Goal: Task Accomplishment & Management: Manage account settings

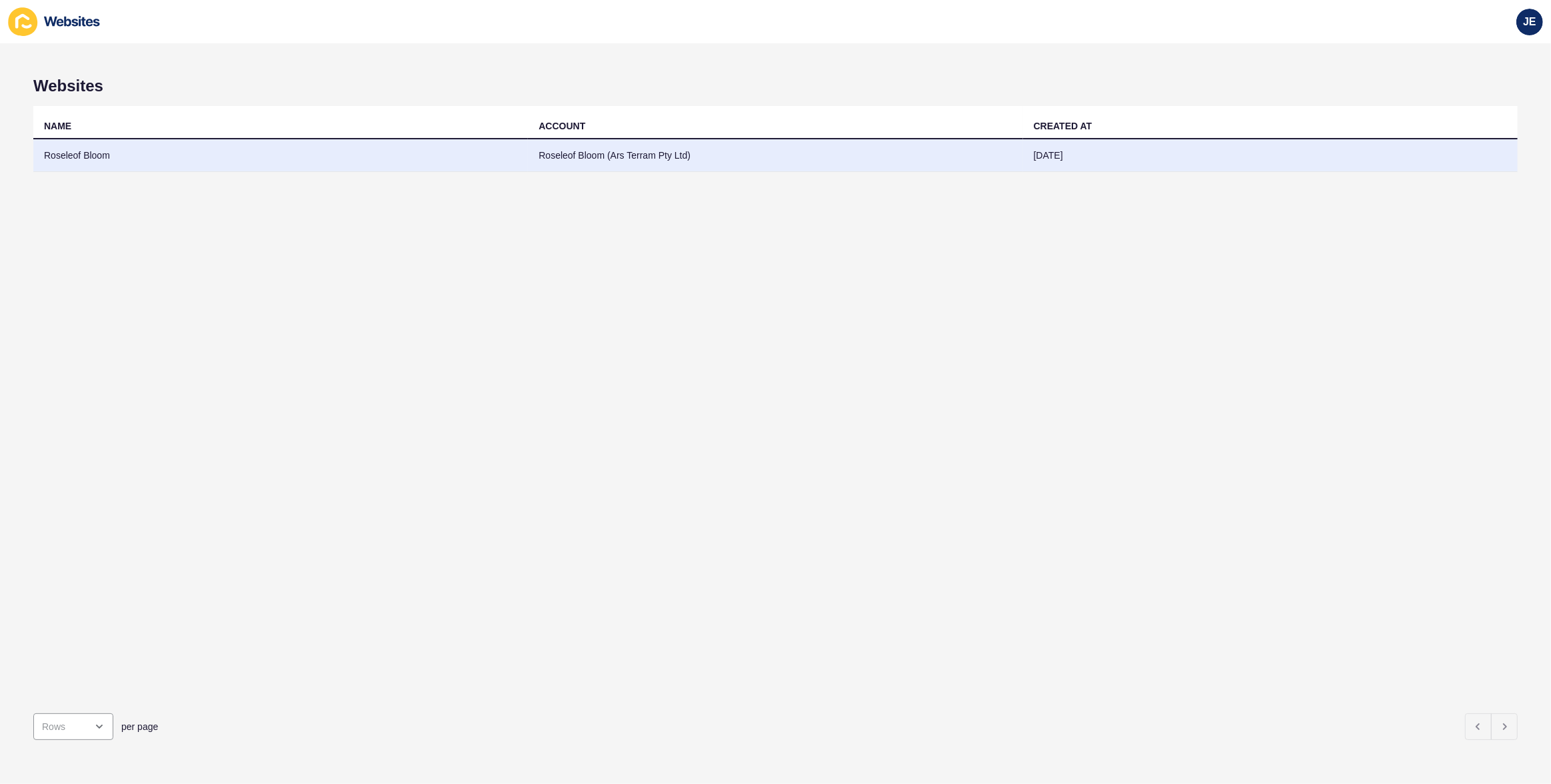
click at [773, 150] on td "Roseleof Bloom (Ars Terram Pty Ltd)" at bounding box center [775, 156] width 495 height 33
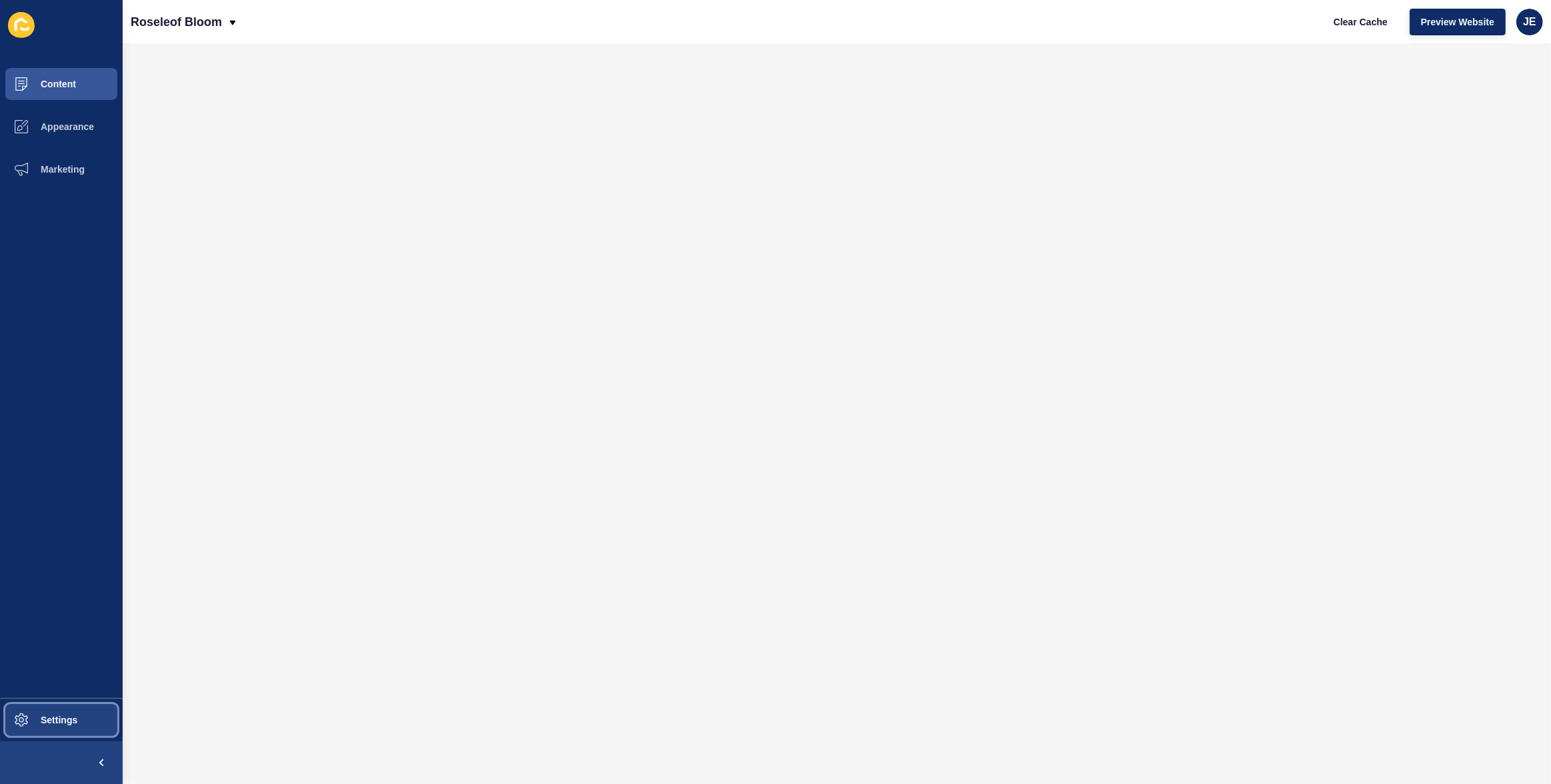
click at [56, 712] on button "Settings" at bounding box center [61, 719] width 122 height 43
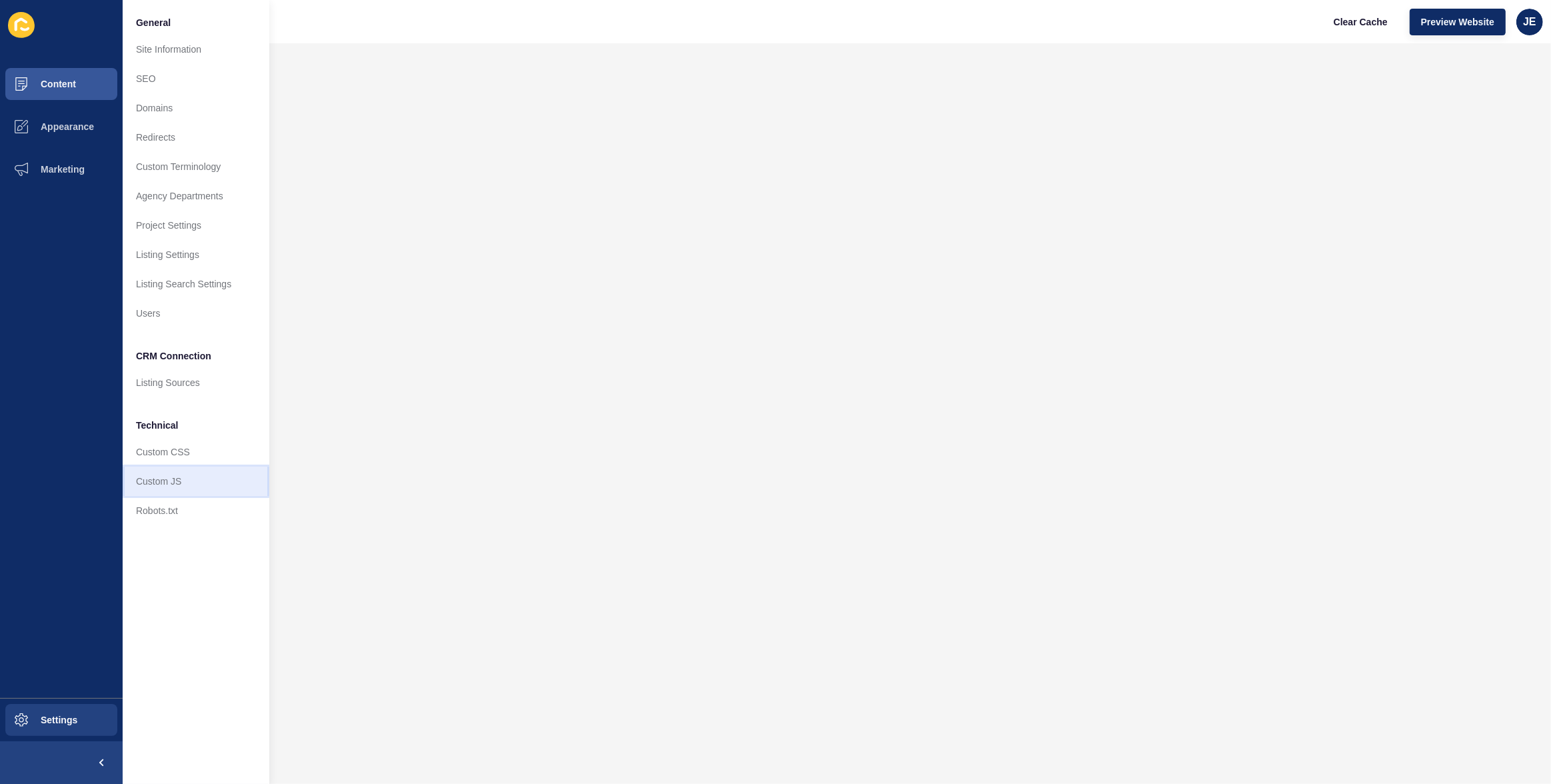
click at [185, 483] on link "Custom JS" at bounding box center [195, 481] width 147 height 29
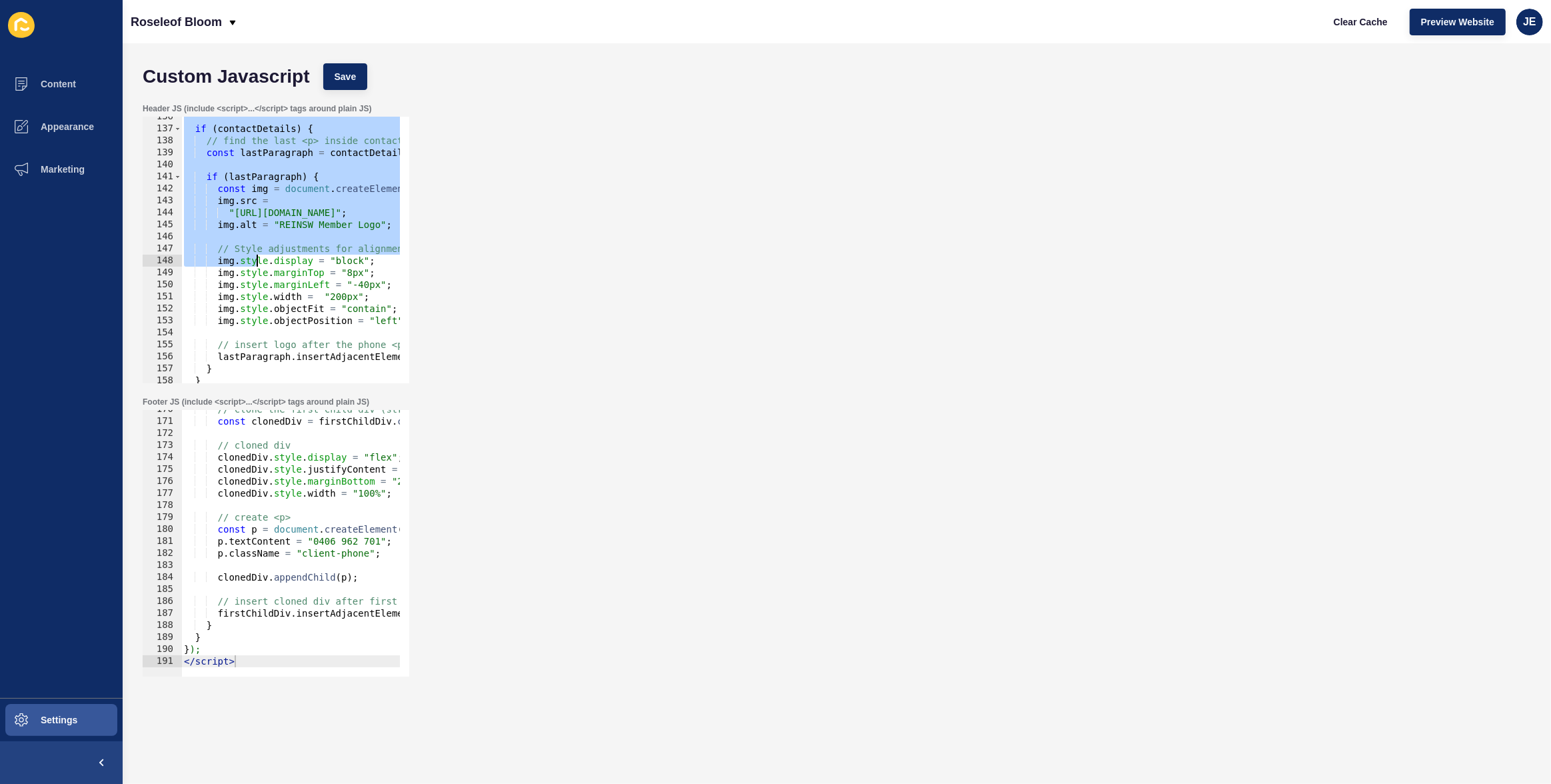
scroll to position [1661, 0]
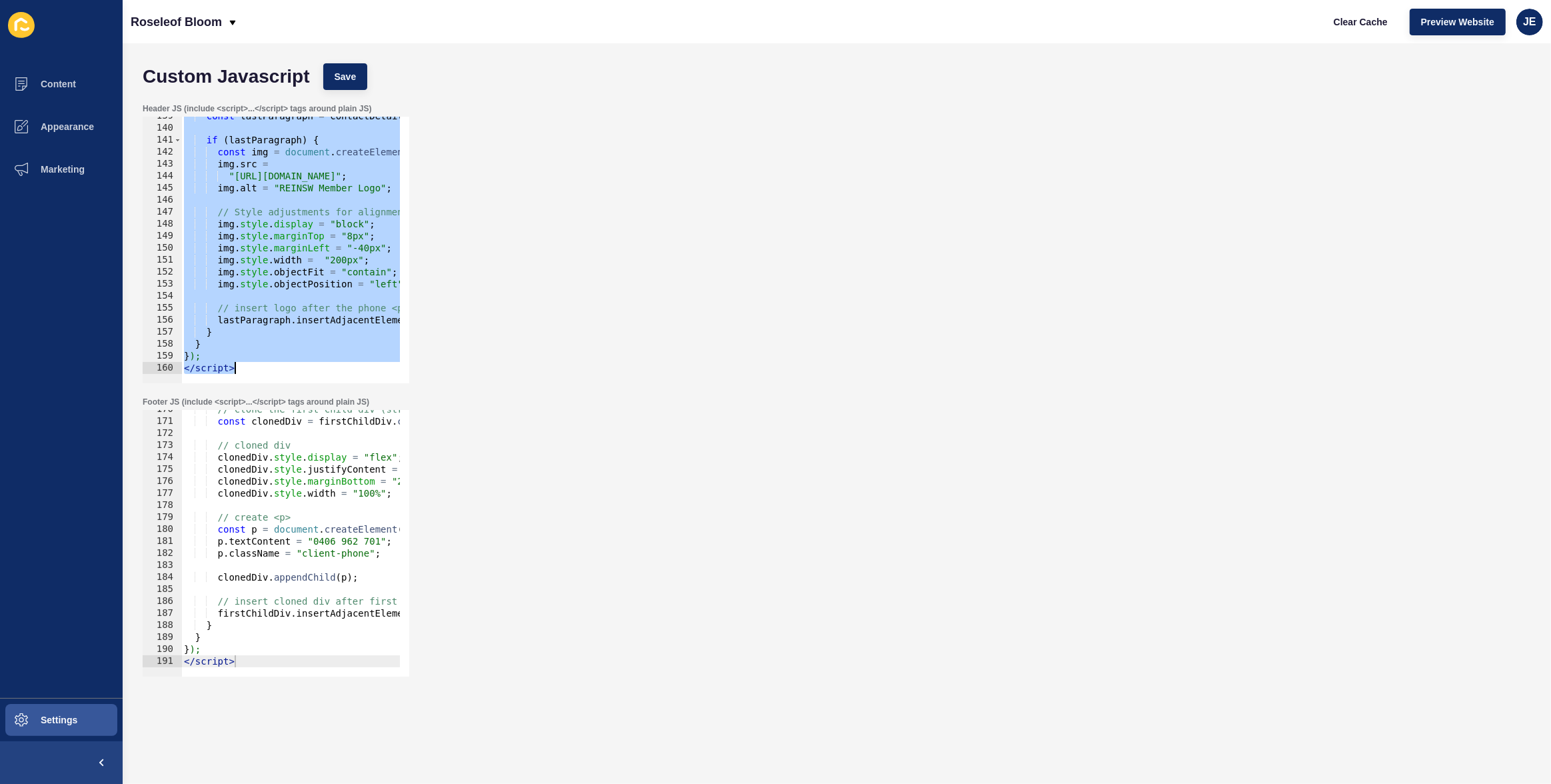
drag, startPoint x: 183, startPoint y: 191, endPoint x: 254, endPoint y: 369, distance: 191.6
click at [255, 369] on div "const lastParagraph = contactDetails . querySelector ( "p:last-of-type" ) ; if …" at bounding box center [980, 250] width 1596 height 281
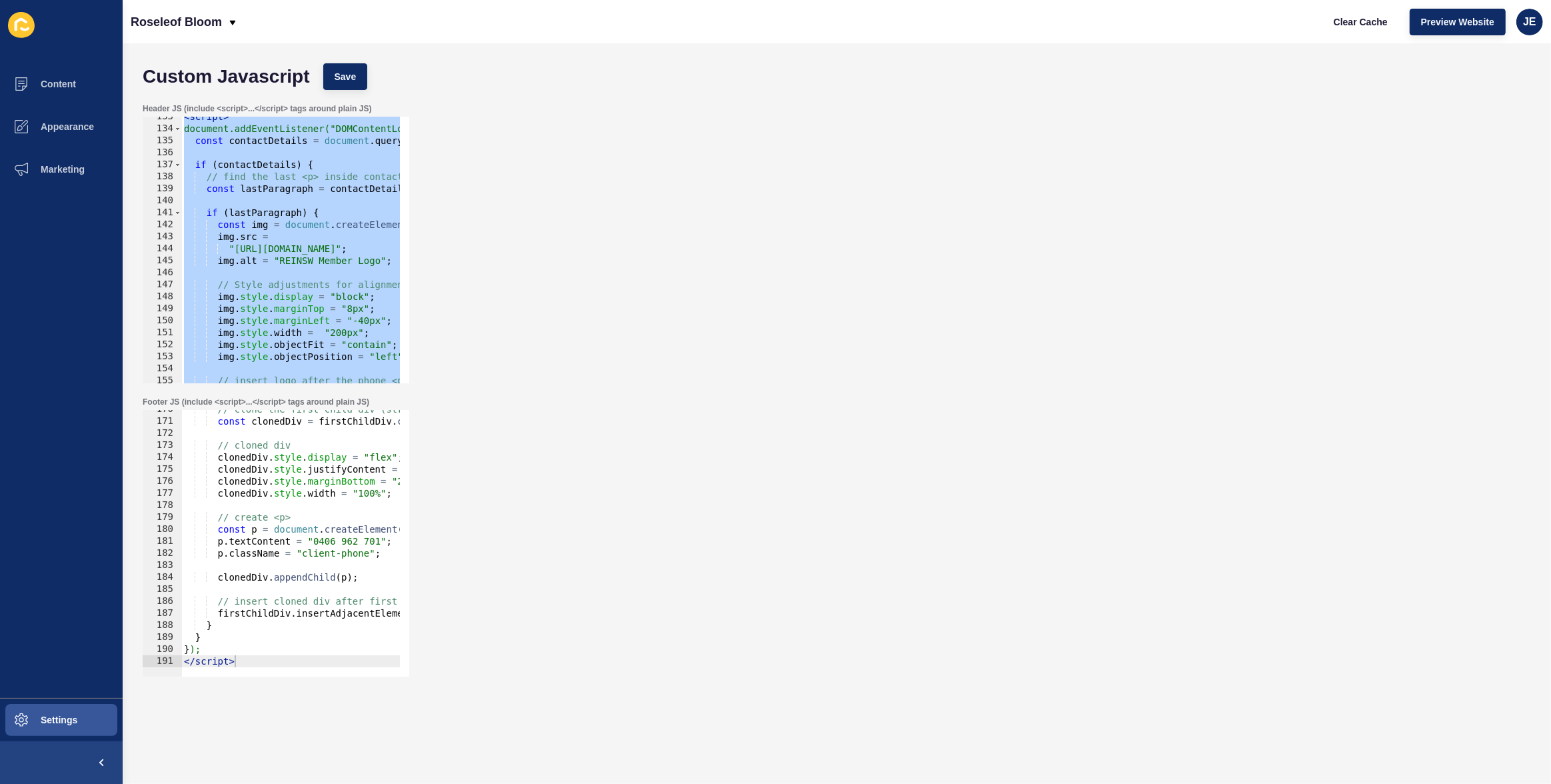
scroll to position [1552, 0]
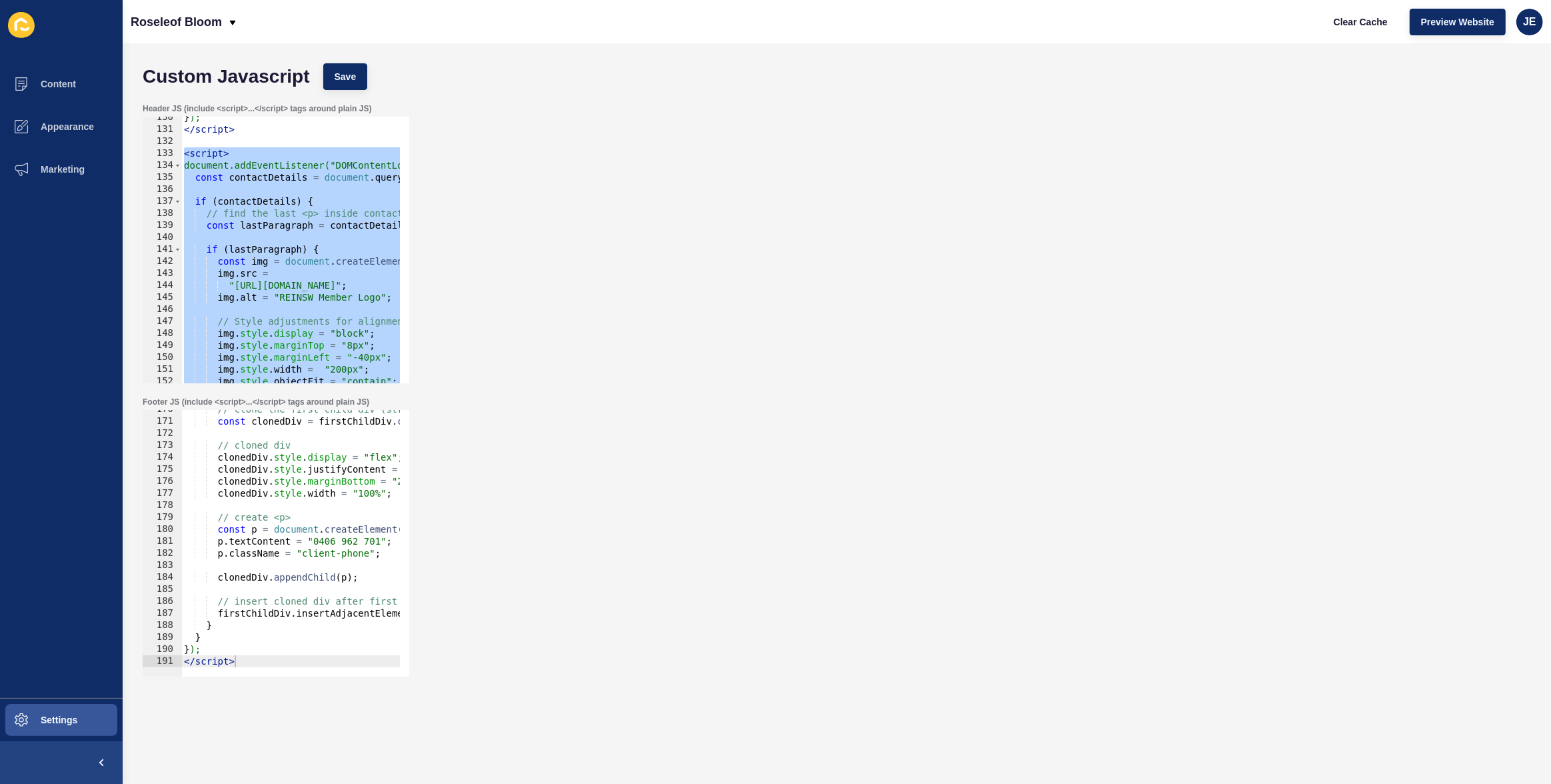
click at [351, 219] on div "} ); </ script > < script > document.addEventListener("DOMContentLoaded", funct…" at bounding box center [980, 252] width 1596 height 281
type textarea "const lastParagraph = contactDetails.querySelector("p:last-of-type");"
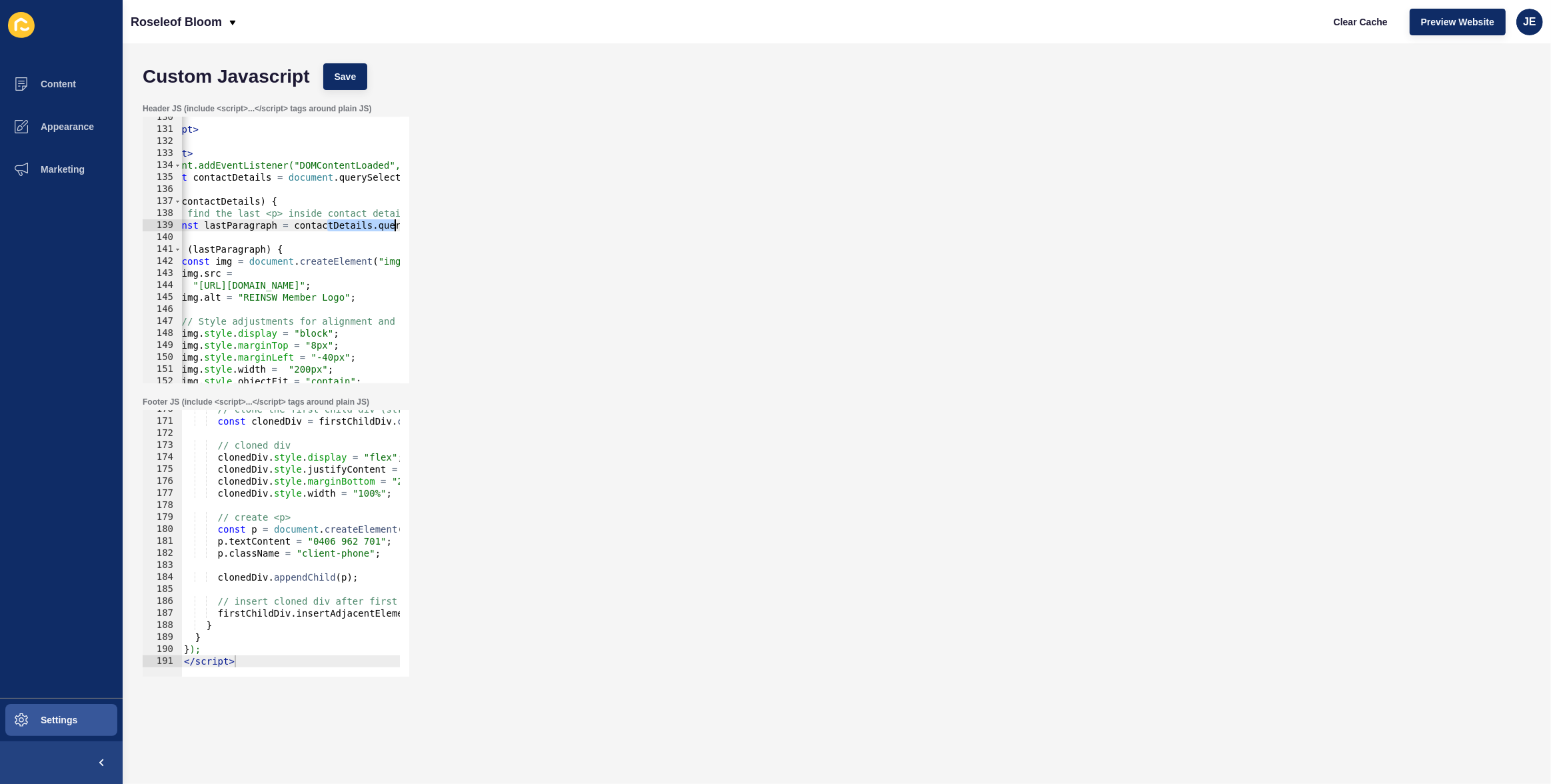
drag, startPoint x: 362, startPoint y: 219, endPoint x: 405, endPoint y: 221, distance: 43.0
click at [405, 221] on div "const lastParagraph = contactDetails.querySelector("p:last-of-type"); 130 131 1…" at bounding box center [276, 250] width 267 height 267
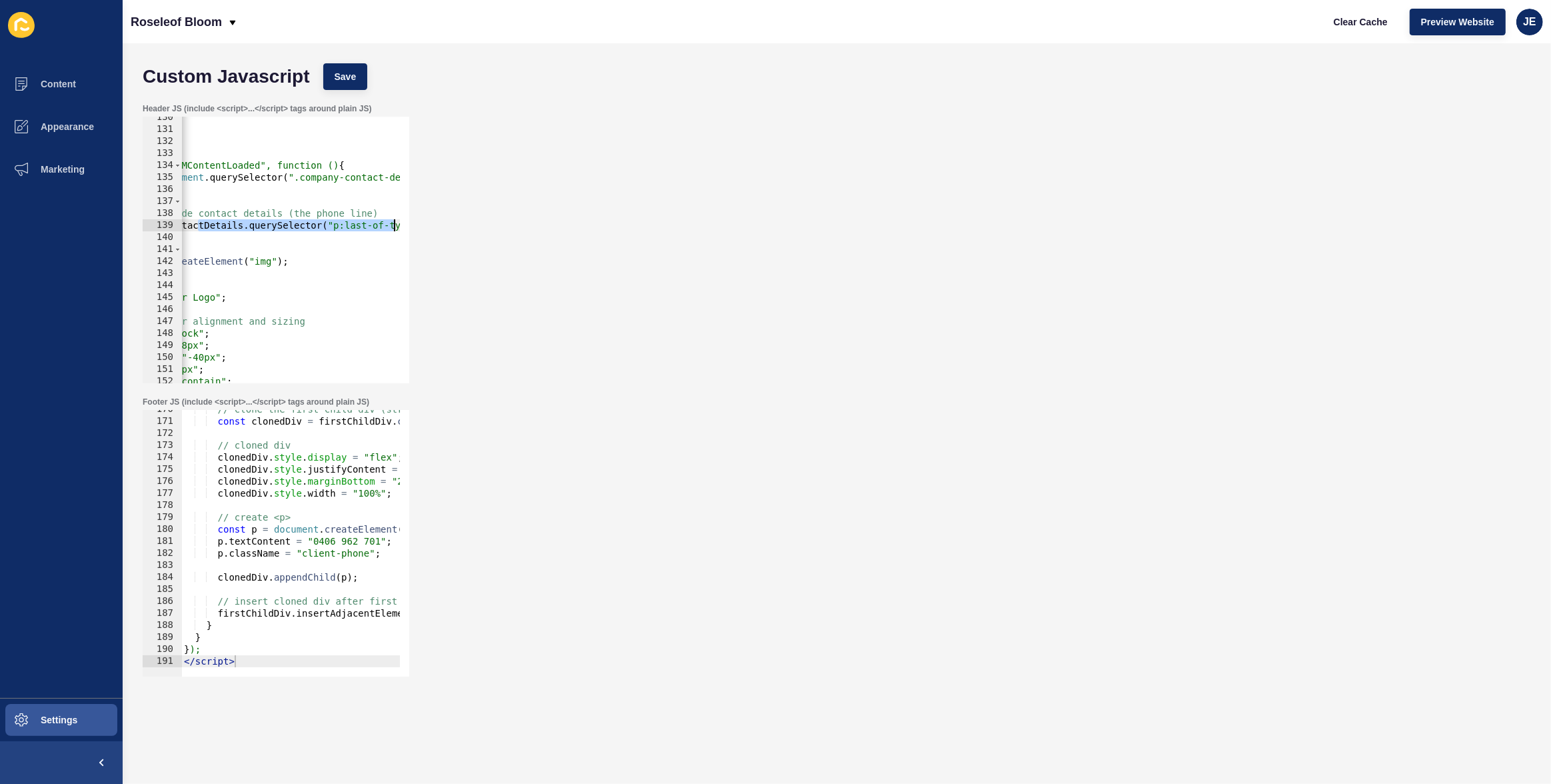
scroll to position [0, 0]
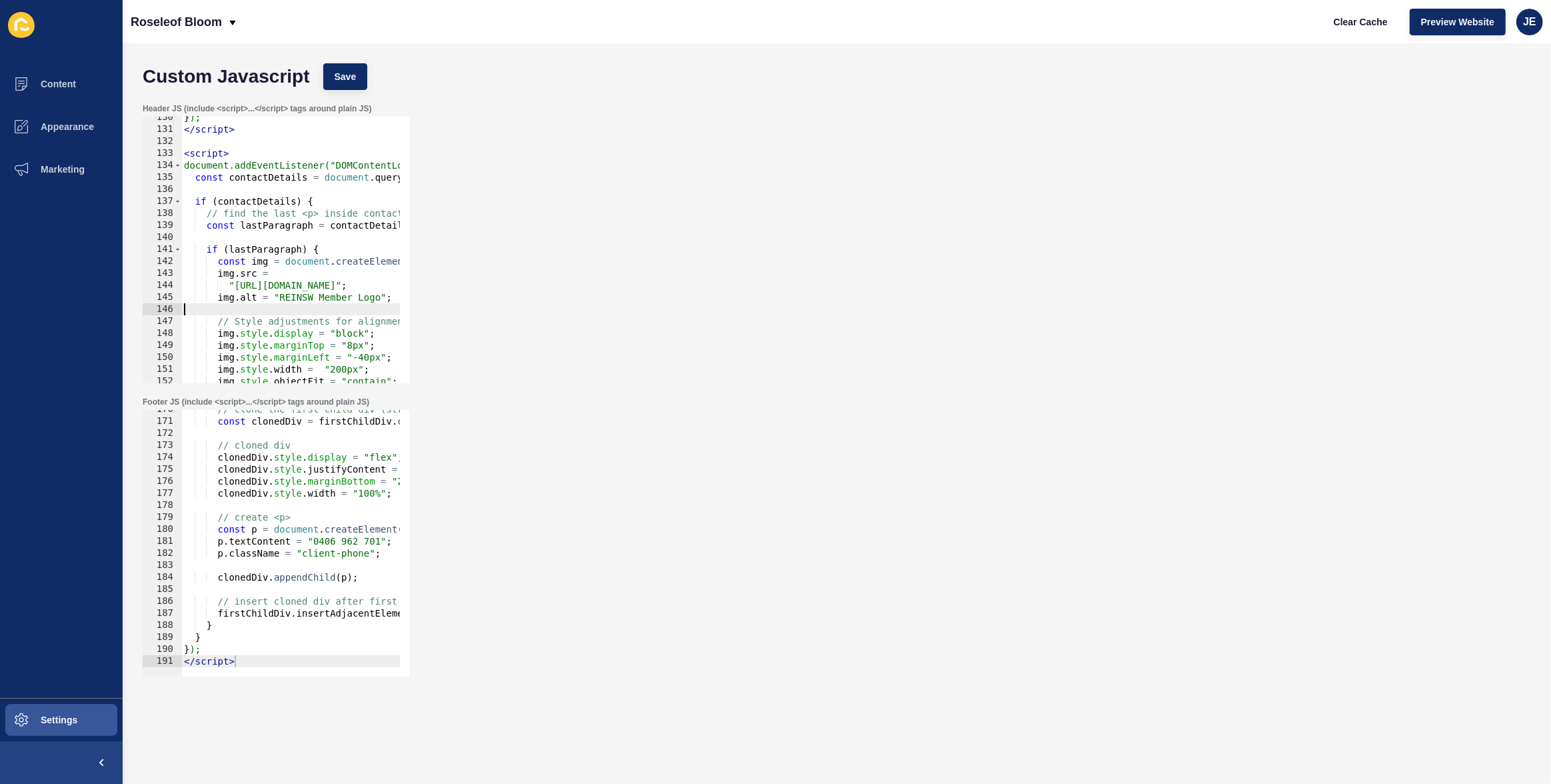
drag, startPoint x: 272, startPoint y: 305, endPoint x: 213, endPoint y: 307, distance: 59.0
click at [209, 307] on div "} ); </ script > < script > document.addEventListener("DOMContentLoaded", funct…" at bounding box center [980, 252] width 1596 height 281
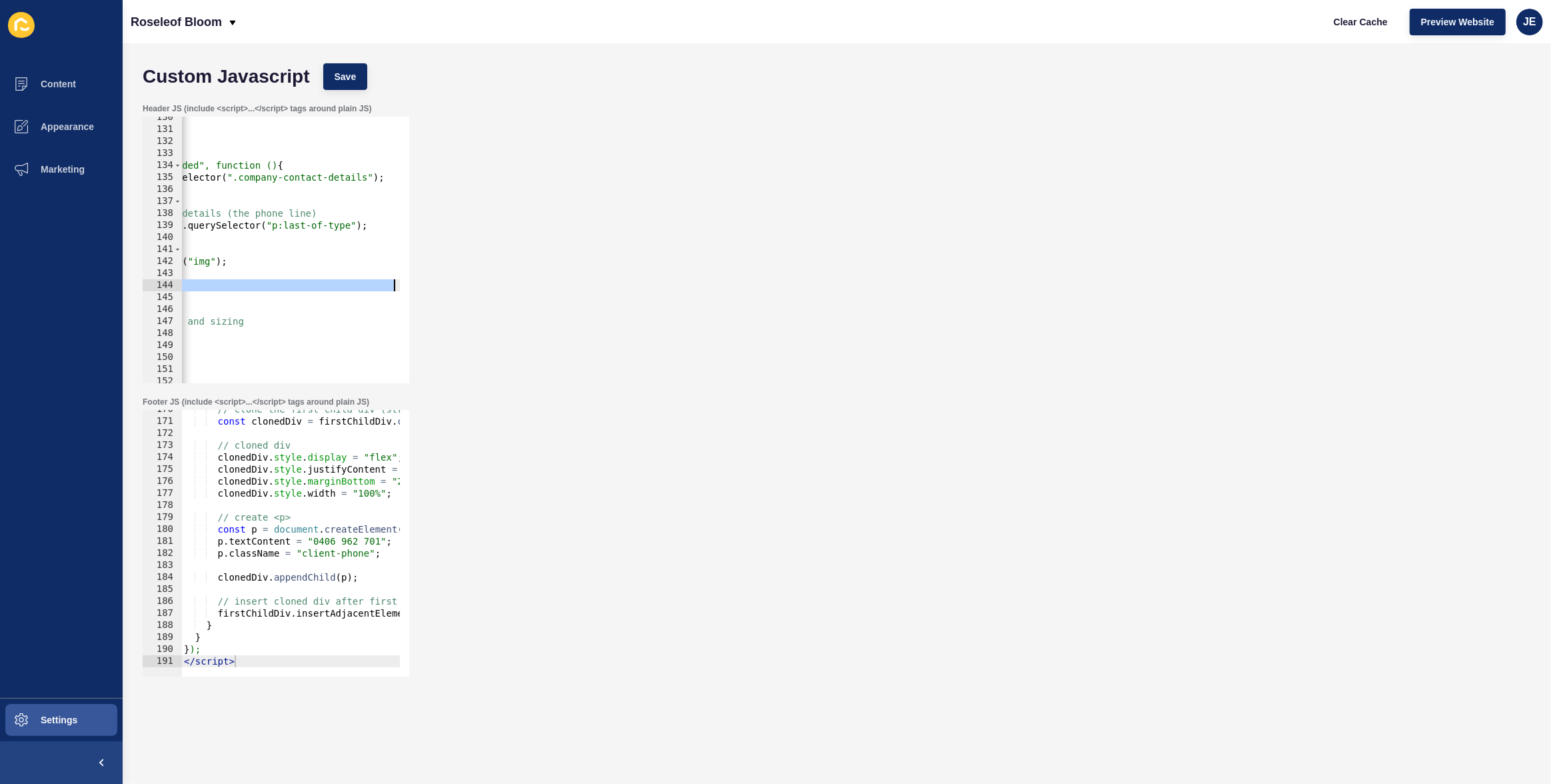
drag, startPoint x: 369, startPoint y: 287, endPoint x: 434, endPoint y: 288, distance: 65.0
click at [434, 288] on div "Header JS (include <script>...</script> tags around plain JS) 130 131 132 133 1…" at bounding box center [836, 243] width 1401 height 293
click at [322, 319] on div "} ); </ script > < script > document.addEventListener("DOMContentLoaded", funct…" at bounding box center [690, 252] width 1596 height 281
type textarea "// Style adjustments for alignment and sizing"
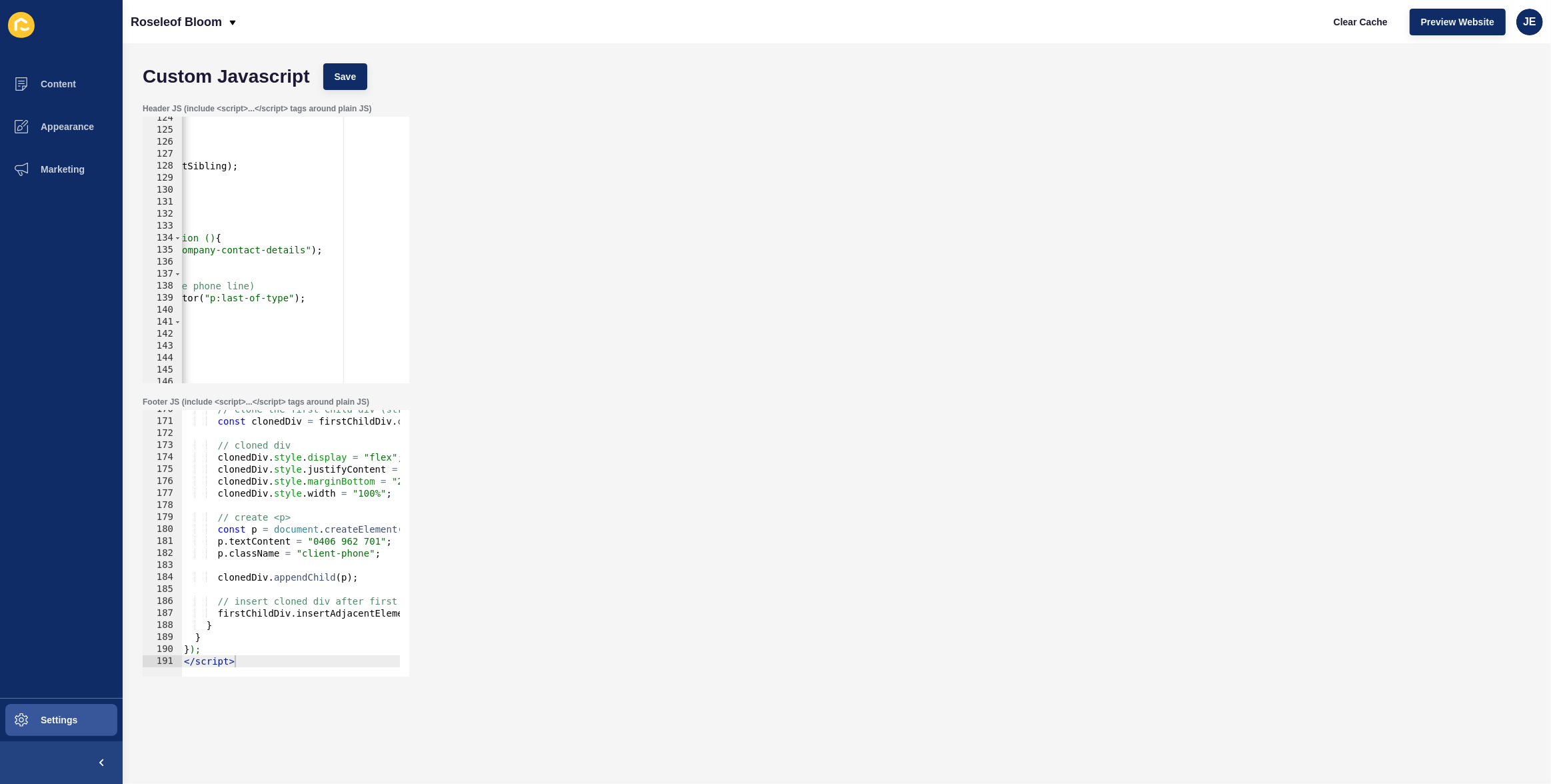
scroll to position [0, 0]
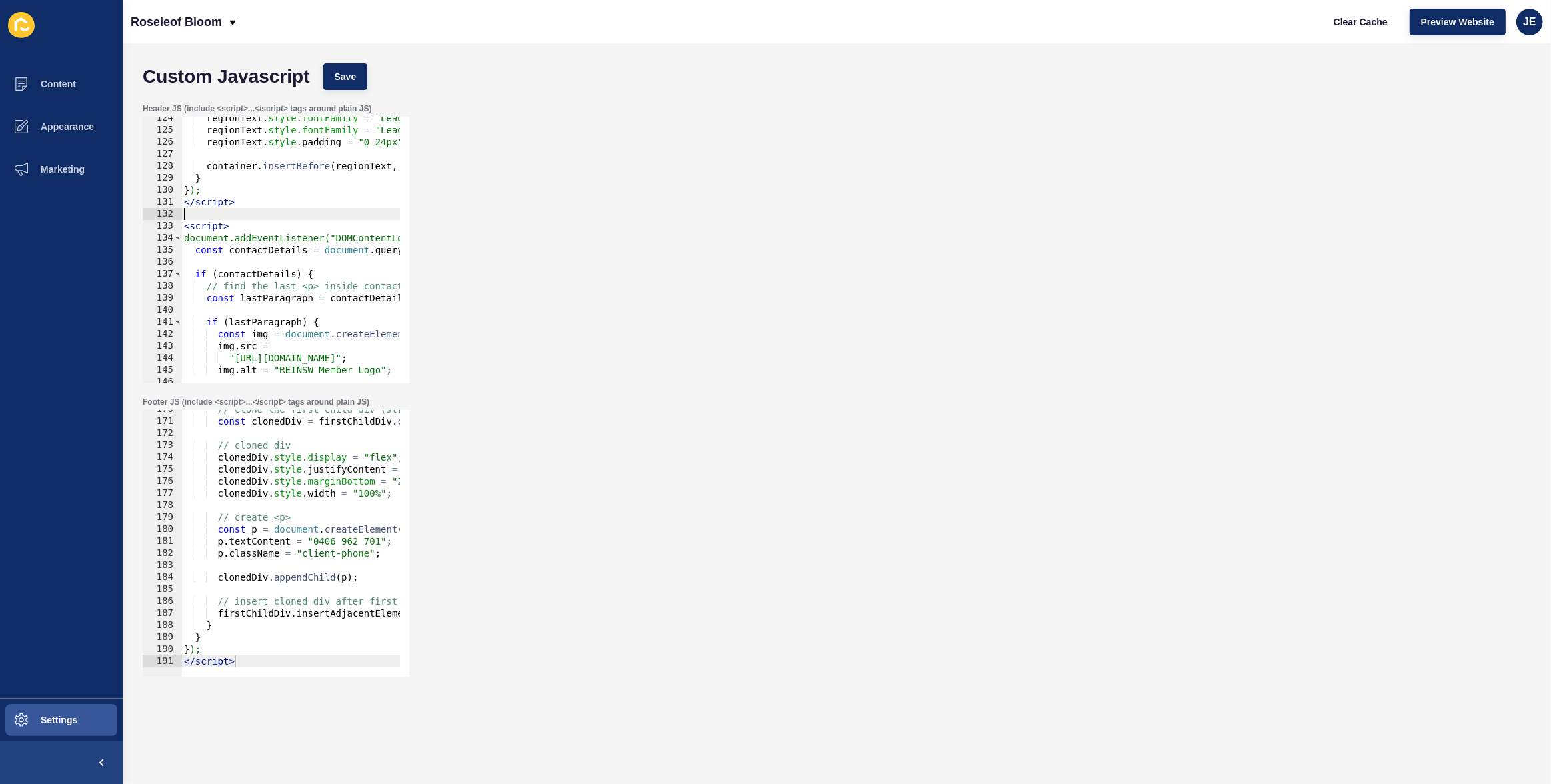
drag, startPoint x: 315, startPoint y: 216, endPoint x: 217, endPoint y: 216, distance: 98.0
click at [217, 216] on div "regionText . style . fontFamily = "LeagueSpartan" ; regionText . style . fontFa…" at bounding box center [980, 253] width 1596 height 281
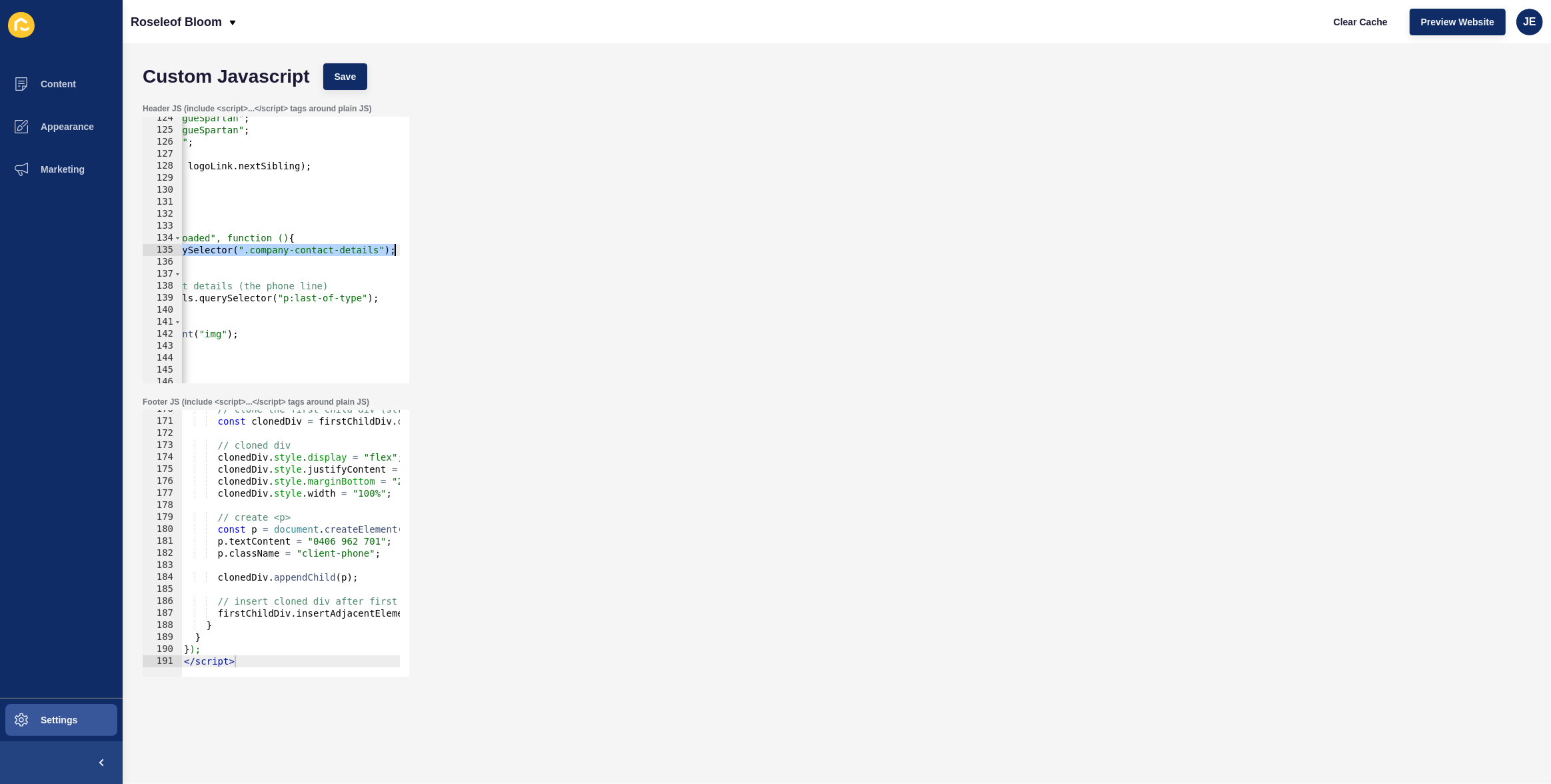
drag, startPoint x: 371, startPoint y: 253, endPoint x: 419, endPoint y: 246, distance: 48.5
click at [427, 245] on div "Header JS (include <script>...</script> tags around plain JS) 124 125 126 127 1…" at bounding box center [836, 243] width 1401 height 293
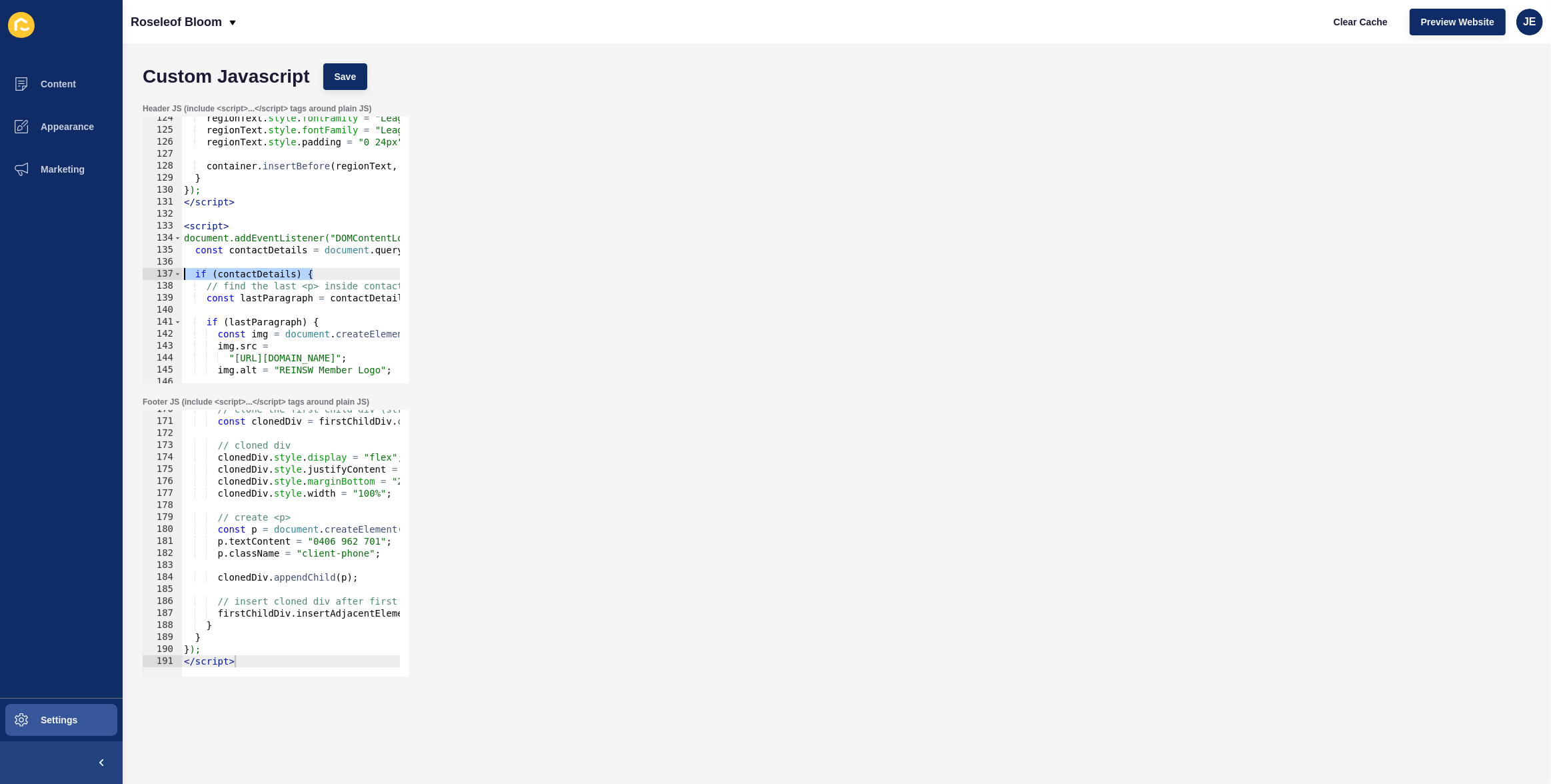
drag, startPoint x: 266, startPoint y: 270, endPoint x: 153, endPoint y: 269, distance: 113.0
click at [153, 269] on div "const contactDetails = document.querySelector(".company-contact-details"); 124 …" at bounding box center [276, 250] width 267 height 267
type textarea "if (contactDetails) {"
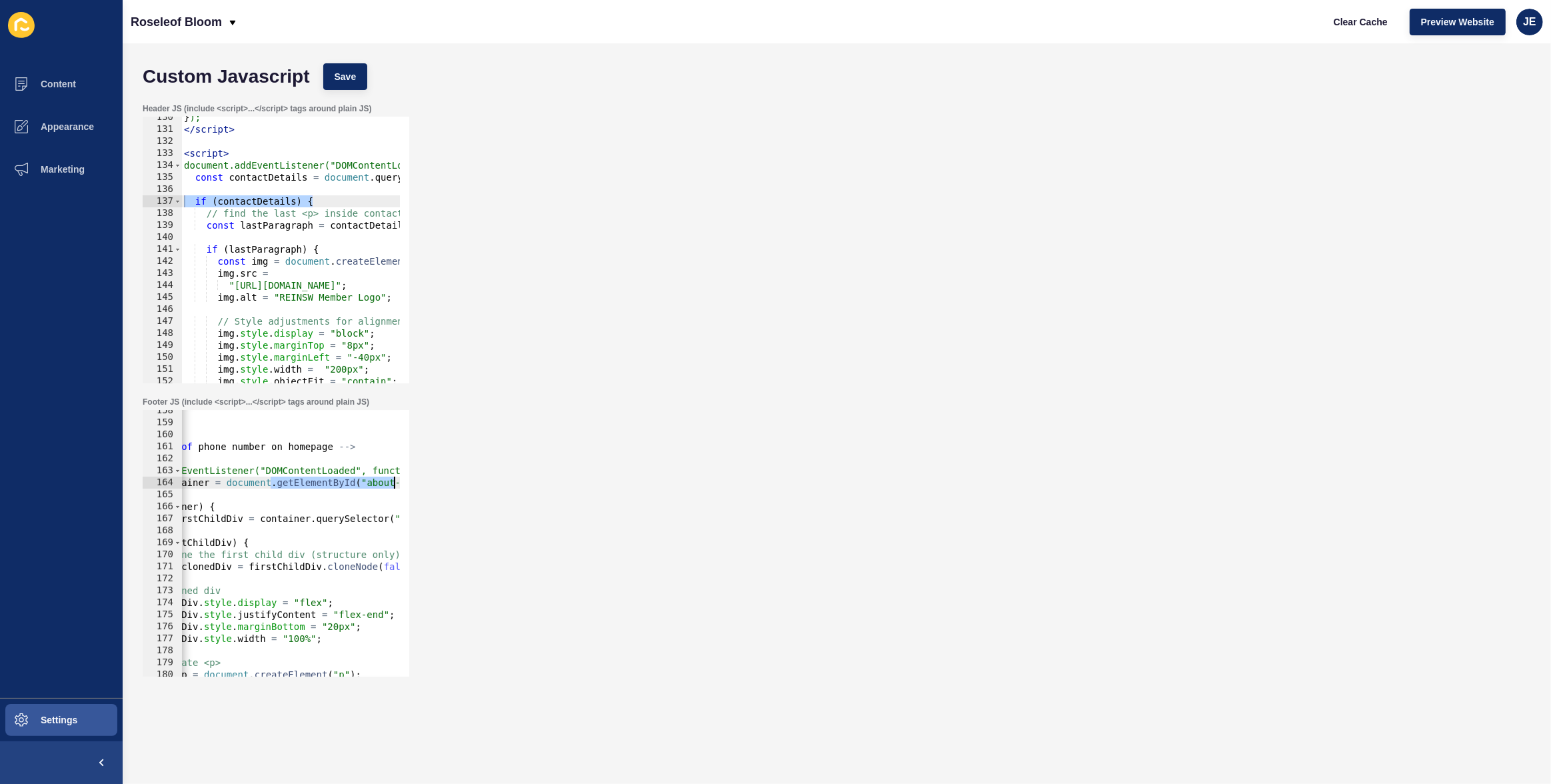
scroll to position [0, 186]
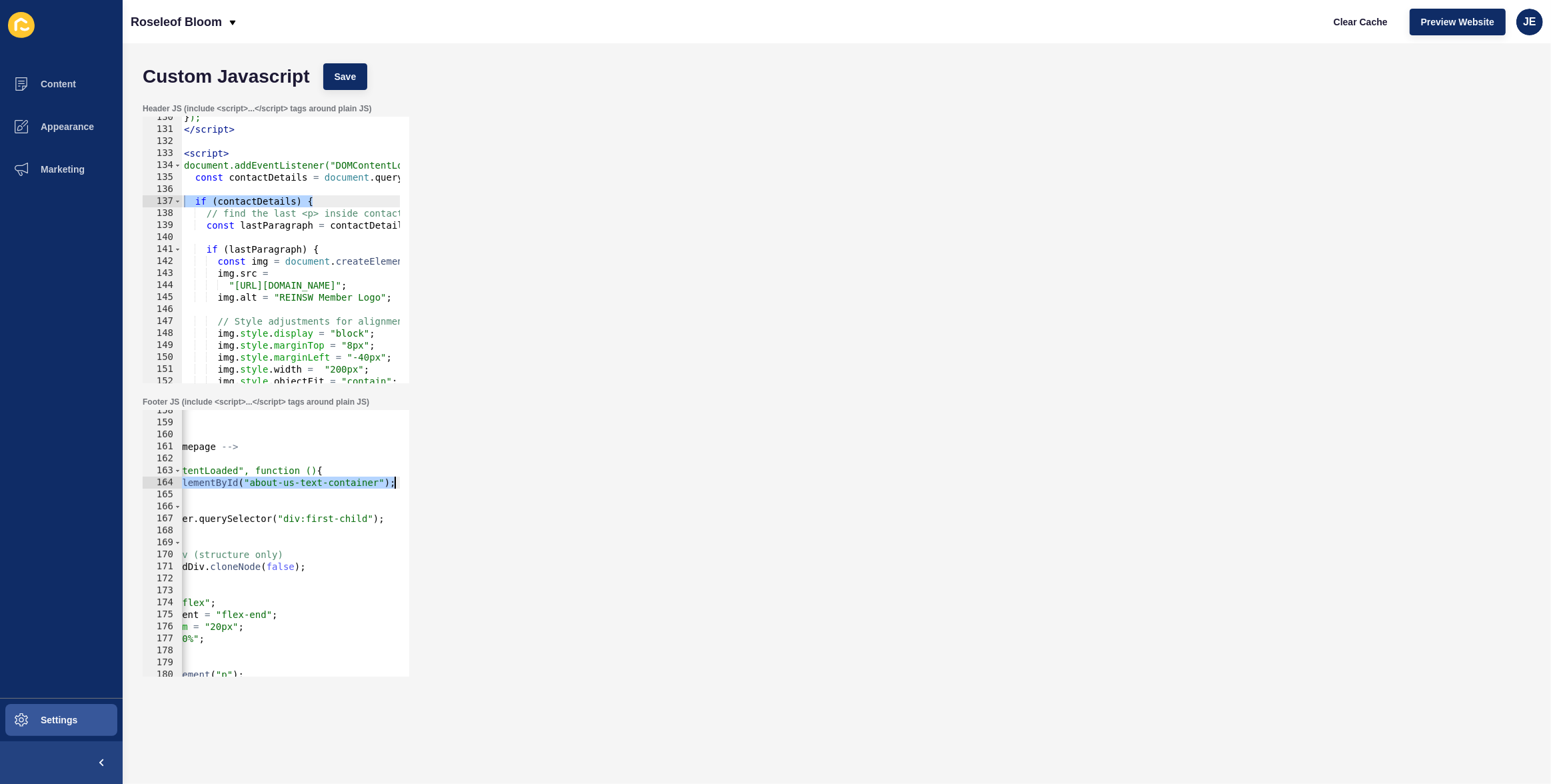
drag, startPoint x: 340, startPoint y: 483, endPoint x: 429, endPoint y: 480, distance: 89.1
click at [429, 480] on div "Footer JS (include <script>...</script> tags around plain JS) const container =…" at bounding box center [836, 536] width 1401 height 293
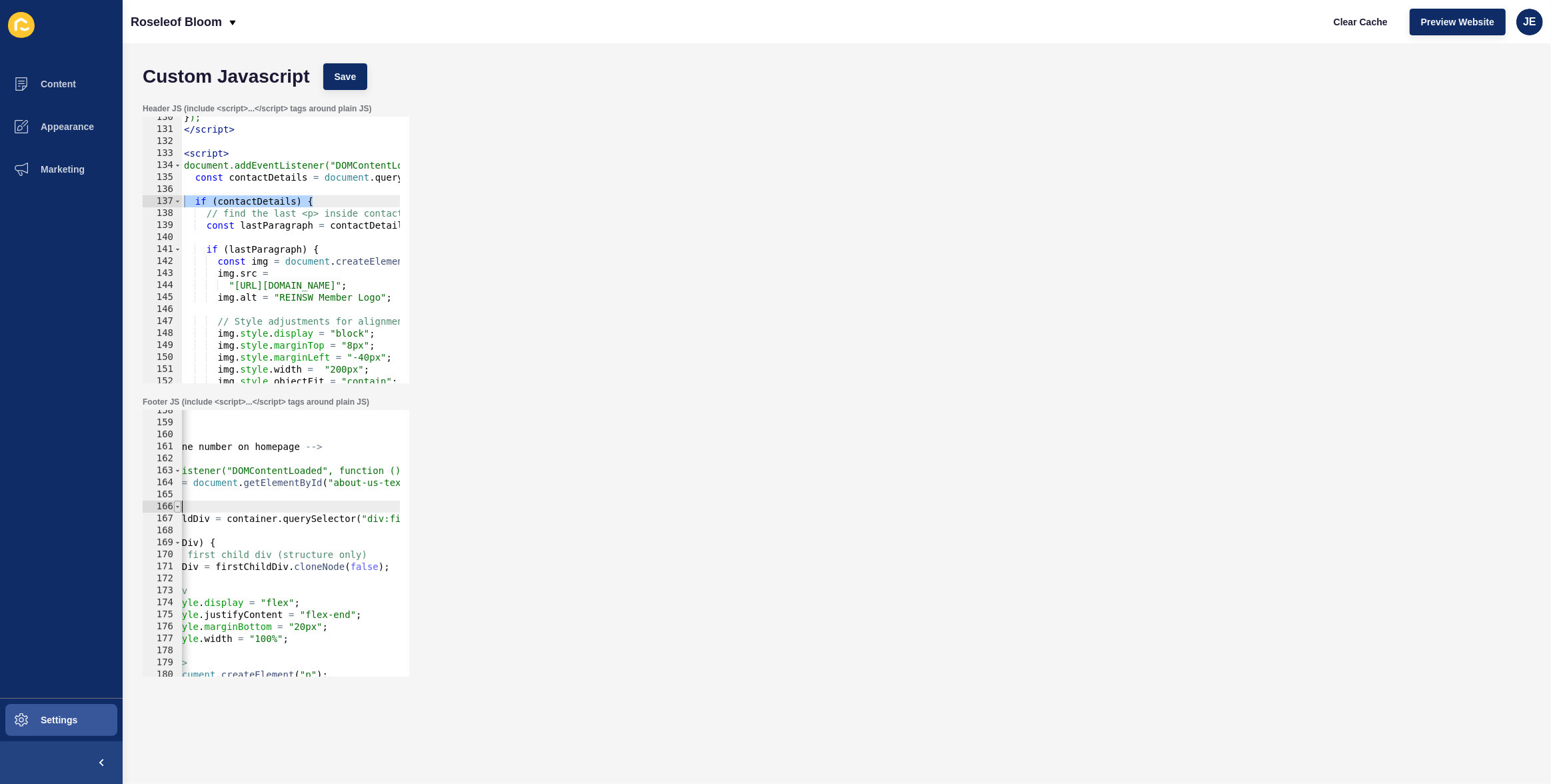
drag, startPoint x: 283, startPoint y: 507, endPoint x: 179, endPoint y: 505, distance: 104.0
click at [179, 505] on div "const container = document.getElementById("about-us-text-container"); 158 159 1…" at bounding box center [276, 543] width 267 height 267
type textarea "if (container) {"
click at [236, 263] on div "} ); </ script > < script > document.addEventListener("DOMContentLoaded", funct…" at bounding box center [980, 252] width 1596 height 281
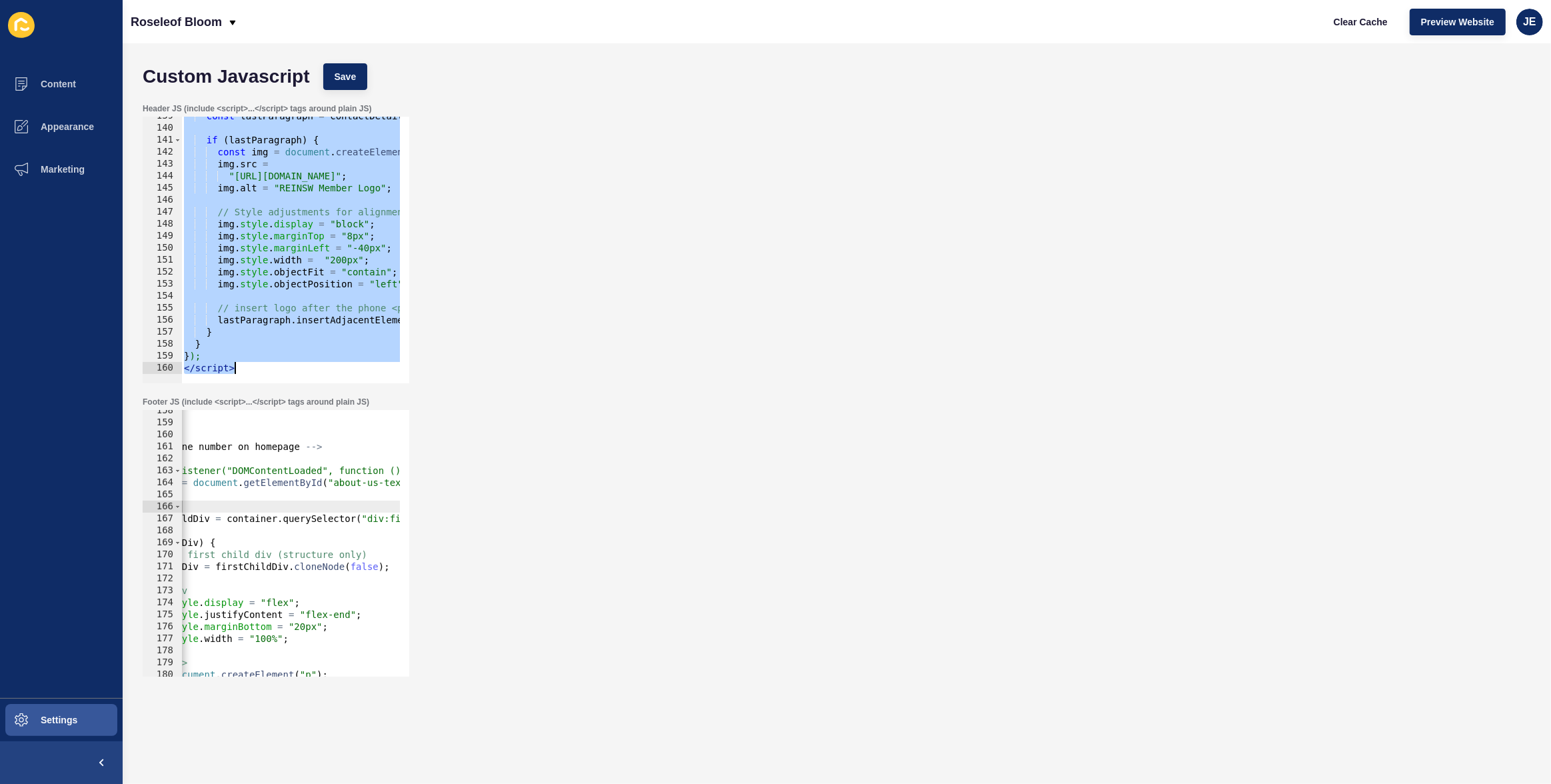
drag, startPoint x: 184, startPoint y: 156, endPoint x: 278, endPoint y: 404, distance: 265.2
click at [278, 404] on form "Custom Javascript Save Header JS (include <script>...</script> tags around plai…" at bounding box center [836, 387] width 1401 height 661
type textarea "}); </script>"
paste textarea
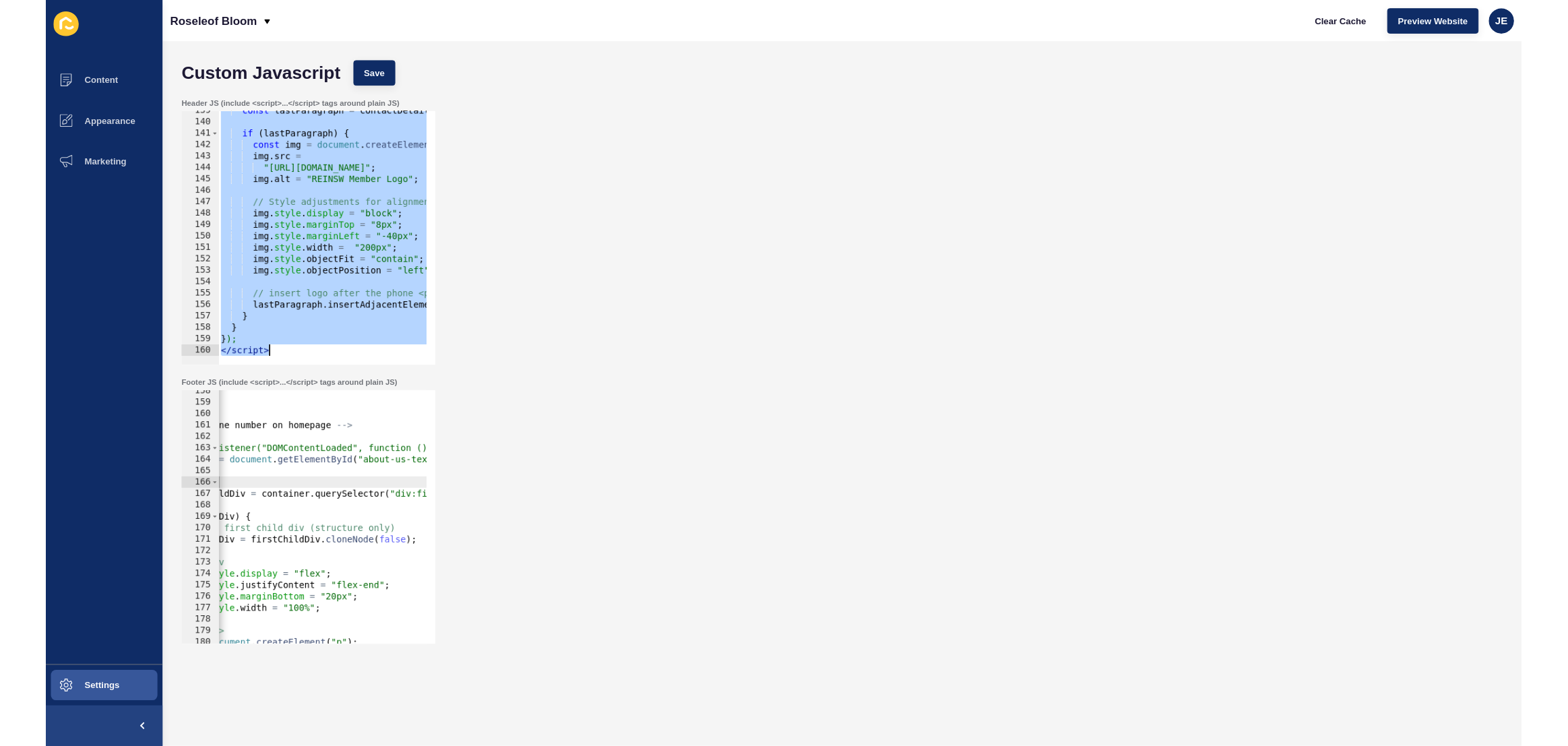
scroll to position [1584, 0]
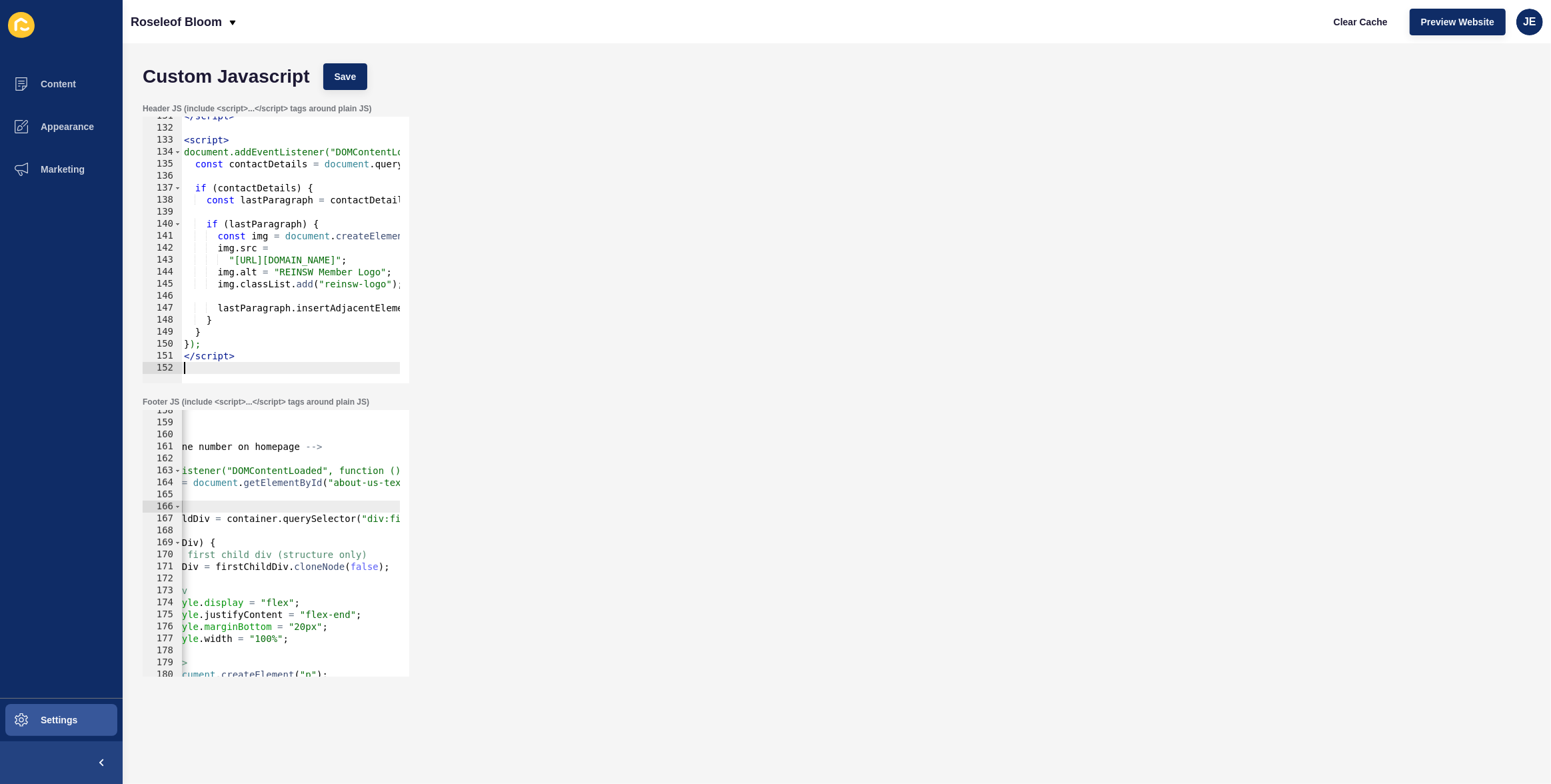
click at [351, 92] on div "Custom Javascript Save" at bounding box center [836, 77] width 1401 height 40
click at [352, 86] on button "Save" at bounding box center [345, 76] width 45 height 26
click at [73, 719] on span "Settings" at bounding box center [37, 720] width 79 height 11
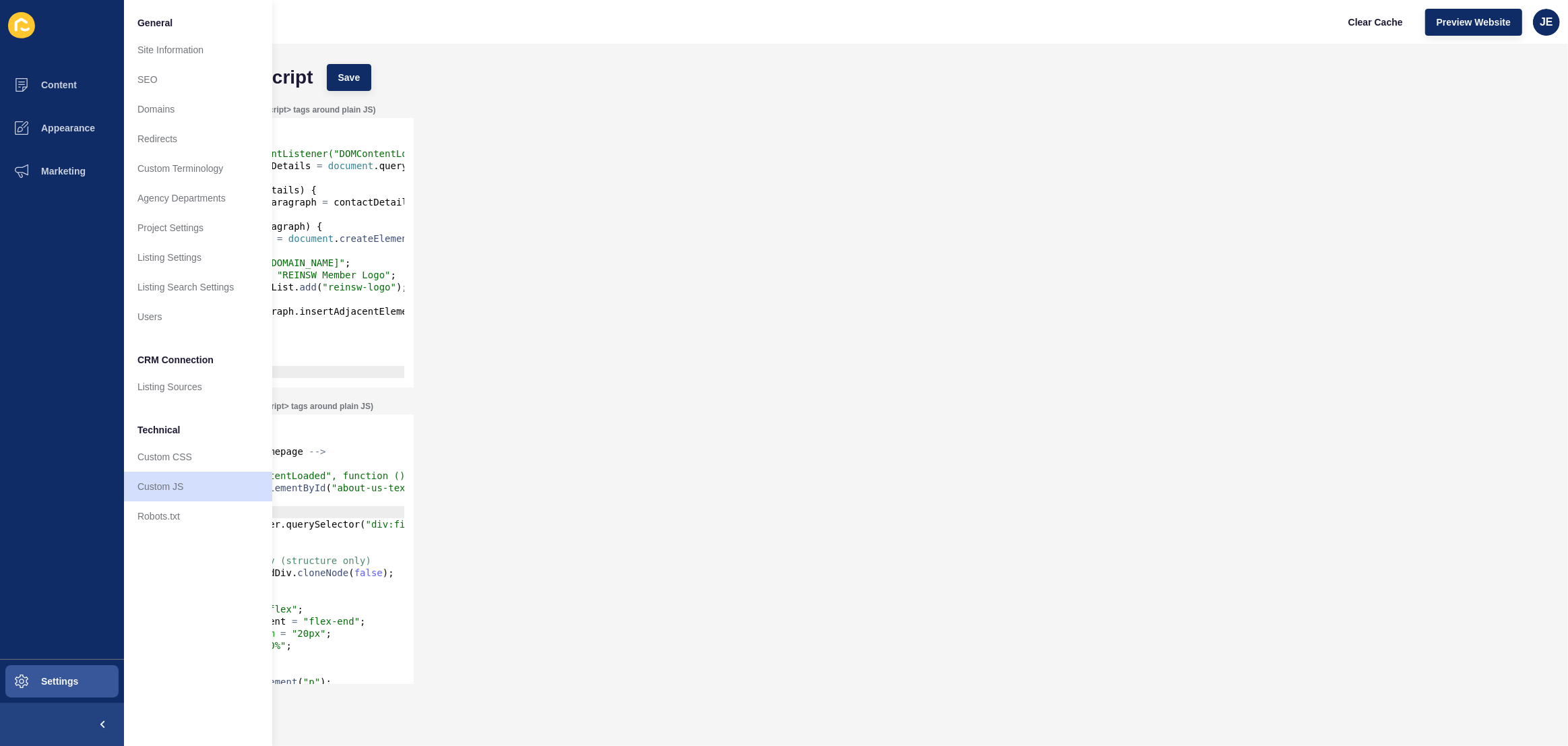
scroll to position [0, 104]
drag, startPoint x: 670, startPoint y: 115, endPoint x: 753, endPoint y: 103, distance: 83.9
click at [670, 115] on div "Header JS (include <script>...</script> tags around plain JS) 131 132 133 134 1…" at bounding box center [845, 246] width 1417 height 296
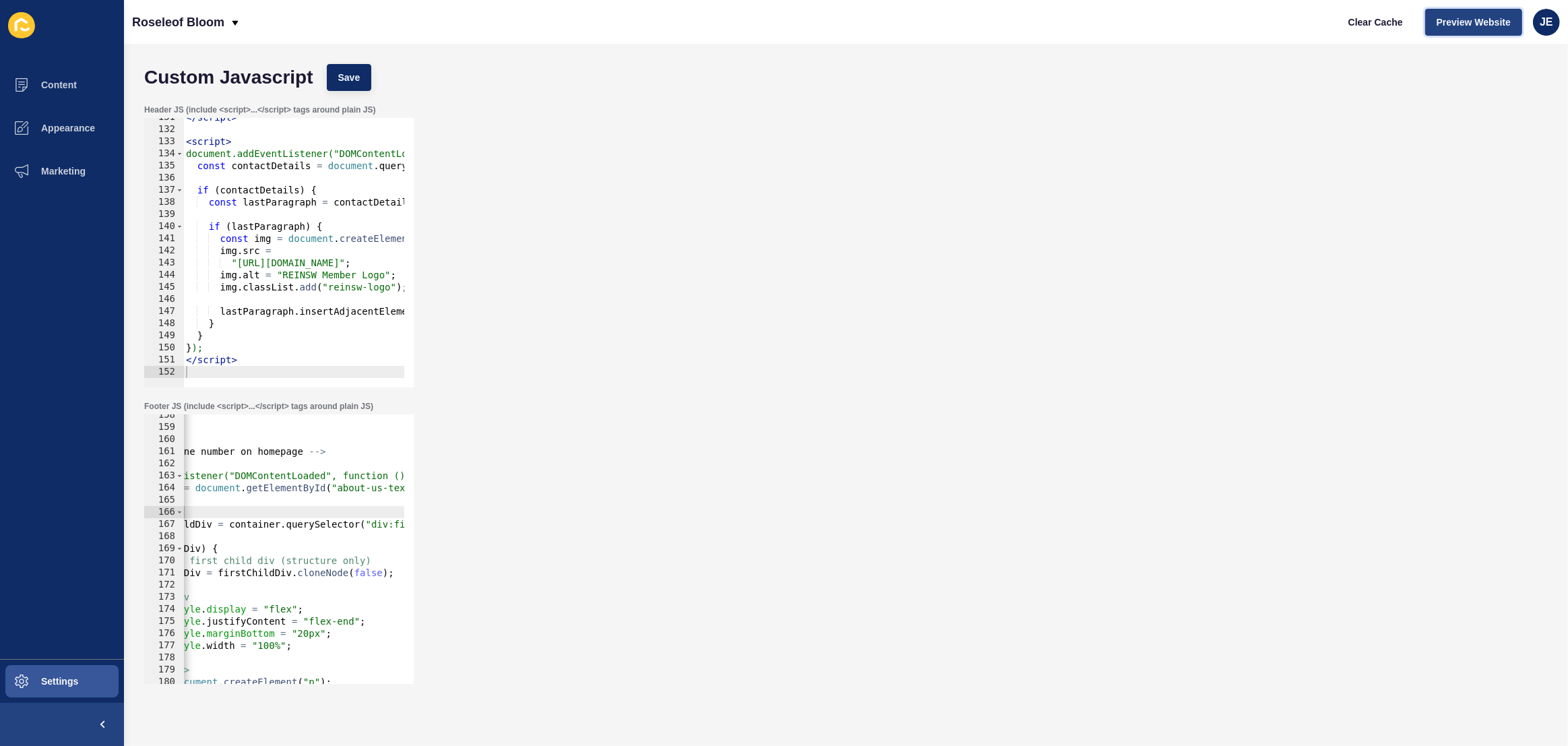
click at [1460, 22] on span "Preview Website" at bounding box center [1474, 22] width 74 height 14
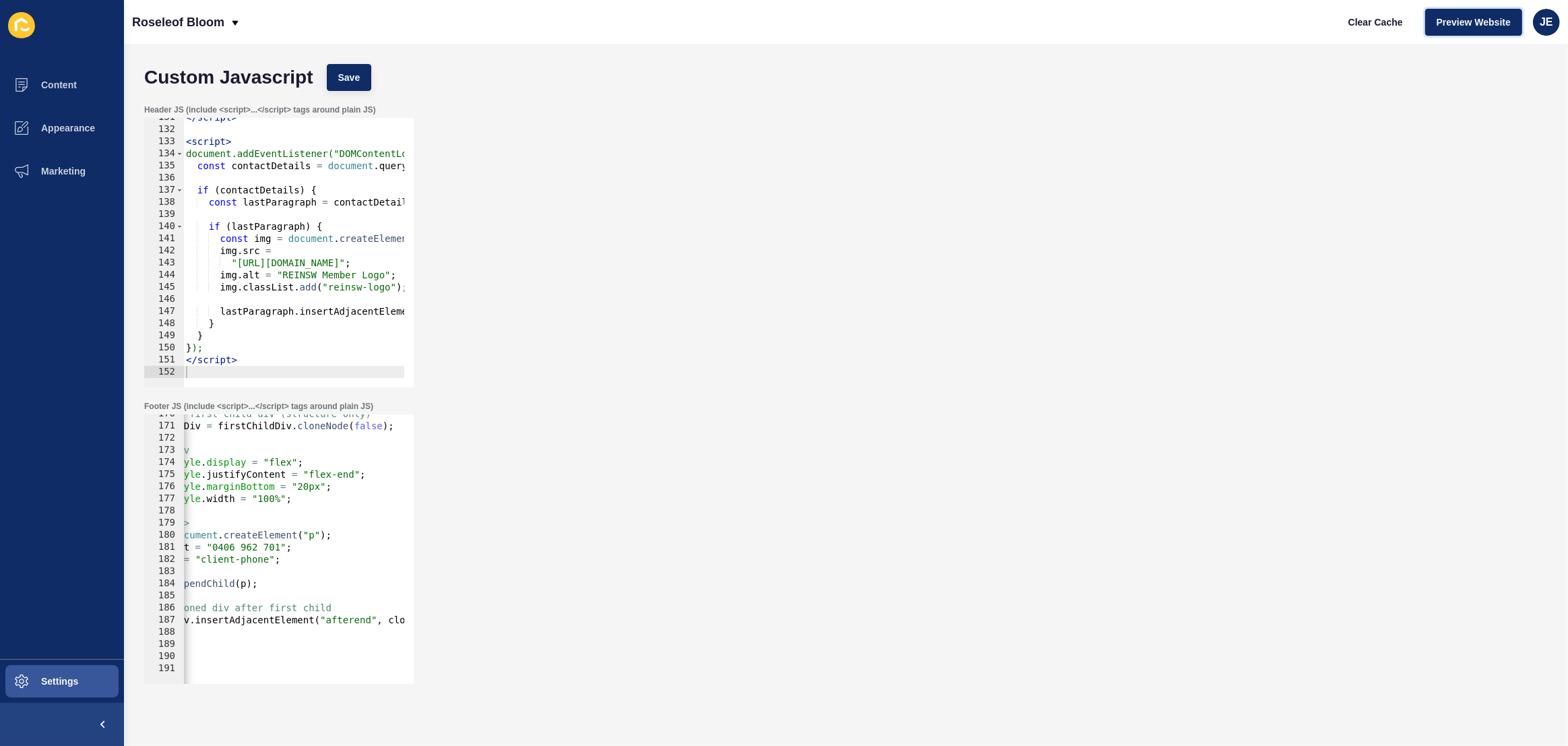
scroll to position [2057, 0]
type textarea "firstChildDiv.insertAdjacentElement("afterend", clonedDiv);"
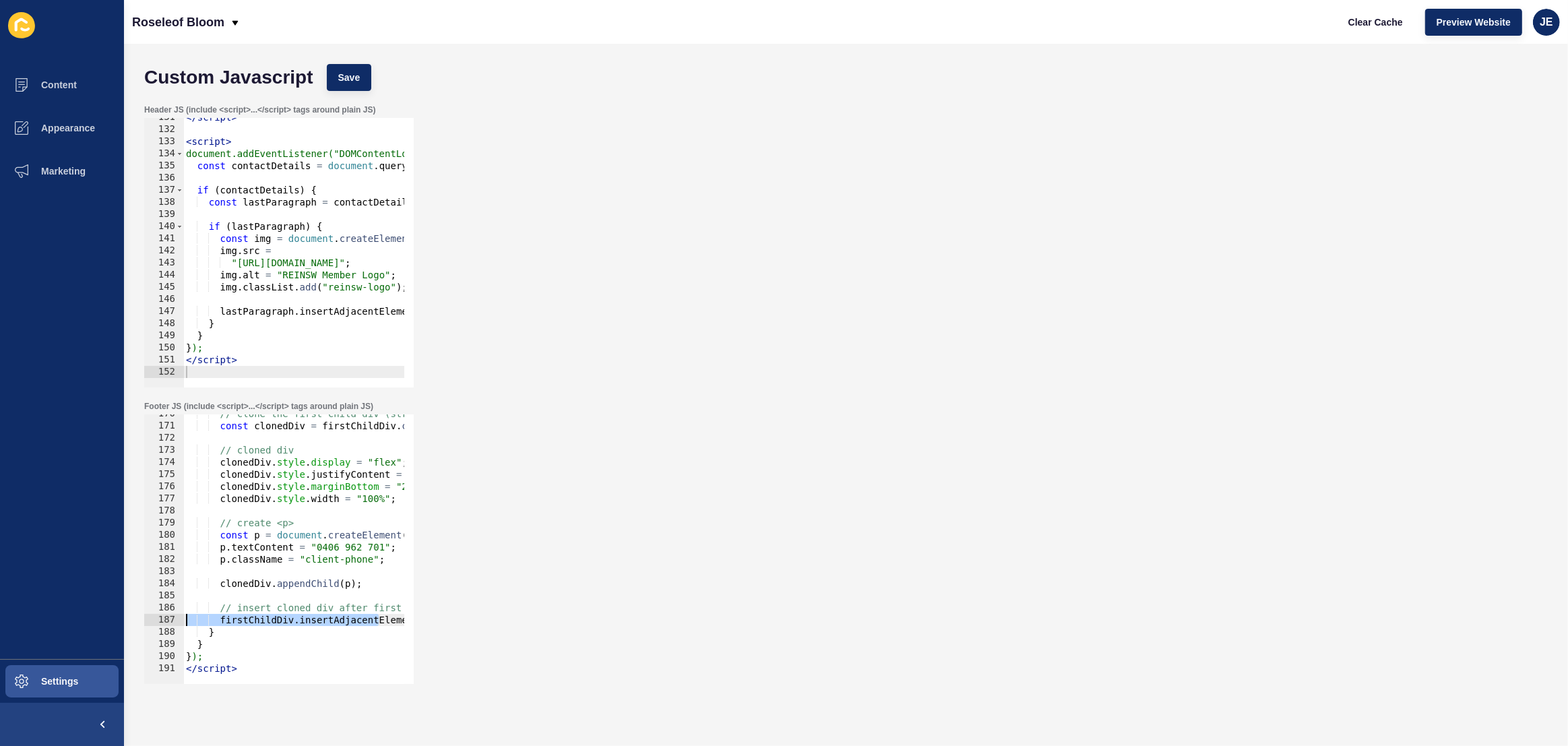
drag, startPoint x: 273, startPoint y: 624, endPoint x: 146, endPoint y: 619, distance: 127.1
click at [146, 619] on div "firstChildDiv.insertAdjacentElement("afterend", clonedDiv); 170 171 172 173 174…" at bounding box center [279, 549] width 269 height 270
type textarea "</script>"
click at [235, 366] on div "</ script > < script > document.addEventListener("DOMContentLoaded", function (…" at bounding box center [990, 253] width 1613 height 284
click at [235, 371] on div "</ script > < script > document.addEventListener("DOMContentLoaded", function (…" at bounding box center [990, 253] width 1613 height 284
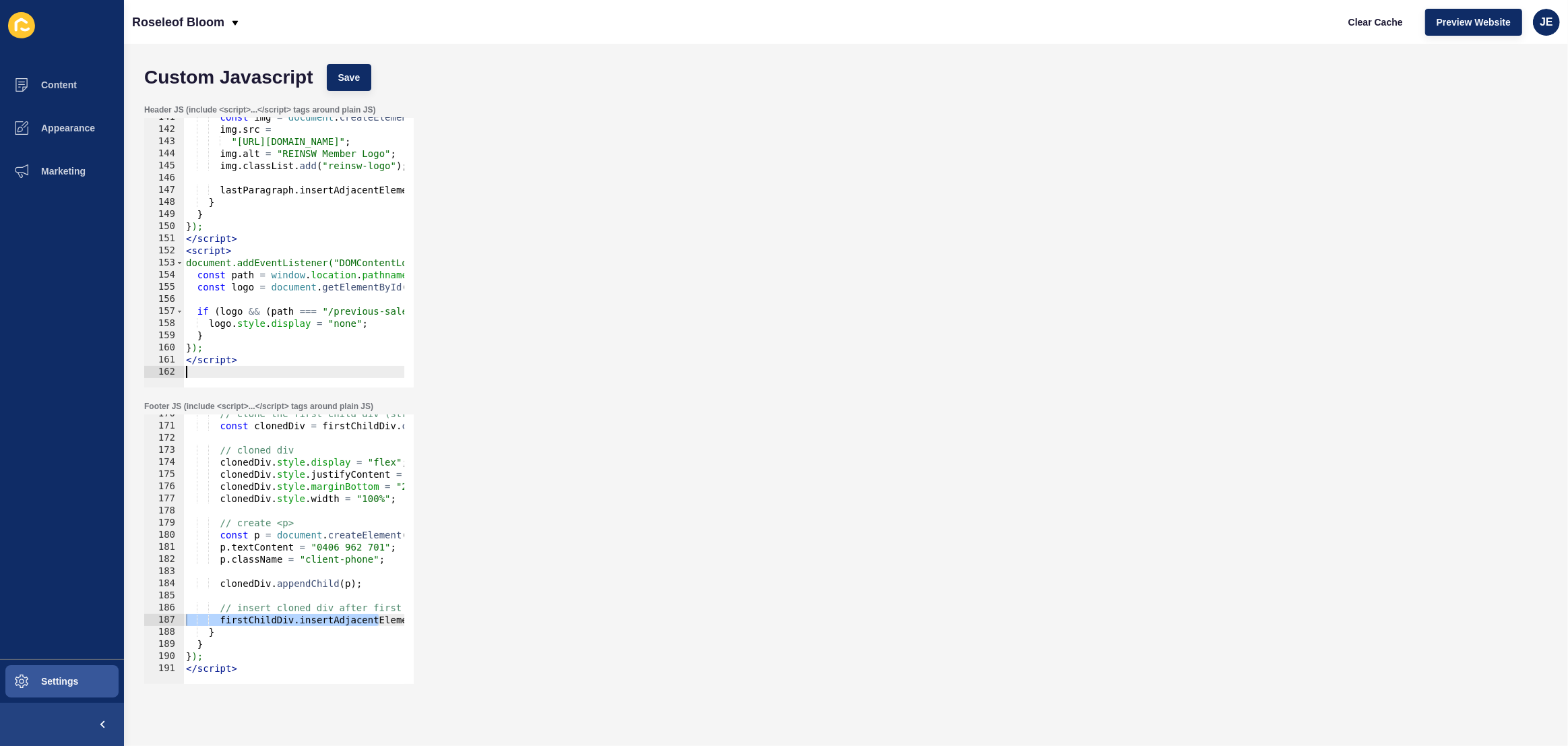
scroll to position [1705, 0]
click at [359, 77] on span "Save" at bounding box center [350, 78] width 22 height 14
click at [1351, 29] on button "Clear Cache" at bounding box center [1376, 21] width 78 height 27
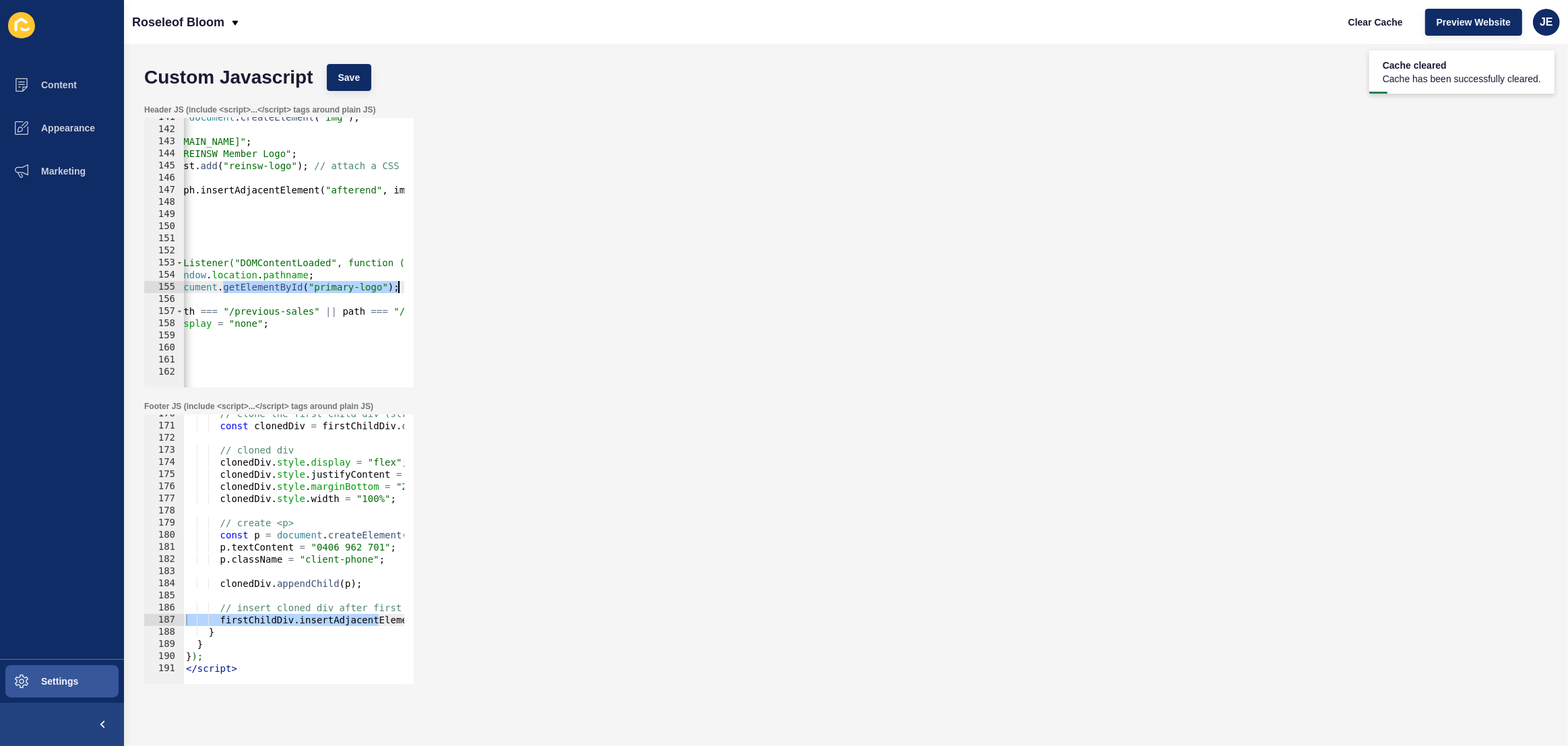
scroll to position [0, 99]
drag, startPoint x: 320, startPoint y: 288, endPoint x: 417, endPoint y: 286, distance: 97.0
click at [417, 286] on div "Header JS (include <script>...</script> tags around plain JS) const logo = docu…" at bounding box center [845, 246] width 1417 height 296
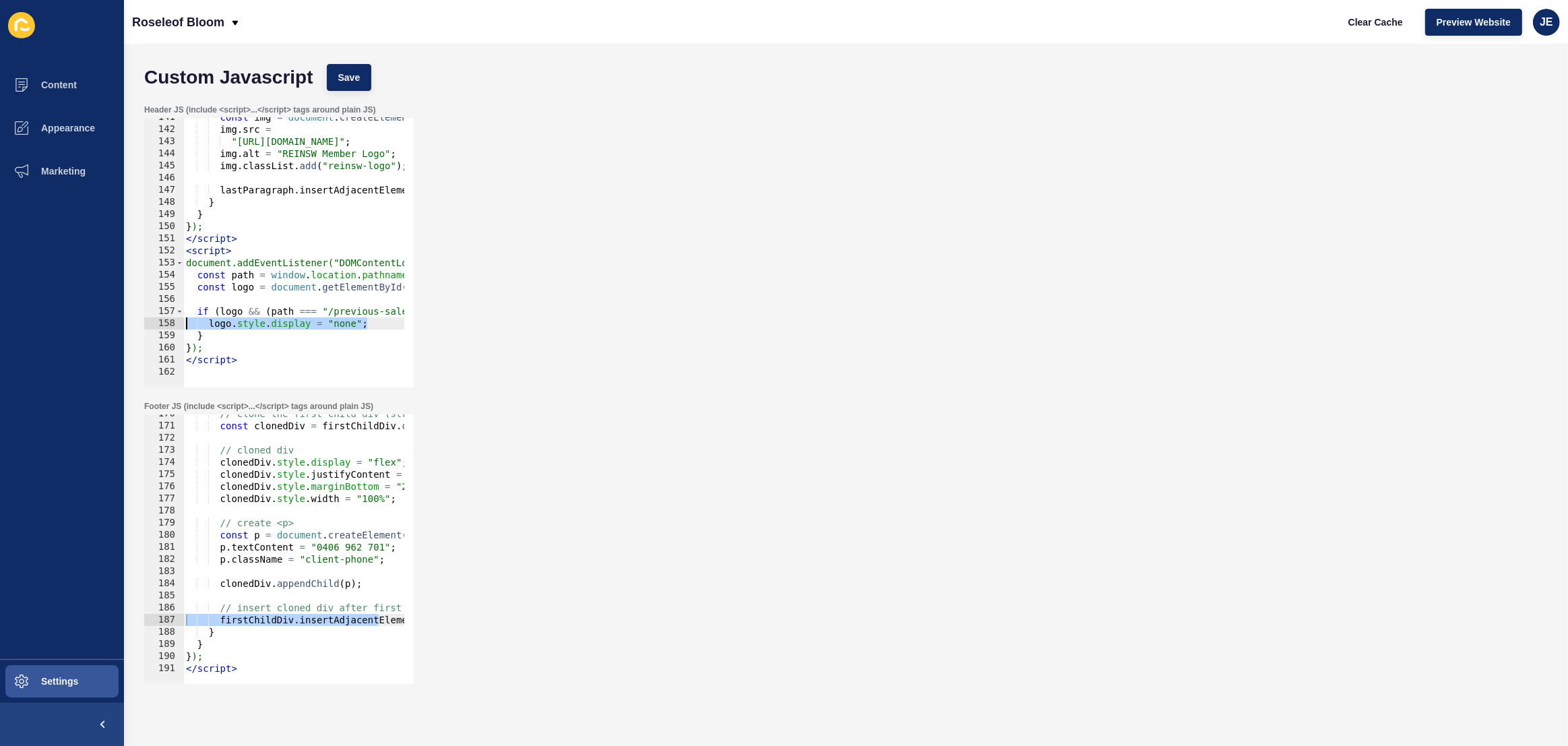
drag, startPoint x: 331, startPoint y: 327, endPoint x: 176, endPoint y: 324, distance: 155.0
click at [148, 323] on div "const logo = document.getElementById("primary-logo"); 141 142 143 144 145 146 1…" at bounding box center [279, 253] width 269 height 270
click at [318, 343] on div "const img = document . createElement ( "img" ) ; img . src = "https://app-spoke…" at bounding box center [990, 253] width 1613 height 284
click at [367, 87] on button "Save" at bounding box center [349, 77] width 45 height 27
click at [1341, 25] on button "Clear Cache" at bounding box center [1376, 21] width 78 height 27
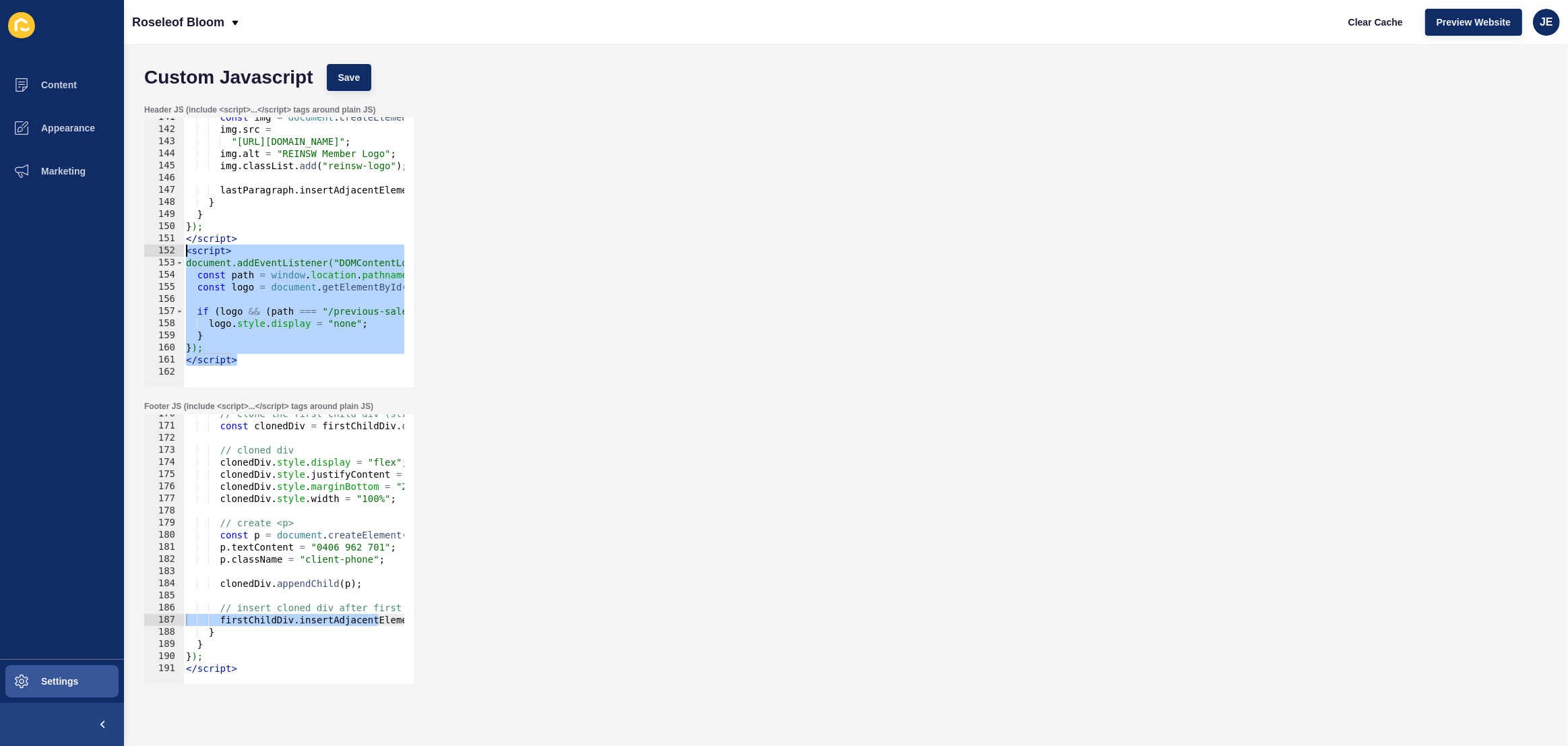
drag, startPoint x: 255, startPoint y: 356, endPoint x: 163, endPoint y: 254, distance: 137.4
click at [163, 254] on div "</script> 141 142 143 144 145 146 147 148 149 150 151 152 153 154 155 156 157 1…" at bounding box center [279, 253] width 269 height 270
type textarea "<script> document.addEventListener("DOMContentLoaded", function () {"
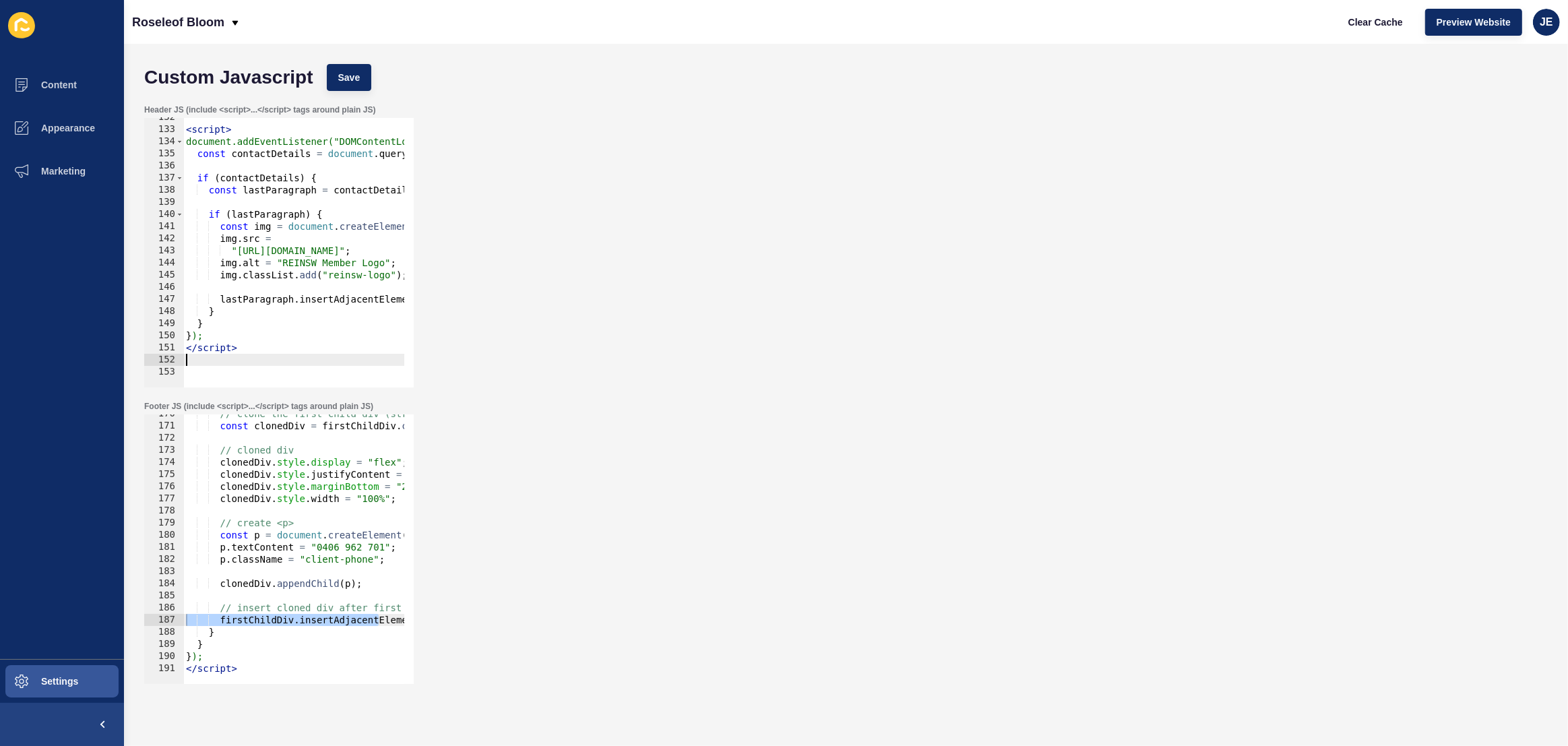
type textarea "</script>"
click at [244, 668] on div "// clone the first child div (structure only) const clonedDiv = firstChildDiv .…" at bounding box center [497, 550] width 628 height 284
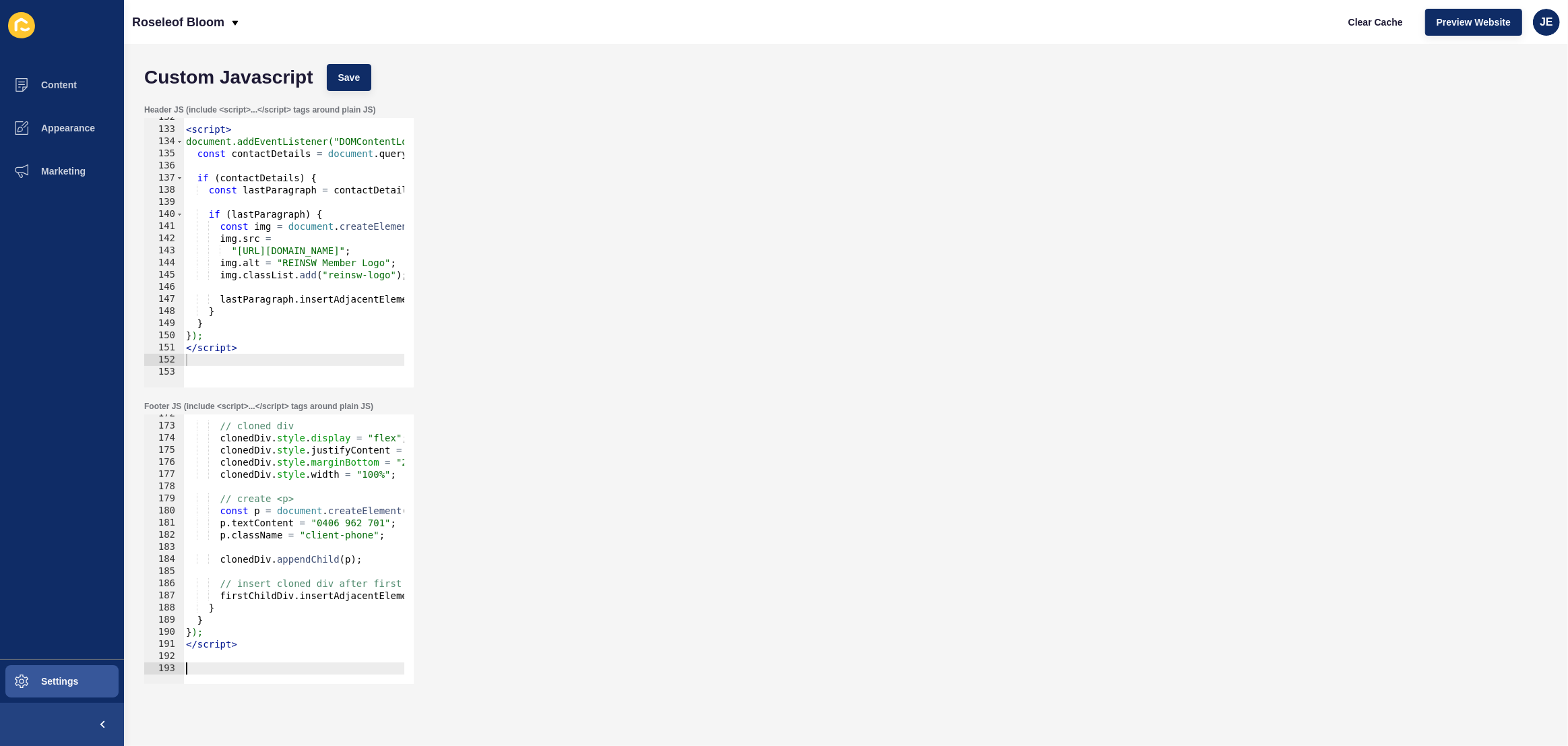
paste textarea "</script>"
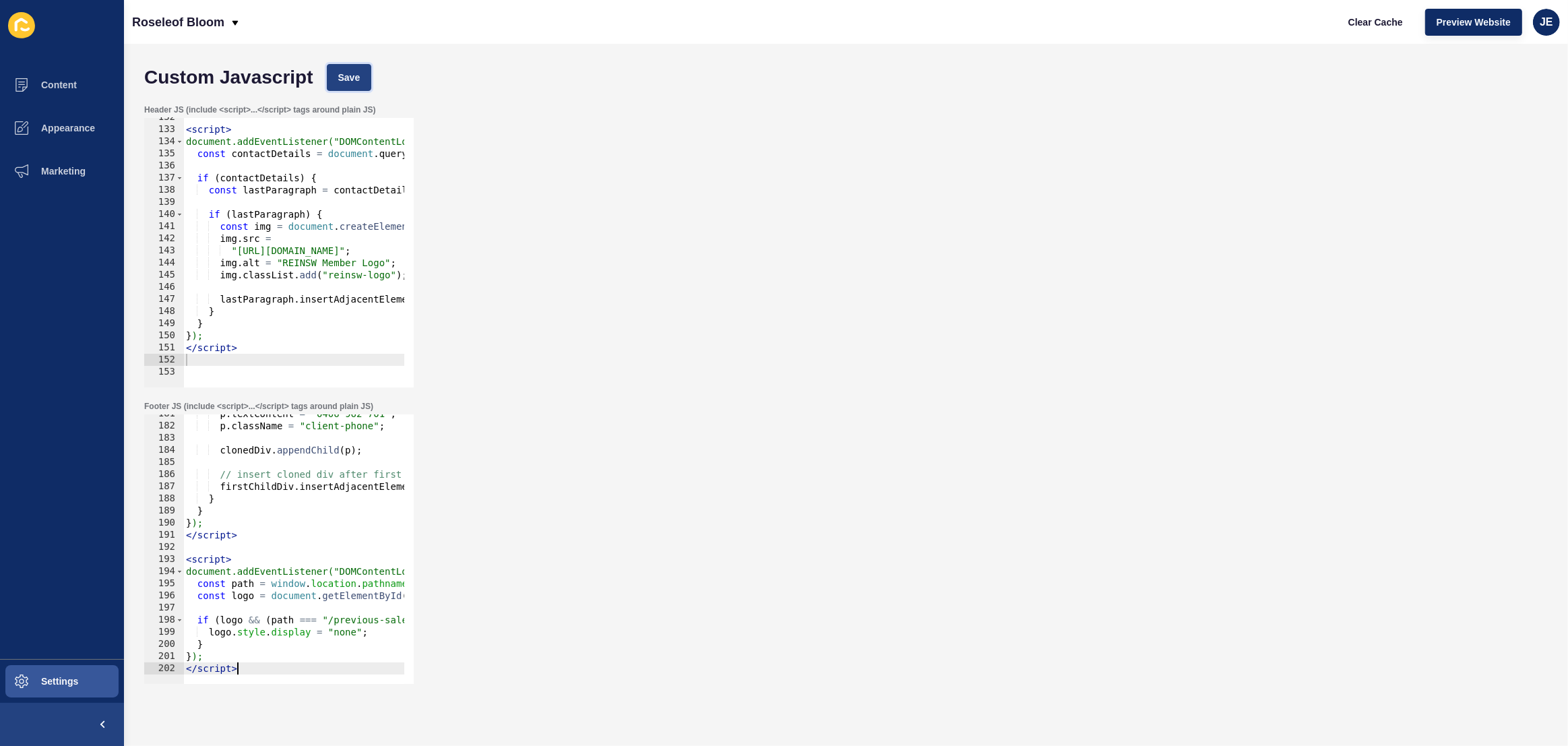
click at [354, 77] on span "Save" at bounding box center [350, 78] width 22 height 14
click at [1377, 18] on span "Clear Cache" at bounding box center [1375, 22] width 54 height 14
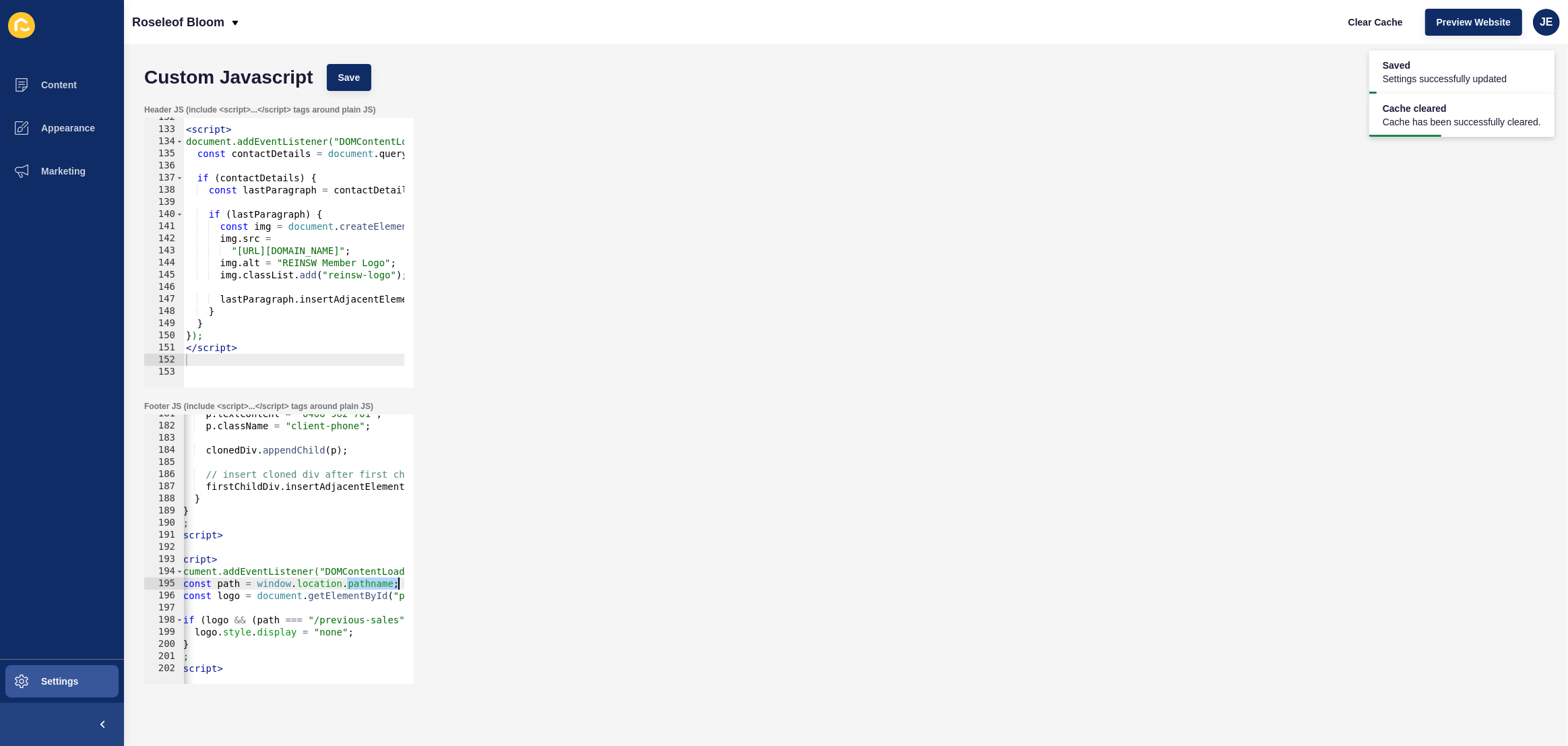
scroll to position [0, 14]
drag, startPoint x: 359, startPoint y: 578, endPoint x: 464, endPoint y: 581, distance: 105.0
click at [464, 581] on div "Footer JS (include <script>...</script> tags around plain JS) const path = wind…" at bounding box center [845, 542] width 1417 height 296
click at [364, 588] on div "p . textContent = "0406 962 701" ; p . className = "client-phone" ; clonedDiv .…" at bounding box center [483, 550] width 628 height 284
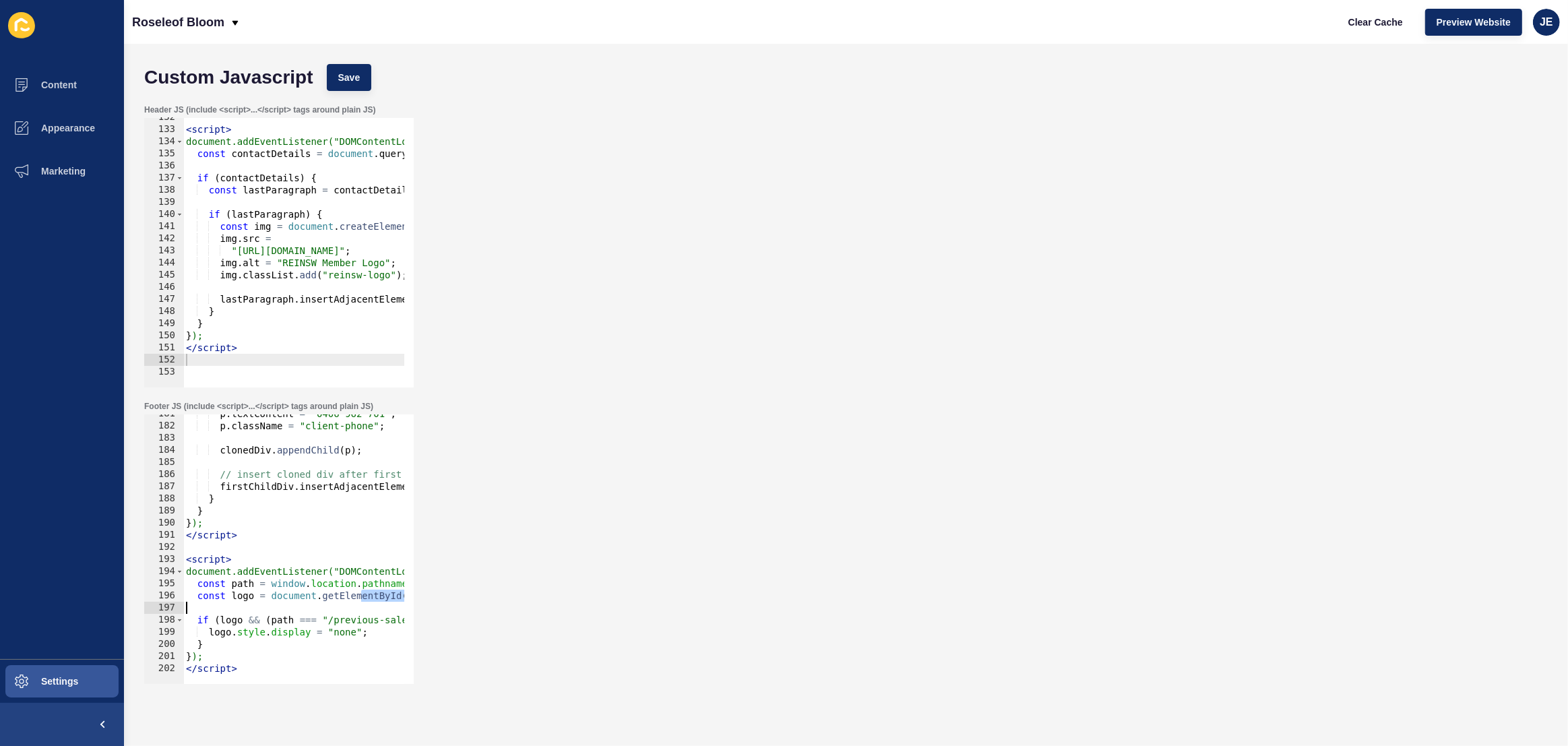
drag, startPoint x: 346, startPoint y: 600, endPoint x: 423, endPoint y: 599, distance: 77.0
click at [457, 602] on div "Footer JS (include <script>...</script> tags around plain JS) const path = wind…" at bounding box center [845, 542] width 1417 height 296
click at [381, 598] on div "p . textContent = "0406 962 701" ; p . className = "client-phone" ; clonedDiv .…" at bounding box center [497, 550] width 628 height 284
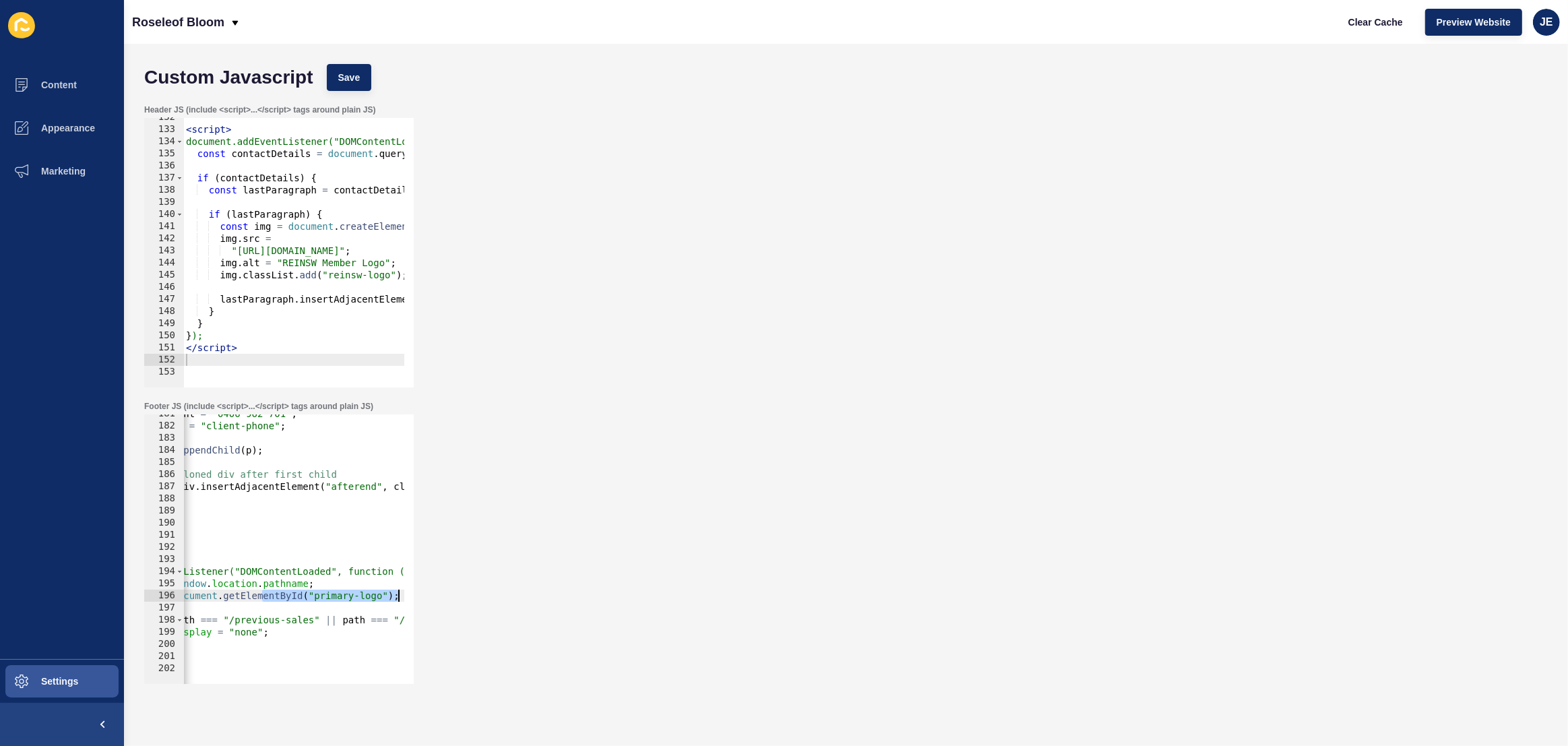
scroll to position [0, 99]
drag, startPoint x: 364, startPoint y: 598, endPoint x: 437, endPoint y: 600, distance: 73.0
click at [437, 600] on div "Footer JS (include <script>...</script> tags around plain JS) const logo = docu…" at bounding box center [845, 542] width 1417 height 296
click at [340, 597] on div "p . textContent = "0406 962 701" ; p . className = "client-phone" ; clonedDiv .…" at bounding box center [398, 550] width 628 height 284
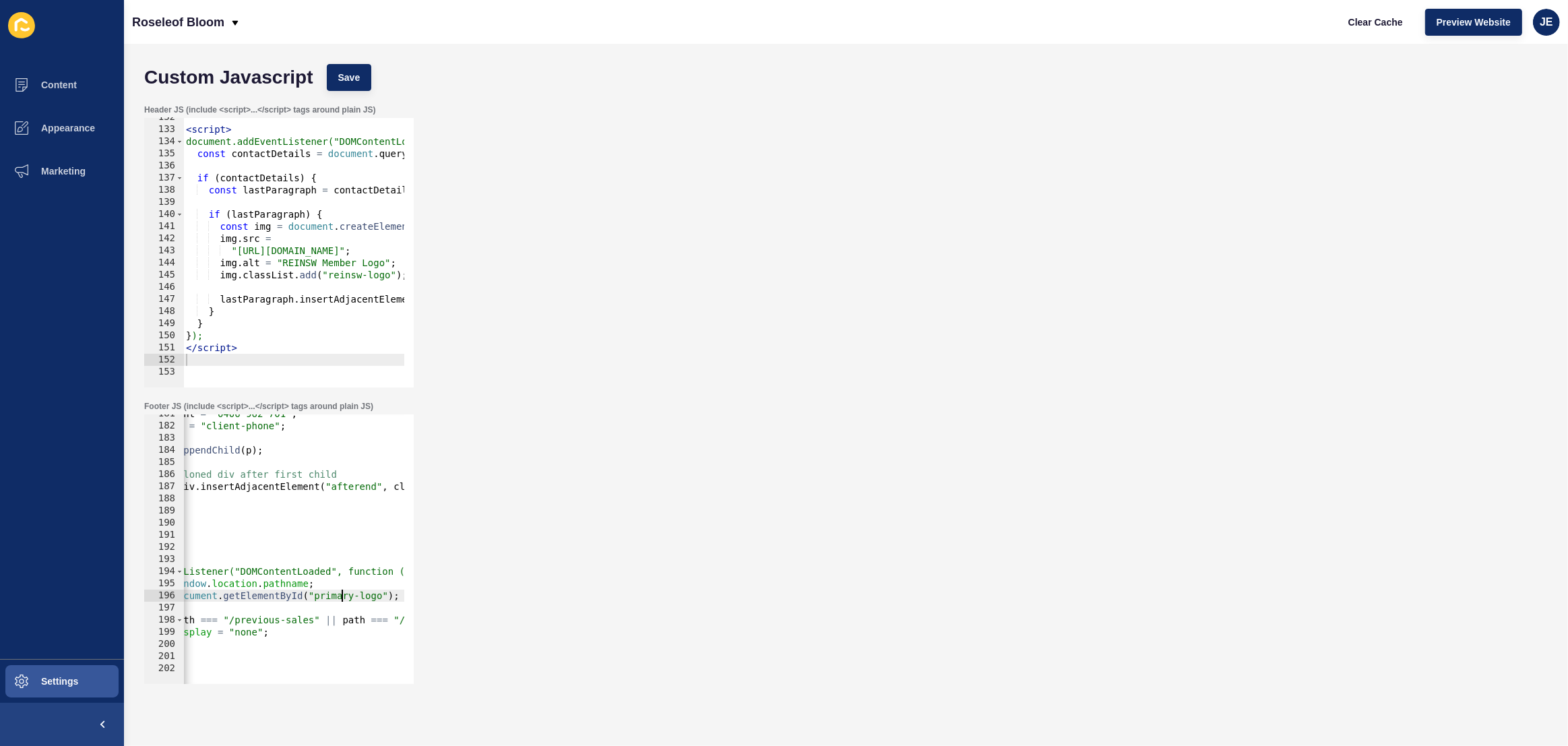
paste textarea "secondary-logo"
click at [347, 66] on button "Save" at bounding box center [349, 77] width 45 height 27
click at [1347, 19] on button "Clear Cache" at bounding box center [1376, 21] width 78 height 27
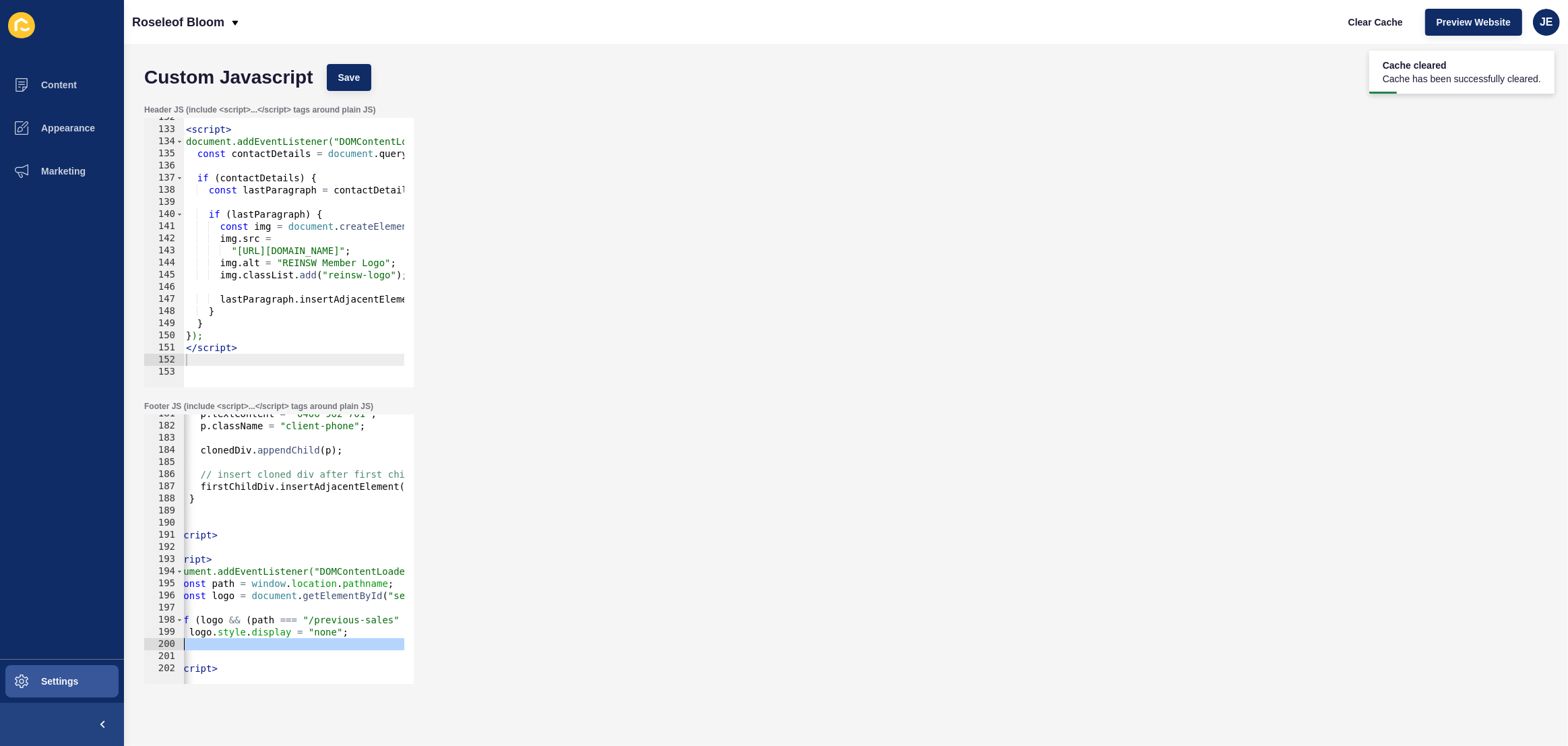
drag, startPoint x: 317, startPoint y: 653, endPoint x: 201, endPoint y: 638, distance: 117.0
click at [201, 638] on div "p . textContent = "0406 962 701" ; p . className = "client-phone" ; clonedDiv .…" at bounding box center [477, 550] width 628 height 284
type textarea "} });"
click at [267, 607] on div "p . textContent = "0406 962 701" ; p . className = "client-phone" ; clonedDiv .…" at bounding box center [477, 550] width 628 height 284
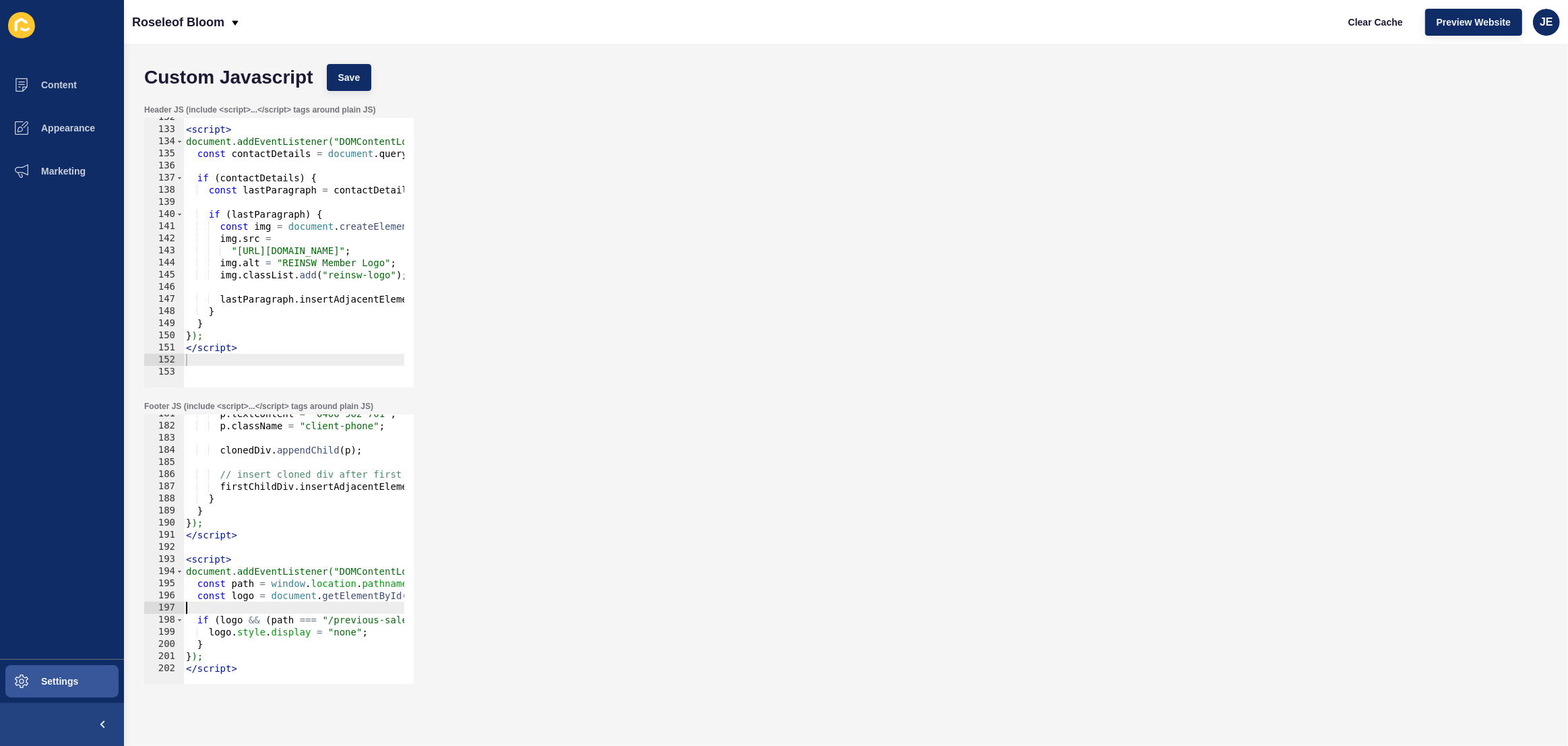
click at [286, 598] on div "p . textContent = "0406 962 701" ; p . className = "client-phone" ; clonedDiv .…" at bounding box center [497, 550] width 628 height 284
type textarea "const logo = document.getElementById("secondary-logo");"
click at [270, 606] on div "p . textContent = "0406 962 701" ; p . className = "client-phone" ; clonedDiv .…" at bounding box center [497, 550] width 628 height 284
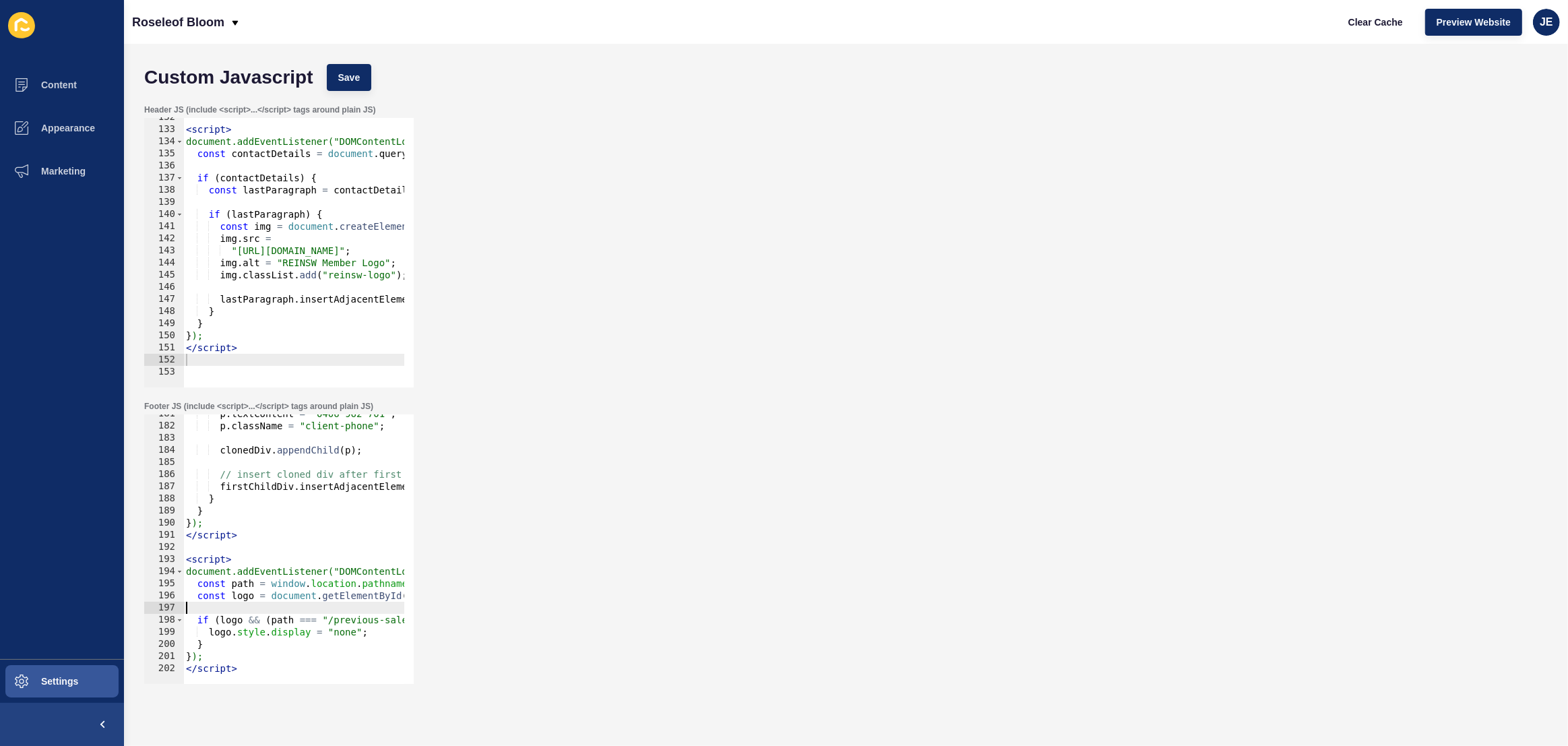
paste textarea "const logo = document.getElementById("secondary-logo");"
click at [254, 597] on div "p . textContent = "0406 962 701" ; p . className = "client-phone" ; clonedDiv .…" at bounding box center [497, 550] width 628 height 284
click at [231, 598] on div "p . textContent = "0406 962 701" ; p . className = "client-phone" ; clonedDiv .…" at bounding box center [497, 550] width 628 height 284
drag, startPoint x: 232, startPoint y: 610, endPoint x: 275, endPoint y: 638, distance: 51.3
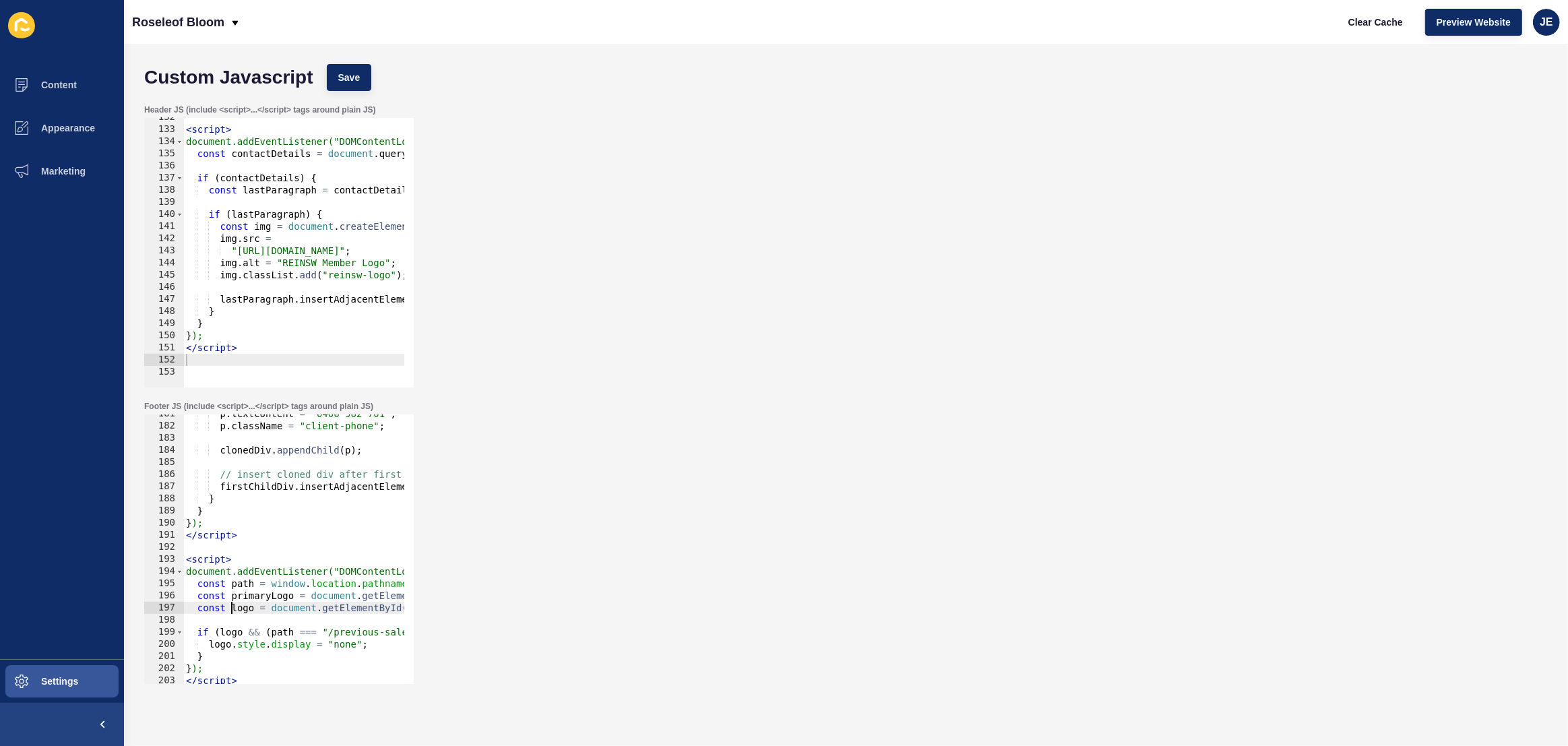
click at [232, 610] on div "p . textContent = "0406 962 701" ; p . className = "client-phone" ; clonedDiv .…" at bounding box center [497, 550] width 628 height 284
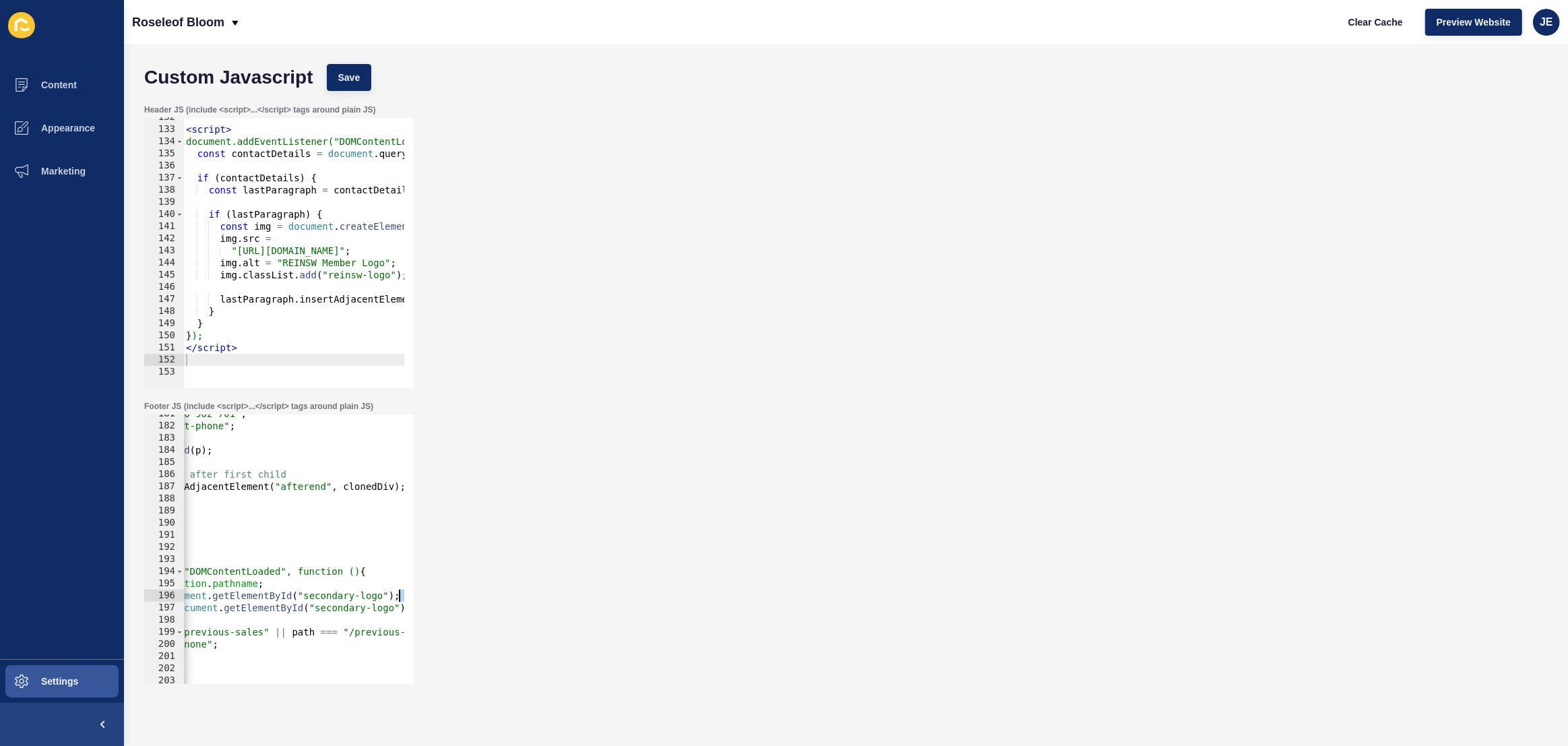
scroll to position [0, 149]
drag, startPoint x: 334, startPoint y: 606, endPoint x: 437, endPoint y: 597, distance: 103.4
click at [437, 597] on div "Footer JS (include <script>...</script> tags around plain JS) const secondaryLo…" at bounding box center [845, 542] width 1417 height 296
click at [333, 598] on div "p . textContent = "0406 962 701" ; p . className = "client-phone" ; clonedDiv .…" at bounding box center [348, 550] width 628 height 284
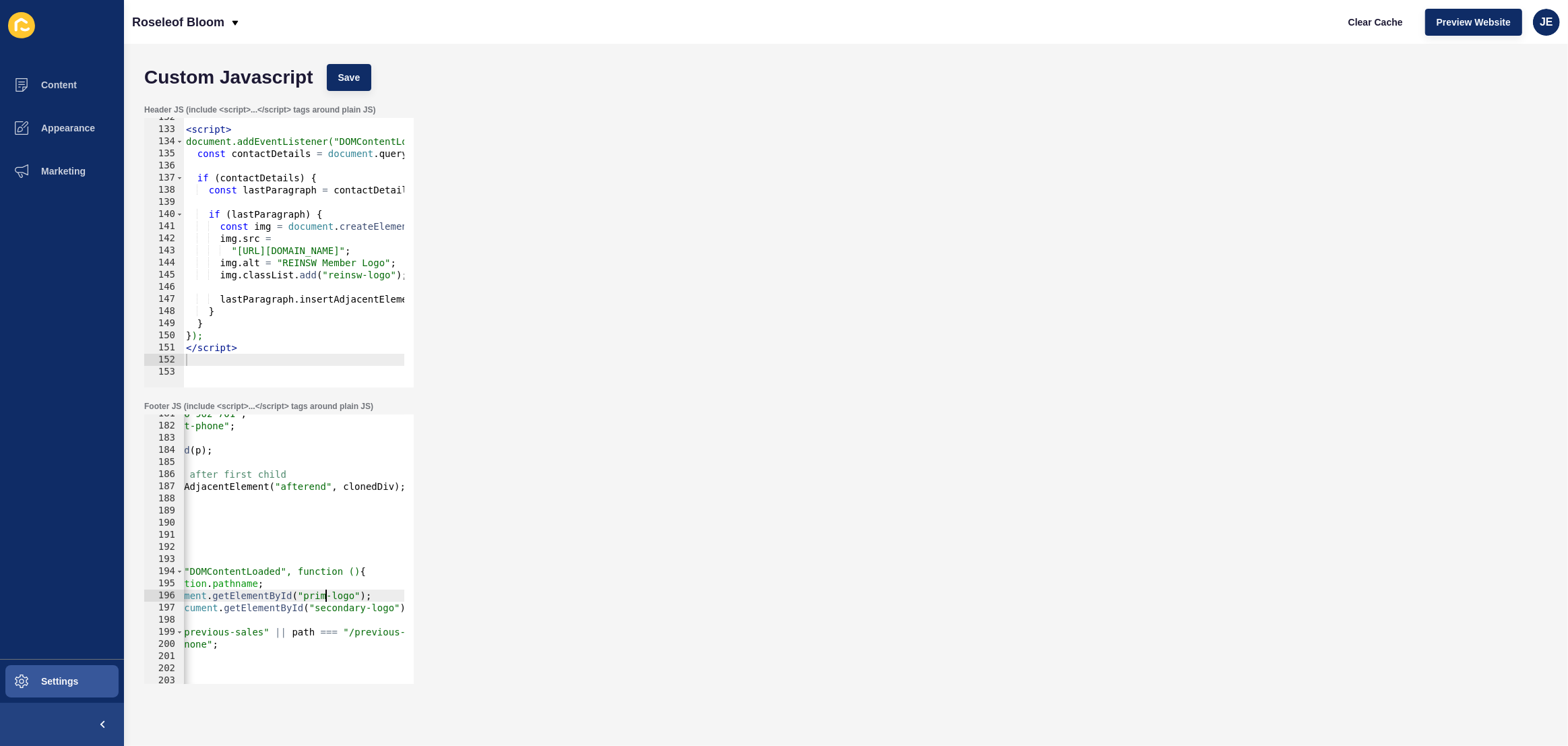
scroll to position [0, 21]
type textarea "const primaryLogo = document.getElementById("primary-logo");"
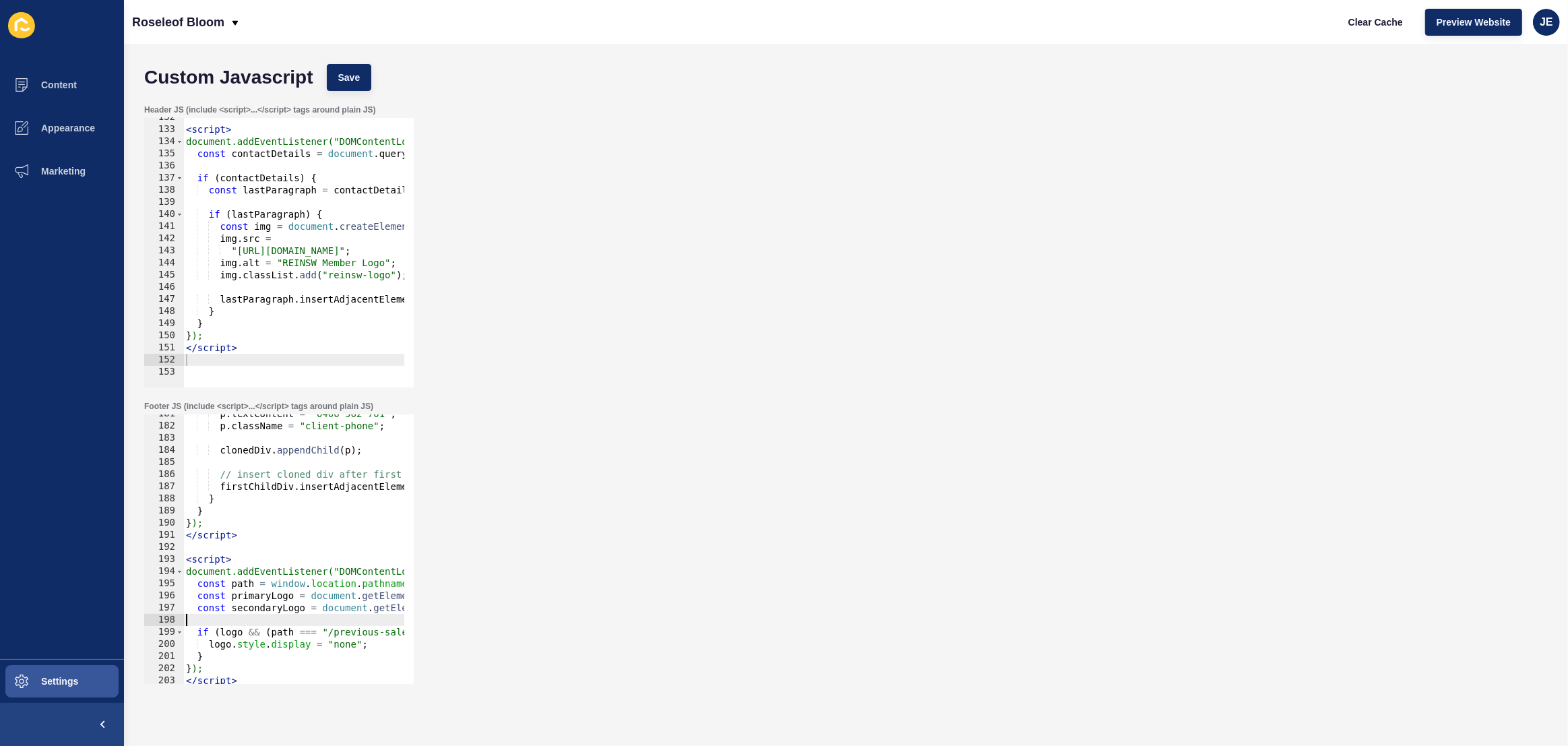
drag, startPoint x: 257, startPoint y: 626, endPoint x: 150, endPoint y: 622, distance: 107.1
click at [144, 622] on div "const primaryLogo = document.getElementById("primary-logo"); 181 182 183 184 18…" at bounding box center [279, 549] width 269 height 270
click at [245, 596] on div "p . textContent = "0406 962 701" ; p . className = "client-phone" ; clonedDiv .…" at bounding box center [497, 550] width 628 height 284
click at [223, 638] on div "p . textContent = "0406 962 701" ; p . className = "client-phone" ; clonedDiv .…" at bounding box center [497, 550] width 628 height 284
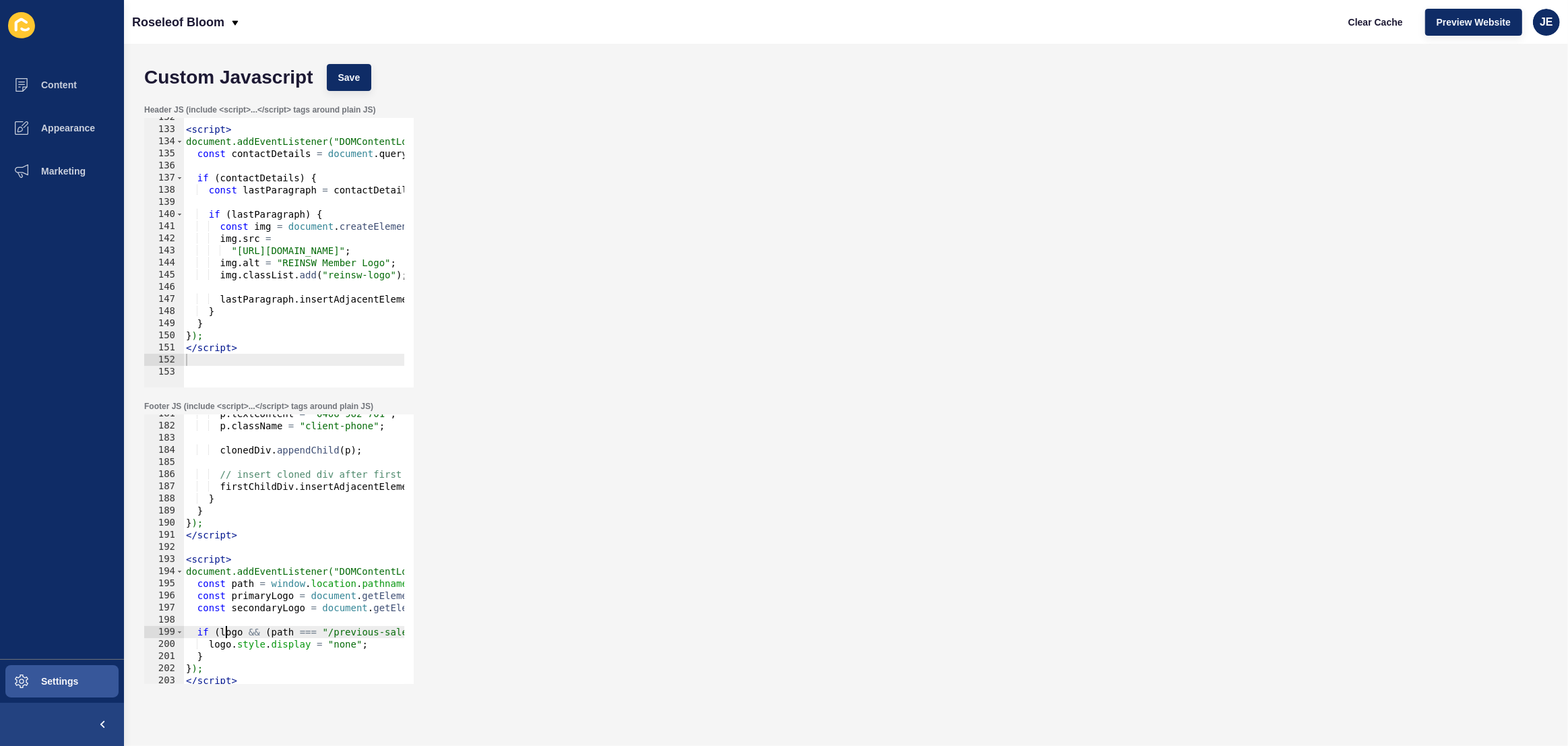
click at [223, 638] on div "p . textContent = "0406 962 701" ; p . className = "client-phone" ; clonedDiv .…" at bounding box center [497, 550] width 628 height 284
click at [223, 641] on div "p . textContent = "0406 962 701" ; p . className = "client-phone" ; clonedDiv .…" at bounding box center [497, 550] width 628 height 284
paste textarea "primaryL"
click at [268, 642] on div "p . textContent = "0406 962 701" ; p . className = "client-phone" ; clonedDiv .…" at bounding box center [497, 550] width 628 height 284
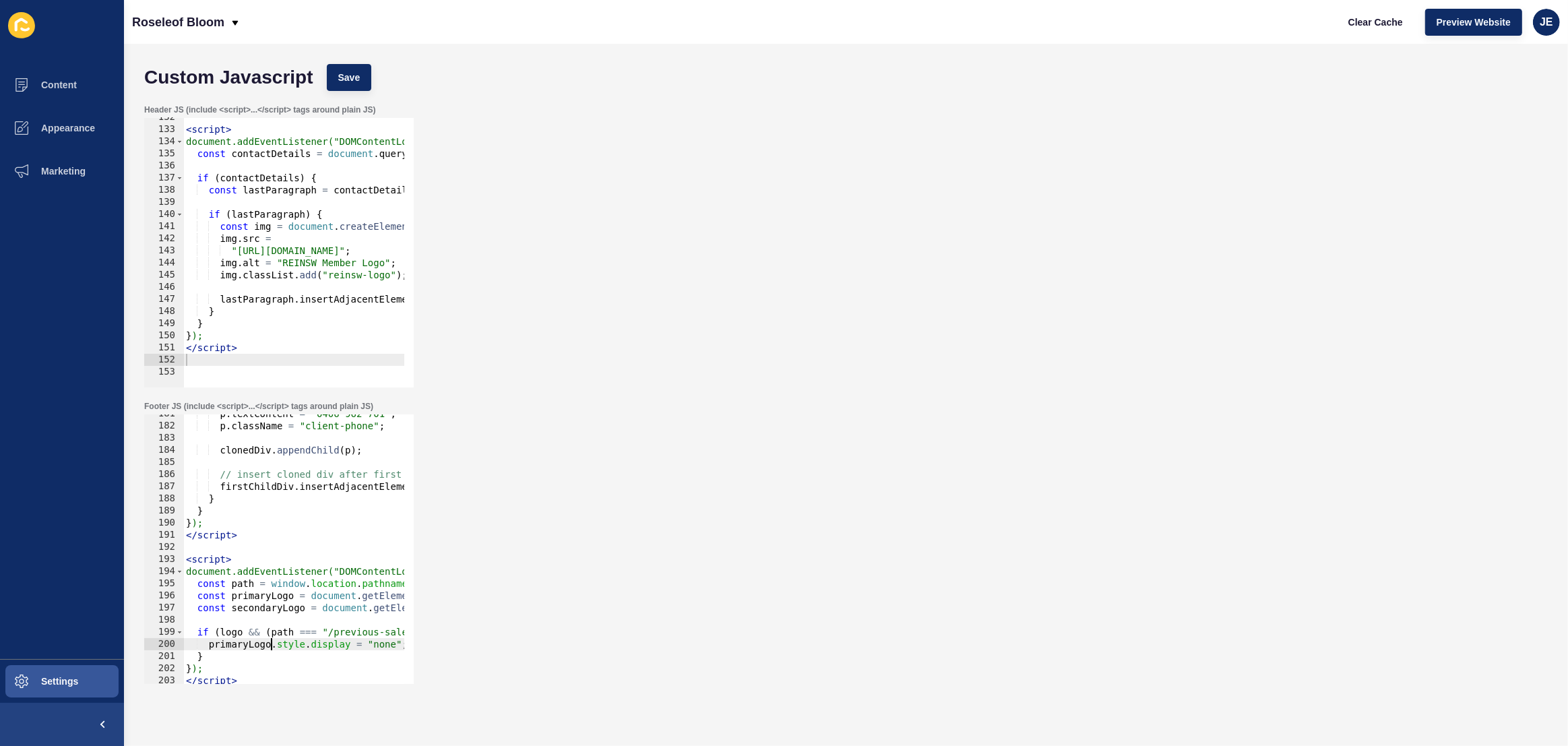
click at [268, 642] on div "p . textContent = "0406 962 701" ; p . className = "client-phone" ; clonedDiv .…" at bounding box center [497, 550] width 628 height 284
type textarea "}"
paste textarea "const secondaryLogo = document.getElementById("secondary-logo");"
click at [272, 608] on div "p . textContent = "0406 962 701" ; p . className = "client-phone" ; clonedDiv .…" at bounding box center [497, 550] width 628 height 284
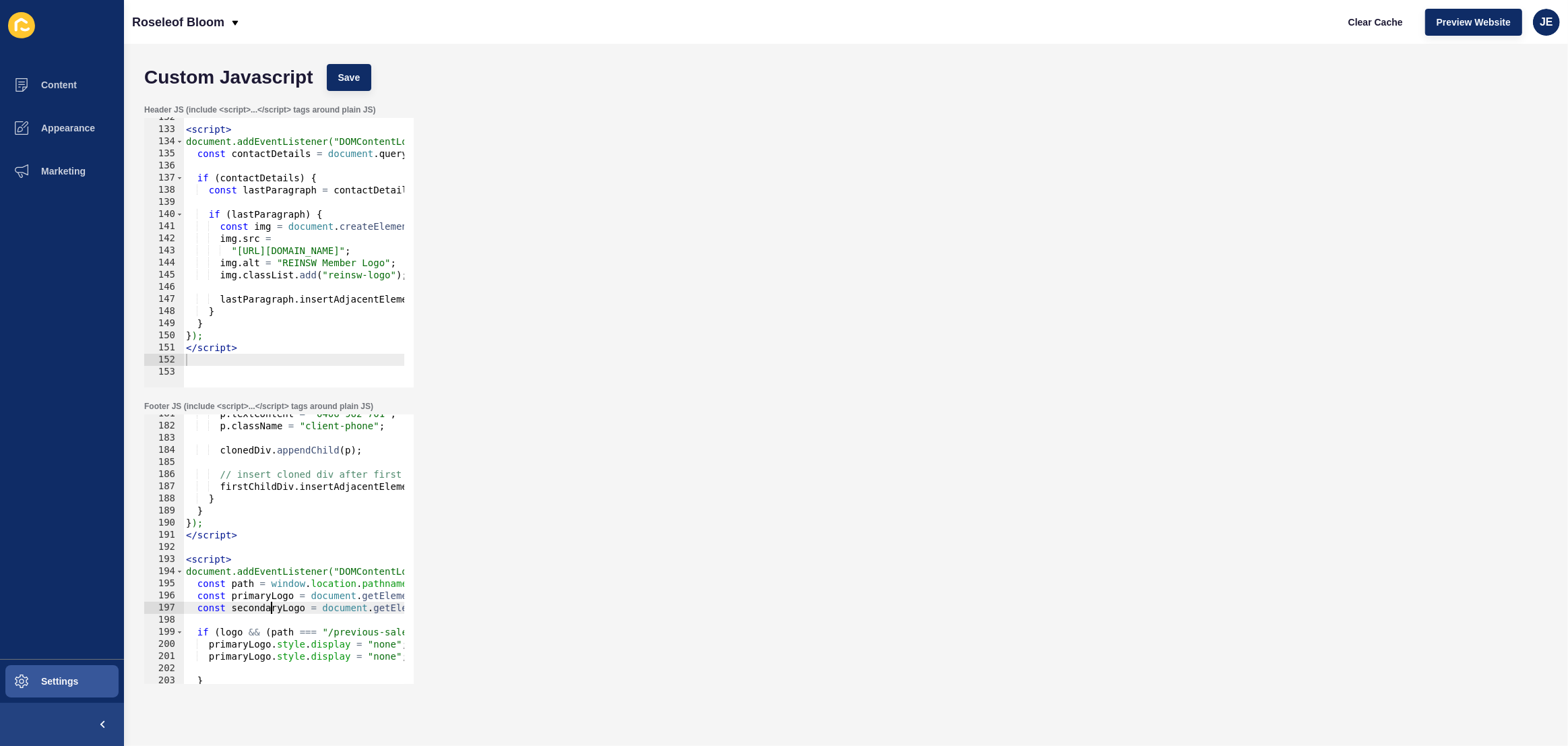
click at [272, 608] on div "p . textContent = "0406 962 701" ; p . className = "client-phone" ; clonedDiv .…" at bounding box center [497, 550] width 628 height 284
click at [245, 656] on div "p . textContent = "0406 962 701" ; p . className = "client-phone" ; clonedDiv .…" at bounding box center [497, 550] width 628 height 284
paste textarea "second"
type textarea "secondaryLogo.style.display = "none";"
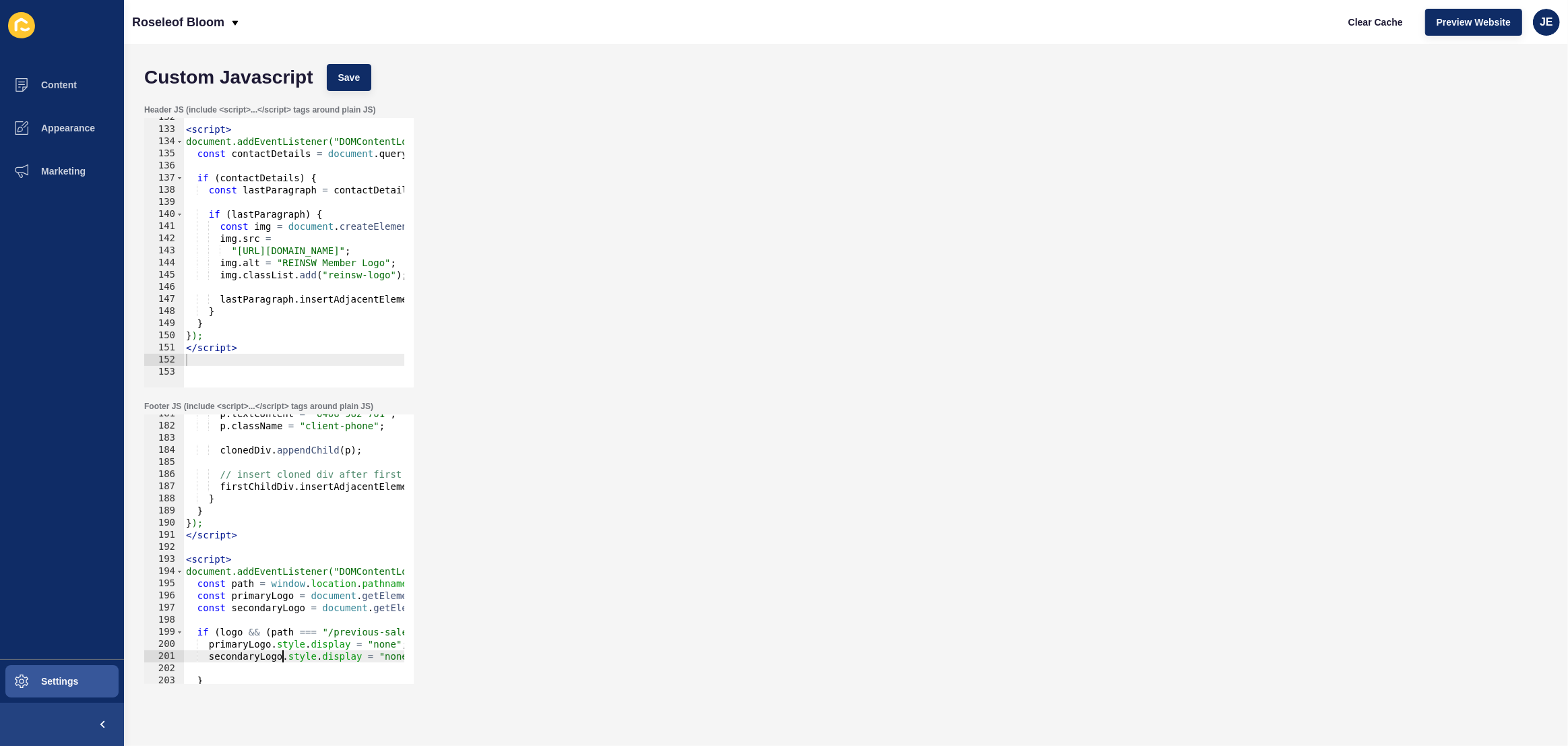
scroll to position [2227, 0]
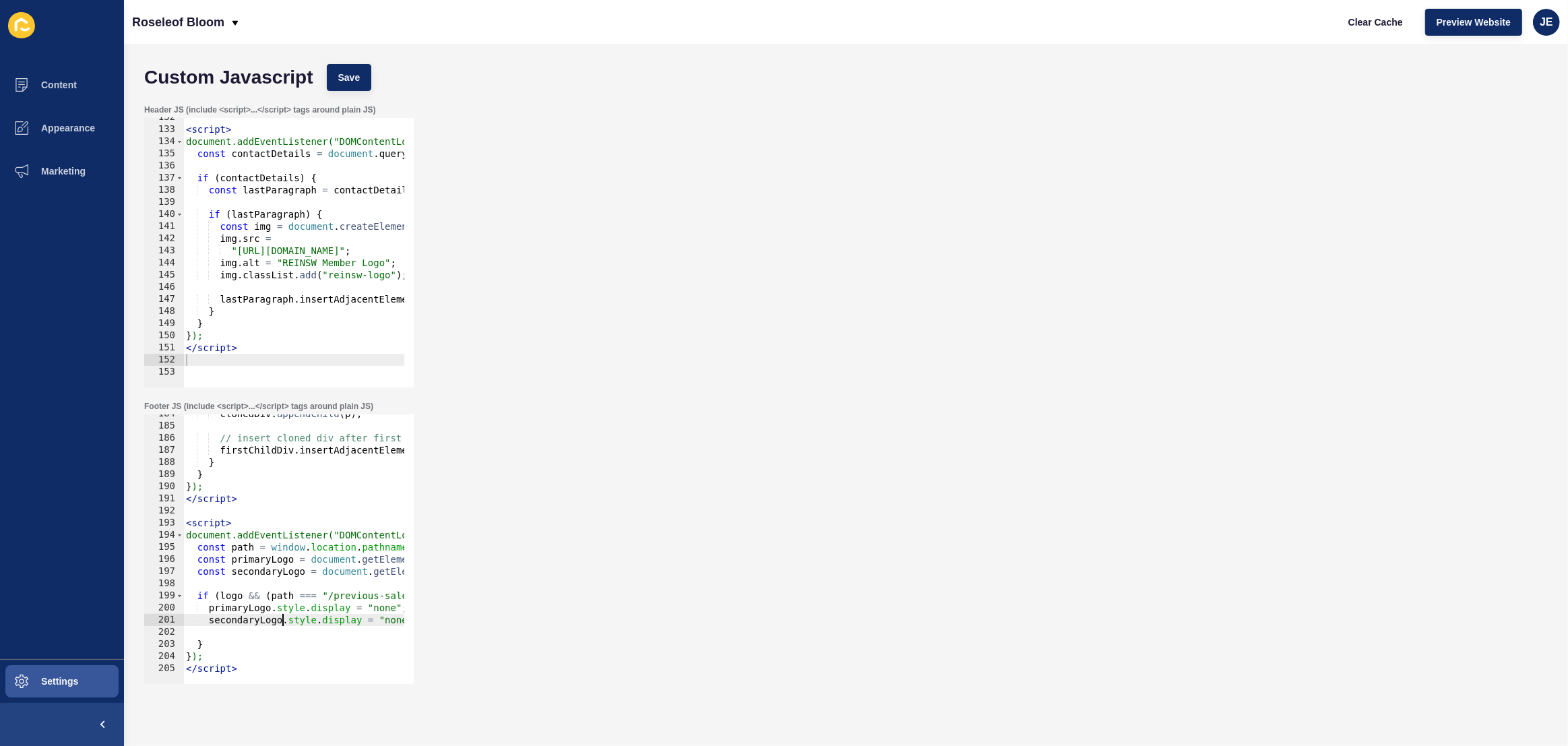
click at [218, 632] on div "clonedDiv . appendChild ( p ) ; // insert cloned div after first child firstChi…" at bounding box center [497, 550] width 628 height 284
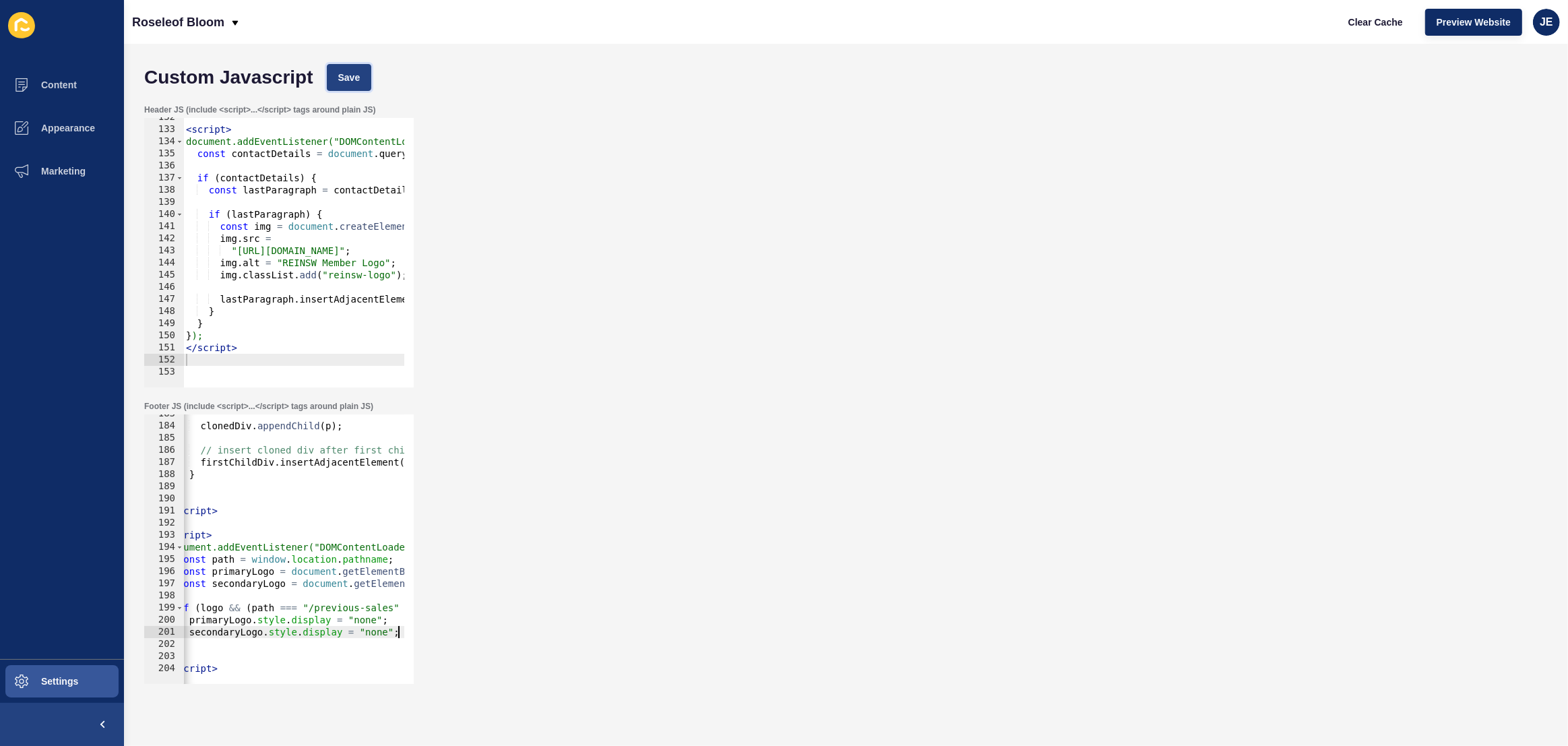
click at [332, 71] on button "Save" at bounding box center [349, 77] width 45 height 27
click at [1350, 24] on span "Clear Cache" at bounding box center [1375, 22] width 54 height 14
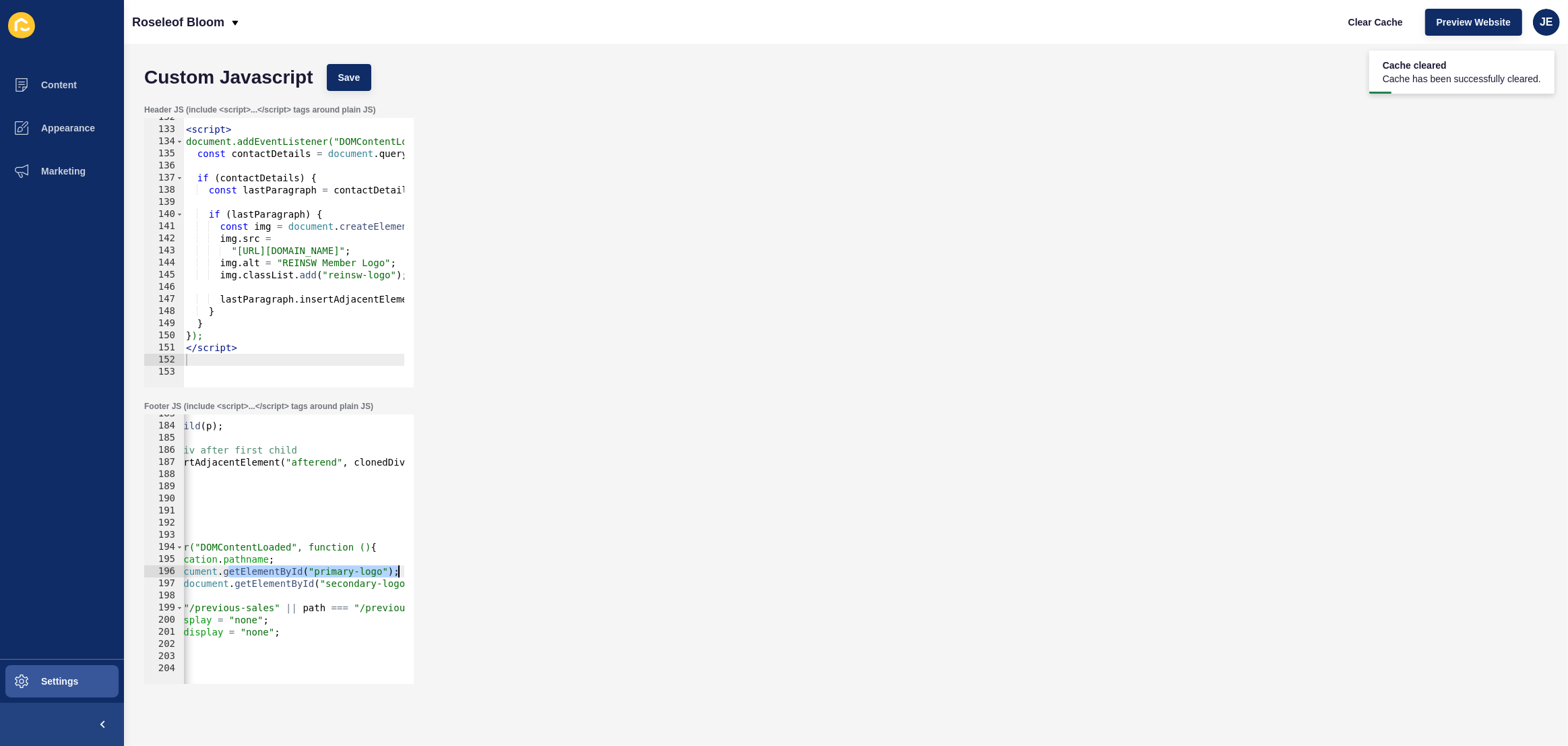
scroll to position [0, 138]
drag, startPoint x: 348, startPoint y: 569, endPoint x: 428, endPoint y: 568, distance: 80.0
click at [428, 568] on div "Footer JS (include <script>...</script> tags around plain JS) const primaryLogo…" at bounding box center [845, 542] width 1417 height 296
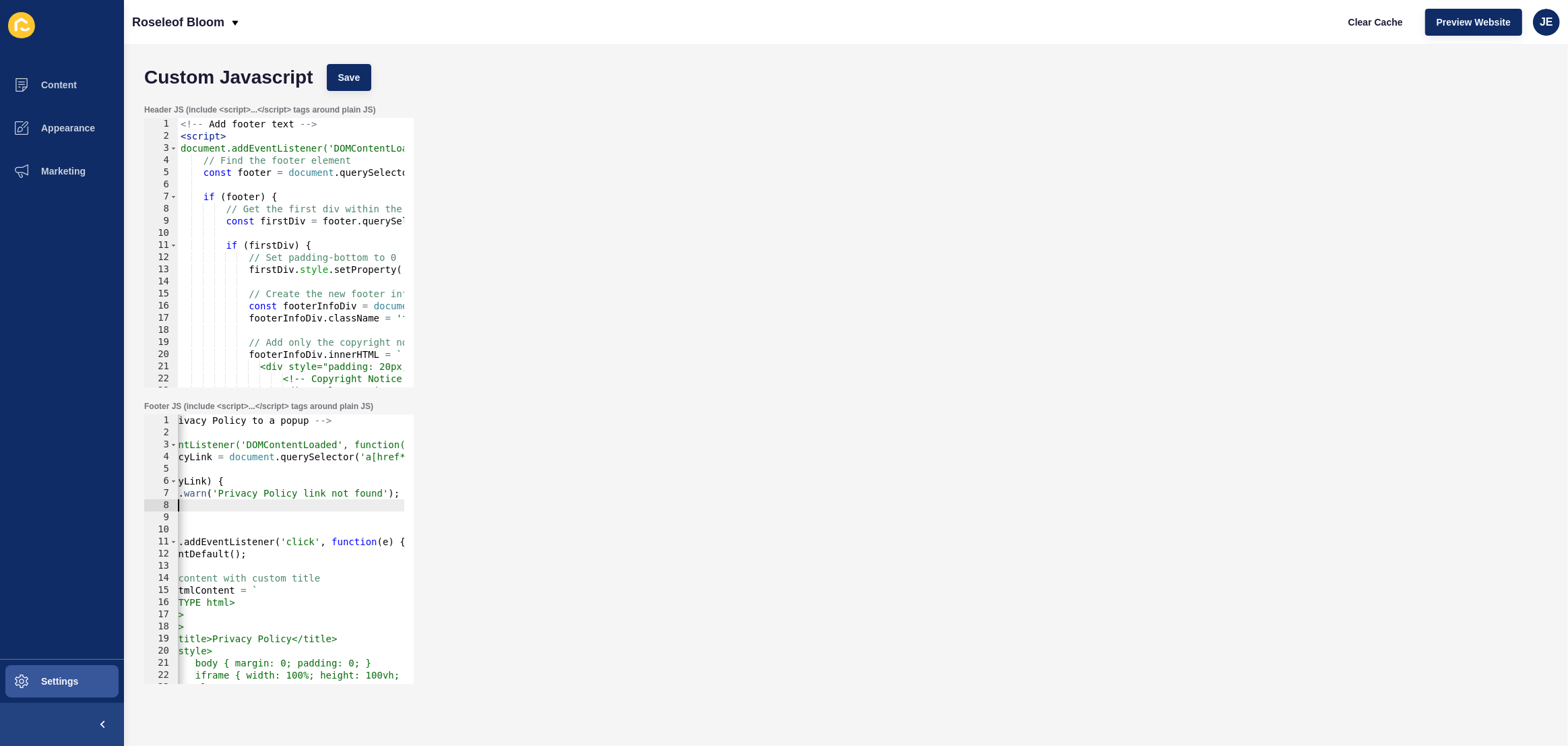
scroll to position [0, 0]
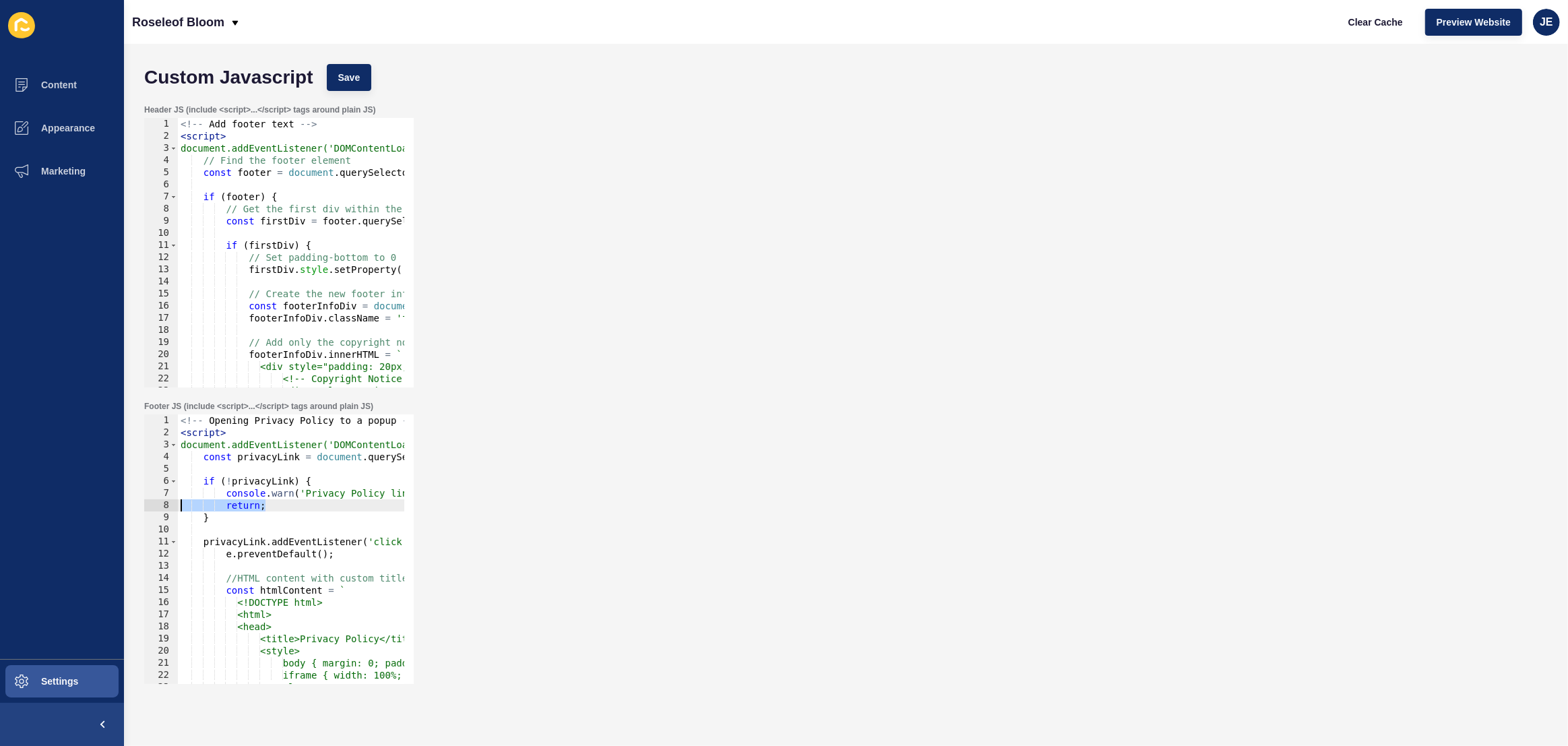
drag, startPoint x: 292, startPoint y: 500, endPoint x: 236, endPoint y: 521, distance: 59.8
click at [135, 508] on div "Custom Javascript Save Header JS (include <script>...</script> tags around plai…" at bounding box center [845, 394] width 1444 height 703
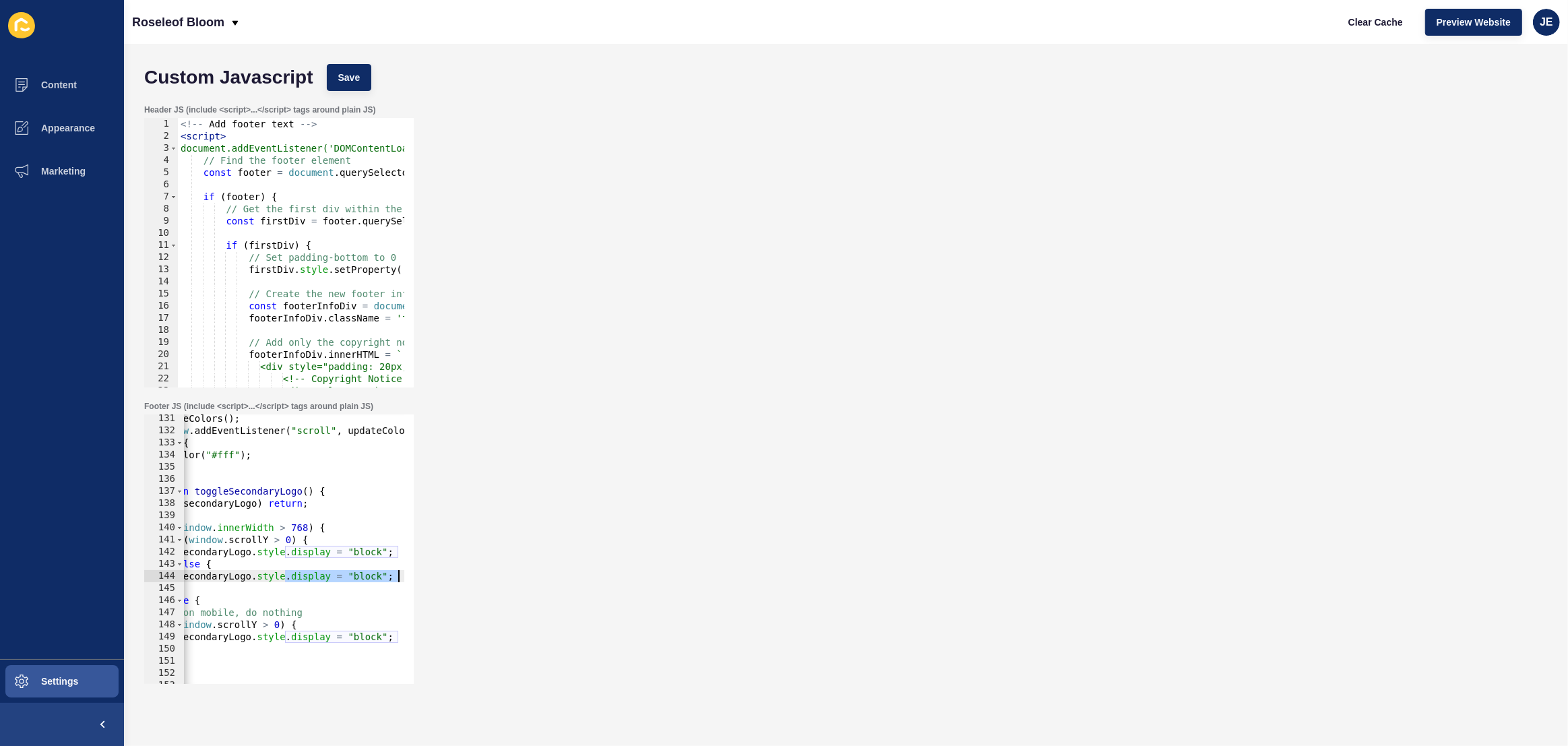
scroll to position [0, 54]
drag, startPoint x: 336, startPoint y: 578, endPoint x: 413, endPoint y: 578, distance: 77.0
click at [413, 578] on div "return; 131 132 133 134 135 136 137 138 139 140 141 142 143 144 145 146 147 148…" at bounding box center [279, 549] width 269 height 270
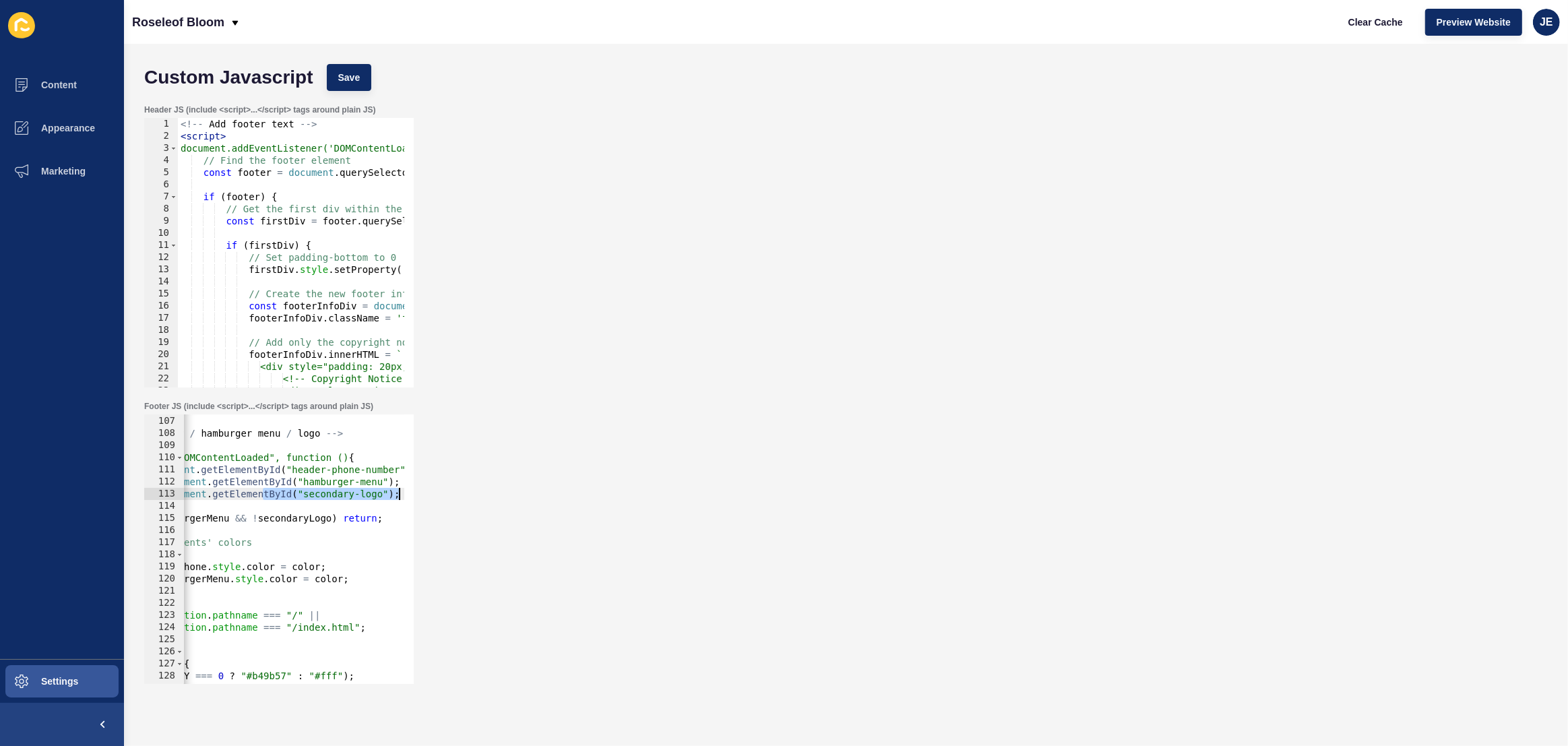
scroll to position [0, 161]
drag, startPoint x: 373, startPoint y: 499, endPoint x: 429, endPoint y: 499, distance: 56.0
click at [429, 499] on div "Footer JS (include <script>...</script> tags around plain JS) secondaryLogo.sty…" at bounding box center [845, 542] width 1417 height 296
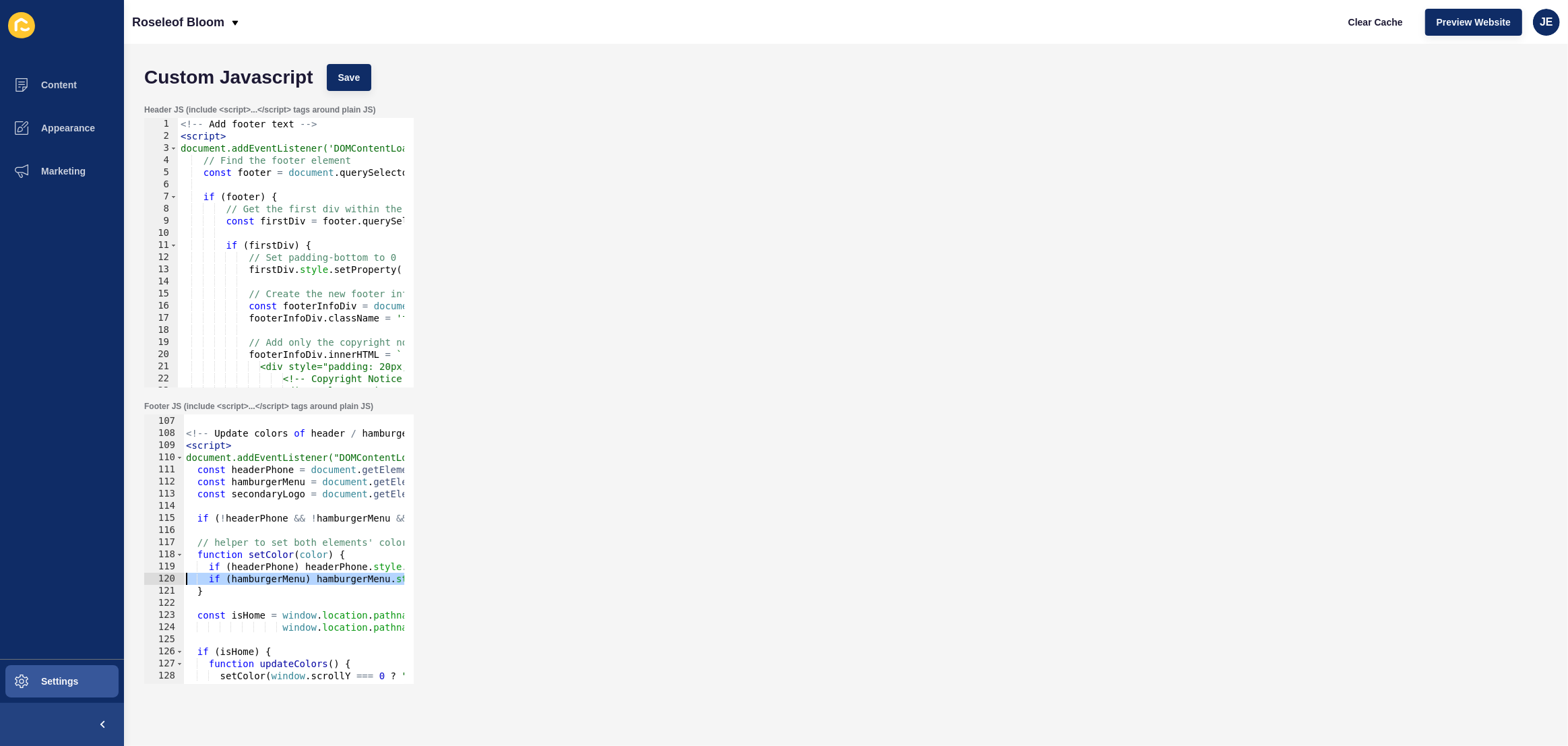
drag, startPoint x: 271, startPoint y: 583, endPoint x: 181, endPoint y: 581, distance: 90.0
click at [133, 584] on div "Custom Javascript Save Header JS (include <script>...</script> tags around plai…" at bounding box center [845, 394] width 1444 height 703
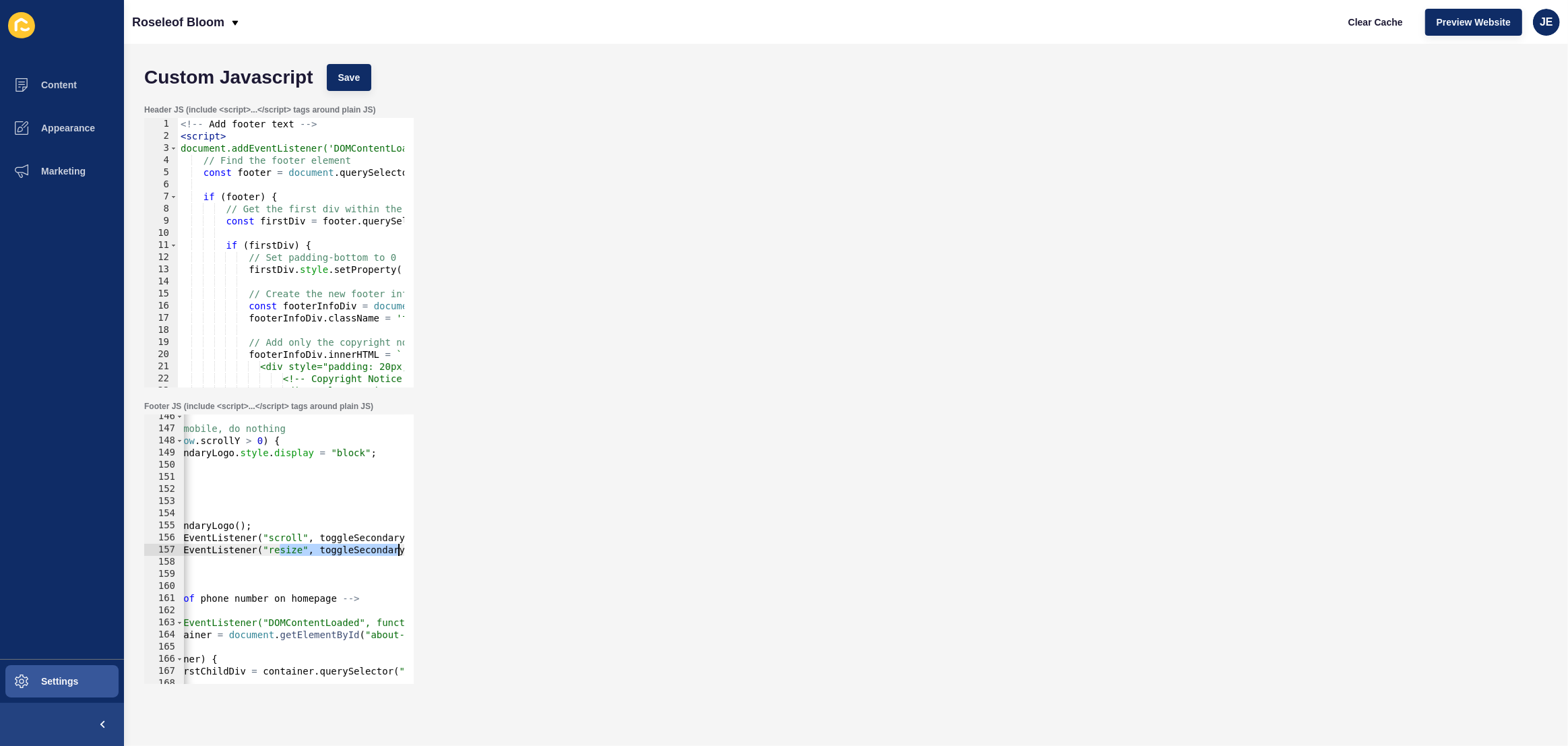
scroll to position [0, 110]
drag, startPoint x: 350, startPoint y: 552, endPoint x: 417, endPoint y: 548, distance: 67.1
click at [417, 548] on div "Footer JS (include <script>...</script> tags around plain JS) if (hamburgerMenu…" at bounding box center [845, 542] width 1417 height 296
type textarea "window.addEventListener("resize", toggleSecondaryLogo);"
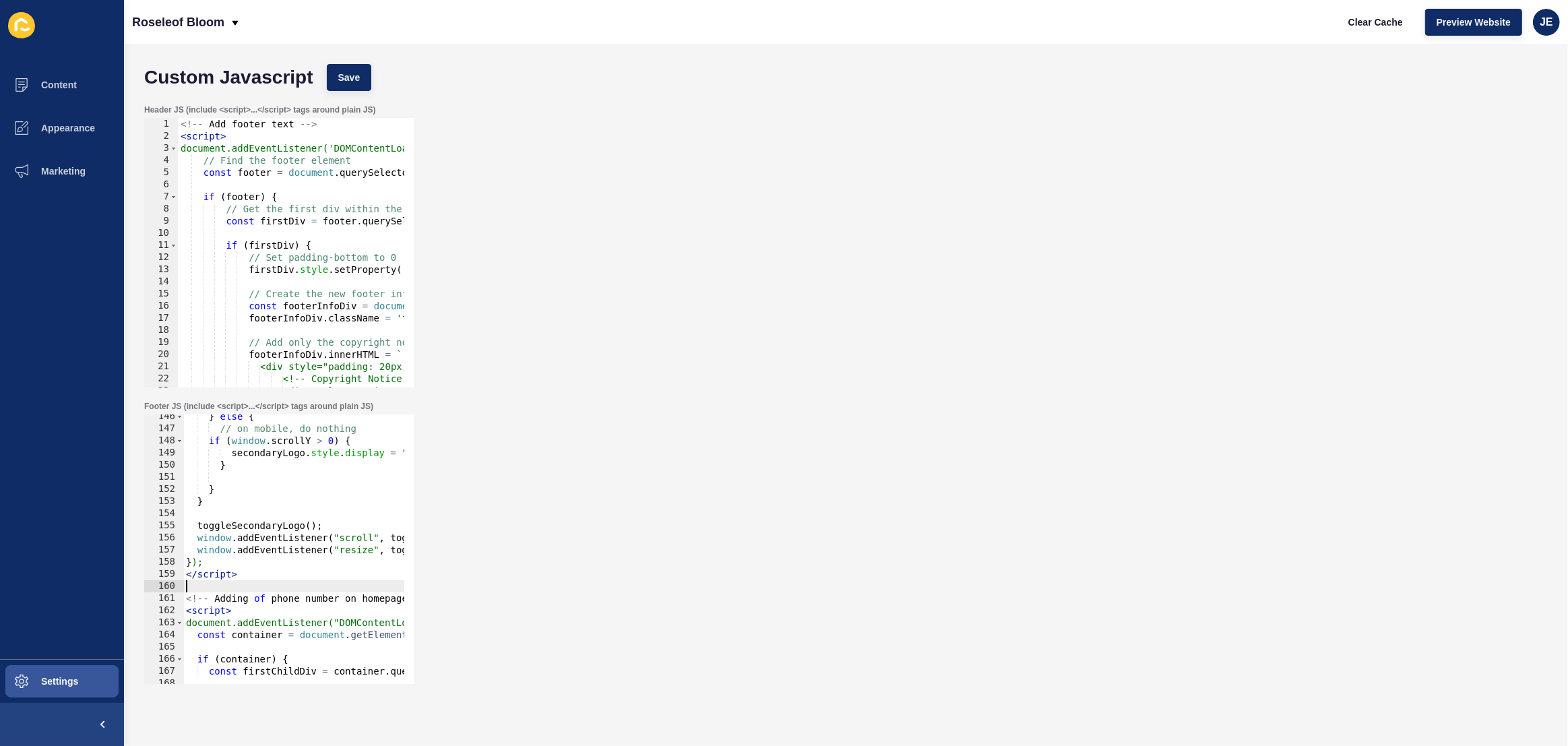
drag, startPoint x: 223, startPoint y: 590, endPoint x: 154, endPoint y: 588, distance: 69.0
click at [154, 588] on div "window.addEventListener("resize", toggleSecondaryLogo); 146 147 148 149 150 151…" at bounding box center [279, 549] width 269 height 270
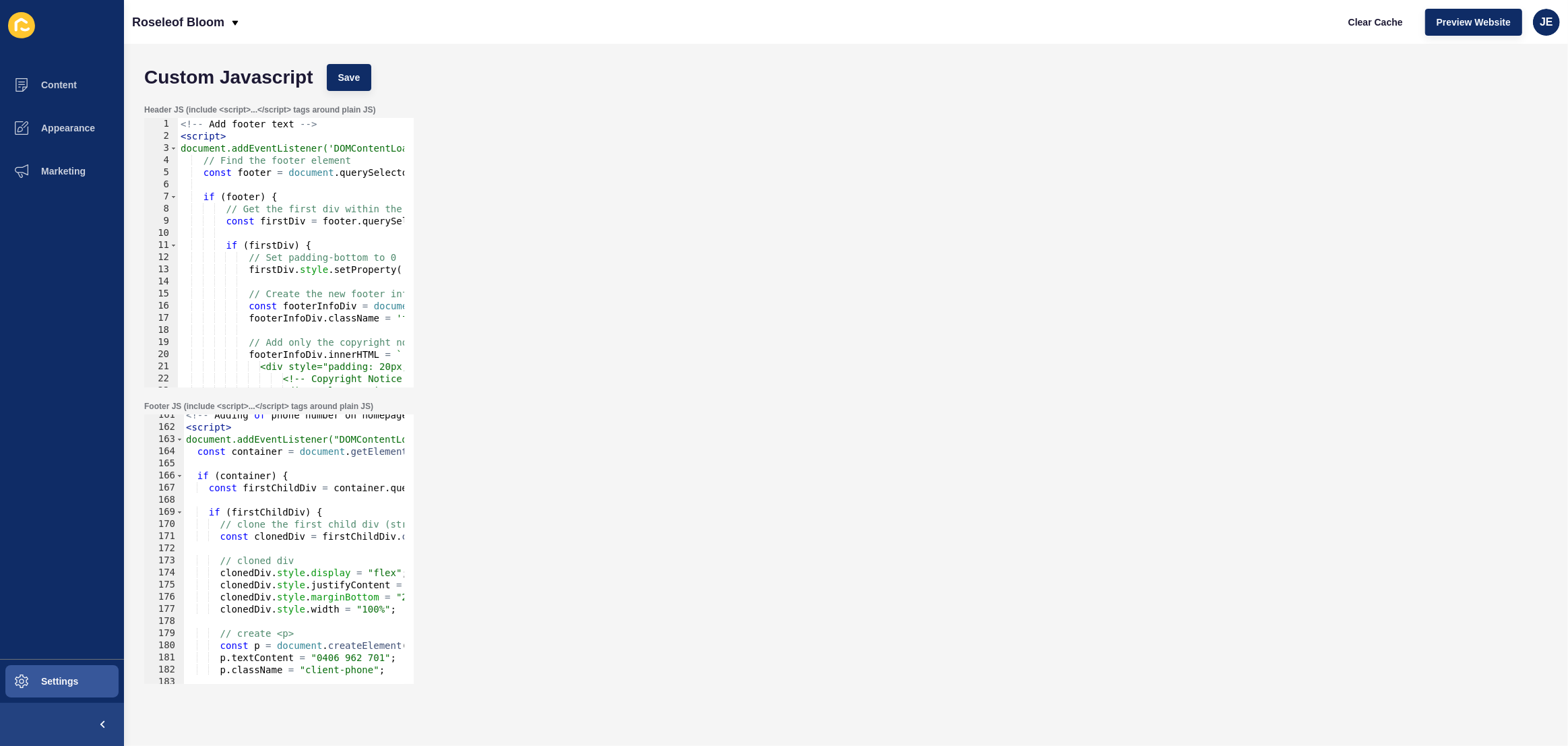
scroll to position [2214, 0]
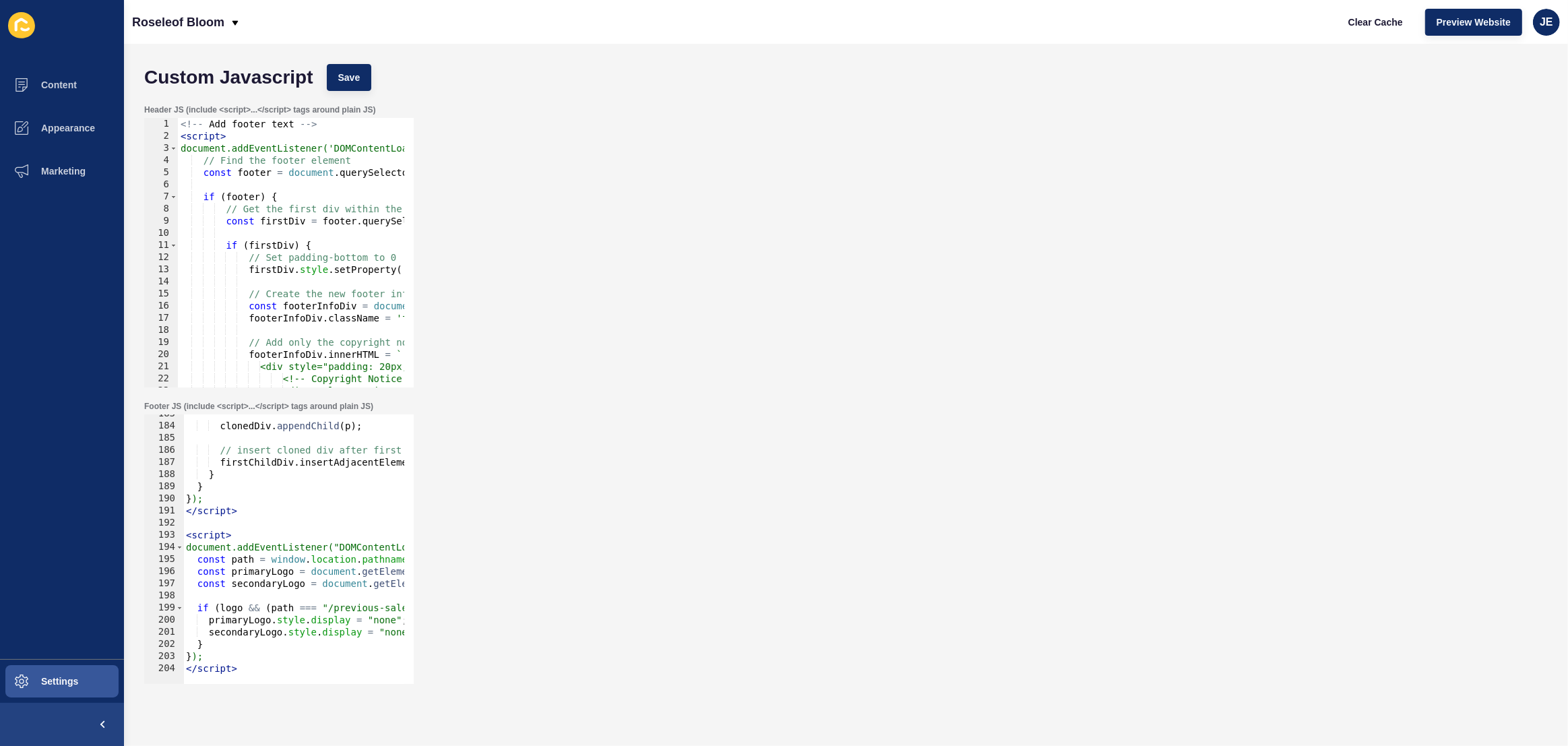
click at [244, 571] on div "clonedDiv . appendChild ( p ) ; // insert cloned div after first child firstChi…" at bounding box center [497, 550] width 628 height 284
click at [230, 612] on div "clonedDiv . appendChild ( p ) ; // insert cloned div after first child firstChi…" at bounding box center [497, 550] width 628 height 284
paste textarea "primaryL"
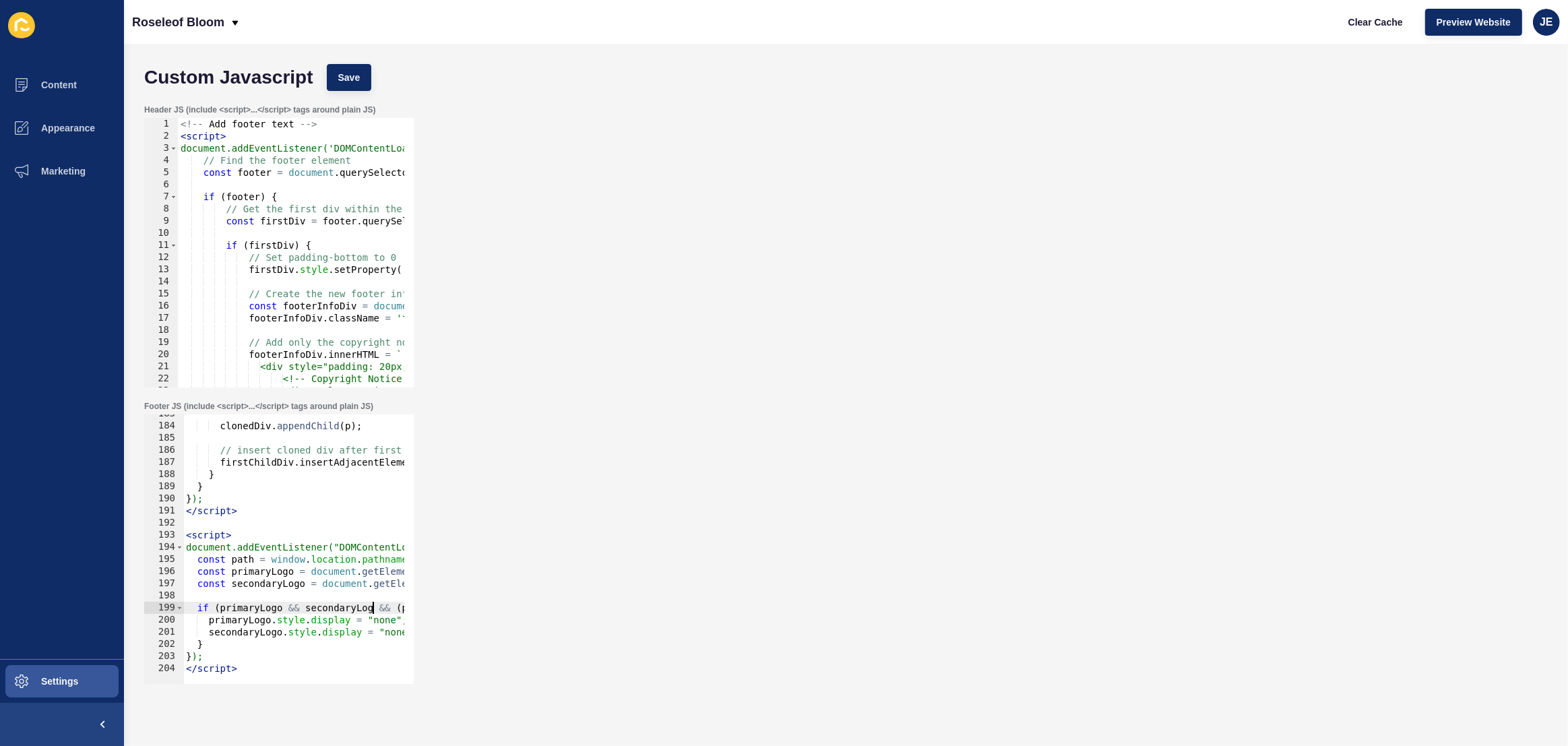
scroll to position [0, 14]
drag, startPoint x: 331, startPoint y: 68, endPoint x: 389, endPoint y: 77, distance: 58.7
click at [331, 68] on button "Save" at bounding box center [349, 77] width 45 height 27
click at [1349, 29] on button "Clear Cache" at bounding box center [1376, 21] width 78 height 27
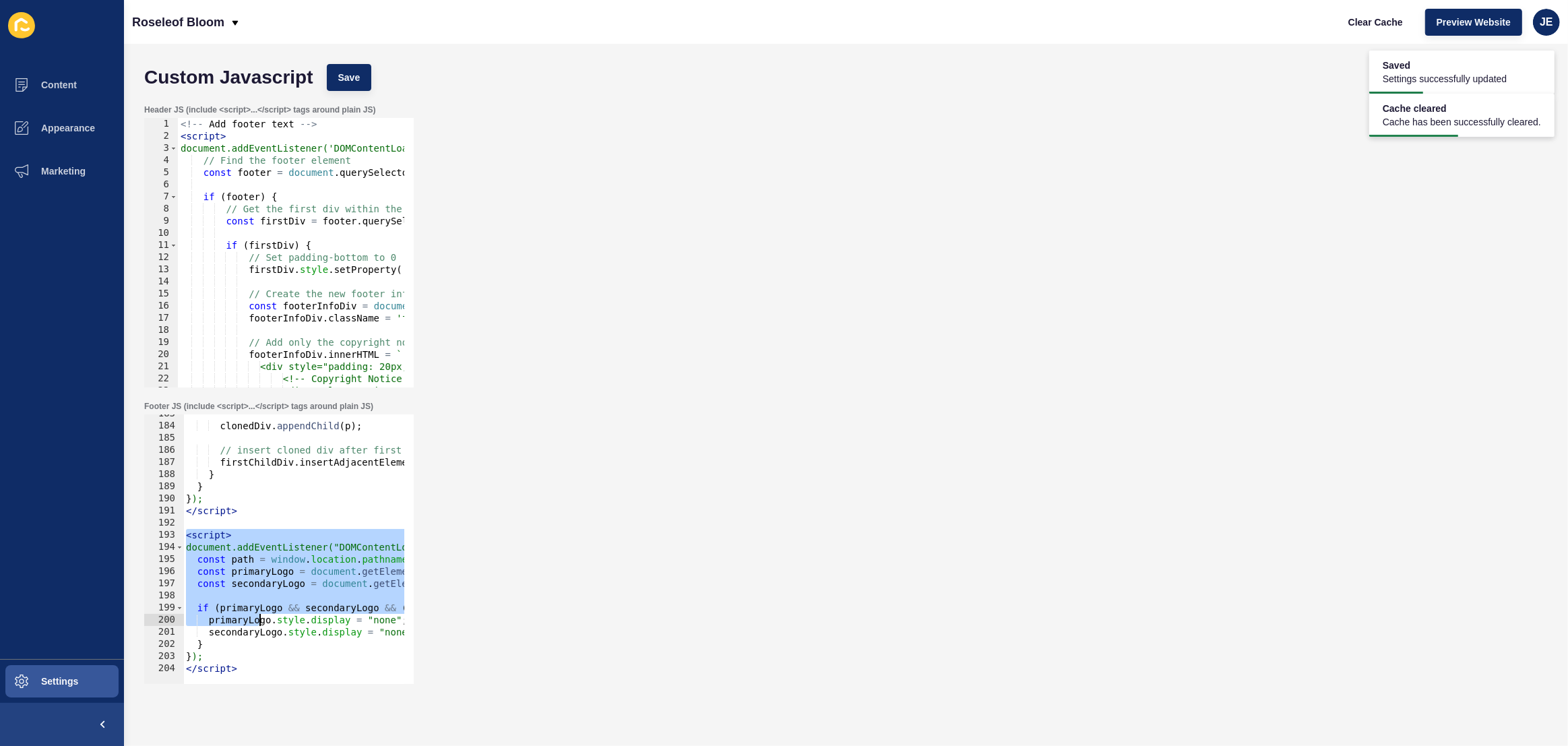
drag, startPoint x: 187, startPoint y: 536, endPoint x: 331, endPoint y: 687, distance: 208.7
click at [331, 687] on div "Footer JS (include <script>...</script> tags around plain JS) <script> 183 184 …" at bounding box center [845, 542] width 1417 height 296
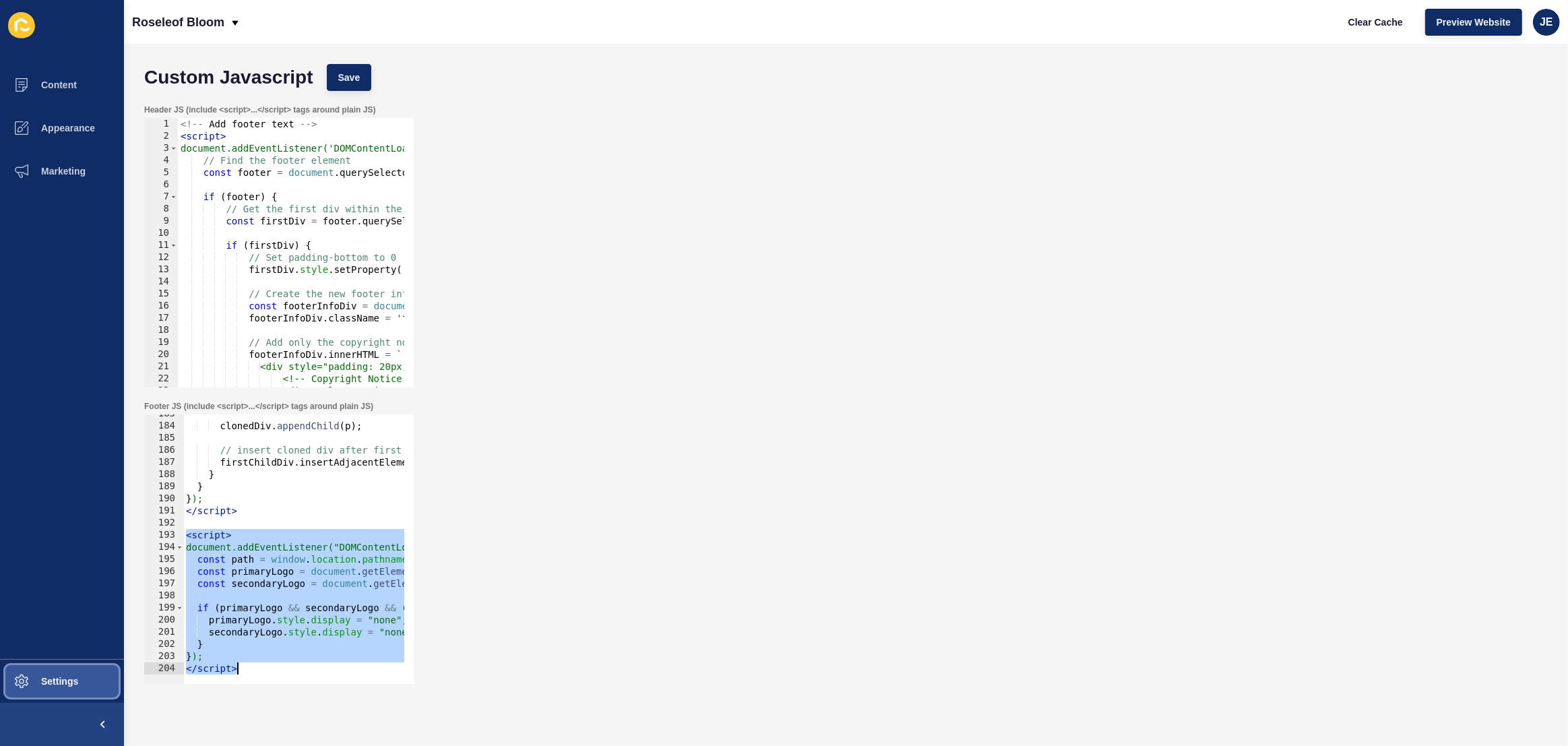
click at [76, 675] on button "Settings" at bounding box center [62, 681] width 124 height 43
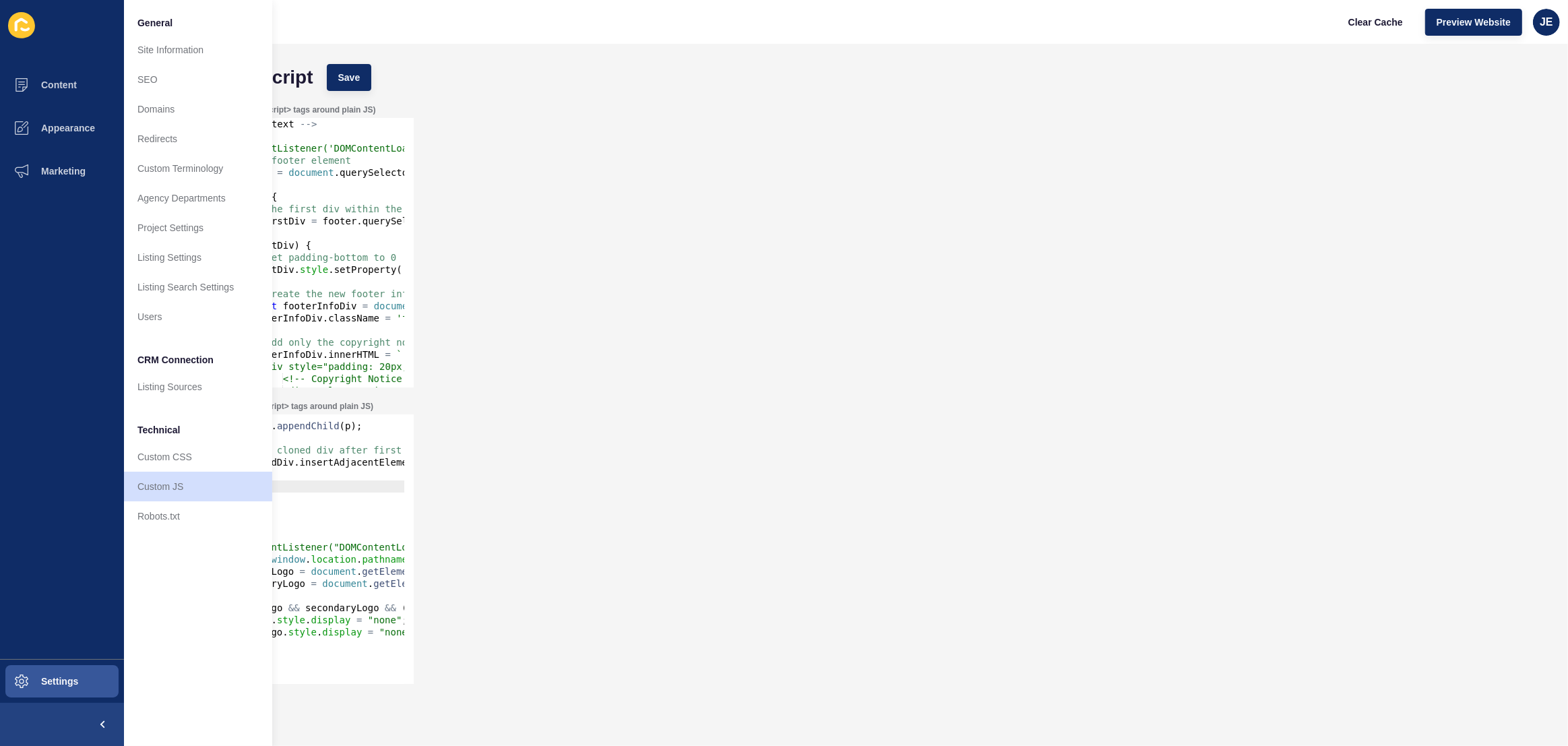
click at [358, 489] on div "clonedDiv . appendChild ( p ) ; // insert cloned div after first child firstChi…" at bounding box center [497, 550] width 628 height 284
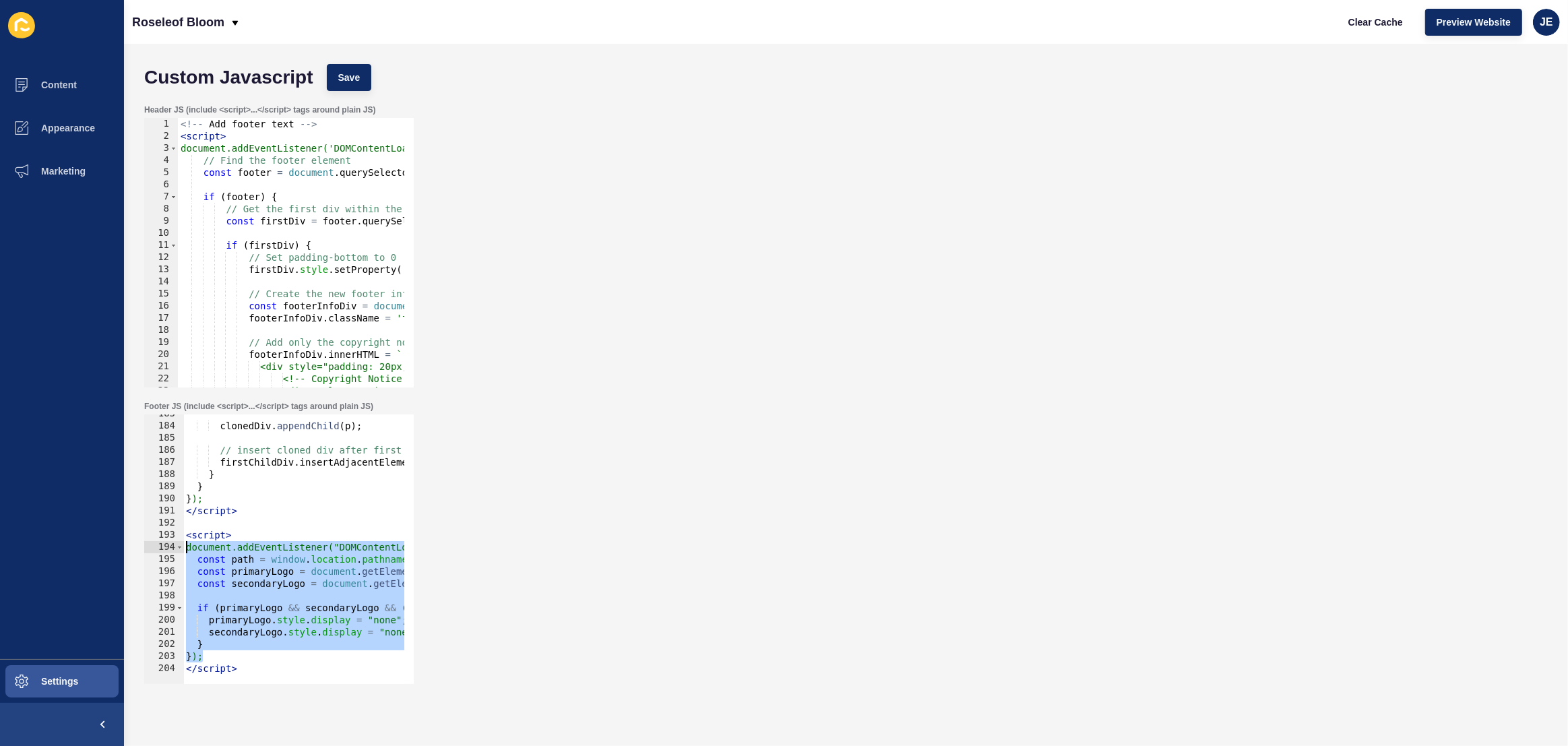
drag, startPoint x: 209, startPoint y: 653, endPoint x: 155, endPoint y: 547, distance: 119.0
click at [155, 547] on div "} 183 184 185 186 187 188 189 190 191 192 193 194 195 196 197 198 199 200 201 2…" at bounding box center [279, 549] width 269 height 270
paste textarea "})"
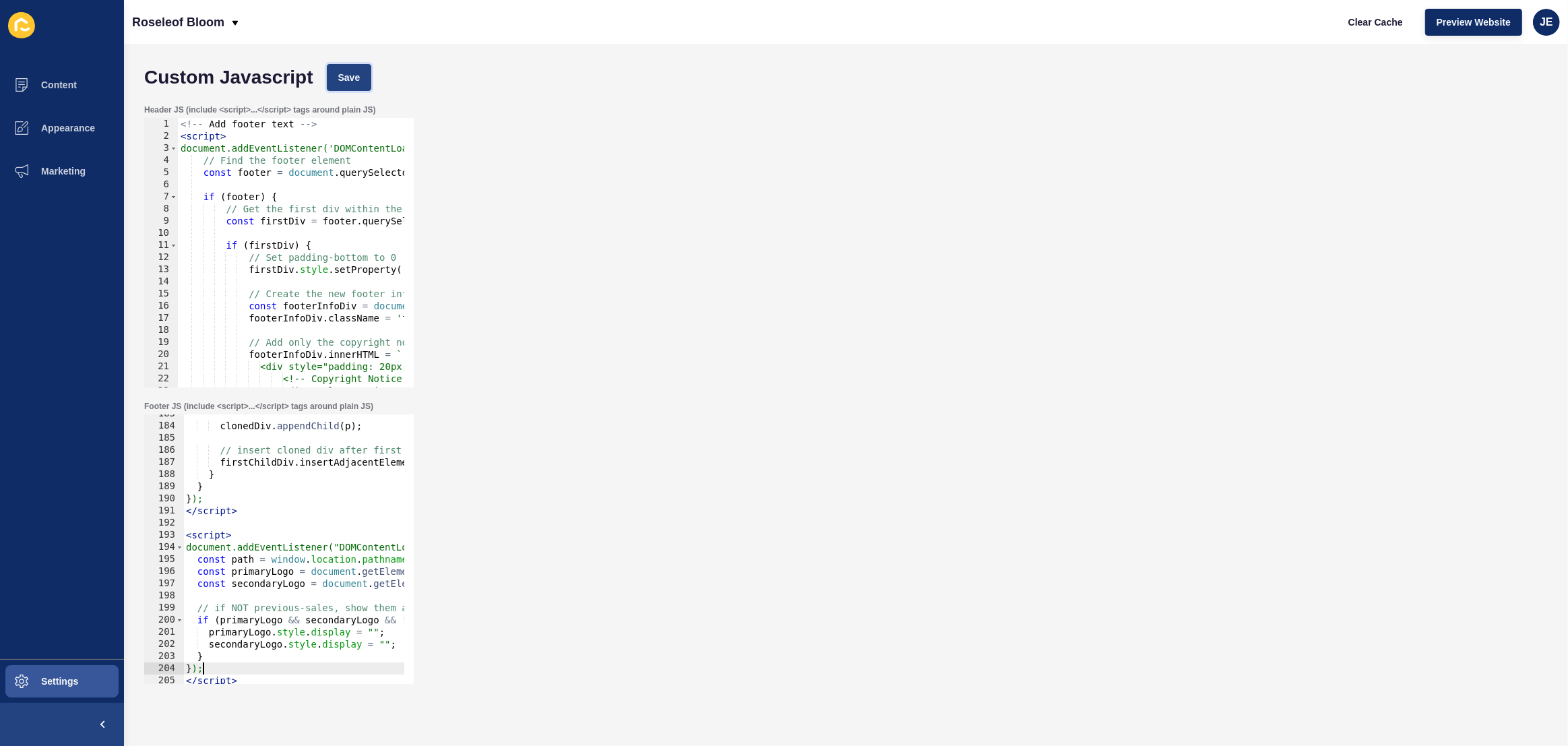
click at [351, 77] on span "Save" at bounding box center [350, 78] width 22 height 14
click at [1366, 20] on span "Clear Cache" at bounding box center [1375, 22] width 54 height 14
click at [346, 78] on span "Save" at bounding box center [350, 78] width 22 height 14
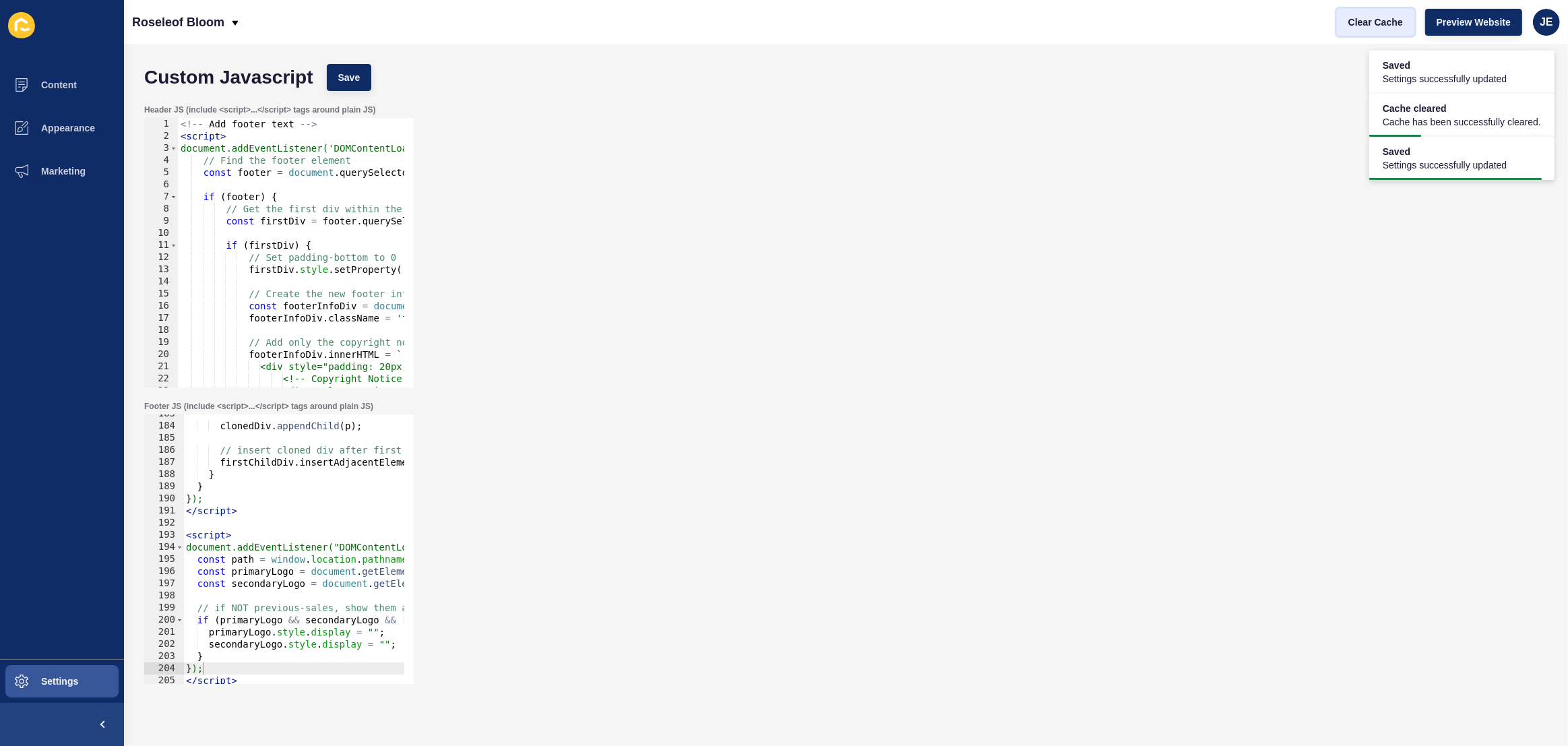
click at [1357, 23] on span "Clear Cache" at bounding box center [1375, 22] width 54 height 14
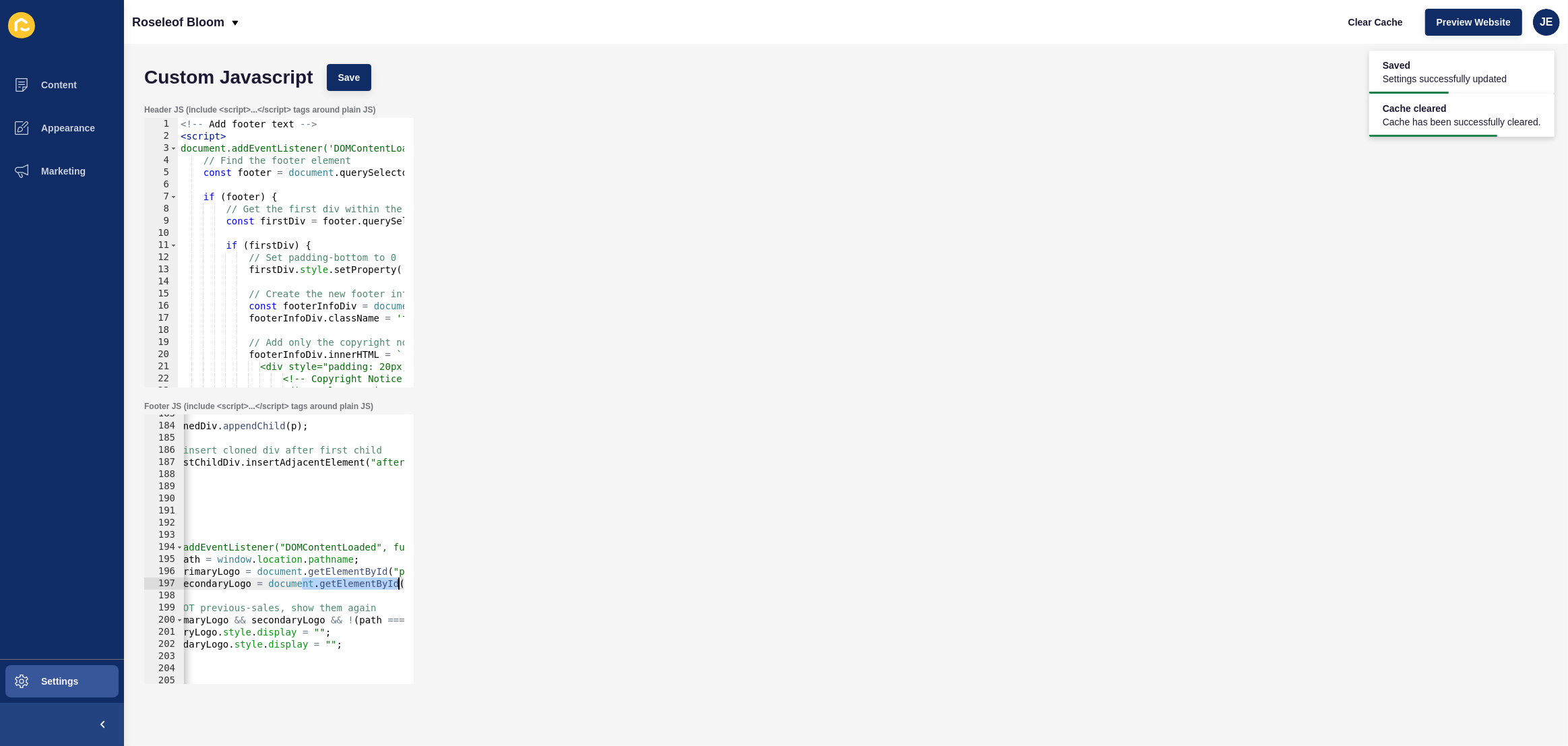
scroll to position [0, 161]
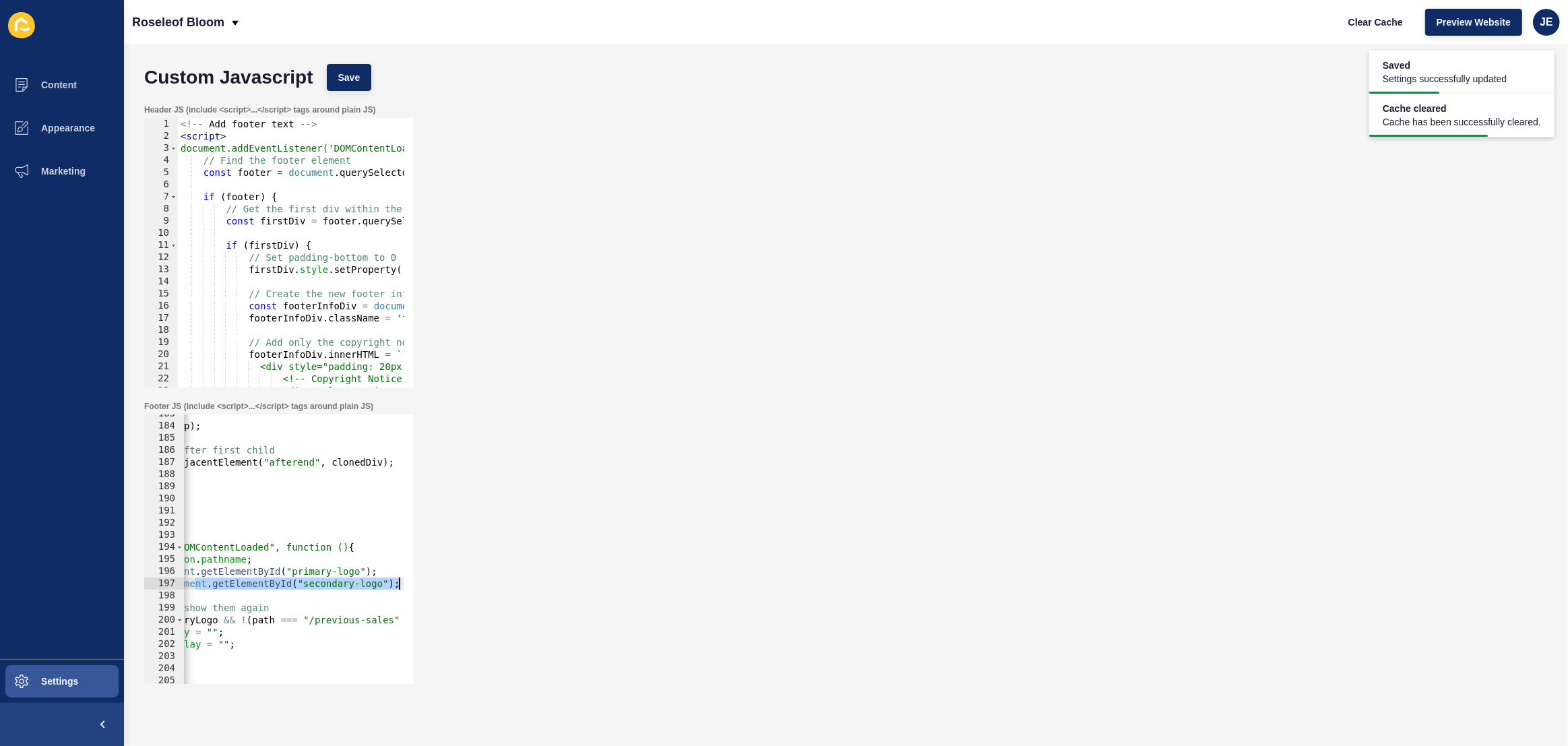
drag, startPoint x: 358, startPoint y: 583, endPoint x: 436, endPoint y: 581, distance: 78.0
click at [436, 581] on div "Footer JS (include <script>...</script> tags around plain JS) const secondaryLo…" at bounding box center [845, 542] width 1417 height 296
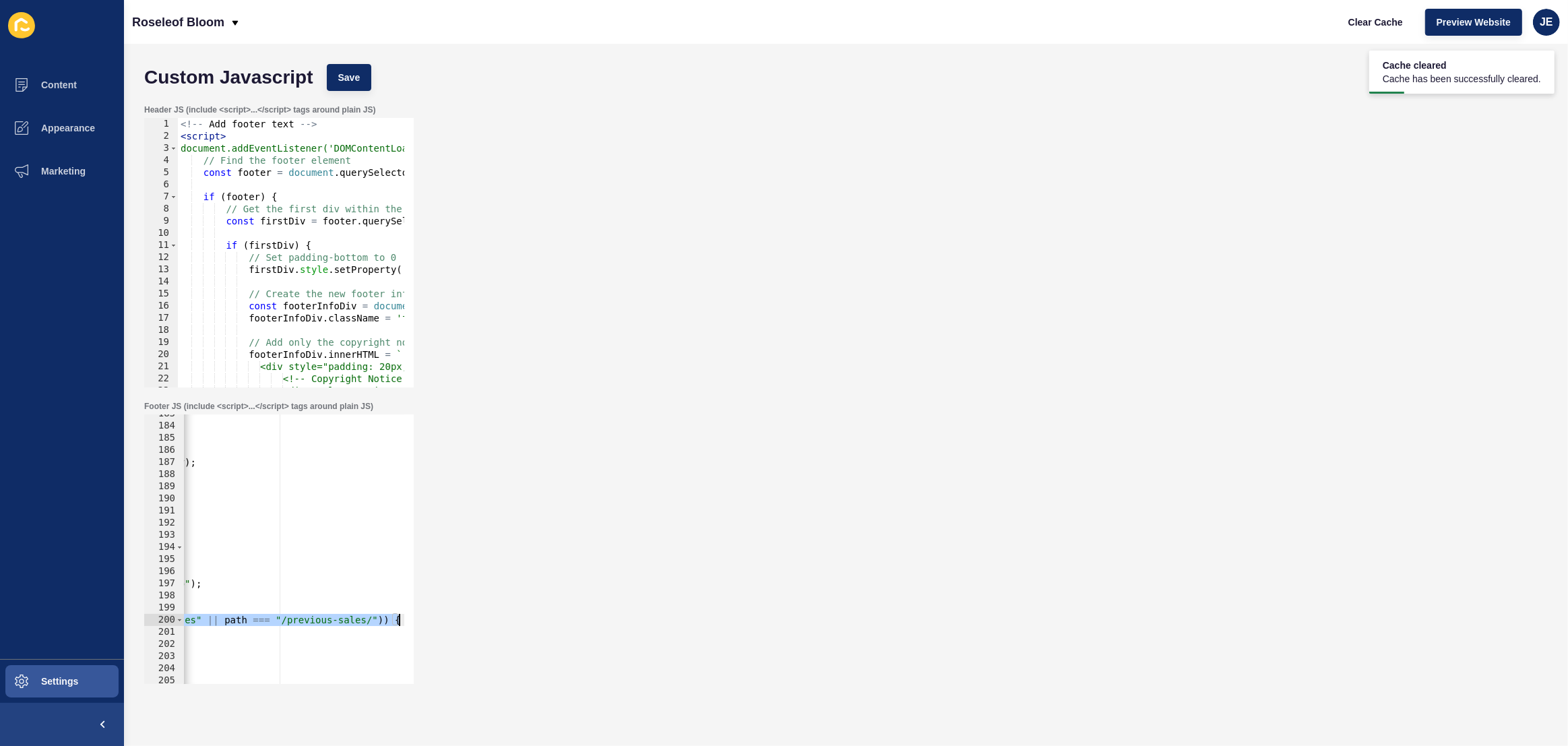
drag, startPoint x: 354, startPoint y: 620, endPoint x: 433, endPoint y: 619, distance: 79.0
click at [433, 619] on div "Footer JS (include <script>...</script> tags around plain JS) const secondaryLo…" at bounding box center [845, 542] width 1417 height 296
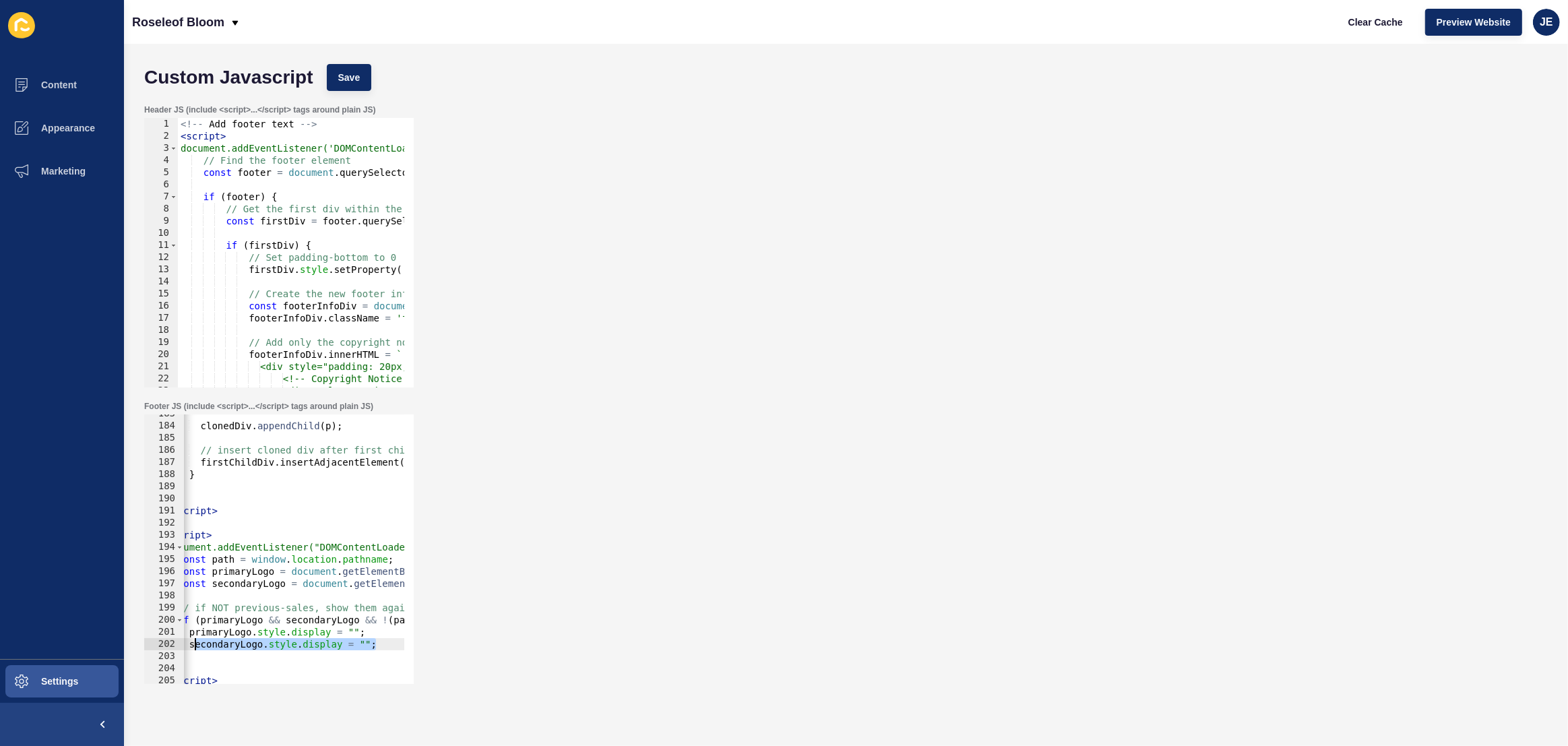
scroll to position [0, 0]
drag, startPoint x: 335, startPoint y: 649, endPoint x: 174, endPoint y: 644, distance: 161.1
click at [171, 645] on div "if (primaryLogo && secondaryLogo && !(path === "/previous-sales" || path === "/…" at bounding box center [279, 549] width 269 height 270
click at [359, 83] on span "Save" at bounding box center [350, 78] width 22 height 14
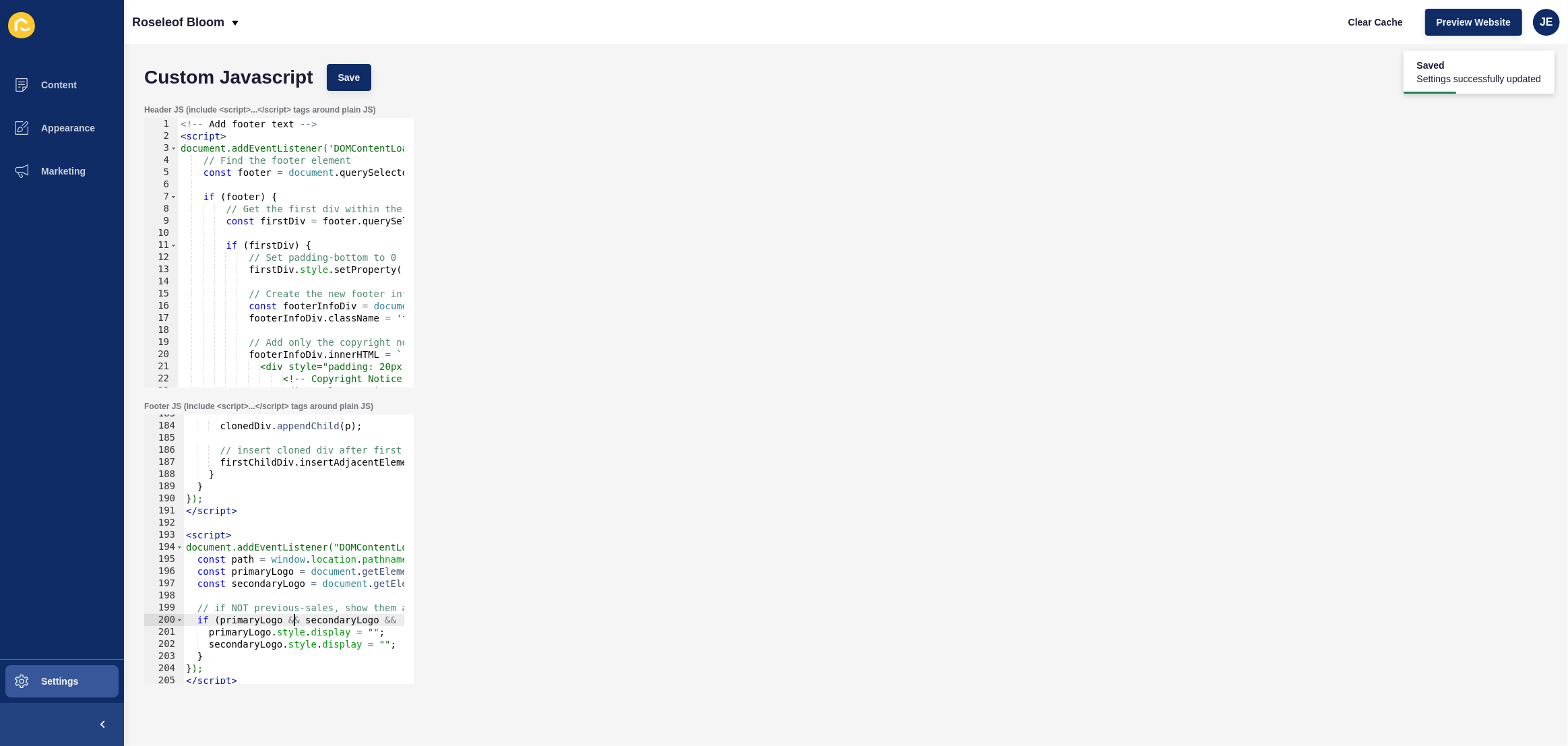
click at [295, 619] on div "clonedDiv . appendChild ( p ) ; // insert cloned div after first child firstChi…" at bounding box center [497, 550] width 628 height 284
drag, startPoint x: 299, startPoint y: 620, endPoint x: 289, endPoint y: 620, distance: 10.0
click at [289, 620] on div "clonedDiv . appendChild ( p ) ; // insert cloned div after first child firstChi…" at bounding box center [497, 550] width 628 height 284
click at [342, 81] on span "Save" at bounding box center [350, 78] width 22 height 14
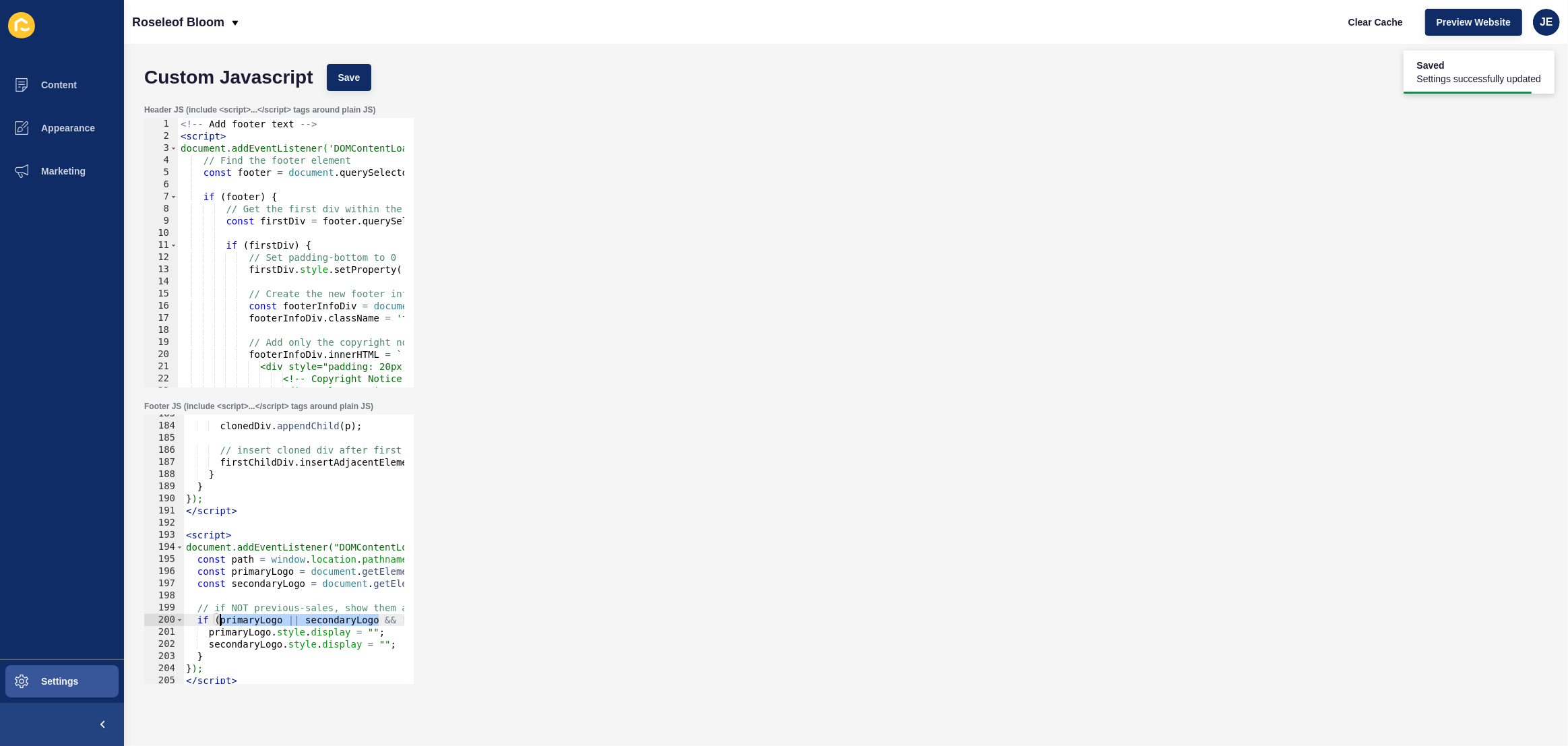
drag, startPoint x: 379, startPoint y: 622, endPoint x: 219, endPoint y: 622, distance: 160.0
click at [219, 622] on div "clonedDiv . appendChild ( p ) ; // insert cloned div after first child firstChi…" at bounding box center [497, 550] width 628 height 284
click at [361, 80] on button "Save" at bounding box center [349, 77] width 45 height 27
click at [1347, 25] on button "Clear Cache" at bounding box center [1376, 21] width 78 height 27
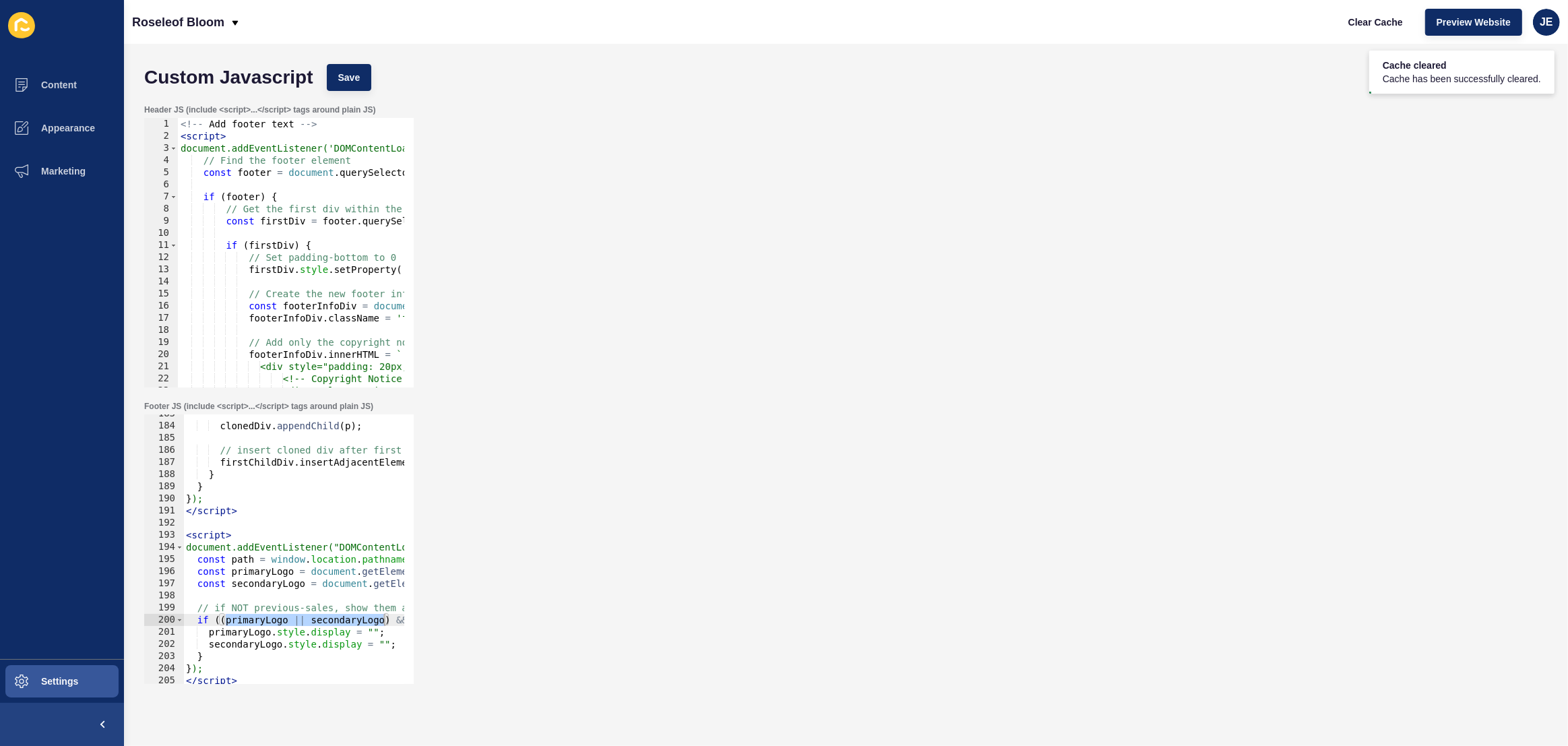
click at [325, 562] on div "clonedDiv . appendChild ( p ) ; // insert cloned div after first child firstChi…" at bounding box center [497, 550] width 628 height 284
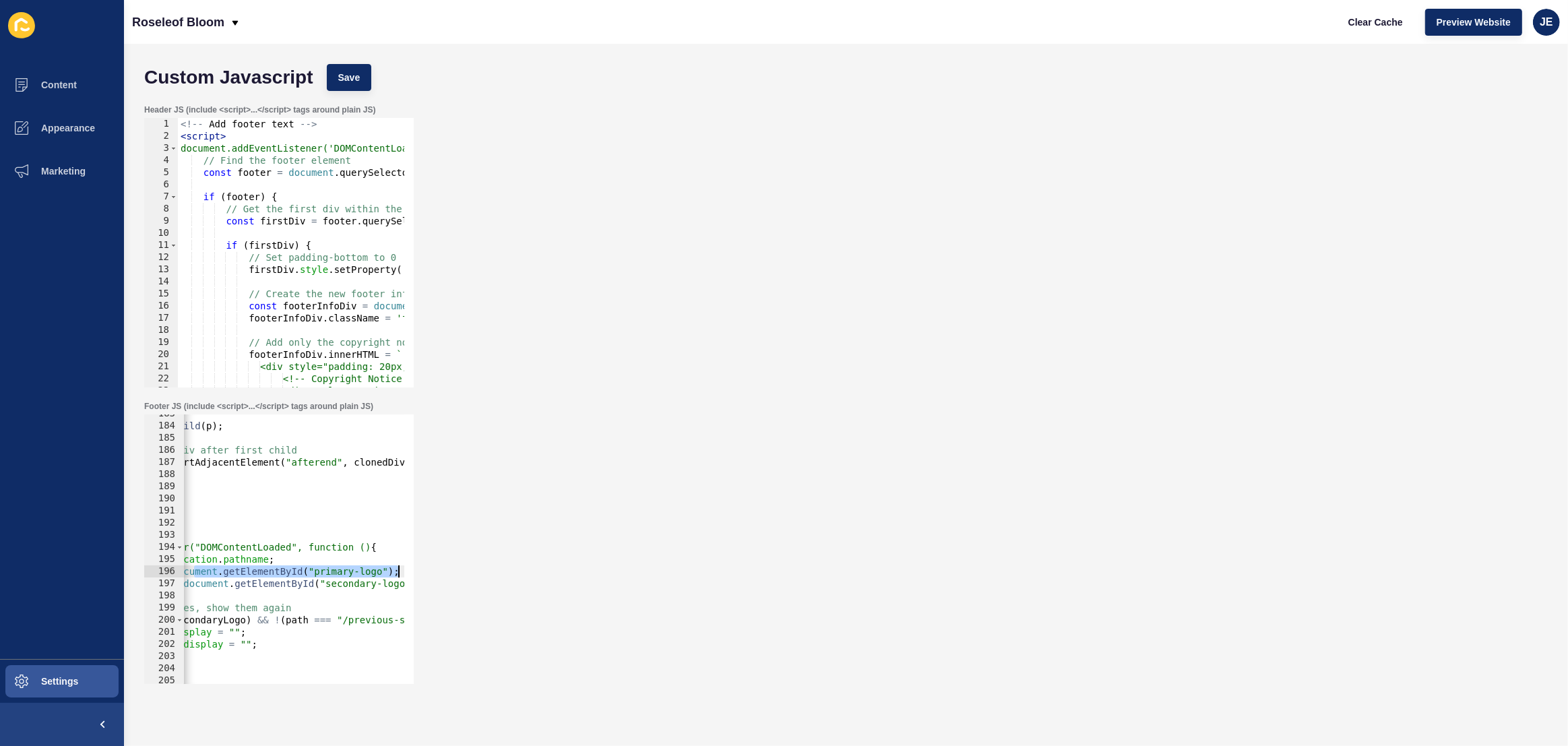
drag, startPoint x: 333, startPoint y: 573, endPoint x: 435, endPoint y: 571, distance: 102.0
click at [435, 571] on div "Footer JS (include <script>...</script> tags around plain JS) const path = wind…" at bounding box center [845, 542] width 1417 height 296
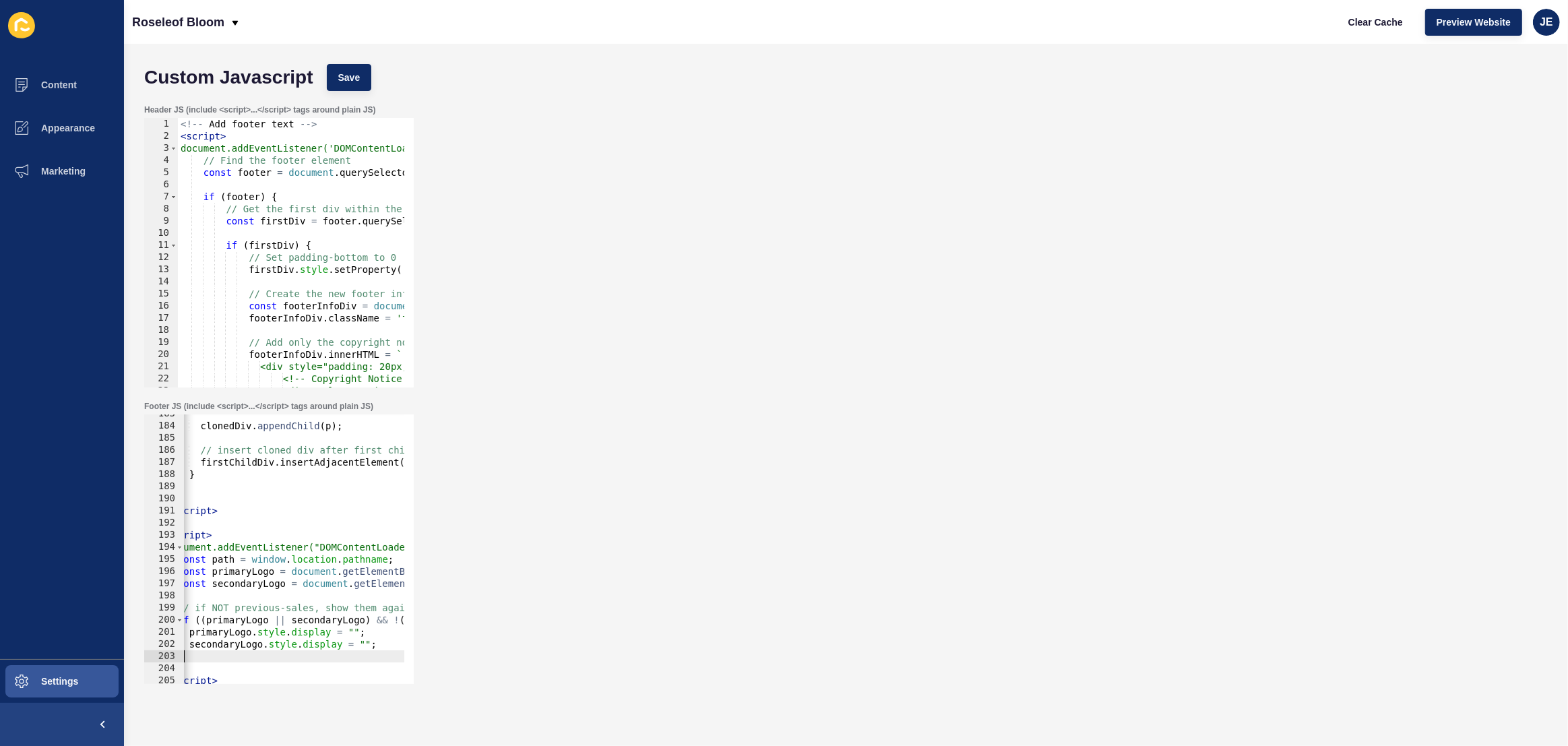
click at [254, 658] on div "clonedDiv . appendChild ( p ) ; // insert cloned div after first child firstChi…" at bounding box center [477, 550] width 628 height 284
click at [353, 632] on div "clonedDiv . appendChild ( p ) ; // insert cloned div after first child firstChi…" at bounding box center [477, 550] width 628 height 284
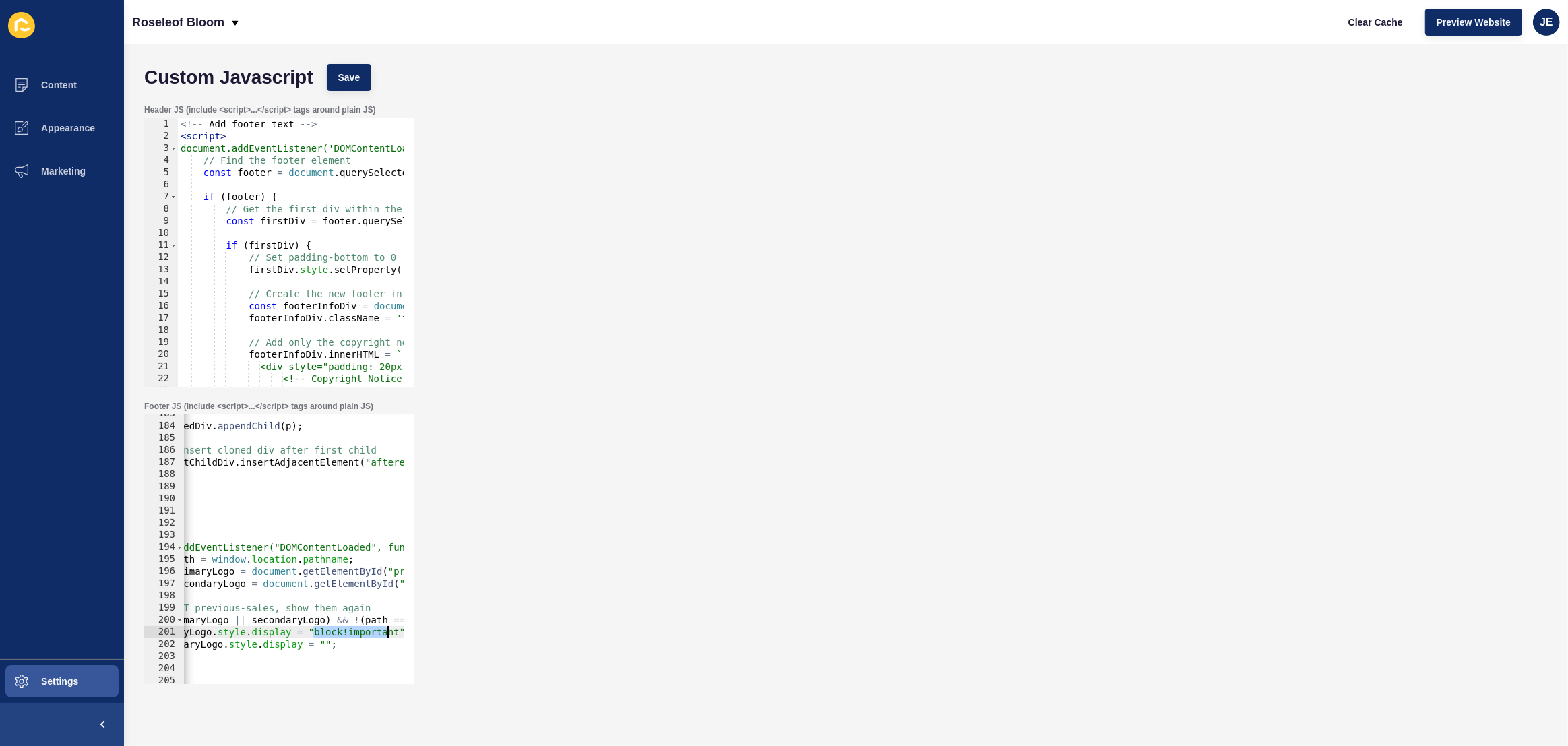
scroll to position [0, 65]
drag, startPoint x: 314, startPoint y: 632, endPoint x: 392, endPoint y: 636, distance: 78.1
click at [392, 636] on div "clonedDiv . appendChild ( p ) ; // insert cloned div after first child firstChi…" at bounding box center [432, 550] width 628 height 284
click at [321, 645] on div "clonedDiv . appendChild ( p ) ; // insert cloned div after first child firstChi…" at bounding box center [432, 550] width 628 height 284
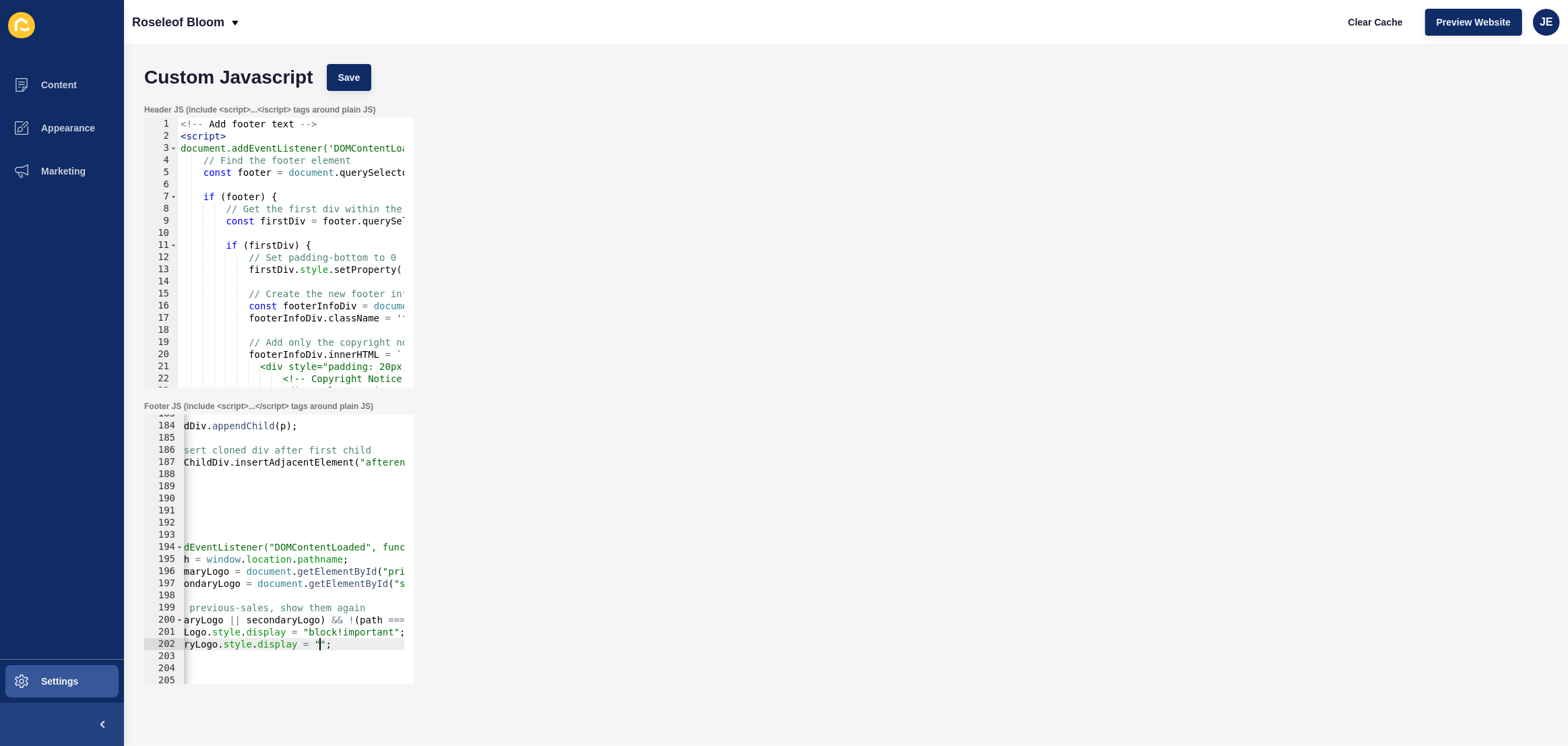
paste textarea "block!important"
click at [343, 78] on span "Save" at bounding box center [350, 78] width 22 height 14
click at [1365, 27] on span "Clear Cache" at bounding box center [1375, 22] width 54 height 14
click at [1437, 14] on button "Preview Website" at bounding box center [1473, 21] width 97 height 27
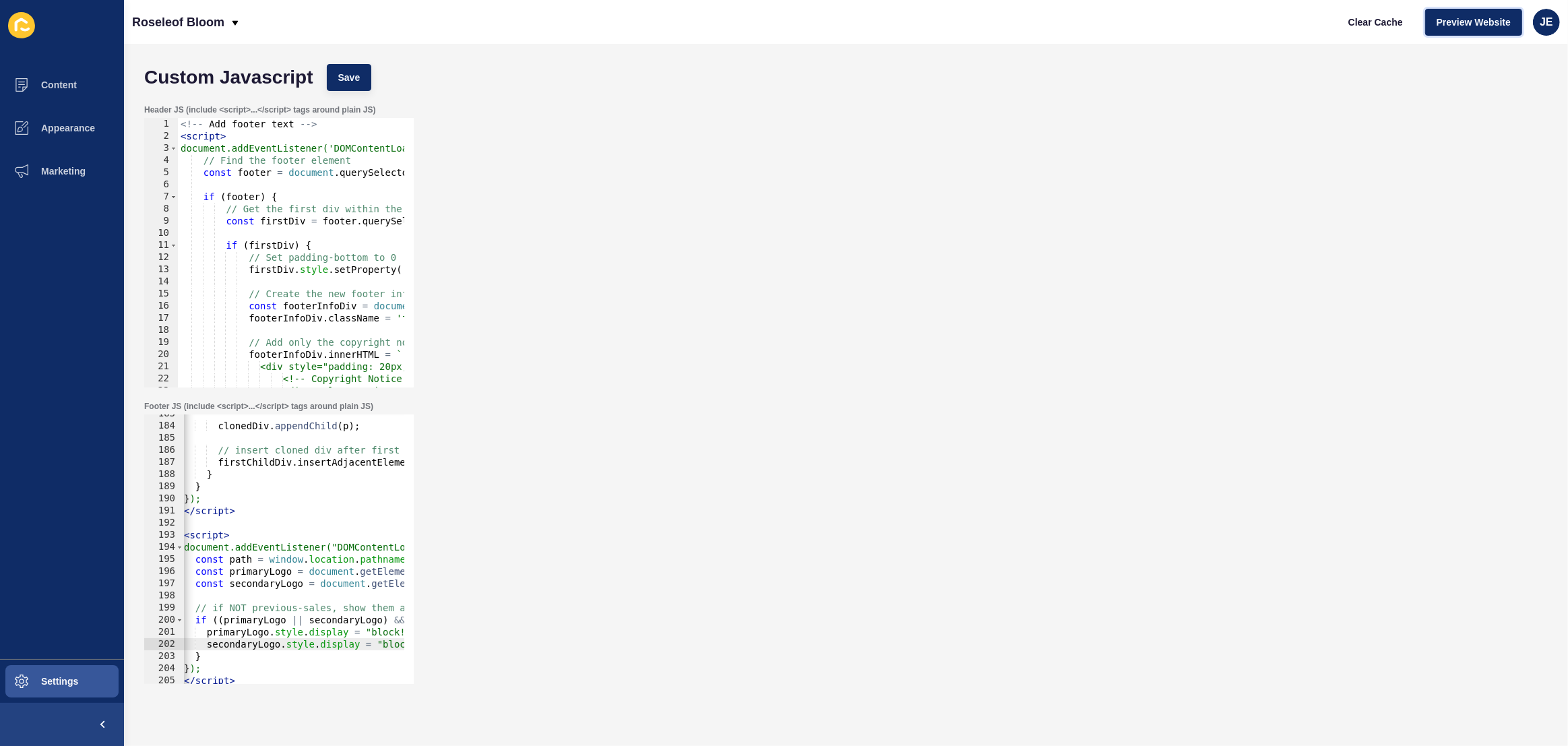
scroll to position [0, 10]
click at [314, 618] on div "clonedDiv . appendChild ( p ) ; // insert cloned div after first child firstChi…" at bounding box center [487, 550] width 628 height 284
click at [291, 620] on div "clonedDiv . appendChild ( p ) ; // insert cloned div after first child firstChi…" at bounding box center [487, 550] width 628 height 284
drag, startPoint x: 295, startPoint y: 620, endPoint x: 216, endPoint y: 625, distance: 79.2
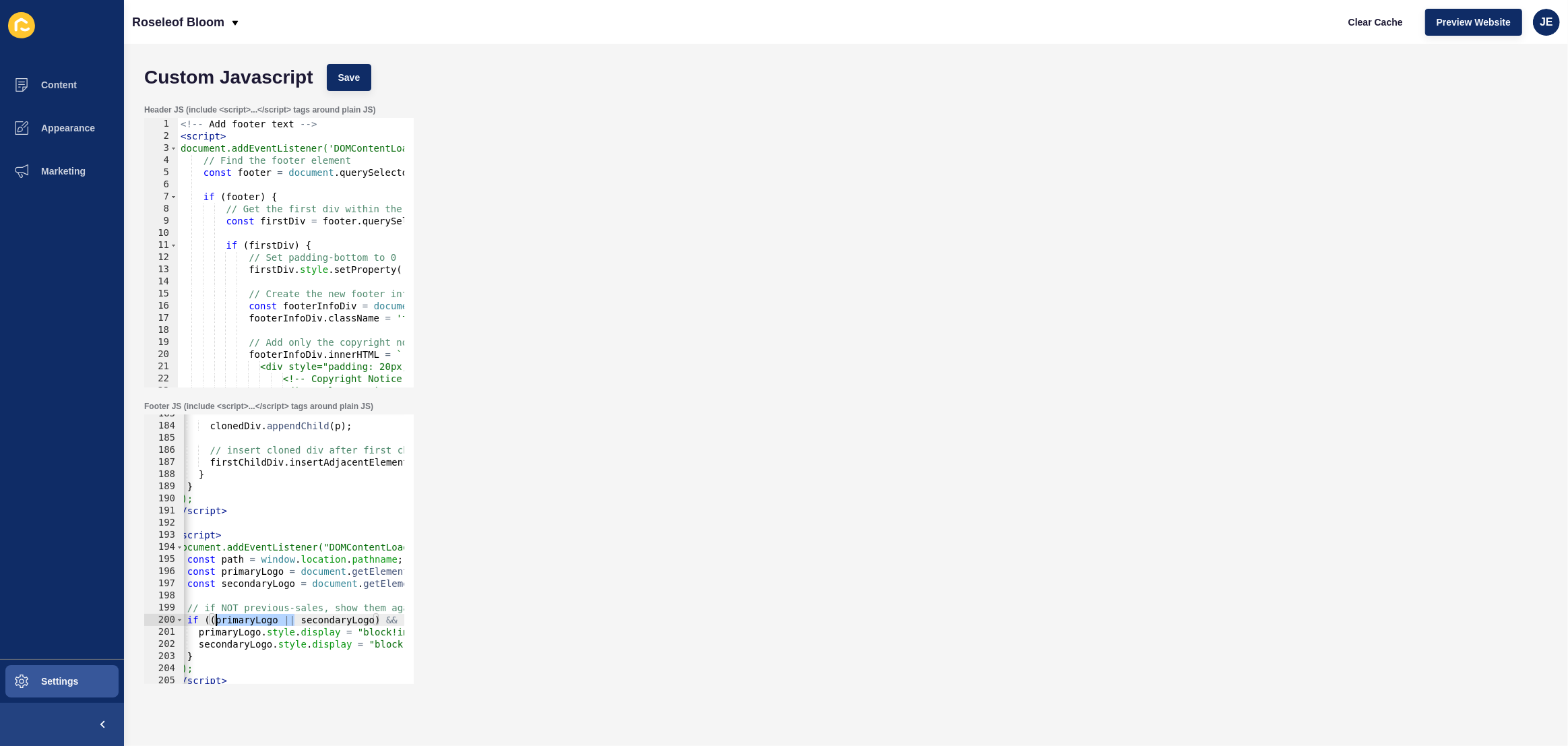
click at [216, 625] on div "clonedDiv . appendChild ( p ) ; // insert cloned div after first child firstChi…" at bounding box center [487, 550] width 628 height 284
click at [294, 622] on div "clonedDiv . appendChild ( p ) ; // insert cloned div after first child firstChi…" at bounding box center [487, 550] width 628 height 284
click at [346, 74] on span "Save" at bounding box center [350, 78] width 22 height 14
click at [1367, 20] on span "Clear Cache" at bounding box center [1375, 22] width 54 height 14
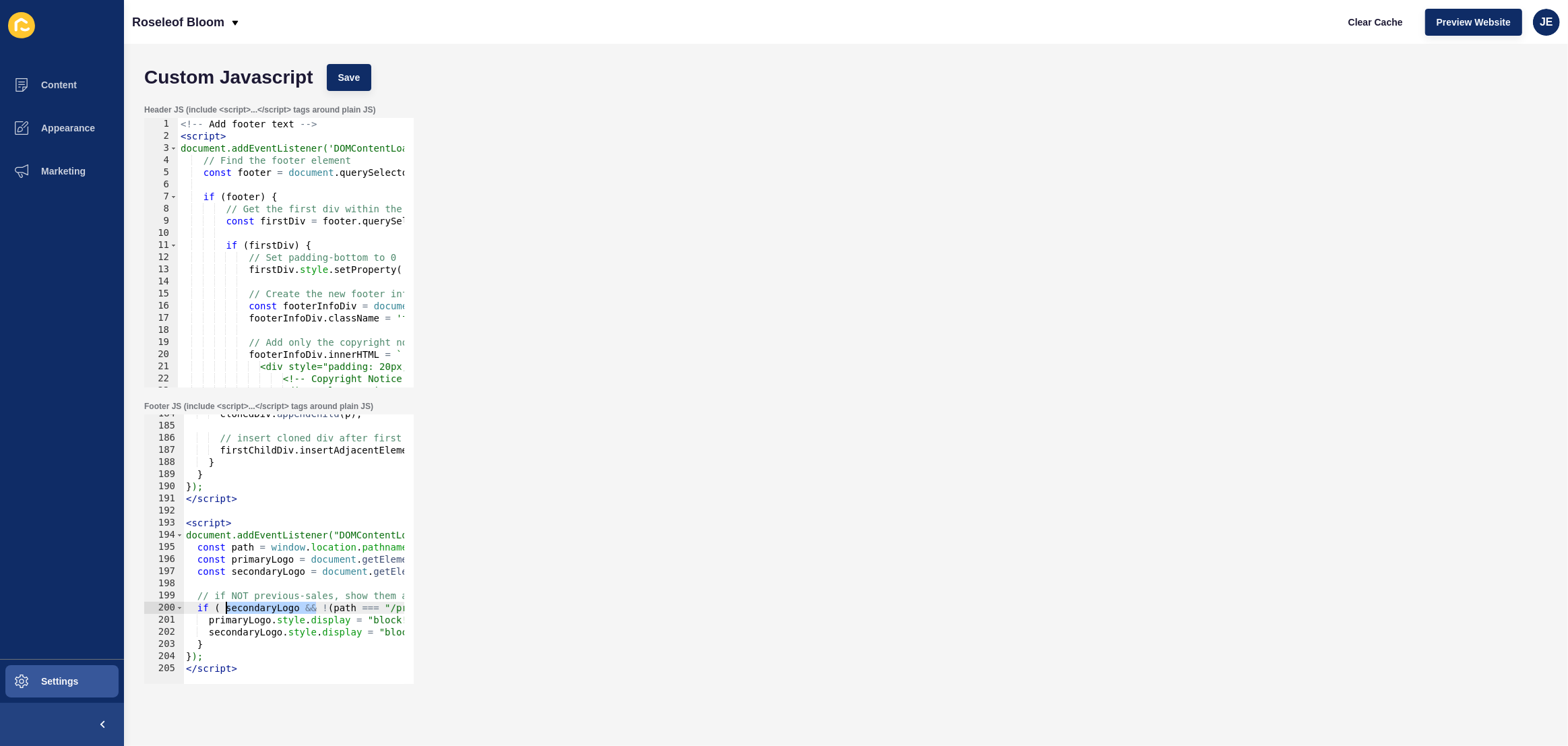
drag, startPoint x: 316, startPoint y: 607, endPoint x: 225, endPoint y: 608, distance: 91.0
click at [225, 608] on div "clonedDiv . appendChild ( p ) ; // insert cloned div after first child firstChi…" at bounding box center [497, 550] width 628 height 284
click at [271, 623] on div "clonedDiv . appendChild ( p ) ; // insert cloned div after first child firstChi…" at bounding box center [497, 550] width 628 height 284
drag, startPoint x: 283, startPoint y: 633, endPoint x: 296, endPoint y: 646, distance: 18.4
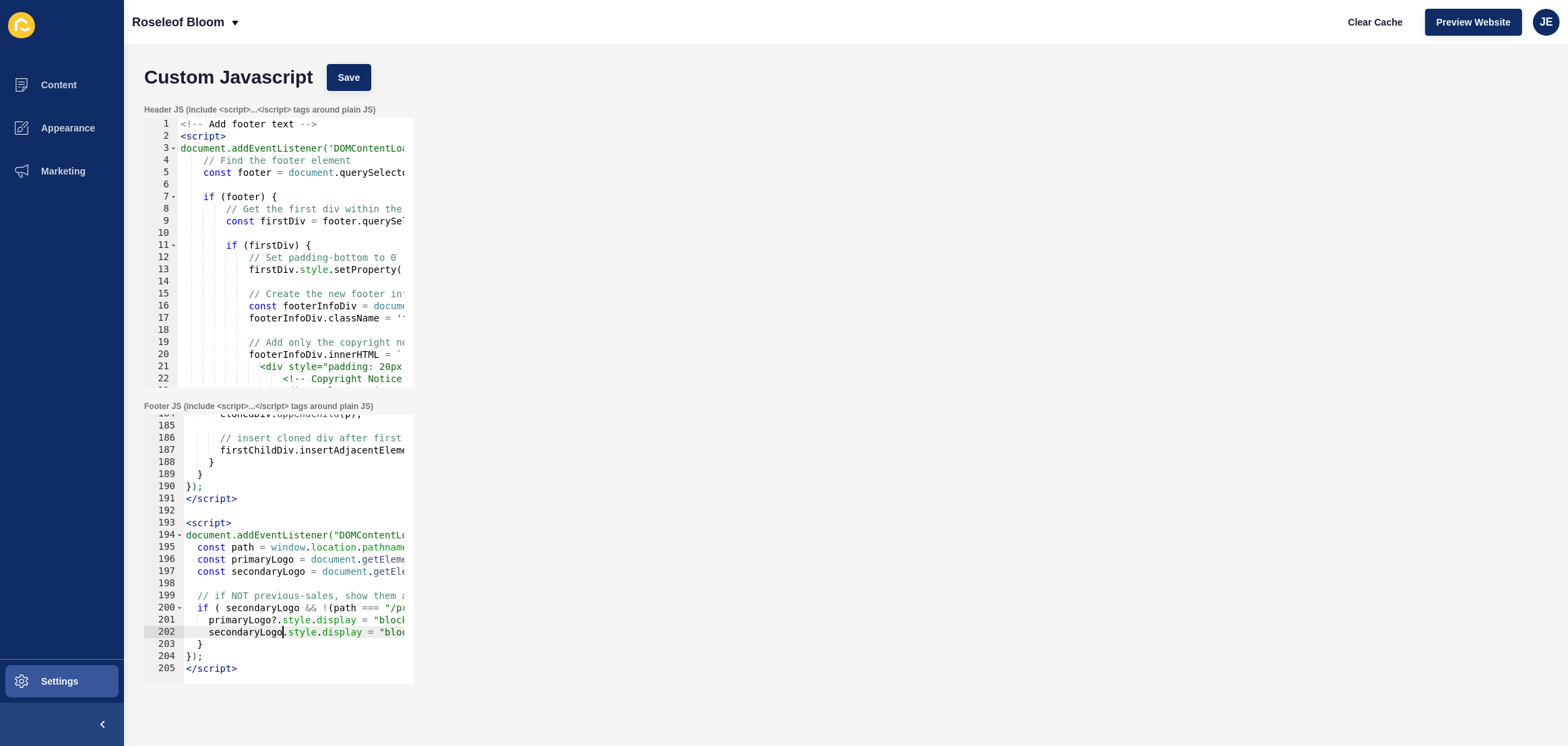
click at [283, 633] on div "clonedDiv . appendChild ( p ) ; // insert cloned div after first child firstChi…" at bounding box center [497, 550] width 628 height 284
click at [323, 635] on div "clonedDiv . appendChild ( p ) ; // insert cloned div after first child firstChi…" at bounding box center [497, 550] width 628 height 284
click at [311, 623] on div "clonedDiv . appendChild ( p ) ; // insert cloned div after first child firstChi…" at bounding box center [497, 550] width 628 height 284
drag, startPoint x: 326, startPoint y: 633, endPoint x: 334, endPoint y: 635, distance: 8.2
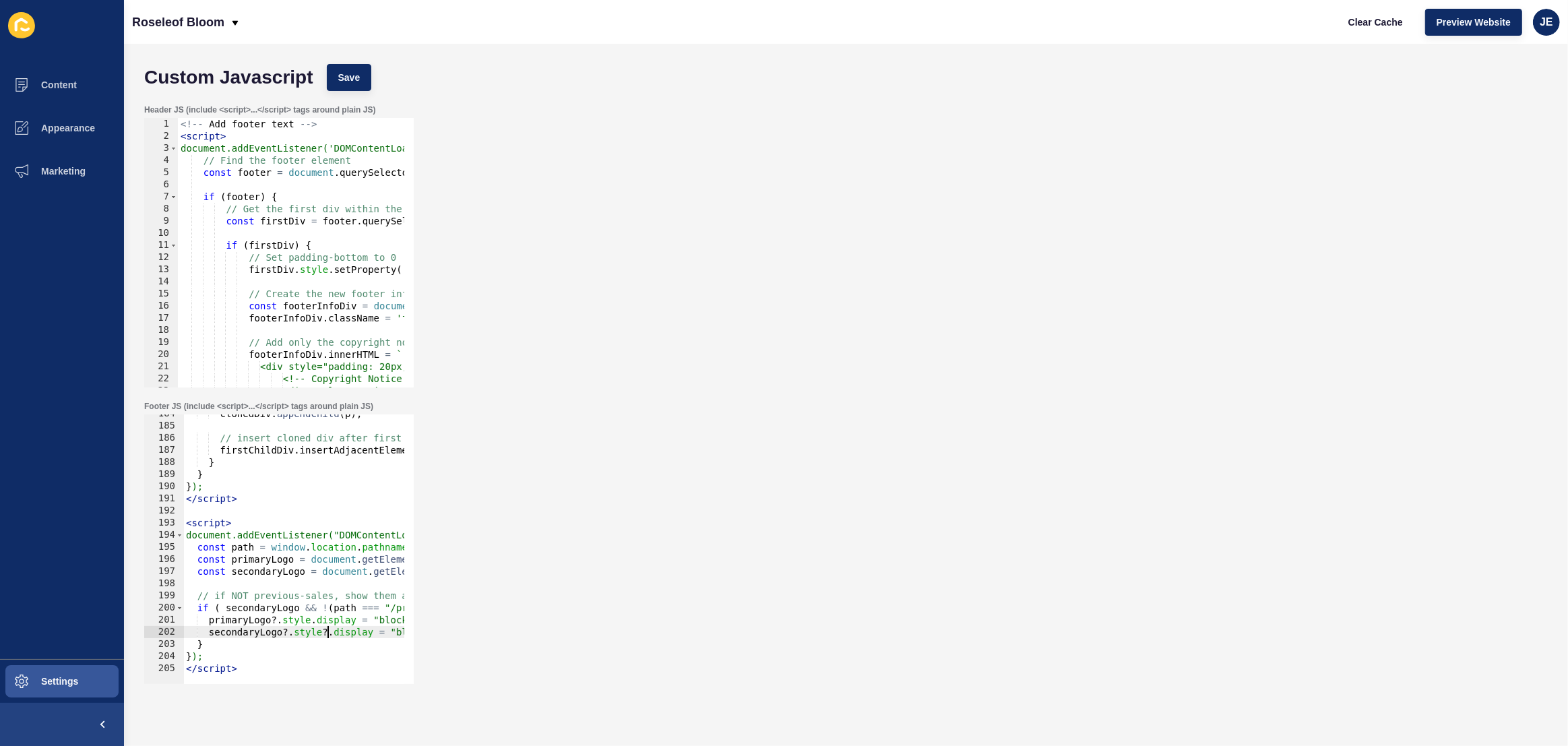
click at [326, 633] on div "clonedDiv . appendChild ( p ) ; // insert cloned div after first child firstChi…" at bounding box center [497, 550] width 628 height 284
click at [356, 75] on span "Save" at bounding box center [350, 78] width 22 height 14
drag, startPoint x: 318, startPoint y: 608, endPoint x: 226, endPoint y: 607, distance: 92.0
click at [226, 607] on div "clonedDiv . appendChild ( p ) ; // insert cloned div after first child firstChi…" at bounding box center [497, 550] width 628 height 284
click at [353, 88] on button "Save" at bounding box center [349, 77] width 45 height 27
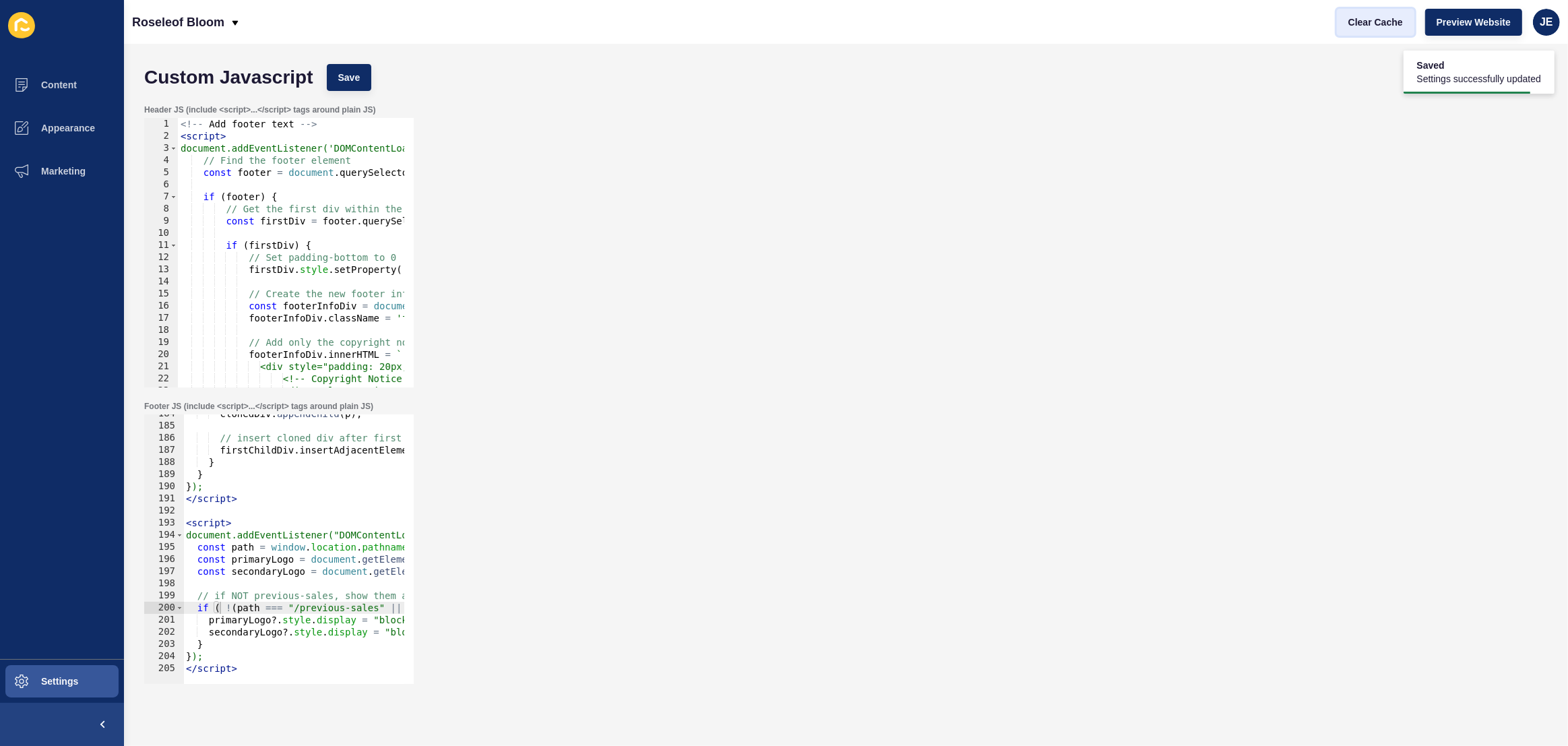
click at [1394, 25] on span "Clear Cache" at bounding box center [1375, 22] width 54 height 14
click at [226, 608] on div "clonedDiv . appendChild ( p ) ; // insert cloned div after first child firstChi…" at bounding box center [497, 550] width 628 height 284
click at [223, 610] on div "clonedDiv . appendChild ( p ) ; // insert cloned div after first child firstChi…" at bounding box center [497, 550] width 628 height 284
click at [255, 610] on div "clonedDiv . appendChild ( p ) ; // insert cloned div after first child firstChi…" at bounding box center [497, 550] width 628 height 284
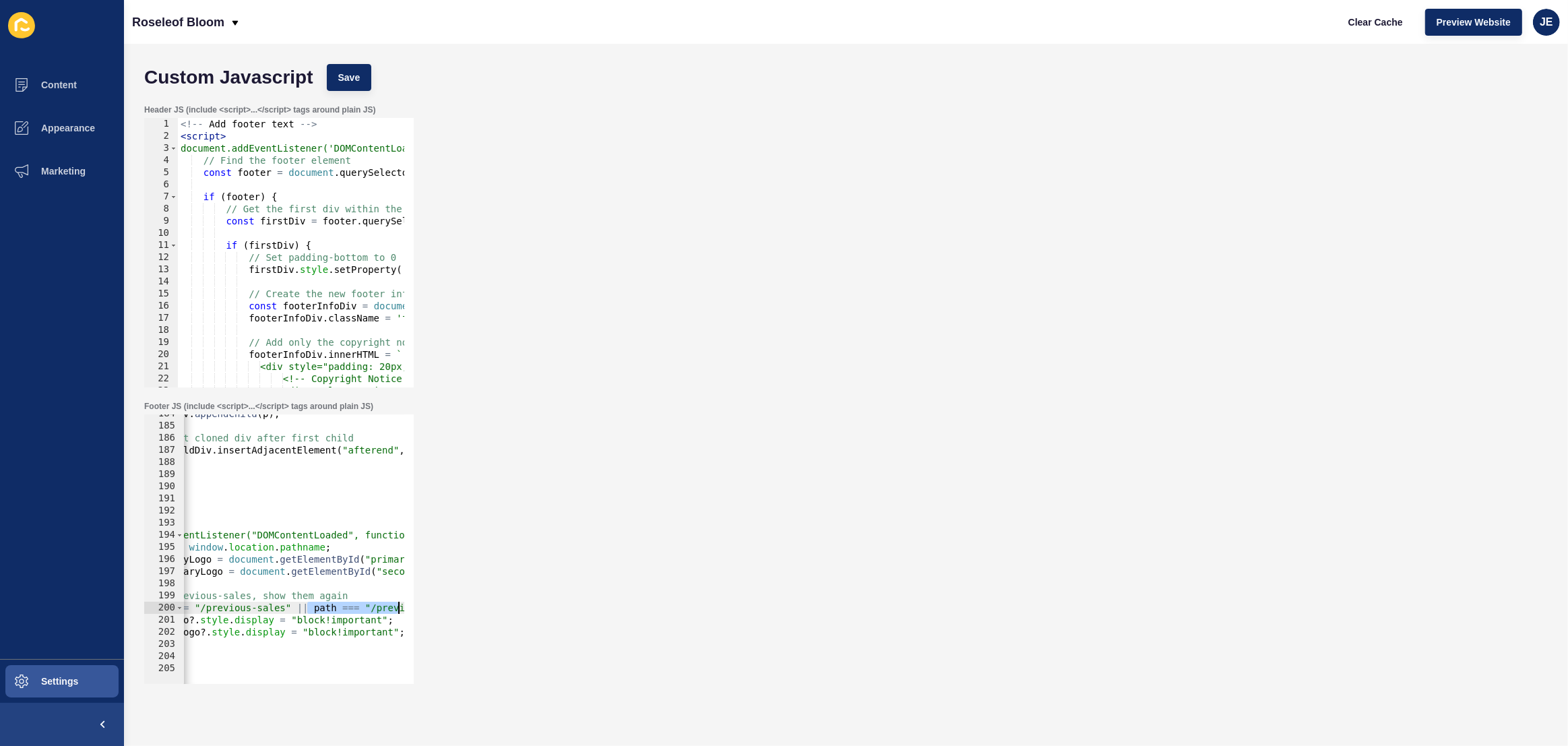
scroll to position [0, 115]
drag, startPoint x: 393, startPoint y: 608, endPoint x: 403, endPoint y: 608, distance: 10.0
click at [403, 608] on div "if ((path !== "/previous-sales" || path === "/previous-sales/")) { 184 185 186 …" at bounding box center [279, 549] width 269 height 270
click at [301, 613] on div "clonedDiv . appendChild ( p ) ; // insert cloned div after first child firstChi…" at bounding box center [381, 550] width 628 height 284
click at [311, 610] on div "clonedDiv . appendChild ( p ) ; // insert cloned div after first child firstChi…" at bounding box center [381, 550] width 628 height 284
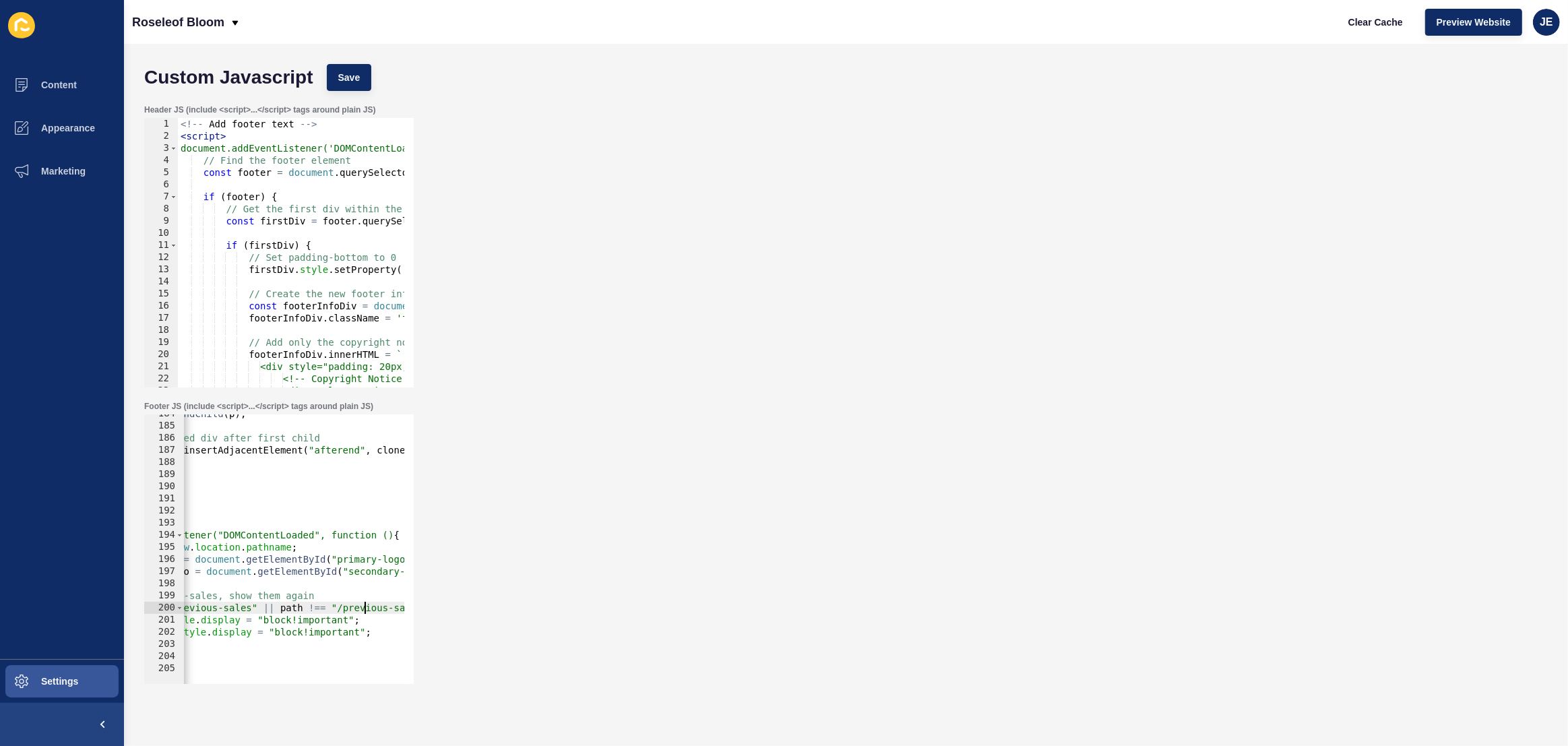
scroll to position [0, 0]
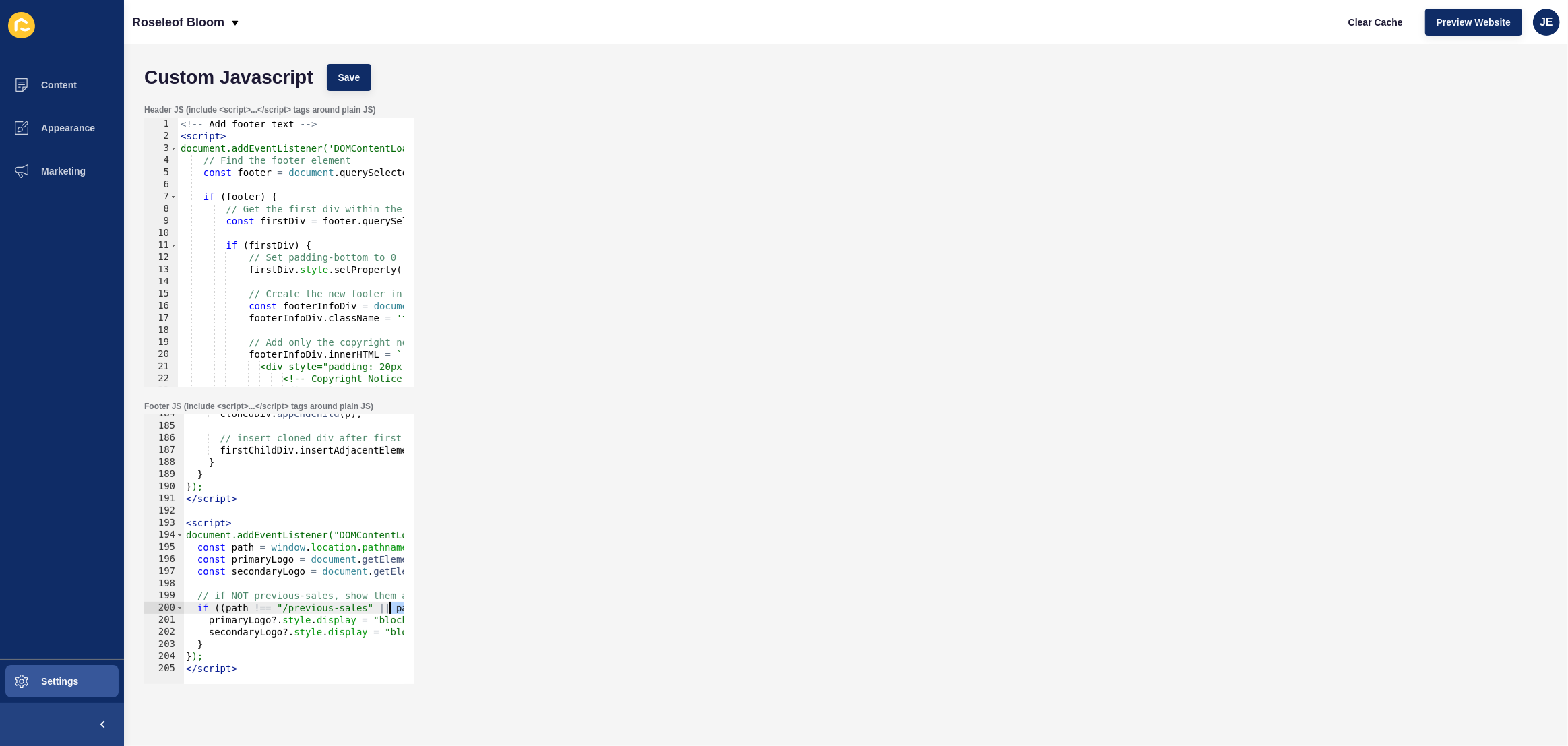
drag, startPoint x: 364, startPoint y: 607, endPoint x: 381, endPoint y: 613, distance: 18.0
click at [381, 613] on div "clonedDiv . appendChild ( p ) ; // insert cloned div after first child firstChi…" at bounding box center [497, 550] width 628 height 284
click at [227, 608] on div "clonedDiv . appendChild ( p ) ; // insert cloned div after first child firstChi…" at bounding box center [497, 550] width 628 height 284
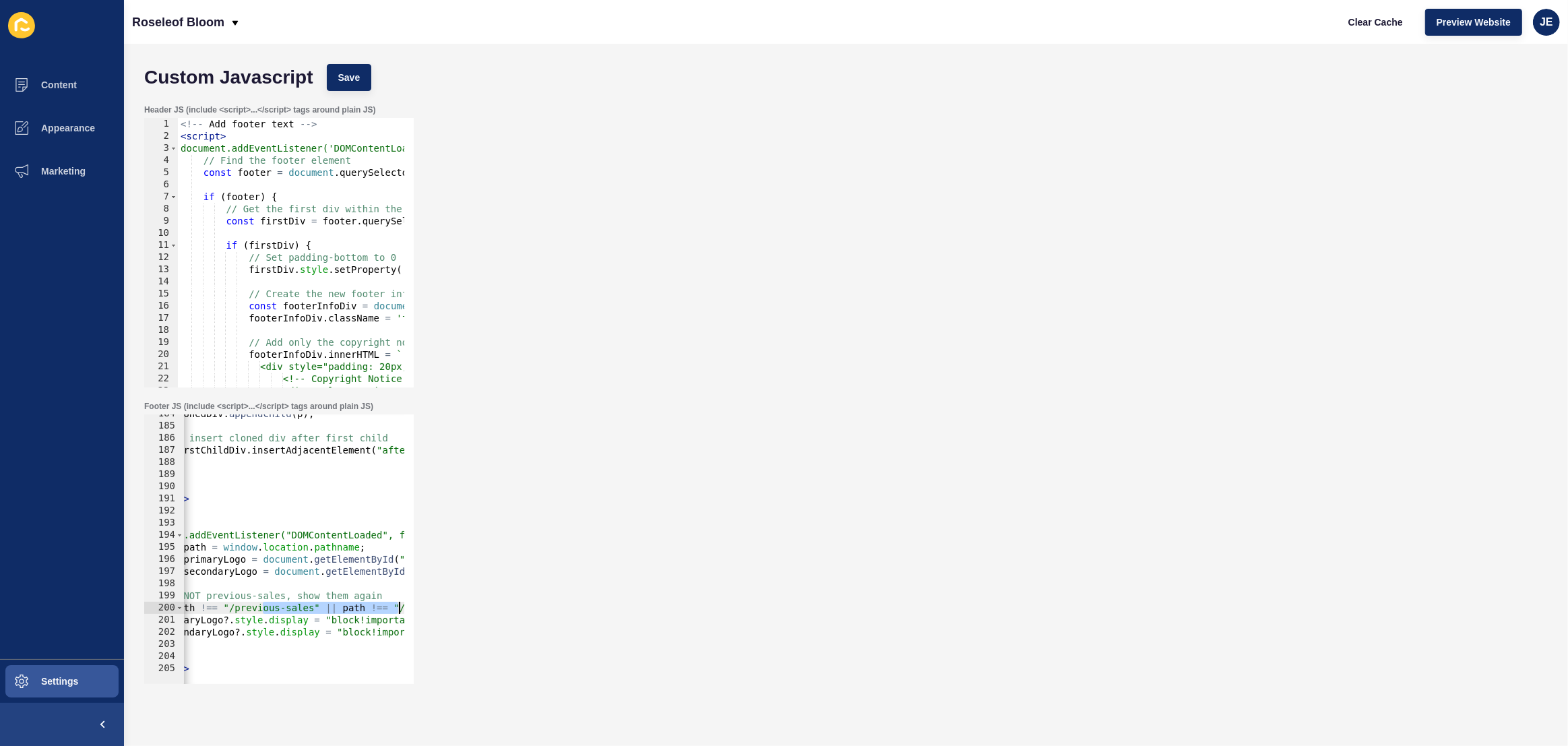
scroll to position [0, 167]
drag, startPoint x: 308, startPoint y: 606, endPoint x: 432, endPoint y: 610, distance: 124.1
click at [432, 610] on div "Footer JS (include <script>...</script> tags around plain JS) if (path !== "/pr…" at bounding box center [845, 542] width 1417 height 296
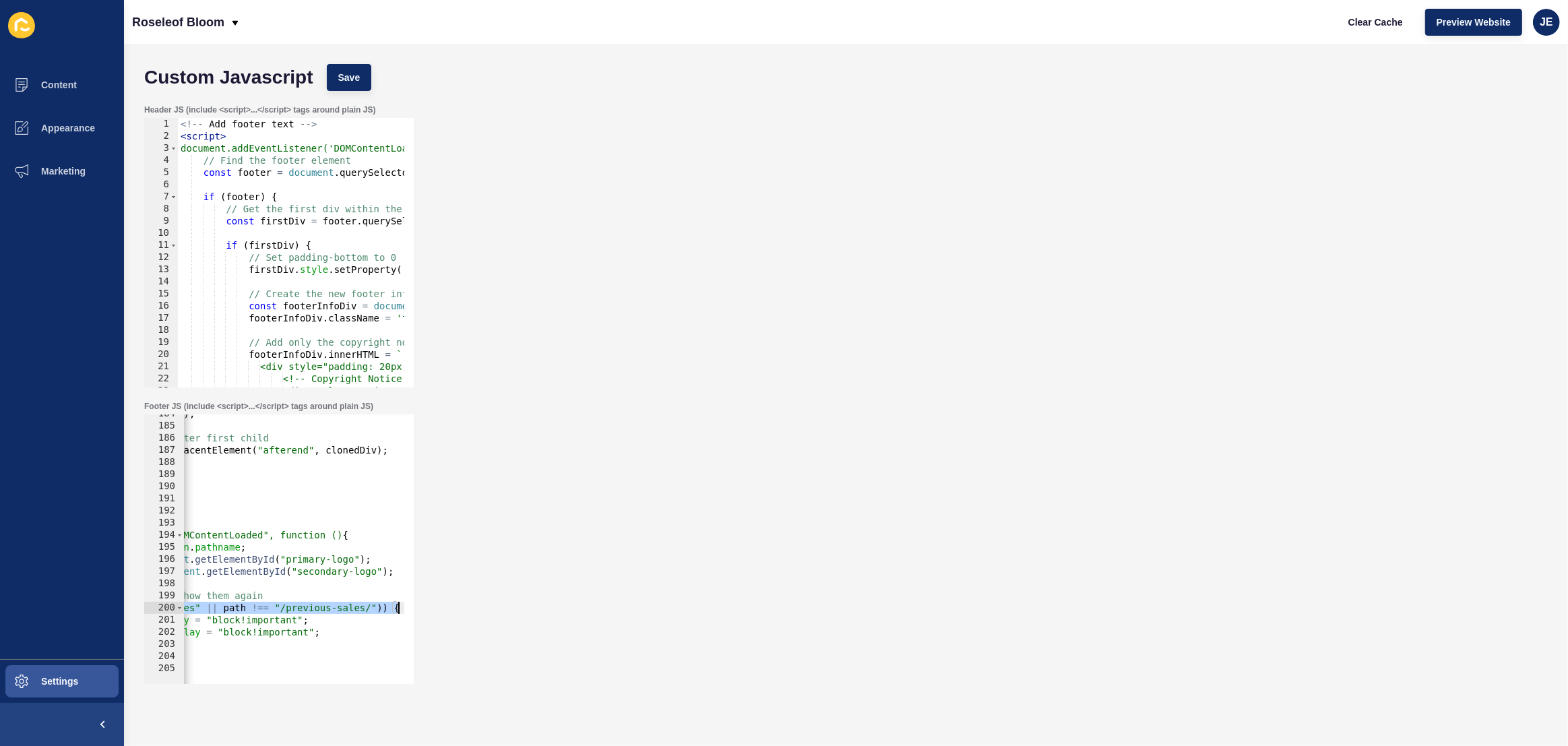
click at [379, 608] on div "clonedDiv . appendChild ( p ) ; // insert cloned div after first child firstChi…" at bounding box center [330, 550] width 628 height 284
click at [352, 83] on span "Save" at bounding box center [350, 78] width 22 height 14
click at [1356, 31] on button "Clear Cache" at bounding box center [1376, 21] width 78 height 27
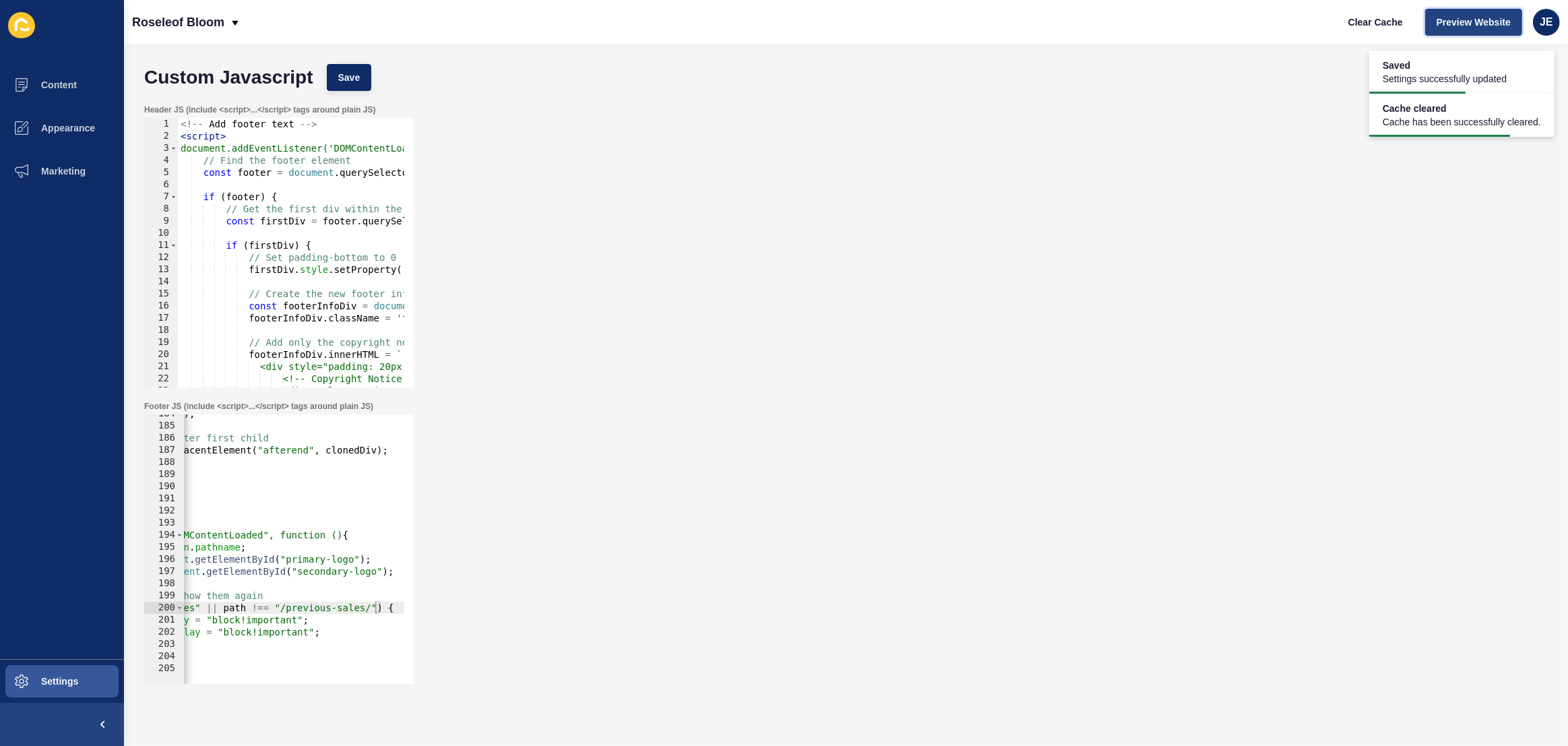
click at [1455, 17] on span "Preview Website" at bounding box center [1474, 22] width 74 height 14
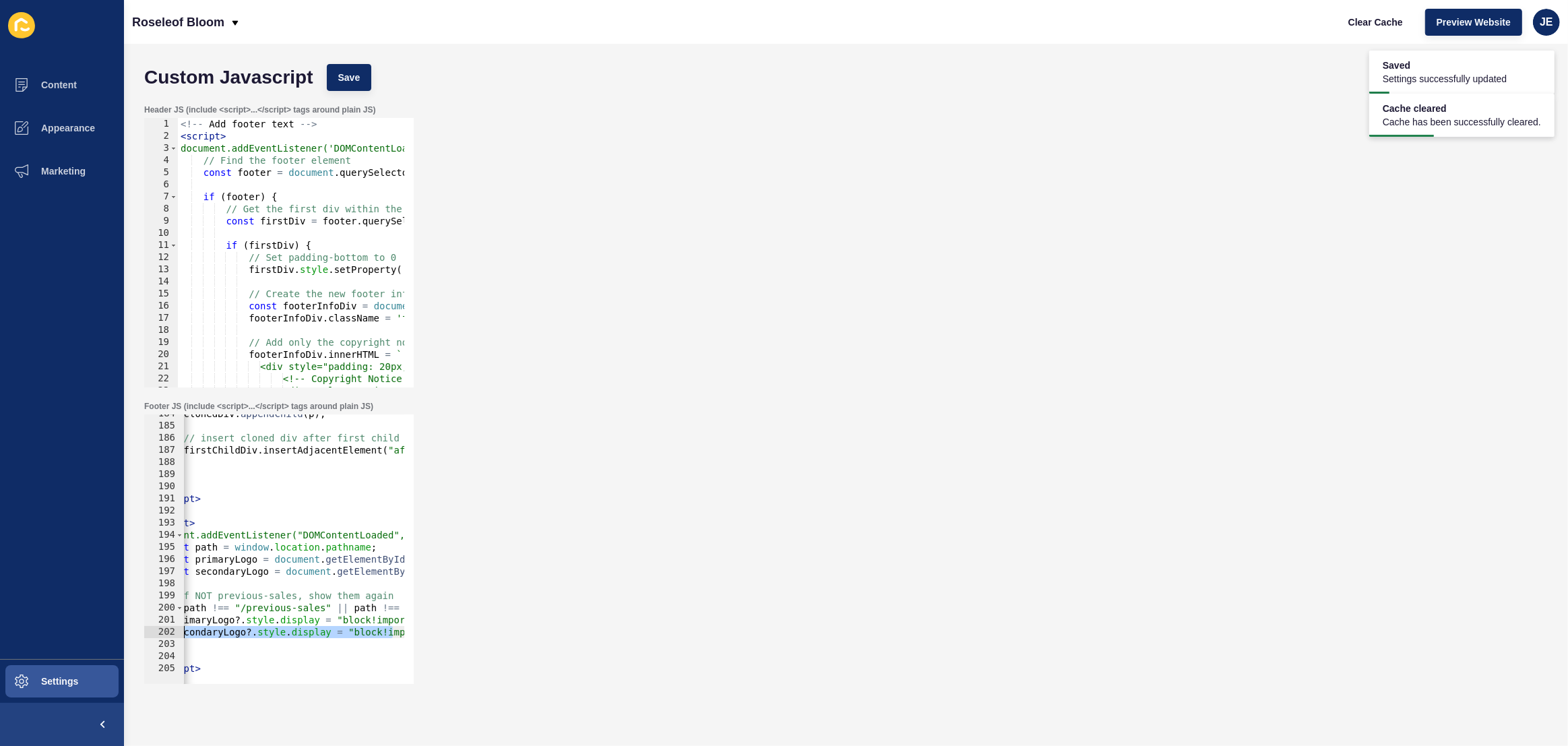
scroll to position [0, 0]
drag, startPoint x: 260, startPoint y: 631, endPoint x: 152, endPoint y: 633, distance: 108.0
click at [152, 633] on div "secondaryLogo?.style.display = "block!important"; 184 185 186 187 188 189 190 1…" at bounding box center [279, 549] width 269 height 270
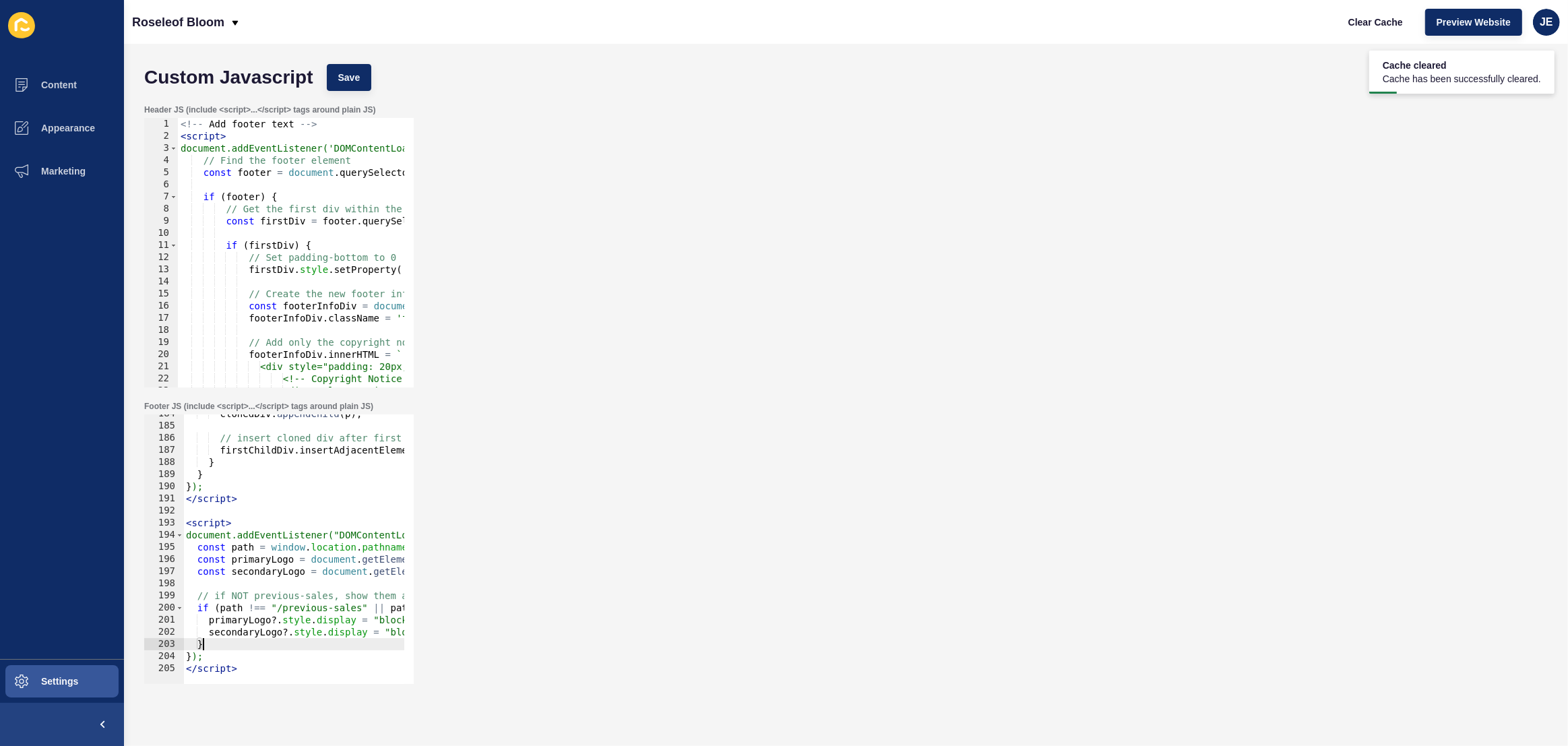
click at [231, 646] on div "clonedDiv . appendChild ( p ) ; // insert cloned div after first child firstChi…" at bounding box center [497, 550] width 628 height 284
type textarea "}else{}"
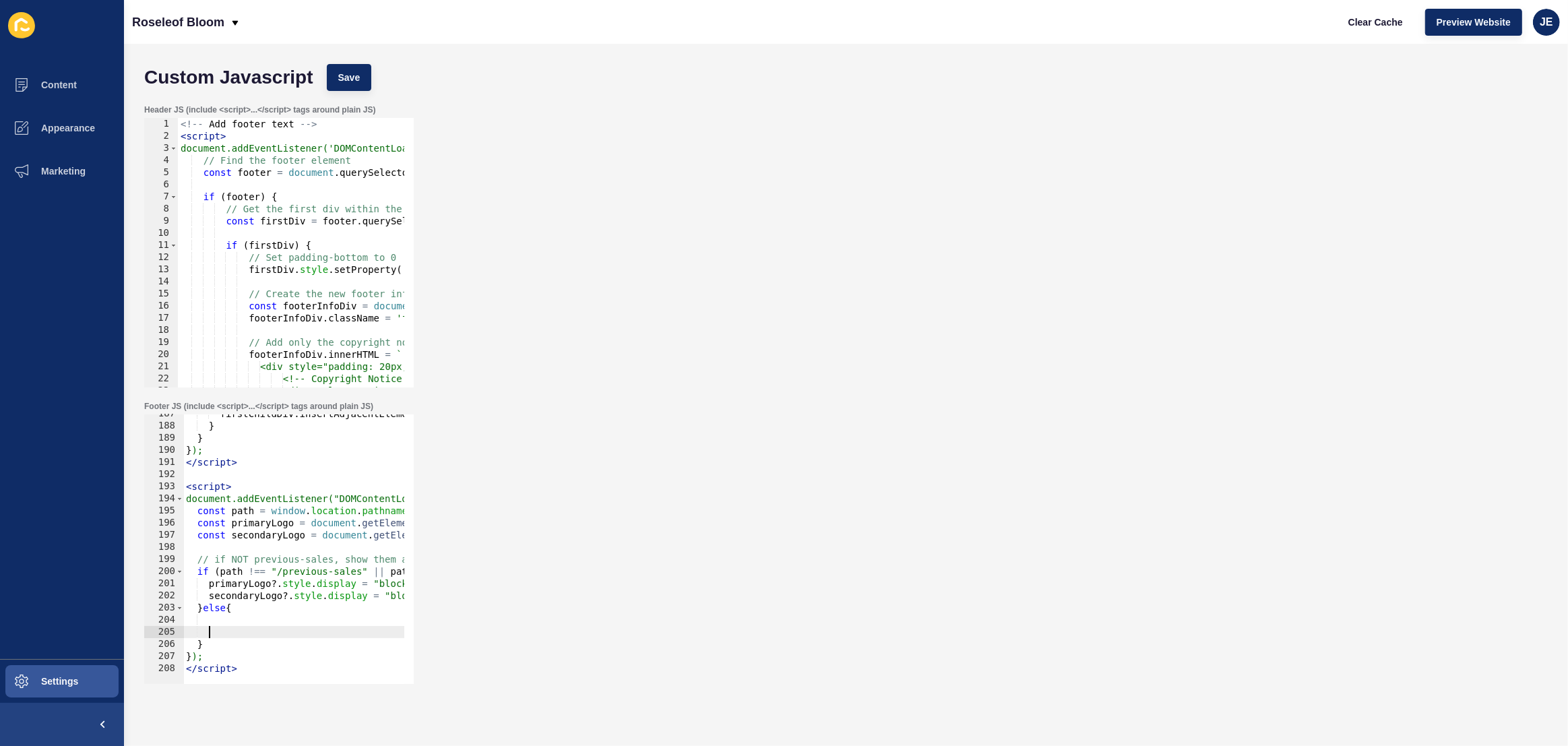
click at [226, 587] on div "firstChildDiv . insertAdjacentElement ( "afterend" , clonedDiv ) ; } } } ); </ …" at bounding box center [497, 550] width 628 height 284
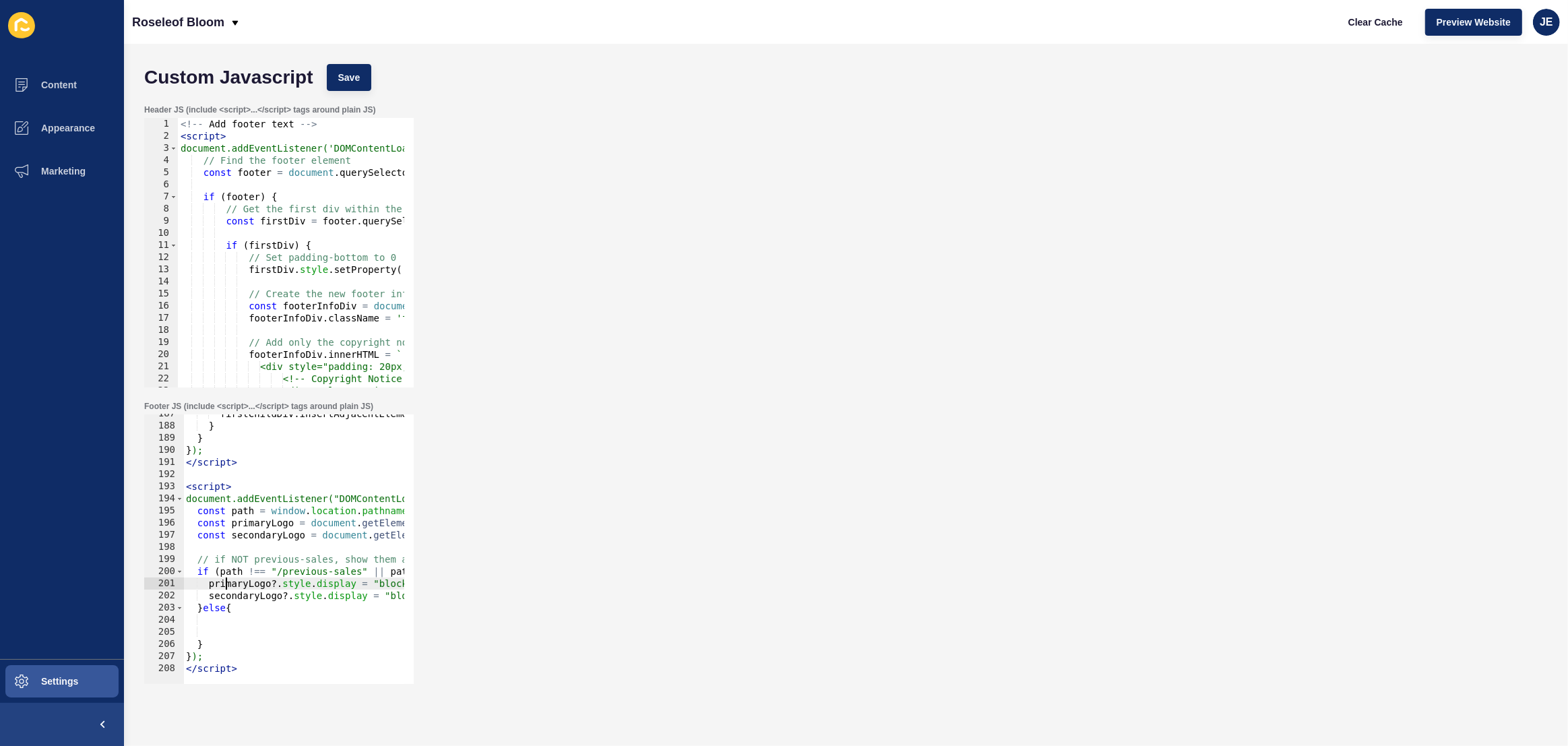
click at [226, 587] on div "firstChildDiv . insertAdjacentElement ( "afterend" , clonedDiv ) ; } } } ); </ …" at bounding box center [497, 550] width 628 height 284
type textarea "primaryLogo?.style.display = "block!important"; secondaryLogo?.style.display = …"
click at [220, 627] on div "firstChildDiv . insertAdjacentElement ( "afterend" , clonedDiv ) ; } } } ); </ …" at bounding box center [497, 550] width 628 height 284
paste textarea
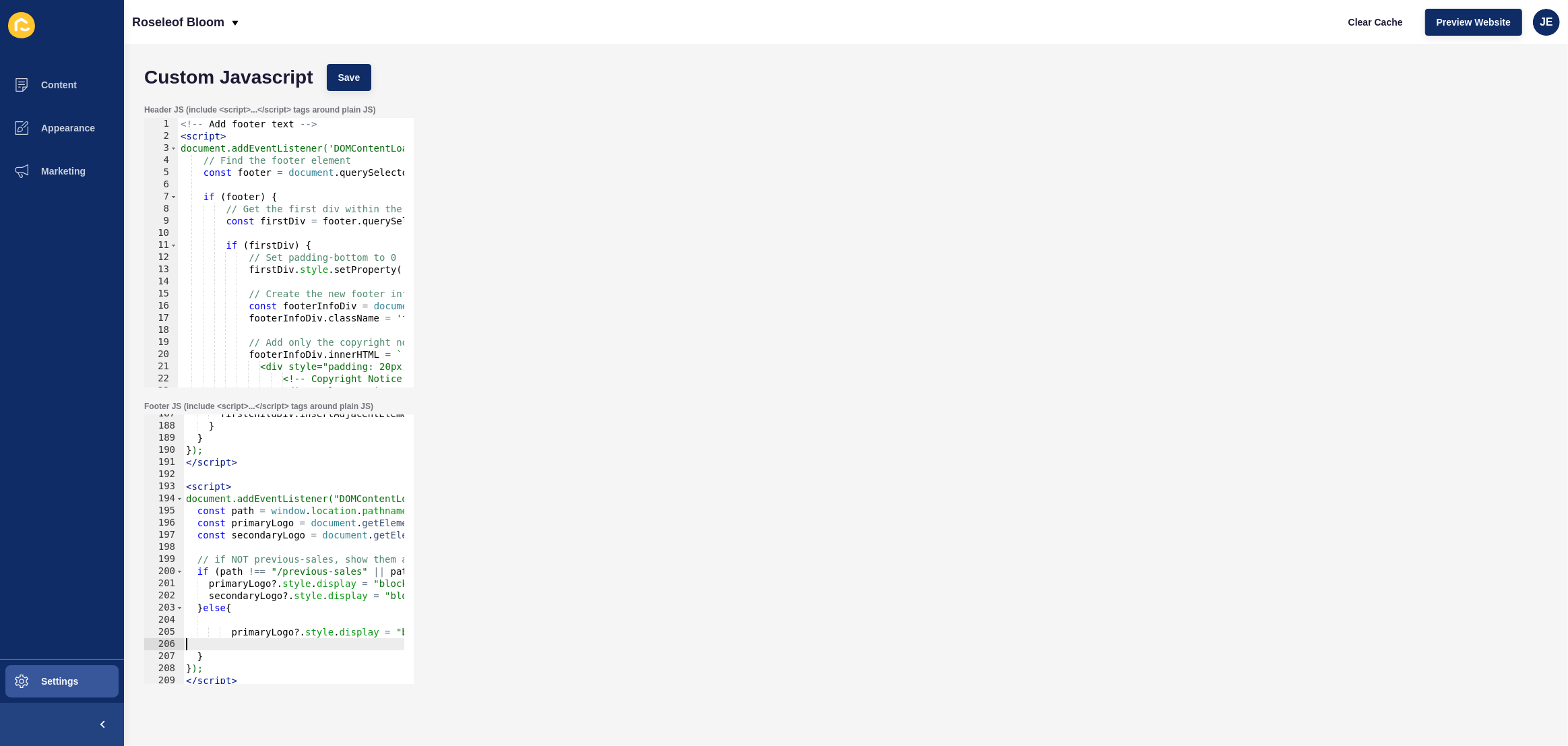
click at [229, 600] on div "firstChildDiv . insertAdjacentElement ( "afterend" , clonedDiv ) ; } } } ); </ …" at bounding box center [497, 550] width 628 height 284
type textarea "secondaryLogo?.style.display = "block!important"; }else{"
click at [235, 645] on div "firstChildDiv . insertAdjacentElement ( "afterend" , clonedDiv ) ; } } } ); </ …" at bounding box center [497, 550] width 628 height 284
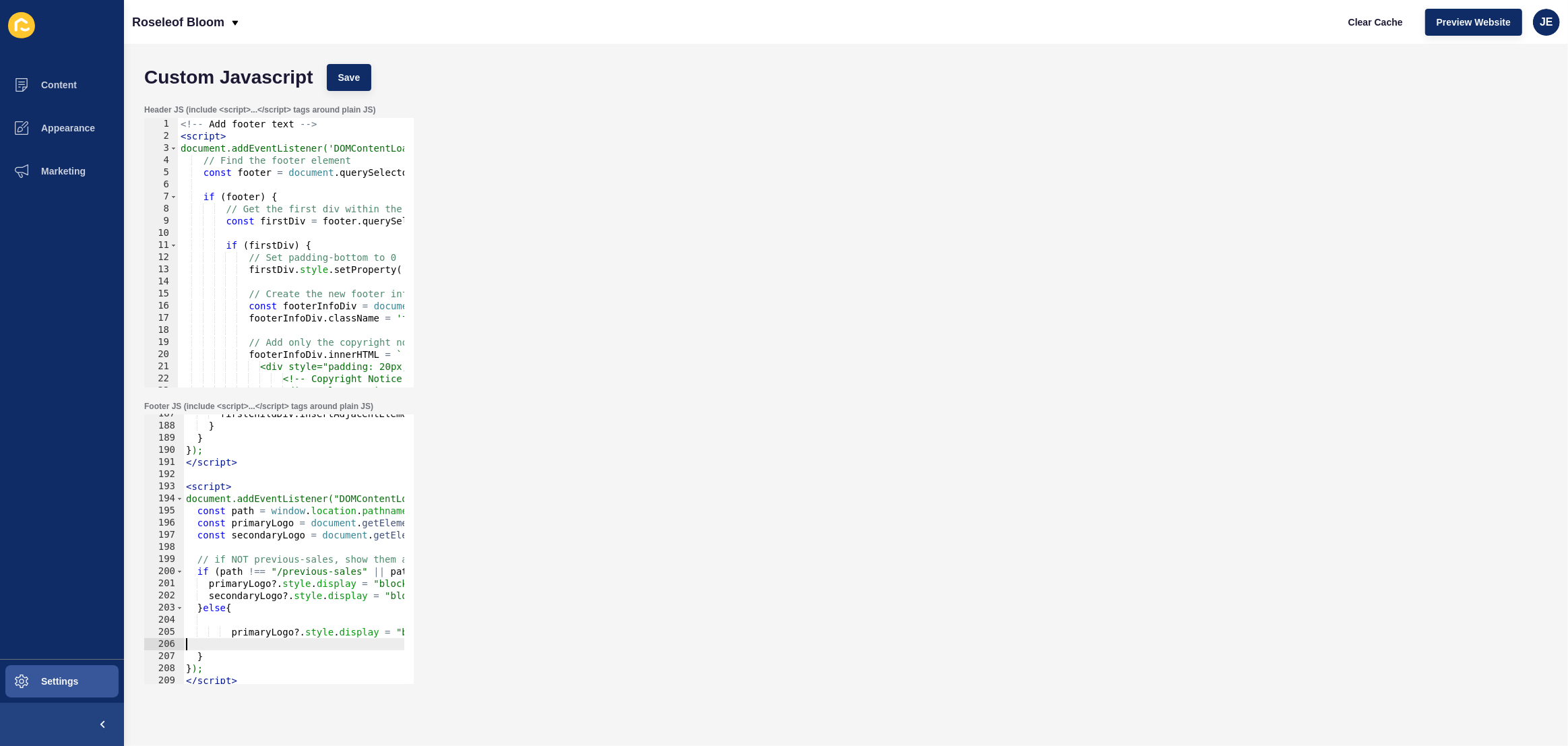
paste textarea
drag, startPoint x: 353, startPoint y: 620, endPoint x: 436, endPoint y: 623, distance: 83.1
click at [437, 623] on div "Footer JS (include <script>...</script> tags around plain JS) 187 188 189 190 1…" at bounding box center [845, 542] width 1417 height 296
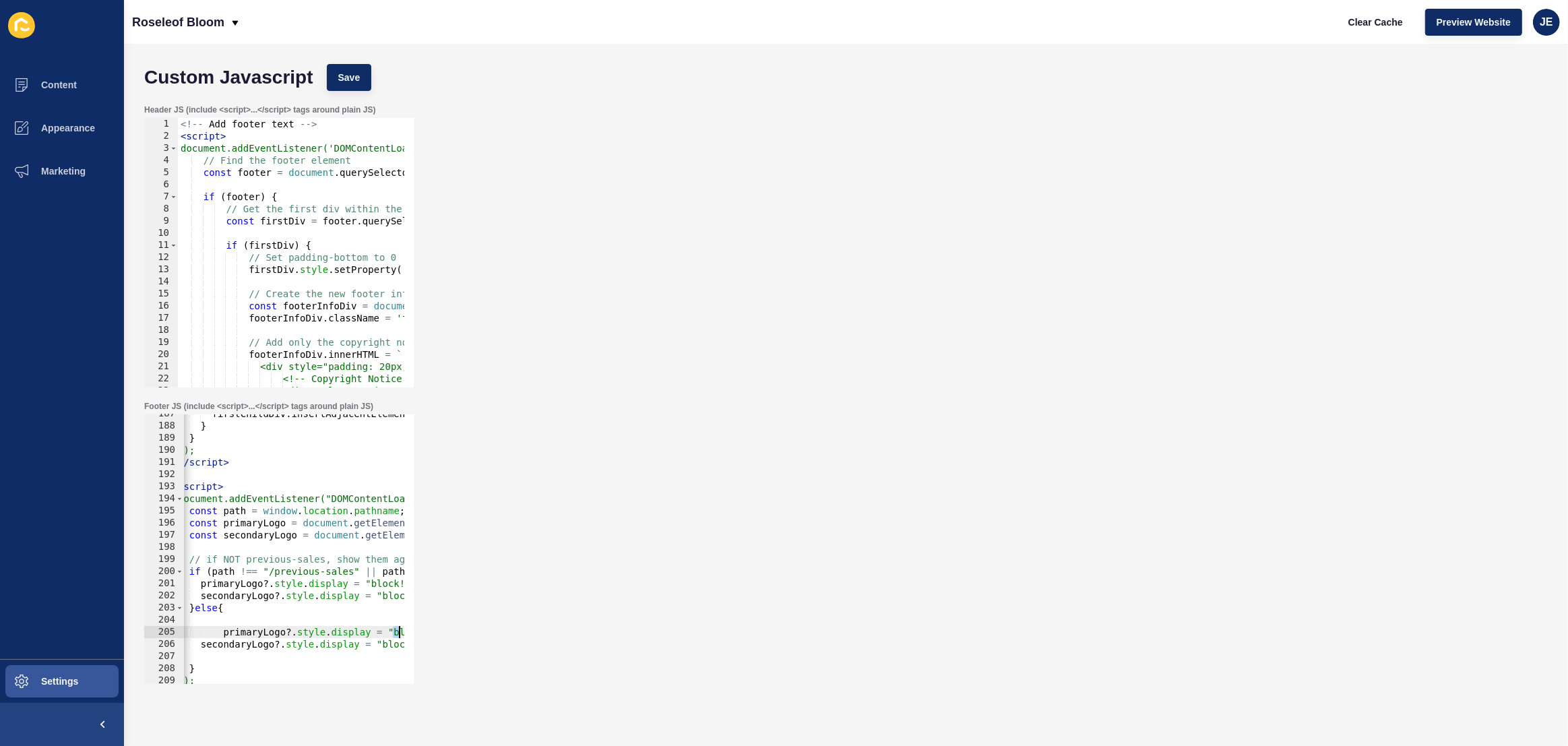
click at [398, 631] on div "firstChildDiv . insertAdjacentElement ( "afterend" , clonedDiv ) ; } } } ); </ …" at bounding box center [489, 550] width 628 height 284
click at [384, 633] on div "firstChildDiv . insertAdjacentElement ( "afterend" , clonedDiv ) ; } } } ); </ …" at bounding box center [472, 550] width 628 height 284
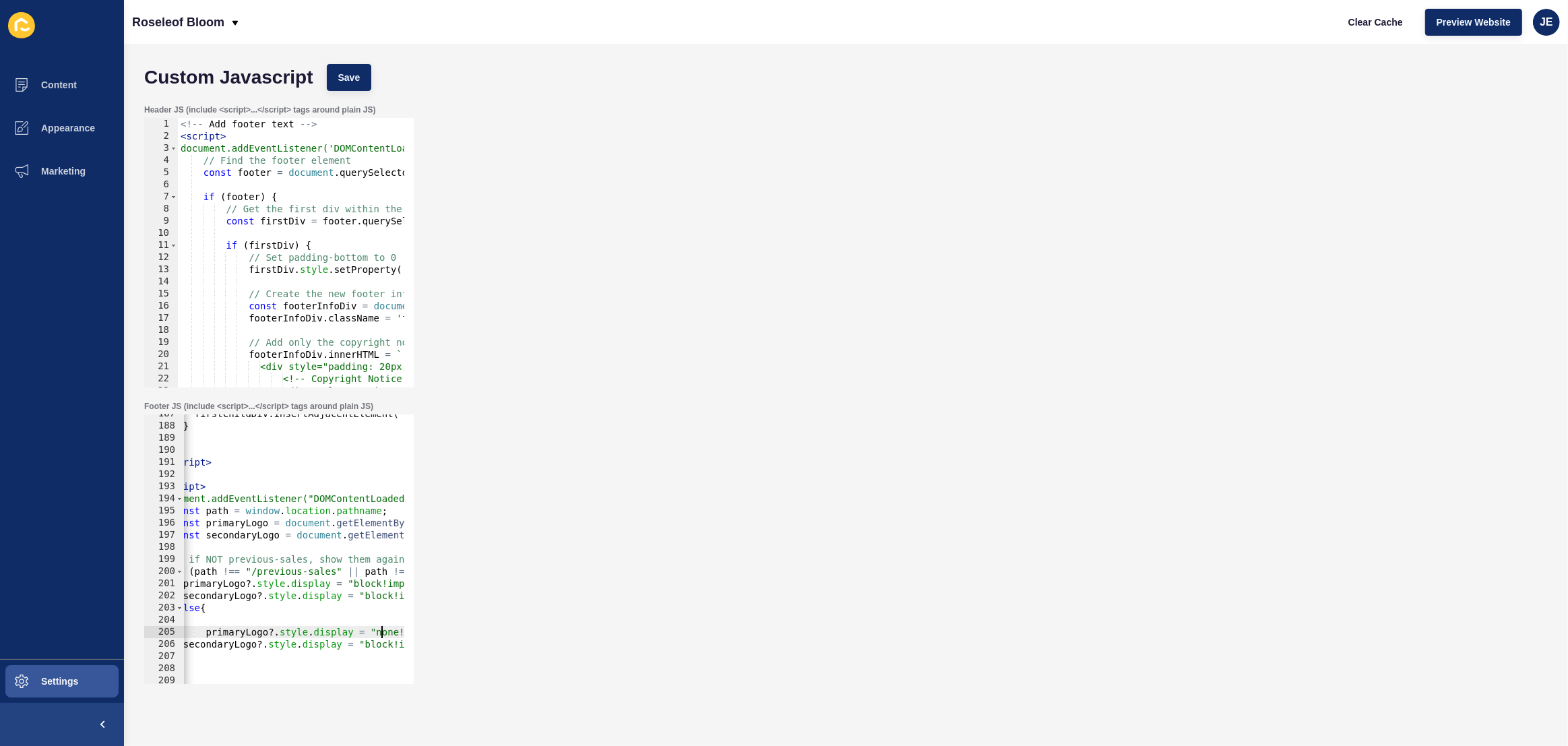
click at [384, 633] on div "firstChildDiv . insertAdjacentElement ( "afterend" , clonedDiv ) ; } } } ); </ …" at bounding box center [472, 550] width 628 height 284
click at [381, 644] on div "firstChildDiv . insertAdjacentElement ( "afterend" , clonedDiv ) ; } } } ); </ …" at bounding box center [472, 550] width 628 height 284
paste textarea "none"
click at [365, 89] on button "Save" at bounding box center [349, 77] width 45 height 27
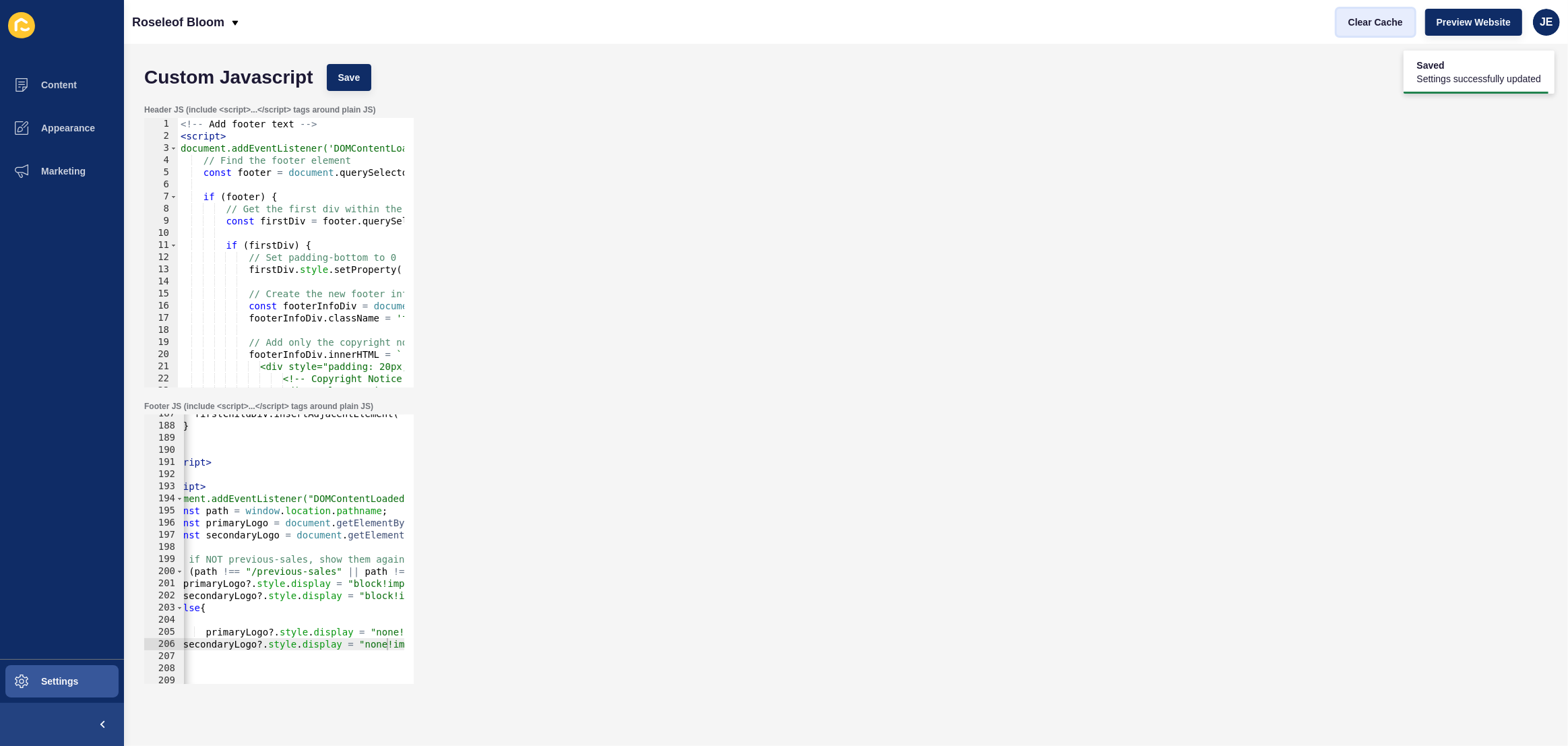
click at [1356, 28] on span "Clear Cache" at bounding box center [1375, 22] width 54 height 14
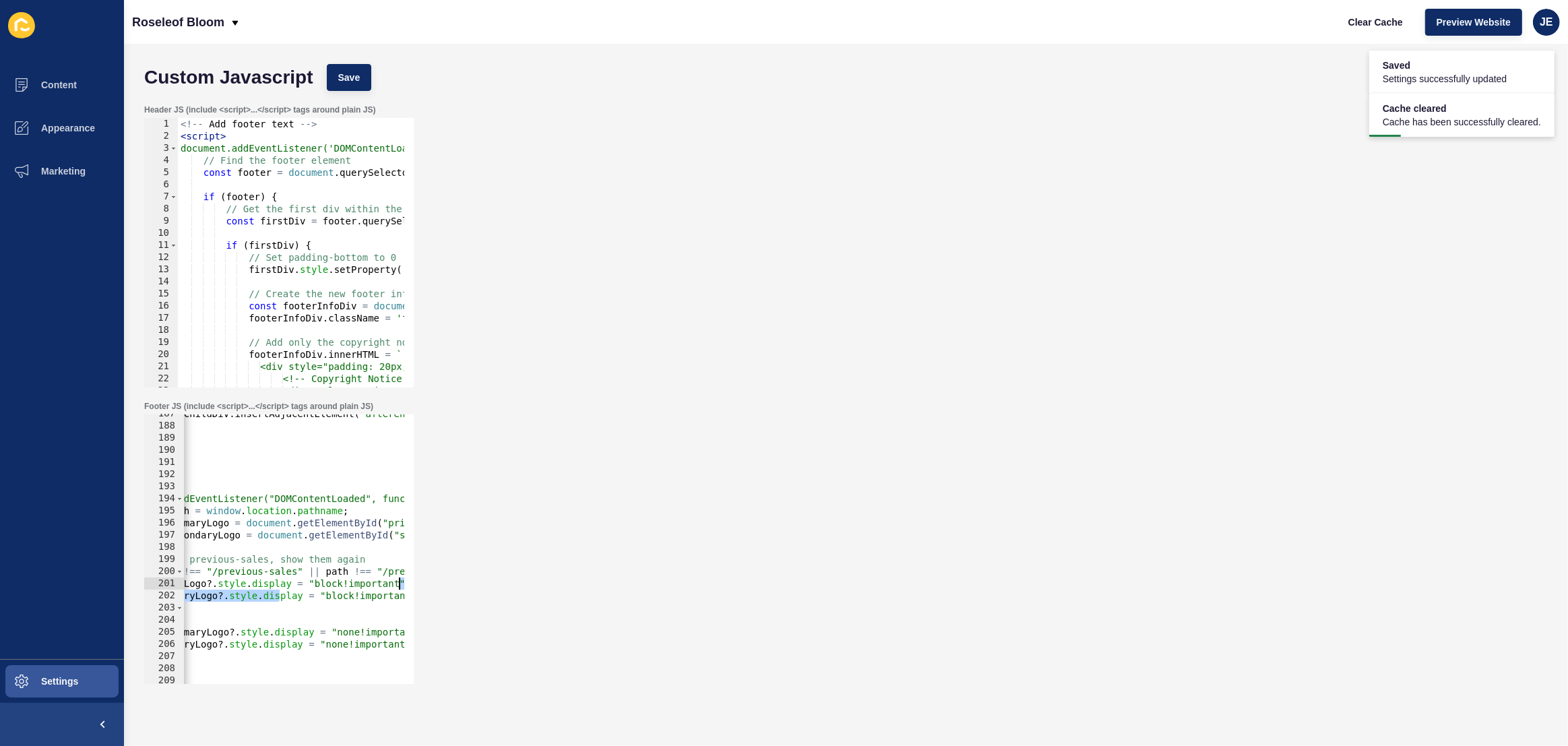
scroll to position [0, 76]
drag, startPoint x: 318, startPoint y: 596, endPoint x: 421, endPoint y: 587, distance: 103.4
click at [421, 587] on div "Footer JS (include <script>...</script> tags around plain JS) secondaryLogo?.st…" at bounding box center [845, 542] width 1417 height 296
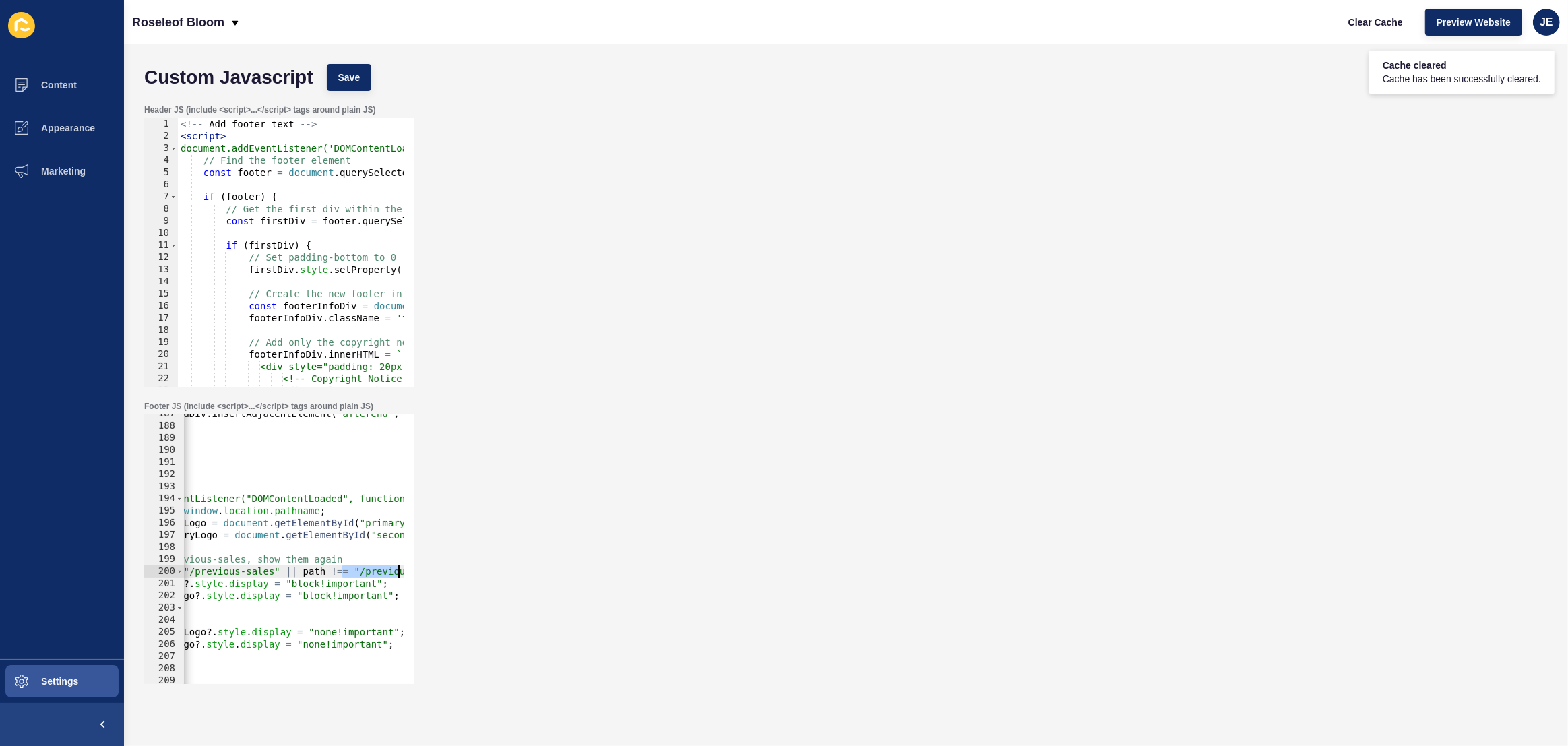
scroll to position [0, 161]
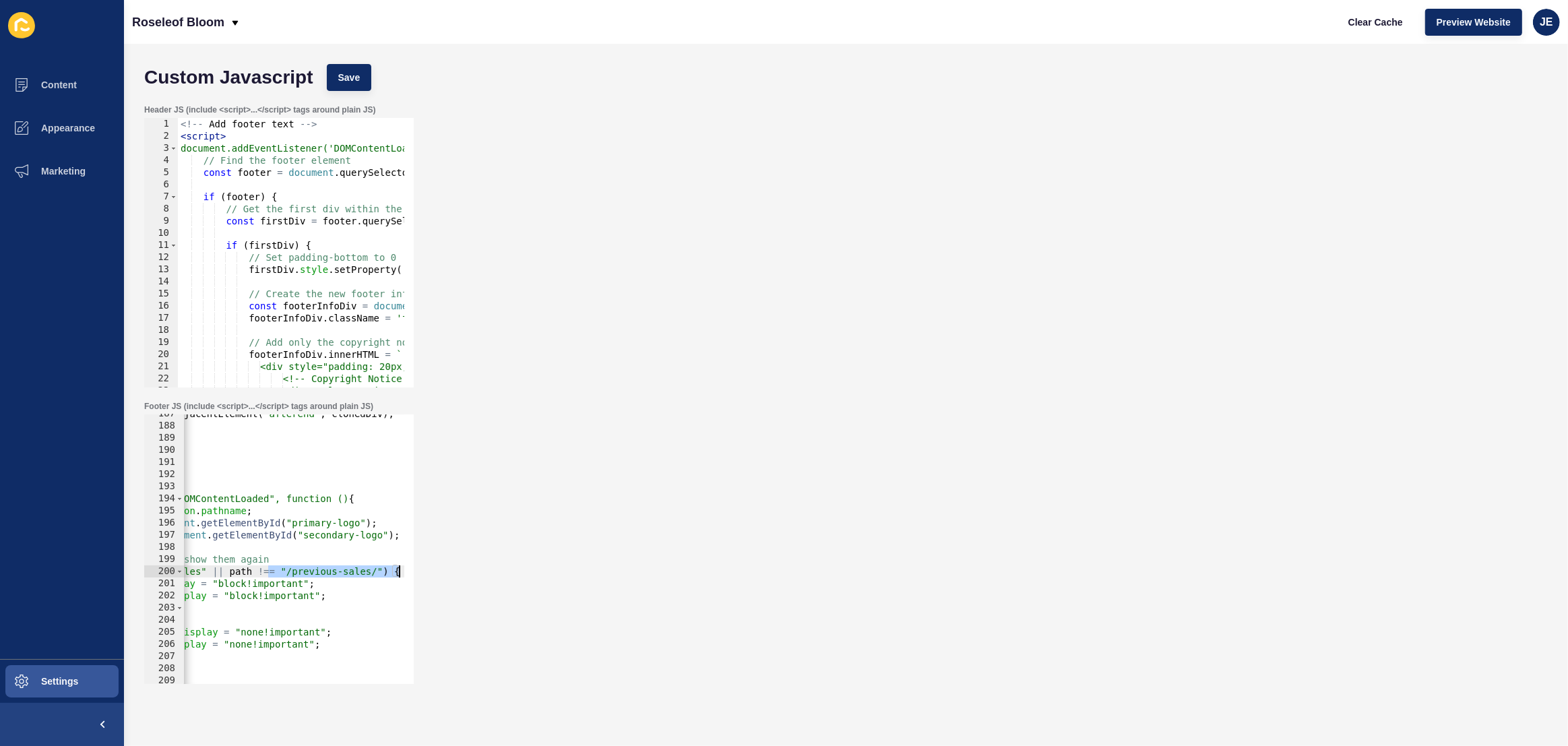
drag, startPoint x: 351, startPoint y: 569, endPoint x: 441, endPoint y: 570, distance: 90.0
click at [441, 570] on div "Footer JS (include <script>...</script> tags around plain JS) primaryLogo?.styl…" at bounding box center [845, 542] width 1417 height 296
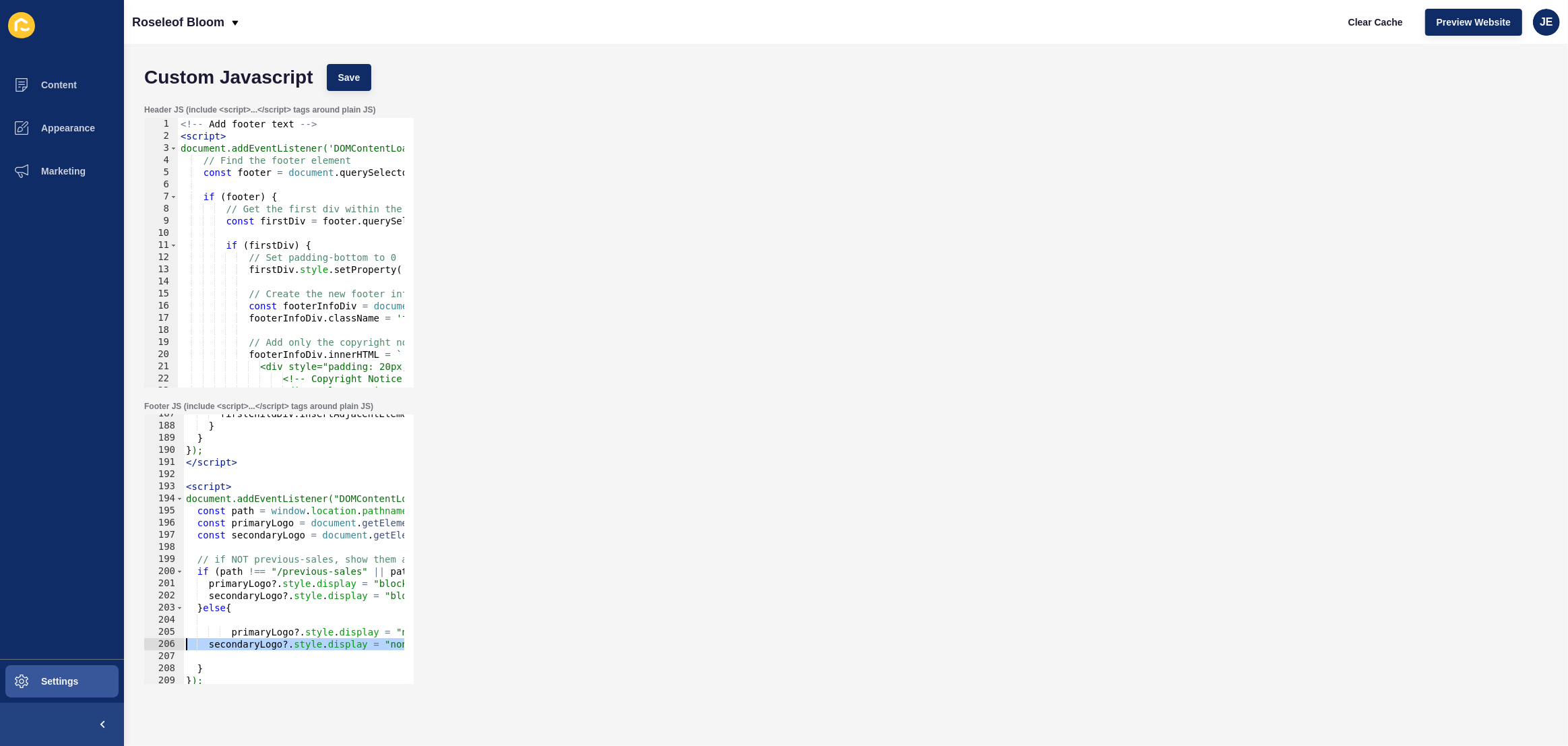
drag, startPoint x: 360, startPoint y: 644, endPoint x: 137, endPoint y: 644, distance: 223.0
click at [138, 644] on div "Footer JS (include <script>...</script> tags around plain JS) if (path !== "/pr…" at bounding box center [845, 542] width 1417 height 296
click at [227, 631] on div "firstChildDiv . insertAdjacentElement ( "afterend" , clonedDiv ) ; } } } ); </ …" at bounding box center [497, 550] width 628 height 284
click at [231, 633] on div "firstChildDiv . insertAdjacentElement ( "afterend" , clonedDiv ) ; } } } ); </ …" at bounding box center [497, 550] width 628 height 284
type textarea "primaryLogo?.style.display = "none!important";"
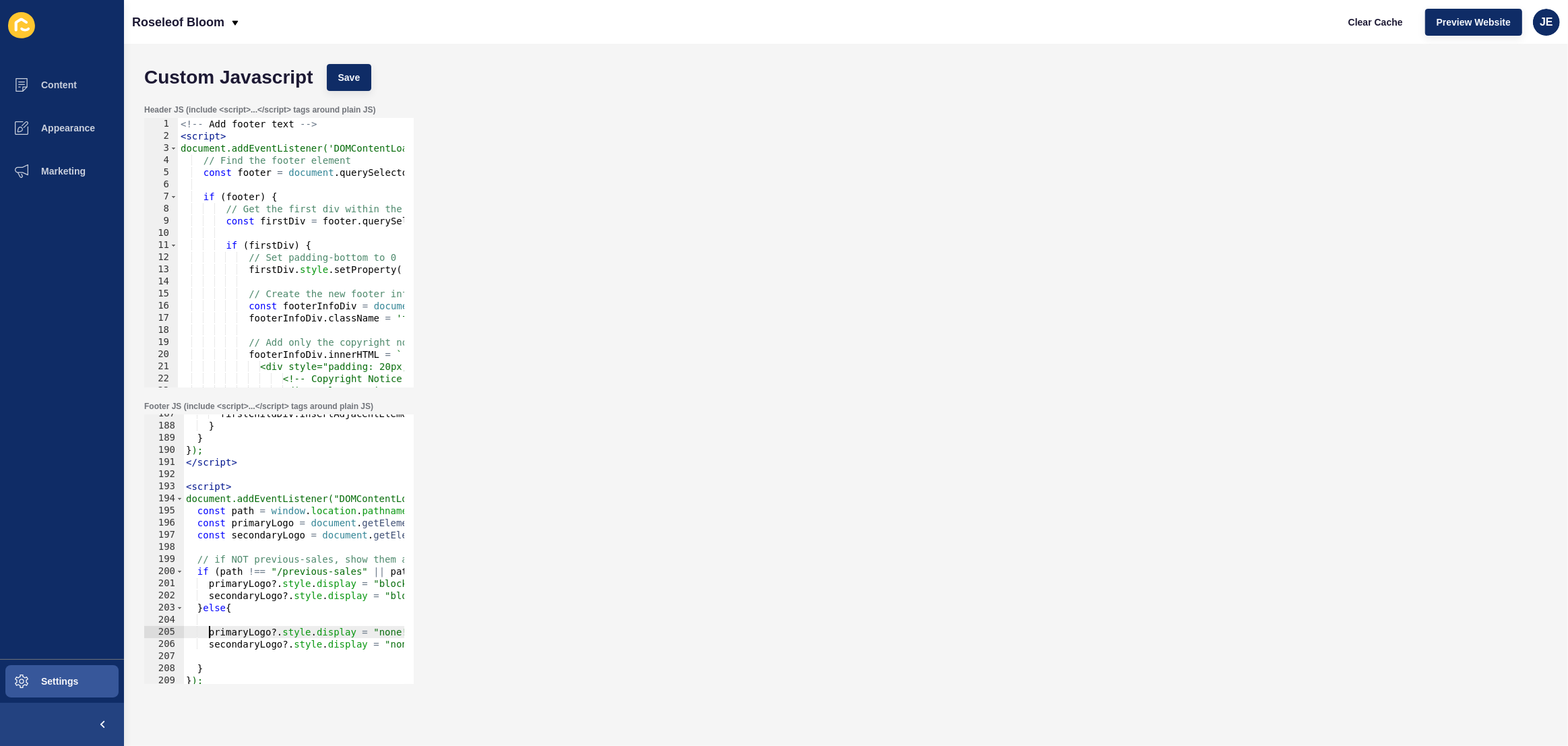
click at [223, 653] on div "firstChildDiv . insertAdjacentElement ( "afterend" , clonedDiv ) ; } } } ); </ …" at bounding box center [497, 550] width 628 height 284
type textarea "secondaryLogo?.style.display = "none!important";"
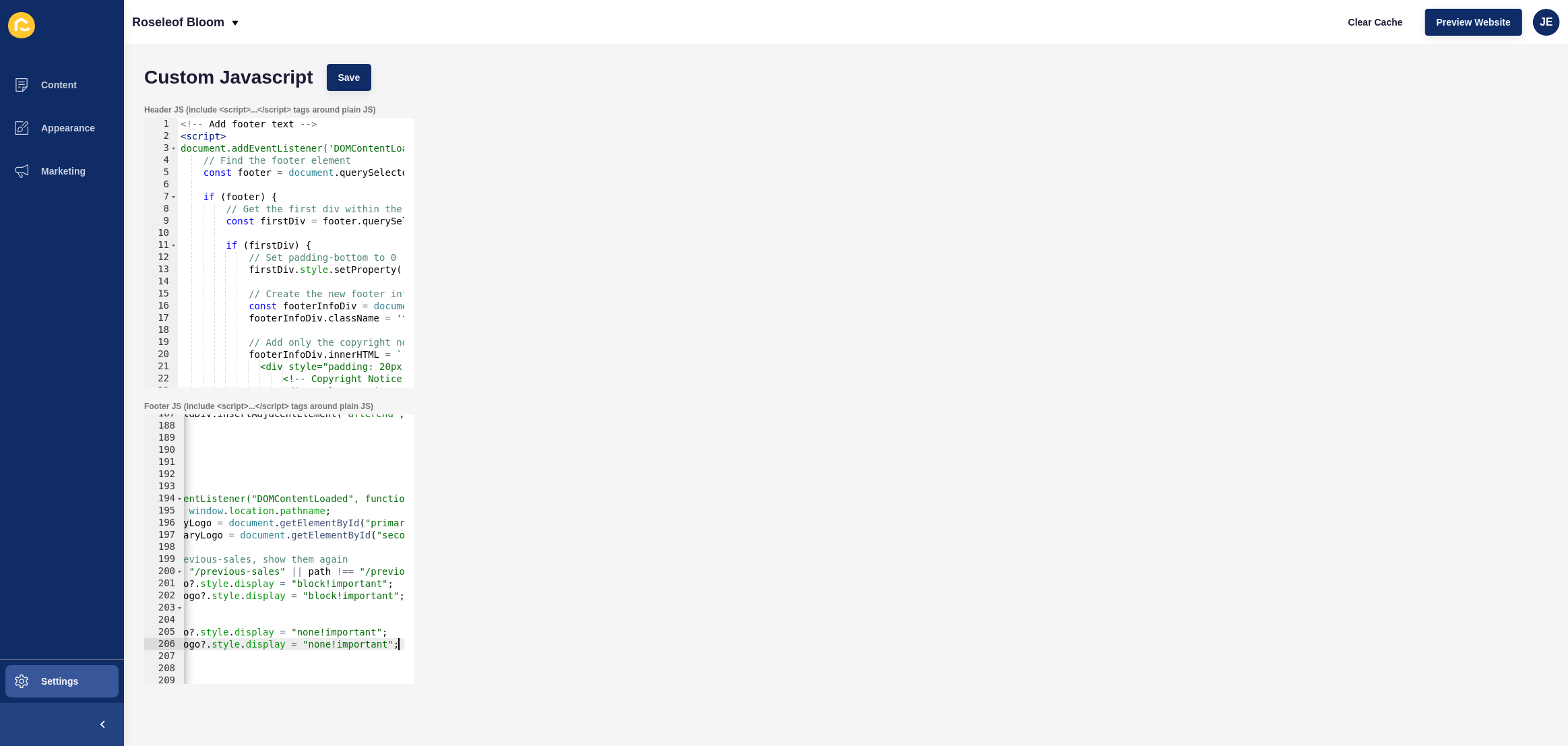
click at [234, 623] on div "firstChildDiv . insertAdjacentElement ( "afterend" , clonedDiv ) ; } } } ); </ …" at bounding box center [415, 550] width 628 height 284
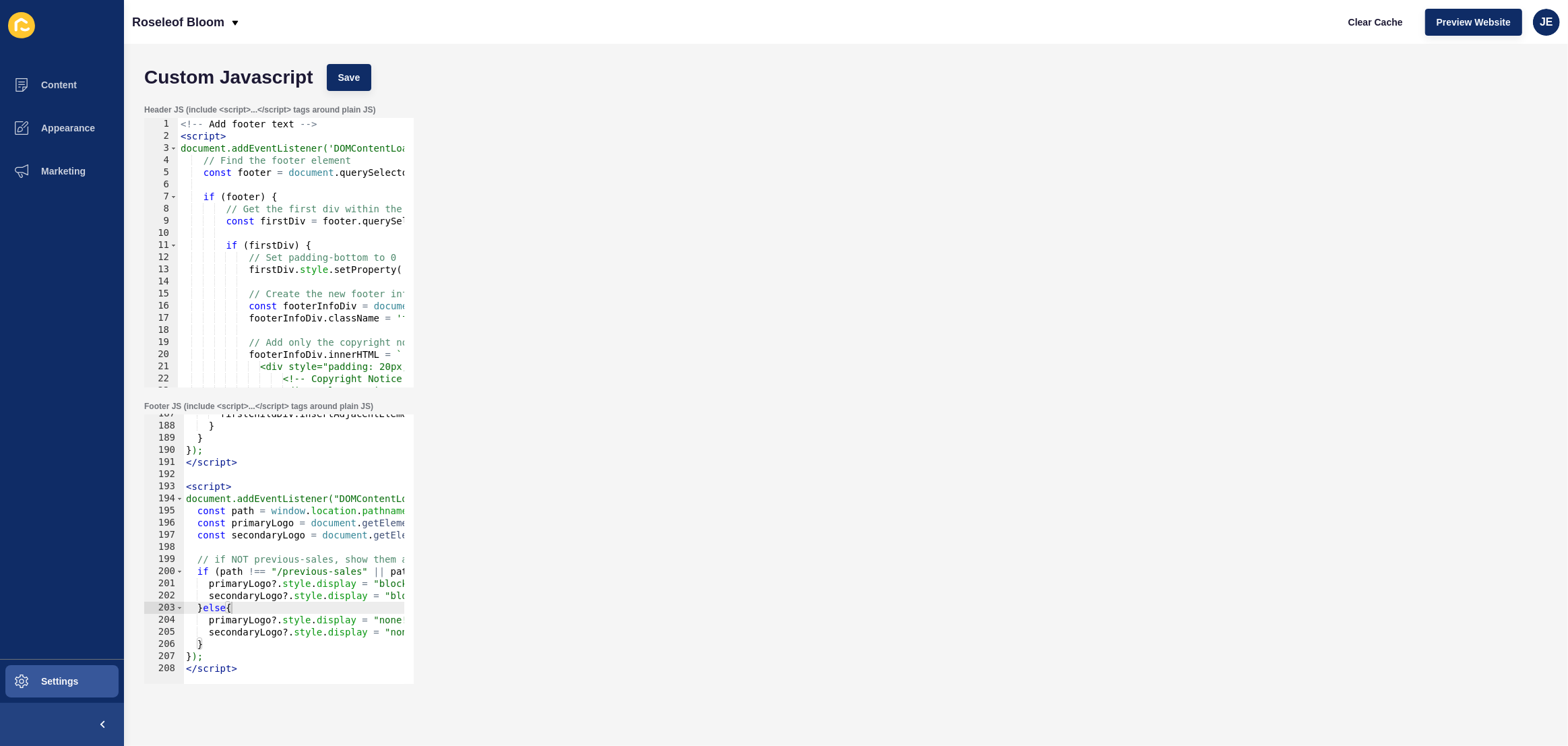
click at [888, 224] on div "Header JS (include <script>...</script> tags around plain JS) 1 2 3 4 5 6 7 8 9…" at bounding box center [845, 246] width 1417 height 296
click at [1470, 26] on span "Preview Website" at bounding box center [1474, 22] width 74 height 14
drag, startPoint x: 208, startPoint y: 629, endPoint x: 203, endPoint y: 612, distance: 17.7
click at [203, 612] on div "firstChildDiv . insertAdjacentElement ( "afterend" , clonedDiv ) ; } } } ); </ …" at bounding box center [497, 550] width 628 height 284
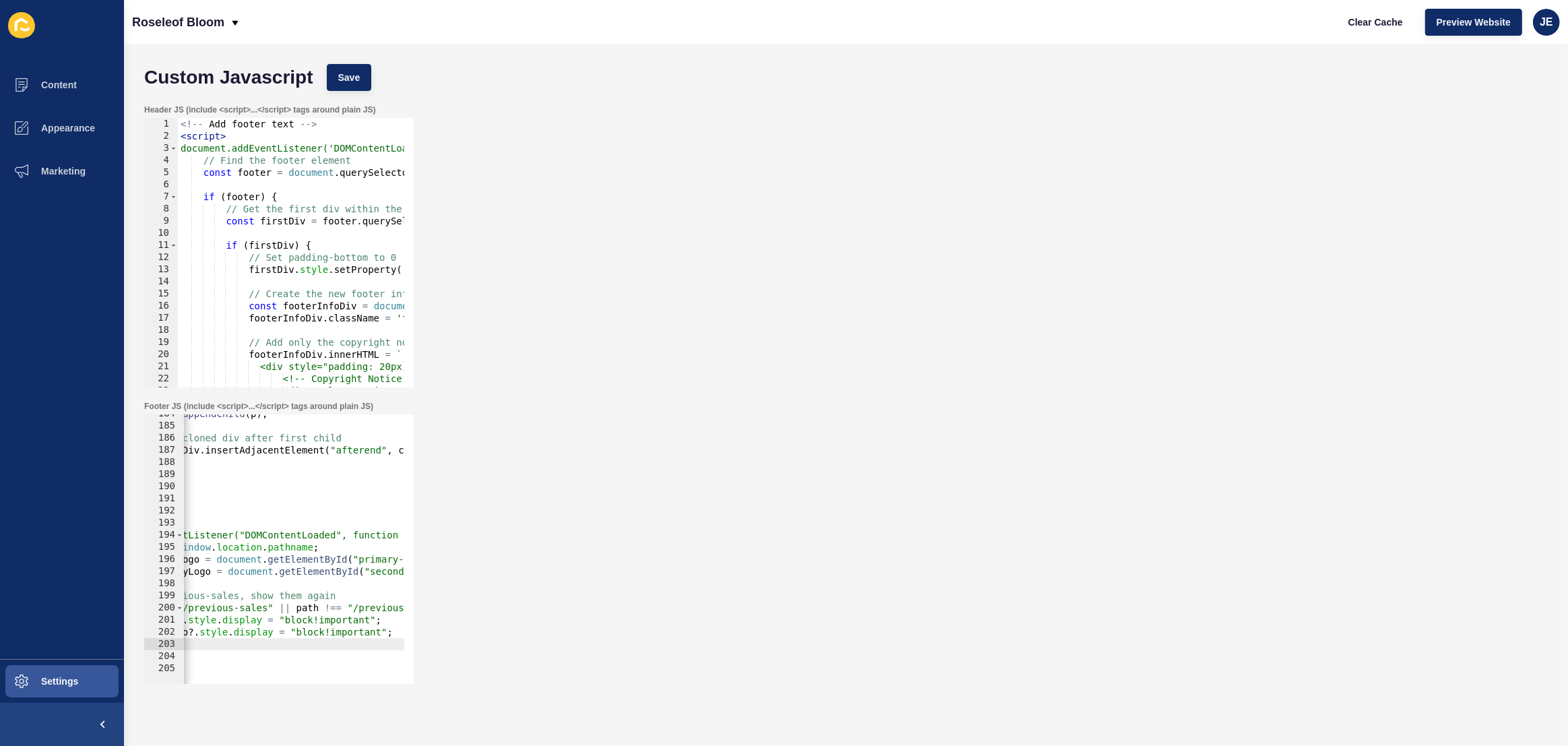
scroll to position [0, 153]
click at [245, 621] on div "clonedDiv . appendChild ( p ) ; // insert cloned div after first child firstChi…" at bounding box center [344, 550] width 628 height 284
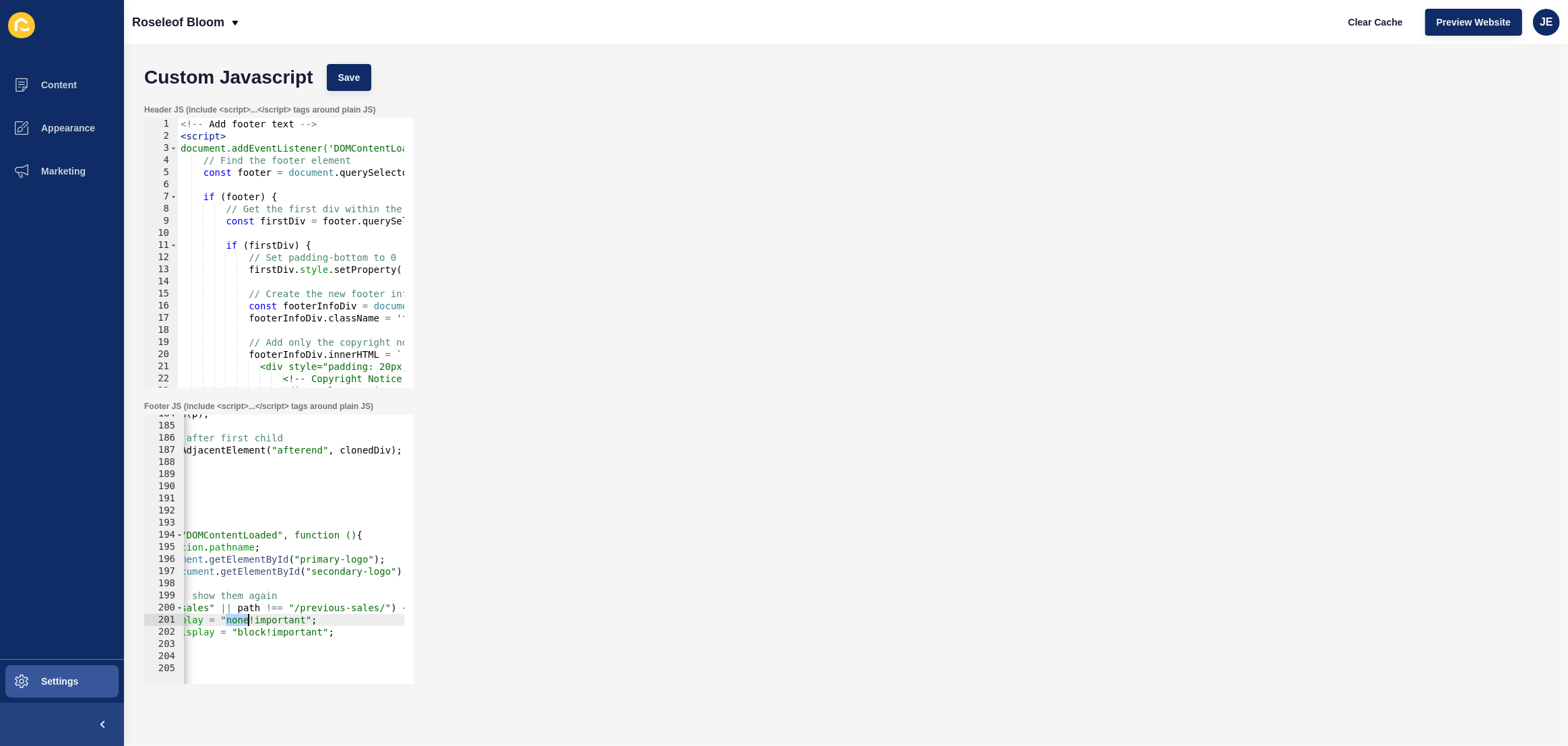
click at [245, 621] on div "clonedDiv . appendChild ( p ) ; // insert cloned div after first child firstChi…" at bounding box center [344, 550] width 628 height 284
click at [248, 631] on div "clonedDiv . appendChild ( p ) ; // insert cloned div after first child firstChi…" at bounding box center [344, 550] width 628 height 284
paste textarea "none"
click at [269, 610] on div "clonedDiv . appendChild ( p ) ; // insert cloned div after first child firstChi…" at bounding box center [344, 550] width 628 height 284
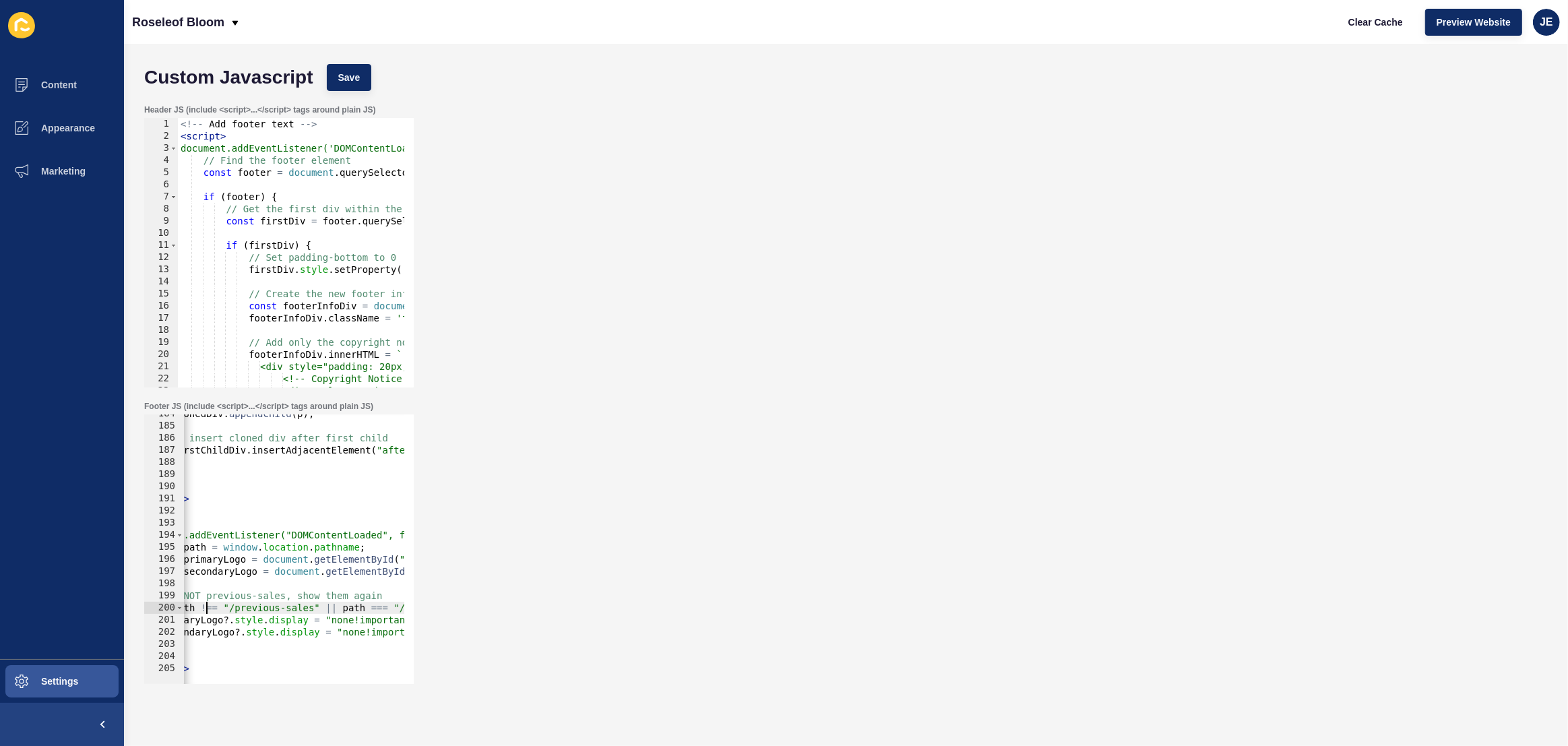
scroll to position [0, 4]
type textarea "if (path === "/previous-sales" || path === "/previous-sales/") {"
click at [364, 77] on button "Save" at bounding box center [349, 77] width 45 height 27
click at [1381, 24] on span "Clear Cache" at bounding box center [1375, 22] width 54 height 14
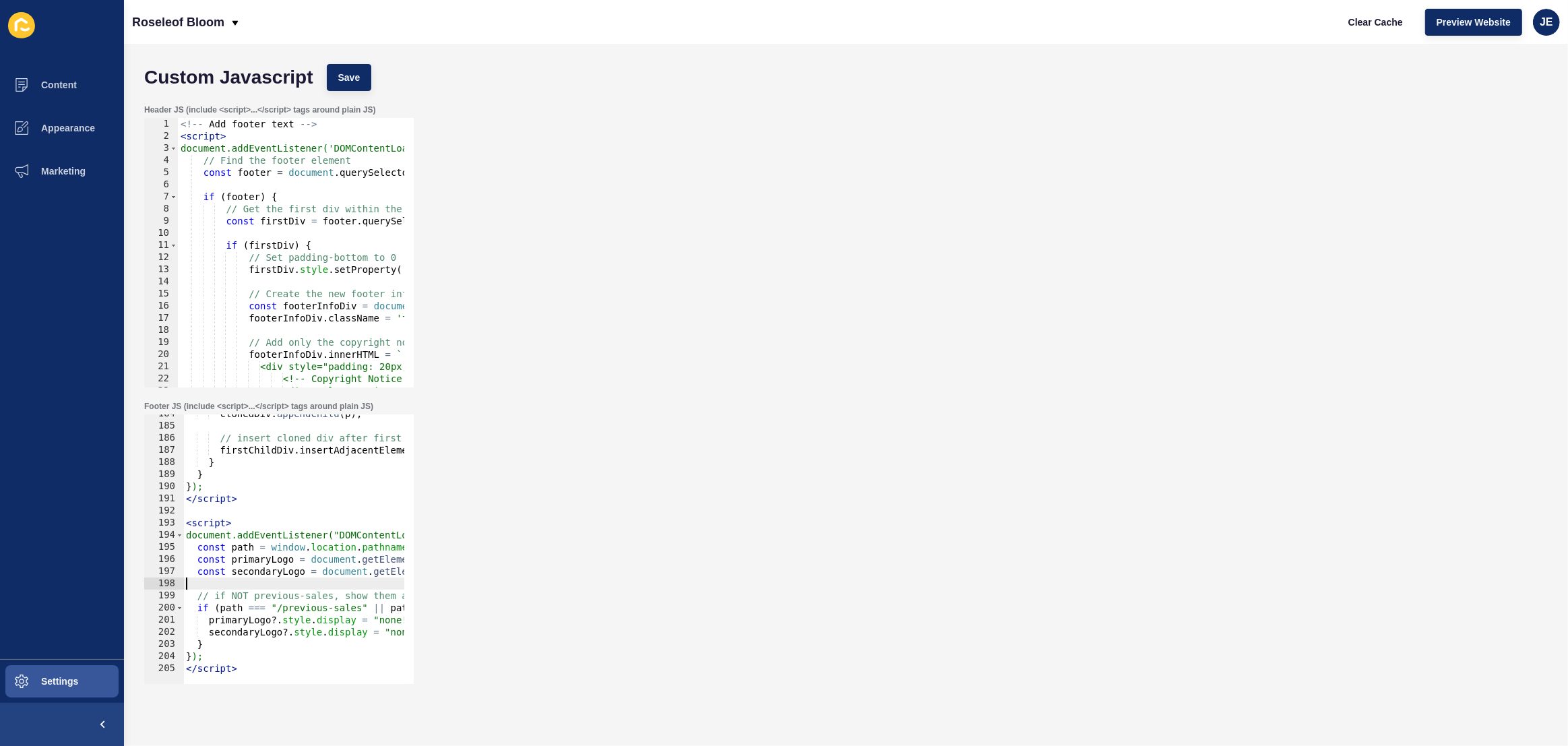
scroll to position [0, 0]
click at [247, 586] on div "clonedDiv . appendChild ( p ) ; // insert cloned div after first child firstChi…" at bounding box center [497, 550] width 628 height 284
click at [331, 74] on button "Save" at bounding box center [349, 77] width 45 height 27
click at [1380, 28] on span "Clear Cache" at bounding box center [1375, 22] width 54 height 14
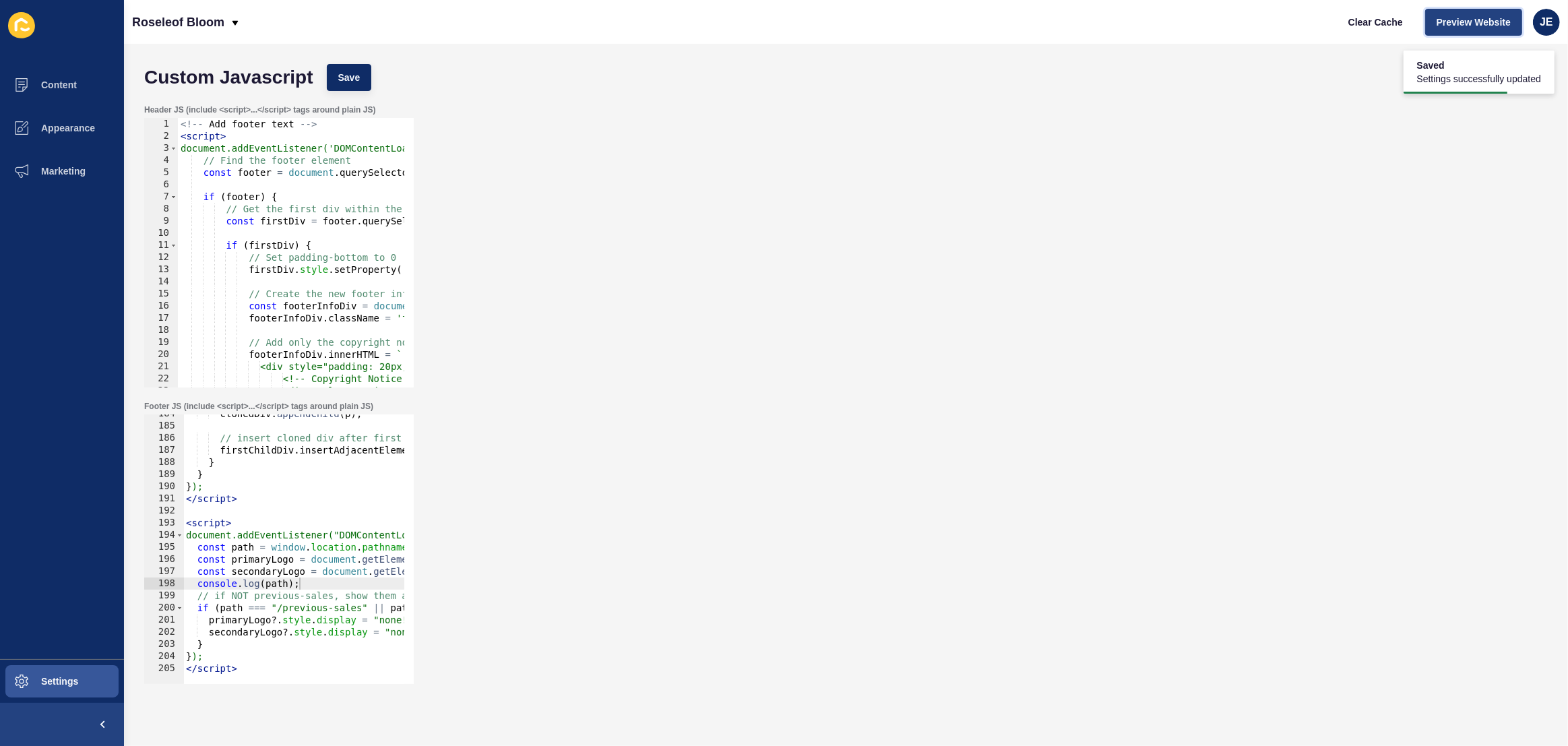
click at [1460, 25] on span "Preview Website" at bounding box center [1474, 22] width 74 height 14
click at [278, 620] on div "clonedDiv . appendChild ( p ) ; // insert cloned div after first child firstChi…" at bounding box center [497, 550] width 628 height 284
click at [286, 632] on div "clonedDiv . appendChild ( p ) ; // insert cloned div after first child firstChi…" at bounding box center [497, 550] width 628 height 284
click at [286, 631] on div "clonedDiv . appendChild ( p ) ; // insert cloned div after first child firstChi…" at bounding box center [497, 550] width 628 height 284
click at [366, 81] on button "Save" at bounding box center [349, 77] width 45 height 27
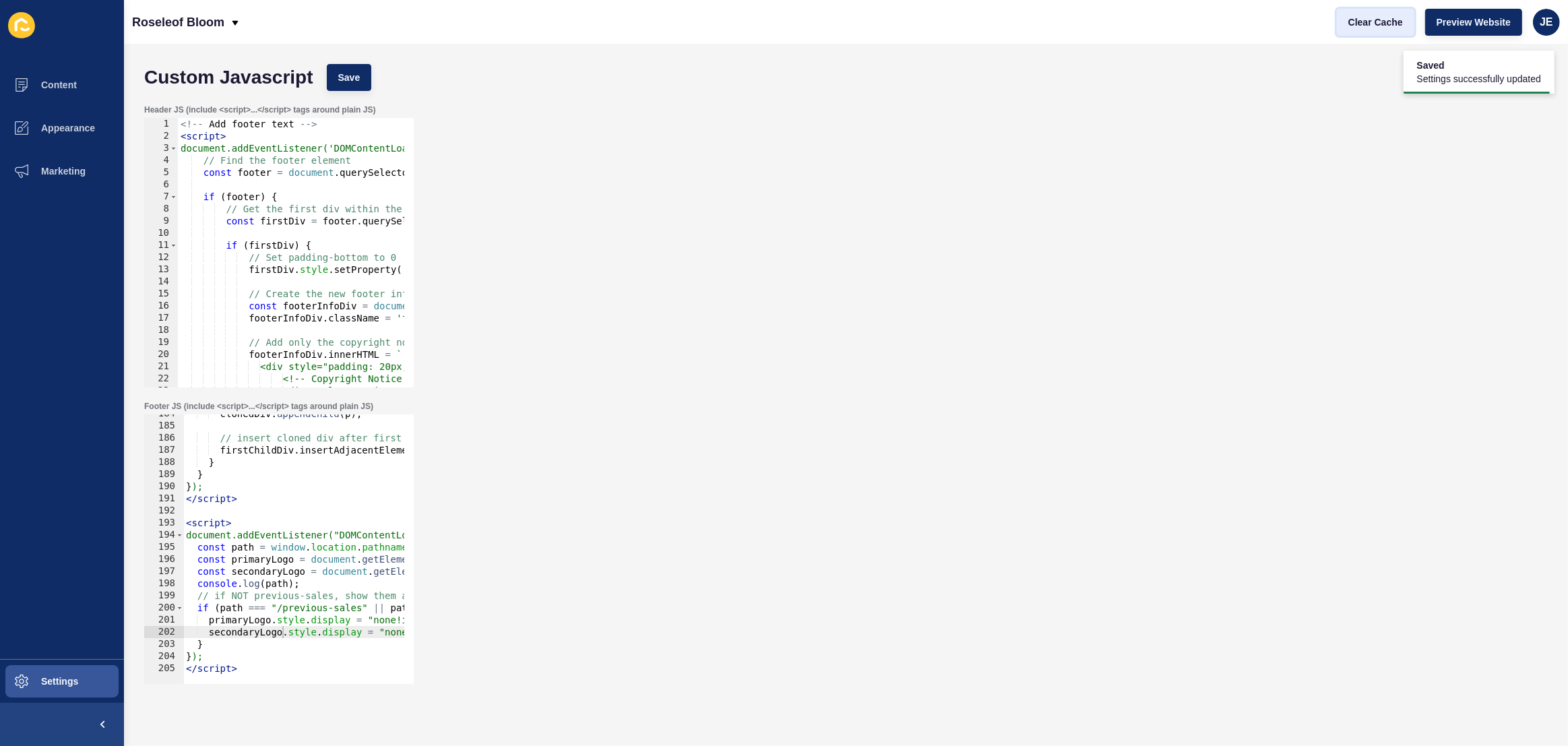
click at [1397, 28] on span "Clear Cache" at bounding box center [1375, 22] width 54 height 14
drag, startPoint x: 289, startPoint y: 608, endPoint x: 361, endPoint y: 610, distance: 72.0
click at [358, 609] on div "clonedDiv . appendChild ( p ) ; // insert cloned div after first child firstChi…" at bounding box center [497, 550] width 628 height 284
drag, startPoint x: 361, startPoint y: 610, endPoint x: 284, endPoint y: 610, distance: 77.0
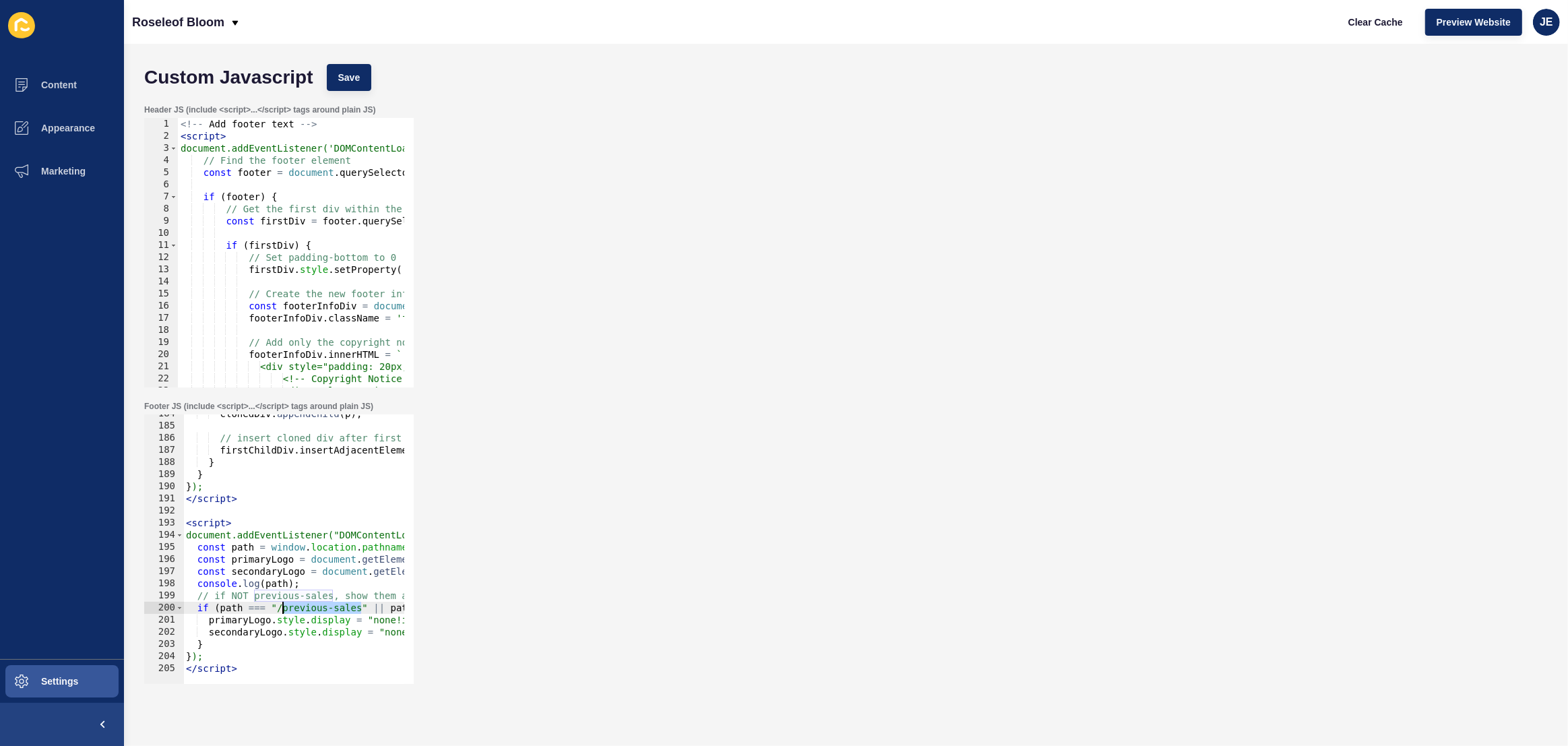
click at [284, 610] on div "clonedDiv . appendChild ( p ) ; // insert cloned div after first child firstChi…" at bounding box center [497, 550] width 628 height 284
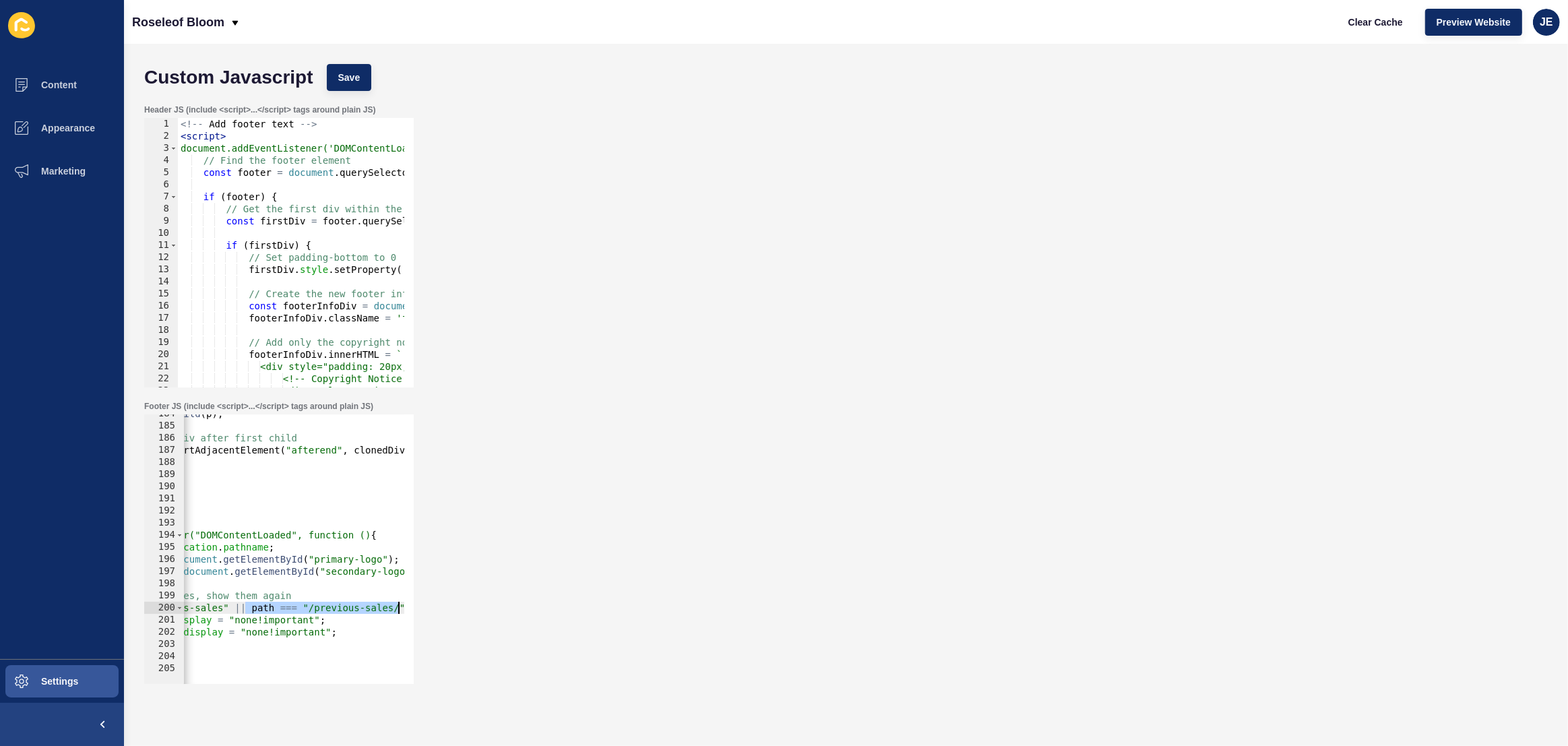
scroll to position [0, 161]
drag, startPoint x: 382, startPoint y: 608, endPoint x: 318, endPoint y: 612, distance: 64.1
click at [418, 608] on div "Footer JS (include <script>...</script> tags around plain JS) if (path === "/pr…" at bounding box center [845, 542] width 1417 height 296
click at [323, 608] on div "clonedDiv . appendChild ( p ) ; // insert cloned div after first child firstChi…" at bounding box center [336, 550] width 628 height 284
drag, startPoint x: 293, startPoint y: 611, endPoint x: 369, endPoint y: 610, distance: 76.0
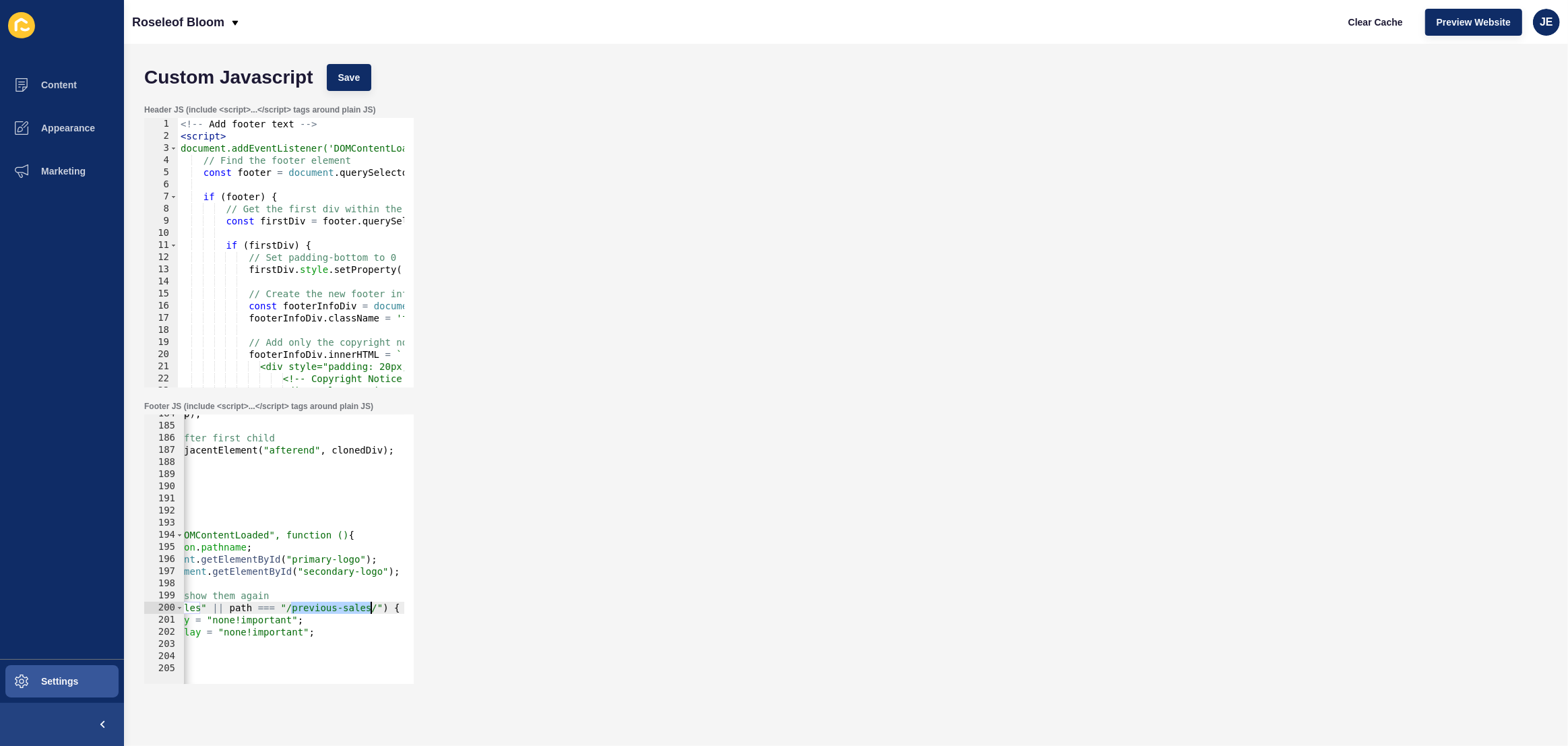
click at [369, 610] on div "clonedDiv . appendChild ( p ) ; // insert cloned div after first child firstChi…" at bounding box center [336, 550] width 628 height 284
click at [345, 86] on button "Save" at bounding box center [349, 77] width 45 height 27
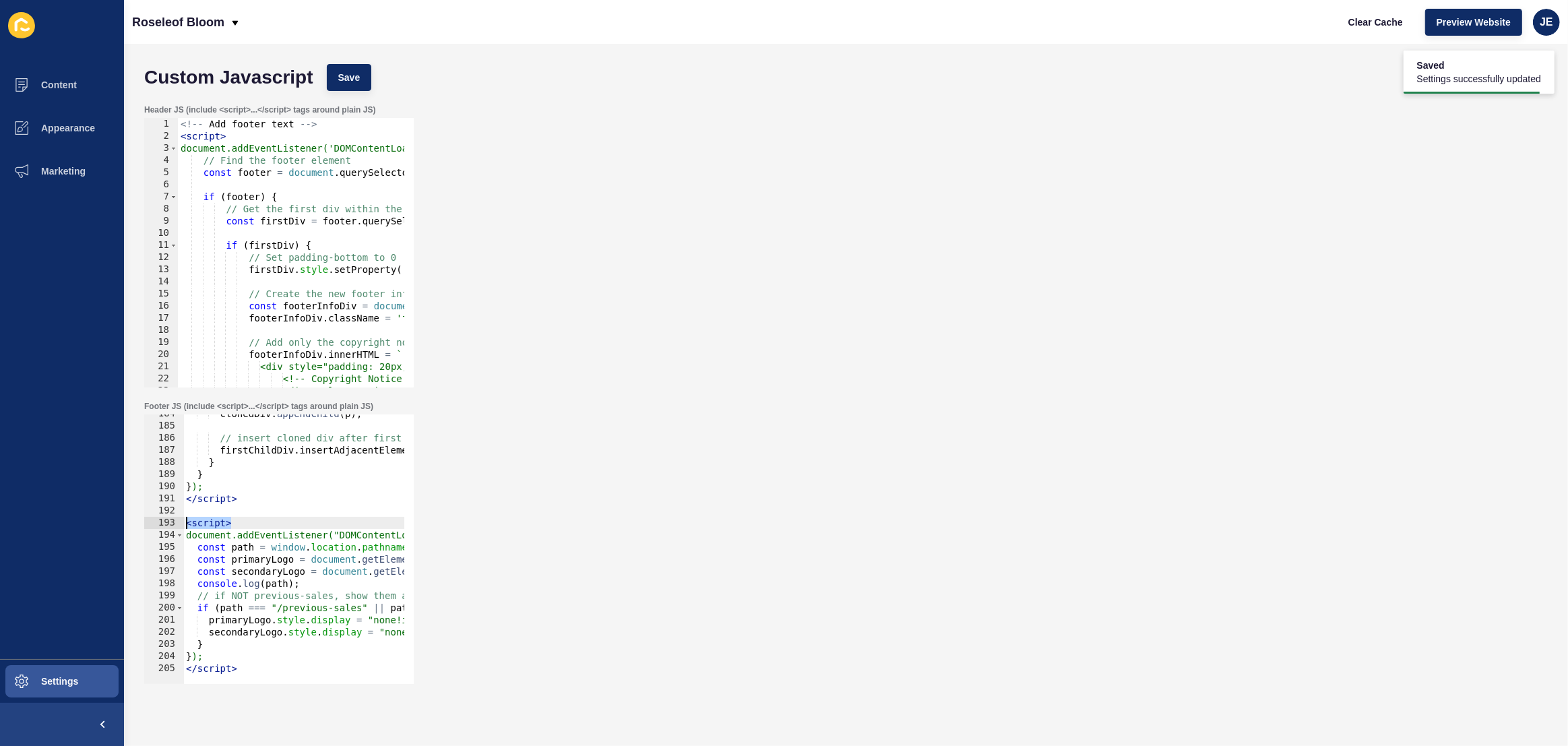
scroll to position [0, 0]
drag, startPoint x: 251, startPoint y: 520, endPoint x: 162, endPoint y: 535, distance: 90.3
click at [134, 528] on div "Custom Javascript Save Header JS (include <script>...</script> tags around plai…" at bounding box center [845, 394] width 1444 height 703
click at [368, 621] on div "clonedDiv . appendChild ( p ) ; // insert cloned div after first child firstChi…" at bounding box center [497, 550] width 628 height 284
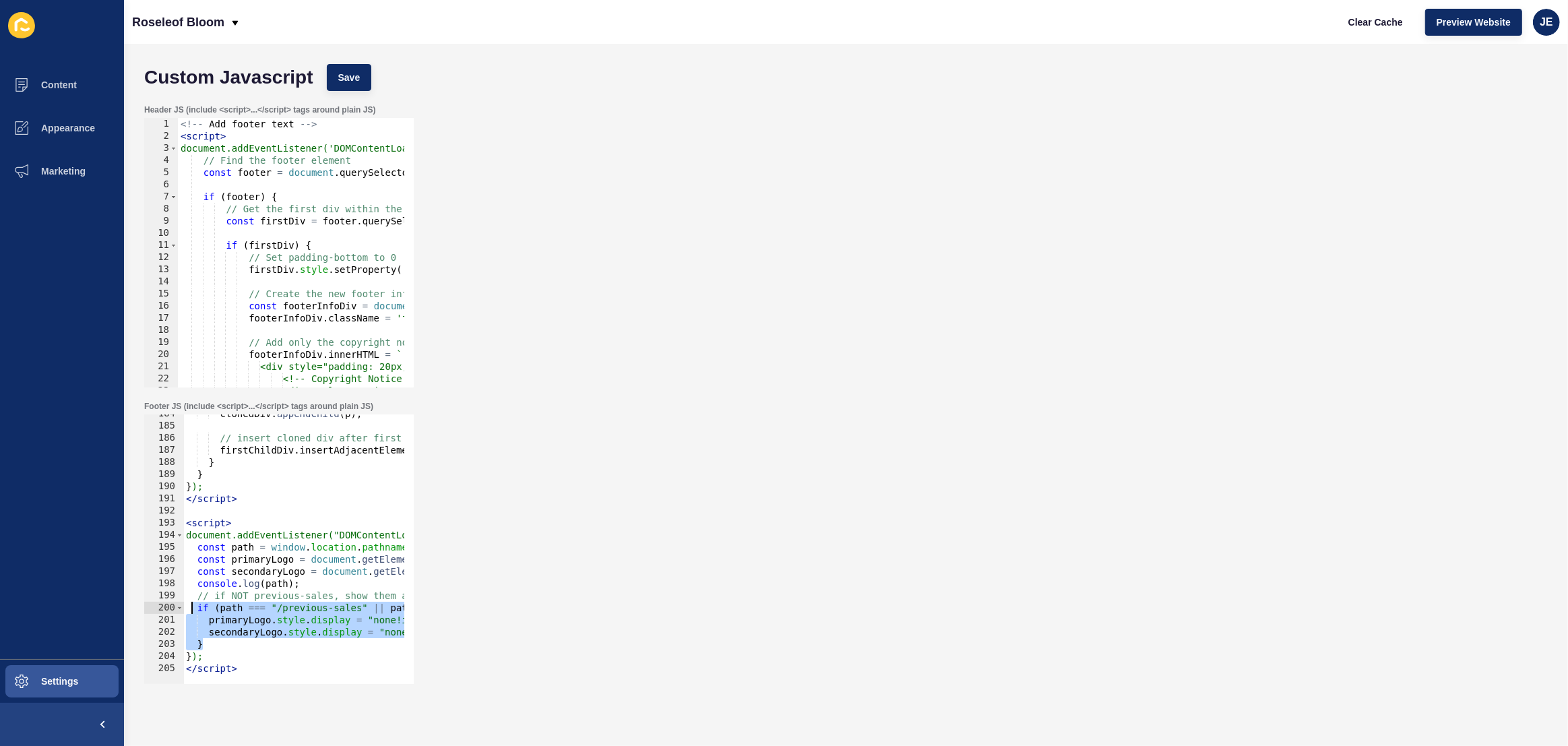
drag, startPoint x: 220, startPoint y: 644, endPoint x: 191, endPoint y: 608, distance: 46.2
click at [191, 608] on div "clonedDiv . appendChild ( p ) ; // insert cloned div after first child firstChi…" at bounding box center [497, 550] width 628 height 284
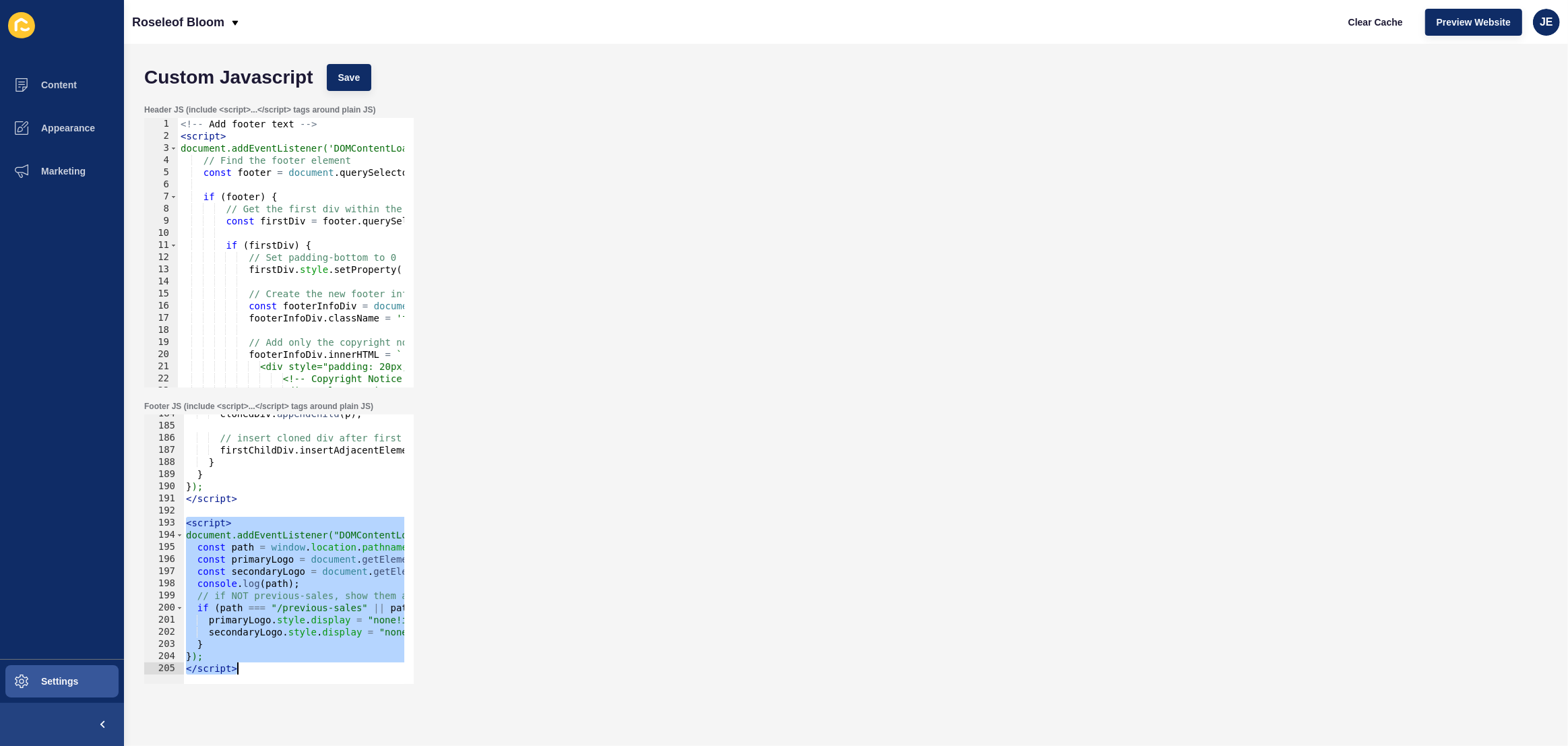
drag, startPoint x: 186, startPoint y: 526, endPoint x: 274, endPoint y: 674, distance: 172.2
click at [274, 674] on div "if (path === "/previous-sales" || path === "/previous-sales/") { primaryLogo.st…" at bounding box center [279, 549] width 269 height 270
type textarea "}); </script>"
paste textarea
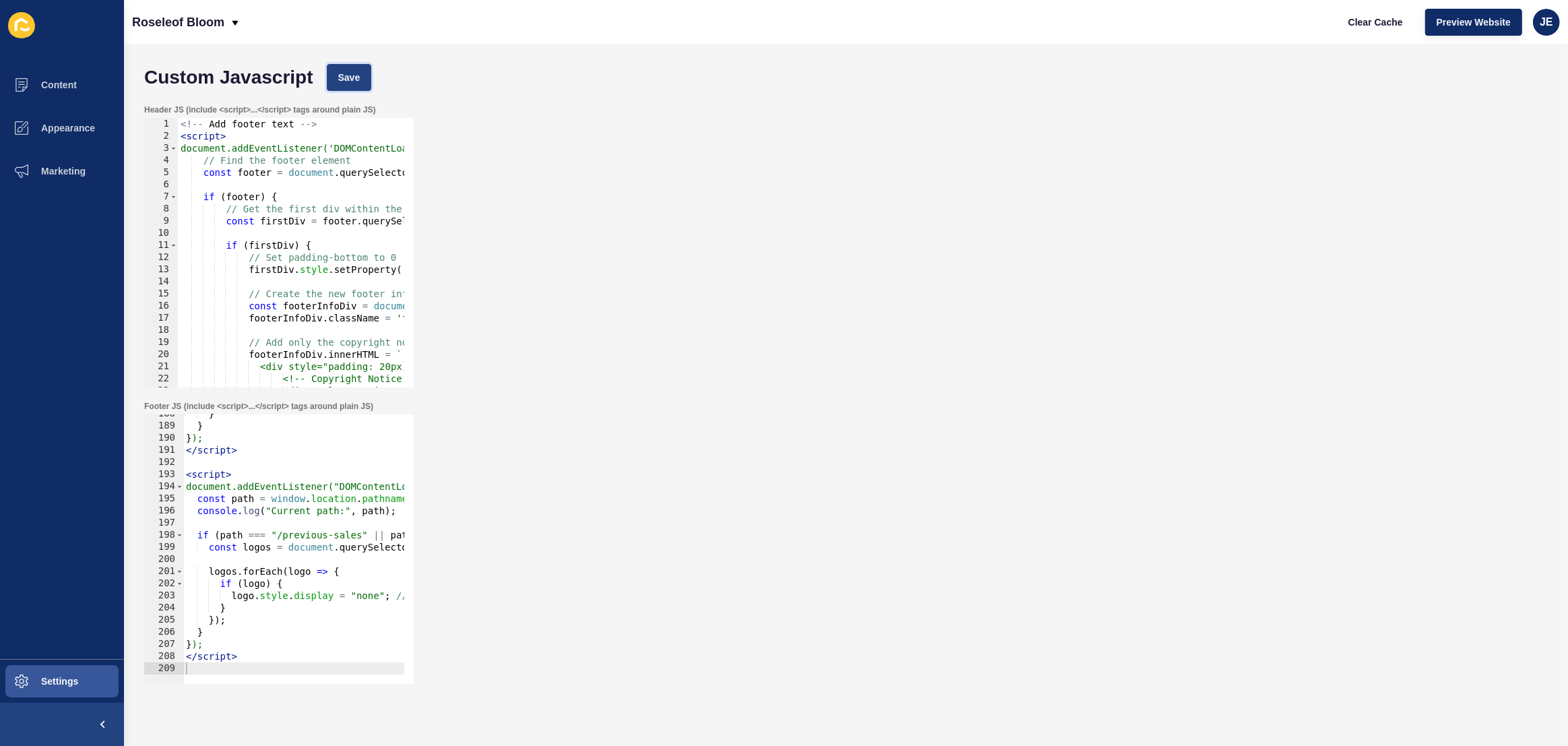
click at [334, 82] on button "Save" at bounding box center [349, 77] width 45 height 27
click at [1373, 18] on span "Clear Cache" at bounding box center [1375, 22] width 54 height 14
click at [368, 597] on div "} } } ); </ script > < script > document.addEventListener("DOMContentLoaded", f…" at bounding box center [497, 550] width 628 height 284
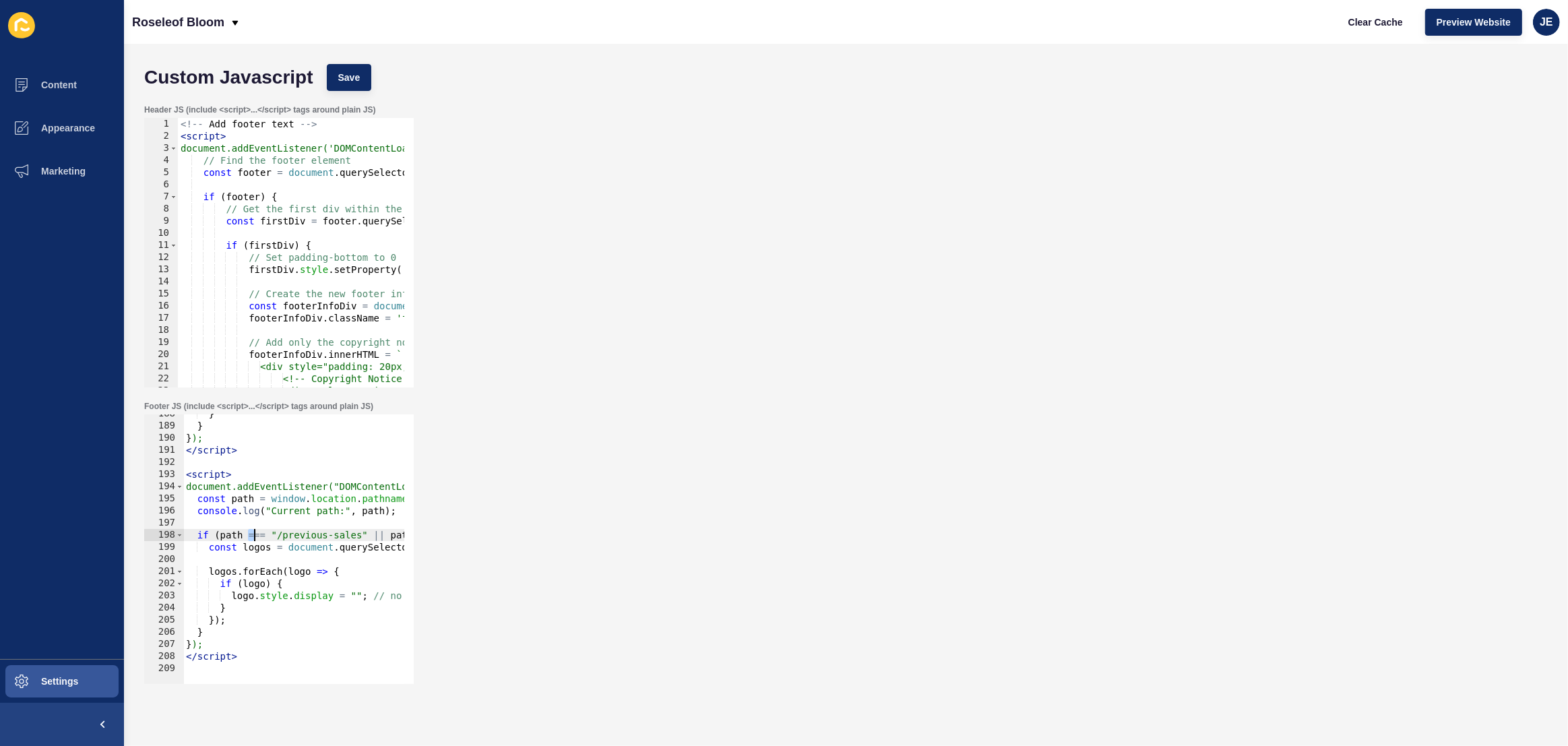
click at [253, 538] on div "} } } ); </ script > < script > document.addEventListener("DOMContentLoaded", f…" at bounding box center [497, 550] width 628 height 284
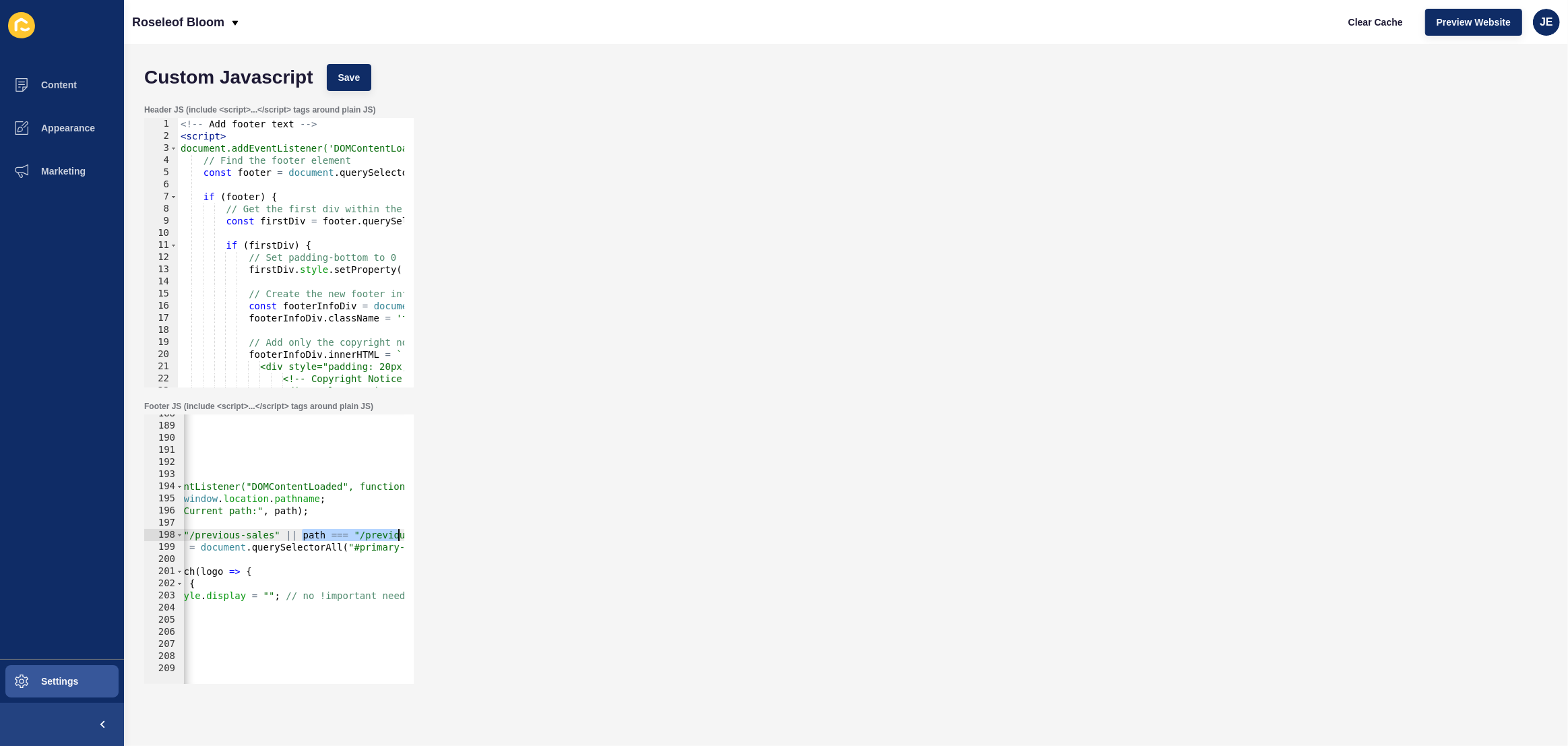
scroll to position [0, 121]
drag, startPoint x: 392, startPoint y: 536, endPoint x: 333, endPoint y: 537, distance: 59.0
click at [406, 535] on div "if (path !== "/previous-sales" || path === "/previous-sales/") { 188 189 190 19…" at bounding box center [279, 549] width 269 height 270
click at [308, 538] on div "} } } ); </ script > < script > document.addEventListener("DOMContentLoaded", f…" at bounding box center [376, 550] width 628 height 284
click at [298, 537] on div "} } } ); </ script > < script > document.addEventListener("DOMContentLoaded", f…" at bounding box center [376, 550] width 628 height 284
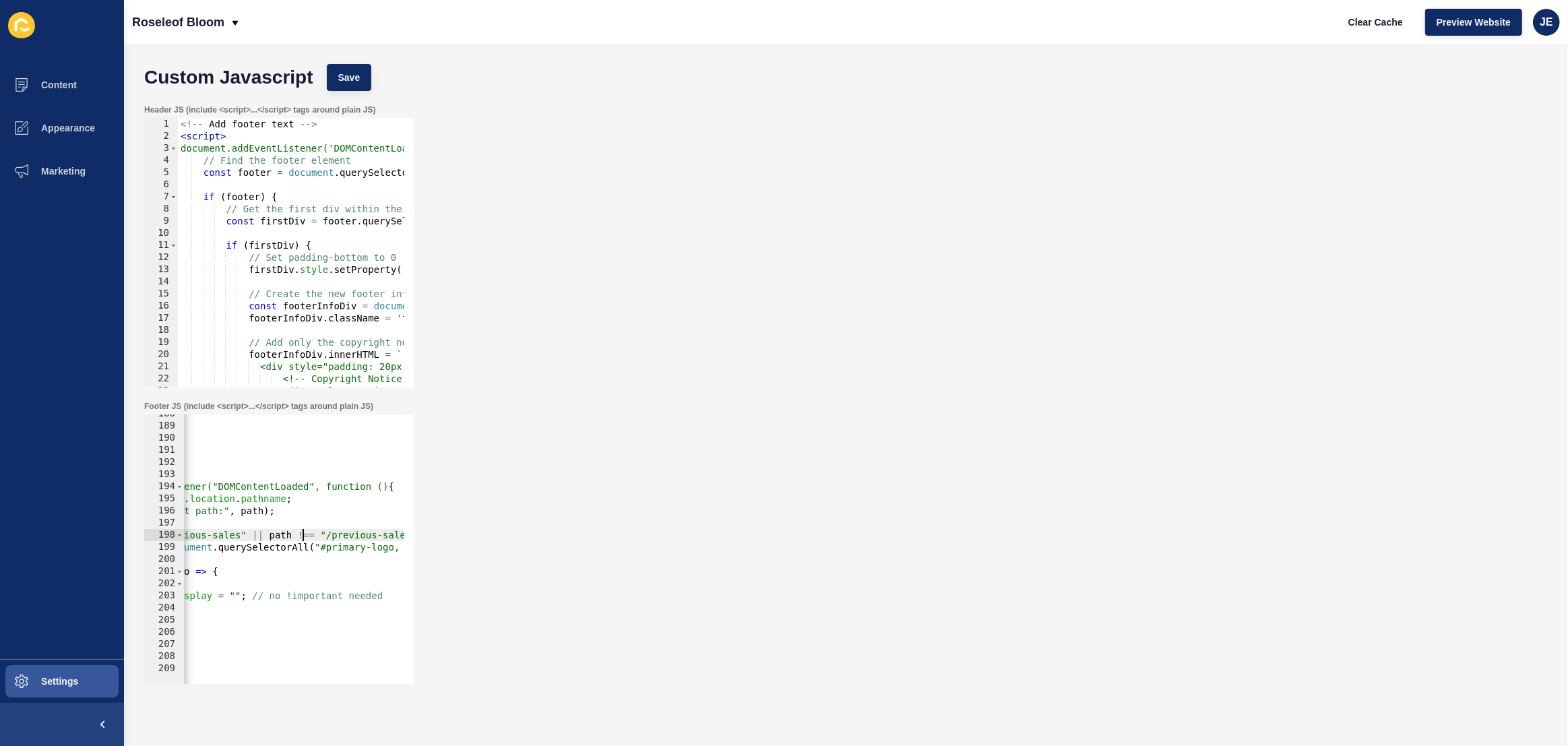
scroll to position [0, 17]
click at [348, 78] on span "Save" at bounding box center [350, 78] width 22 height 14
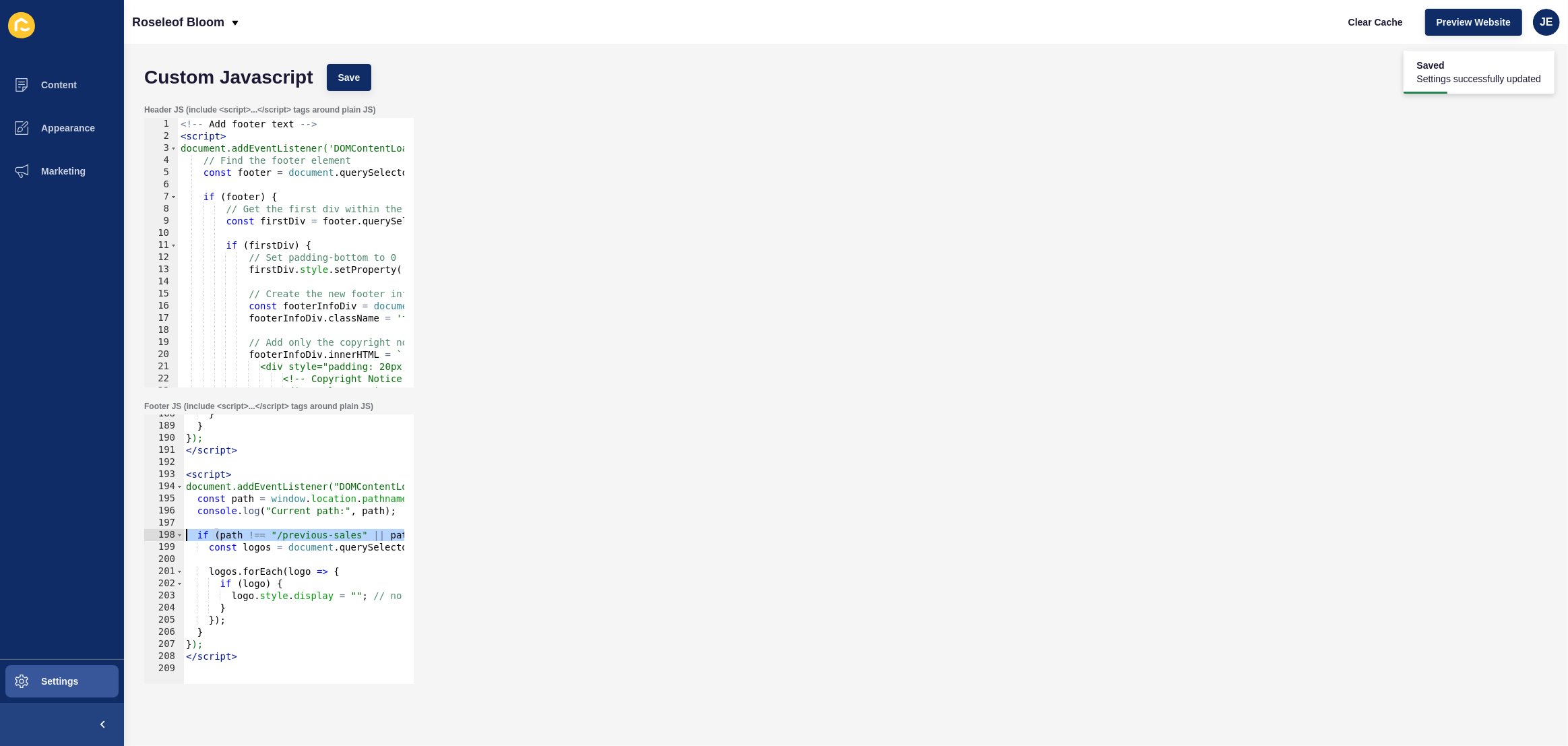
drag, startPoint x: 292, startPoint y: 535, endPoint x: 153, endPoint y: 537, distance: 139.0
click at [152, 539] on div "if (path !== "/previous-sales" || path !== "/previous-sales/") { 188 189 190 19…" at bounding box center [279, 549] width 269 height 270
click at [269, 499] on div "} } } ); </ script > < script > document.addEventListener("DOMContentLoaded", f…" at bounding box center [497, 550] width 628 height 284
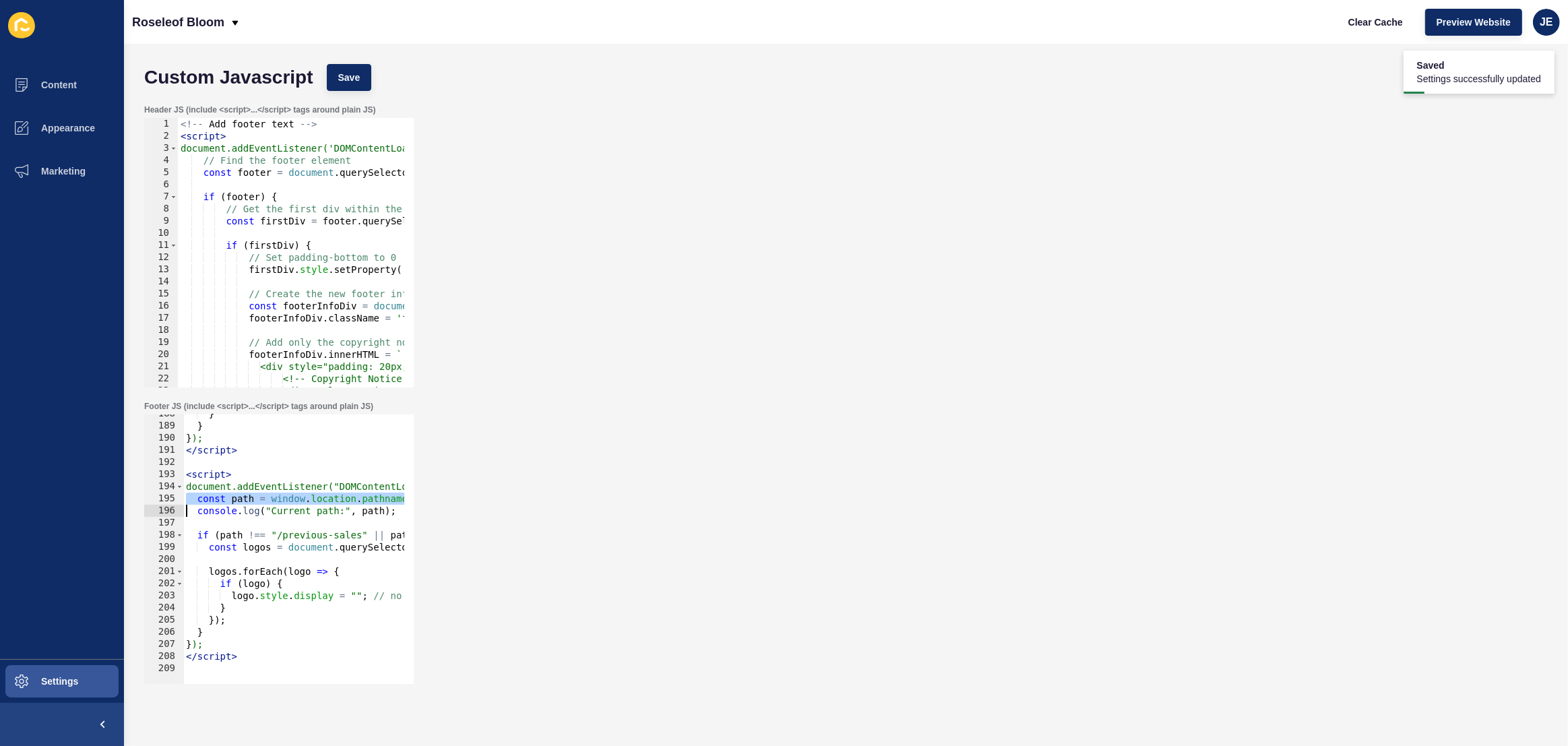
click at [269, 499] on div "} } } ); </ script > < script > document.addEventListener("DOMContentLoaded", f…" at bounding box center [497, 550] width 628 height 284
type textarea "const path = window.location.pathname; console.log("Current path:", path);"
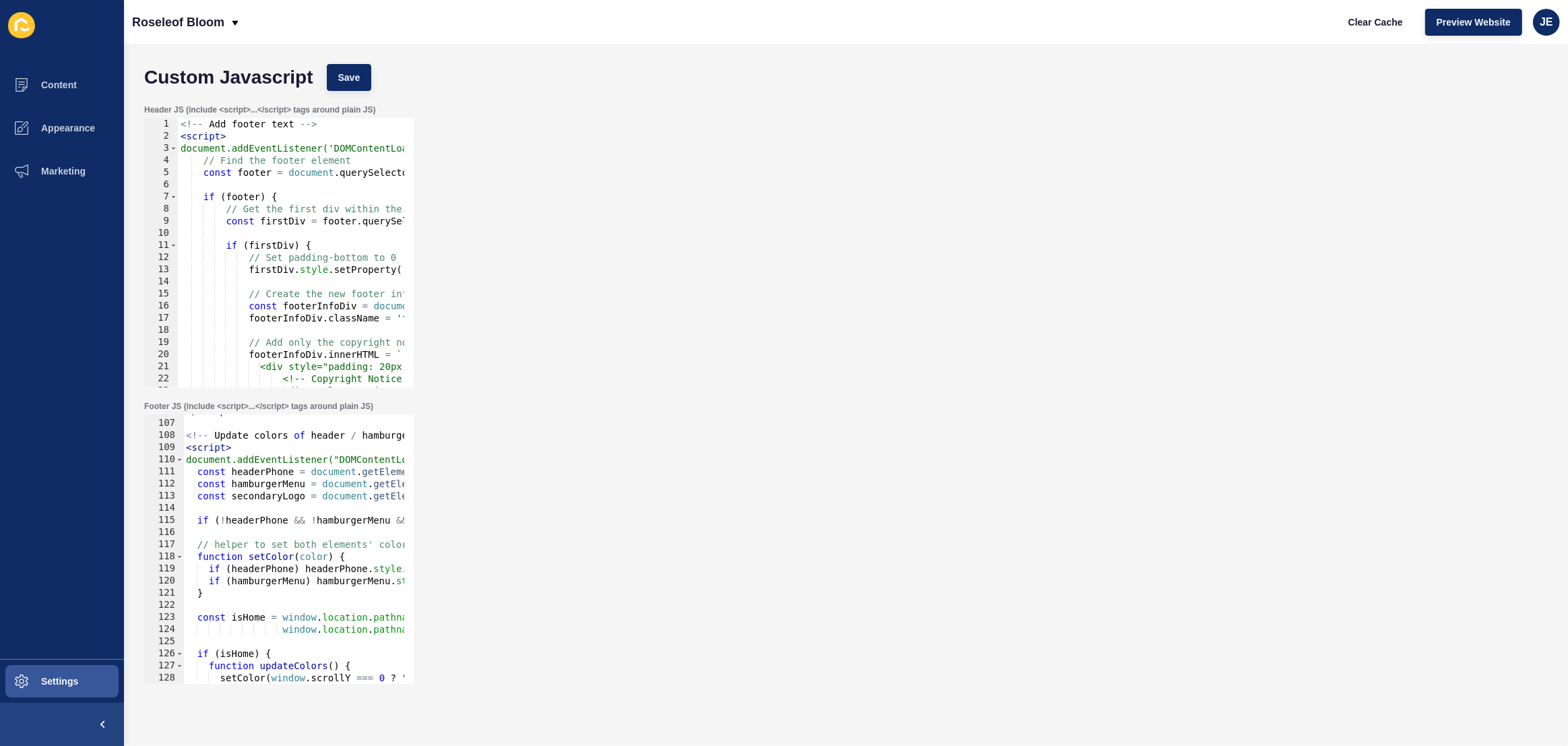
scroll to position [1247, 0]
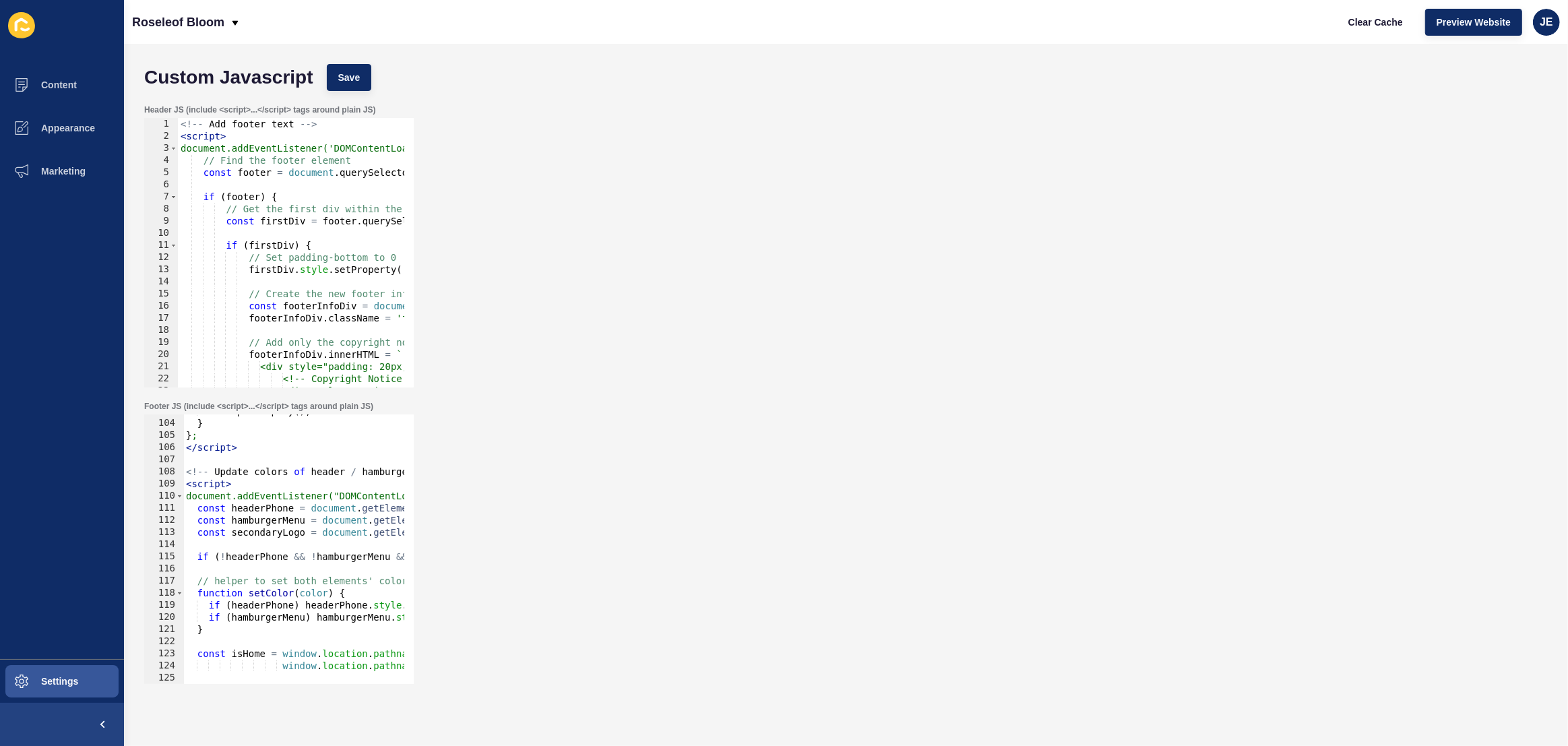
click at [254, 541] on div "attemptAutoplay ( ) ; } } ; </ script > <!-- Update colors of header / hamburge…" at bounding box center [497, 547] width 628 height 284
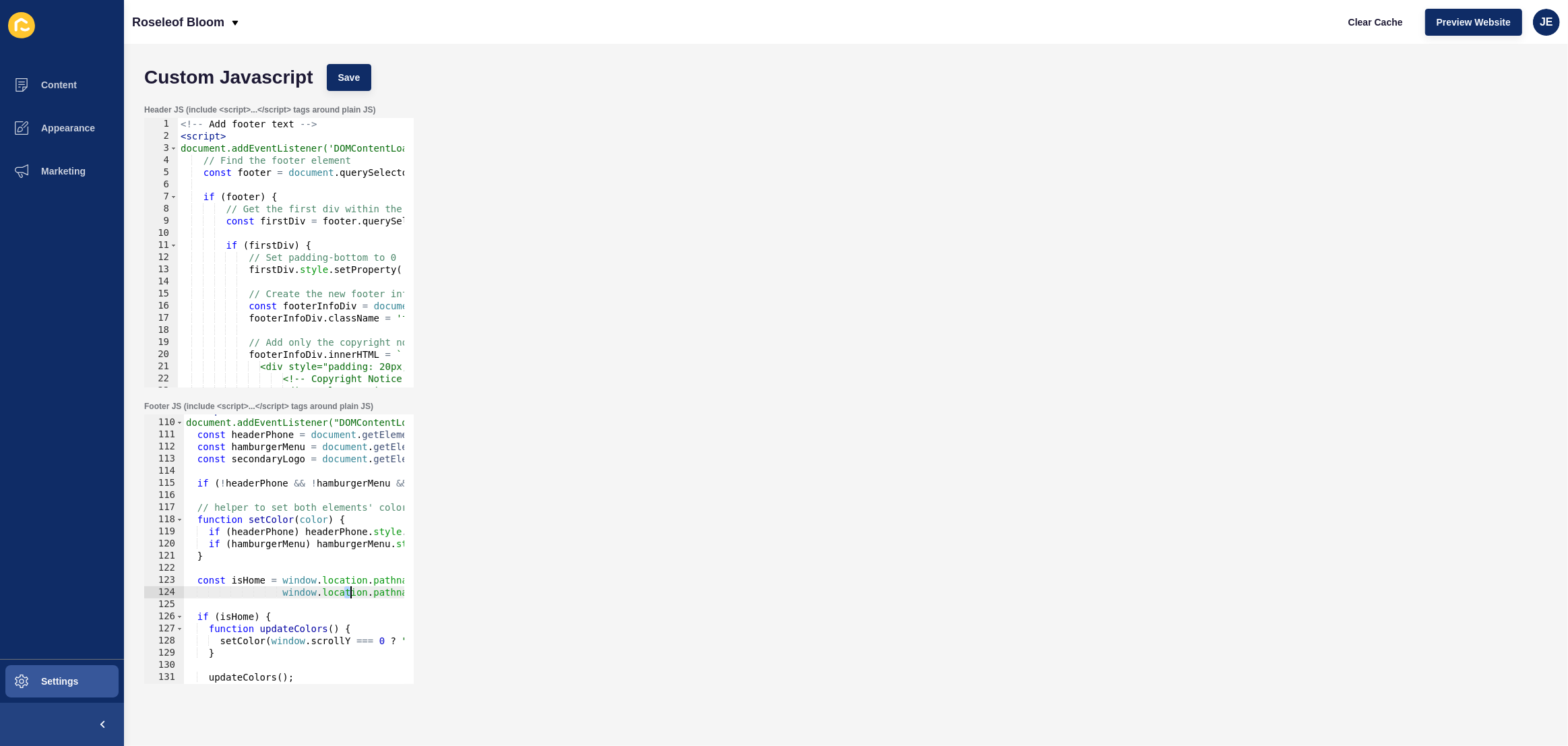
scroll to position [0, 127]
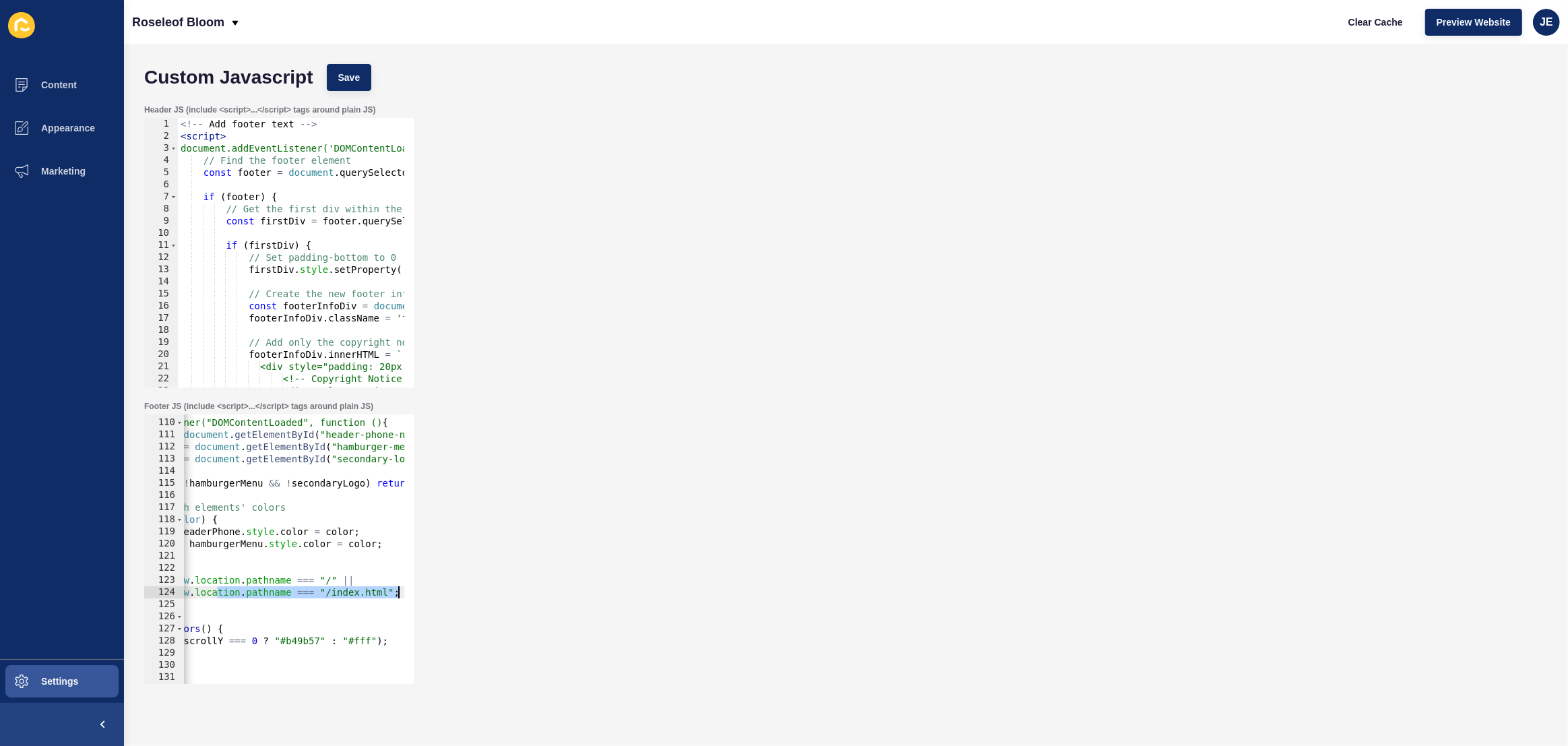
drag, startPoint x: 345, startPoint y: 592, endPoint x: 373, endPoint y: 599, distance: 28.9
click at [422, 588] on div "Footer JS (include <script>...</script> tags around plain JS) 109 110 111 112 1…" at bounding box center [845, 542] width 1417 height 296
click at [353, 592] on div "< script > document.addEventListener("DOMContentLoaded", function () { const he…" at bounding box center [370, 547] width 628 height 284
drag, startPoint x: 393, startPoint y: 591, endPoint x: 341, endPoint y: 584, distance: 52.5
click at [341, 584] on div "< script > document.addEventListener("DOMContentLoaded", function () { const he…" at bounding box center [370, 547] width 628 height 284
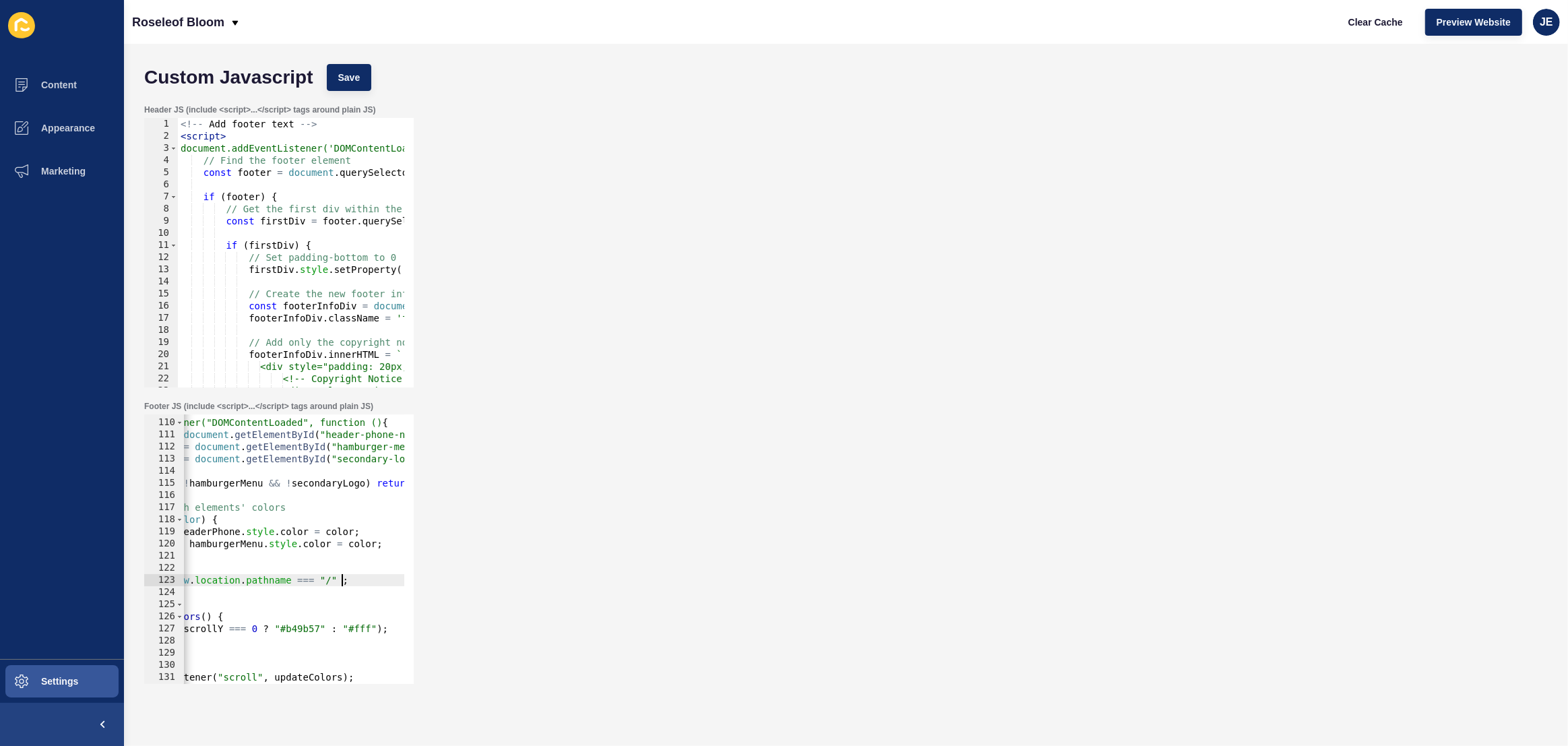
scroll to position [0, 0]
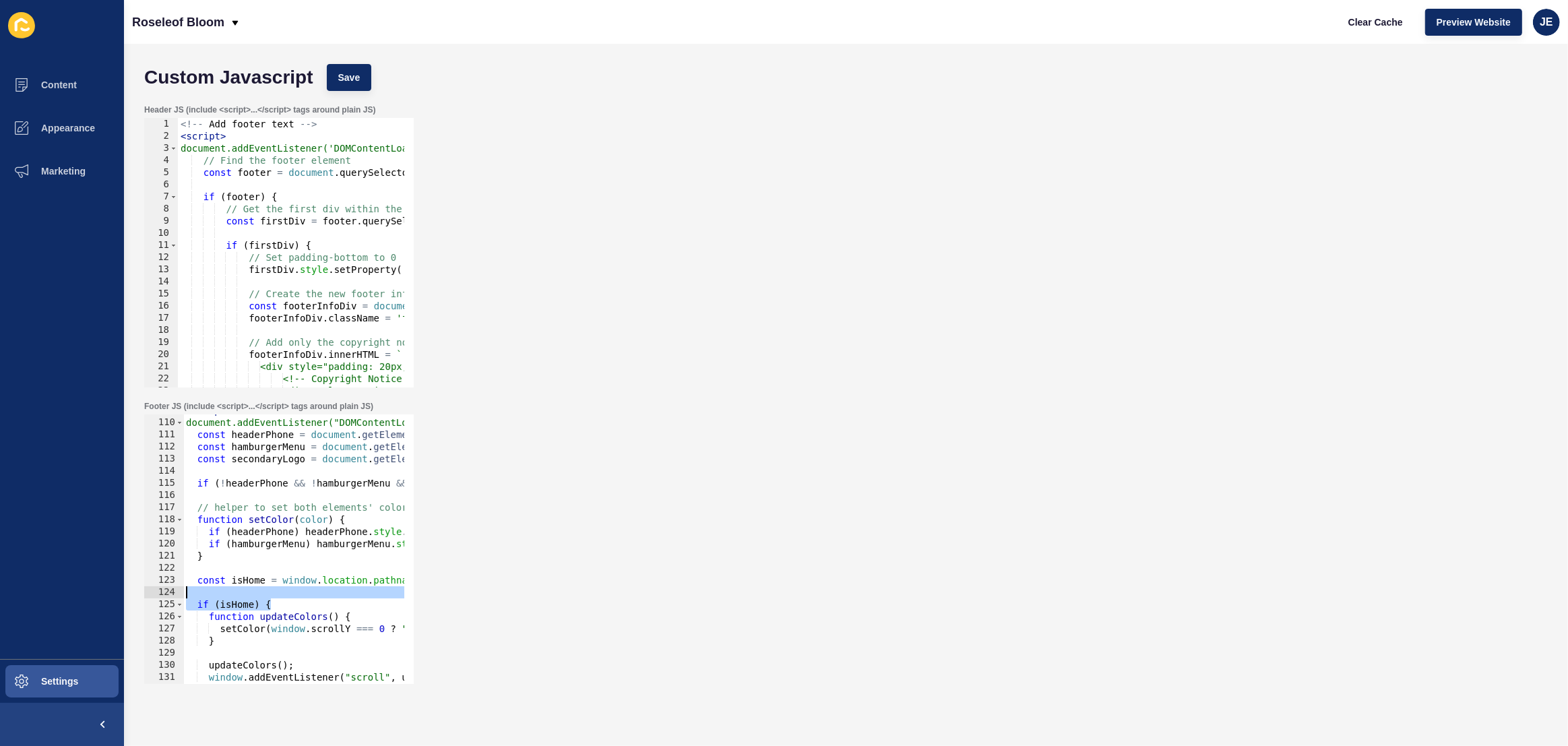
drag, startPoint x: 274, startPoint y: 601, endPoint x: 190, endPoint y: 596, distance: 84.1
click at [156, 596] on div "const isHome = window.location.pathname === "/" ; 109 110 111 112 113 114 115 1…" at bounding box center [279, 549] width 269 height 270
click at [329, 600] on div "< script > document.addEventListener("DOMContentLoaded", function () { const he…" at bounding box center [497, 547] width 628 height 284
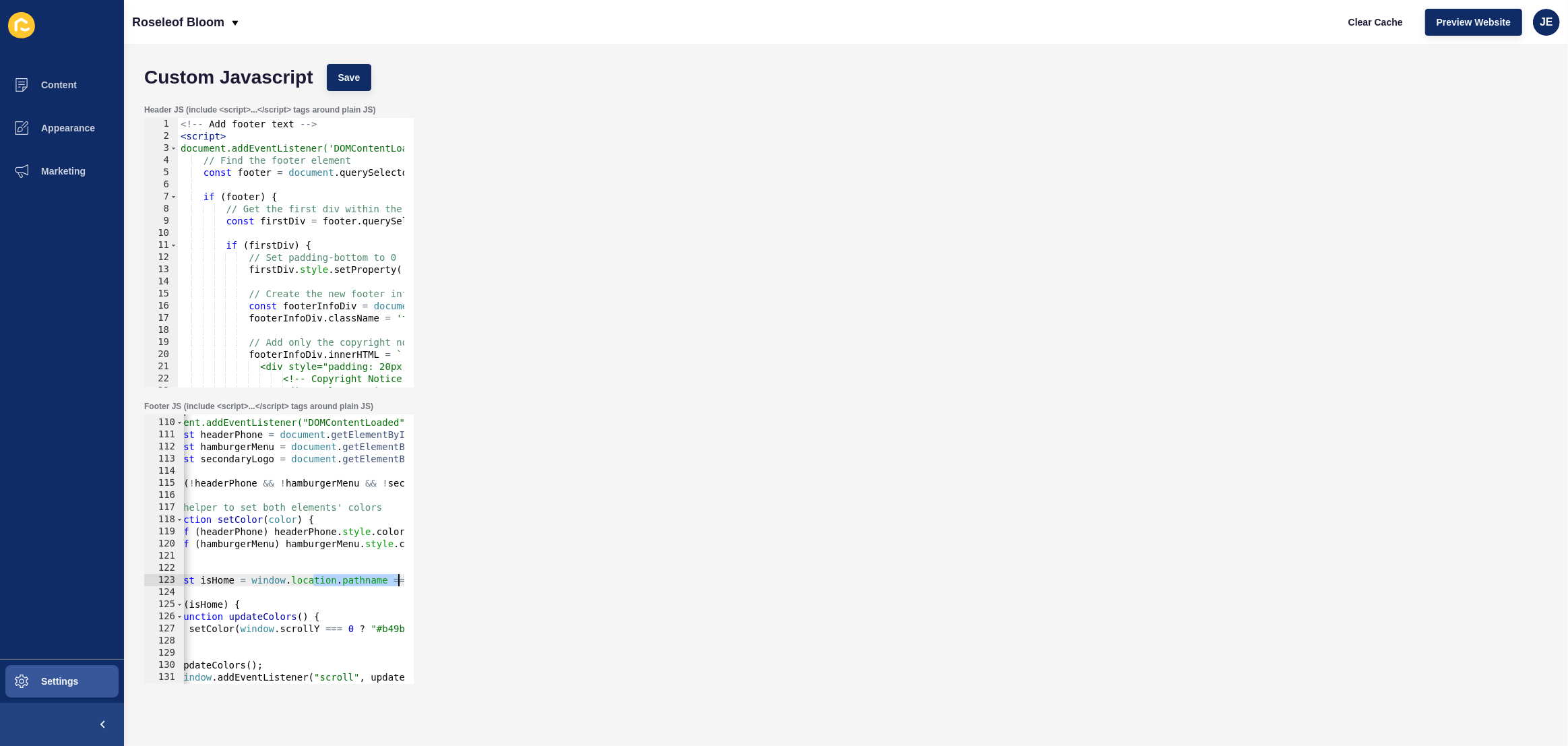
scroll to position [0, 76]
drag, startPoint x: 345, startPoint y: 585, endPoint x: 413, endPoint y: 580, distance: 68.2
click at [413, 580] on div "Footer JS (include <script>...</script> tags around plain JS) if (isHome) { 109…" at bounding box center [279, 543] width 272 height 286
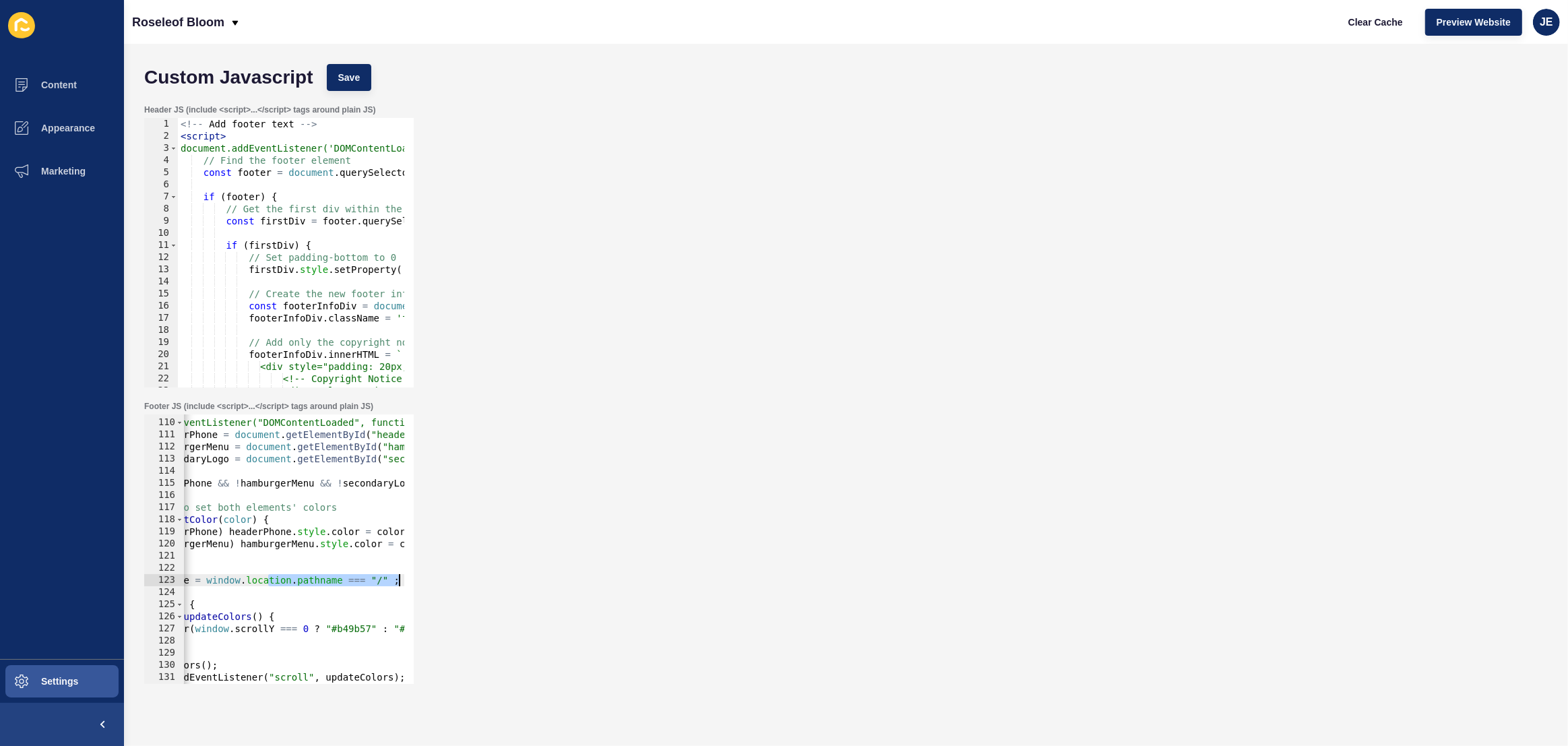
click at [391, 584] on div "< script > document.addEventListener("DOMContentLoaded", function () { const he…" at bounding box center [421, 547] width 628 height 284
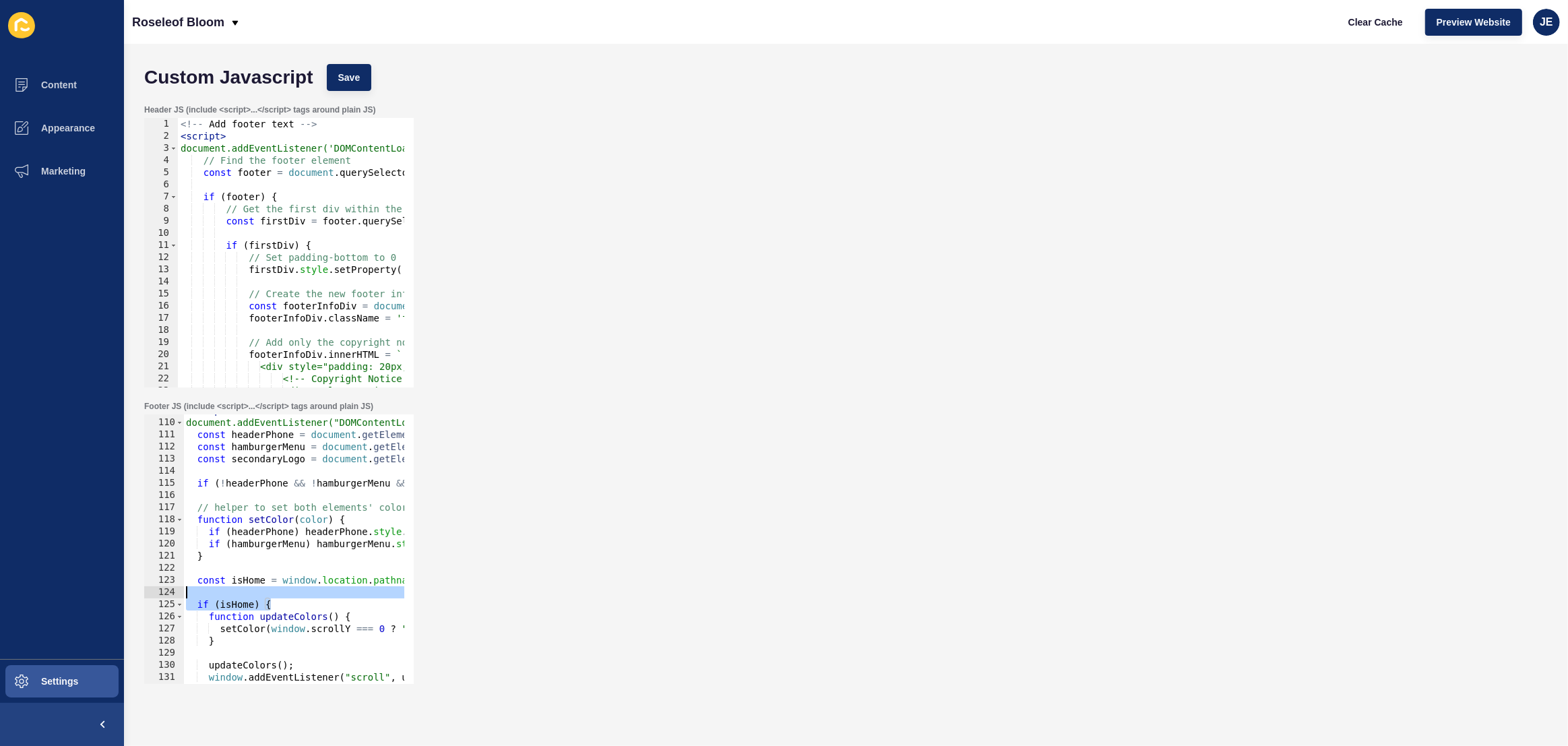
scroll to position [0, 0]
drag, startPoint x: 316, startPoint y: 597, endPoint x: 153, endPoint y: 591, distance: 163.1
click at [153, 591] on div "const isHome = window.location.pathname === "/"; 109 110 111 112 113 114 115 11…" at bounding box center [279, 549] width 269 height 270
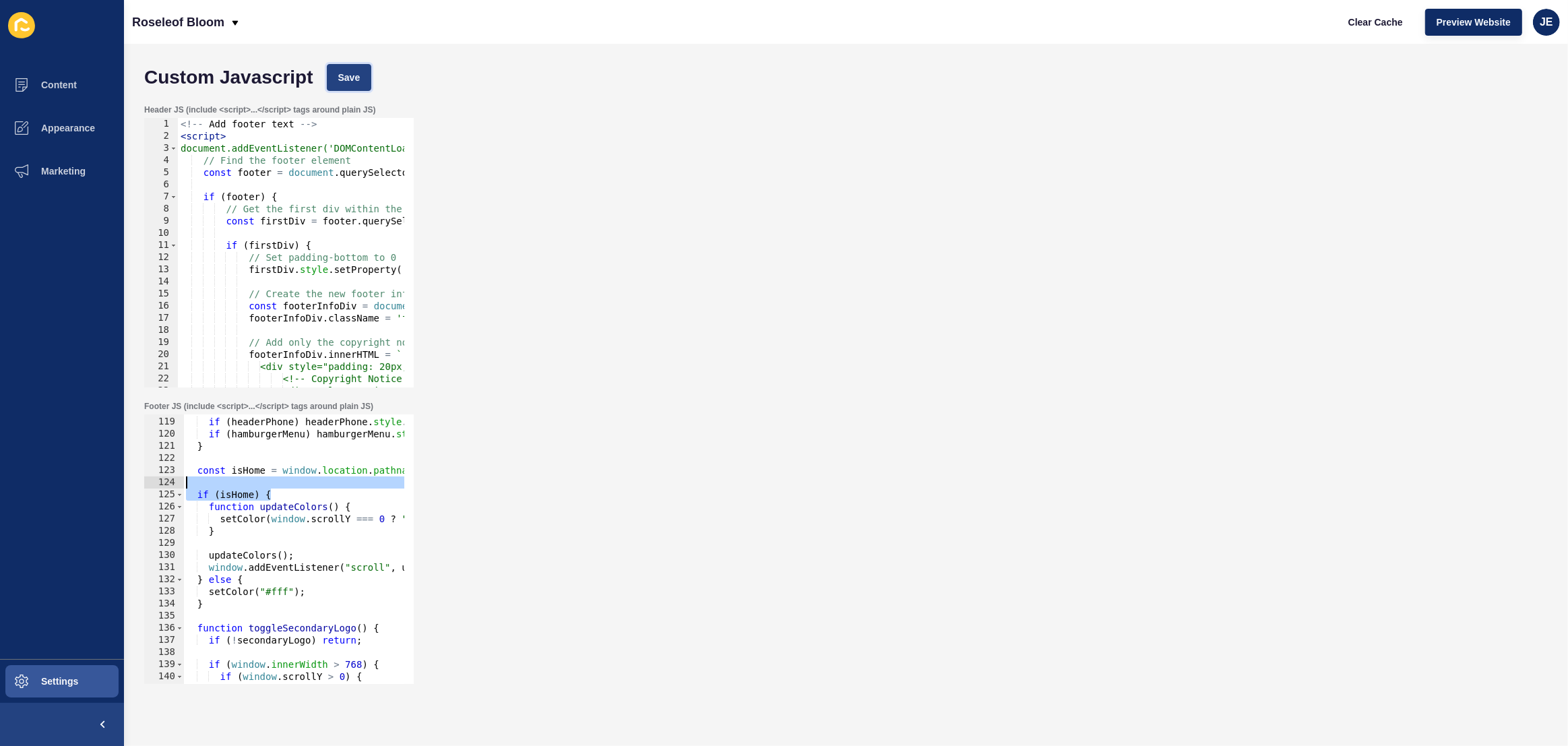
click at [355, 76] on span "Save" at bounding box center [350, 78] width 22 height 14
click at [295, 492] on div "function setColor ( color ) { if ( headerPhone ) headerPhone . style . color = …" at bounding box center [497, 546] width 628 height 284
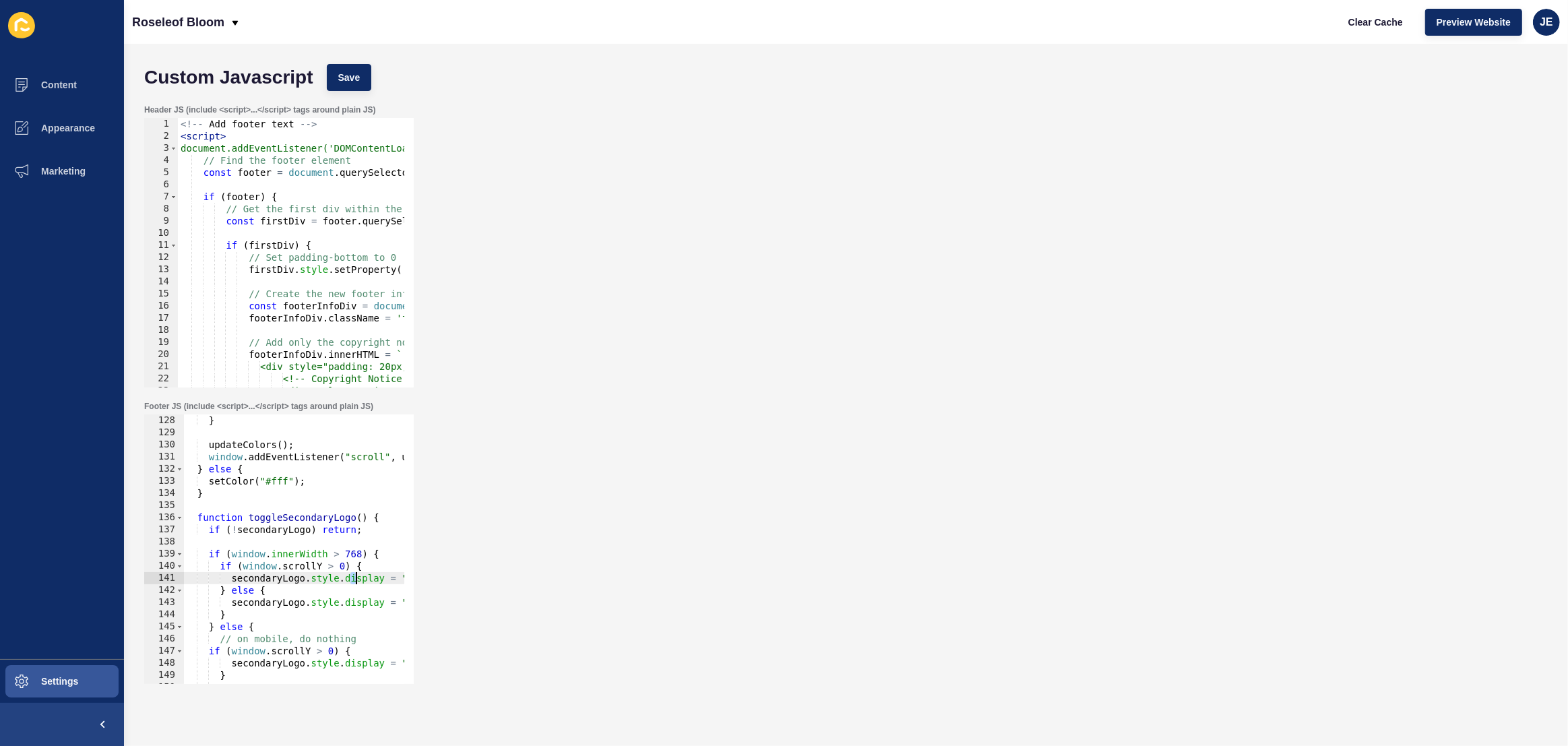
scroll to position [0, 54]
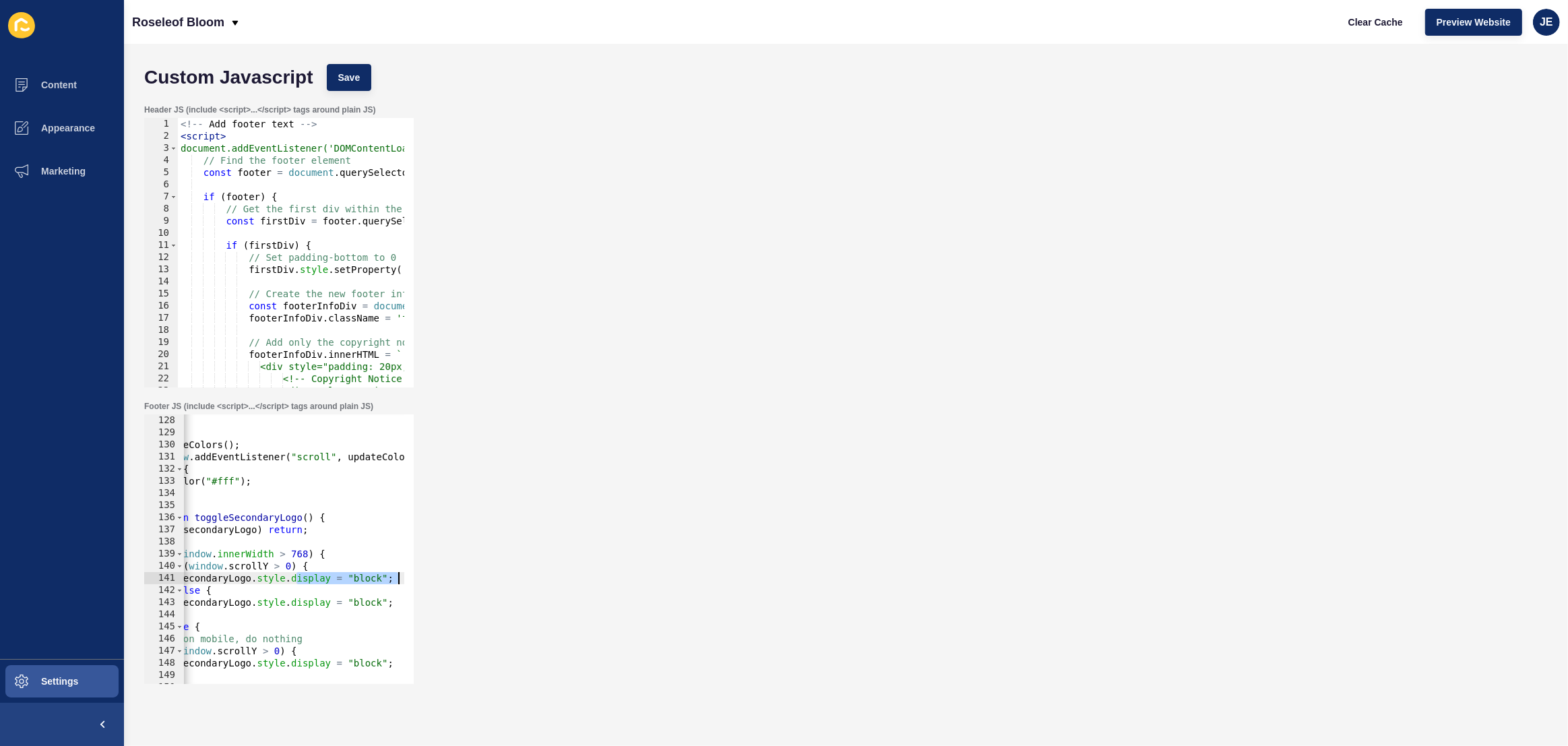
drag, startPoint x: 353, startPoint y: 578, endPoint x: 411, endPoint y: 578, distance: 58.0
click at [411, 578] on div "if (isHome) { 128 129 130 131 132 133 134 135 136 137 138 139 140 141 142 143 1…" at bounding box center [279, 549] width 269 height 270
drag, startPoint x: 281, startPoint y: 610, endPoint x: 203, endPoint y: 608, distance: 78.0
click at [203, 608] on div "} updateColors ( ) ; window . addEventListener ( "scroll" , updateColors ) ; } …" at bounding box center [455, 557] width 628 height 284
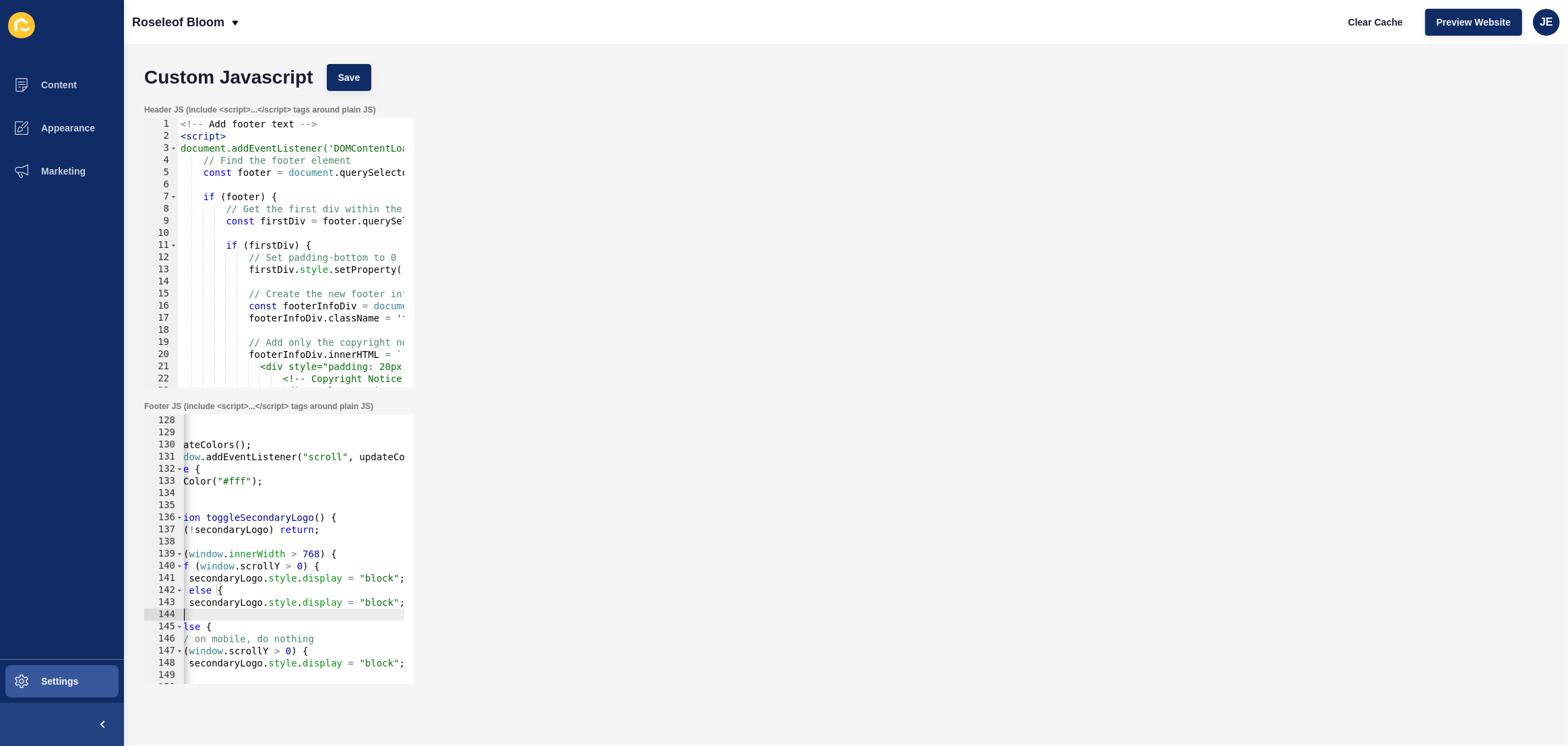
type textarea "secondaryLogo.style.display = "block"; }"
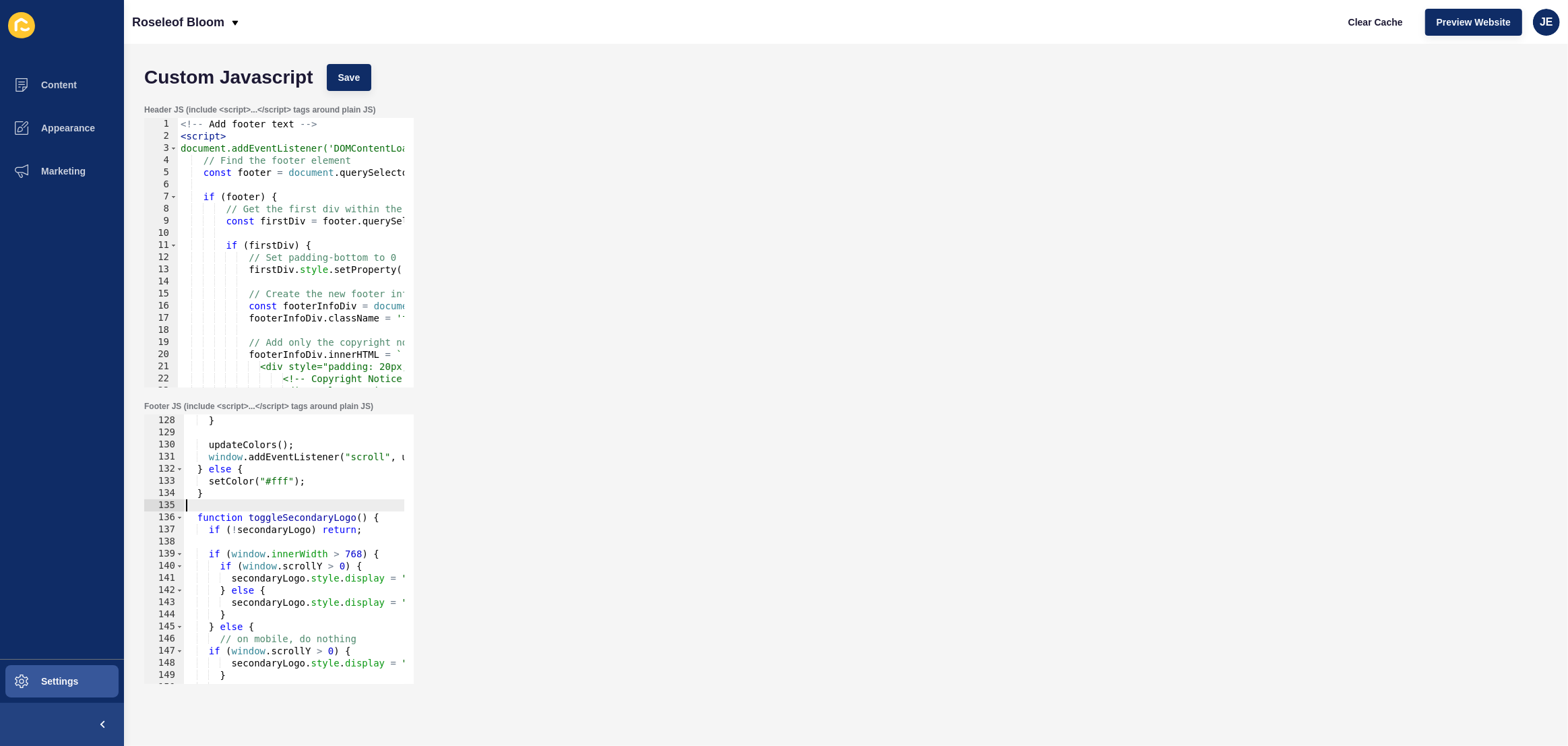
drag, startPoint x: 269, startPoint y: 511, endPoint x: 171, endPoint y: 509, distance: 98.0
click at [169, 509] on div "secondaryLogo.style.display = "block"; } 128 129 130 131 132 133 134 135 136 13…" at bounding box center [279, 549] width 269 height 270
click at [281, 519] on div "} updateColors ( ) ; window . addEventListener ( "scroll" , updateColors ) ; } …" at bounding box center [497, 557] width 628 height 284
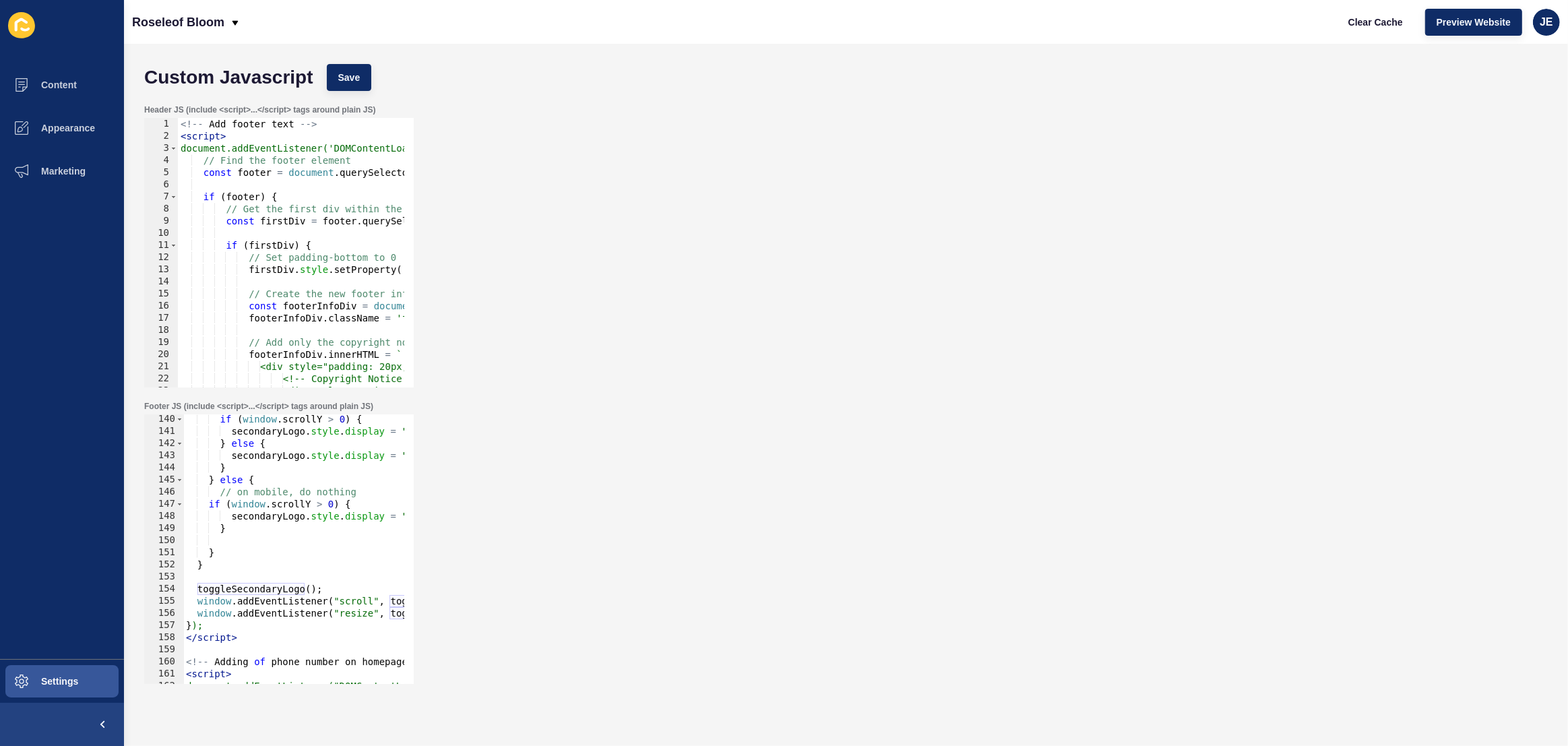
scroll to position [1725, 0]
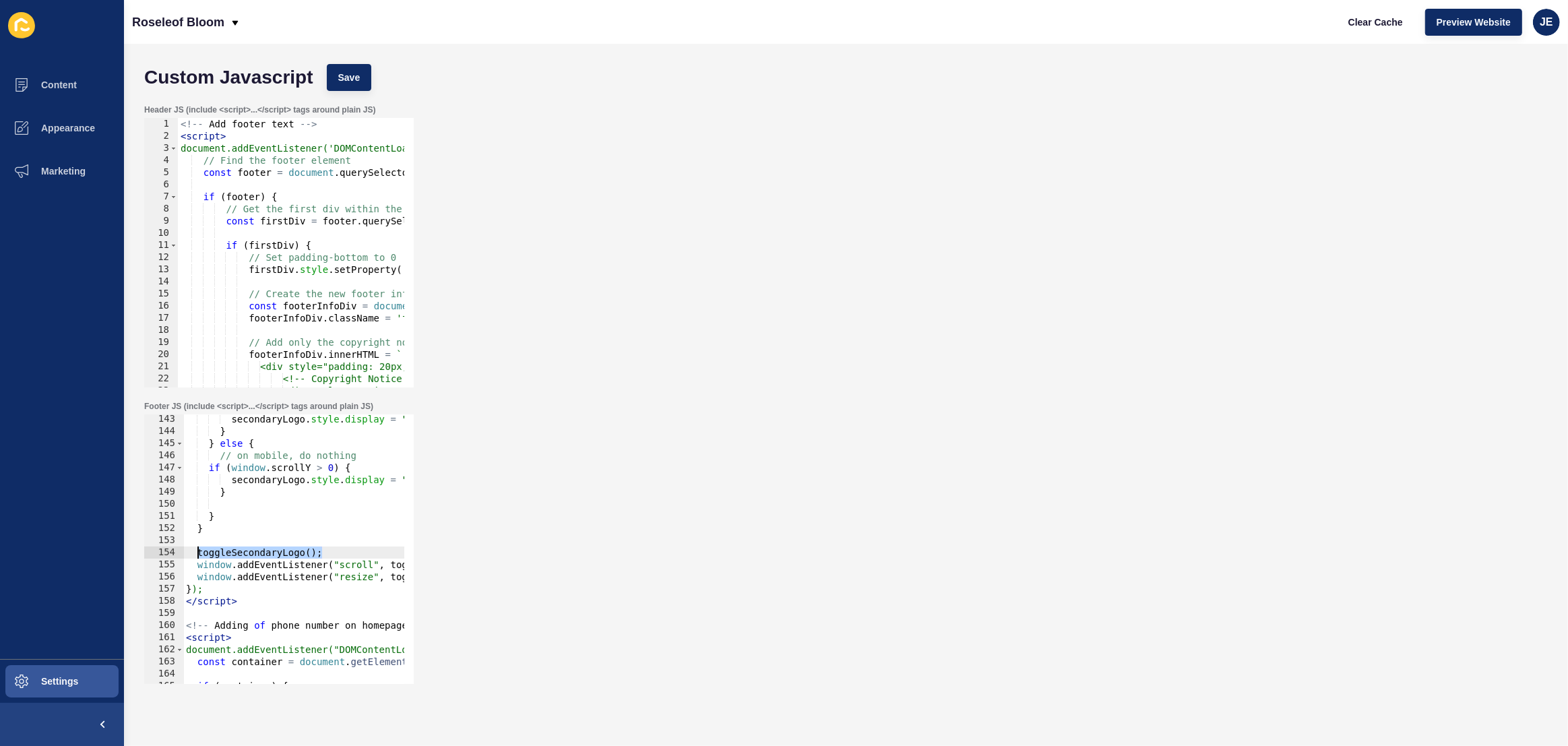
drag, startPoint x: 329, startPoint y: 551, endPoint x: 198, endPoint y: 553, distance: 131.0
click at [198, 553] on div "secondaryLogo . style . display = "block" ; } } else { // on mobile, do nothing…" at bounding box center [497, 556] width 628 height 284
type textarea "toggleSecondaryLogo();"
type textarea "if(isHome){"
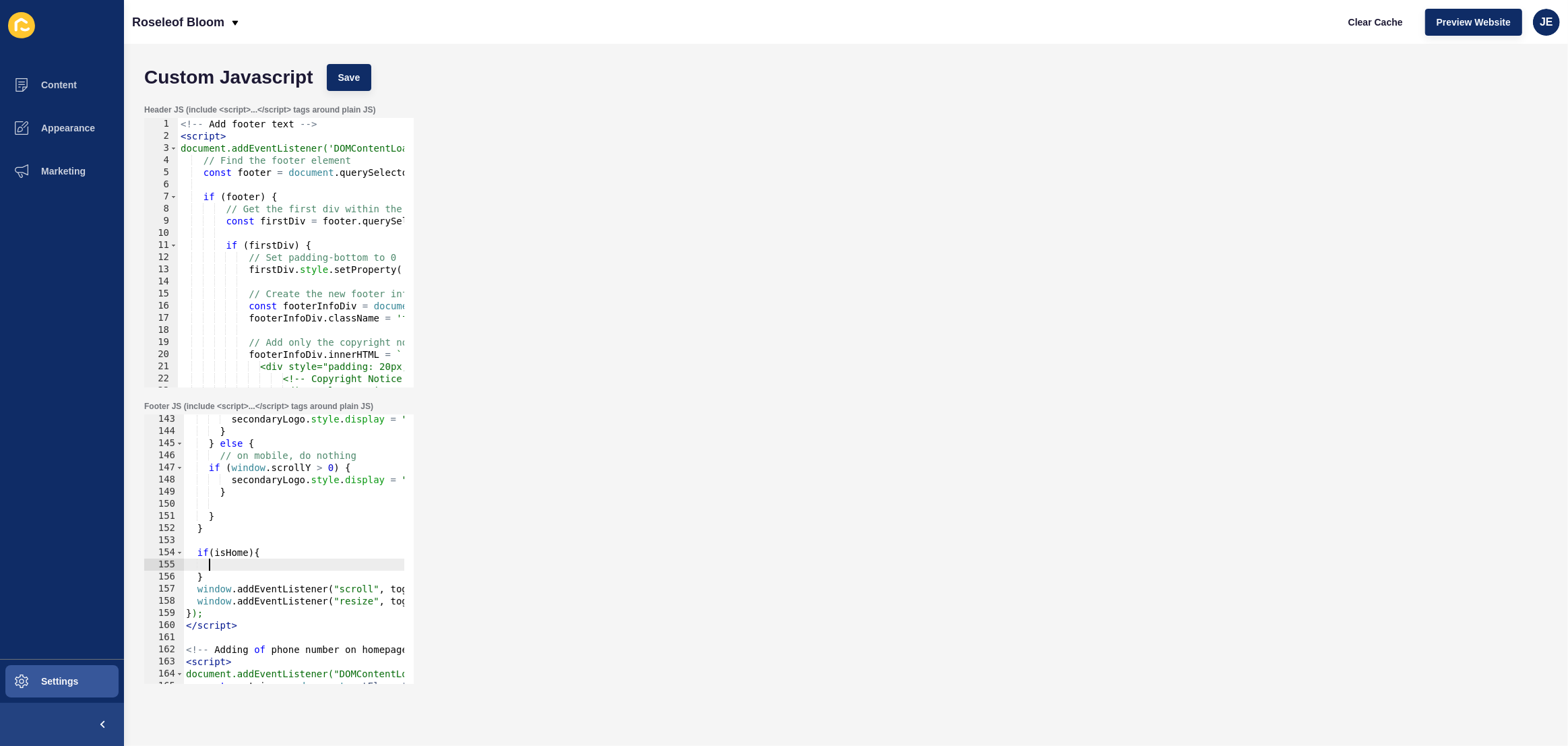
paste textarea "toggleSecondaryLogo();"
click at [353, 71] on span "Save" at bounding box center [350, 78] width 22 height 14
click at [1359, 29] on span "Clear Cache" at bounding box center [1375, 22] width 54 height 14
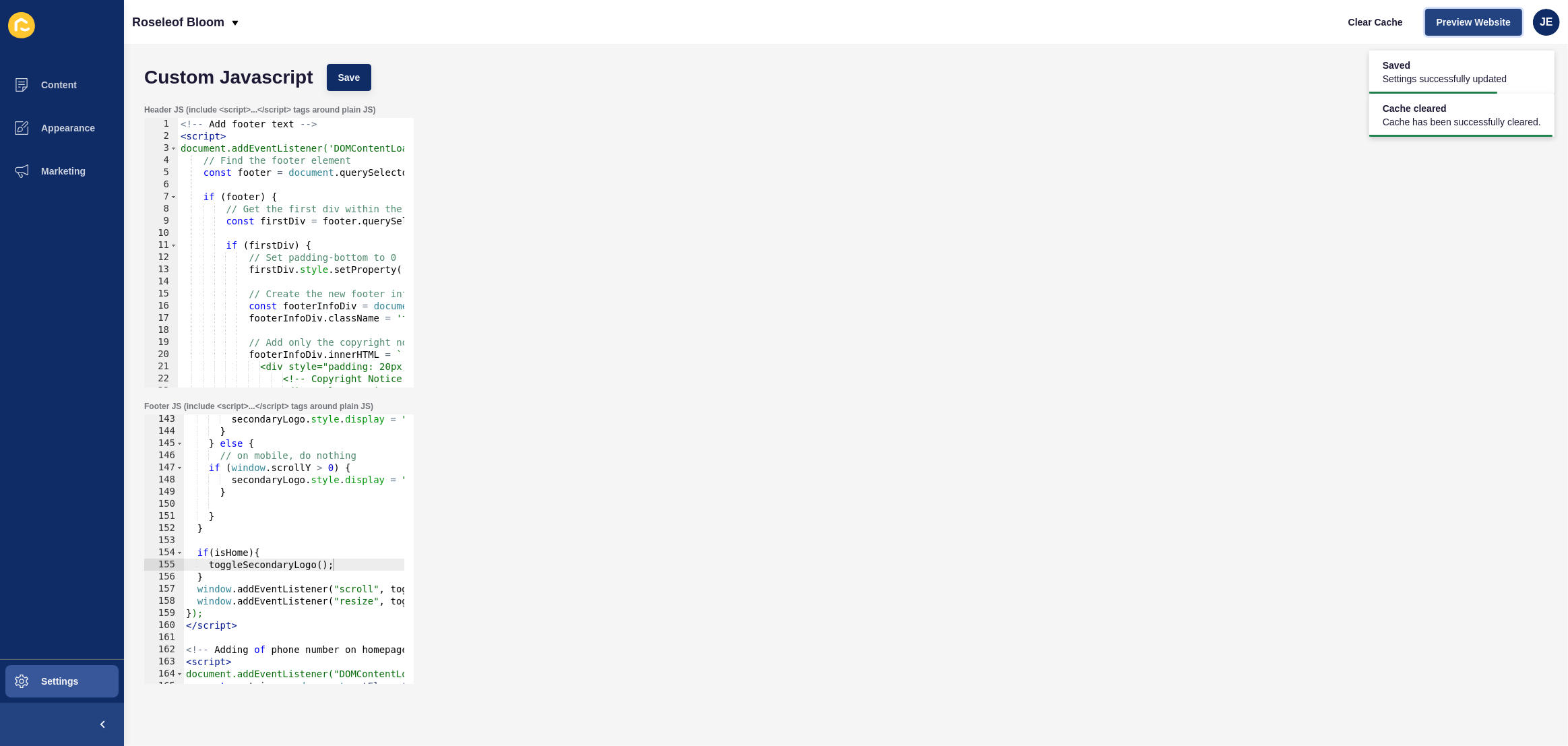
click at [1477, 26] on span "Preview Website" at bounding box center [1474, 22] width 74 height 14
type textarea "if(isHome){"
click at [298, 550] on div "secondaryLogo . style . display = "block" ; } } else { // on mobile, do nothing…" at bounding box center [497, 556] width 628 height 284
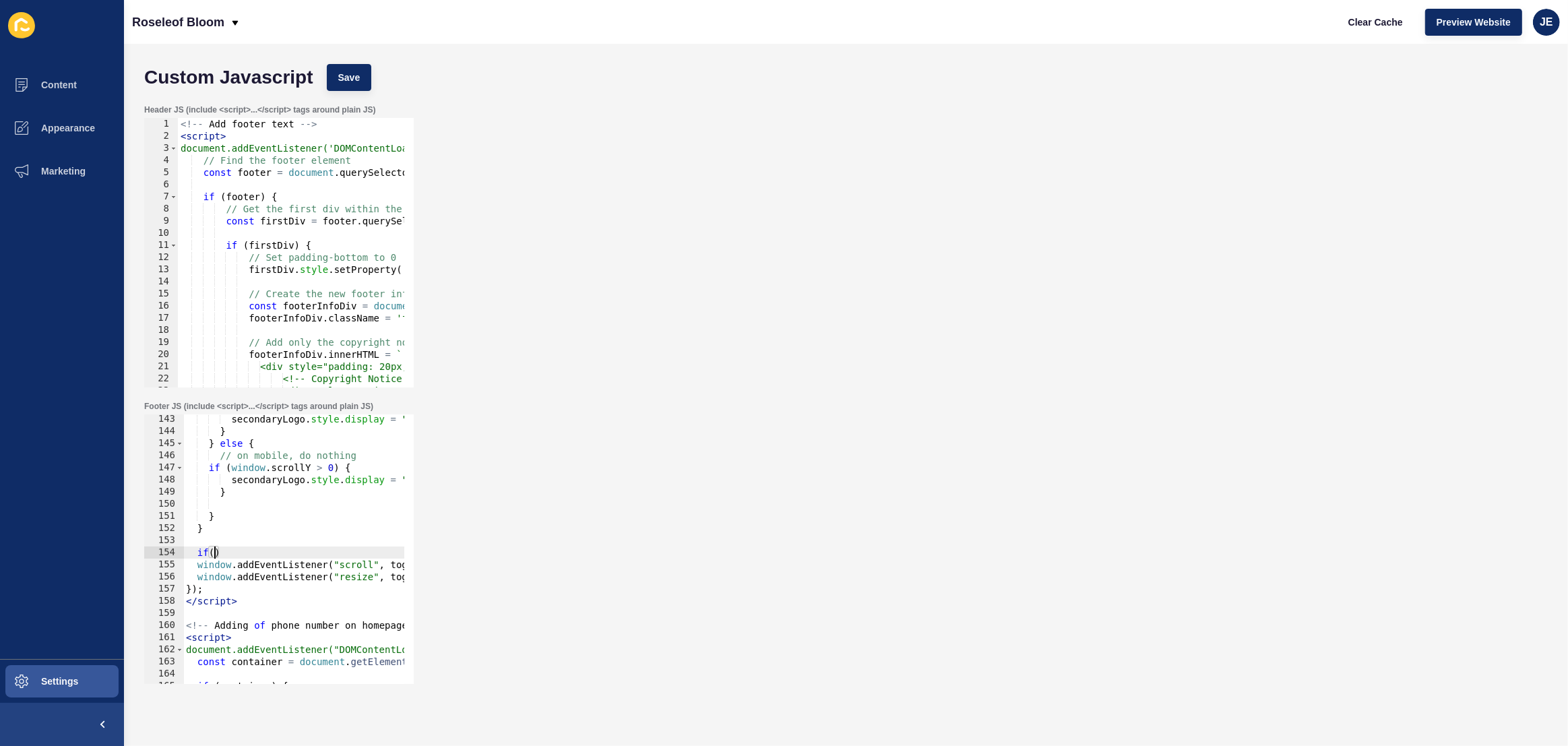
type textarea "if"
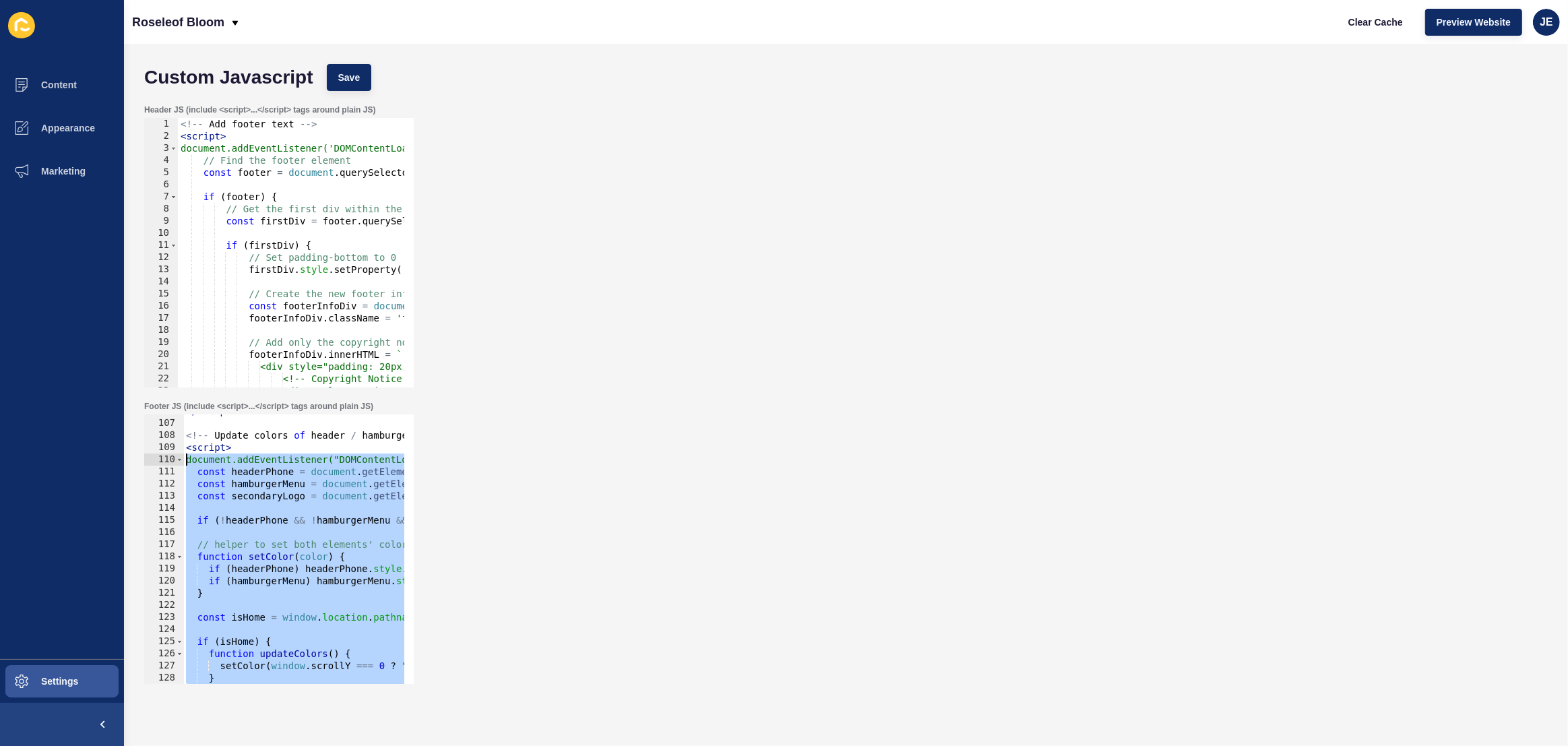
scroll to position [1247, 0]
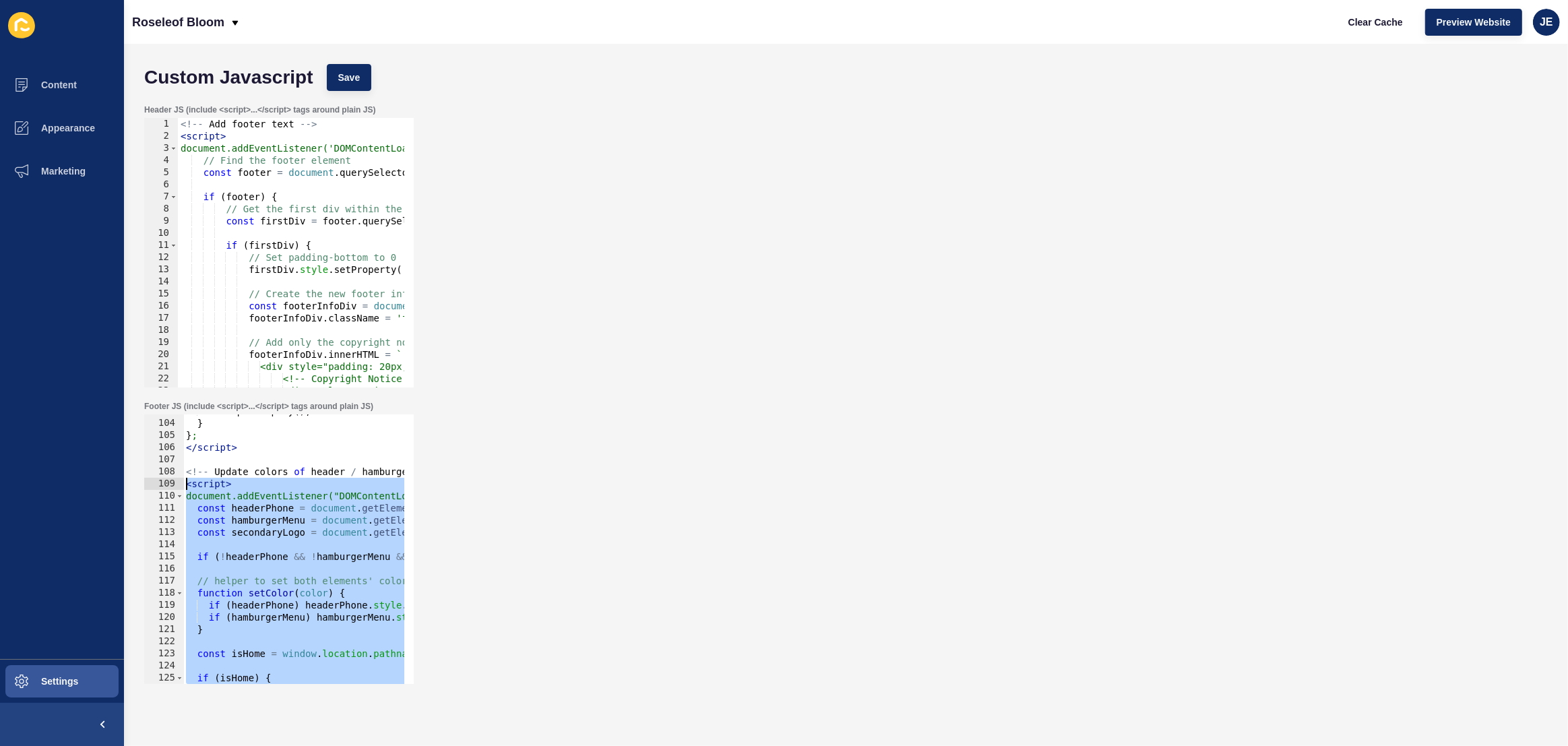
drag, startPoint x: 244, startPoint y: 601, endPoint x: 166, endPoint y: 481, distance: 143.1
click at [166, 481] on div "103 104 105 106 107 108 109 110 111 112 113 114 115 116 117 118 119 120 121 122…" at bounding box center [279, 549] width 269 height 270
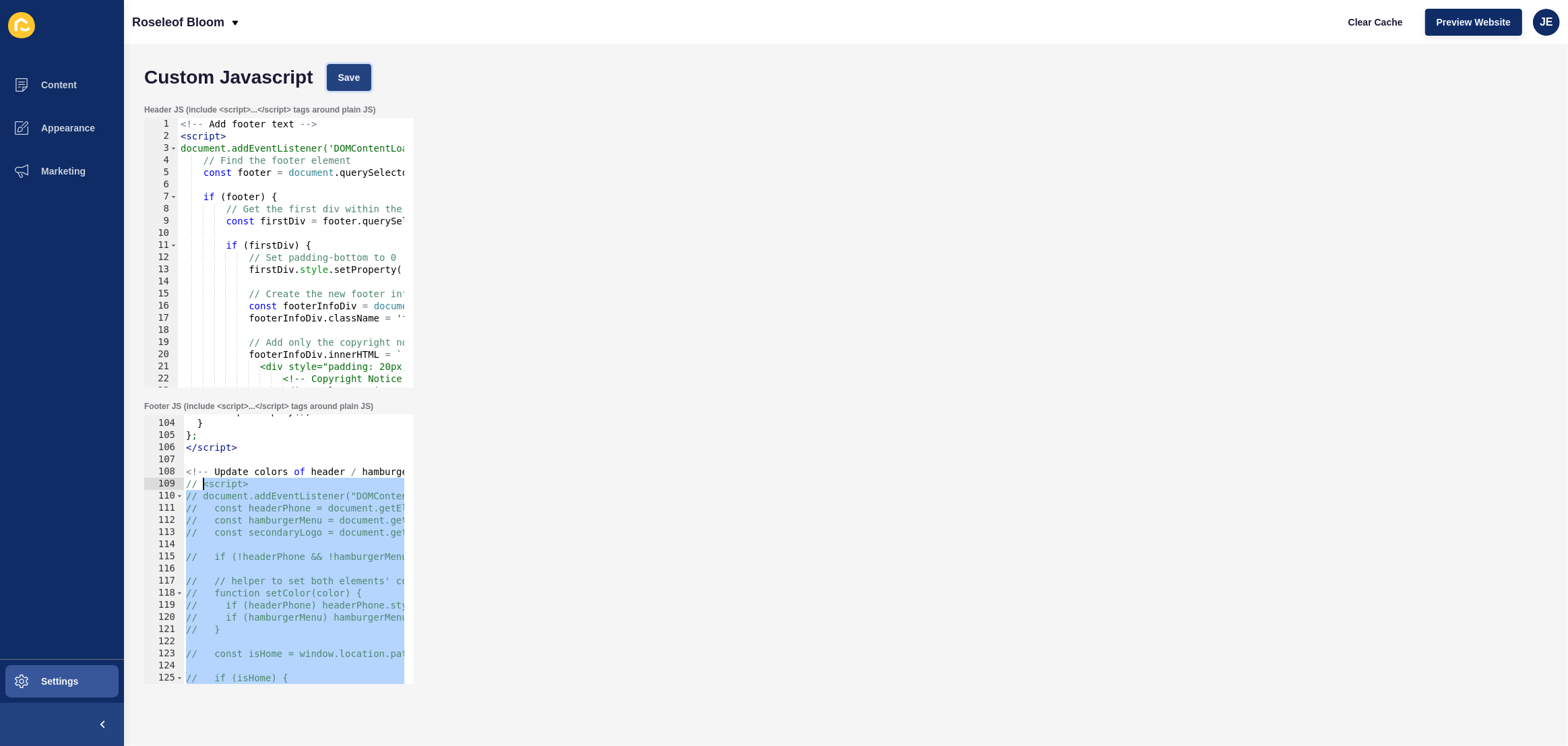
click at [344, 87] on button "Save" at bounding box center [349, 77] width 45 height 27
click at [1354, 22] on span "Clear Cache" at bounding box center [1375, 22] width 54 height 14
click at [244, 495] on div "attemptAutoplay ( ) ; } } ; </ script > <!-- Update colors of header / hamburge…" at bounding box center [497, 547] width 628 height 284
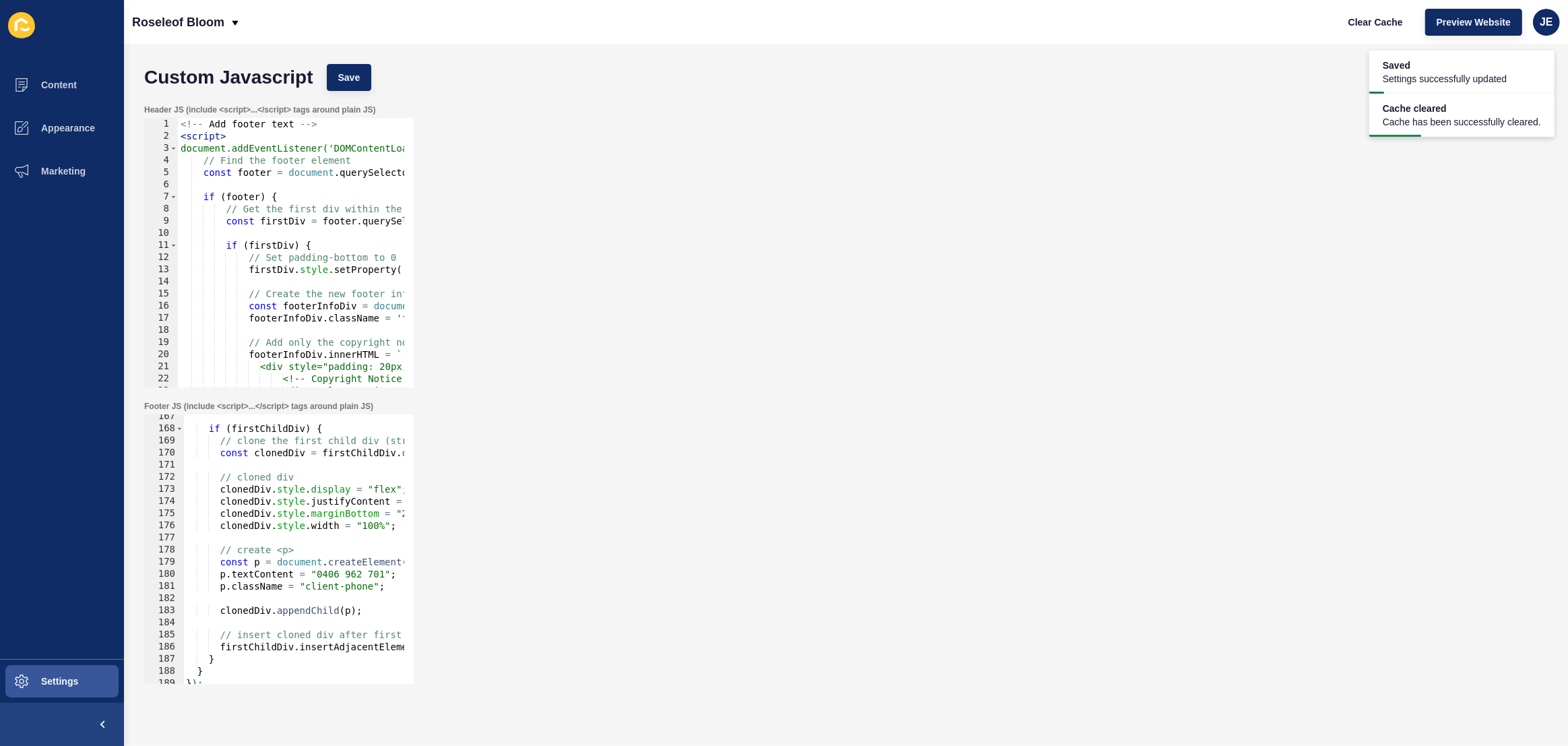
scroll to position [2263, 0]
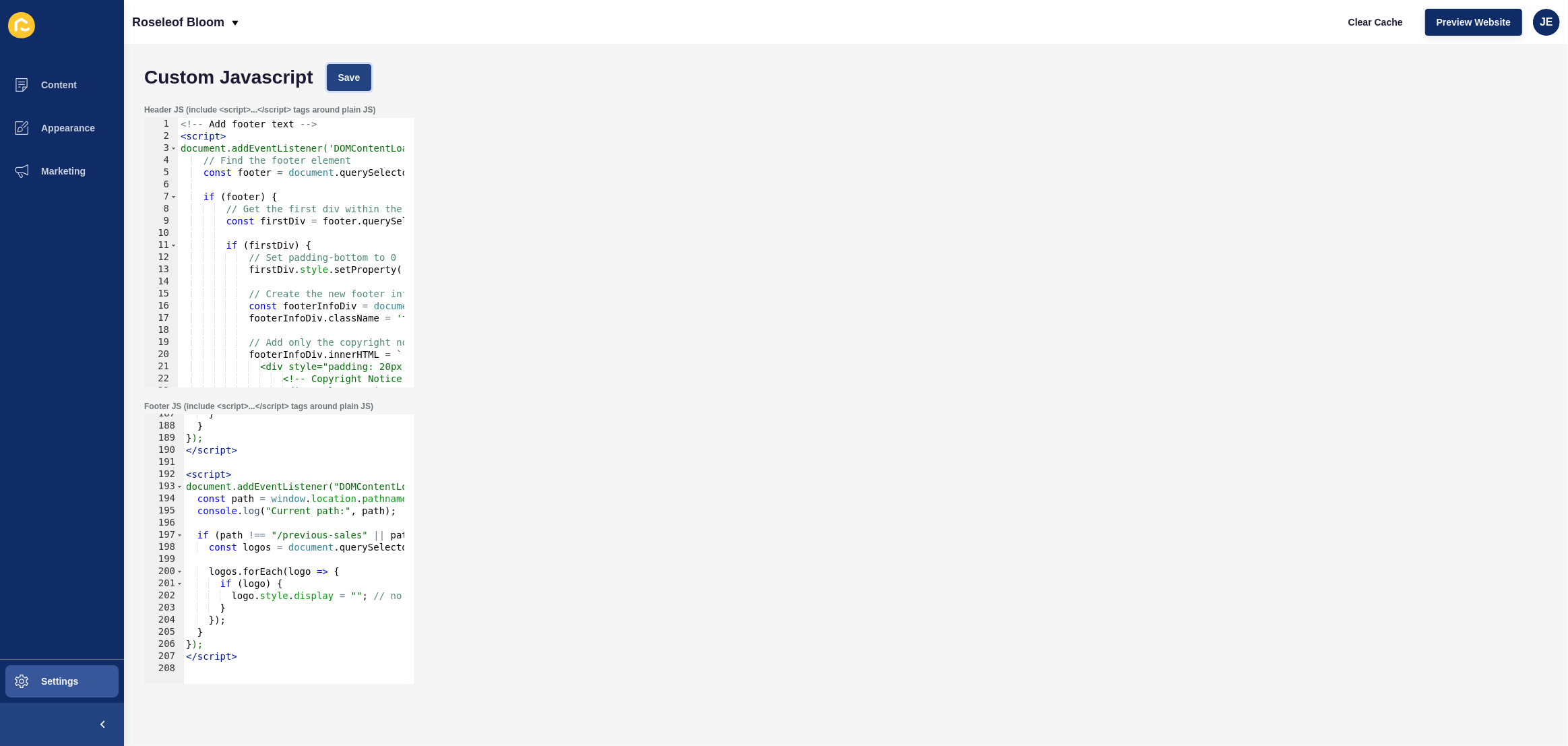
click at [364, 85] on button "Save" at bounding box center [349, 77] width 45 height 27
click at [1357, 20] on span "Clear Cache" at bounding box center [1375, 22] width 54 height 14
click at [343, 78] on span "Save" at bounding box center [350, 78] width 22 height 14
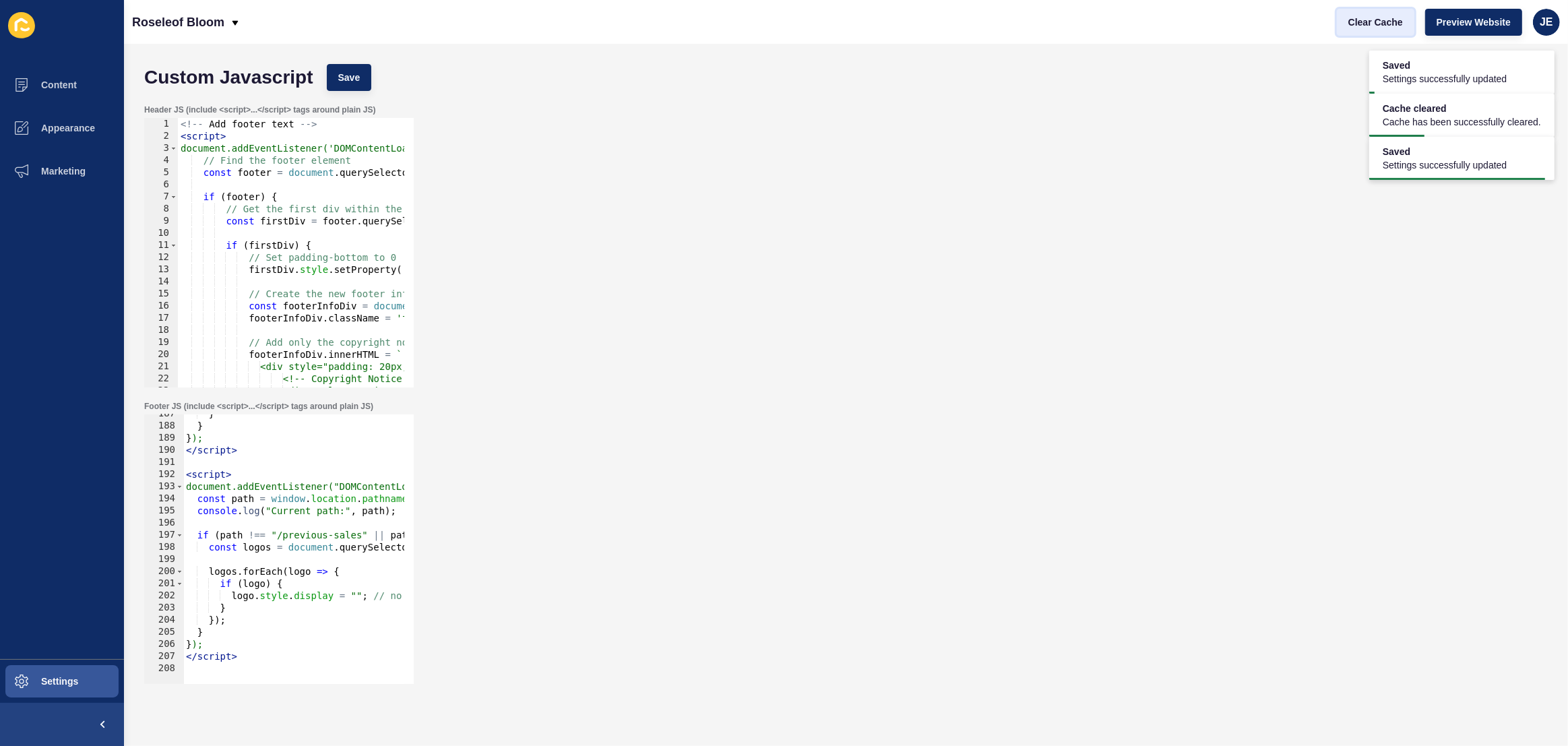
click at [1381, 30] on button "Clear Cache" at bounding box center [1376, 21] width 78 height 27
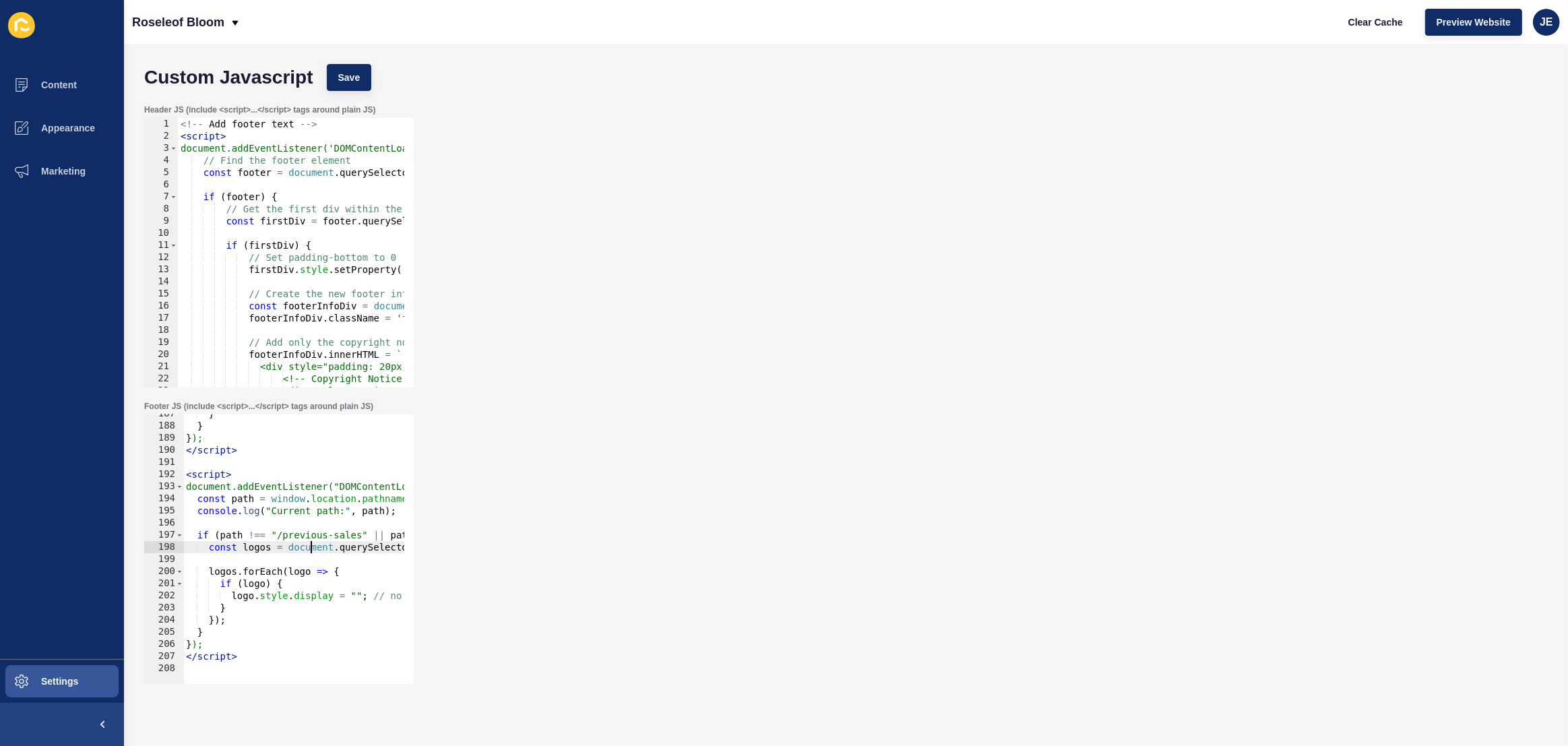
click at [313, 547] on div "} } } ); </ script > < script > document.addEventListener("DOMContentLoaded", f…" at bounding box center [497, 550] width 628 height 284
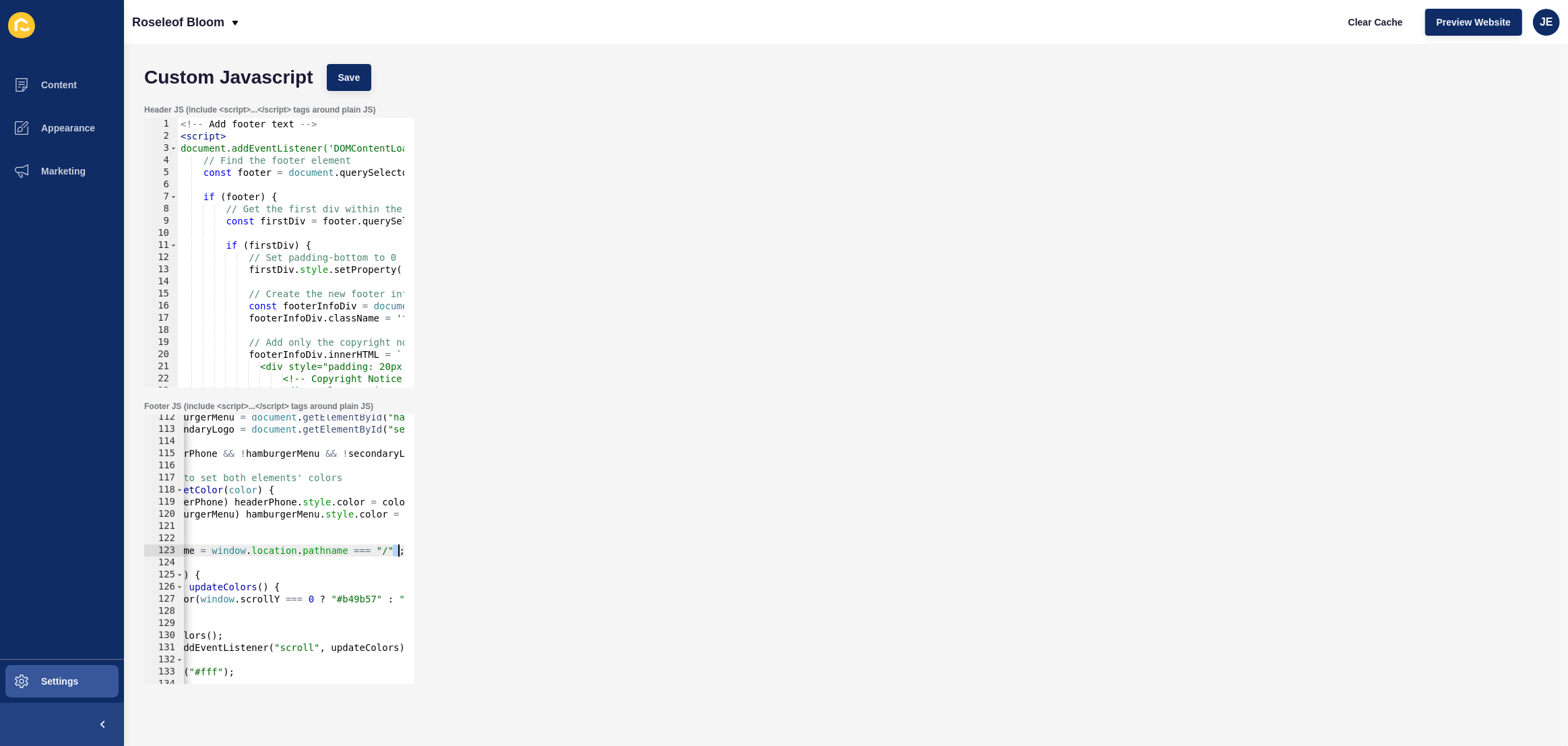
scroll to position [0, 71]
type textarea "const isHome = window.location.pathname === "/";"
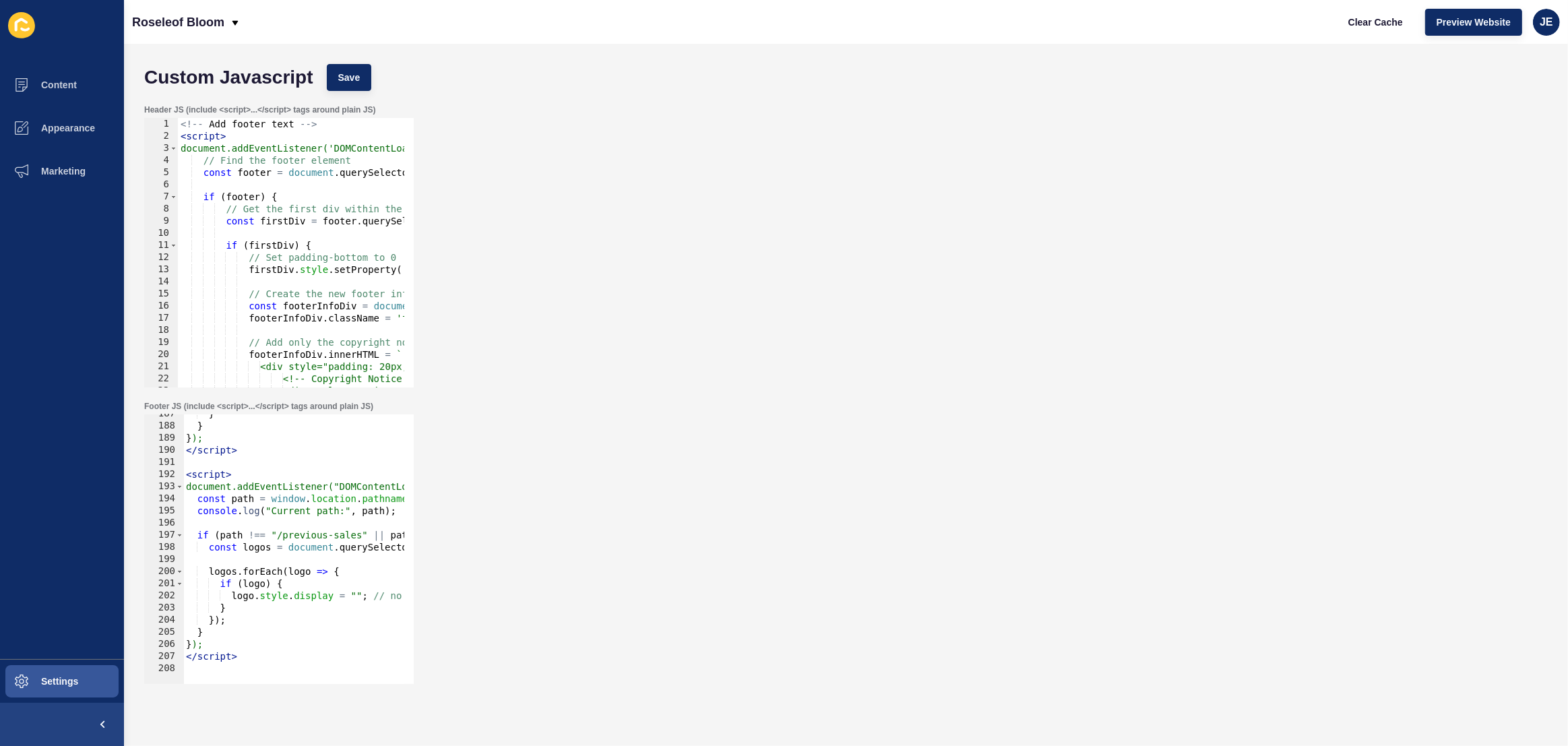
scroll to position [2263, 0]
click at [250, 538] on div "} } } ); </ script > < script > document.addEventListener("DOMContentLoaded", f…" at bounding box center [497, 550] width 628 height 284
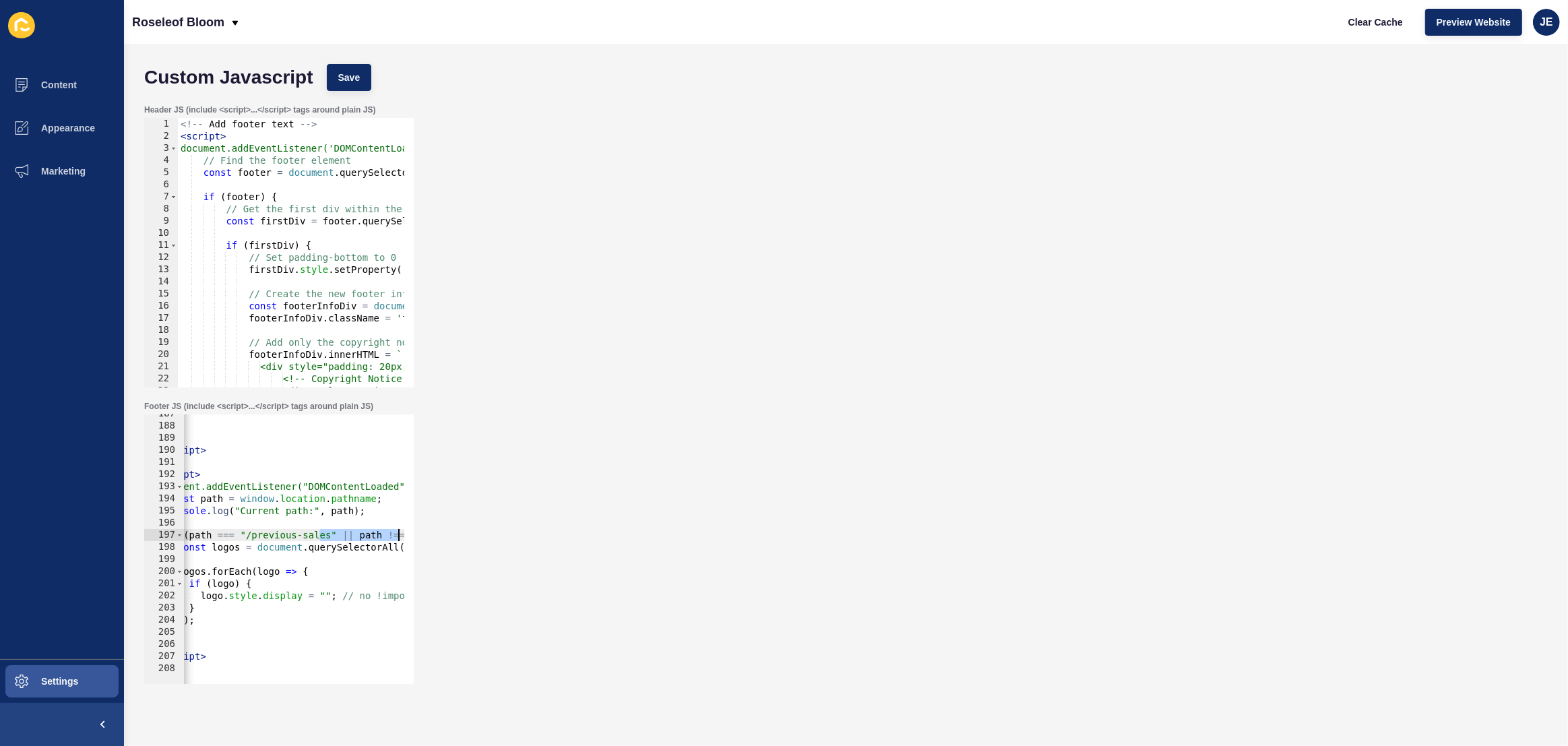
scroll to position [0, 161]
drag, startPoint x: 351, startPoint y: 535, endPoint x: 405, endPoint y: 535, distance: 54.0
click at [413, 534] on div "=<script> 187 188 189 190 191 192 193 194 195 196 197 198 199 200 201 202 203 2…" at bounding box center [279, 549] width 269 height 270
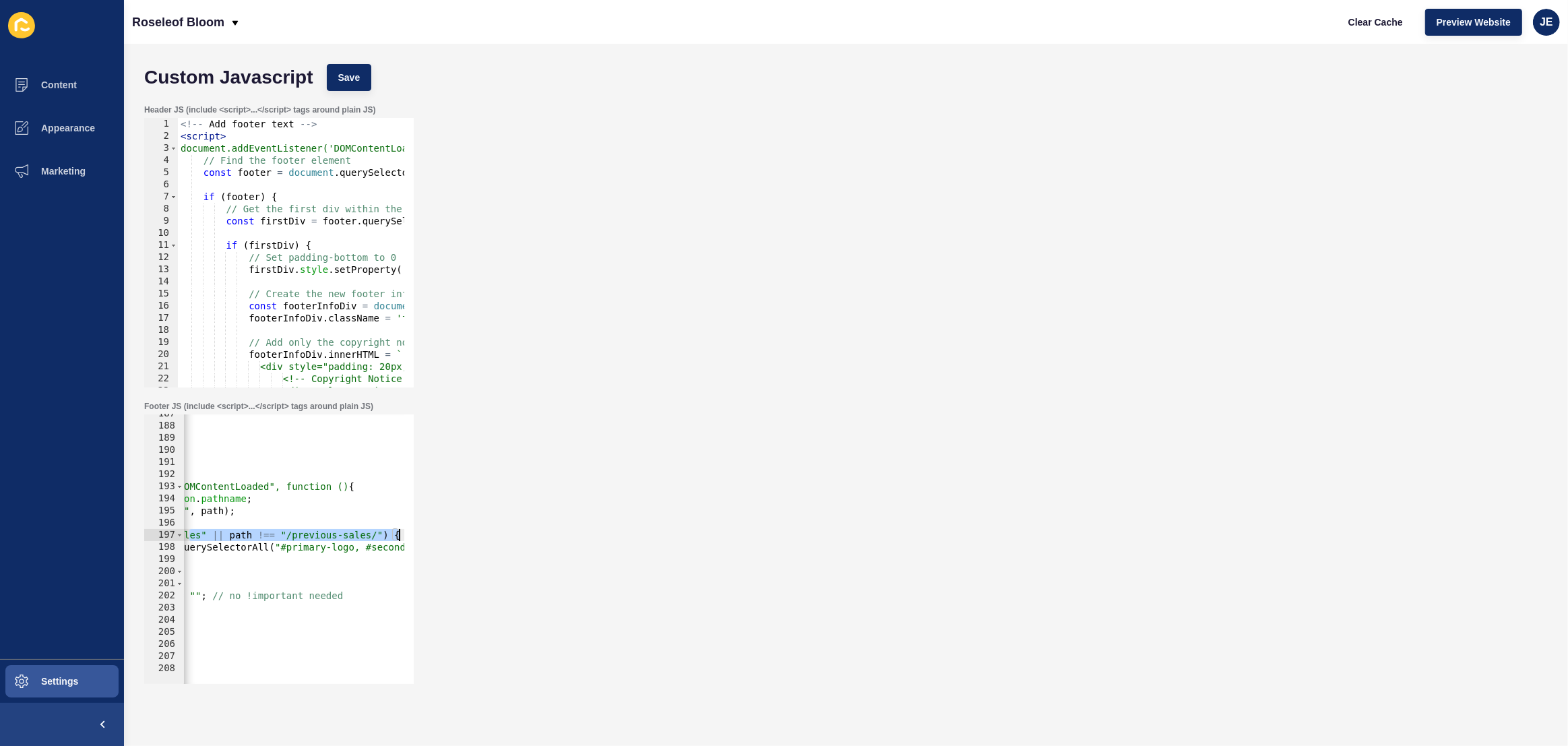
click at [270, 536] on div "} } } ); </ script > < script > document.addEventListener("DOMContentLoaded", f…" at bounding box center [336, 550] width 628 height 284
click at [262, 536] on div "} } } ); </ script > < script > document.addEventListener("DOMContentLoaded", f…" at bounding box center [336, 550] width 628 height 284
click at [197, 596] on div "} } } ); </ script > < script > document.addEventListener("DOMContentLoaded", f…" at bounding box center [336, 550] width 628 height 284
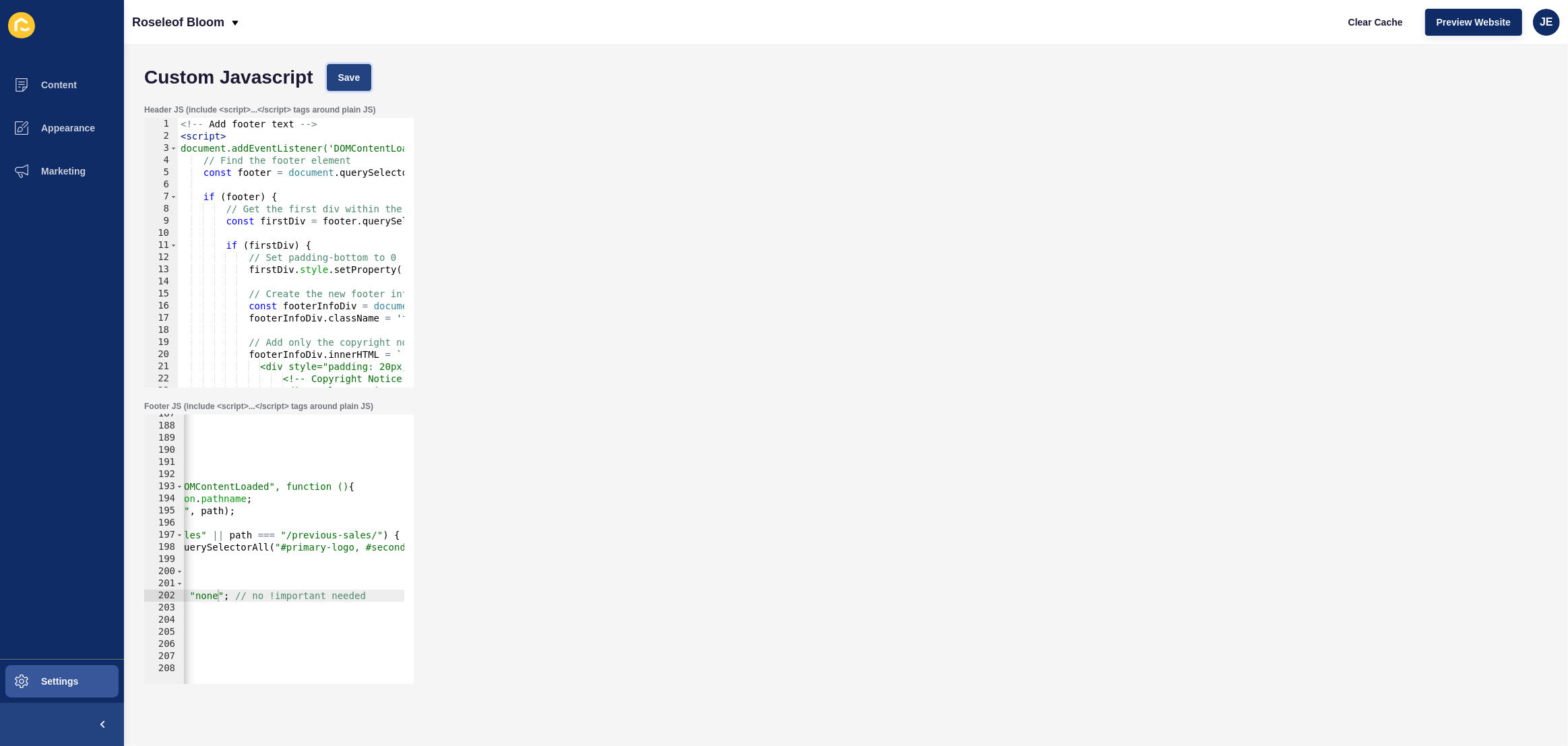
click at [327, 75] on button "Save" at bounding box center [349, 77] width 45 height 27
click at [1361, 31] on button "Clear Cache" at bounding box center [1376, 21] width 78 height 27
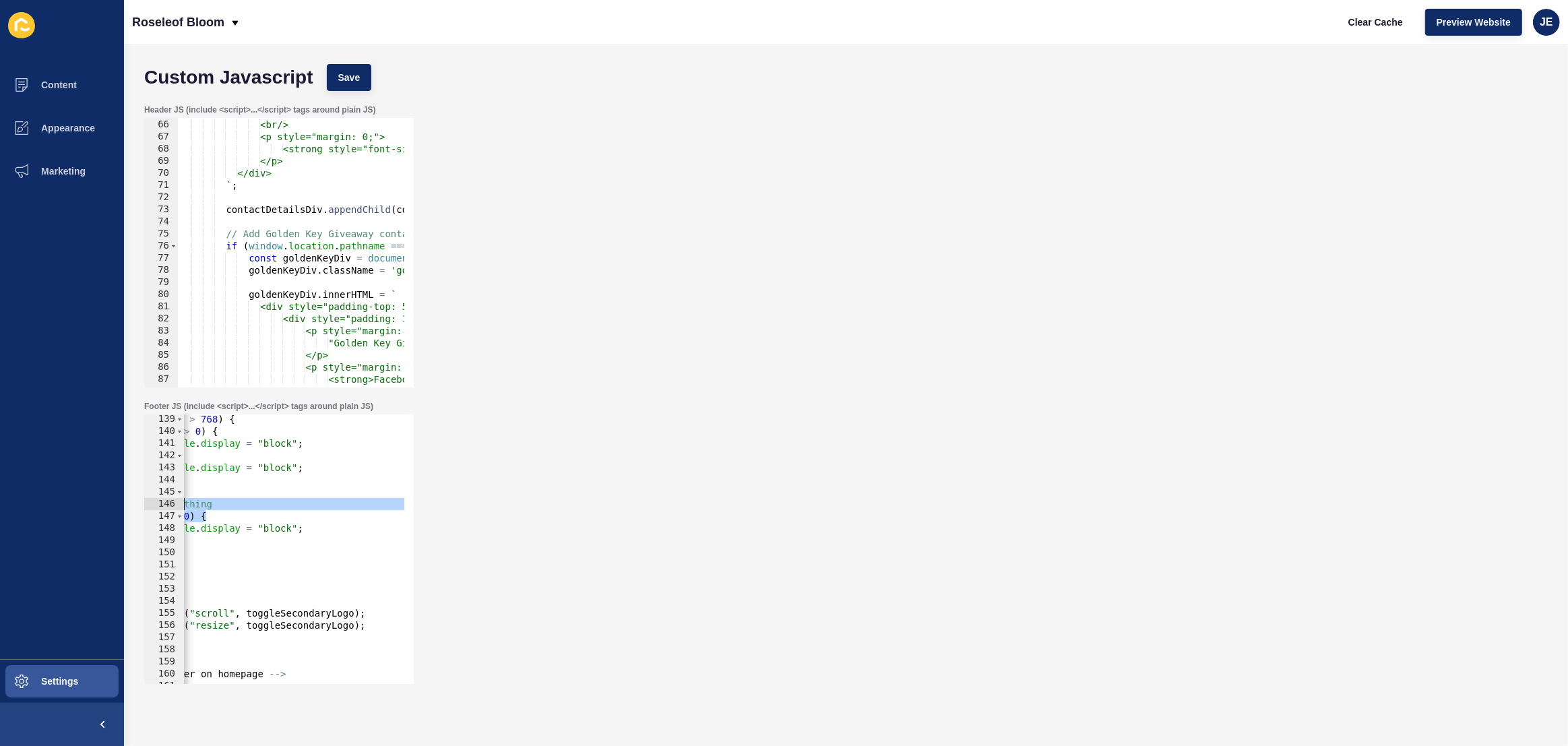
scroll to position [0, 0]
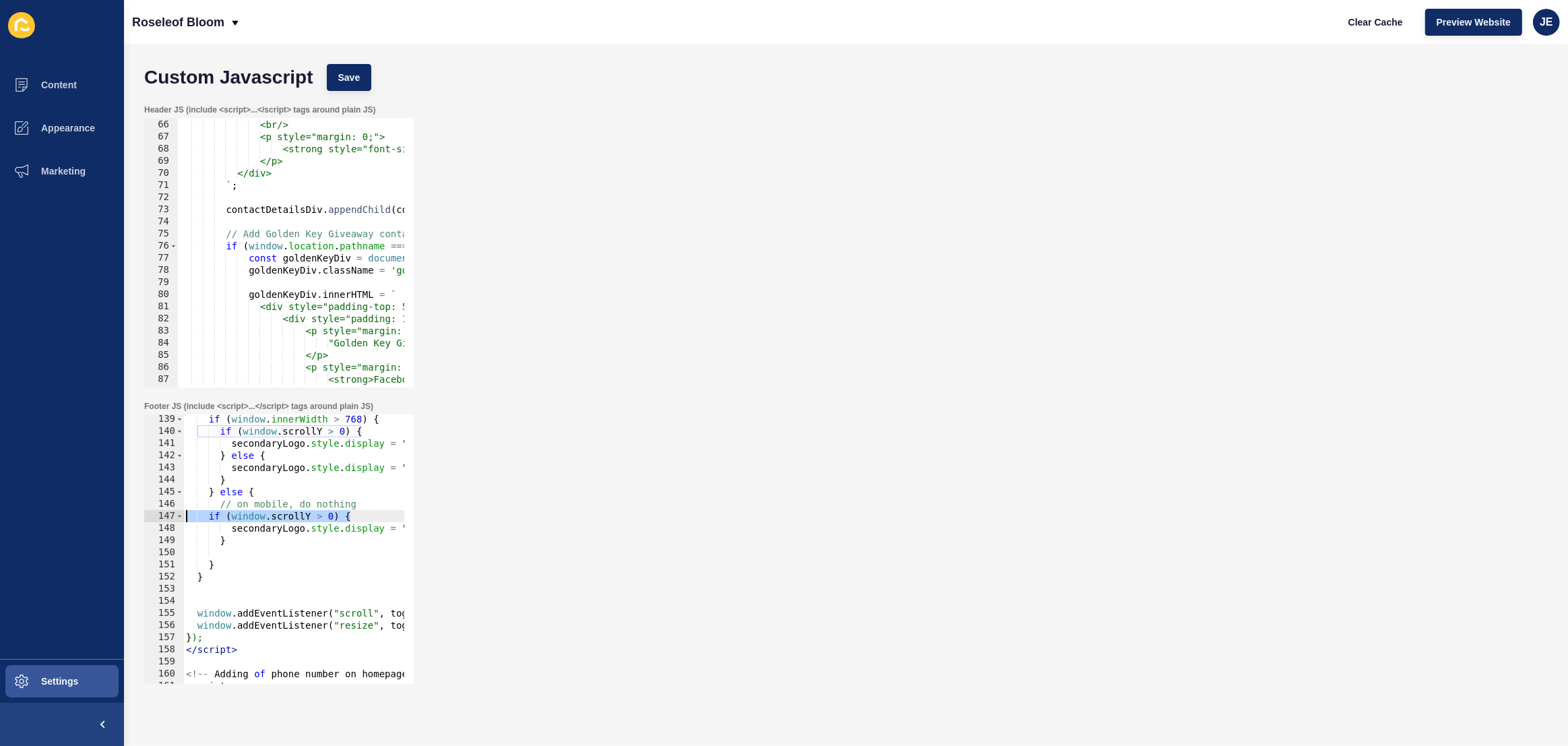
drag, startPoint x: 241, startPoint y: 511, endPoint x: 157, endPoint y: 511, distance: 84.0
click at [157, 511] on div "if (window.scrollY > 0) { 139 140 141 142 143 144 145 146 147 148 149 150 151 1…" at bounding box center [279, 549] width 269 height 270
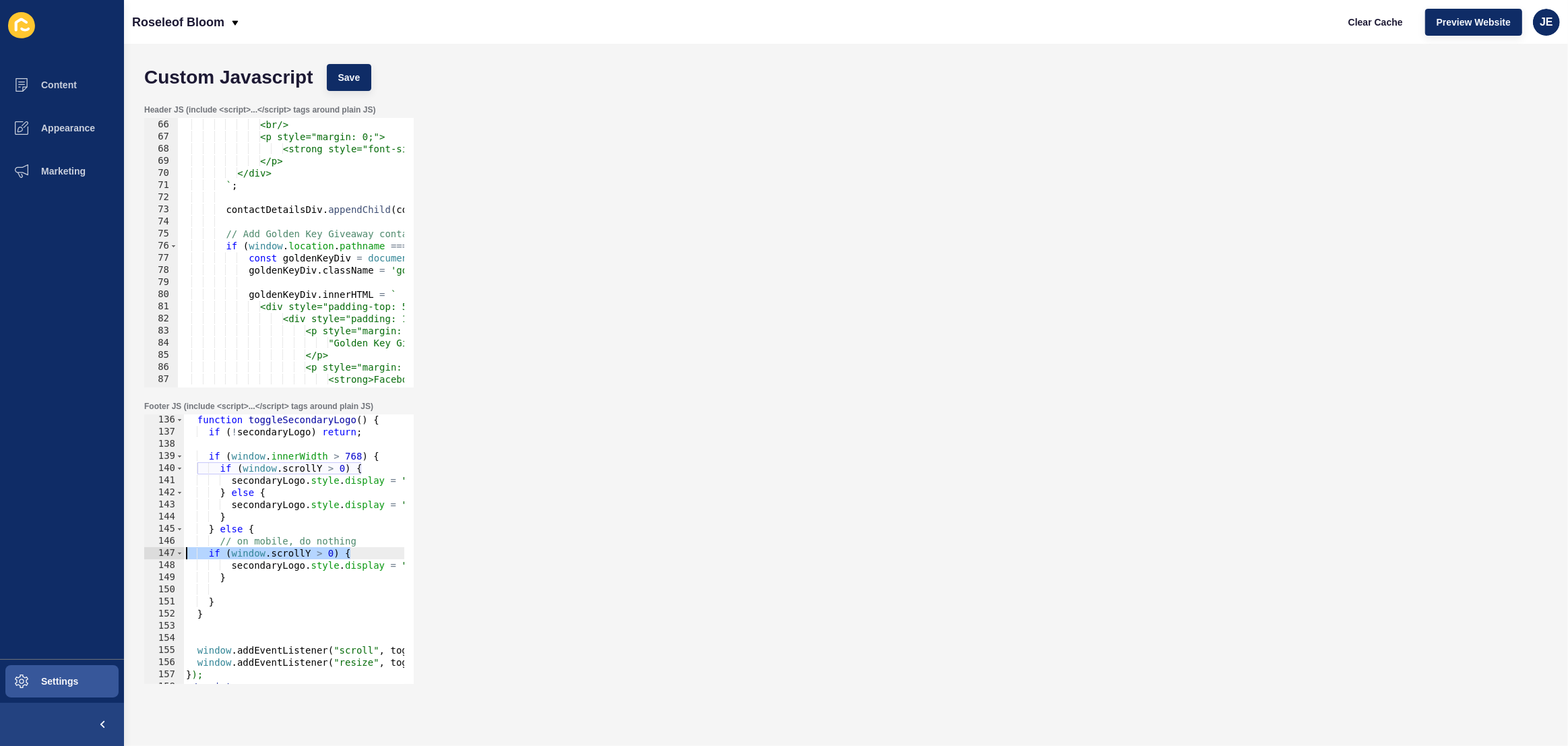
scroll to position [1639, 0]
click at [318, 489] on div "function toggleSecondaryLogo ( ) { if ( ! secondaryLogo ) return ; if ( window …" at bounding box center [497, 556] width 628 height 284
click at [343, 470] on div "function toggleSecondaryLogo ( ) { if ( ! secondaryLogo ) return ; if ( window …" at bounding box center [497, 556] width 628 height 284
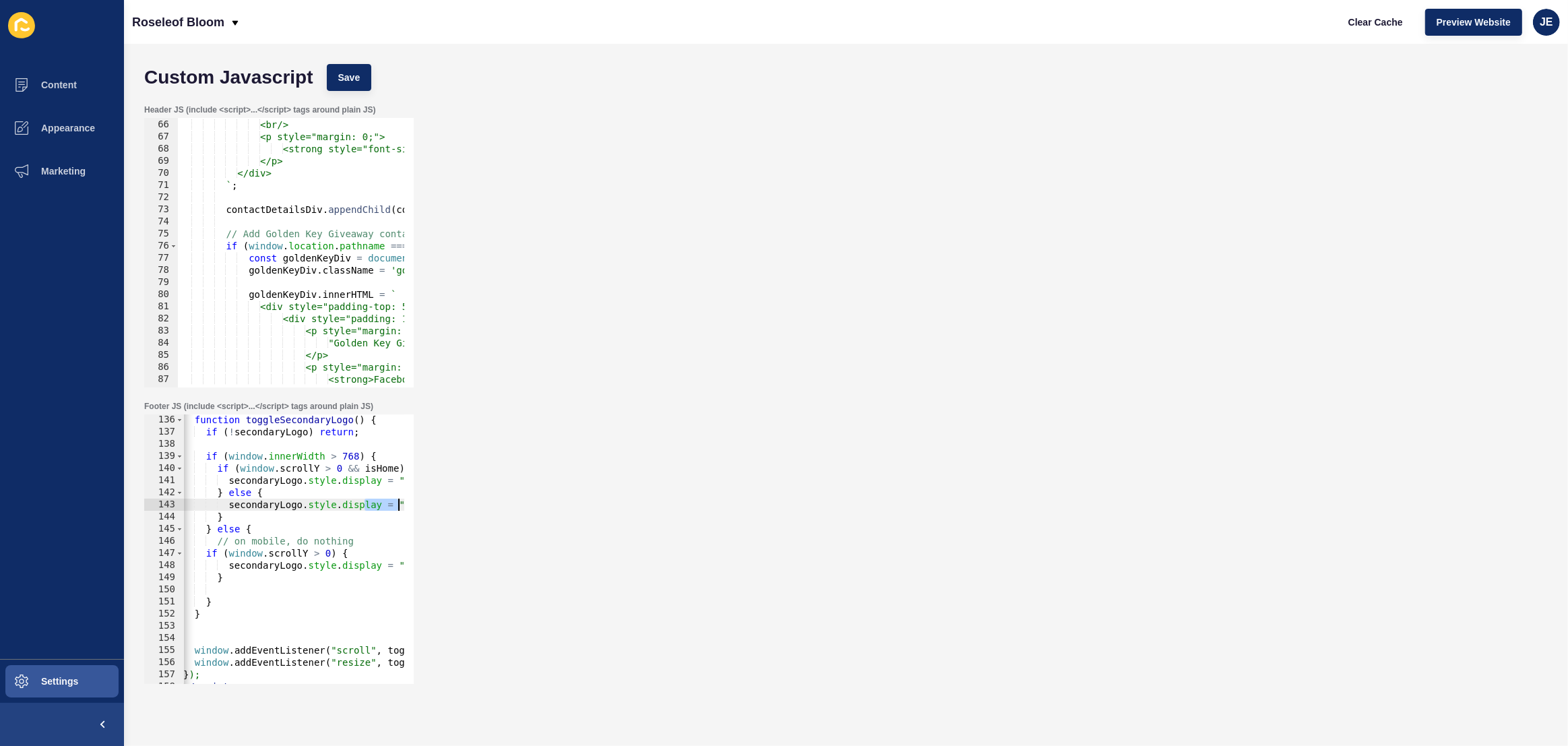
drag, startPoint x: 364, startPoint y: 507, endPoint x: 438, endPoint y: 509, distance: 74.0
click at [438, 509] on div "Footer JS (include <script>...</script> tags around plain JS) if (window.scroll…" at bounding box center [845, 542] width 1417 height 296
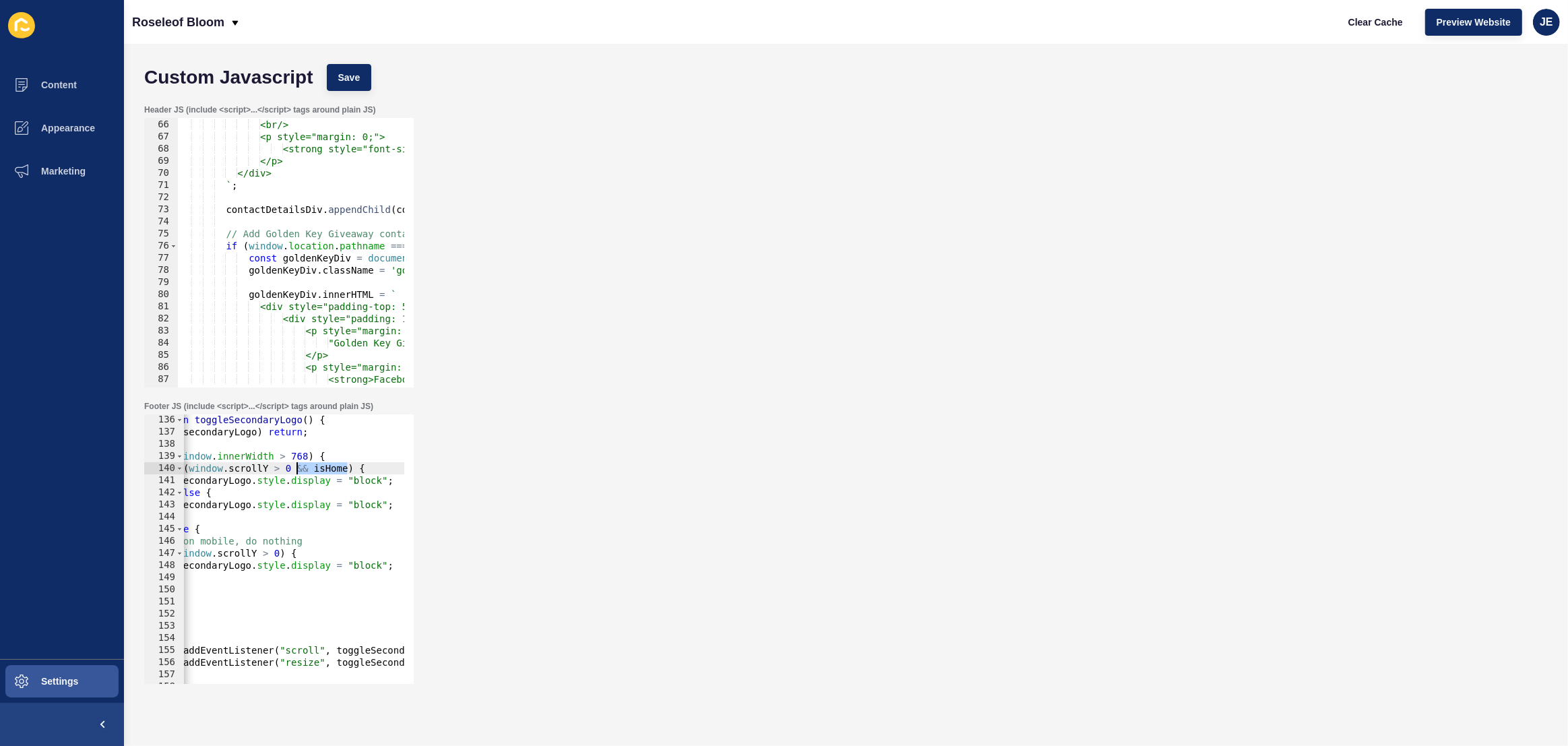
drag, startPoint x: 348, startPoint y: 471, endPoint x: 294, endPoint y: 471, distance: 54.0
click at [294, 471] on div "function toggleSecondaryLogo ( ) { if ( ! secondaryLogo ) return ; if ( window …" at bounding box center [443, 556] width 628 height 284
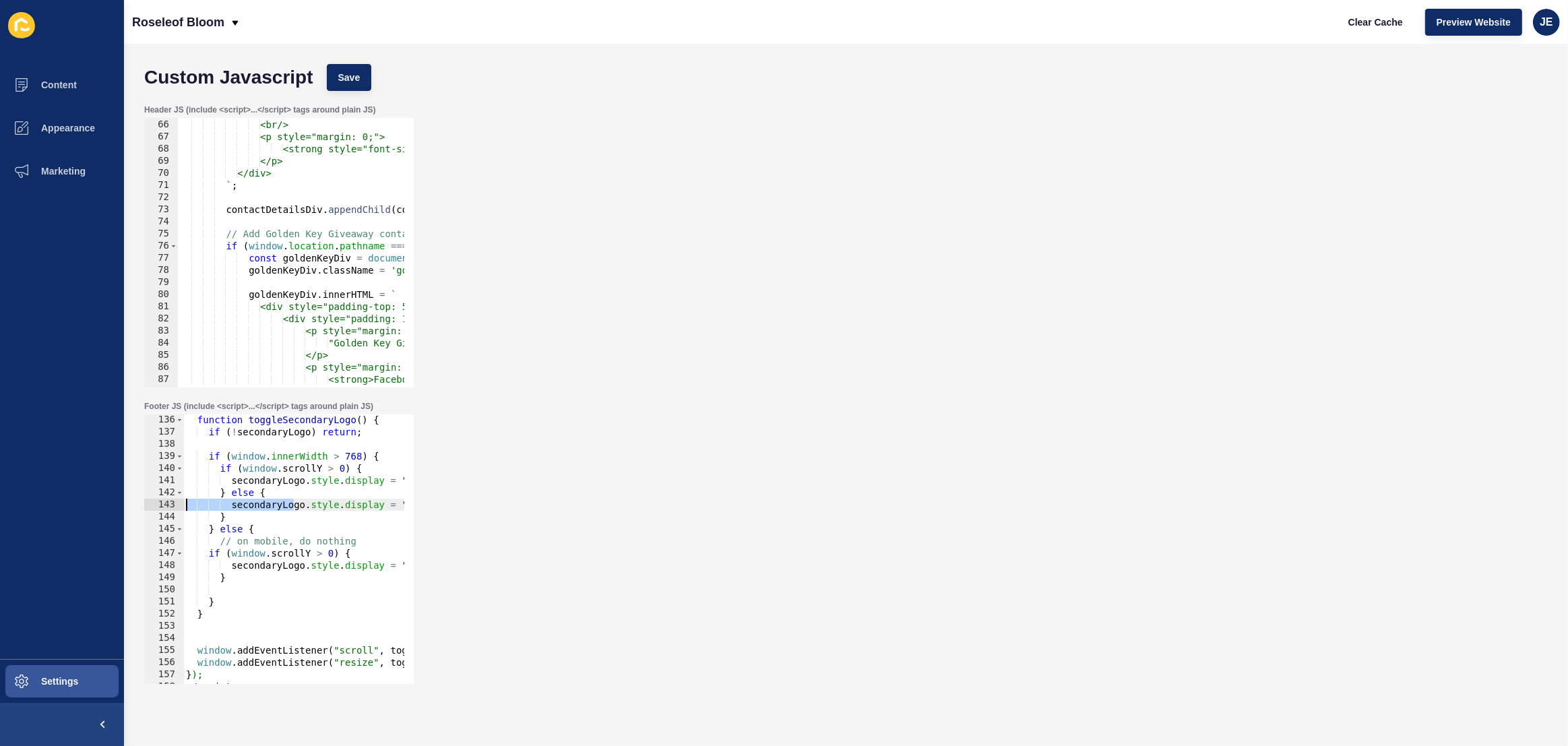
drag, startPoint x: 243, startPoint y: 505, endPoint x: 178, endPoint y: 505, distance: 65.0
click at [178, 505] on div "if (window.scrollY > 0) { 136 137 138 139 140 141 142 143 144 145 146 147 148 1…" at bounding box center [279, 549] width 269 height 270
click at [317, 528] on div "function toggleSecondaryLogo ( ) { if ( ! secondaryLogo ) return ; if ( window …" at bounding box center [497, 556] width 628 height 284
drag, startPoint x: 326, startPoint y: 548, endPoint x: 318, endPoint y: 571, distance: 24.4
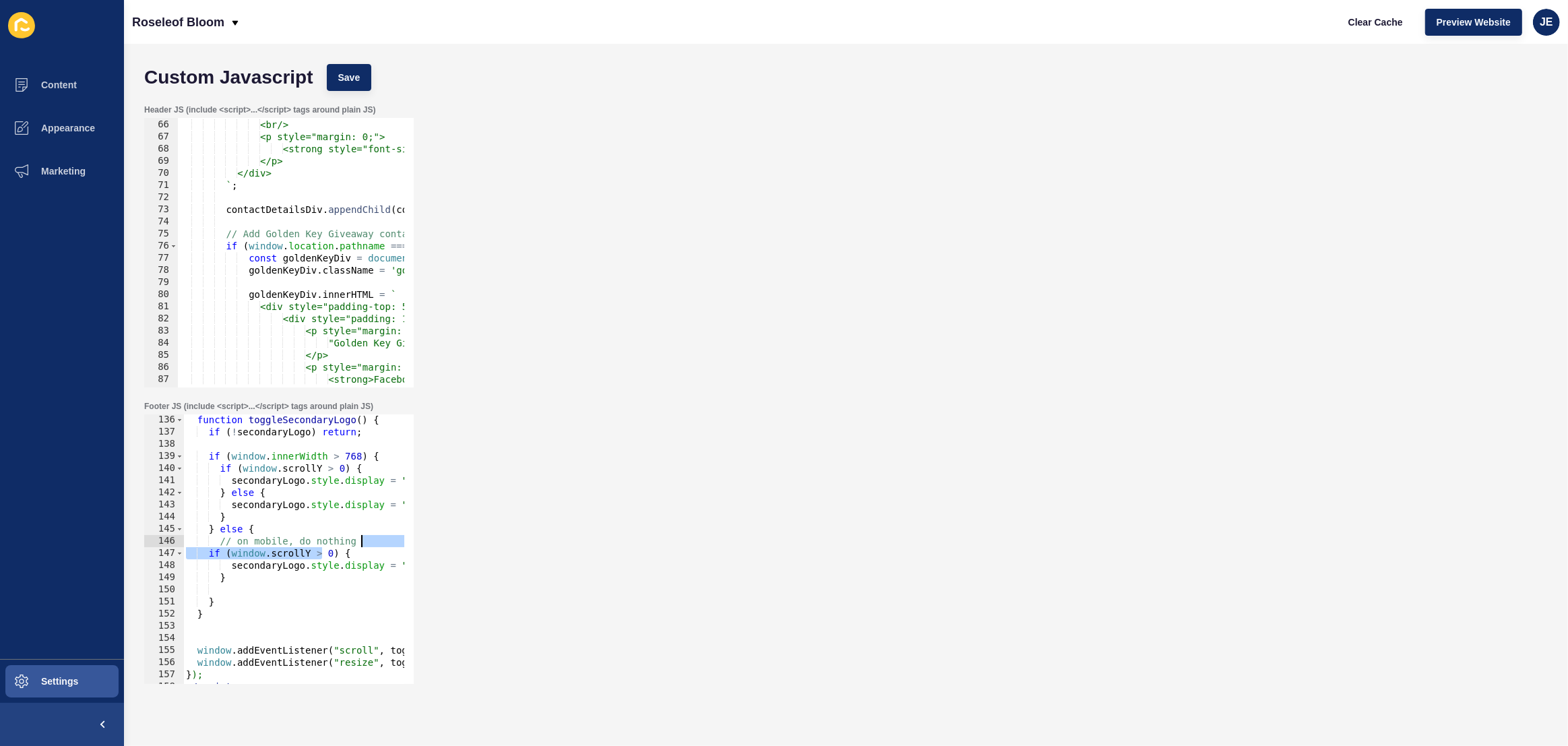
click at [448, 547] on div "Footer JS (include <script>...</script> tags around plain JS) } else { 136 137 …" at bounding box center [845, 542] width 1417 height 296
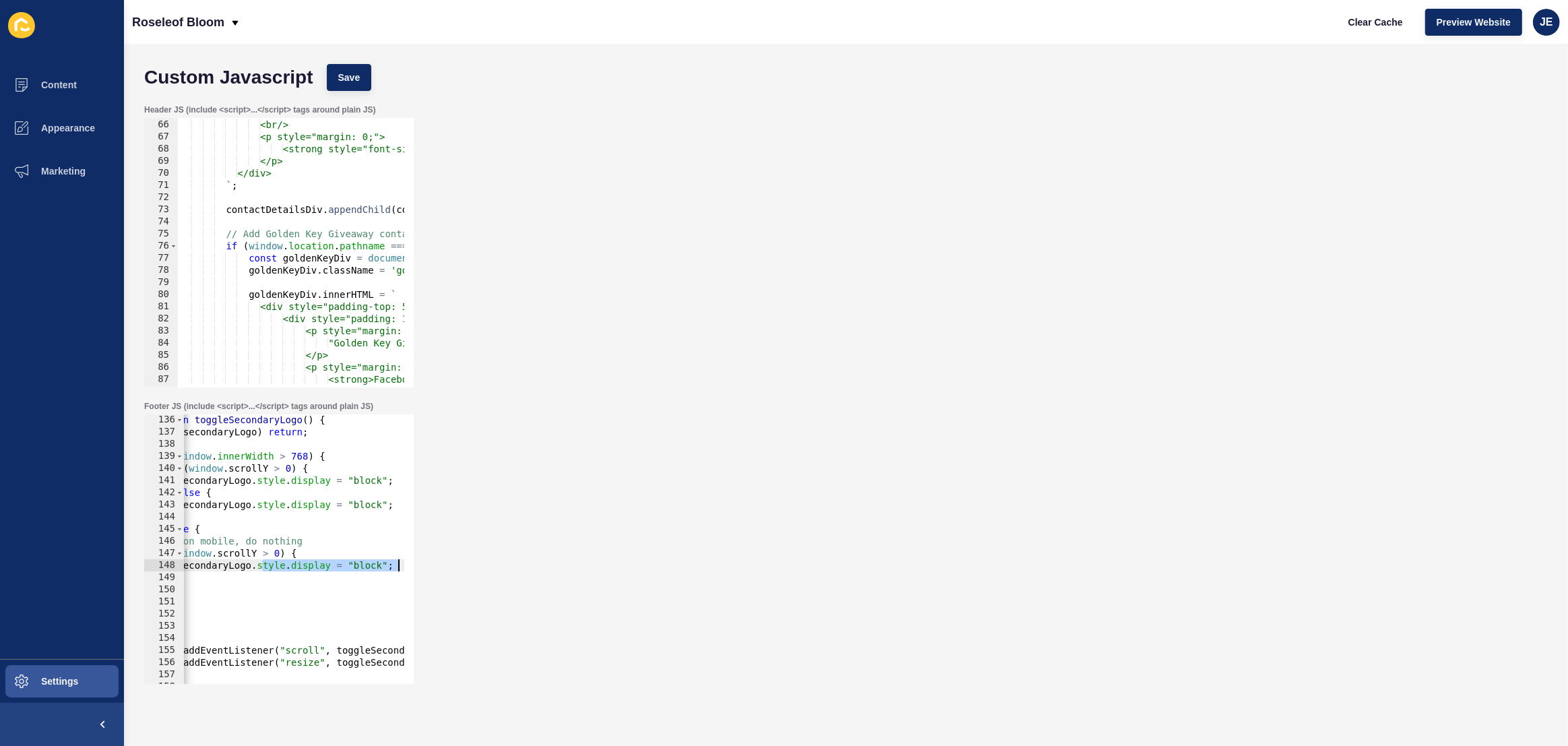
drag, startPoint x: 318, startPoint y: 571, endPoint x: 304, endPoint y: 593, distance: 26.1
click at [438, 568] on div "Footer JS (include <script>...</script> tags around plain JS) // on mobile, do …" at bounding box center [845, 542] width 1417 height 296
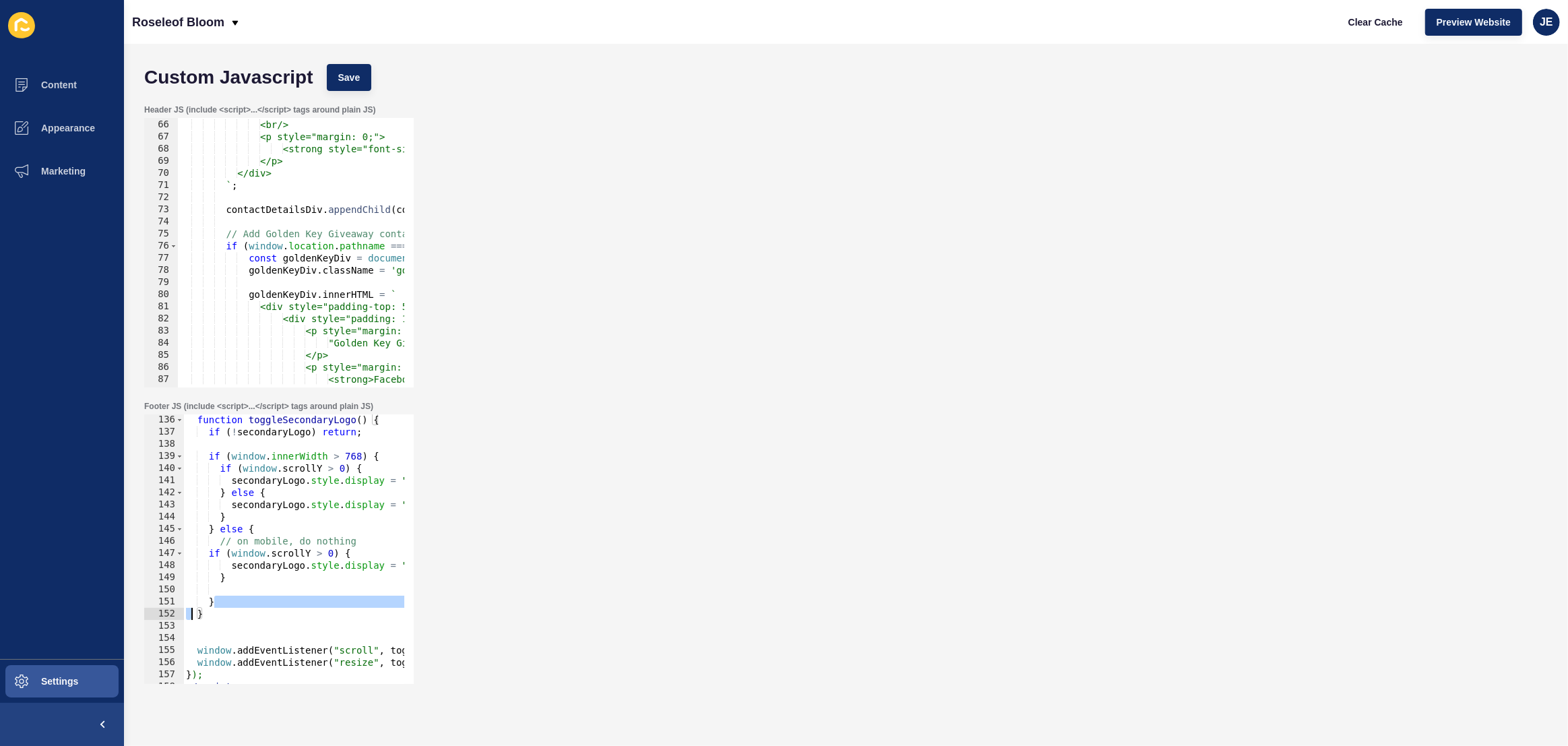
drag, startPoint x: 239, startPoint y: 607, endPoint x: 144, endPoint y: 613, distance: 95.2
click at [141, 613] on div "Footer JS (include <script>...</script> tags around plain JS) secondaryLogo.sty…" at bounding box center [845, 542] width 1417 height 296
type textarea "} }"
click at [206, 590] on div "function toggleSecondaryLogo ( ) { if ( ! secondaryLogo ) return ; if ( window …" at bounding box center [497, 556] width 628 height 284
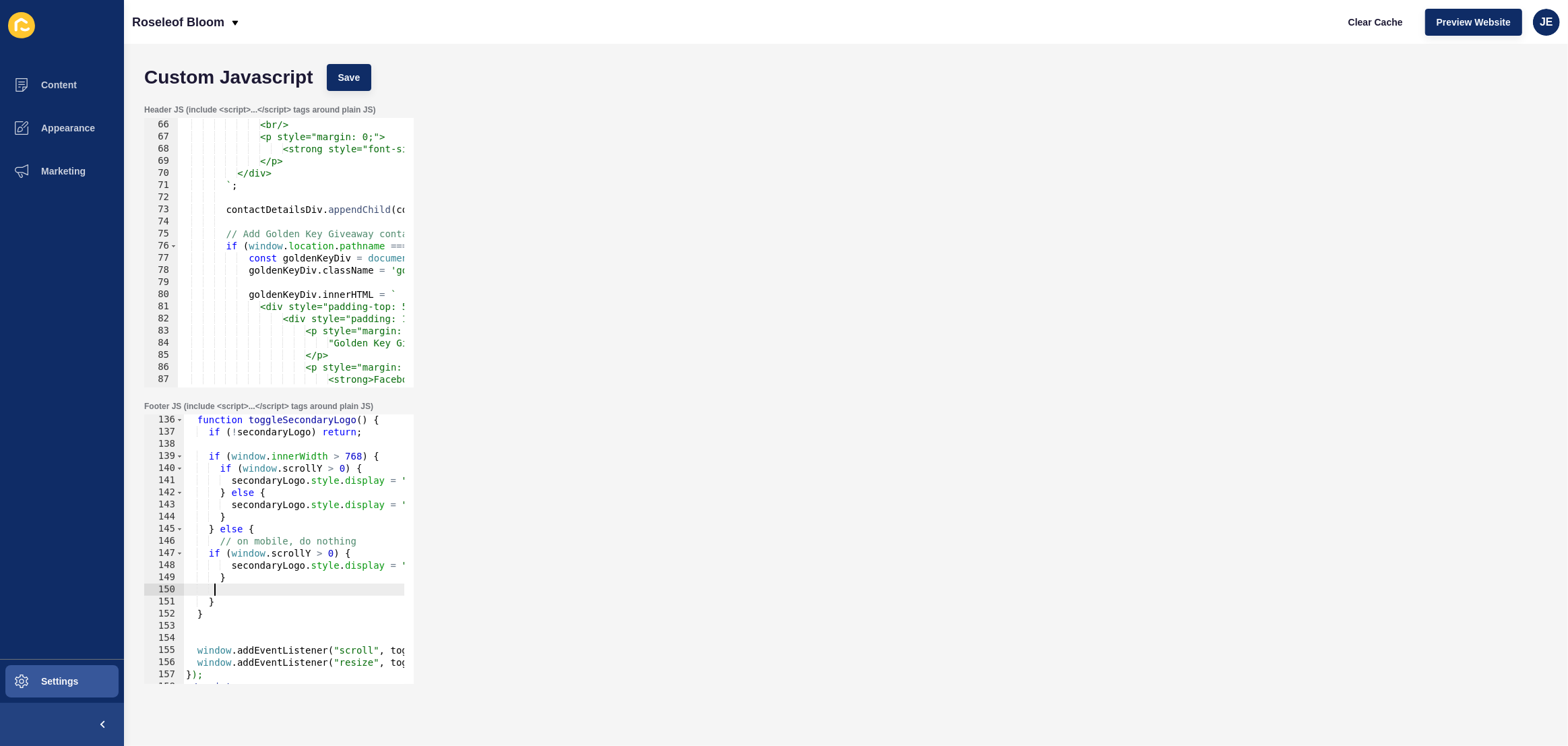
drag, startPoint x: 215, startPoint y: 589, endPoint x: 153, endPoint y: 589, distance: 62.0
click at [153, 589] on div "136 137 138 139 140 141 142 143 144 145 146 147 148 149 150 151 152 153 154 155…" at bounding box center [279, 549] width 269 height 270
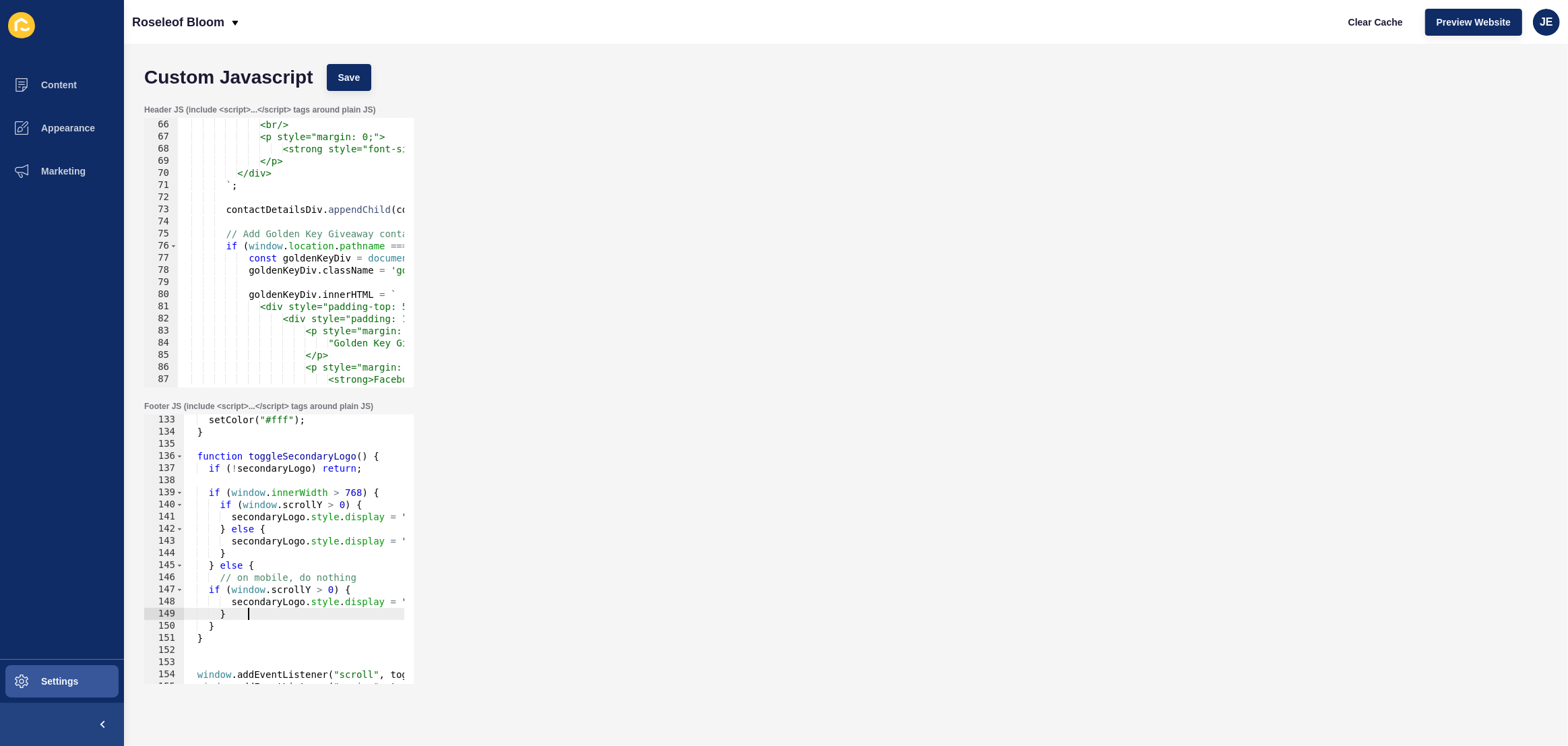
click at [288, 454] on div "setColor ( "#fff" ) ; } function toggleSecondaryLogo ( ) { if ( ! secondaryLogo…" at bounding box center [497, 556] width 628 height 284
type textarea "function toggleSecondaryLogo() {"
click at [288, 454] on div "setColor ( "#fff" ) ; } function toggleSecondaryLogo ( ) { if ( ! secondaryLogo…" at bounding box center [497, 556] width 628 height 284
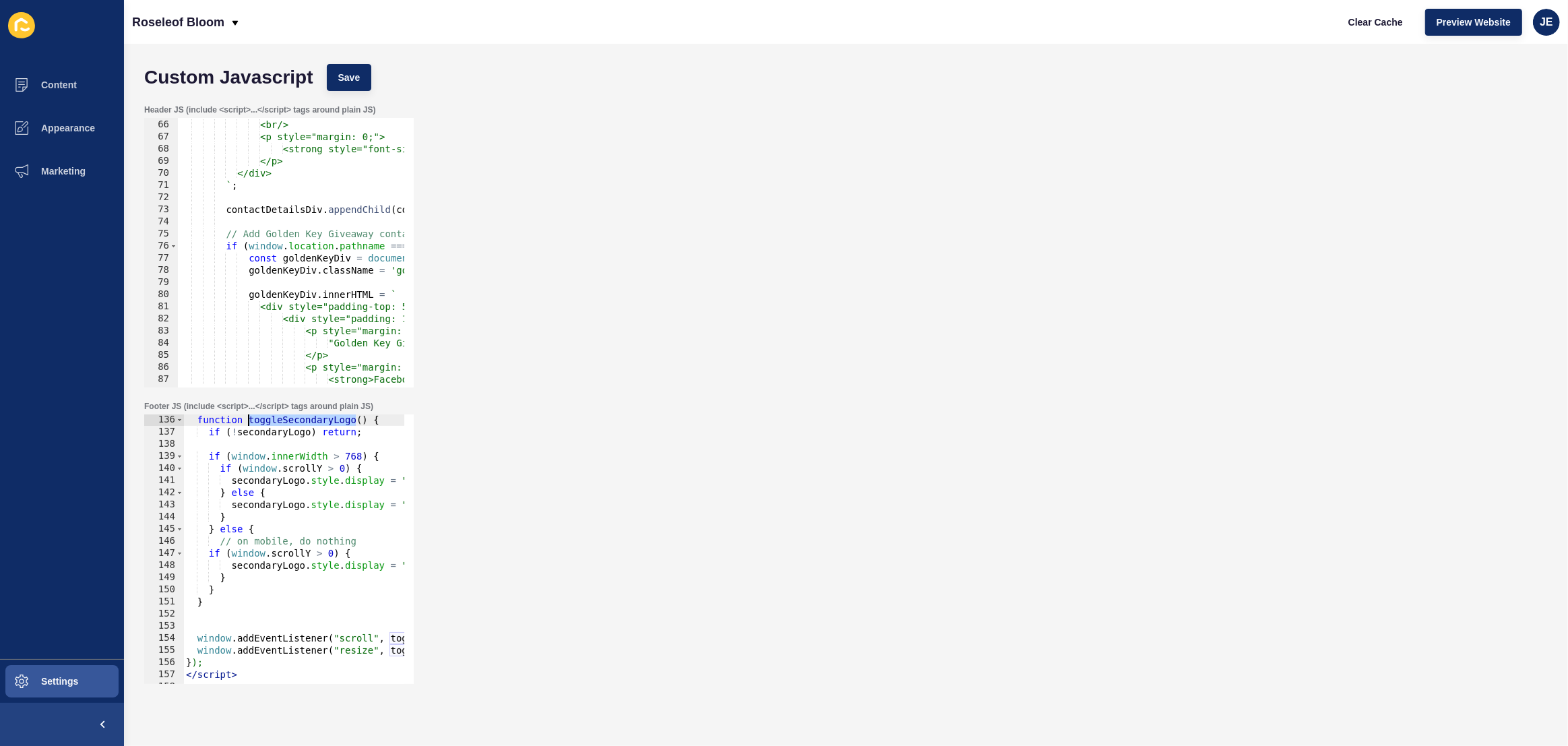
scroll to position [1712, 0]
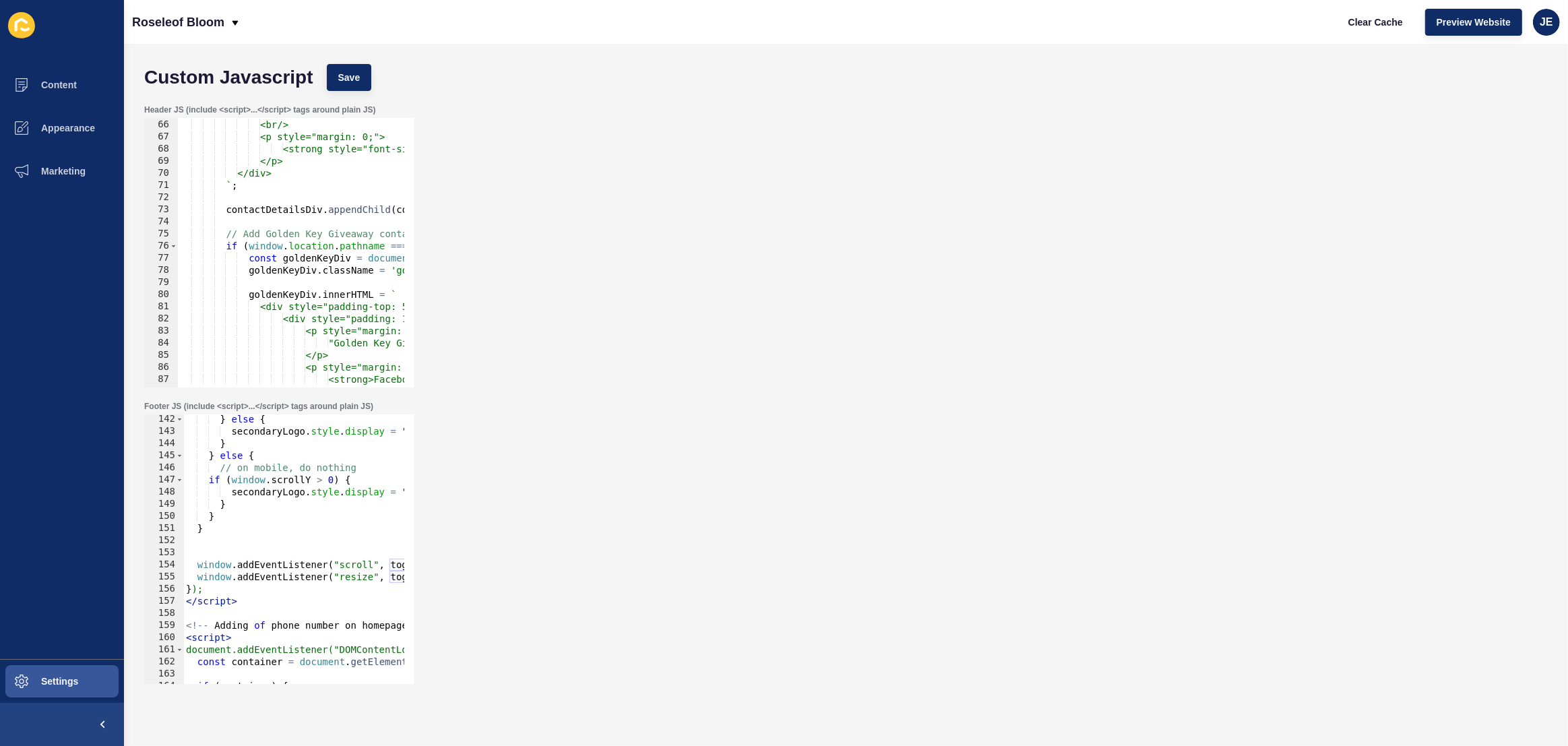
click at [271, 541] on div "} else { secondaryLogo . style . display = "block" ; } } else { // on mobile, d…" at bounding box center [497, 556] width 628 height 284
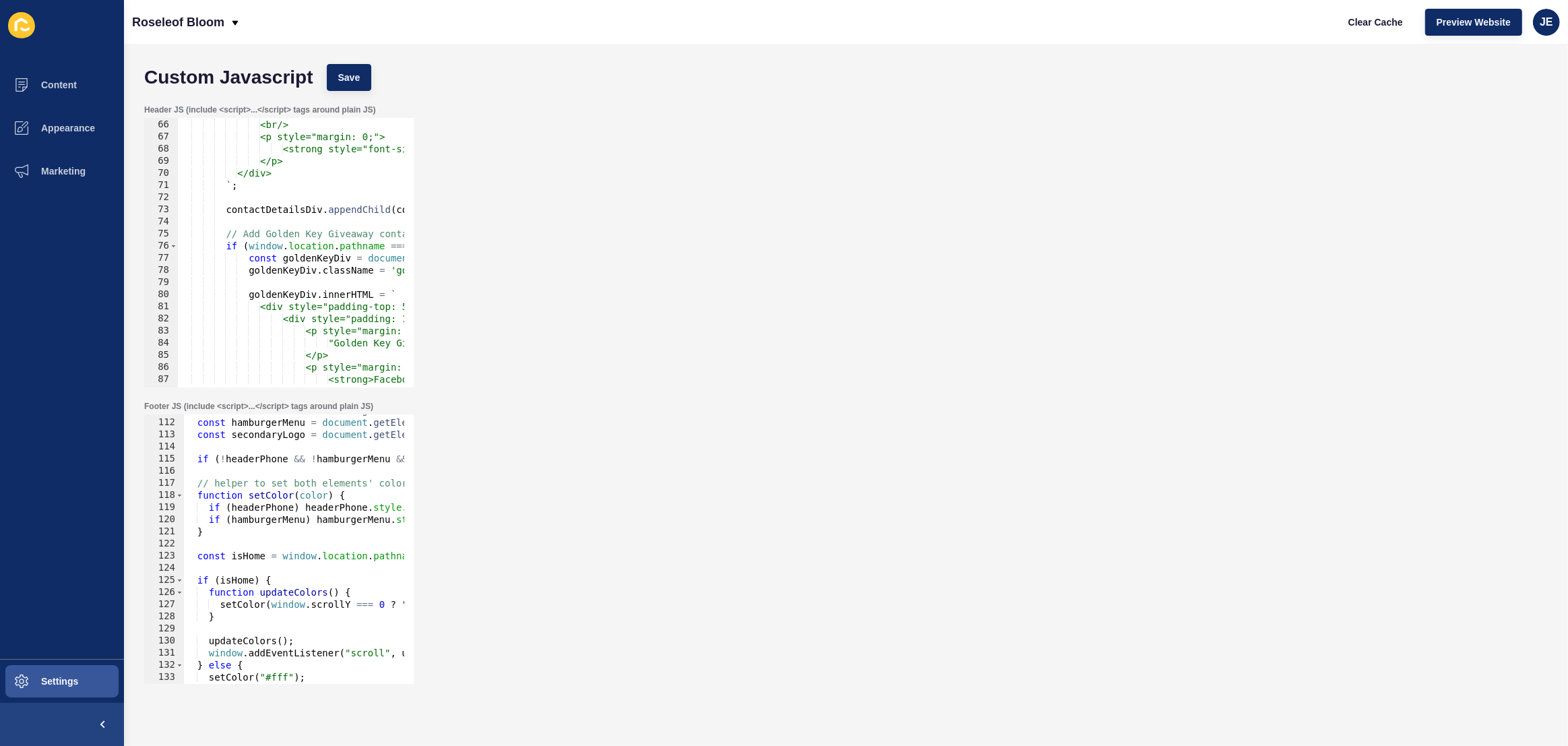
scroll to position [1345, 0]
click at [362, 78] on button "Save" at bounding box center [349, 77] width 45 height 27
click at [1387, 27] on span "Clear Cache" at bounding box center [1375, 22] width 54 height 14
click at [1469, 28] on span "Preview Website" at bounding box center [1474, 22] width 74 height 14
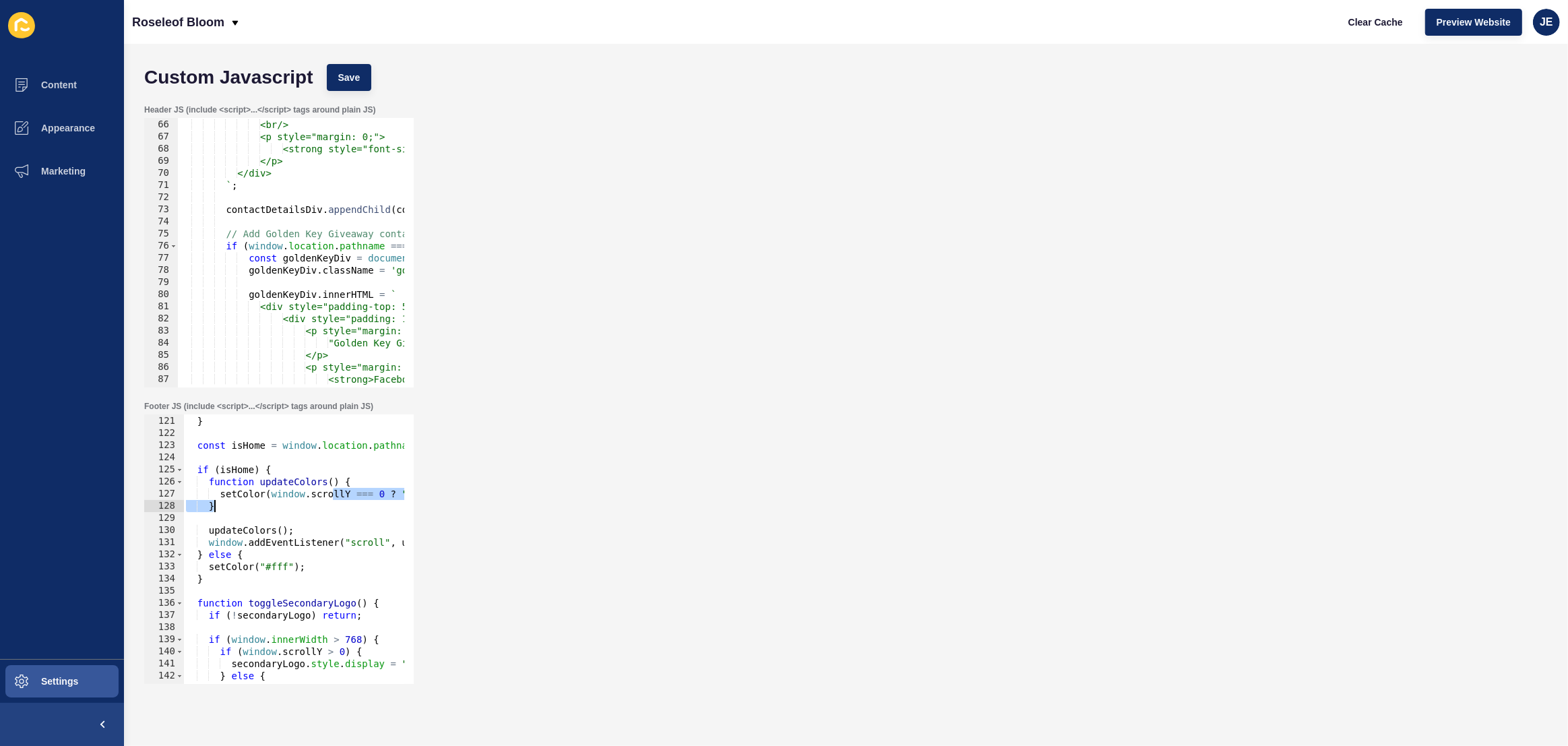
scroll to position [0, 115]
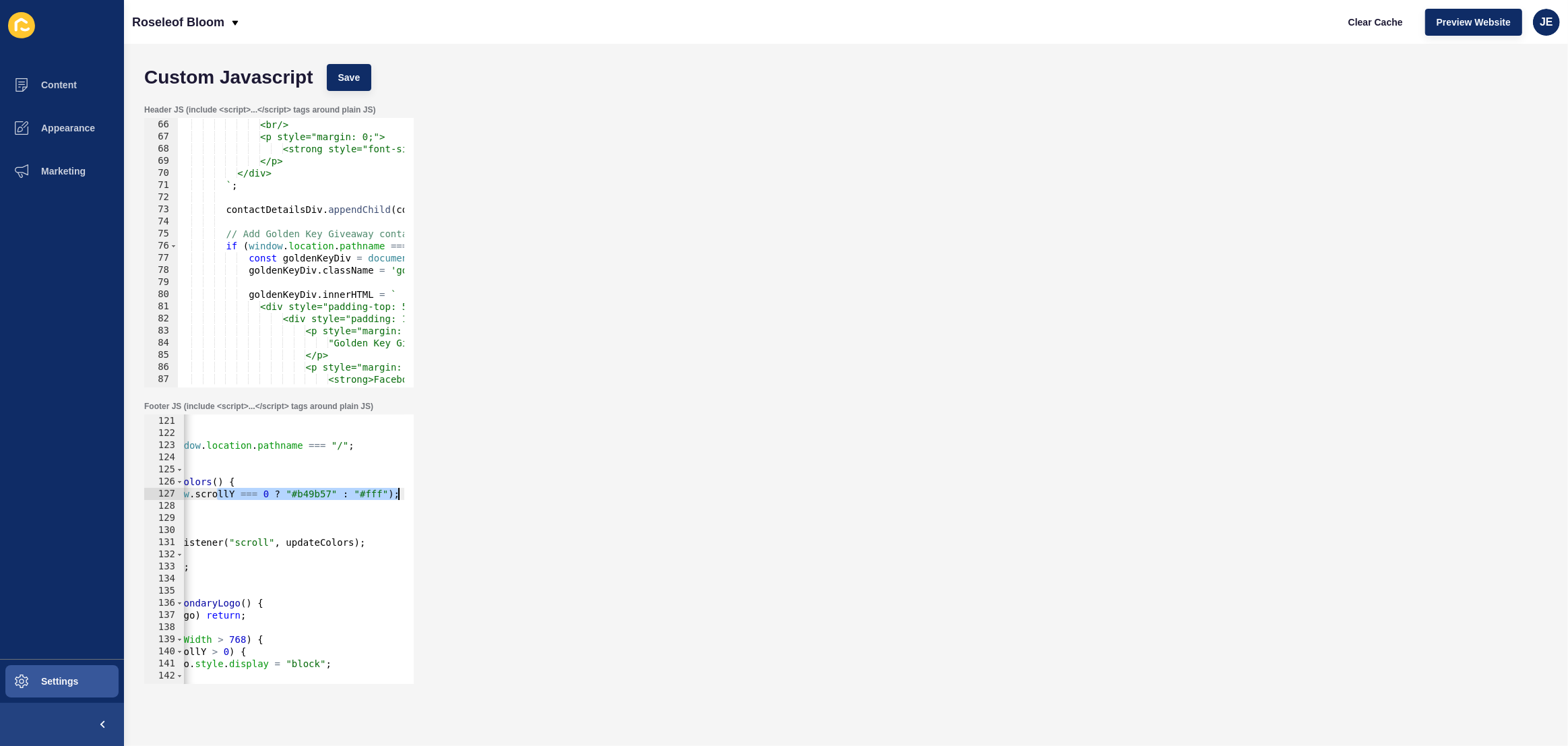
drag, startPoint x: 331, startPoint y: 491, endPoint x: 471, endPoint y: 499, distance: 140.2
click at [471, 499] on div "Footer JS (include <script>...</script> tags around plain JS) setColor(window.s…" at bounding box center [845, 542] width 1417 height 296
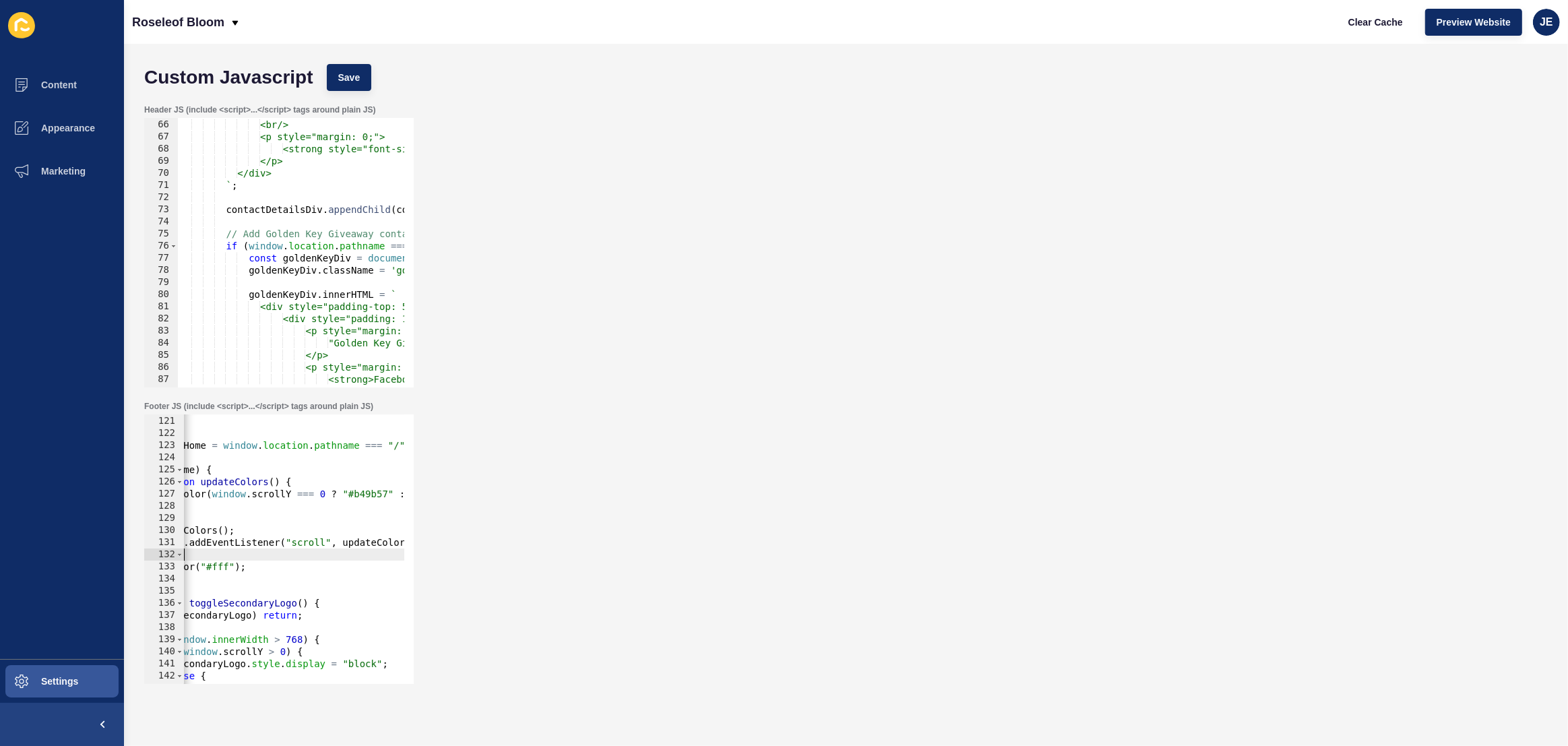
scroll to position [0, 0]
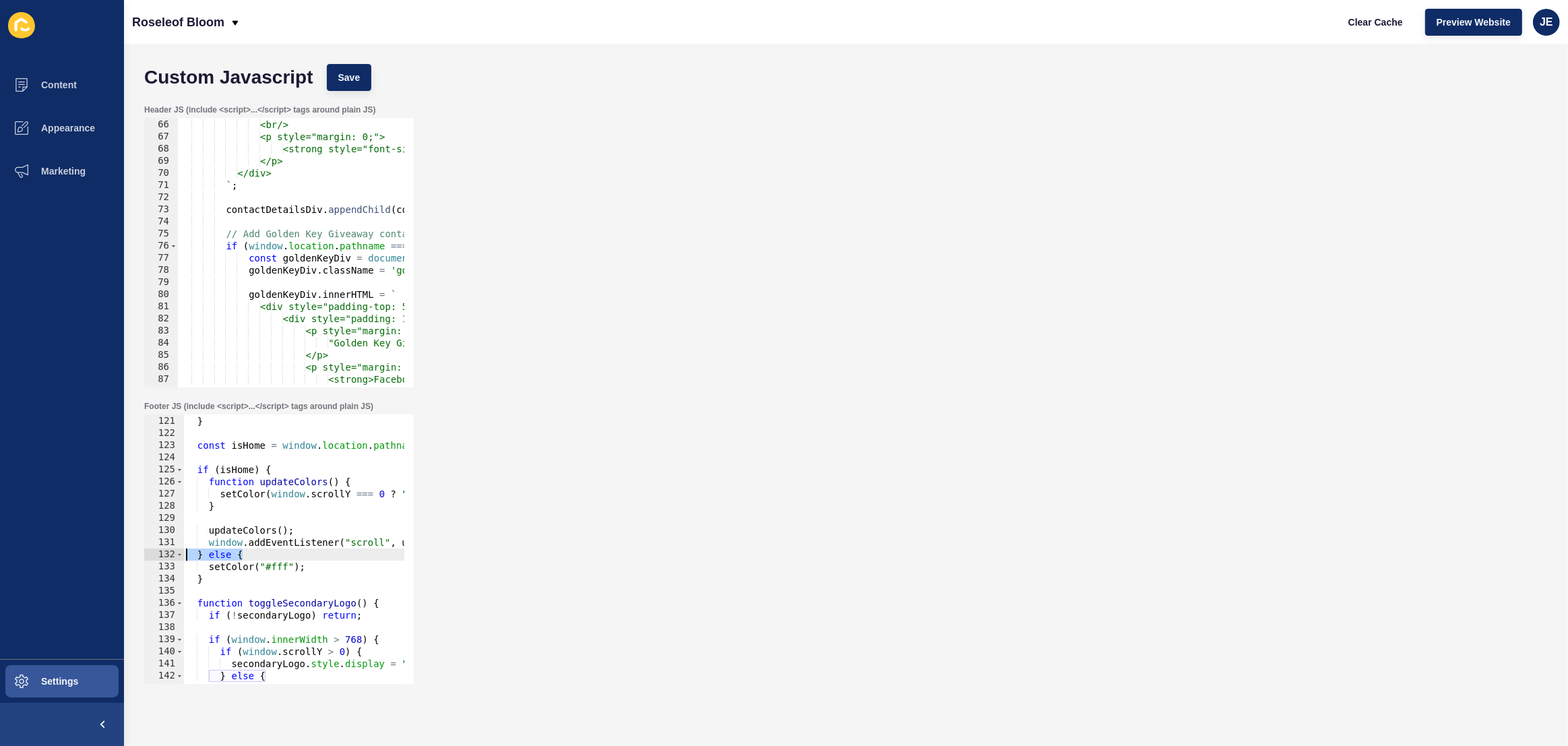
drag, startPoint x: 308, startPoint y: 556, endPoint x: 138, endPoint y: 560, distance: 170.0
click at [130, 560] on div "Custom Javascript Save Header JS (include <script>...</script> tags around plai…" at bounding box center [845, 394] width 1444 height 703
click at [334, 537] on div "if ( hamburgerMenu ) hamburgerMenu . style . color = color ; } const isHome = w…" at bounding box center [497, 546] width 628 height 284
click at [241, 530] on div "if ( hamburgerMenu ) hamburgerMenu . style . color = color ; } const isHome = w…" at bounding box center [497, 546] width 628 height 284
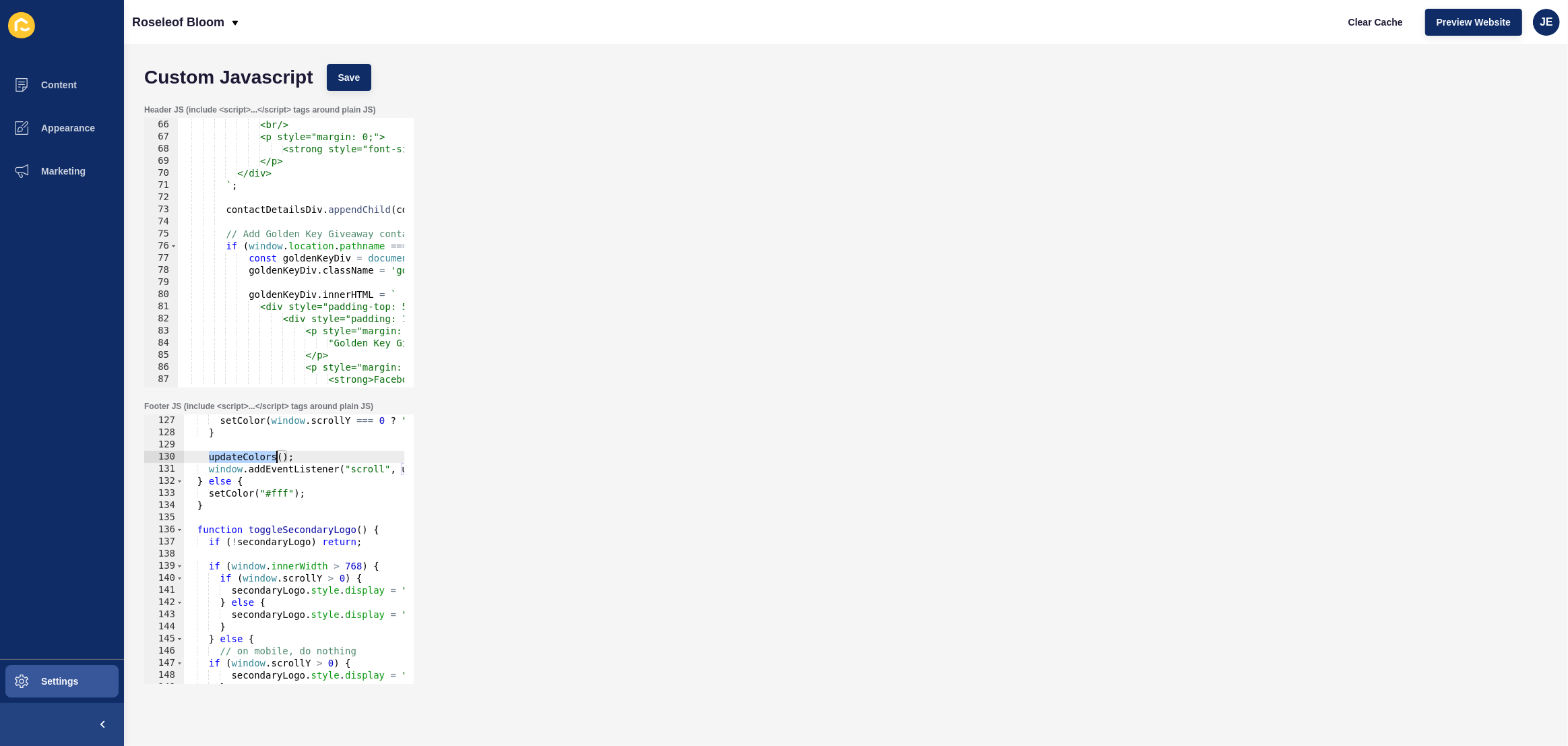
scroll to position [1565, 0]
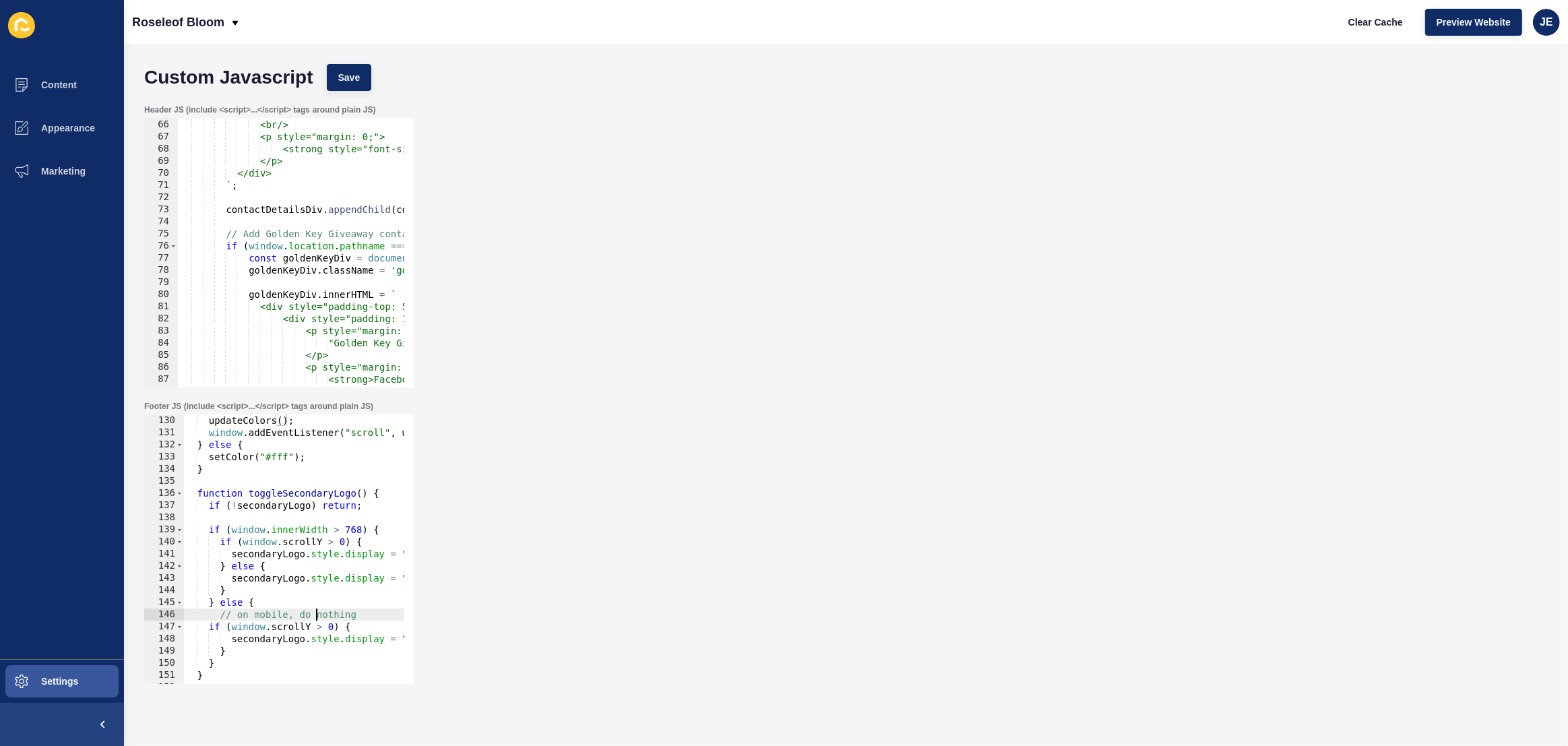
click at [314, 619] on div "updateColors ( ) ; window . addEventListener ( "scroll" , updateColors ) ; } el…" at bounding box center [497, 557] width 628 height 284
click at [386, 529] on div "updateColors ( ) ; window . addEventListener ( "scroll" , updateColors ) ; } el…" at bounding box center [497, 557] width 628 height 284
click at [314, 494] on div "updateColors ( ) ; window . addEventListener ( "scroll" , updateColors ) ; } el…" at bounding box center [497, 557] width 628 height 284
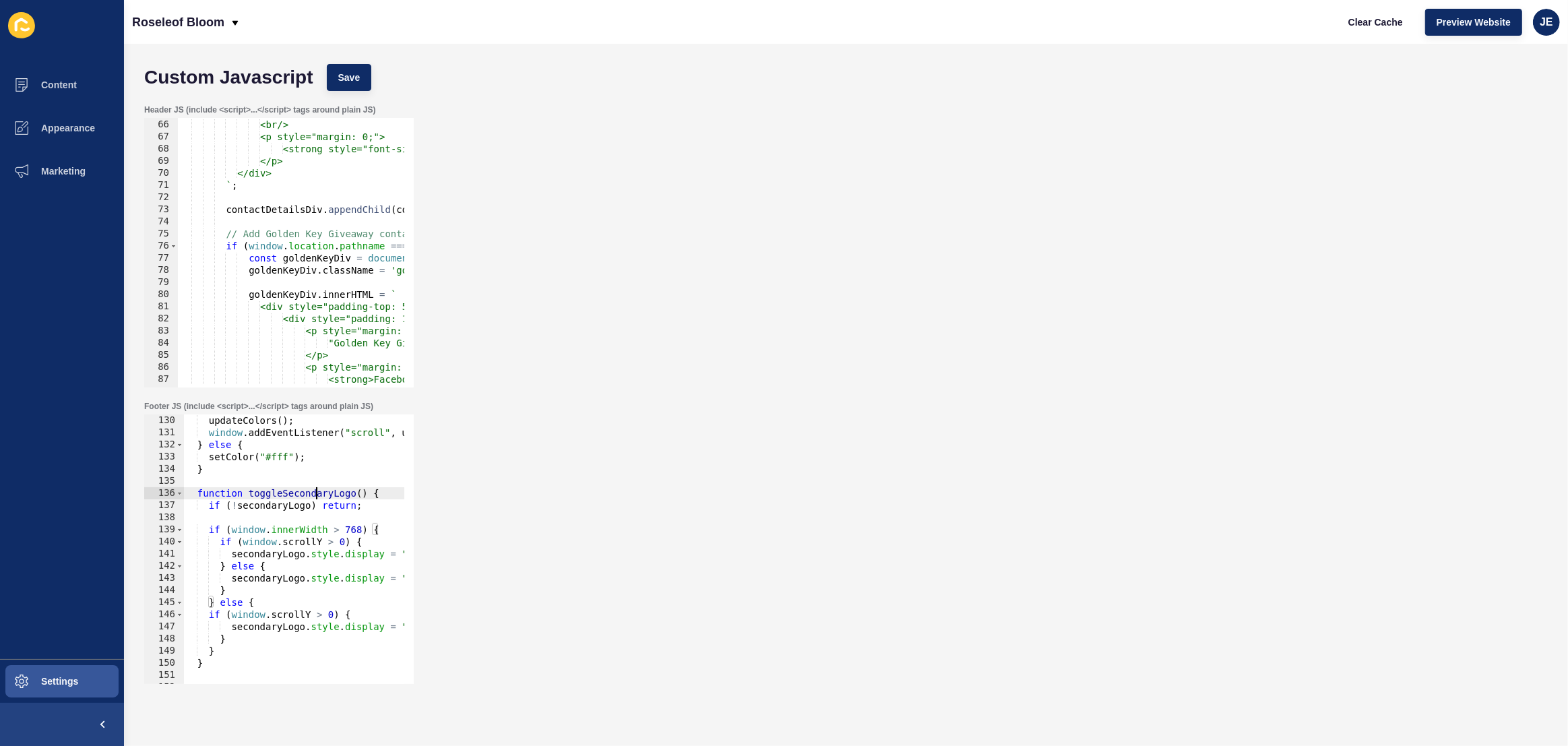
click at [314, 494] on div "updateColors ( ) ; window . addEventListener ( "scroll" , updateColors ) ; } el…" at bounding box center [497, 557] width 628 height 284
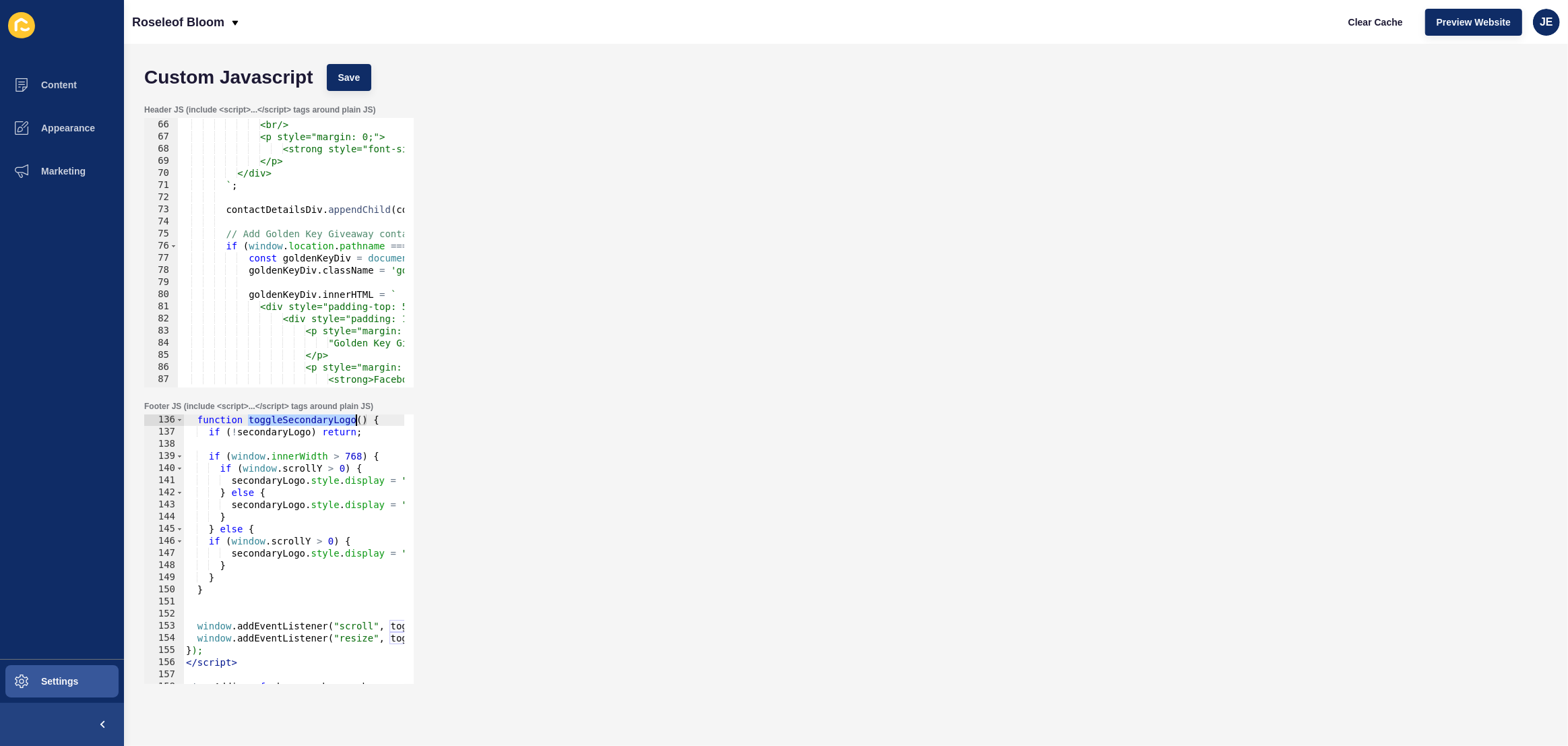
scroll to position [1639, 0]
click at [241, 590] on div "function toggleSecondaryLogo ( ) { if ( ! secondaryLogo ) return ; if ( window …" at bounding box center [497, 556] width 628 height 284
type textarea "}"
type textarea "if(isHome){}"
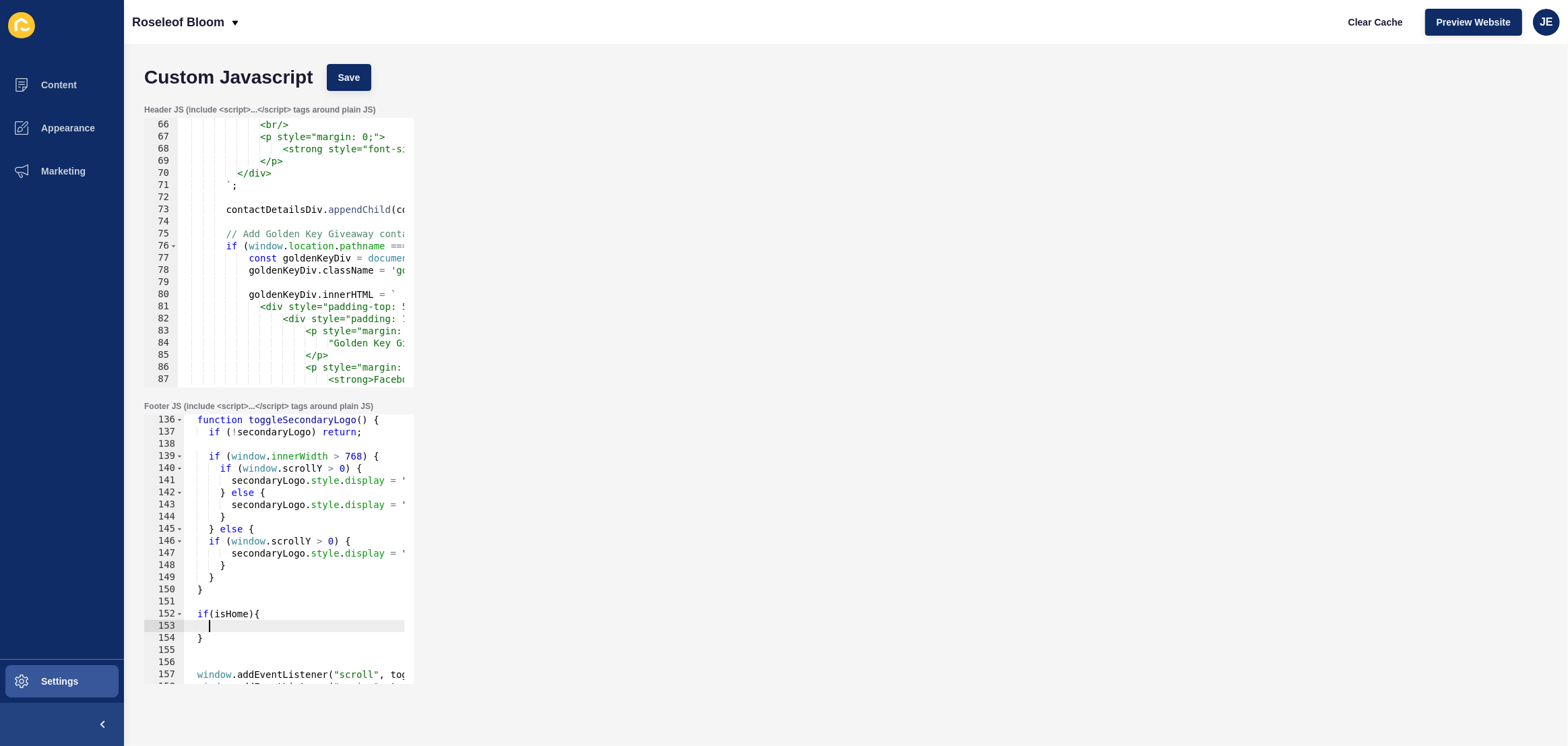
paste textarea "toggleSecondaryLogo"
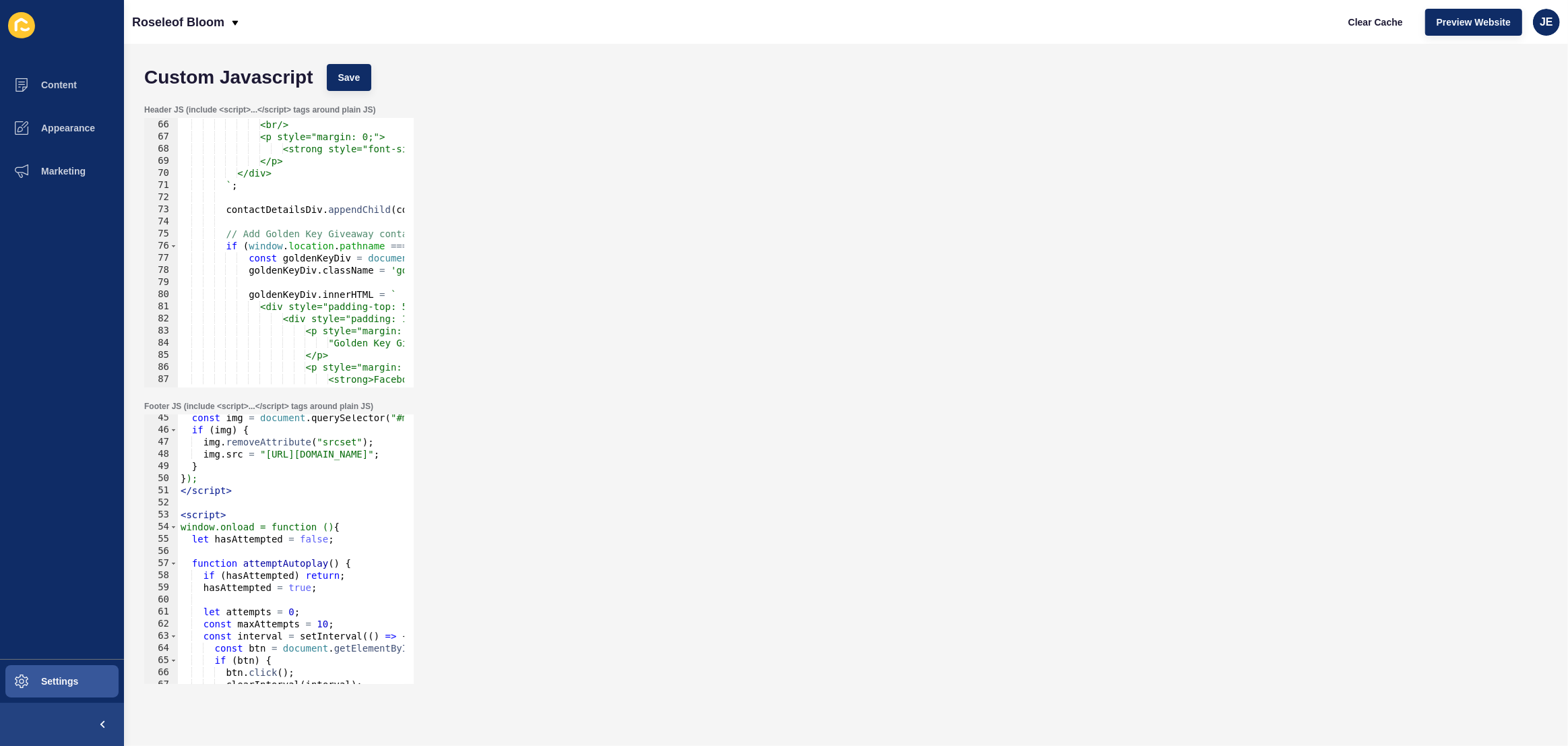
scroll to position [463, 0]
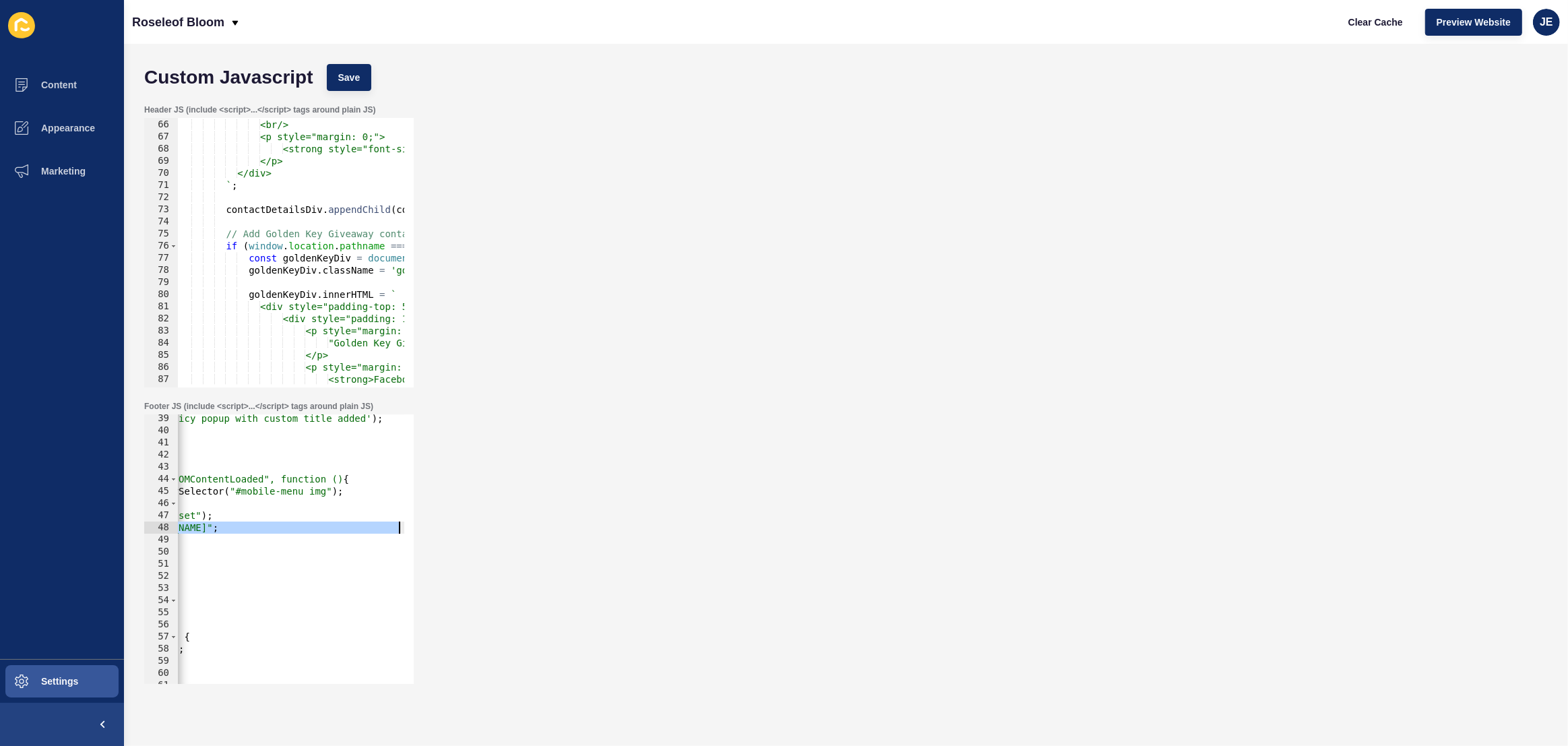
drag, startPoint x: 329, startPoint y: 526, endPoint x: 417, endPoint y: 528, distance: 88.0
click at [417, 528] on div "Footer JS (include <script>...</script> tags around plain JS) toggleSecondaryLo…" at bounding box center [845, 542] width 1417 height 296
click at [281, 533] on div "console . log ( 'Privacy Policy popup with custom title added' ) ; } ); </ scri…" at bounding box center [161, 555] width 628 height 284
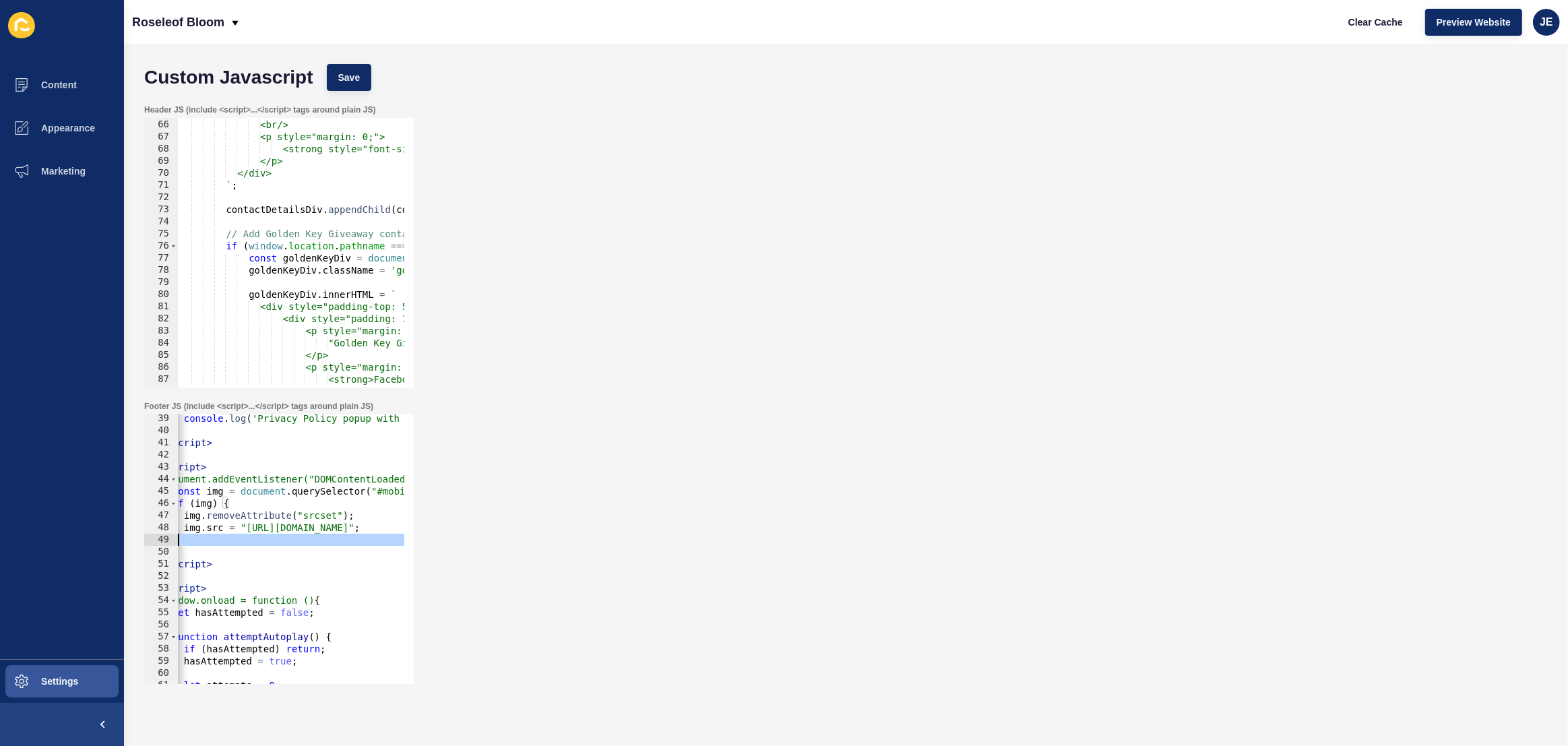
drag, startPoint x: 243, startPoint y: 547, endPoint x: 202, endPoint y: 541, distance: 41.4
click at [202, 541] on div "console . log ( 'Privacy Policy popup with custom title added' ) ; } ); </ scri…" at bounding box center [473, 555] width 628 height 284
drag, startPoint x: 346, startPoint y: 491, endPoint x: 418, endPoint y: 490, distance: 72.0
click at [426, 488] on div "Footer JS (include <script>...</script> tags around plain JS) } }); 39 40 41 42…" at bounding box center [845, 542] width 1417 height 296
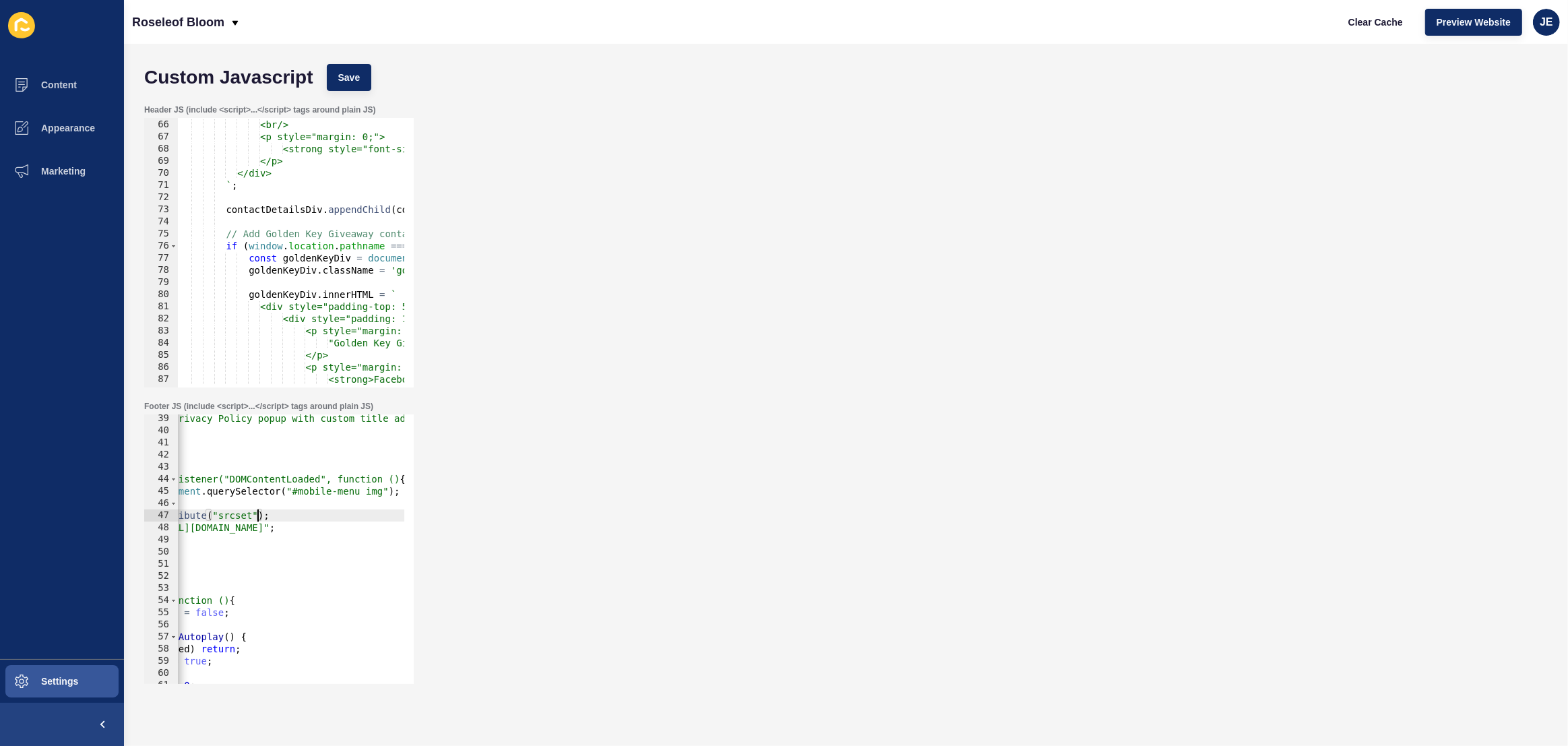
scroll to position [0, 0]
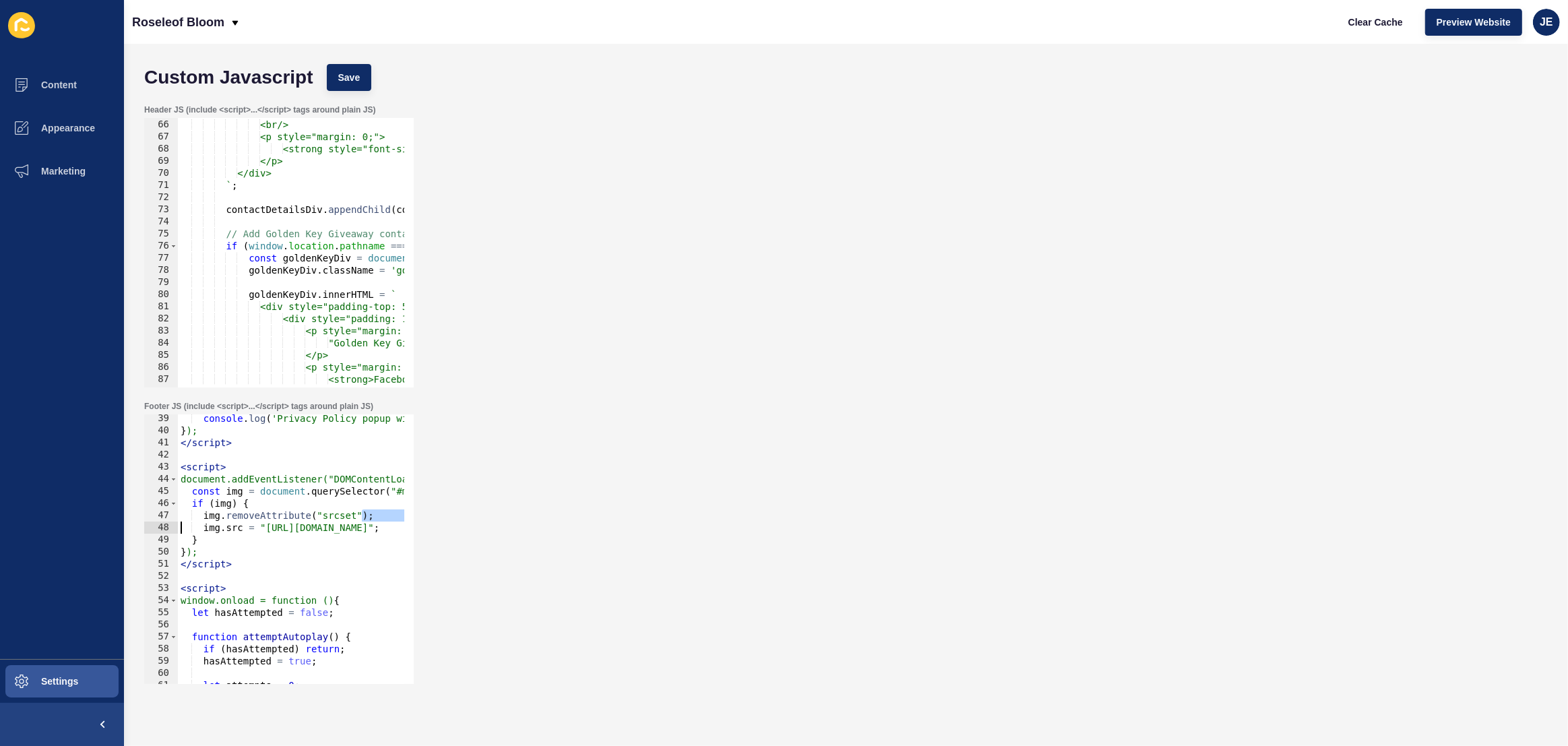
drag, startPoint x: 258, startPoint y: 521, endPoint x: 116, endPoint y: 523, distance: 142.0
click at [116, 523] on div "Content Appearance Marketing Settings Roseleof Bloom Clear Cache Preview Websit…" at bounding box center [784, 373] width 1568 height 746
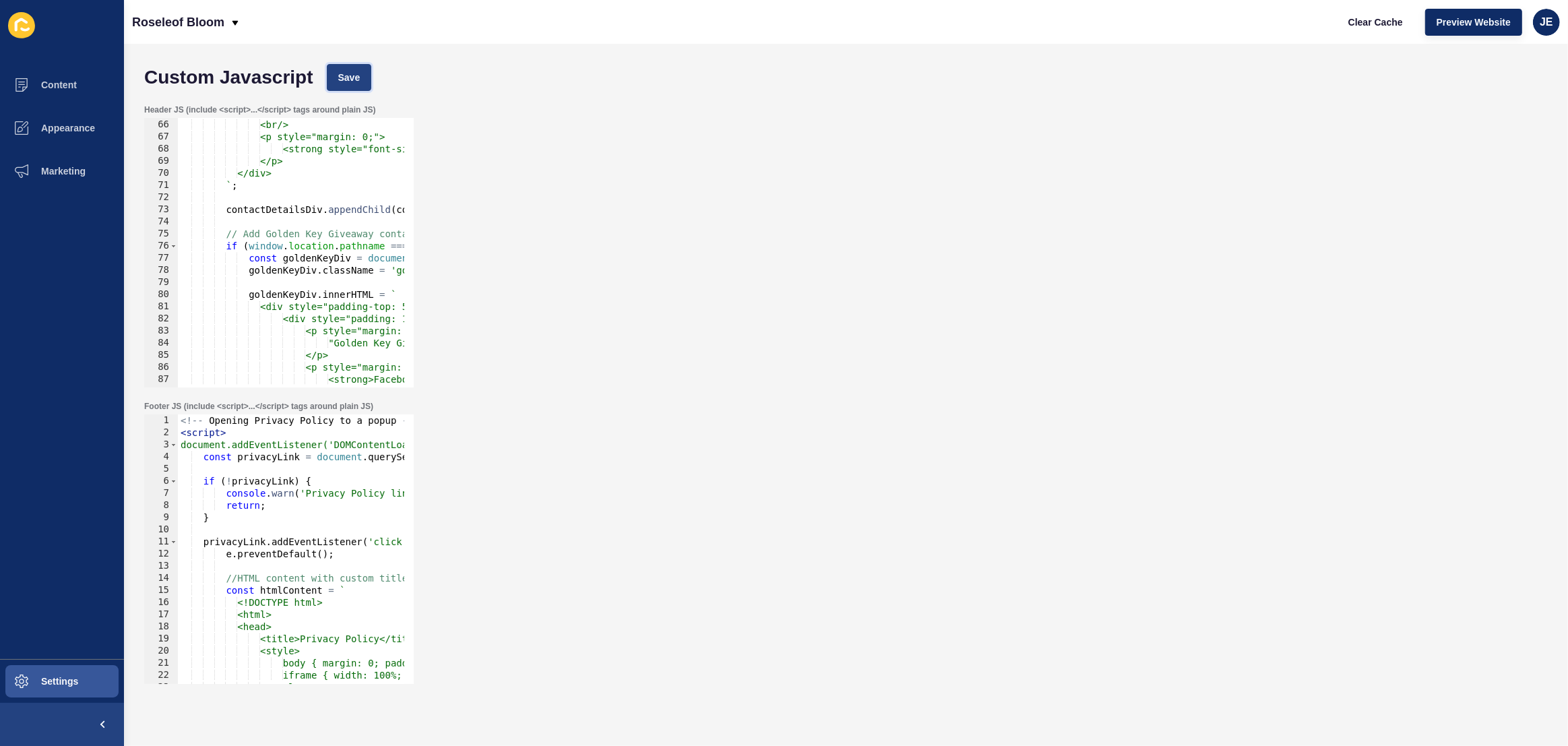
click at [344, 81] on span "Save" at bounding box center [350, 78] width 22 height 14
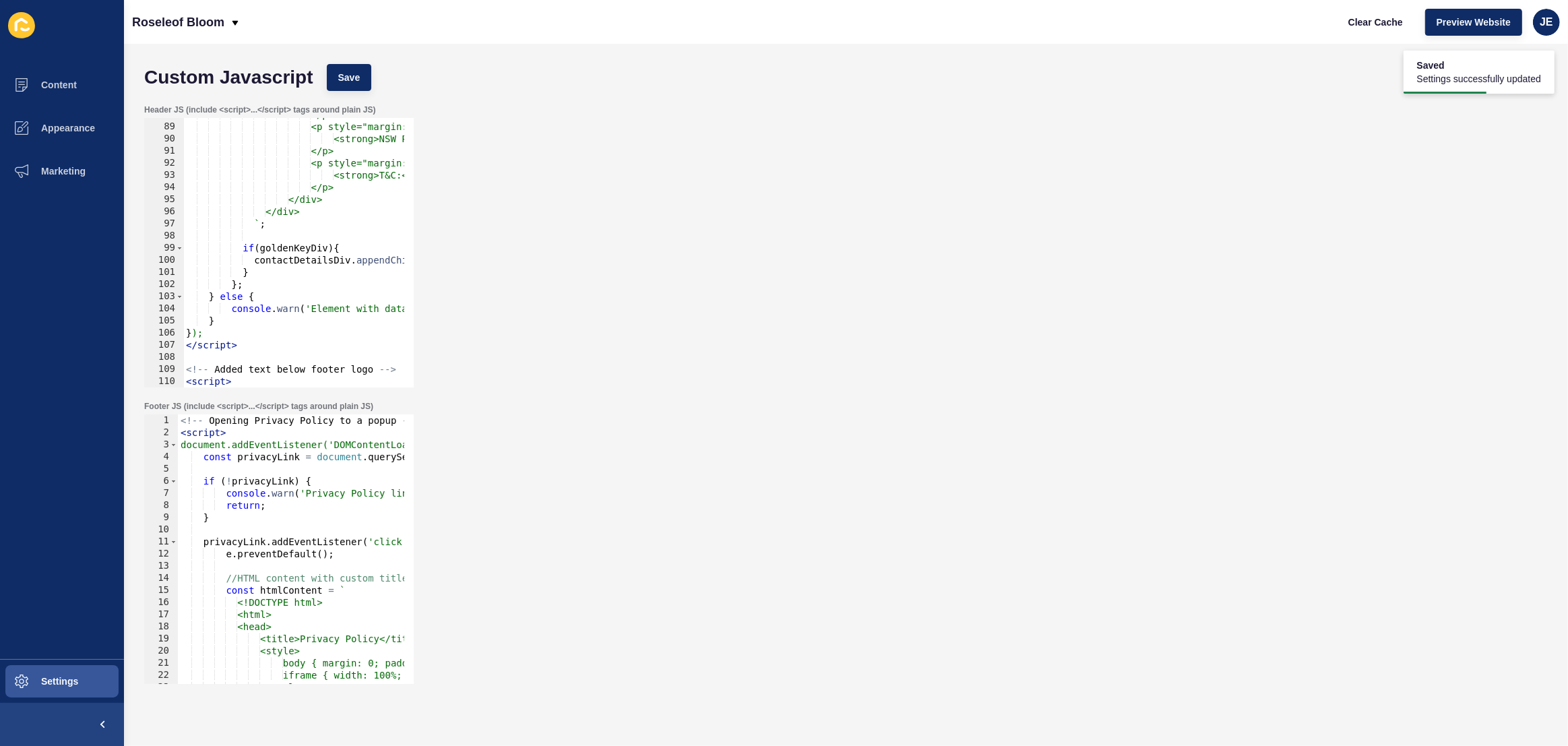
scroll to position [1595, 0]
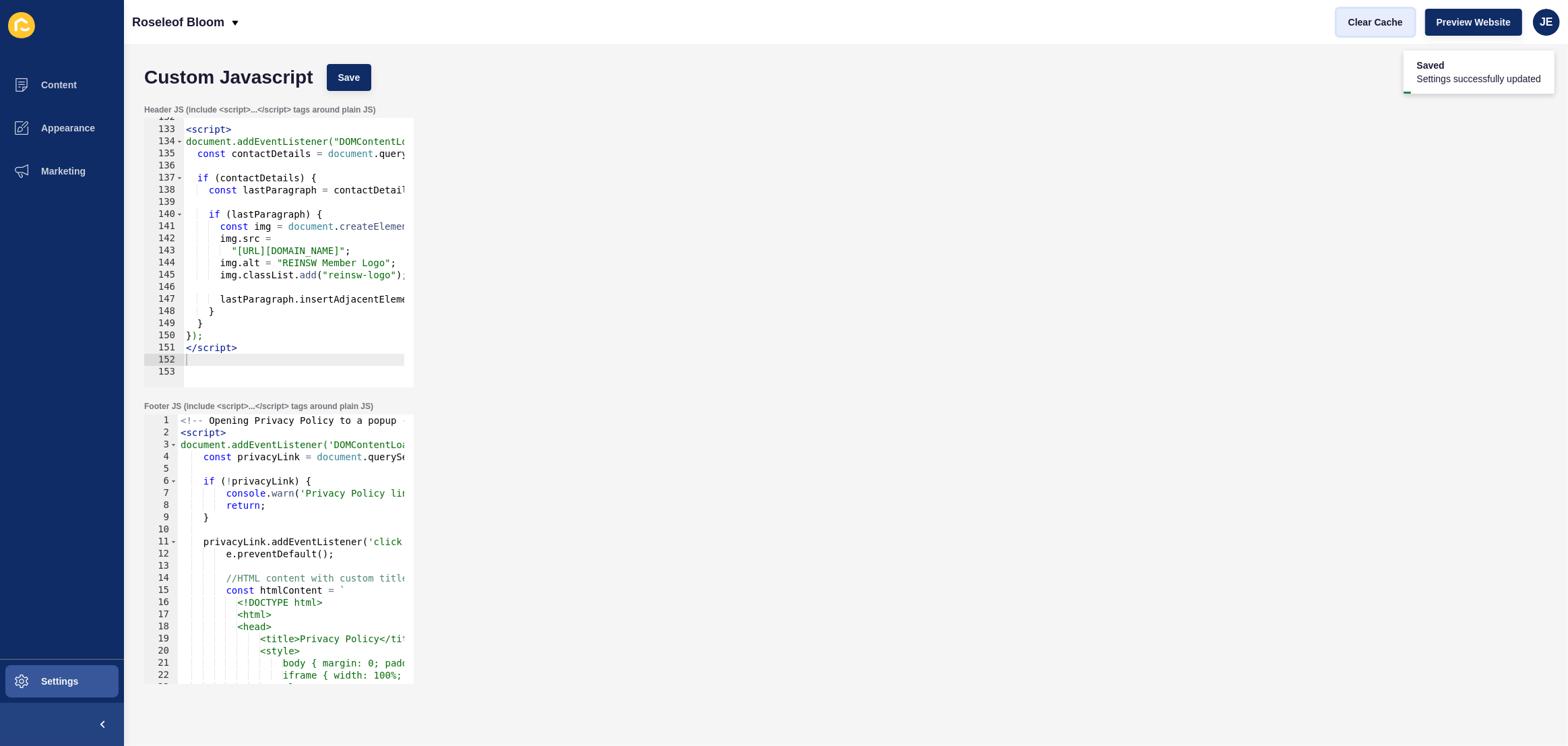
click at [1352, 26] on span "Clear Cache" at bounding box center [1375, 22] width 54 height 14
click at [1453, 21] on span "Preview Website" at bounding box center [1474, 22] width 74 height 14
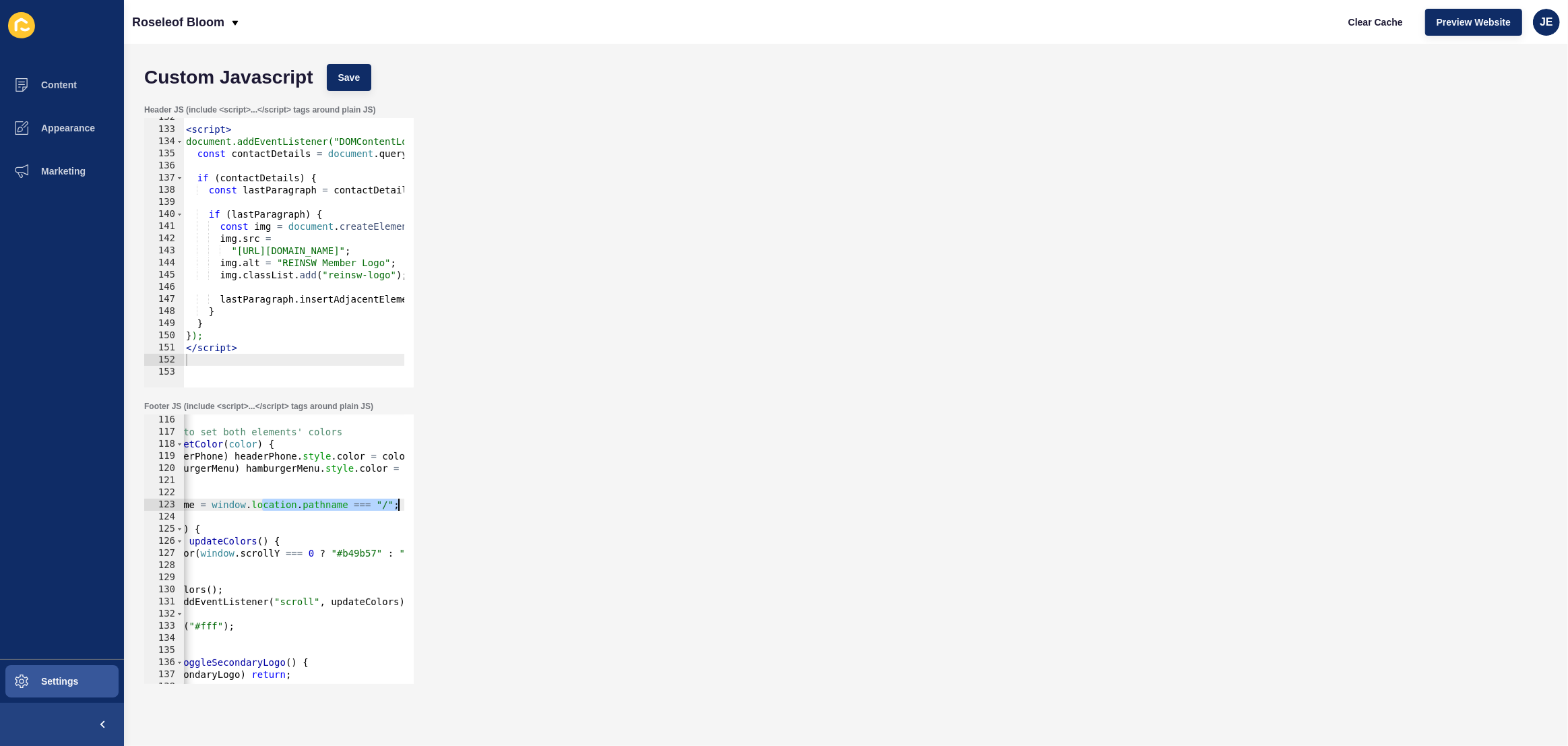
scroll to position [0, 71]
drag, startPoint x: 333, startPoint y: 504, endPoint x: 422, endPoint y: 500, distance: 89.1
click at [422, 500] on div "Footer JS (include <script>...</script> tags around plain JS) const isHome = wi…" at bounding box center [845, 542] width 1417 height 296
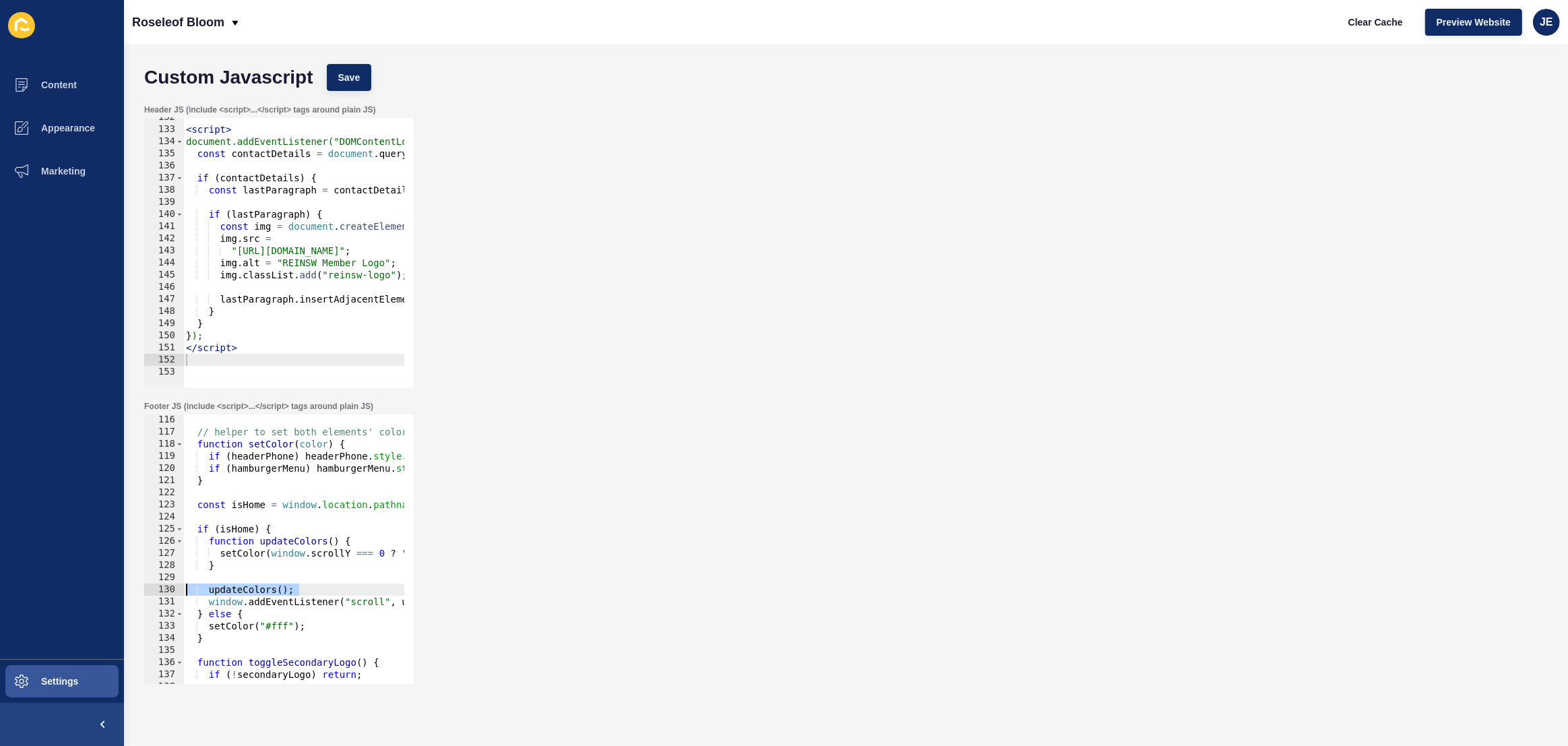
drag, startPoint x: 237, startPoint y: 588, endPoint x: 169, endPoint y: 588, distance: 68.0
click at [169, 588] on div "const isHome = window.location.pathname === "/"; 116 117 118 119 120 121 122 12…" at bounding box center [279, 549] width 269 height 270
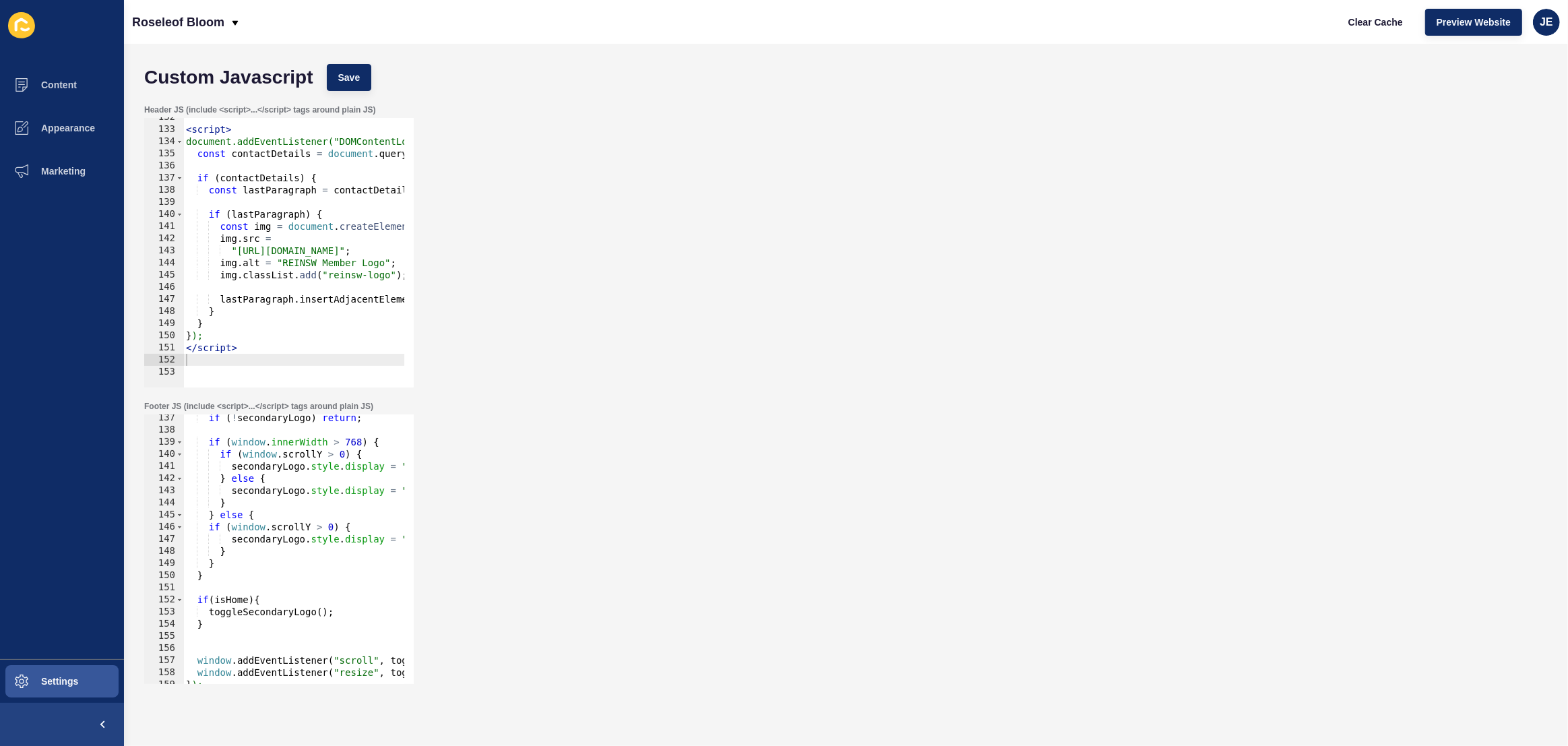
scroll to position [1580, 0]
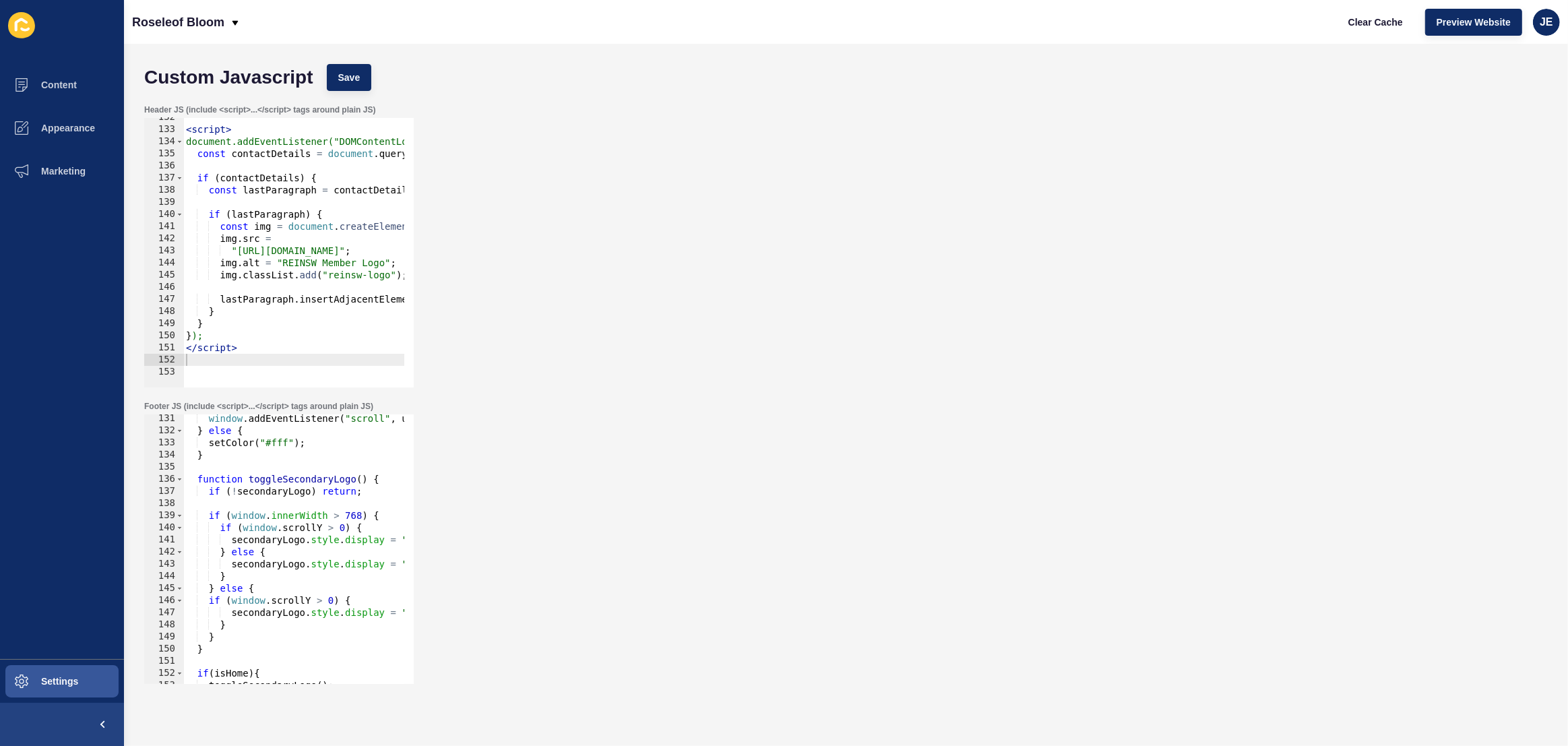
click at [227, 481] on div "window . addEventListener ( "scroll" , updateColors ) ; } else { setColor ( "#f…" at bounding box center [497, 555] width 628 height 284
type textarea "function toggleSecondaryLogo() {"
click at [227, 481] on div "window . addEventListener ( "scroll" , updateColors ) ; } else { setColor ( "#f…" at bounding box center [497, 555] width 628 height 284
click at [299, 471] on div "window . addEventListener ( "scroll" , updateColors ) ; } else { setColor ( "#f…" at bounding box center [497, 555] width 628 height 284
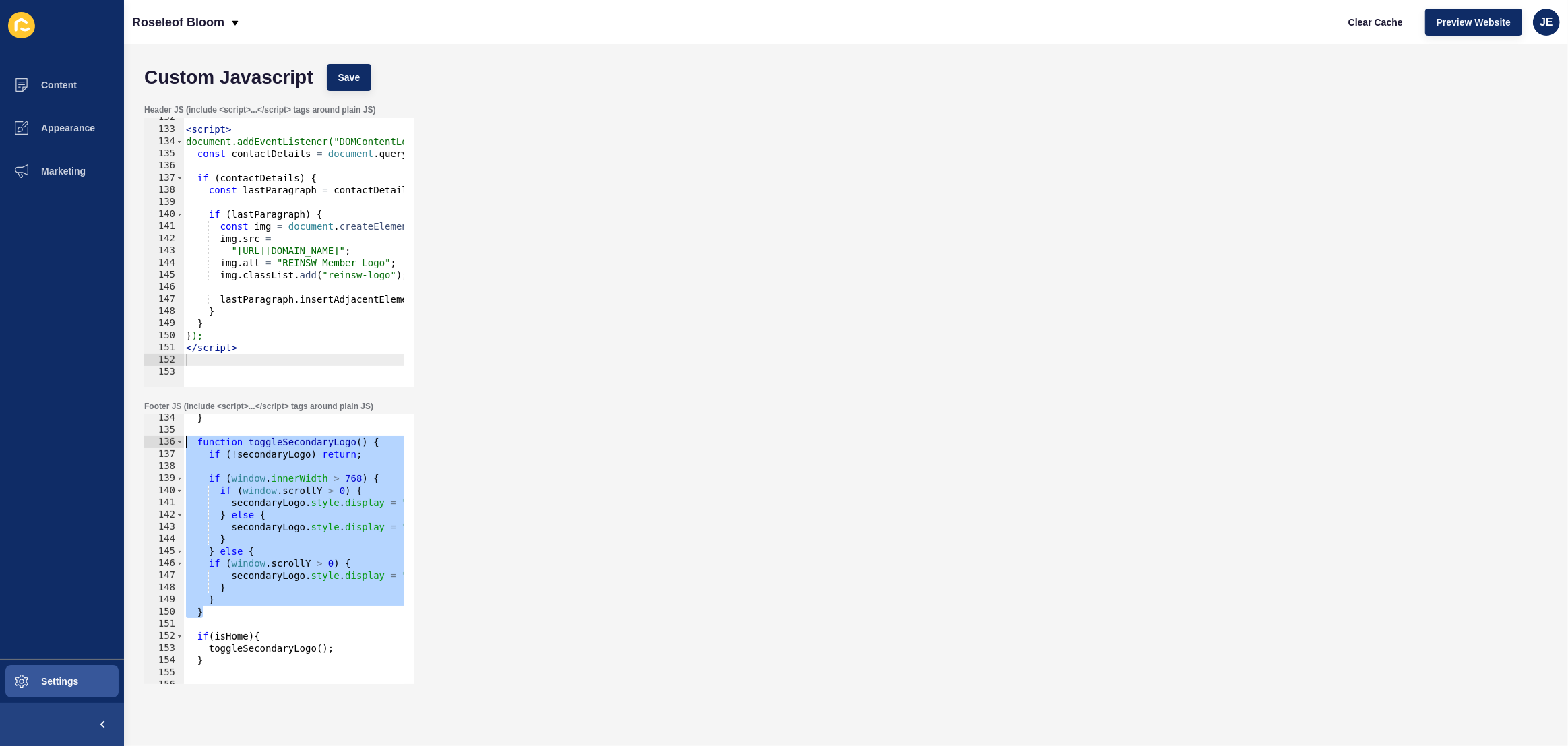
drag, startPoint x: 223, startPoint y: 610, endPoint x: 163, endPoint y: 440, distance: 180.3
click at [163, 440] on div "134 135 136 137 138 139 140 141 142 143 144 145 146 147 148 149 150 151 152 153…" at bounding box center [279, 549] width 269 height 270
click at [351, 74] on span "Save" at bounding box center [350, 78] width 22 height 14
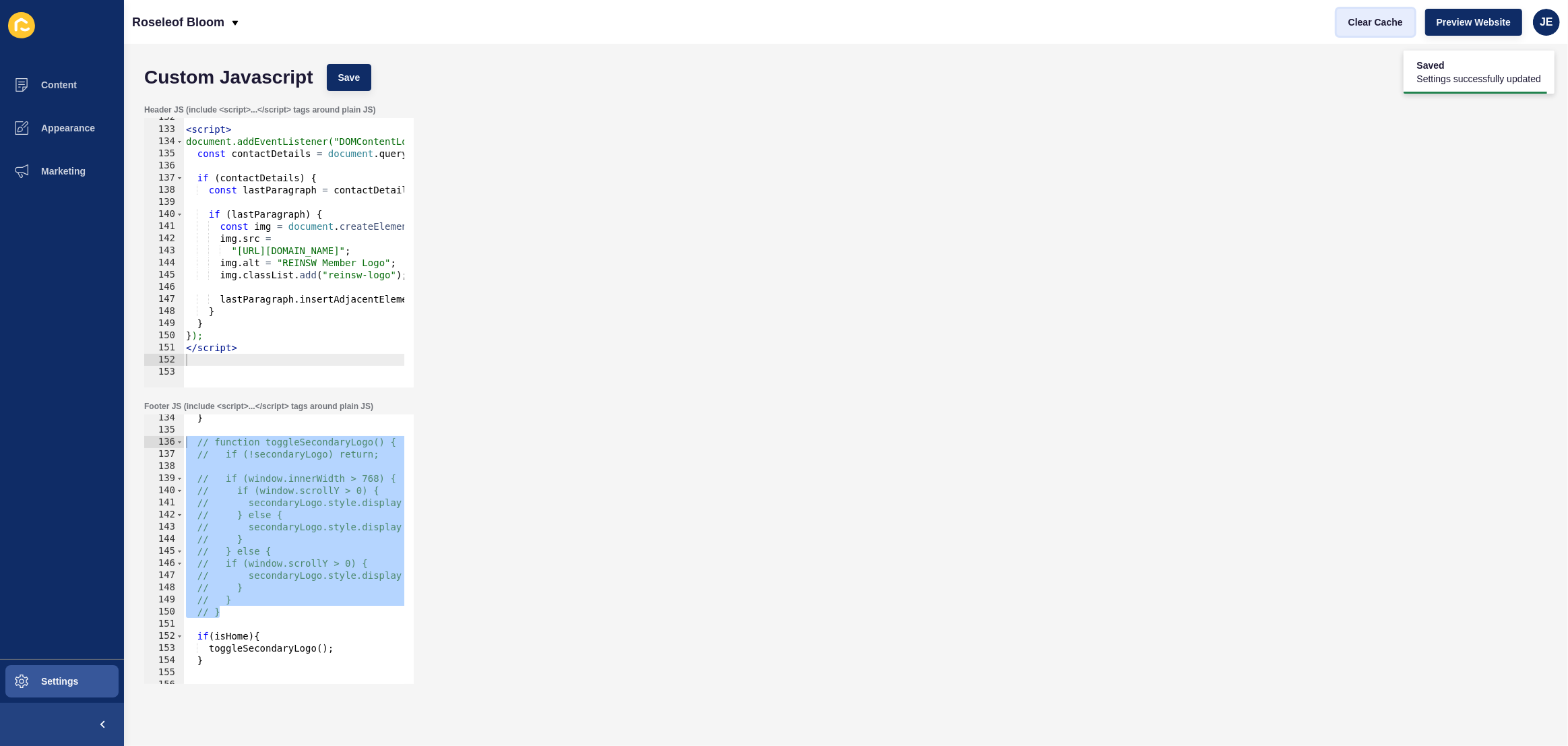
click at [1367, 10] on button "Clear Cache" at bounding box center [1376, 21] width 78 height 27
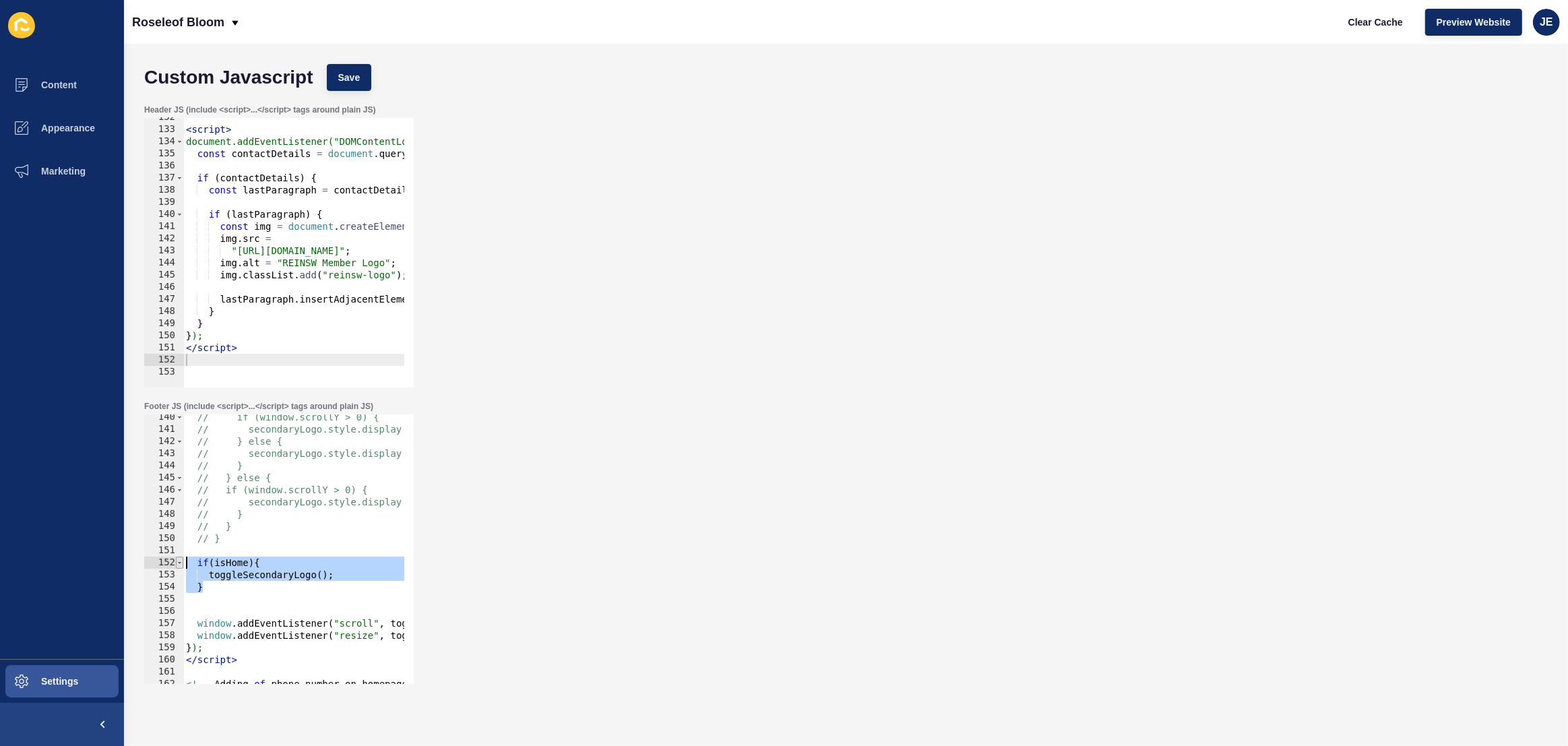
drag, startPoint x: 217, startPoint y: 584, endPoint x: 178, endPoint y: 565, distance: 43.4
click at [178, 565] on div "} 140 141 142 143 144 145 146 147 148 149 150 151 152 153 154 155 156 157 158 1…" at bounding box center [279, 549] width 269 height 270
type textarea "// if(isHome){ // toggleSecondaryLogo();"
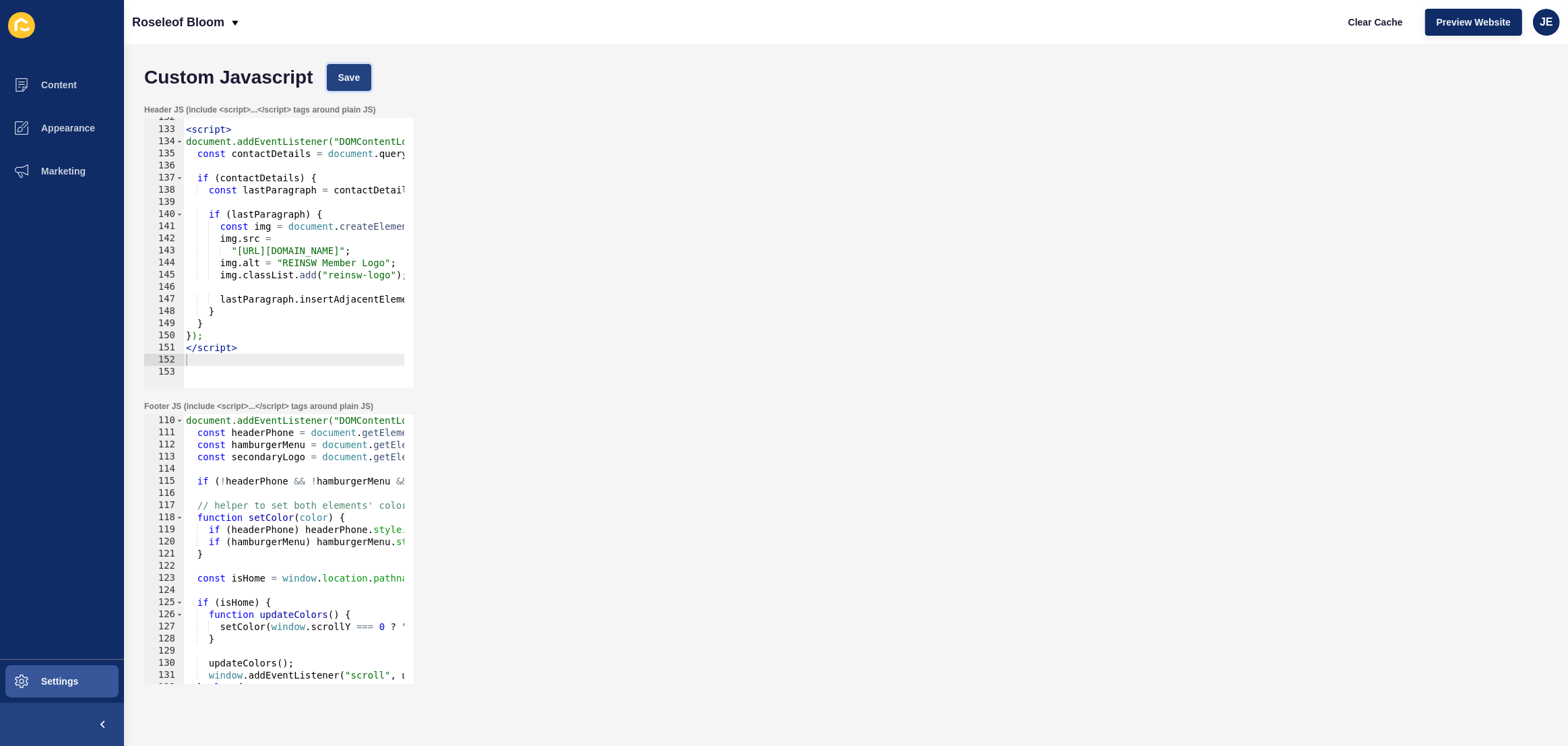
click at [352, 73] on span "Save" at bounding box center [350, 78] width 22 height 14
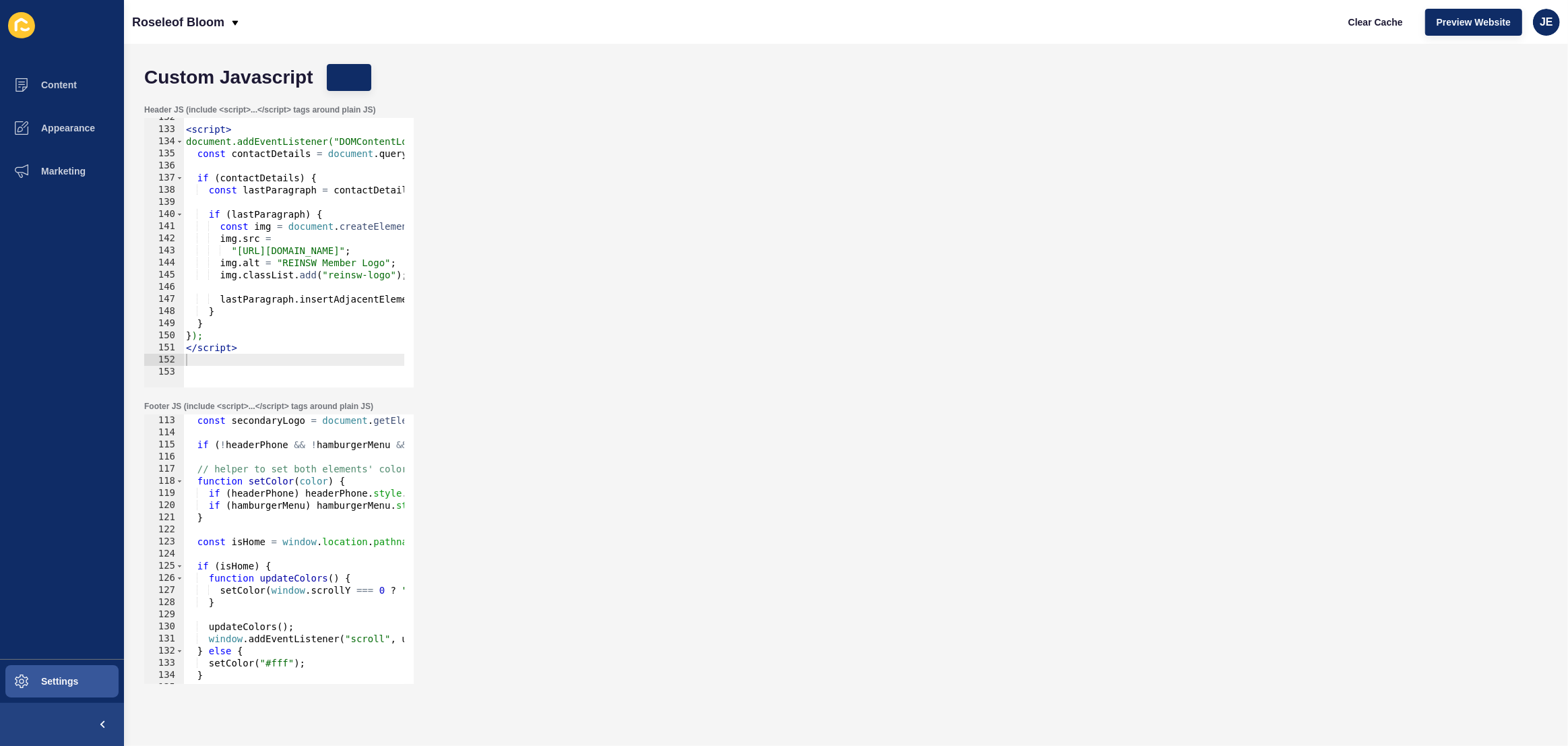
scroll to position [1506, 0]
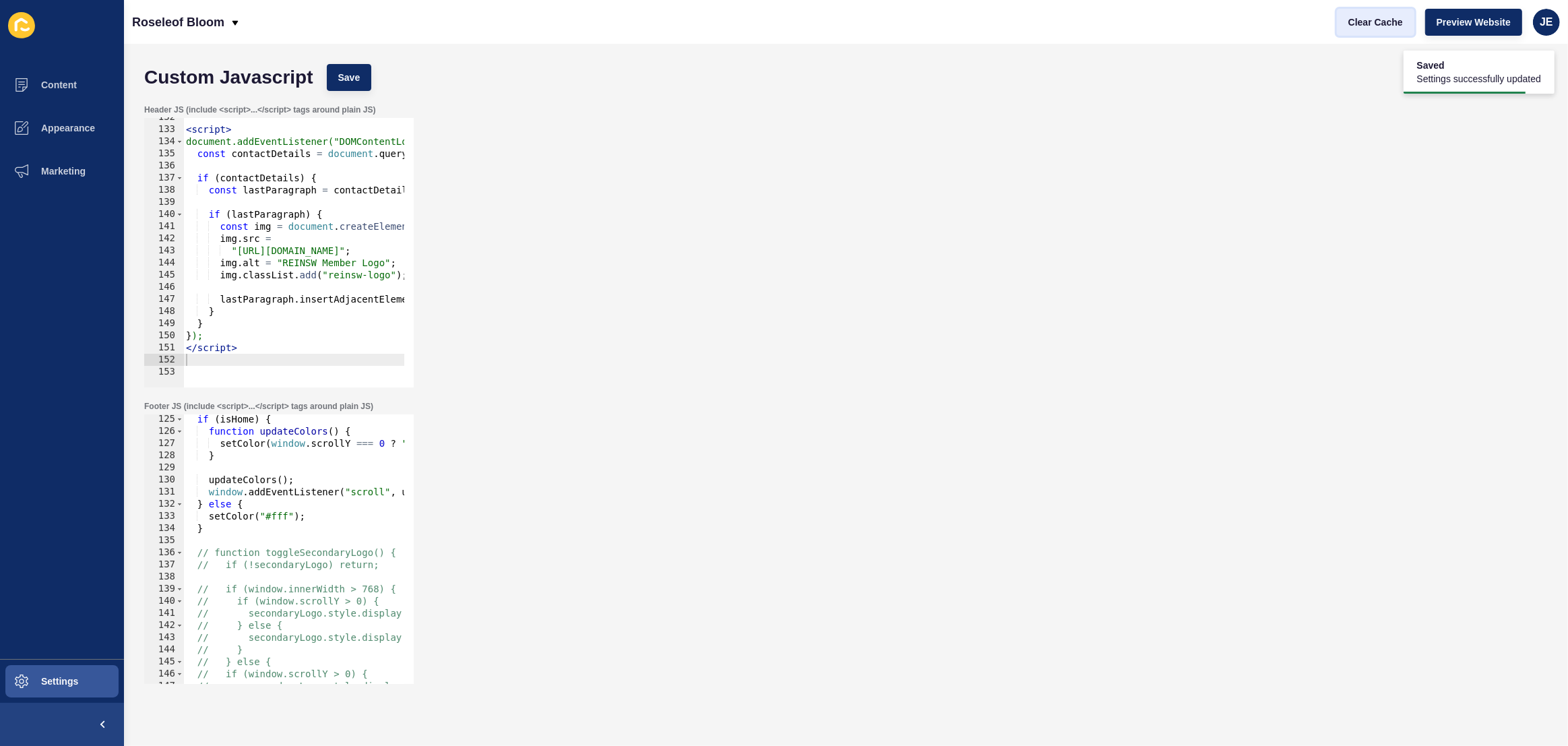
click at [1375, 21] on span "Clear Cache" at bounding box center [1375, 22] width 54 height 14
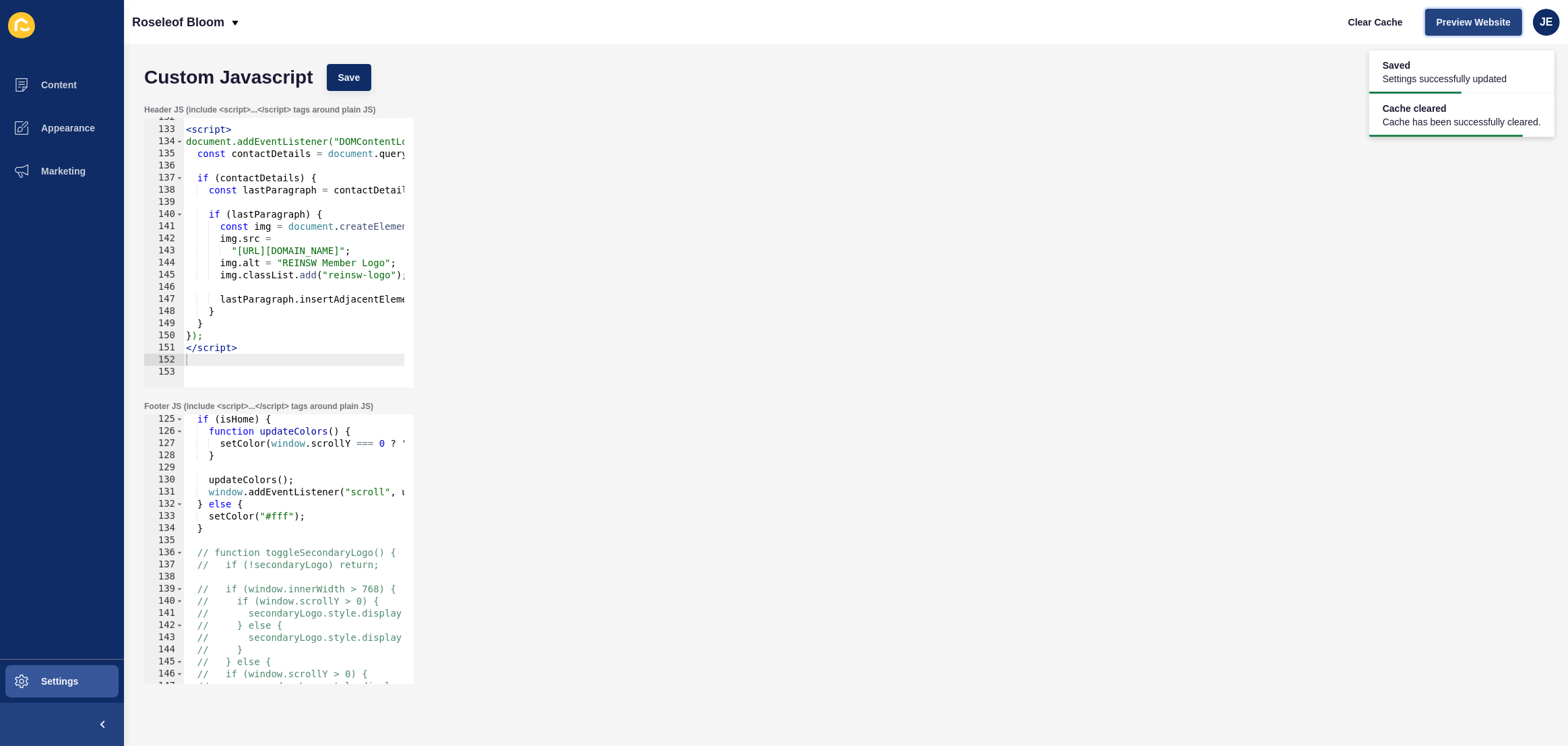
click at [1471, 25] on span "Preview Website" at bounding box center [1474, 22] width 74 height 14
click at [91, 671] on button "Settings" at bounding box center [62, 681] width 124 height 43
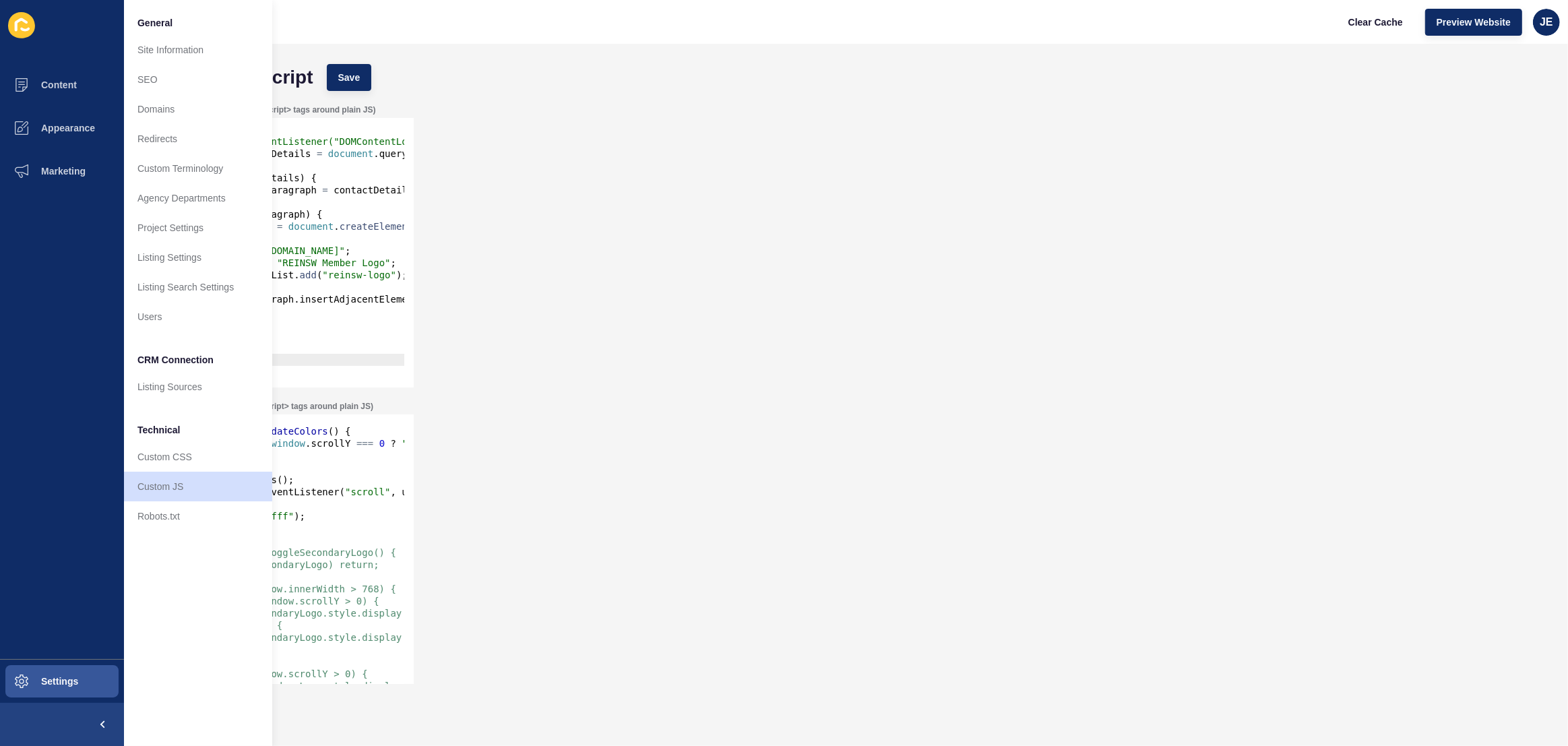
click at [360, 471] on div "if ( isHome ) { function updateColors ( ) { setColor ( window . scrollY === 0 ?…" at bounding box center [497, 556] width 628 height 284
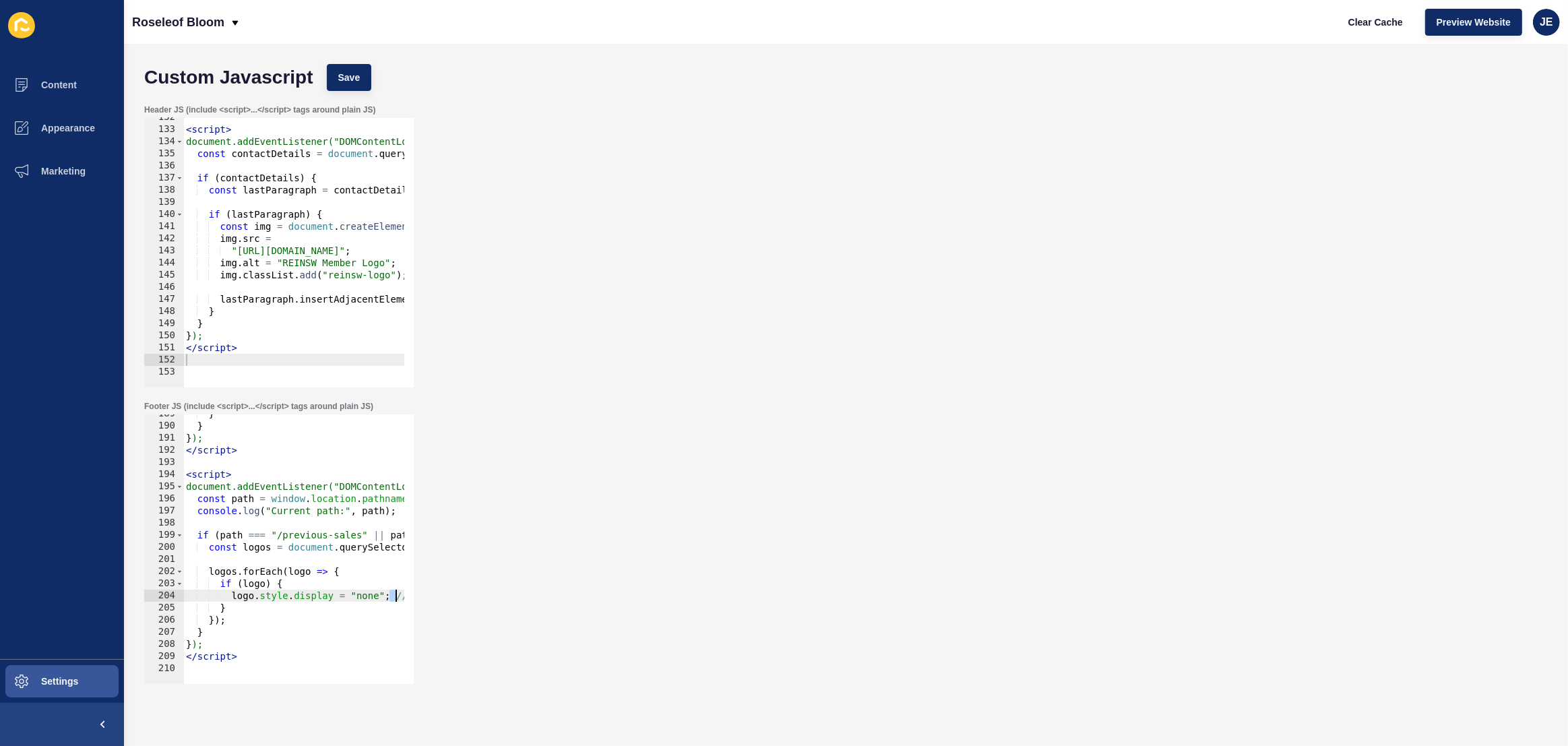
scroll to position [0, 127]
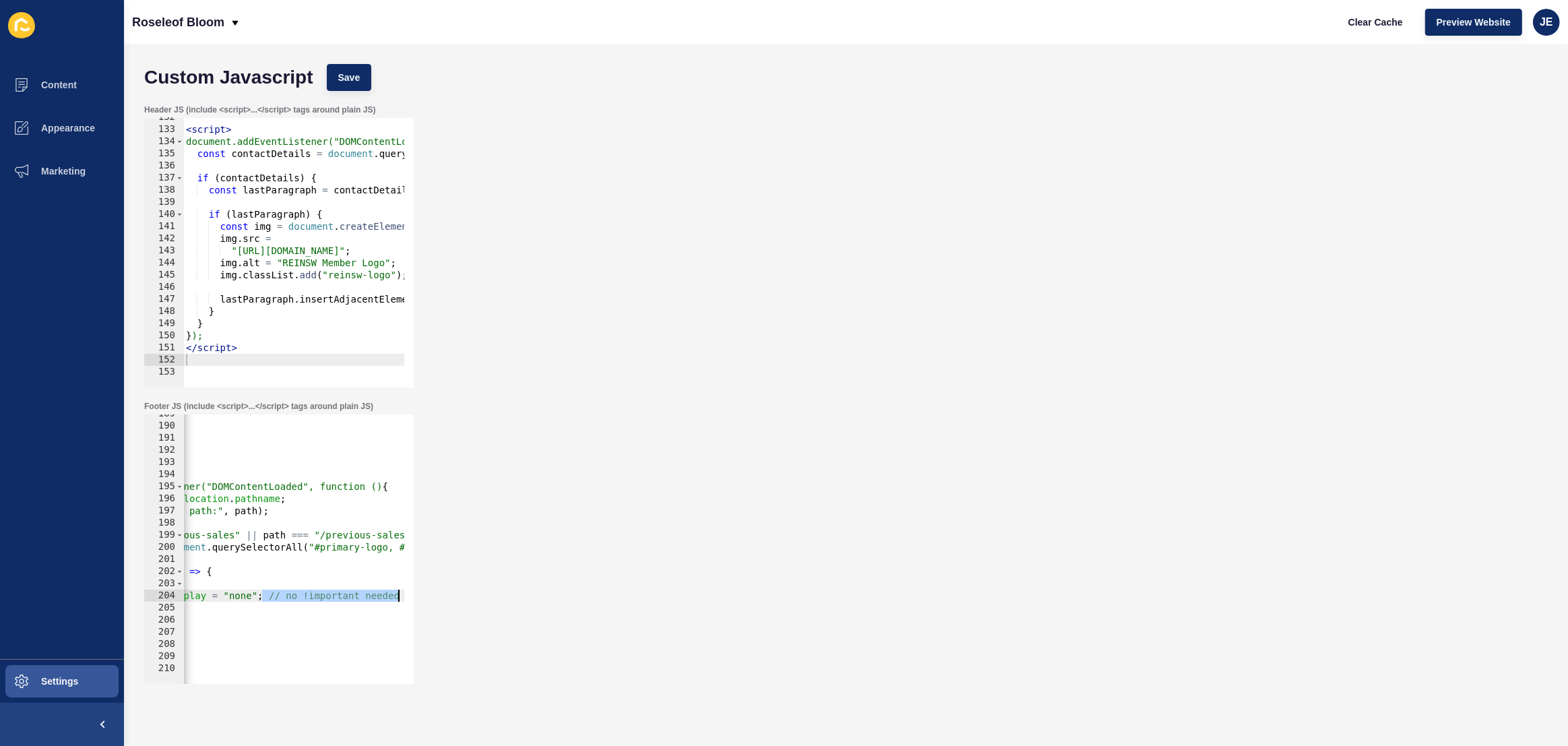
drag, startPoint x: 393, startPoint y: 594, endPoint x: 460, endPoint y: 593, distance: 67.0
click at [460, 593] on div "Footer JS (include <script>...</script> tags around plain JS) 189 190 191 192 1…" at bounding box center [845, 542] width 1417 height 296
type textarea "logo.style.display = "none";"
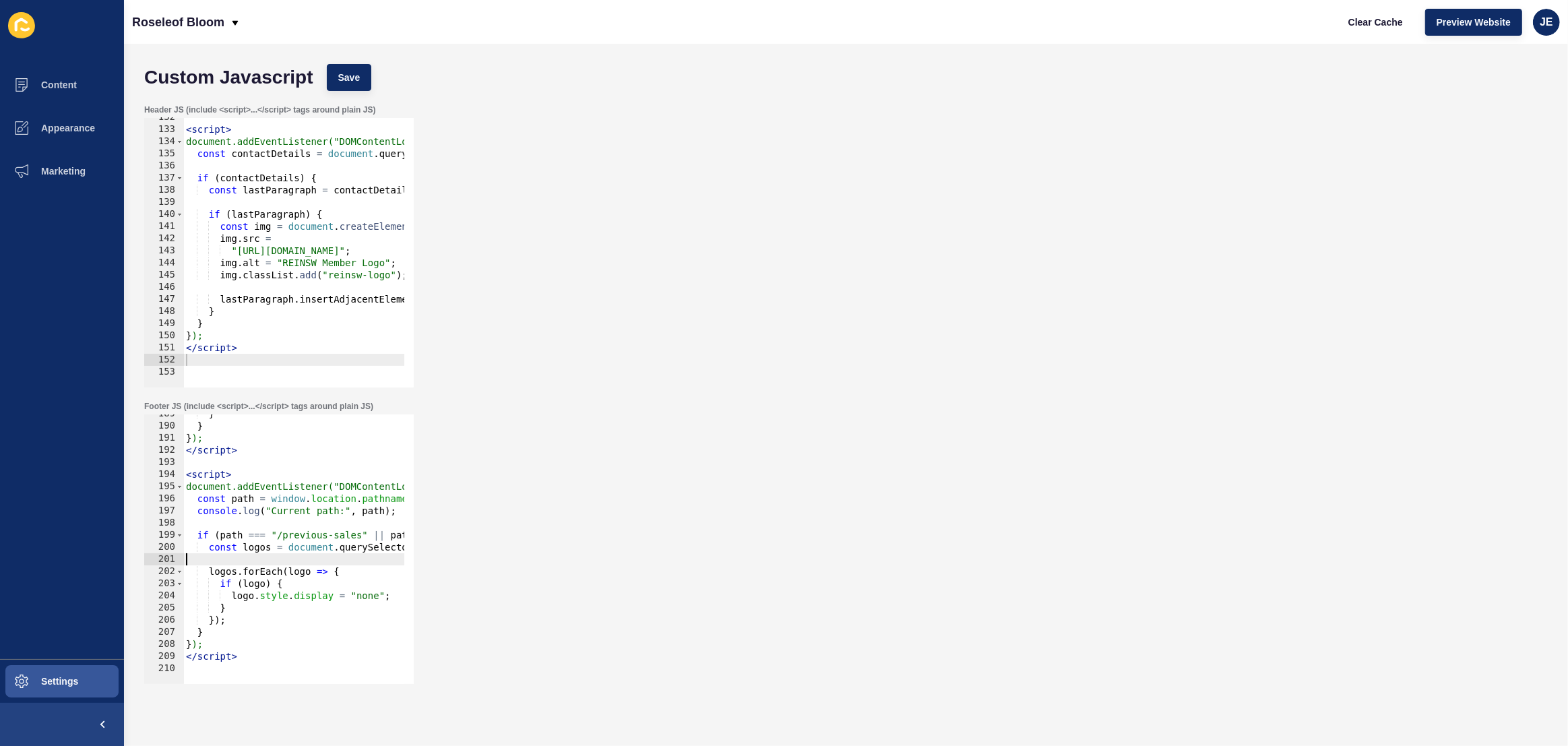
drag, startPoint x: 308, startPoint y: 560, endPoint x: 154, endPoint y: 560, distance: 154.0
click at [154, 560] on div "logo.style.display = "none"; 189 190 191 192 193 194 195 196 197 198 199 200 20…" at bounding box center [279, 549] width 269 height 270
click at [253, 538] on div "} } } ); </ script > < script > document.addEventListener("DOMContentLoaded", f…" at bounding box center [497, 550] width 628 height 284
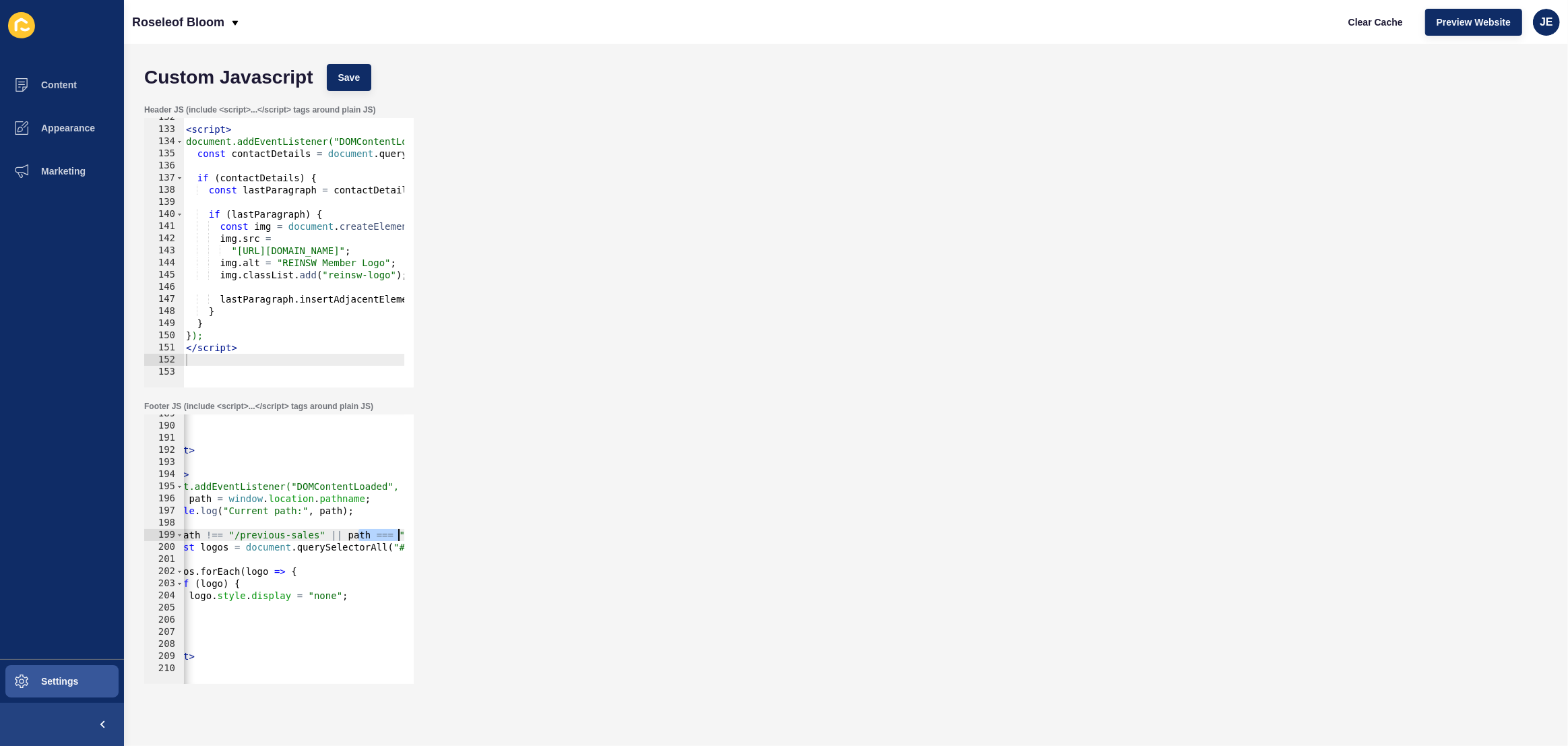
drag, startPoint x: 399, startPoint y: 535, endPoint x: 415, endPoint y: 534, distance: 16.0
click at [415, 534] on div "Footer JS (include <script>...</script> tags around plain JS) if (path !== "/pr…" at bounding box center [845, 542] width 1417 height 296
click at [304, 535] on div "} } } ); </ script > < script > document.addEventListener("DOMContentLoaded", f…" at bounding box center [336, 550] width 628 height 284
click at [258, 538] on div "} } } ); </ script > < script > document.addEventListener("DOMContentLoaded", f…" at bounding box center [336, 550] width 628 height 284
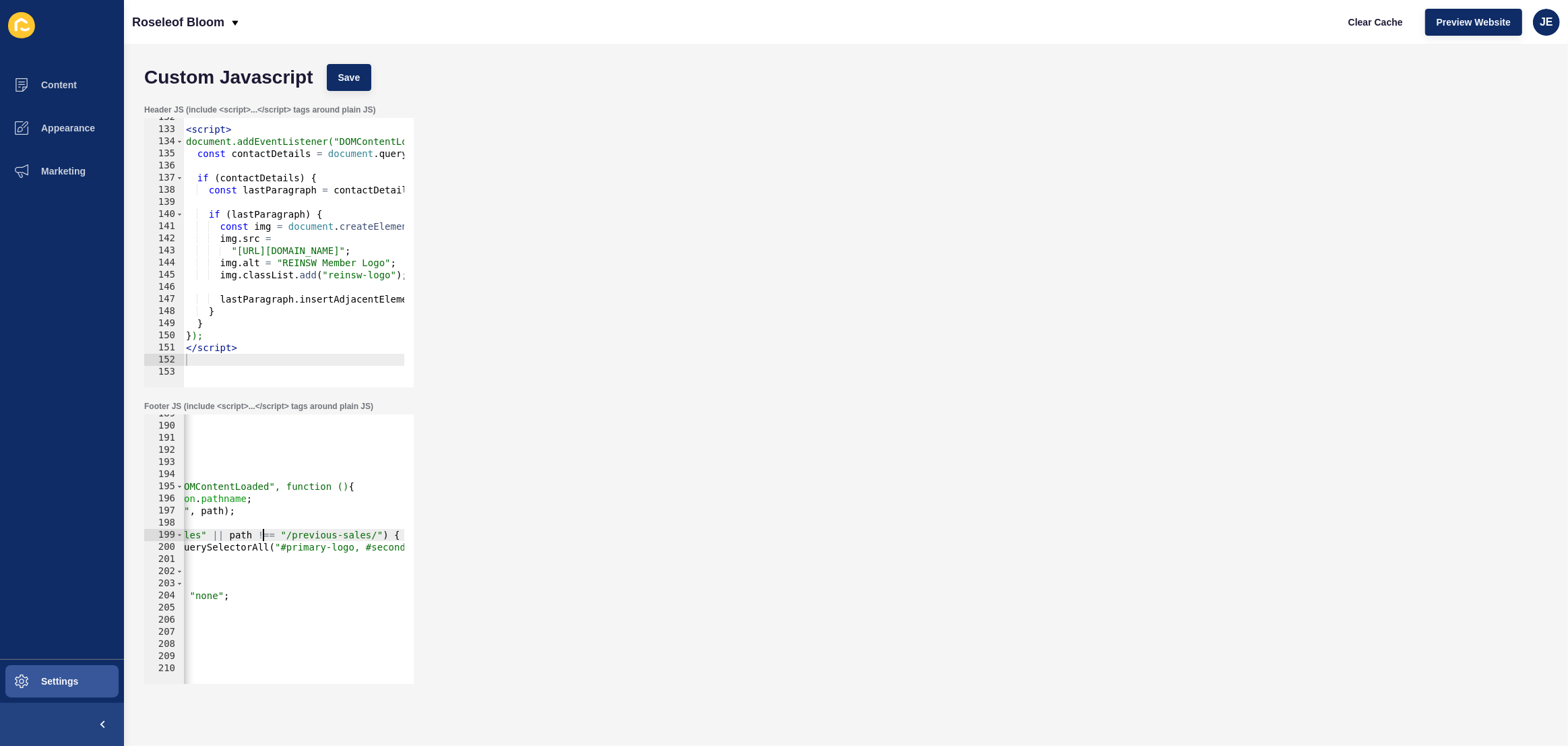
scroll to position [0, 99]
click at [191, 579] on div "} } } ); </ script > < script > document.addEventListener("DOMContentLoaded", f…" at bounding box center [398, 550] width 628 height 284
click at [273, 593] on div "} } } ); </ script > < script > document.addEventListener("DOMContentLoaded", f…" at bounding box center [398, 550] width 628 height 284
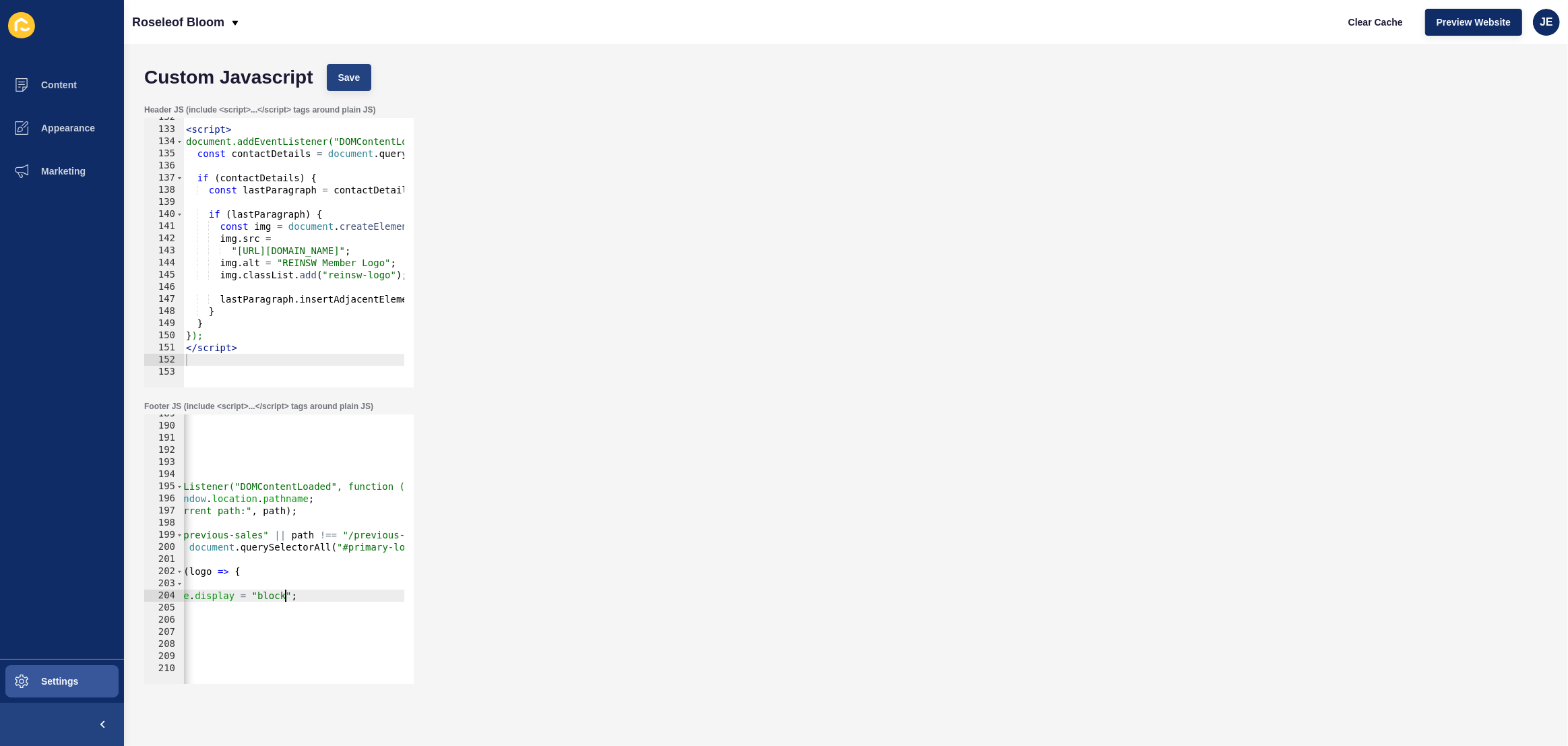
type textarea "logo.style.display = "block";"
click at [351, 80] on span "Save" at bounding box center [350, 78] width 22 height 14
click at [1347, 29] on button "Clear Cache" at bounding box center [1376, 21] width 78 height 27
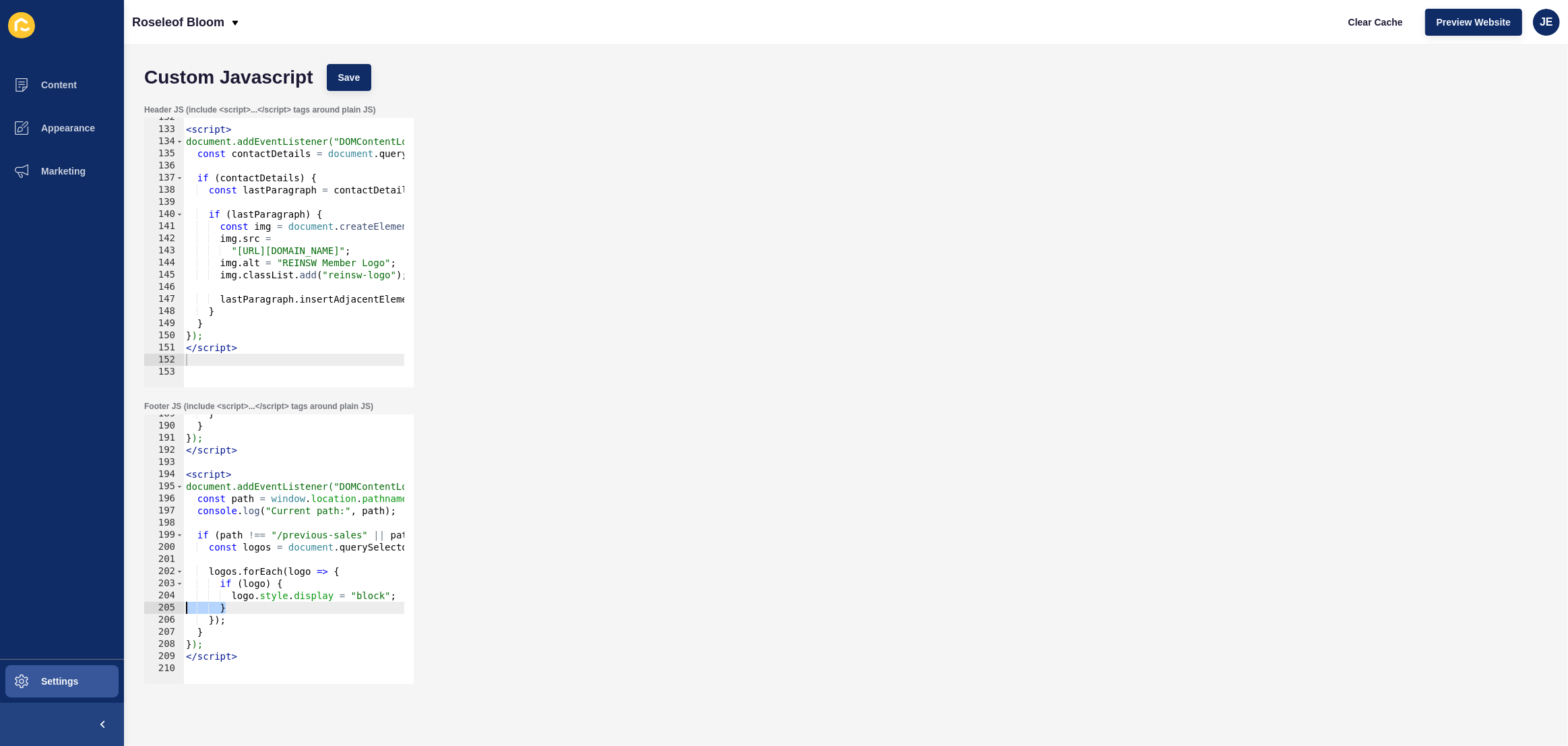
drag, startPoint x: 211, startPoint y: 612, endPoint x: 181, endPoint y: 613, distance: 30.0
click at [159, 613] on div "} 189 190 191 192 193 194 195 196 197 198 199 200 201 202 203 204 205 206 207 2…" at bounding box center [279, 549] width 269 height 270
click at [296, 587] on div "} } } ); </ script > < script > document.addEventListener("DOMContentLoaded", f…" at bounding box center [497, 550] width 628 height 284
click at [1486, 25] on span "Preview Website" at bounding box center [1474, 22] width 74 height 14
click at [364, 596] on div "} } } ); </ script > < script > document.addEventListener("DOMContentLoaded", f…" at bounding box center [497, 550] width 628 height 284
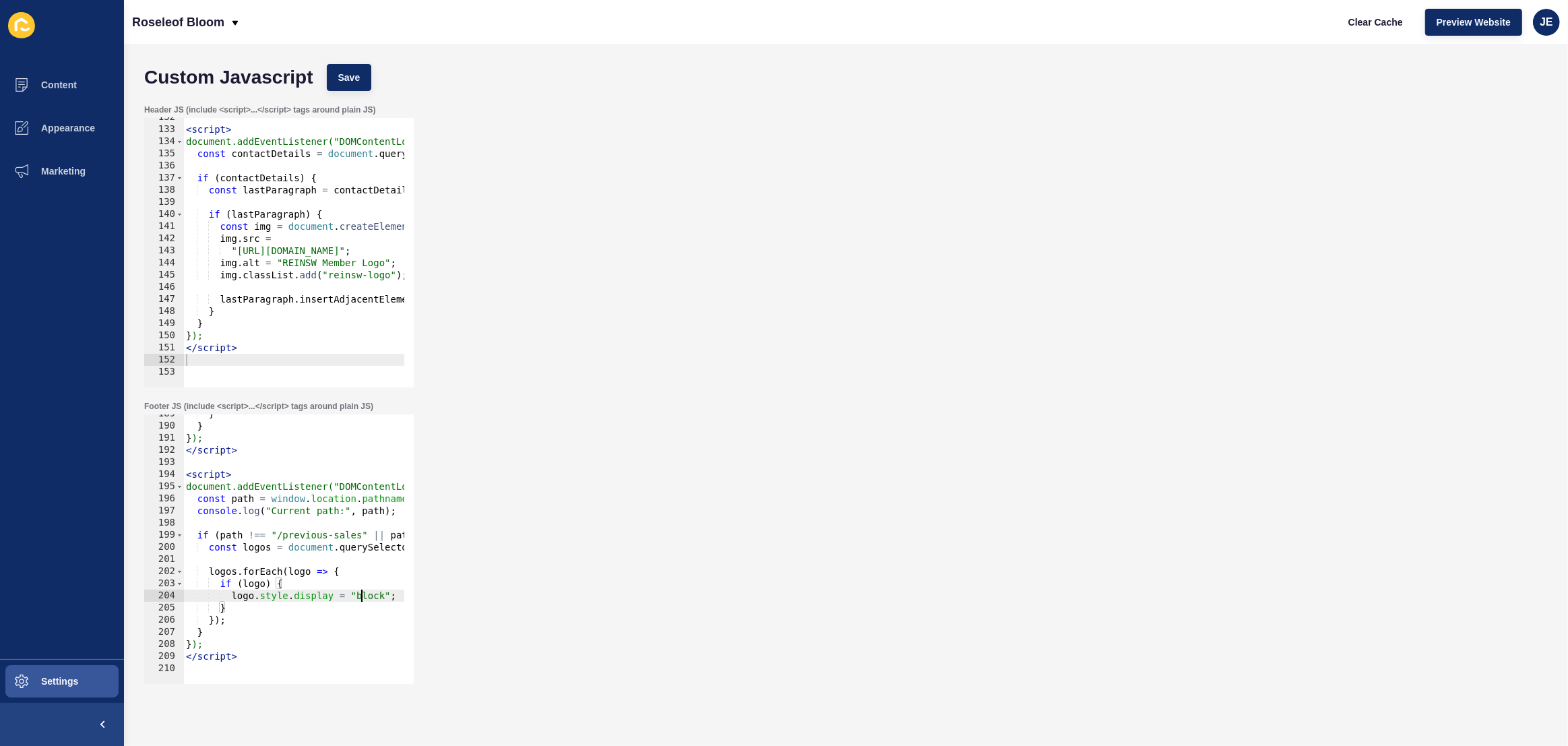
click at [364, 596] on div "} } } ); </ script > < script > document.addEventListener("DOMContentLoaded", f…" at bounding box center [497, 550] width 628 height 284
click at [352, 71] on span "Save" at bounding box center [350, 78] width 22 height 14
click at [1435, 25] on button "Preview Website" at bounding box center [1473, 21] width 97 height 27
click at [590, 463] on div "Footer JS (include <script>...</script> tags around plain JS) logo.style.displa…" at bounding box center [845, 542] width 1417 height 296
click at [350, 545] on div "} } } ); </ script > < script > document.addEventListener("DOMContentLoaded", f…" at bounding box center [497, 550] width 628 height 284
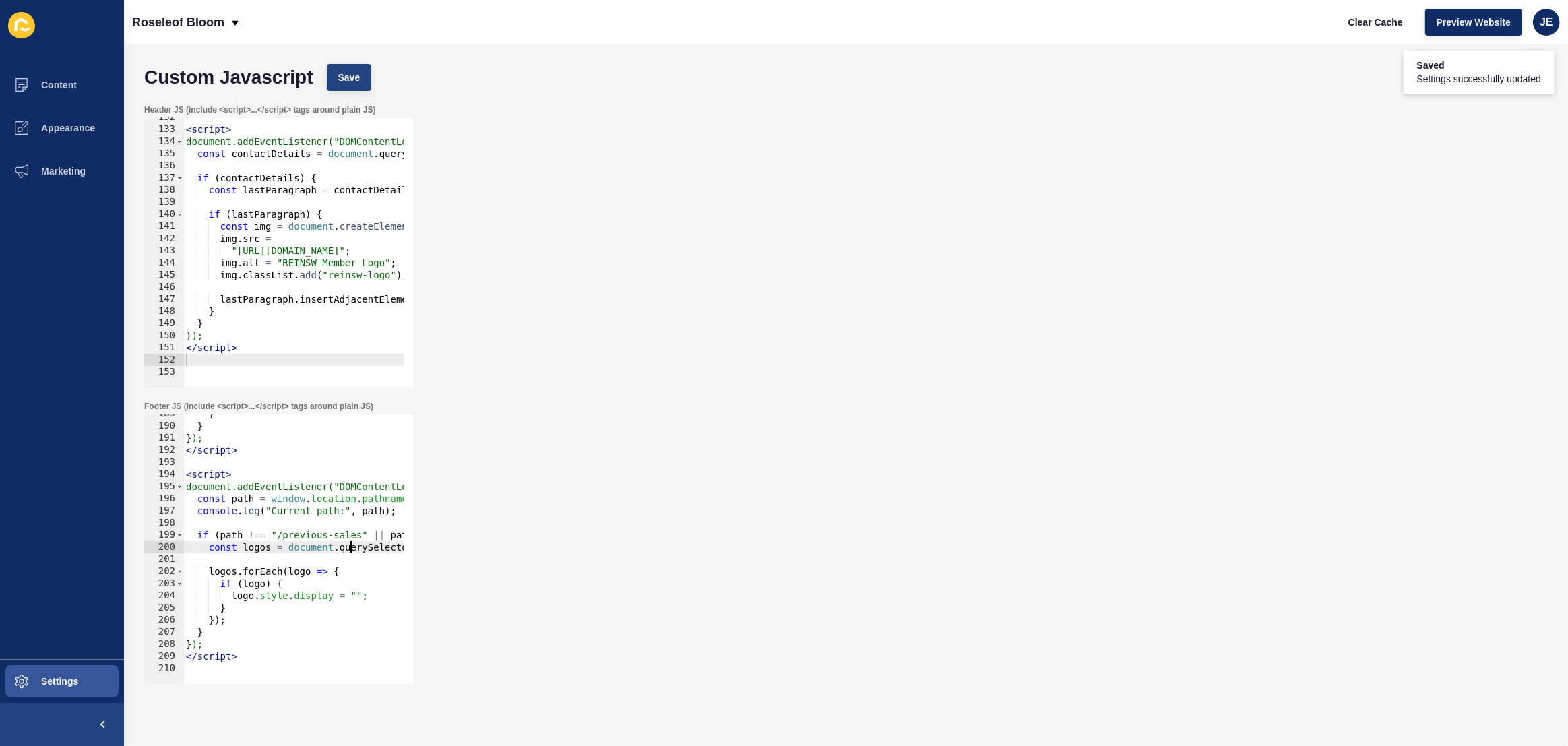
click at [326, 76] on div "Custom Javascript Save" at bounding box center [845, 78] width 1417 height 41
drag, startPoint x: 390, startPoint y: 80, endPoint x: 345, endPoint y: 78, distance: 45.0
click at [364, 81] on div "Custom Javascript Save" at bounding box center [845, 78] width 1417 height 41
click at [339, 77] on span "Save" at bounding box center [350, 78] width 22 height 14
click at [1370, 18] on span "Clear Cache" at bounding box center [1375, 22] width 54 height 14
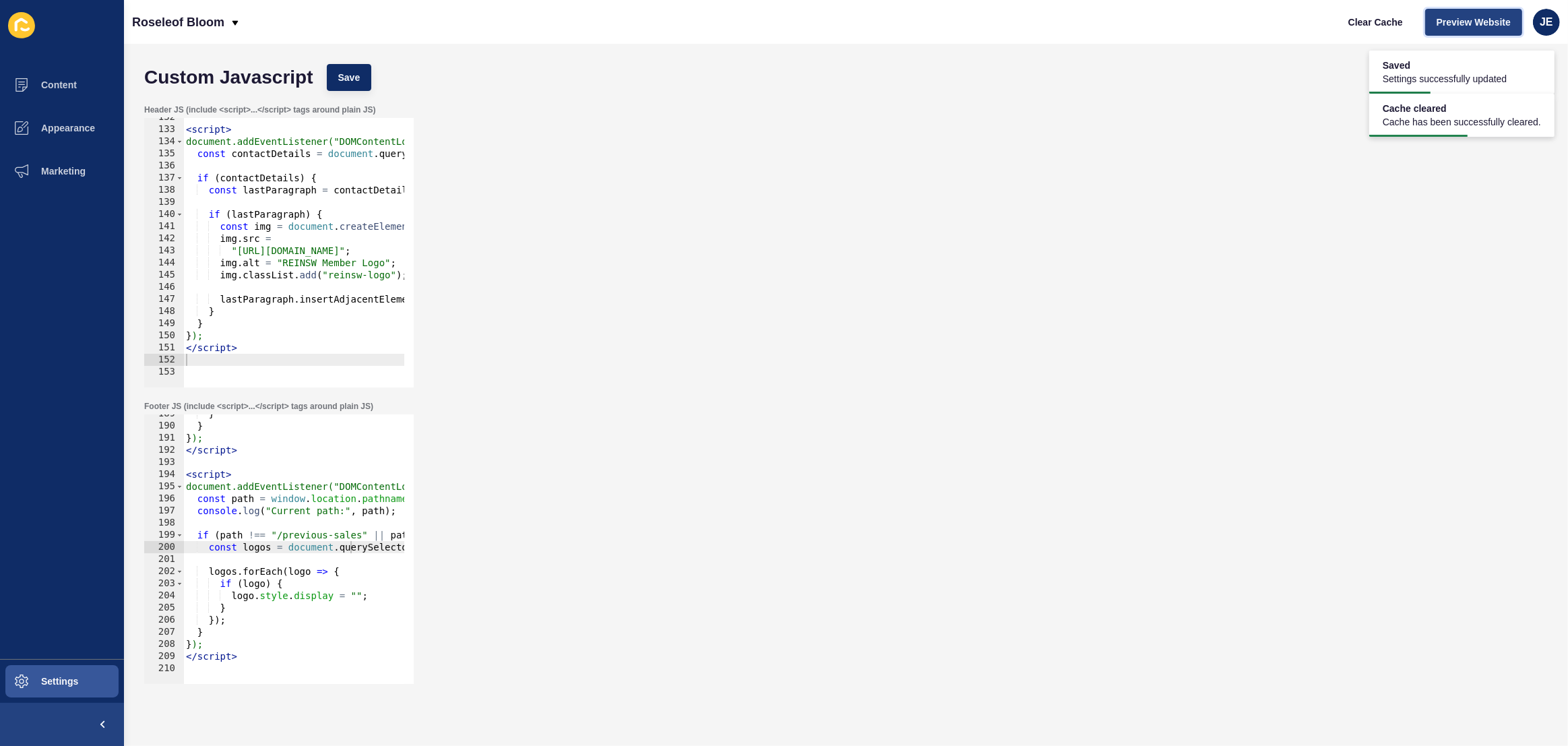
click at [1434, 18] on button "Preview Website" at bounding box center [1473, 21] width 97 height 27
click at [317, 632] on div "} } } ); </ script > < script > document.addEventListener("DOMContentLoaded", f…" at bounding box center [497, 550] width 628 height 284
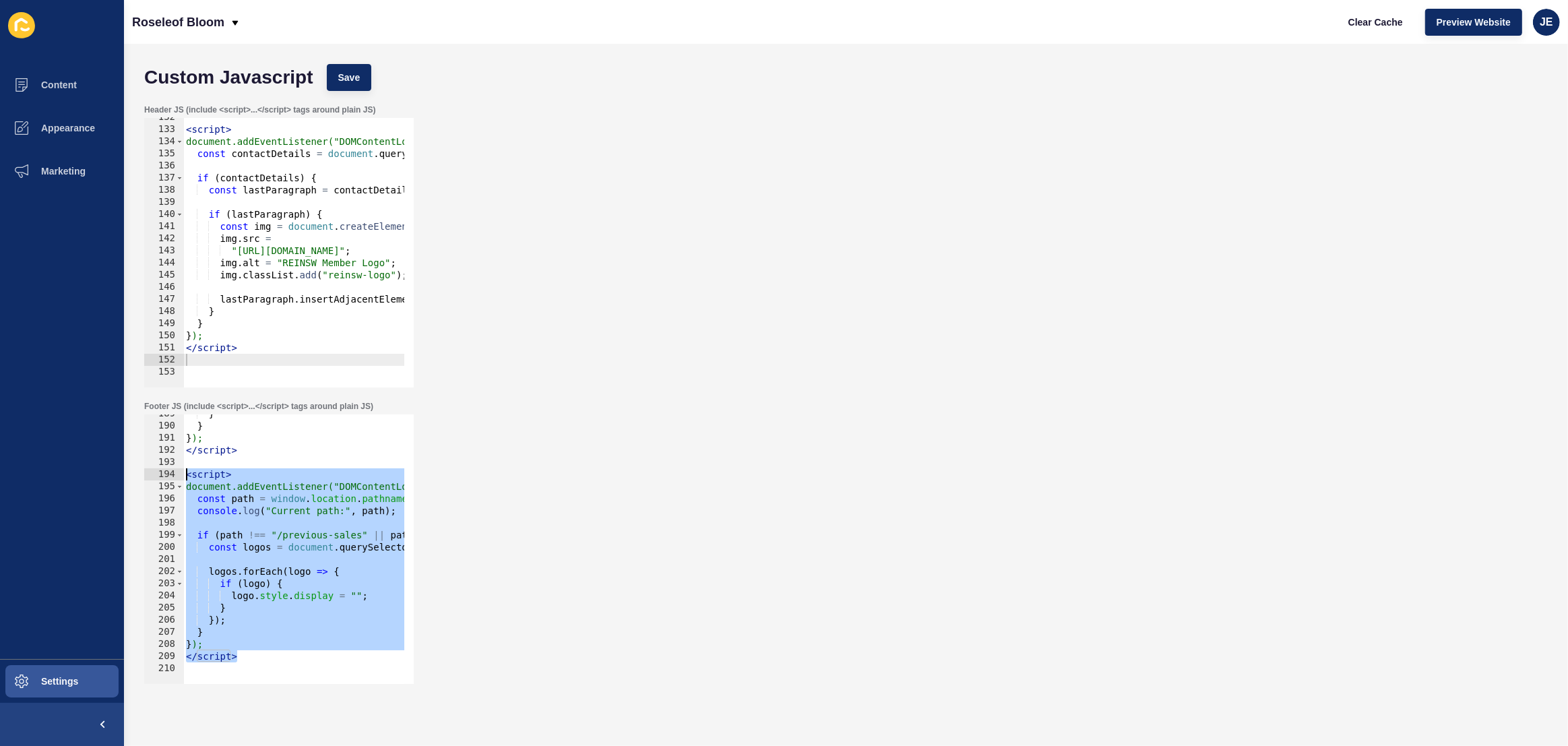
drag, startPoint x: 236, startPoint y: 656, endPoint x: 144, endPoint y: 477, distance: 201.3
click at [144, 477] on div "} 189 190 191 192 193 194 195 196 197 198 199 200 201 202 203 204 205 206 207 2…" at bounding box center [279, 549] width 269 height 270
type textarea "<script> document.addEventListener("DOMContentLoaded", function () {"
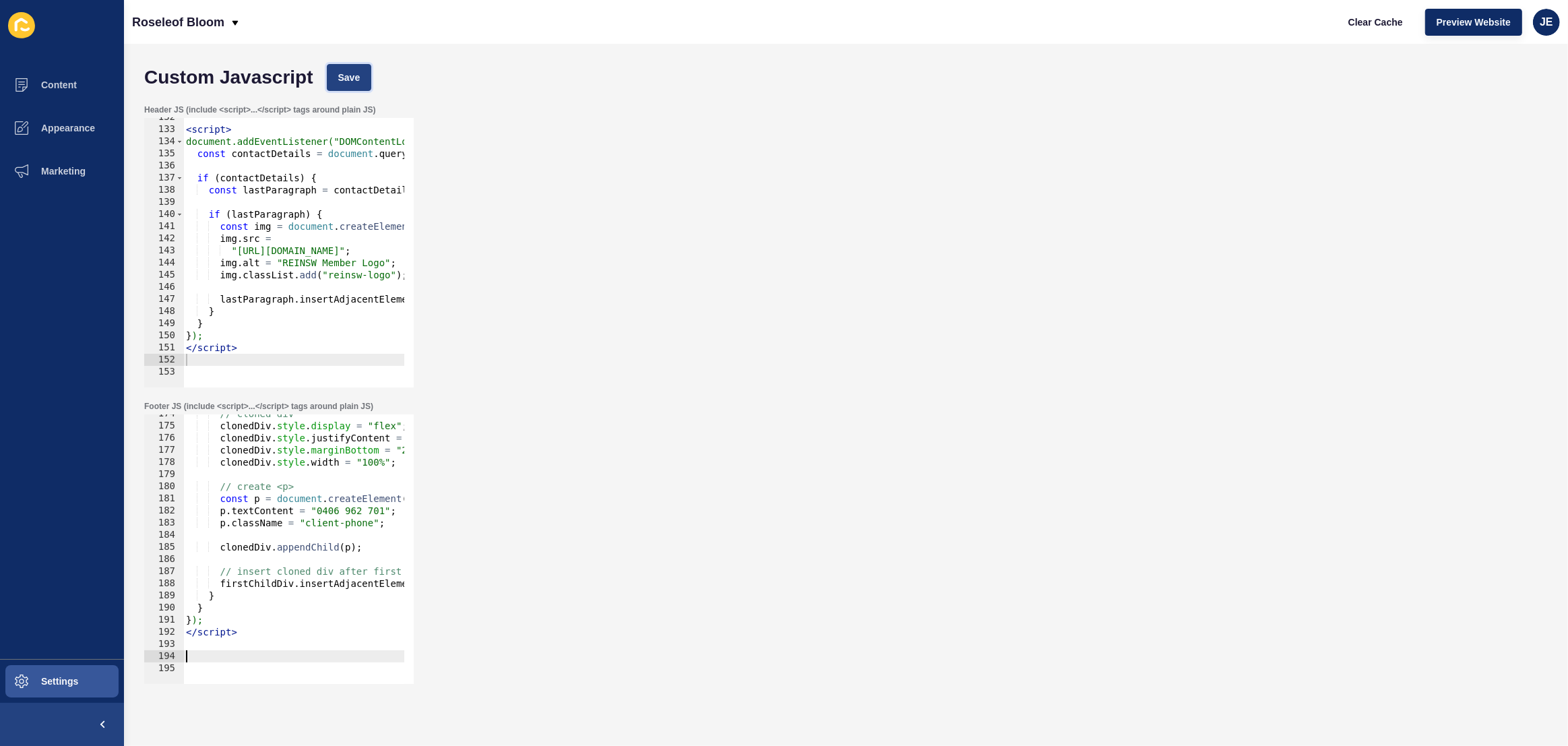
click at [351, 78] on span "Save" at bounding box center [350, 78] width 22 height 14
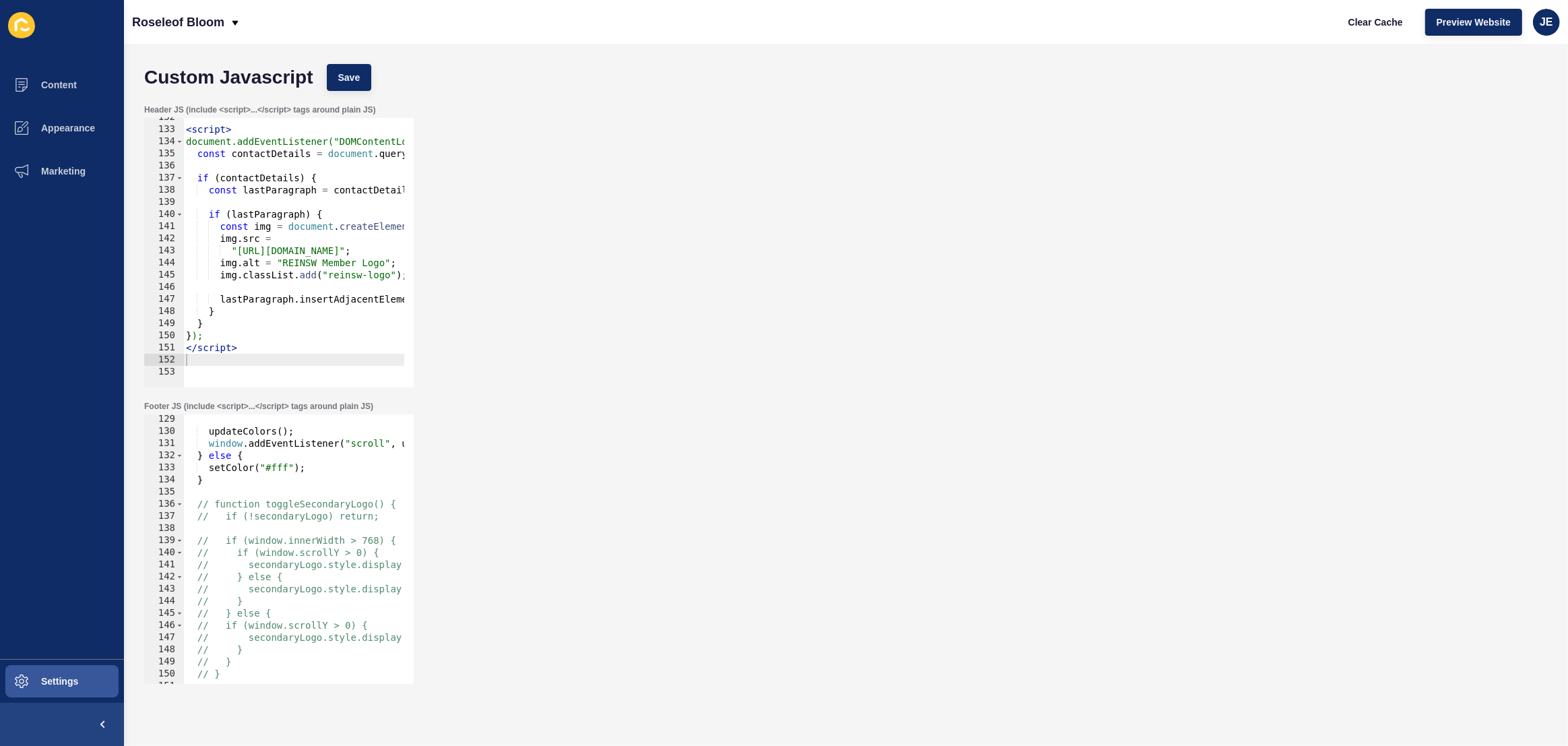
scroll to position [1517, 0]
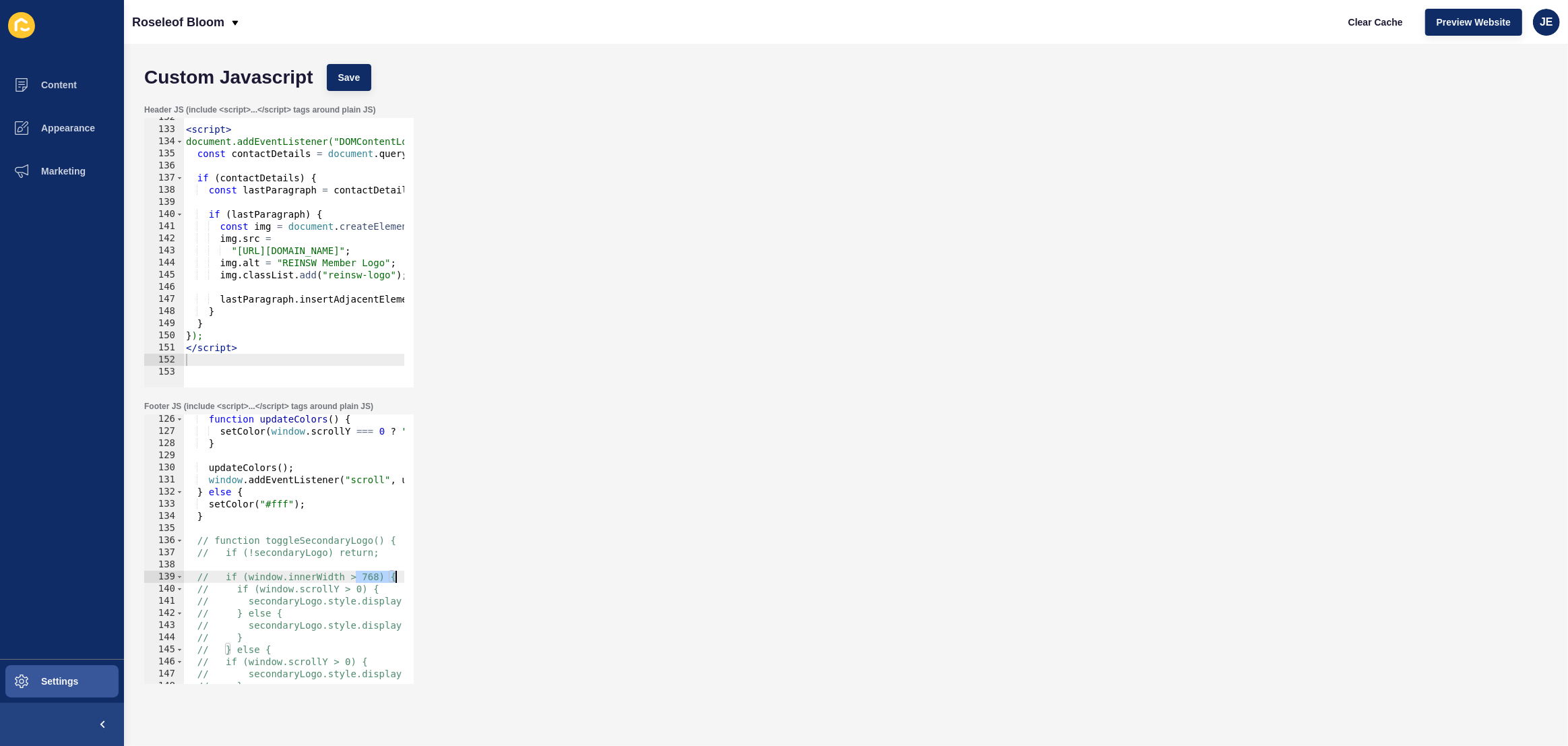
drag, startPoint x: 353, startPoint y: 576, endPoint x: 416, endPoint y: 577, distance: 63.0
click at [416, 577] on div "Footer JS (include <script>...</script> tags around plain JS) // if (window.inn…" at bounding box center [845, 542] width 1417 height 296
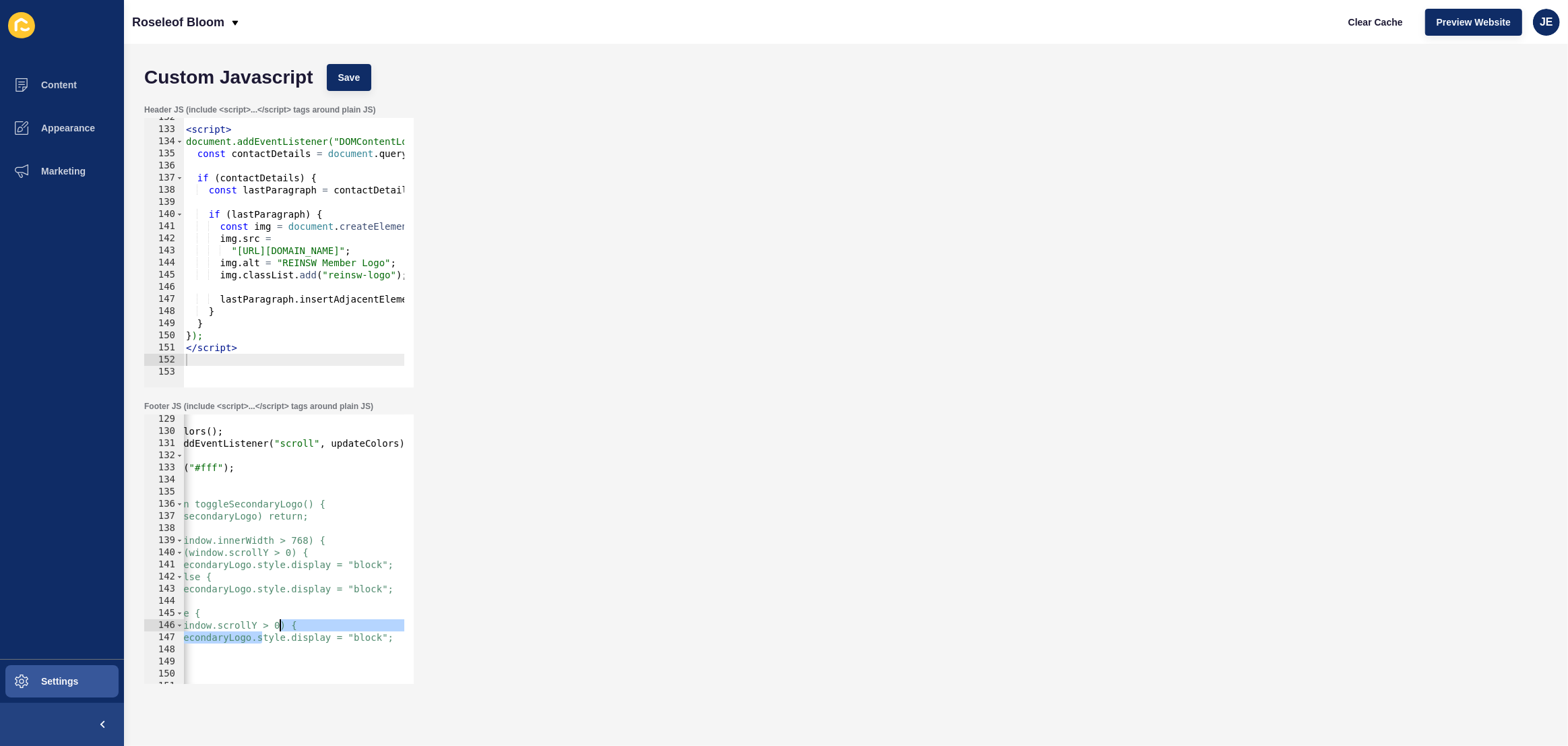
scroll to position [0, 0]
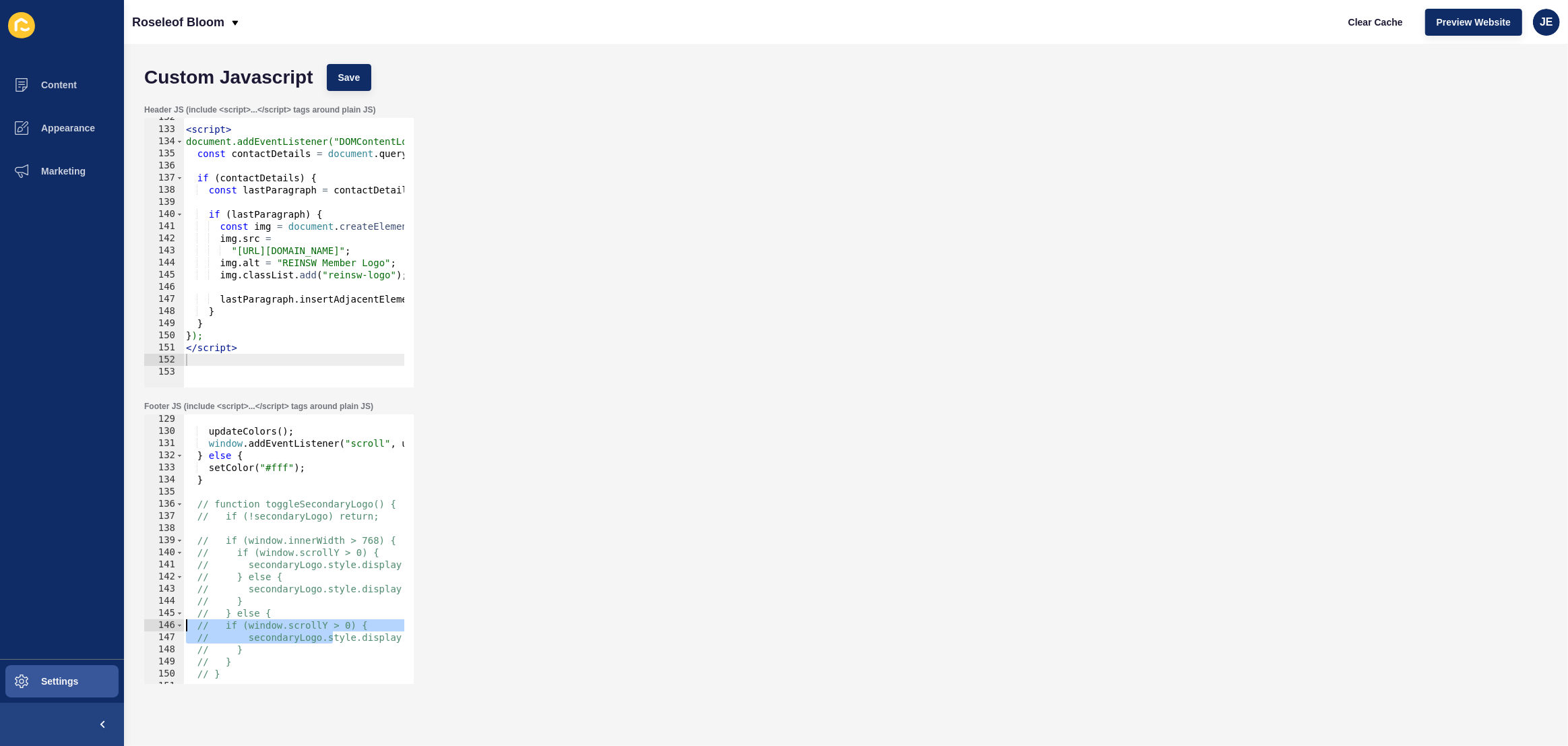
drag, startPoint x: 333, startPoint y: 634, endPoint x: 156, endPoint y: 629, distance: 177.1
click at [156, 629] on div "// if (window.innerWidth > 768) { 129 130 131 132 133 134 135 136 137 138 139 1…" at bounding box center [279, 549] width 269 height 270
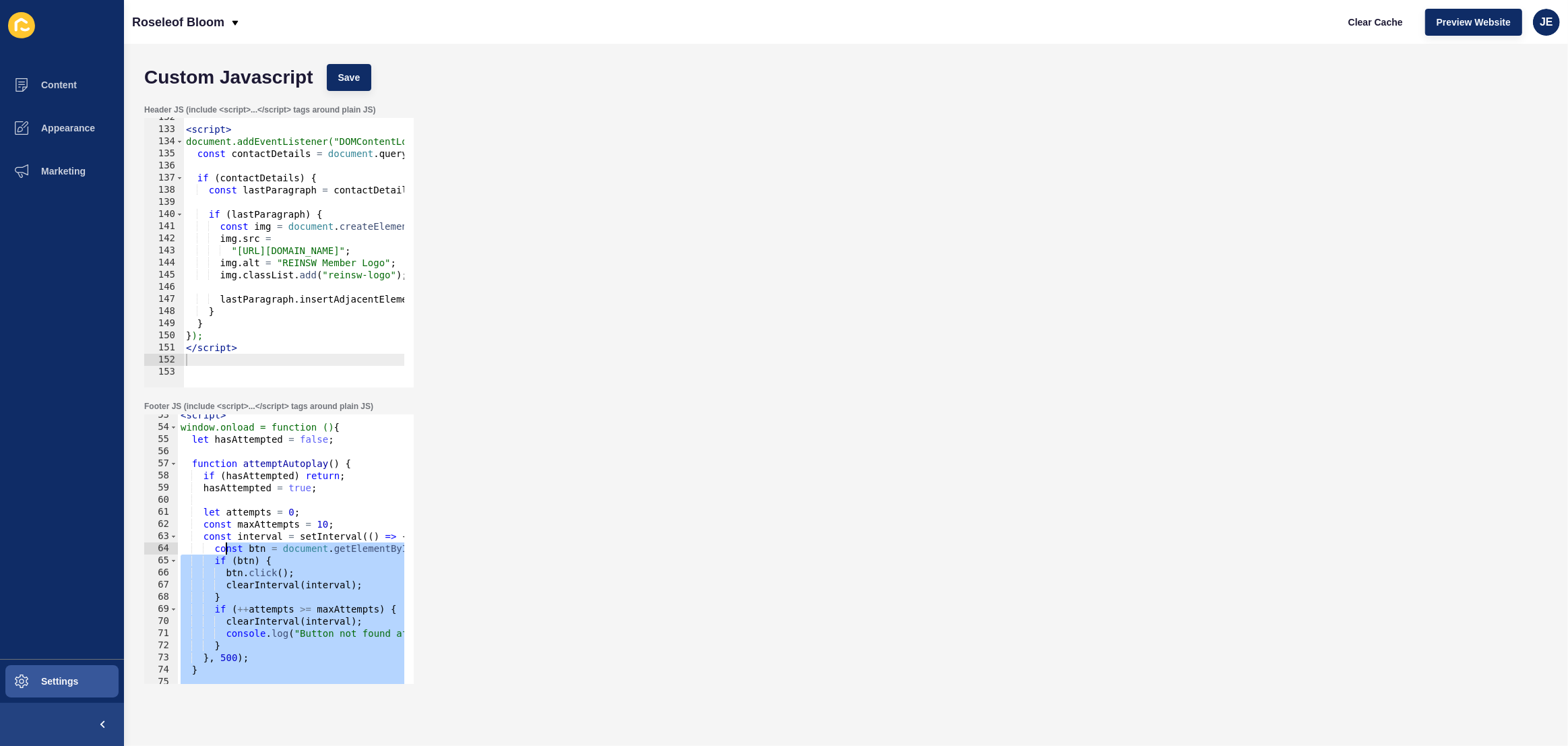
scroll to position [599, 0]
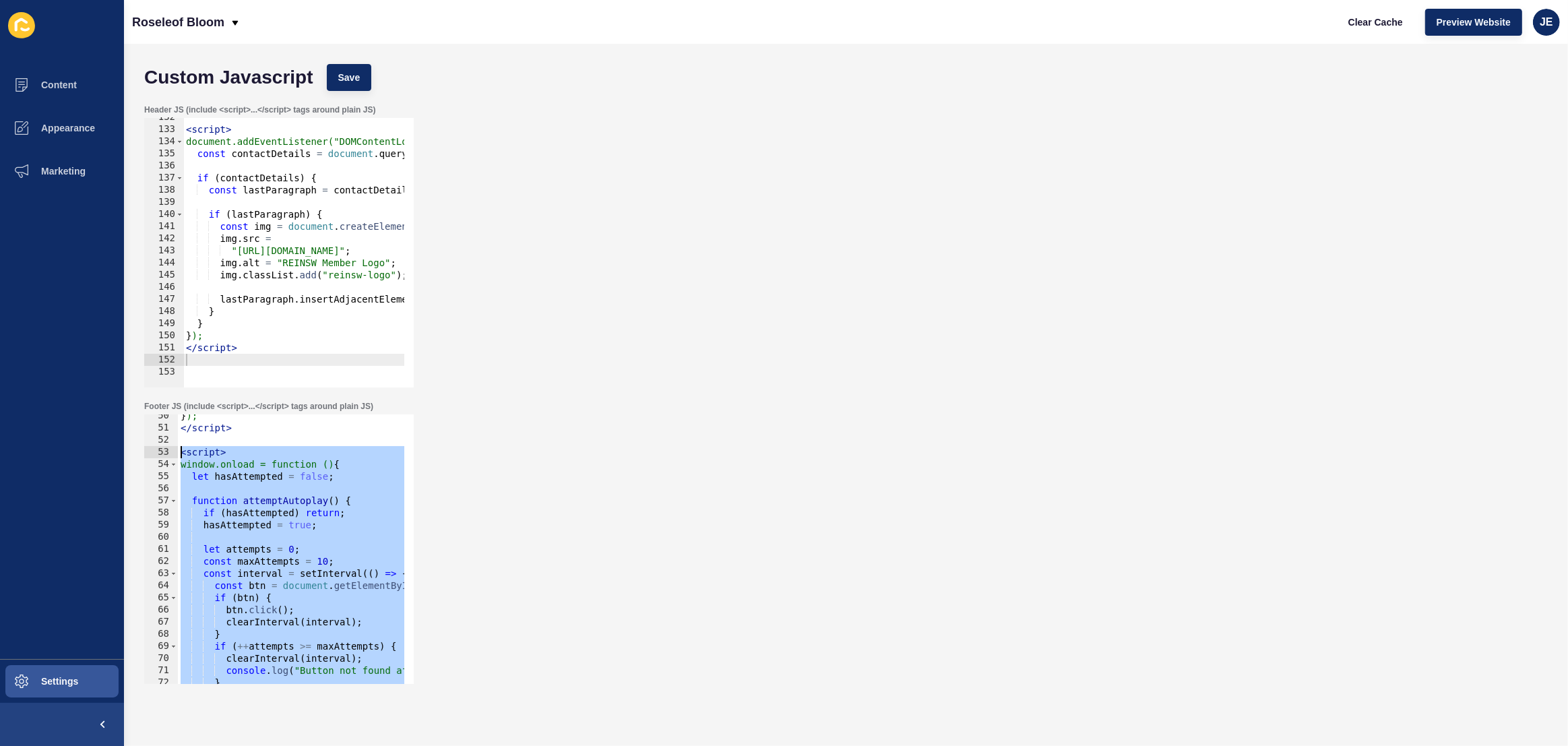
drag, startPoint x: 252, startPoint y: 546, endPoint x: 174, endPoint y: 456, distance: 119.1
click at [174, 456] on div "// if (window.scrollY > 0) { // secondaryLogo.style.display = "block"; 50 51 52…" at bounding box center [279, 549] width 269 height 270
type textarea "<script> window.onload = function () {"
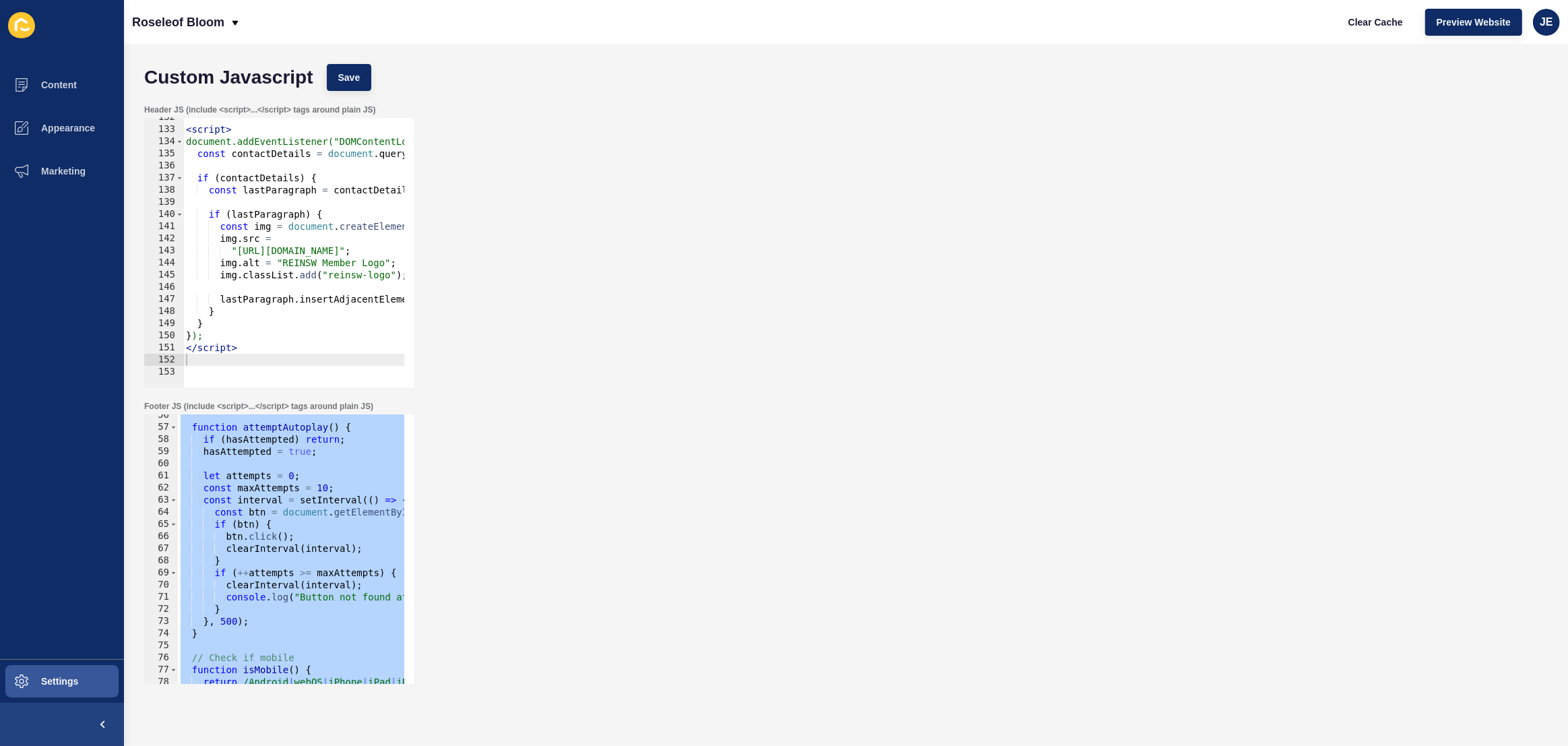
scroll to position [1187, 0]
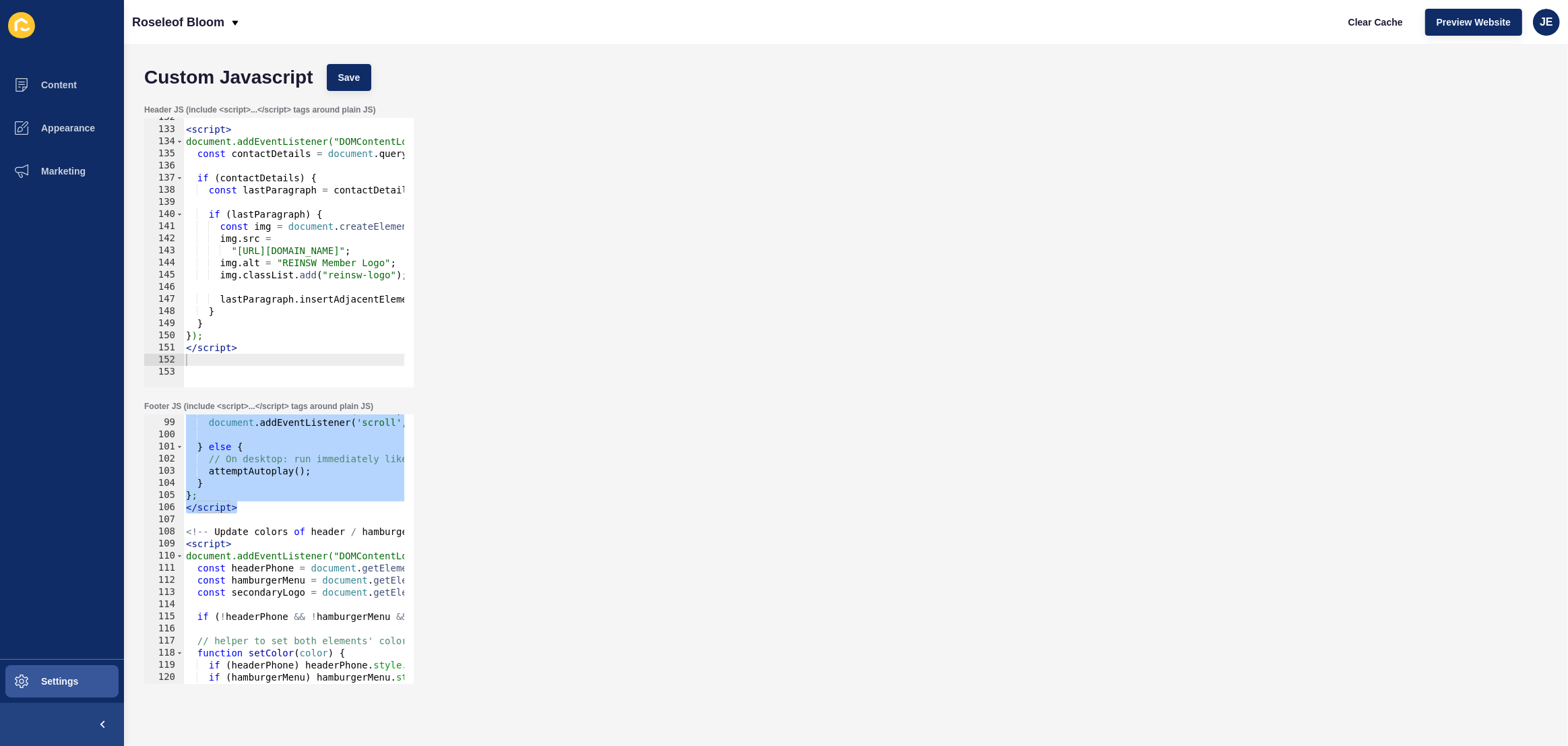
paste textarea
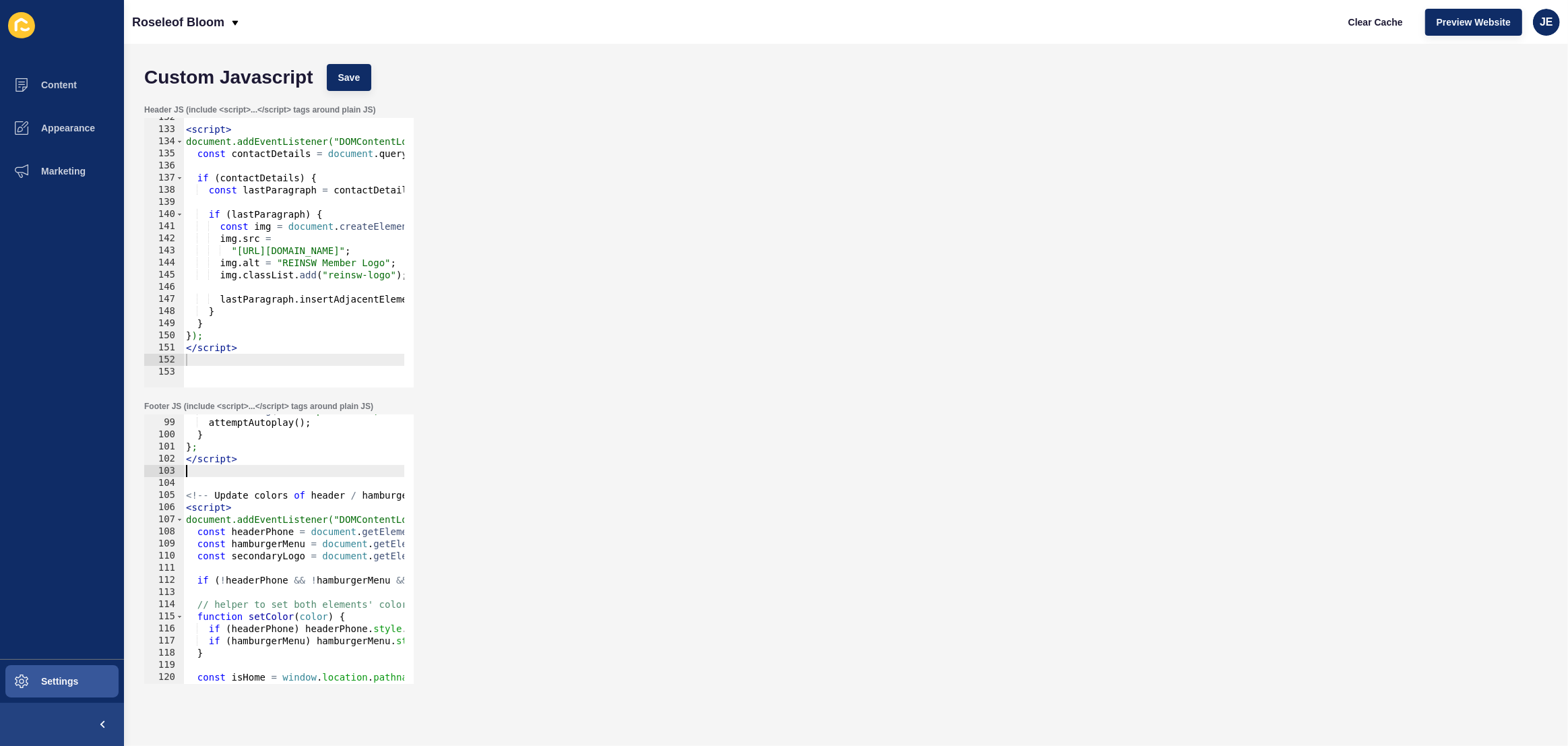
type textarea "}; </script>"
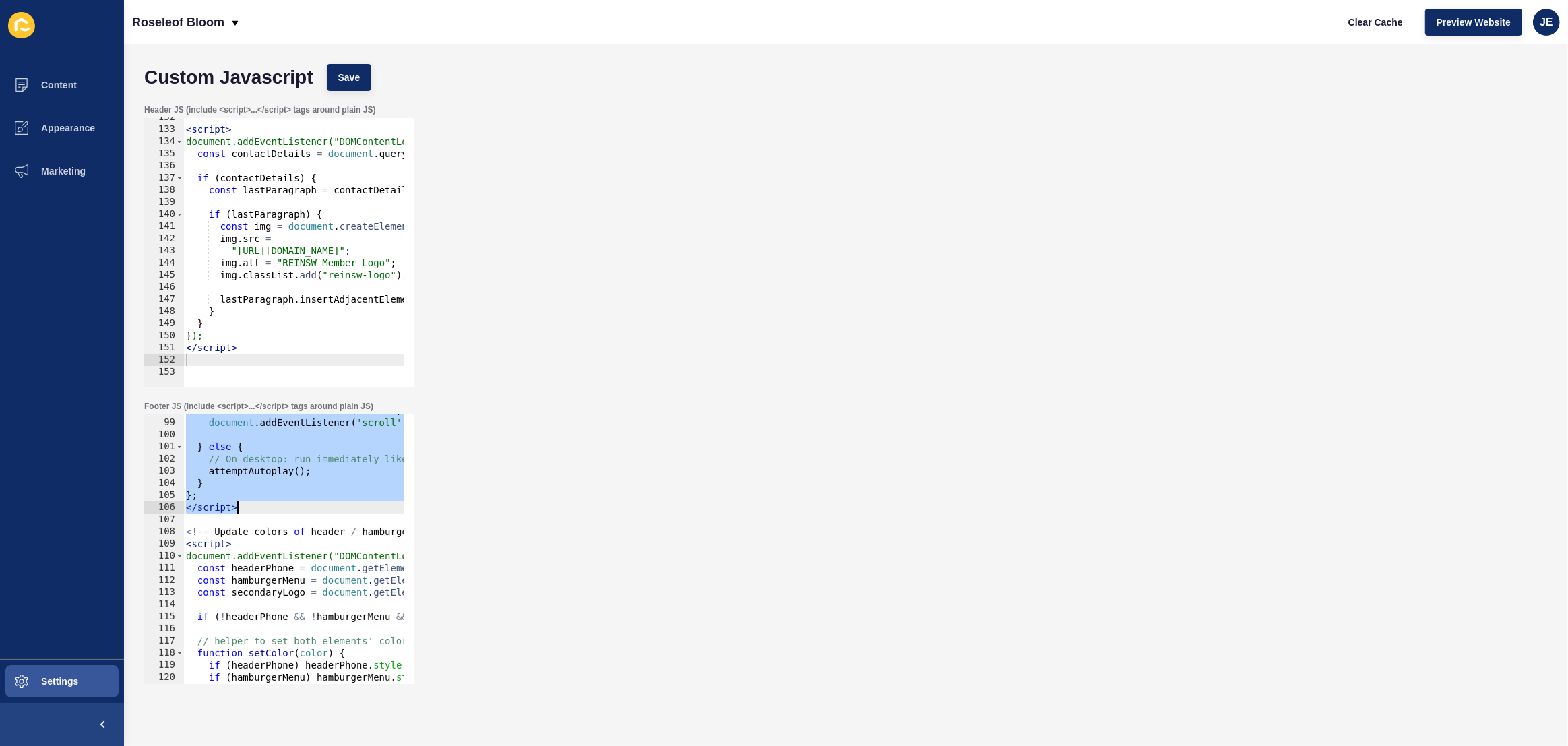
paste textarea
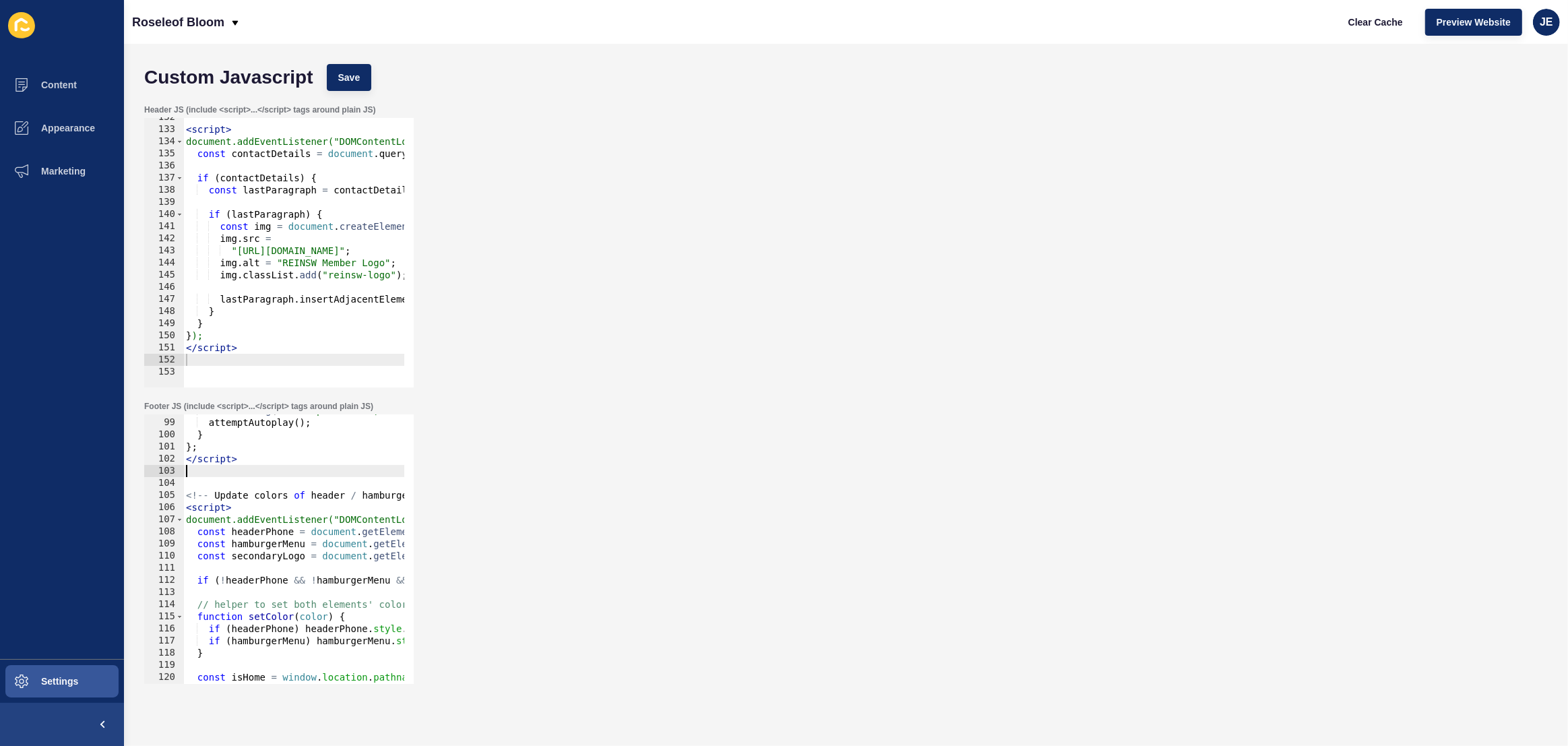
scroll to position [1113, 0]
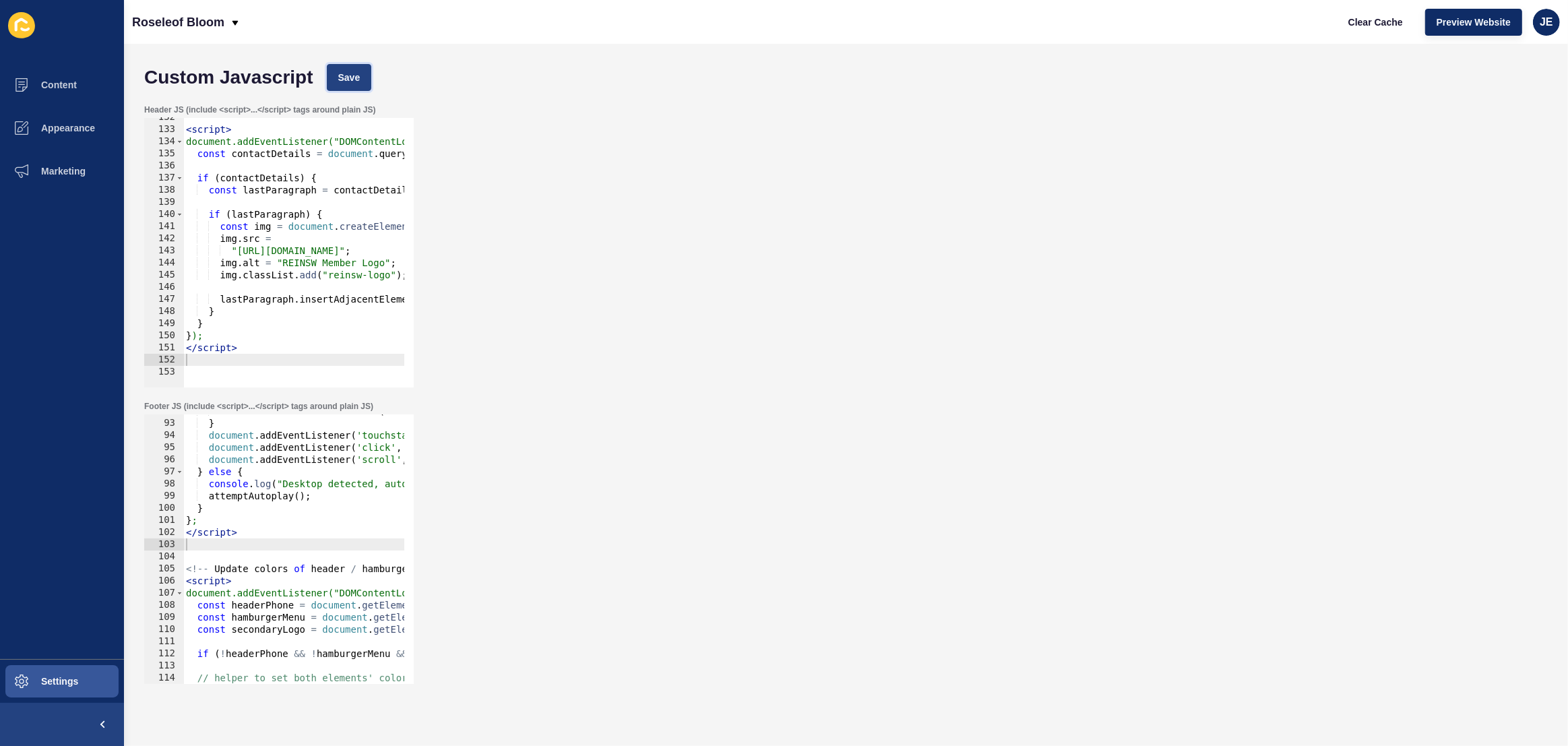
click at [360, 81] on button "Save" at bounding box center [349, 77] width 45 height 27
click at [1367, 26] on span "Clear Cache" at bounding box center [1375, 22] width 54 height 14
click at [1150, 127] on div "Header JS (include <script>...</script> tags around plain JS) 132 133 134 135 1…" at bounding box center [845, 246] width 1417 height 296
click at [1454, 28] on span "Preview Website" at bounding box center [1474, 22] width 74 height 14
click at [1105, 127] on div "Header JS (include <script>...</script> tags around plain JS) 132 133 134 135 1…" at bounding box center [845, 246] width 1417 height 296
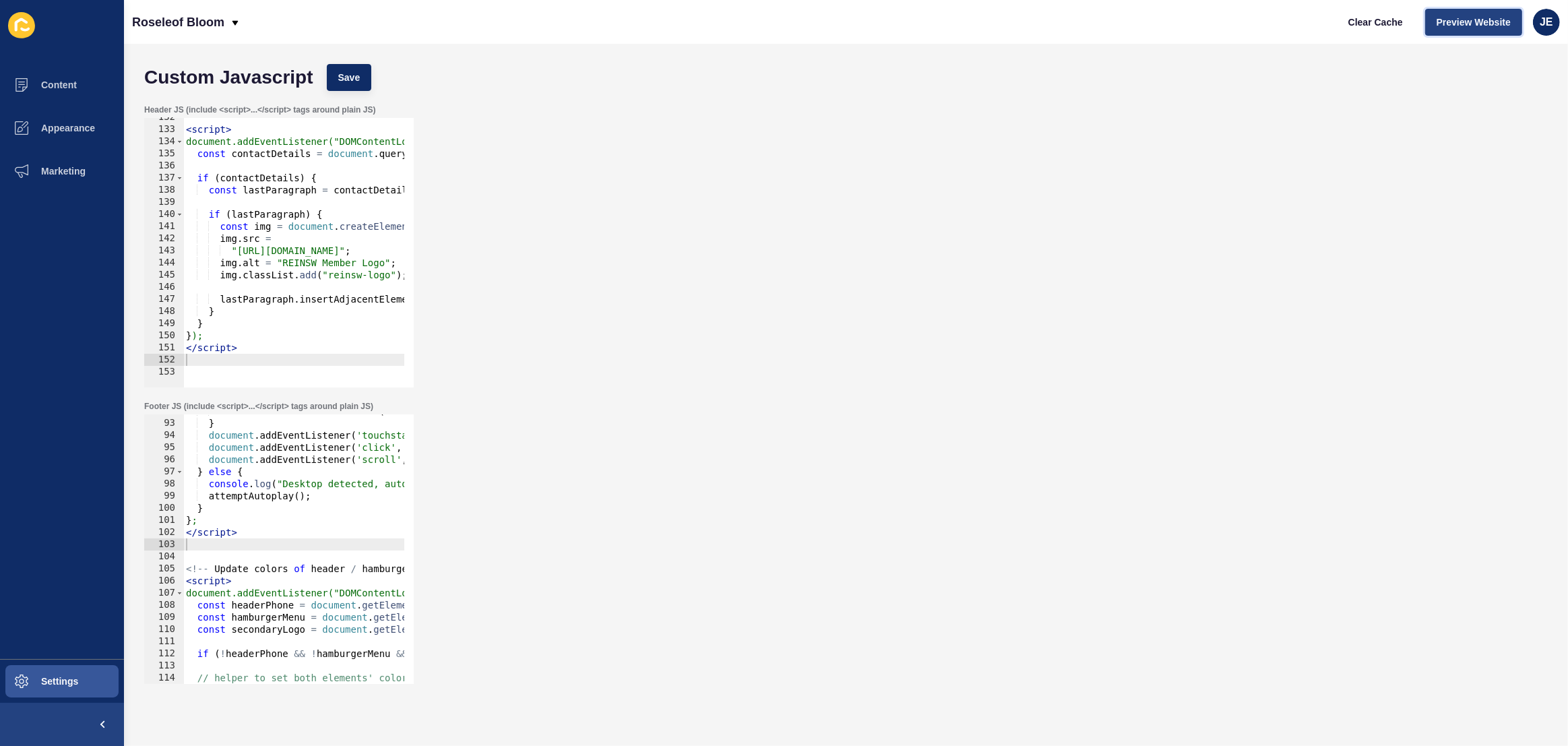
click at [1454, 22] on span "Preview Website" at bounding box center [1474, 22] width 74 height 14
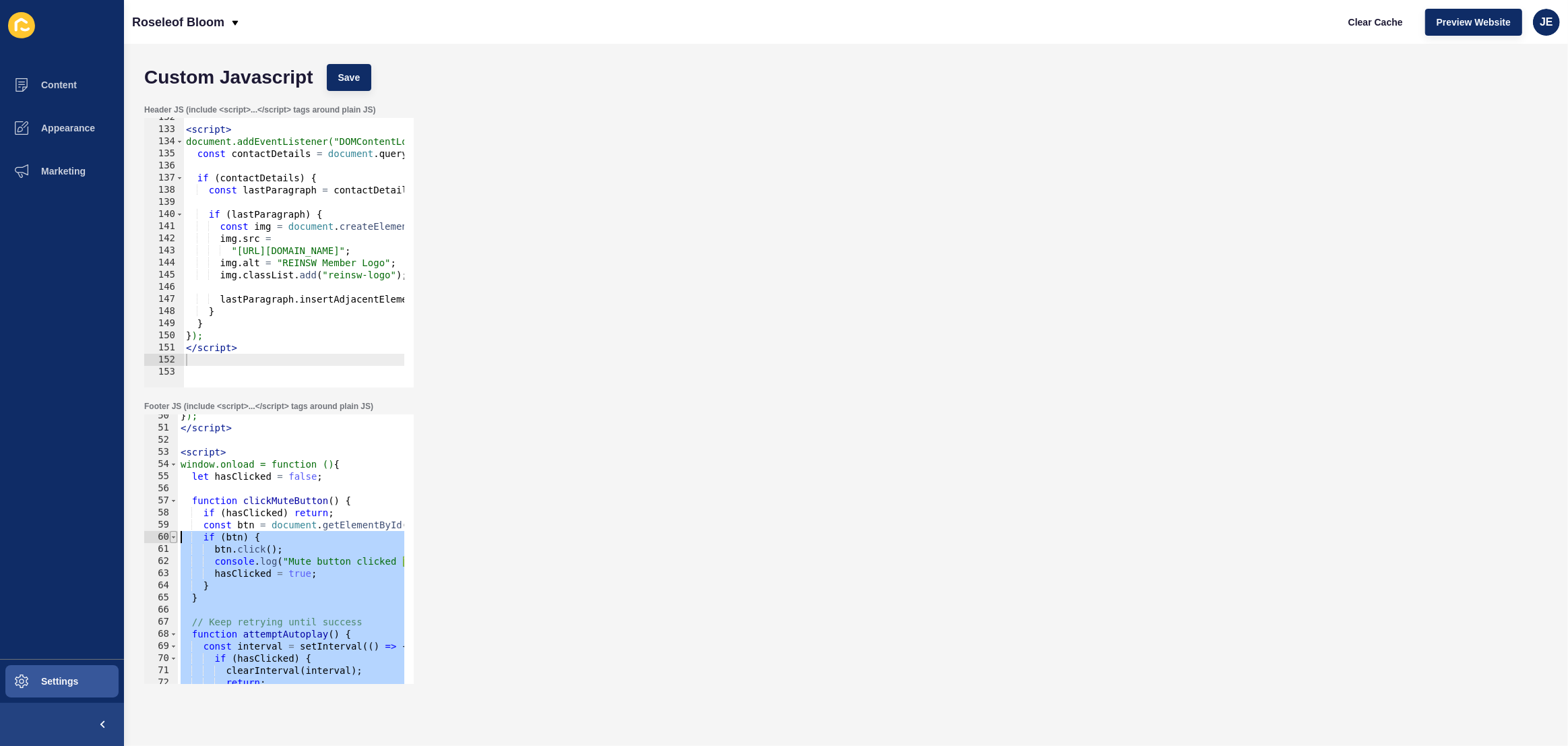
scroll to position [599, 0]
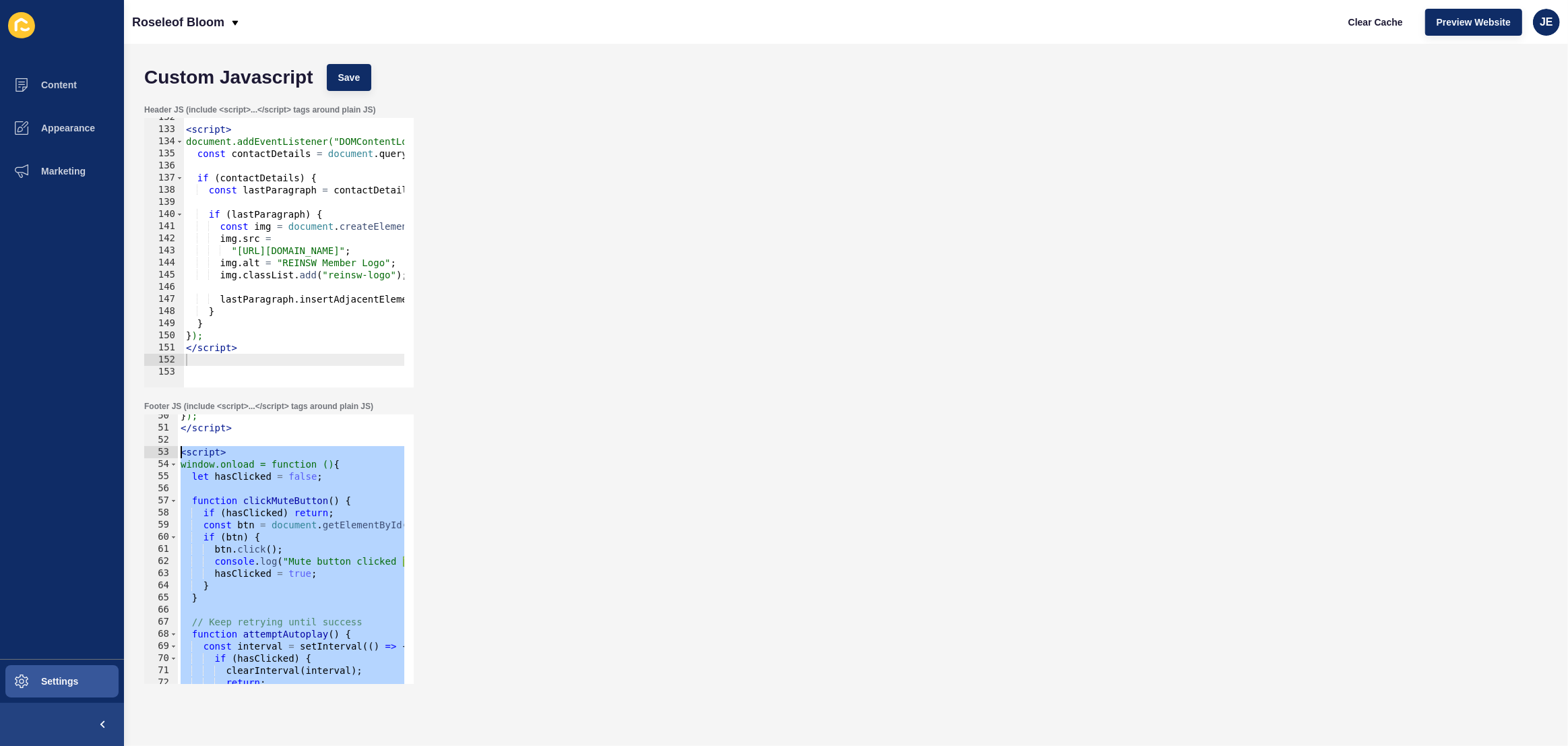
drag, startPoint x: 245, startPoint y: 528, endPoint x: 150, endPoint y: 454, distance: 120.4
click at [150, 454] on div "</script> 50 51 52 53 54 55 56 57 58 59 60 61 62 63 64 65 66 67 68 69 70 71 72 …" at bounding box center [279, 549] width 269 height 270
type textarea "<script> window.onload = function () {"
paste textarea
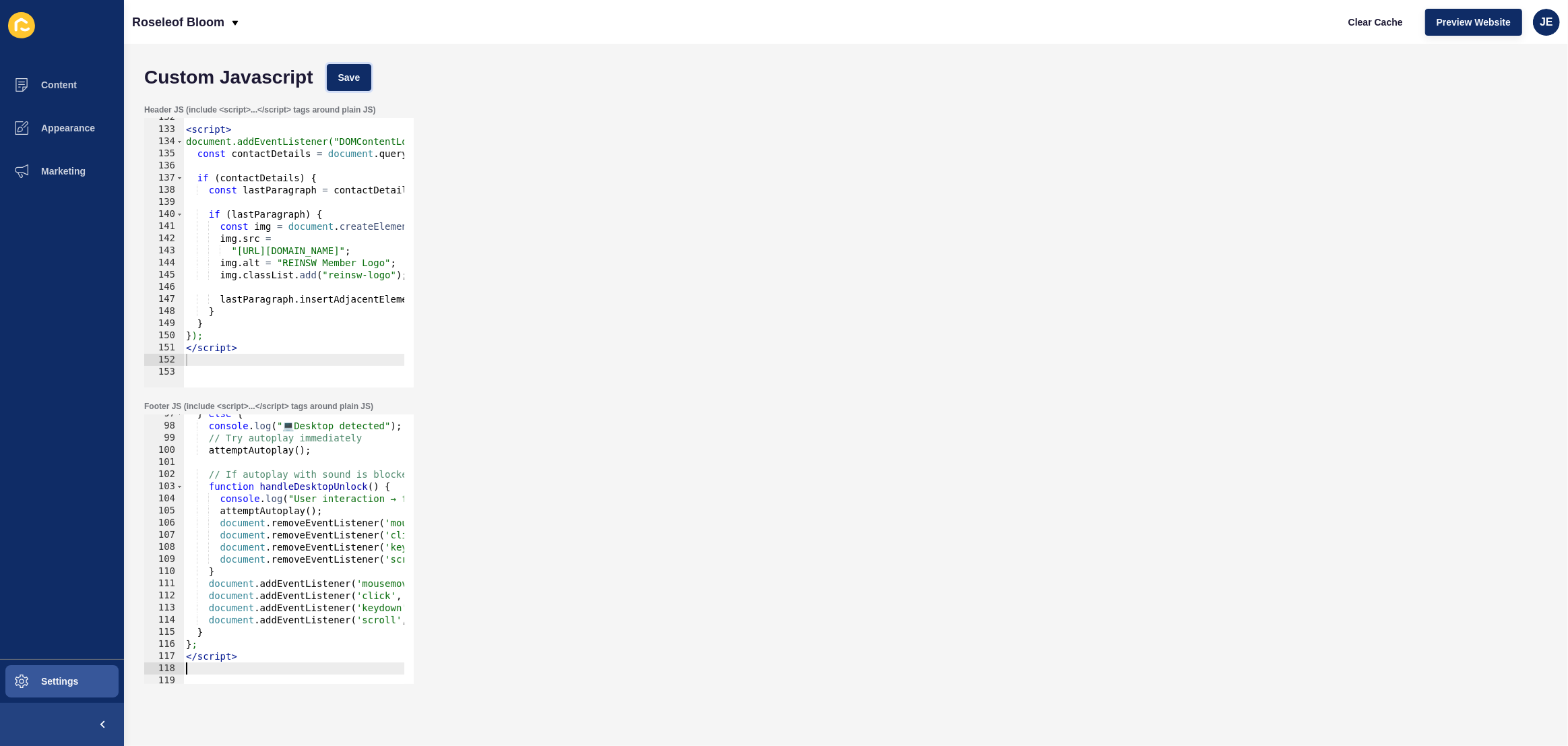
drag, startPoint x: 353, startPoint y: 77, endPoint x: 424, endPoint y: 81, distance: 71.1
click at [353, 77] on span "Save" at bounding box center [350, 78] width 22 height 14
click at [1384, 28] on span "Clear Cache" at bounding box center [1375, 22] width 54 height 14
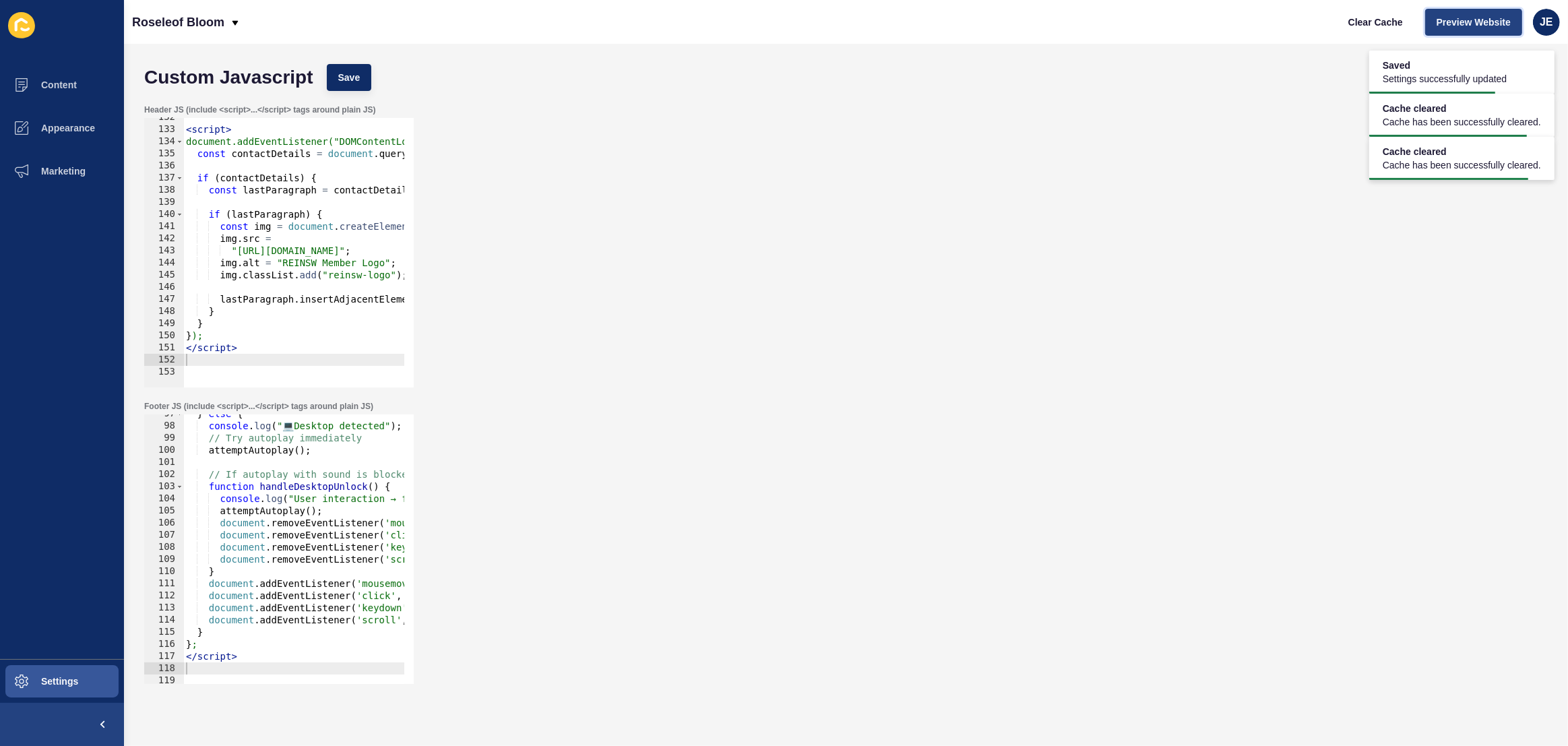
click at [1459, 28] on span "Preview Website" at bounding box center [1474, 22] width 74 height 14
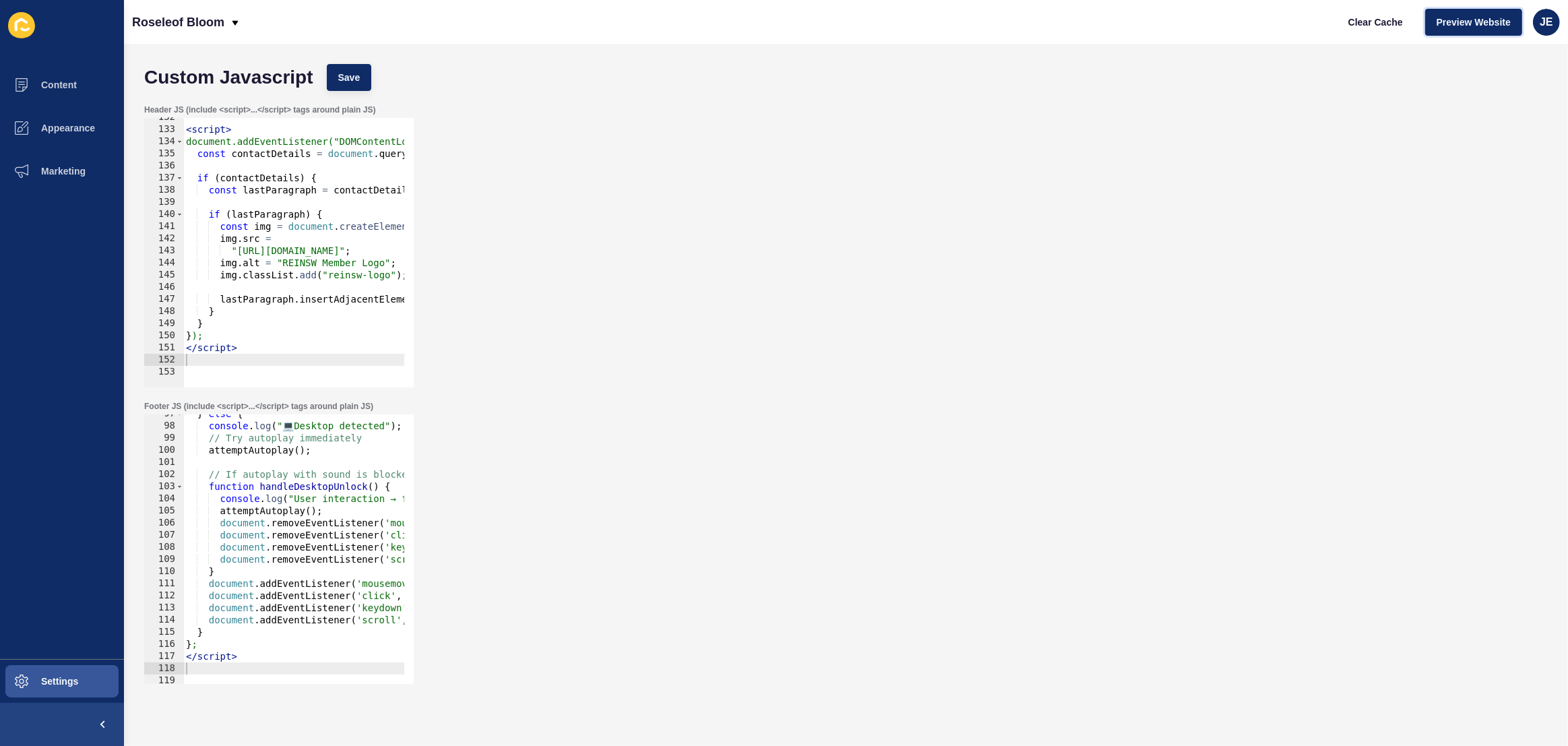
click at [219, 672] on div at bounding box center [497, 678] width 628 height 13
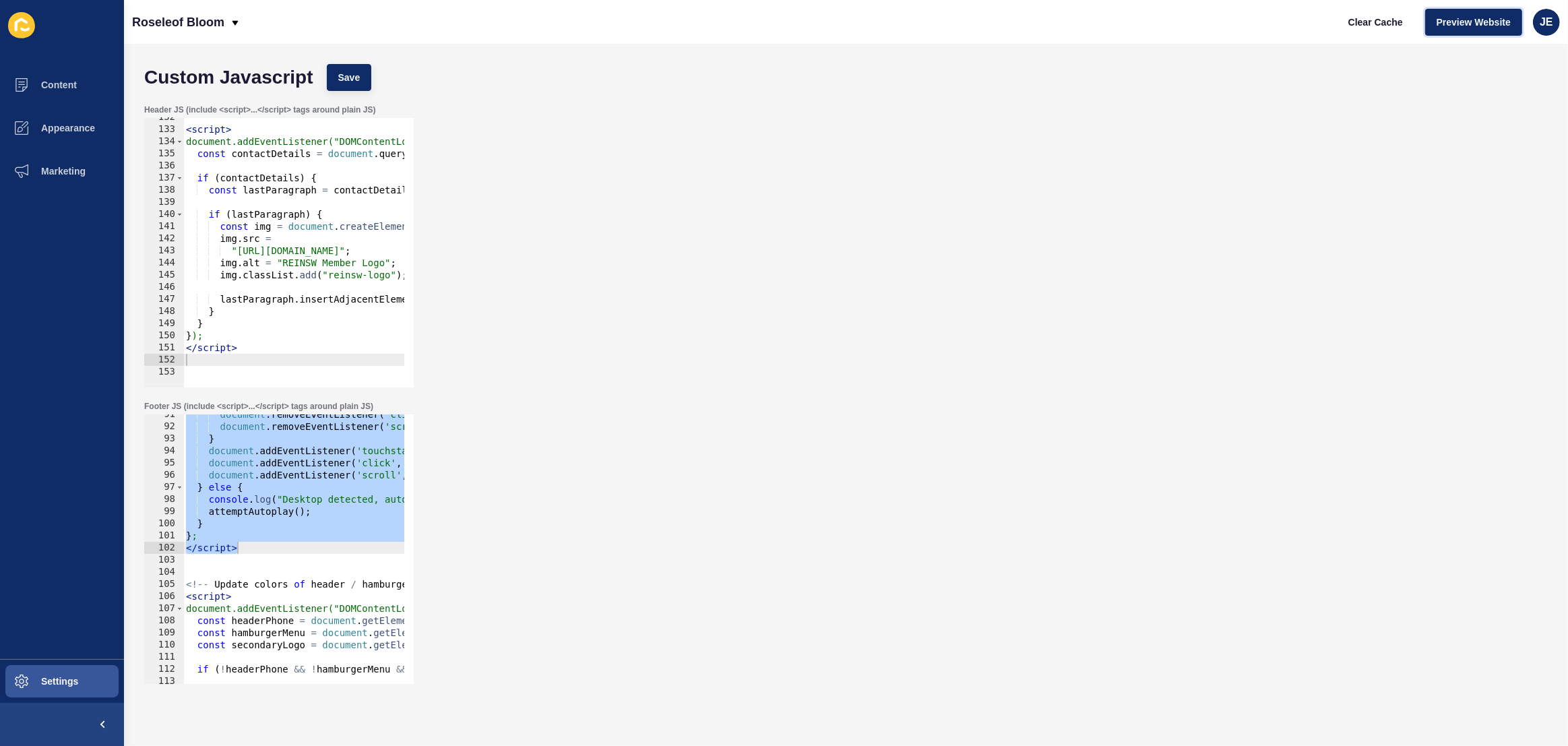
scroll to position [1061, 0]
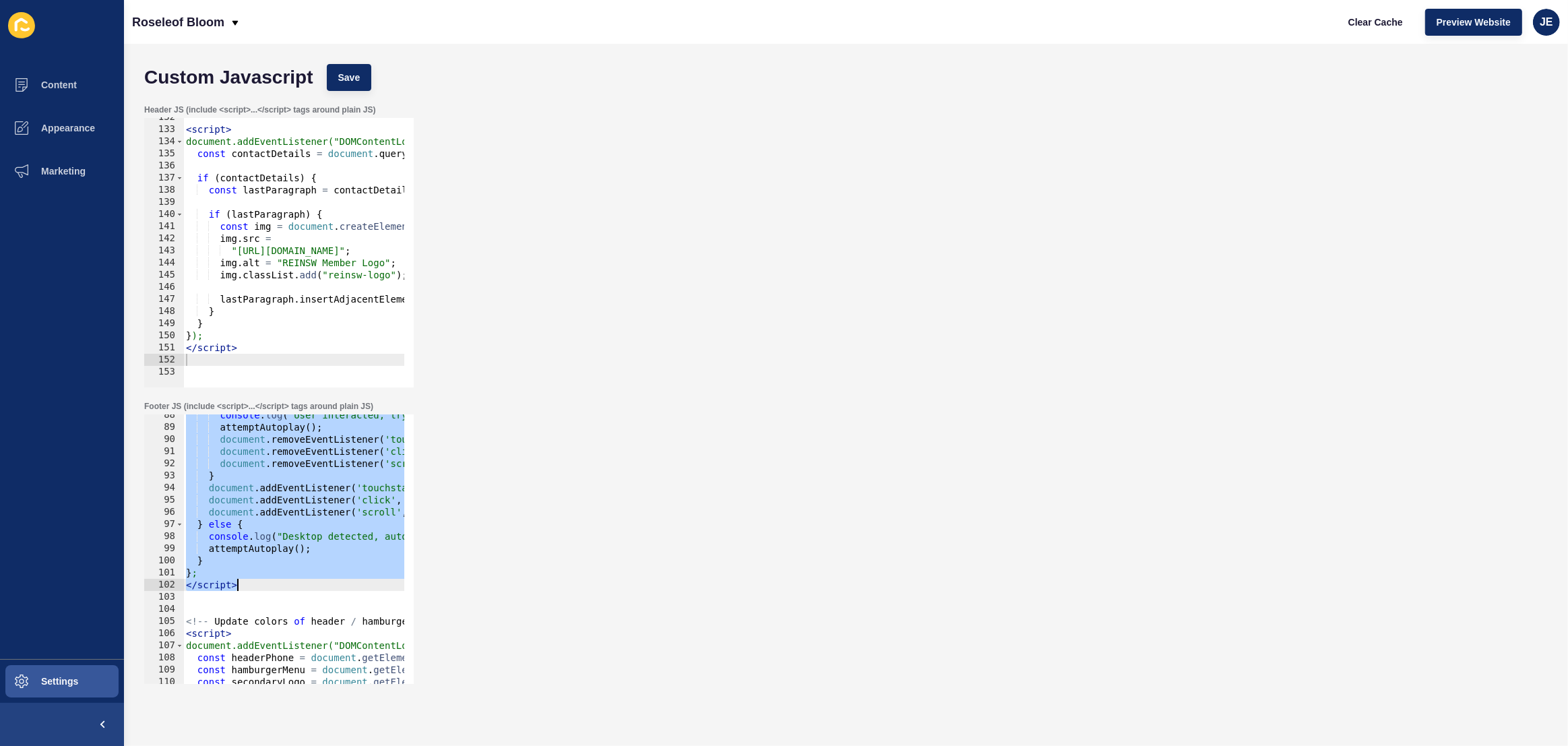
click at [256, 581] on div "console . log ( "User interacted, trying autoplay" ) ; attemptAutoplay ( ) ; do…" at bounding box center [497, 551] width 628 height 284
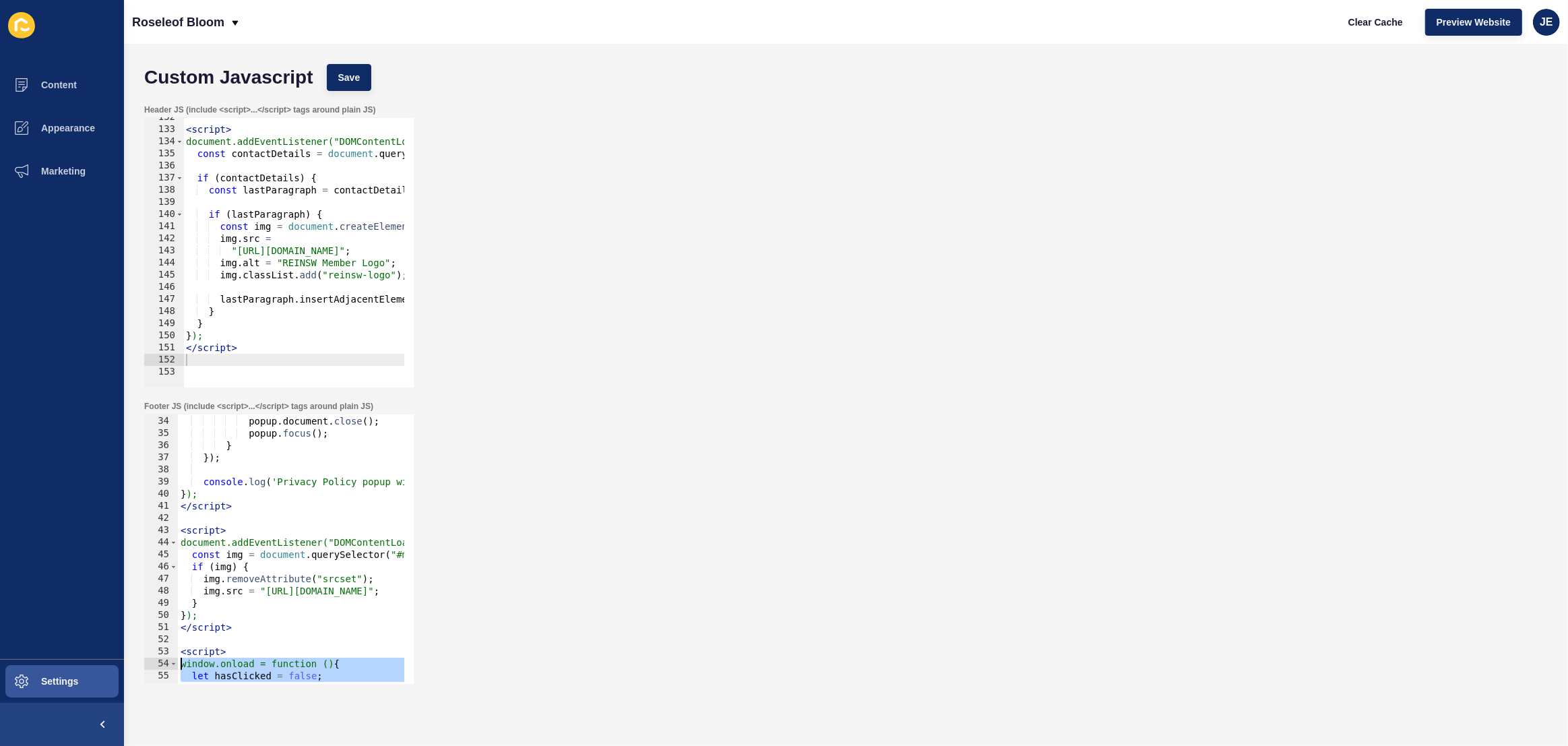
scroll to position [400, 0]
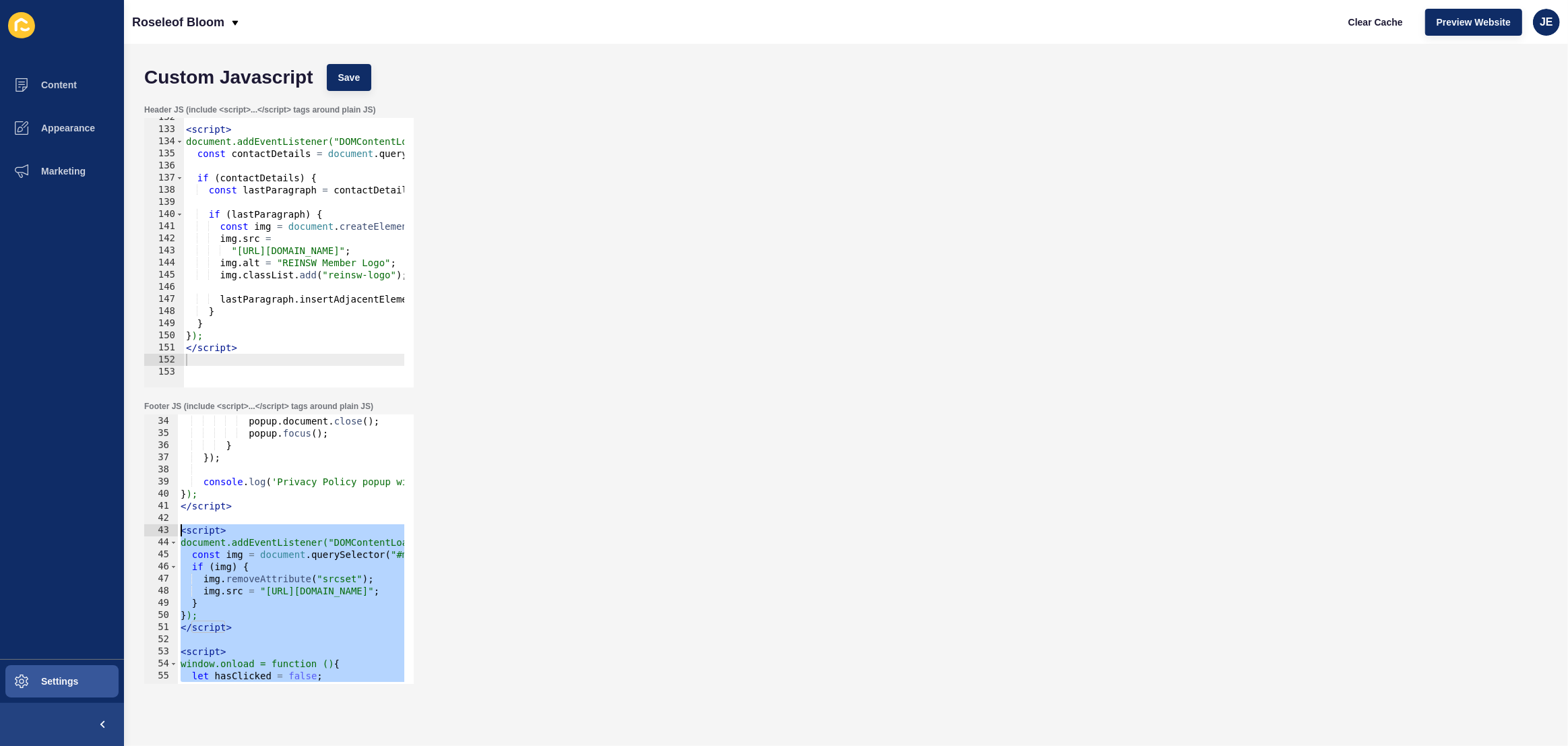
drag, startPoint x: 256, startPoint y: 583, endPoint x: 161, endPoint y: 535, distance: 106.4
click at [160, 535] on div "</script> 33 34 35 36 37 38 39 40 41 42 43 44 45 46 47 48 49 50 51 52 53 54 55 …" at bounding box center [279, 549] width 269 height 270
click at [257, 524] on div "popup . document . write ( htmlContent ) ; popup . document . close ( ) ; popup…" at bounding box center [492, 546] width 628 height 284
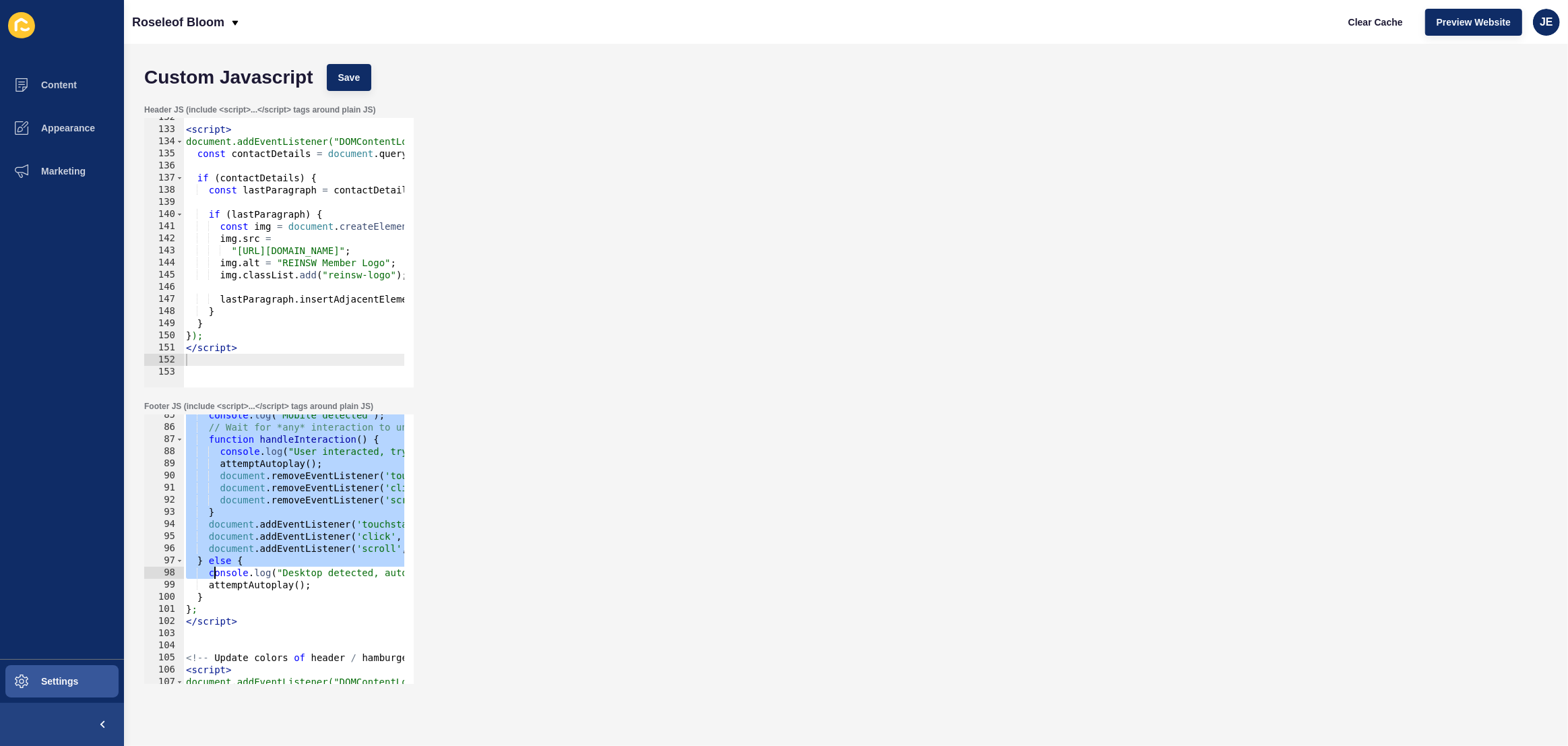
scroll to position [1061, 0]
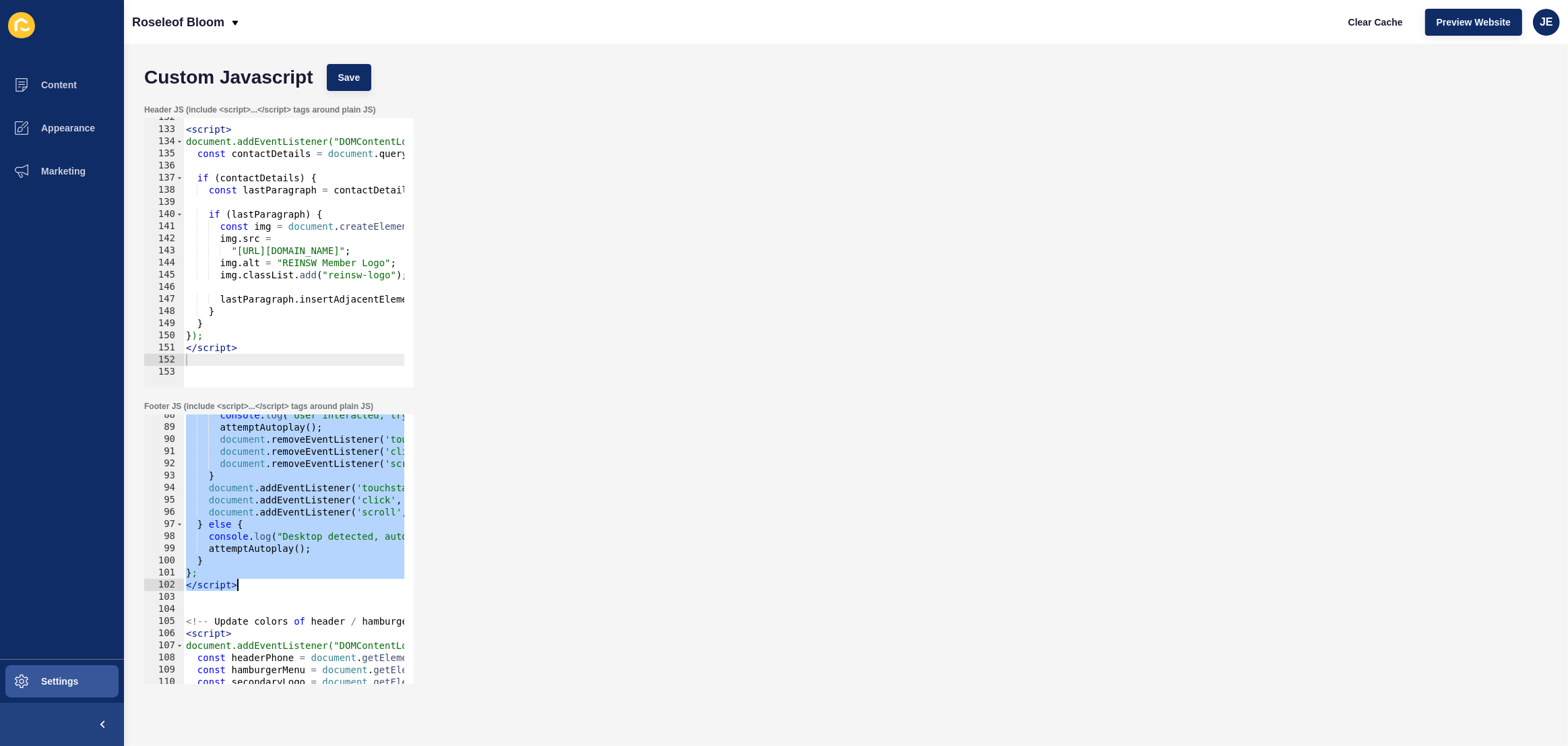
drag, startPoint x: 181, startPoint y: 533, endPoint x: 270, endPoint y: 590, distance: 105.7
click at [270, 590] on div "console . log ( "User interacted, trying autoplay" ) ; attemptAutoplay ( ) ; do…" at bounding box center [497, 551] width 628 height 284
type textarea "}; </script>"
paste textarea
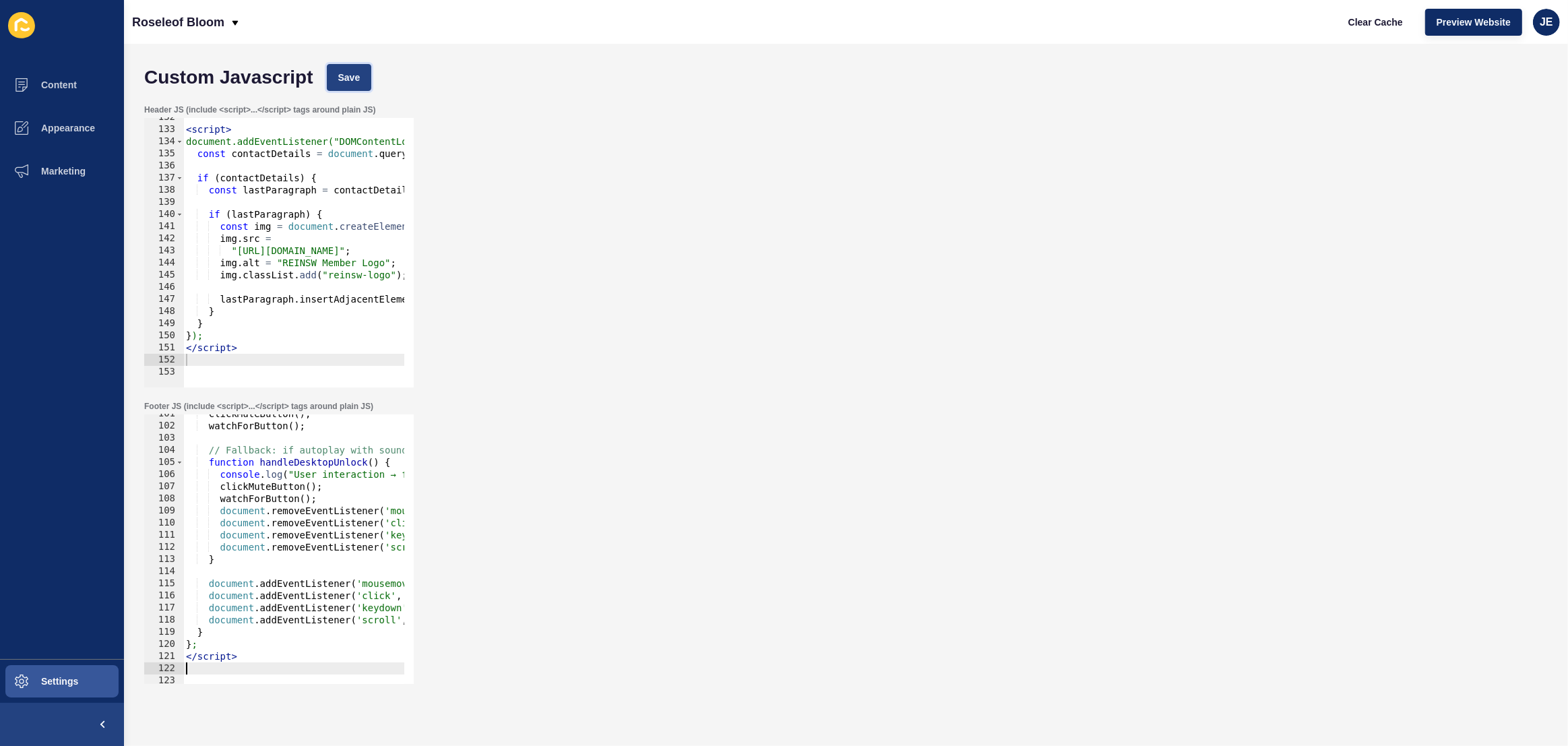
click at [354, 78] on span "Save" at bounding box center [350, 78] width 22 height 14
click at [1348, 19] on span "Clear Cache" at bounding box center [1375, 22] width 54 height 14
click at [1365, 26] on span "Clear Cache" at bounding box center [1375, 22] width 54 height 14
click at [353, 84] on span "Save" at bounding box center [350, 78] width 22 height 14
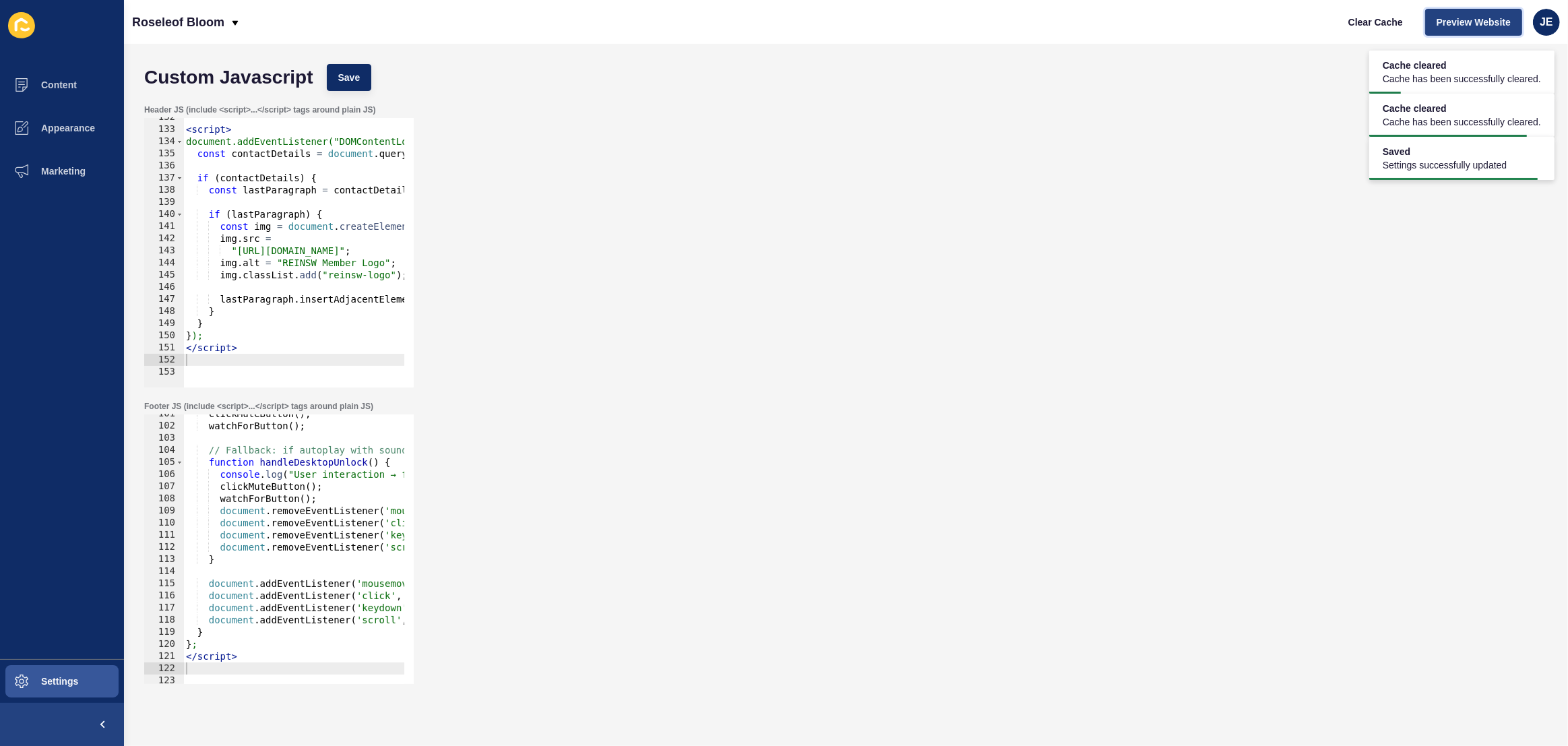
click at [1454, 18] on span "Preview Website" at bounding box center [1474, 22] width 74 height 14
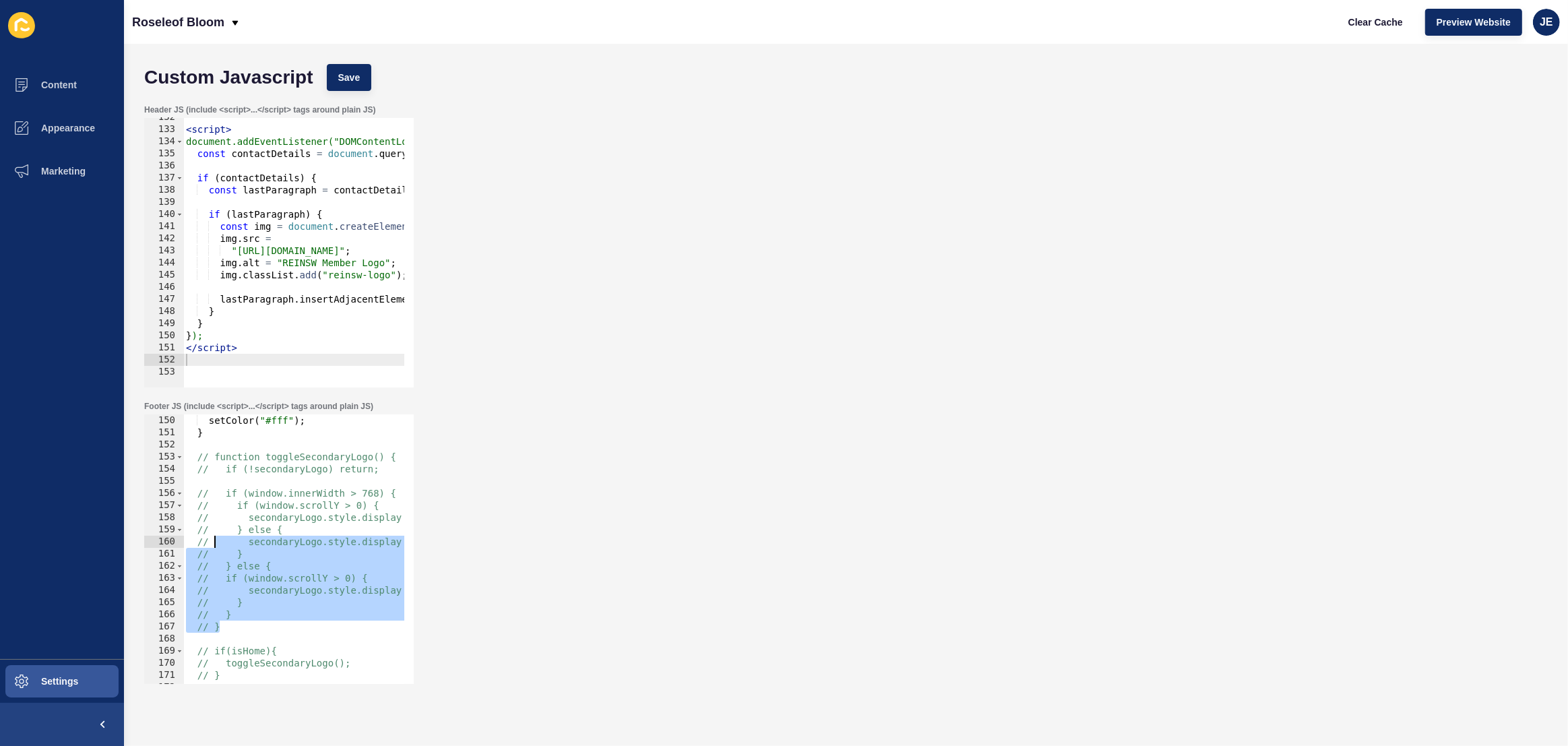
scroll to position [1771, 0]
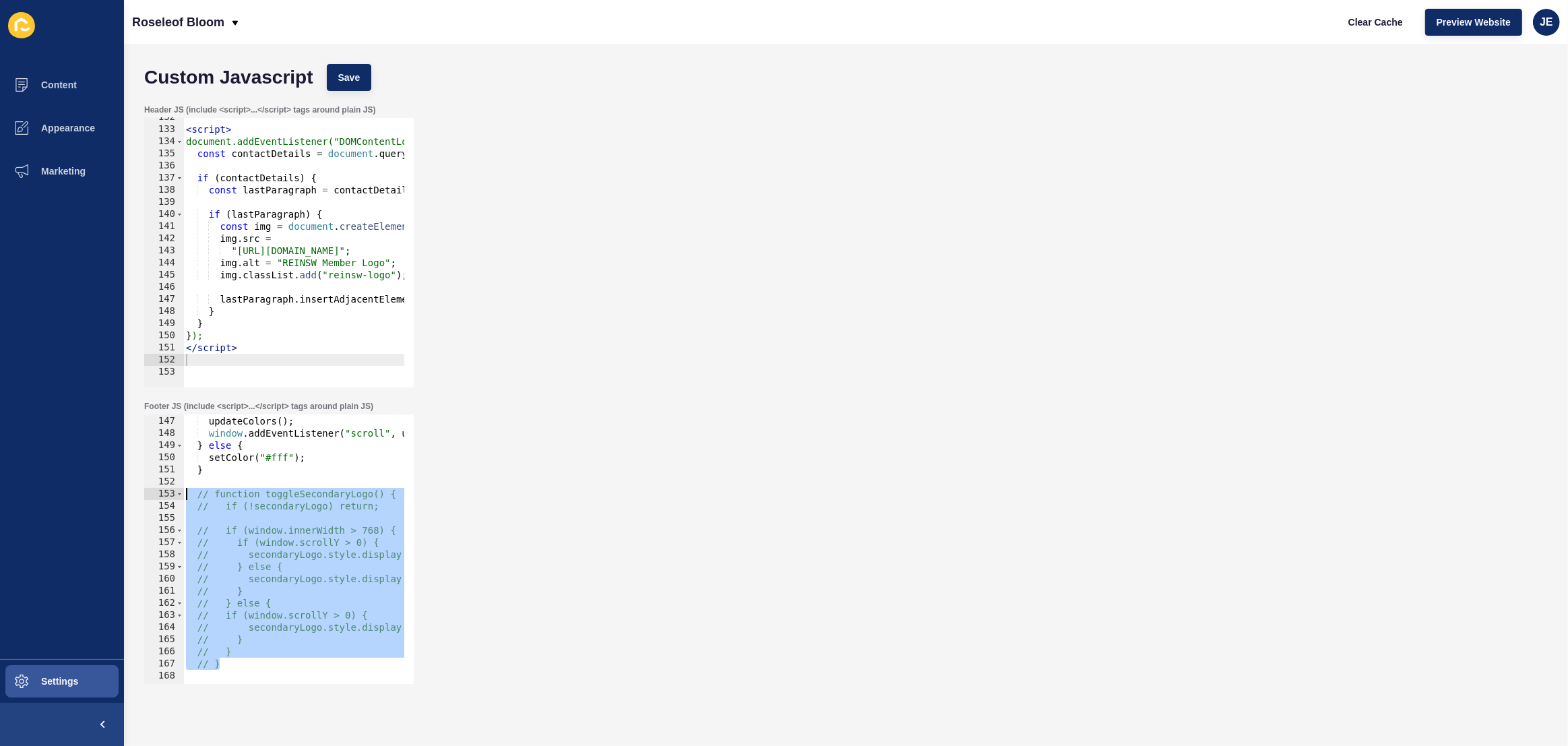
drag, startPoint x: 245, startPoint y: 550, endPoint x: 188, endPoint y: 499, distance: 76.5
click at [188, 499] on div "updateColors ( ) ; window . addEventListener ( "scroll" , updateColors ) ; } el…" at bounding box center [497, 546] width 628 height 284
click at [368, 89] on button "Save" at bounding box center [349, 77] width 45 height 27
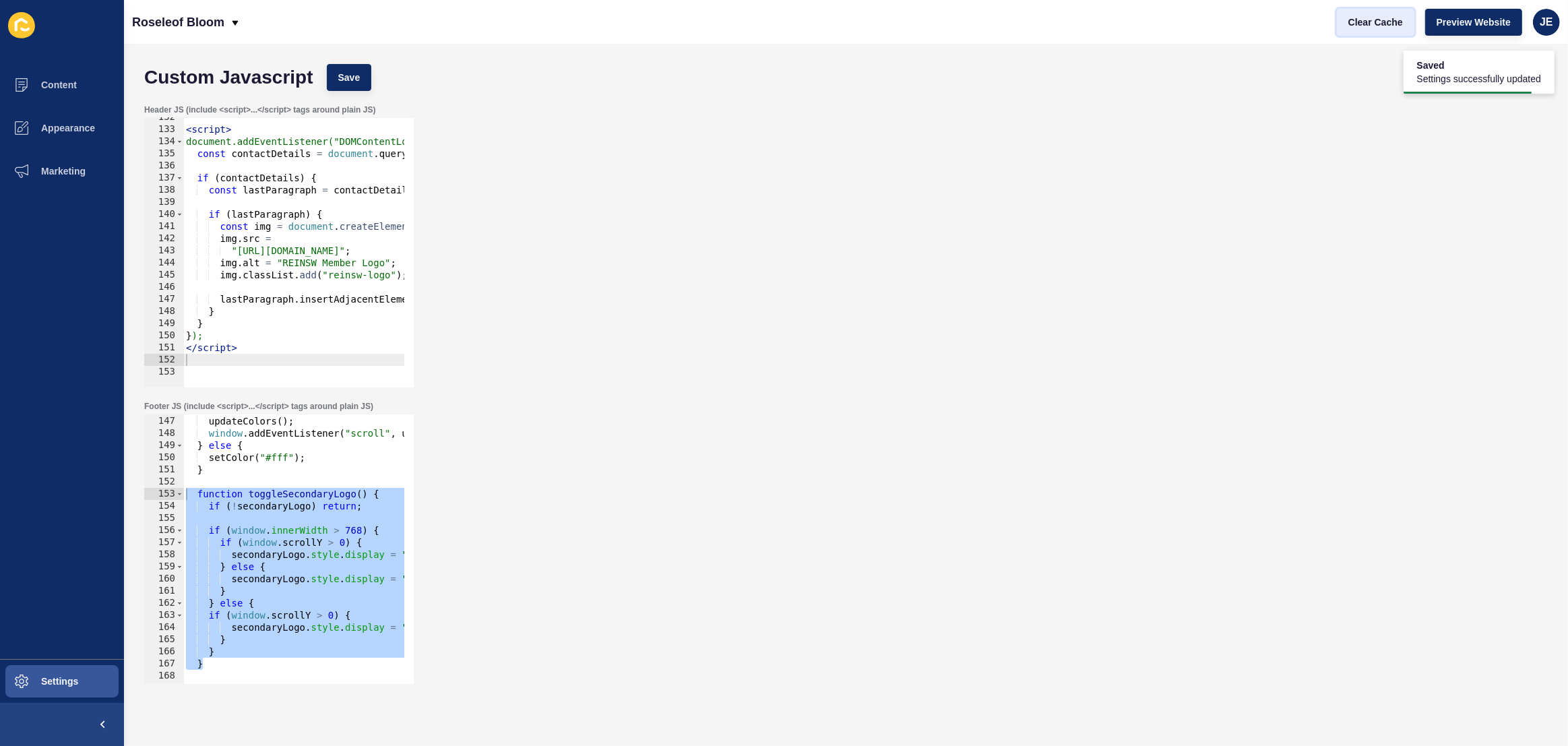
click at [1383, 29] on button "Clear Cache" at bounding box center [1376, 21] width 78 height 27
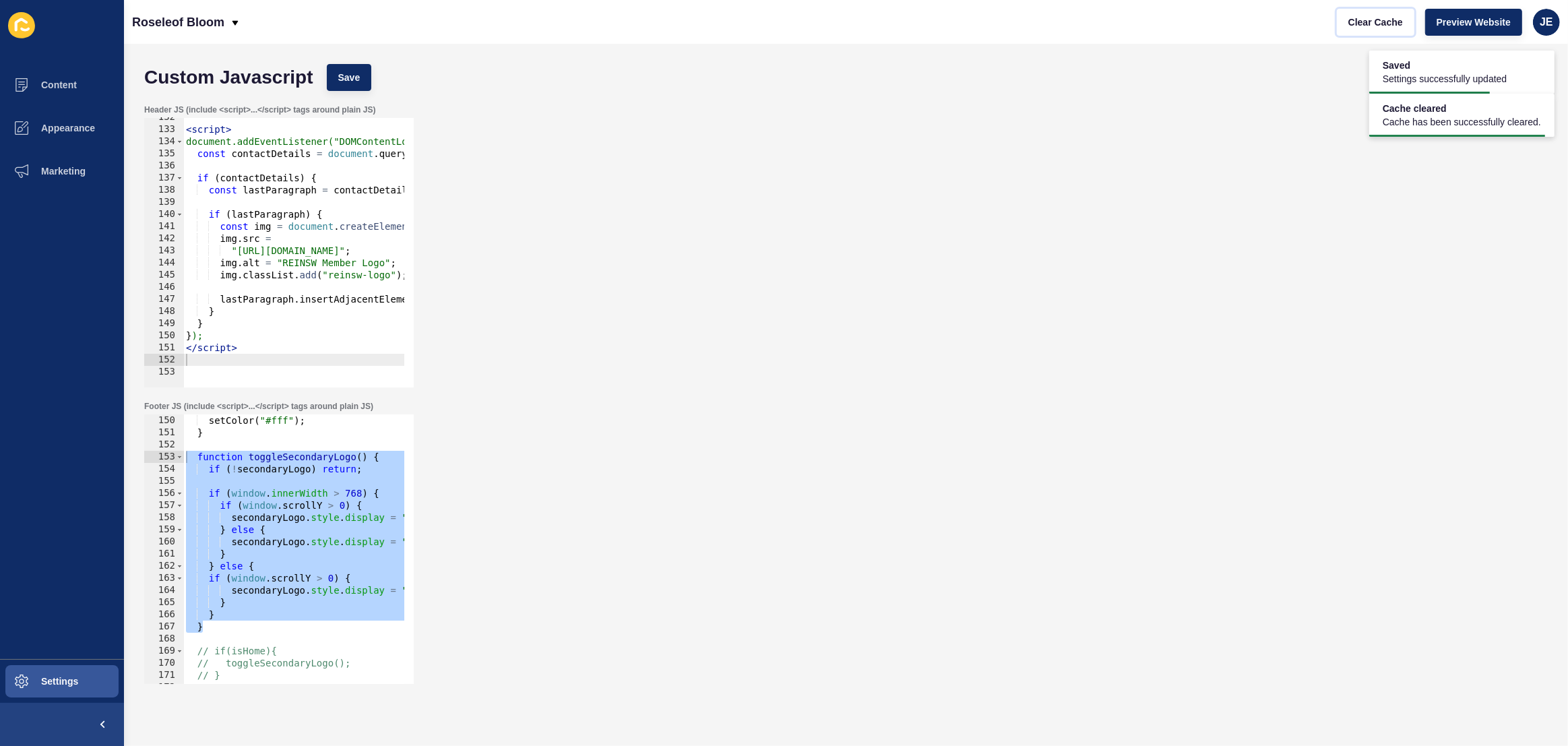
scroll to position [1991, 0]
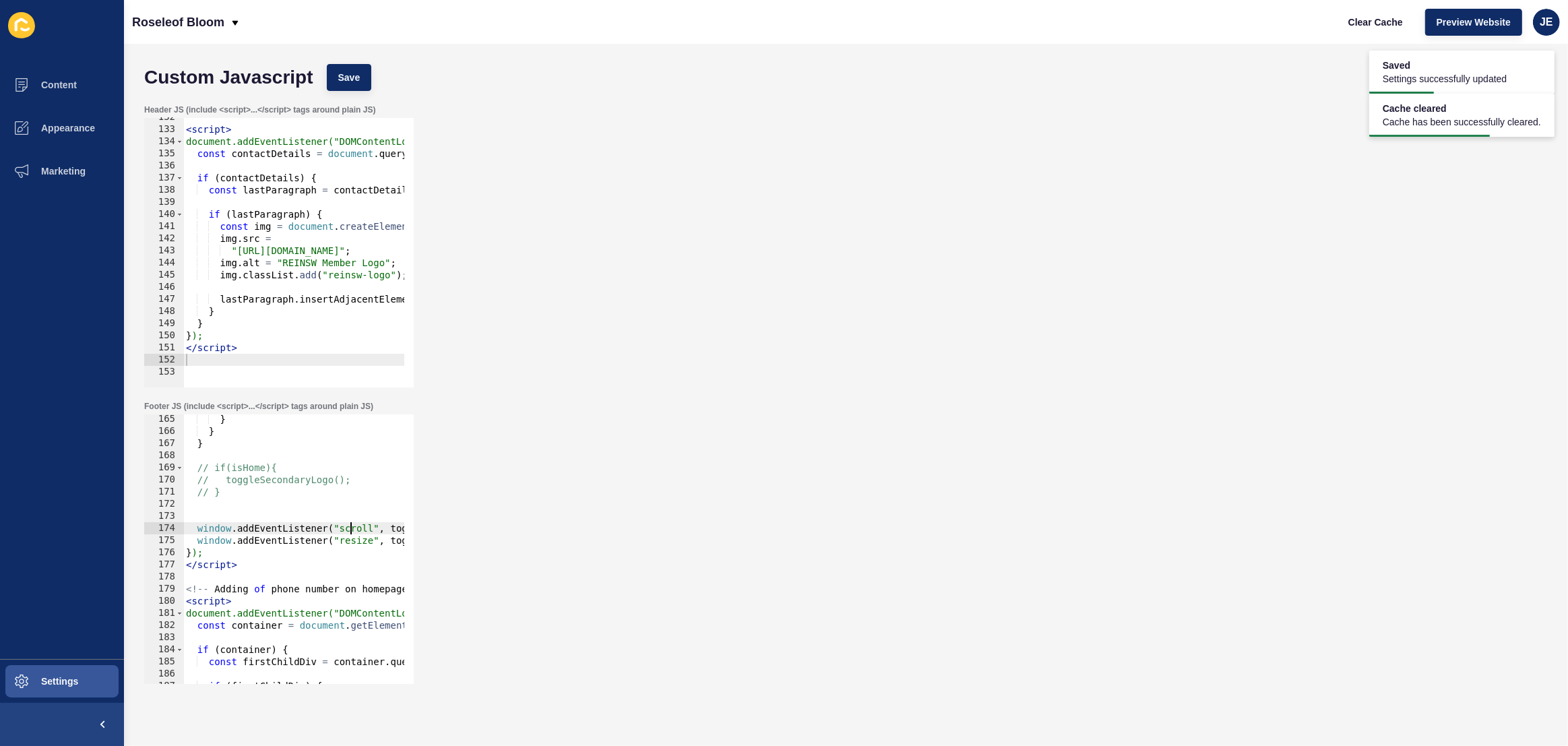
click at [351, 528] on div "} } } // if(isHome){ // toggleSecondaryLogo(); // } window . addEventListener (…" at bounding box center [497, 556] width 628 height 284
click at [394, 528] on div "} } } // if(isHome){ // toggleSecondaryLogo(); // } window . addEventListener (…" at bounding box center [497, 556] width 628 height 284
click at [281, 529] on div "} } } // if(isHome){ // toggleSecondaryLogo(); // } window . addEventListener (…" at bounding box center [497, 556] width 628 height 284
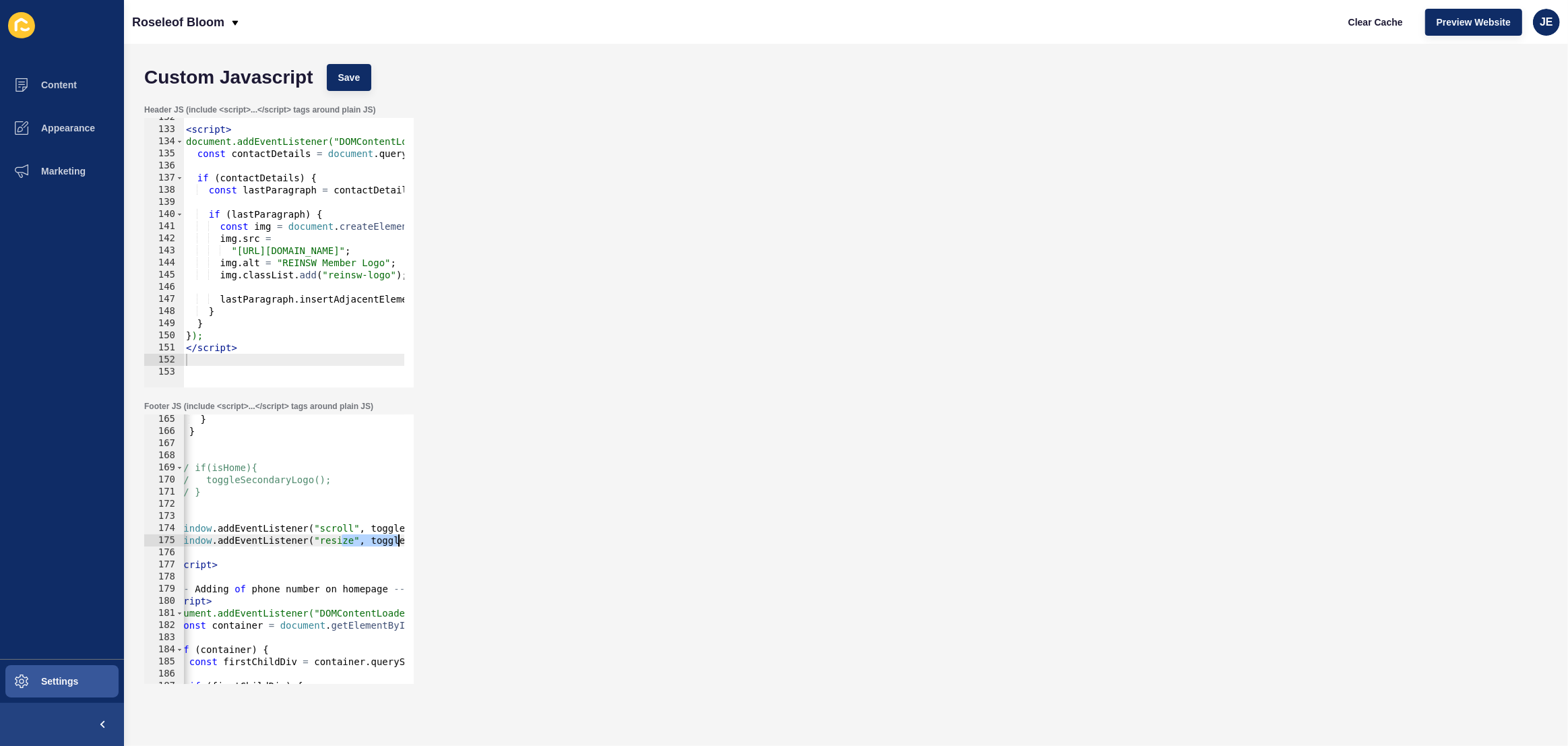
scroll to position [0, 110]
drag, startPoint x: 359, startPoint y: 543, endPoint x: 428, endPoint y: 543, distance: 69.0
click at [428, 542] on div "Footer JS (include <script>...</script> tags around plain JS) window.addEventLi…" at bounding box center [845, 542] width 1417 height 296
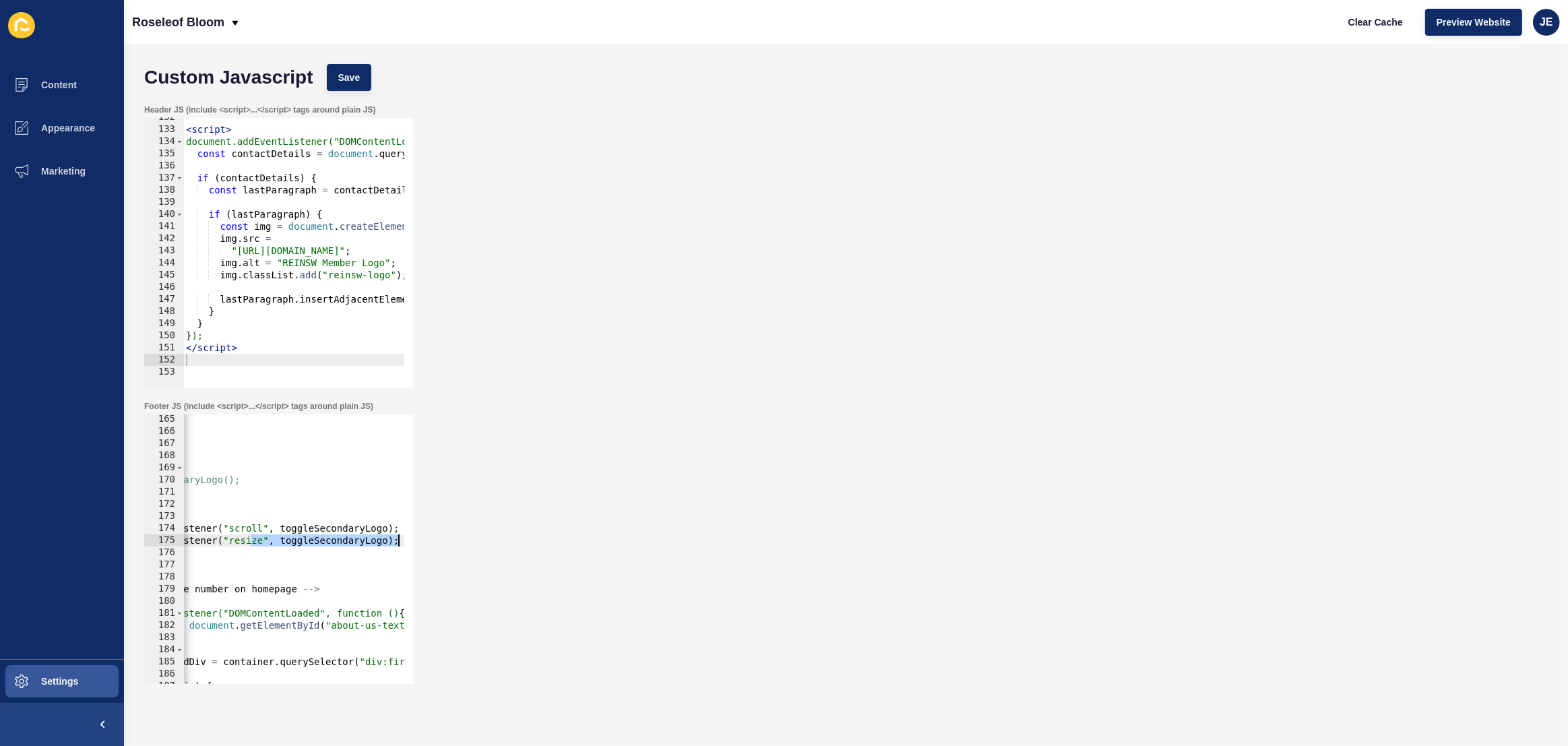
drag, startPoint x: 364, startPoint y: 542, endPoint x: 393, endPoint y: 542, distance: 29.0
click at [364, 542] on div "} } } // if(isHome){ // toggleSecondaryLogo(); // } window . addEventListener (…" at bounding box center [387, 556] width 628 height 284
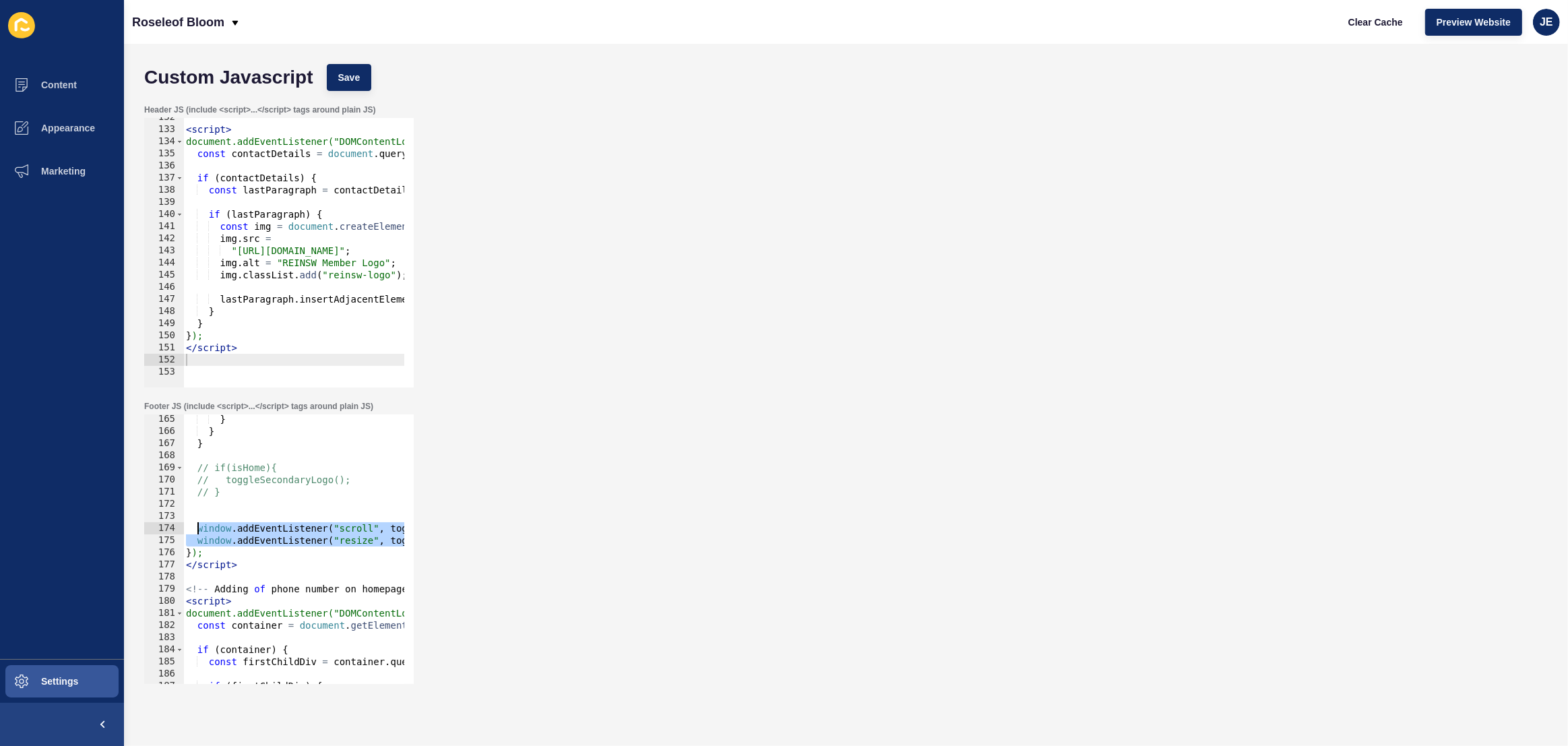
drag, startPoint x: 397, startPoint y: 541, endPoint x: 200, endPoint y: 534, distance: 197.1
click at [199, 533] on div "} } } // if(isHome){ // toggleSecondaryLogo(); // } window . addEventListener (…" at bounding box center [497, 556] width 628 height 284
type textarea "window.addEventListener("scroll", toggleSecondaryLogo); window.addEventListener…"
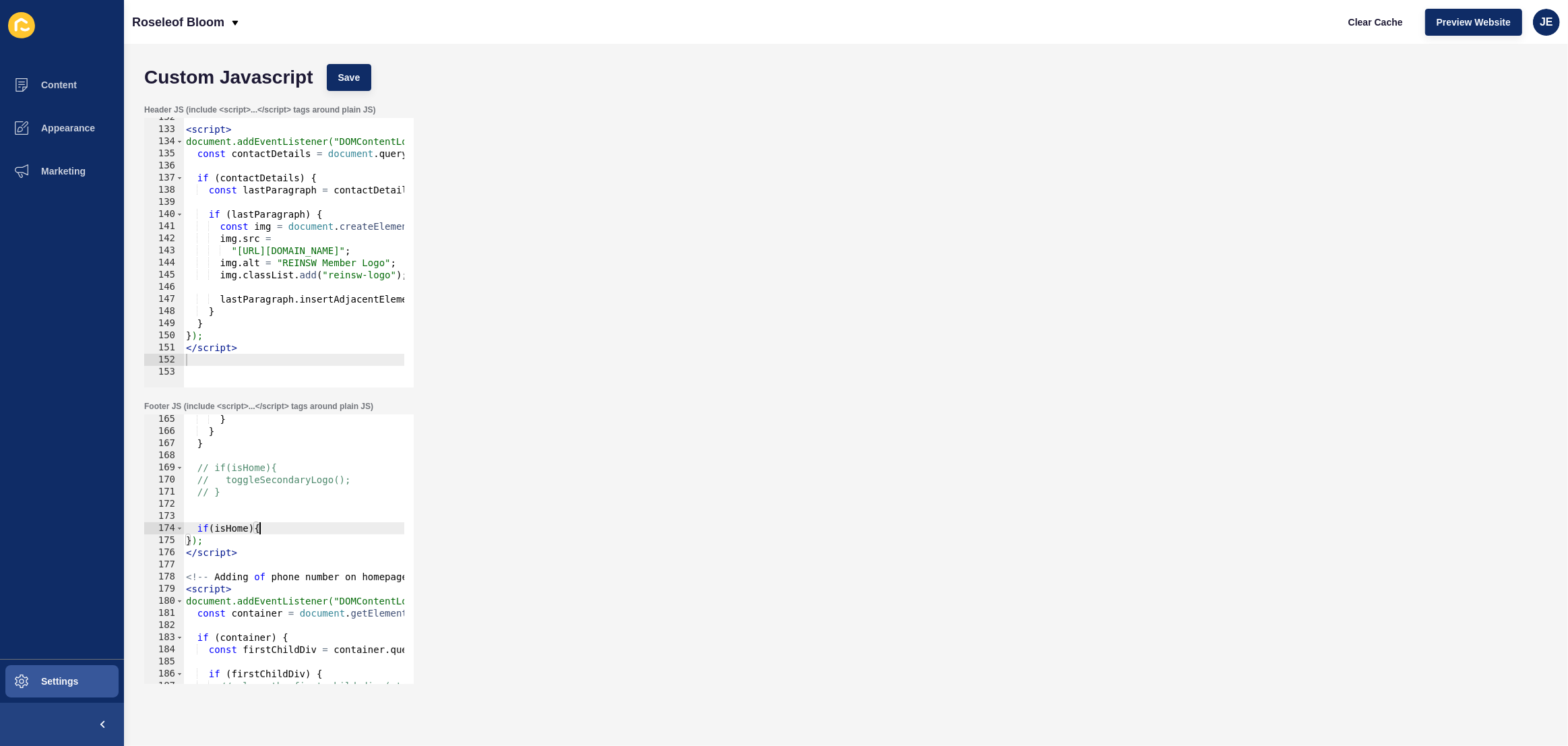
type textarea "if(isHome){}"
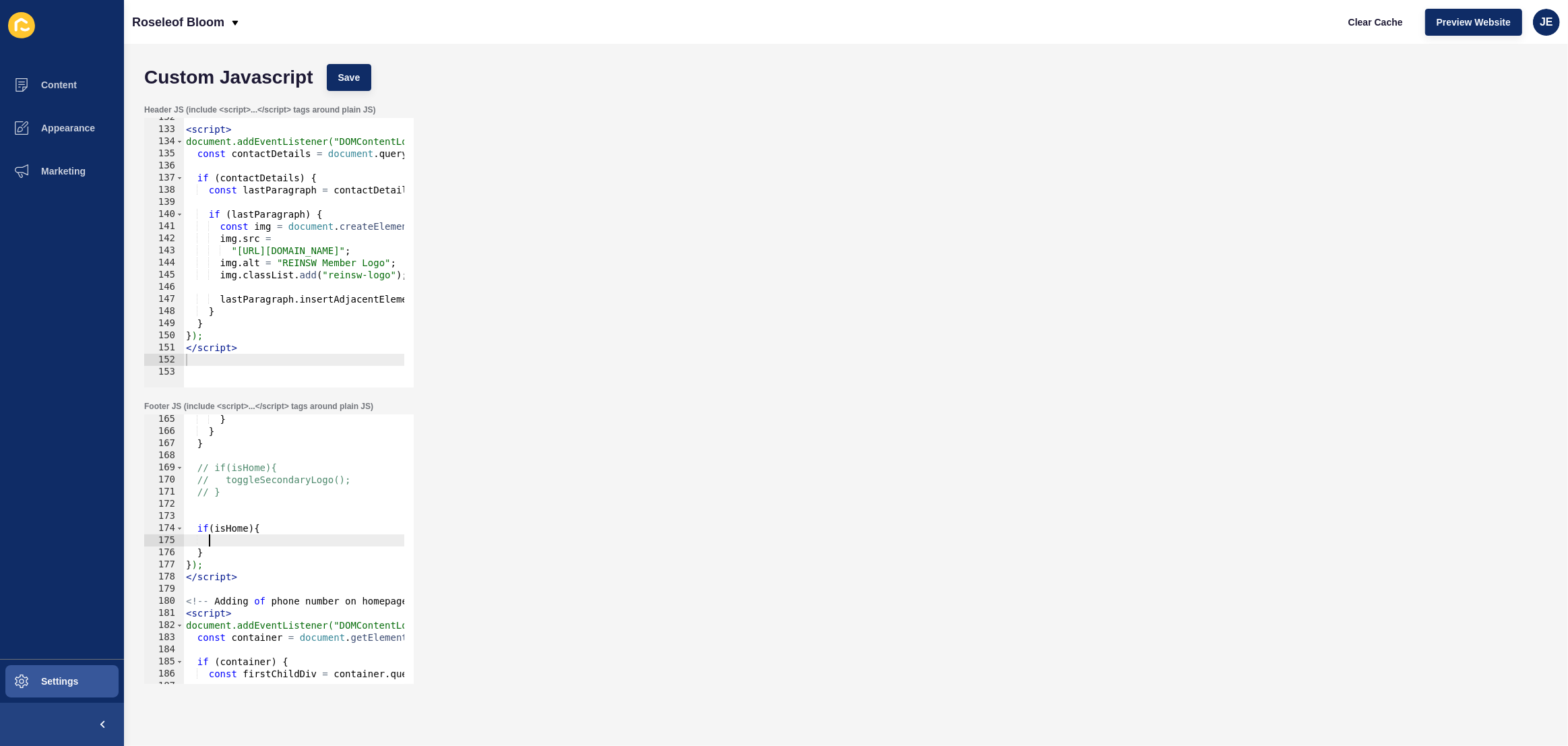
paste textarea "window.addEventListener("resize", toggleSecondaryLogo);"
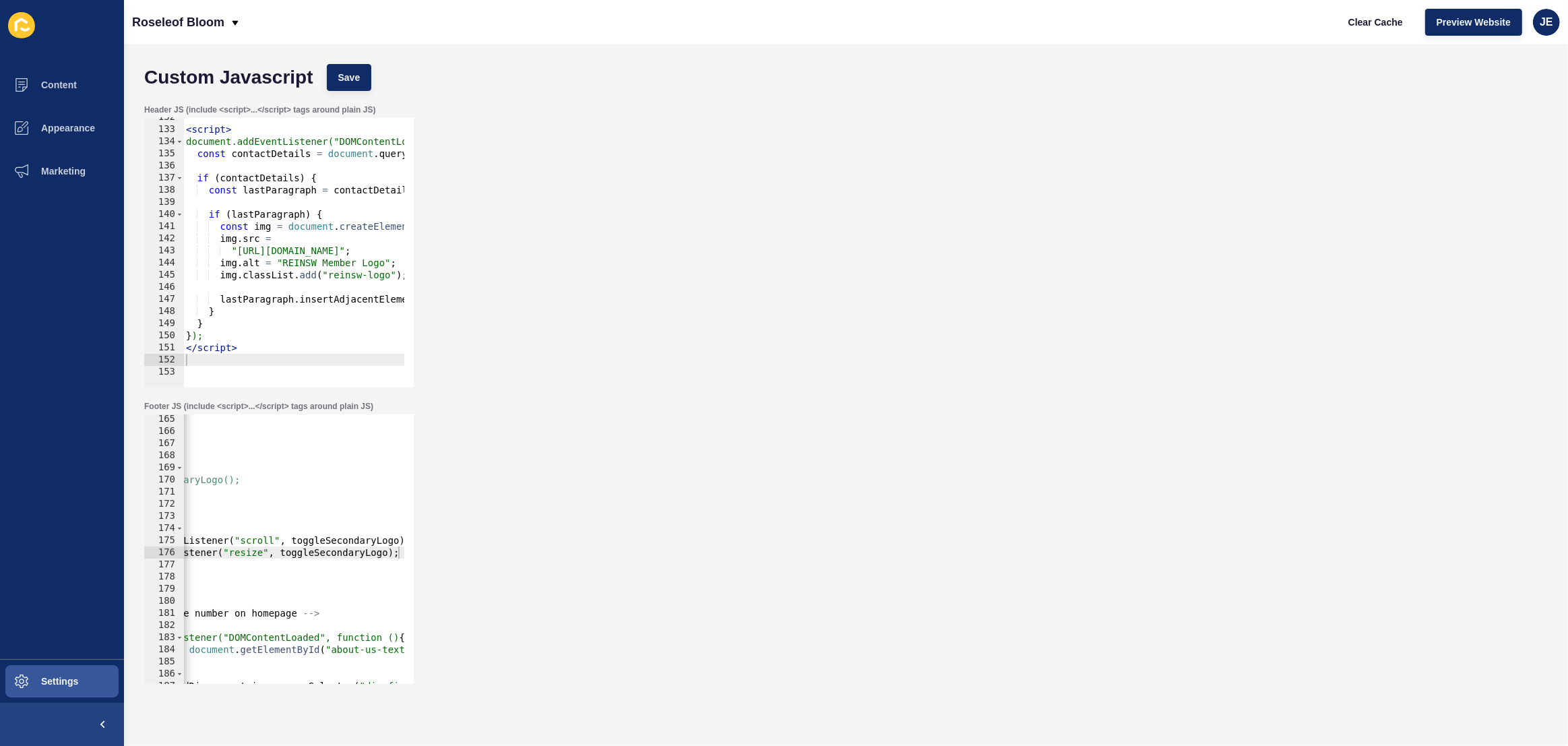
click at [340, 62] on div "Custom Javascript Save" at bounding box center [845, 78] width 1417 height 41
click at [341, 68] on button "Save" at bounding box center [349, 77] width 45 height 27
click at [1352, 24] on span "Clear Cache" at bounding box center [1375, 22] width 54 height 14
click at [1447, 16] on span "Preview Website" at bounding box center [1474, 22] width 74 height 14
click at [1458, 21] on span "Preview Website" at bounding box center [1474, 22] width 74 height 14
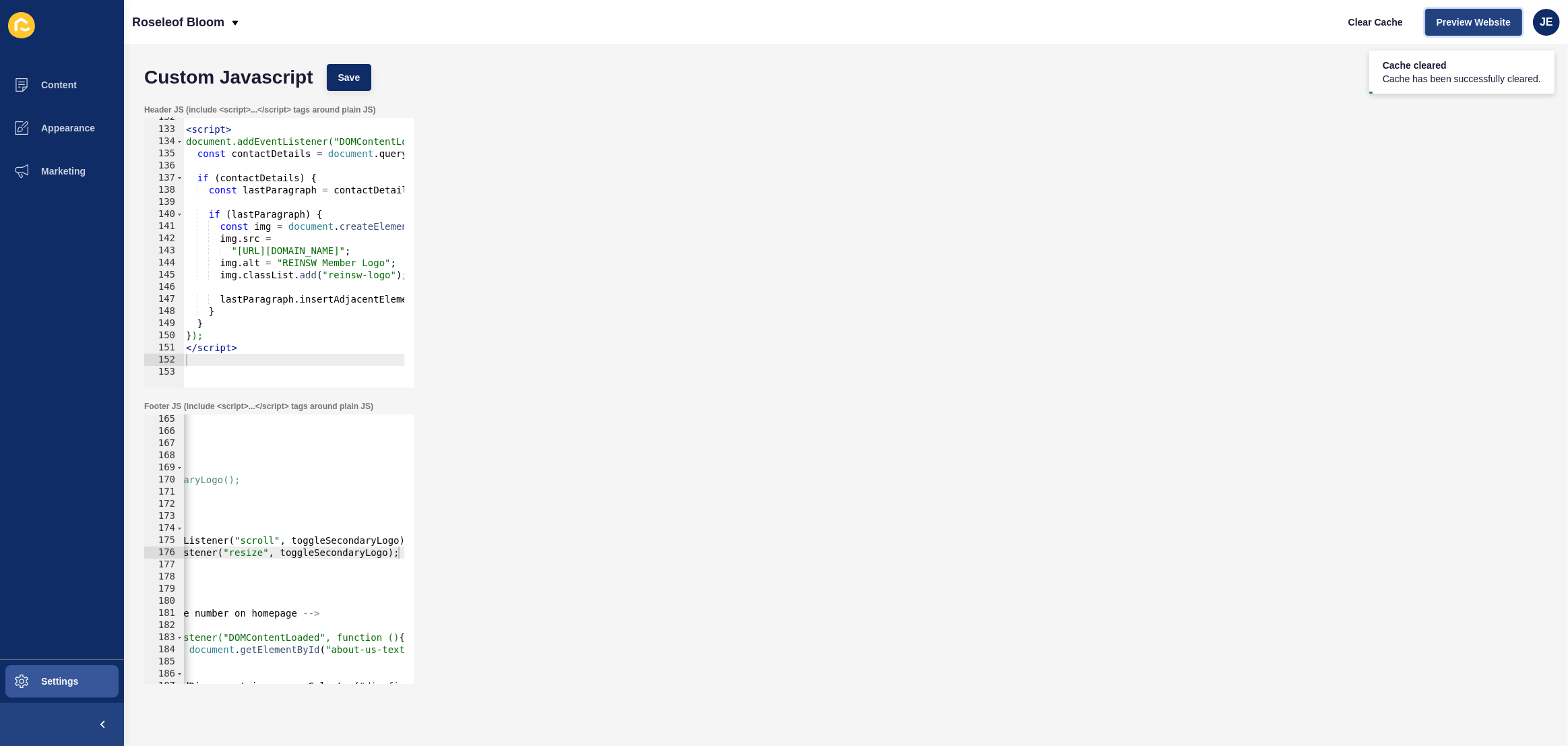
click at [1484, 29] on button "Preview Website" at bounding box center [1473, 21] width 97 height 27
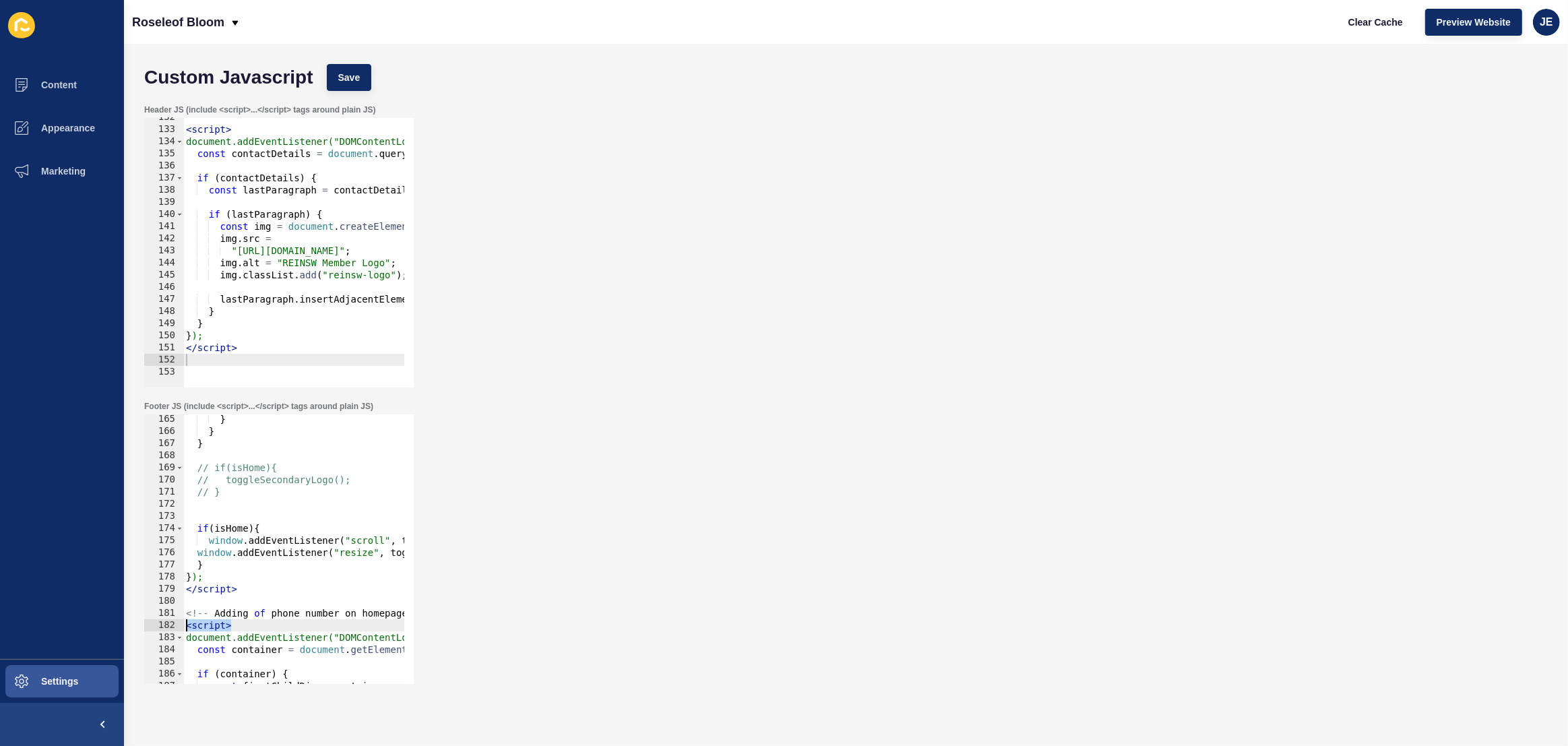
scroll to position [0, 0]
drag, startPoint x: 201, startPoint y: 631, endPoint x: 151, endPoint y: 628, distance: 50.1
click at [150, 628] on div "<script> 165 166 167 168 169 170 171 172 173 174 175 176 177 178 179 180 181 18…" at bounding box center [279, 549] width 269 height 270
click at [250, 593] on div "} } } // if(isHome){ // toggleSecondaryLogo(); // } if ( isHome ) { window . ad…" at bounding box center [497, 556] width 628 height 284
type textarea "</script>"
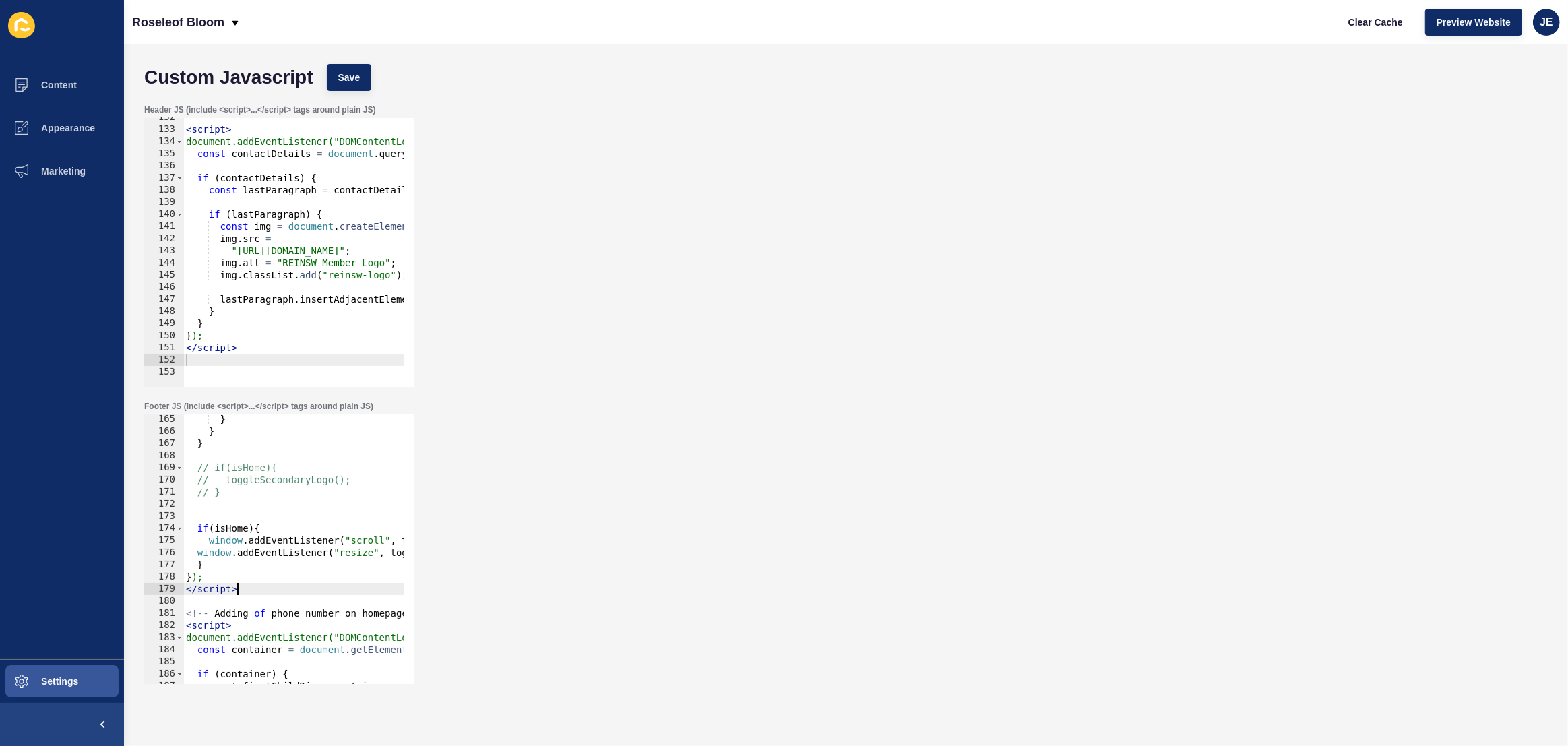
scroll to position [2336, 0]
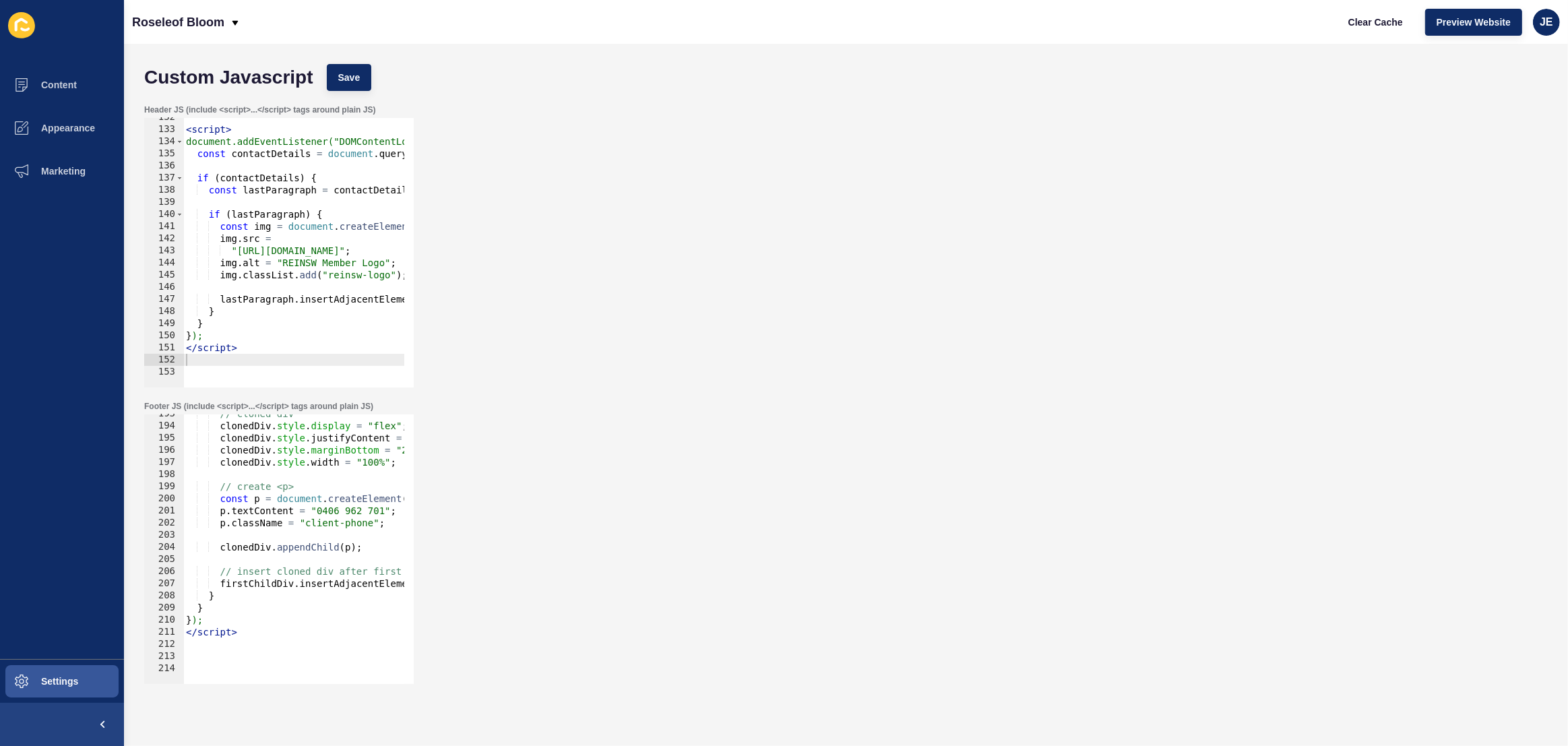
click at [231, 655] on div "// cloned div clonedDiv . style . display = "flex" ; clonedDiv . style . justif…" at bounding box center [497, 550] width 628 height 284
click at [230, 662] on div "// cloned div clonedDiv . style . display = "flex" ; clonedDiv . style . justif…" at bounding box center [497, 550] width 628 height 284
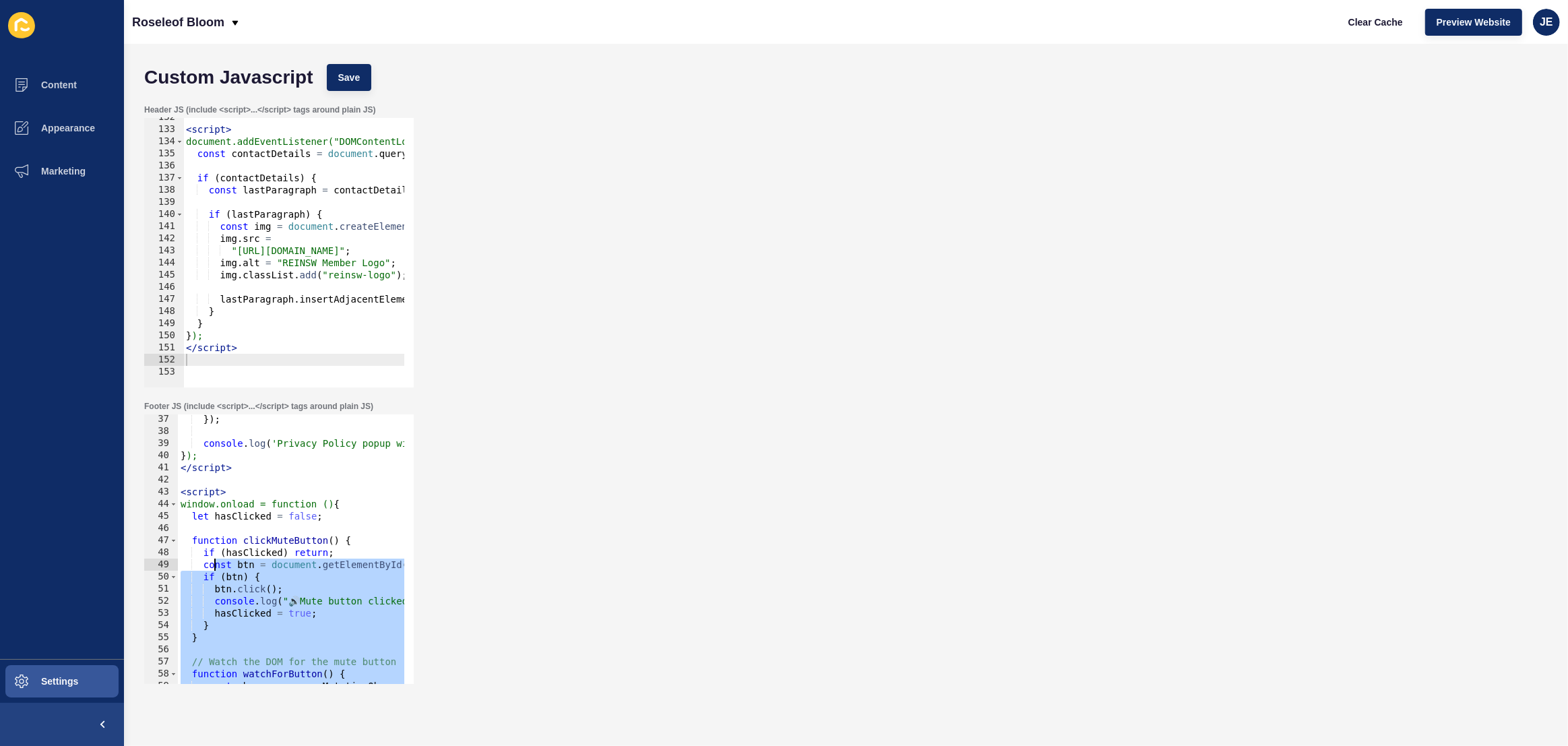
scroll to position [402, 0]
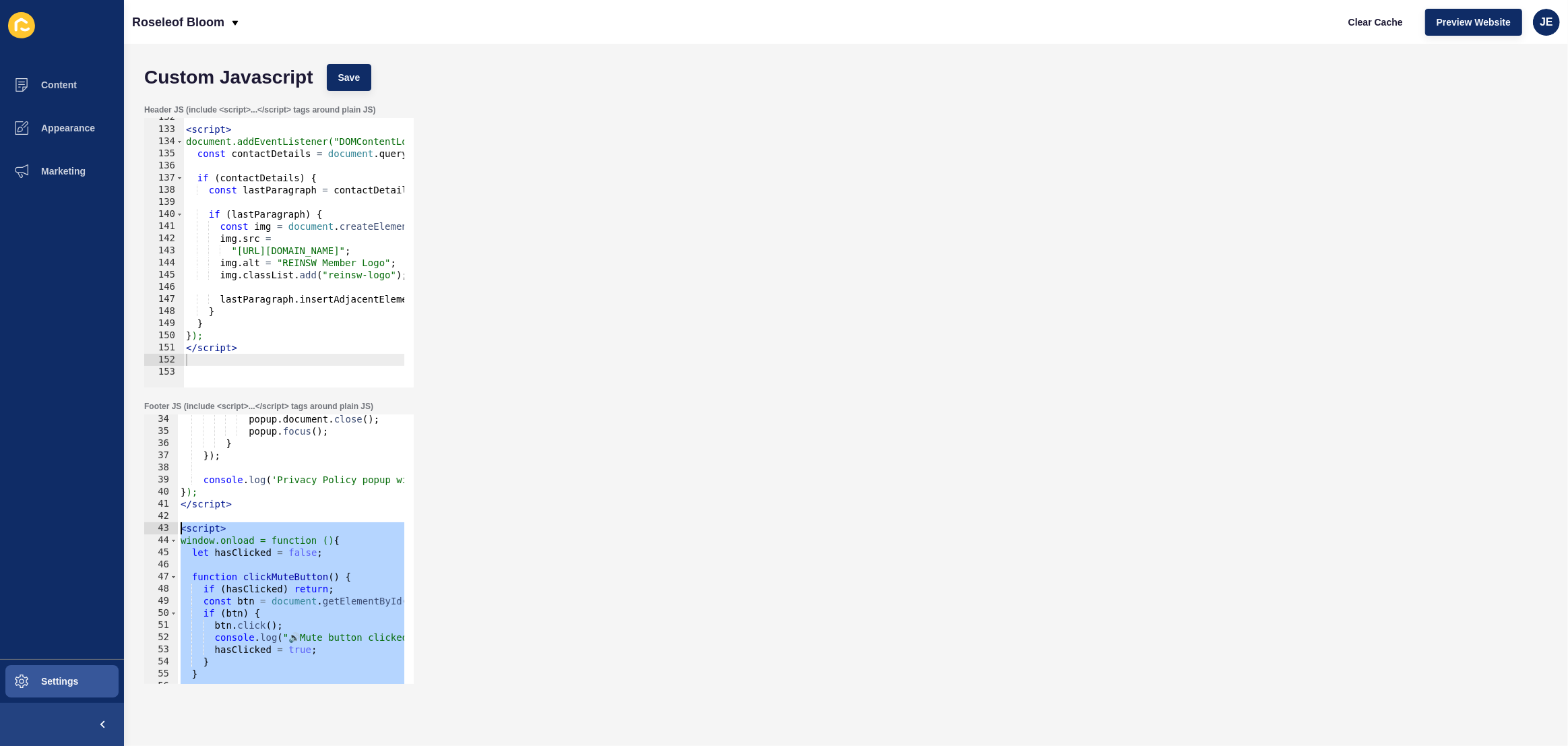
drag, startPoint x: 245, startPoint y: 618, endPoint x: 174, endPoint y: 532, distance: 111.5
click at [174, 532] on div "</script> 34 35 36 37 38 39 40 41 42 43 44 45 46 47 48 49 50 51 52 53 54 55 56 …" at bounding box center [279, 549] width 269 height 270
type textarea "<script> window.onload = function () {"
paste textarea
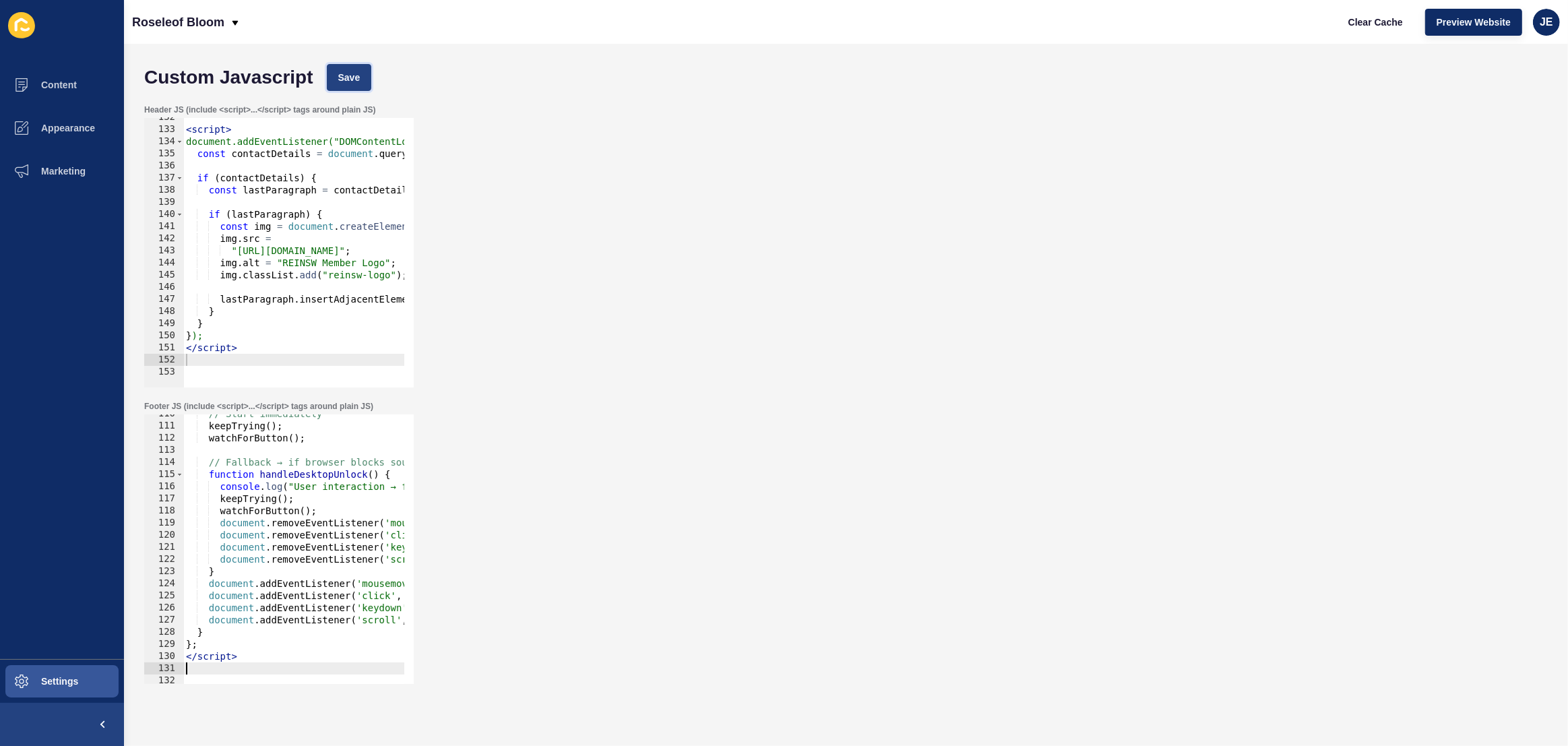
click at [361, 78] on button "Save" at bounding box center [349, 77] width 45 height 27
click at [1372, 25] on span "Clear Cache" at bounding box center [1375, 22] width 54 height 14
click at [1451, 23] on span "Preview Website" at bounding box center [1474, 22] width 74 height 14
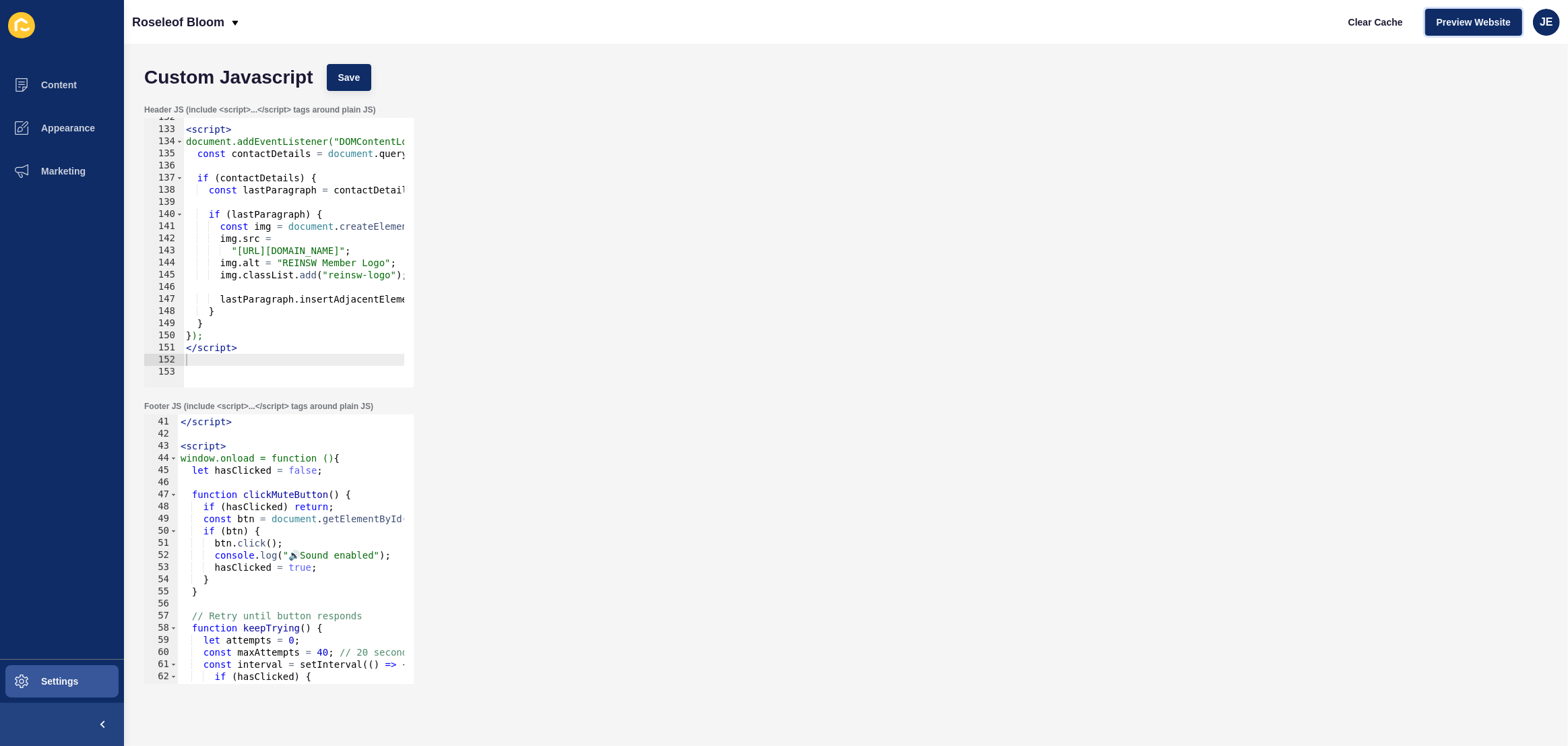
scroll to position [447, 0]
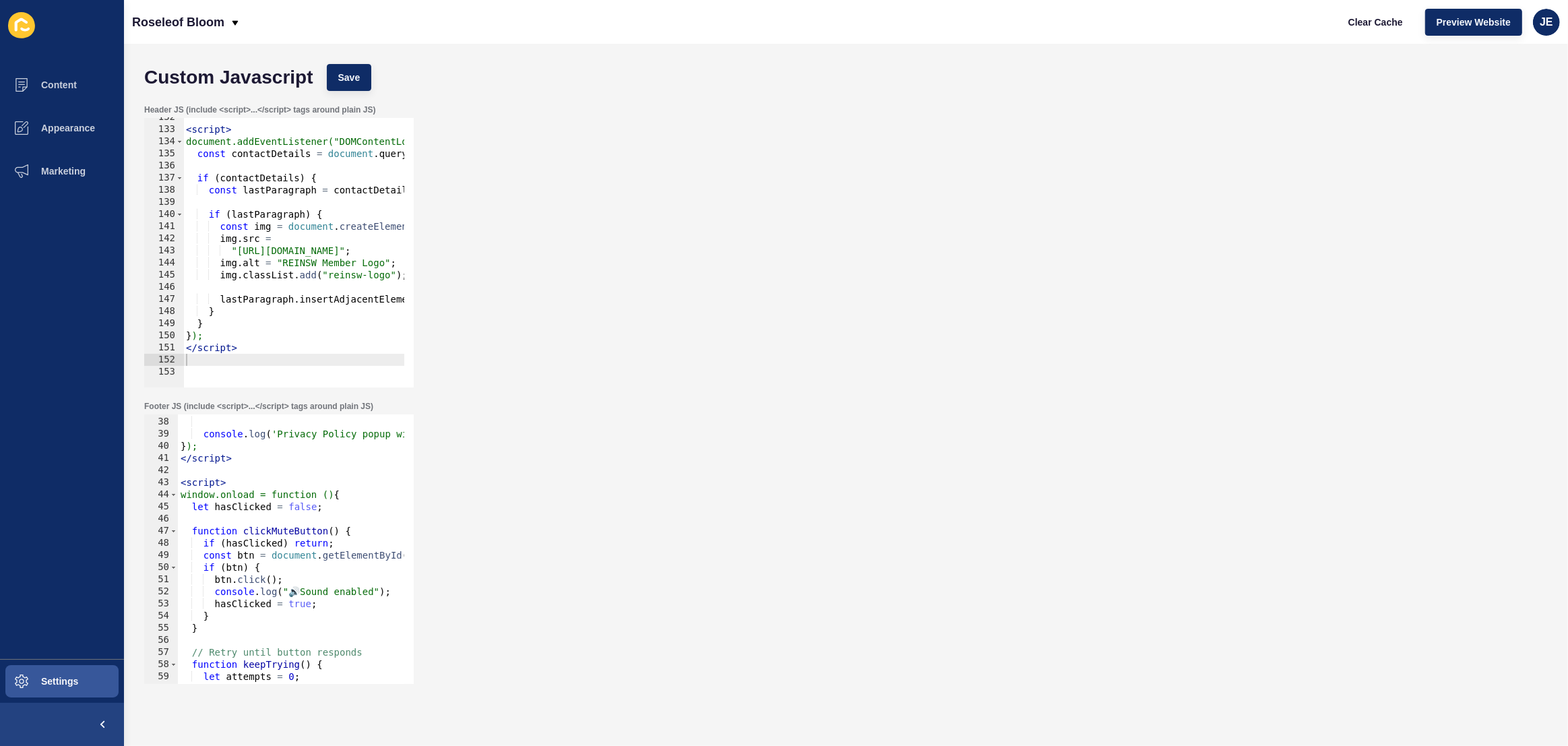
type textarea "</script>"
click at [250, 348] on div "< script > document.addEventListener("DOMContentLoaded", function () { const co…" at bounding box center [990, 253] width 1613 height 284
type textarea "<script>"
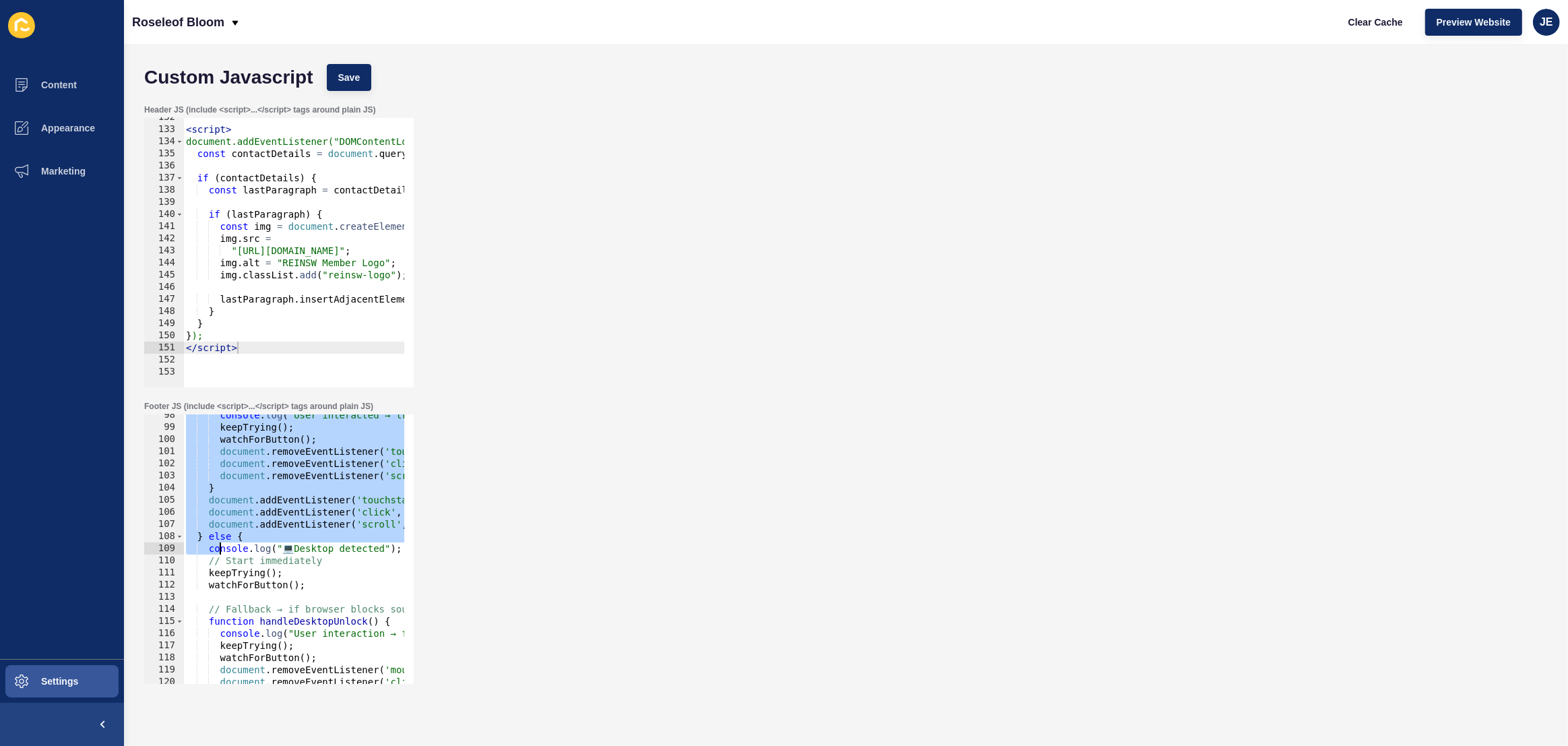
scroll to position [1439, 0]
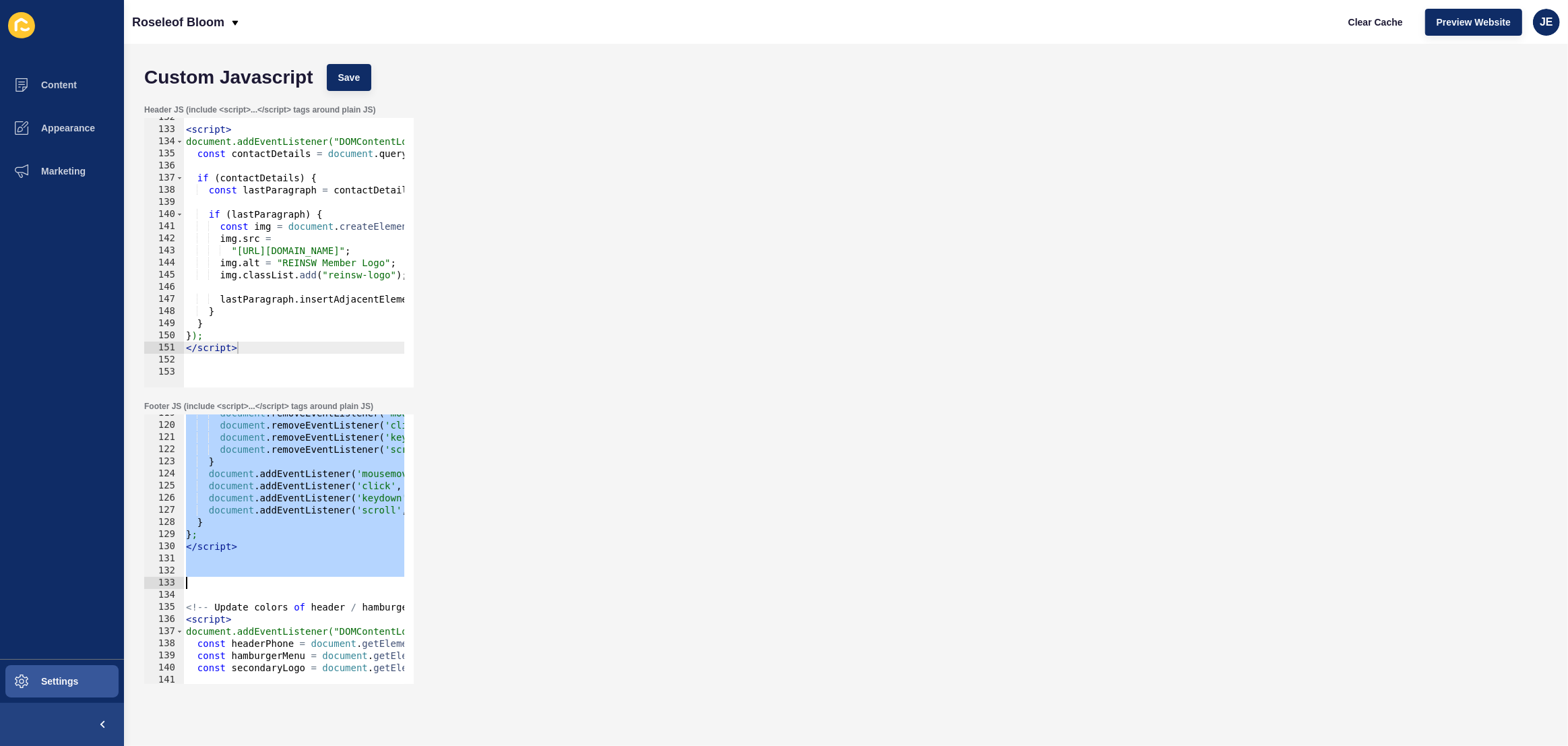
drag, startPoint x: 183, startPoint y: 483, endPoint x: 251, endPoint y: 585, distance: 122.6
click at [251, 585] on div "document . removeEventListener ( 'mousemove' , handleDesktopUnlock ) ; document…" at bounding box center [497, 549] width 628 height 284
paste textarea
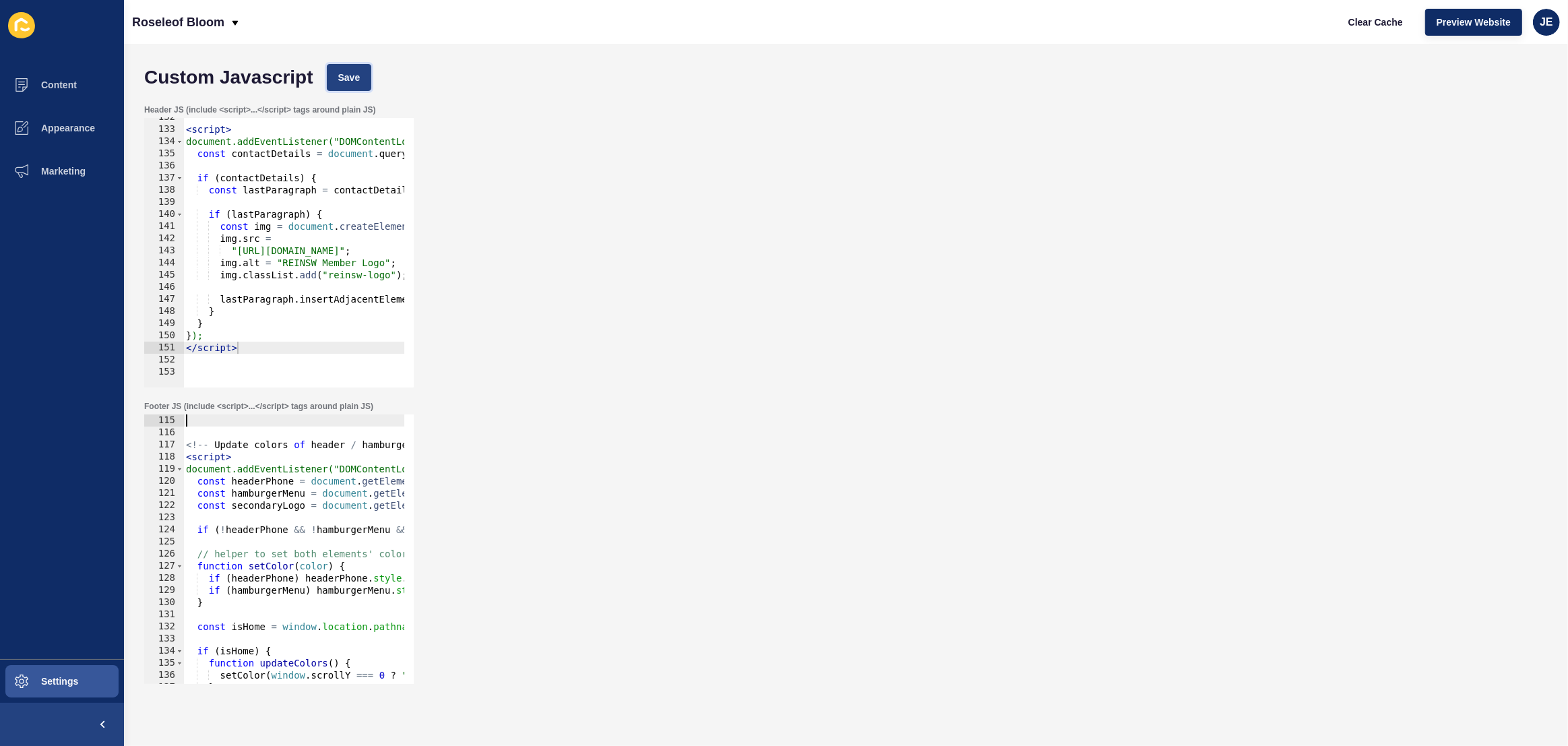
click at [352, 74] on span "Save" at bounding box center [350, 78] width 22 height 14
click at [1406, 14] on button "Clear Cache" at bounding box center [1376, 21] width 78 height 27
click at [1456, 21] on span "Preview Website" at bounding box center [1474, 22] width 74 height 14
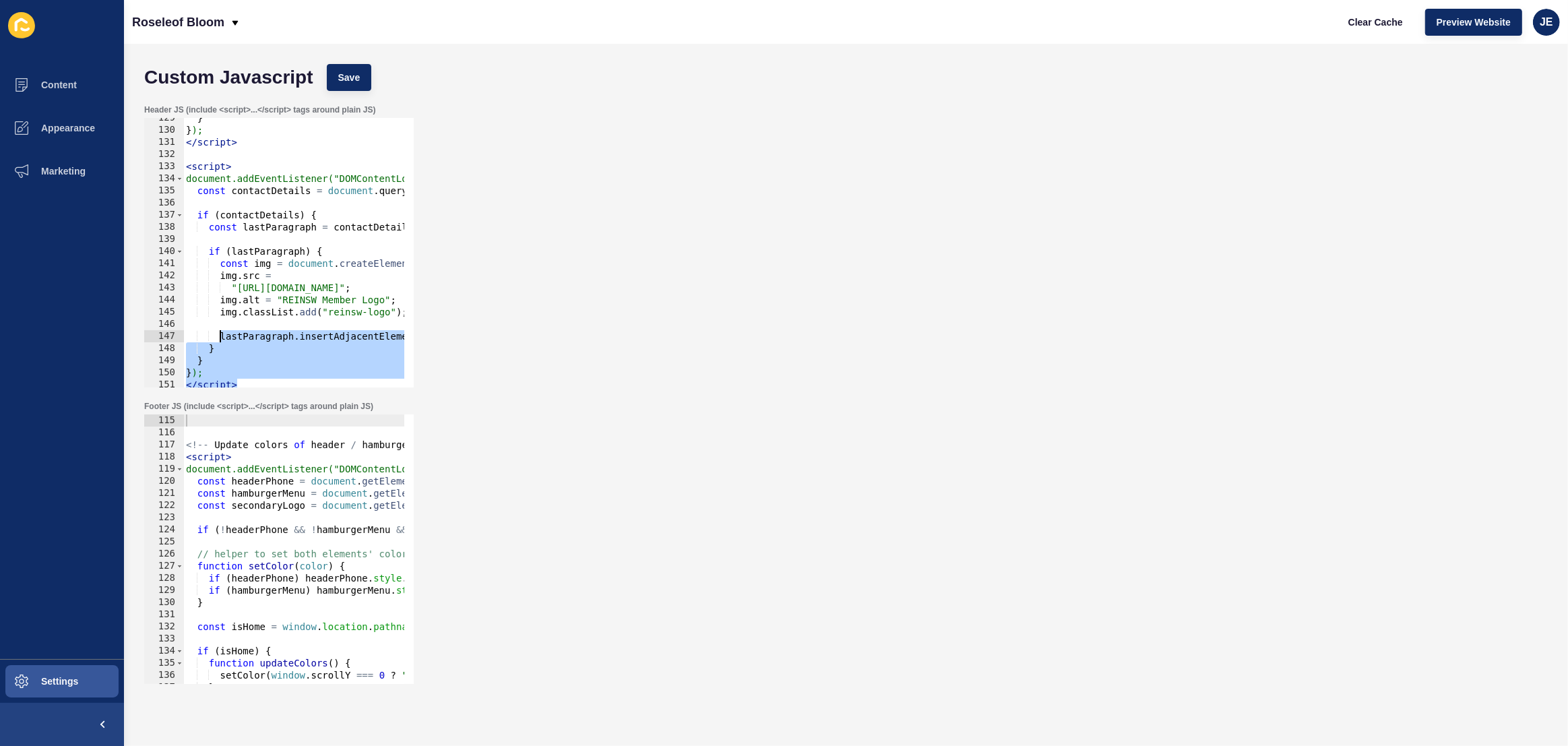
scroll to position [1522, 0]
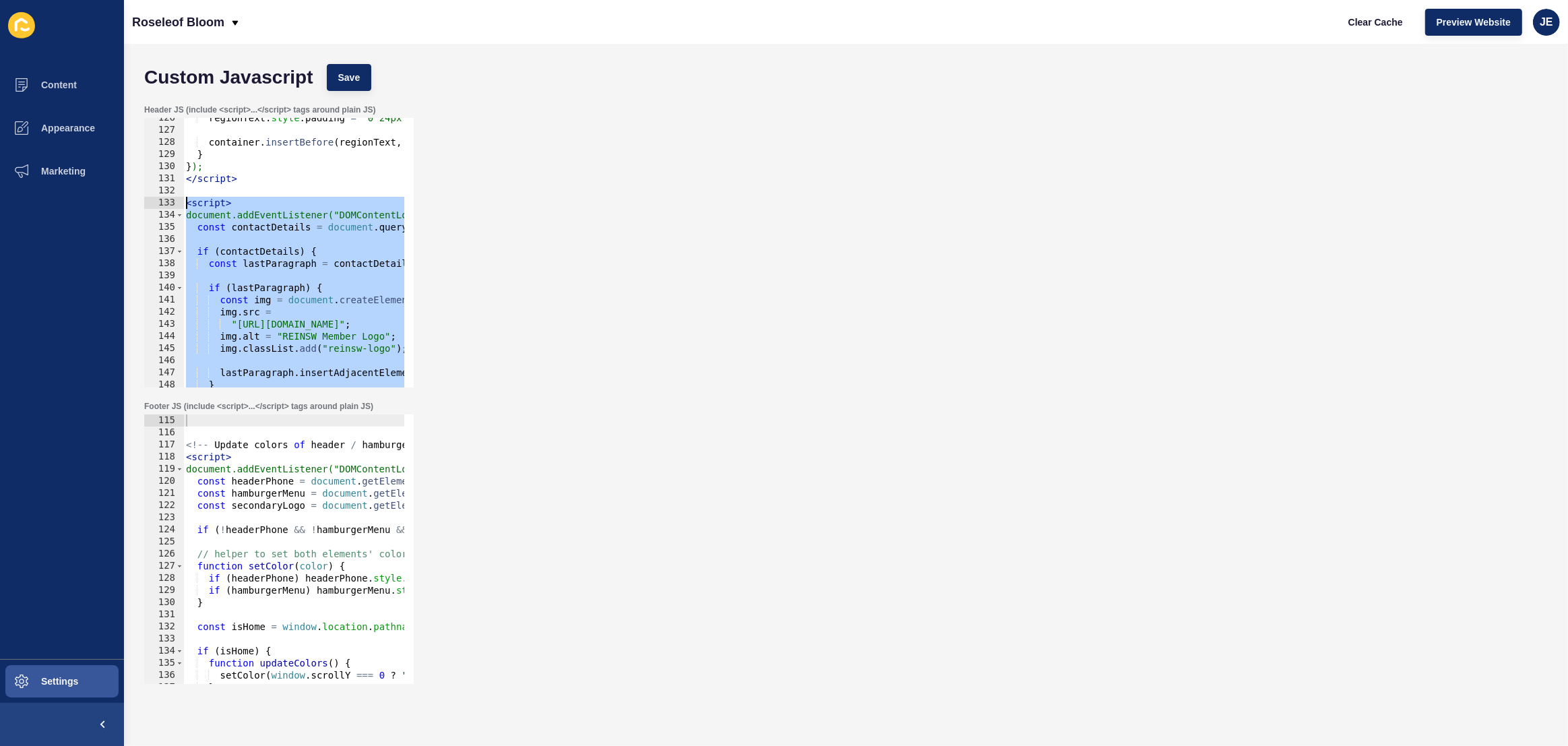
drag, startPoint x: 249, startPoint y: 348, endPoint x: 156, endPoint y: 207, distance: 168.9
click at [156, 207] on div "</script> 126 127 128 129 130 131 132 133 134 135 136 137 138 139 140 141 142 1…" at bounding box center [279, 253] width 269 height 270
type textarea "<script> document.addEventListener("DOMContentLoaded", function () {"
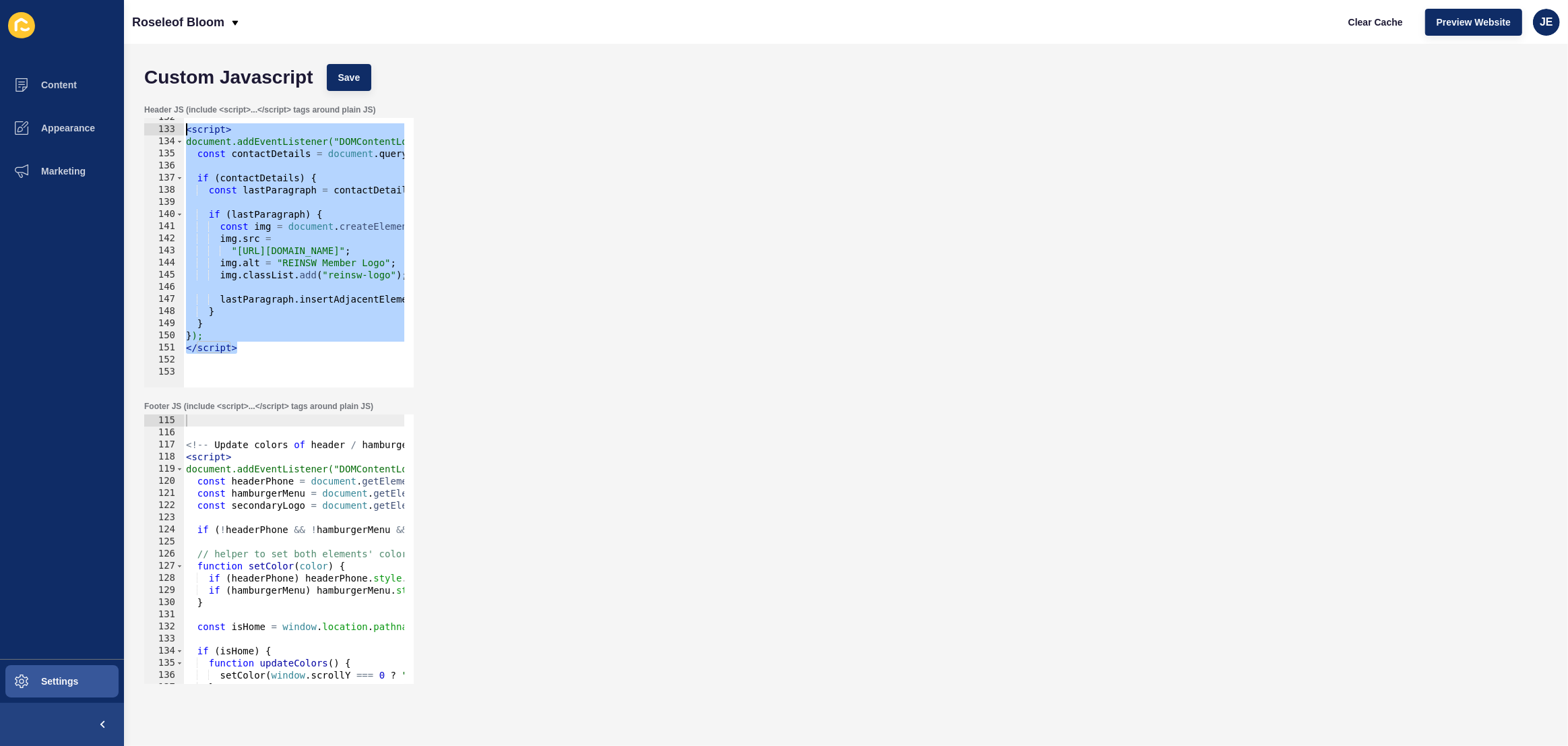
click at [213, 431] on div "<!-- Update colors of header / hamburger menu / logo --> < script > document.ad…" at bounding box center [497, 557] width 628 height 284
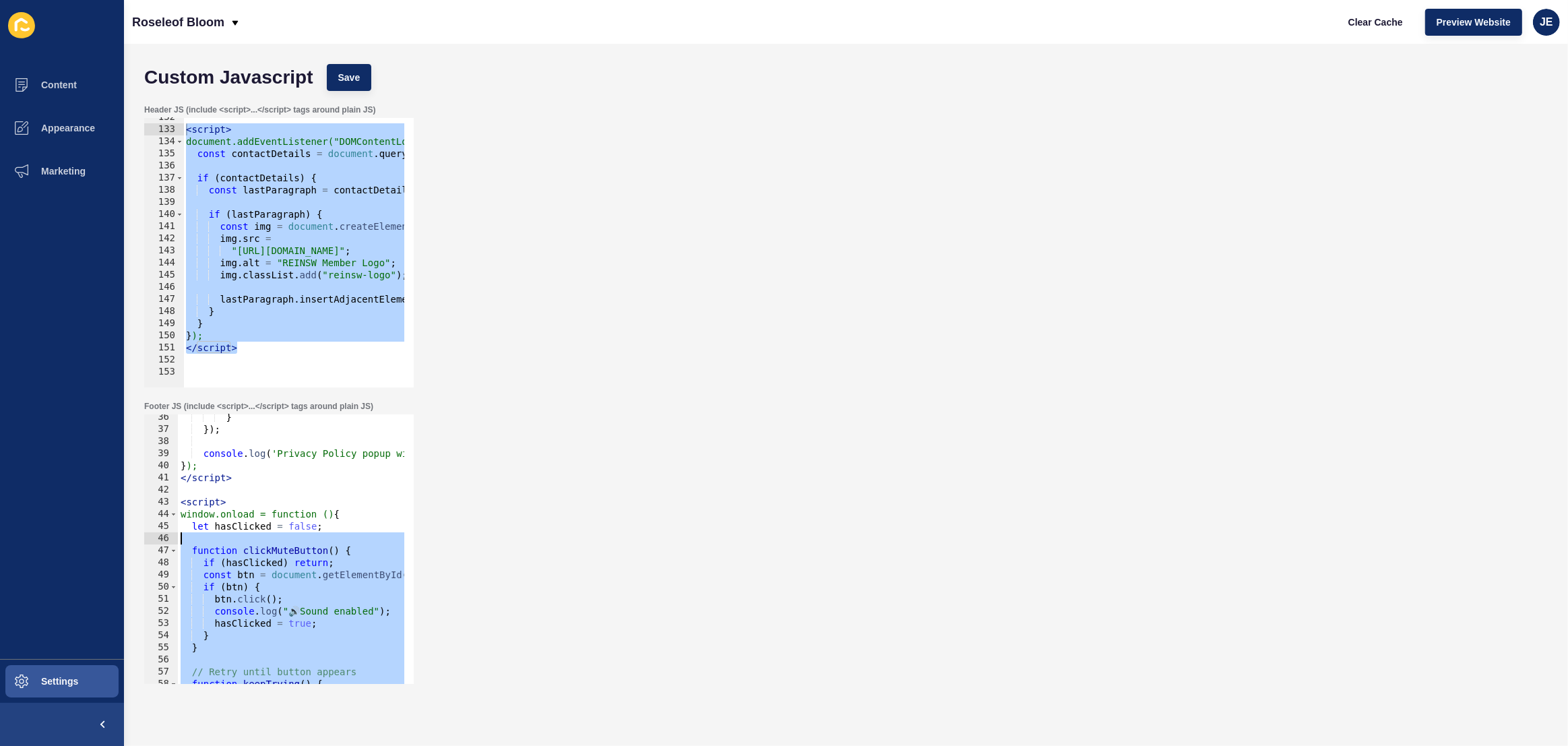
scroll to position [428, 0]
drag, startPoint x: 256, startPoint y: 488, endPoint x: 165, endPoint y: 503, distance: 92.2
click at [165, 503] on div "36 37 38 39 40 41 42 43 44 45 46 47 48 49 50 51 52 53 54 55 56 57 58 59 60 } })…" at bounding box center [279, 549] width 269 height 270
type textarea "<script> window.onload = function () {"
paste textarea
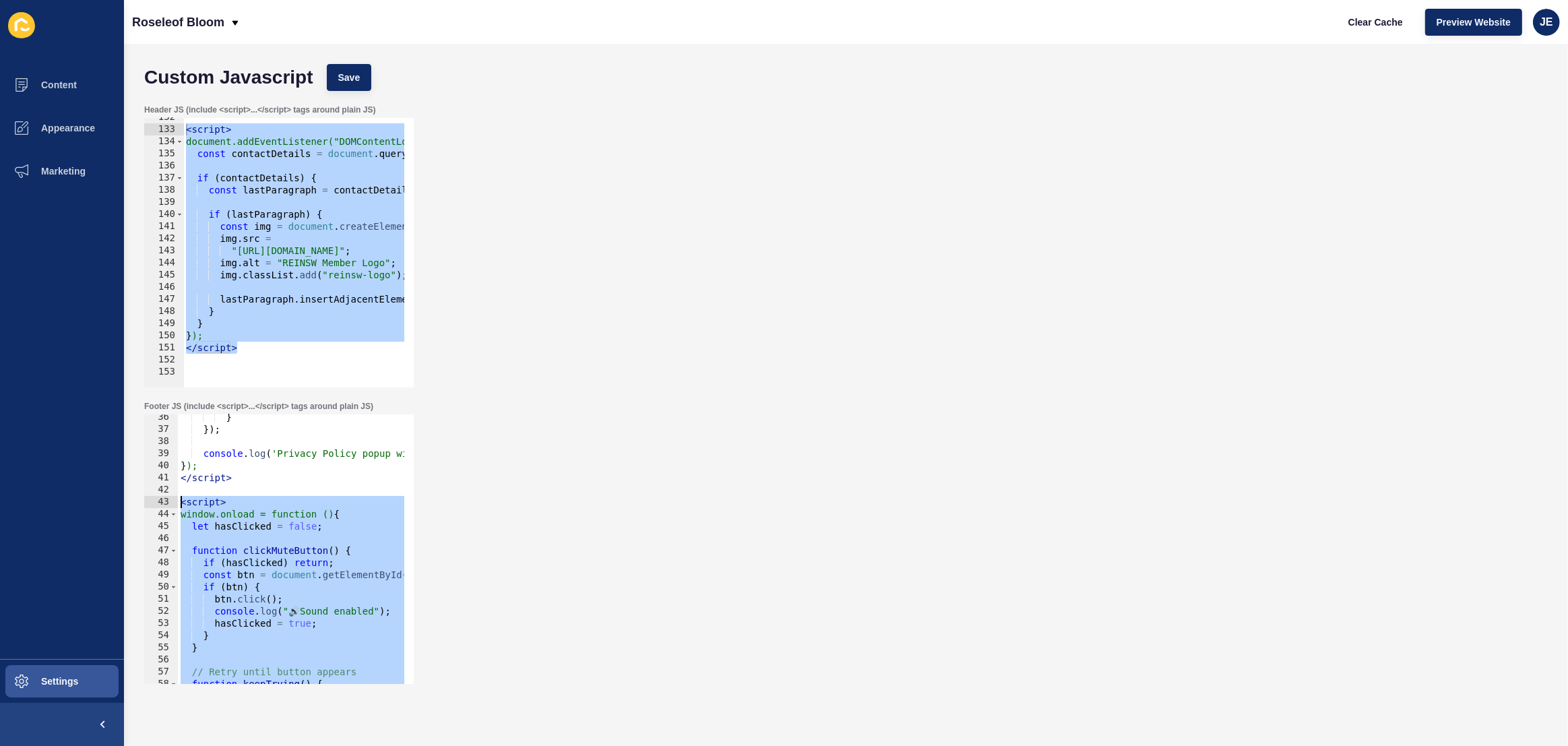
scroll to position [759, 0]
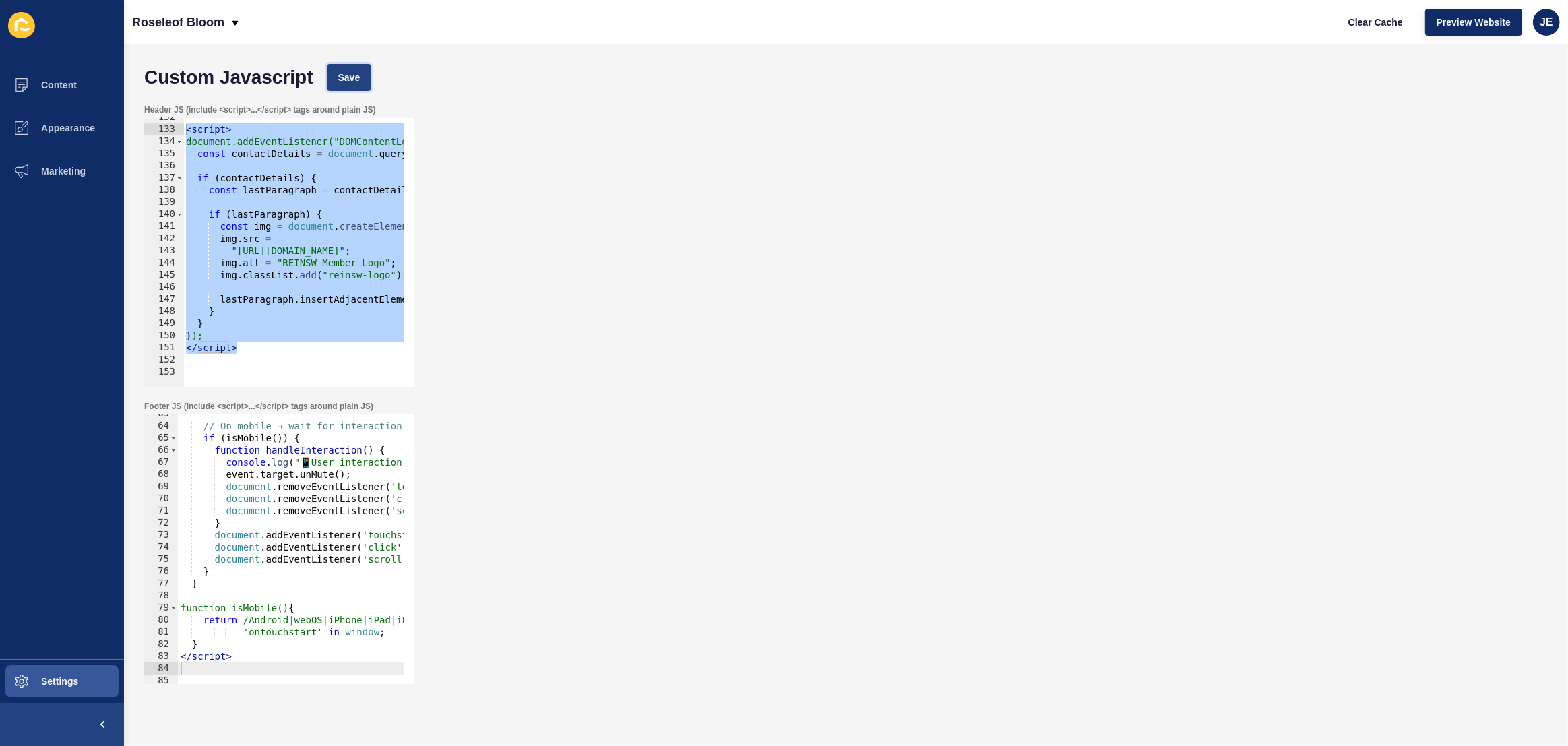
click at [333, 72] on button "Save" at bounding box center [349, 77] width 45 height 27
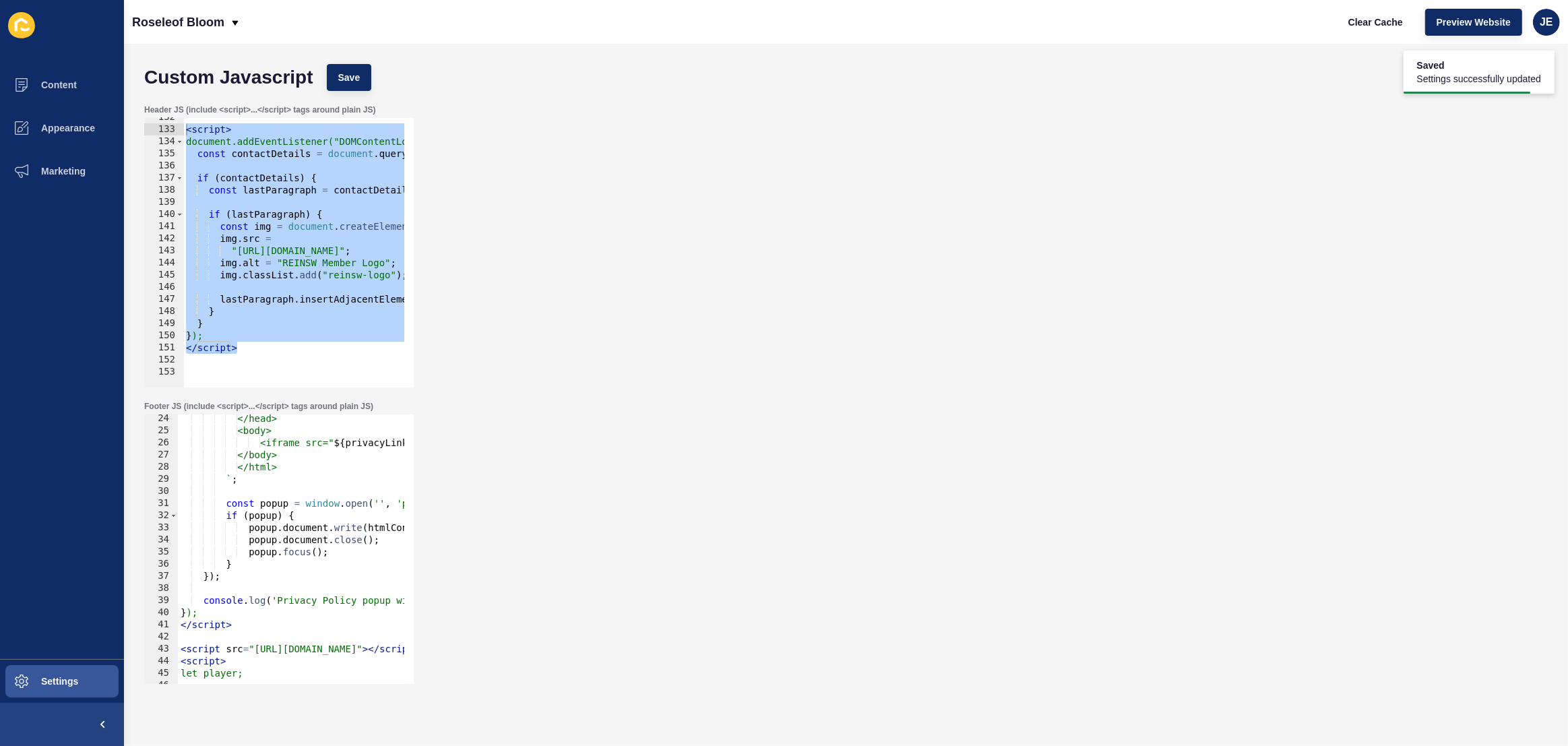
scroll to position [281, 0]
click at [242, 650] on div "</head> <body> <iframe src=" ${ privacyLink . href } "></iframe> </body> </html…" at bounding box center [492, 555] width 628 height 284
type textarea "<script>"
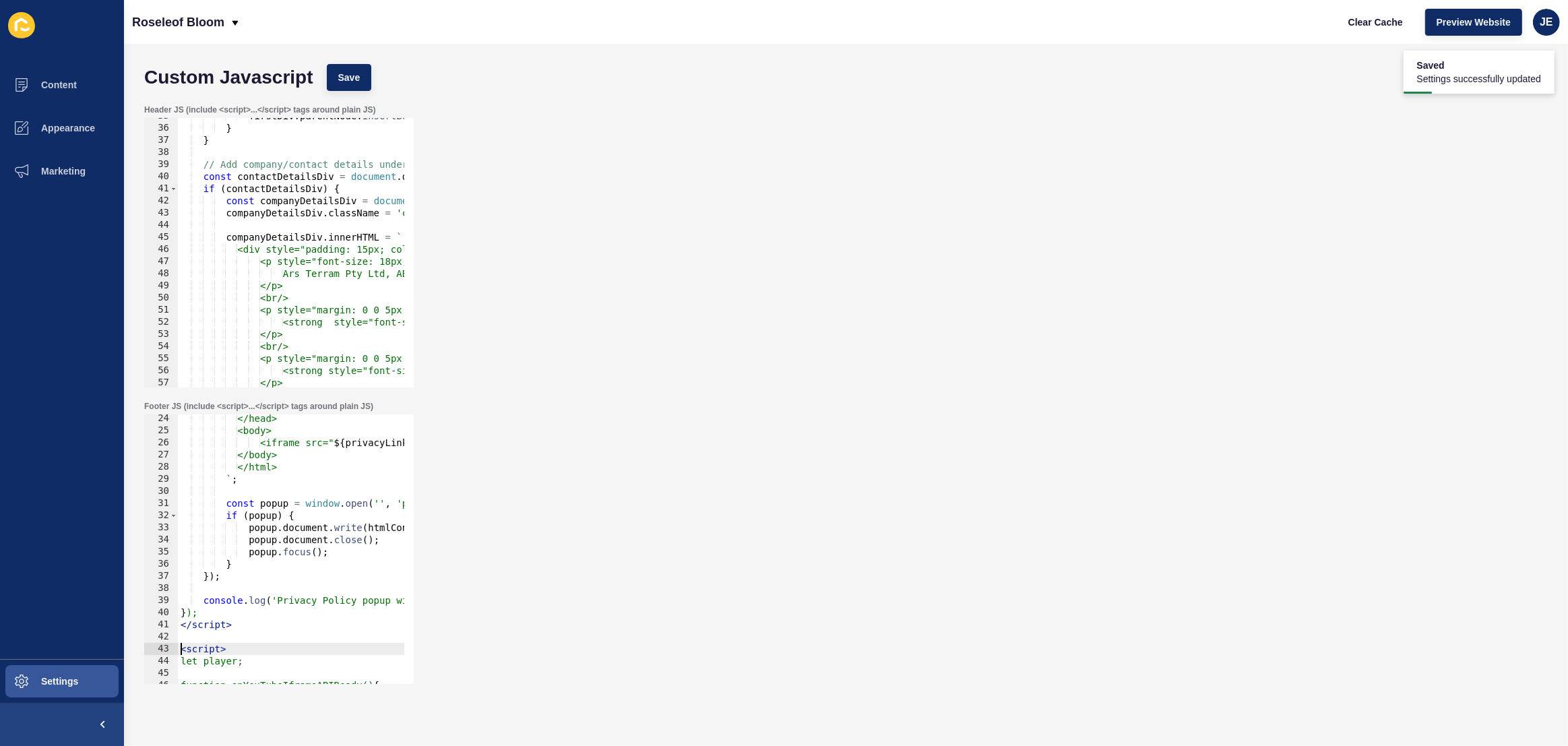
scroll to position [0, 0]
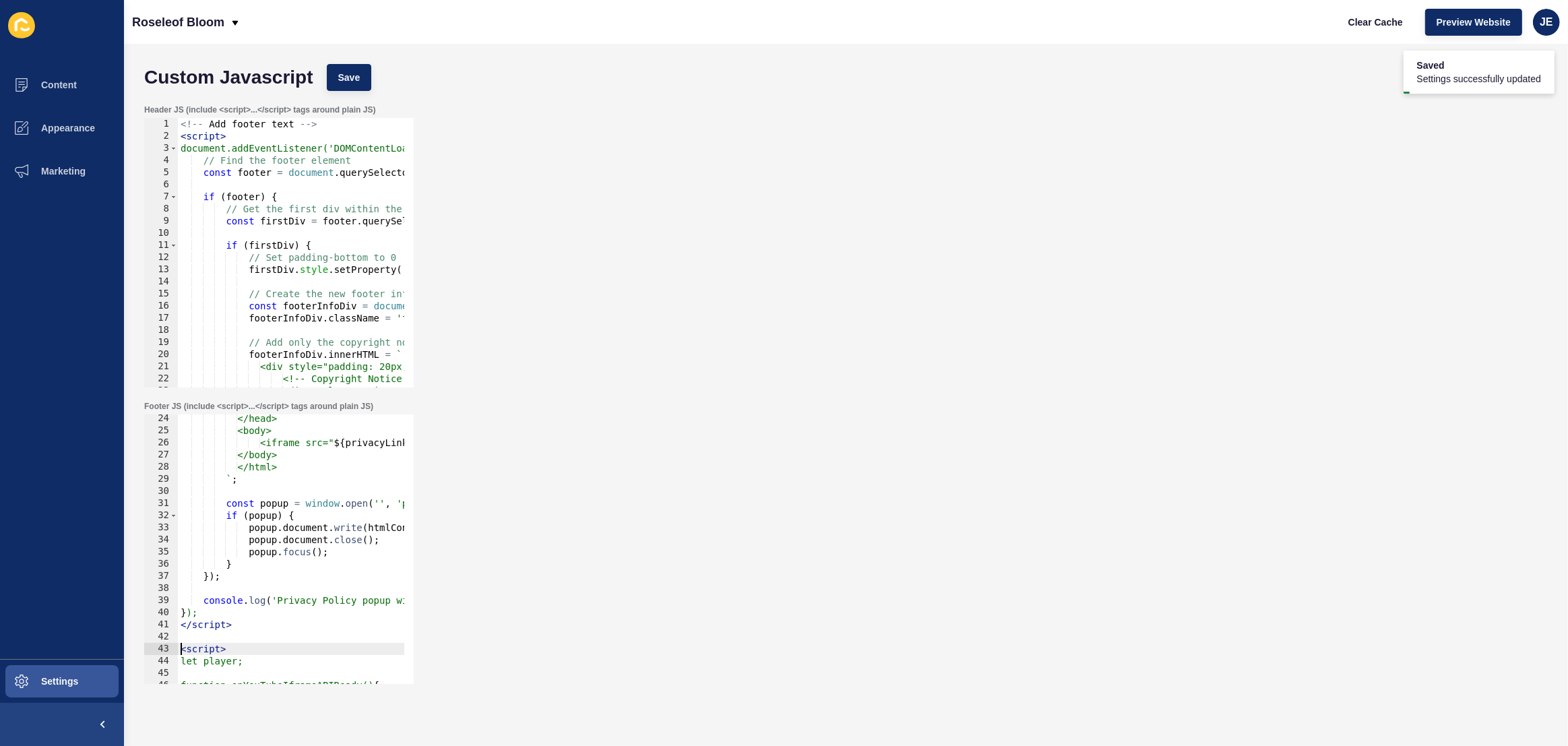
click at [182, 126] on div "<!-- Add footer text --> < script > document.addEventListener('DOMContentLoaded…" at bounding box center [985, 260] width 1613 height 284
type textarea "<!-- Add footer text -->"
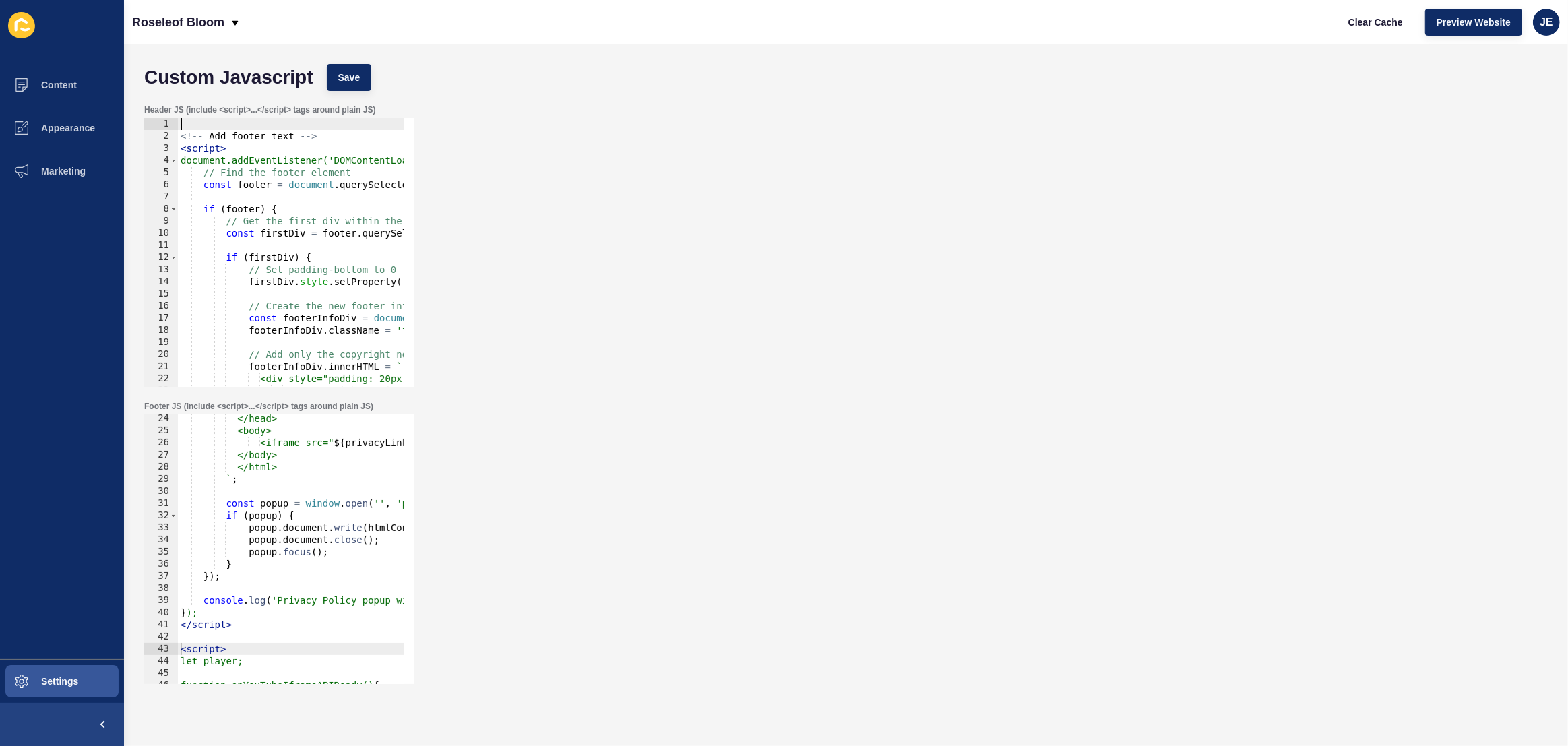
paste textarea
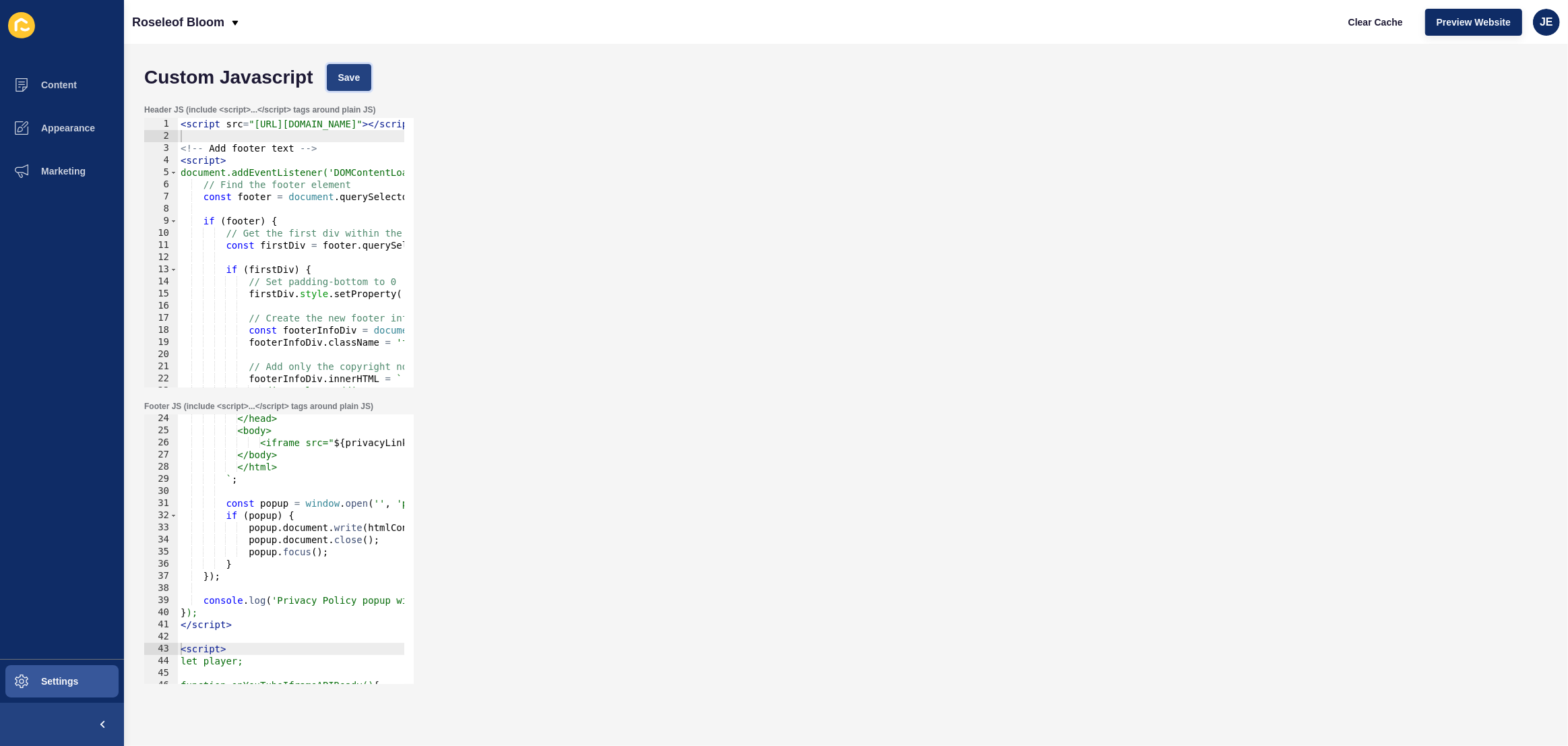
click at [333, 80] on button "Save" at bounding box center [349, 77] width 45 height 27
click at [1353, 21] on span "Clear Cache" at bounding box center [1375, 22] width 54 height 14
click at [281, 522] on div "</head> <body> <iframe src=" ${ privacyLink . href } "></iframe> </body> </html…" at bounding box center [492, 555] width 628 height 284
type textarea "</script>"
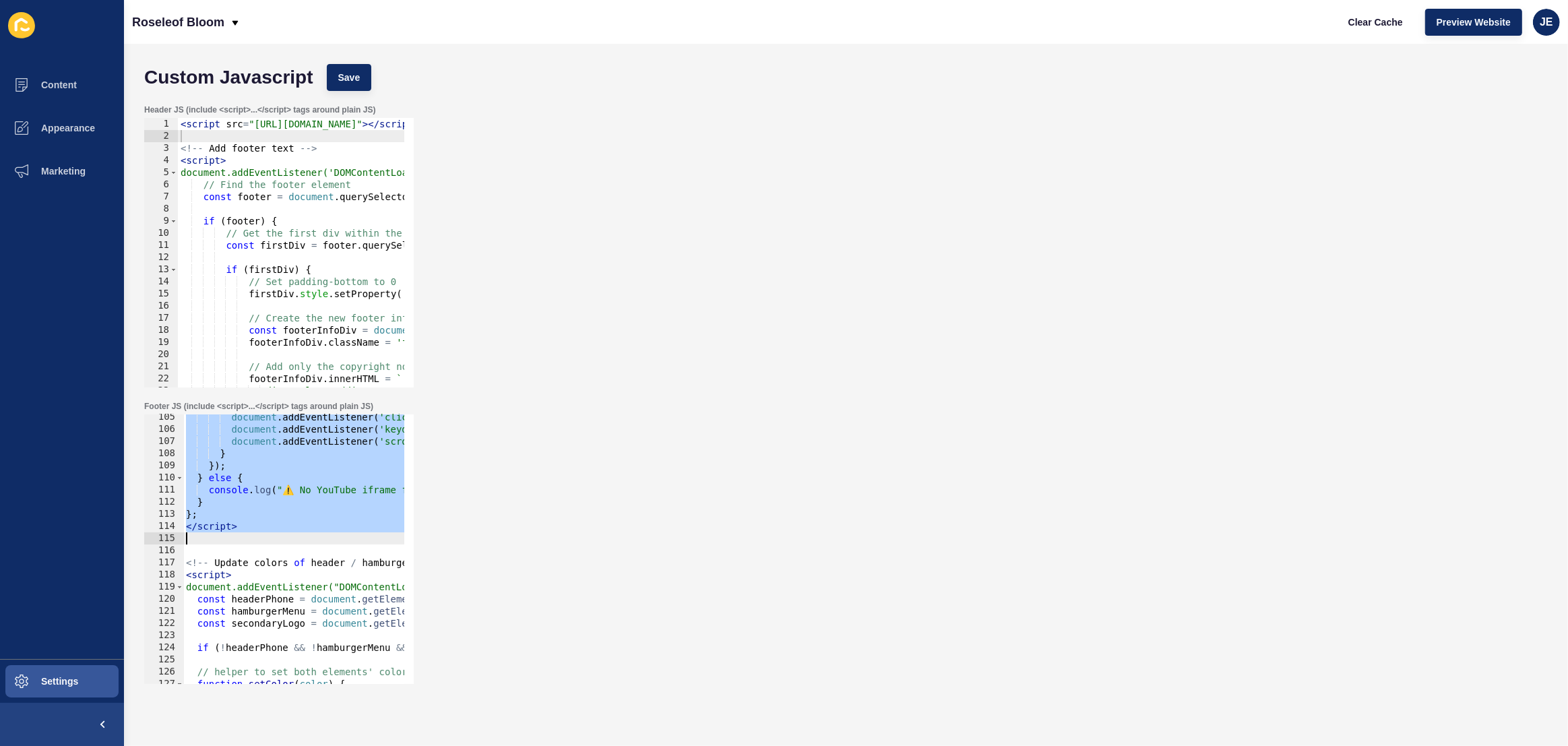
scroll to position [1265, 0]
type textarea "if (firstDiv) {"
click at [330, 263] on div "< script src = "https://www.youtube.com/iframe_api" > </ script > <!-- Add foot…" at bounding box center [985, 260] width 1613 height 284
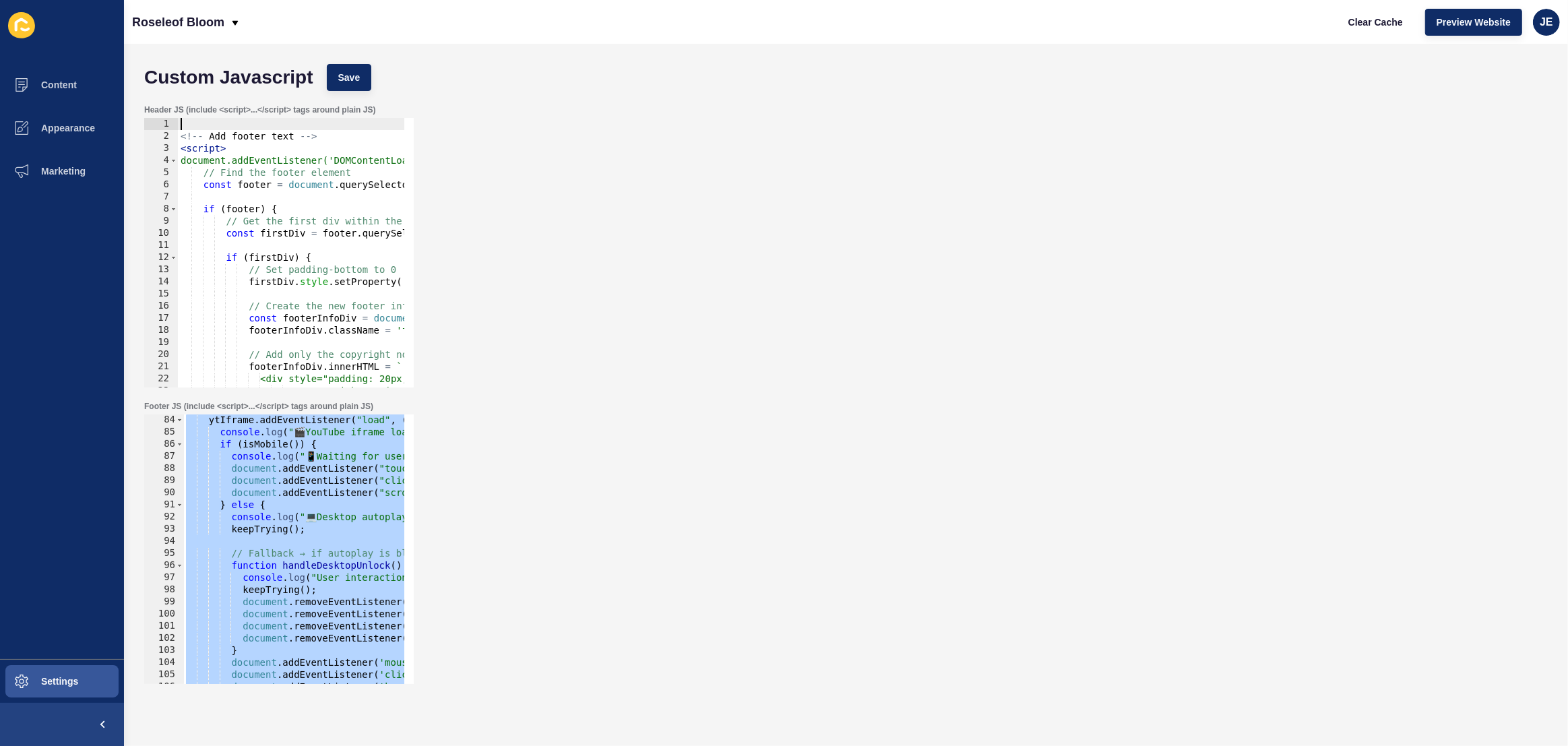
scroll to position [493, 0]
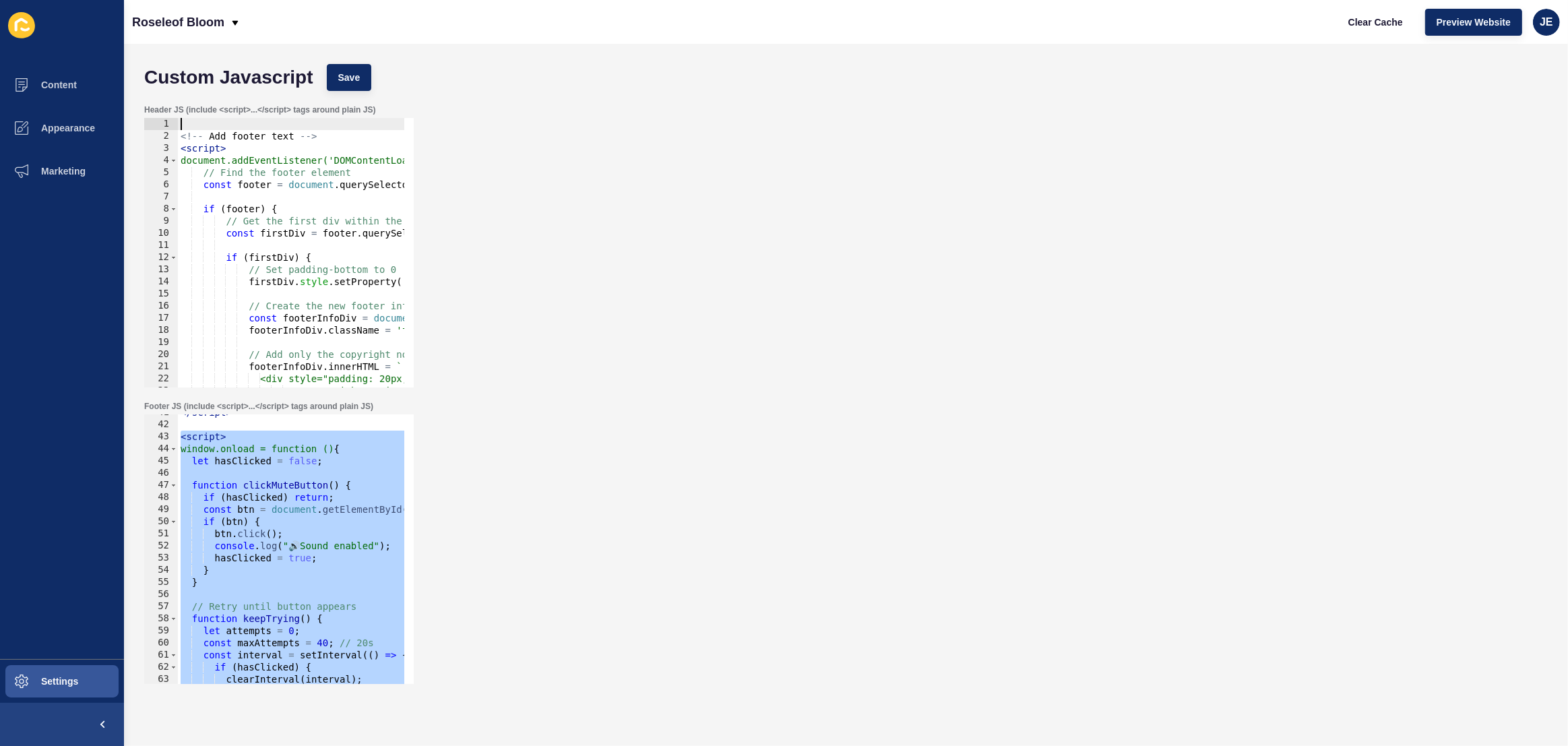
type textarea "<script src="https://www.youtube.com/iframe_api"></script>"
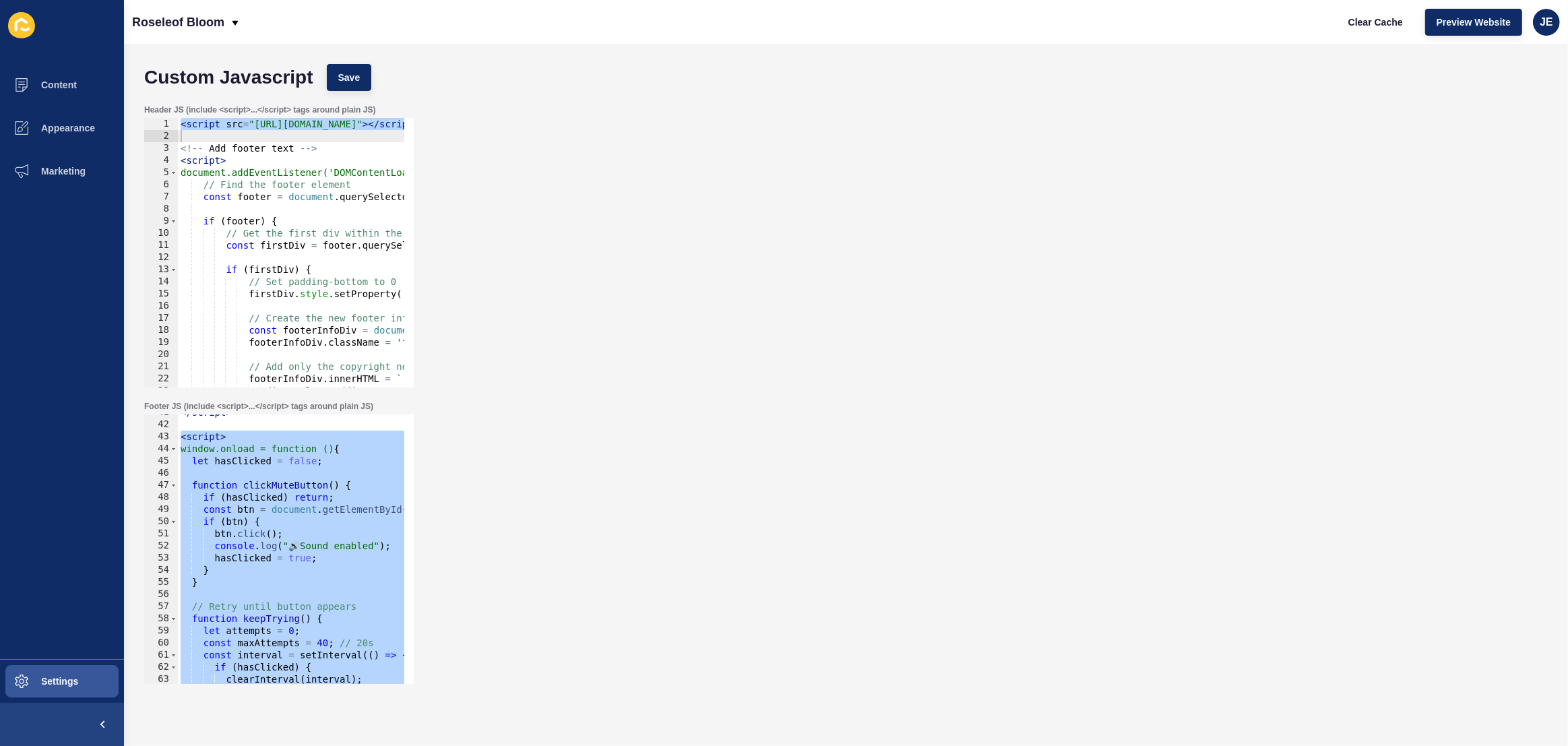
click at [258, 560] on div "</ script > < script > window.onload = function () { let hasClicked = false ; f…" at bounding box center [492, 548] width 628 height 284
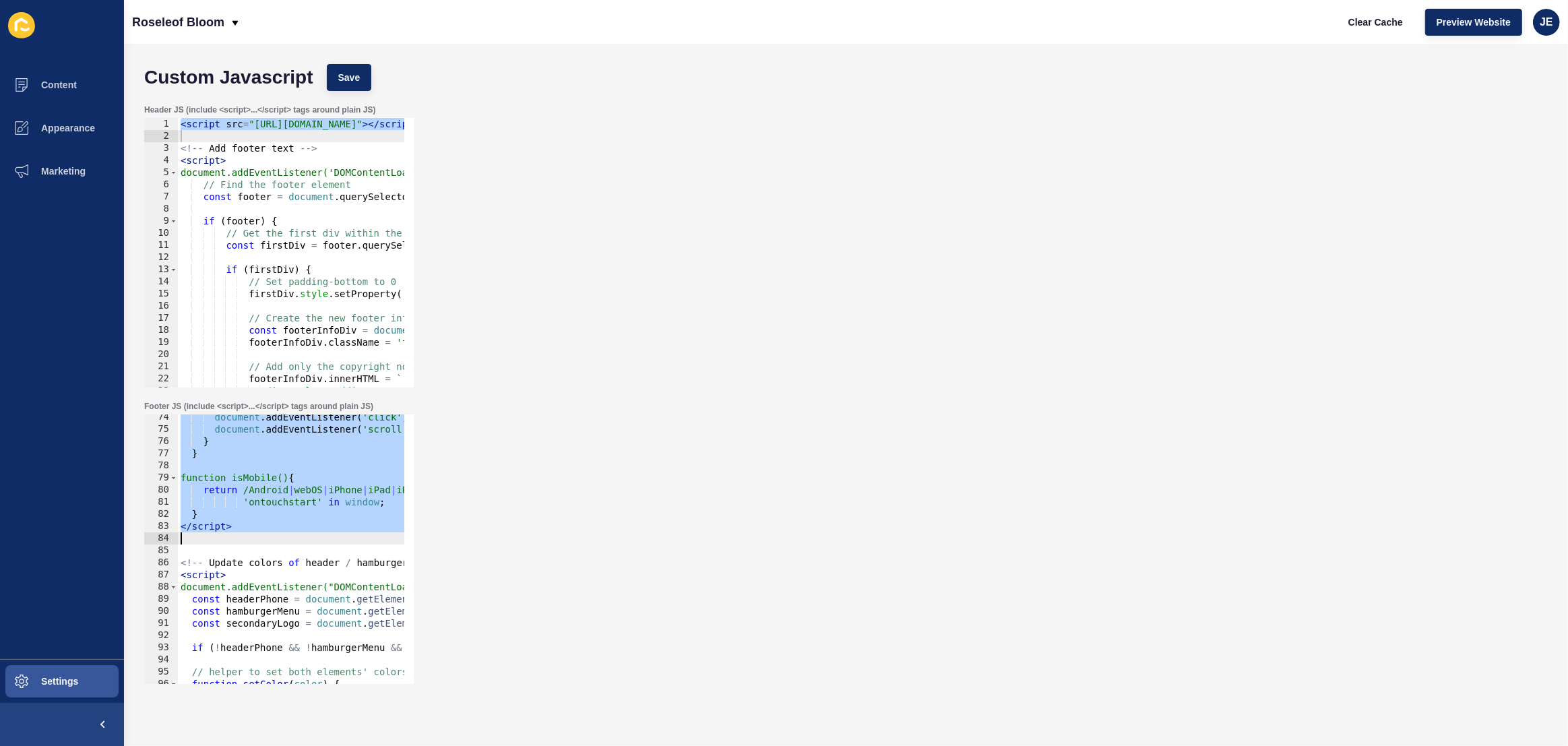
type textarea "<script>"
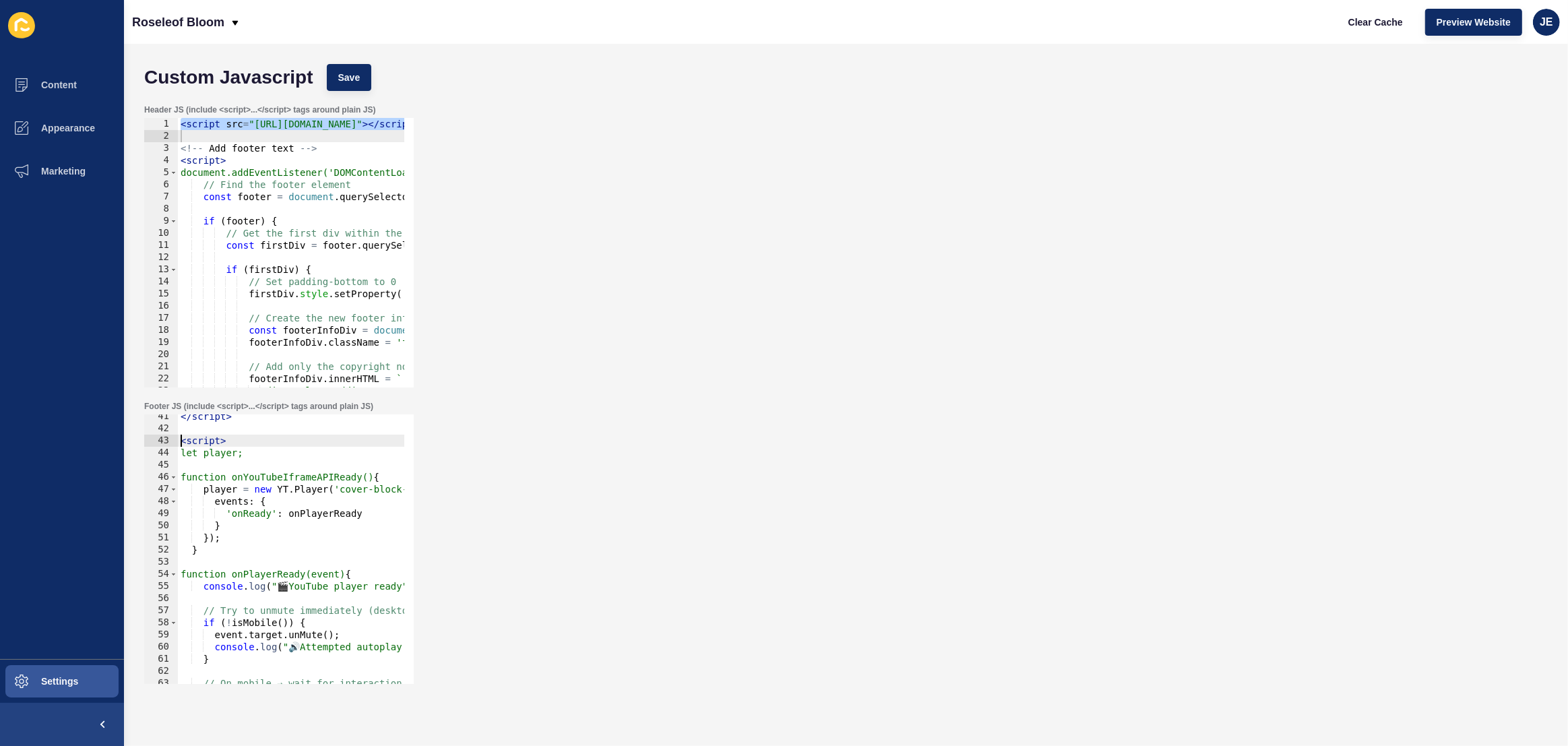
scroll to position [489, 0]
click at [293, 125] on div "< script src = "https://www.youtube.com/iframe_api" > </ script > <!-- Add foot…" at bounding box center [985, 260] width 1613 height 284
type textarea "<script src="https://www.youtube.com/iframe_api"></script>"
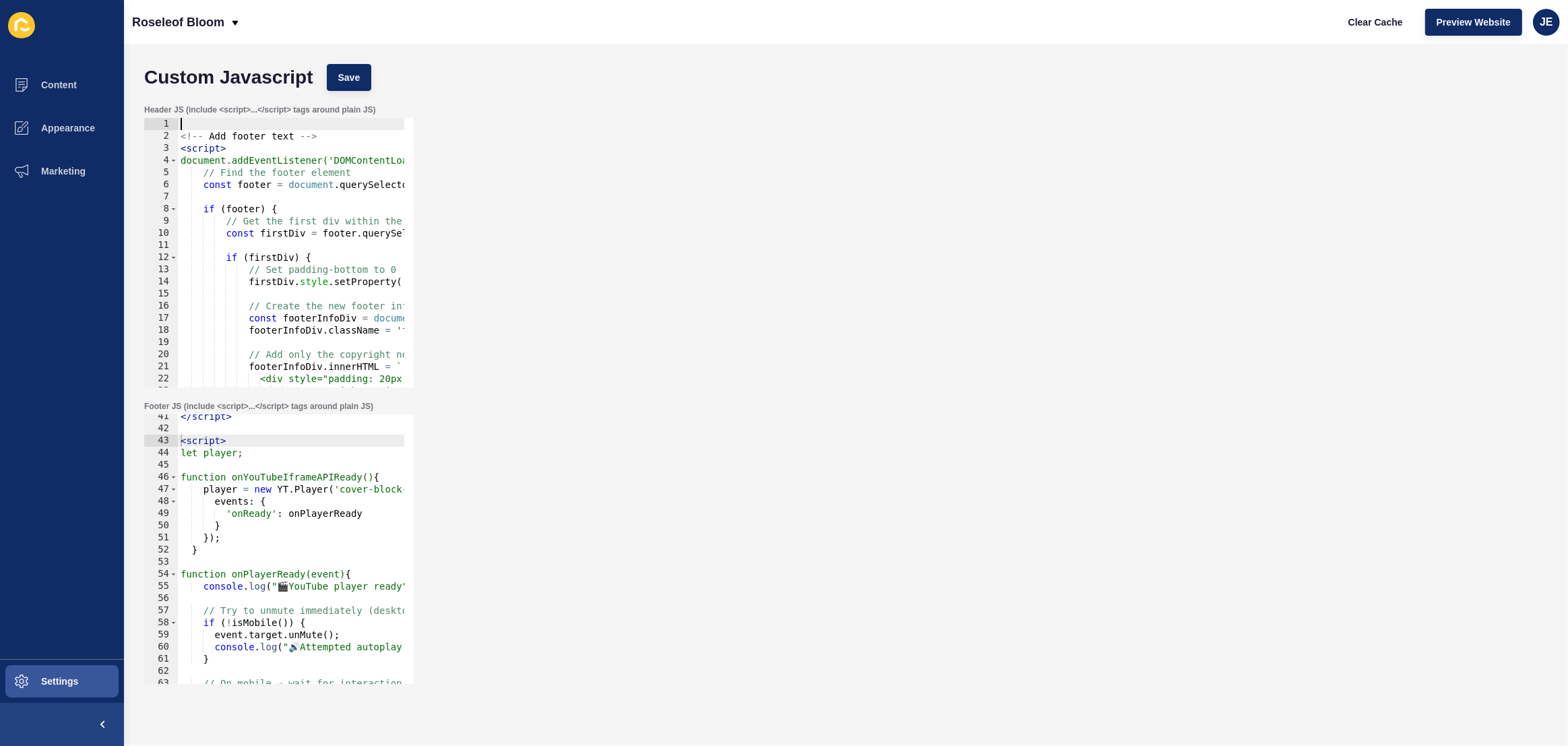
click at [229, 429] on div "</ script > < script > let player; function onYouTubeIframeAPIReady() { player …" at bounding box center [492, 553] width 628 height 284
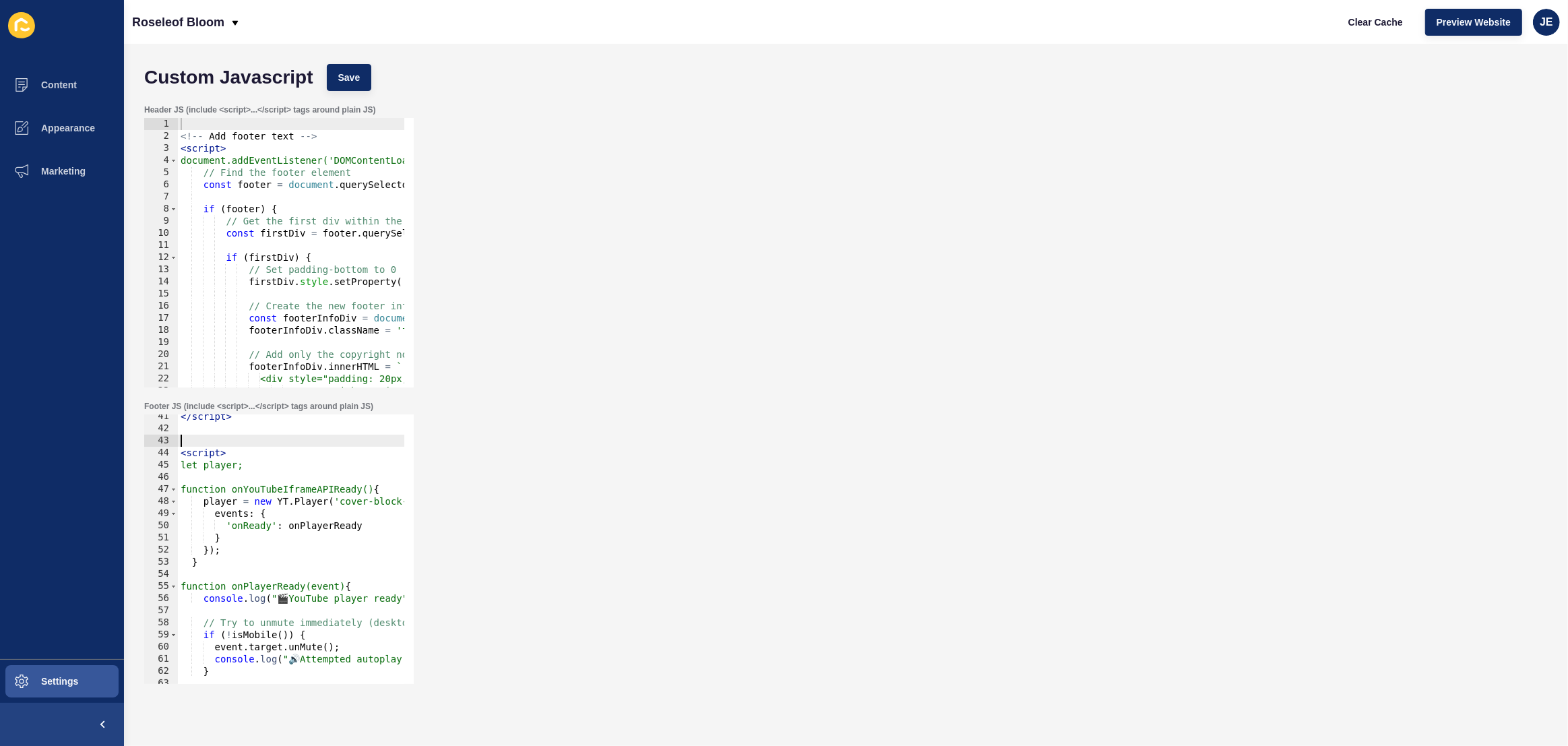
paste textarea "<script src="https://www.youtube.com/iframe_api"></script>"
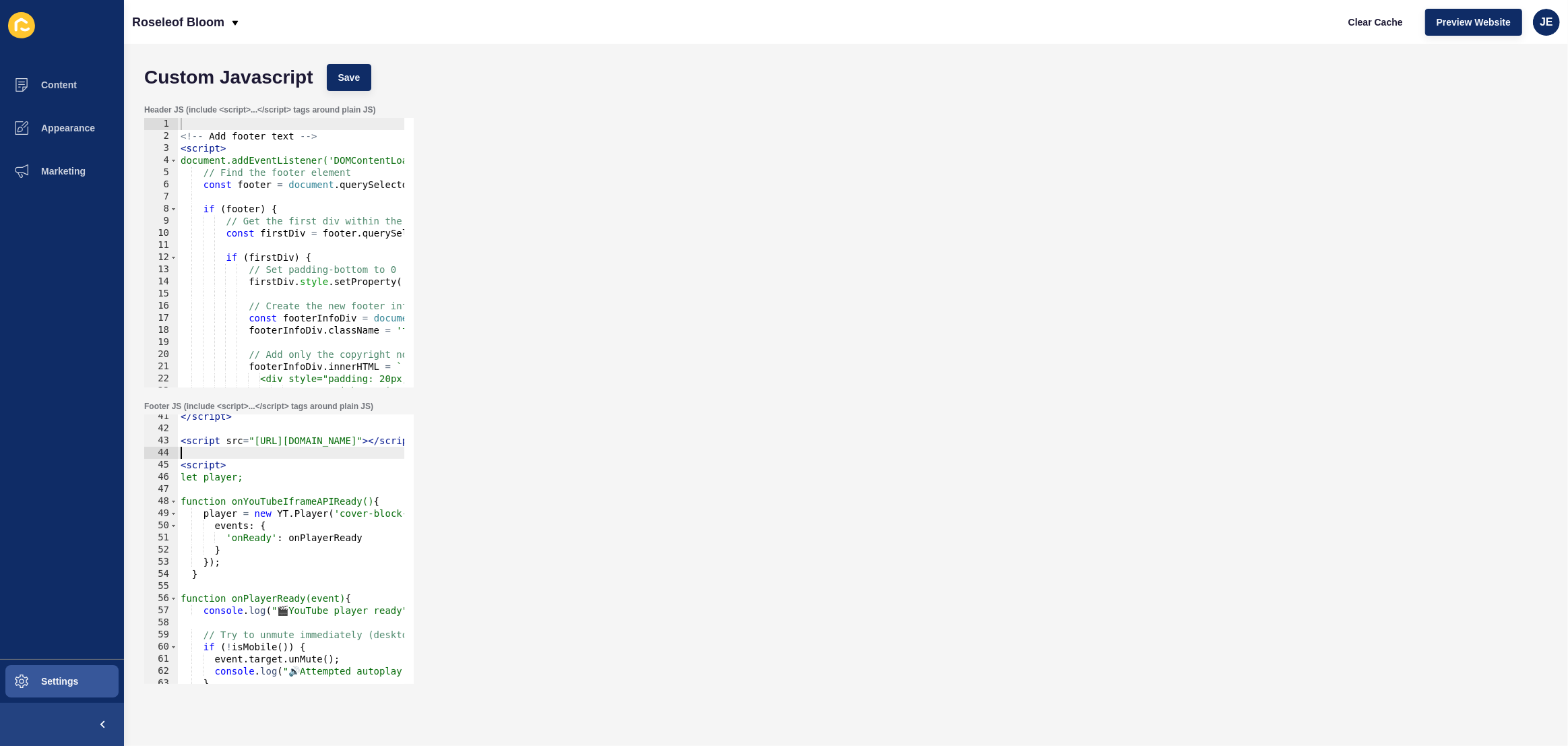
scroll to position [0, 110]
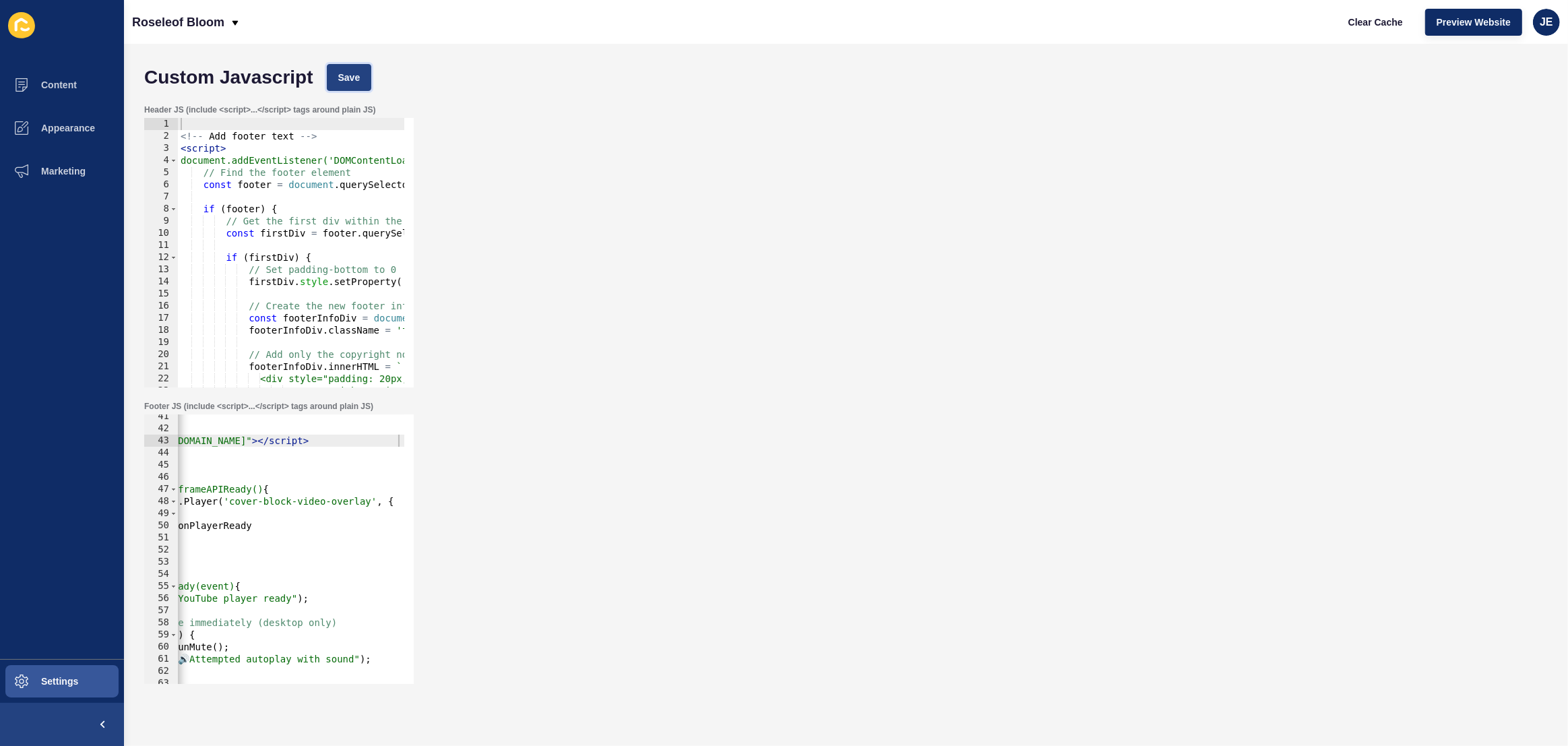
click at [355, 74] on span "Save" at bounding box center [350, 78] width 22 height 14
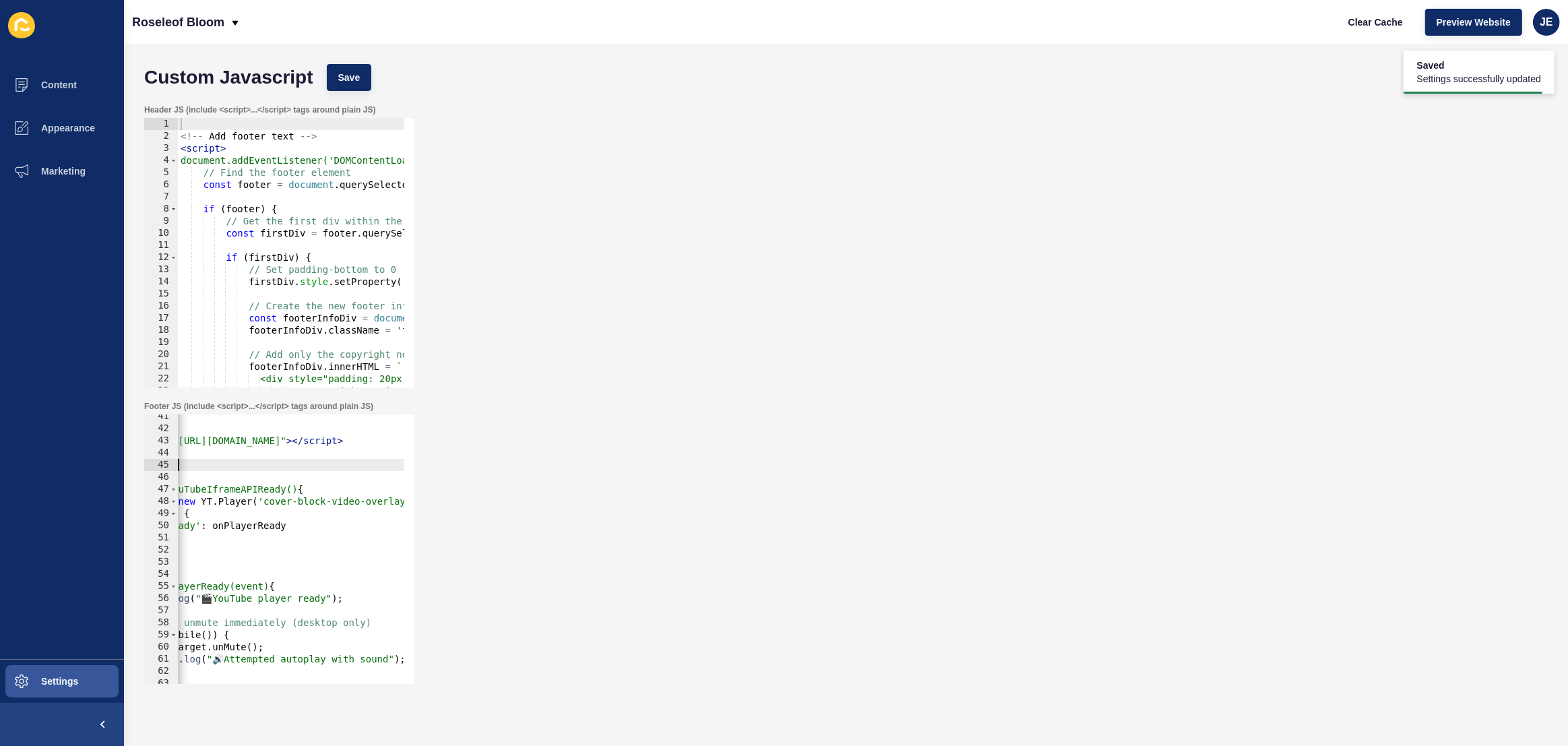
scroll to position [0, 0]
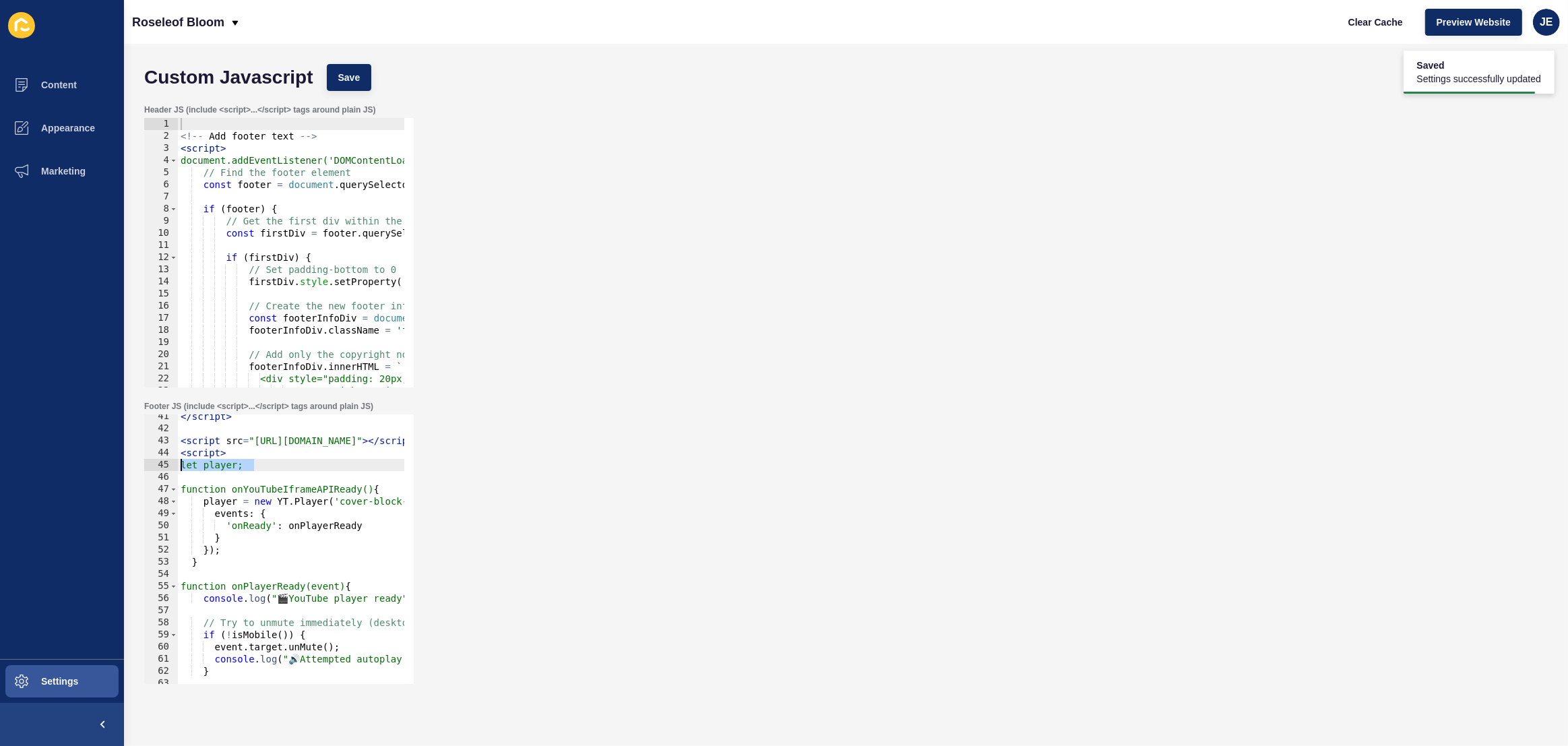
drag, startPoint x: 243, startPoint y: 461, endPoint x: 159, endPoint y: 462, distance: 84.0
click at [159, 462] on div "let player; 41 42 43 44 45 46 47 48 49 50 51 52 53 54 55 56 57 58 59 60 61 62 6…" at bounding box center [279, 549] width 269 height 270
drag, startPoint x: 184, startPoint y: 444, endPoint x: 203, endPoint y: 476, distance: 37.2
click at [208, 483] on div "</ script > < script src = "https://www.youtube.com/iframe_api" > </ script > <…" at bounding box center [492, 553] width 628 height 284
type textarea "let player;"
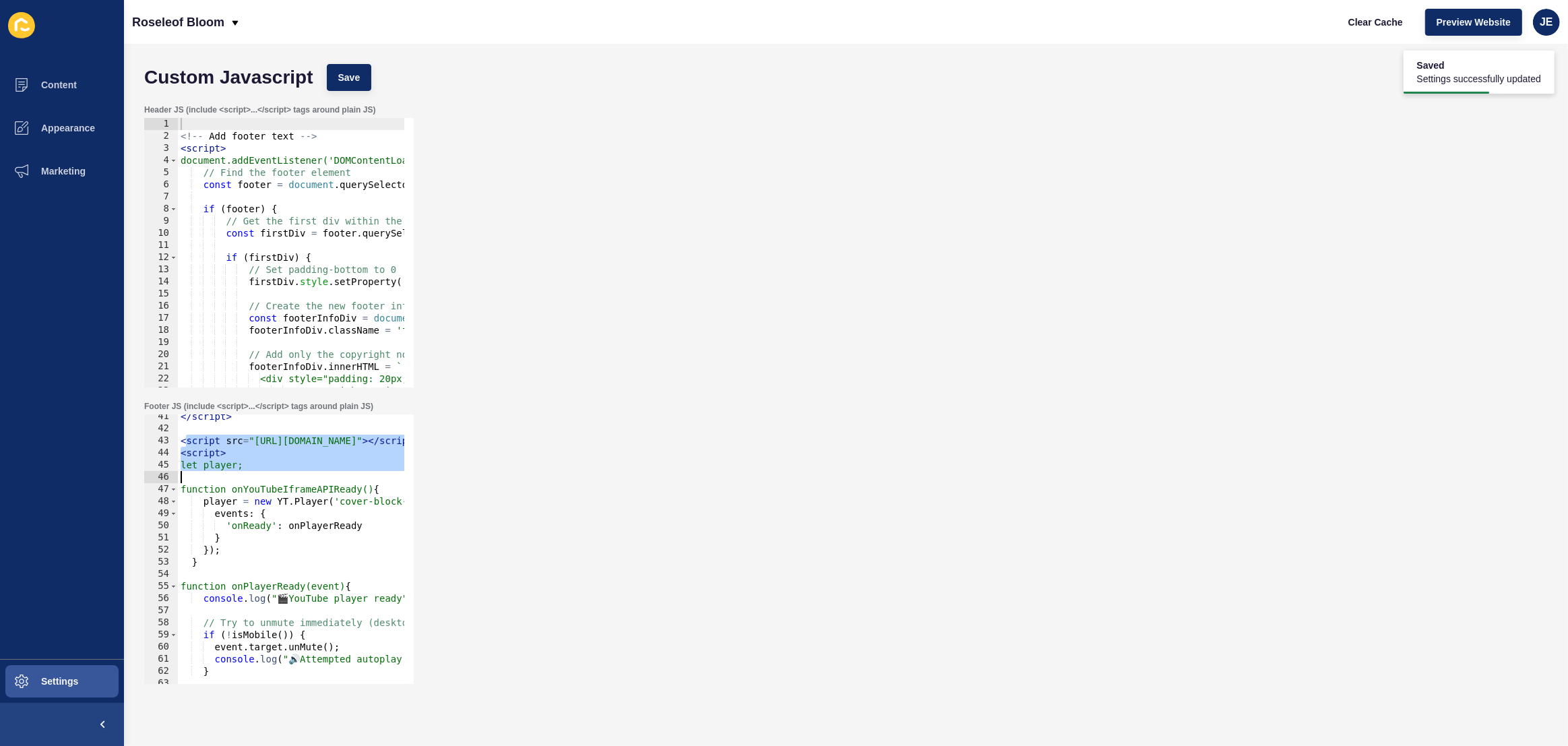
click at [194, 472] on div "</ script > < script src = "https://www.youtube.com/iframe_api" > </ script > <…" at bounding box center [492, 553] width 628 height 284
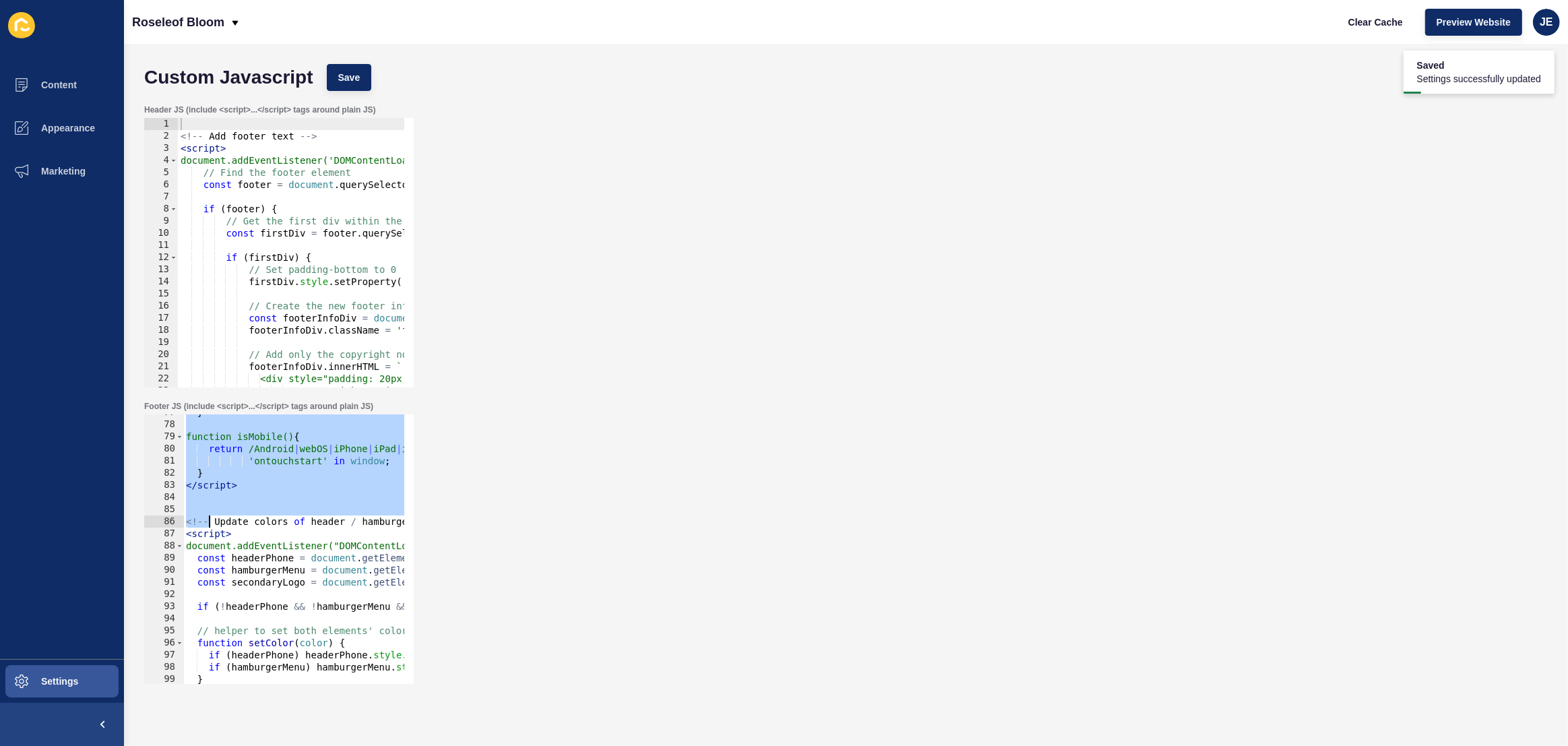
scroll to position [894, 0]
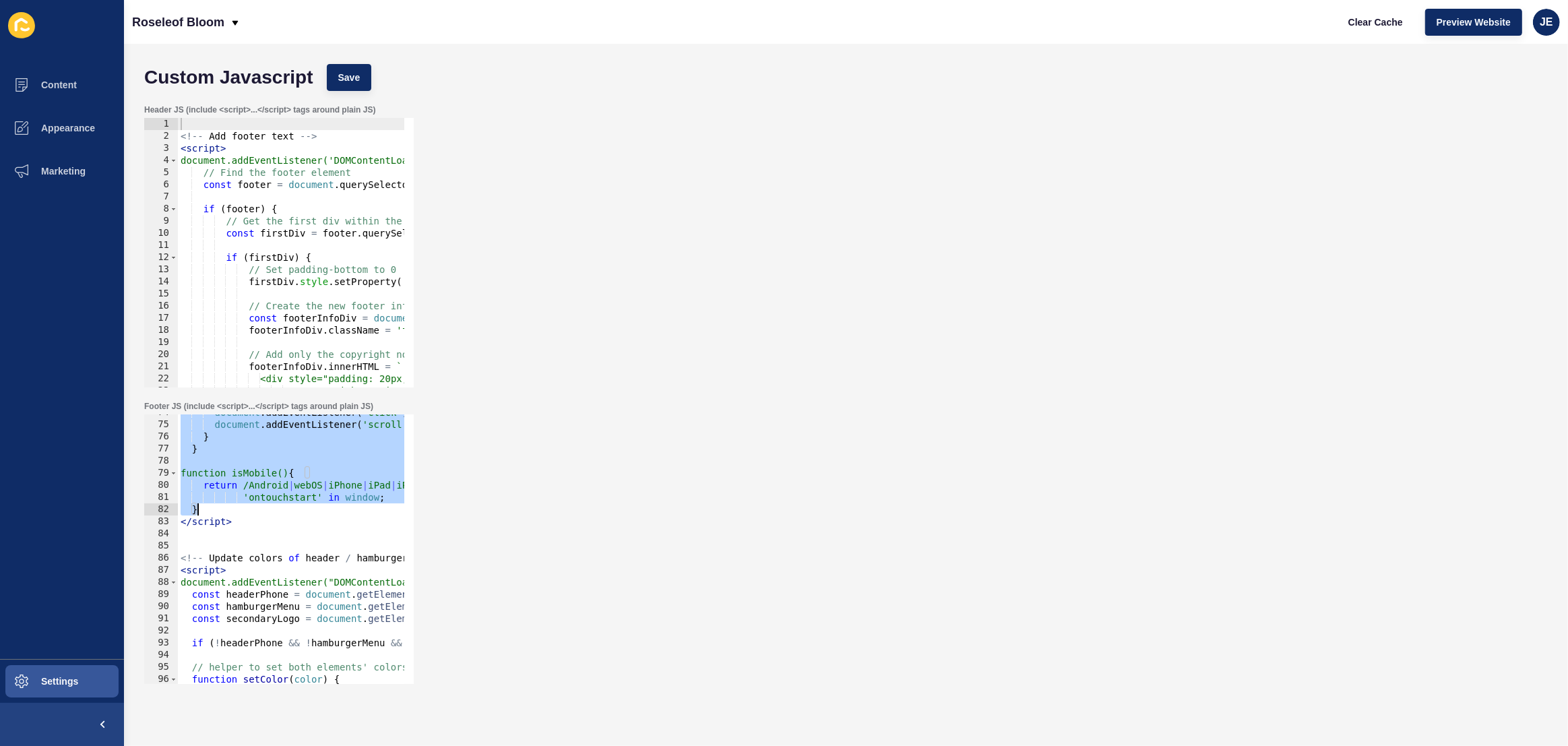
drag, startPoint x: 182, startPoint y: 445, endPoint x: 216, endPoint y: 506, distance: 69.8
click at [216, 506] on div "document . addEventListener ( 'click' , handleInteraction , { once : true }) ; …" at bounding box center [492, 548] width 628 height 284
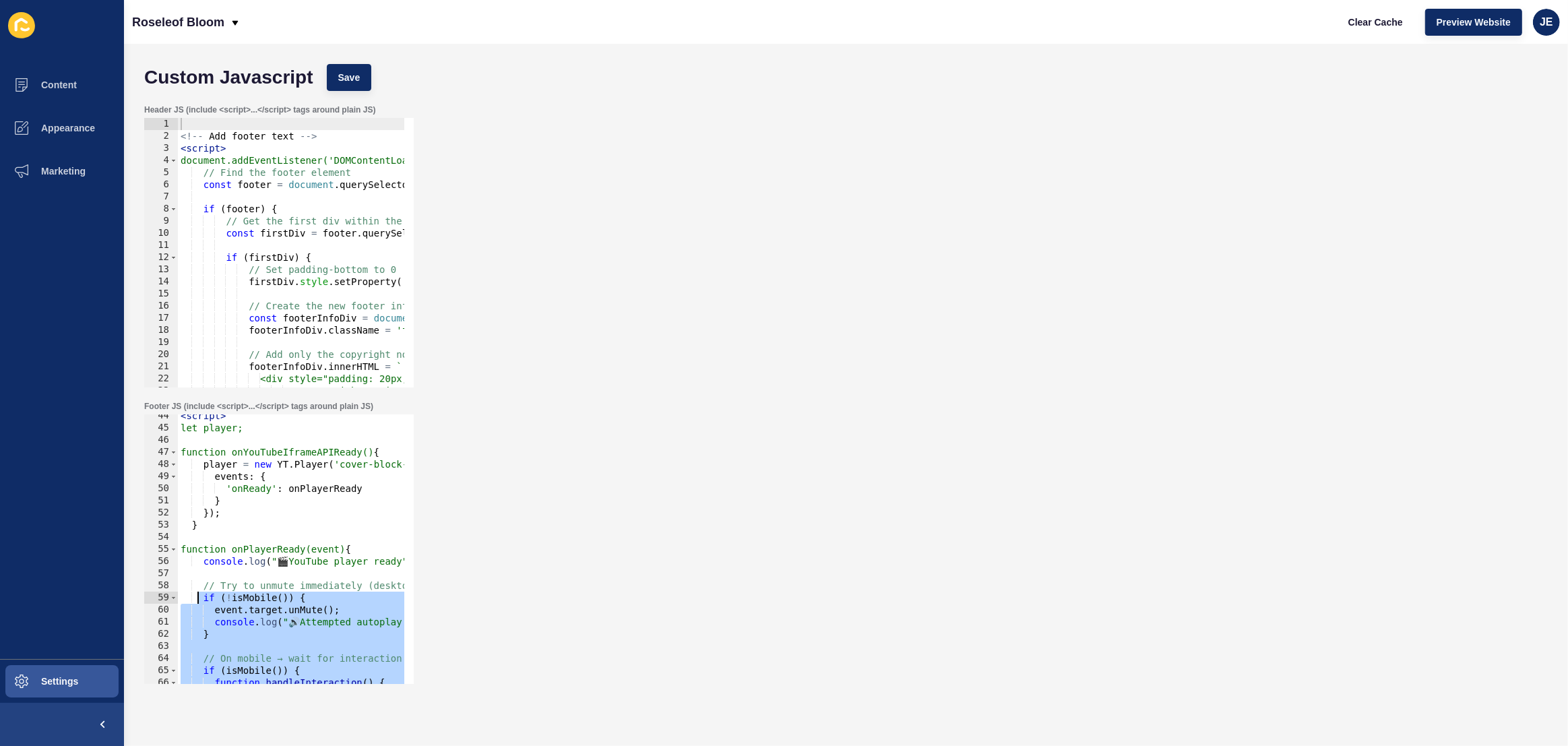
scroll to position [452, 0]
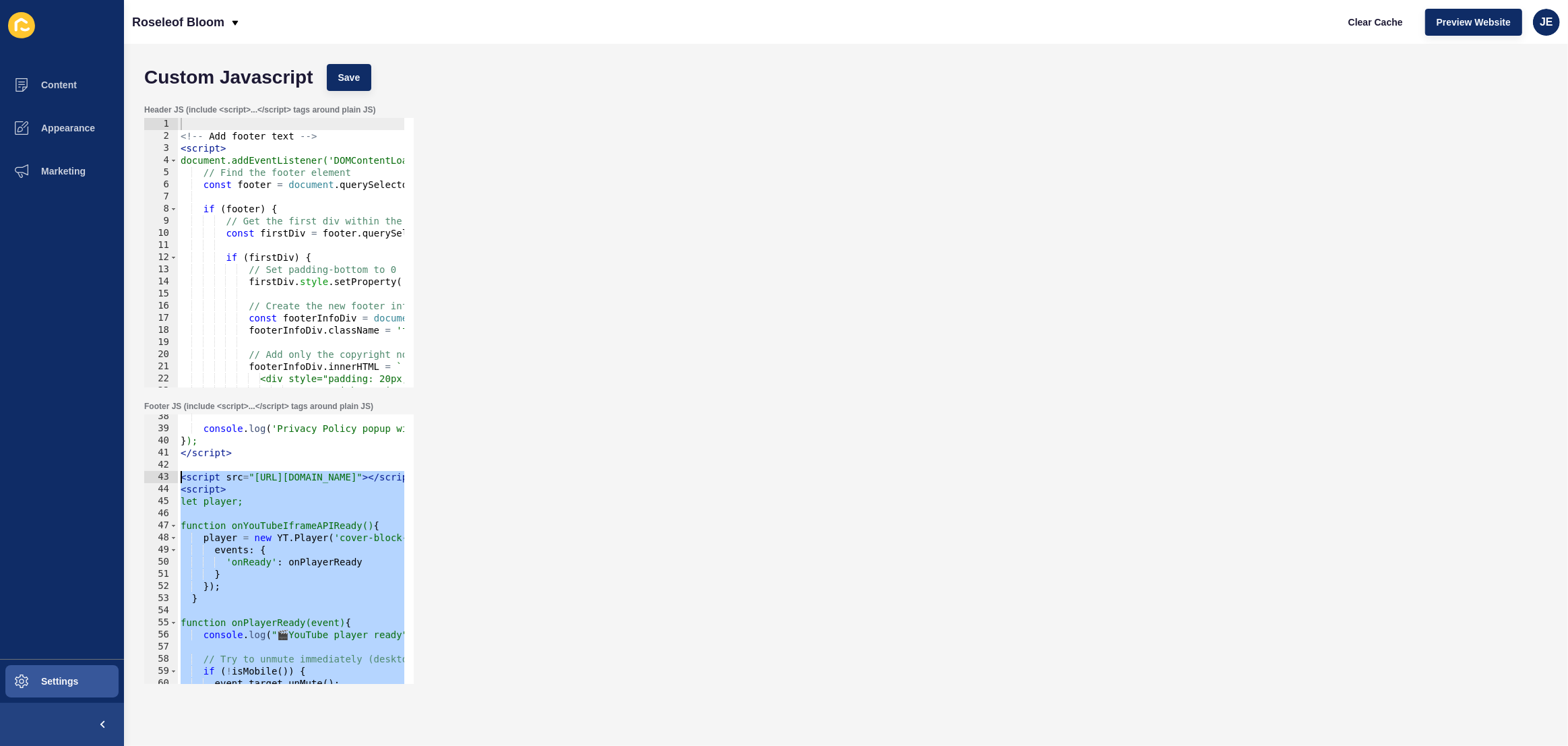
drag, startPoint x: 245, startPoint y: 628, endPoint x: 180, endPoint y: 479, distance: 162.6
click at [180, 479] on div "console . log ( 'Privacy Policy popup with custom title added' ) ; } ); </ scri…" at bounding box center [492, 553] width 628 height 284
type textarea "<script src="https://www.youtube.com/iframe_api"></script> <script>"
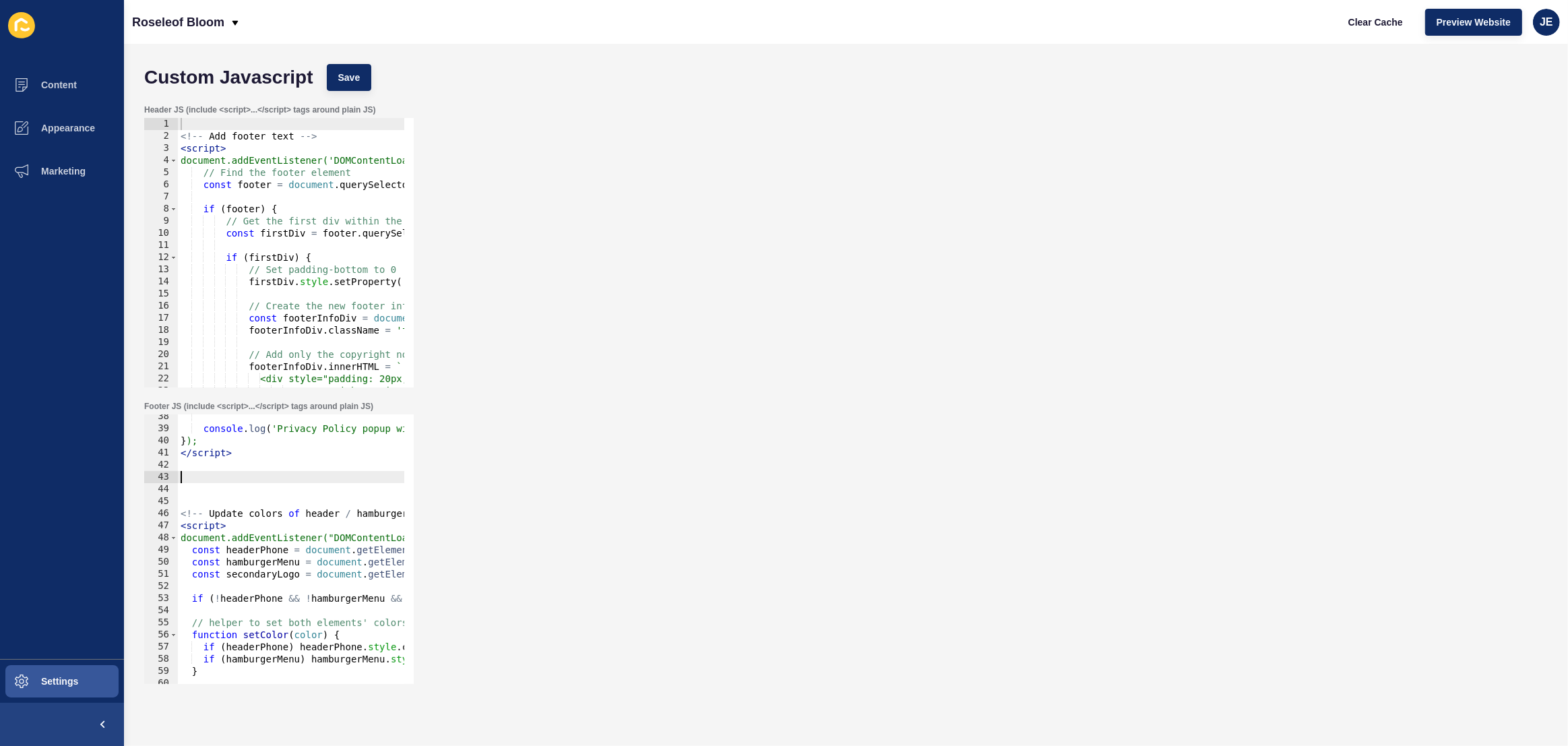
click at [194, 128] on div "<!-- Add footer text --> < script > document.addEventListener('DOMContentLoaded…" at bounding box center [985, 260] width 1613 height 284
paste textarea "</script>"
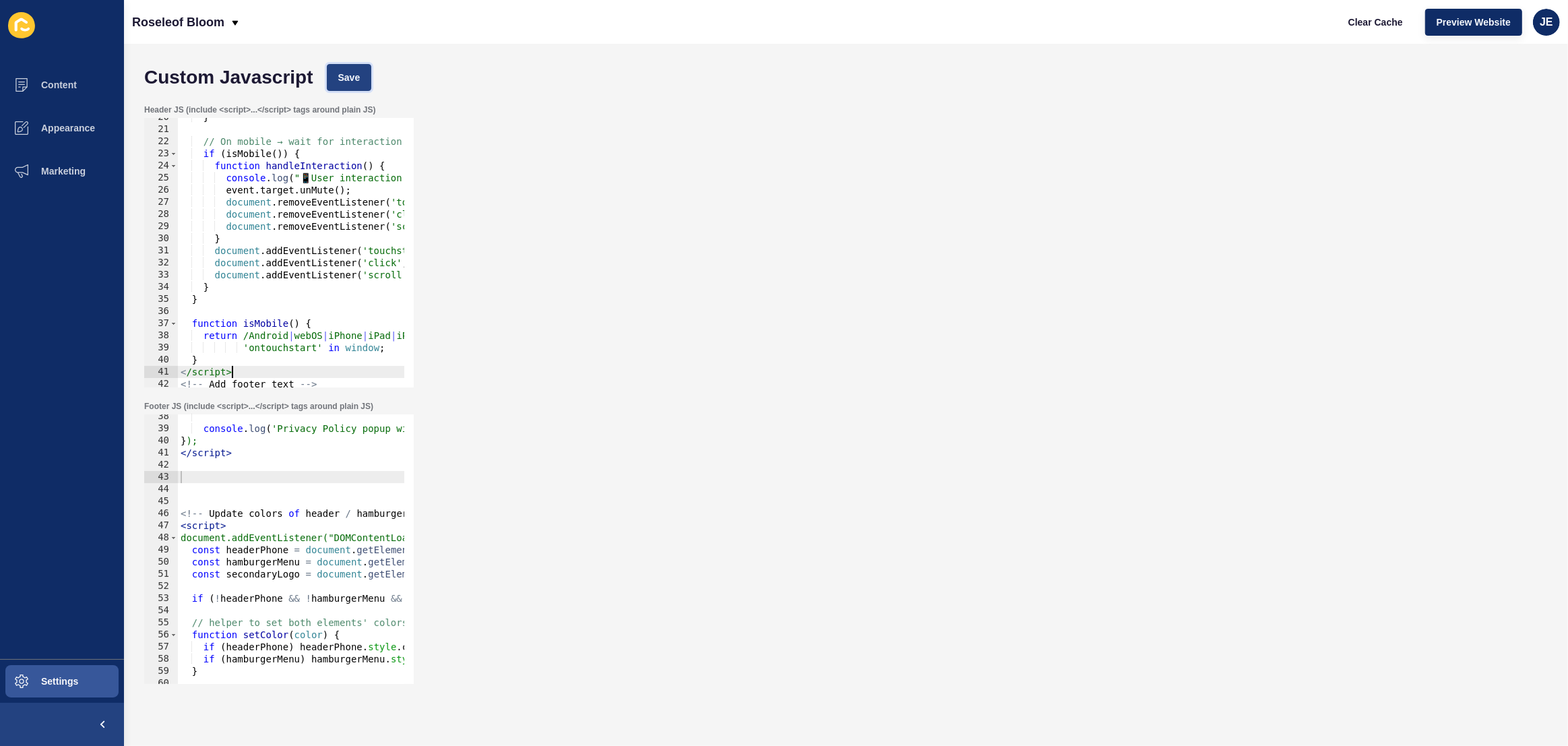
click at [347, 78] on span "Save" at bounding box center [350, 78] width 22 height 14
click at [1337, 23] on button "Clear Cache" at bounding box center [1376, 21] width 78 height 27
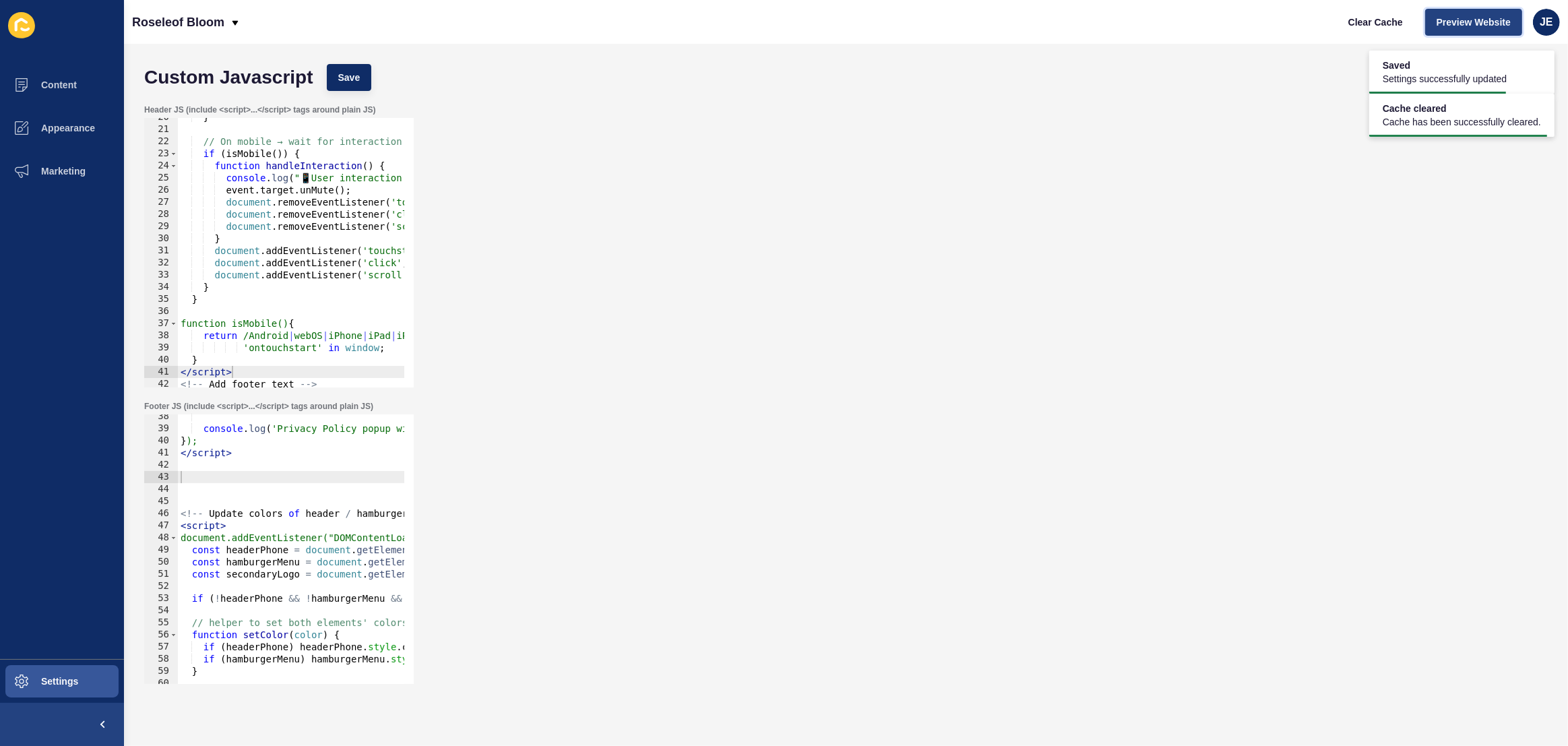
click at [1491, 21] on span "Preview Website" at bounding box center [1474, 22] width 74 height 14
type textarea "document.addEventListener('scroll', handleInteraction, { once: true });"
click at [235, 276] on div "} // On mobile → wait for interaction if ( isMobile ( )) { function handleInter…" at bounding box center [985, 253] width 1613 height 284
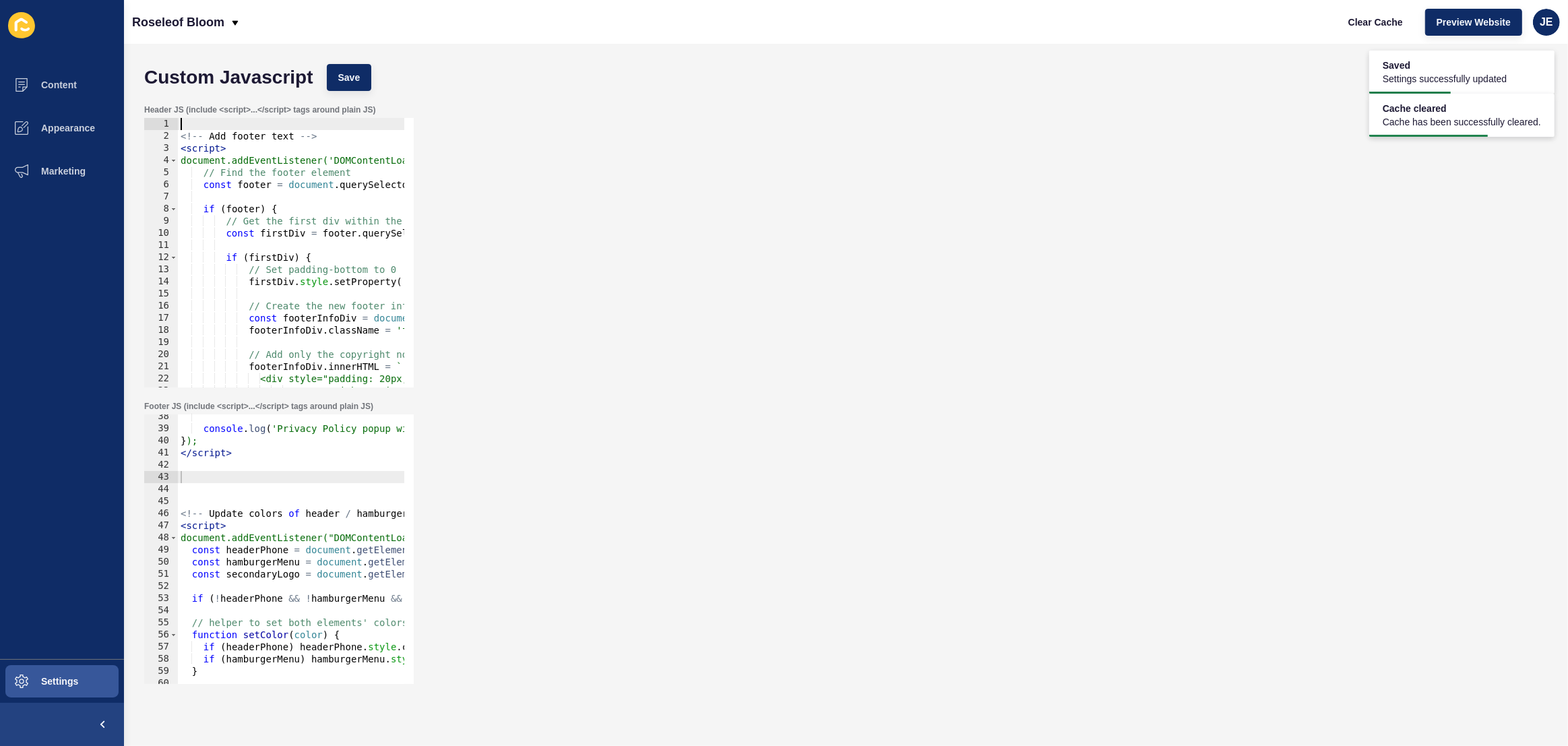
scroll to position [0, 0]
type textarea "<script src="https://www.youtube.com/iframe_api"></script>"
click at [221, 481] on div "console . log ( 'Privacy Policy popup with custom title added' ) ; } ); </ scri…" at bounding box center [492, 553] width 628 height 284
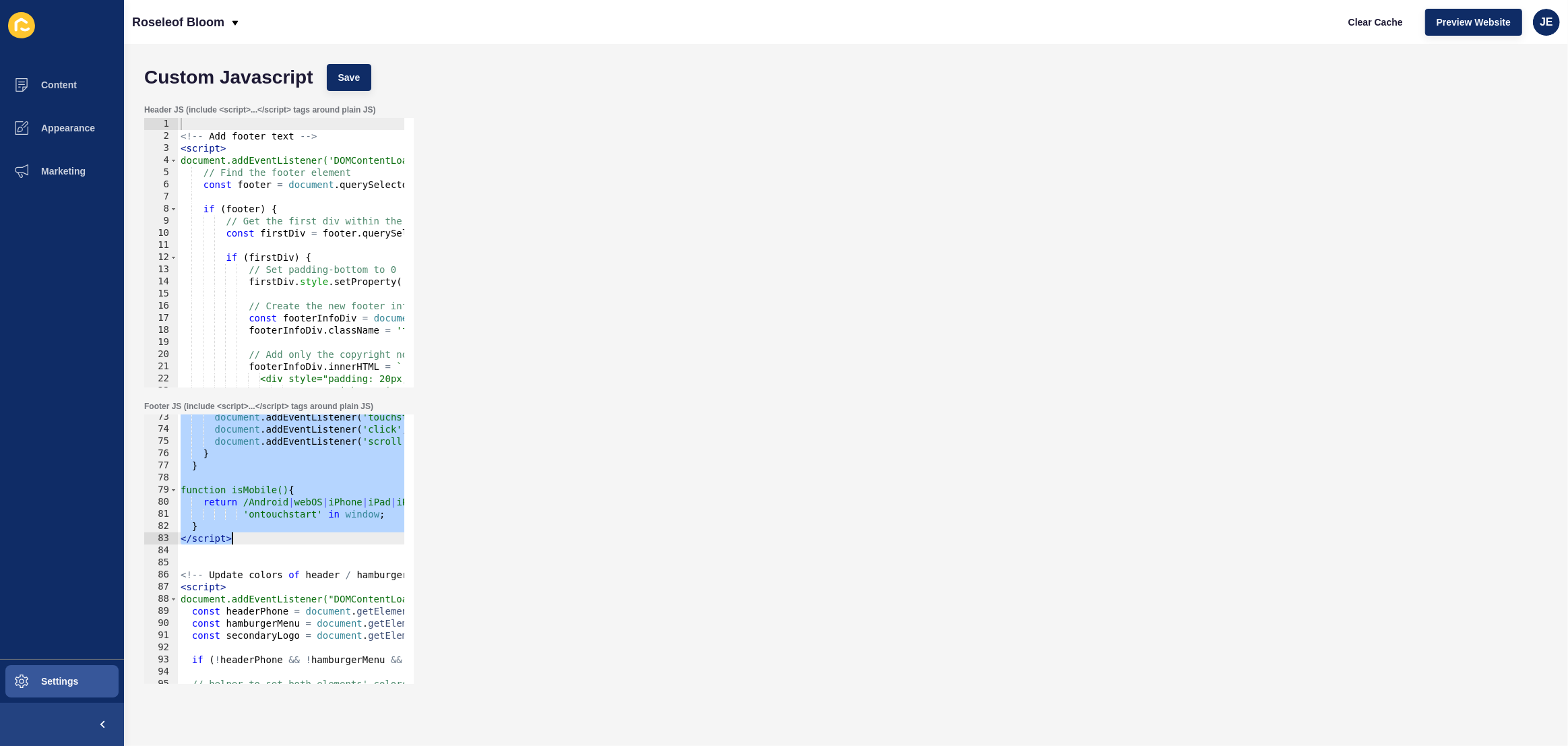
type textarea "<script src="https://www.youtube.com/iframe_api"></script>"
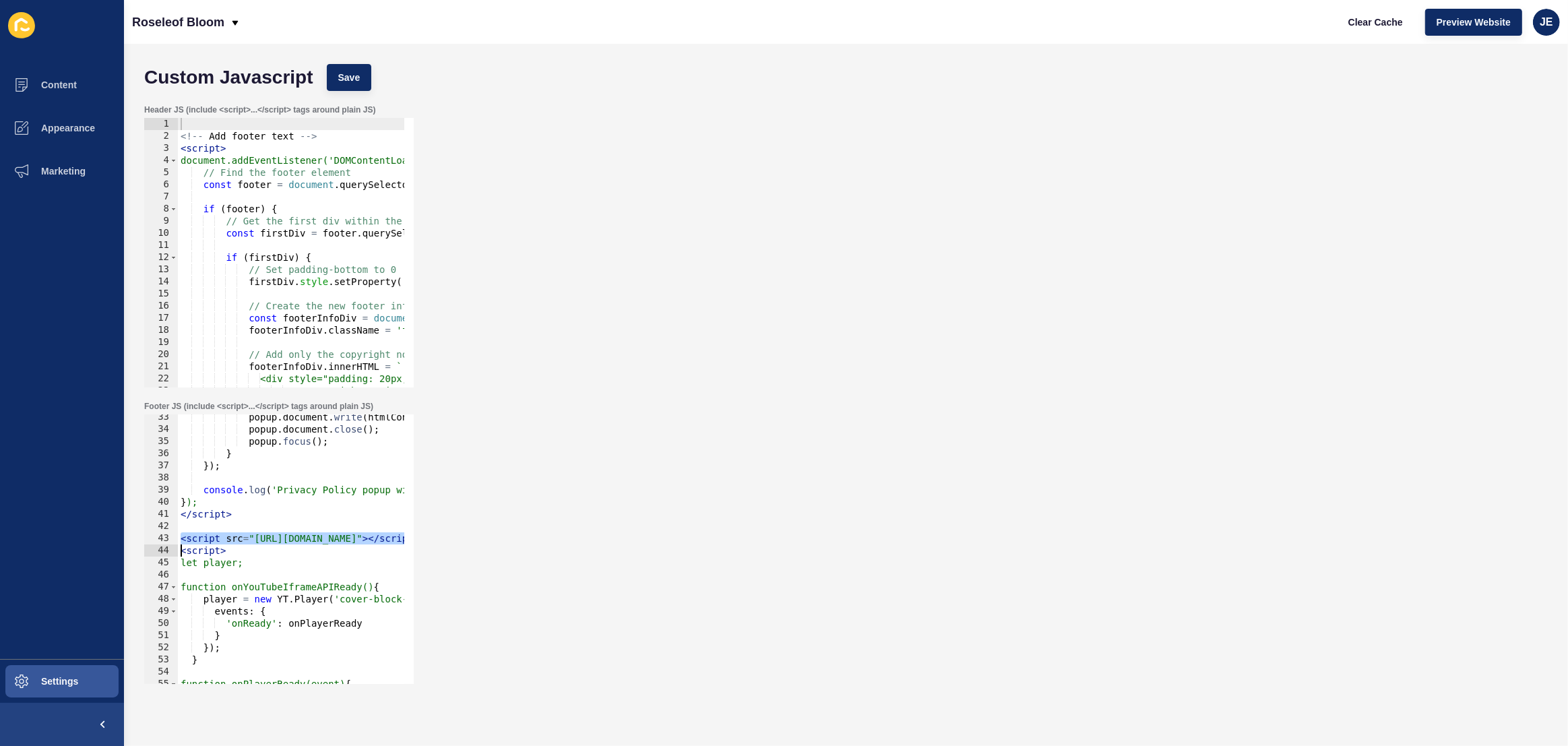
type textarea "</script>"
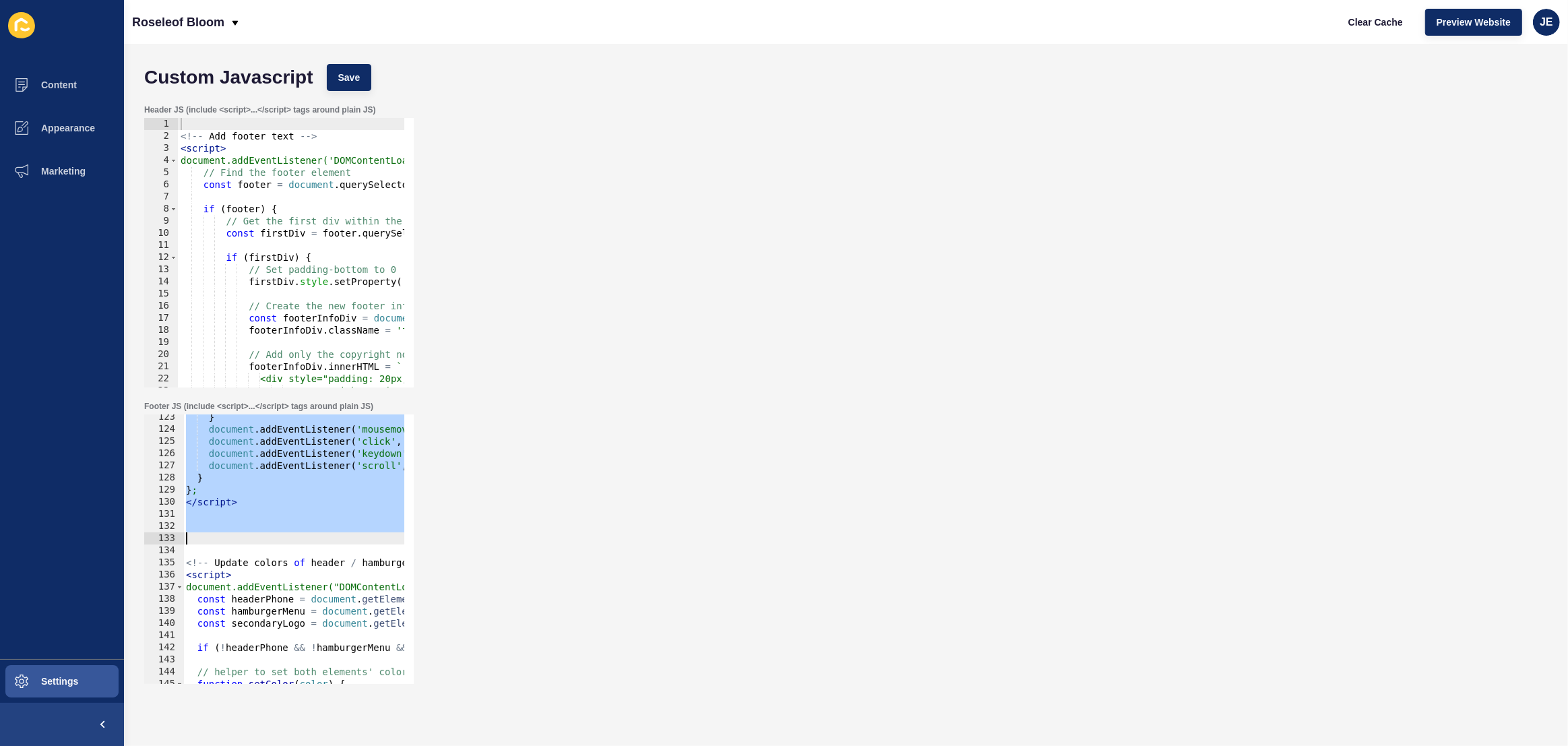
scroll to position [1447, 0]
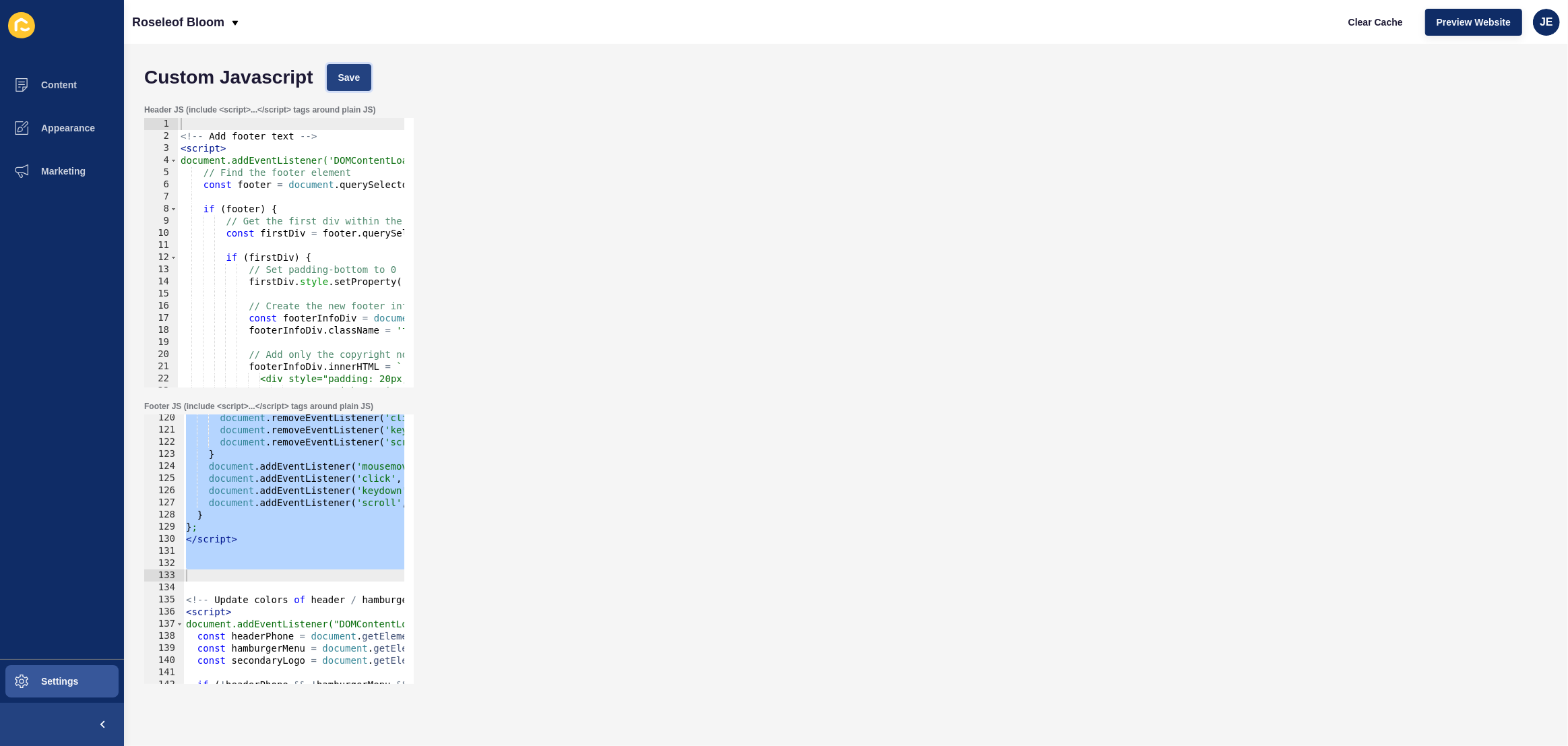
click at [349, 84] on span "Save" at bounding box center [350, 78] width 22 height 14
click at [1384, 13] on button "Clear Cache" at bounding box center [1376, 21] width 78 height 27
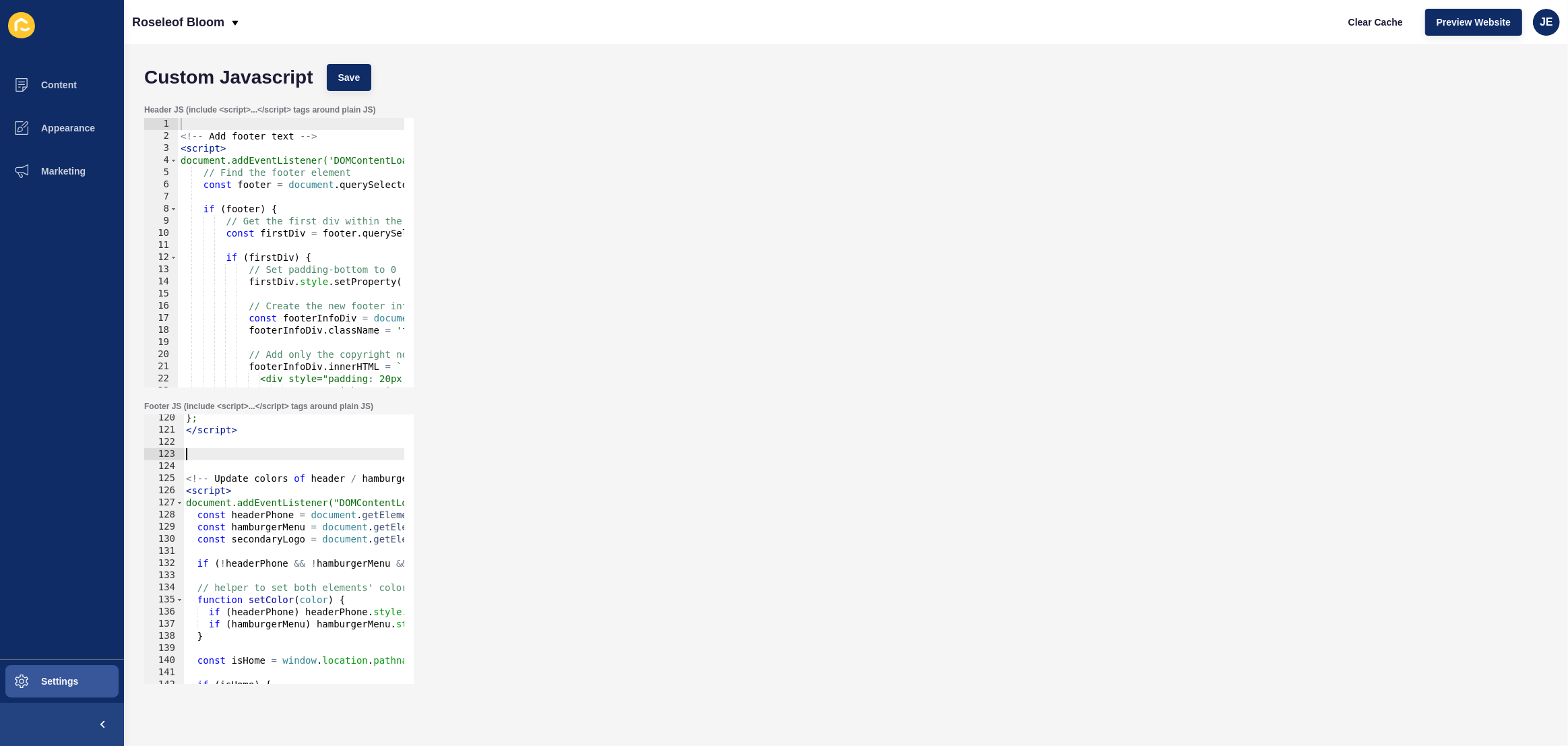
click at [222, 453] on div "} ; </ script > <!-- Update colors of header / hamburger menu / logo --> < scri…" at bounding box center [497, 554] width 628 height 284
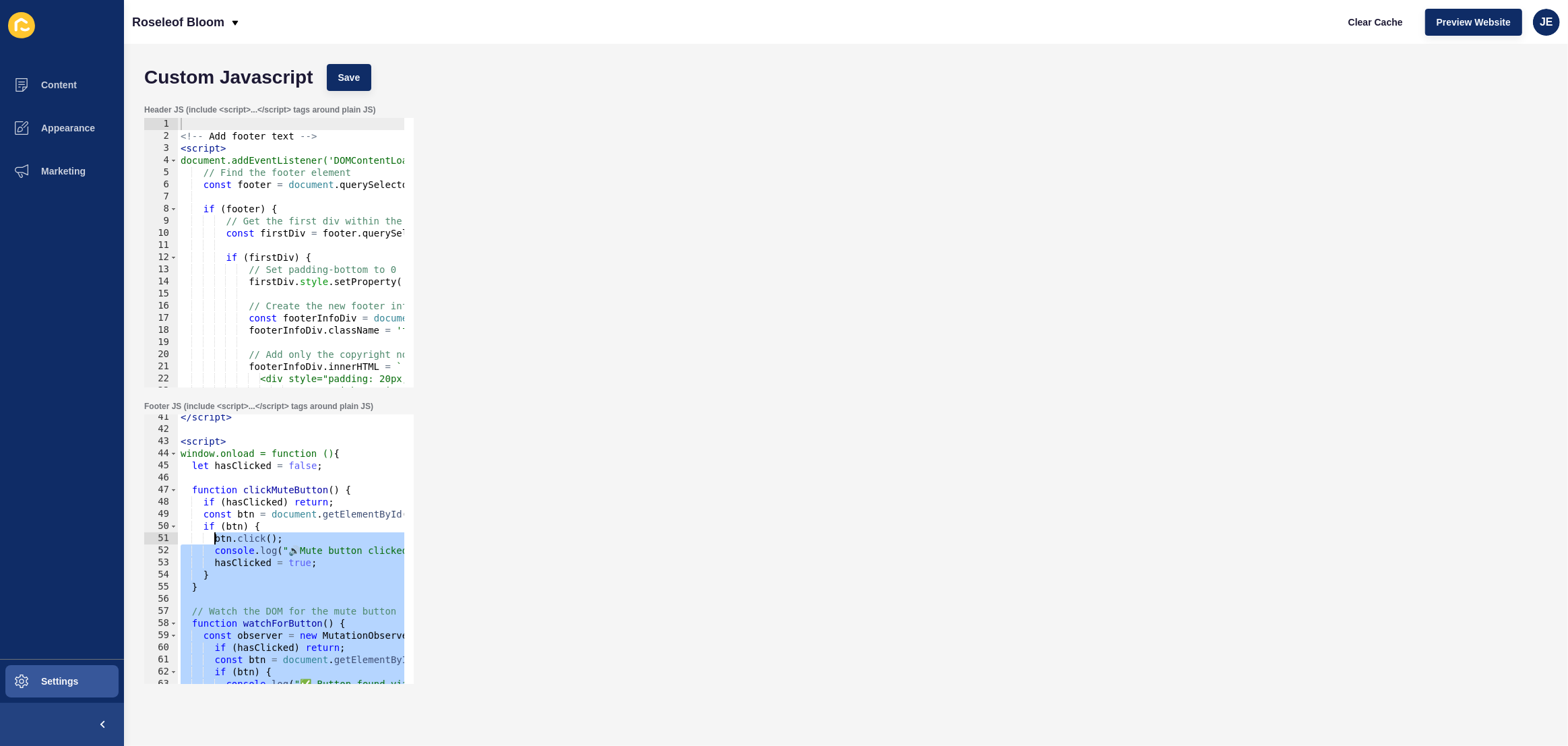
scroll to position [488, 0]
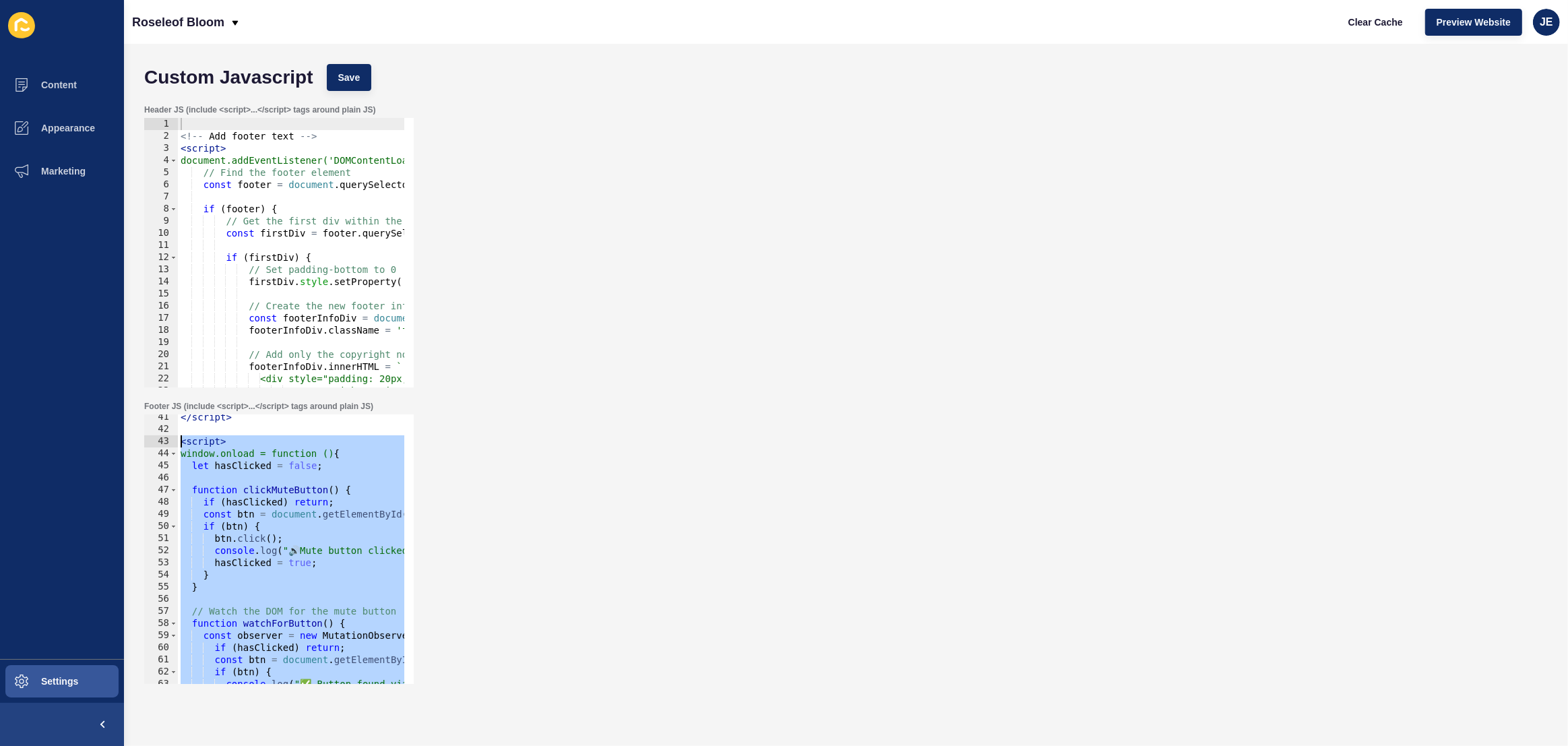
drag, startPoint x: 279, startPoint y: 436, endPoint x: 173, endPoint y: 444, distance: 106.3
click at [173, 444] on div "41 42 43 44 45 46 47 48 49 50 51 52 53 54 55 56 57 58 59 60 61 62 63 64 65 </ s…" at bounding box center [279, 549] width 269 height 270
paste textarea "/script>"
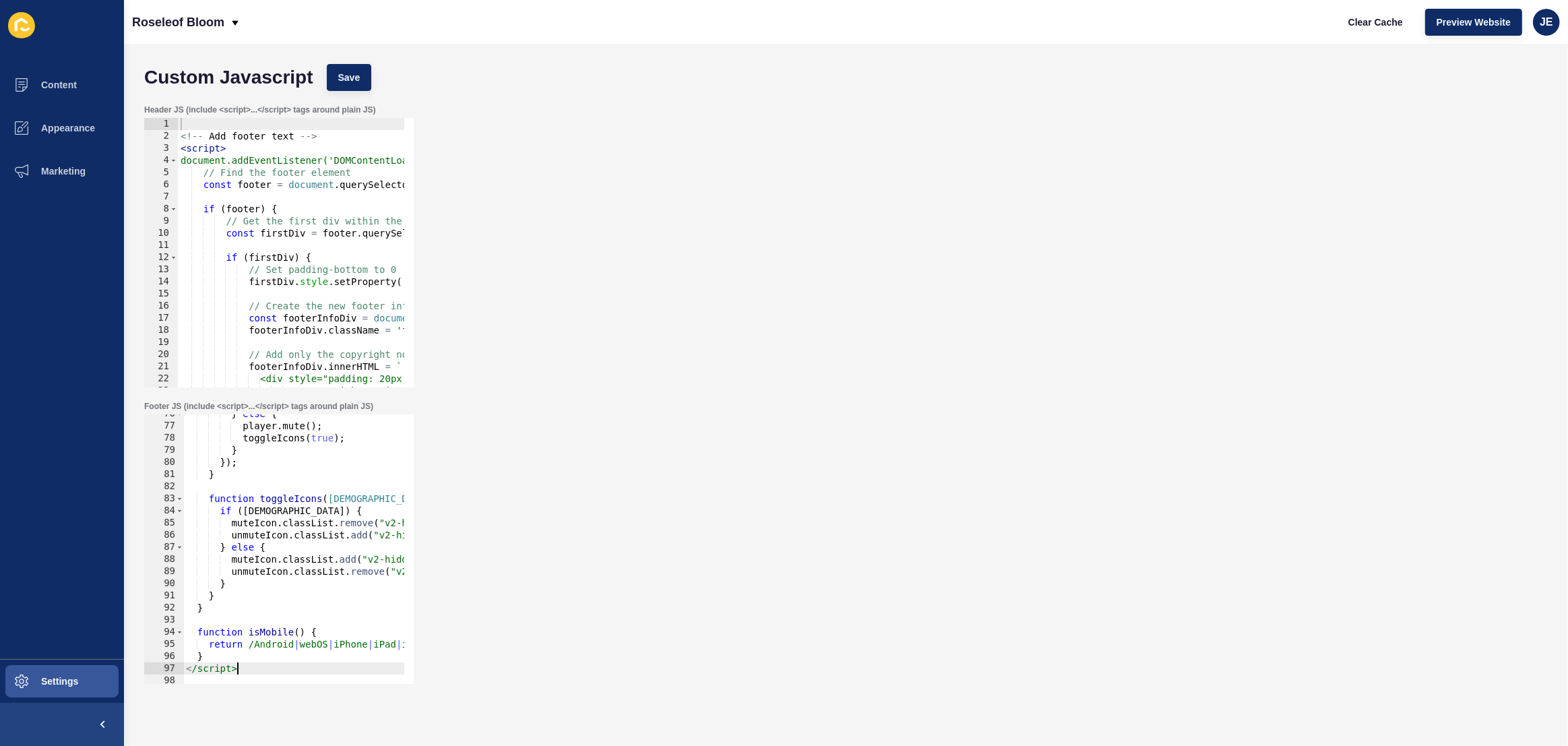
scroll to position [917, 0]
click at [351, 78] on span "Save" at bounding box center [350, 78] width 22 height 14
click at [1396, 26] on span "Clear Cache" at bounding box center [1375, 22] width 54 height 14
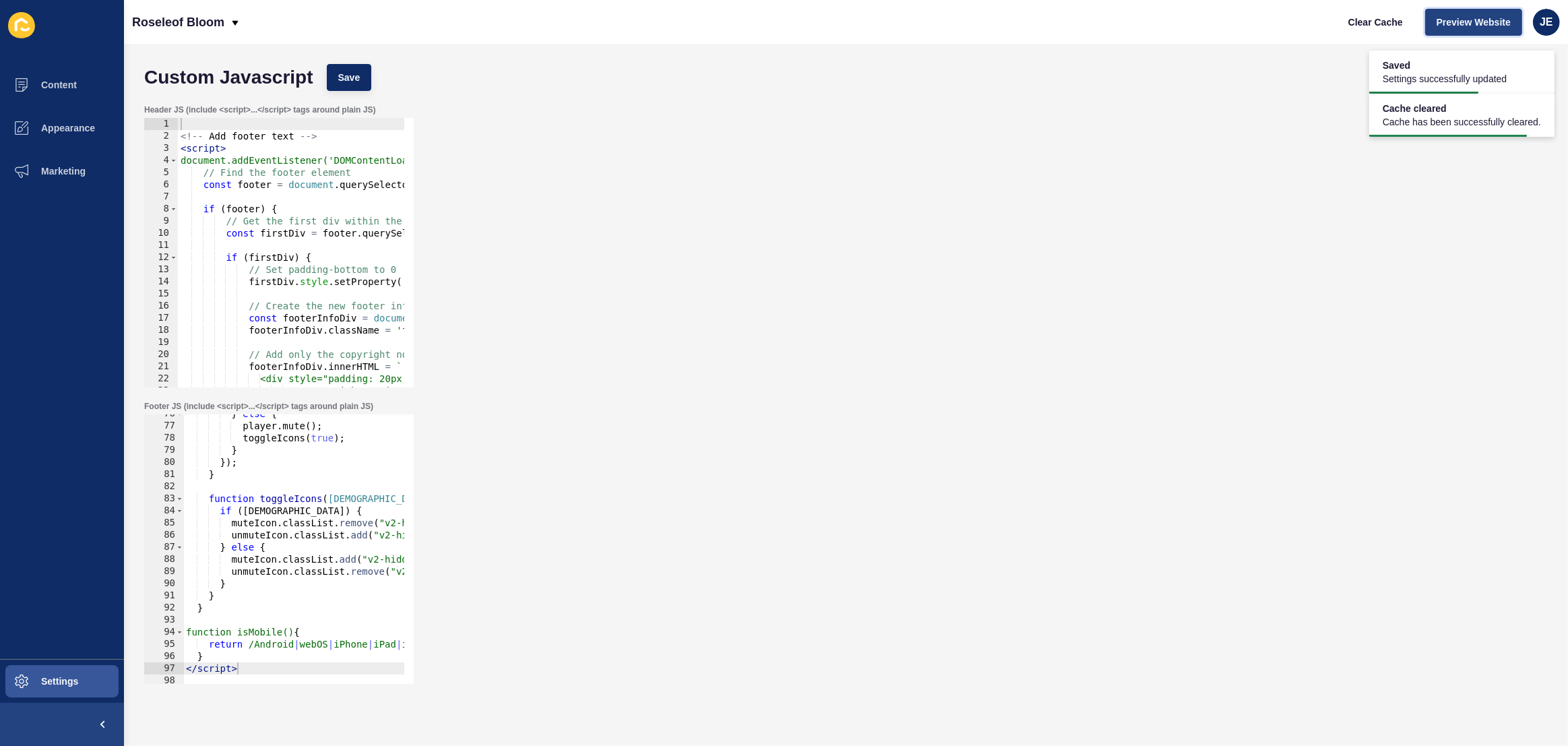
click at [1440, 27] on span "Preview Website" at bounding box center [1474, 22] width 74 height 14
click at [269, 469] on div "} else { player . mute ( ) ; toggleIcons ( true ) ; } }) ; } function toggleIco…" at bounding box center [497, 550] width 628 height 284
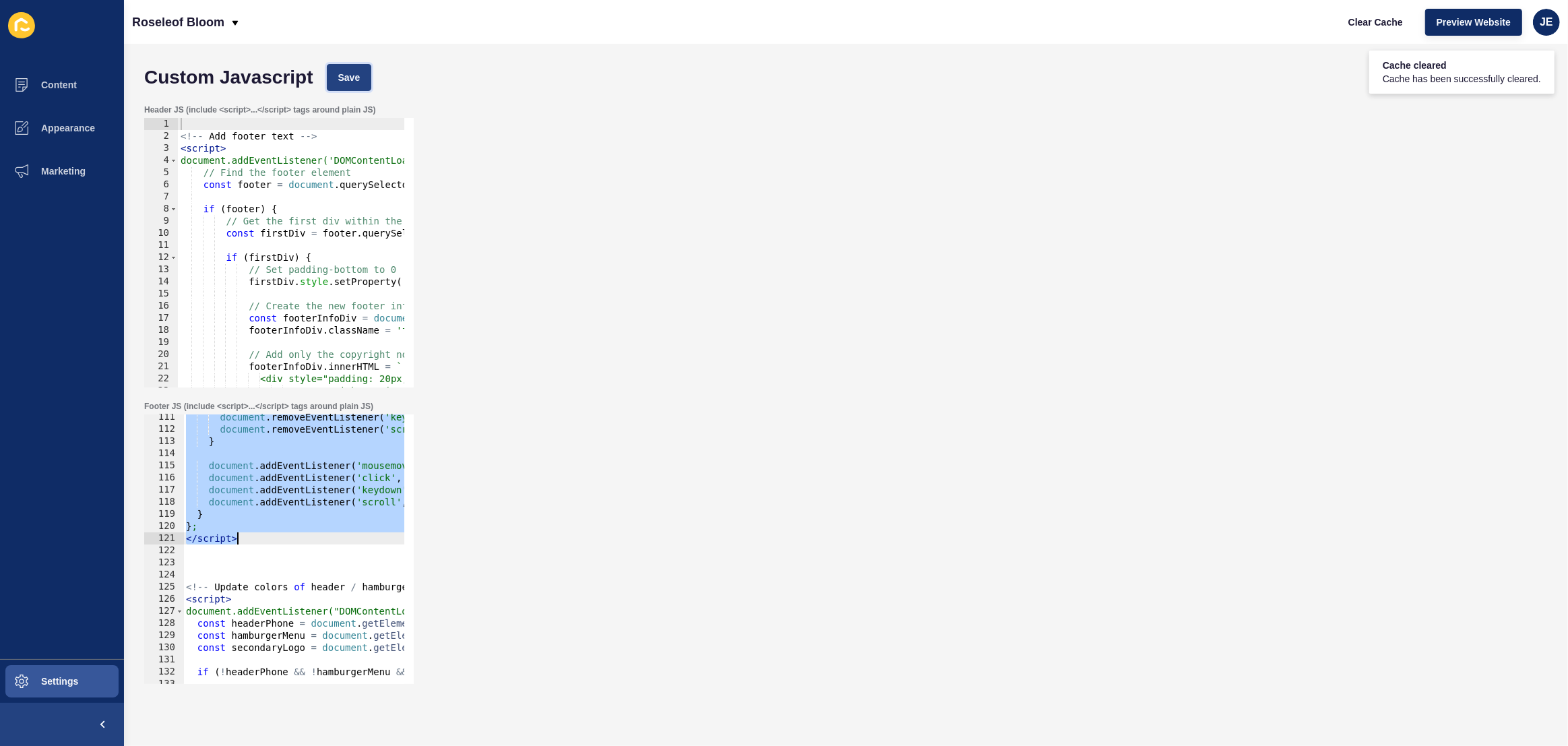
click at [329, 71] on button "Save" at bounding box center [349, 77] width 45 height 27
click at [1370, 18] on span "Clear Cache" at bounding box center [1375, 22] width 54 height 14
click at [256, 539] on div "document . removeEventListener ( 'keydown' , handleDesktopUnlock ) ; document .…" at bounding box center [497, 553] width 628 height 284
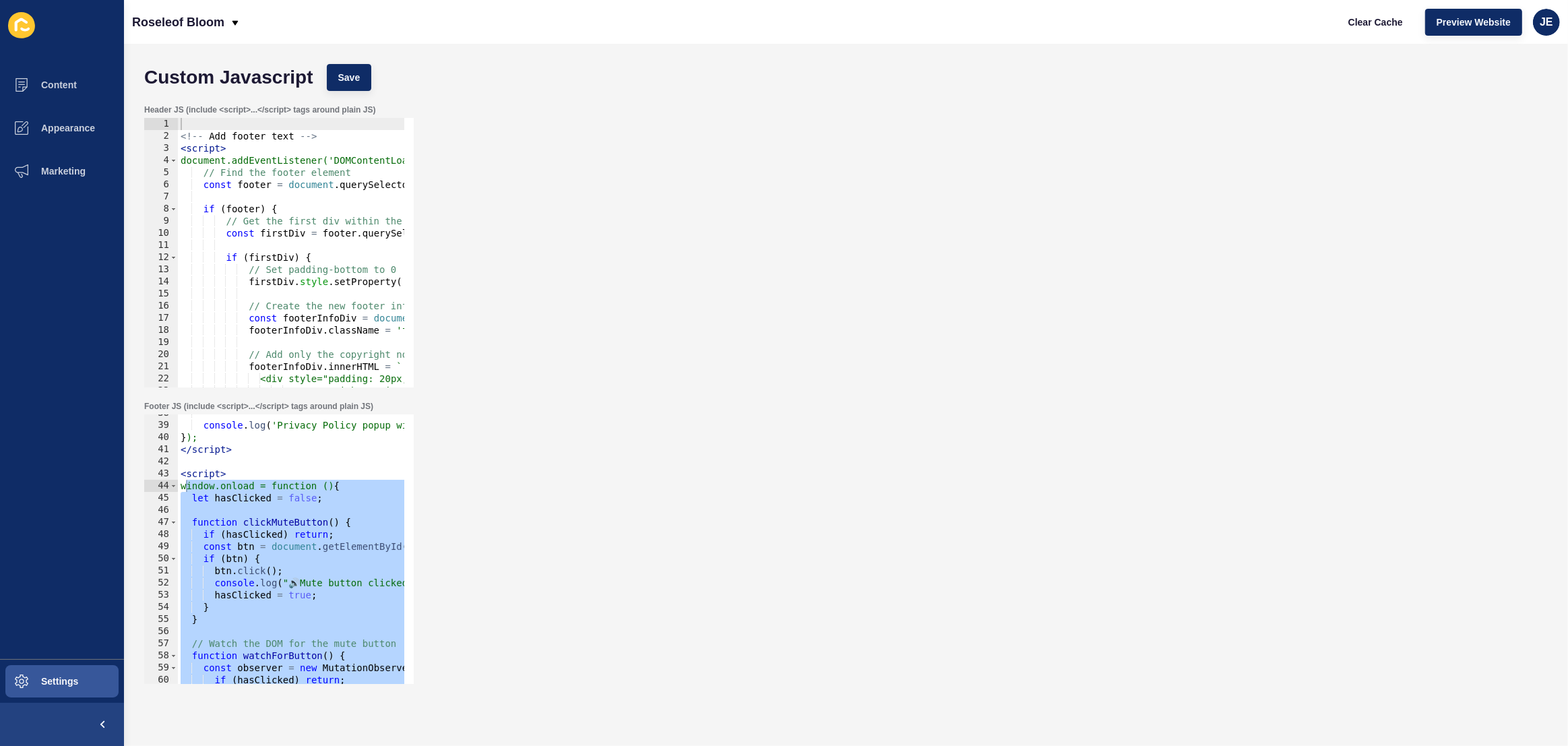
scroll to position [456, 0]
drag, startPoint x: 257, startPoint y: 540, endPoint x: 171, endPoint y: 471, distance: 110.3
click at [171, 471] on div "</script> 38 39 40 41 42 43 44 45 46 47 48 49 50 51 52 53 54 55 56 57 58 59 60 …" at bounding box center [279, 549] width 269 height 270
type textarea "<script> window.onload = function () {"
paste textarea
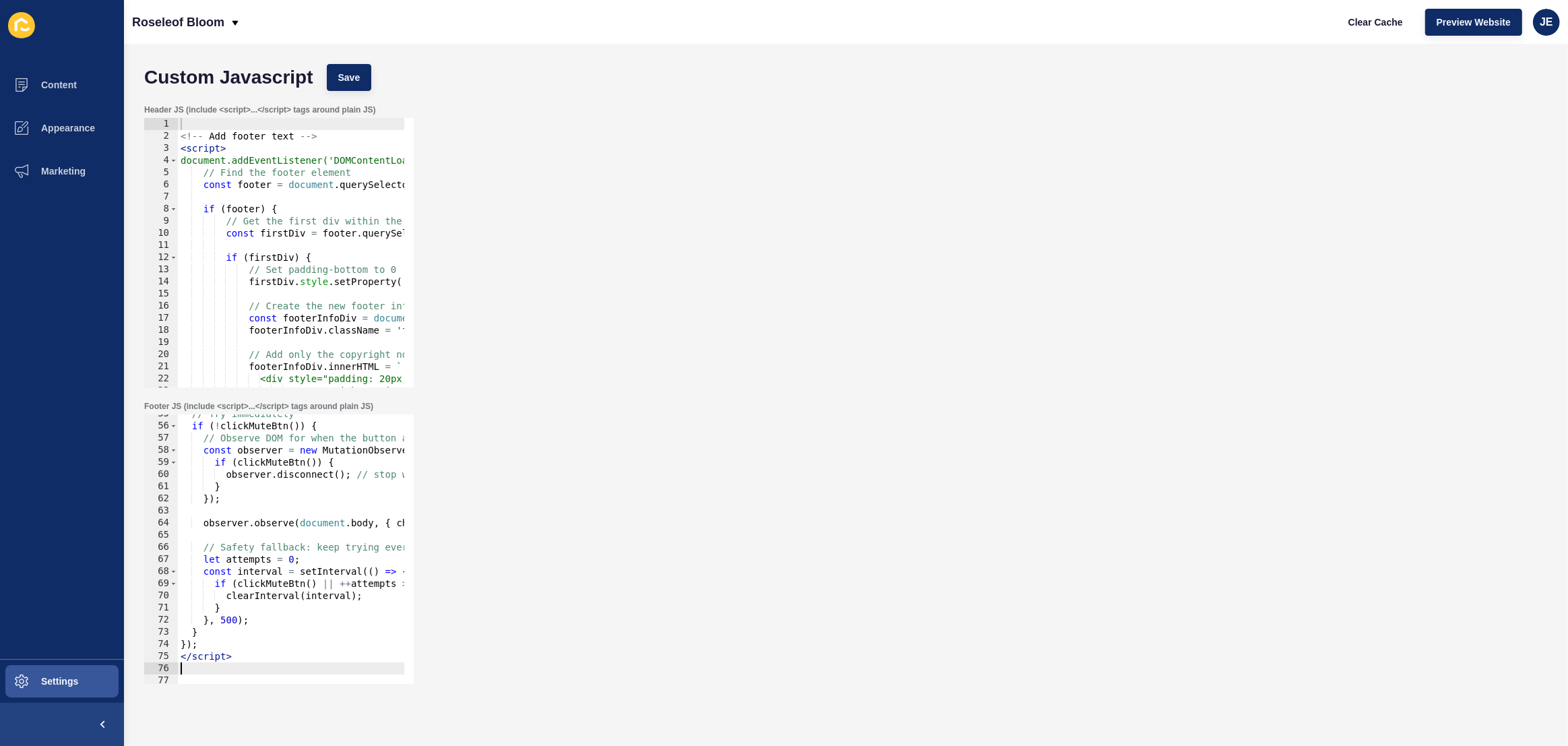
scroll to position [661, 0]
click at [348, 85] on button "Save" at bounding box center [349, 77] width 45 height 27
click at [1371, 26] on span "Clear Cache" at bounding box center [1375, 22] width 54 height 14
click at [1457, 22] on span "Preview Website" at bounding box center [1474, 22] width 74 height 14
click at [306, 532] on div "// Try immediately if ( ! clickMuteBtn ( )) { // Observe DOM for when the butto…" at bounding box center [492, 550] width 628 height 284
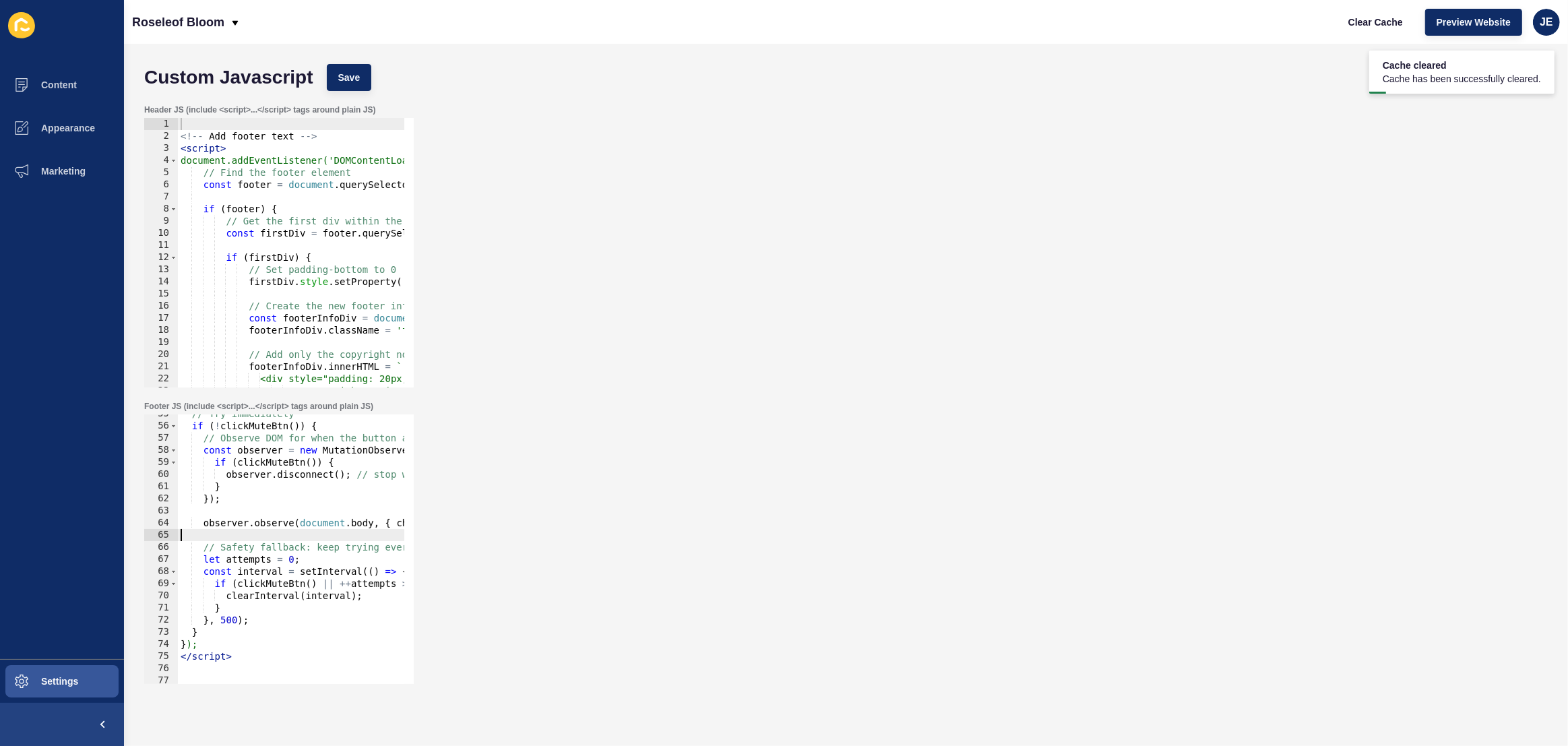
scroll to position [1338, 0]
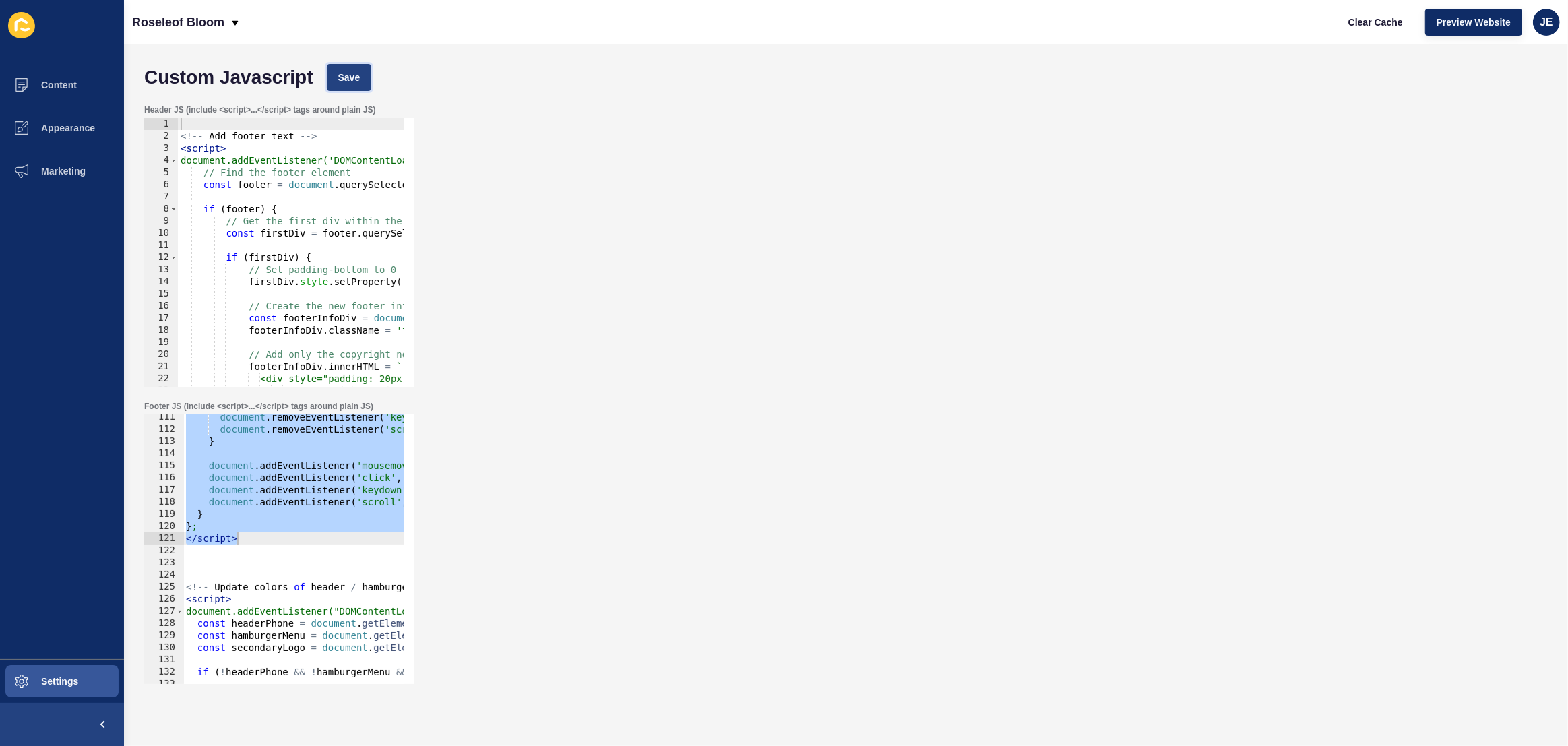
click at [344, 86] on button "Save" at bounding box center [349, 77] width 45 height 27
click at [1339, 23] on button "Clear Cache" at bounding box center [1376, 21] width 78 height 27
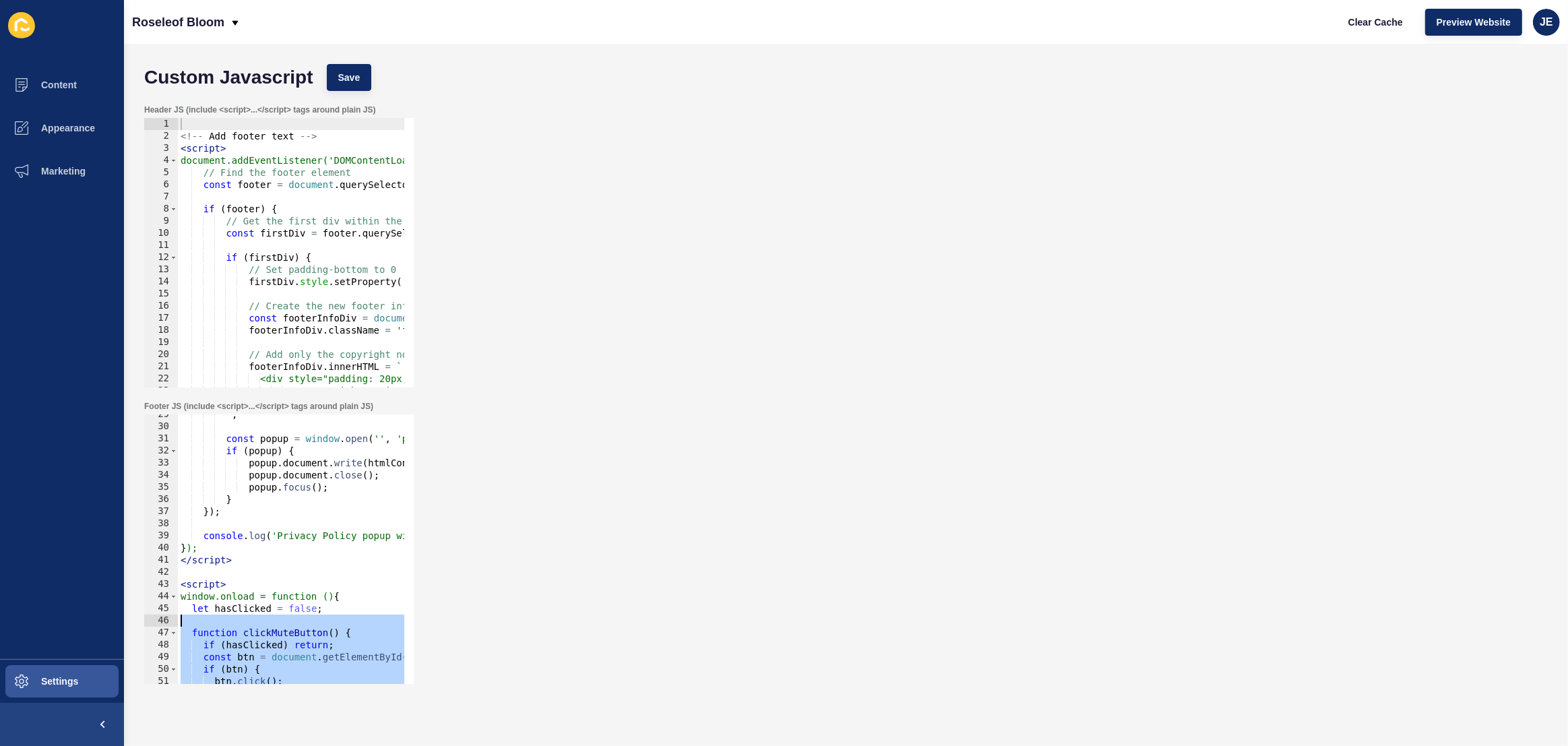
scroll to position [309, 0]
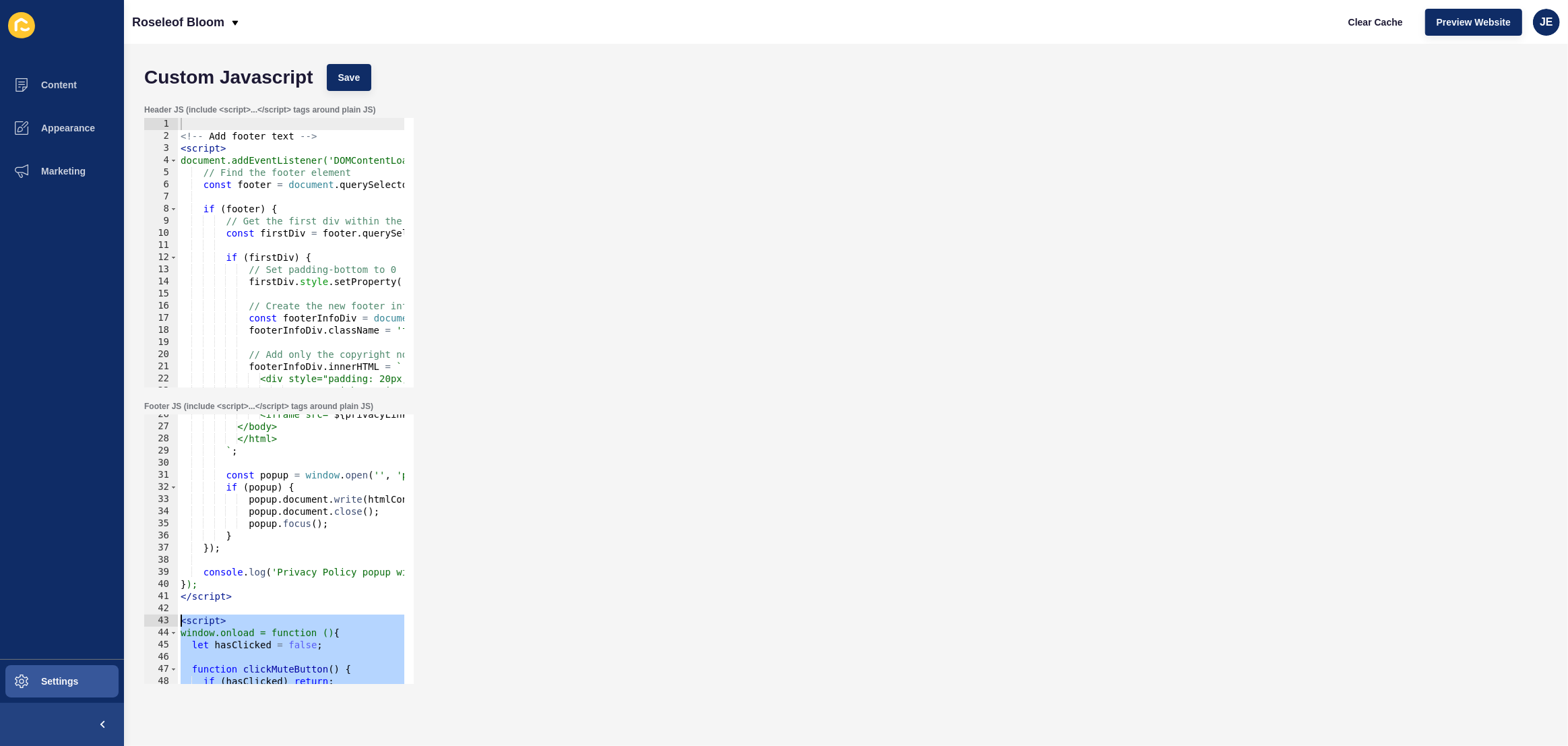
drag, startPoint x: 245, startPoint y: 543, endPoint x: 175, endPoint y: 620, distance: 104.1
click at [175, 620] on div "}; </script> 26 27 28 29 30 31 32 33 34 35 36 37 38 39 40 41 42 43 44 45 46 47 …" at bounding box center [279, 549] width 269 height 270
type textarea "<script> window.onload = function () {"
click at [1453, 25] on span "Preview Website" at bounding box center [1474, 22] width 74 height 14
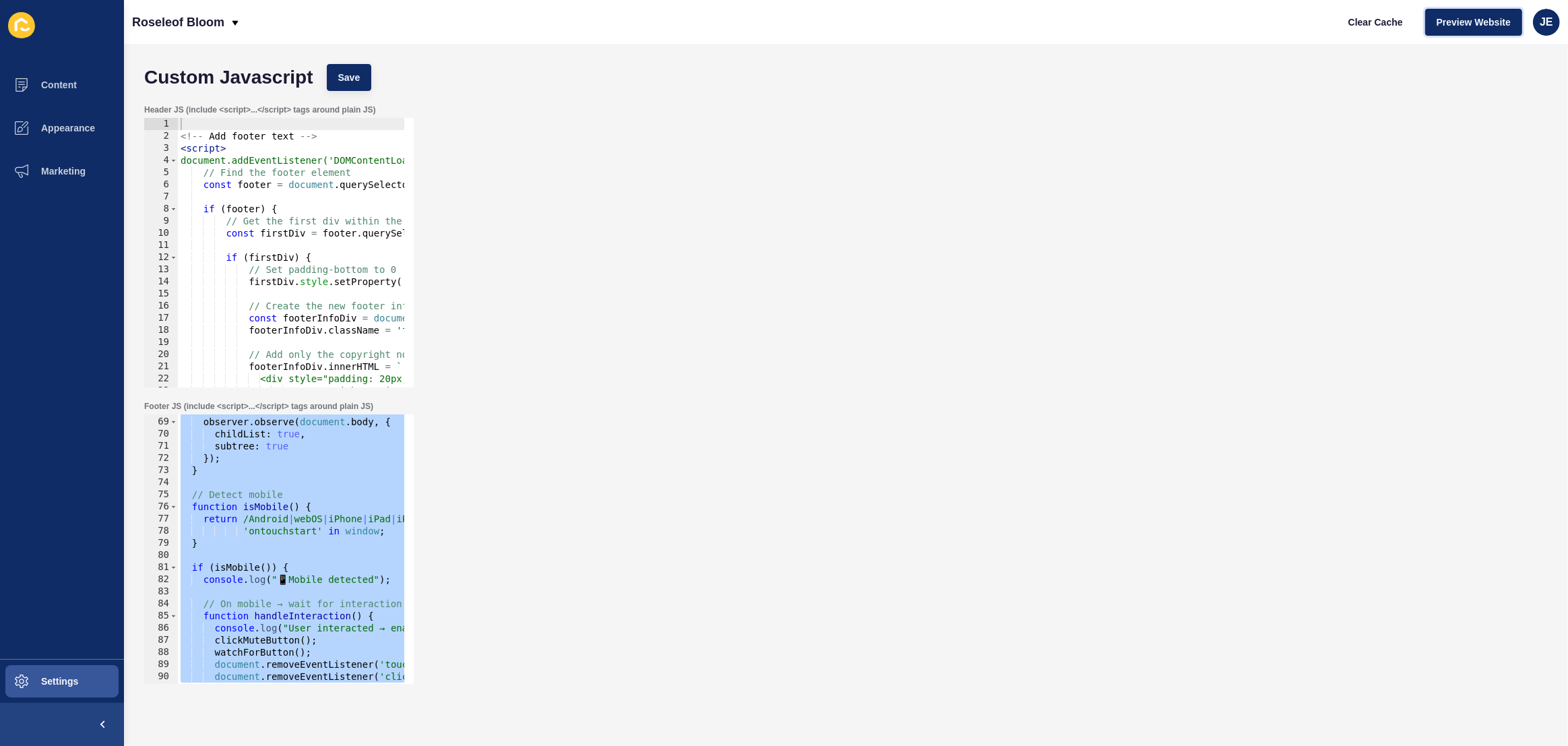
scroll to position [1375, 0]
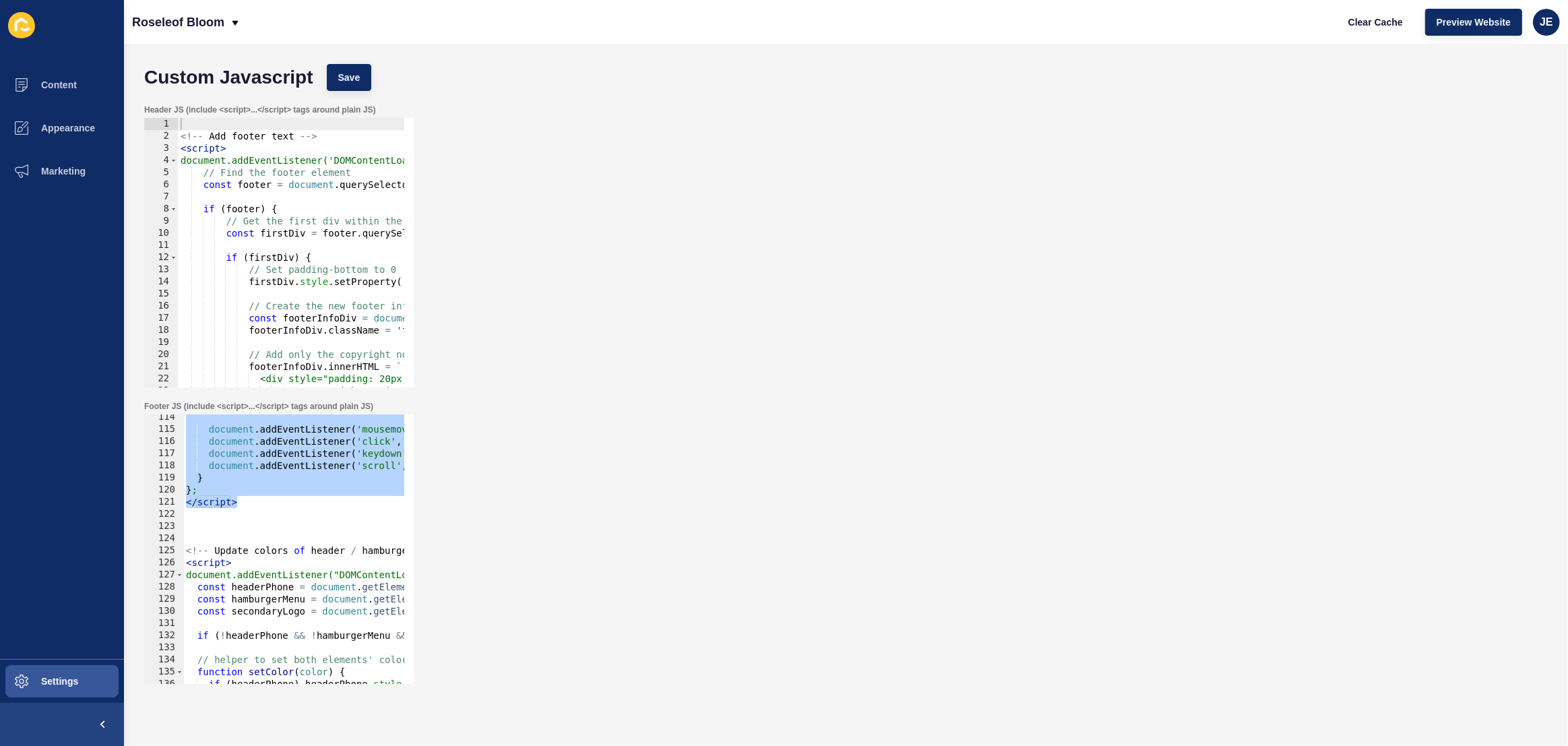
click at [246, 522] on div "document . addEventListener ( 'mousemove' , handleDesktopUnlock , { once : true…" at bounding box center [497, 553] width 628 height 284
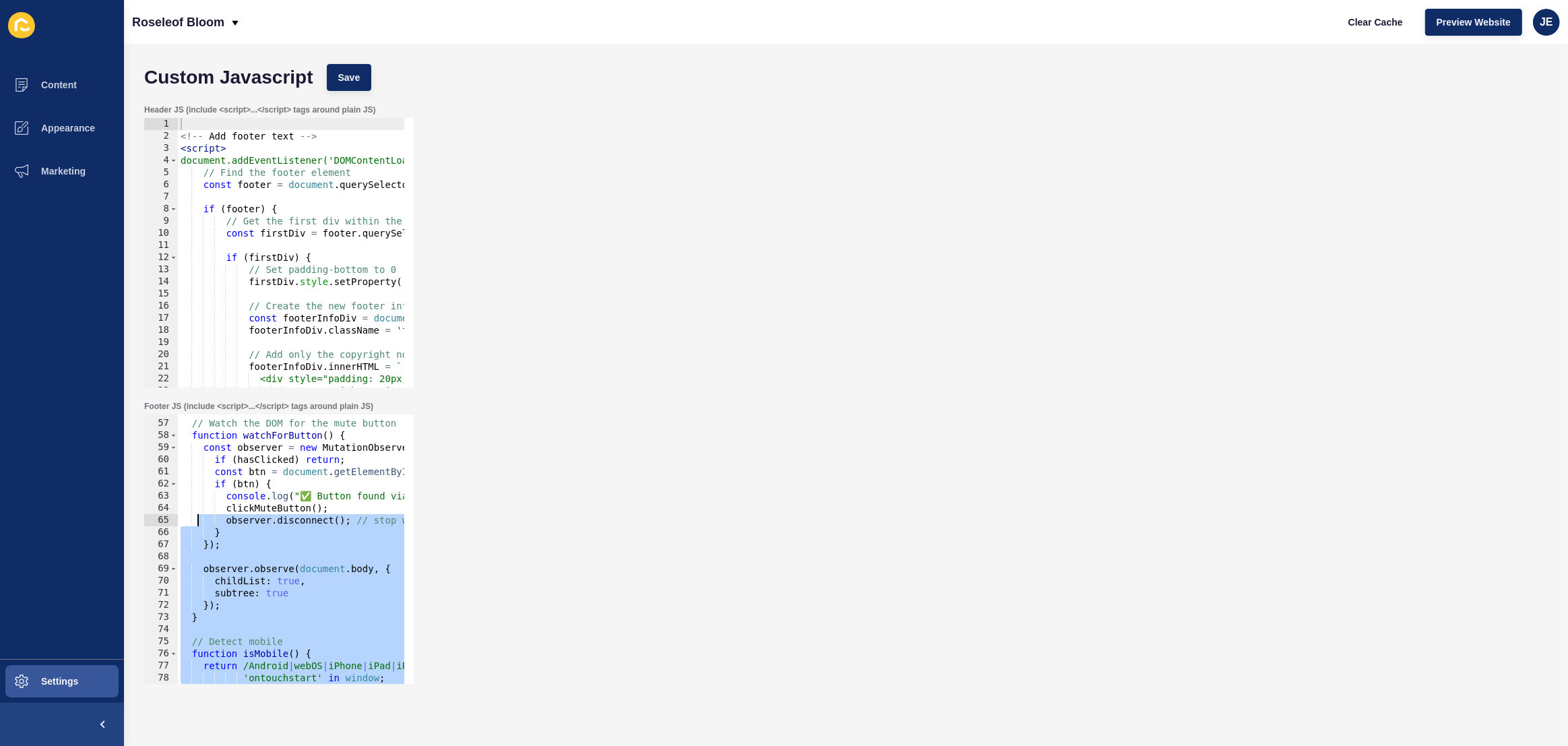
scroll to position [493, 0]
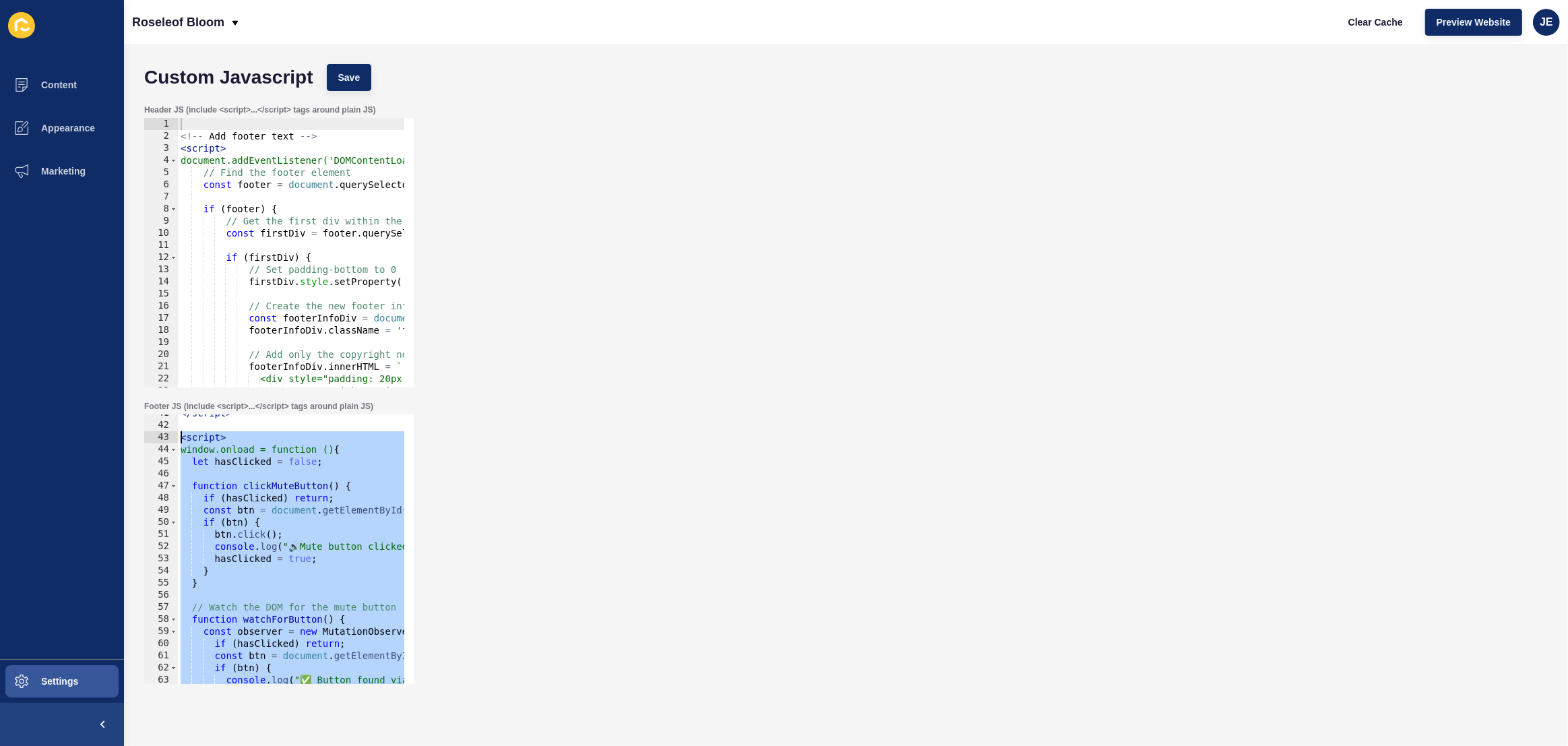
drag, startPoint x: 258, startPoint y: 507, endPoint x: 163, endPoint y: 439, distance: 116.8
click at [163, 439] on div "41 42 43 44 45 46 47 48 49 50 51 52 53 54 55 56 57 58 59 60 61 62 63 64 65 </ s…" at bounding box center [279, 549] width 269 height 270
paste textarea "/script>"
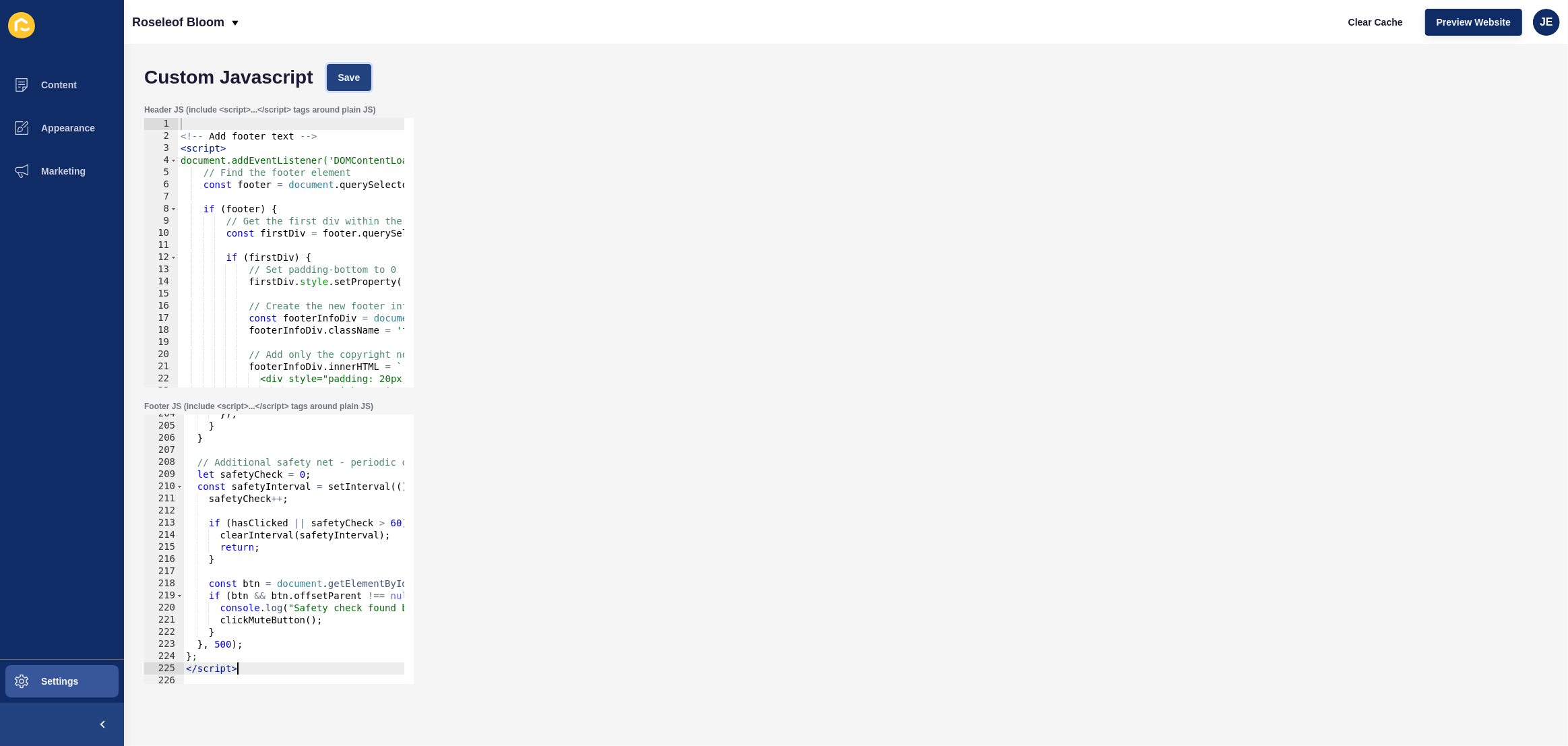
click at [363, 81] on button "Save" at bounding box center [349, 77] width 45 height 27
click at [1359, 23] on span "Clear Cache" at bounding box center [1375, 22] width 54 height 14
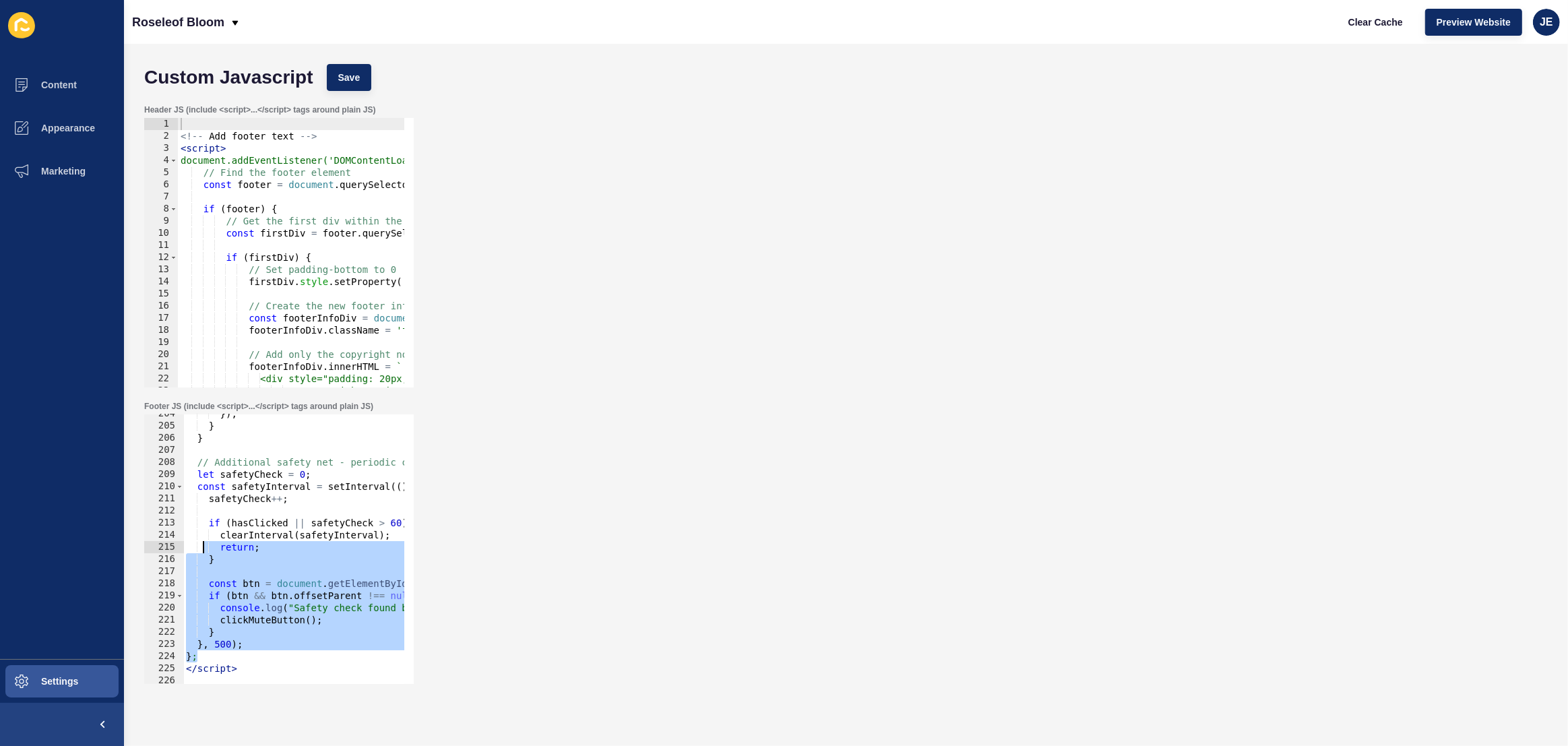
drag, startPoint x: 230, startPoint y: 656, endPoint x: 203, endPoint y: 551, distance: 108.4
click at [203, 551] on div "}) ; } } // Additional safety net - periodic check for first 30 seconds let saf…" at bounding box center [497, 550] width 628 height 284
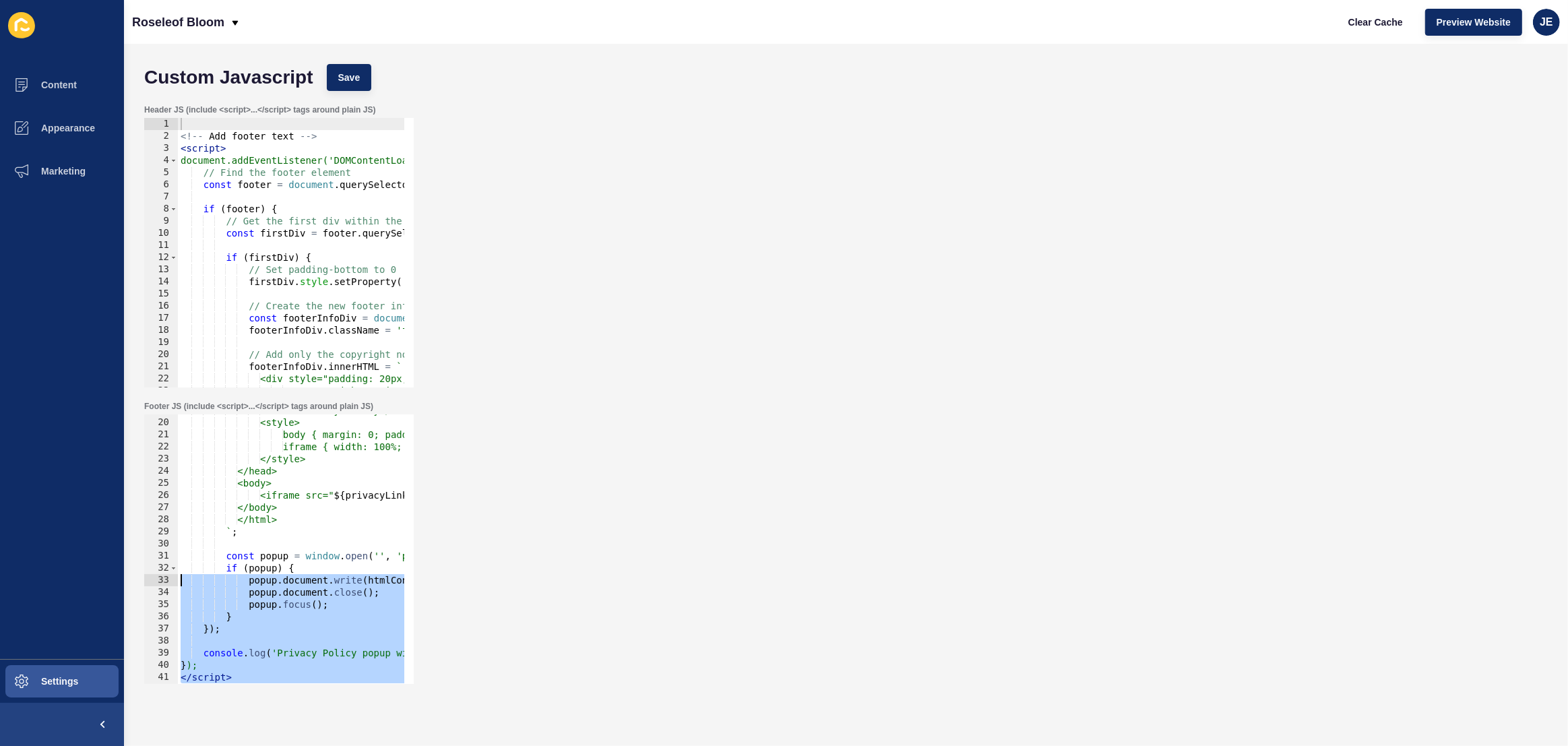
scroll to position [376, 0]
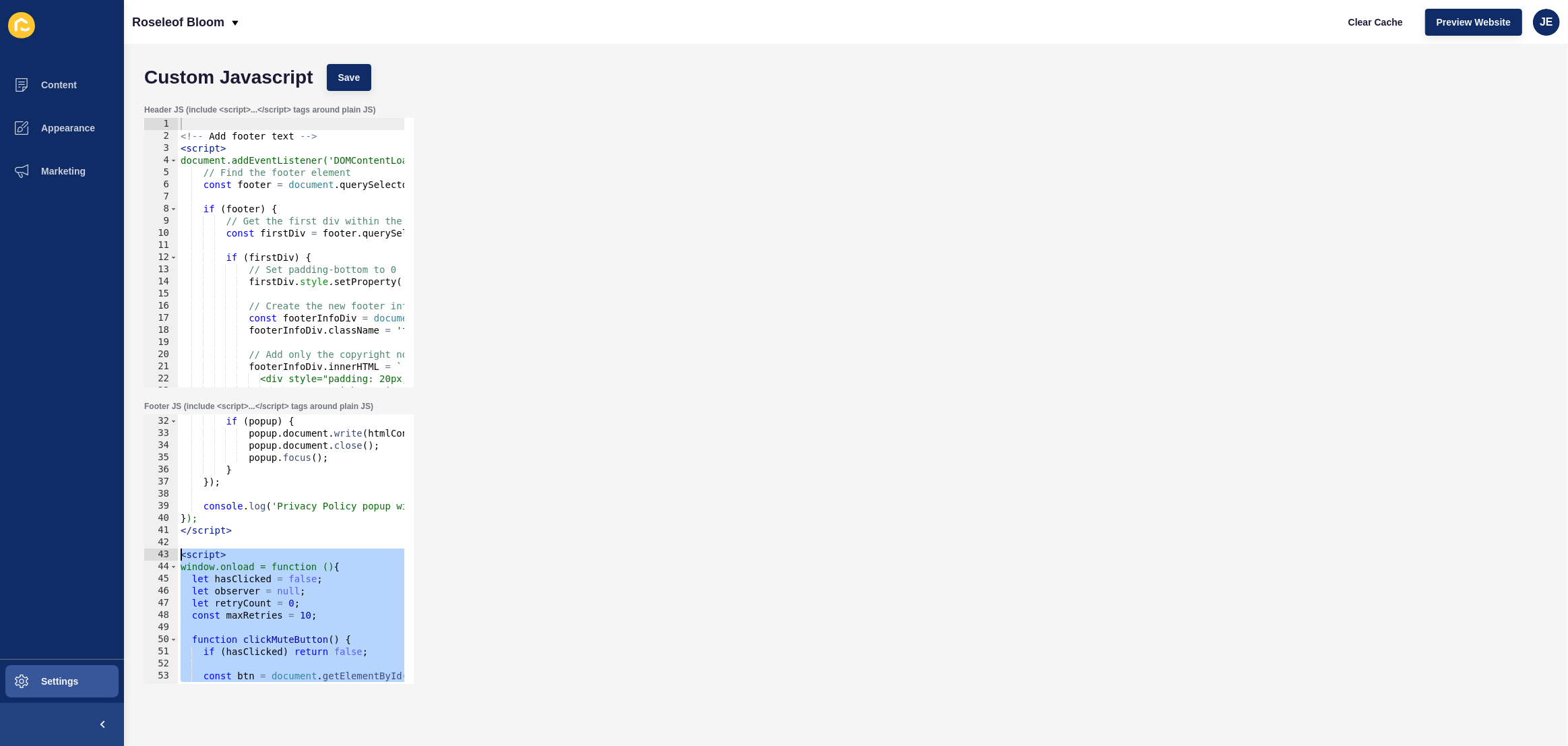
drag, startPoint x: 248, startPoint y: 631, endPoint x: 171, endPoint y: 559, distance: 105.4
click at [171, 559] on div "return; } 31 32 33 34 35 36 37 38 39 40 41 42 43 44 45 46 47 48 49 50 51 52 53 …" at bounding box center [279, 549] width 269 height 270
paste textarea "/script>"
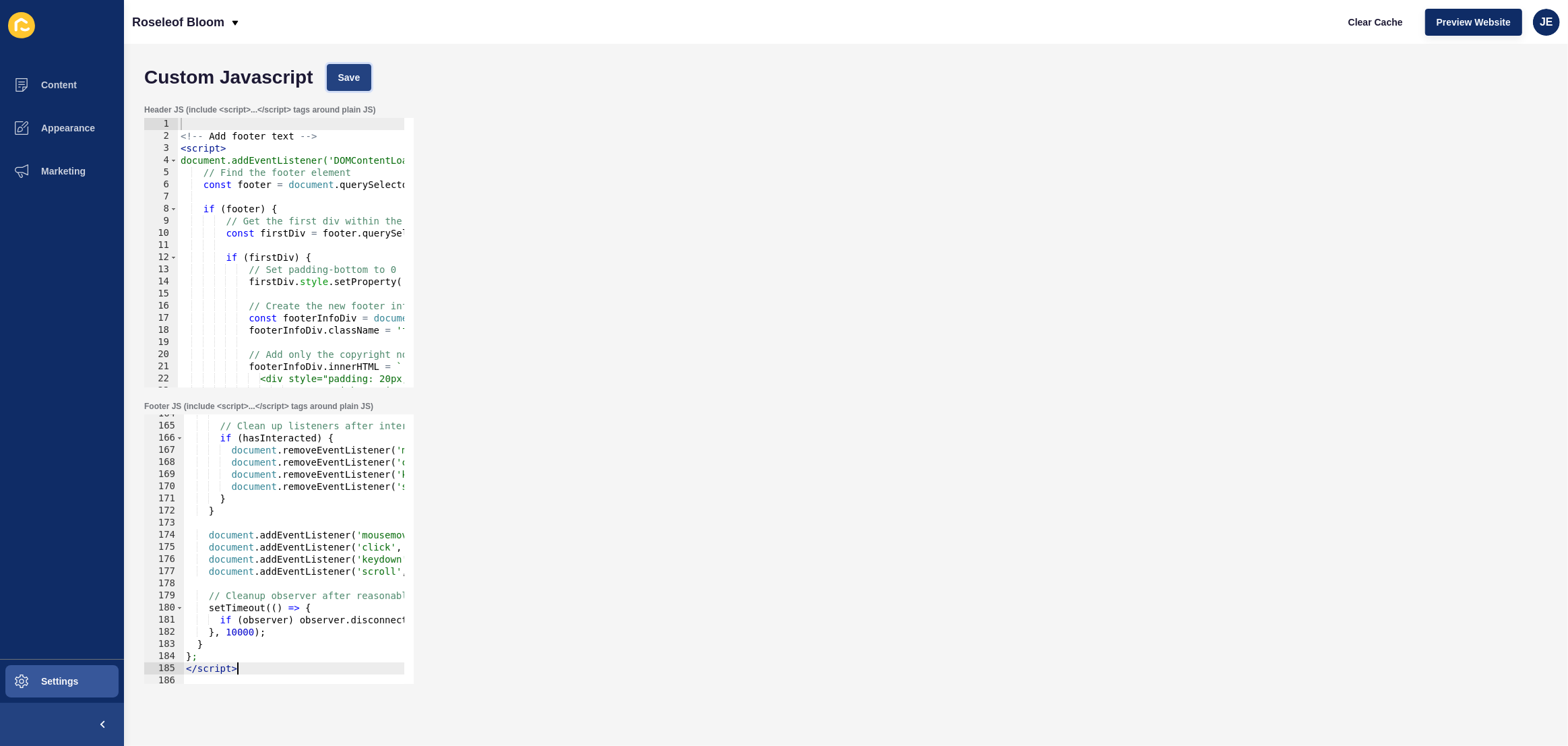
click at [341, 74] on span "Save" at bounding box center [350, 78] width 22 height 14
click at [1369, 21] on span "Clear Cache" at bounding box center [1375, 22] width 54 height 14
click at [1449, 24] on span "Preview Website" at bounding box center [1474, 22] width 74 height 14
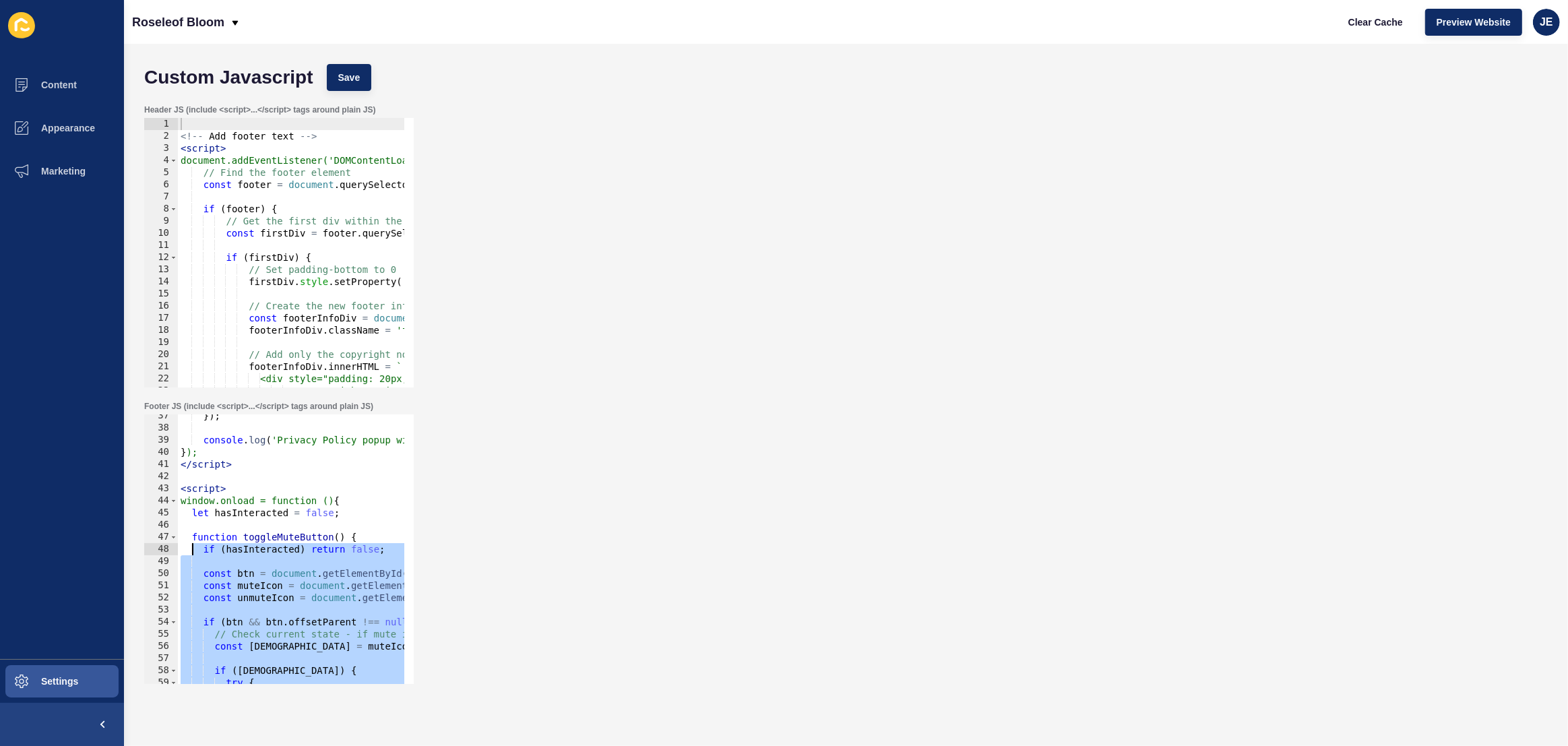
scroll to position [368, 0]
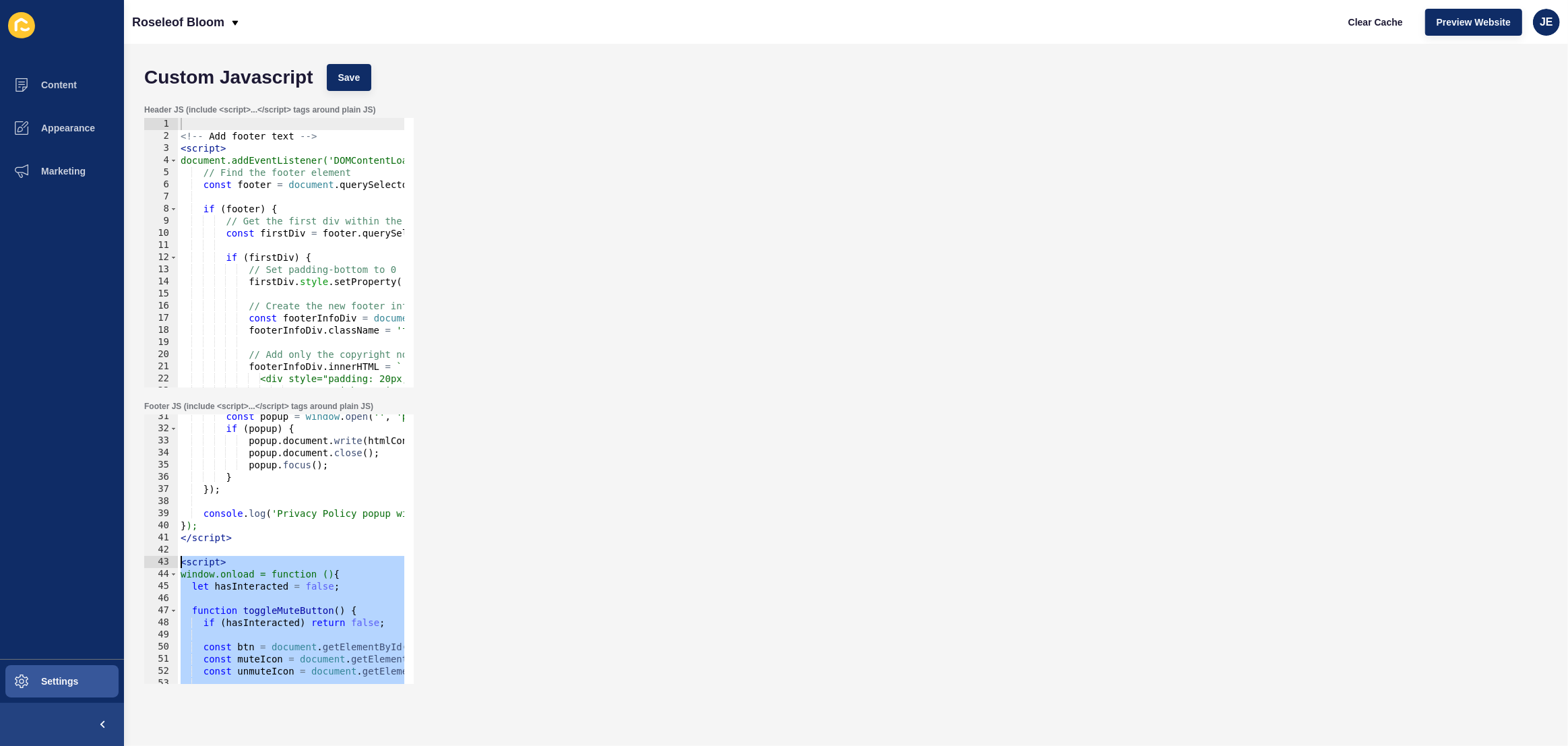
drag, startPoint x: 251, startPoint y: 598, endPoint x: 171, endPoint y: 565, distance: 86.5
click at [171, 564] on div "</script> 31 32 33 34 35 36 37 38 39 40 41 42 43 44 45 46 47 48 49 50 51 52 53 …" at bounding box center [279, 549] width 269 height 270
paste textarea "/script>"
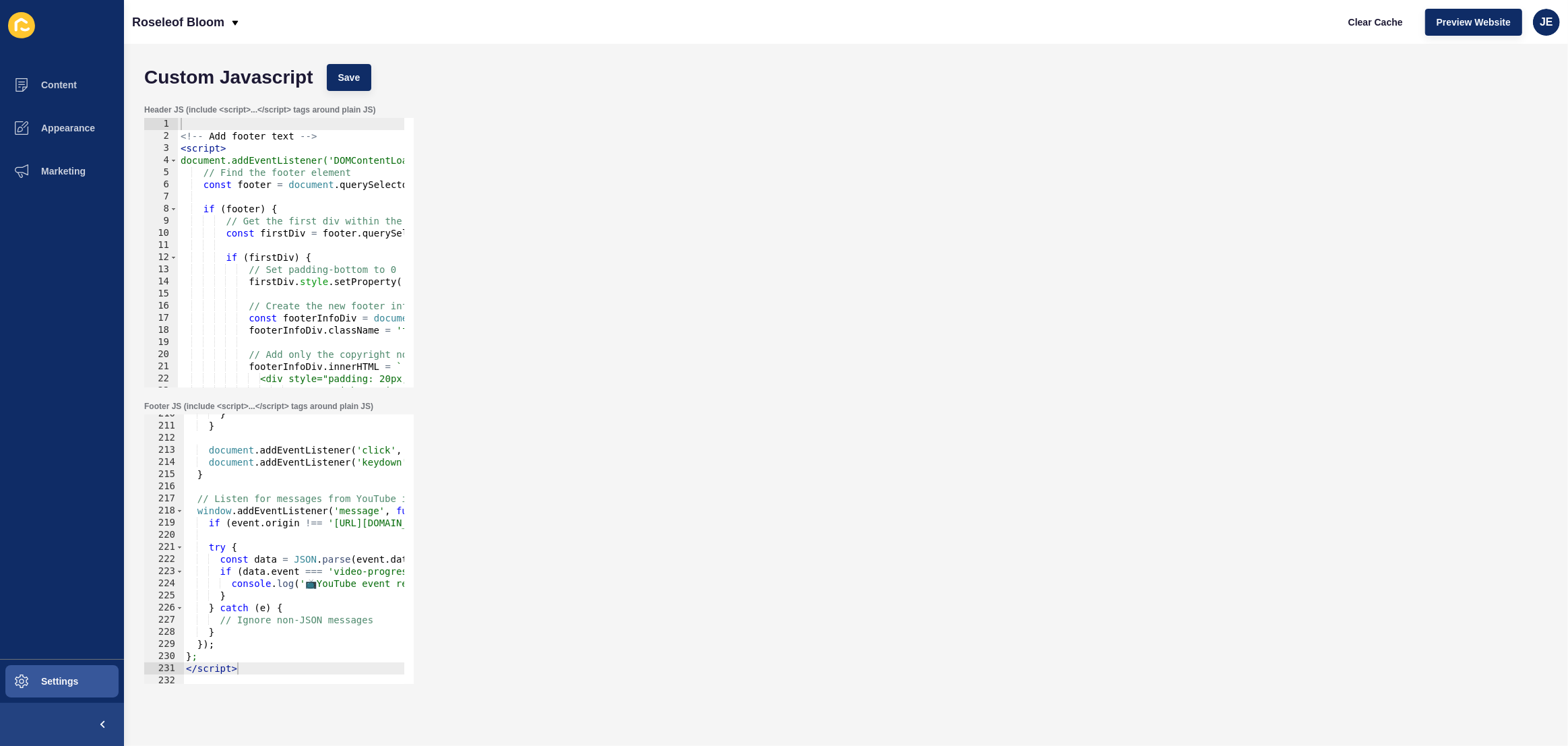
click at [348, 64] on div "Custom Javascript Save" at bounding box center [845, 78] width 1417 height 41
click at [380, 78] on div "Custom Javascript Save" at bounding box center [845, 78] width 1417 height 41
click at [365, 81] on button "Save" at bounding box center [349, 77] width 45 height 27
click at [1367, 25] on span "Clear Cache" at bounding box center [1375, 22] width 54 height 14
click at [1453, 17] on span "Preview Website" at bounding box center [1474, 22] width 74 height 14
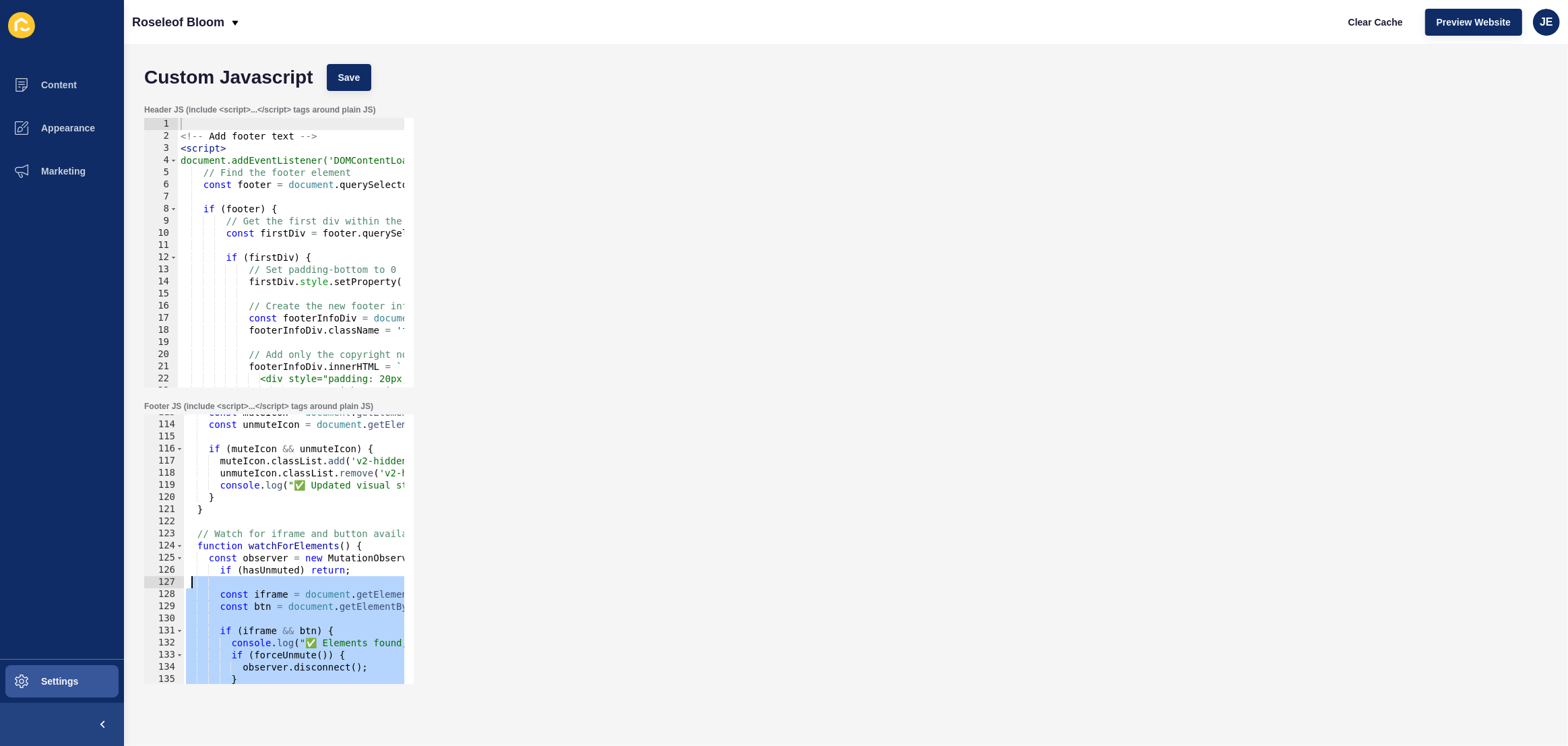
drag, startPoint x: 250, startPoint y: 670, endPoint x: 194, endPoint y: 588, distance: 99.3
click at [190, 585] on div "const muteIcon = document . getElementById ( "mute-icon" ) ; const unmuteIcon =…" at bounding box center [497, 548] width 628 height 284
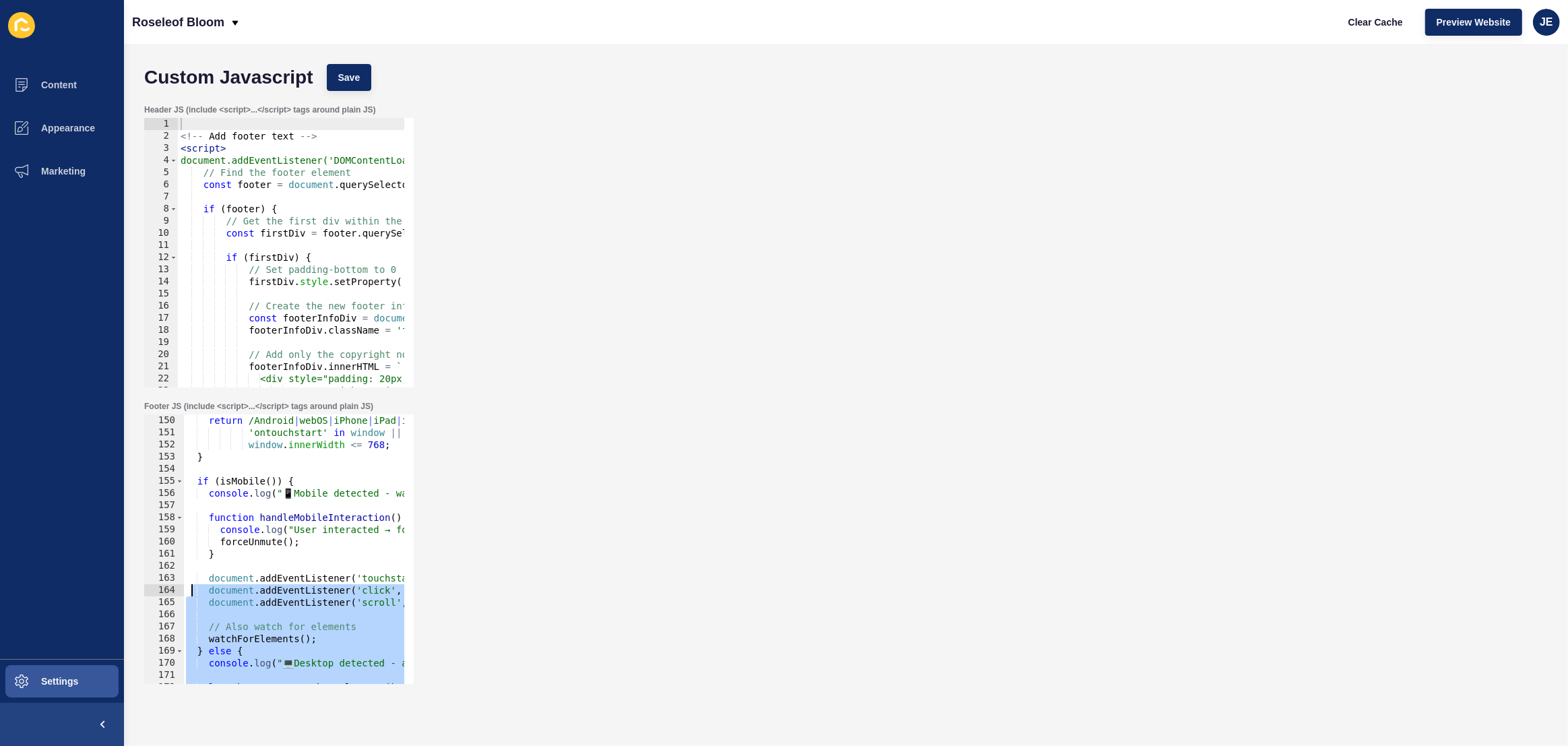
click at [217, 584] on div "return /Android | webOS | iPhone | iPad | iPod | BlackBerry | IEMobile | Opera …" at bounding box center [497, 557] width 628 height 284
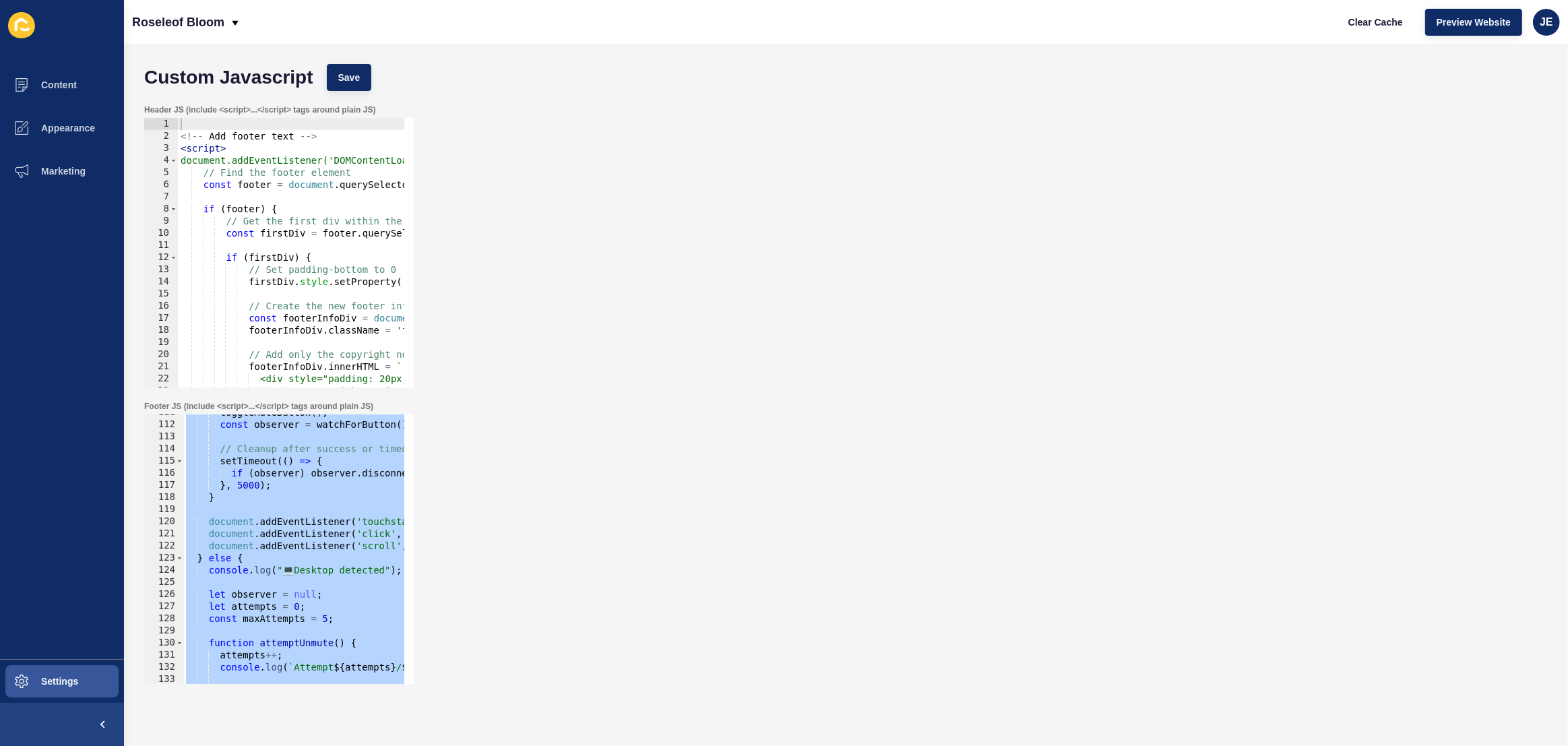
scroll to position [1380, 0]
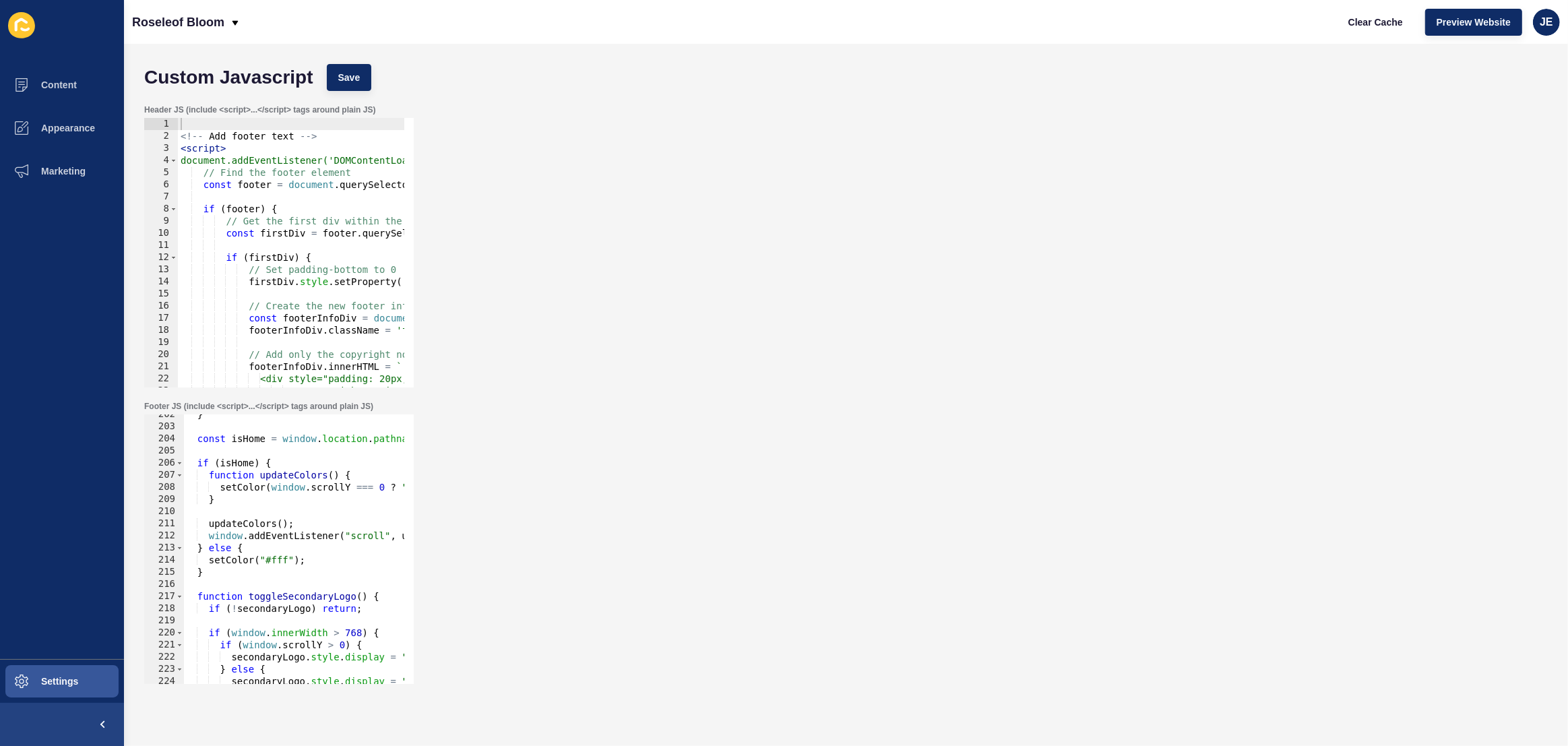
click at [284, 547] on div "} const isHome = window . location . pathname === "/" ; if ( isHome ) { functio…" at bounding box center [497, 550] width 628 height 284
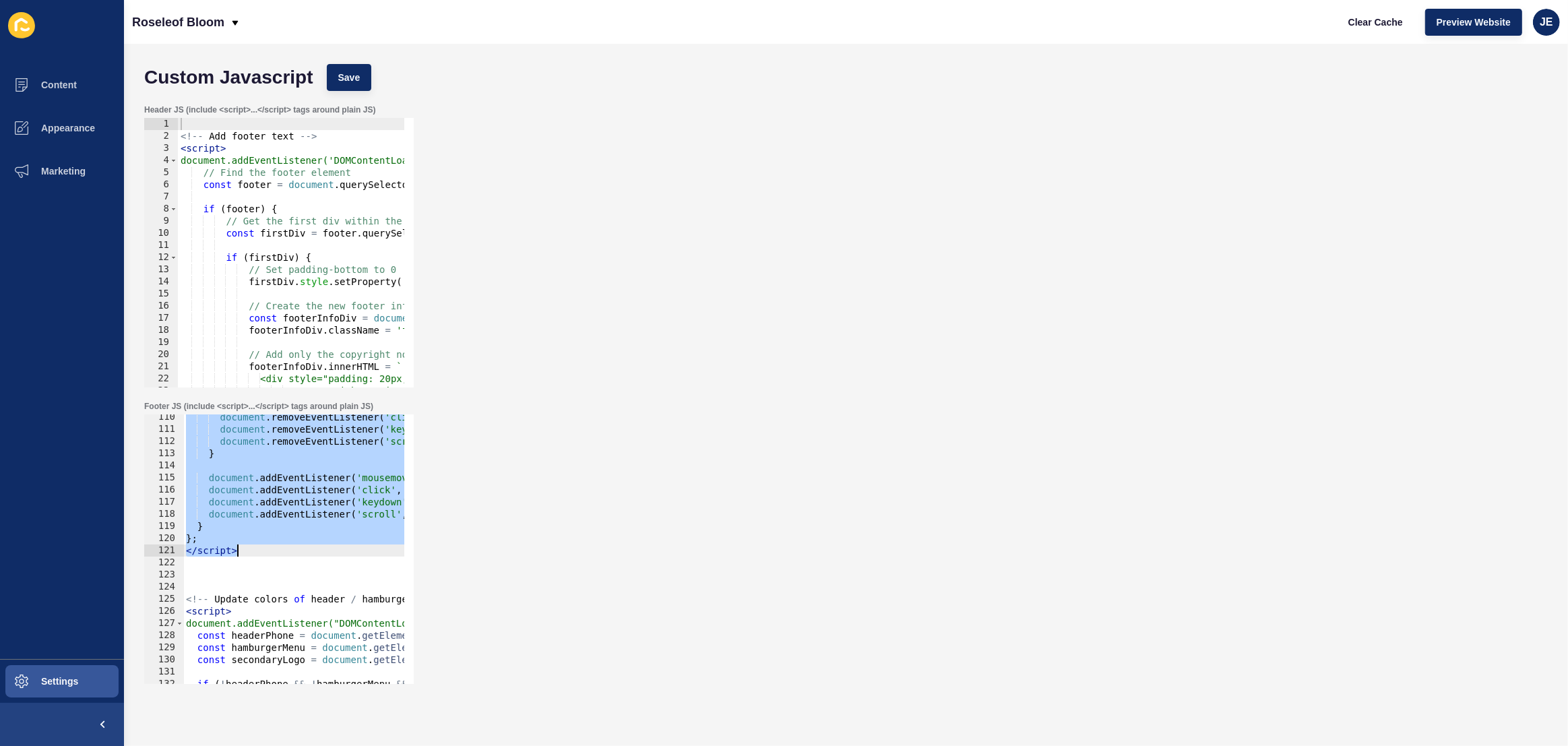
scroll to position [1326, 0]
click at [236, 554] on div "document . removeEventListener ( 'click' , handleDesktopUnlock ) ; document . r…" at bounding box center [497, 553] width 628 height 284
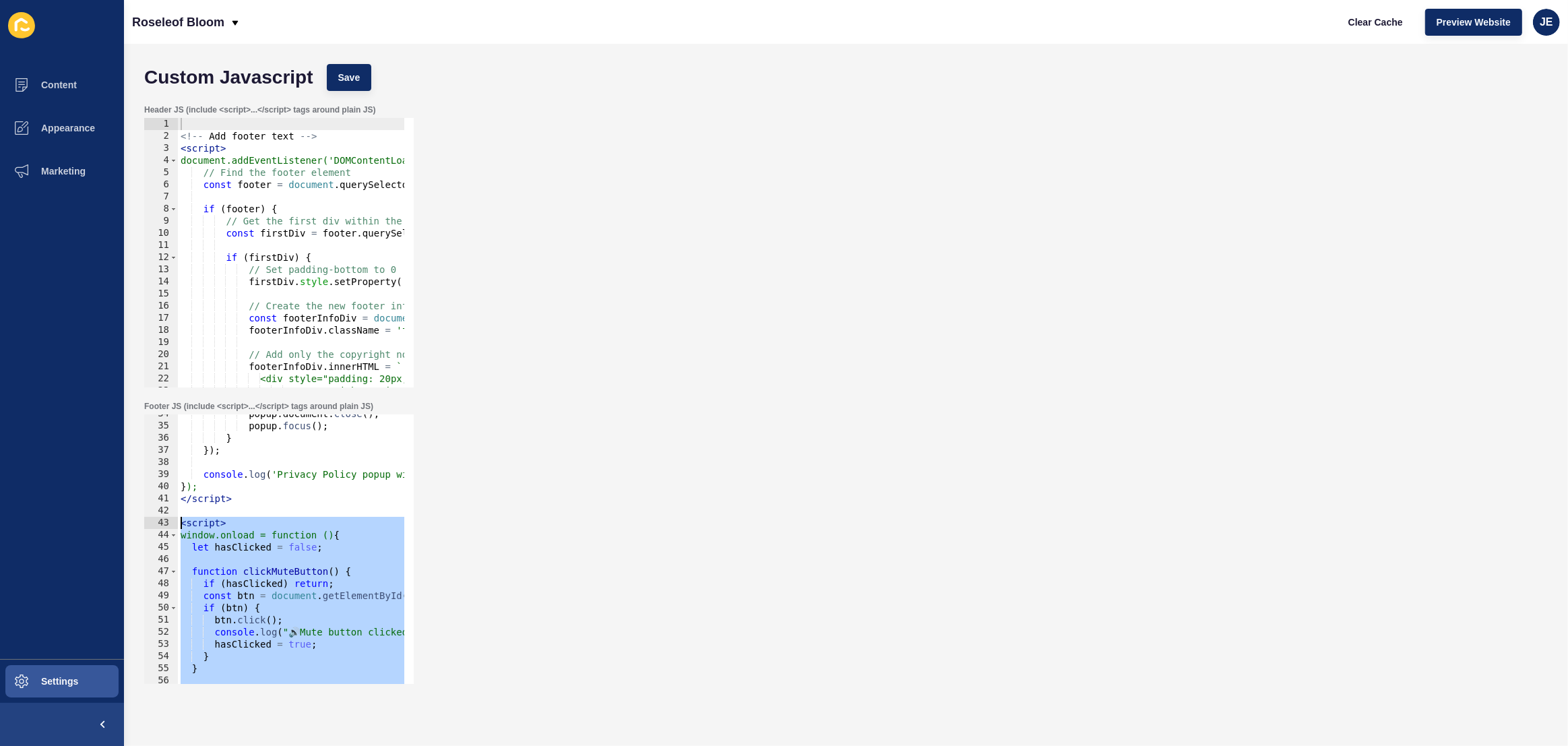
scroll to position [371, 0]
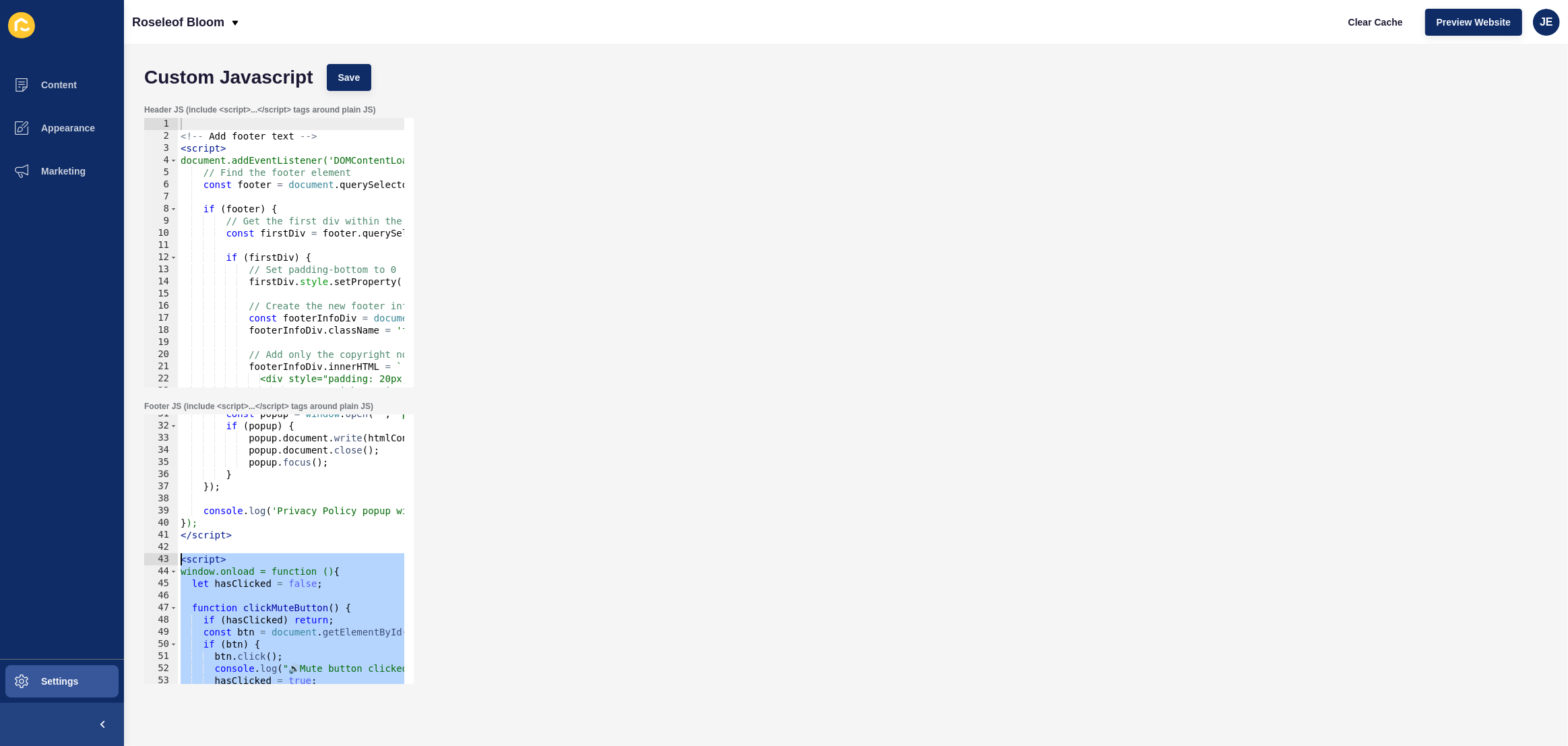
drag, startPoint x: 250, startPoint y: 552, endPoint x: 169, endPoint y: 560, distance: 81.4
click at [169, 560] on div "</script> 31 32 33 34 35 36 37 38 39 40 41 42 43 44 45 46 47 48 49 50 51 52 53 …" at bounding box center [279, 549] width 269 height 270
paste textarea "/script>"
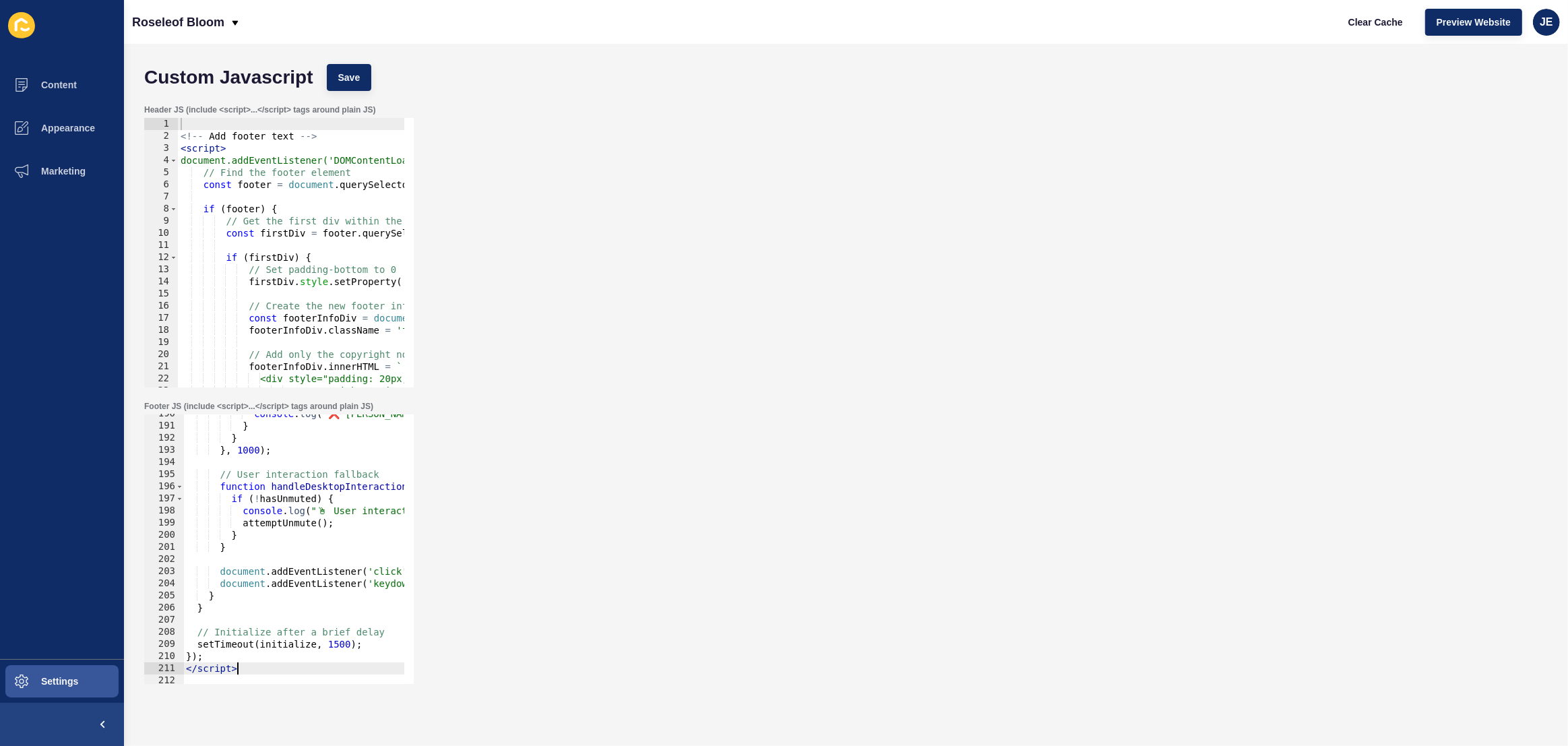
scroll to position [2299, 0]
click at [358, 78] on span "Save" at bounding box center [350, 78] width 22 height 14
click at [1382, 18] on span "Clear Cache" at bounding box center [1375, 22] width 54 height 14
click at [1466, 21] on span "Preview Website" at bounding box center [1474, 22] width 74 height 14
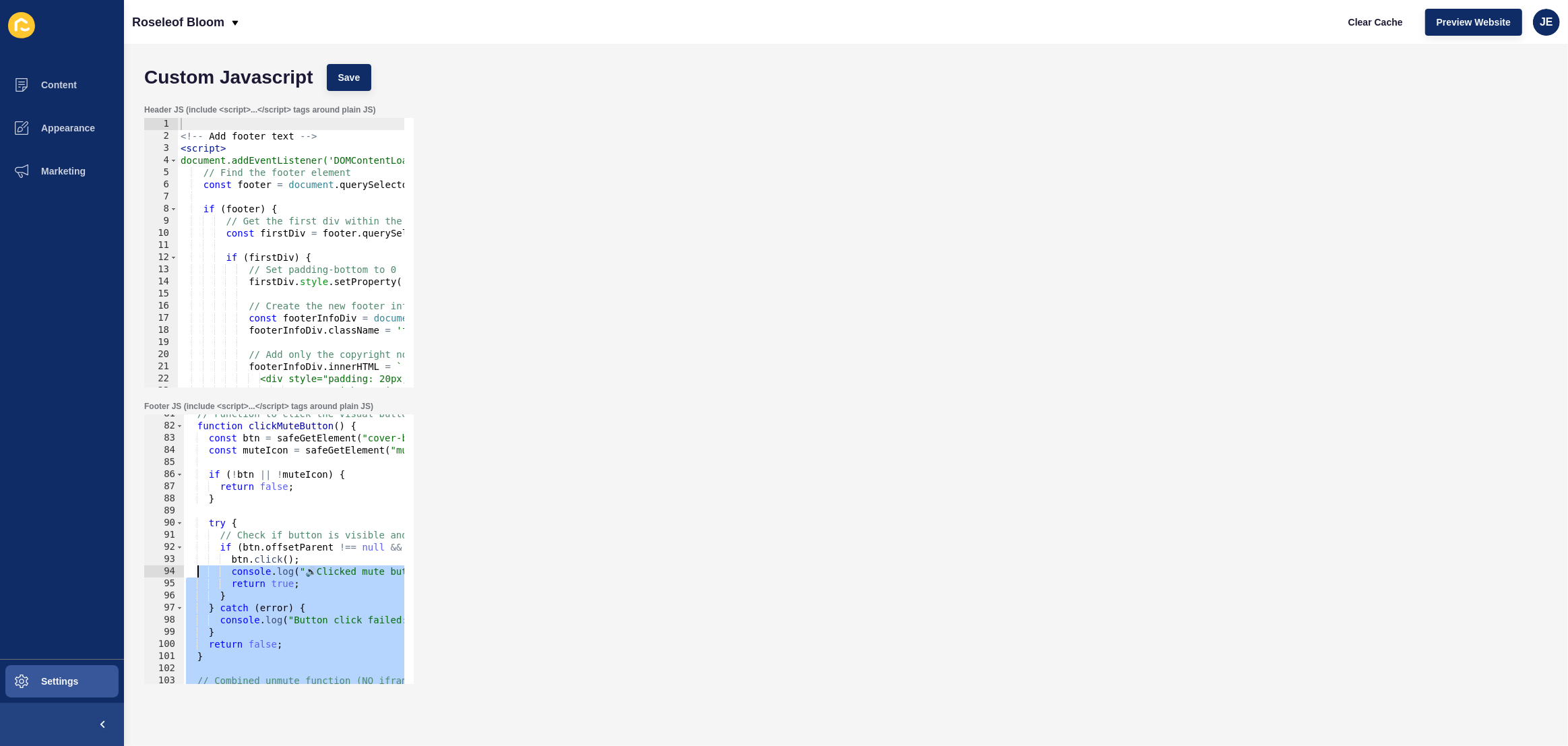
scroll to position [903, 0]
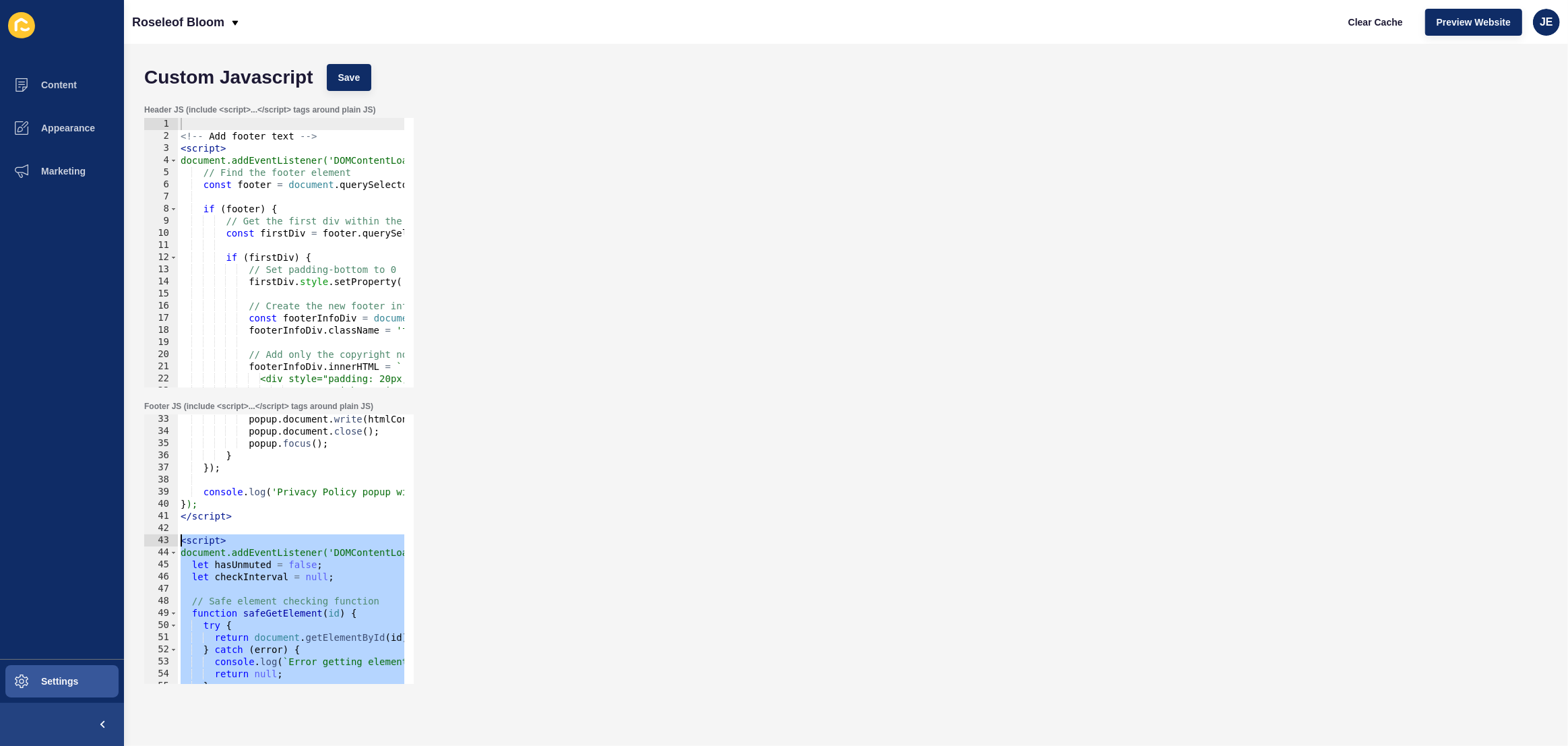
drag, startPoint x: 244, startPoint y: 665, endPoint x: 169, endPoint y: 537, distance: 148.4
click at [169, 537] on div "</script> 33 34 35 36 37 38 39 40 41 42 43 44 45 46 47 48 49 50 51 52 53 54 55 …" at bounding box center [279, 549] width 269 height 270
paste textarea "/script>"
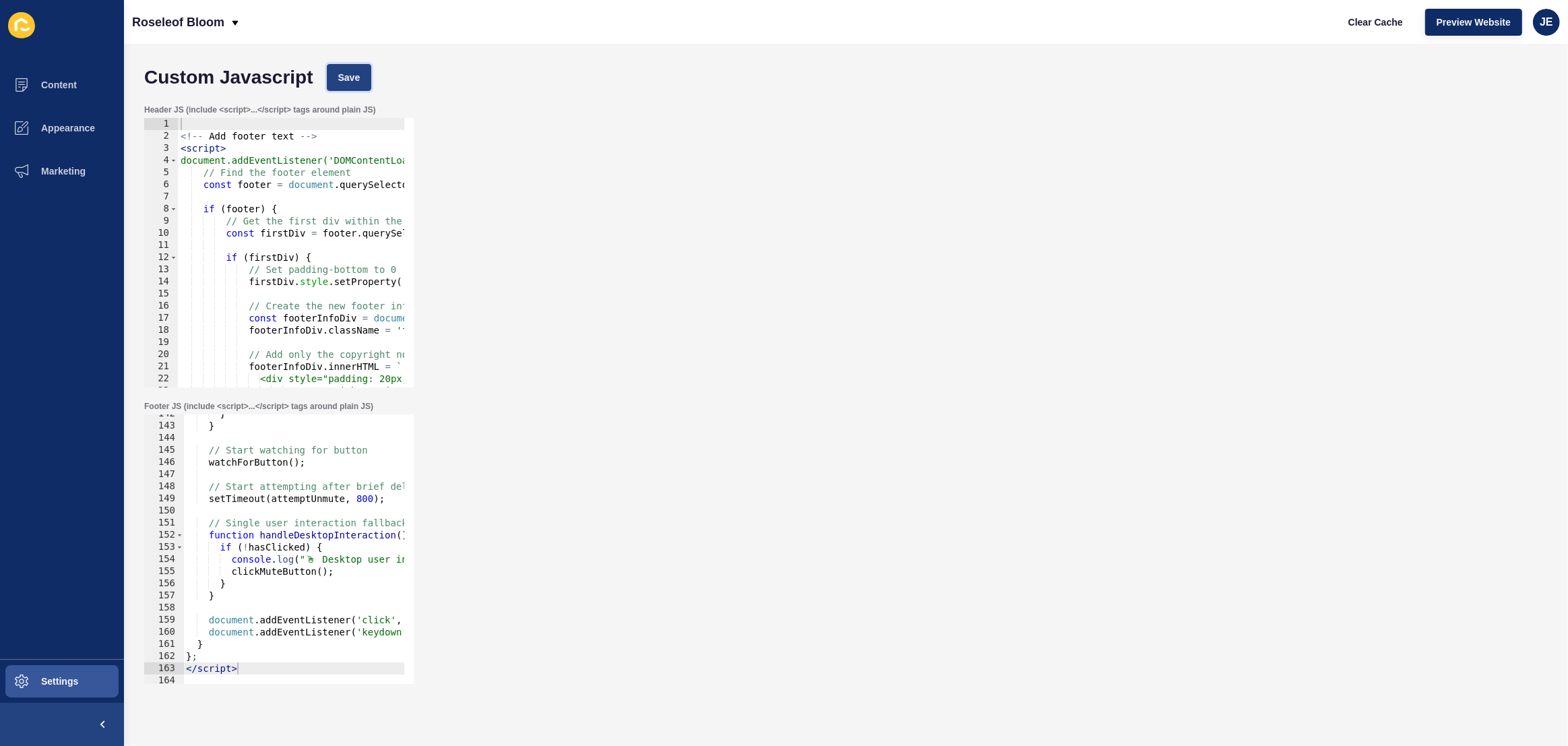
click at [345, 66] on button "Save" at bounding box center [349, 77] width 45 height 27
click at [1361, 18] on span "Clear Cache" at bounding box center [1375, 22] width 54 height 14
click at [1435, 24] on button "Preview Website" at bounding box center [1473, 21] width 97 height 27
click at [291, 528] on div "} } // Start watching for button watchForButton ( ) ; // Start attempting after…" at bounding box center [497, 550] width 628 height 284
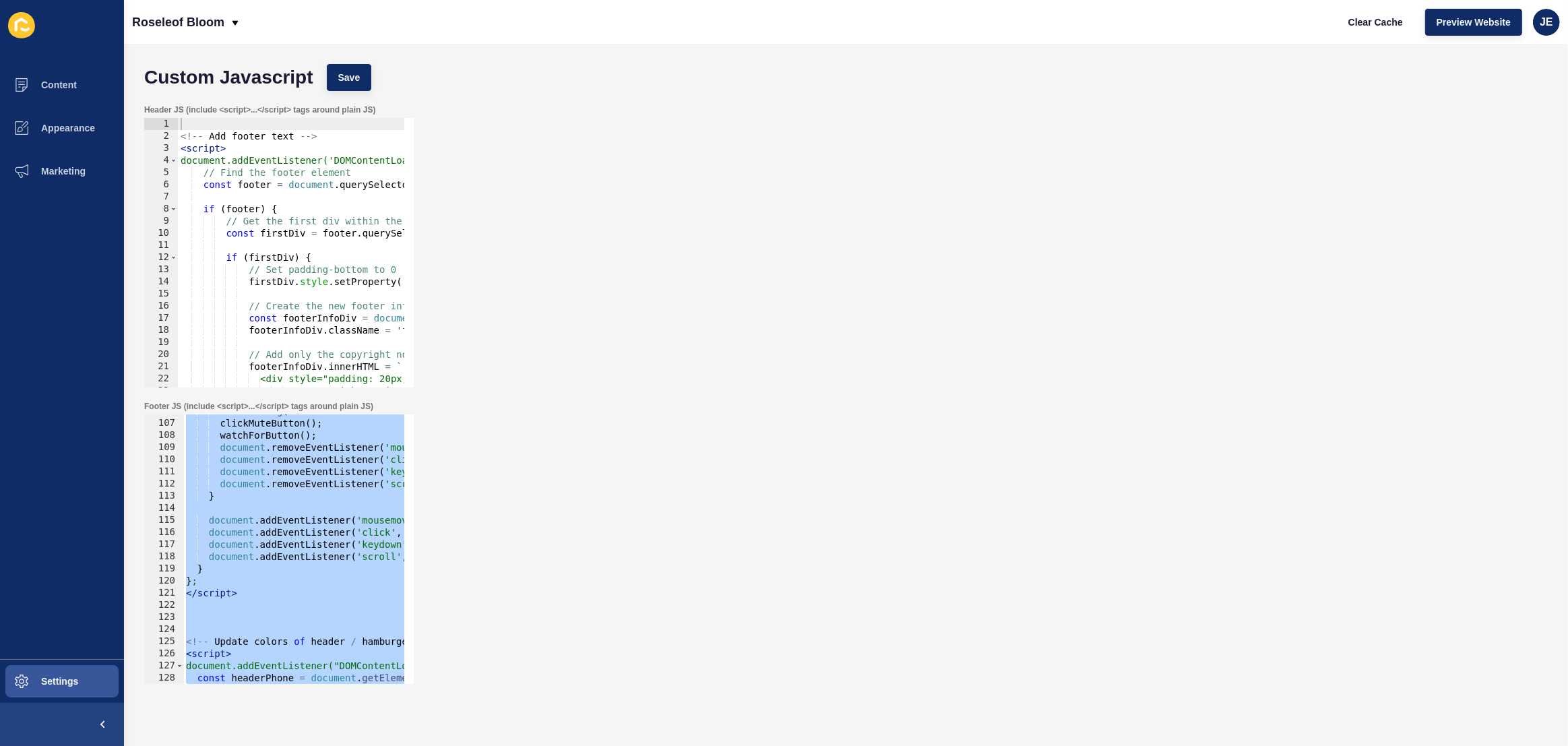
scroll to position [1246, 0]
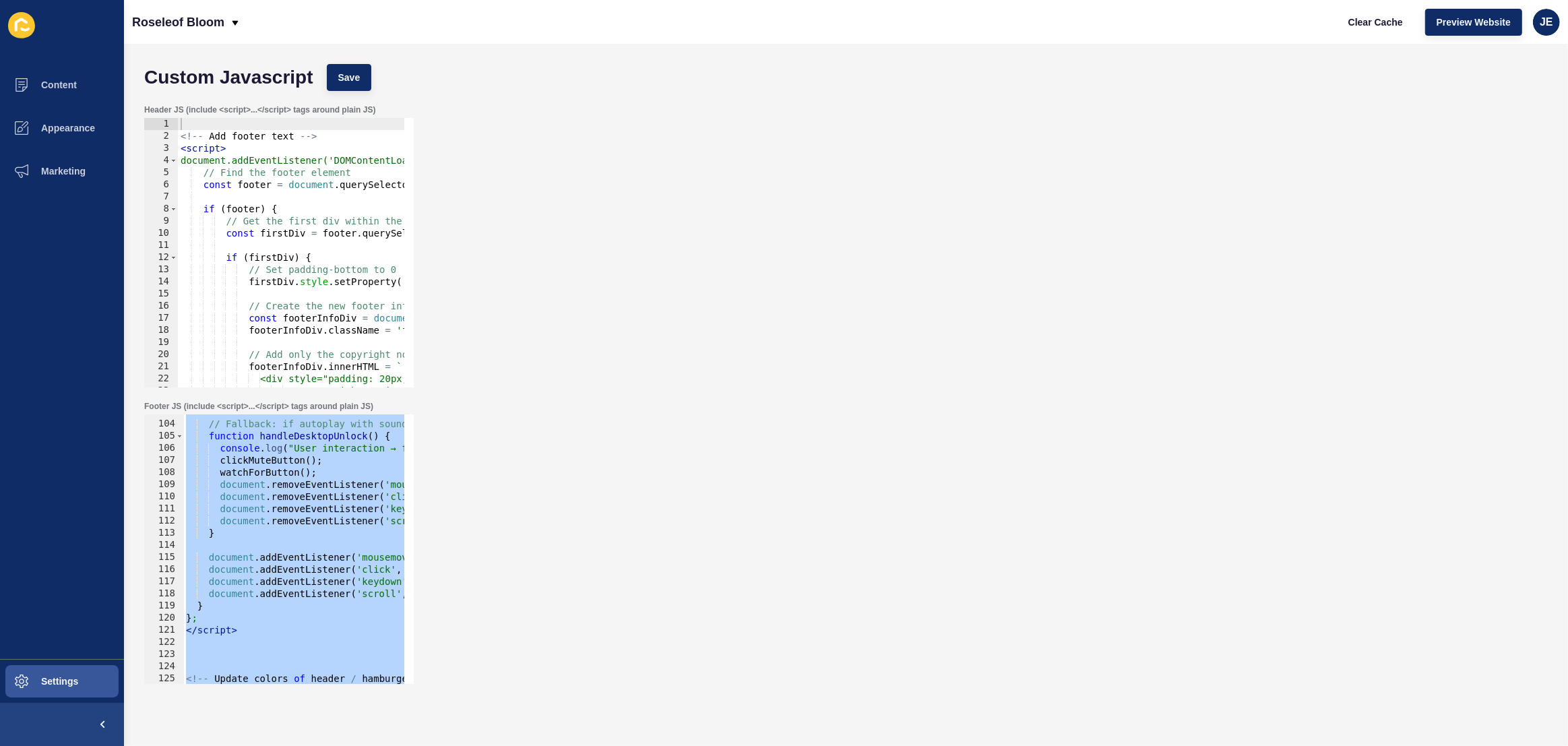
click at [307, 500] on div "// Fallback: if autoplay with sound blocked → unlock on first interaction funct…" at bounding box center [497, 548] width 628 height 284
type textarea "document.removeEventListener('click', handleDesktopUnlock);"
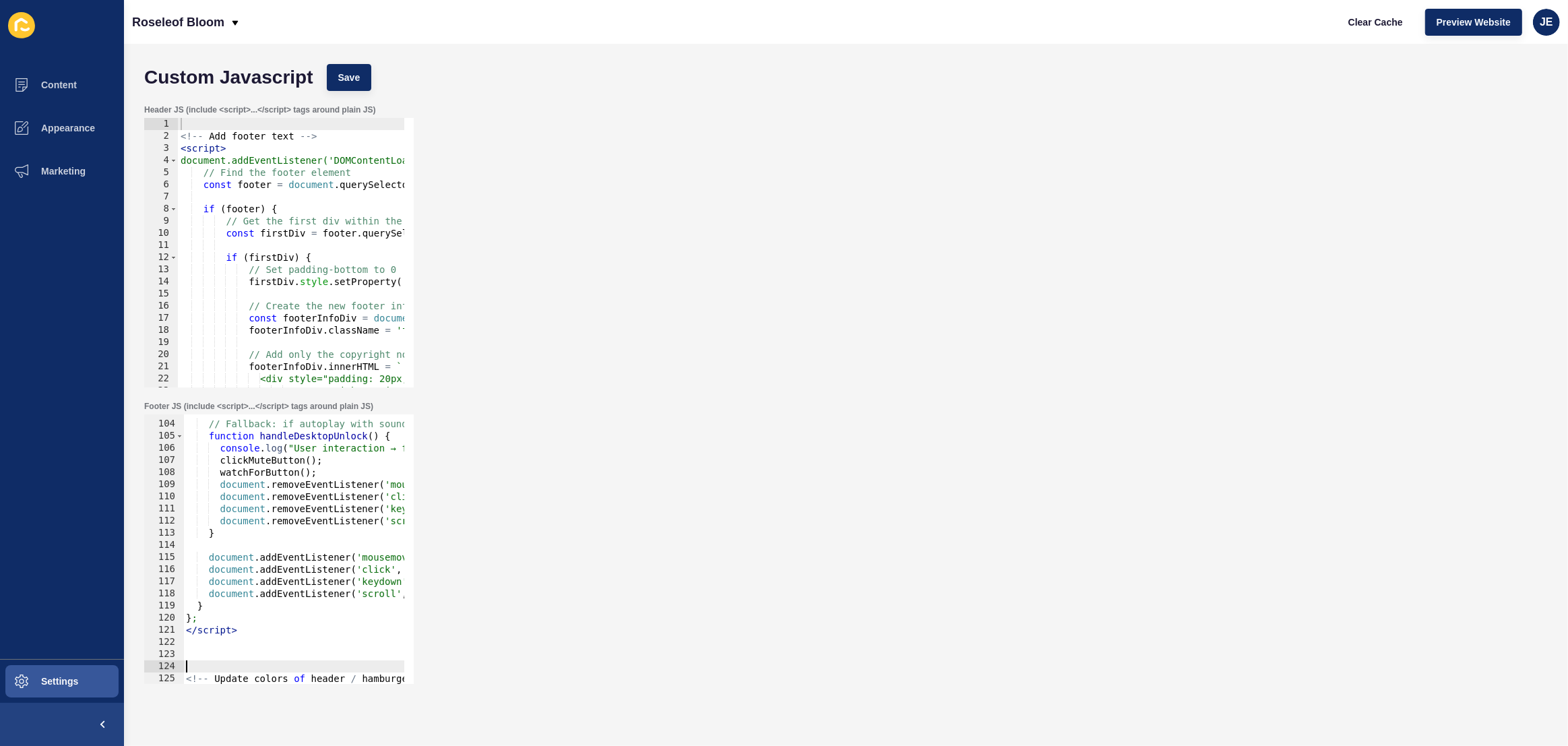
click at [266, 663] on div "// Fallback: if autoplay with sound blocked → unlock on first interaction funct…" at bounding box center [497, 548] width 628 height 284
click at [359, 71] on span "Save" at bounding box center [350, 78] width 22 height 14
click at [1345, 28] on button "Clear Cache" at bounding box center [1376, 21] width 78 height 27
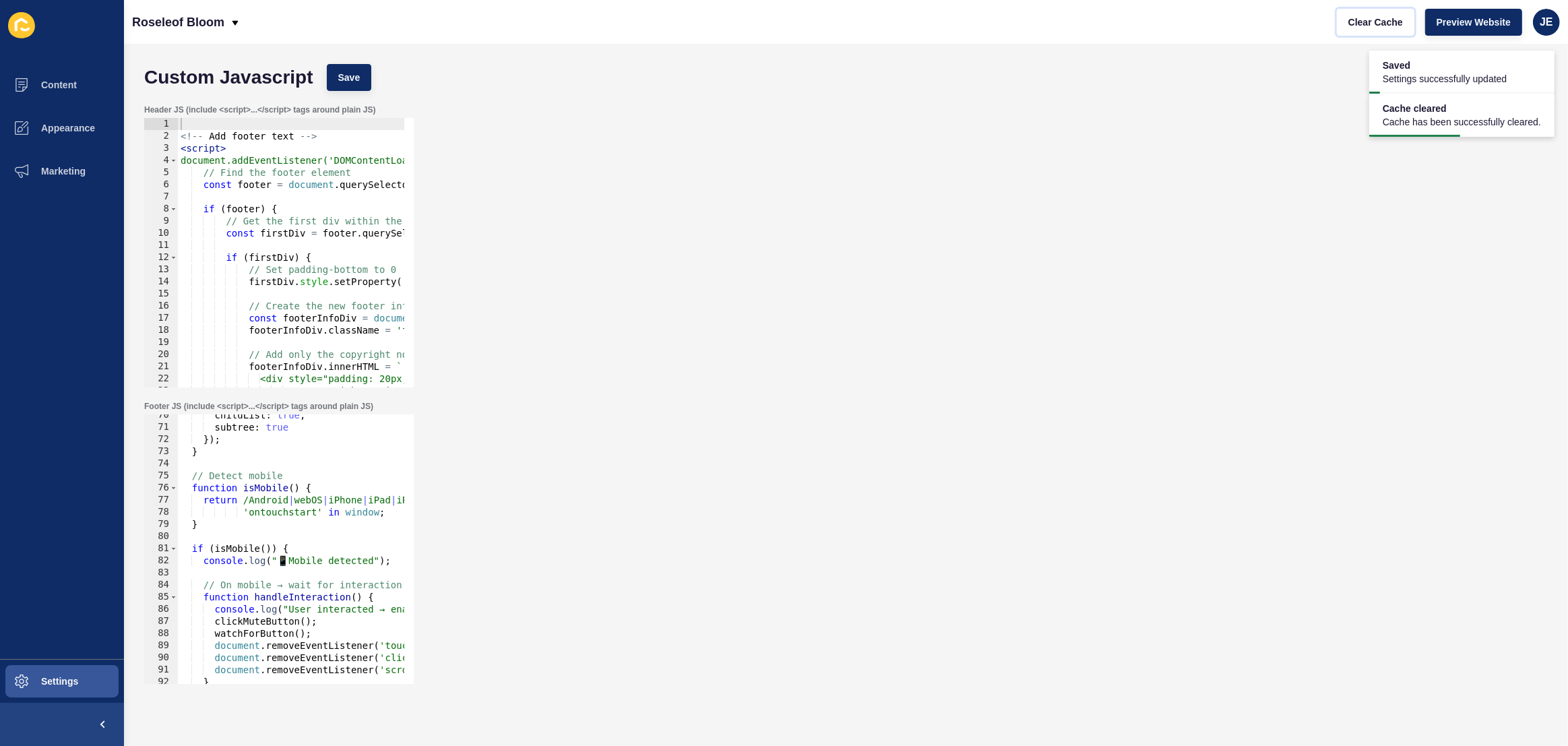
scroll to position [768, 0]
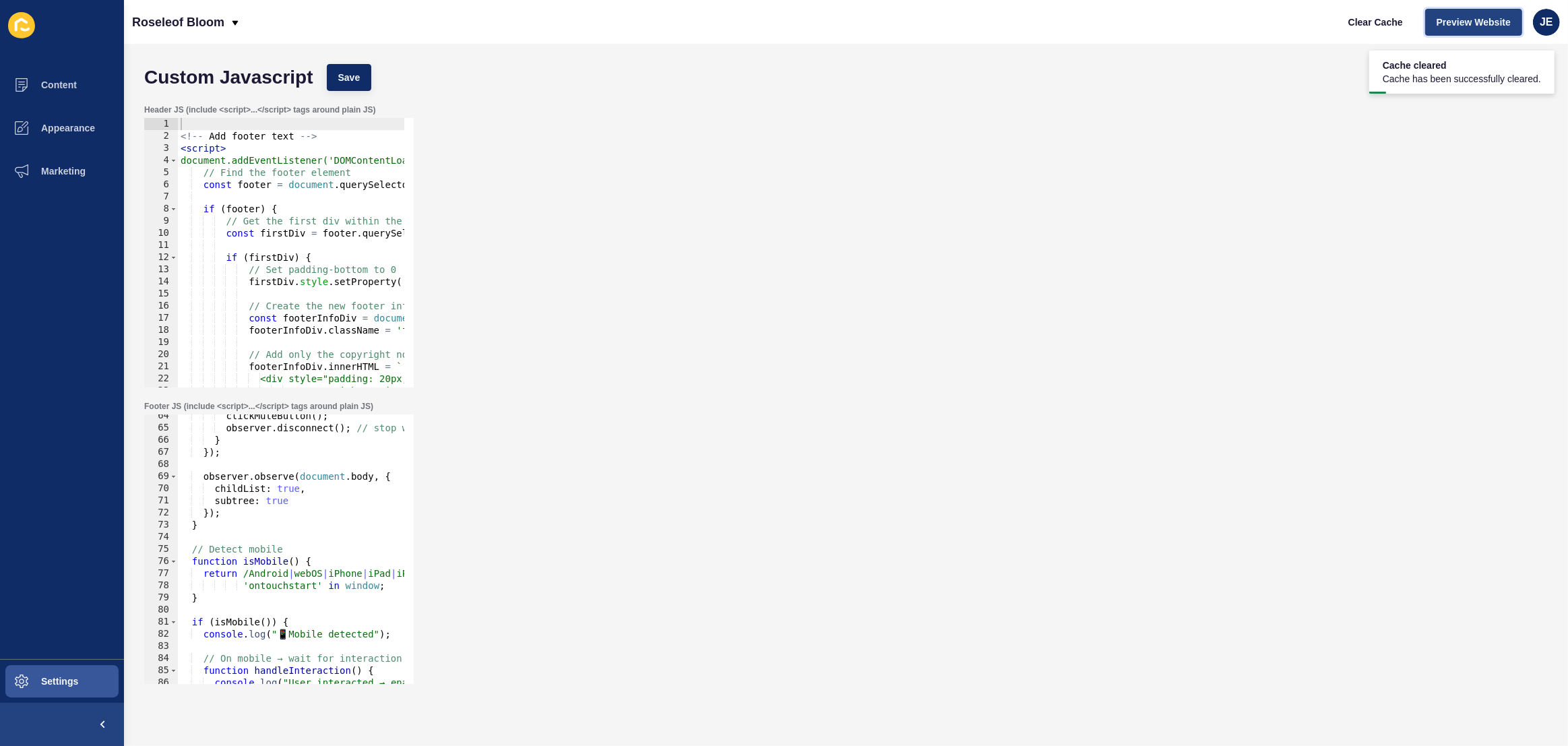
click at [1429, 23] on button "Preview Website" at bounding box center [1473, 21] width 97 height 27
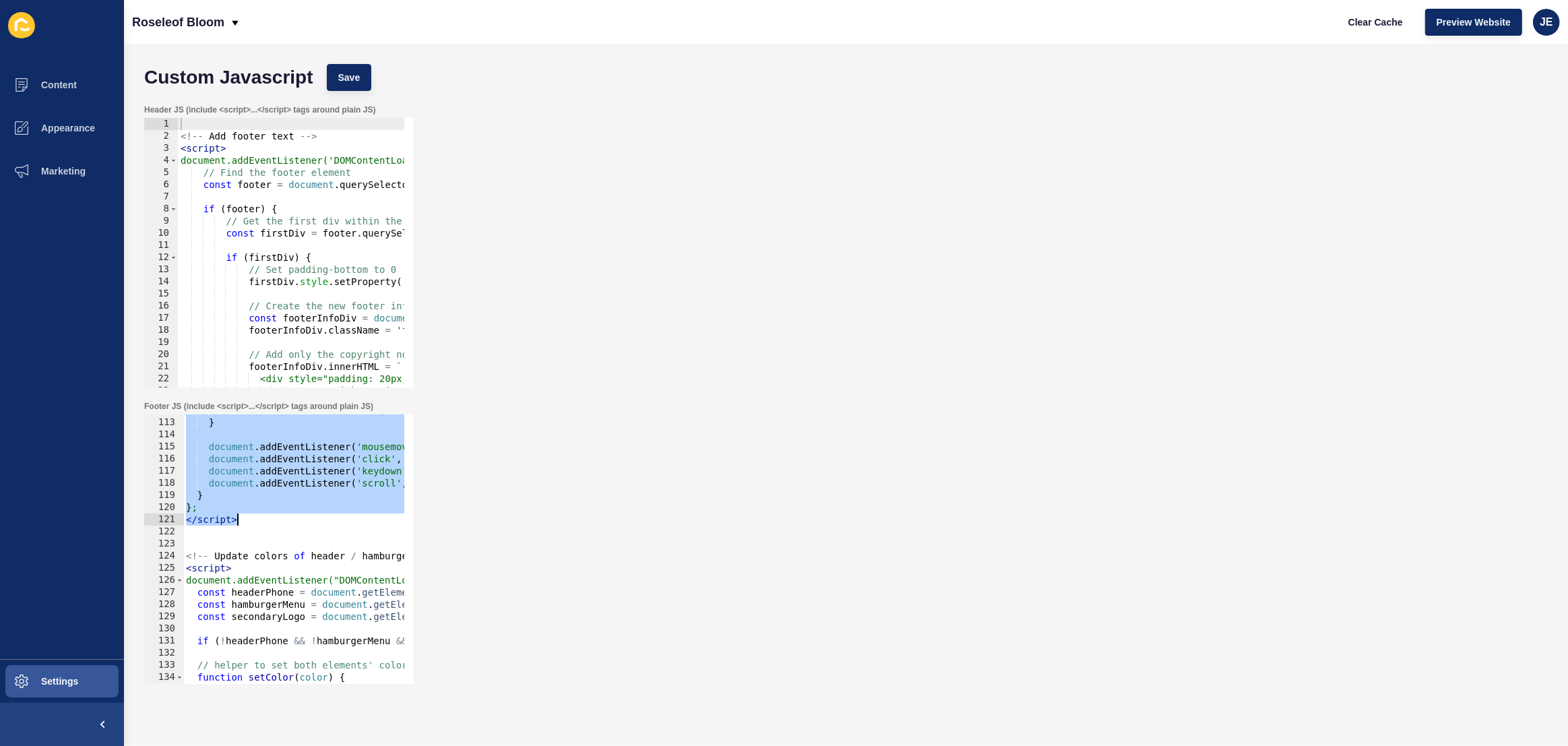
scroll to position [1356, 0]
drag, startPoint x: 178, startPoint y: 458, endPoint x: 254, endPoint y: 523, distance: 100.0
click at [254, 523] on div "document . removeEventListener ( 'scroll' , handleDesktopUnlock ) ; } document …" at bounding box center [497, 547] width 628 height 284
paste textarea
type textarea "</script>"
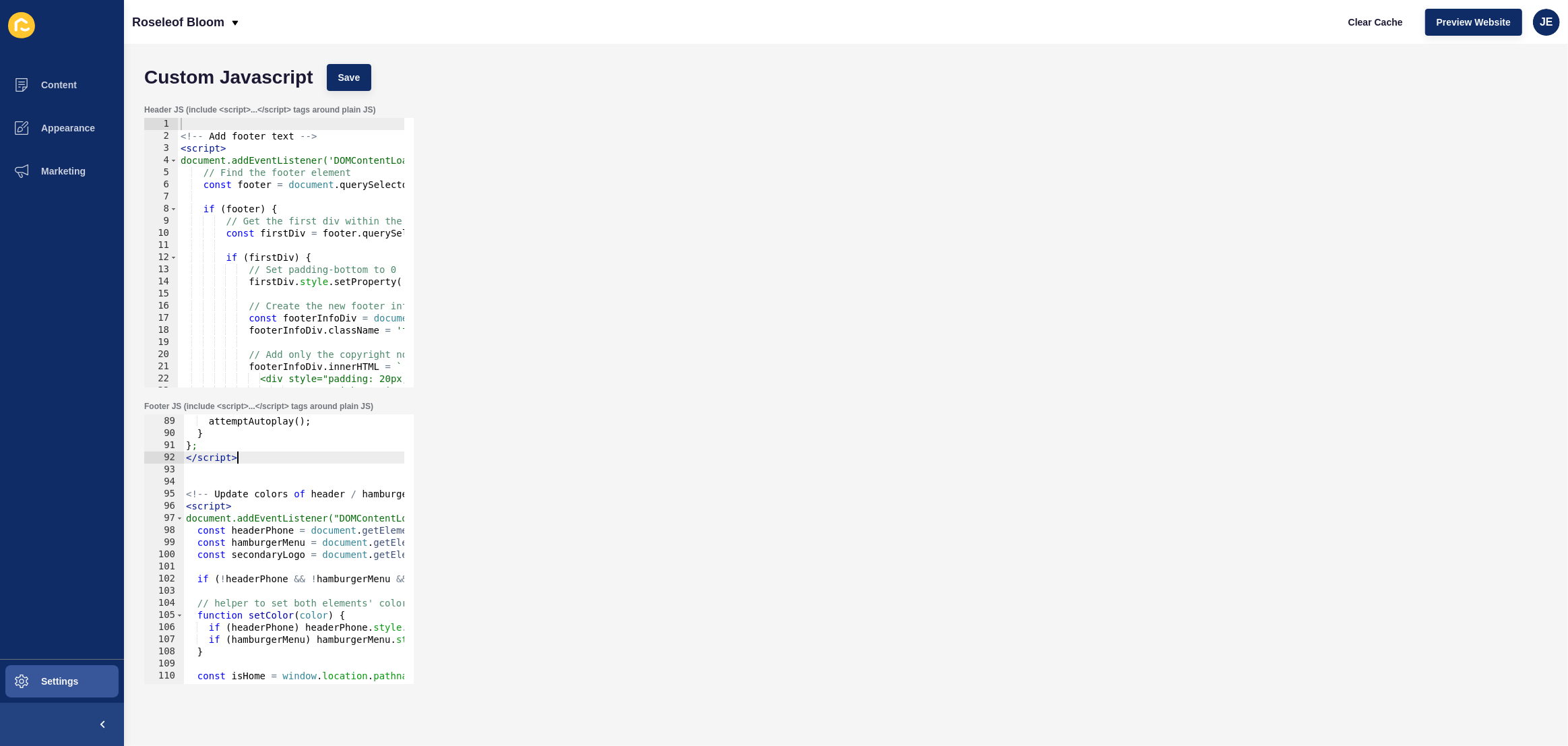
scroll to position [993, 0]
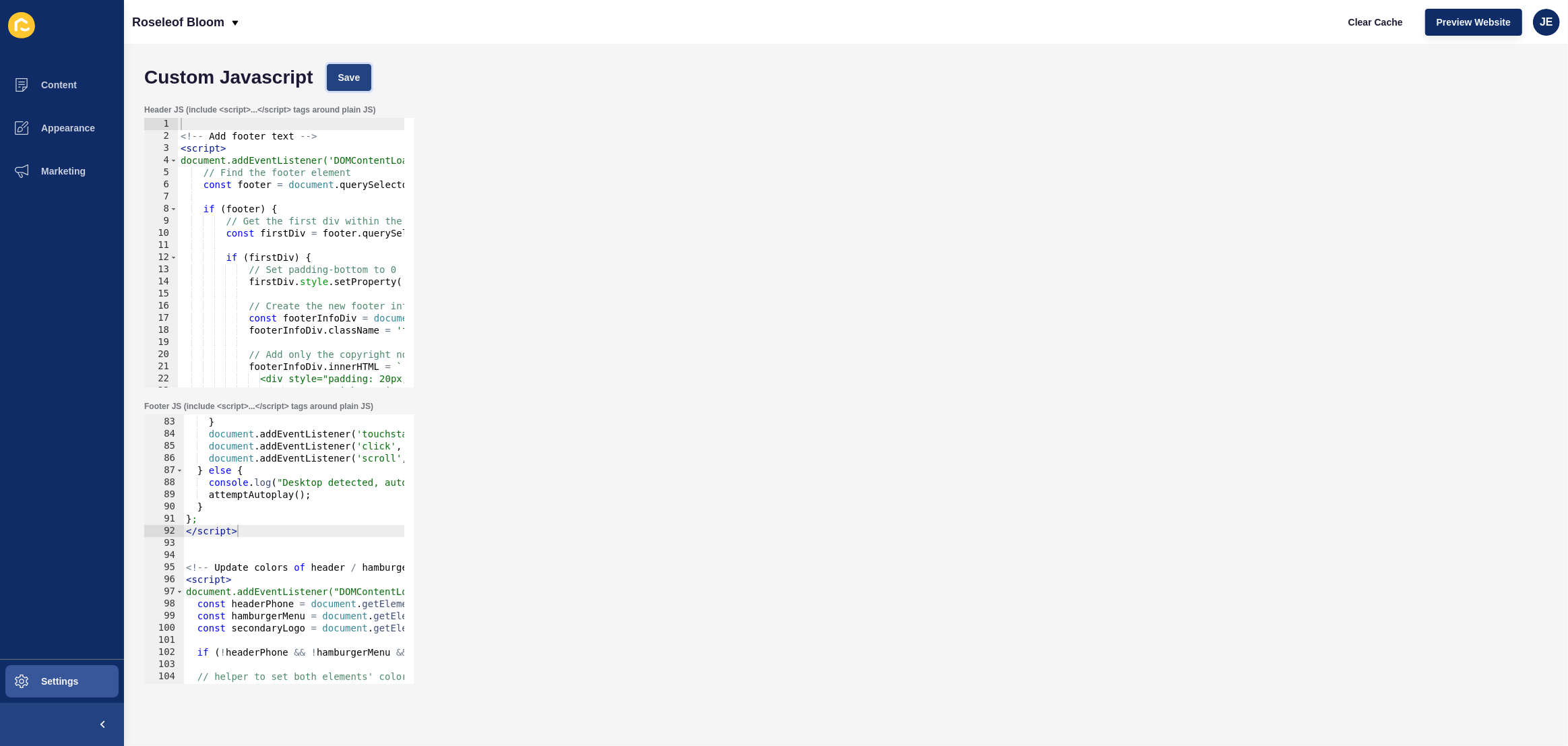
click at [350, 74] on span "Save" at bounding box center [350, 78] width 22 height 14
click at [1364, 20] on span "Clear Cache" at bounding box center [1375, 22] width 54 height 14
click at [1472, 25] on span "Preview Website" at bounding box center [1474, 22] width 74 height 14
click at [286, 538] on div "document . removeEventListener ( 'scroll' , handleInteraction ) ; } document . …" at bounding box center [497, 546] width 628 height 284
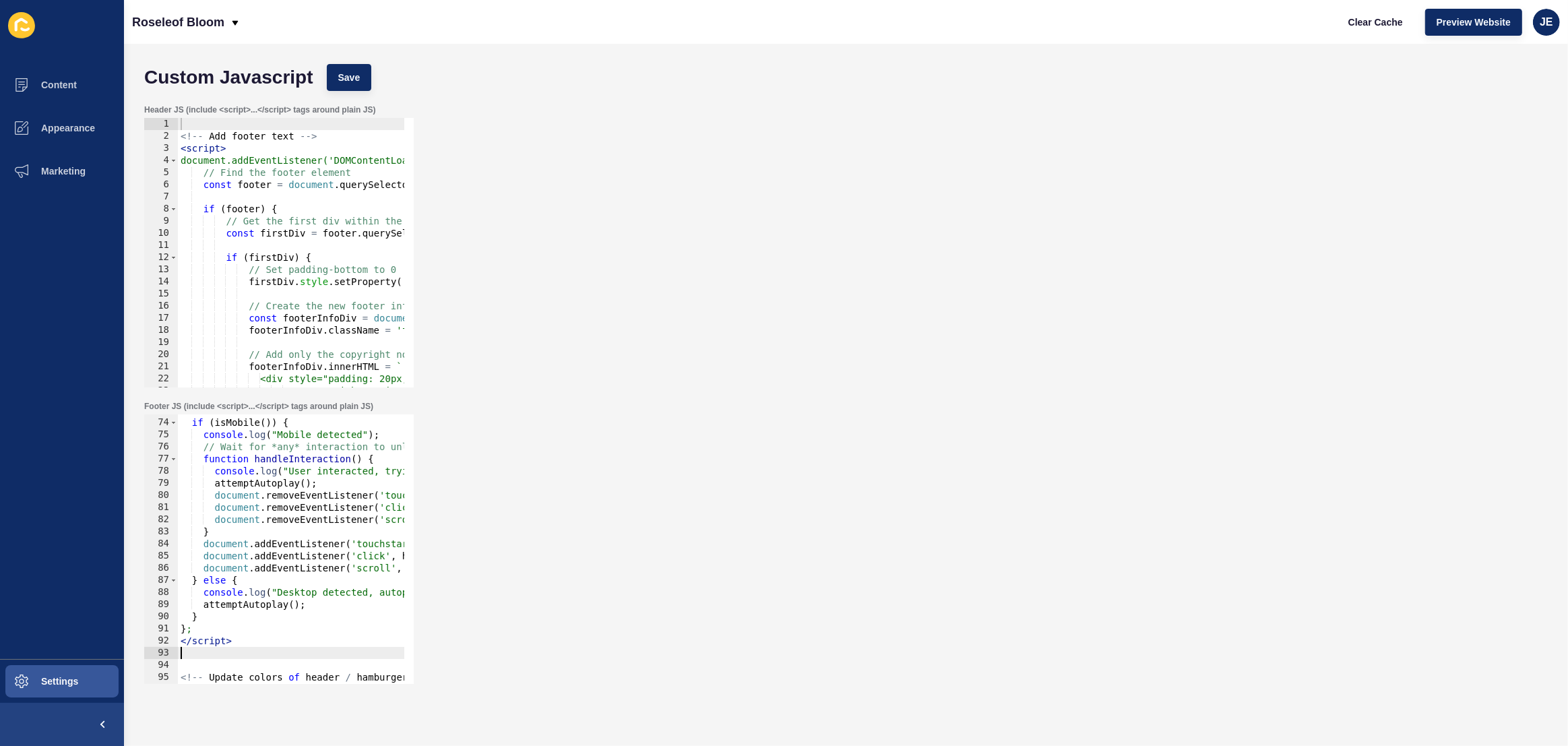
scroll to position [847, 0]
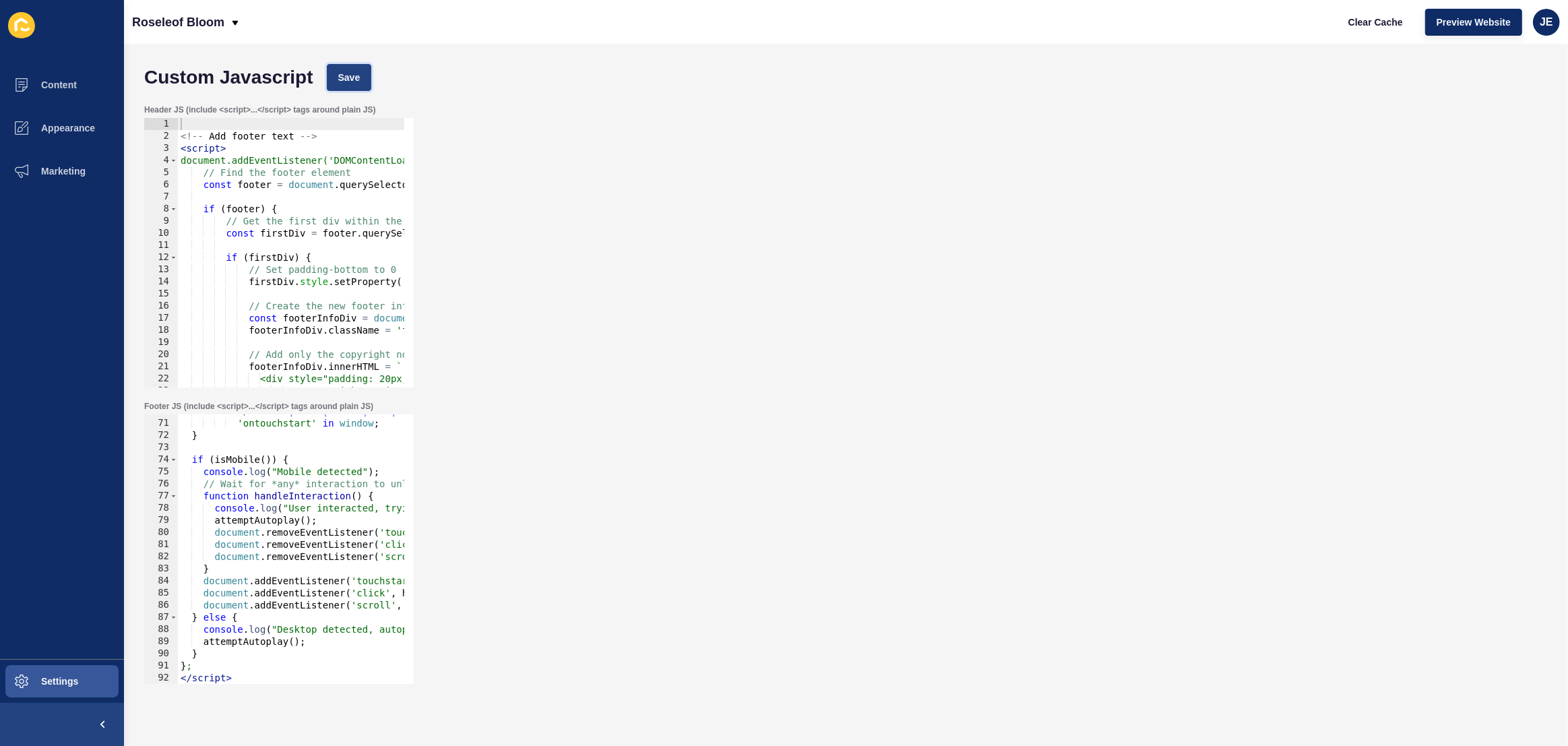
click at [348, 81] on span "Save" at bounding box center [350, 78] width 22 height 14
click at [1349, 22] on span "Clear Cache" at bounding box center [1375, 22] width 54 height 14
click at [1352, 24] on span "Clear Cache" at bounding box center [1375, 22] width 54 height 14
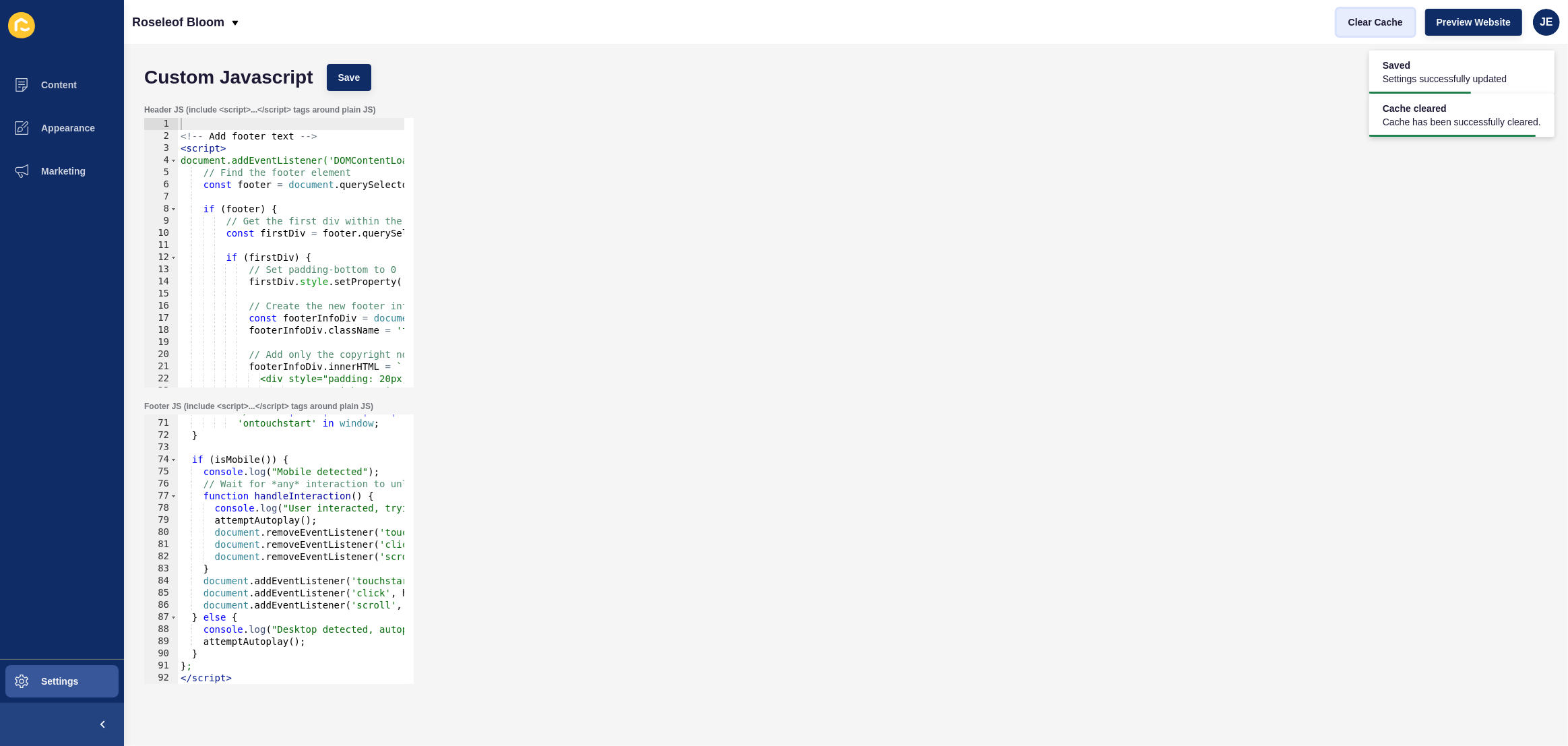
click at [1352, 24] on span "Clear Cache" at bounding box center [1375, 22] width 54 height 14
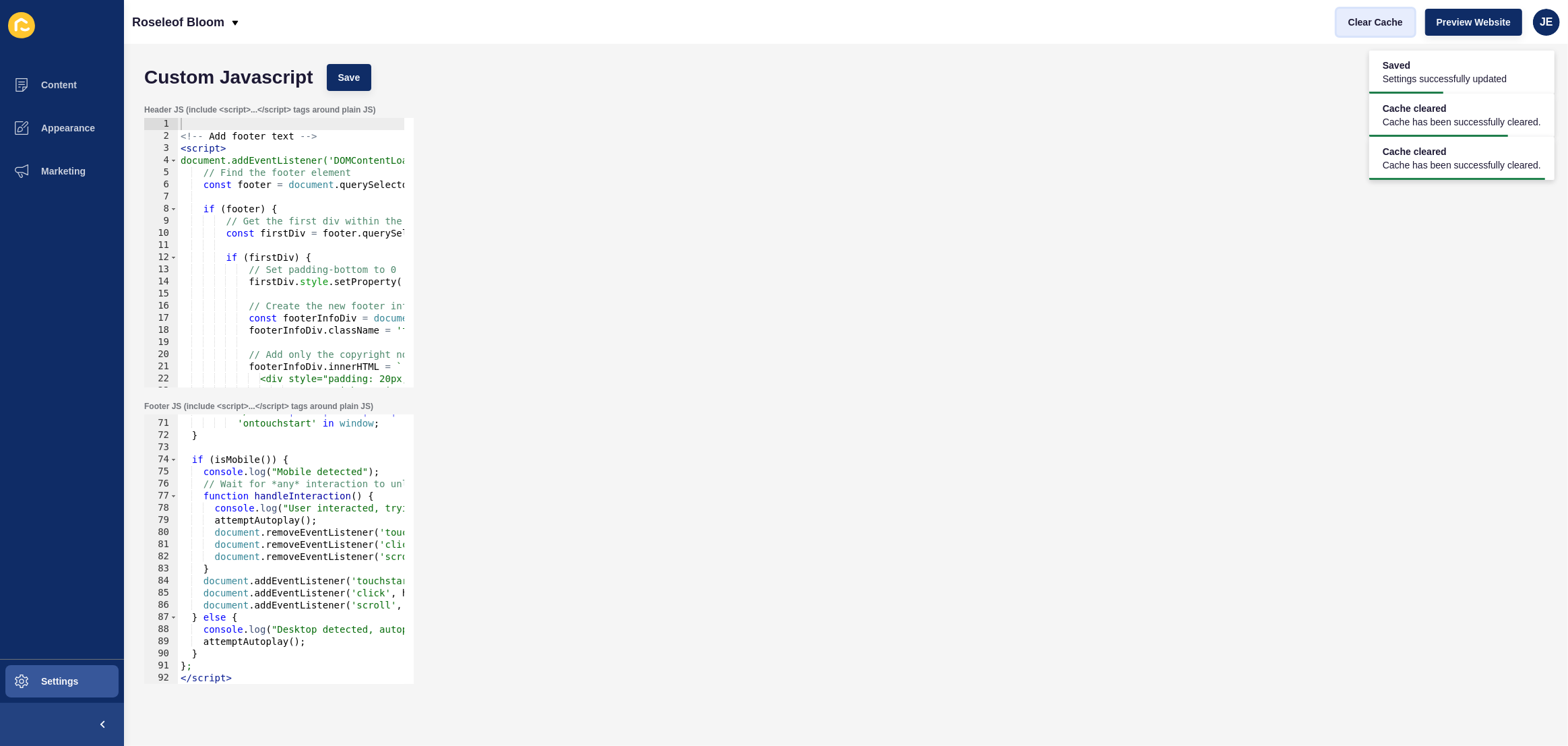
click at [1352, 24] on span "Clear Cache" at bounding box center [1375, 22] width 54 height 14
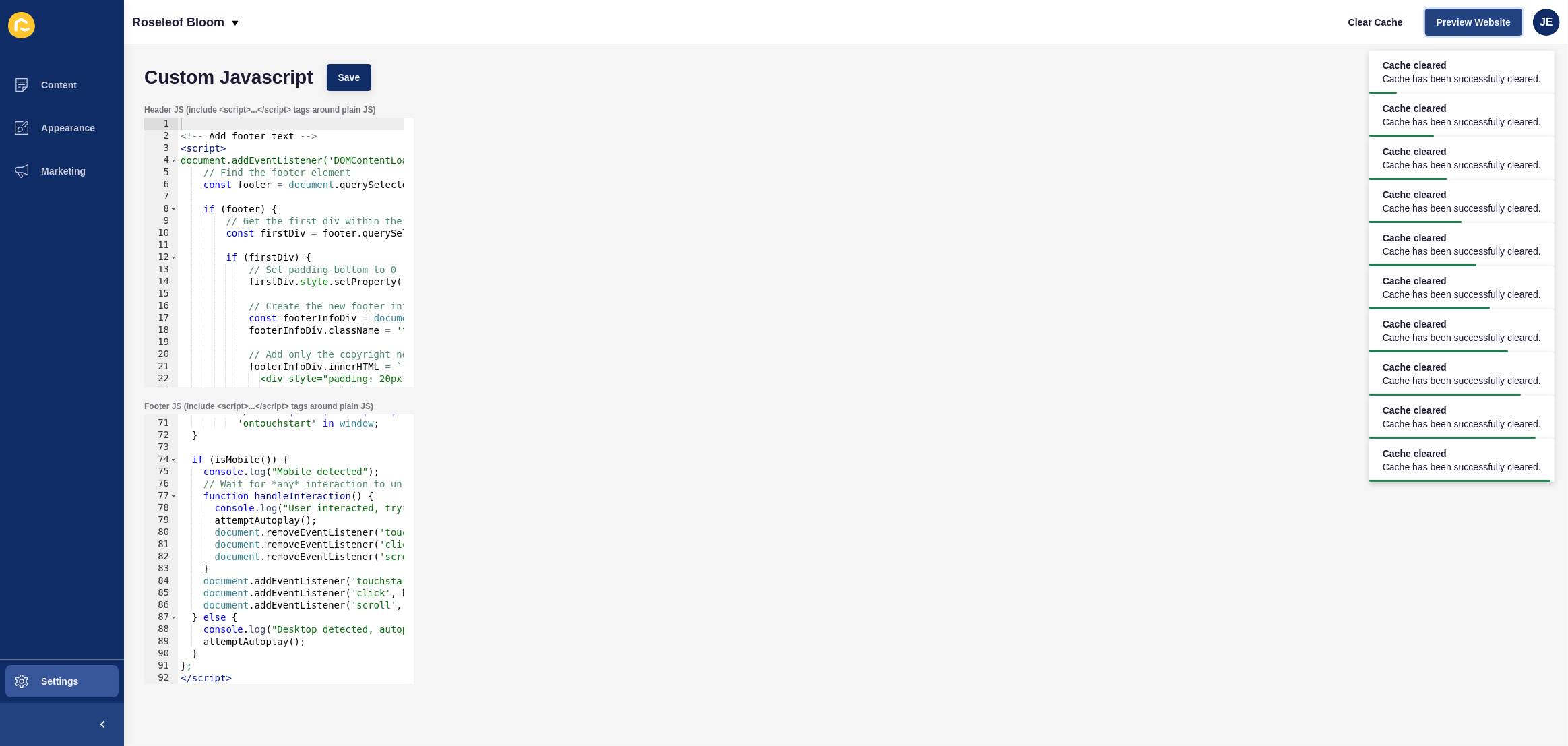
click at [1444, 25] on span "Preview Website" at bounding box center [1474, 22] width 74 height 14
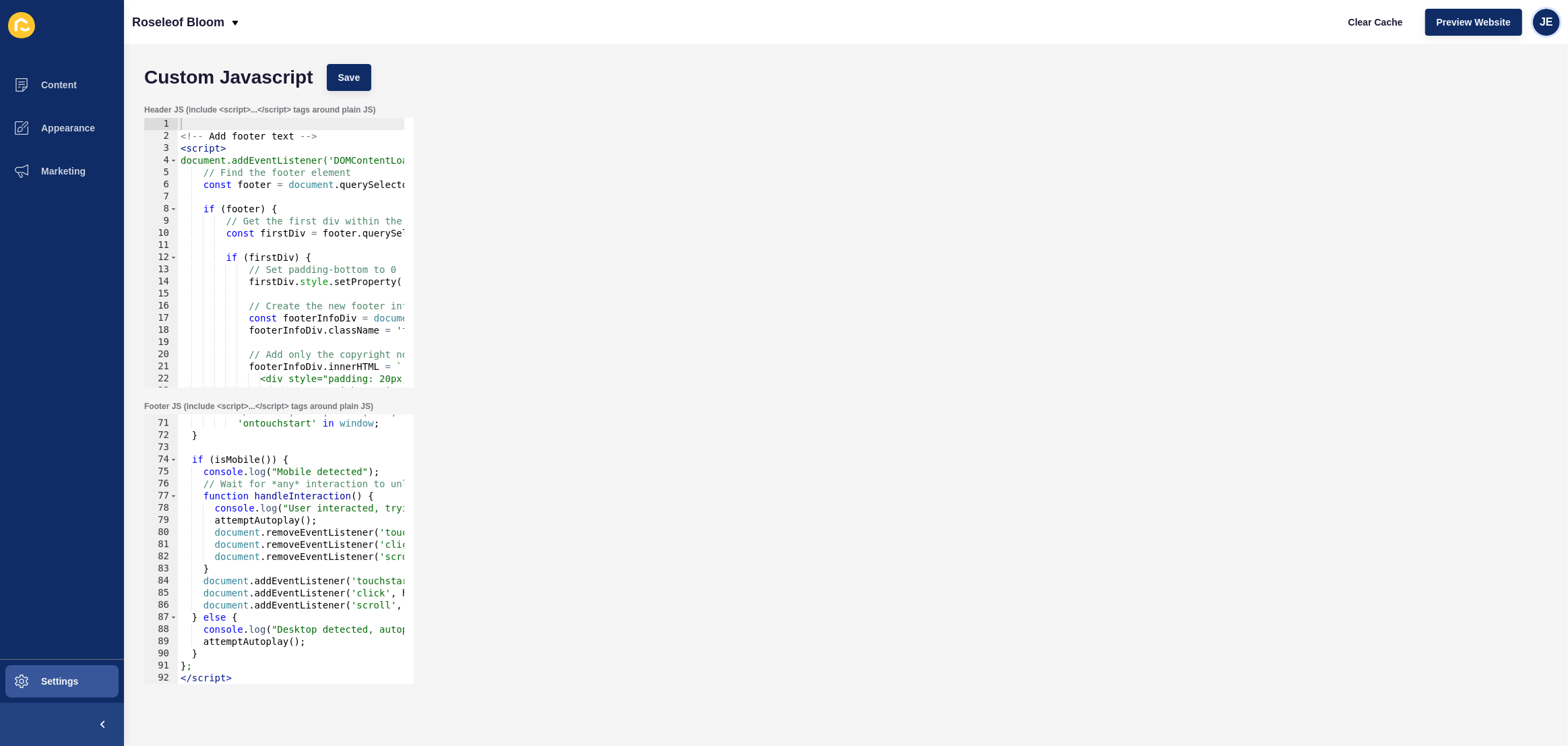
click at [1535, 18] on div "JE" at bounding box center [1546, 21] width 27 height 27
click at [1495, 114] on link "Logout" at bounding box center [1514, 112] width 99 height 30
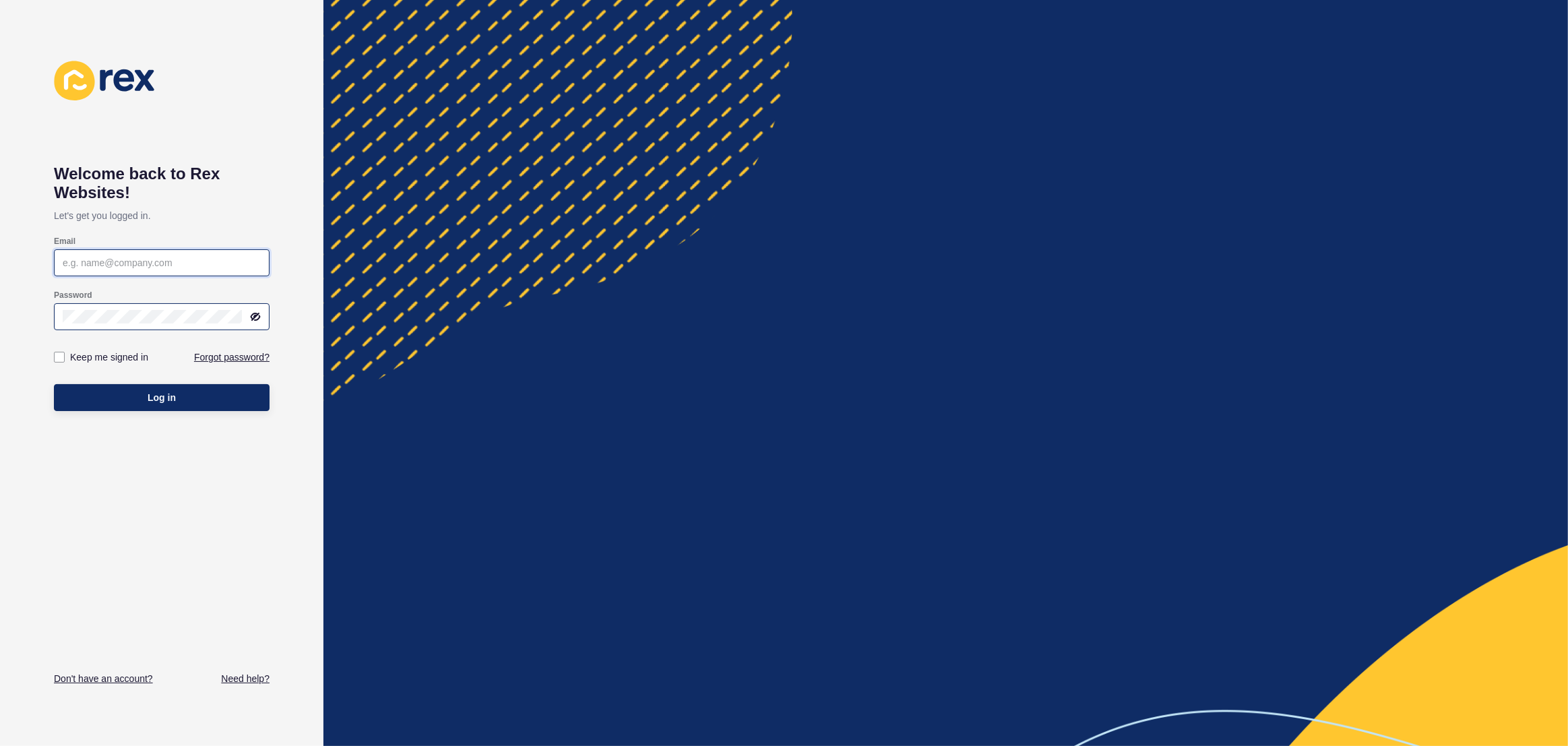
type input "justine.espinosa@rexsoftware.com.au"
click at [256, 318] on icon at bounding box center [256, 317] width 11 height 11
click at [175, 266] on input "justine.espinosa@rexsoftware.com.au" at bounding box center [162, 262] width 198 height 14
click at [178, 388] on button "Log in" at bounding box center [162, 397] width 216 height 27
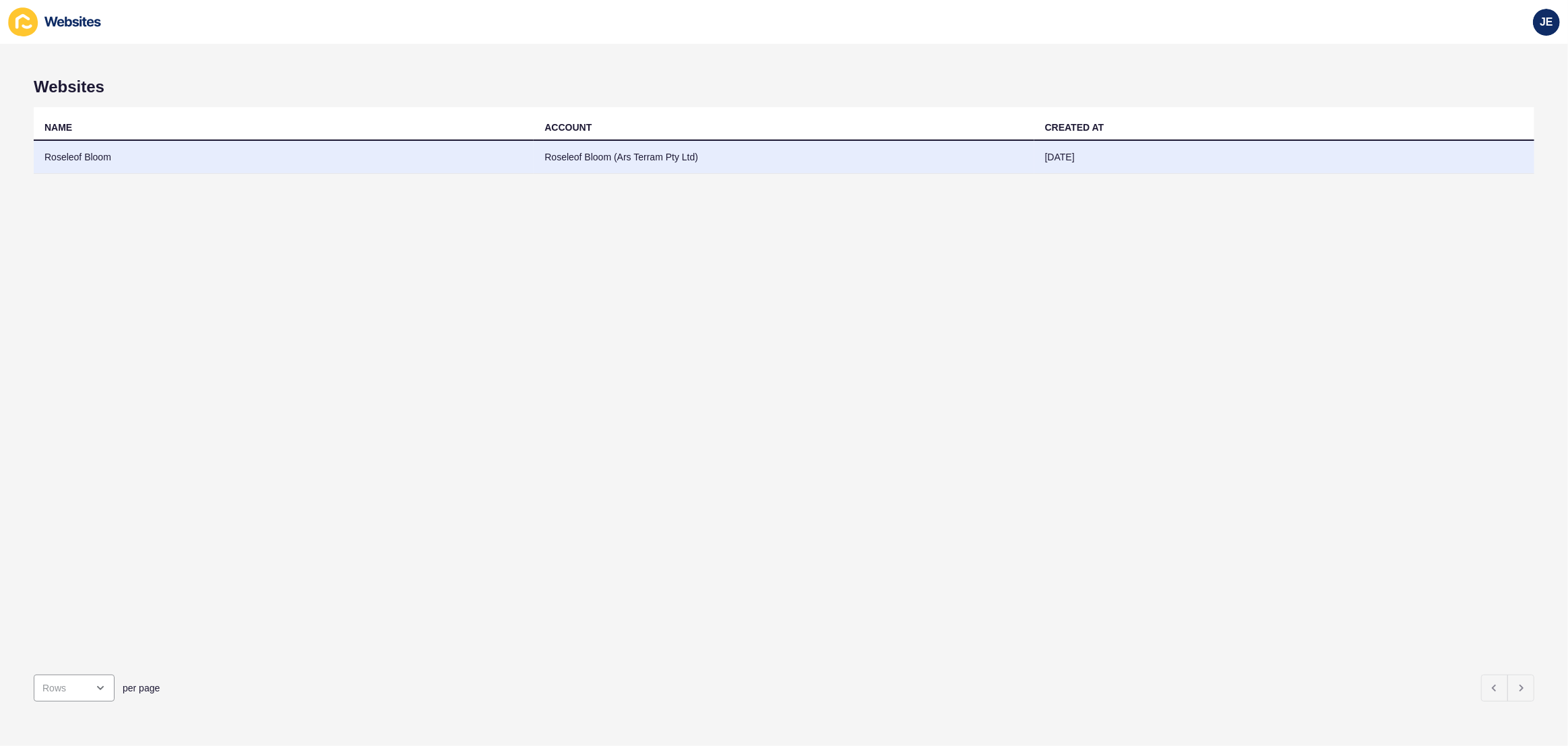
click at [501, 149] on td "Roseleof Bloom" at bounding box center [284, 158] width 500 height 33
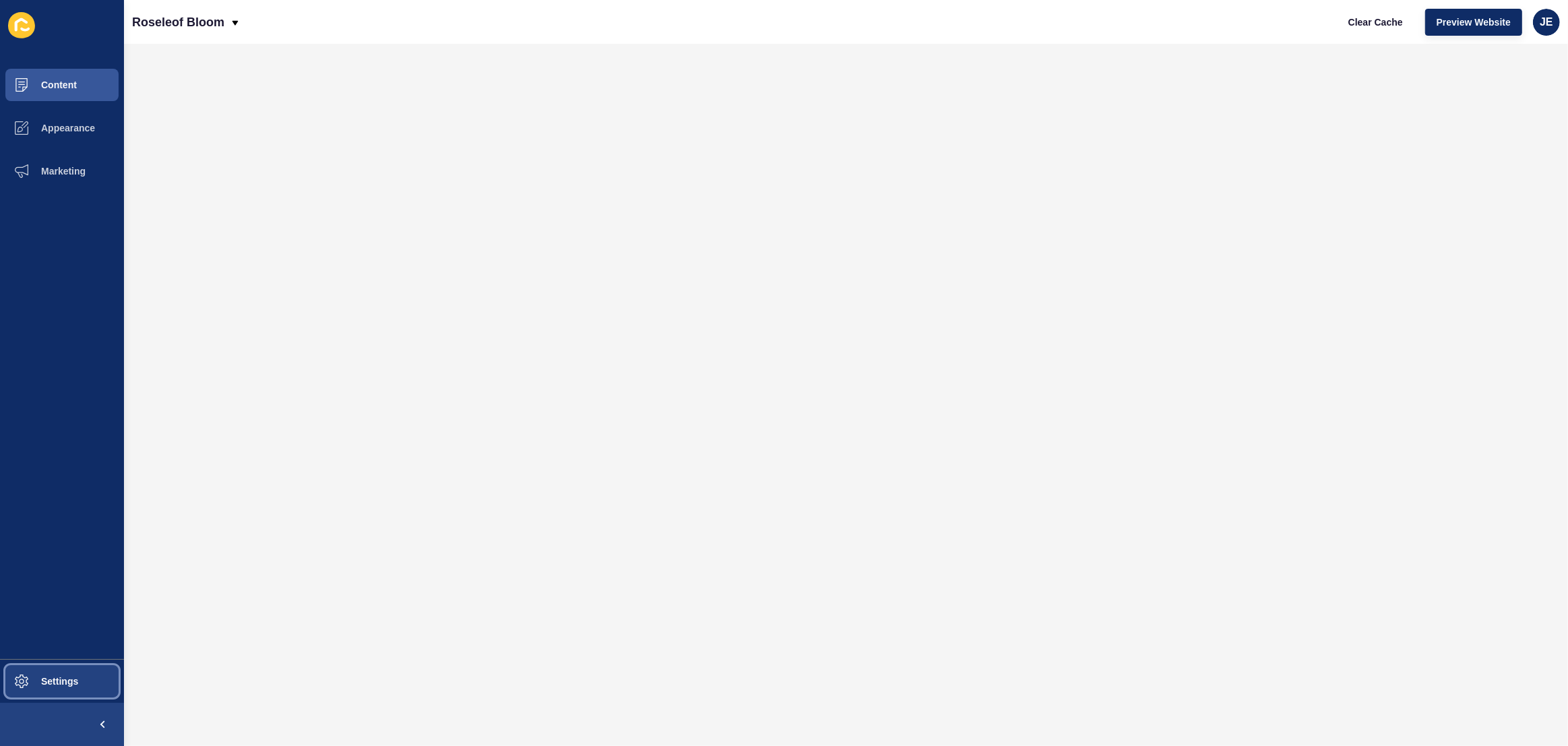
click at [59, 673] on button "Settings" at bounding box center [62, 681] width 124 height 43
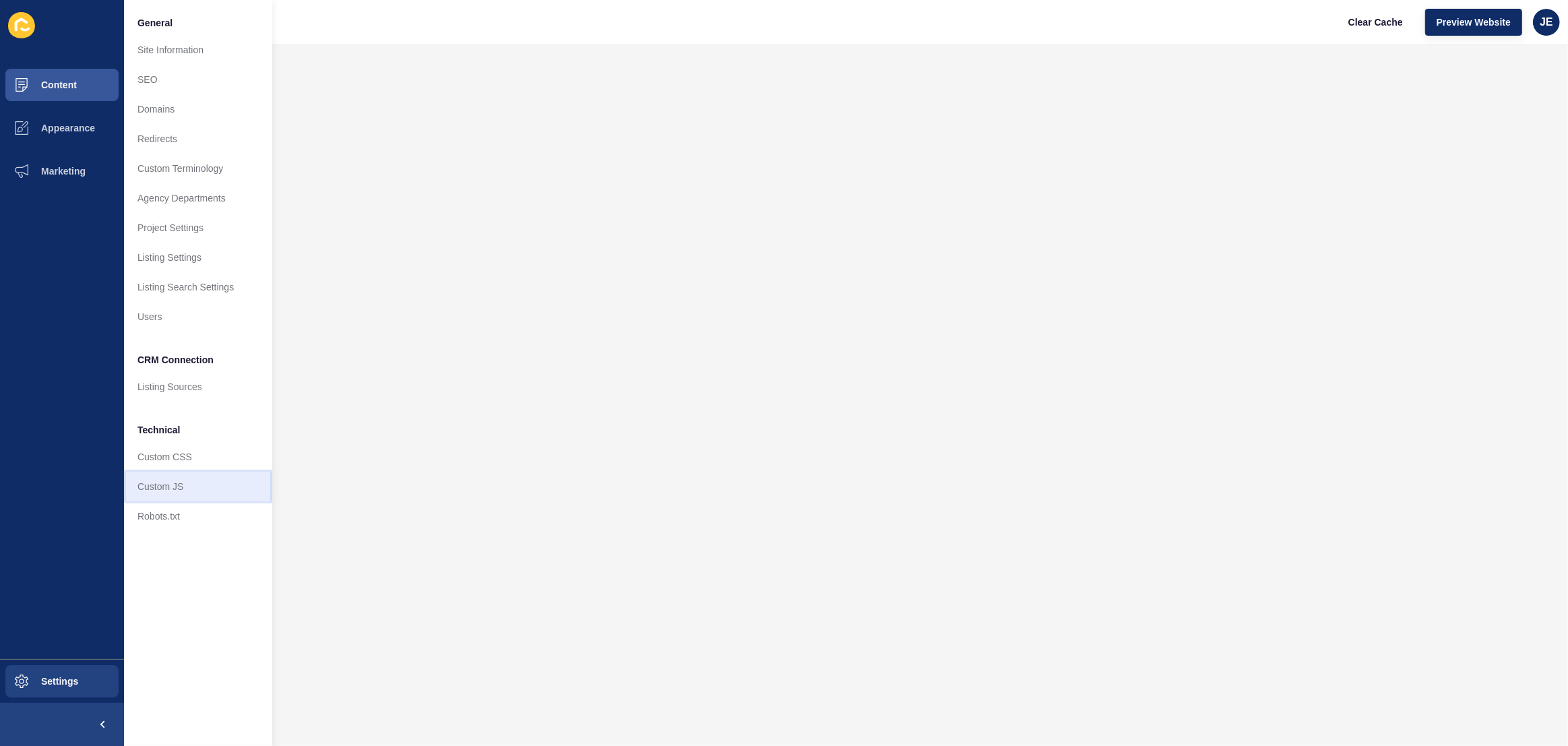
click at [179, 493] on link "Custom JS" at bounding box center [197, 487] width 149 height 30
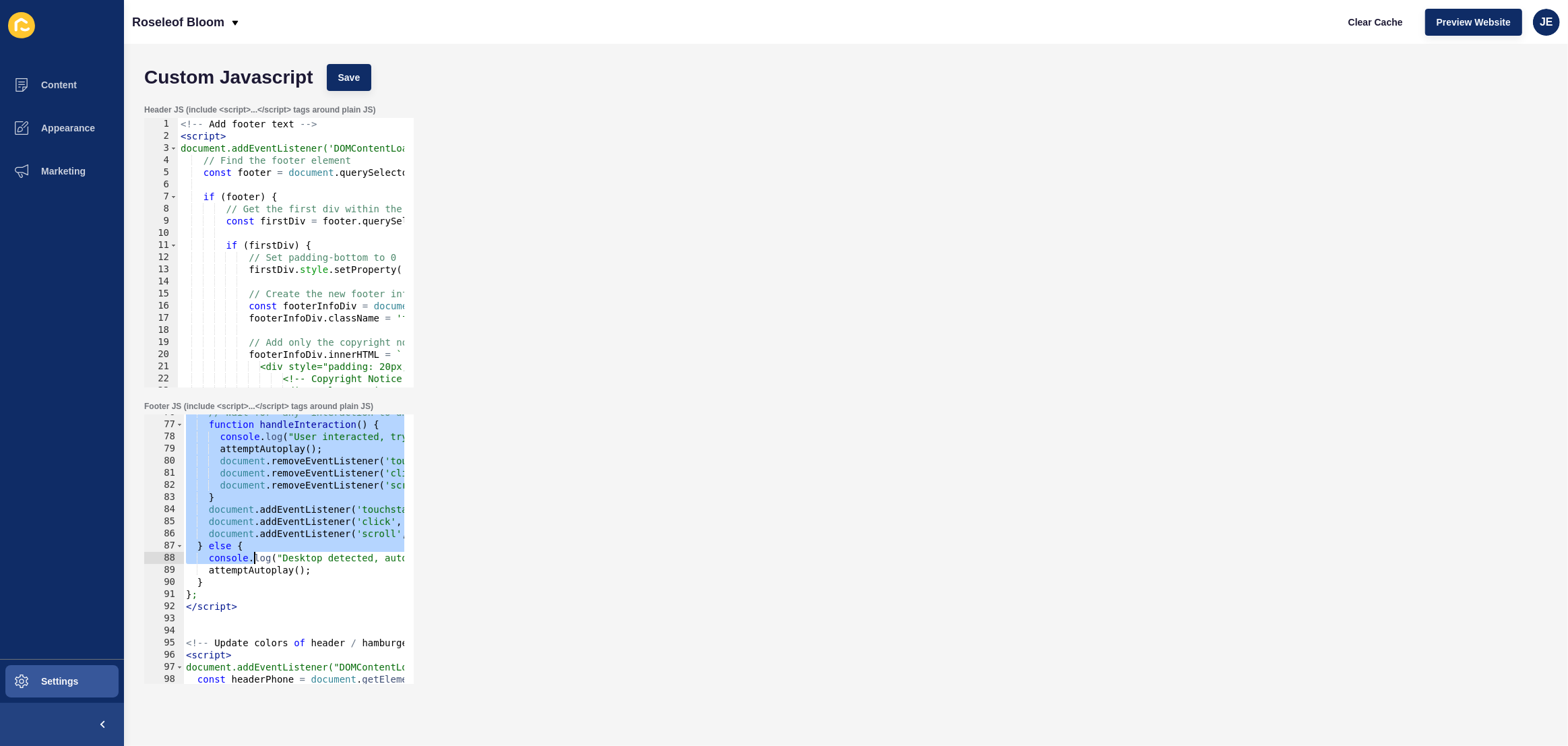
scroll to position [956, 0]
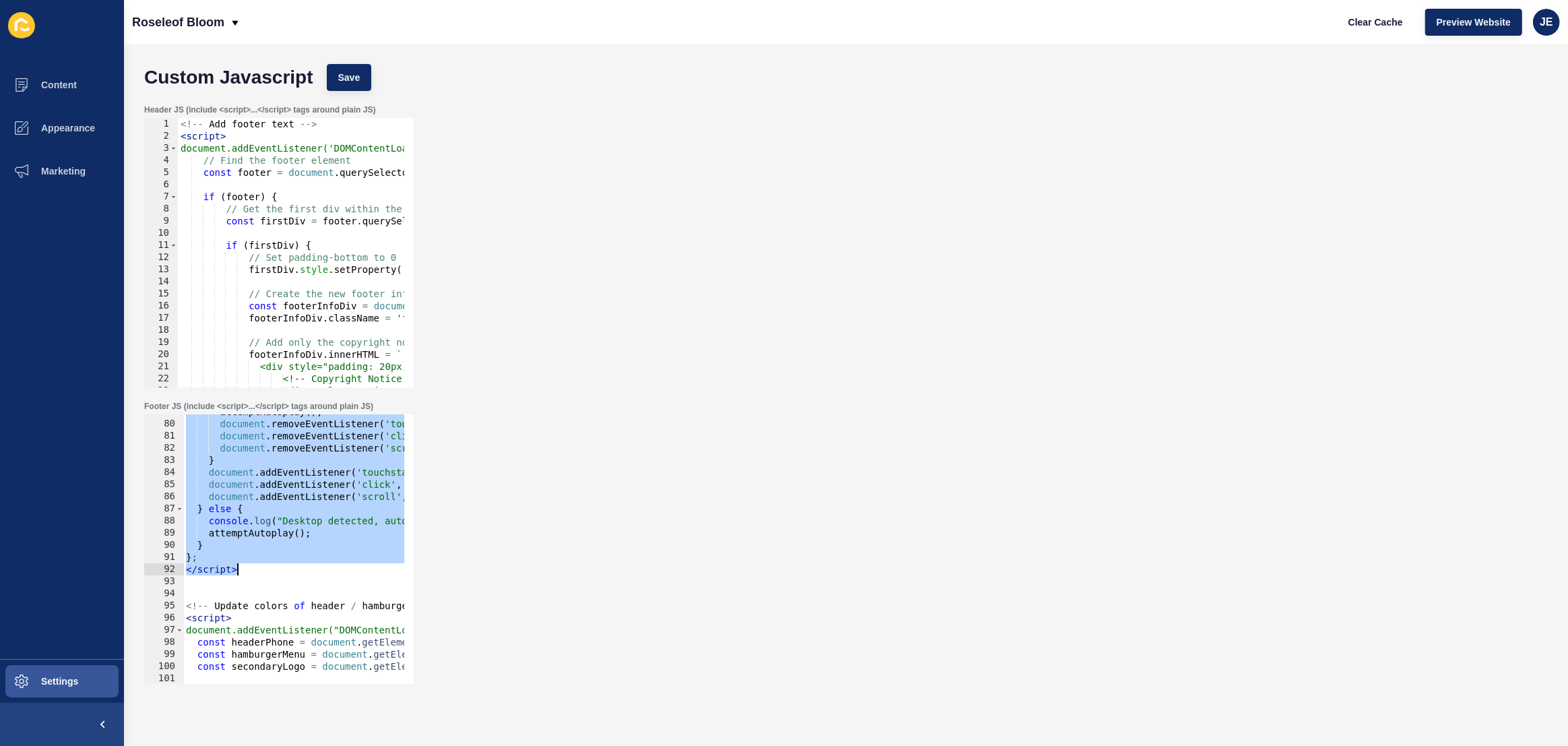
drag, startPoint x: 181, startPoint y: 598, endPoint x: 251, endPoint y: 569, distance: 75.8
click at [251, 569] on div "attemptAutoplay ( ) ; document . removeEventListener ( 'touchstart' , handleInt…" at bounding box center [497, 548] width 628 height 284
paste textarea
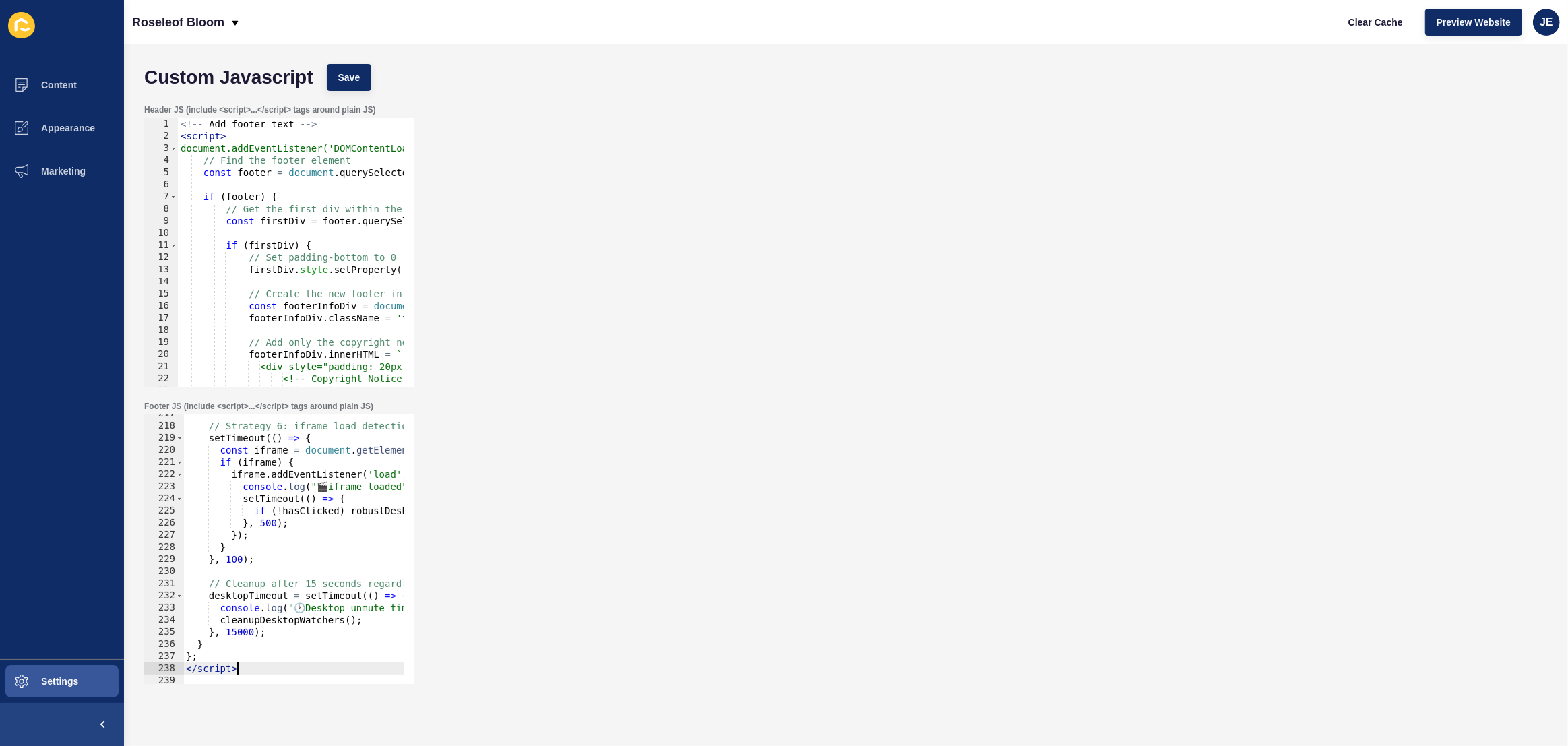
scroll to position [2628, 0]
click at [335, 74] on button "Save" at bounding box center [349, 77] width 45 height 27
click at [1353, 27] on span "Clear Cache" at bounding box center [1375, 22] width 54 height 14
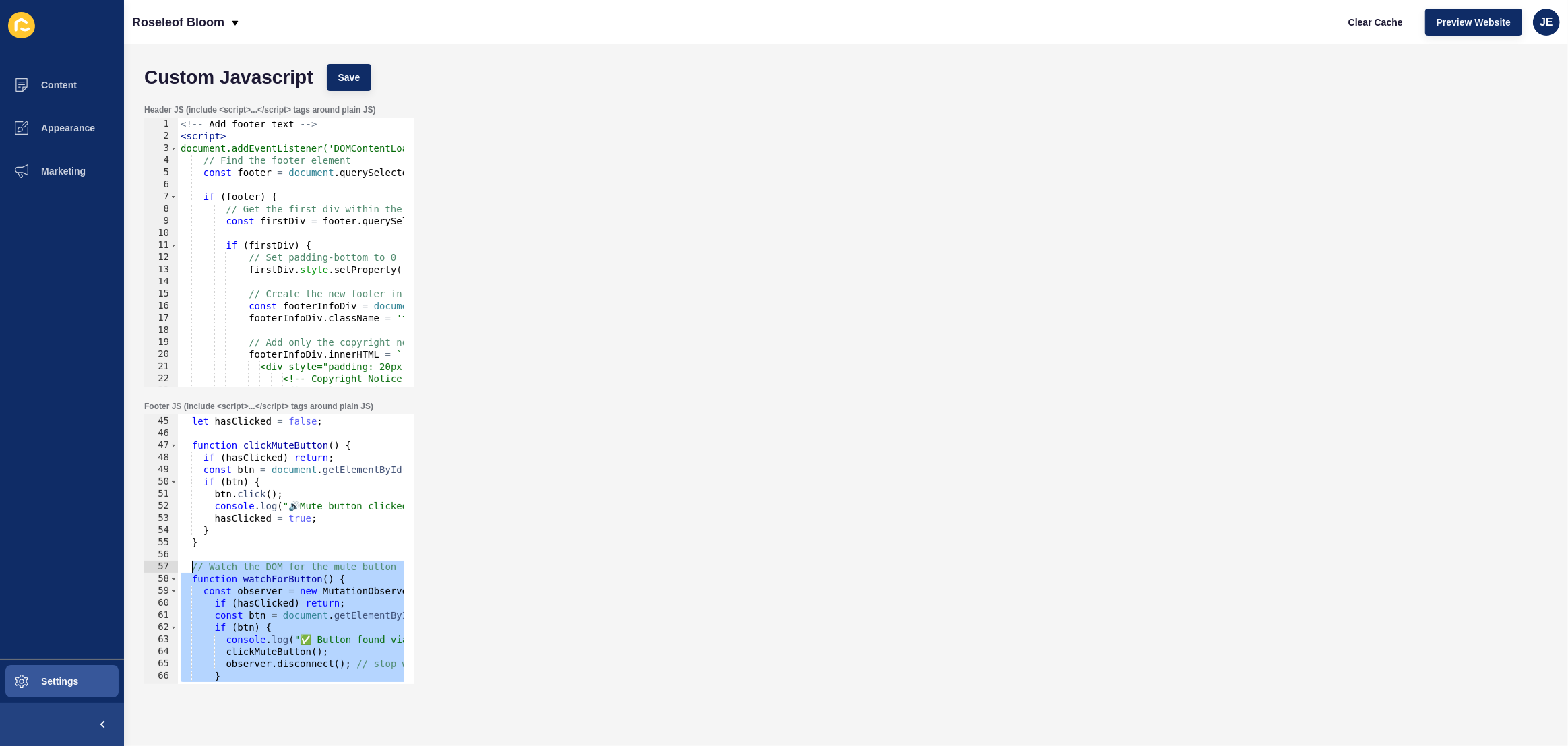
scroll to position [424, 0]
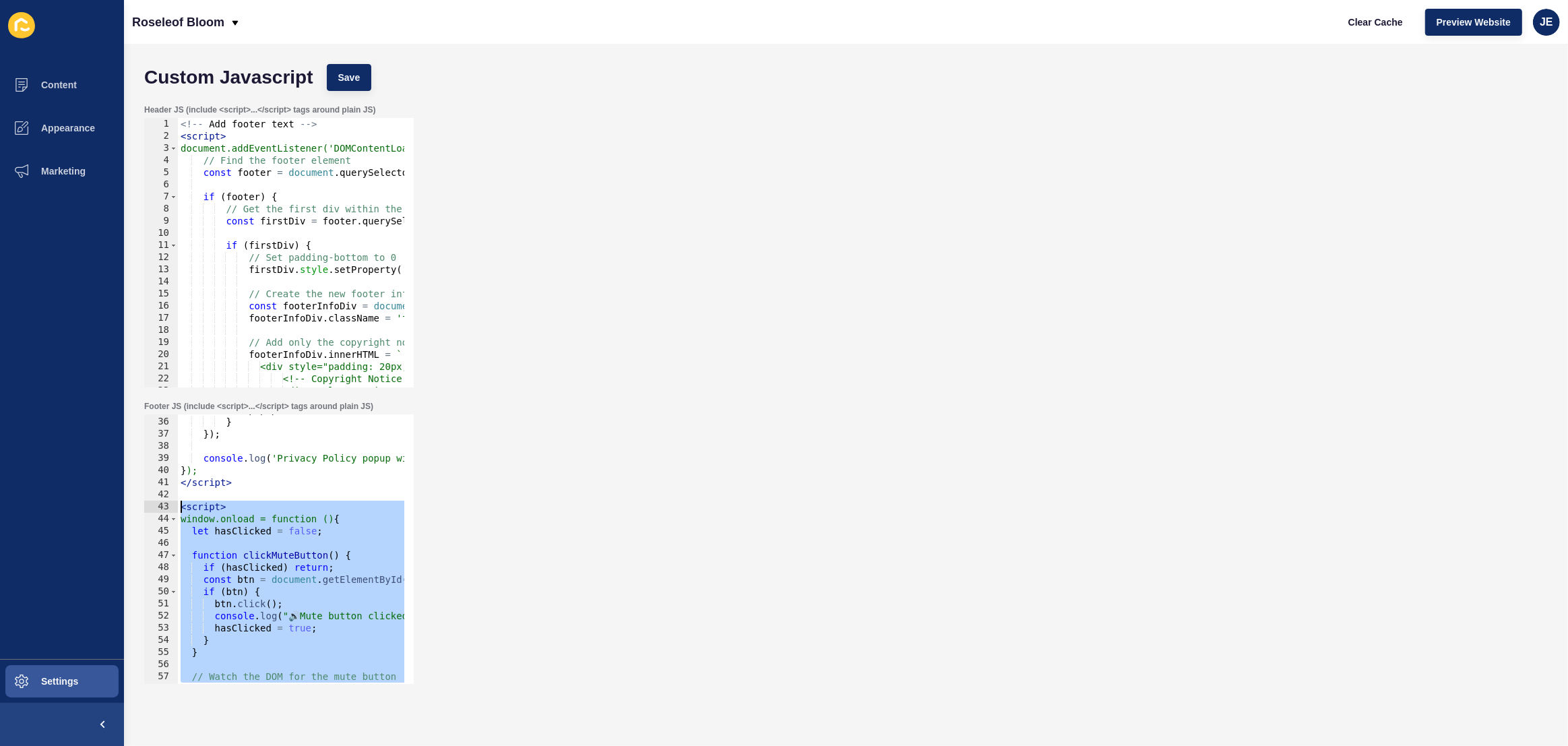
drag, startPoint x: 245, startPoint y: 668, endPoint x: 175, endPoint y: 511, distance: 171.9
click at [175, 511] on div "</script> 35 36 37 38 39 40 41 42 43 44 45 46 47 48 49 50 51 52 53 54 55 56 57 …" at bounding box center [279, 549] width 269 height 270
paste textarea "/script>"
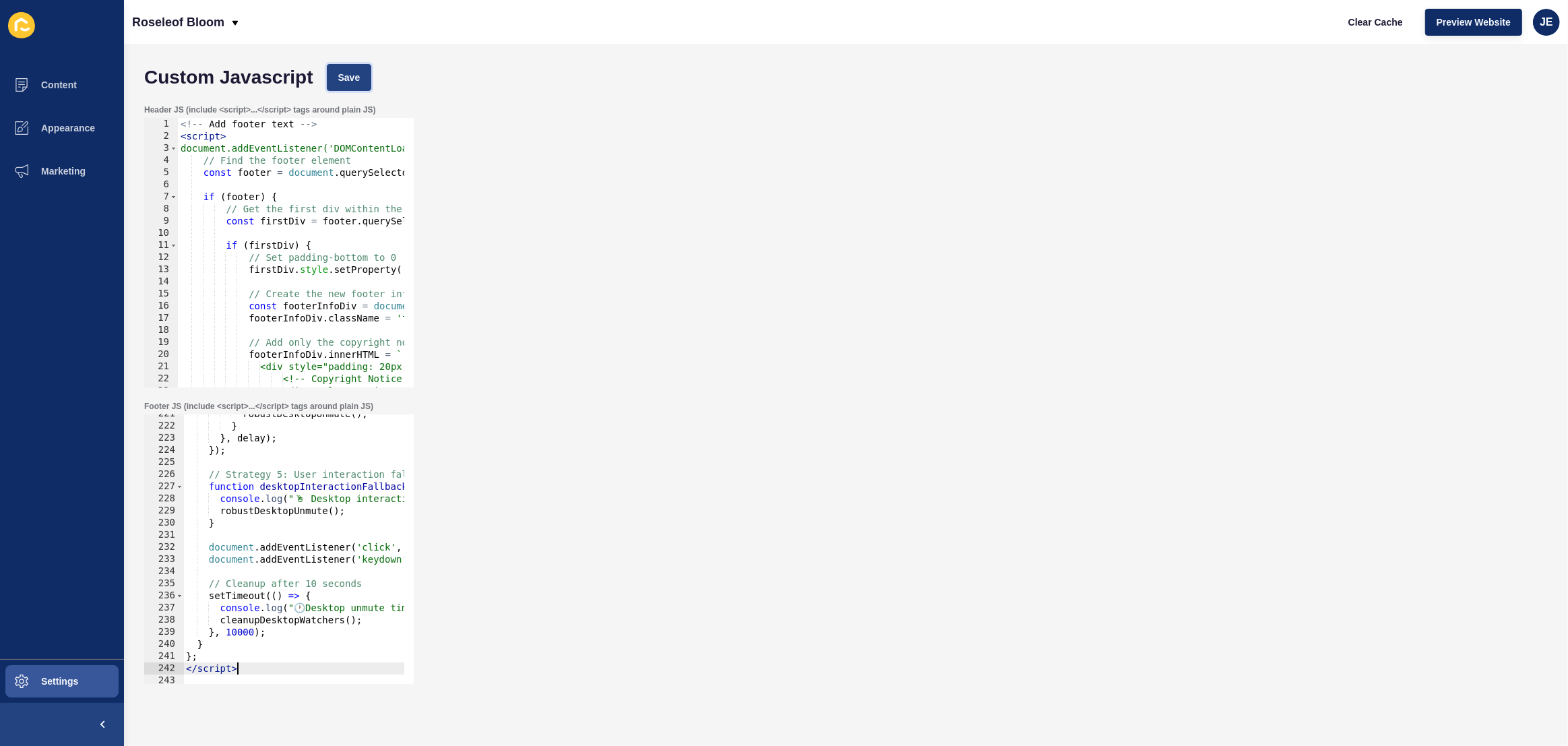
click at [350, 85] on button "Save" at bounding box center [349, 77] width 45 height 27
click at [1362, 28] on span "Clear Cache" at bounding box center [1375, 22] width 54 height 14
drag, startPoint x: 1389, startPoint y: 26, endPoint x: 1409, endPoint y: 25, distance: 20.0
click at [1389, 26] on span "Clear Cache" at bounding box center [1375, 22] width 54 height 14
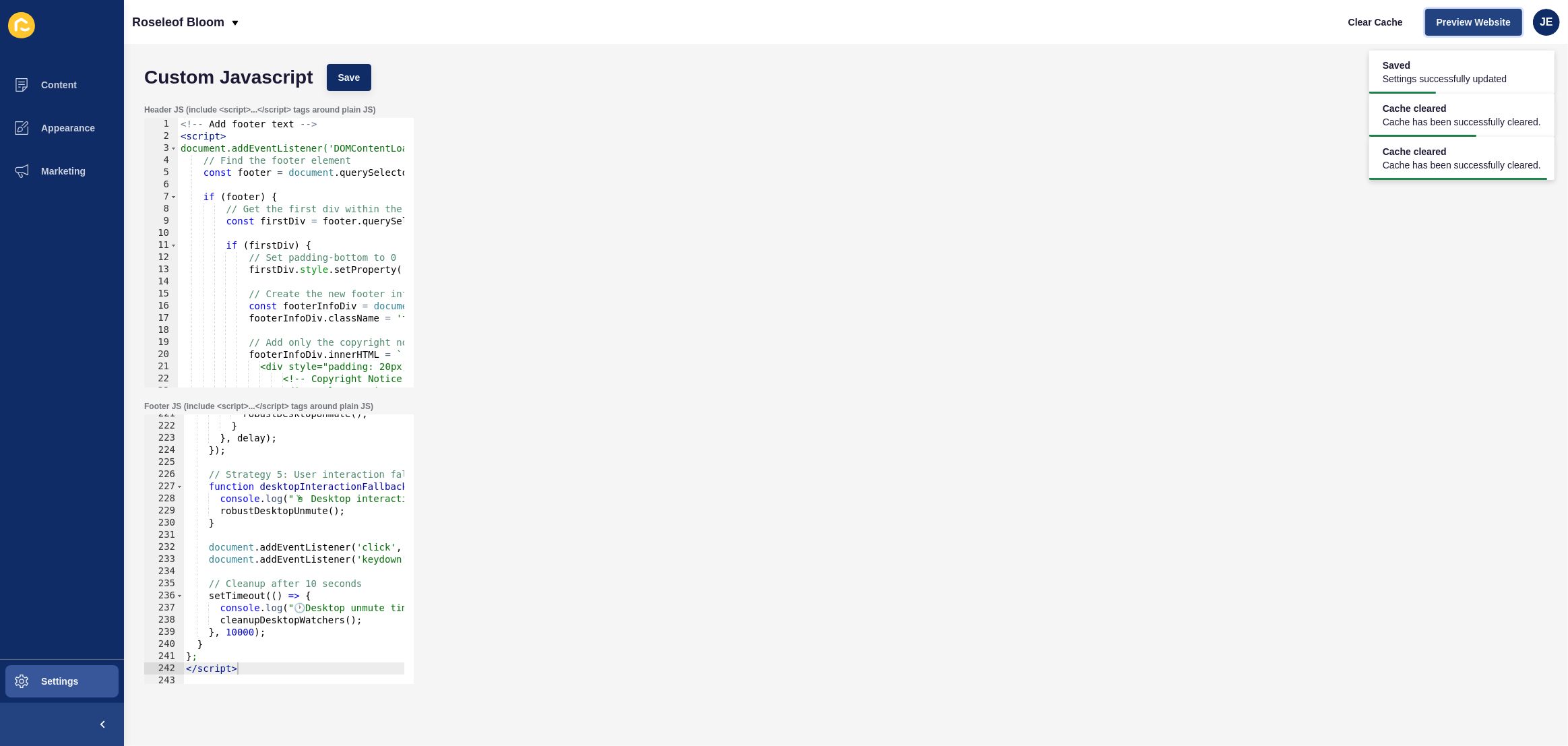
click at [1474, 21] on span "Preview Website" at bounding box center [1474, 22] width 74 height 14
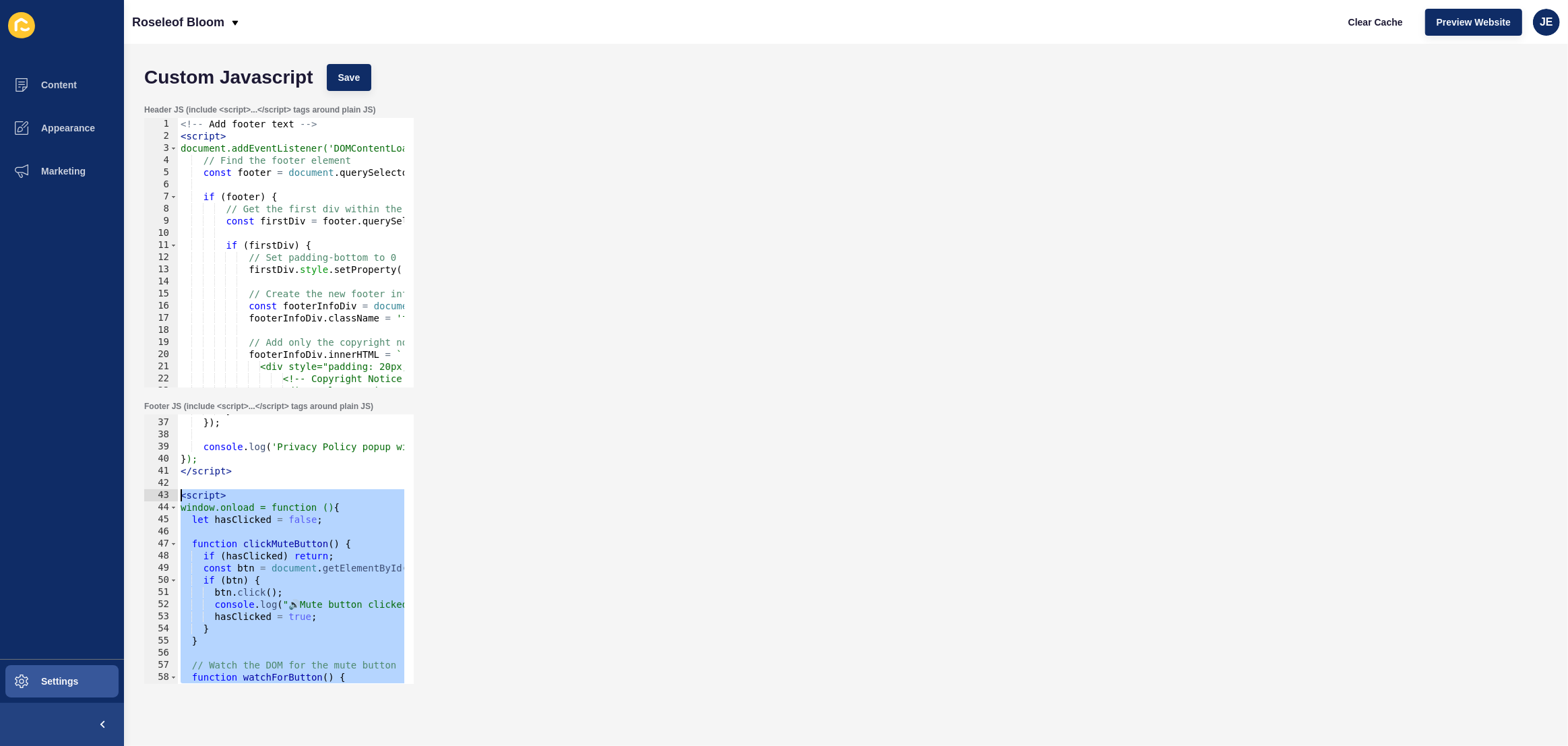
drag, startPoint x: 257, startPoint y: 668, endPoint x: 174, endPoint y: 499, distance: 188.3
click at [174, 499] on div "</script> 36 37 38 39 40 41 42 43 44 45 46 47 48 49 50 51 52 53 54 55 56 57 58 …" at bounding box center [279, 549] width 269 height 270
paste textarea "/script>"
type textarea "</script>"
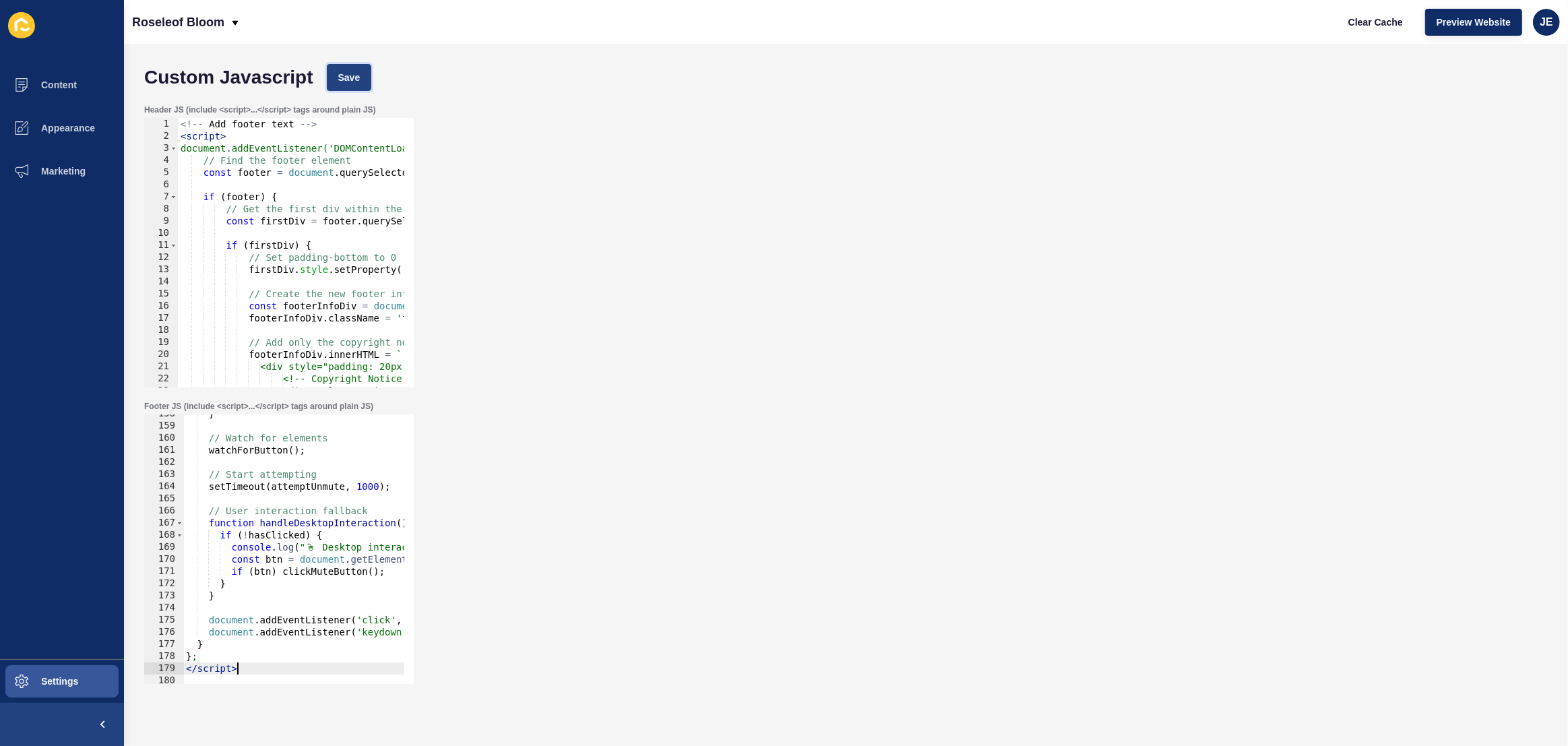
click at [358, 71] on span "Save" at bounding box center [350, 78] width 22 height 14
click at [1362, 23] on span "Clear Cache" at bounding box center [1375, 22] width 54 height 14
click at [1499, 26] on span "Preview Website" at bounding box center [1474, 22] width 74 height 14
click at [305, 503] on div "} // Watch for elements watchForButton ( ) ; // Start attempting setTimeout ( a…" at bounding box center [497, 550] width 628 height 284
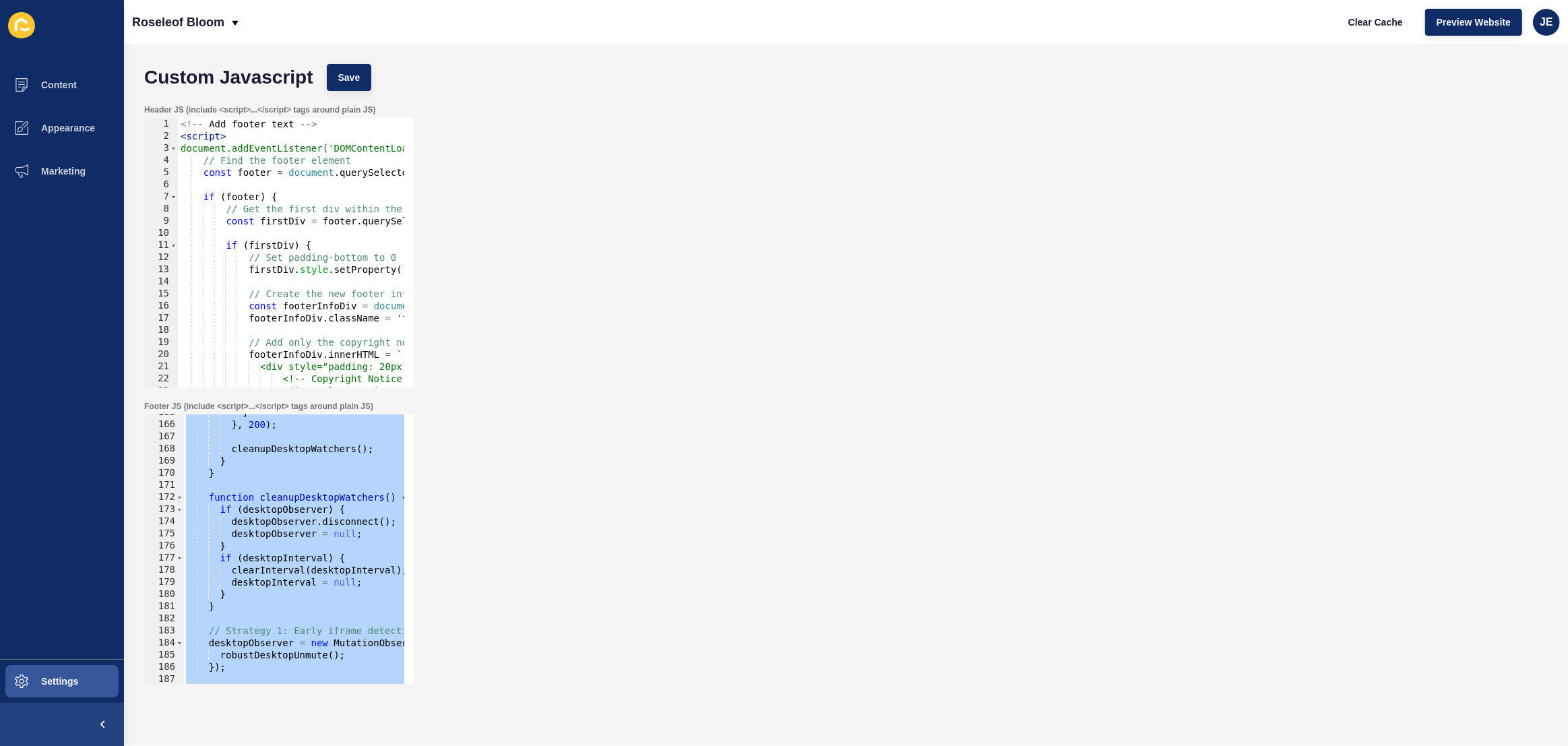
scroll to position [1997, 0]
click at [361, 76] on button "Save" at bounding box center [349, 77] width 45 height 27
click at [1379, 24] on span "Clear Cache" at bounding box center [1375, 22] width 54 height 14
click at [1449, 24] on span "Preview Website" at bounding box center [1474, 22] width 74 height 14
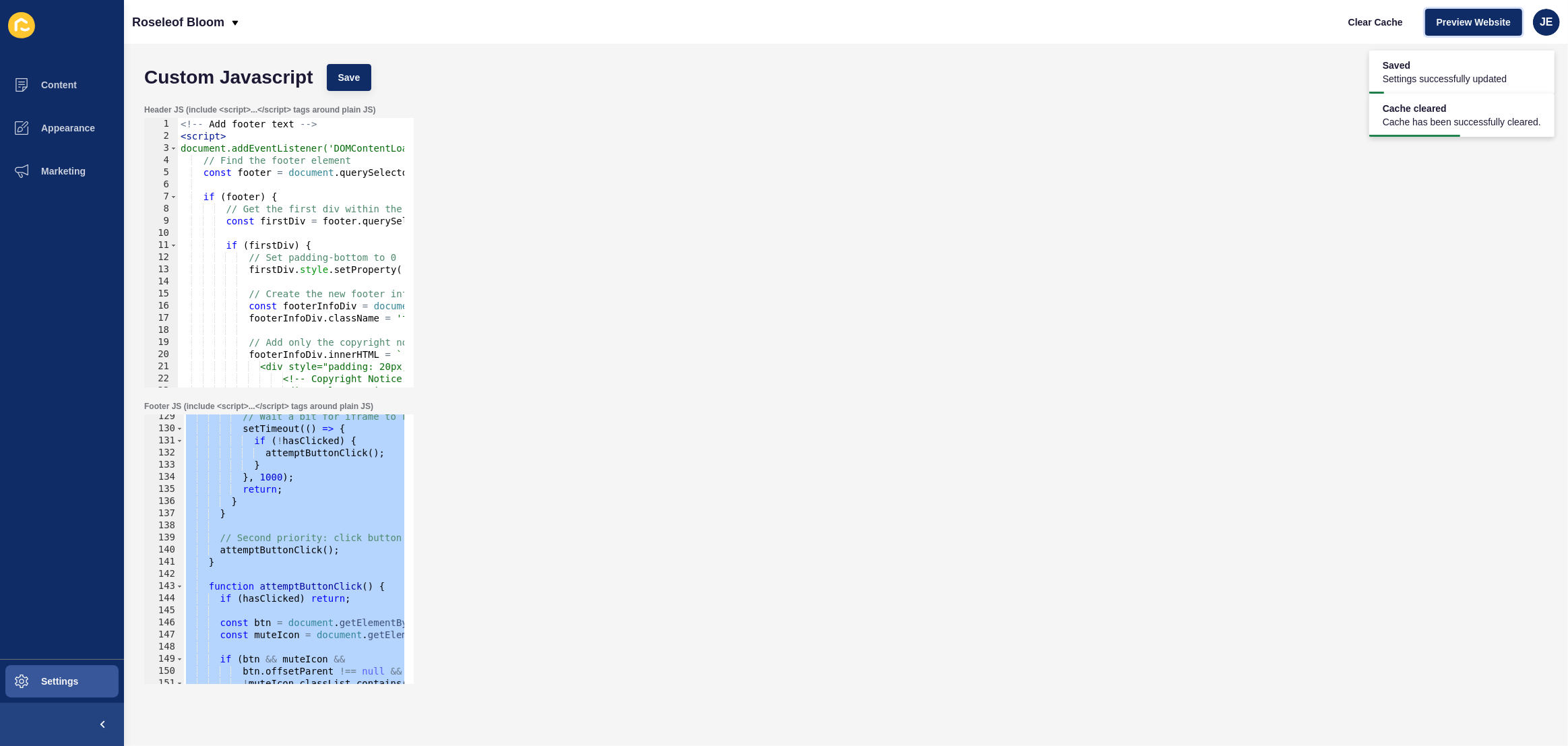
scroll to position [1226, 0]
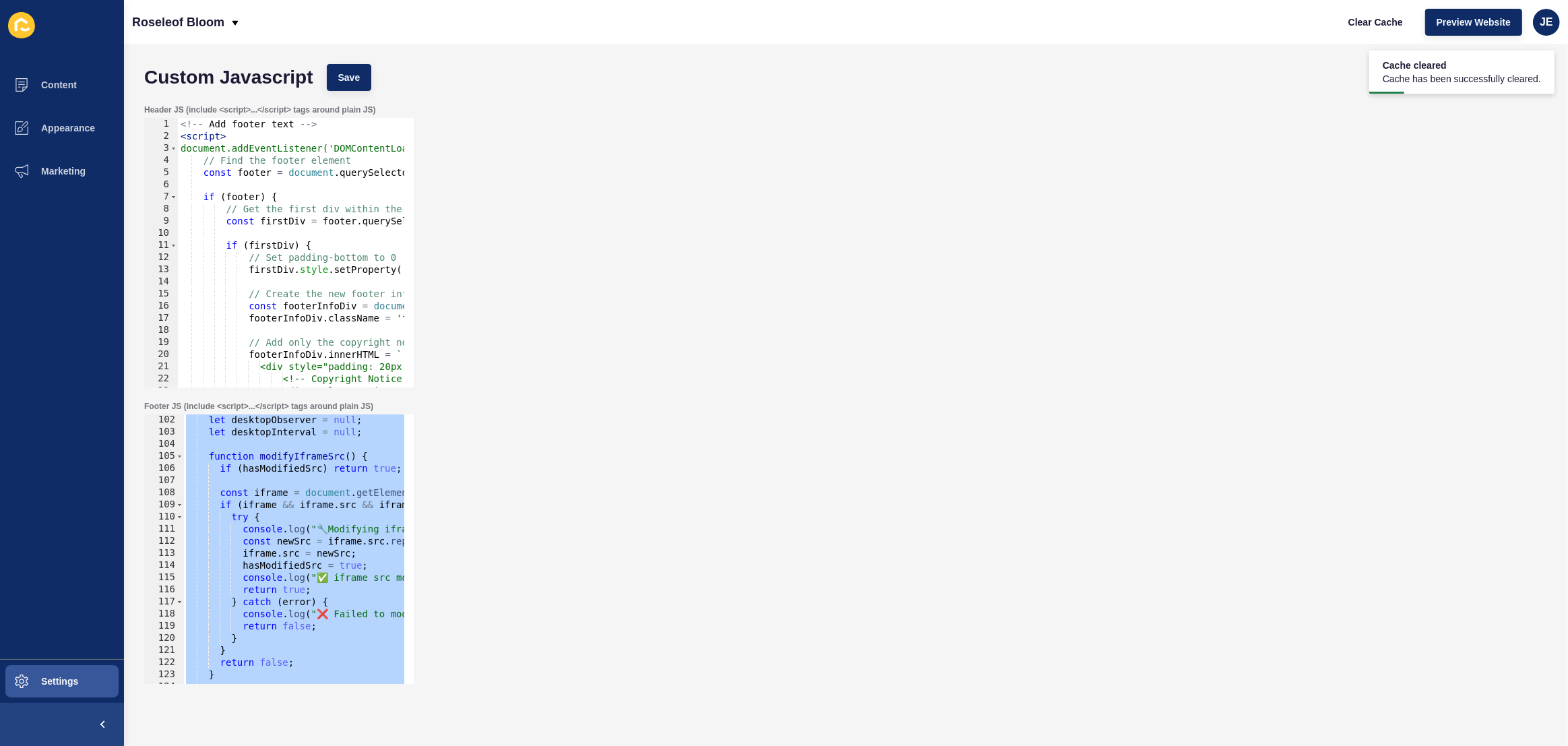
click at [312, 505] on div "let desktopObserver = null ; let desktopInterval = null ; function modifyIframe…" at bounding box center [497, 556] width 628 height 284
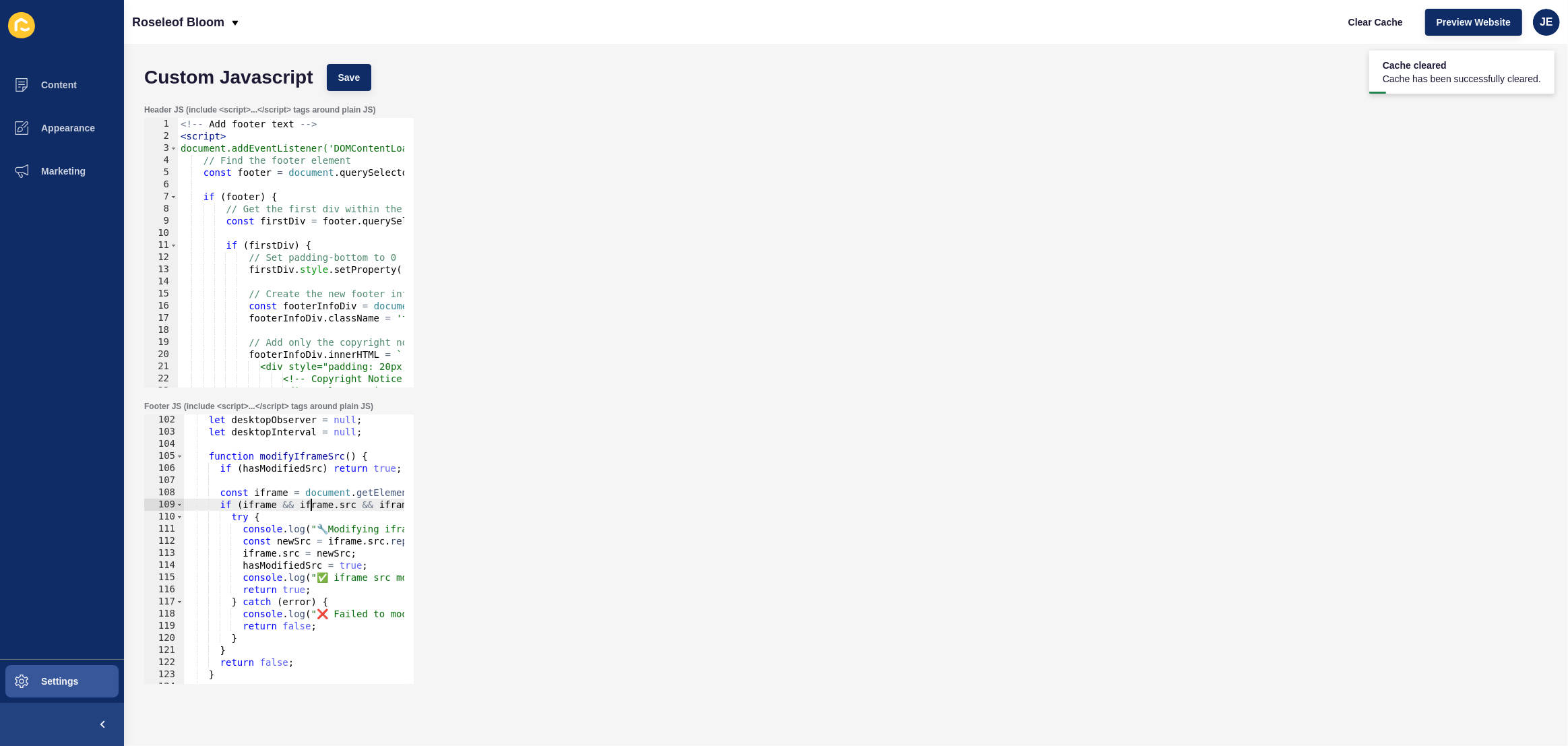
type textarea "}); </script>"
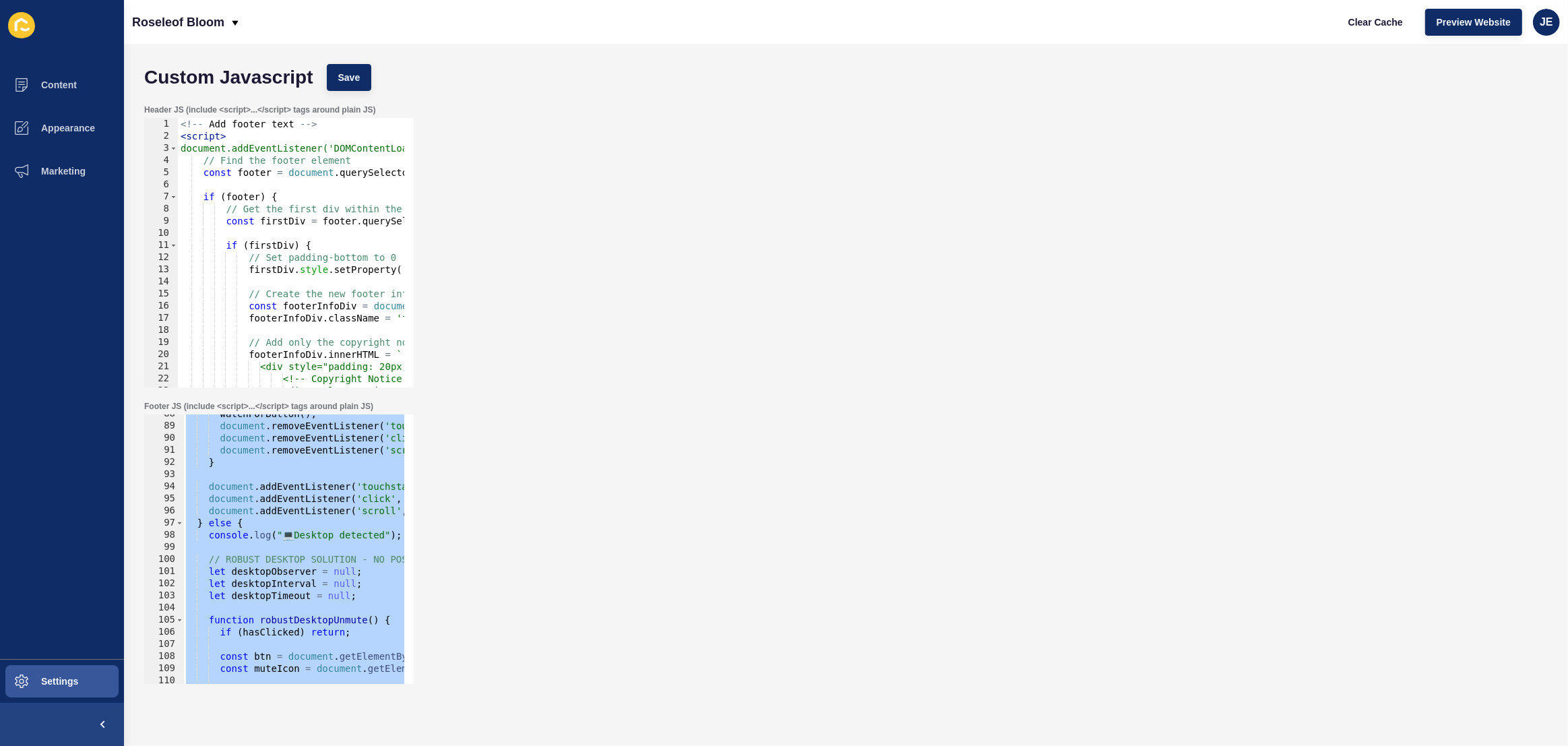
scroll to position [1063, 0]
click at [348, 83] on span "Save" at bounding box center [350, 78] width 22 height 14
click at [1366, 21] on span "Clear Cache" at bounding box center [1375, 22] width 54 height 14
click at [1498, 19] on span "Preview Website" at bounding box center [1474, 22] width 74 height 14
click at [1385, 18] on span "Clear Cache" at bounding box center [1375, 22] width 54 height 14
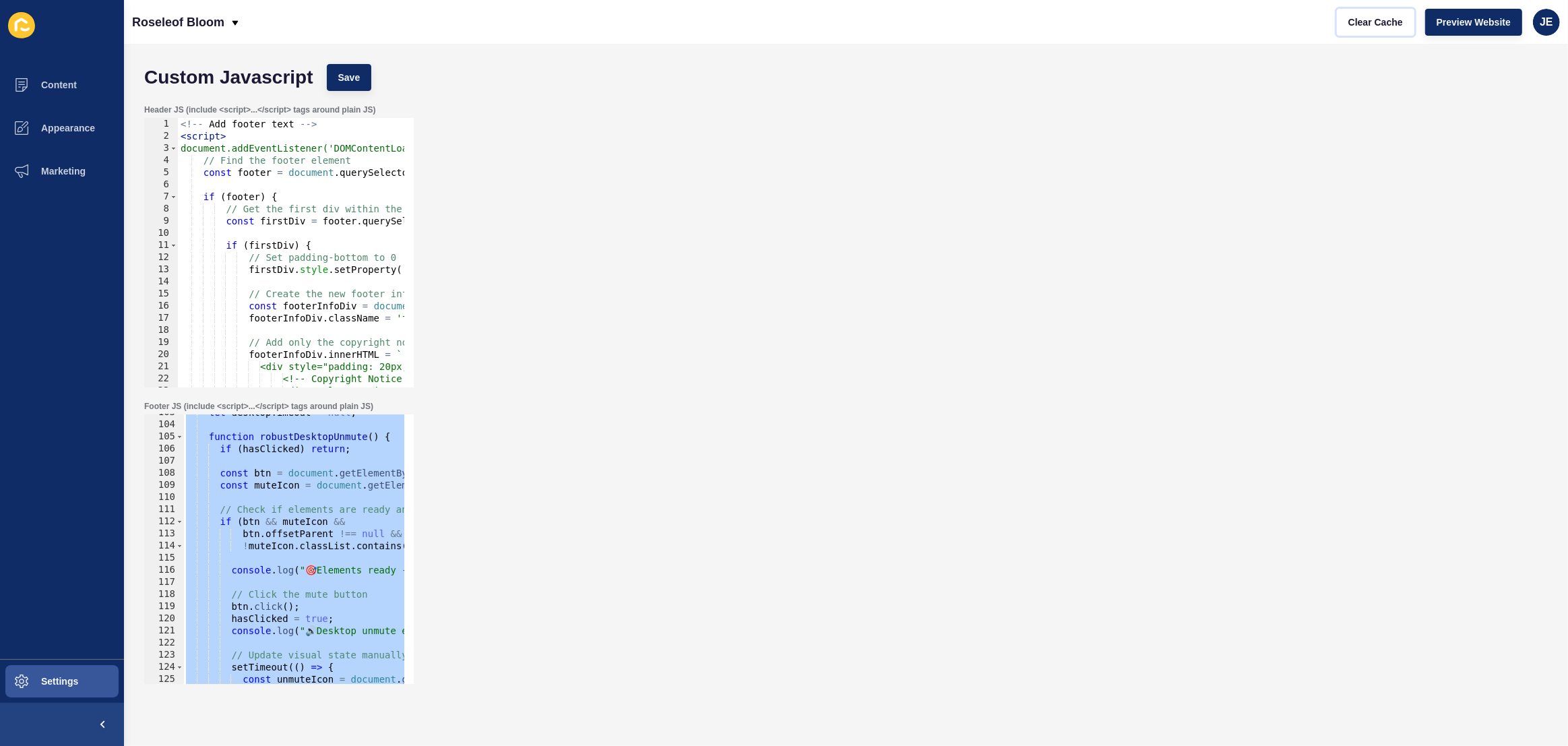
scroll to position [1503, 0]
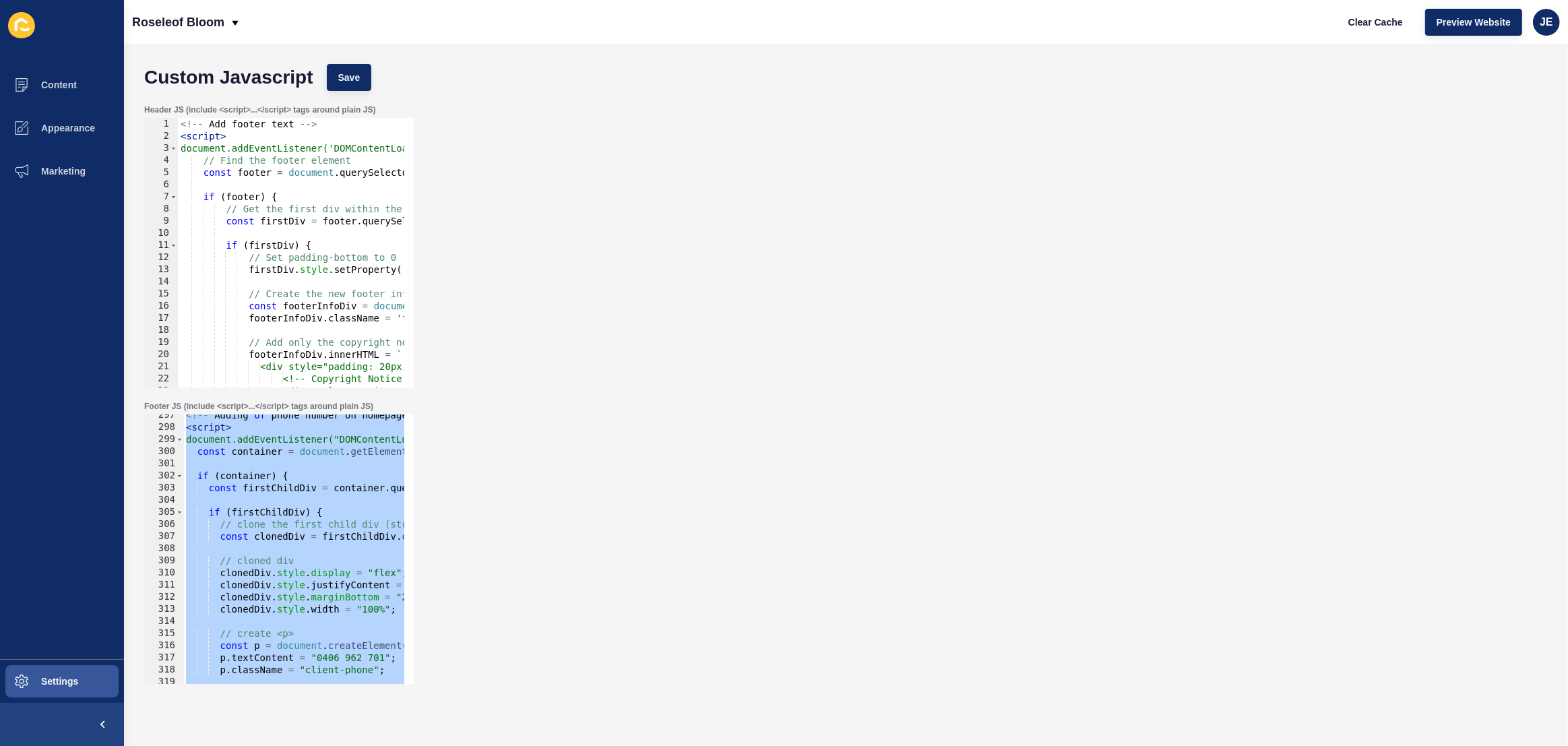
click at [240, 533] on div "<!-- Adding of phone number on homepage --> < script > document.addEventListene…" at bounding box center [497, 551] width 628 height 284
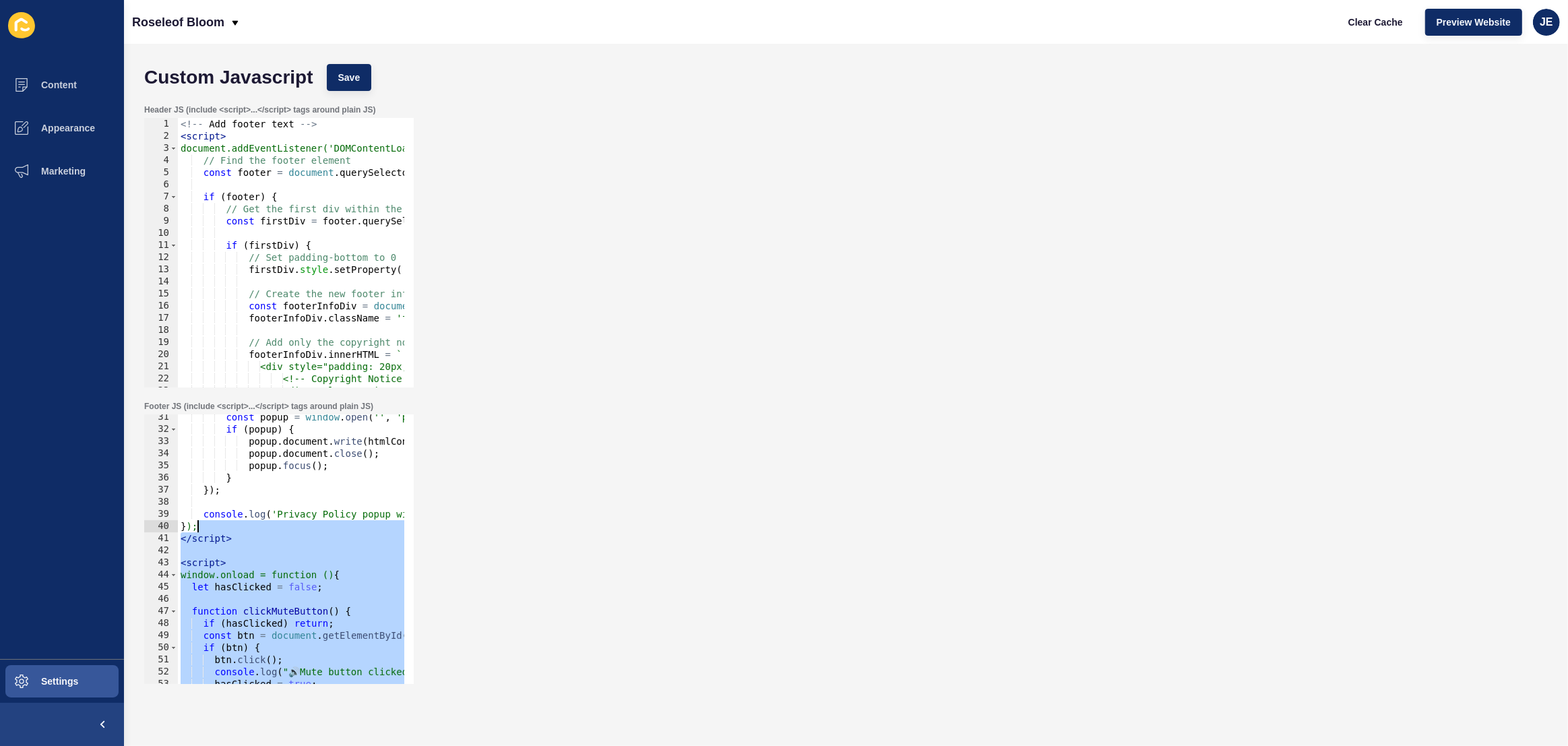
scroll to position [440, 0]
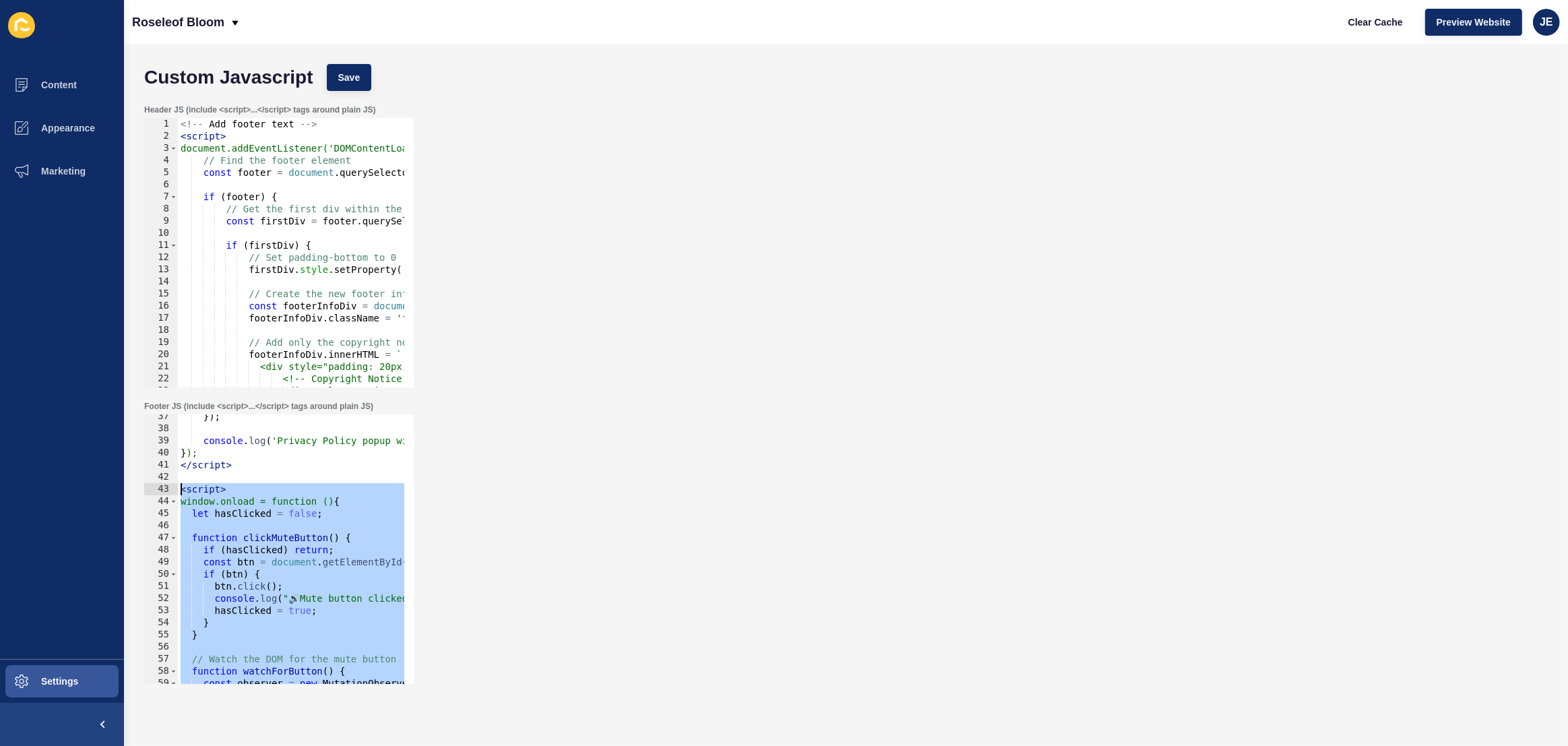
drag, startPoint x: 262, startPoint y: 578, endPoint x: 175, endPoint y: 490, distance: 123.7
click at [175, 490] on div "const clonedDiv = firstChildDiv.cloneNode(false); 37 38 39 40 41 42 43 44 45 46…" at bounding box center [279, 549] width 269 height 270
type textarea "<script> window.onload = function () {"
click at [336, 528] on div "}) ; console . log ( 'Privacy Policy popup with custom title added' ) ; } ); </…" at bounding box center [492, 553] width 628 height 284
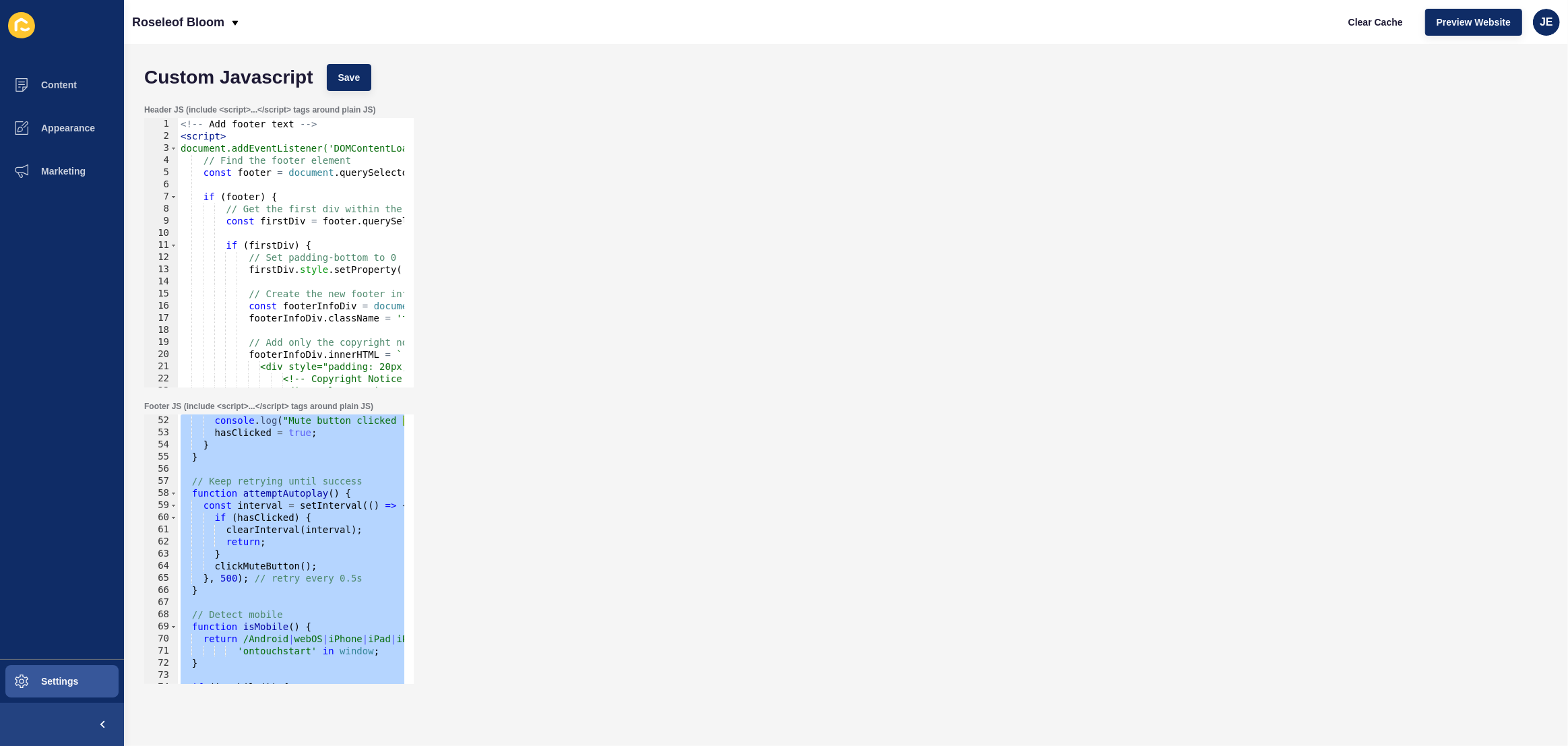
scroll to position [546, 0]
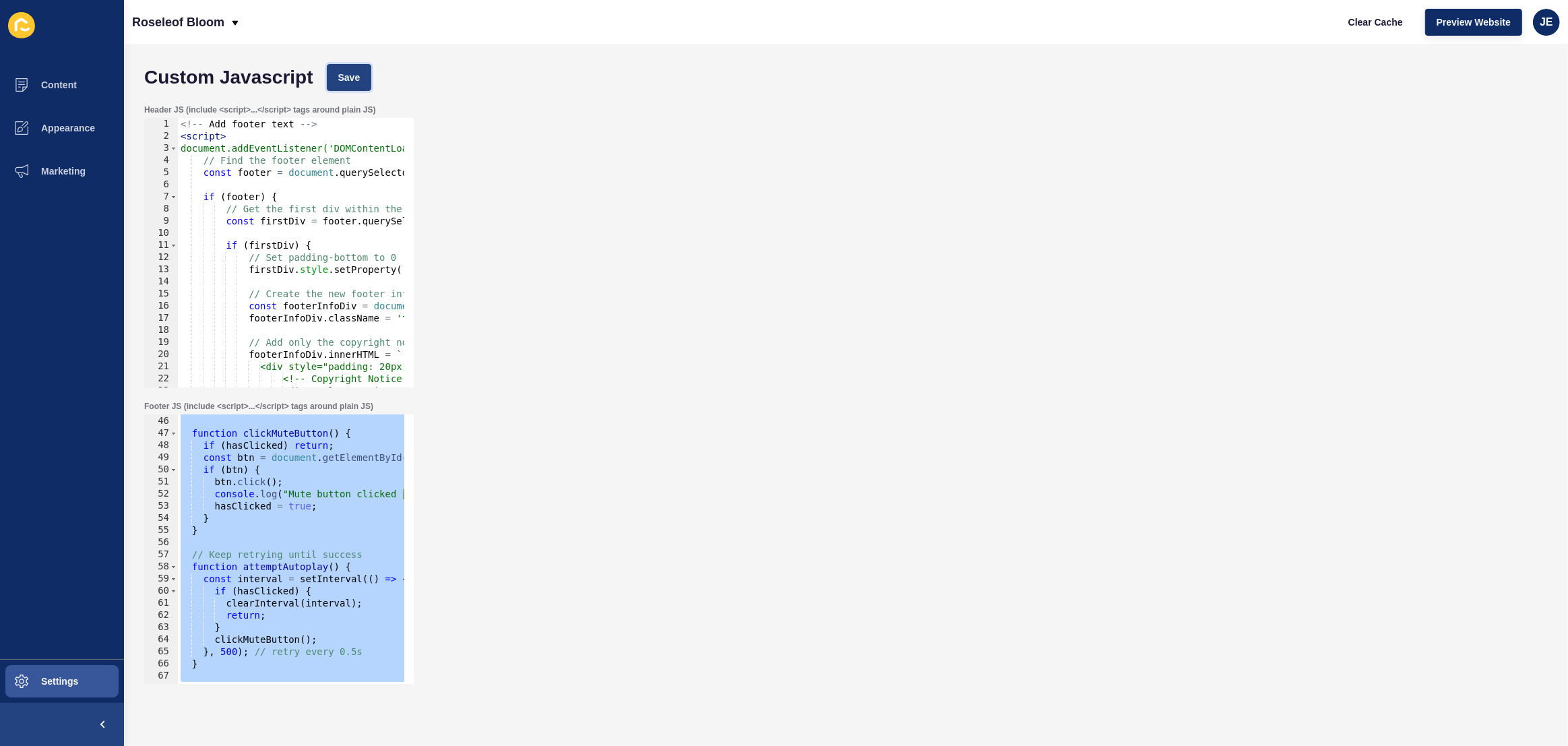
click at [361, 81] on button "Save" at bounding box center [349, 77] width 45 height 27
click at [252, 635] on div "let hasClicked = false ; function clickMuteButton ( ) { if ( hasClicked ) retur…" at bounding box center [492, 546] width 628 height 284
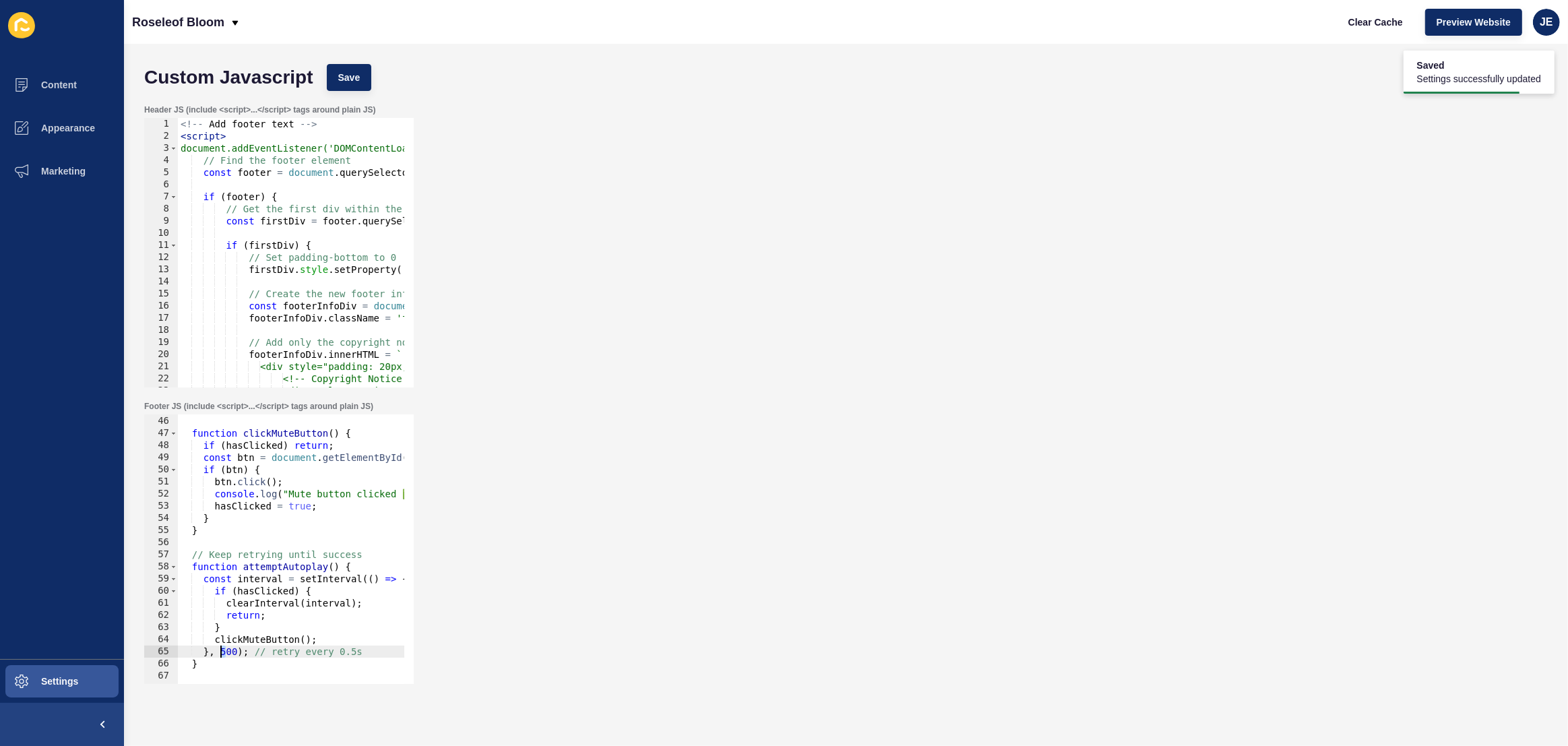
click at [222, 651] on div "let hasClicked = false ; function clickMuteButton ( ) { if ( hasClicked ) retur…" at bounding box center [492, 546] width 628 height 284
type textarea "}, 1000); // retry every 0.5s"
click at [353, 84] on button "Save" at bounding box center [349, 77] width 45 height 27
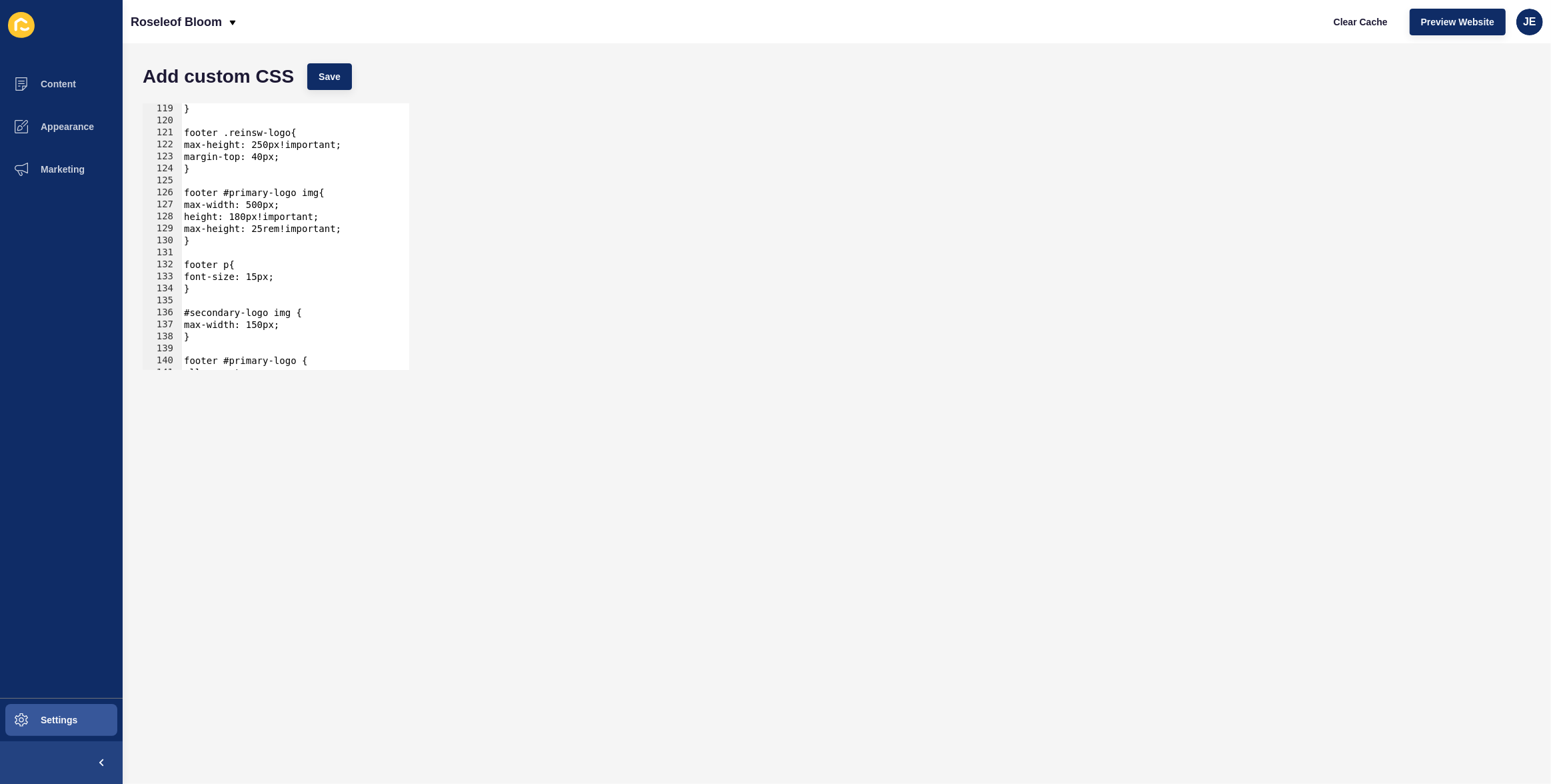
scroll to position [1379, 0]
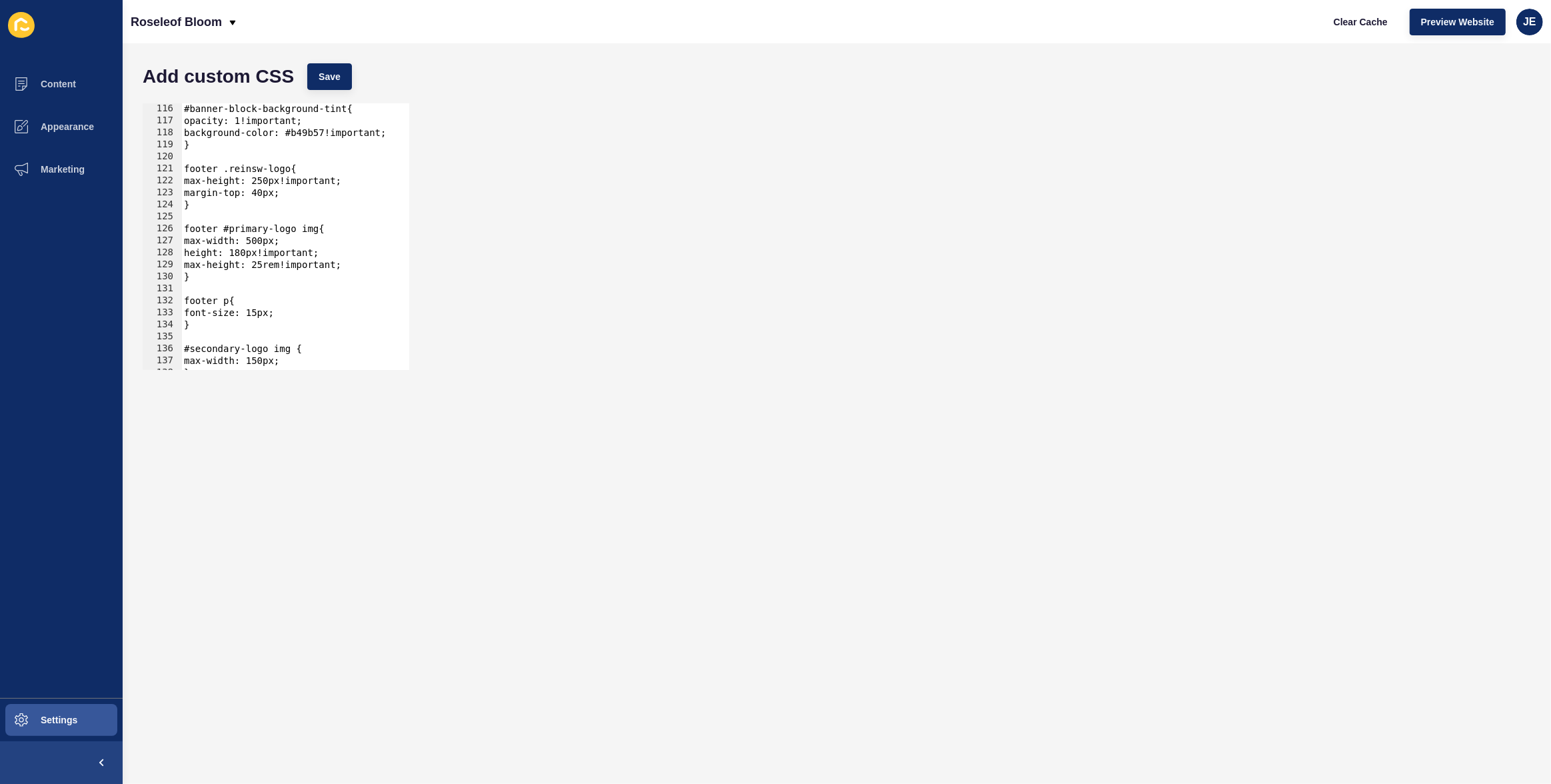
type textarea "}"
click at [330, 204] on div "#banner-block-background-tint{ opacity: 1!important; background-color: #b49b57!…" at bounding box center [458, 243] width 554 height 281
click at [329, 78] on span "Save" at bounding box center [330, 77] width 22 height 14
click at [1323, 21] on button "Clear Cache" at bounding box center [1361, 21] width 77 height 26
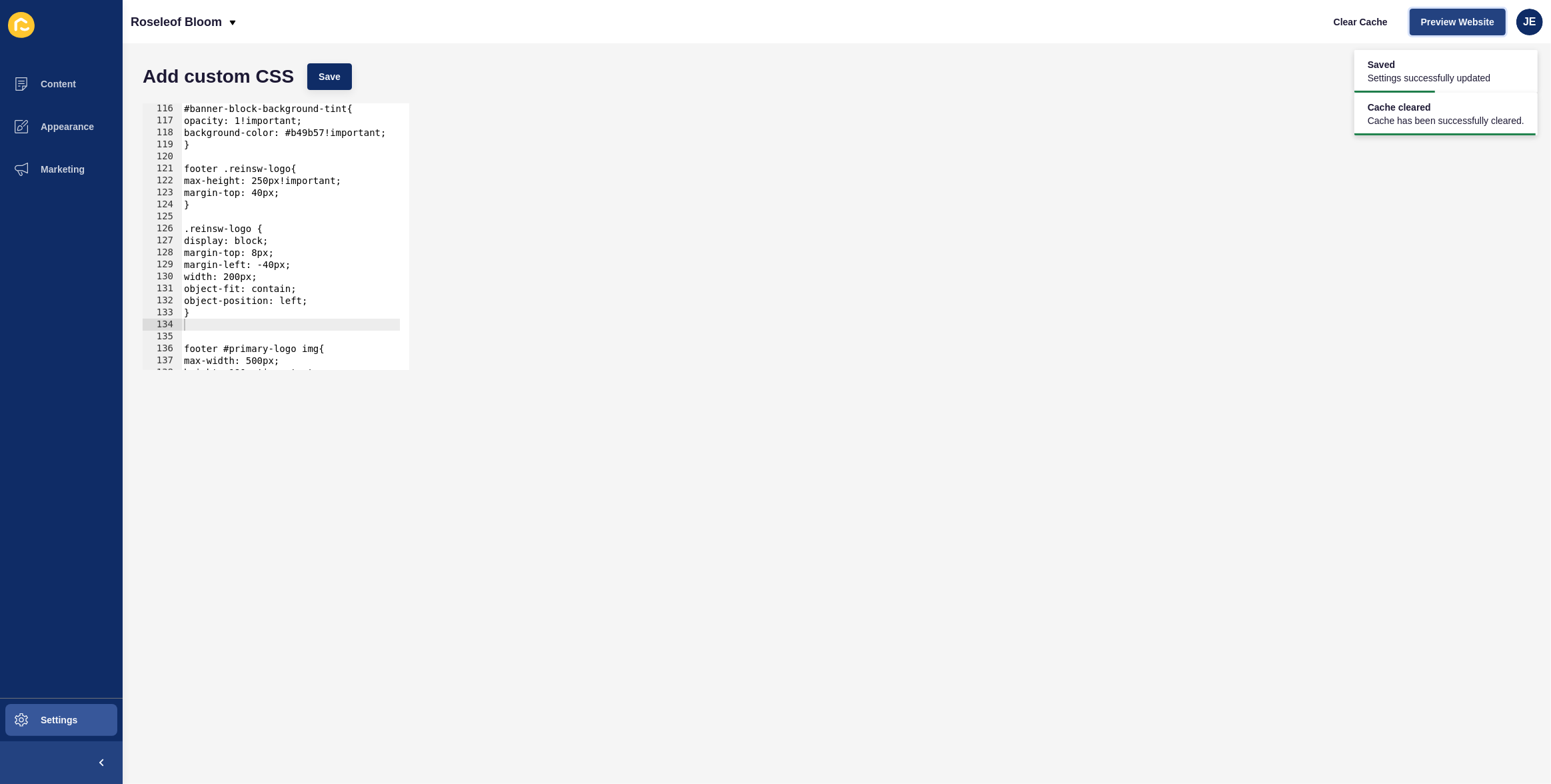
click at [1435, 22] on span "Preview Website" at bounding box center [1458, 22] width 73 height 14
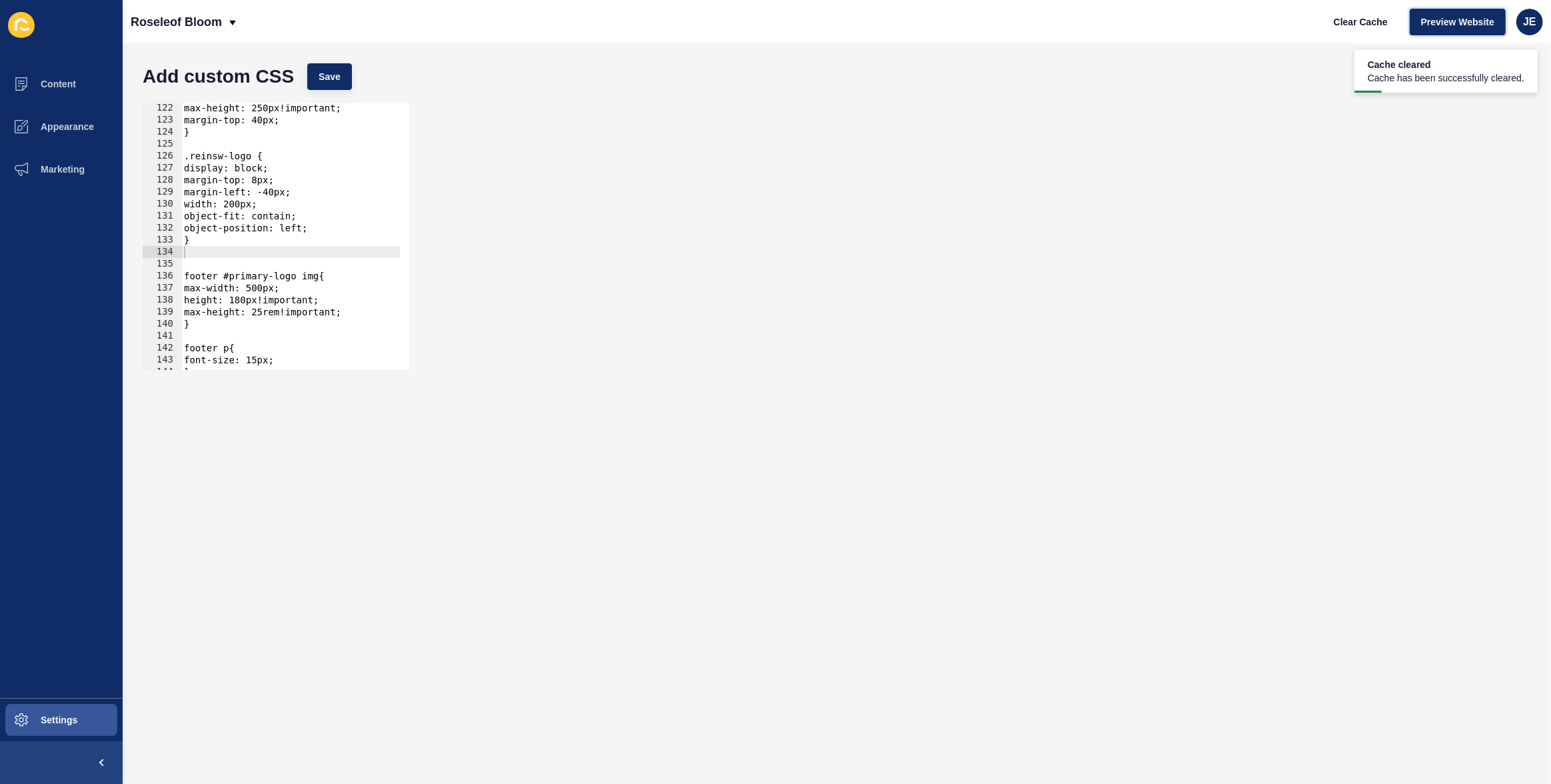
scroll to position [1829, 0]
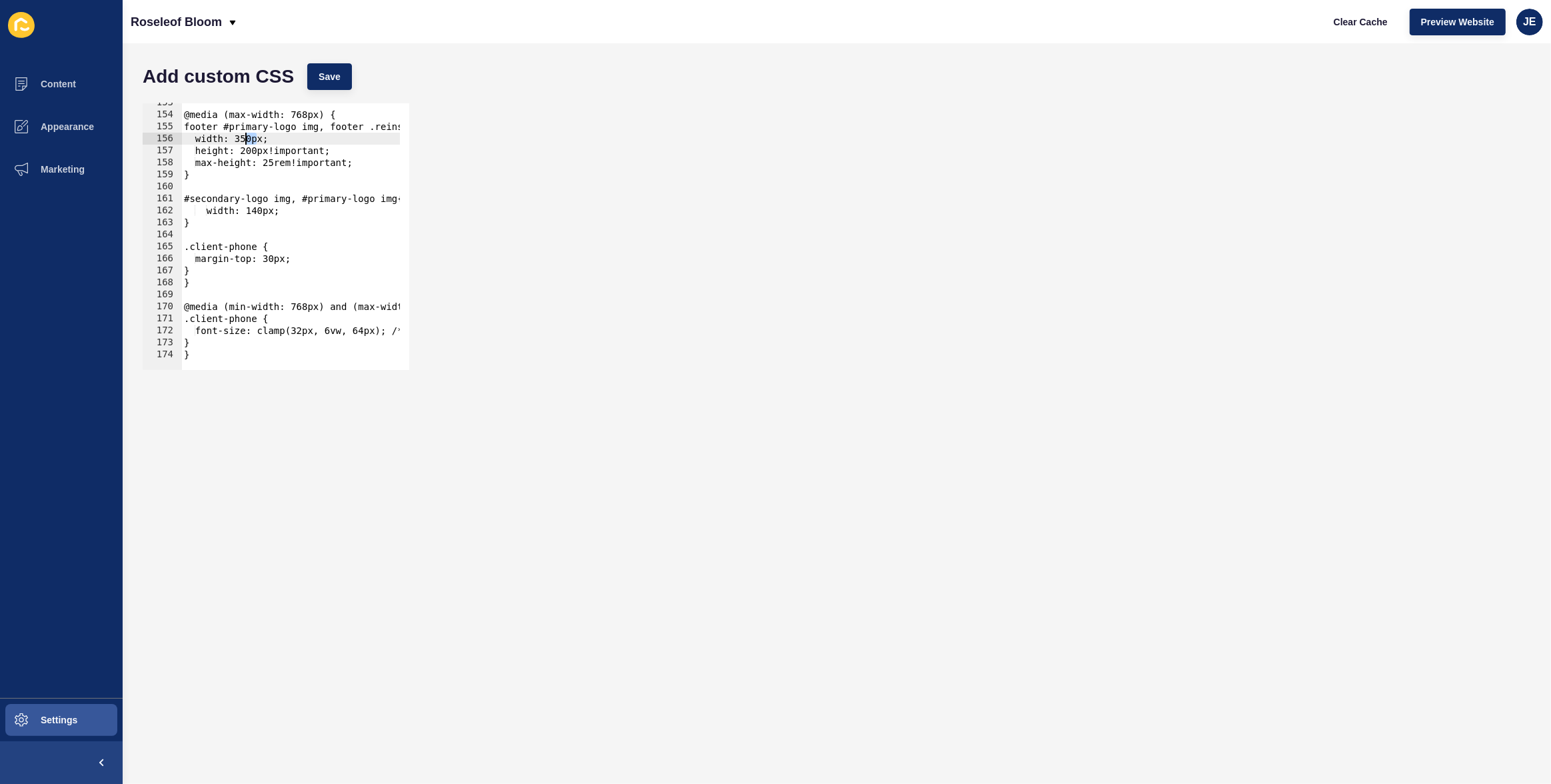
click at [247, 140] on div "@media (max-width: 768px) { footer #primary-logo img, footer .reinsw-logo{ widt…" at bounding box center [458, 237] width 554 height 281
click at [353, 90] on div "Add custom CSS Save" at bounding box center [836, 77] width 1401 height 40
click at [339, 84] on button "Save" at bounding box center [330, 76] width 45 height 26
click at [1340, 28] on button "Clear Cache" at bounding box center [1361, 21] width 77 height 26
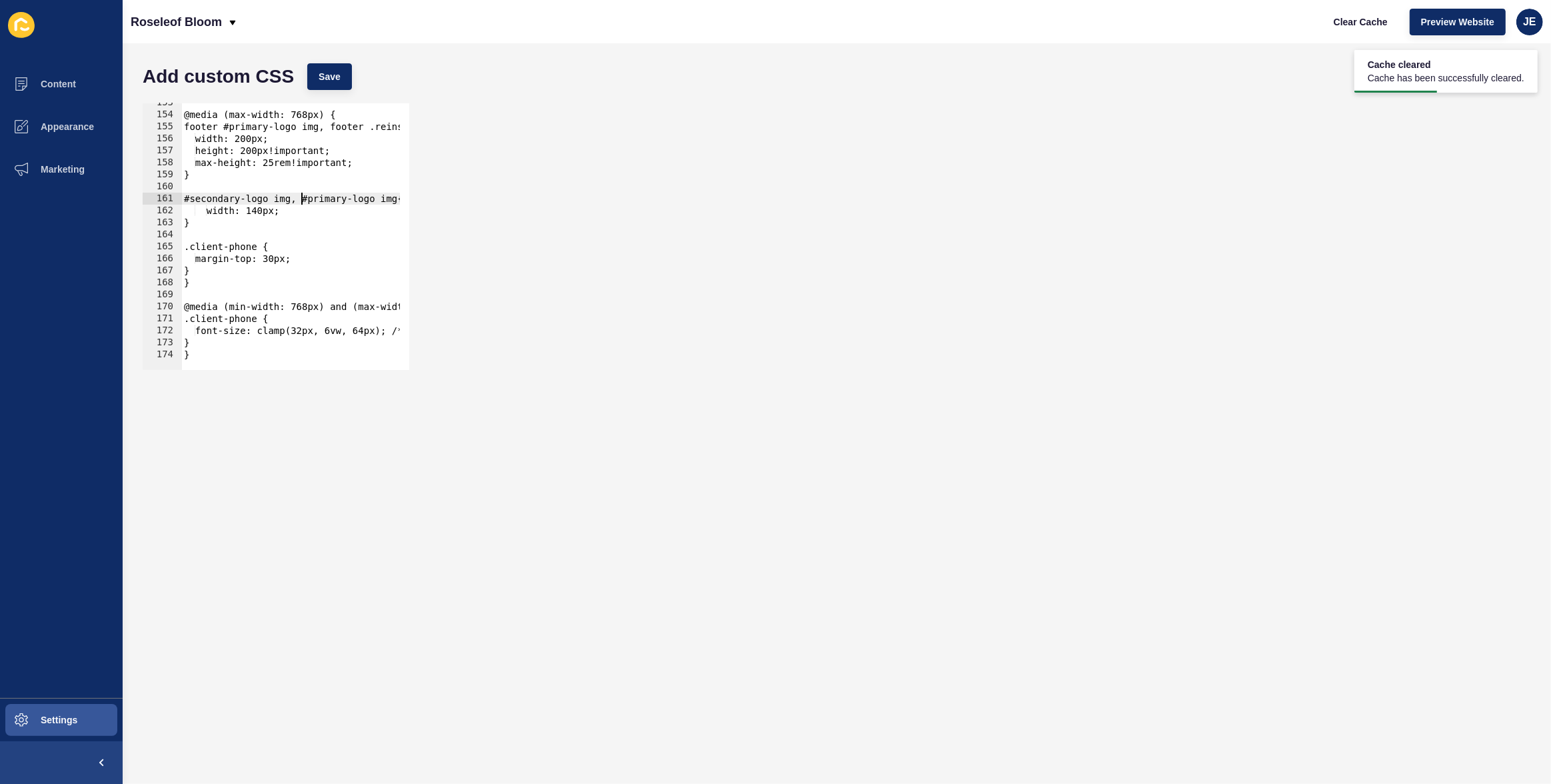
click at [302, 193] on div "@media (max-width: 768px) { footer #primary-logo img, footer .reinsw-logo{ widt…" at bounding box center [458, 237] width 554 height 281
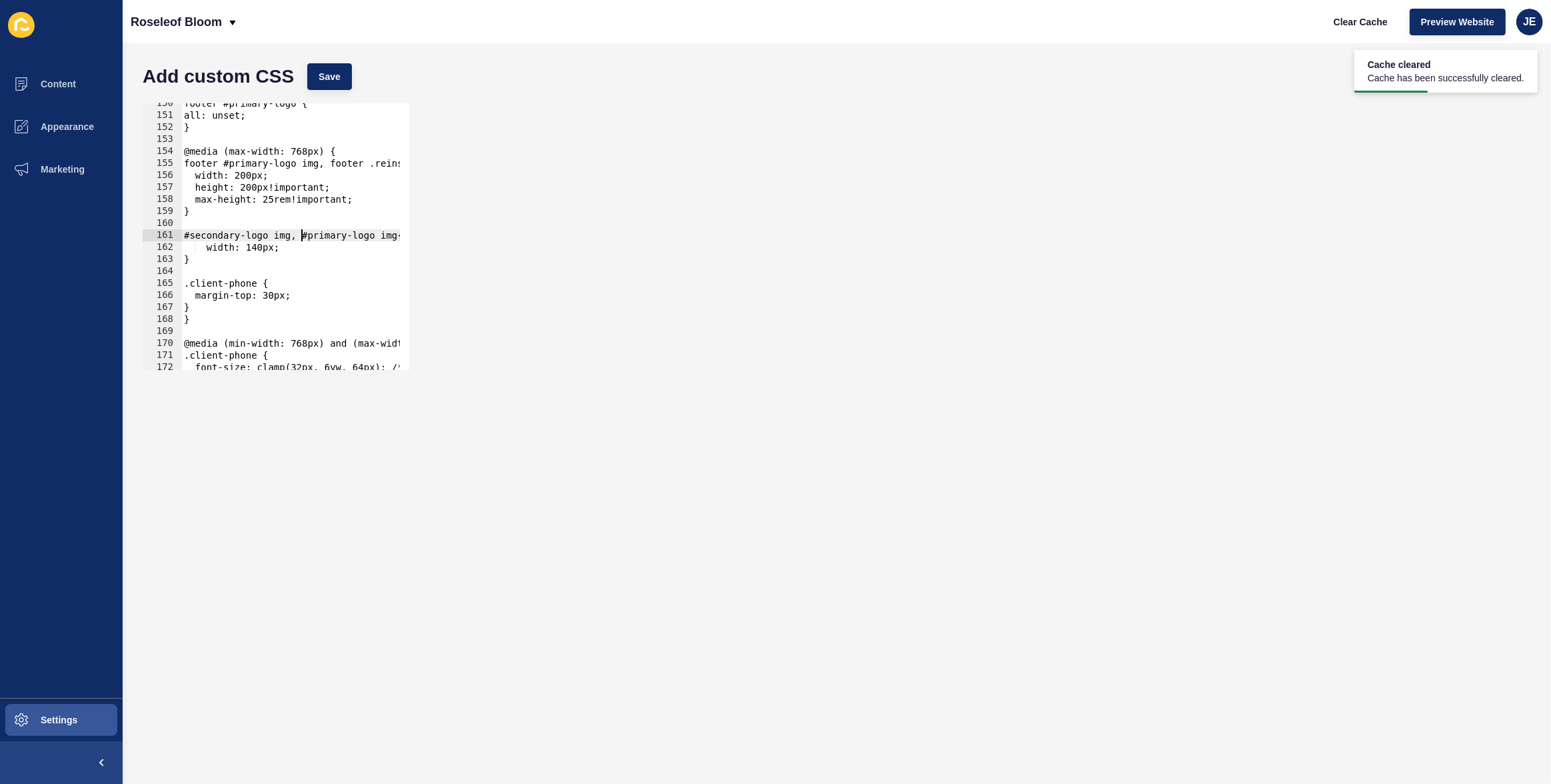
scroll to position [1793, 0]
drag, startPoint x: 204, startPoint y: 204, endPoint x: 187, endPoint y: 169, distance: 38.9
click at [187, 169] on div "footer #primary-logo { all: unset; } @media (max-width: 768px) { footer #primar…" at bounding box center [458, 238] width 554 height 281
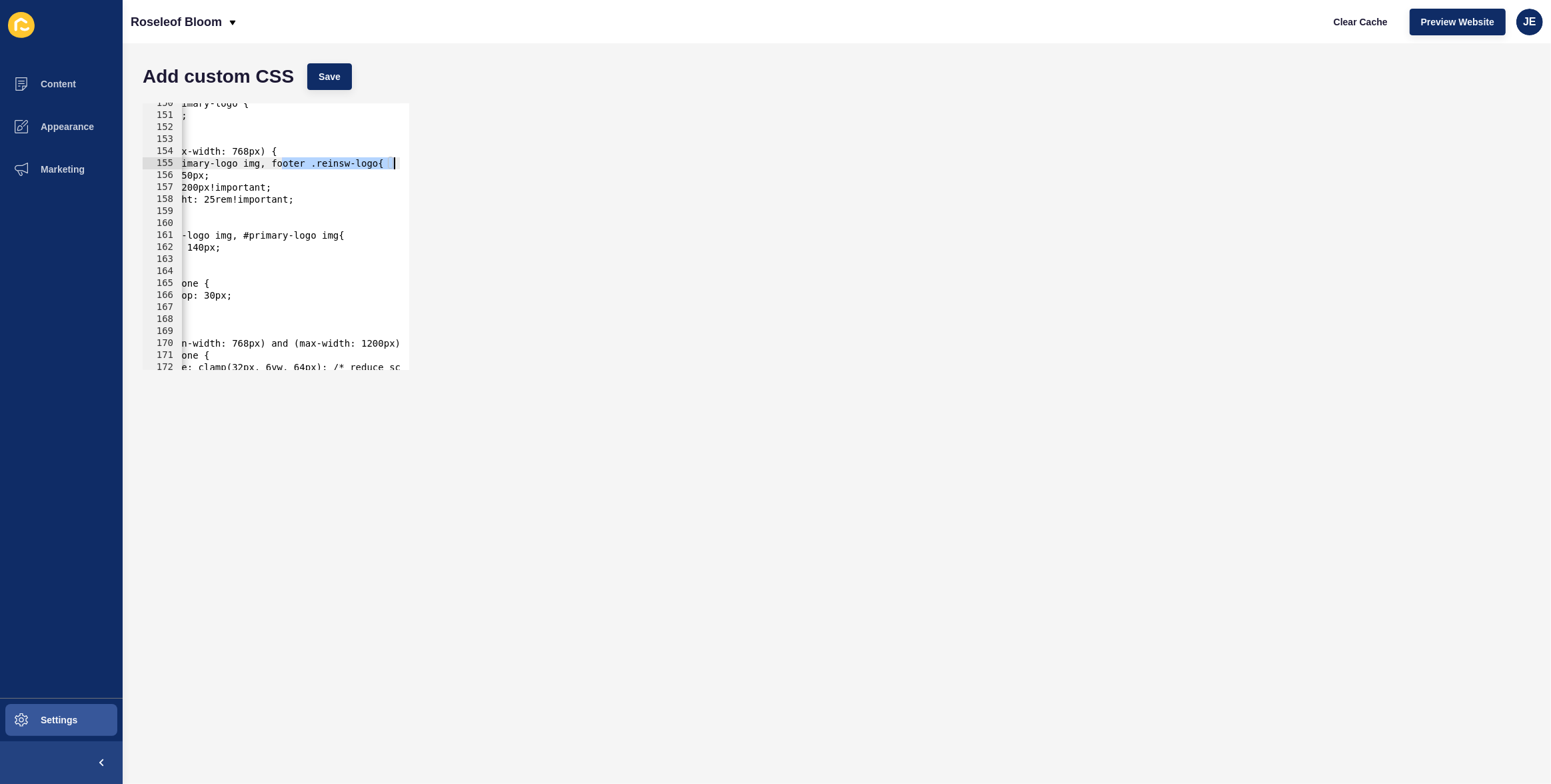
scroll to position [0, 58]
drag, startPoint x: 340, startPoint y: 163, endPoint x: 386, endPoint y: 167, distance: 46.2
click at [386, 167] on div "footer #primary-logo { all: unset; } @media (max-width: 768px) { footer #primar…" at bounding box center [399, 238] width 554 height 281
drag, startPoint x: 267, startPoint y: 215, endPoint x: 102, endPoint y: 217, distance: 165.0
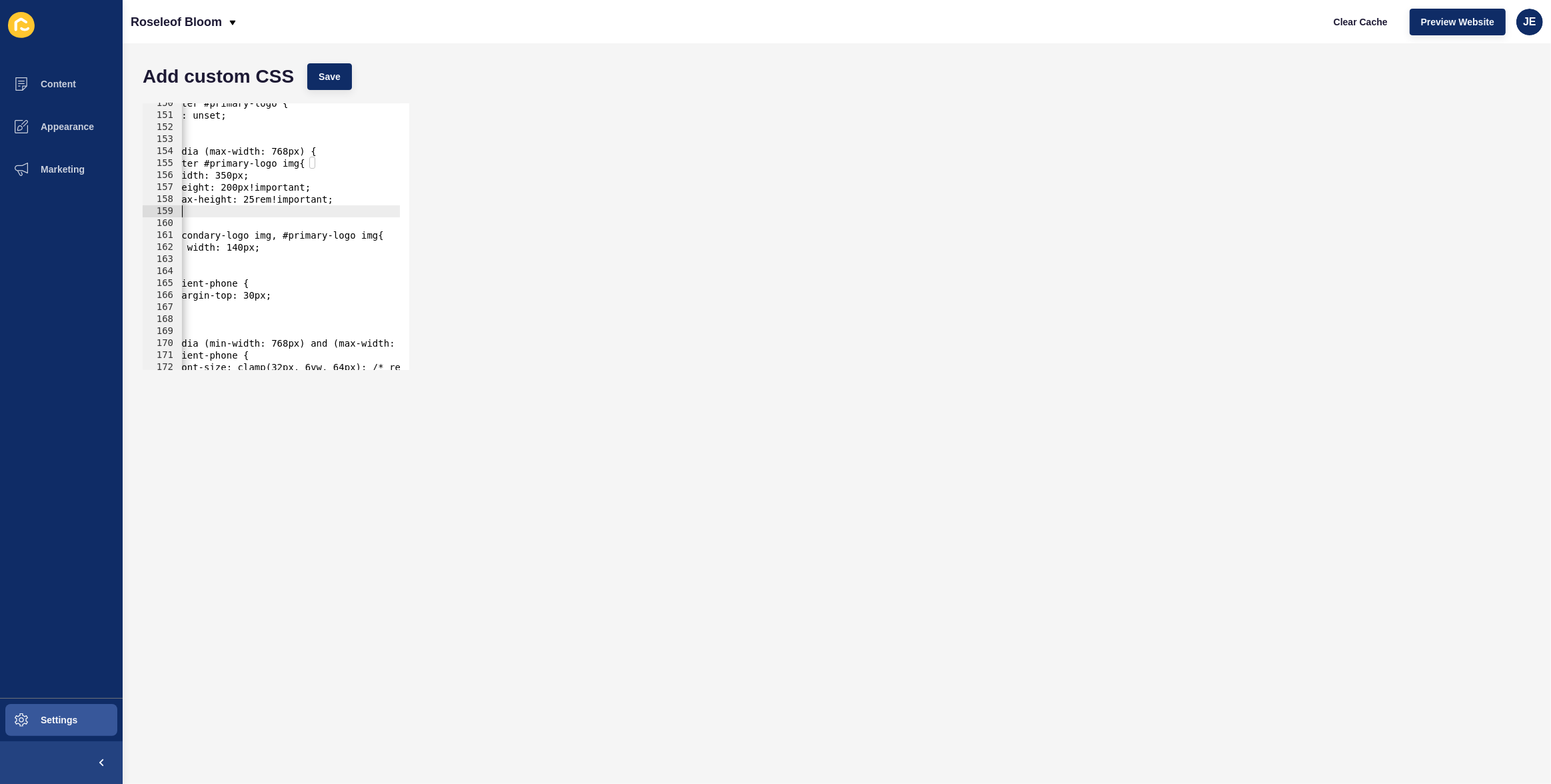
click at [102, 217] on div "Content Appearance Marketing Settings Roseleof Bloom Clear Cache Preview Websit…" at bounding box center [775, 392] width 1551 height 784
click at [246, 207] on div "footer #primary-logo { all: unset; } @media (max-width: 768px) { footer #primar…" at bounding box center [458, 238] width 554 height 281
type textarea "}"
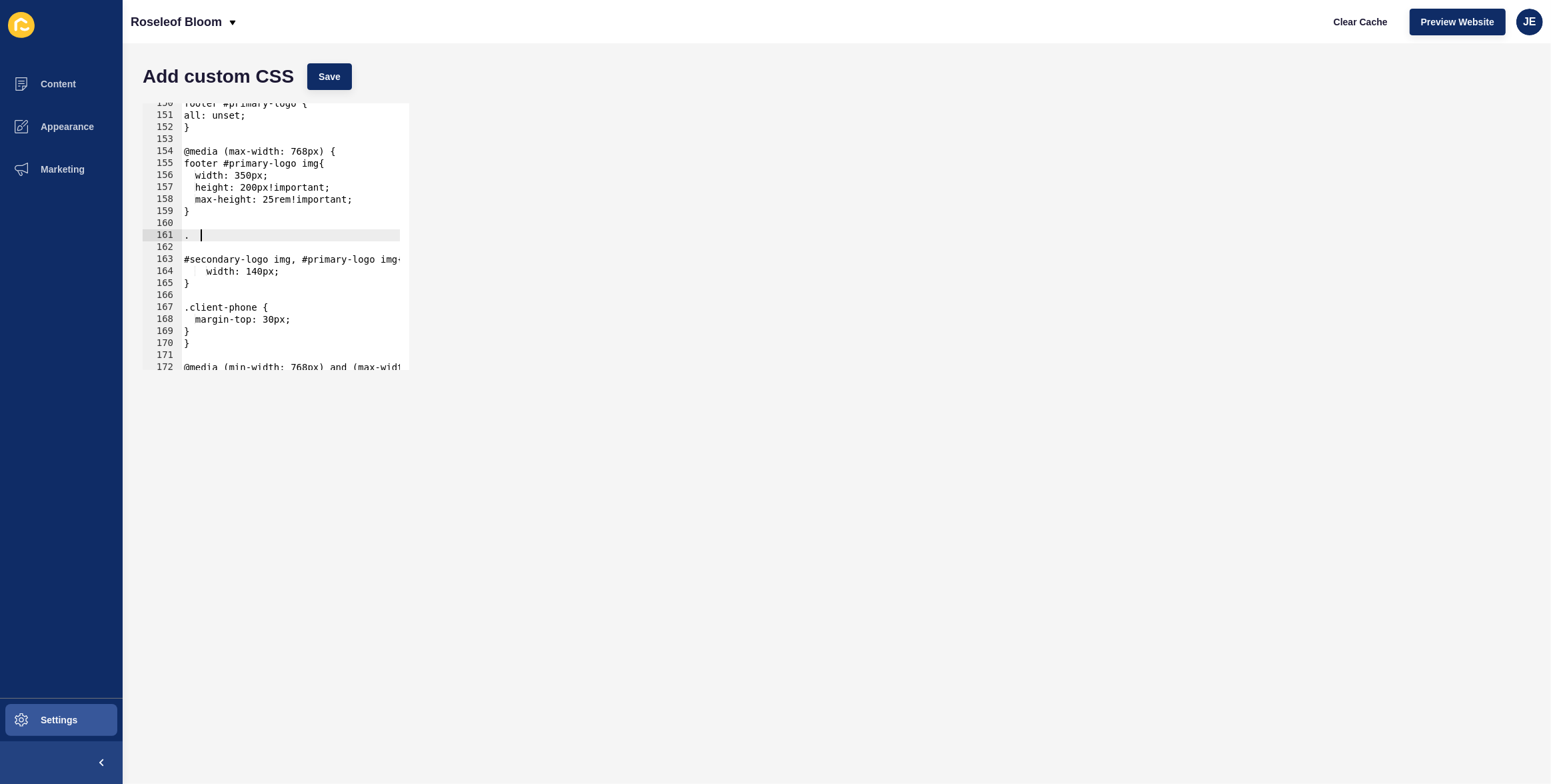
paste textarea "footer .reinsw-logo"
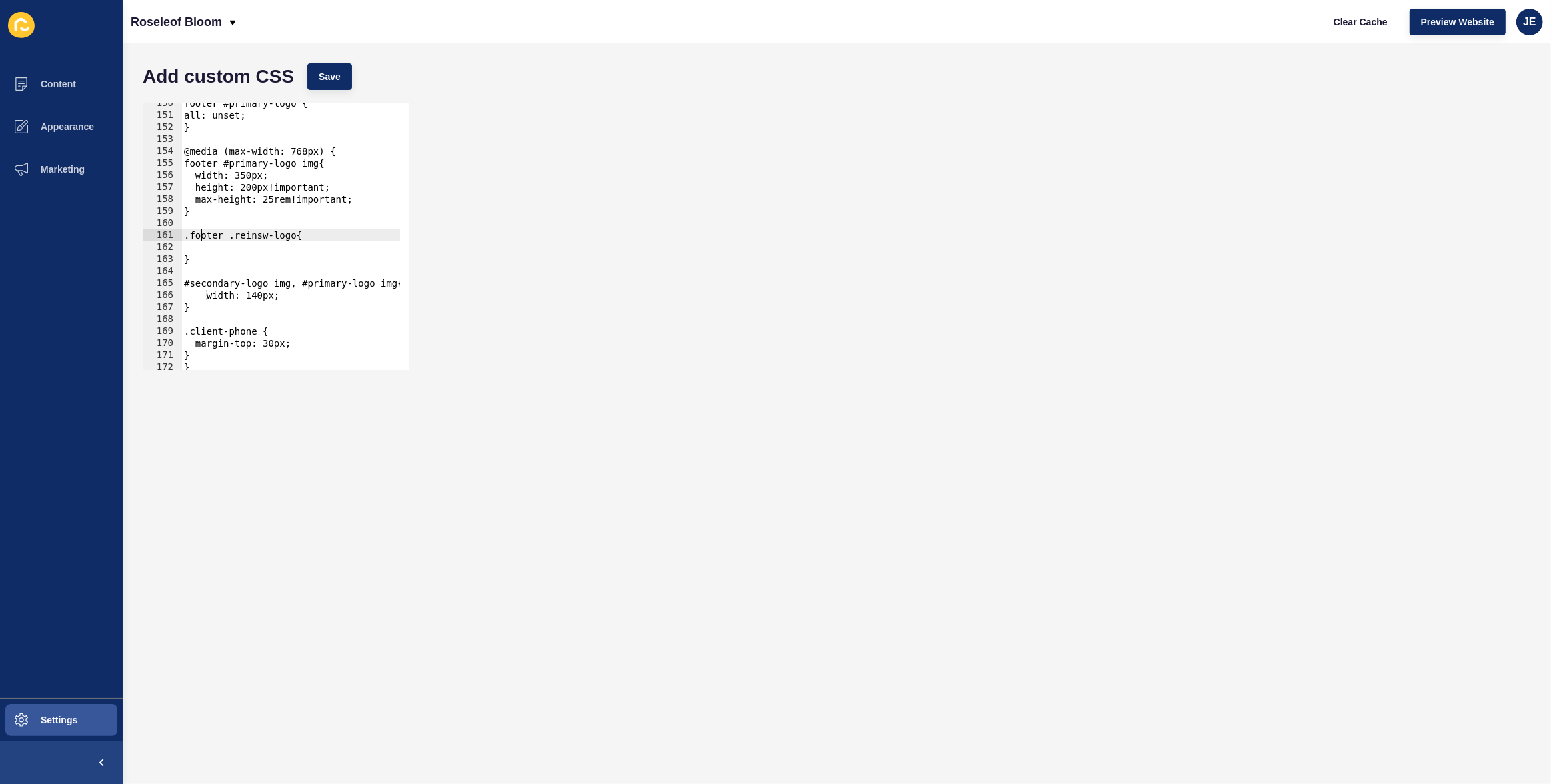
click at [199, 237] on div "footer #primary-logo { all: unset; } @media (max-width: 768px) { footer #primar…" at bounding box center [458, 238] width 554 height 281
drag, startPoint x: 293, startPoint y: 175, endPoint x: 196, endPoint y: 176, distance: 97.0
click at [196, 176] on div "footer #primary-logo { all: unset; } @media (max-width: 768px) { footer #primar…" at bounding box center [458, 238] width 554 height 281
drag, startPoint x: 368, startPoint y: 199, endPoint x: 206, endPoint y: 177, distance: 163.5
click at [206, 177] on div "footer #primary-logo { all: unset; } @media (max-width: 768px) { footer #primar…" at bounding box center [458, 238] width 554 height 281
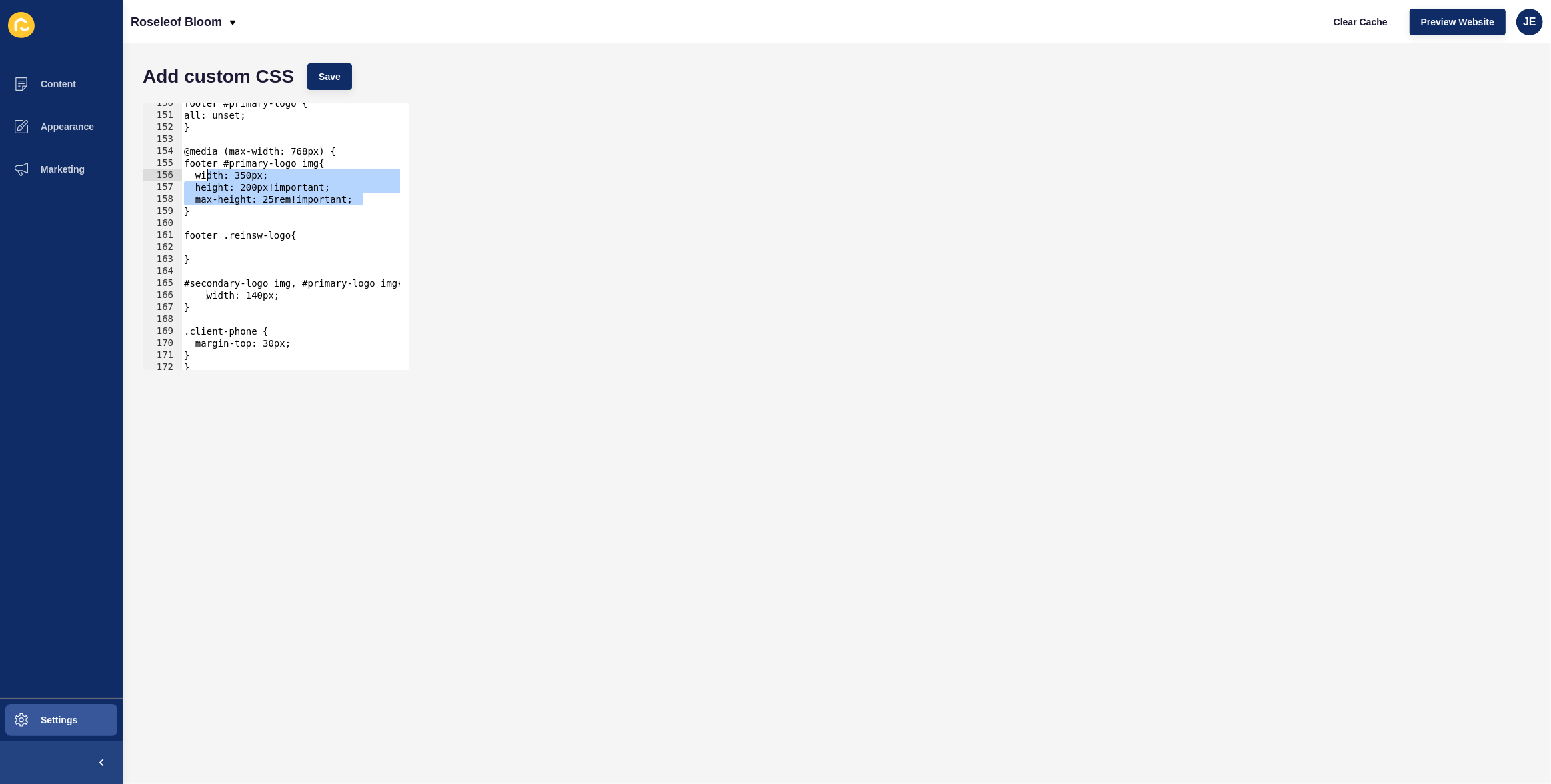
type textarea "width: 350px; height: 200px!important;"
click at [214, 245] on div "footer #primary-logo { all: unset; } @media (max-width: 768px) { footer #primar…" at bounding box center [458, 238] width 554 height 281
paste textarea "max-height: 25rem!important;"
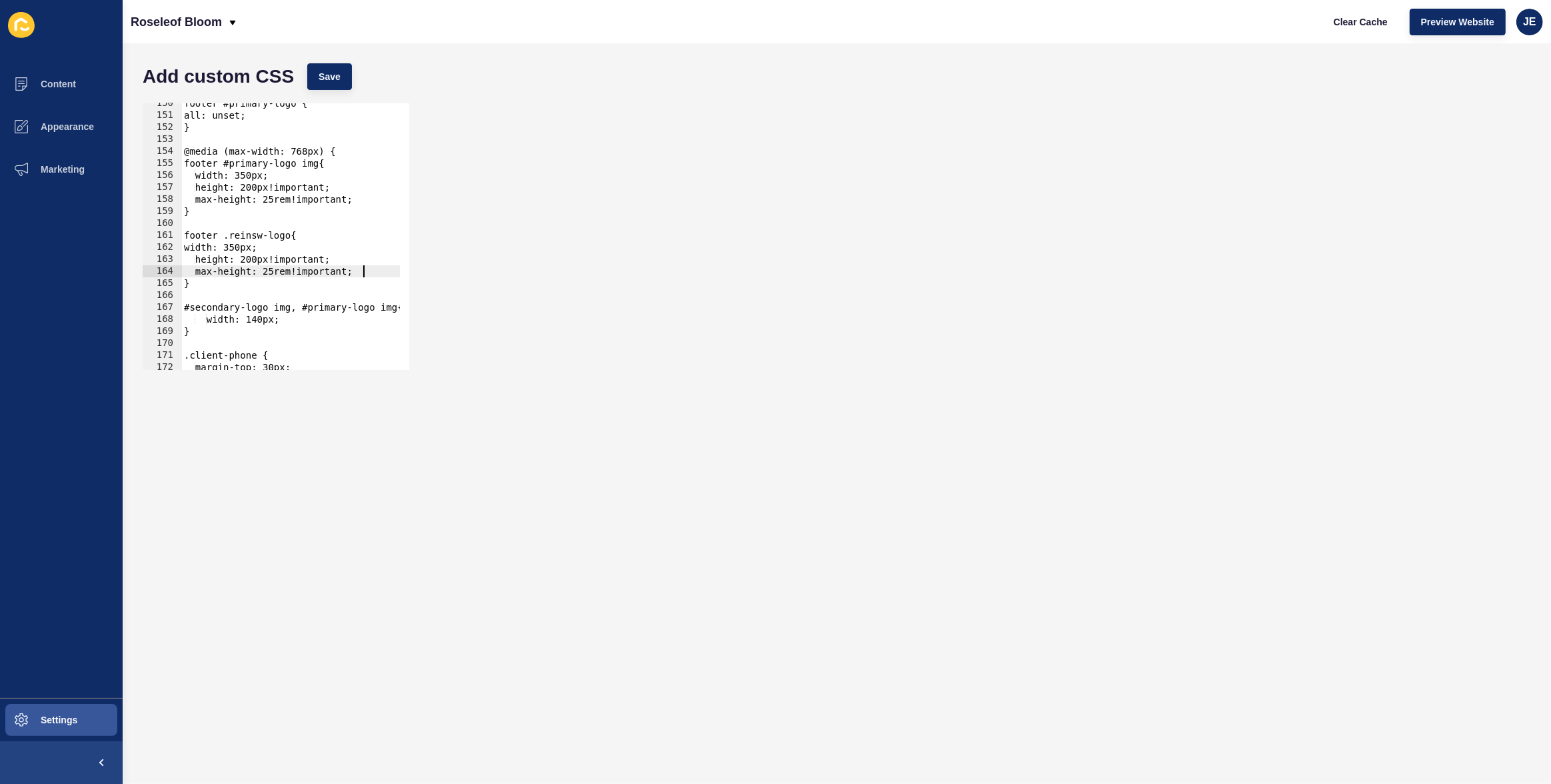
click at [193, 249] on div "footer #primary-logo { all: unset; } @media (max-width: 768px) { footer #primar…" at bounding box center [458, 238] width 554 height 281
click at [258, 258] on div "footer #primary-logo { all: unset; } @media (max-width: 768px) { footer #primar…" at bounding box center [458, 238] width 554 height 281
click at [257, 248] on div "footer #primary-logo { all: unset; } @media (max-width: 768px) { footer #primar…" at bounding box center [458, 238] width 554 height 281
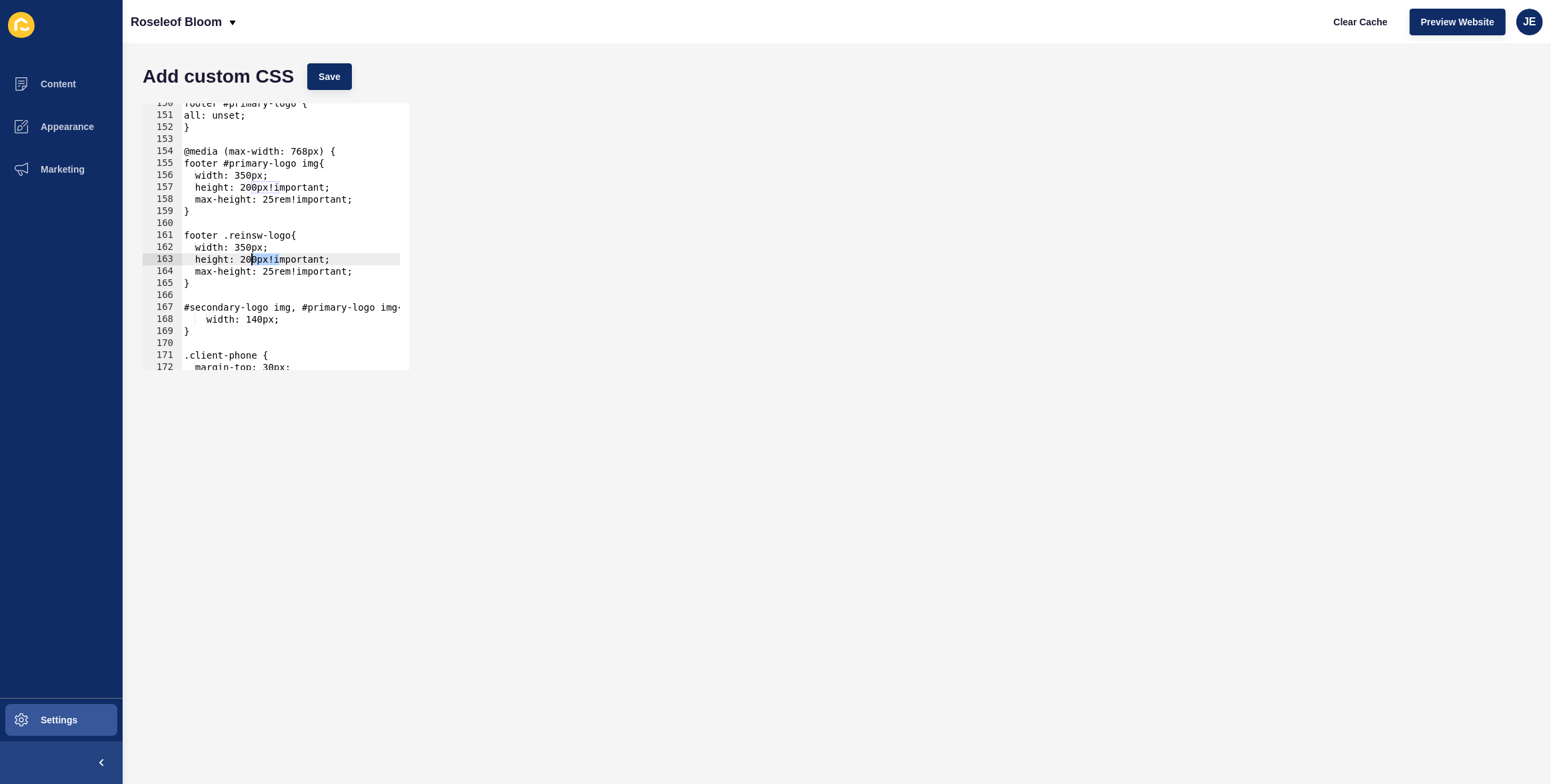
paste textarea "20"
type textarea "width: 200px;"
click at [327, 80] on span "Save" at bounding box center [330, 77] width 22 height 14
click at [1359, 26] on span "Clear Cache" at bounding box center [1360, 22] width 54 height 14
click at [84, 710] on button "Settings" at bounding box center [61, 719] width 122 height 43
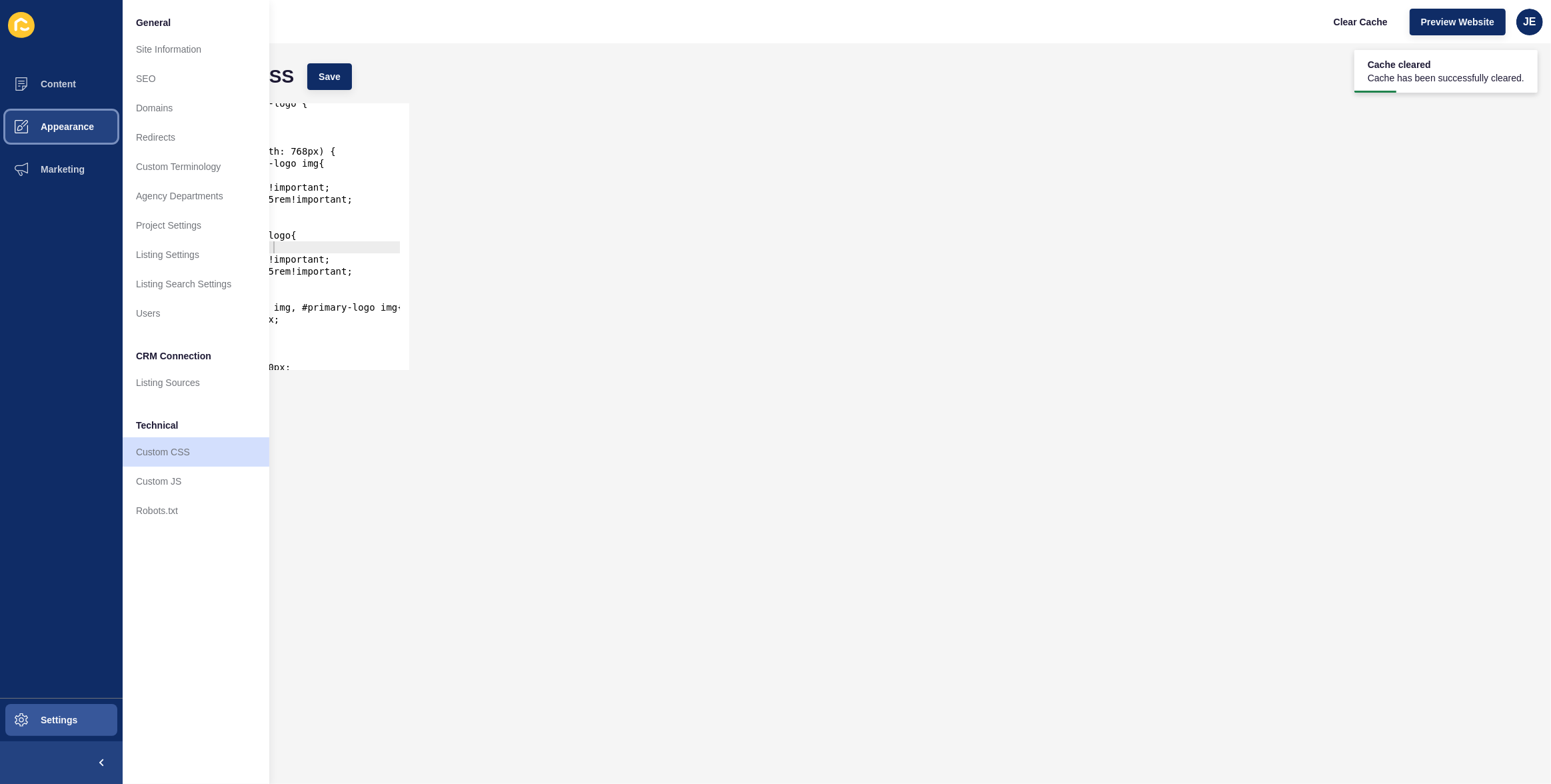
click at [87, 121] on span "Appearance" at bounding box center [46, 127] width 96 height 11
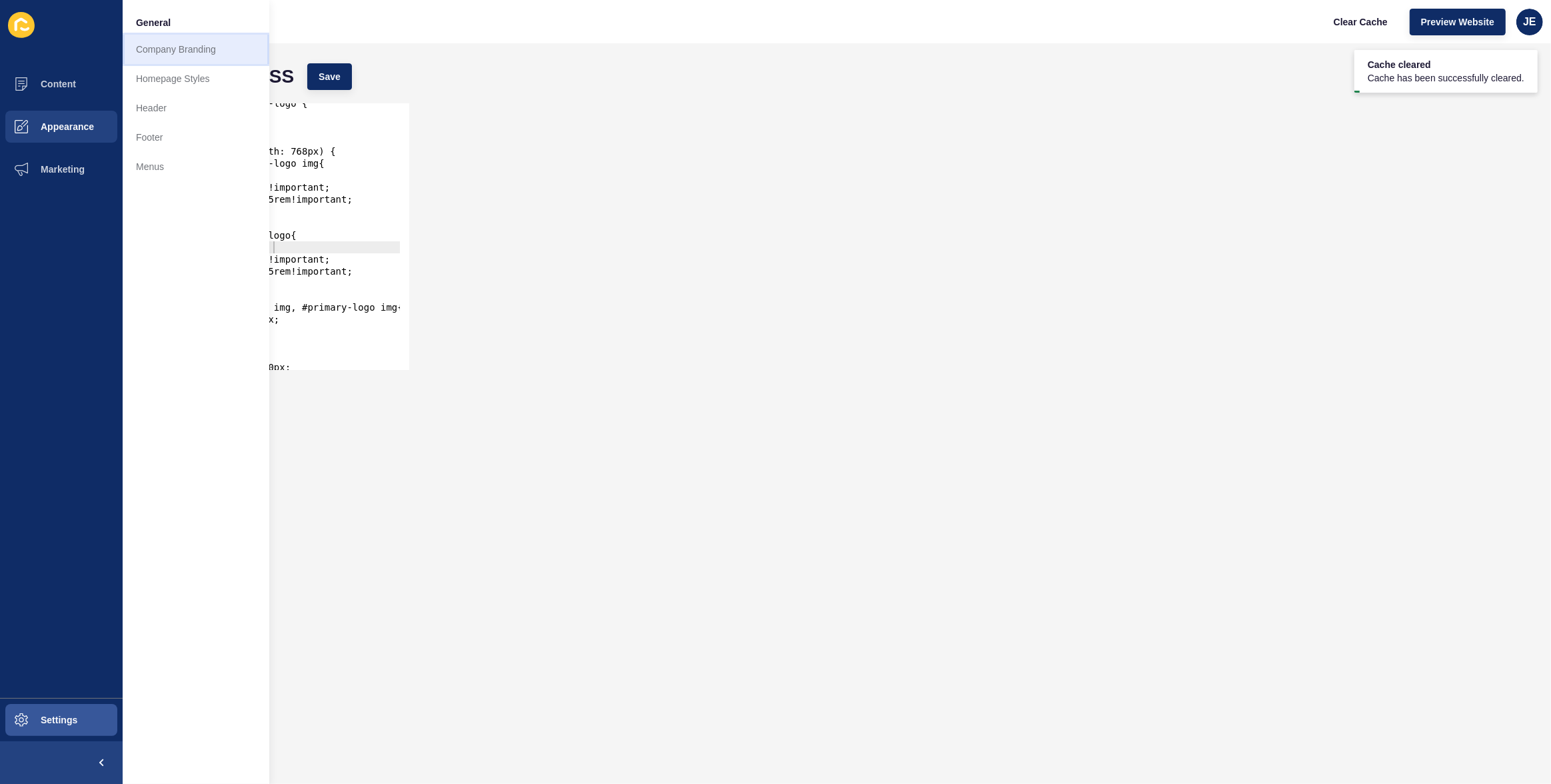
click at [165, 62] on link "Company Branding" at bounding box center [195, 49] width 147 height 29
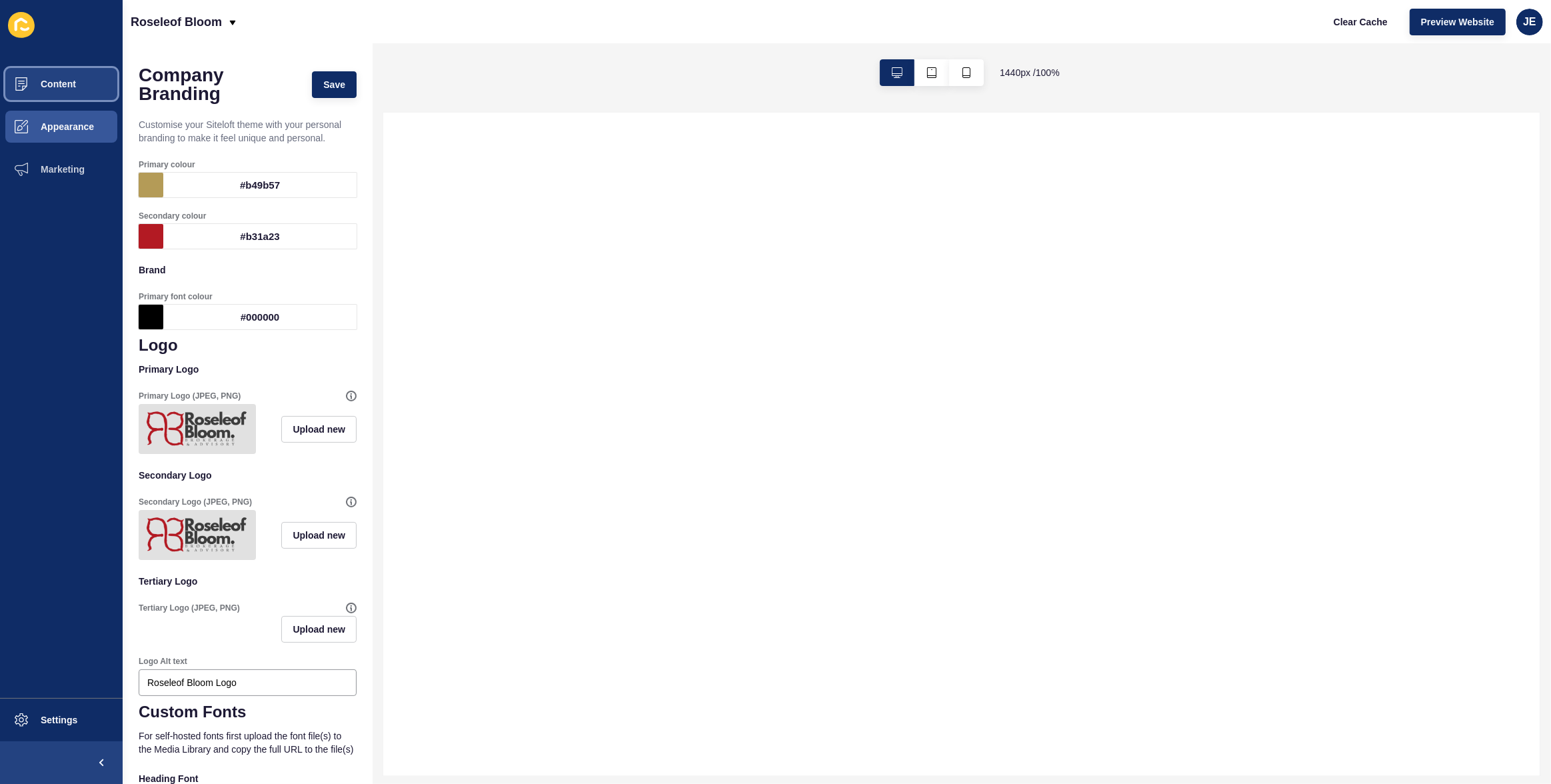
click at [72, 92] on button "Content" at bounding box center [61, 84] width 122 height 43
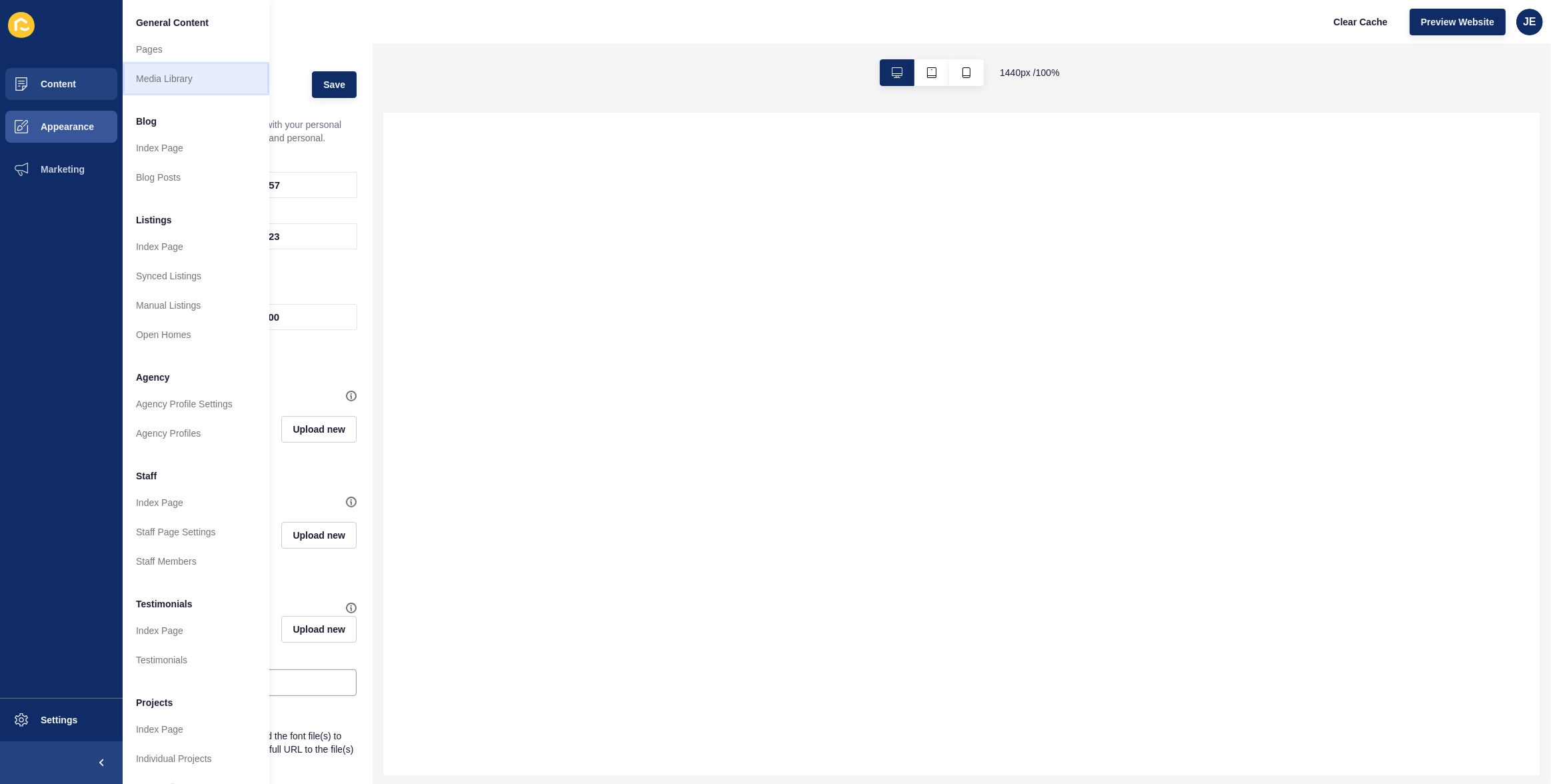
click at [150, 77] on link "Media Library" at bounding box center [195, 78] width 147 height 29
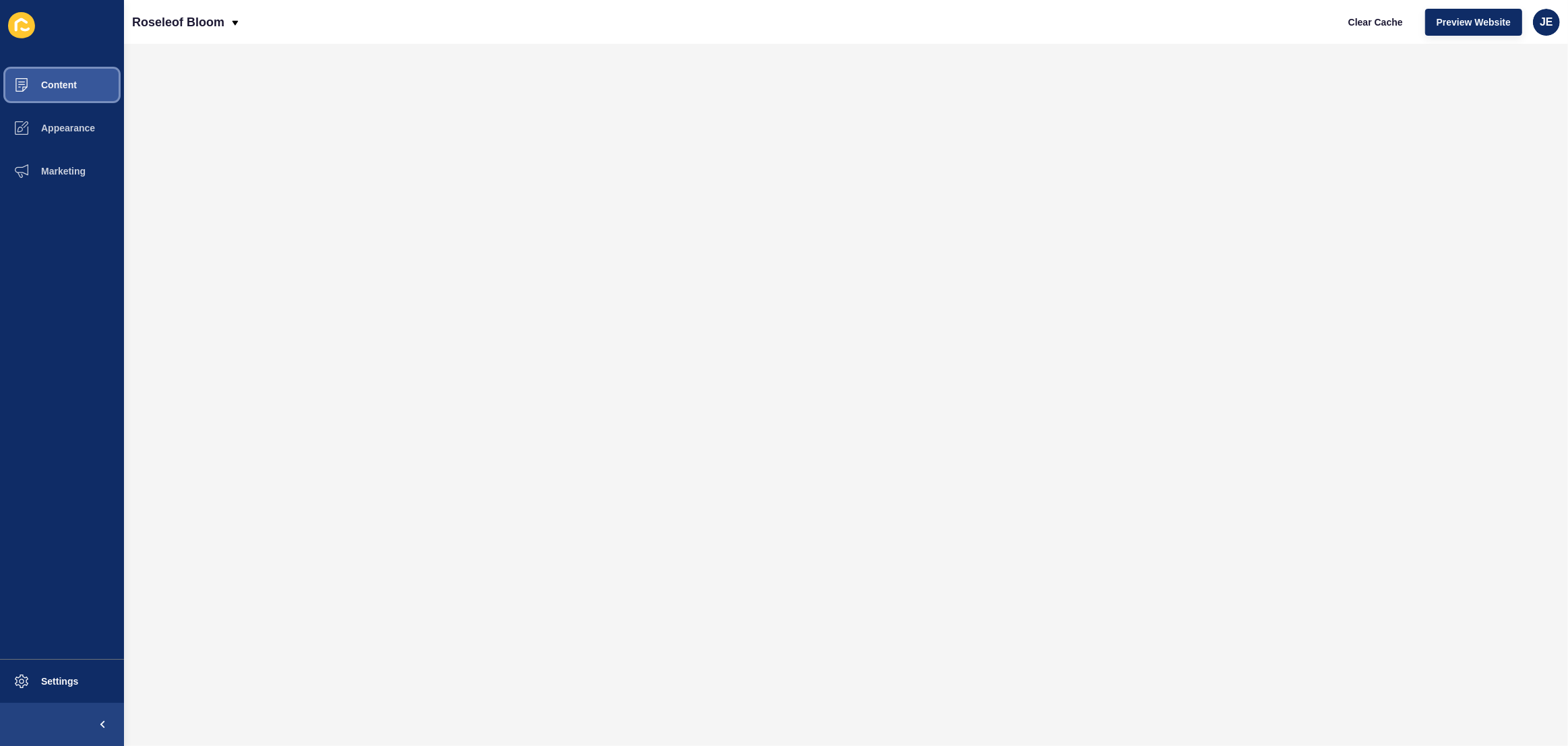
click at [77, 88] on button "Content" at bounding box center [62, 85] width 124 height 43
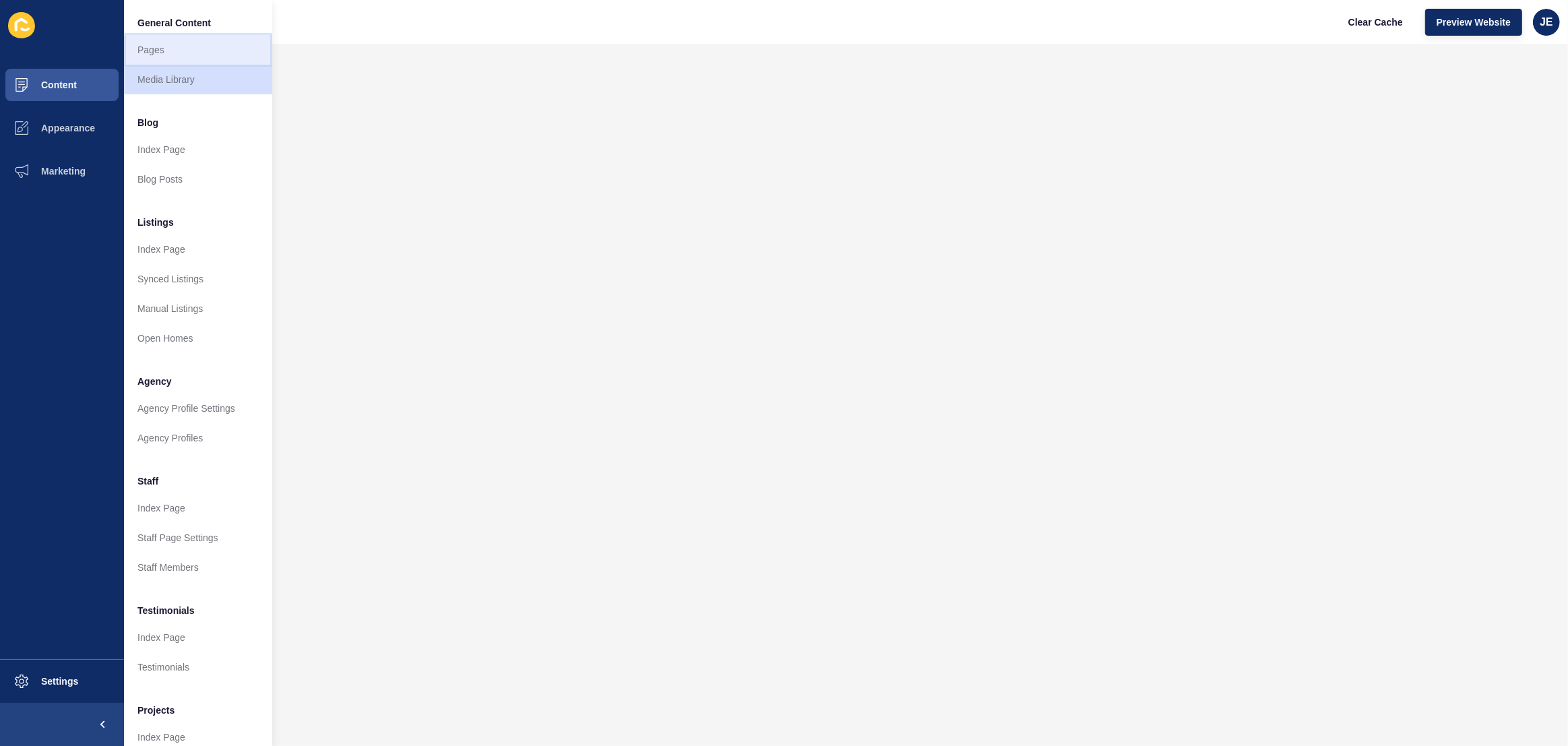
click at [181, 57] on link "Pages" at bounding box center [197, 50] width 149 height 30
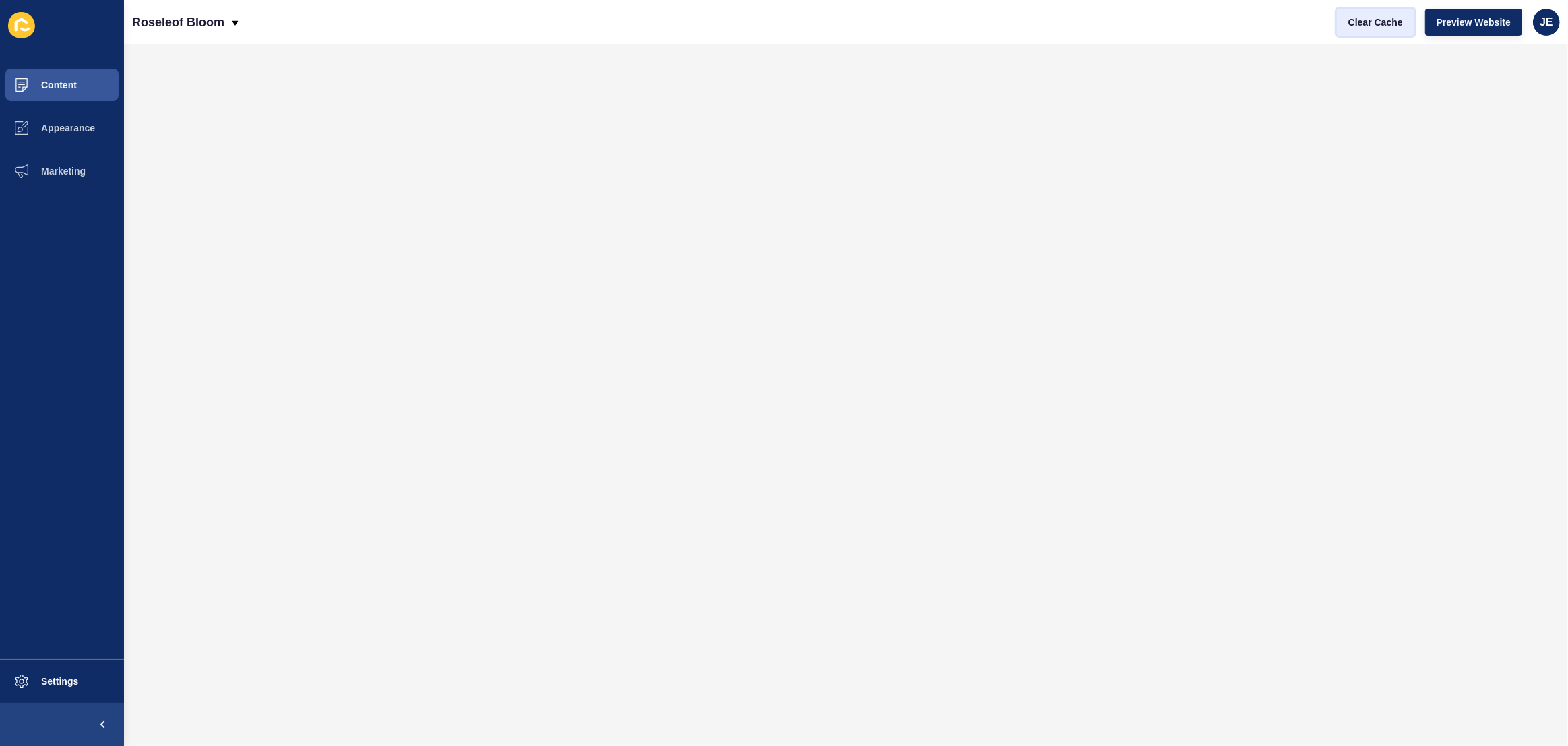
click at [1355, 18] on span "Clear Cache" at bounding box center [1375, 22] width 54 height 14
click at [54, 82] on span "Content" at bounding box center [37, 85] width 78 height 11
click at [1363, 29] on button "Clear Cache" at bounding box center [1376, 21] width 78 height 27
click at [1396, 24] on span "Clear Cache" at bounding box center [1375, 22] width 54 height 14
click at [1454, 21] on span "Preview Website" at bounding box center [1474, 22] width 74 height 14
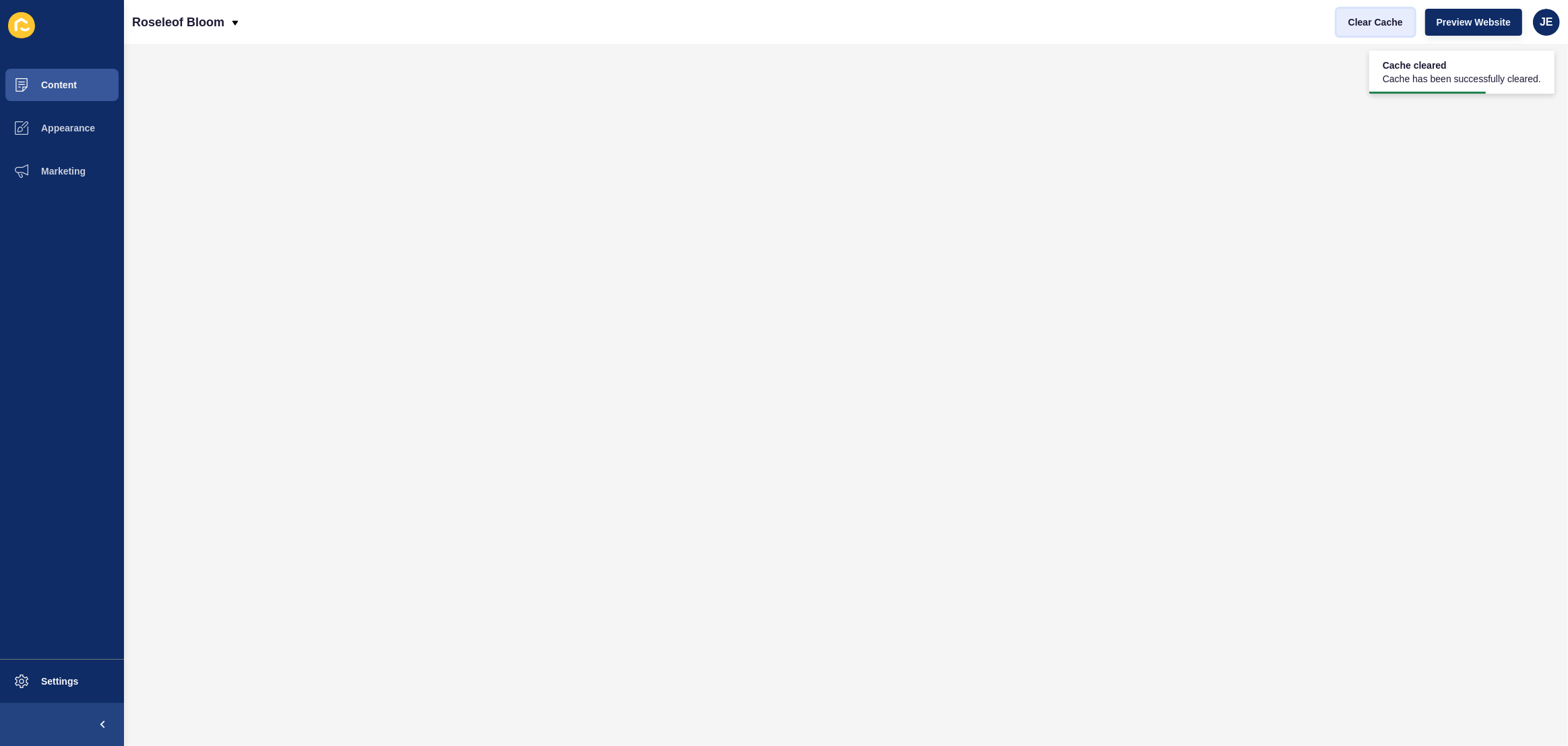
click at [1351, 21] on span "Clear Cache" at bounding box center [1375, 22] width 54 height 14
click at [1449, 24] on span "Preview Website" at bounding box center [1474, 22] width 74 height 14
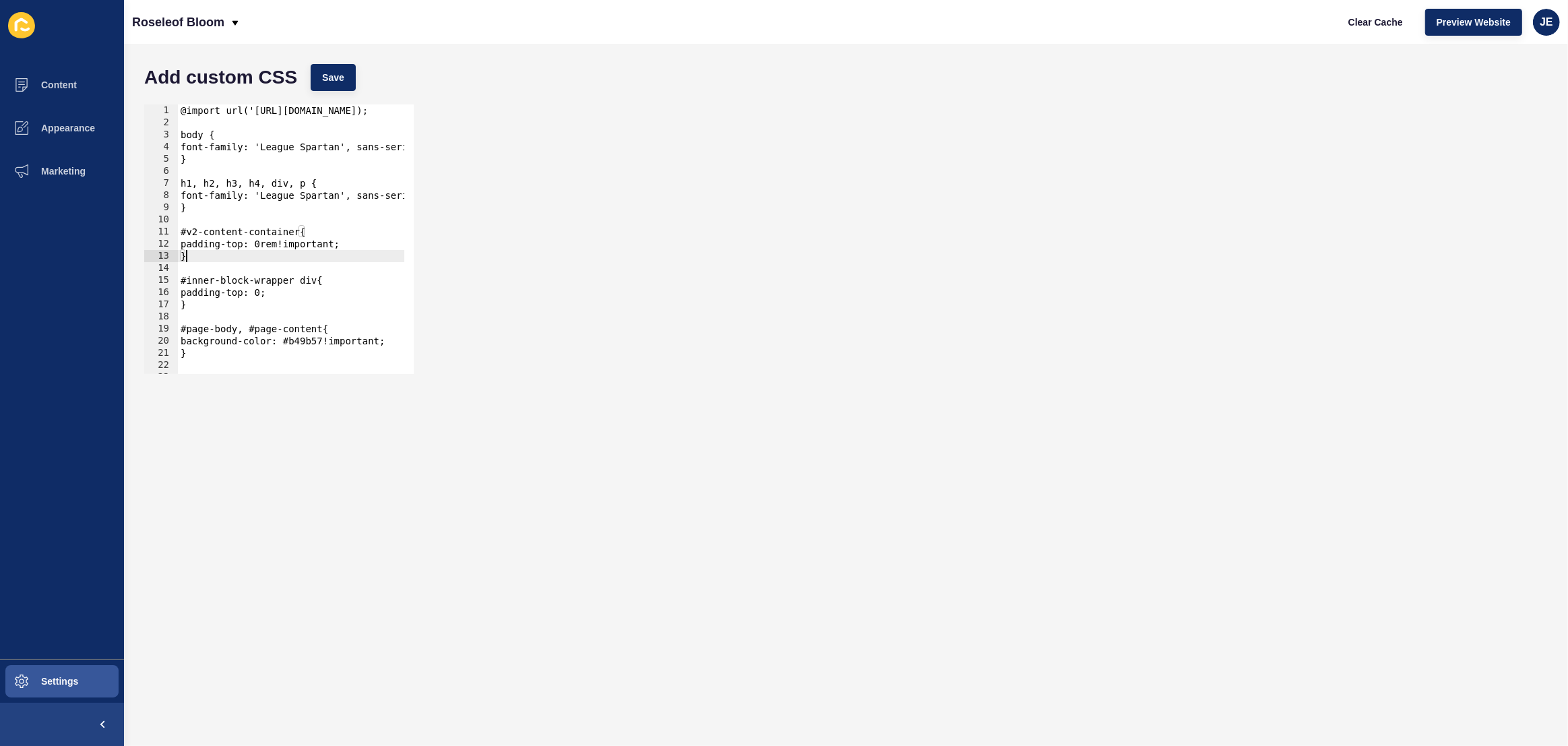
click at [213, 256] on div "@import url('https://fonts.googleapis.com/css2?family=League+Spartan:wght@100..…" at bounding box center [458, 247] width 560 height 284
type textarea "}"
click at [339, 82] on span "Save" at bounding box center [333, 78] width 22 height 14
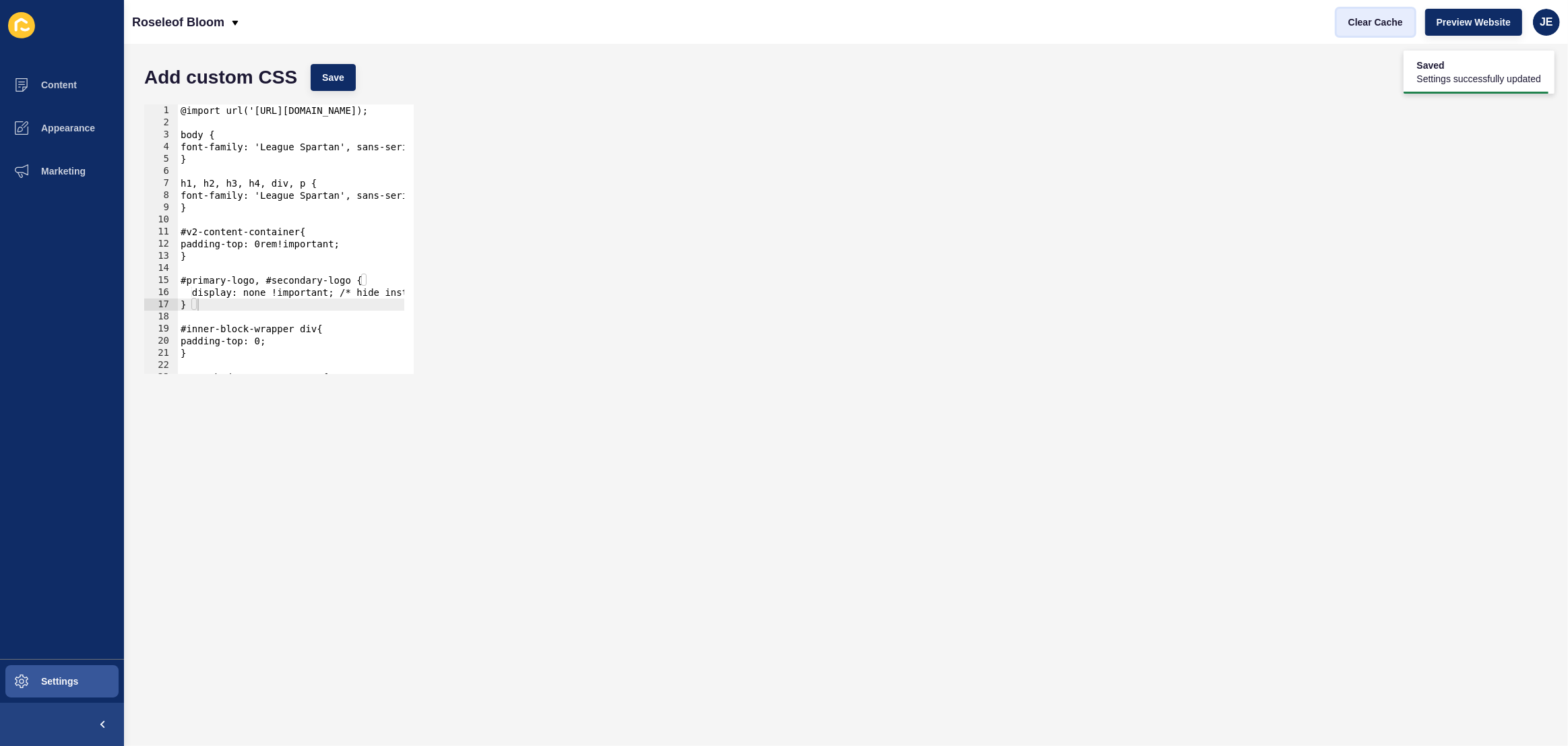
click at [1367, 23] on span "Clear Cache" at bounding box center [1375, 22] width 54 height 14
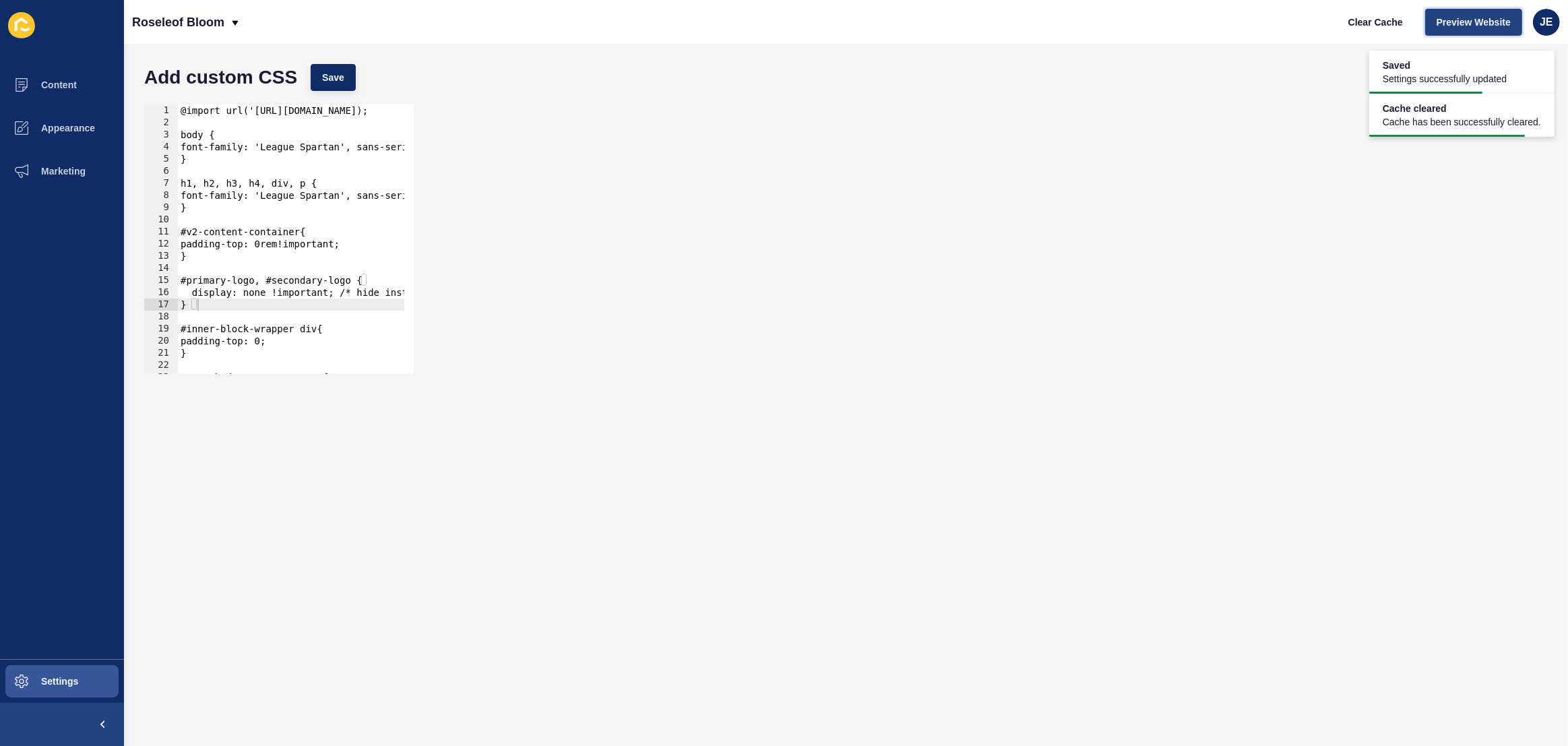
click at [1439, 19] on span "Preview Website" at bounding box center [1474, 22] width 74 height 14
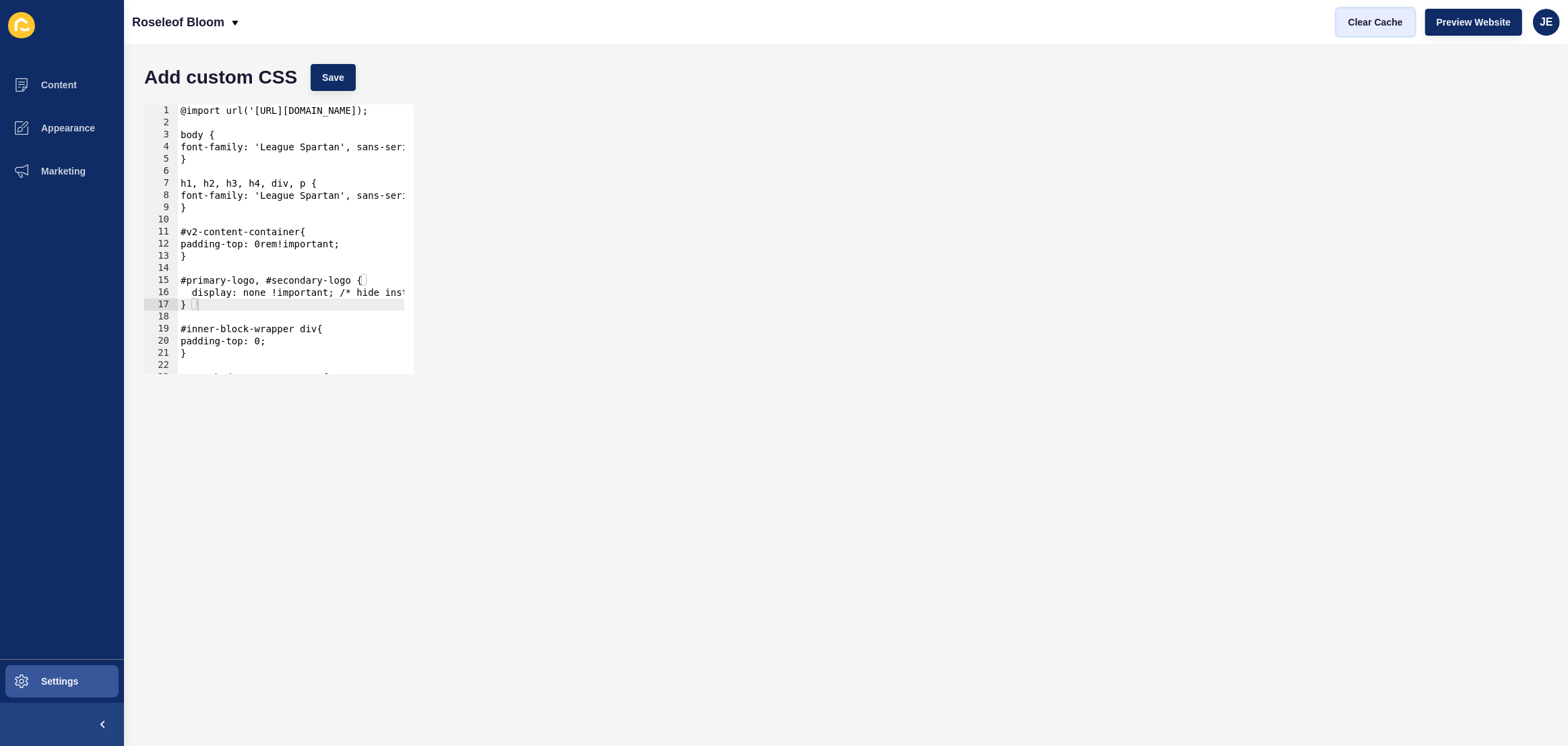
click at [1345, 20] on button "Clear Cache" at bounding box center [1376, 21] width 78 height 27
click at [1450, 21] on span "Preview Website" at bounding box center [1474, 22] width 74 height 14
click at [184, 280] on div "@import url('https://fonts.googleapis.com/css2?family=League+Spartan:wght@100..…" at bounding box center [458, 247] width 560 height 284
click at [192, 304] on div "@import url('https://fonts.googleapis.com/css2?family=League+Spartan:wght@100..…" at bounding box center [458, 247] width 560 height 284
click at [203, 295] on div "@import url('https://fonts.googleapis.com/css2?family=League+Spartan:wght@100..…" at bounding box center [458, 247] width 560 height 284
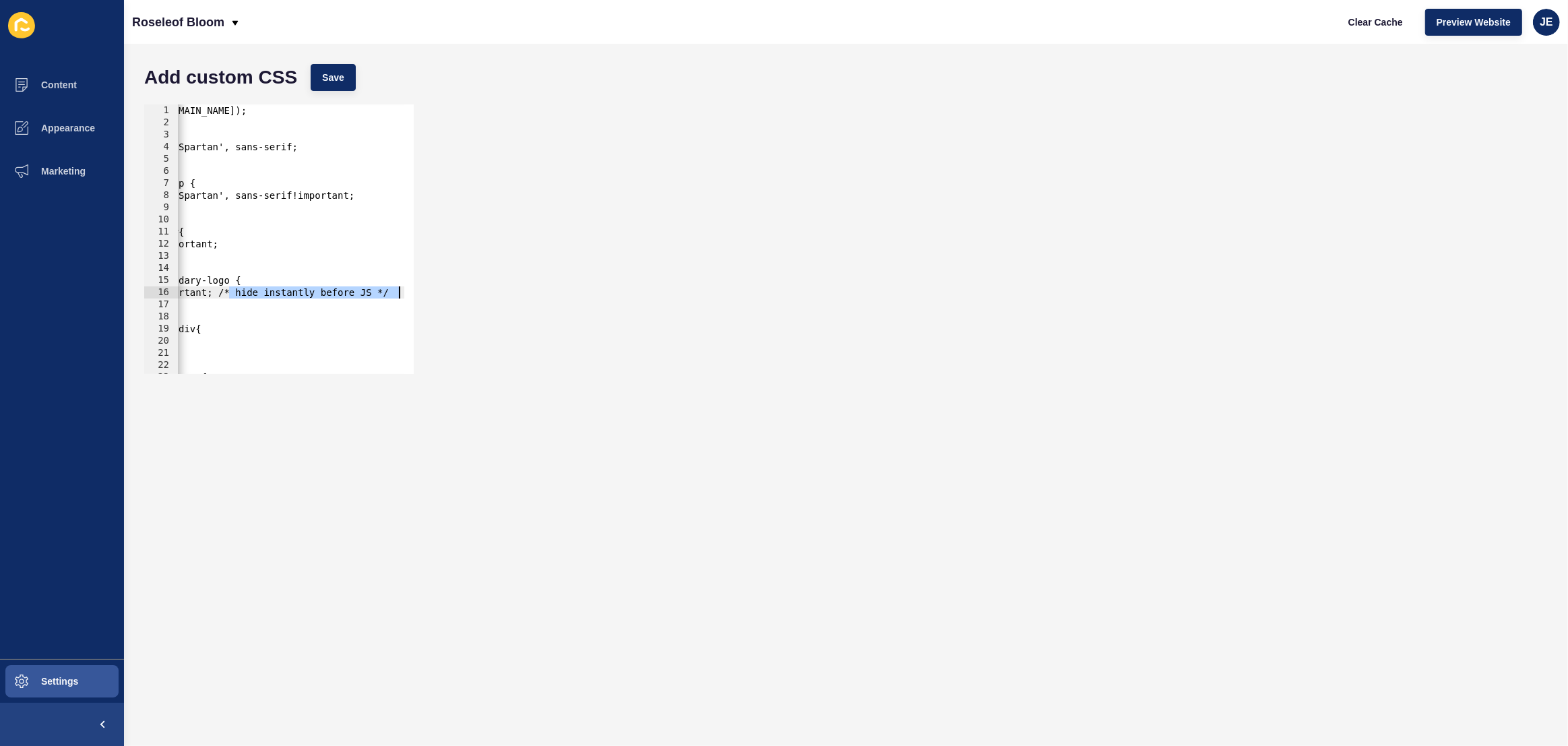
drag, startPoint x: 349, startPoint y: 292, endPoint x: 450, endPoint y: 294, distance: 101.0
click at [450, 294] on div "display: none !important; /* hide instantly before JS */ 1 2 3 4 5 6 7 8 9 10 1…" at bounding box center [845, 239] width 1417 height 283
drag, startPoint x: 203, startPoint y: 338, endPoint x: 191, endPoint y: 334, distance: 12.6
click at [191, 334] on div "@import url('https://fonts.googleapis.com/css2?family=League+Spartan:wght@100..…" at bounding box center [336, 247] width 560 height 284
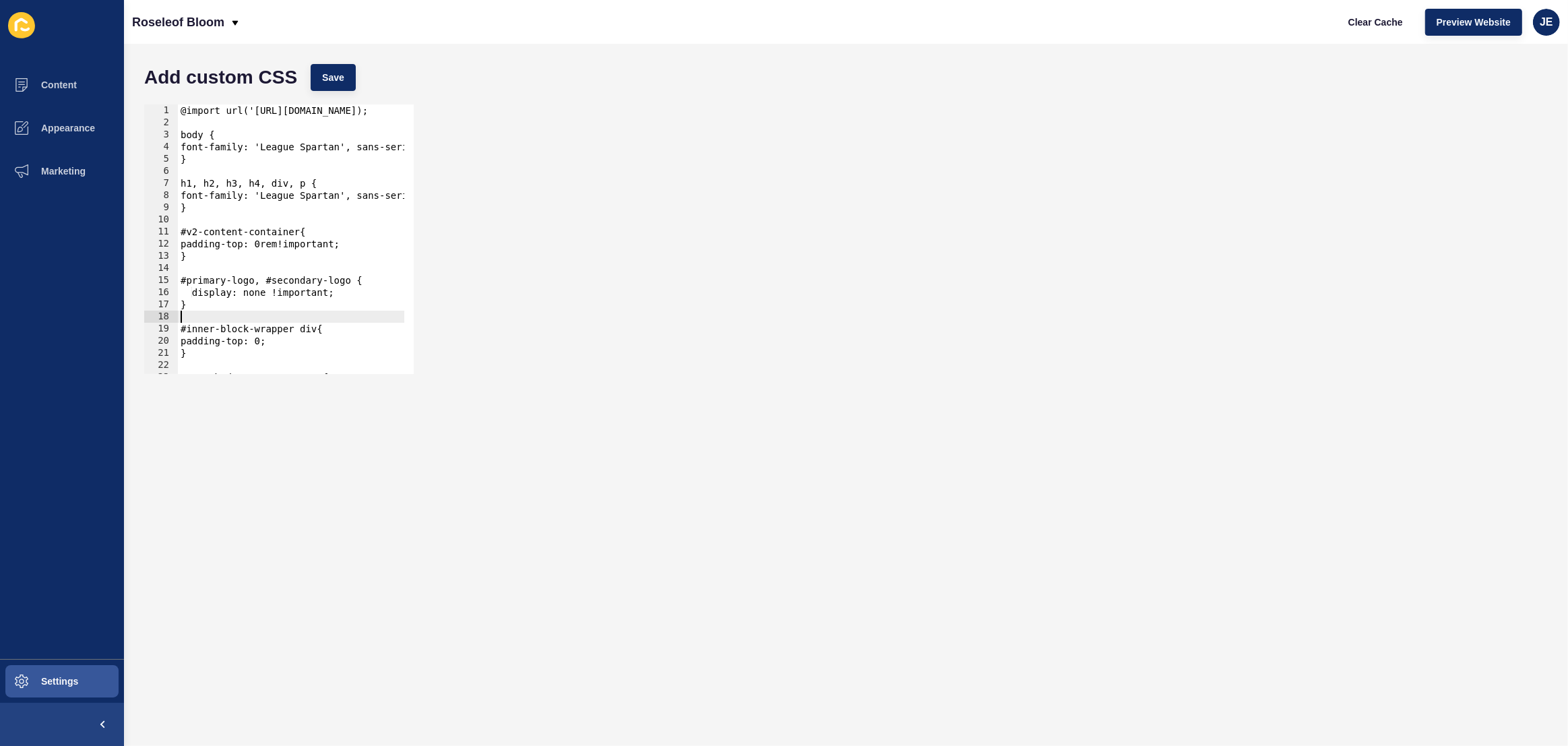
scroll to position [0, 0]
drag, startPoint x: 246, startPoint y: 317, endPoint x: 155, endPoint y: 306, distance: 91.7
click at [155, 306] on div "#inner-block-wrapper div{ padding-top: 0; 1 2 3 4 5 6 7 8 9 10 11 12 13 14 15 1…" at bounding box center [279, 239] width 269 height 270
click at [341, 74] on span "Save" at bounding box center [333, 78] width 22 height 14
click at [1371, 11] on button "Clear Cache" at bounding box center [1376, 21] width 78 height 27
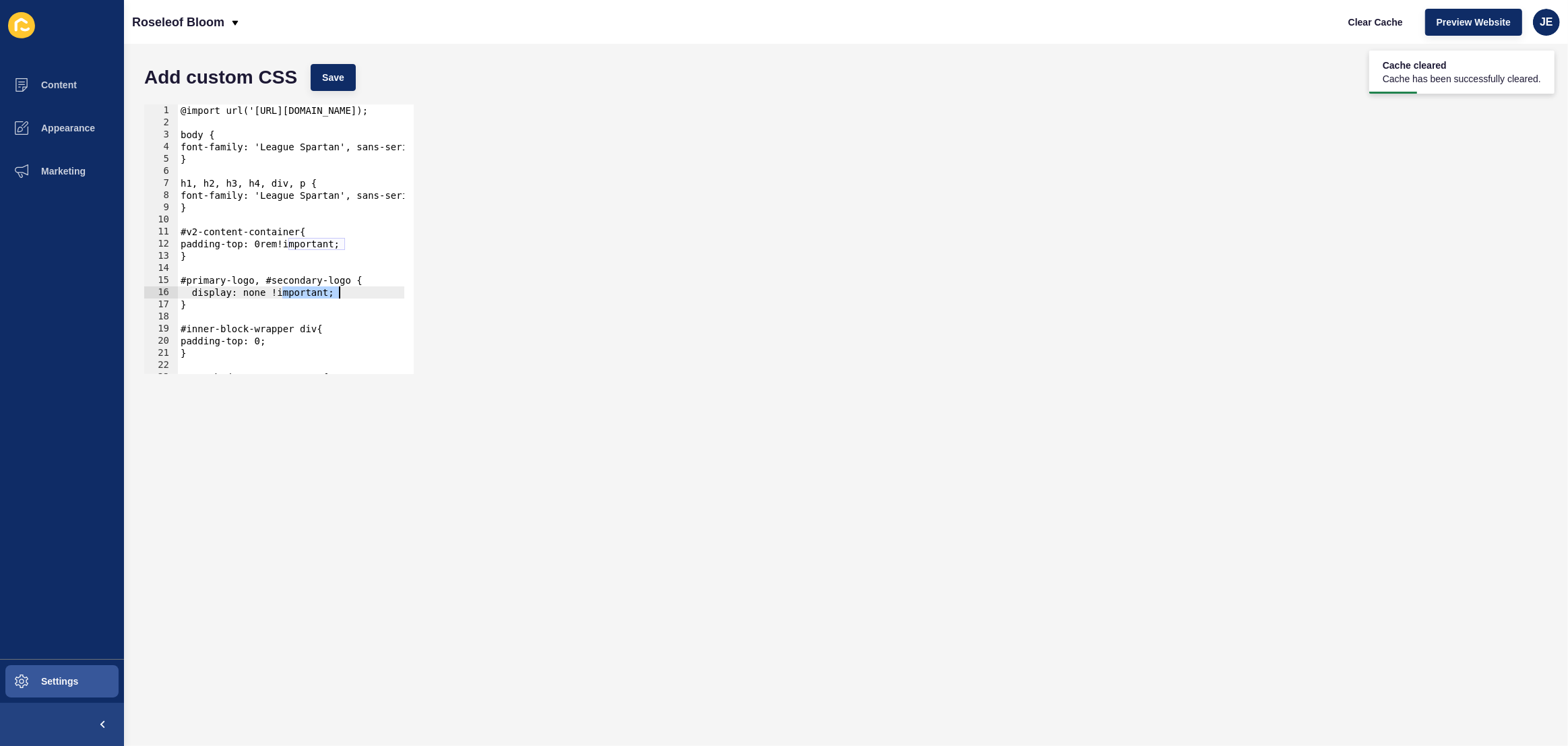
drag, startPoint x: 281, startPoint y: 294, endPoint x: 341, endPoint y: 296, distance: 60.0
click at [341, 296] on div "@import url('https://fonts.googleapis.com/css2?family=League+Spartan:wght@100..…" at bounding box center [458, 247] width 560 height 284
type textarea "display: none;"
click at [337, 80] on span "Save" at bounding box center [333, 78] width 22 height 14
click at [1386, 24] on span "Clear Cache" at bounding box center [1375, 22] width 54 height 14
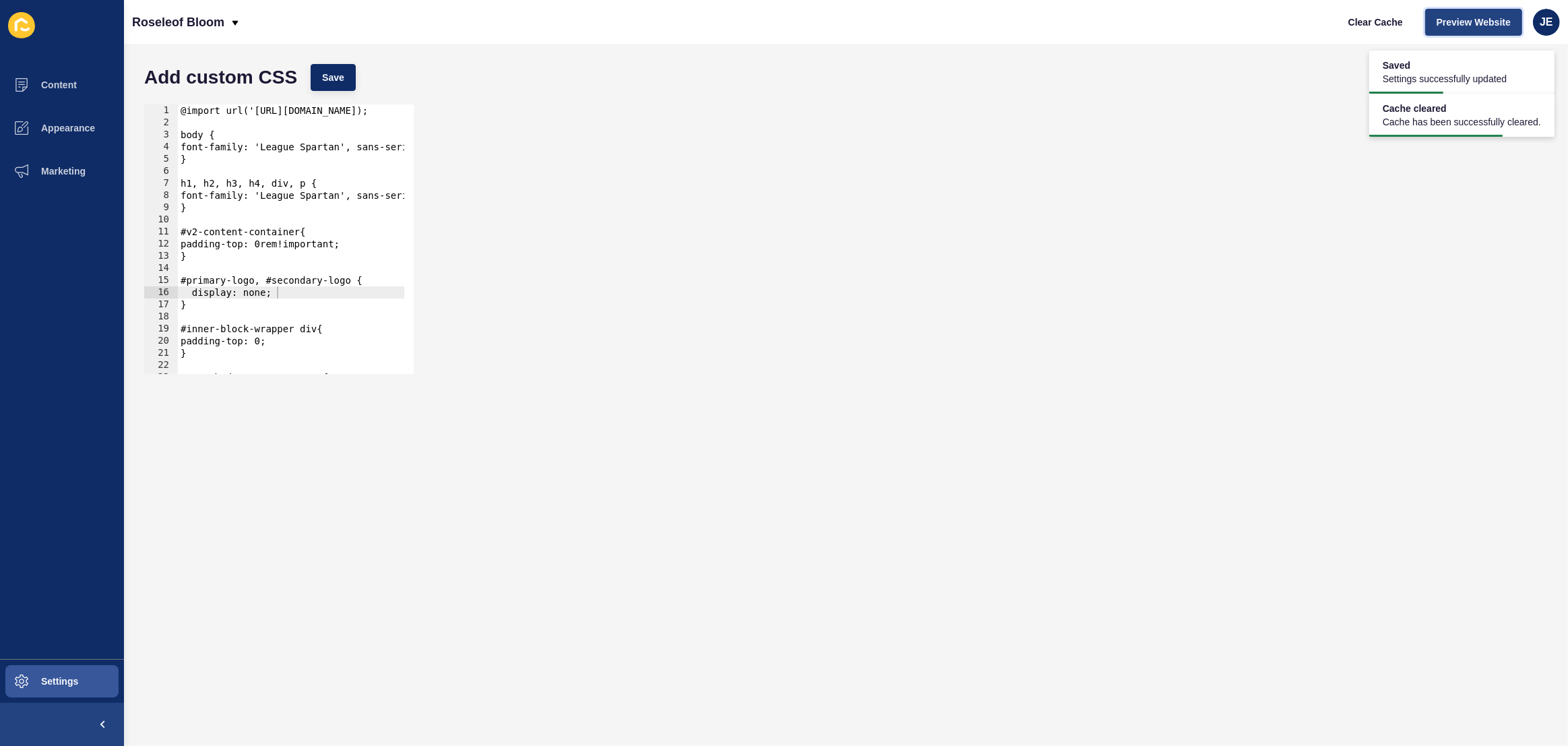
click at [1437, 23] on span "Preview Website" at bounding box center [1474, 22] width 74 height 14
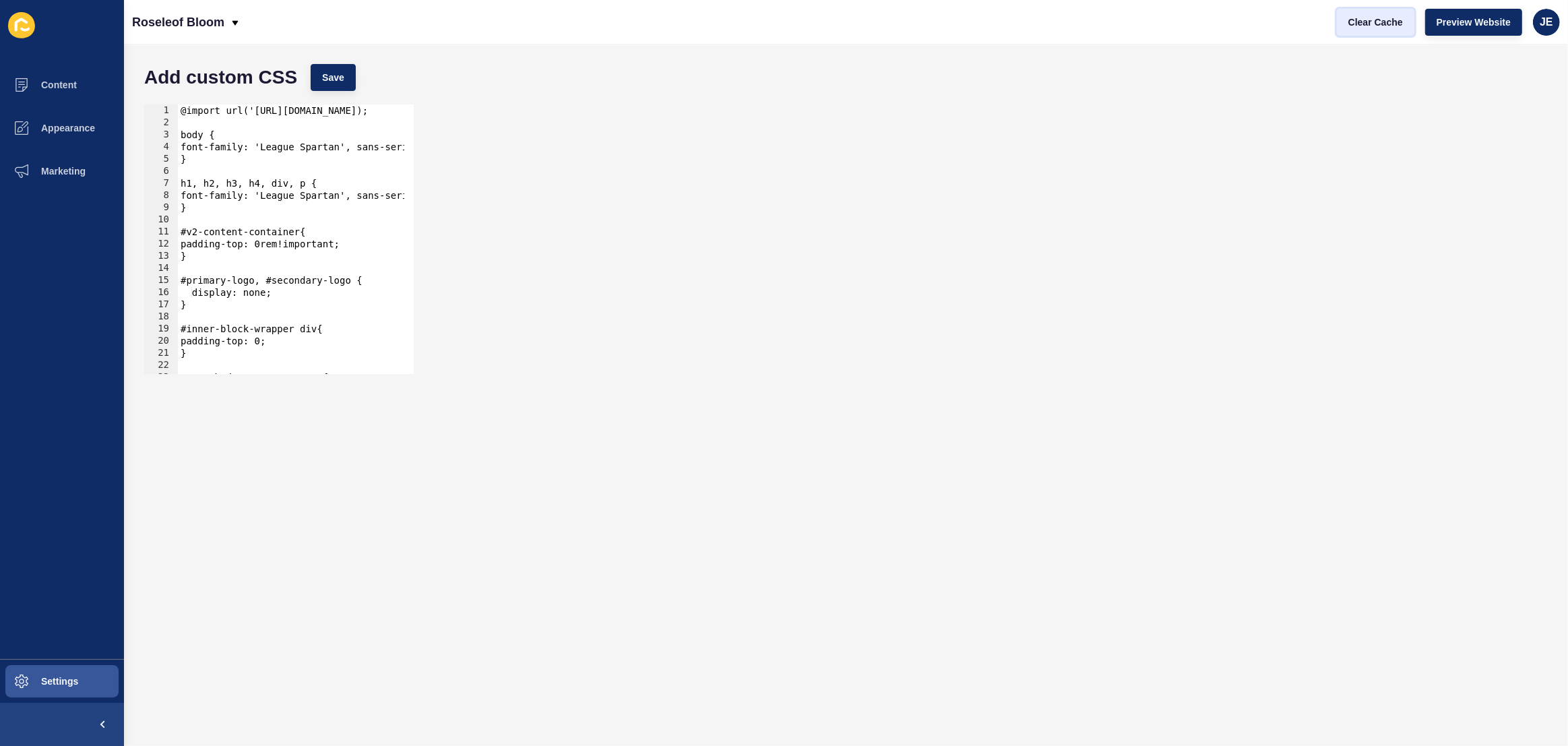
click at [1375, 22] on span "Clear Cache" at bounding box center [1375, 22] width 54 height 14
click at [1440, 25] on span "Preview Website" at bounding box center [1474, 22] width 74 height 14
drag, startPoint x: 215, startPoint y: 306, endPoint x: 156, endPoint y: 278, distance: 65.3
click at [156, 278] on div "} 1 2 3 4 5 6 7 8 9 10 11 12 13 14 15 16 17 18 19 20 21 22 23 24 @import url('[…" at bounding box center [279, 239] width 269 height 270
click at [346, 83] on button "Save" at bounding box center [333, 77] width 45 height 27
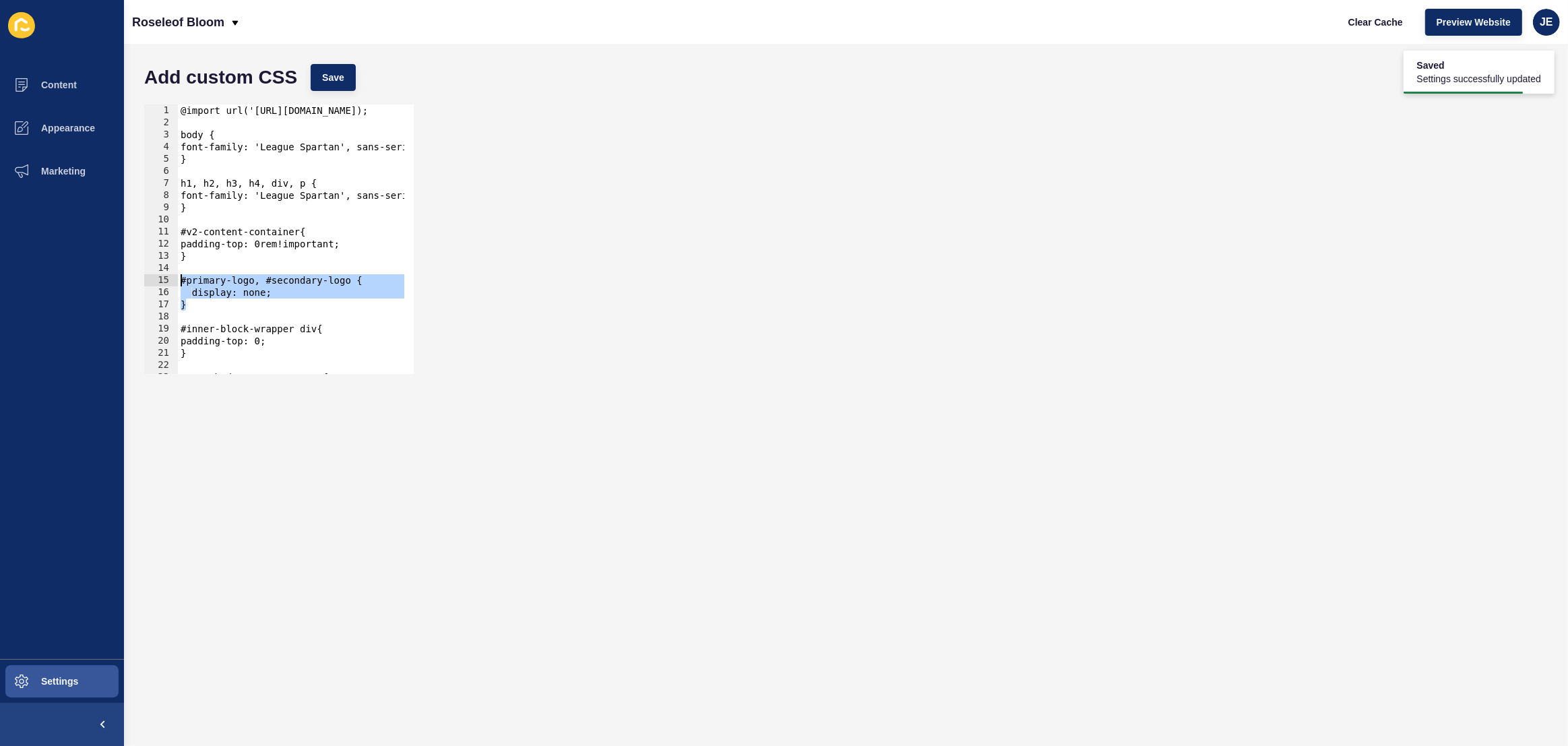
click at [275, 295] on div "@import url('[URL][DOMAIN_NAME]); body { font-family: 'League Spartan', sans-se…" at bounding box center [458, 247] width 560 height 284
click at [1364, 19] on span "Clear Cache" at bounding box center [1375, 22] width 54 height 14
drag, startPoint x: 232, startPoint y: 305, endPoint x: 150, endPoint y: 283, distance: 84.9
click at [150, 283] on div "} 1 2 3 4 5 6 7 8 9 10 11 12 13 14 15 16 17 18 19 20 21 22 23 24 @import url('h…" at bounding box center [279, 239] width 269 height 270
type textarea "#primary-logo, #secondary-logo { display: none;"
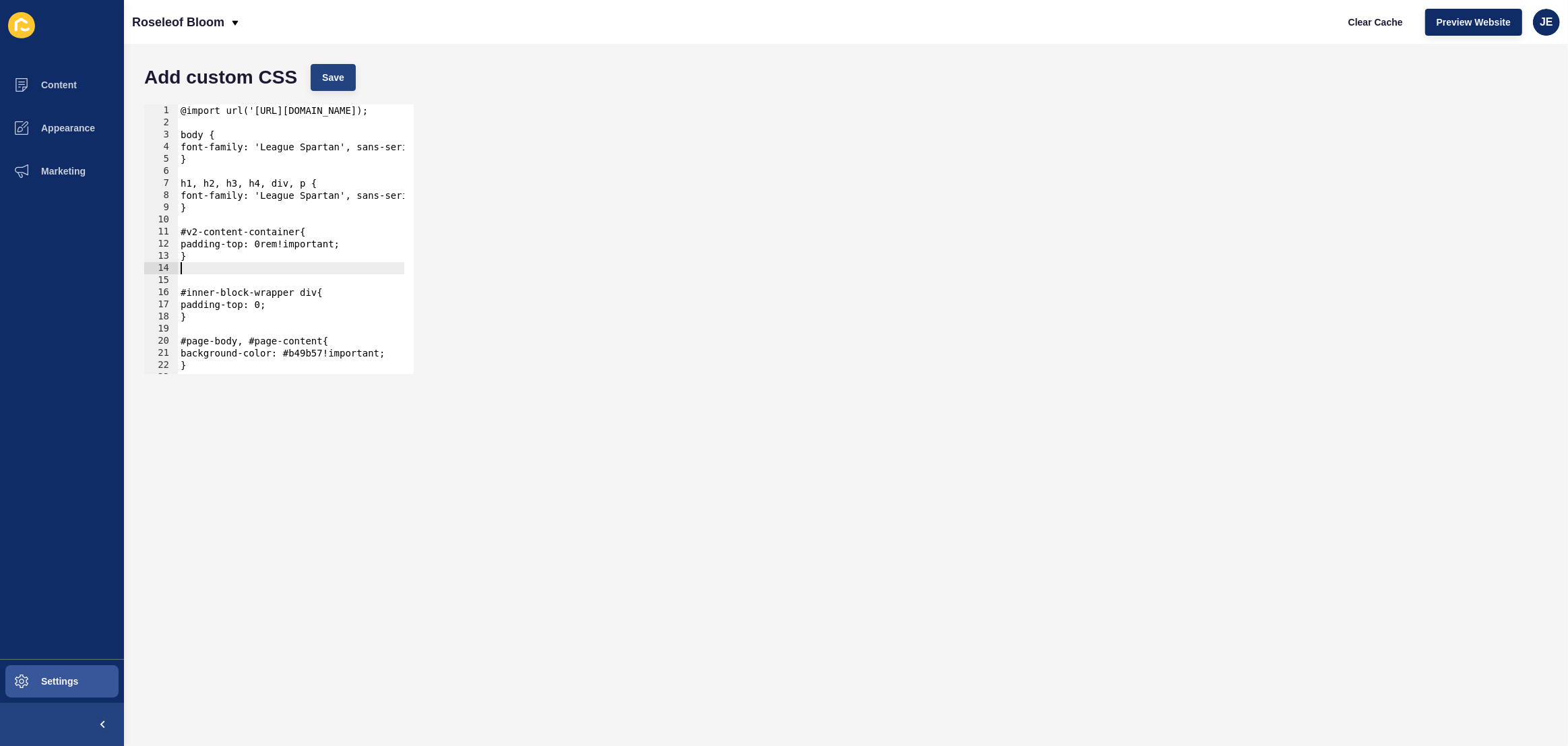
type textarea "}"
click at [339, 77] on span "Save" at bounding box center [333, 78] width 22 height 14
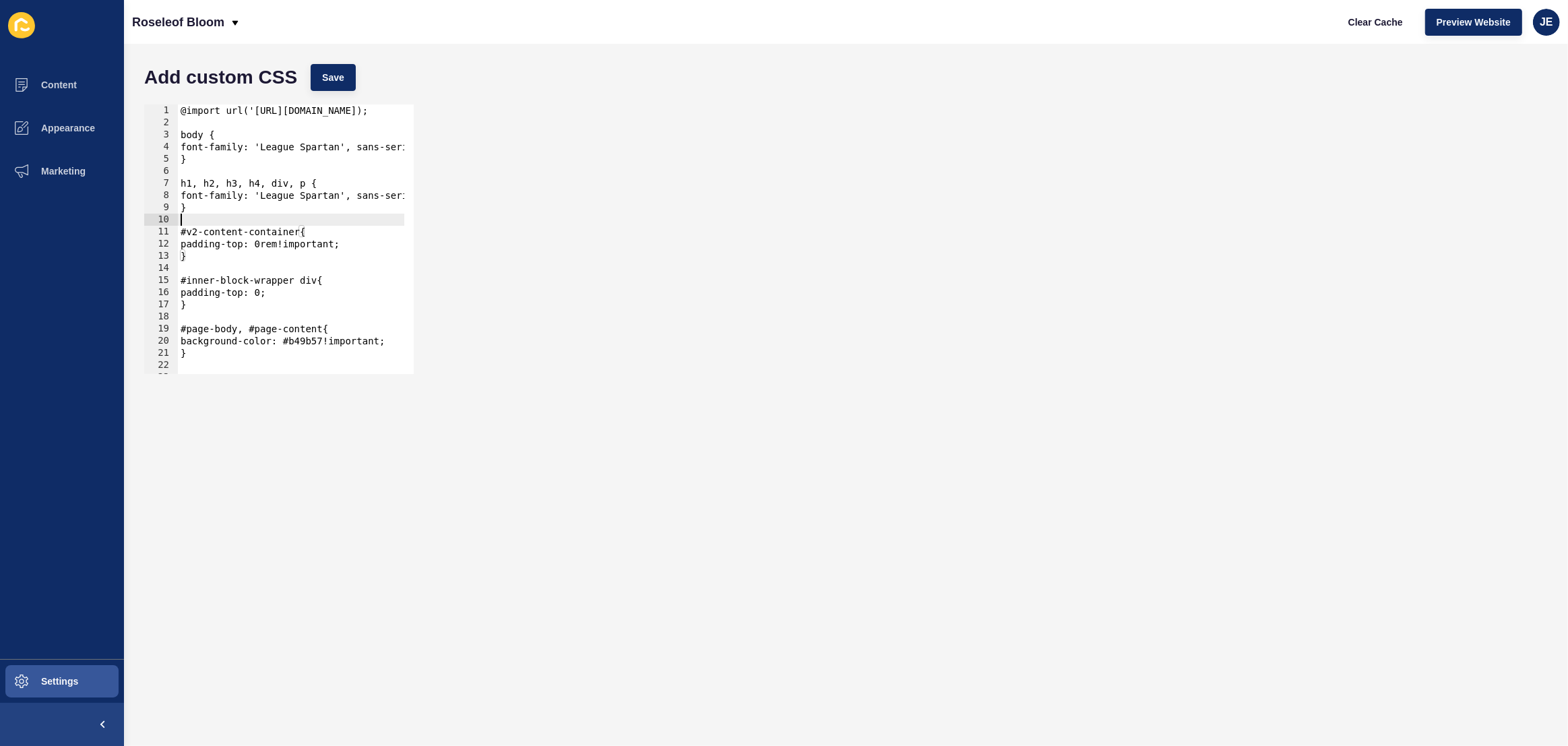
click at [366, 223] on div "@import url('[URL][DOMAIN_NAME]); body { font-family: 'League Spartan', sans-se…" at bounding box center [458, 247] width 560 height 284
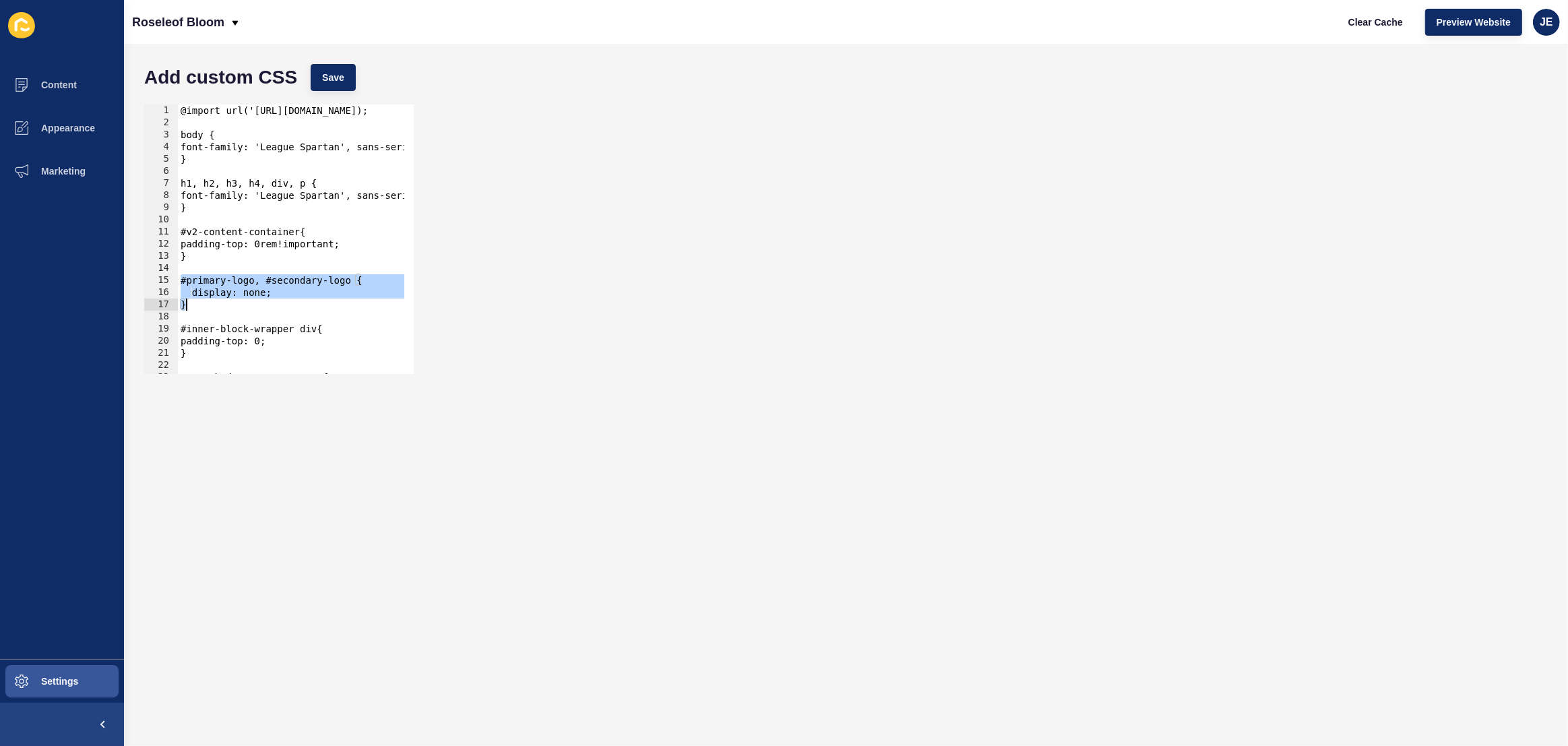
click at [376, 73] on div "Add custom CSS Save" at bounding box center [845, 78] width 1417 height 41
click at [342, 81] on span "Save" at bounding box center [333, 78] width 22 height 14
drag, startPoint x: 197, startPoint y: 304, endPoint x: 176, endPoint y: 283, distance: 29.7
click at [176, 283] on div "} 1 2 3 4 5 6 7 8 9 10 11 12 13 14 15 16 17 18 19 20 21 22 23 24 @import url('h…" at bounding box center [279, 239] width 269 height 270
type textarea "#primary-logo, #secondary-logo { display: none;"
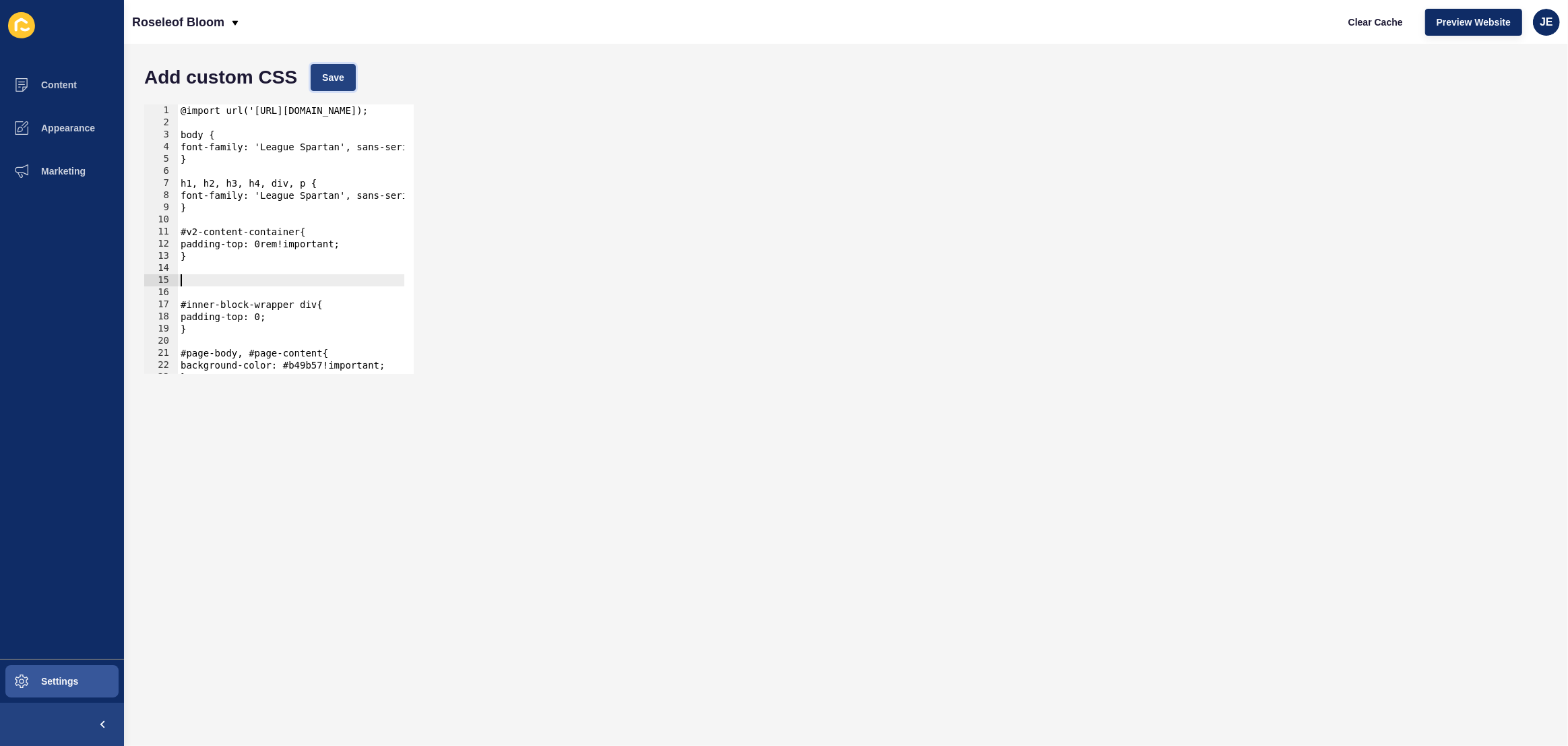
click at [353, 78] on button "Save" at bounding box center [333, 77] width 45 height 27
click at [1362, 16] on span "Clear Cache" at bounding box center [1375, 22] width 54 height 14
click at [241, 280] on div "@import url('[URL][DOMAIN_NAME]); body { font-family: 'League Spartan', sans-se…" at bounding box center [458, 247] width 560 height 284
type textarea "}"
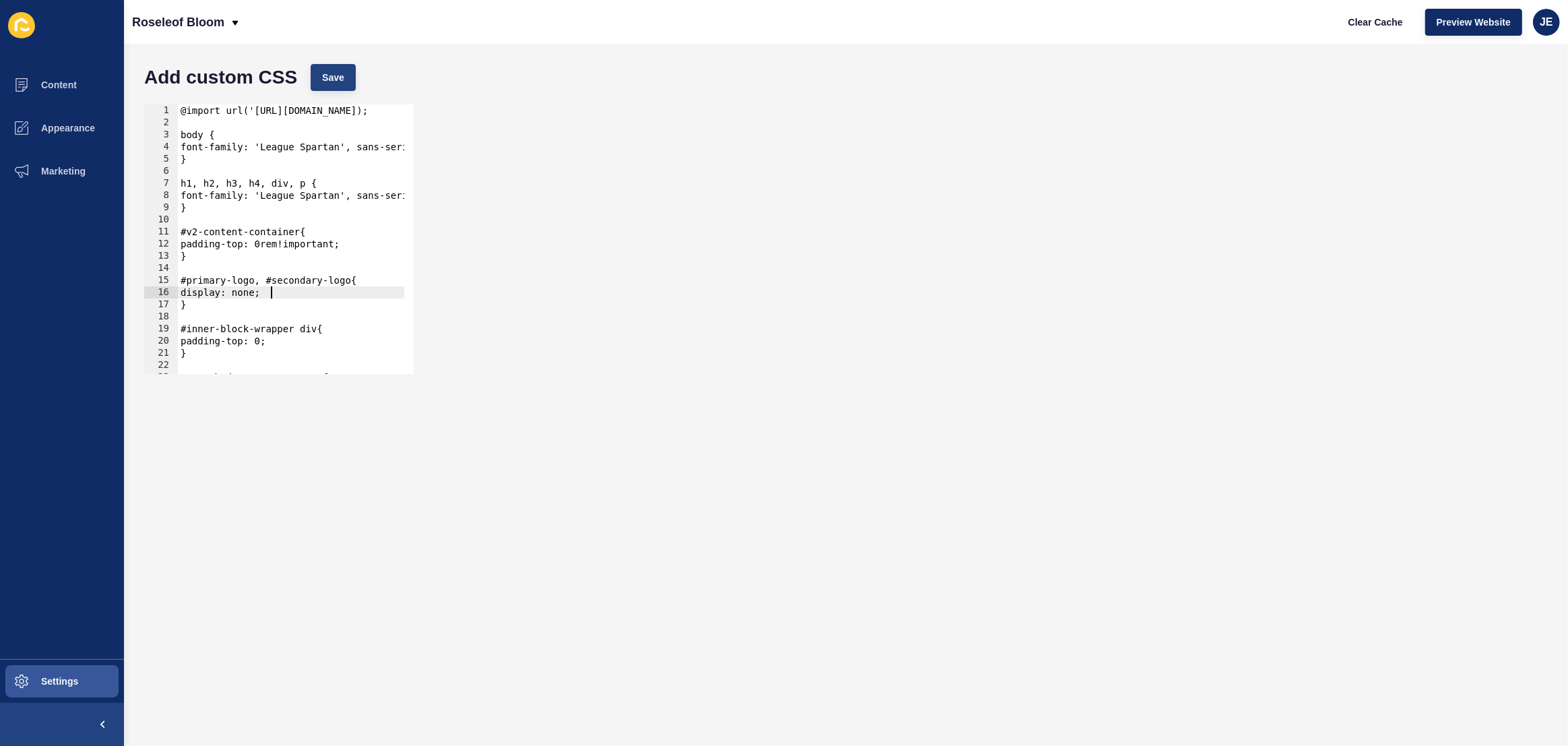
type textarea "display: none;"
click at [322, 76] on span "Save" at bounding box center [333, 78] width 22 height 14
click at [1343, 27] on button "Clear Cache" at bounding box center [1376, 21] width 78 height 27
drag, startPoint x: 217, startPoint y: 309, endPoint x: 151, endPoint y: 283, distance: 70.9
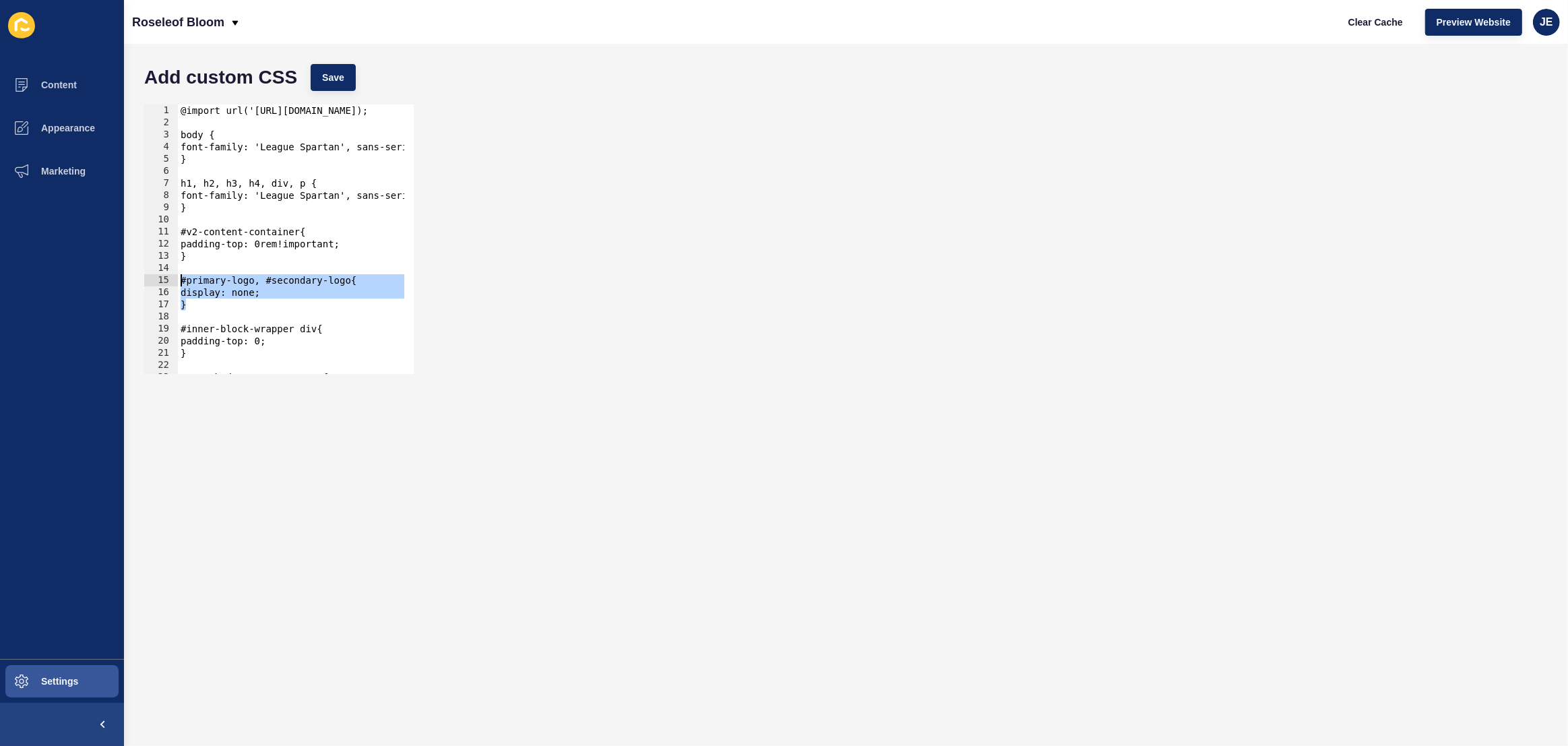
click at [151, 283] on div "} 1 2 3 4 5 6 7 8 9 10 11 12 13 14 15 16 17 18 19 20 21 22 23 24 @import url('h…" at bounding box center [279, 239] width 269 height 270
type textarea "#primary-logo, #secondary-logo{ display: none;"
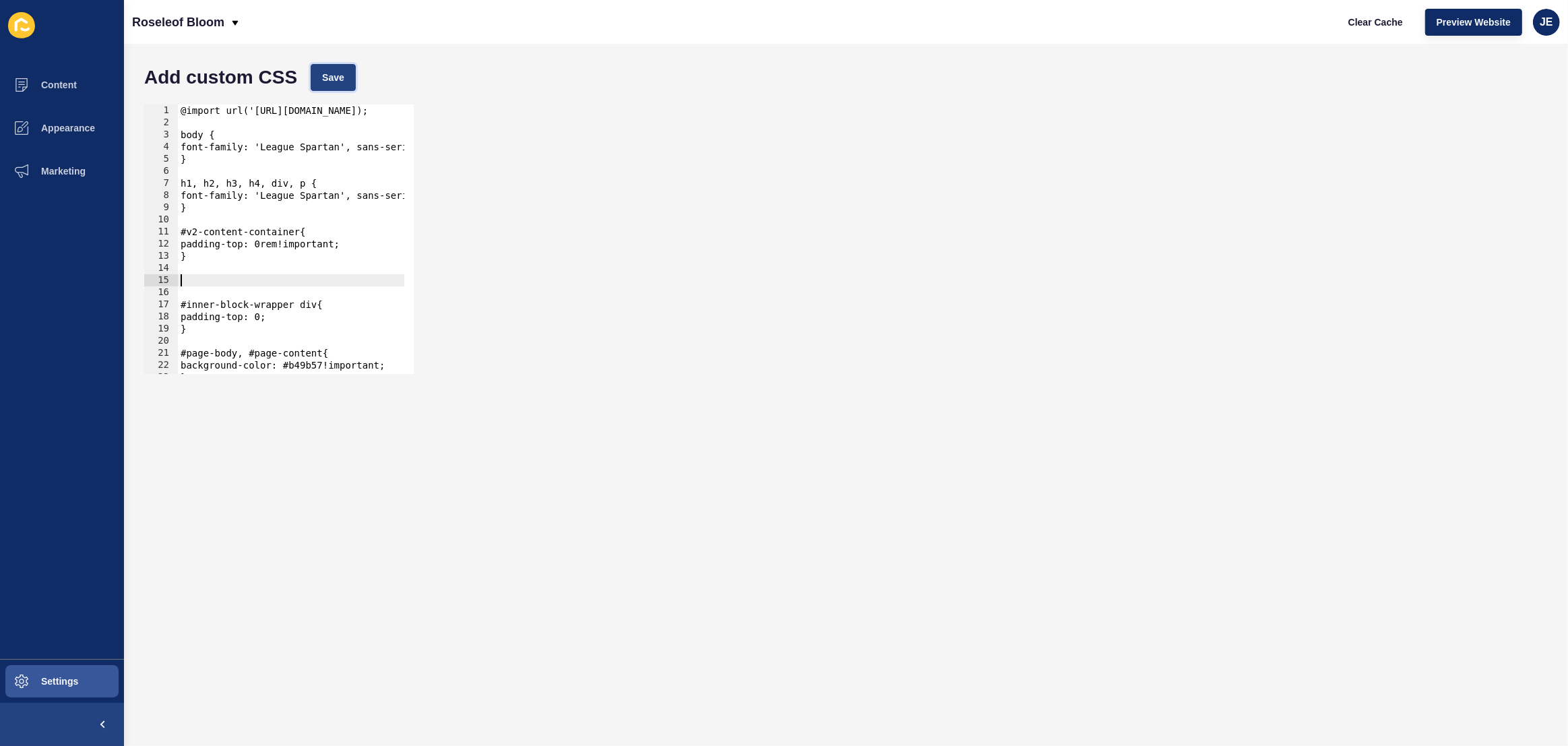
click at [317, 71] on button "Save" at bounding box center [333, 77] width 45 height 27
click at [1416, 24] on div "Clear Cache Preview Website JE" at bounding box center [1448, 22] width 233 height 38
click at [1392, 26] on span "Clear Cache" at bounding box center [1375, 22] width 54 height 14
click at [221, 283] on div "@import url('https://fonts.googleapis.com/css2?family=League+Spartan:wght@100..…" at bounding box center [458, 247] width 560 height 284
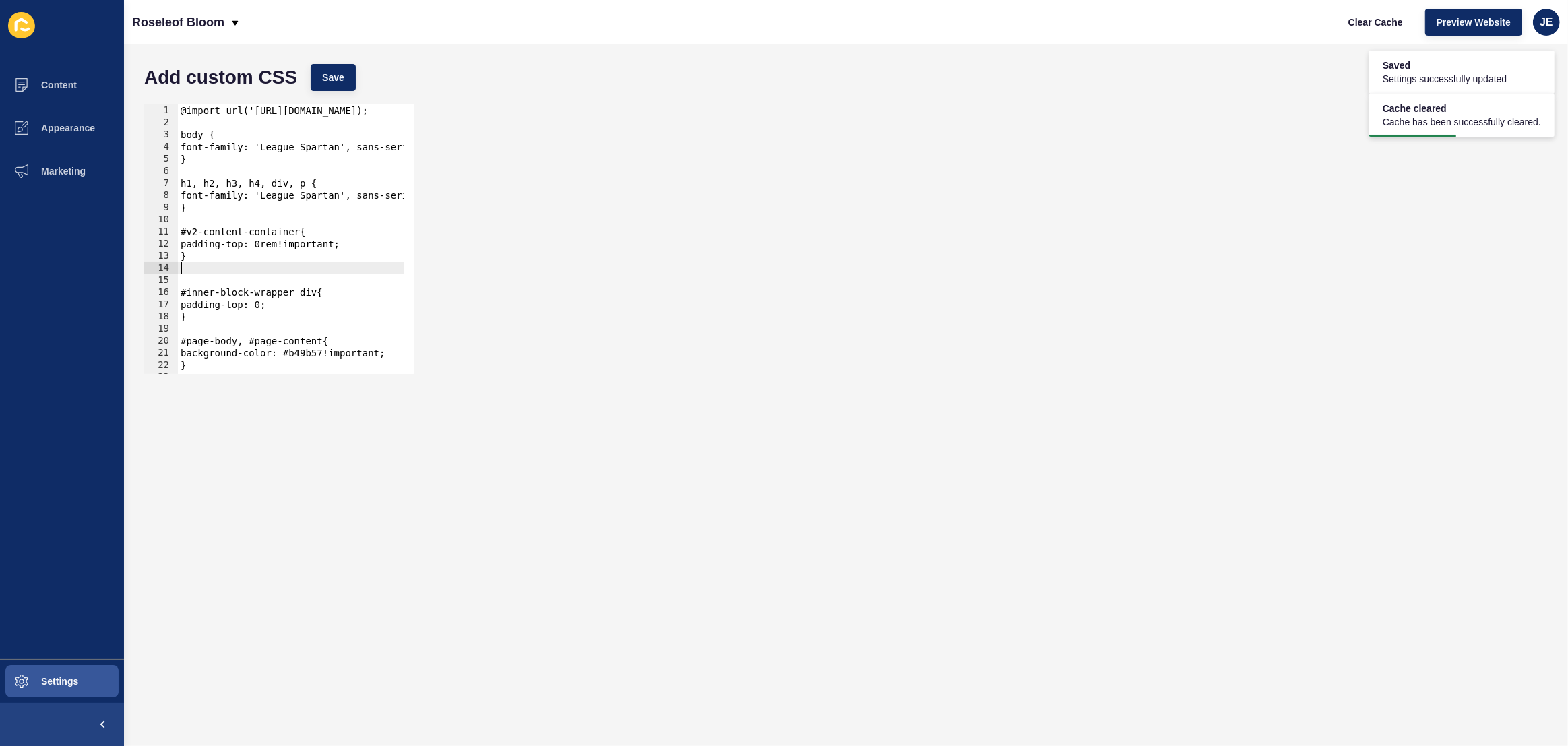
type textarea "}"
click at [243, 274] on div "@import url('https://fonts.googleapis.com/css2?family=League+Spartan:wght@100..…" at bounding box center [458, 247] width 560 height 284
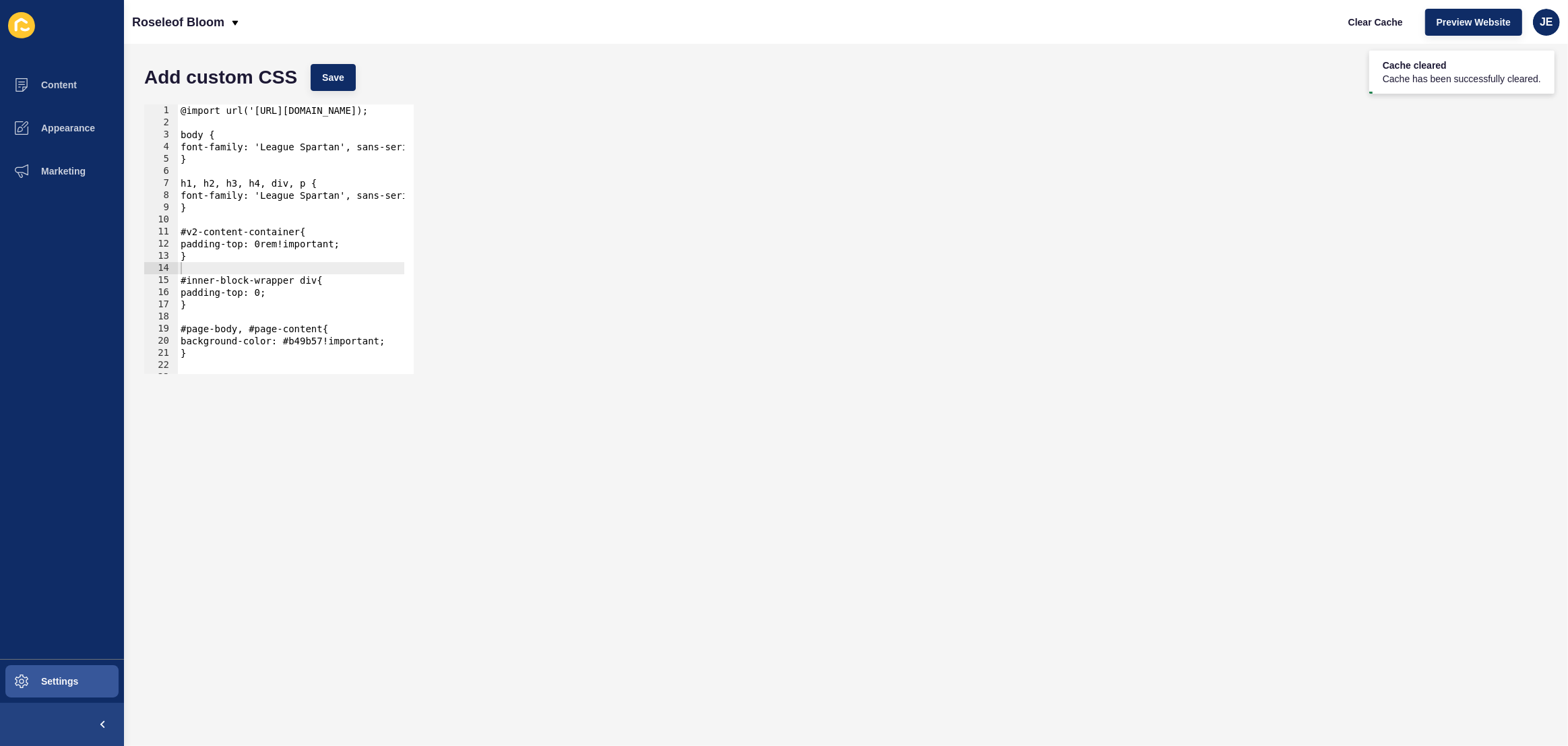
click at [347, 61] on div "Add custom CSS Save" at bounding box center [845, 78] width 1417 height 41
click at [343, 74] on span "Save" at bounding box center [333, 78] width 22 height 14
click at [56, 126] on span "Appearance" at bounding box center [46, 128] width 97 height 11
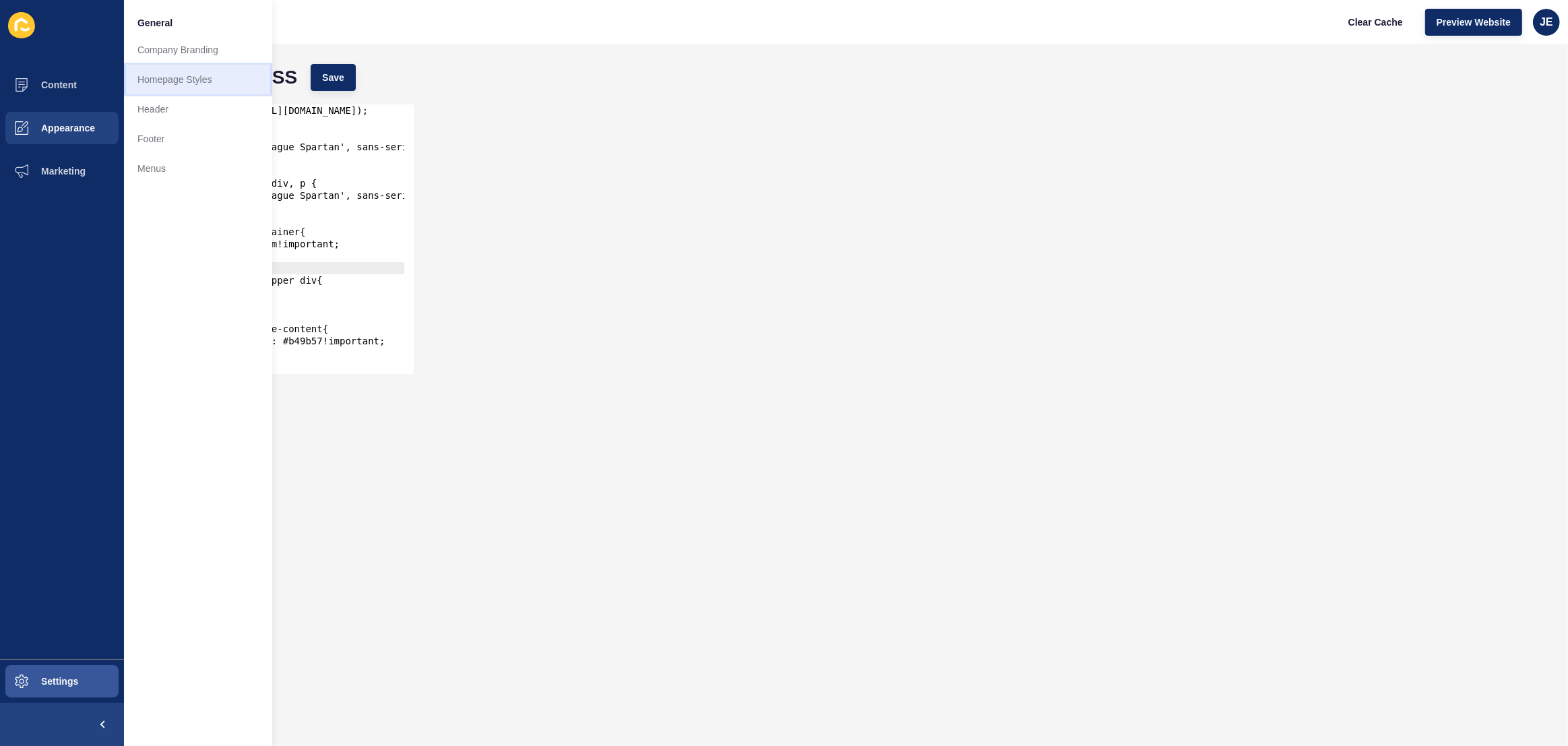
click at [183, 77] on link "Homepage Styles" at bounding box center [197, 79] width 149 height 30
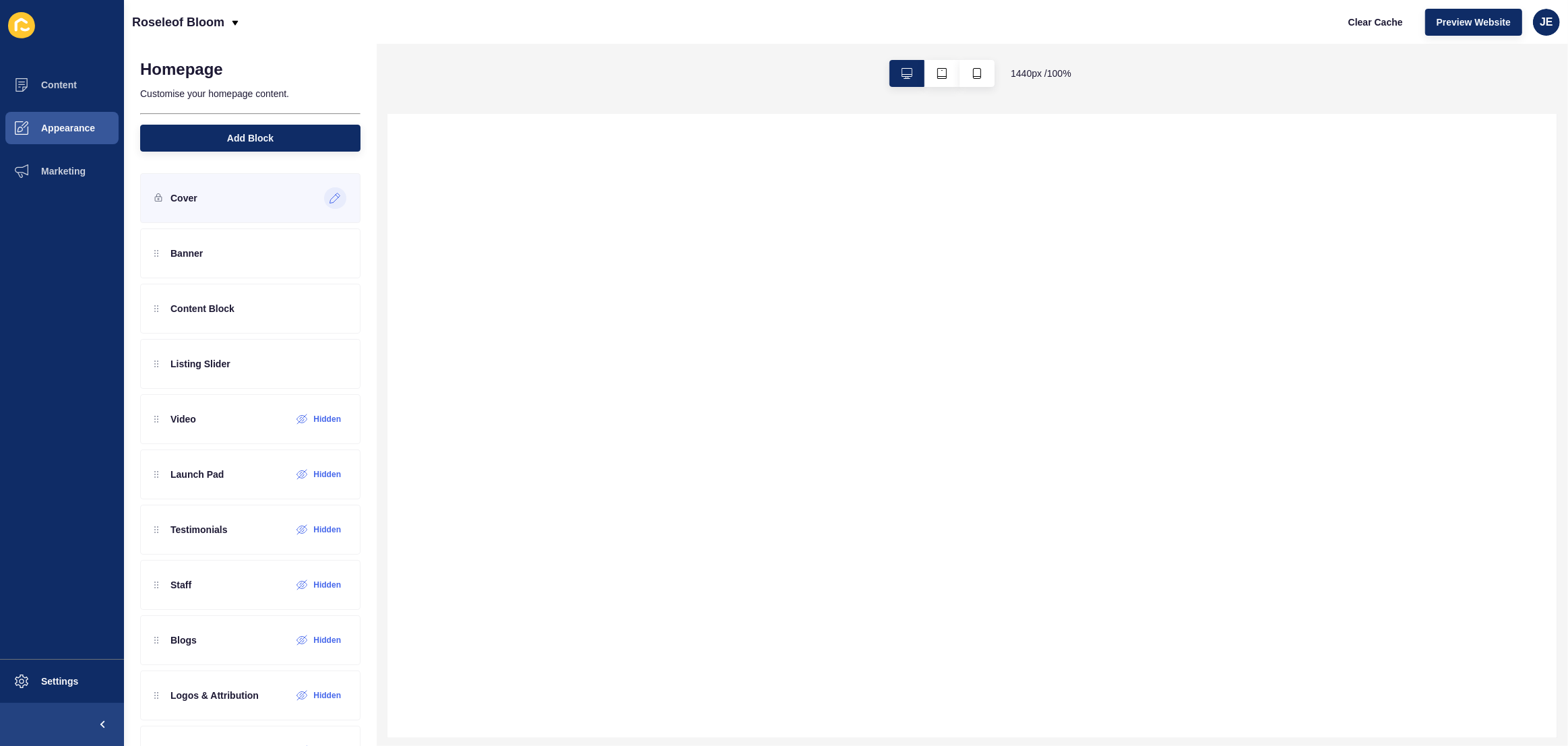
click at [329, 199] on icon at bounding box center [335, 199] width 11 height 11
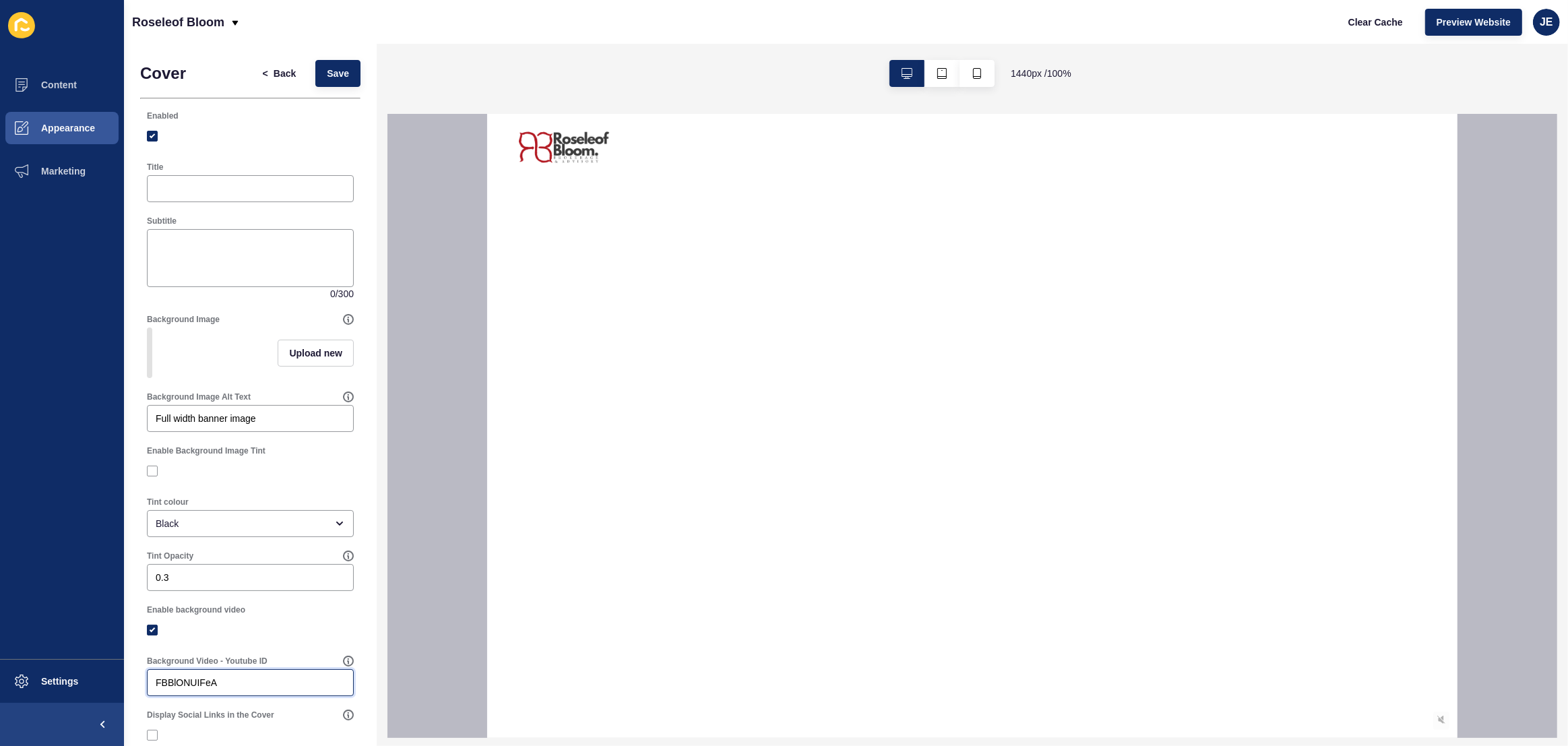
click at [257, 690] on input "FBBlONUIFeA" at bounding box center [250, 682] width 189 height 14
click at [286, 690] on input "FBBlONUIFeA" at bounding box center [250, 682] width 189 height 14
click at [330, 79] on span "Save" at bounding box center [338, 73] width 22 height 14
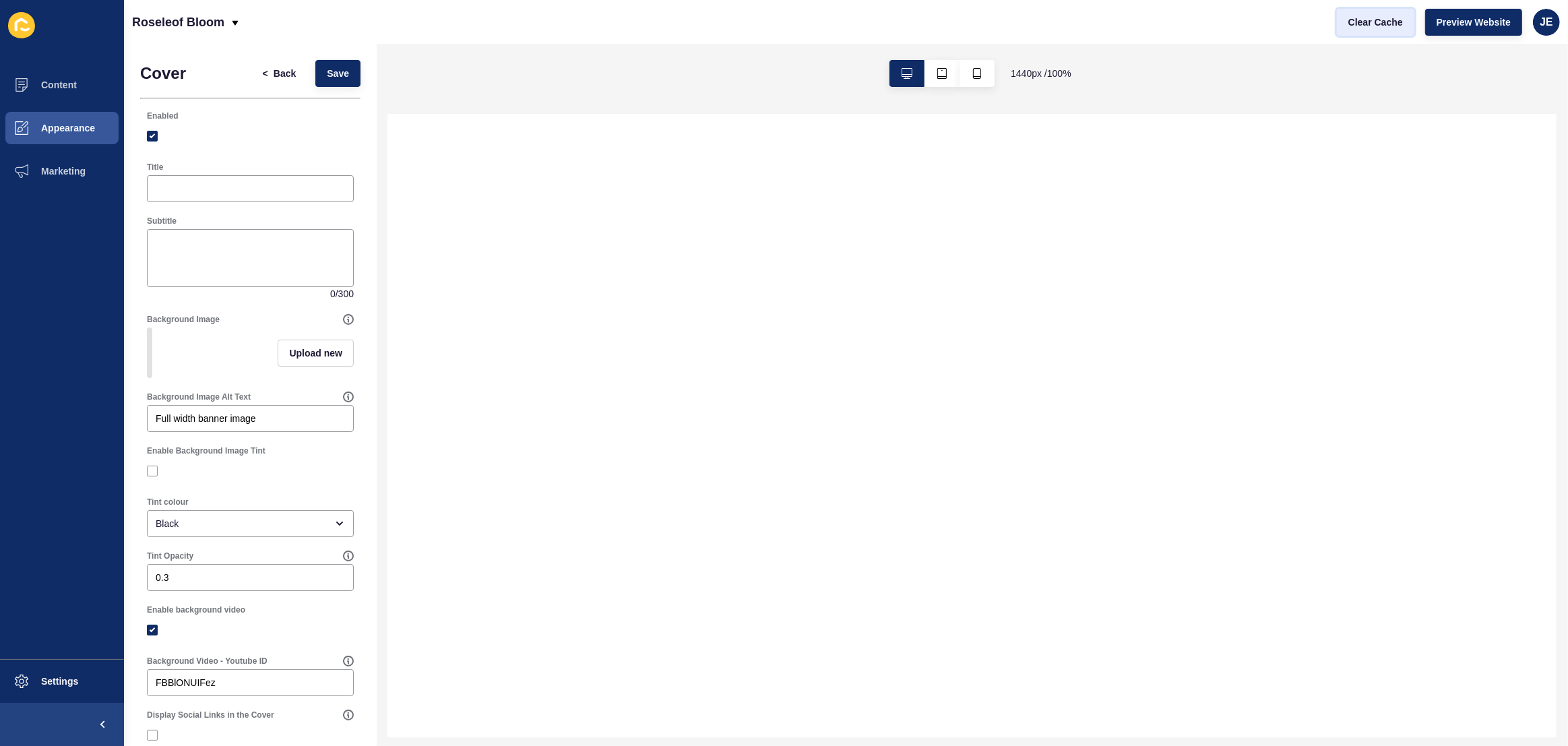
click at [1386, 23] on span "Clear Cache" at bounding box center [1375, 22] width 54 height 14
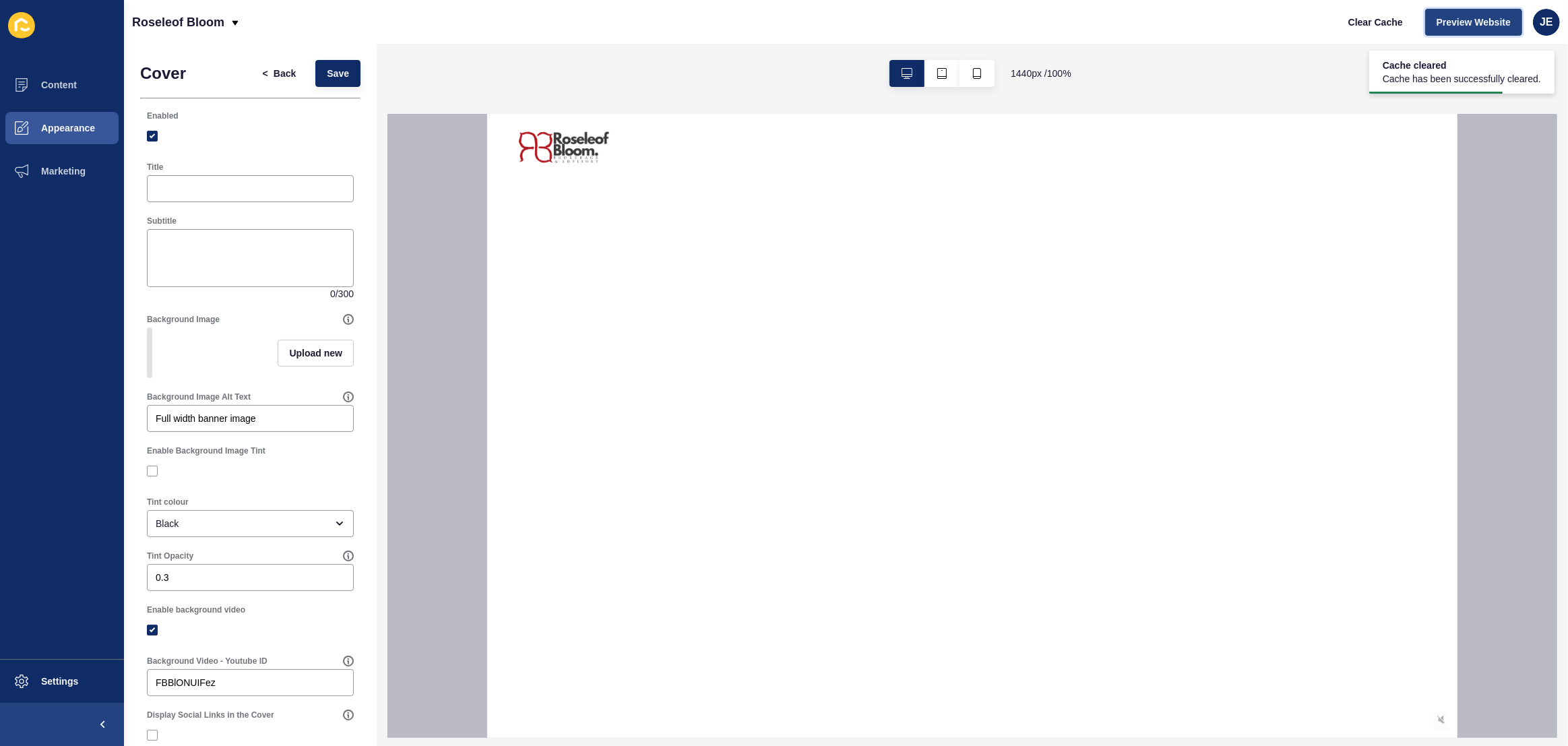
click at [1439, 22] on span "Preview Website" at bounding box center [1474, 22] width 74 height 14
drag, startPoint x: 211, startPoint y: 691, endPoint x: 226, endPoint y: 690, distance: 15.0
click at [226, 690] on input "FBBlONUIFez" at bounding box center [250, 682] width 189 height 14
type input "FBBlONUIFeA"
click at [333, 64] on button "Save" at bounding box center [338, 73] width 45 height 27
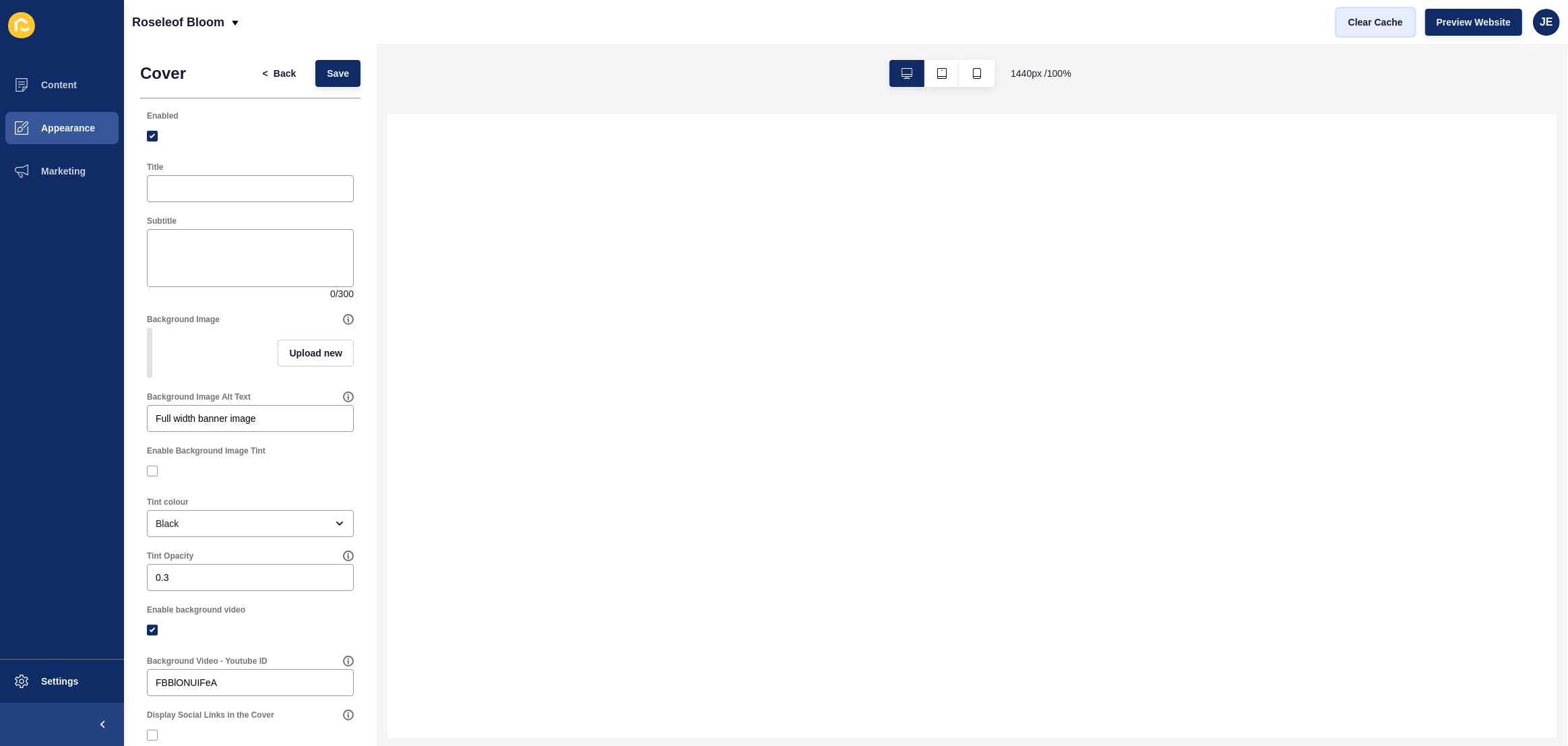
click at [1367, 16] on span "Clear Cache" at bounding box center [1375, 22] width 54 height 14
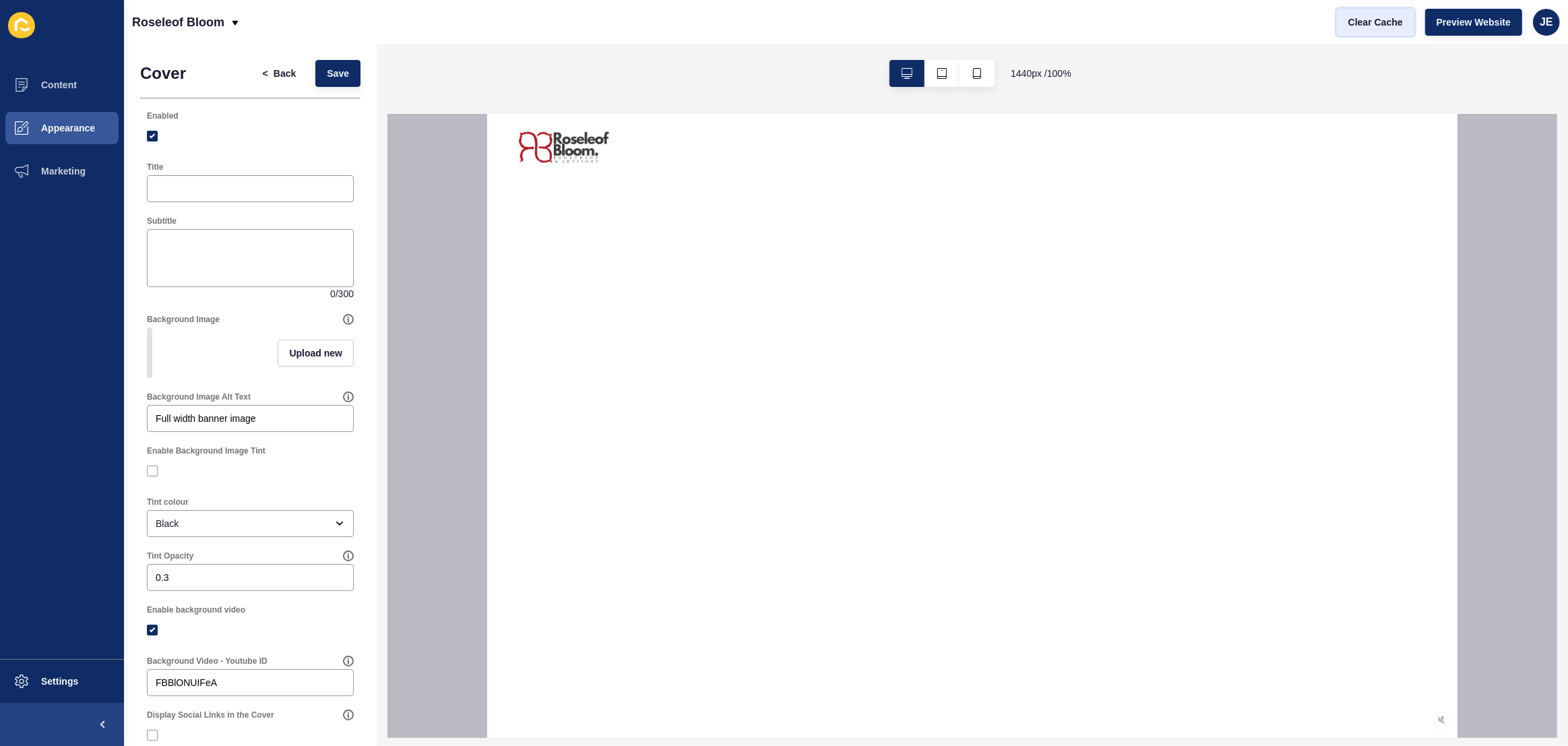
click at [1359, 25] on span "Clear Cache" at bounding box center [1375, 22] width 54 height 14
click at [1450, 26] on span "Preview Website" at bounding box center [1474, 22] width 74 height 14
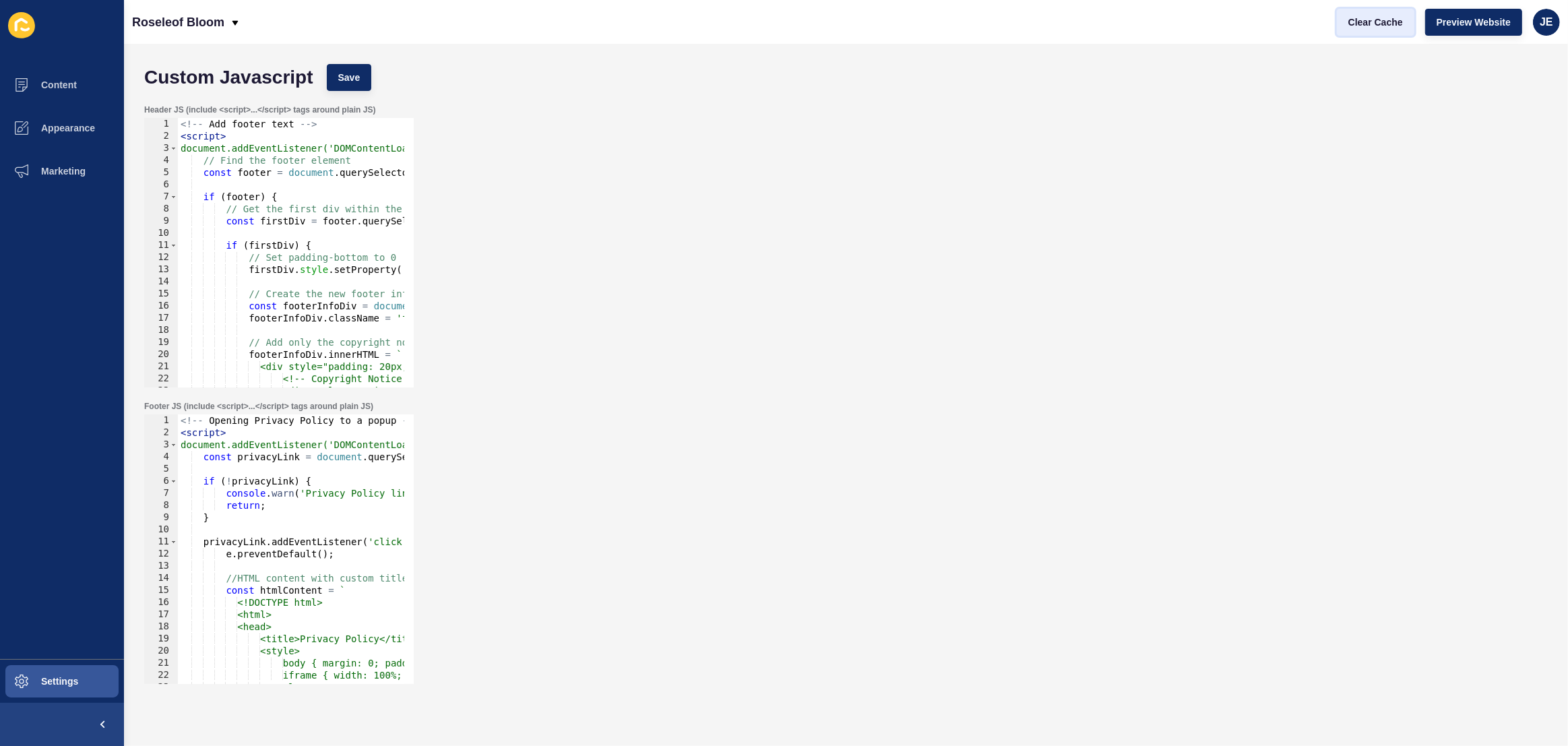
click at [1380, 18] on span "Clear Cache" at bounding box center [1375, 22] width 54 height 14
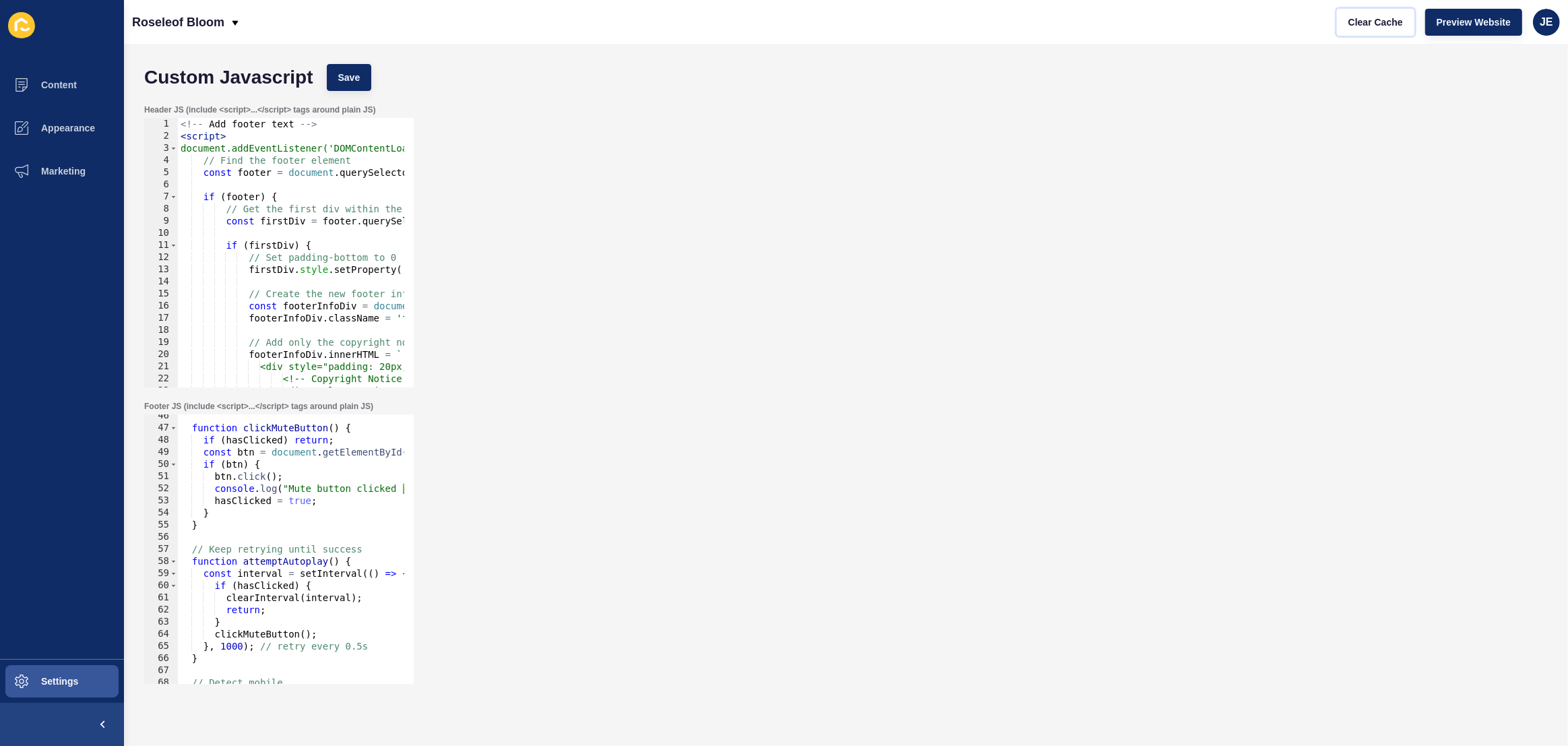
scroll to position [513, 0]
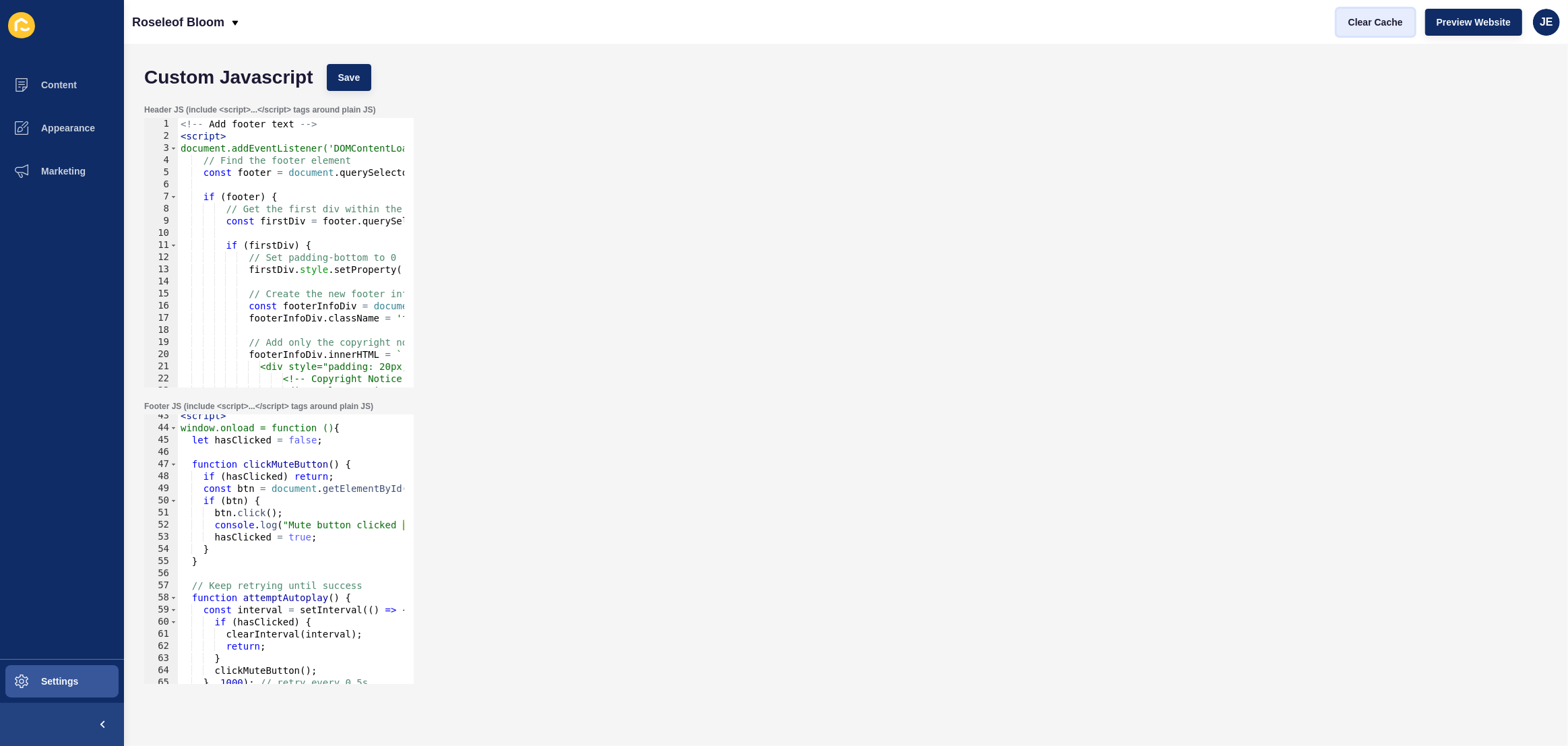
click at [1382, 29] on button "Clear Cache" at bounding box center [1376, 21] width 78 height 27
click at [1474, 29] on button "Preview Website" at bounding box center [1473, 21] width 97 height 27
click at [288, 484] on div "< script > window.onload = function () { let hasClicked = false ; function clic…" at bounding box center [492, 552] width 628 height 284
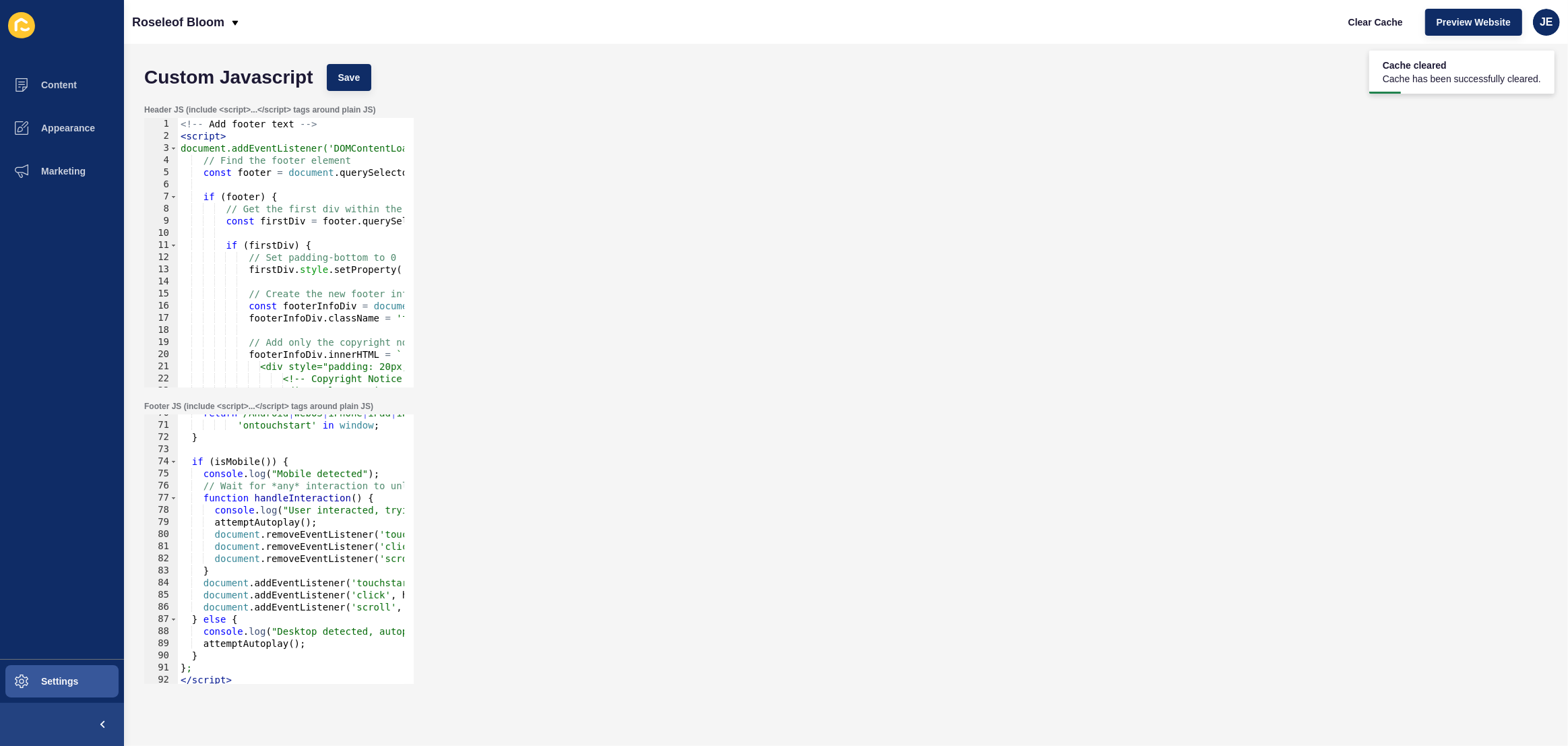
scroll to position [882, 0]
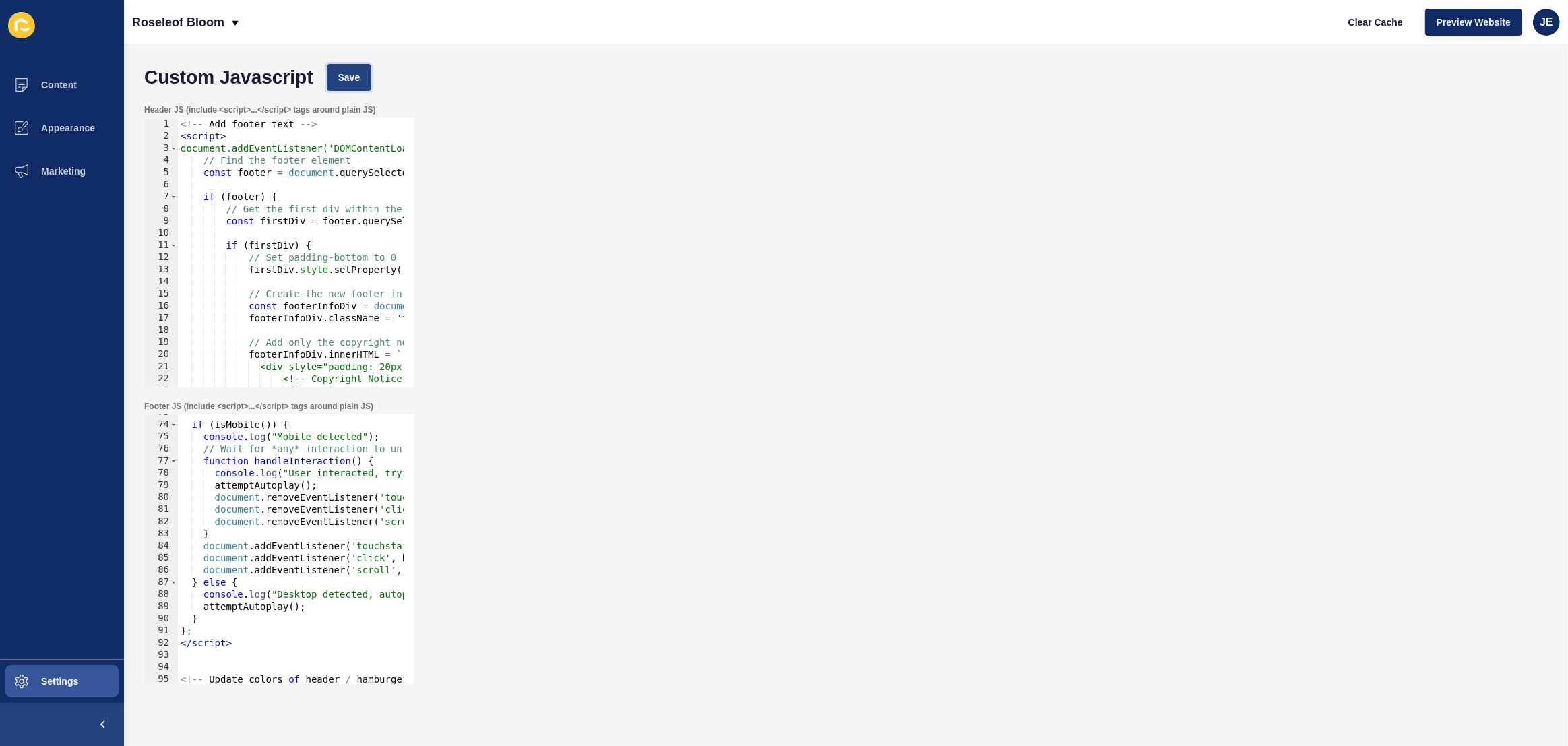
click at [361, 88] on button "Save" at bounding box center [349, 77] width 45 height 27
click at [1370, 24] on span "Clear Cache" at bounding box center [1375, 22] width 54 height 14
click at [1469, 27] on span "Preview Website" at bounding box center [1474, 22] width 74 height 14
click at [343, 77] on span "Save" at bounding box center [350, 78] width 22 height 14
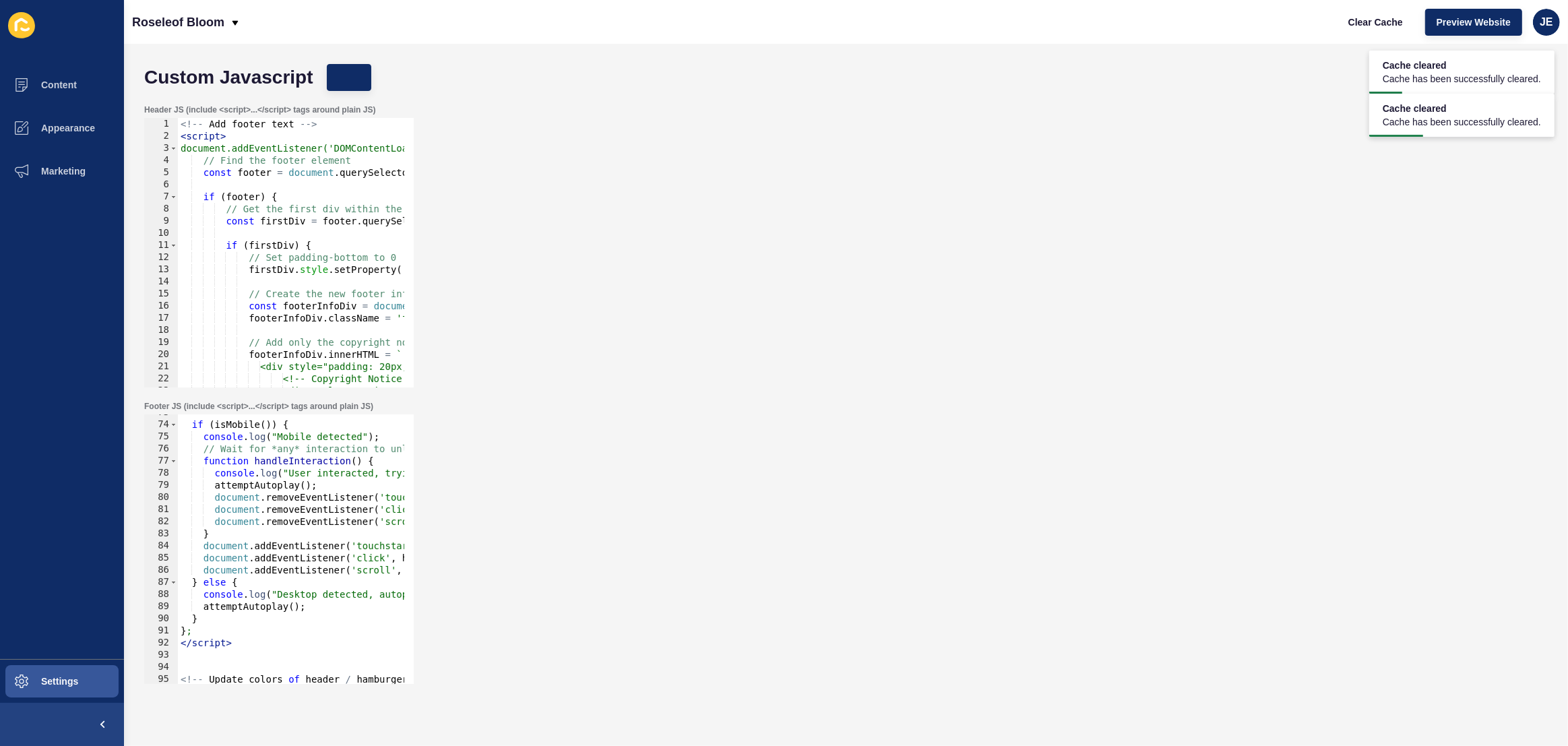
click at [1337, 1] on div "Roseleof Bloom Clear Cache Preview Website JE" at bounding box center [845, 21] width 1444 height 43
click at [1344, 21] on button "Clear Cache" at bounding box center [1376, 21] width 78 height 27
click at [1439, 22] on span "Preview Website" at bounding box center [1474, 22] width 74 height 14
click at [61, 124] on span "Appearance" at bounding box center [46, 128] width 97 height 11
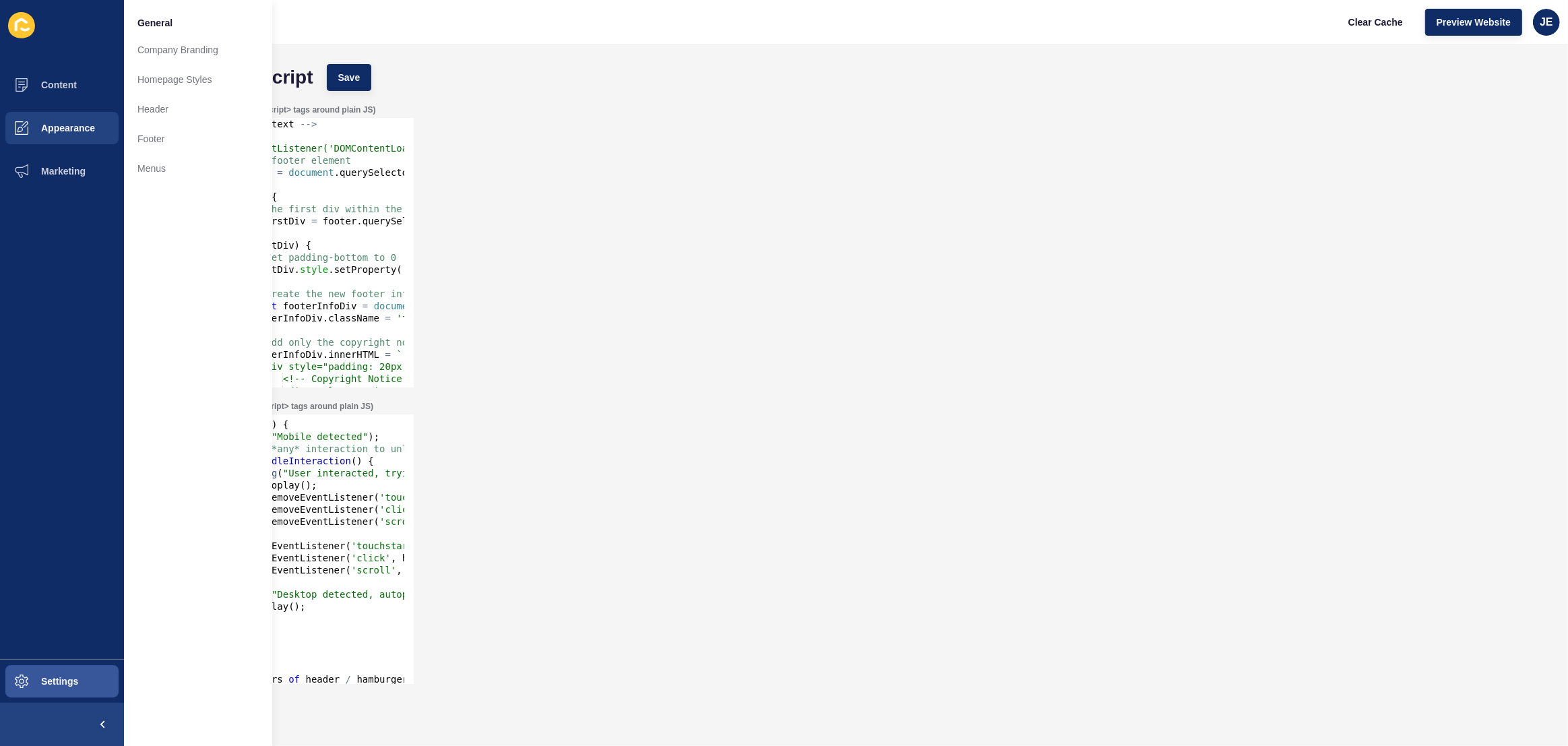
click at [333, 504] on div "if ( isMobile ( )) { console . log ( "Mobile detected" ) ; // Wait for *any* in…" at bounding box center [492, 548] width 628 height 284
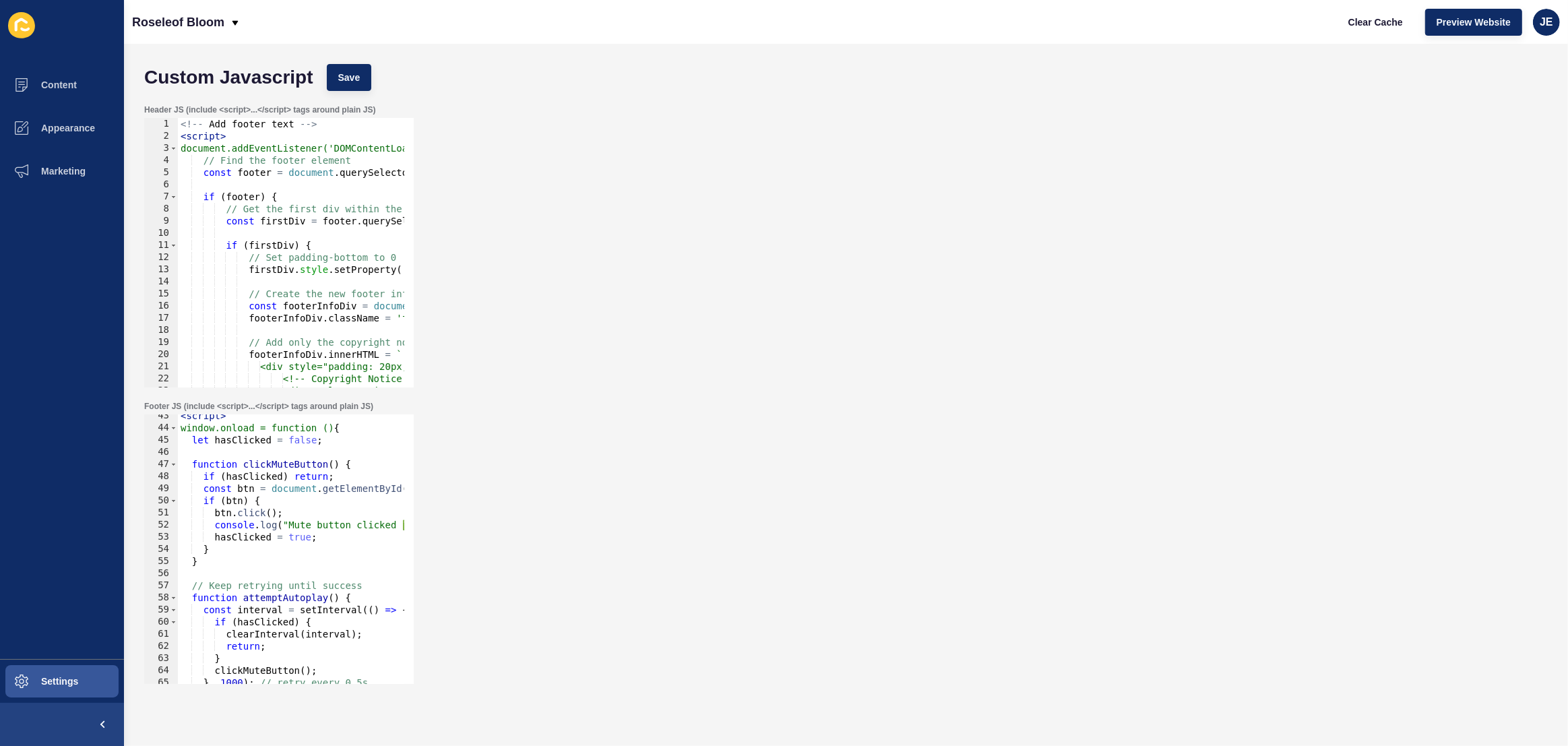
scroll to position [477, 0]
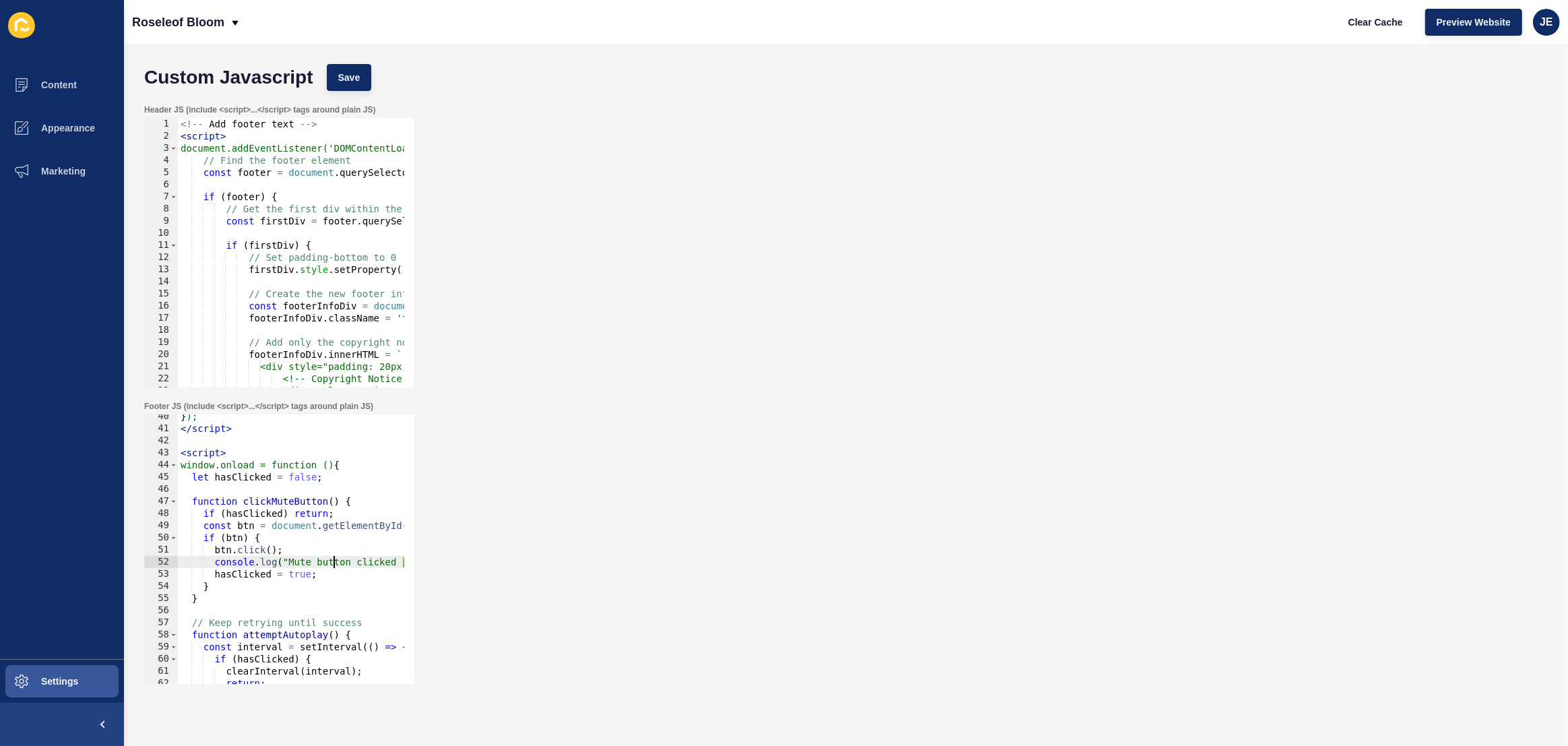
click at [334, 563] on div "} ); </ script > < script > window.onload = function () { let hasClicked = fals…" at bounding box center [492, 553] width 628 height 284
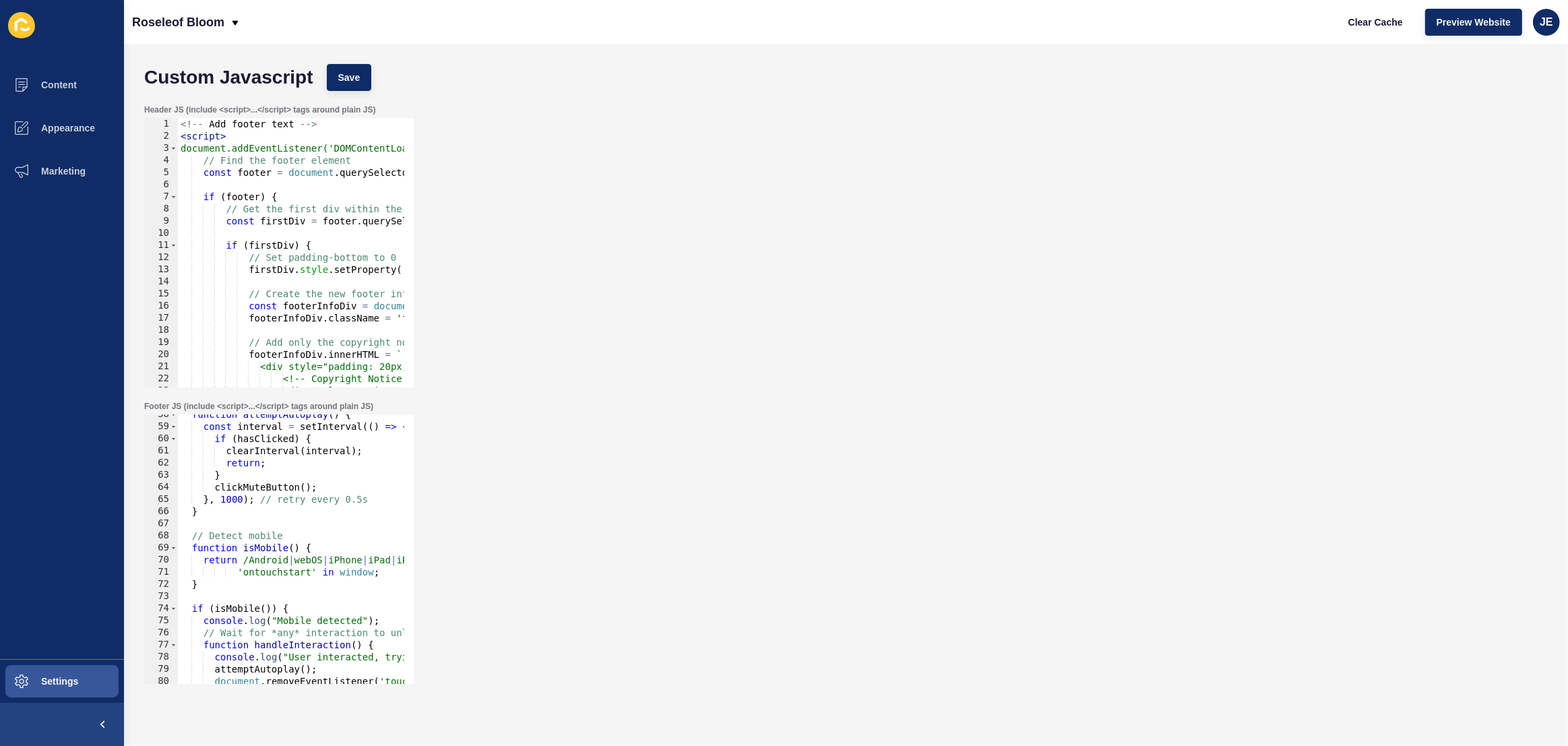
scroll to position [735, 0]
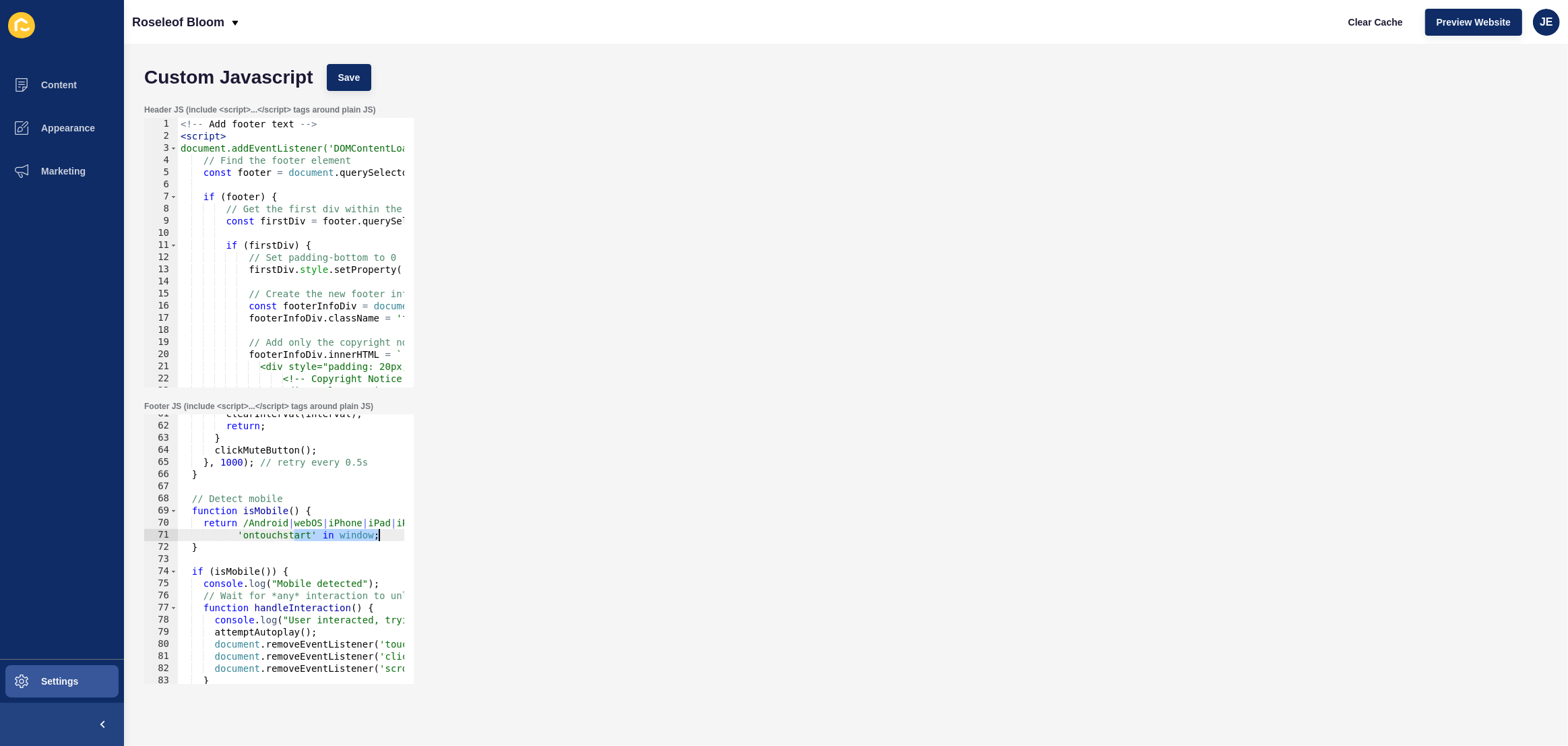
drag, startPoint x: 291, startPoint y: 533, endPoint x: 418, endPoint y: 539, distance: 127.1
click at [427, 535] on div "Footer JS (include <script>...</script> tags around plain JS) console.log("Mute…" at bounding box center [845, 542] width 1417 height 296
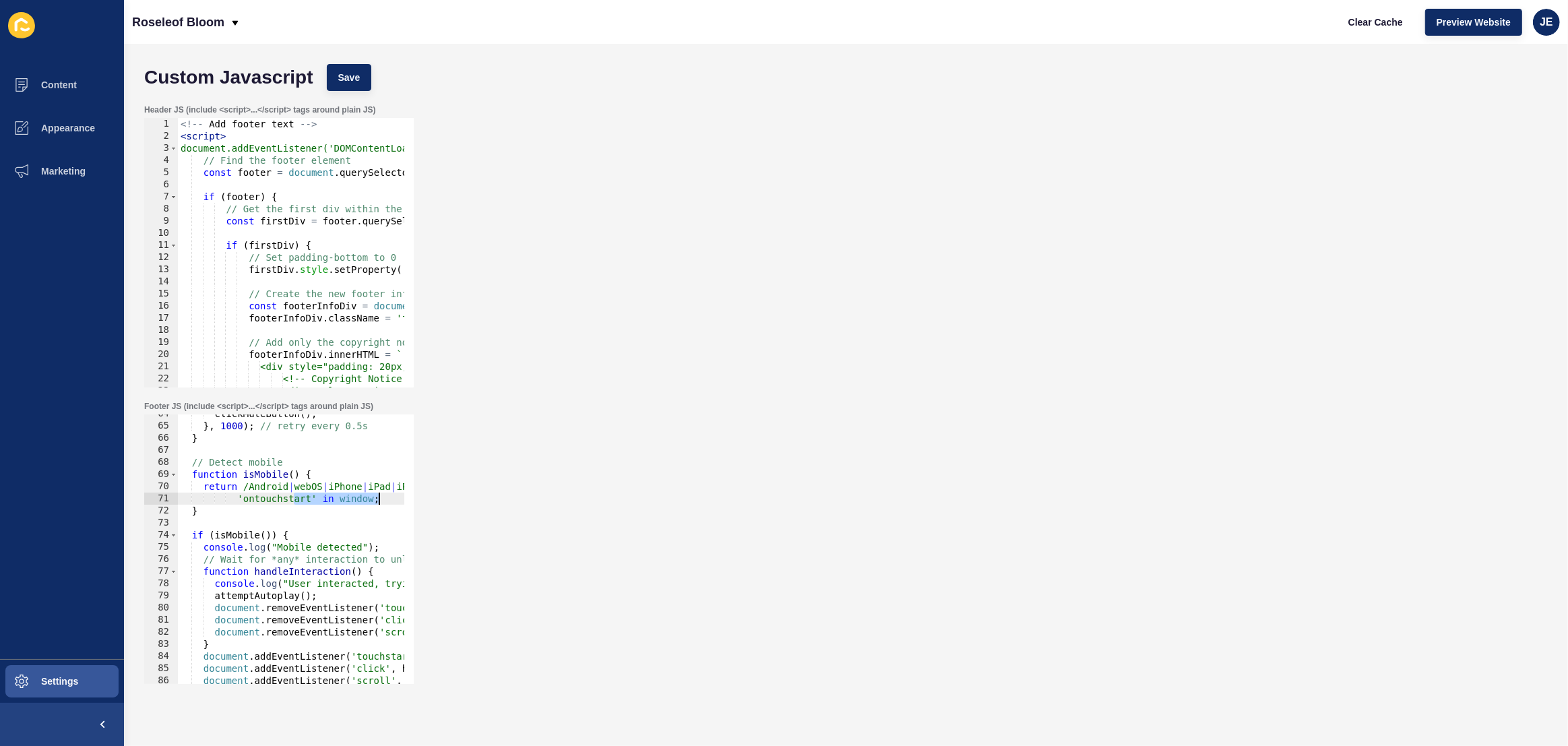
scroll to position [808, 0]
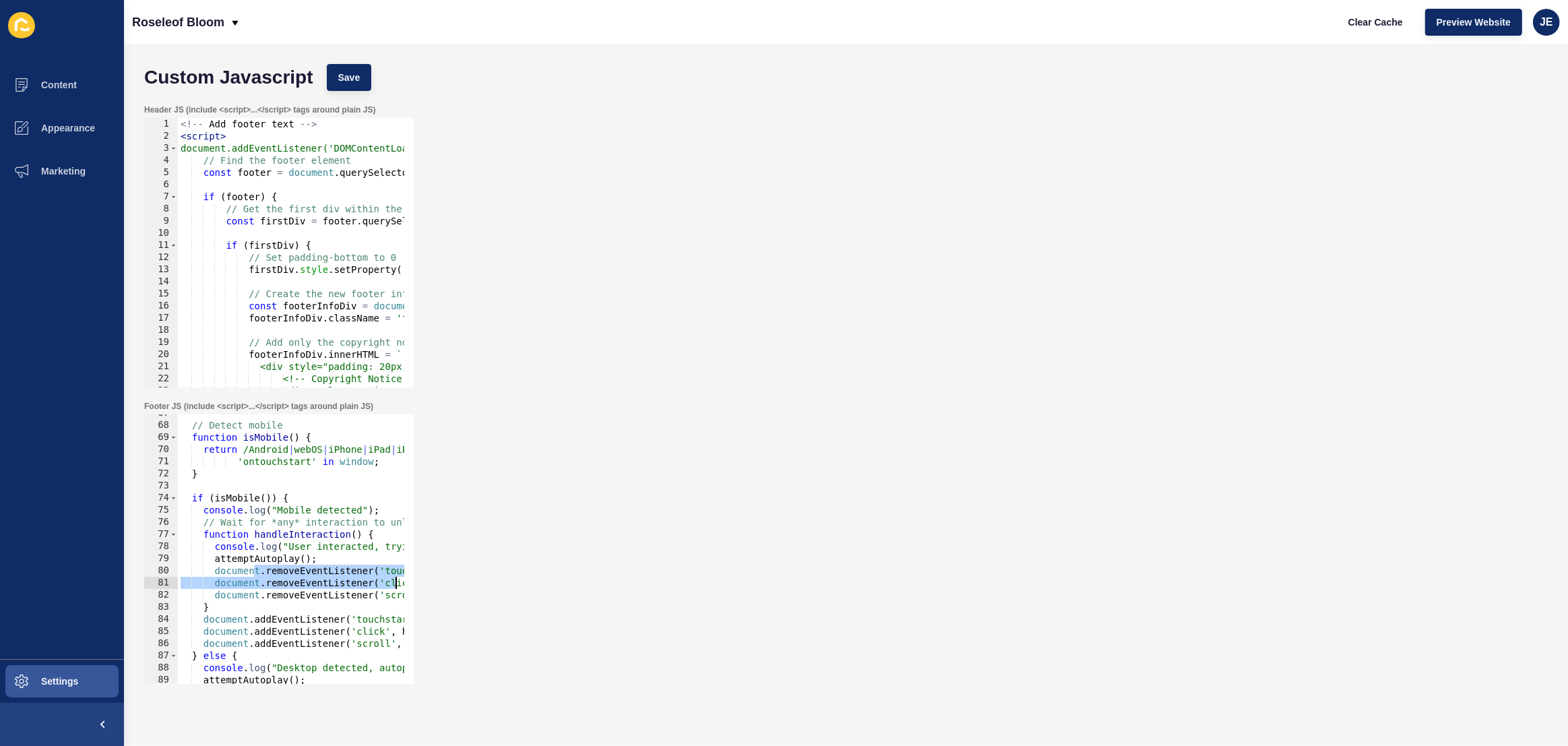
drag, startPoint x: 251, startPoint y: 576, endPoint x: 396, endPoint y: 584, distance: 145.2
click at [396, 584] on div "// Detect mobile function isMobile ( ) { return /Android | webOS | iPhone | iPa…" at bounding box center [492, 549] width 628 height 284
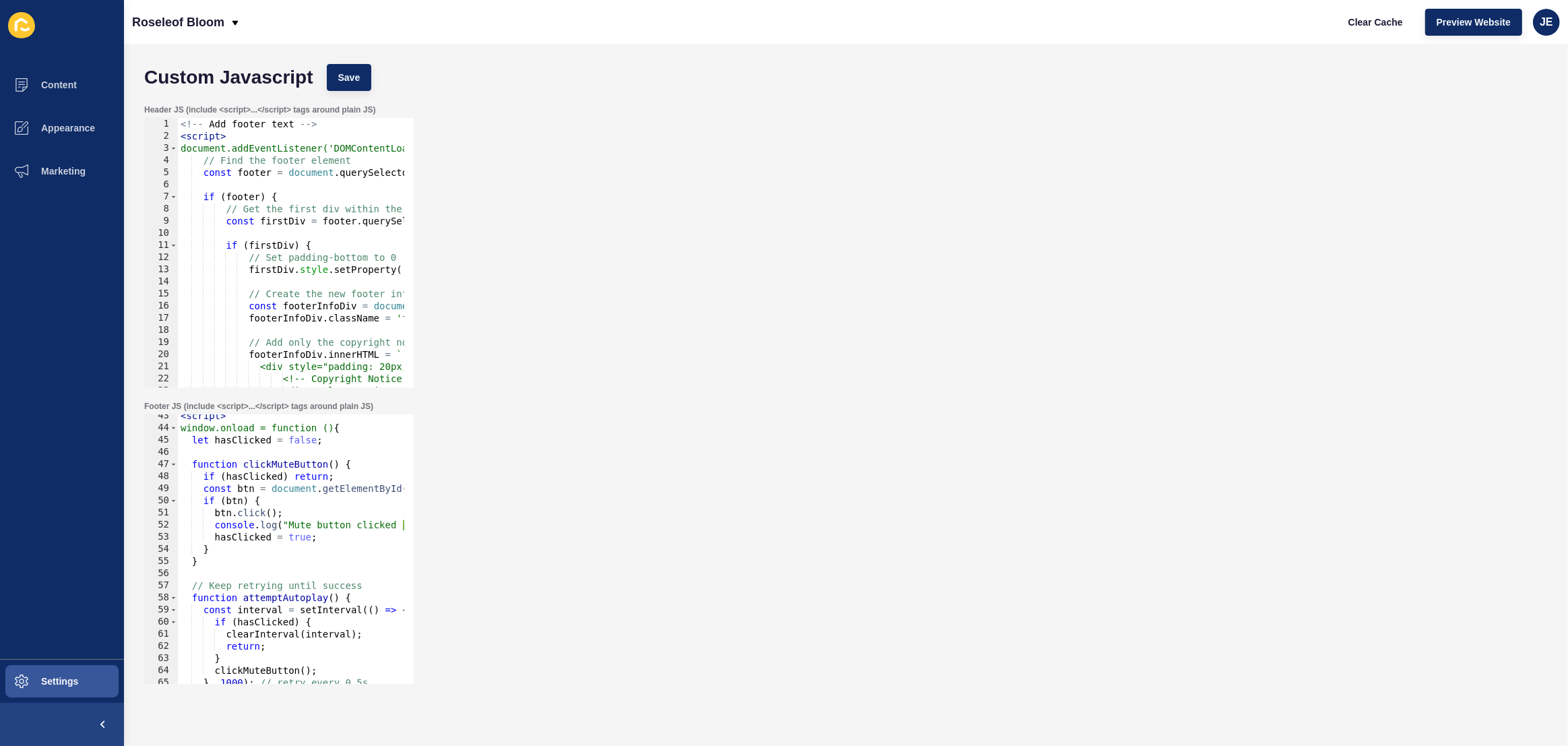
scroll to position [477, 0]
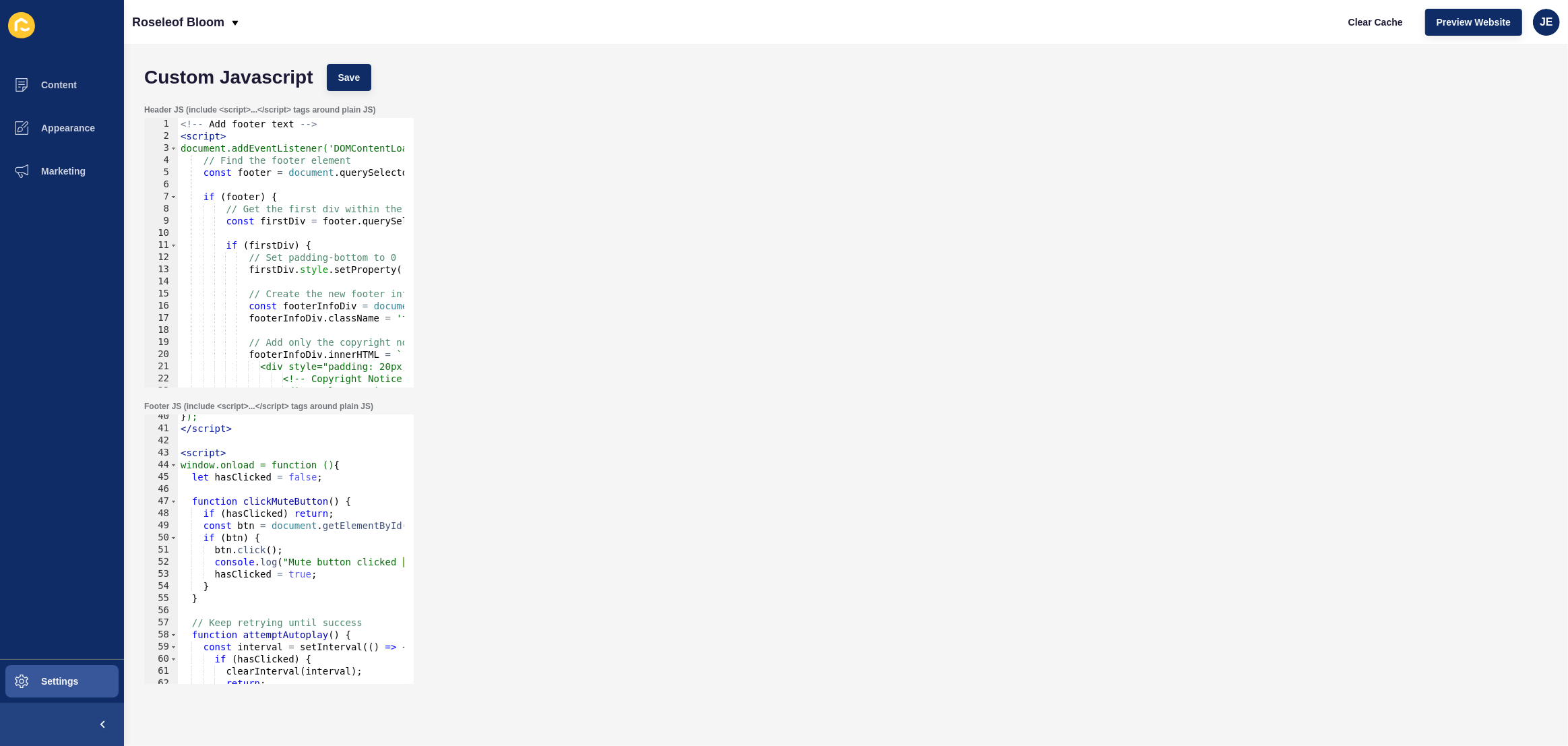
drag, startPoint x: 176, startPoint y: 451, endPoint x: 184, endPoint y: 455, distance: 8.9
click at [184, 455] on div "document.removeEventListener('touchstart', handleInteraction); document.removeE…" at bounding box center [279, 549] width 269 height 270
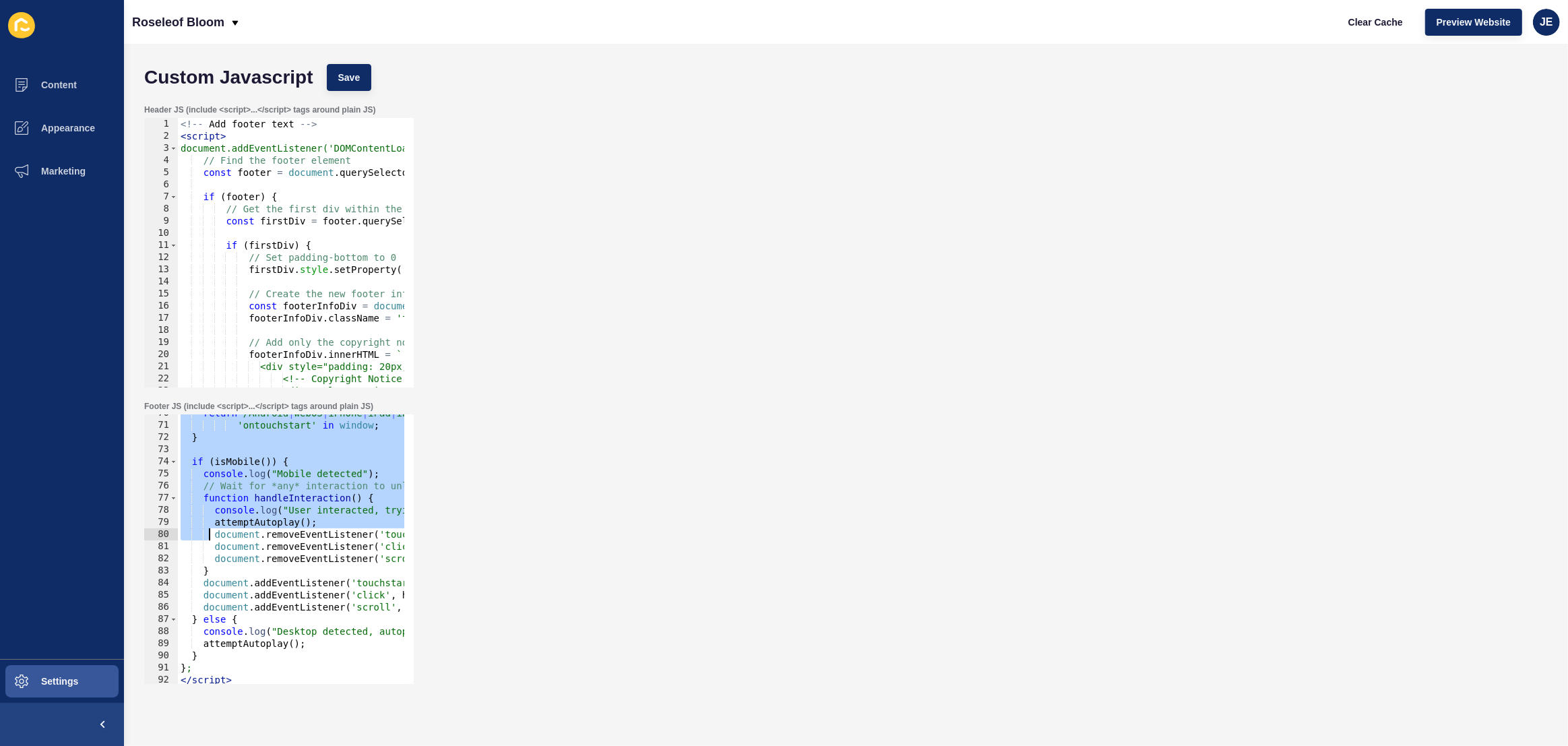
scroll to position [918, 0]
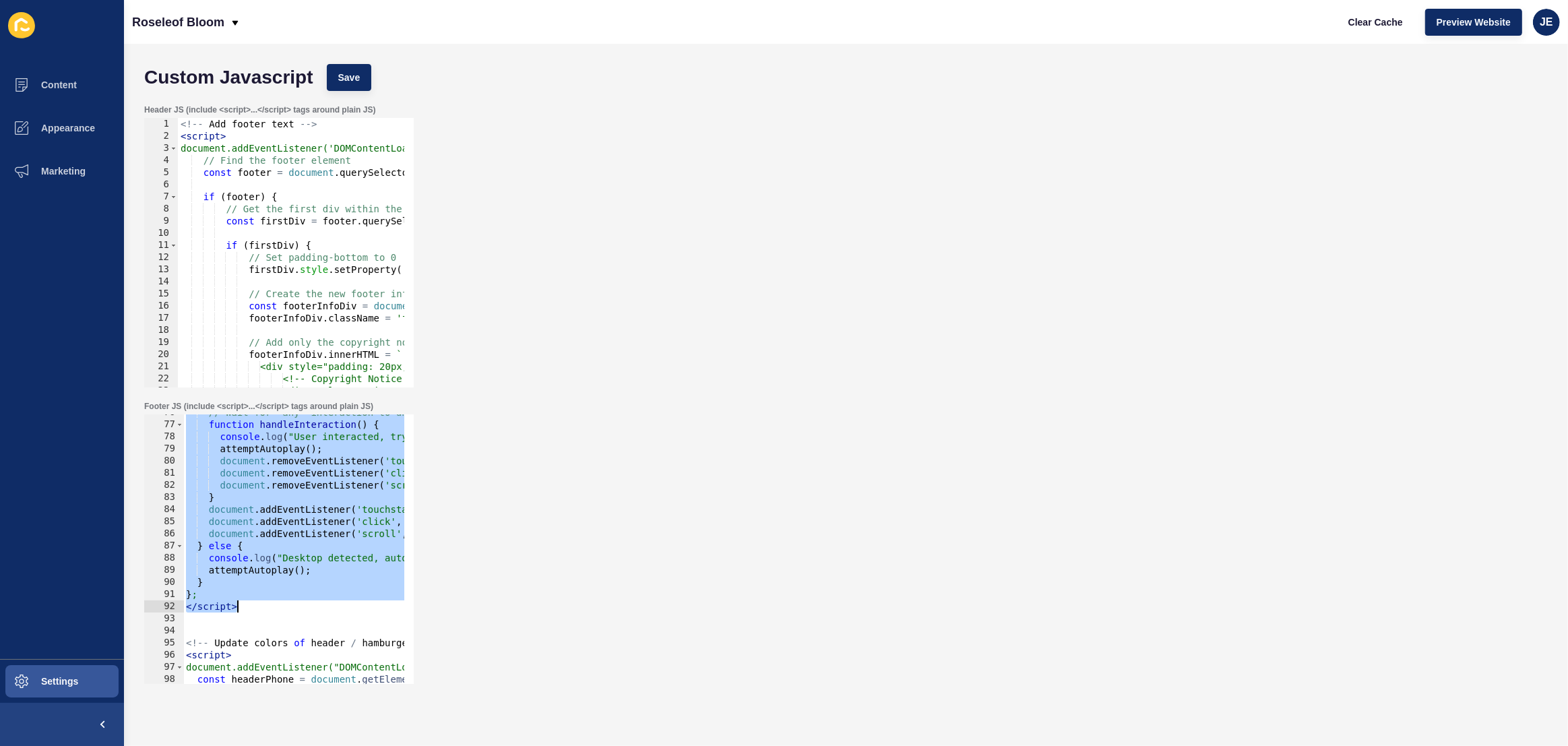
drag, startPoint x: 181, startPoint y: 453, endPoint x: 253, endPoint y: 608, distance: 170.9
click at [253, 608] on div "// Wait for *any* interaction to unlock audio function handleInteraction ( ) { …" at bounding box center [497, 548] width 628 height 284
type textarea "}; </script>"
click at [358, 87] on button "Save" at bounding box center [349, 77] width 45 height 27
click at [1374, 31] on button "Clear Cache" at bounding box center [1376, 21] width 78 height 27
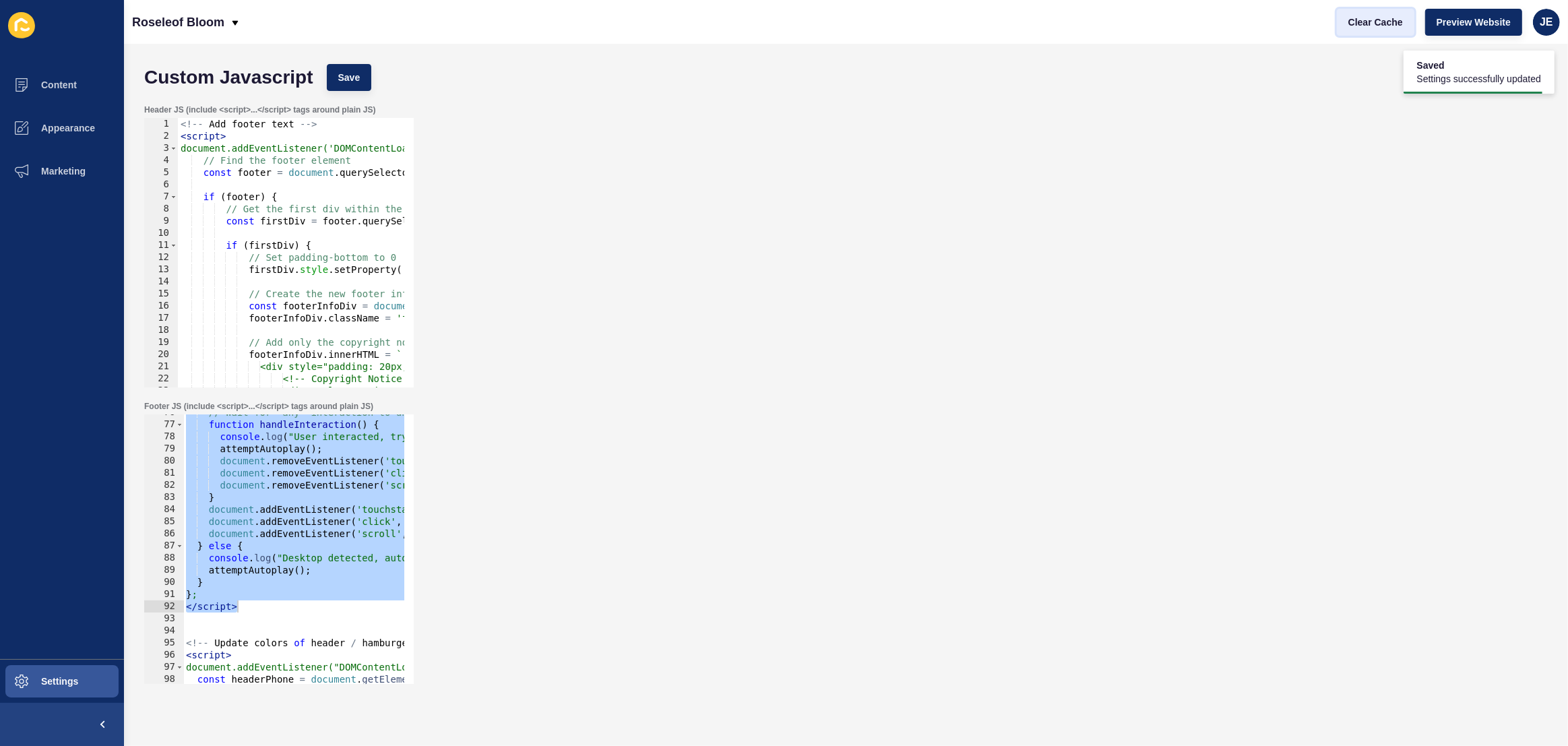
click at [1374, 31] on button "Clear Cache" at bounding box center [1376, 21] width 78 height 27
click at [1447, 22] on span "Preview Website" at bounding box center [1474, 22] width 74 height 14
click at [260, 600] on div "// Wait for *any* interaction to unlock audio function handleInteraction ( ) { …" at bounding box center [497, 548] width 628 height 284
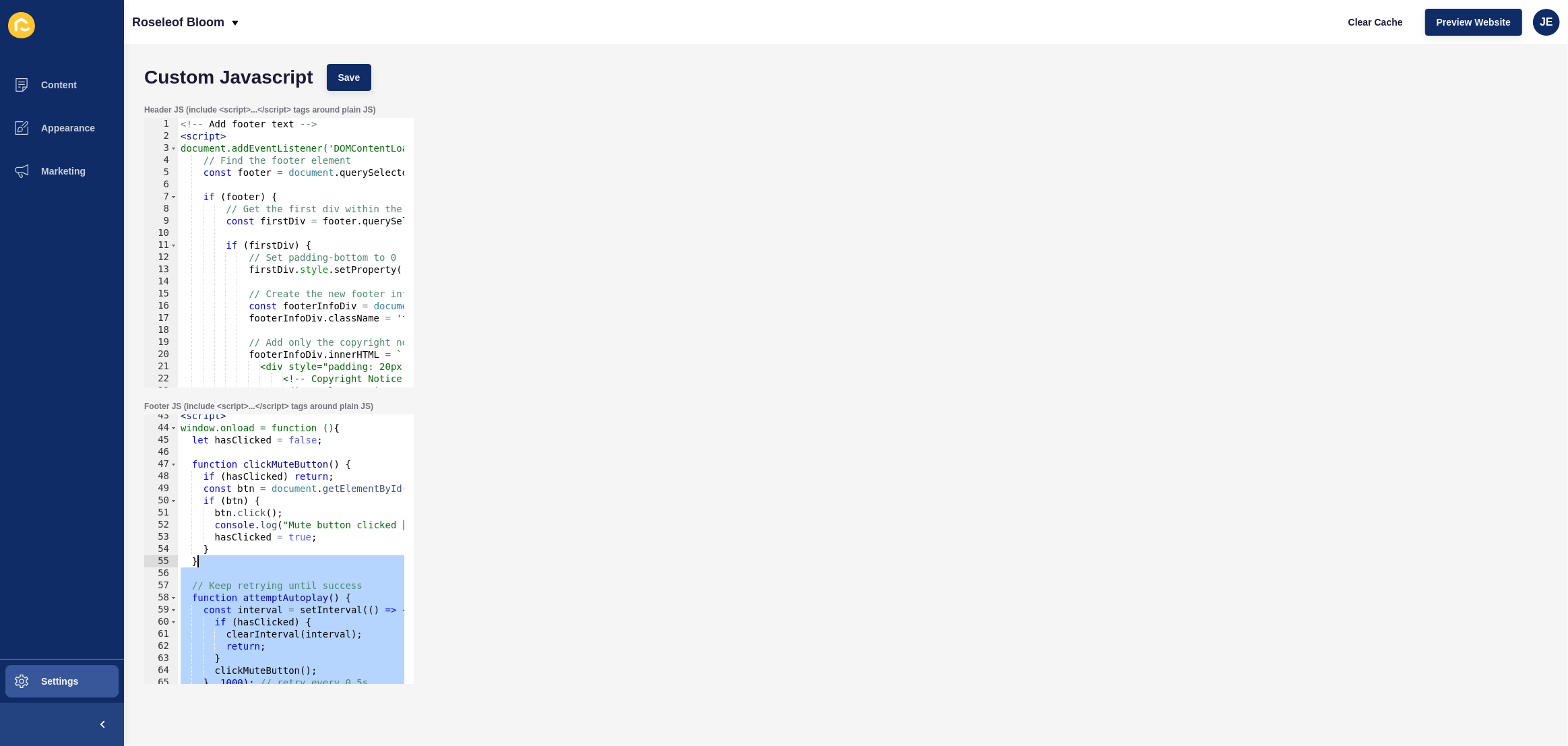
scroll to position [477, 0]
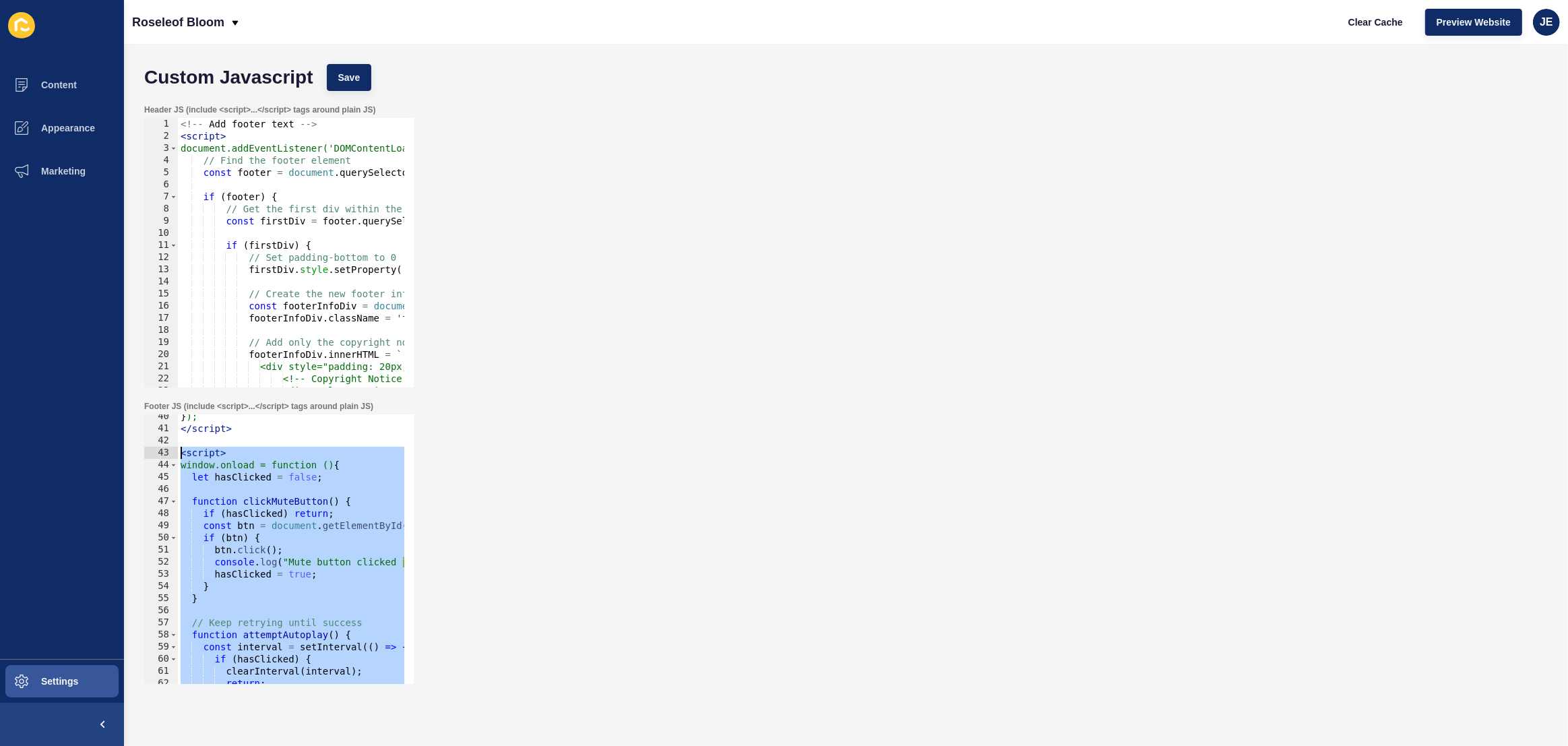
drag, startPoint x: 260, startPoint y: 608, endPoint x: 158, endPoint y: 454, distance: 184.7
click at [158, 454] on div "}; 40 41 42 43 44 45 46 47 48 49 50 51 52 53 54 55 56 57 58 59 60 61 62 63 64 }…" at bounding box center [279, 549] width 269 height 270
paste textarea "/script>"
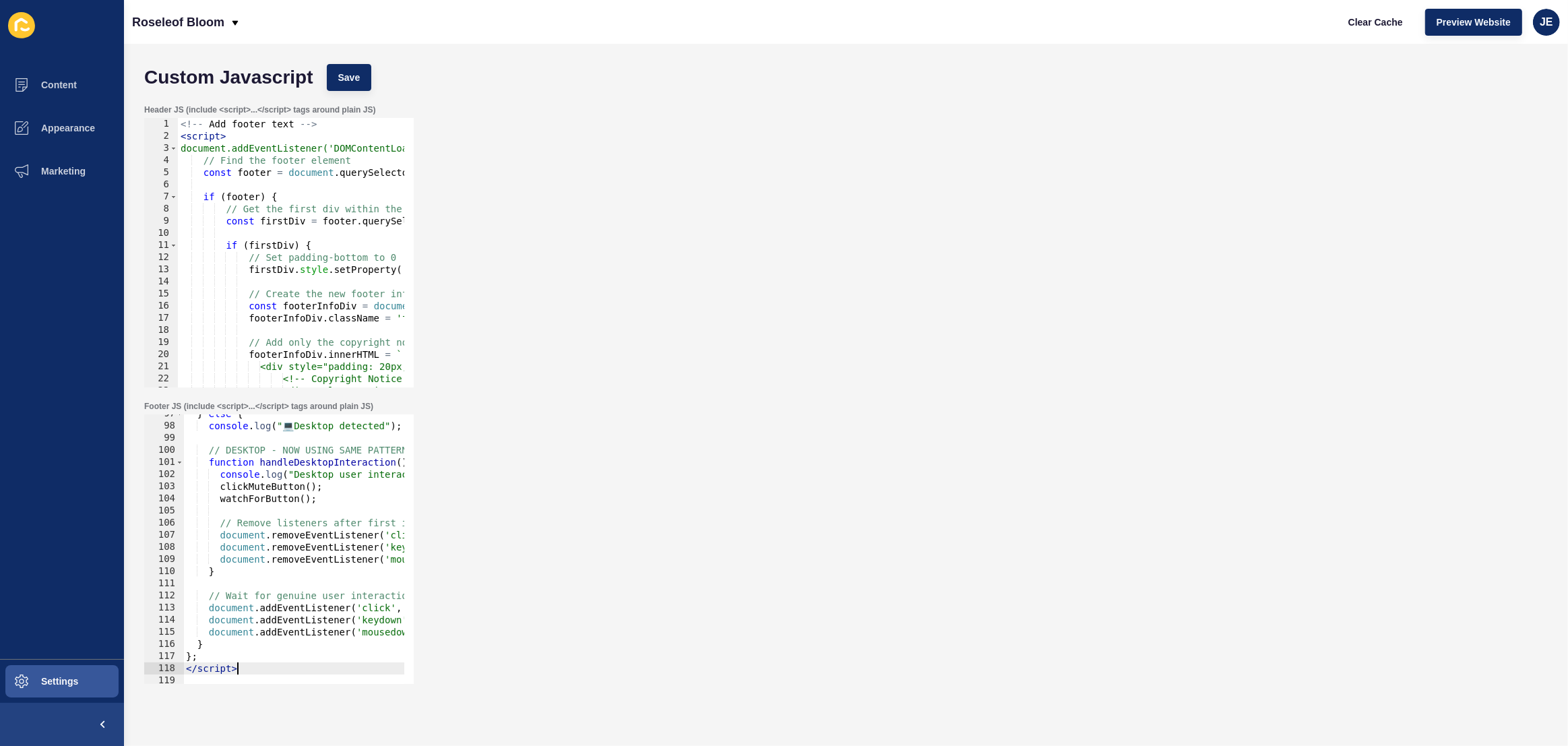
scroll to position [1172, 0]
click at [367, 78] on button "Save" at bounding box center [349, 77] width 45 height 27
click at [1368, 23] on span "Clear Cache" at bounding box center [1375, 22] width 54 height 14
click at [1482, 24] on span "Preview Website" at bounding box center [1474, 22] width 74 height 14
click at [1454, 22] on span "Preview Website" at bounding box center [1474, 22] width 74 height 14
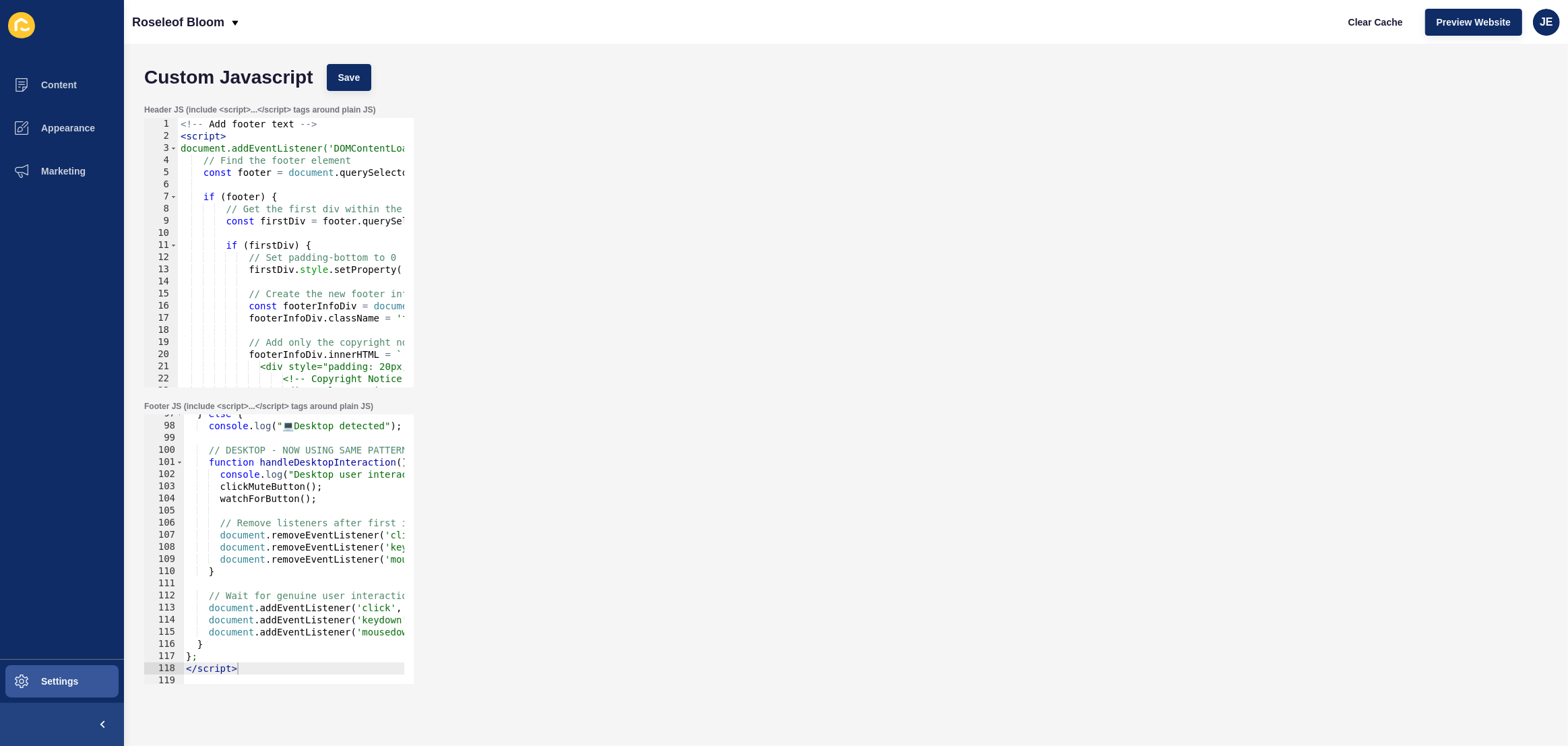
click at [298, 523] on div "} else { console . log ( " 💻 Desktop detected" ) ; // DESKTOP - NOW USING SAME …" at bounding box center [497, 550] width 628 height 284
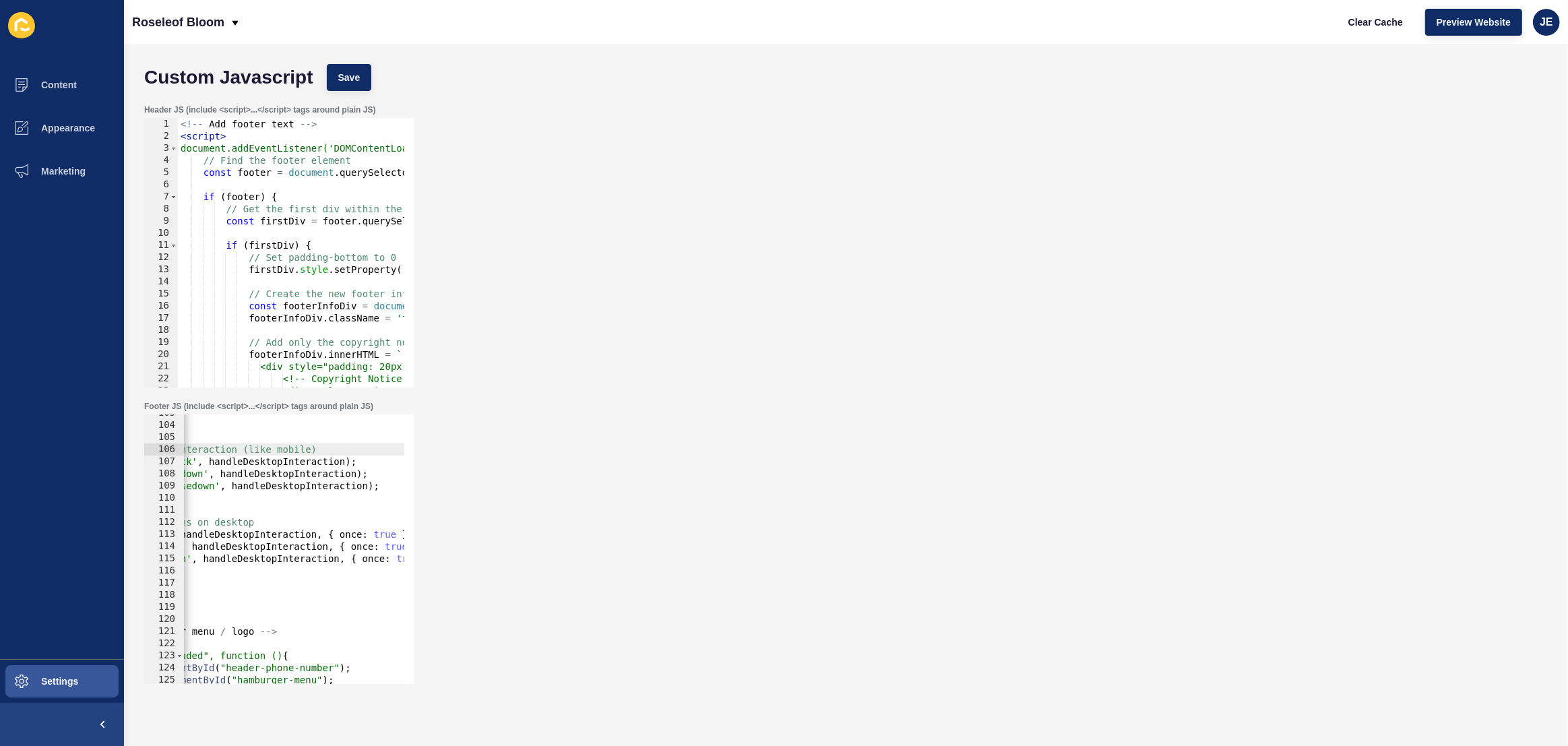
scroll to position [0, 0]
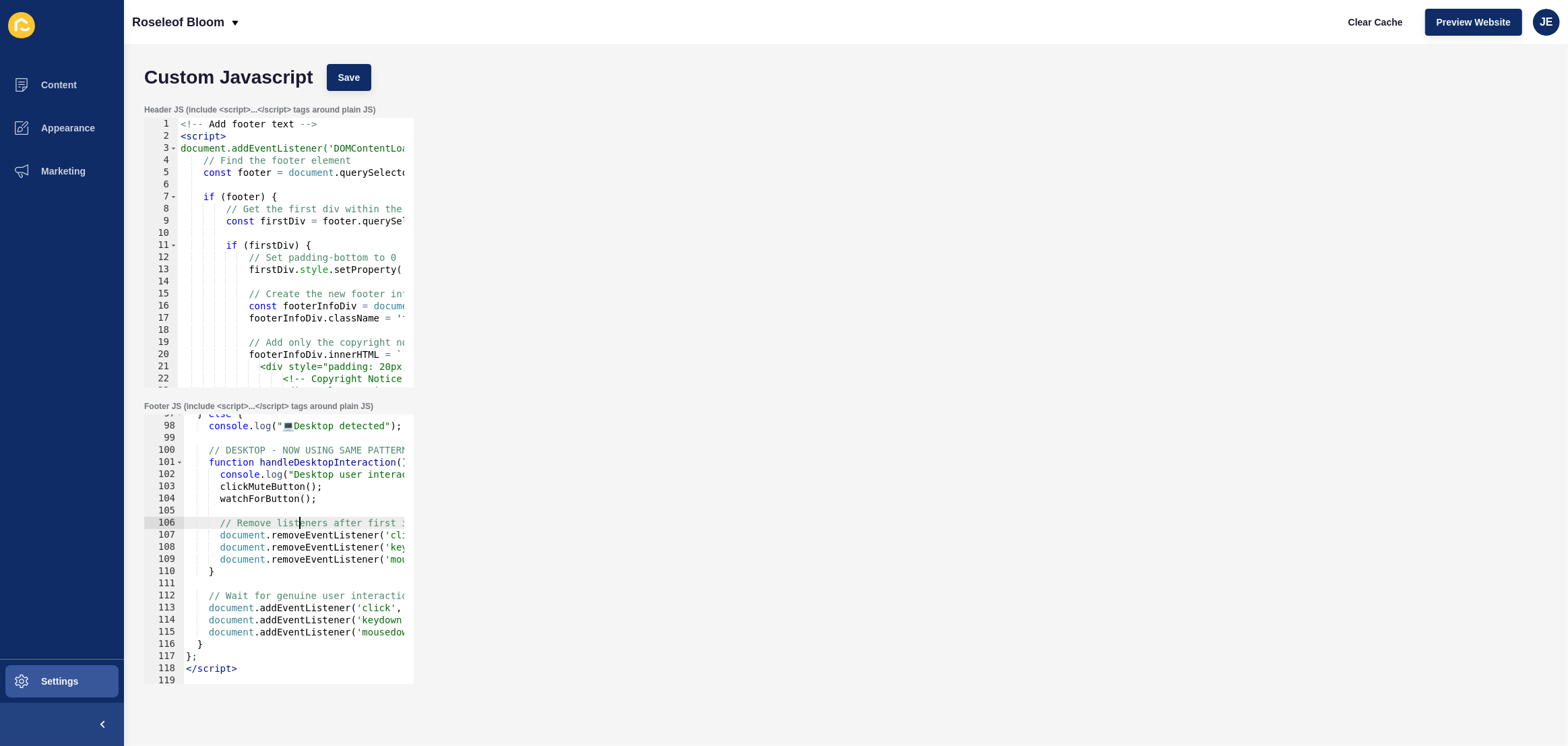
click at [261, 591] on div "} else { console . log ( " 💻 Desktop detected" ) ; // DESKTOP - NOW USING SAME …" at bounding box center [497, 550] width 628 height 284
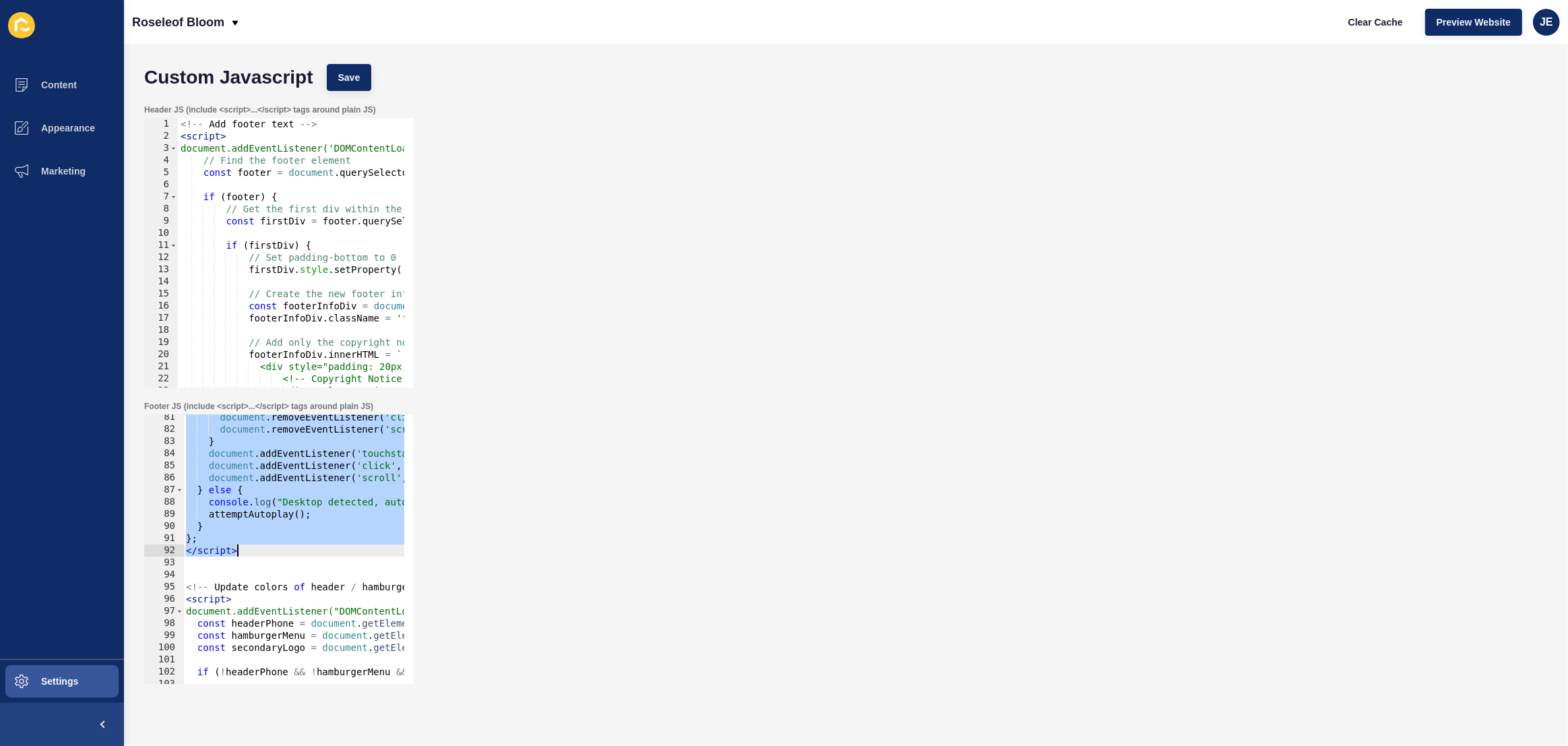
scroll to position [974, 0]
click at [283, 509] on div "document . removeEventListener ( 'click' , handleInteraction ) ; document . rem…" at bounding box center [497, 553] width 628 height 284
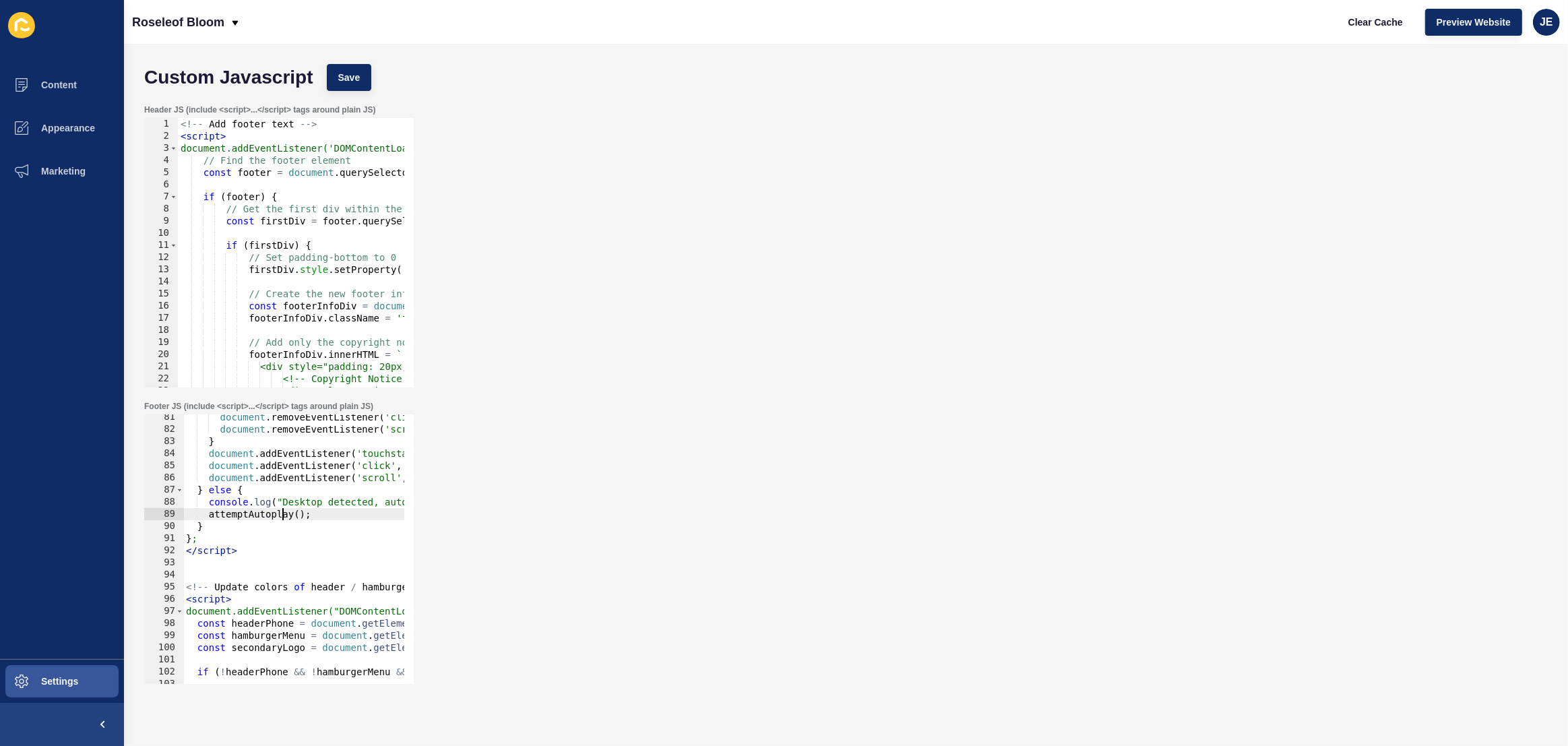
click at [297, 504] on div "document . removeEventListener ( 'click' , handleInteraction ) ; document . rem…" at bounding box center [497, 553] width 628 height 284
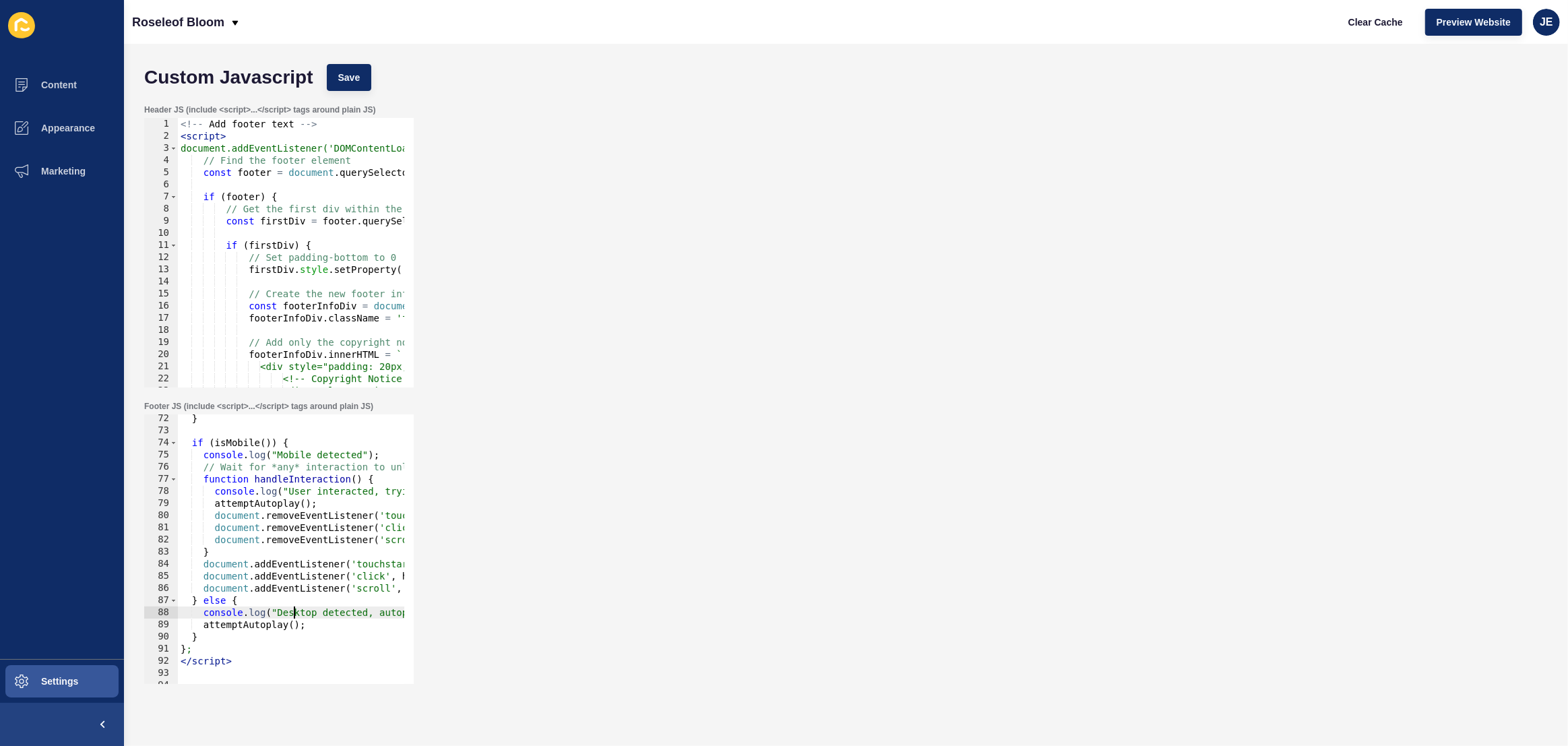
scroll to position [827, 0]
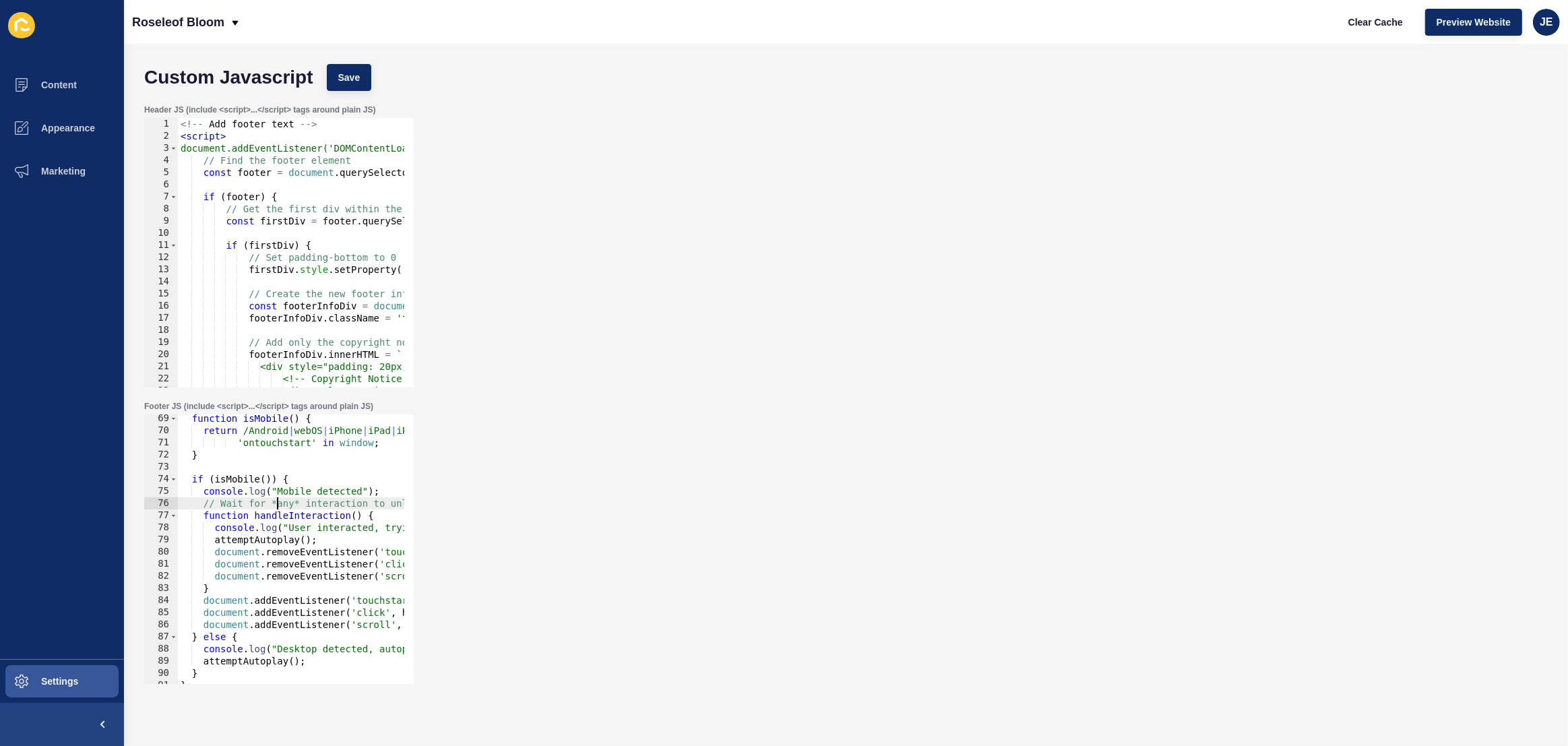
click at [275, 504] on div "function isMobile ( ) { return /Android | webOS | iPhone | iPad | iPod | BlackB…" at bounding box center [492, 555] width 628 height 284
click at [275, 518] on div "function isMobile ( ) { return /Android | webOS | iPhone | iPad | iPod | BlackB…" at bounding box center [492, 555] width 628 height 284
drag, startPoint x: 270, startPoint y: 501, endPoint x: 307, endPoint y: 507, distance: 37.5
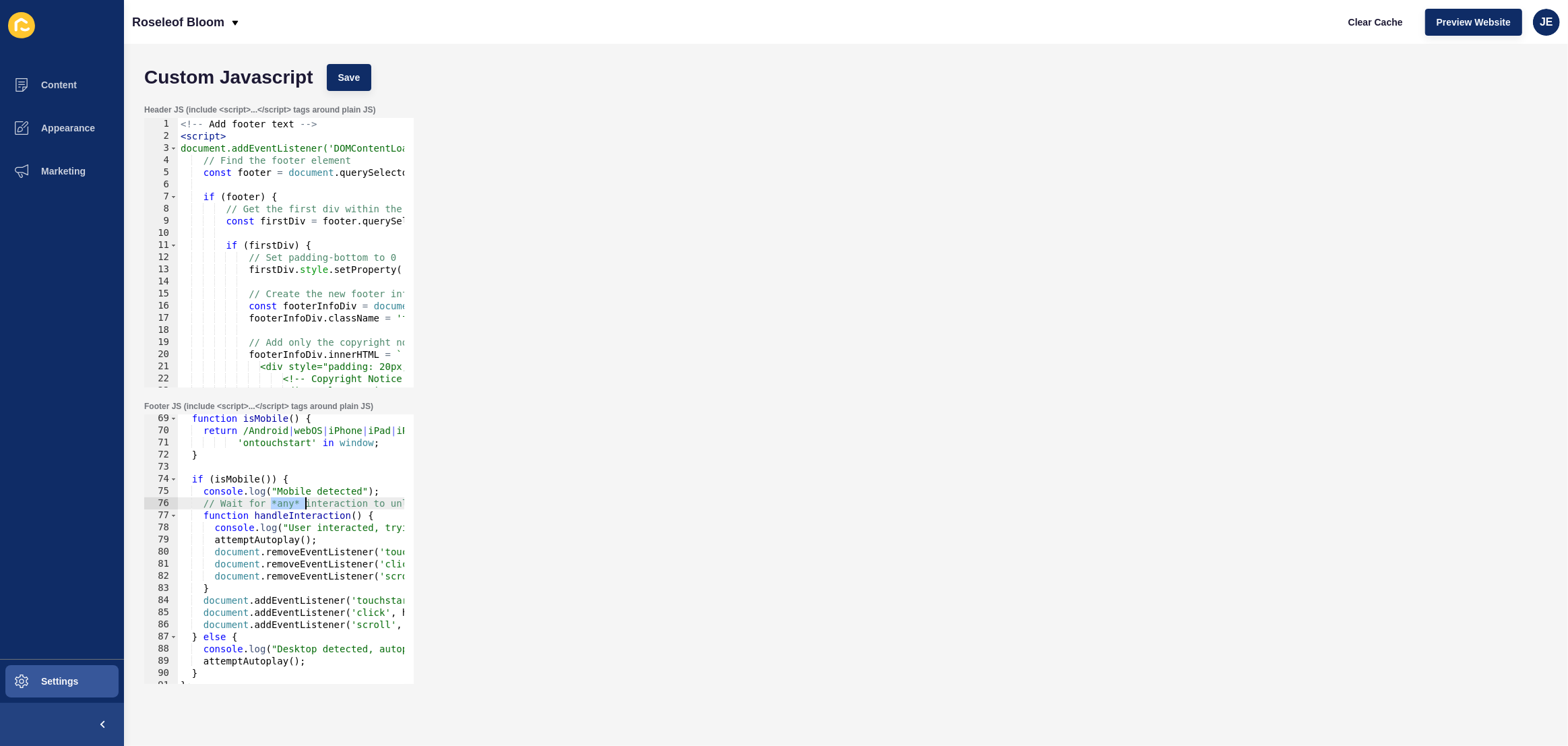
click at [306, 501] on div "function isMobile ( ) { return /Android | webOS | iPhone | iPad | iPod | BlackB…" at bounding box center [492, 555] width 628 height 284
click at [299, 504] on div "function isMobile ( ) { return /Android | webOS | iPhone | iPad | iPod | BlackB…" at bounding box center [492, 555] width 628 height 284
click at [276, 506] on div "function isMobile ( ) { return /Android | webOS | iPhone | iPad | iPod | BlackB…" at bounding box center [492, 555] width 628 height 284
type textarea "// Wait for any interaction to unlock audio"
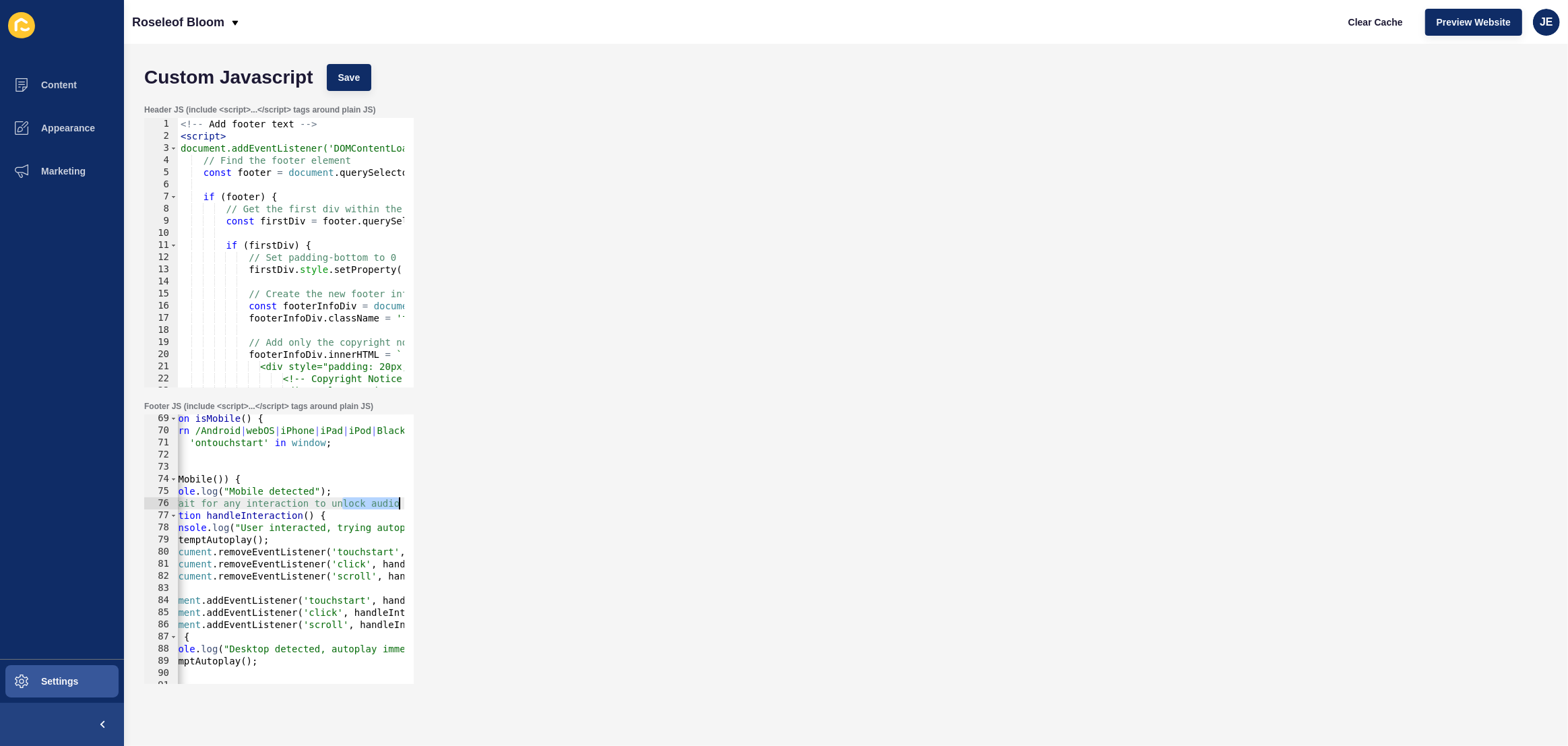
drag, startPoint x: 390, startPoint y: 503, endPoint x: 433, endPoint y: 500, distance: 43.1
click at [433, 500] on div "Footer JS (include <script>...</script> tags around plain JS) // Wait for any i…" at bounding box center [845, 542] width 1417 height 296
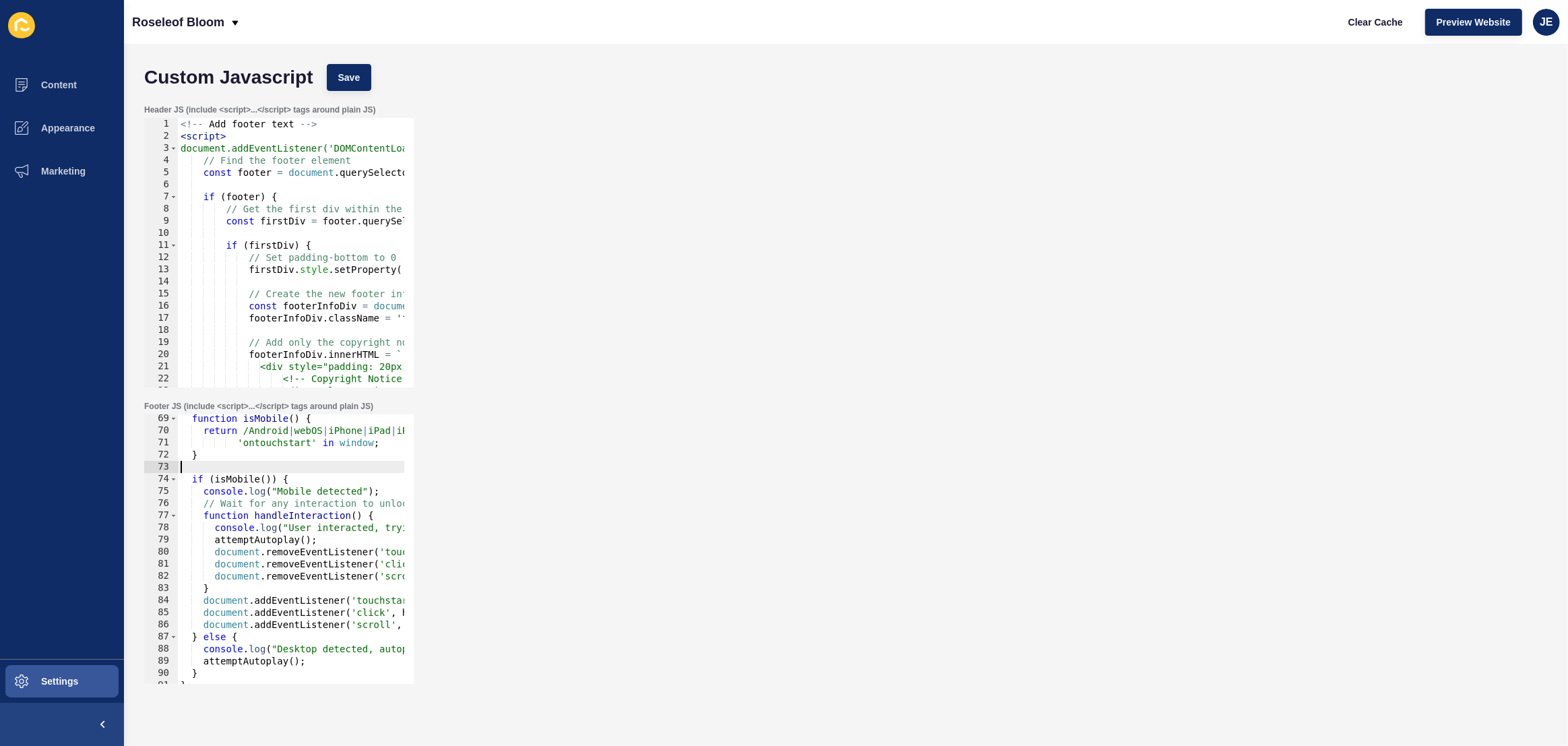
click at [324, 463] on div "function isMobile ( ) { return /Android | webOS | iPhone | iPad | iPod | BlackB…" at bounding box center [492, 555] width 628 height 284
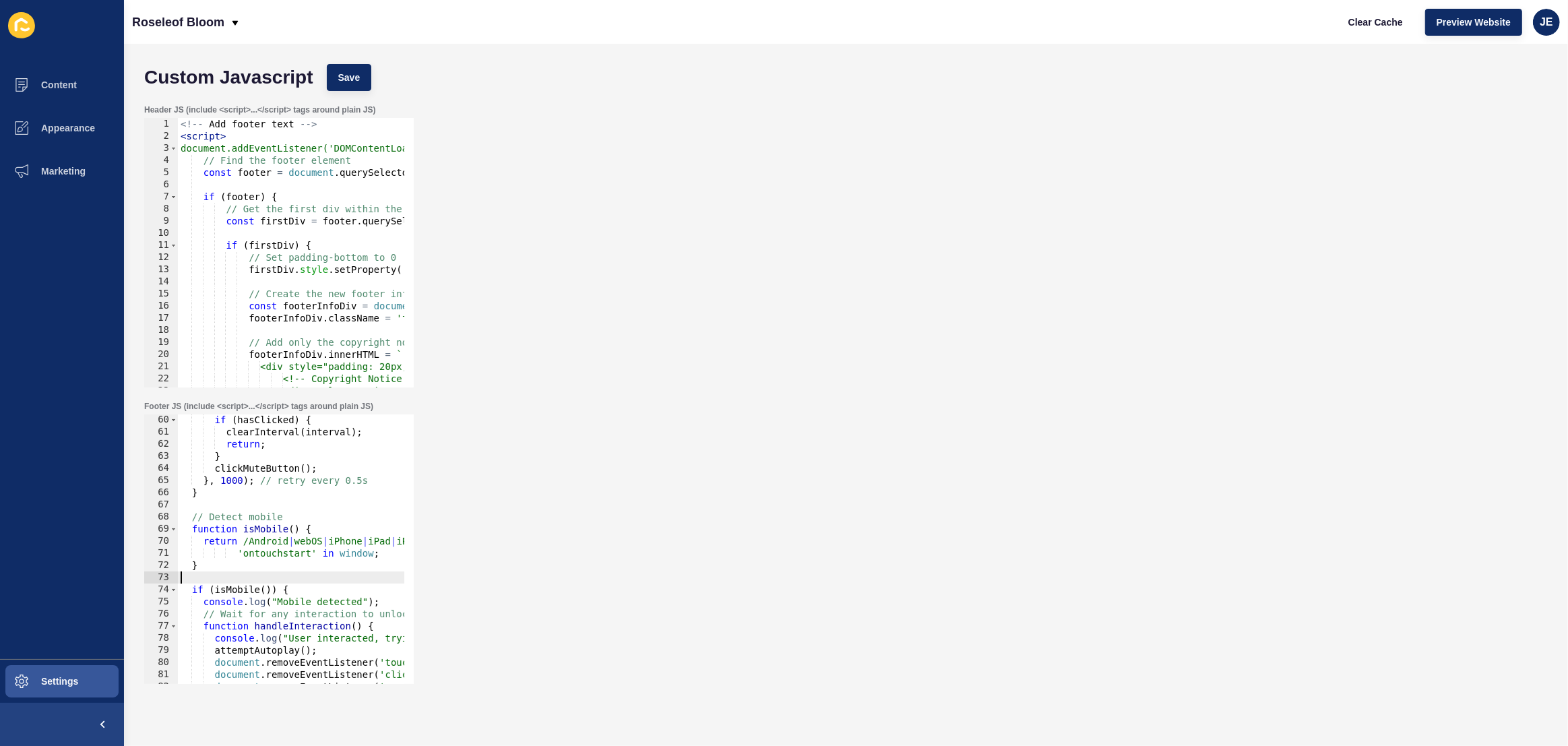
scroll to position [680, 0]
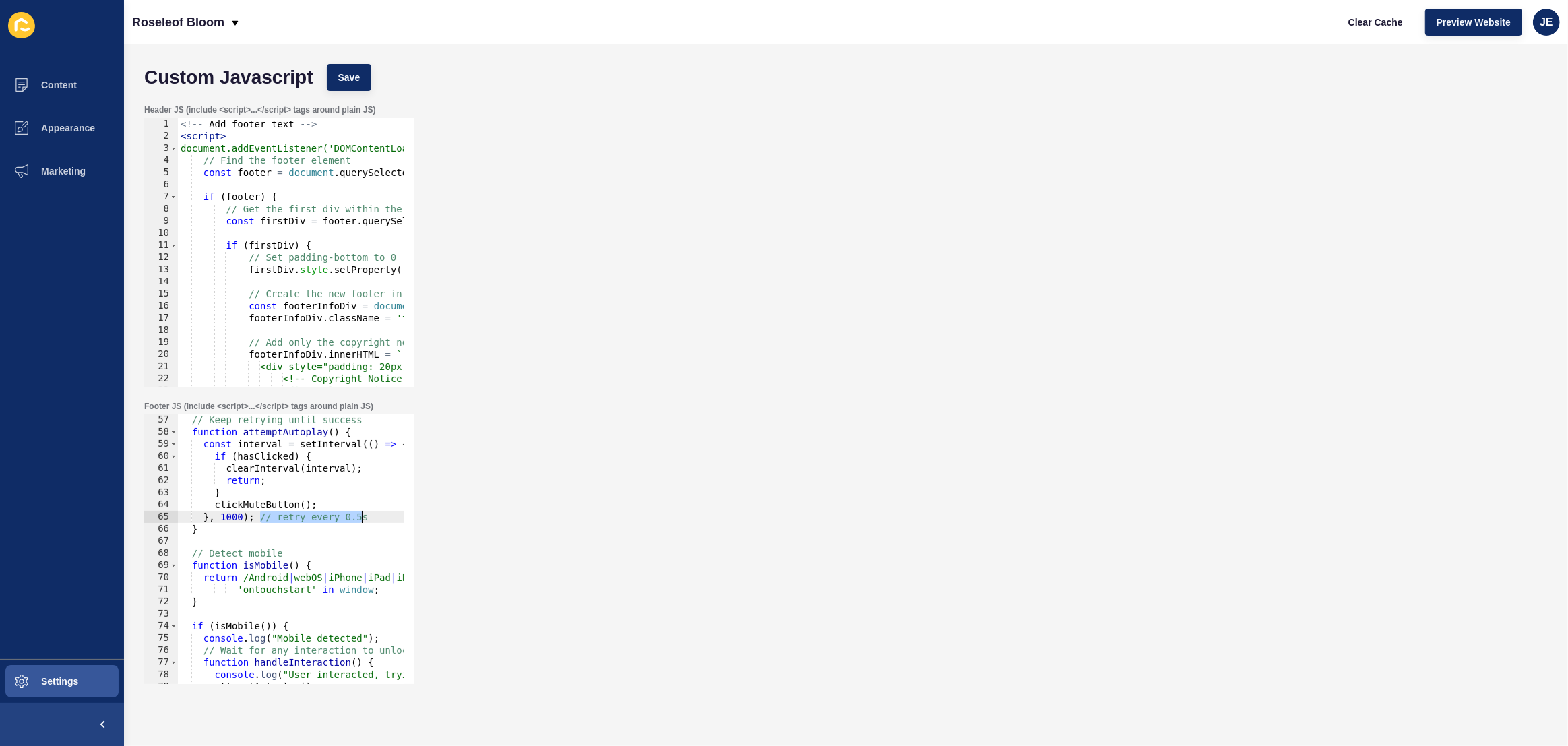
drag, startPoint x: 258, startPoint y: 518, endPoint x: 358, endPoint y: 523, distance: 100.1
click at [360, 517] on div "// Keep retrying until success function attemptAutoplay ( ) { const interval = …" at bounding box center [492, 556] width 628 height 284
click at [353, 519] on div "// Keep retrying until success function attemptAutoplay ( ) { const interval = …" at bounding box center [492, 556] width 628 height 284
drag, startPoint x: 231, startPoint y: 516, endPoint x: 221, endPoint y: 517, distance: 10.0
click at [221, 517] on div "// Keep retrying until success function attemptAutoplay ( ) { const interval = …" at bounding box center [492, 556] width 628 height 284
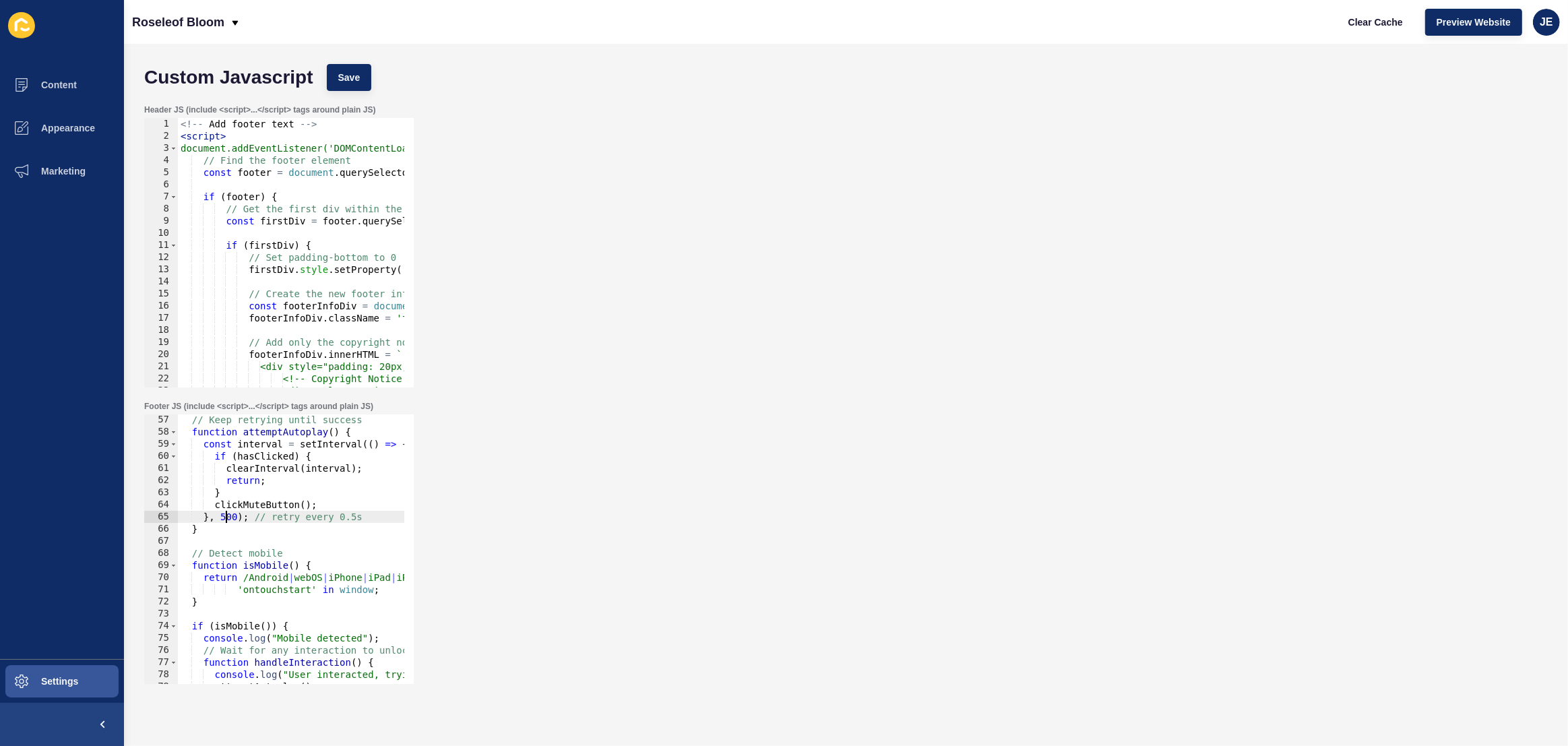
scroll to position [0, 3]
drag, startPoint x: 254, startPoint y: 519, endPoint x: 368, endPoint y: 518, distance: 114.0
click at [368, 518] on div "// Keep retrying until success function attemptAutoplay ( ) { const interval = …" at bounding box center [492, 556] width 628 height 284
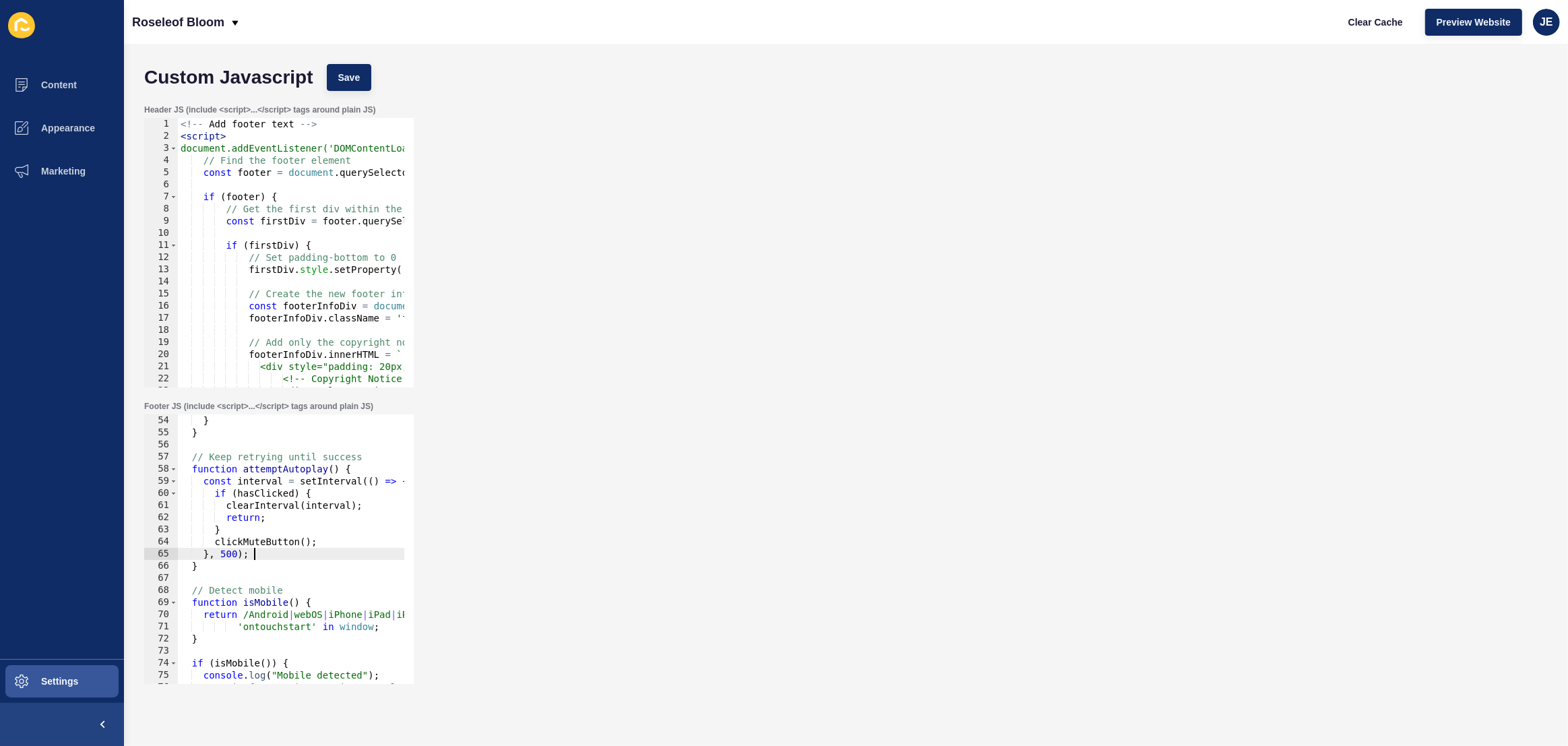
scroll to position [607, 0]
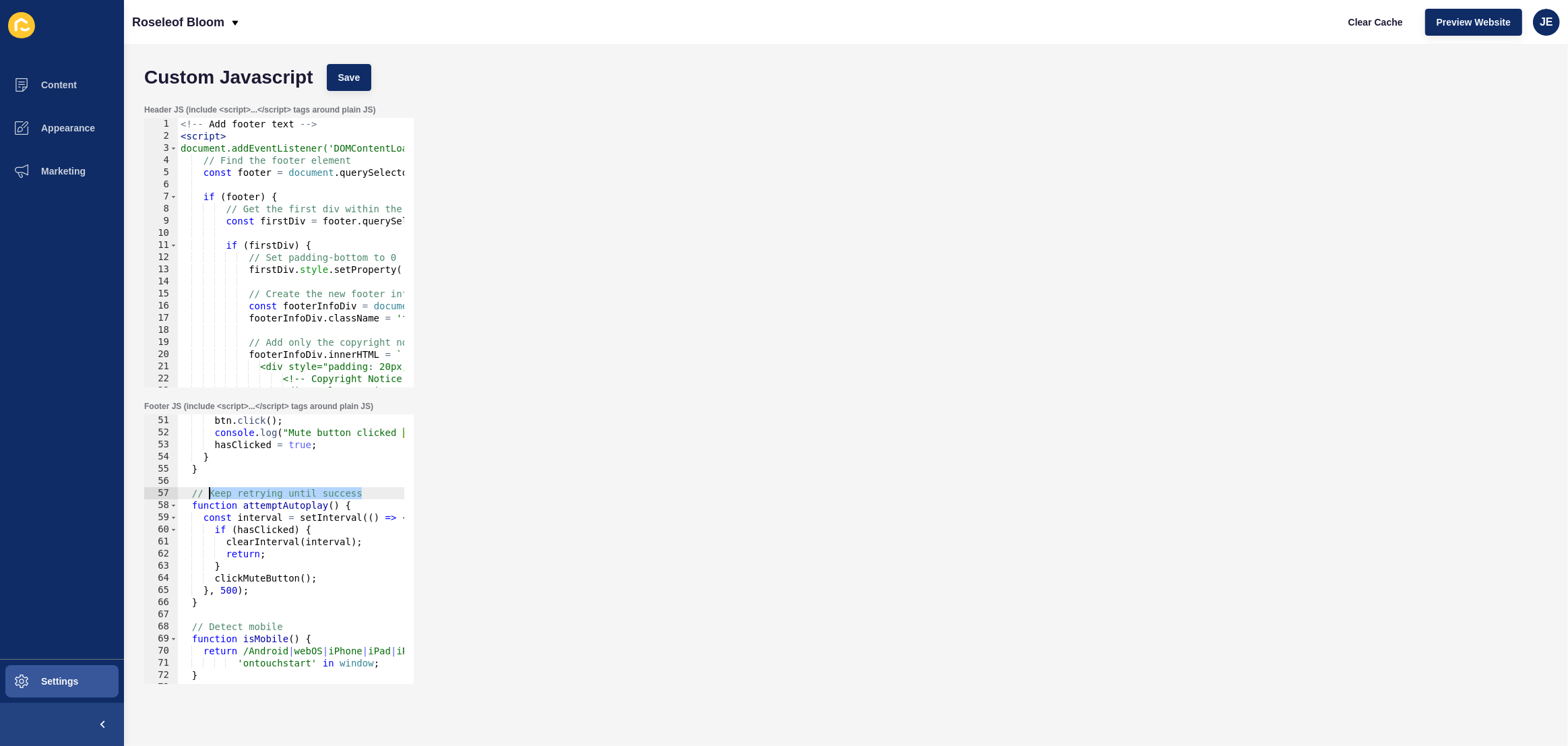
drag, startPoint x: 361, startPoint y: 496, endPoint x: 209, endPoint y: 497, distance: 152.0
click at [209, 497] on div "btn . click ( ) ; console . log ( "Mute button clicked ✅" ) ; hasClicked = true…" at bounding box center [492, 557] width 628 height 284
type textarea "// autoplay with retry"
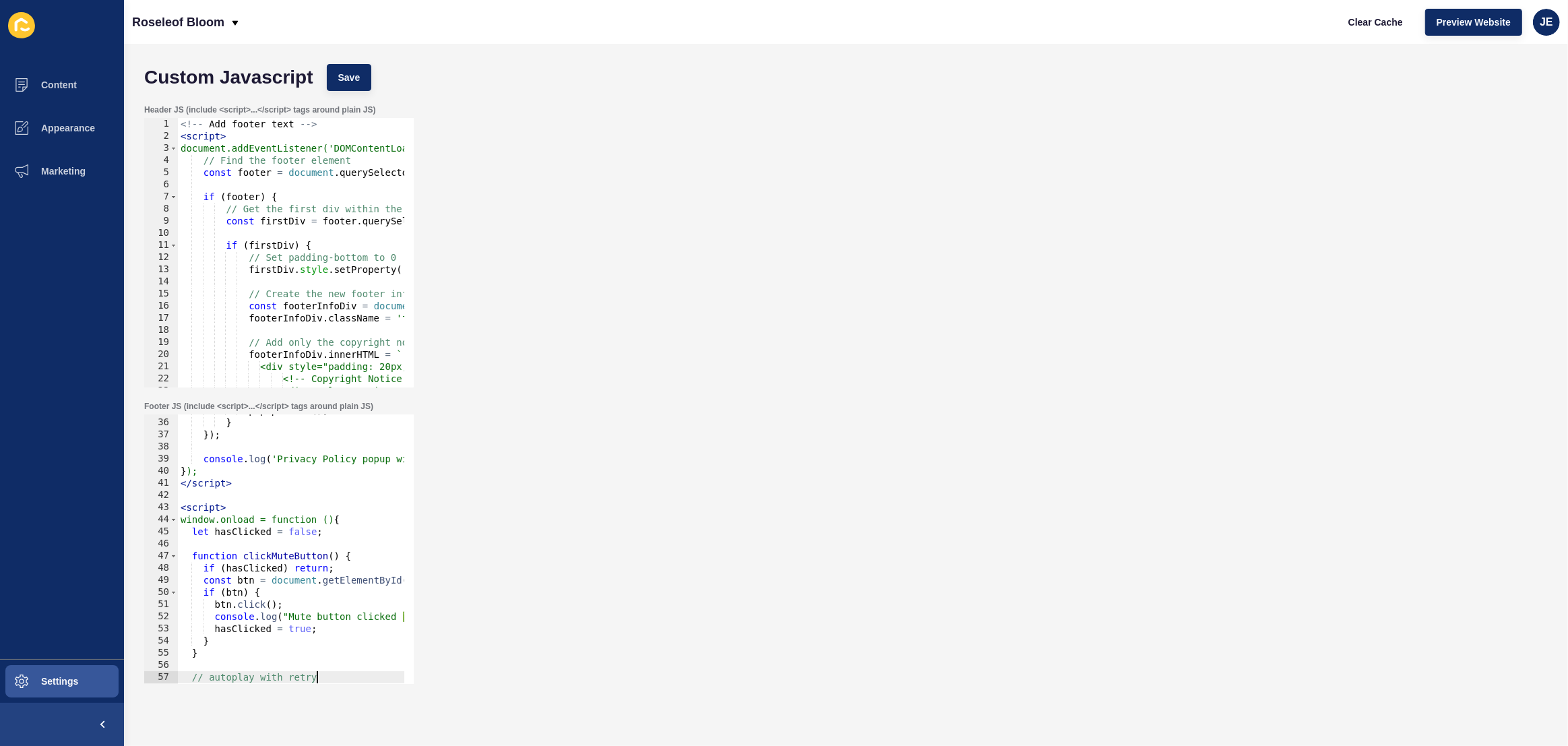
scroll to position [423, 0]
click at [247, 499] on div "popup . focus ( ) ; } }) ; console . log ( 'Privacy Policy popup with custom ti…" at bounding box center [492, 547] width 628 height 284
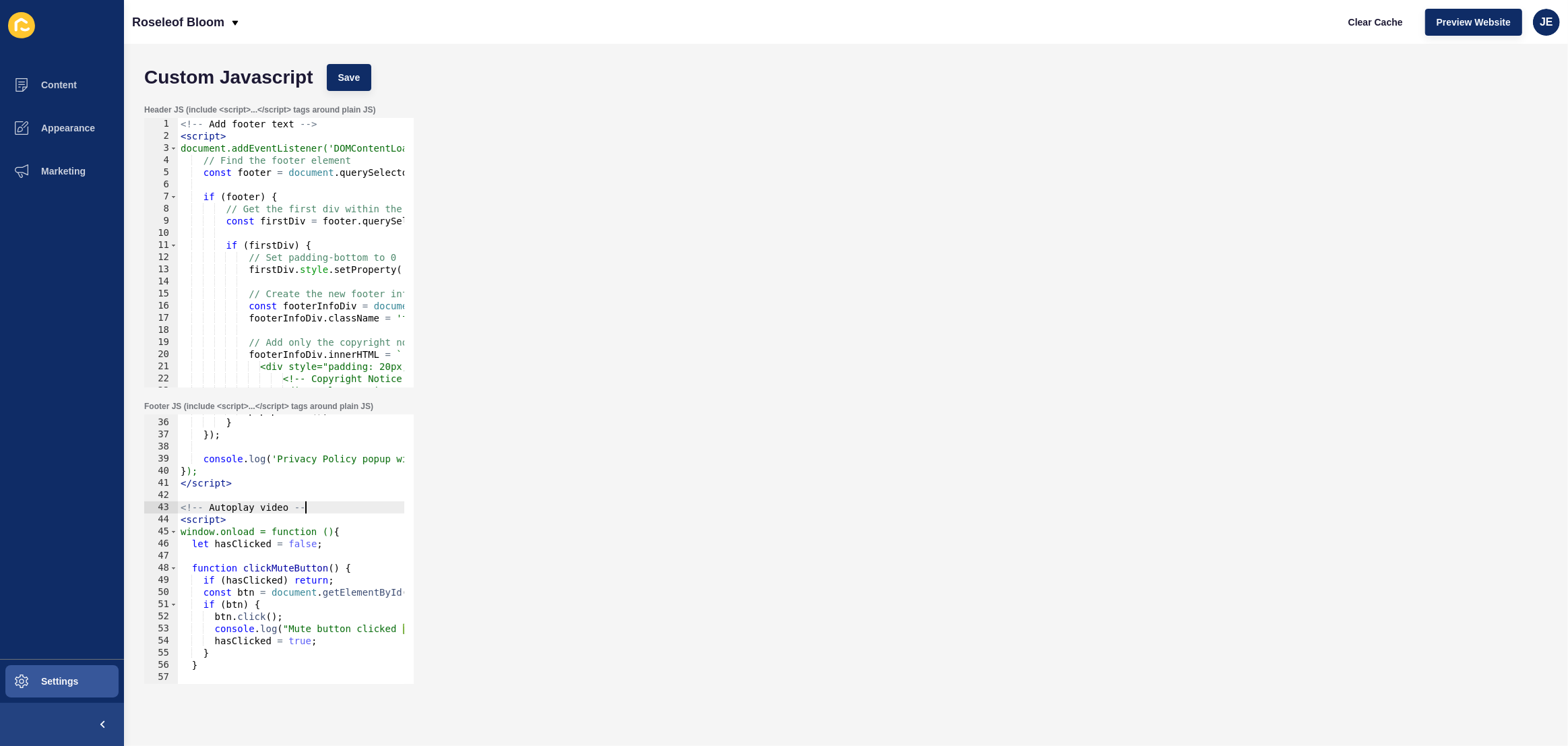
scroll to position [0, 8]
type textarea "<!-- Autoplay video -->"
click at [352, 78] on span "Save" at bounding box center [350, 78] width 22 height 14
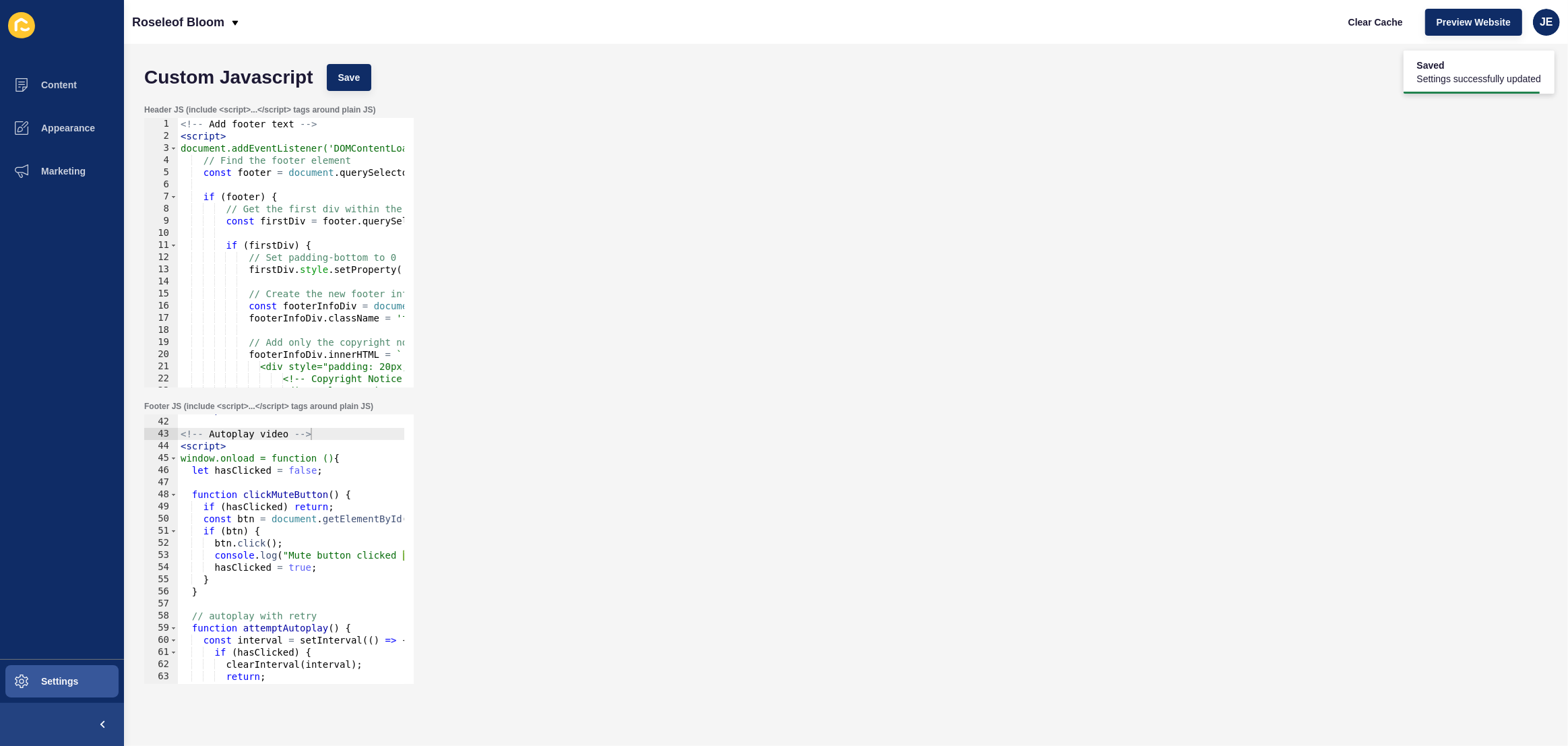
scroll to position [533, 0]
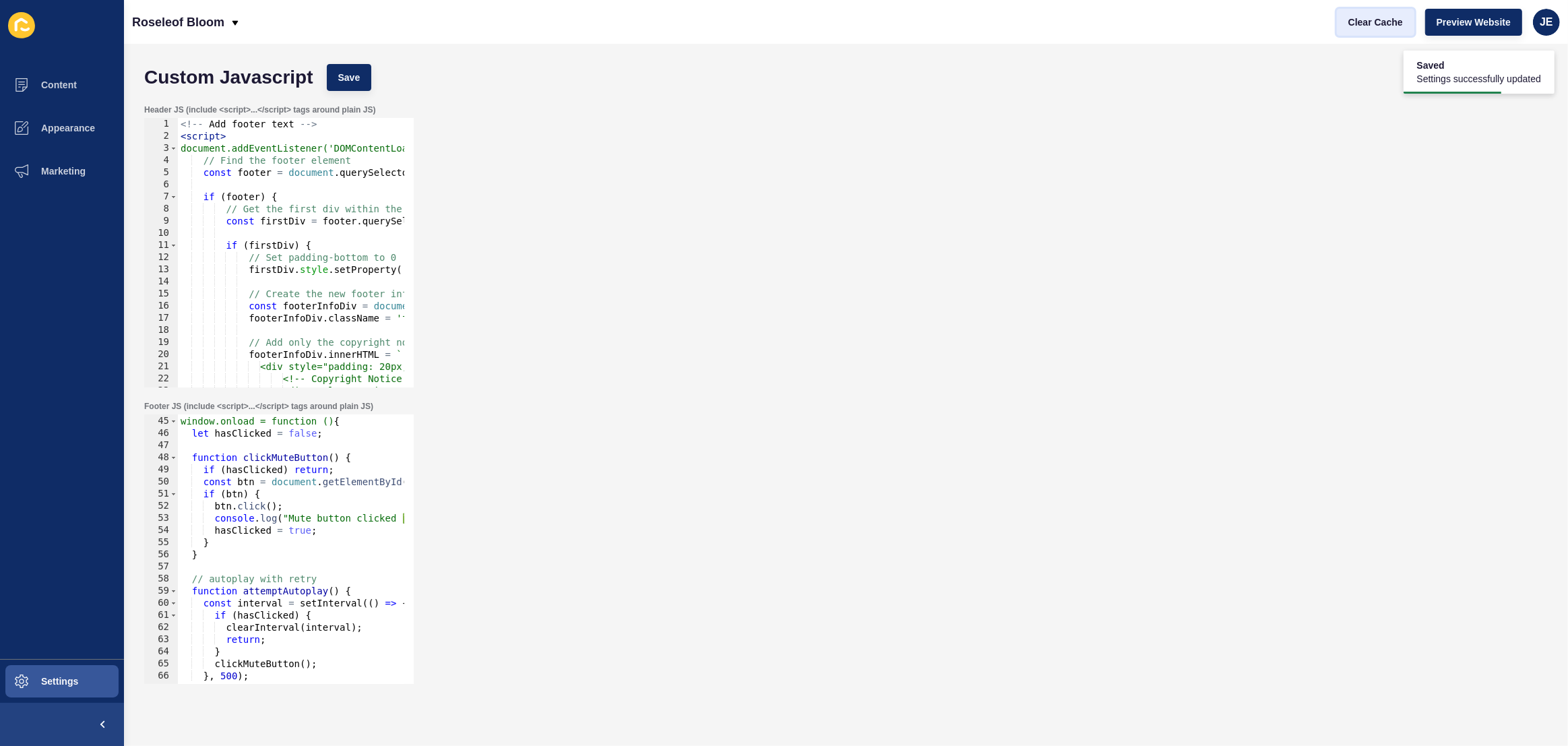
click at [1362, 25] on span "Clear Cache" at bounding box center [1375, 22] width 54 height 14
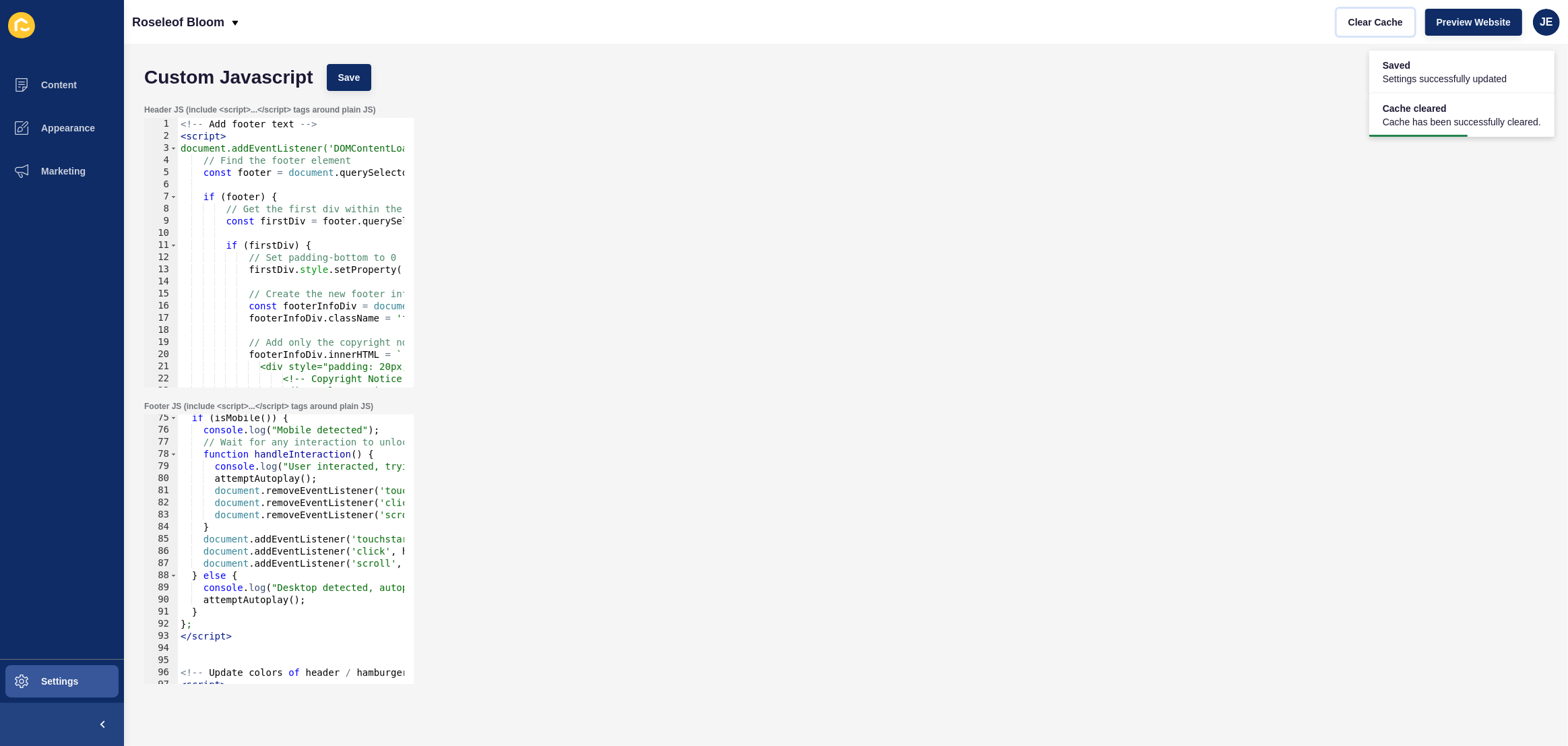
scroll to position [974, 0]
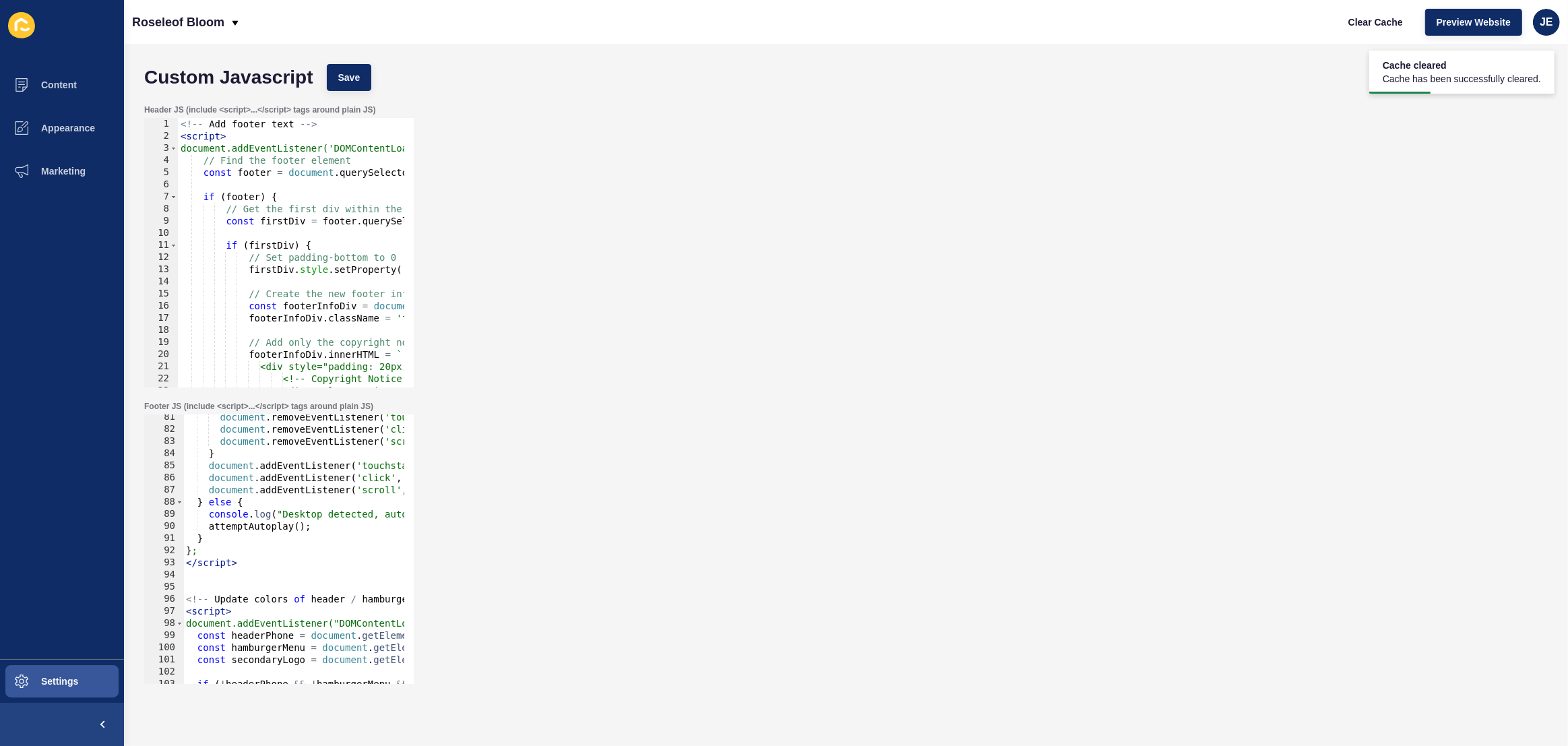
click at [278, 591] on div "document . removeEventListener ( 'touchstart' , handleInteraction ) ; document …" at bounding box center [497, 553] width 628 height 284
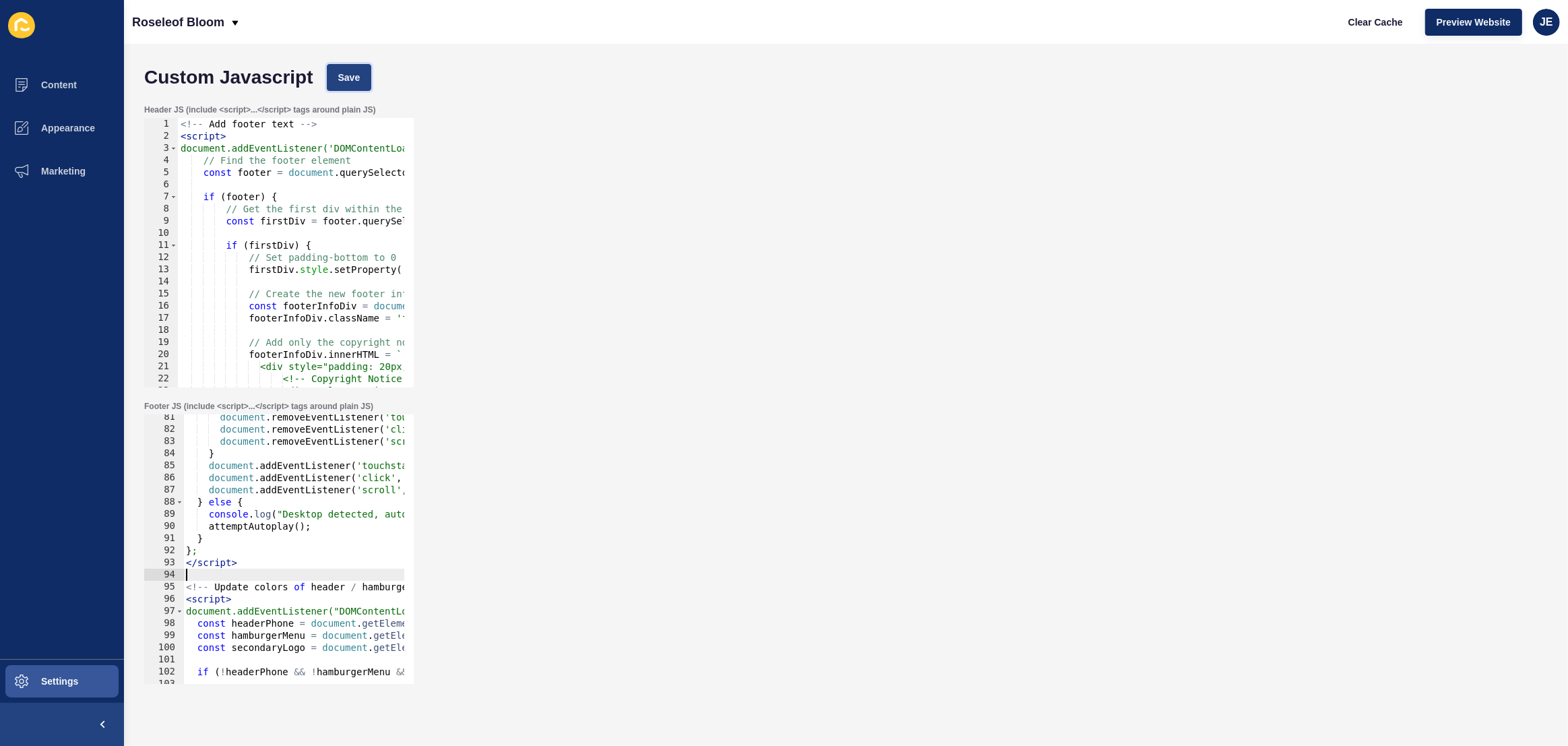
click at [335, 78] on button "Save" at bounding box center [349, 77] width 45 height 27
click at [1379, 18] on span "Clear Cache" at bounding box center [1375, 22] width 54 height 14
click at [1461, 23] on span "Preview Website" at bounding box center [1474, 22] width 74 height 14
click at [355, 71] on span "Save" at bounding box center [350, 78] width 22 height 14
click at [1382, 26] on span "Clear Cache" at bounding box center [1375, 22] width 54 height 14
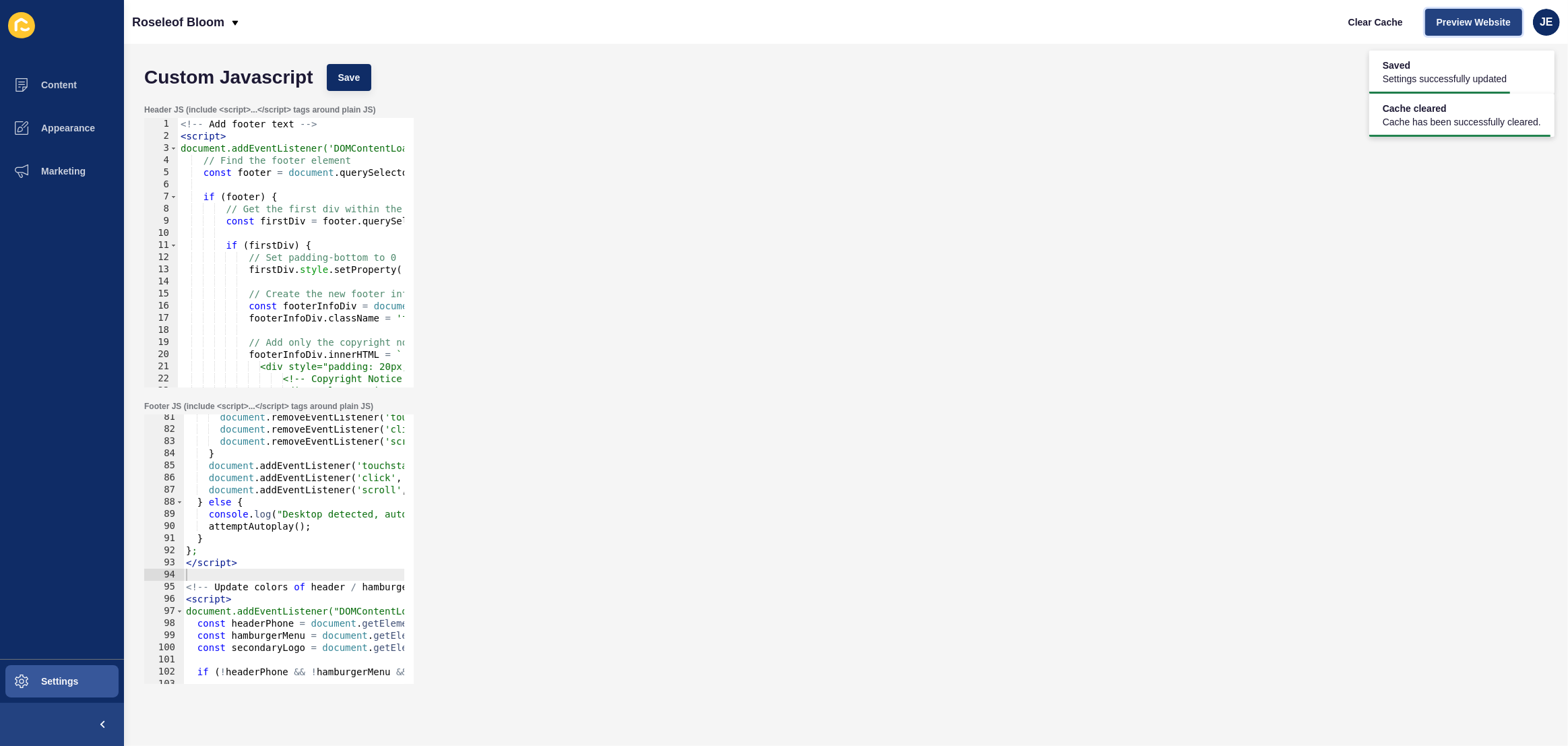
click at [1452, 18] on span "Preview Website" at bounding box center [1474, 22] width 74 height 14
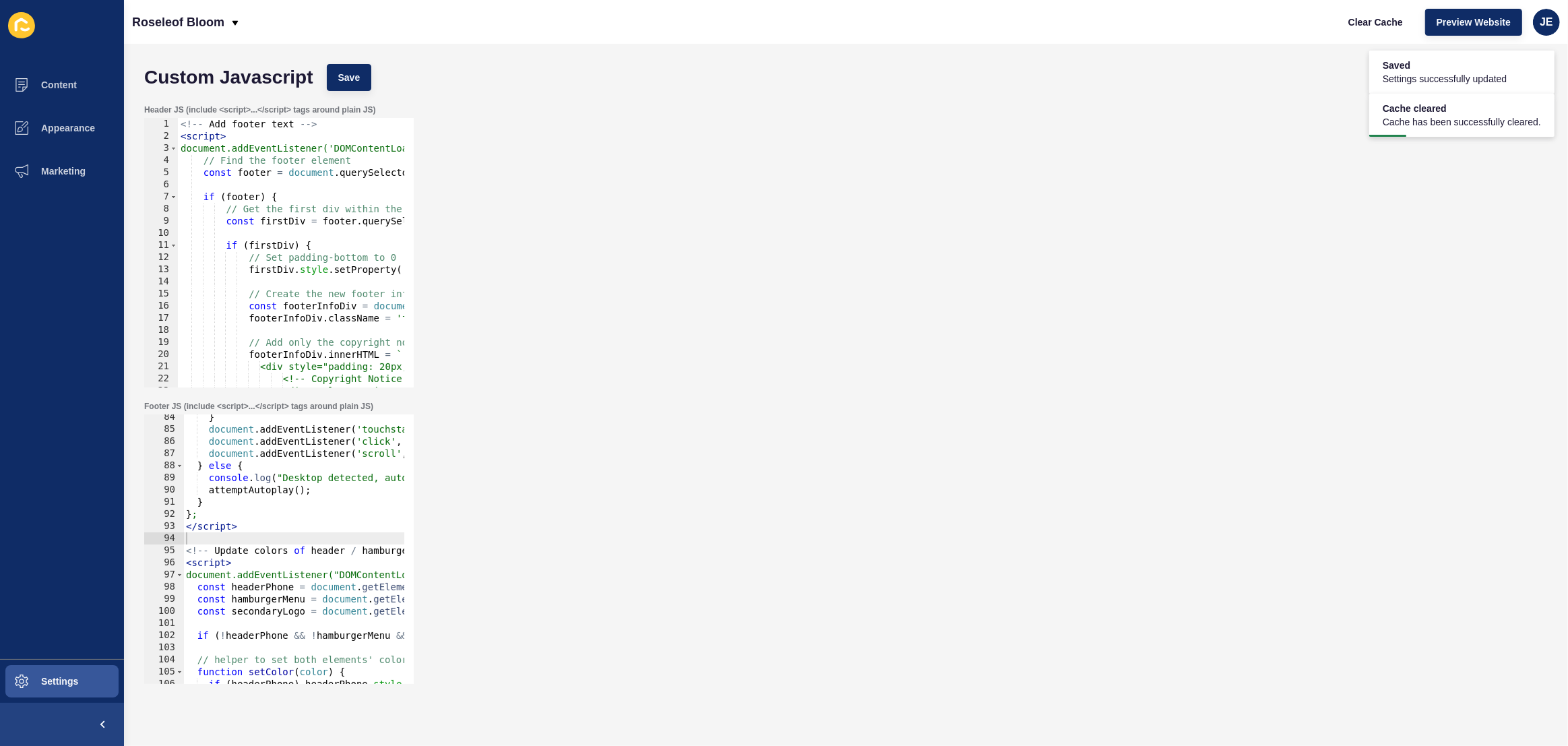
type textarea "}"
click at [298, 500] on div "} document . addEventListener ( 'touchstart' , handleInteraction , { once : tru…" at bounding box center [497, 553] width 628 height 284
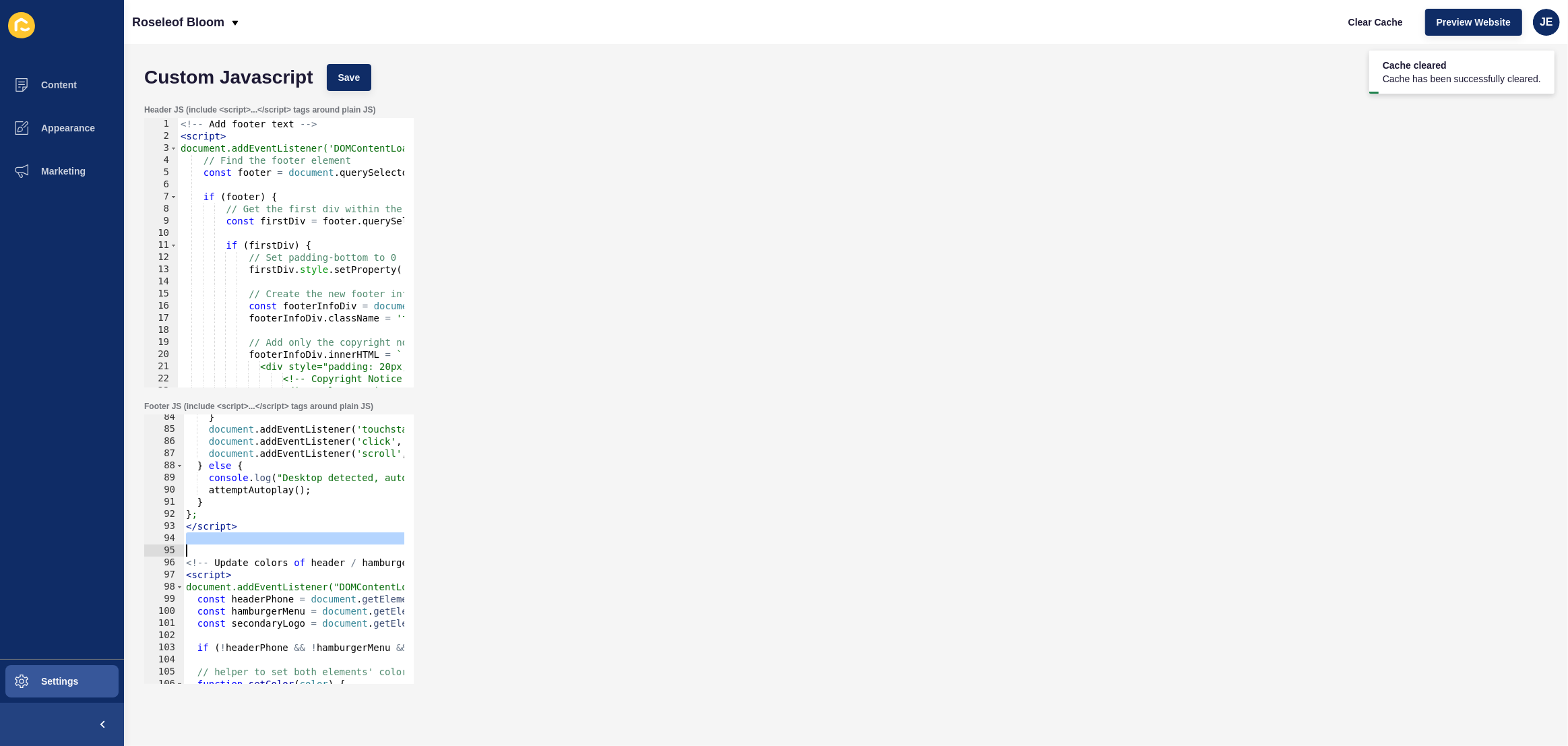
scroll to position [379, 0]
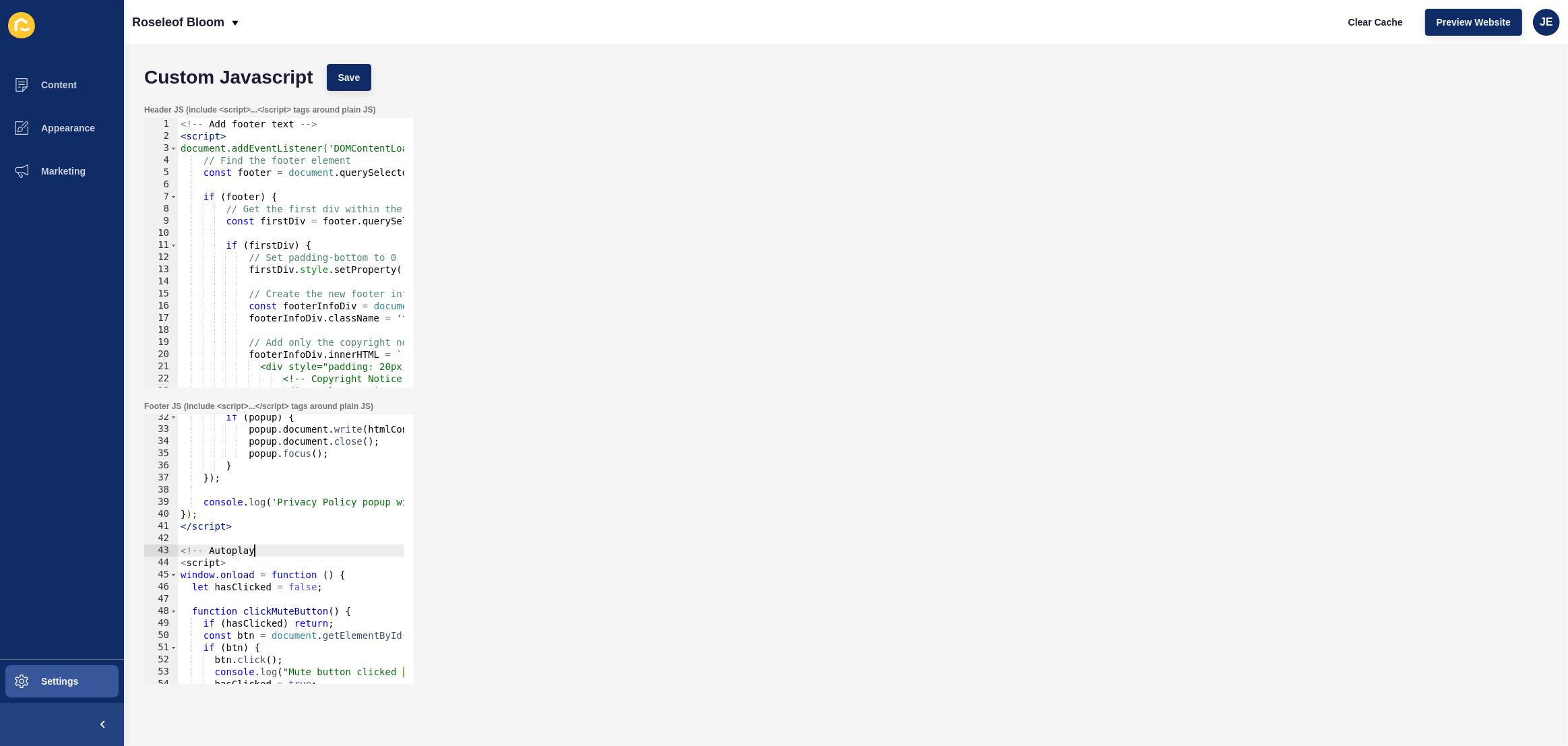
type textarea "<!--"
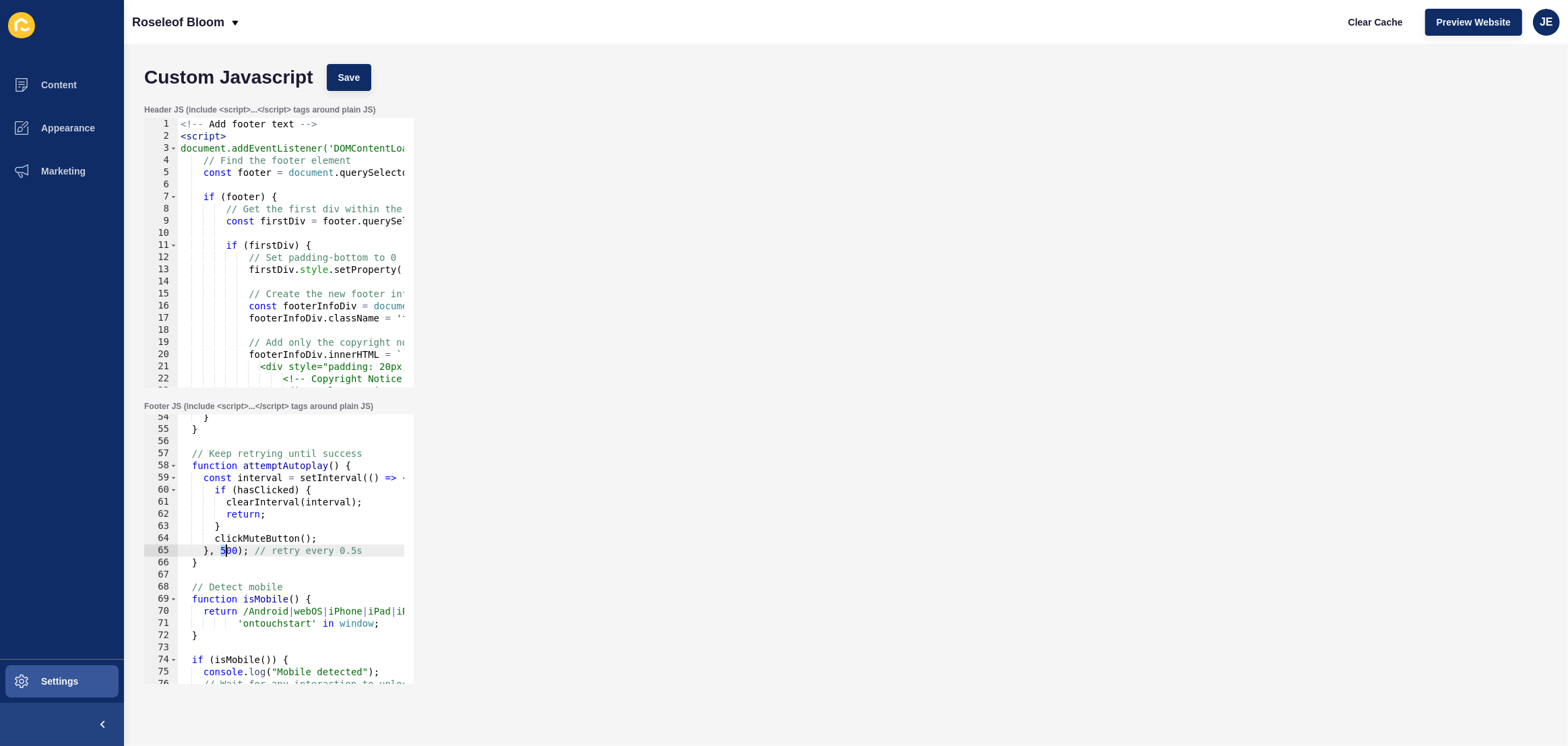
scroll to position [646, 0]
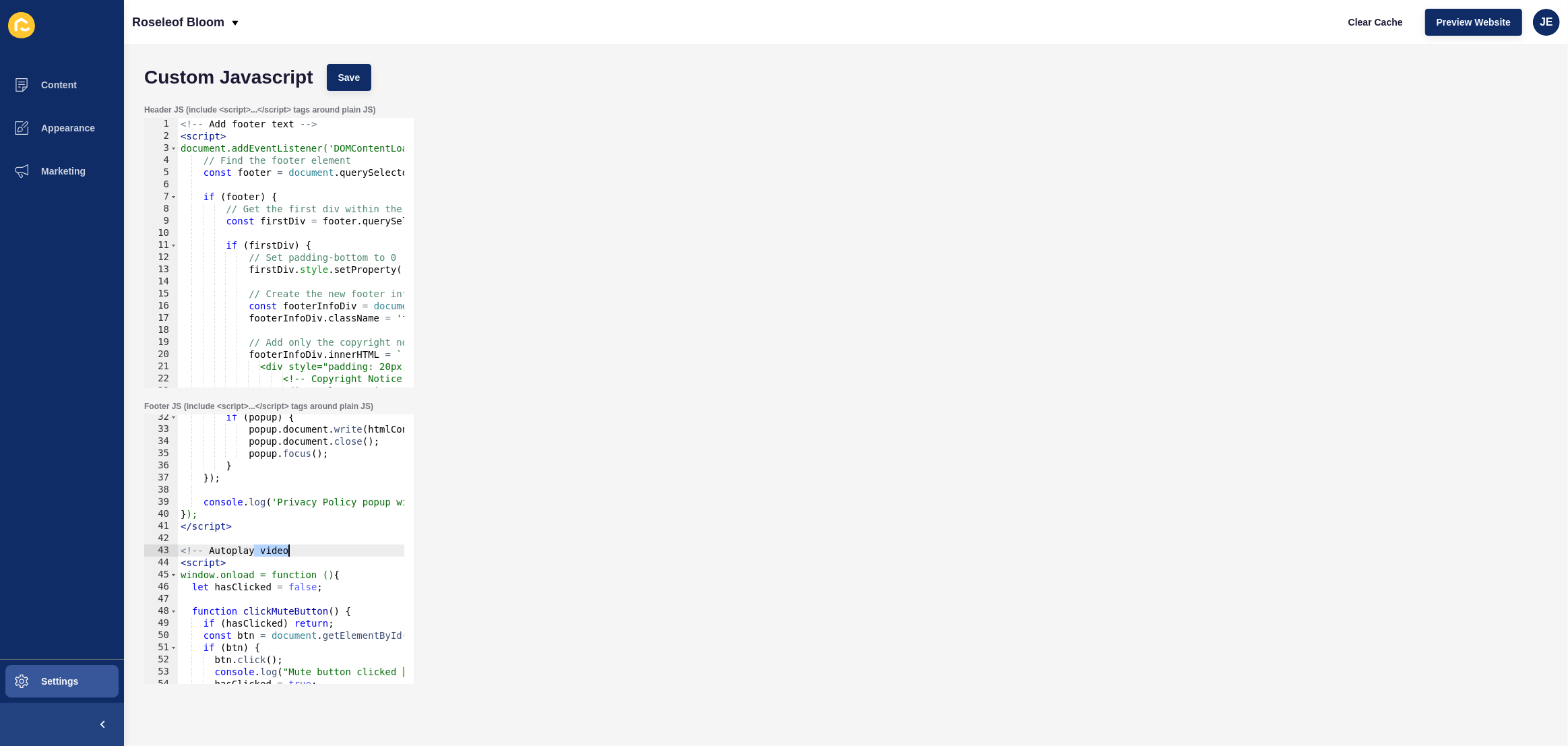
type textarea "<!-- Autoplay video -->"
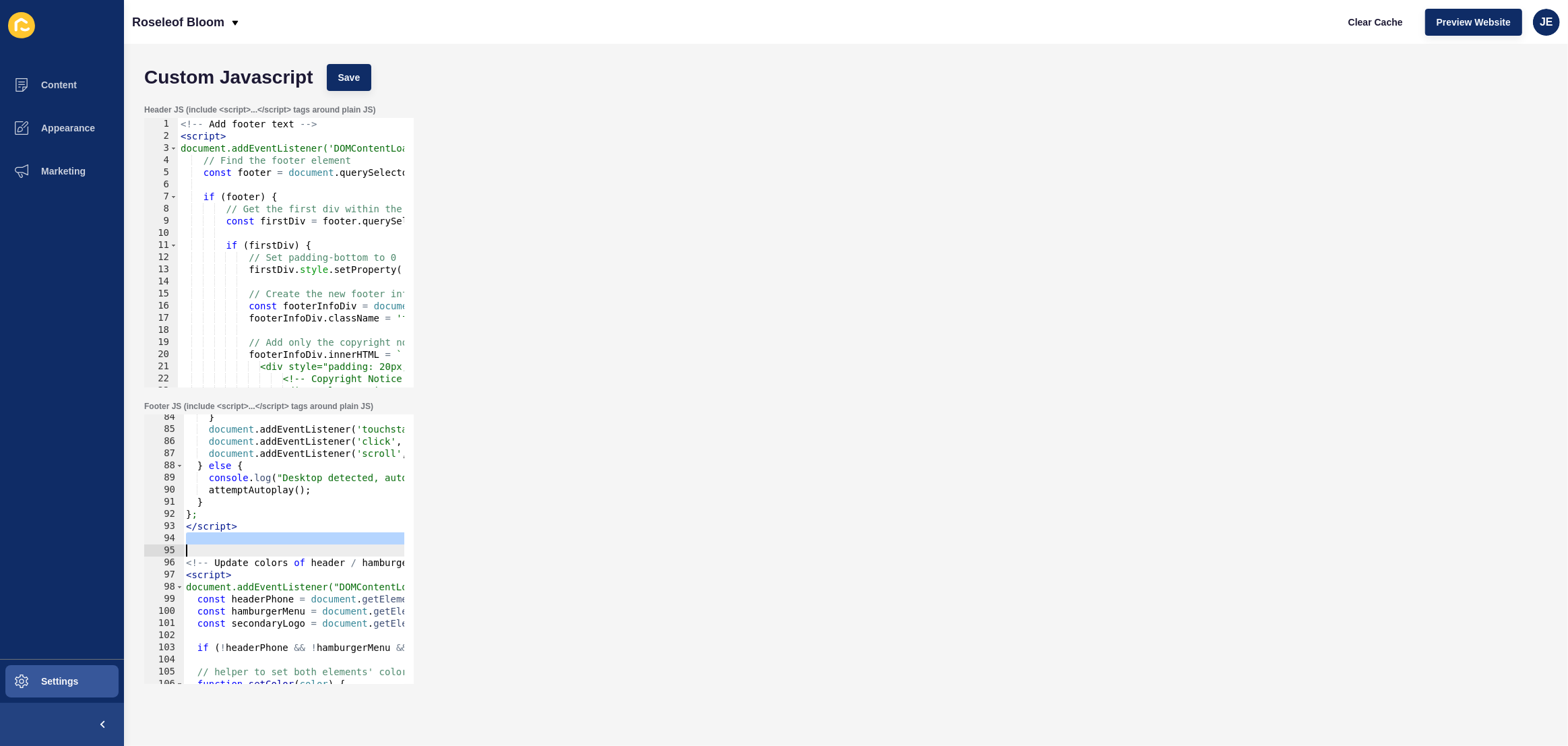
scroll to position [379, 0]
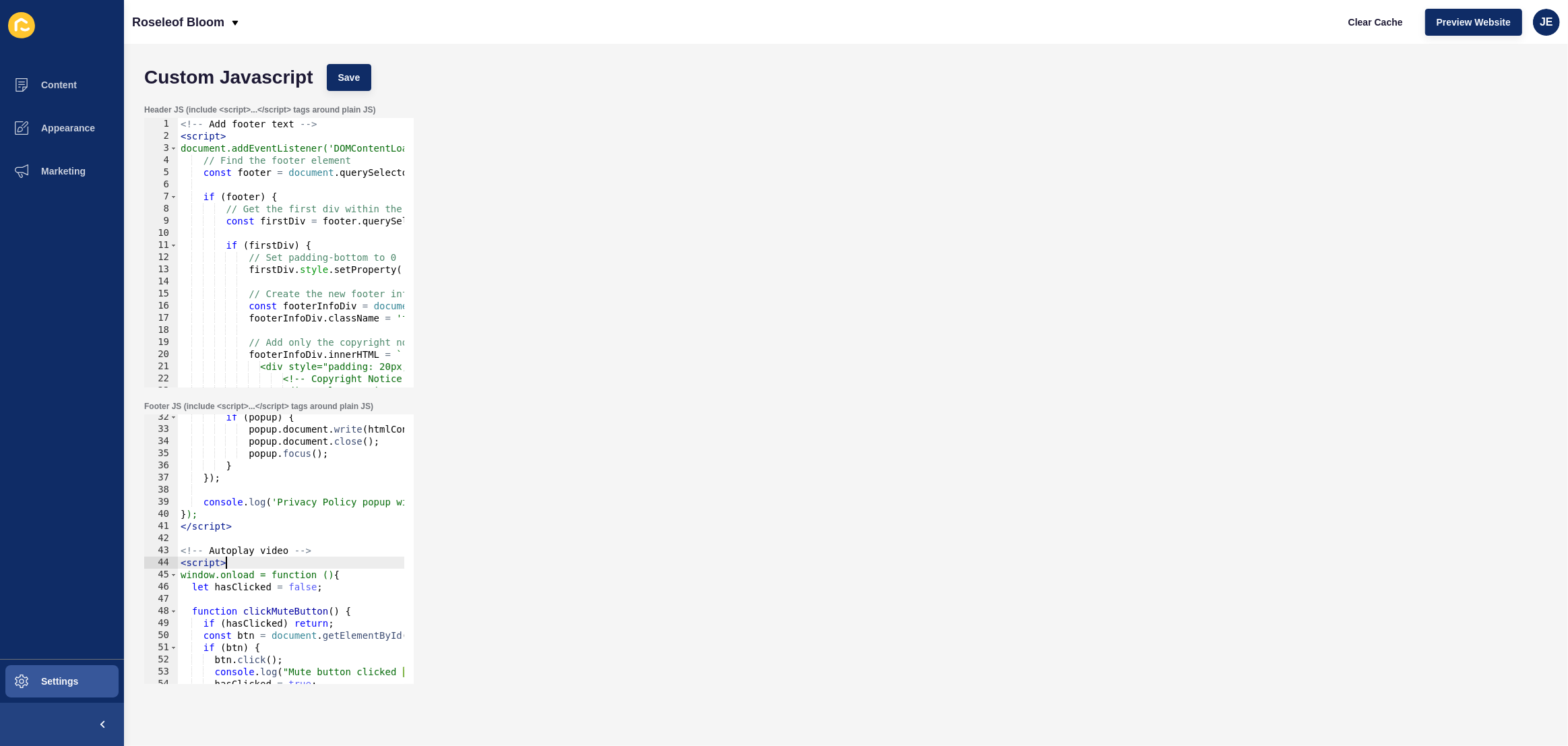
click at [223, 559] on div "if ( popup ) { popup . document . write ( htmlContent ) ; popup . document . cl…" at bounding box center [492, 553] width 628 height 284
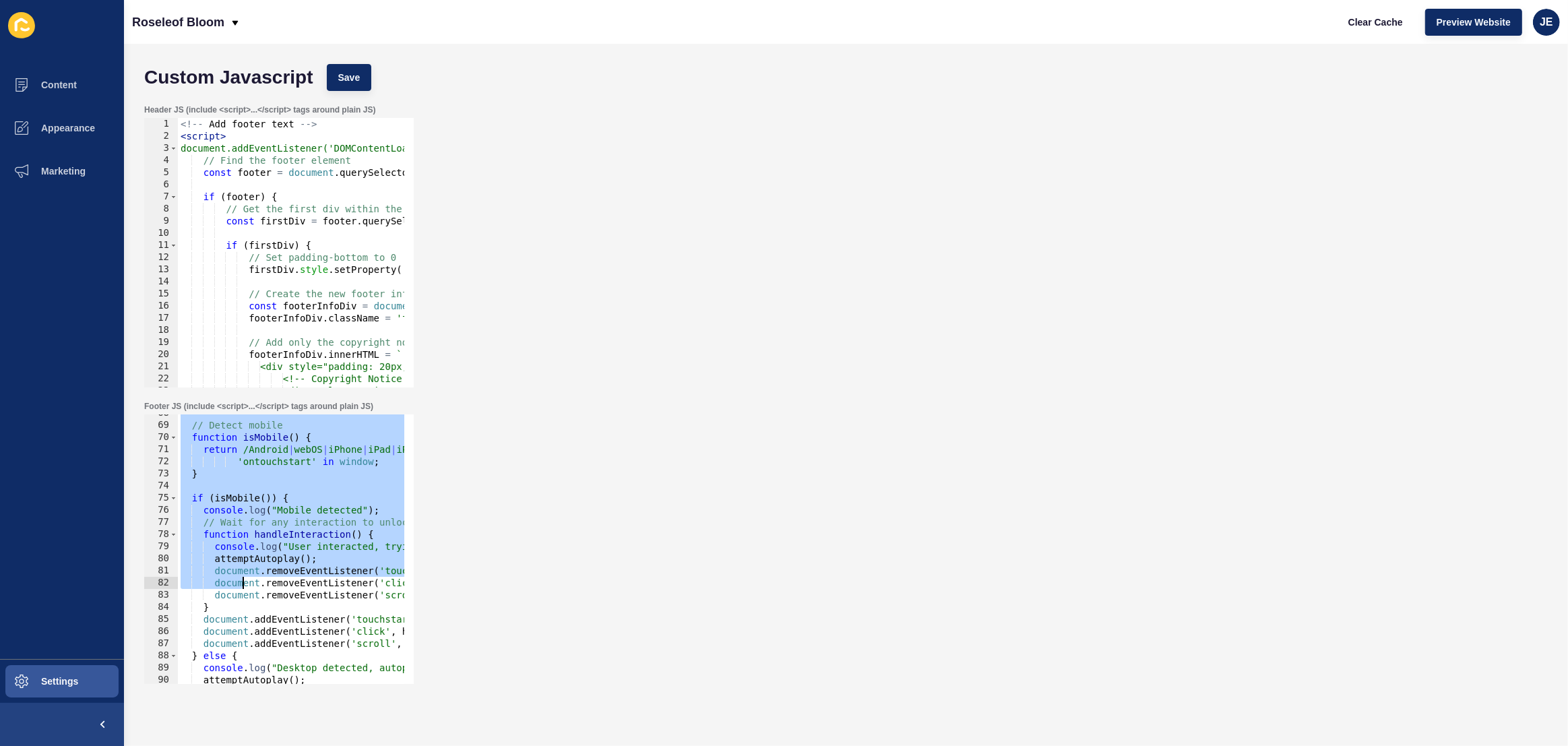
scroll to position [968, 0]
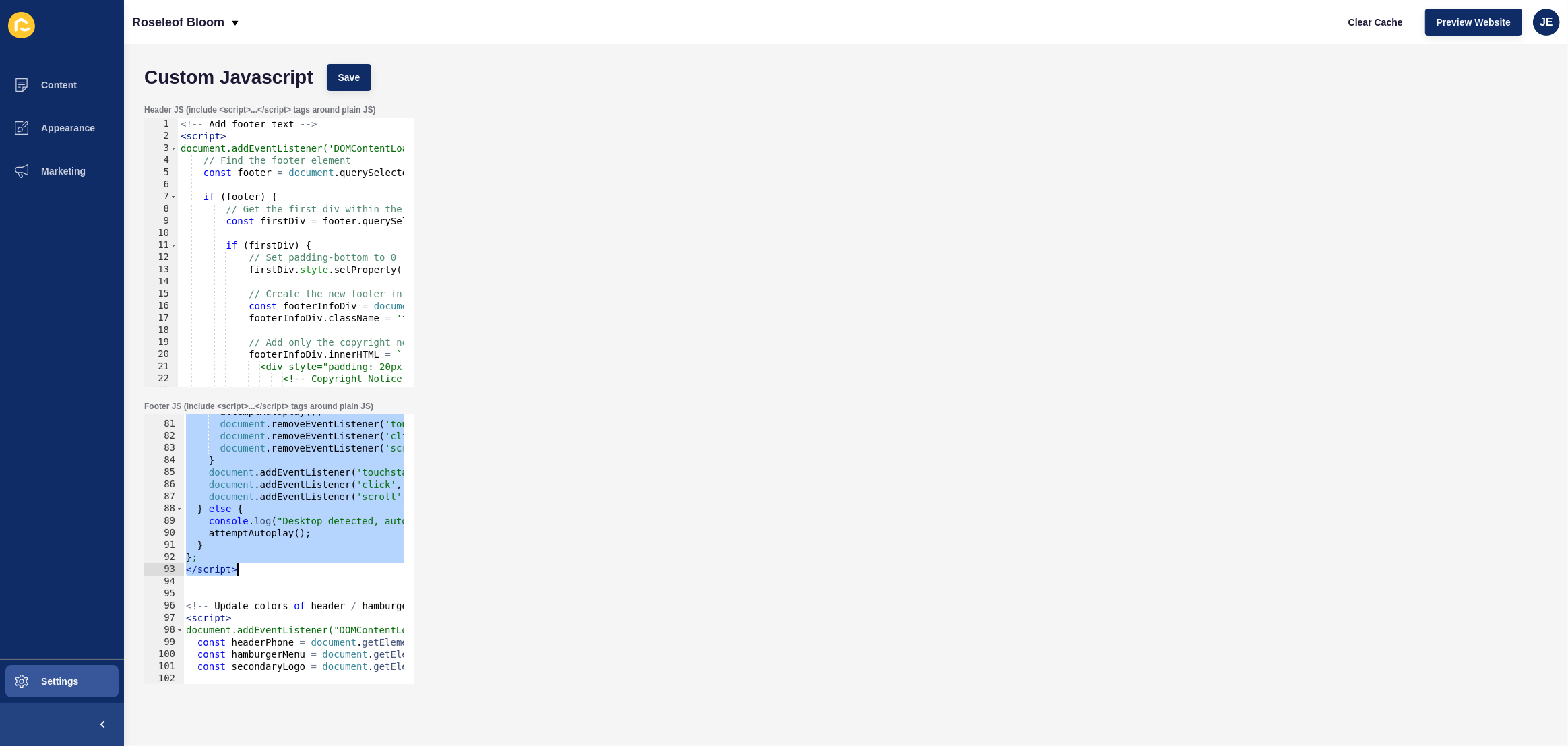
drag, startPoint x: 180, startPoint y: 550, endPoint x: 263, endPoint y: 572, distance: 85.9
click at [263, 572] on div "attemptAutoplay ( ) ; document . removeEventListener ( 'touchstart' , handleInt…" at bounding box center [497, 548] width 628 height 284
type textarea "}; </script>"
click at [246, 580] on div "attemptAutoplay ( ) ; document . removeEventListener ( 'touchstart' , handleInt…" at bounding box center [497, 548] width 628 height 284
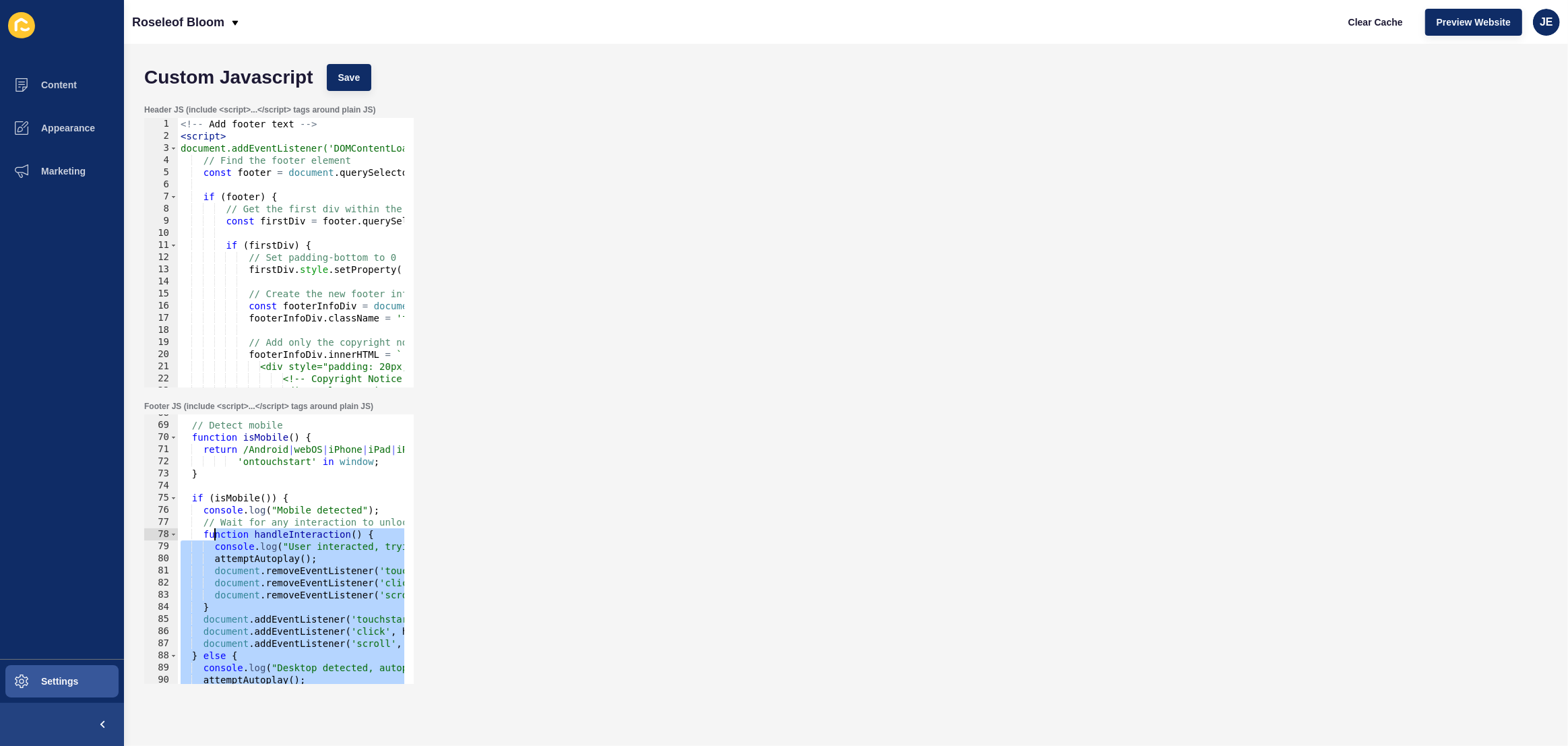
scroll to position [489, 0]
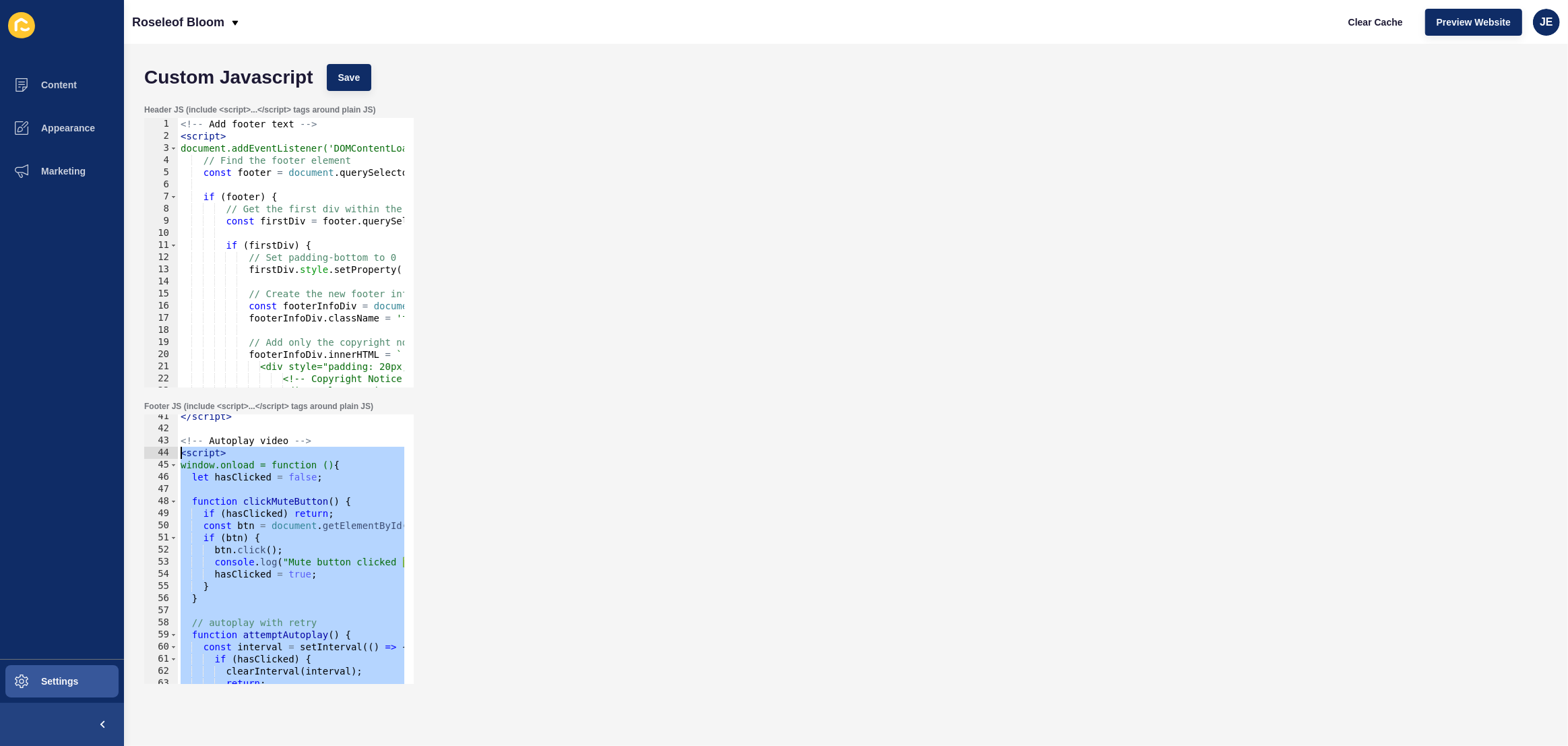
drag, startPoint x: 257, startPoint y: 573, endPoint x: 155, endPoint y: 455, distance: 156.0
click at [155, 455] on div "41 42 43 44 45 46 47 48 49 50 51 52 53 54 55 56 57 58 59 60 61 62 63 64 65 </ s…" at bounding box center [279, 549] width 269 height 270
paste textarea "/script>"
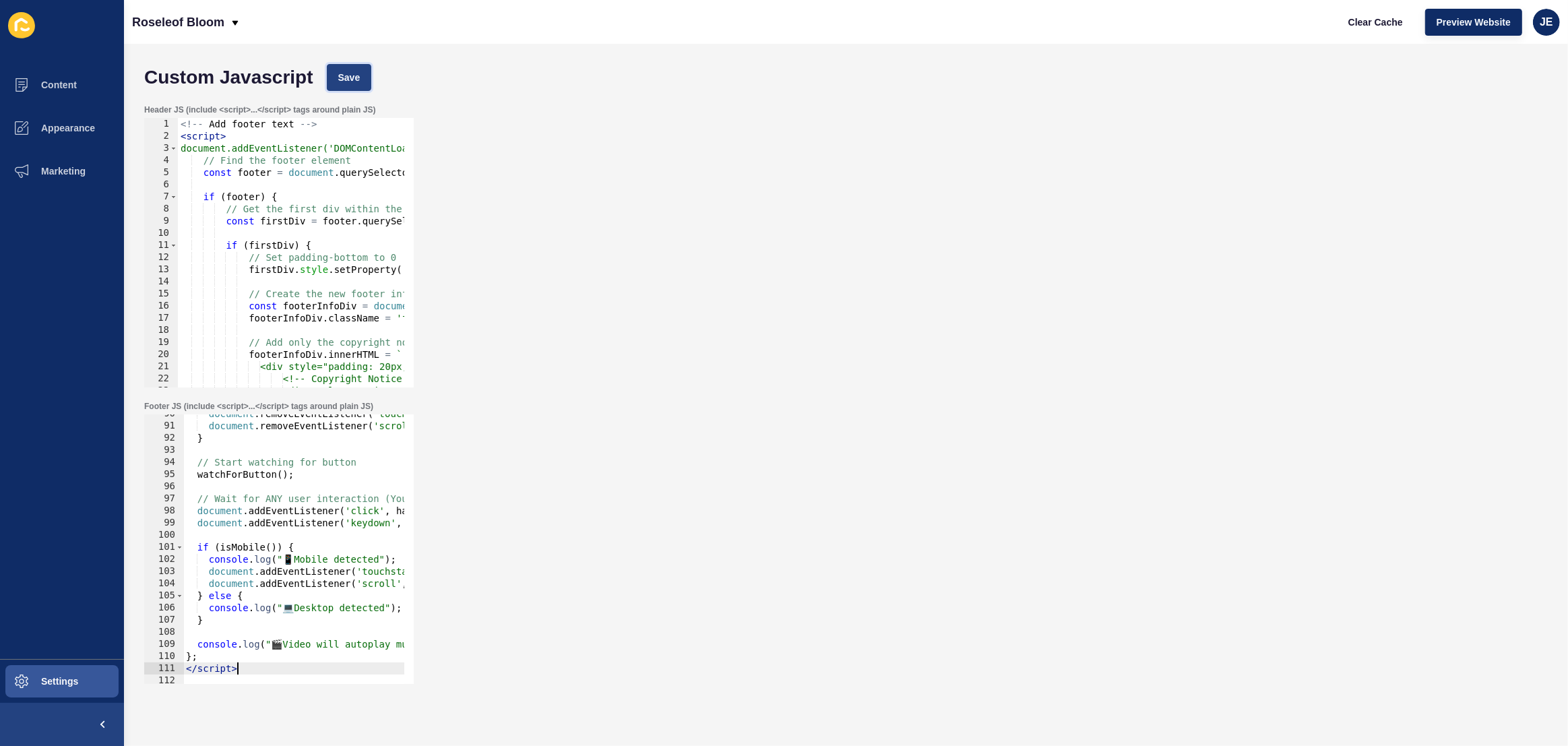
click at [351, 81] on span "Save" at bounding box center [350, 78] width 22 height 14
click at [1359, 23] on span "Clear Cache" at bounding box center [1375, 22] width 54 height 14
click at [341, 500] on div "document . removeEventListener ( 'touchstart' , handleUserInteraction ) ; docum…" at bounding box center [497, 550] width 628 height 284
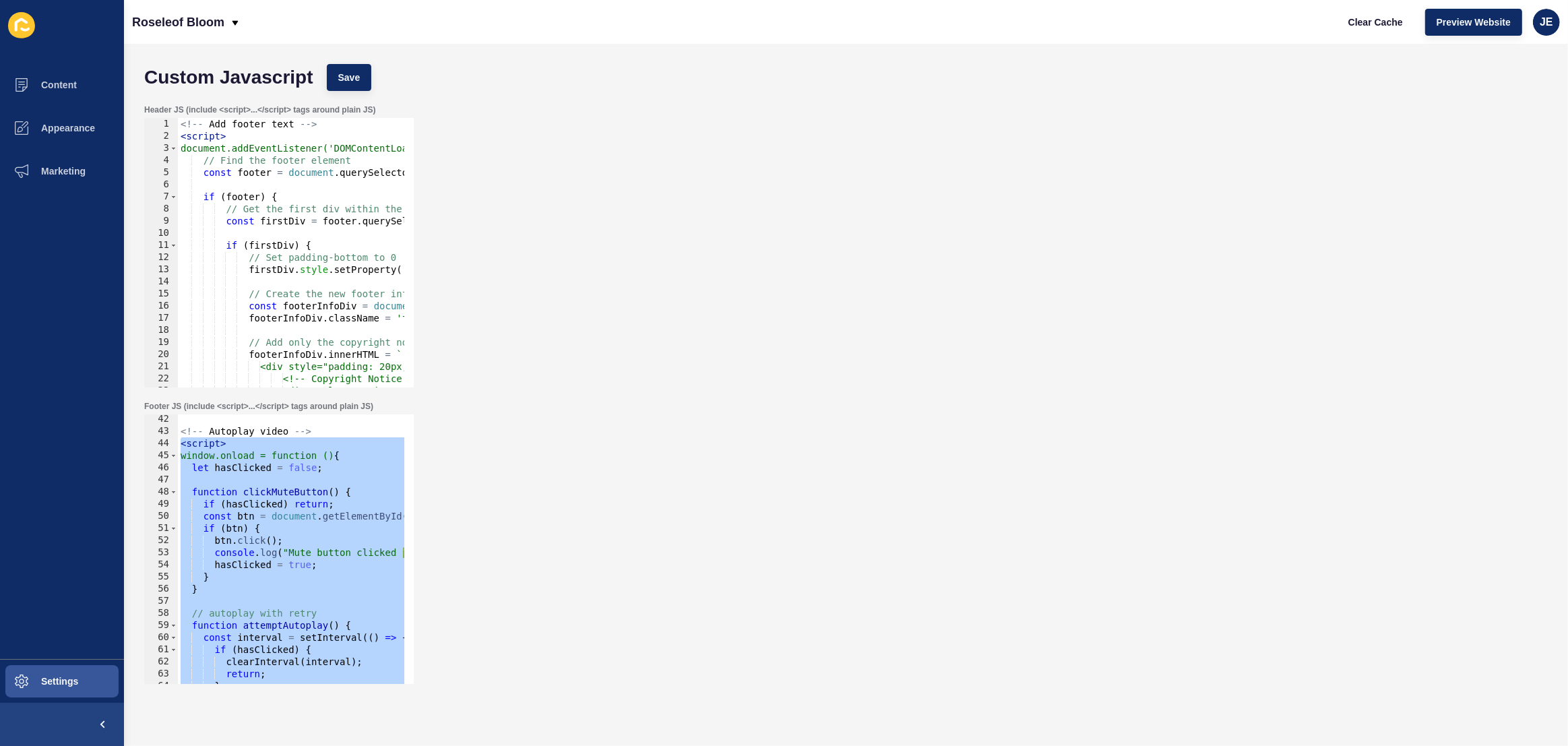
scroll to position [462, 0]
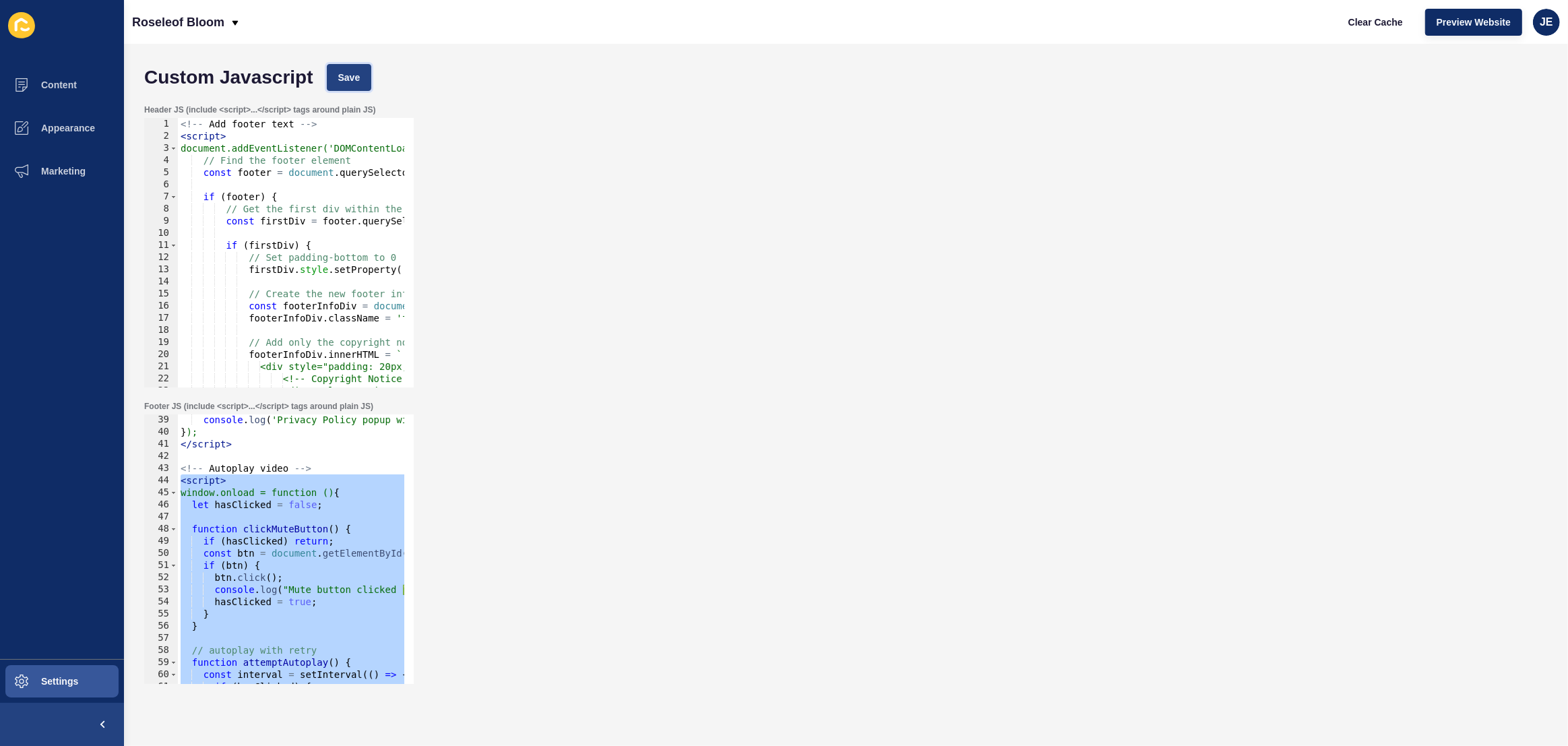
click at [341, 81] on span "Save" at bounding box center [350, 78] width 22 height 14
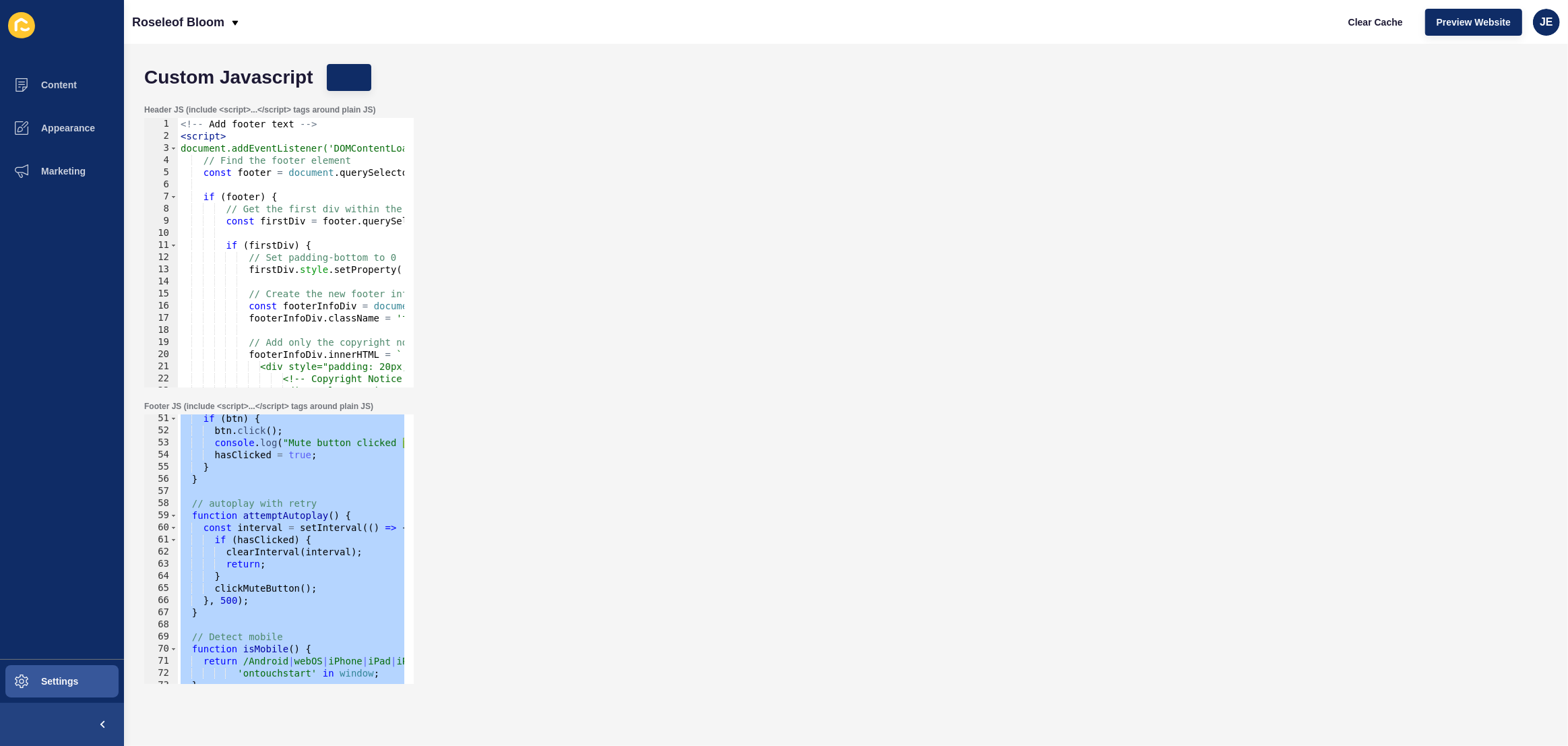
scroll to position [719, 0]
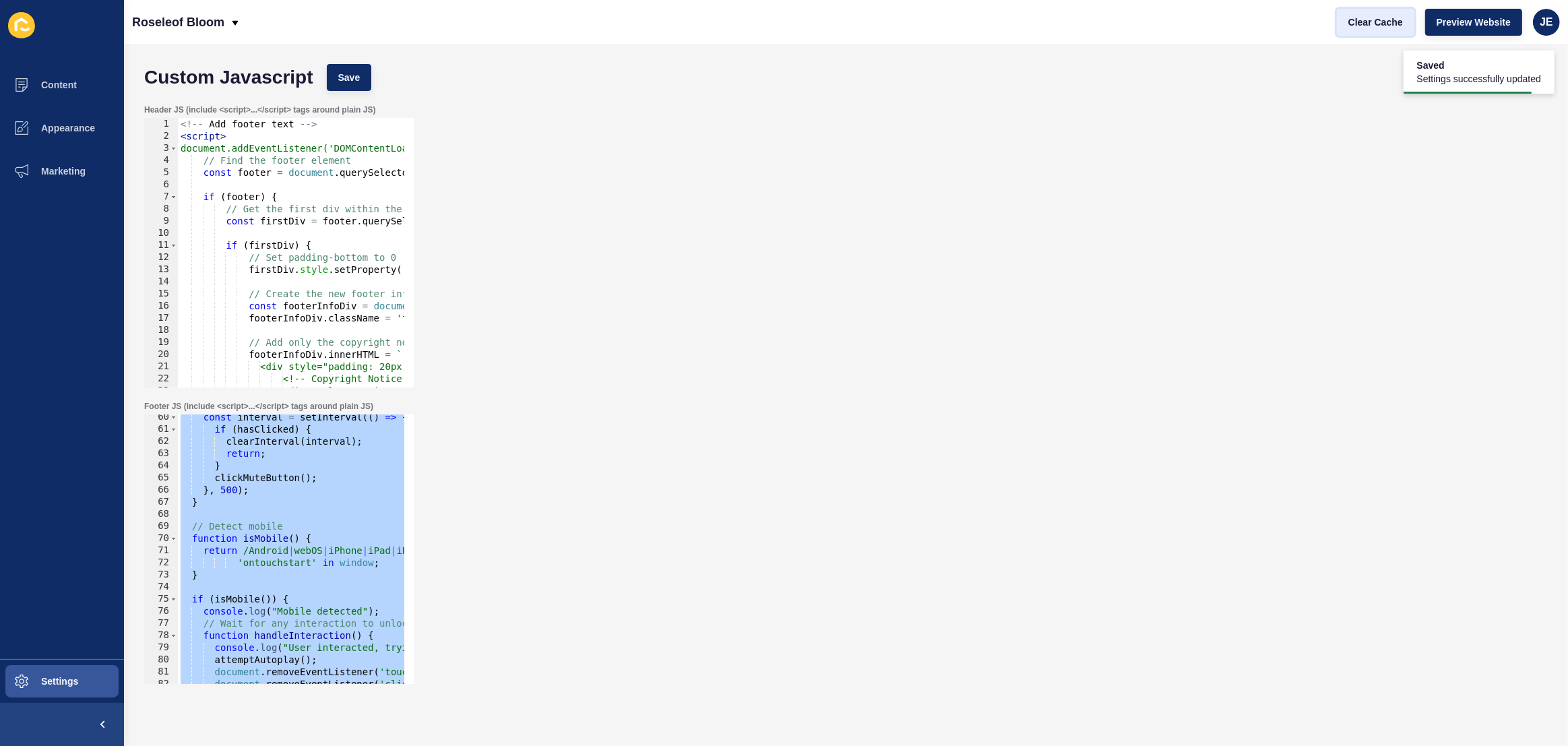
click at [1359, 11] on button "Clear Cache" at bounding box center [1376, 21] width 78 height 27
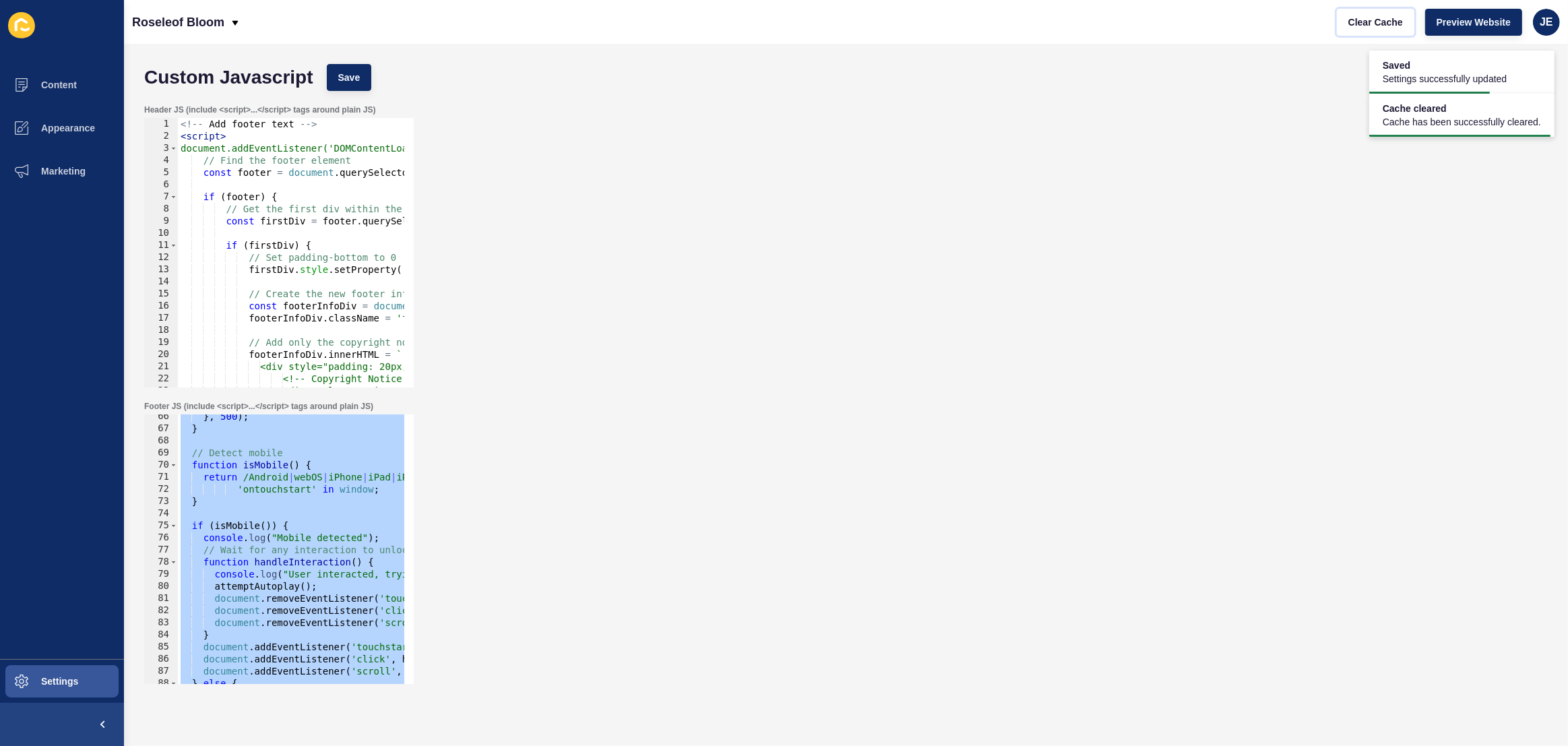
scroll to position [1050, 0]
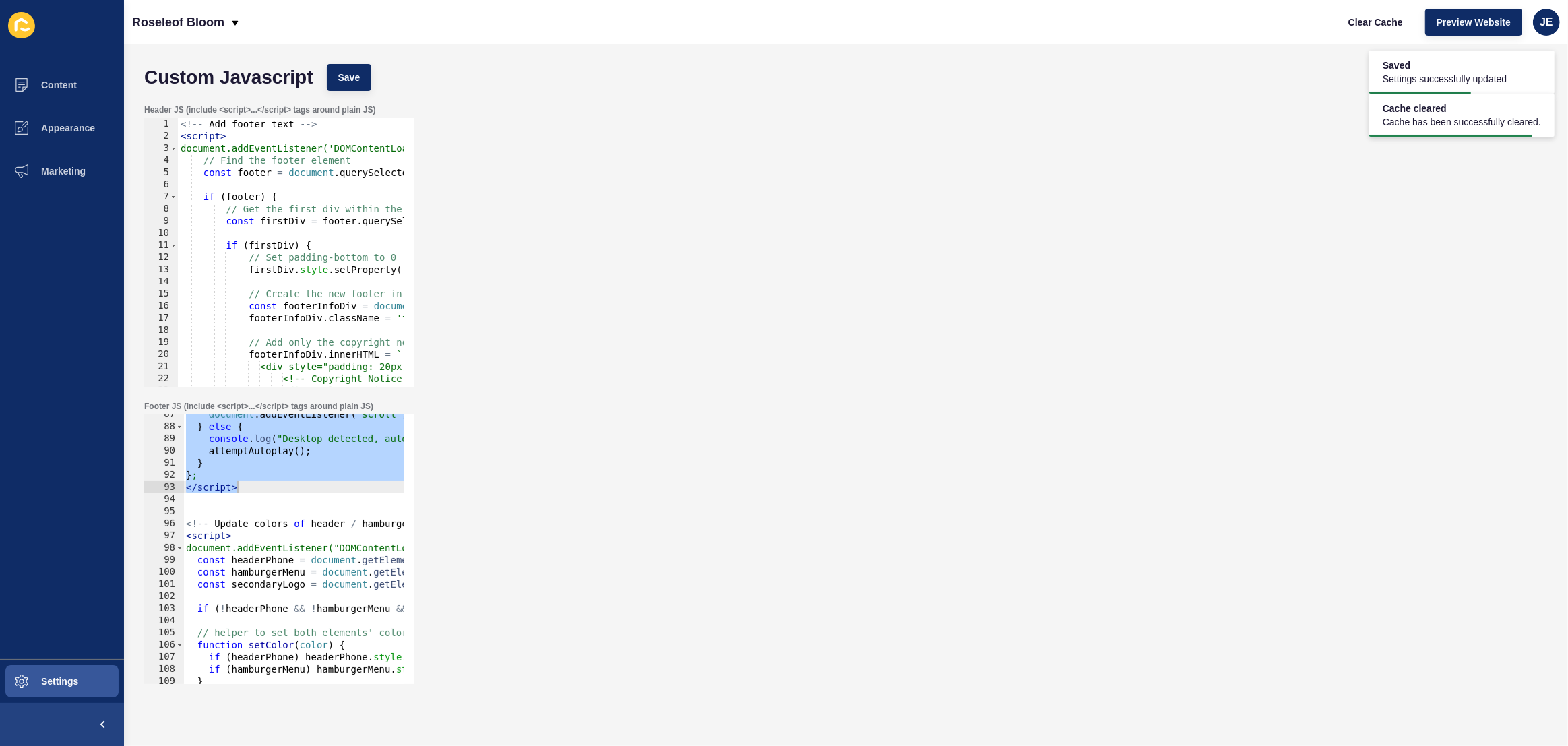
click at [281, 488] on div "document . addEventListener ( 'scroll' , handleInteraction , { once : true }) ;…" at bounding box center [497, 550] width 628 height 284
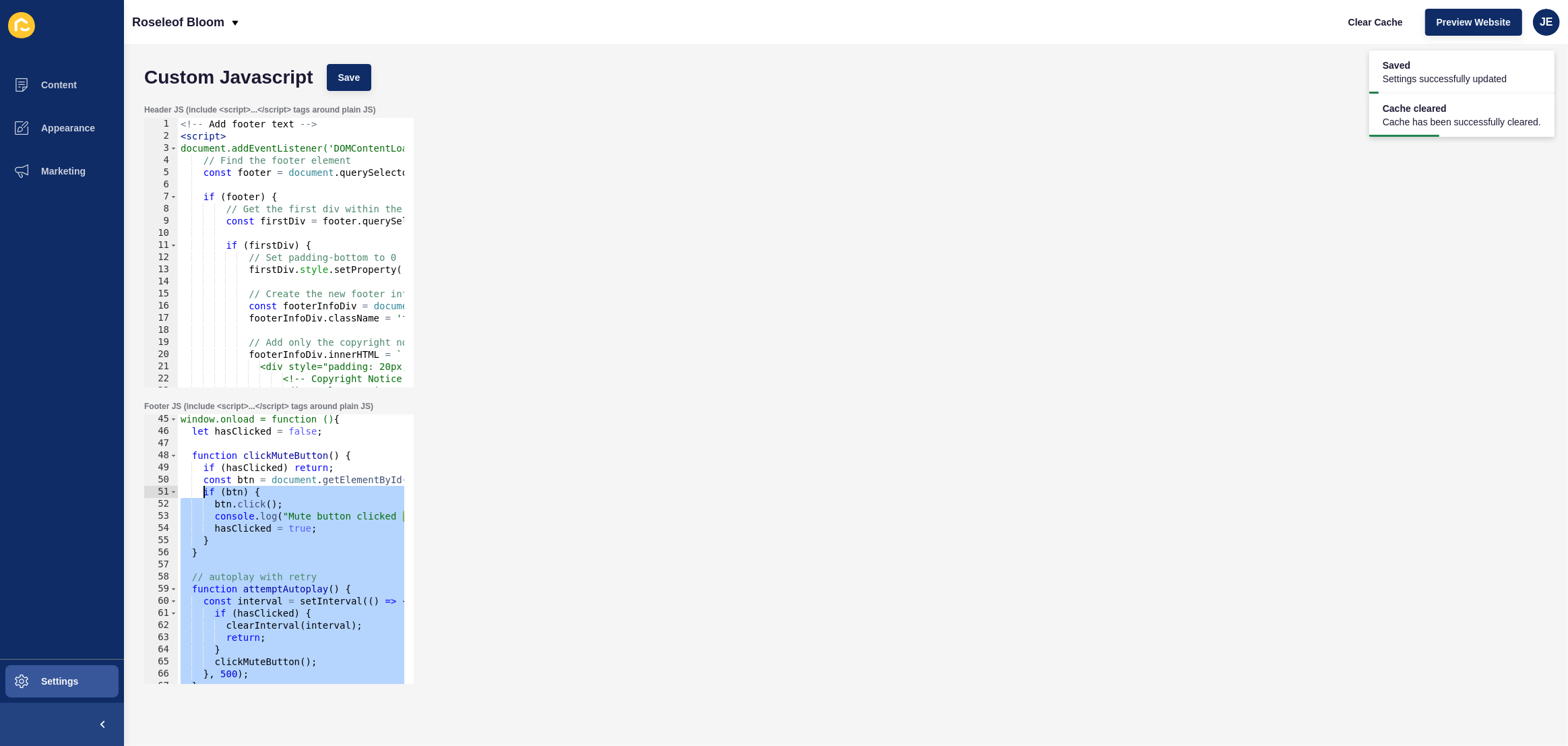
scroll to position [499, 0]
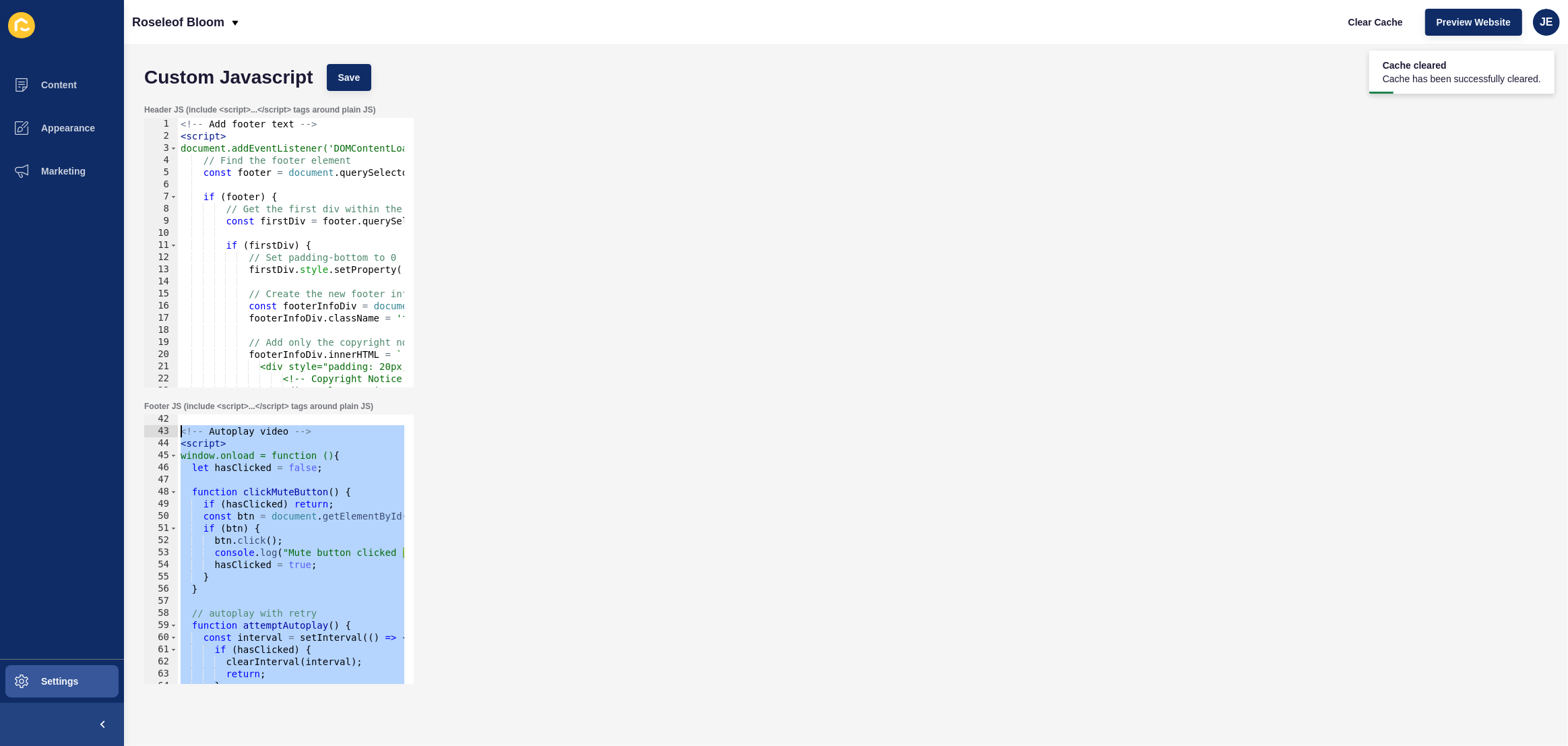
drag, startPoint x: 290, startPoint y: 493, endPoint x: 173, endPoint y: 436, distance: 130.1
click at [173, 436] on div "</script> 42 43 44 45 46 47 48 49 50 51 52 53 54 55 56 57 58 59 60 61 62 63 64 …" at bounding box center [279, 549] width 269 height 270
type textarea "<!-- Autoplay video --> <script>"
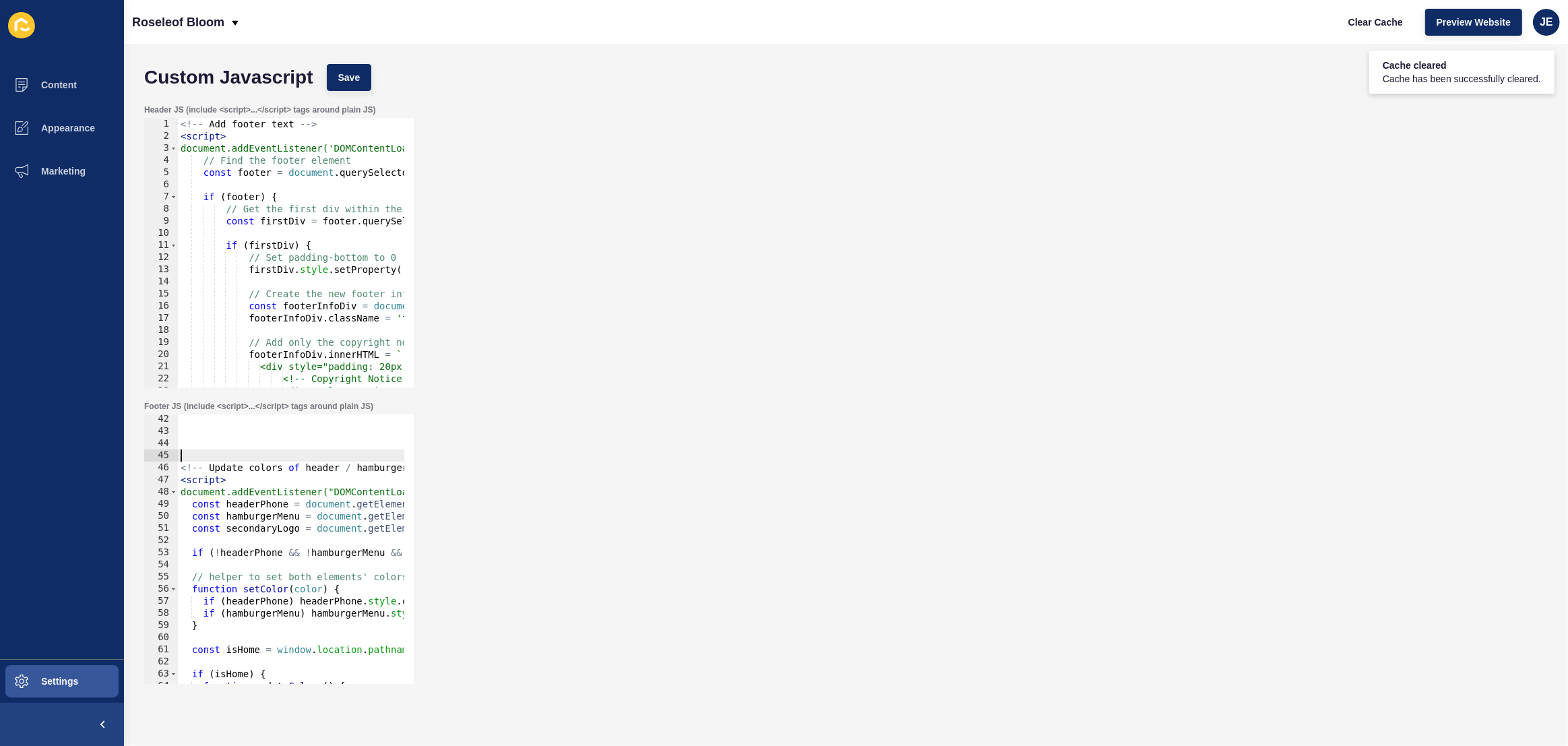
click at [197, 455] on div "<!-- Update colors of header / hamburger menu / logo --> < script > document.ad…" at bounding box center [492, 556] width 628 height 284
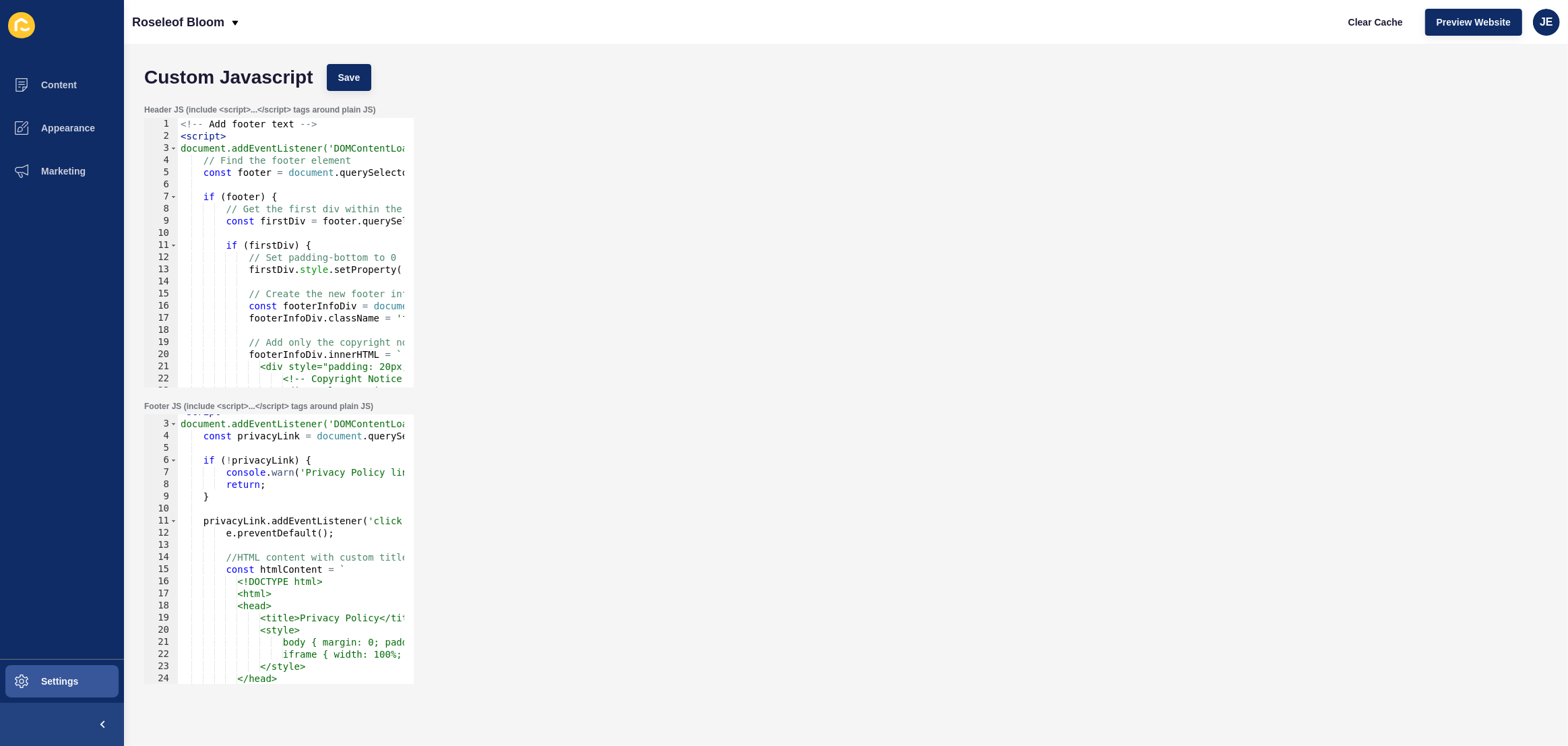
scroll to position [0, 0]
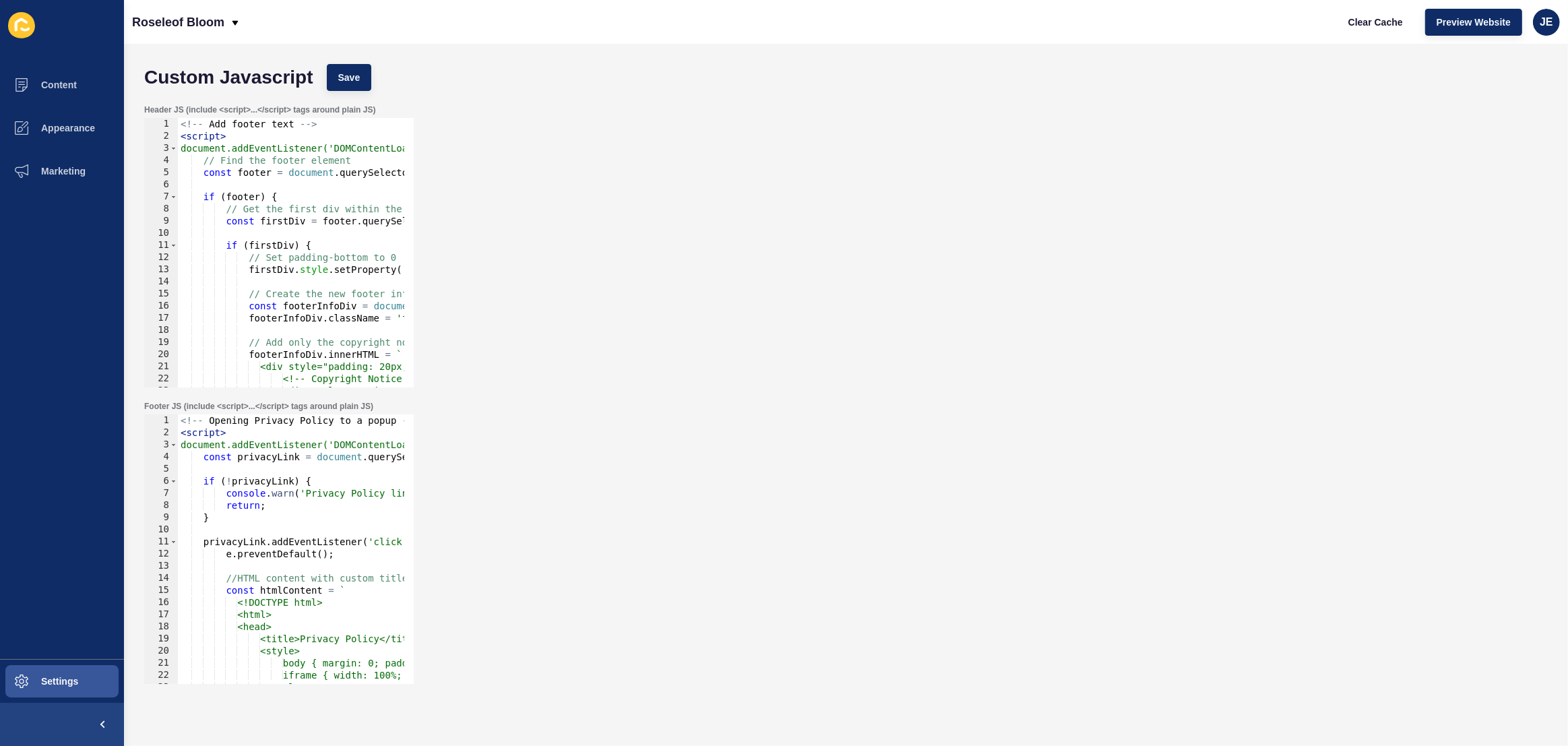
click at [181, 426] on div "<!-- Opening Privacy Policy to a popup --> < script > document.addEventListener…" at bounding box center [492, 557] width 628 height 284
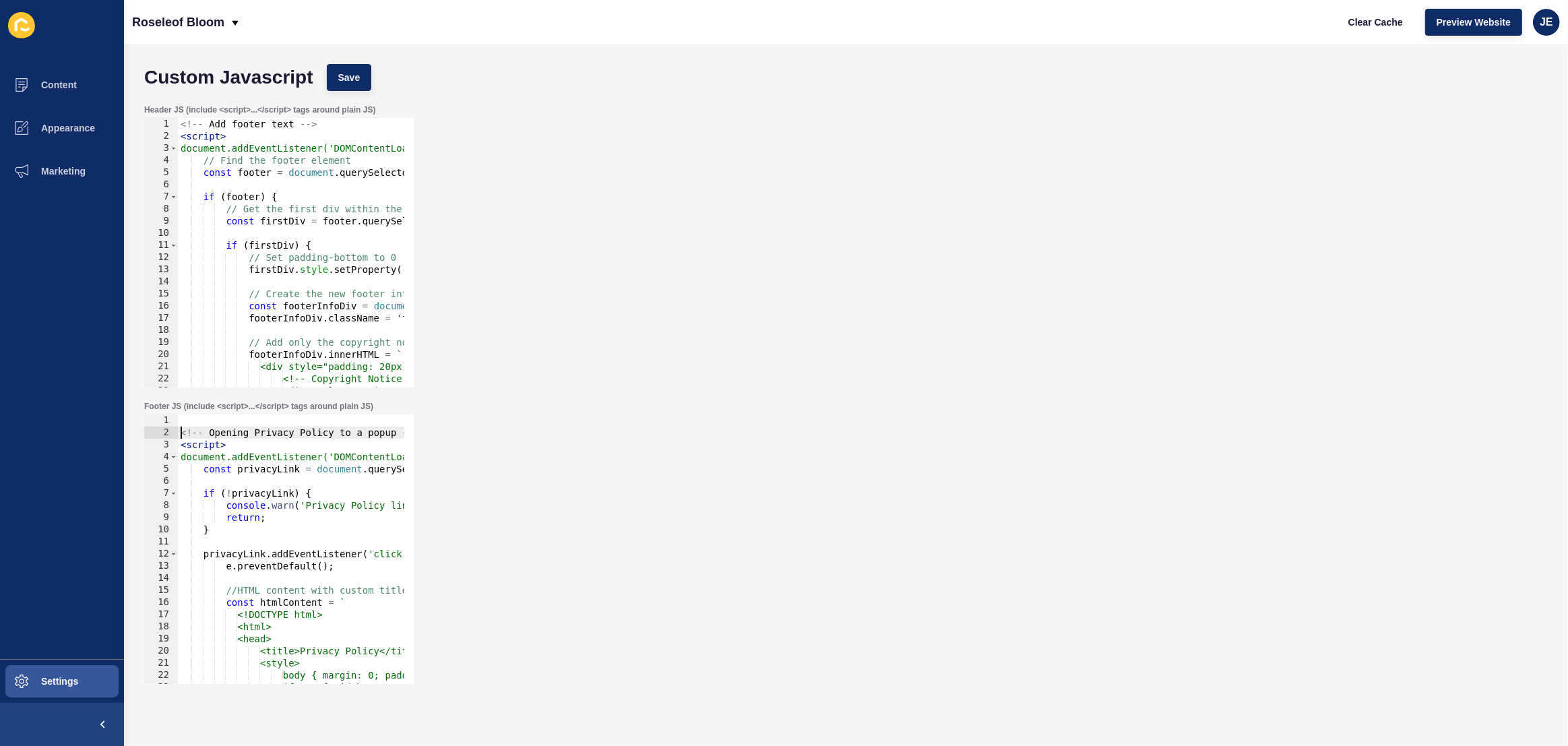
type textarea "<!-- Opening Privacy Policy to a popup -->"
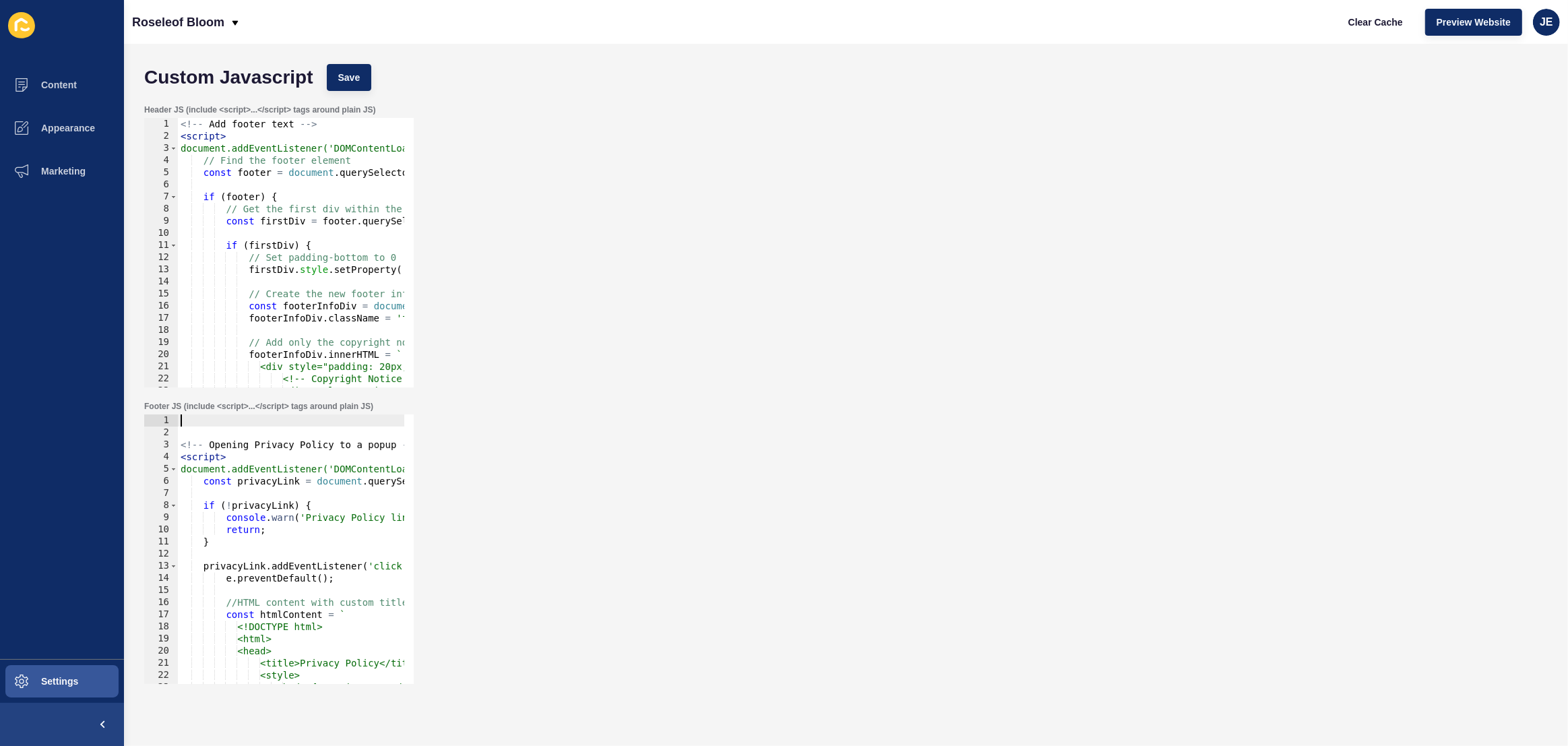
paste textarea "</script>"
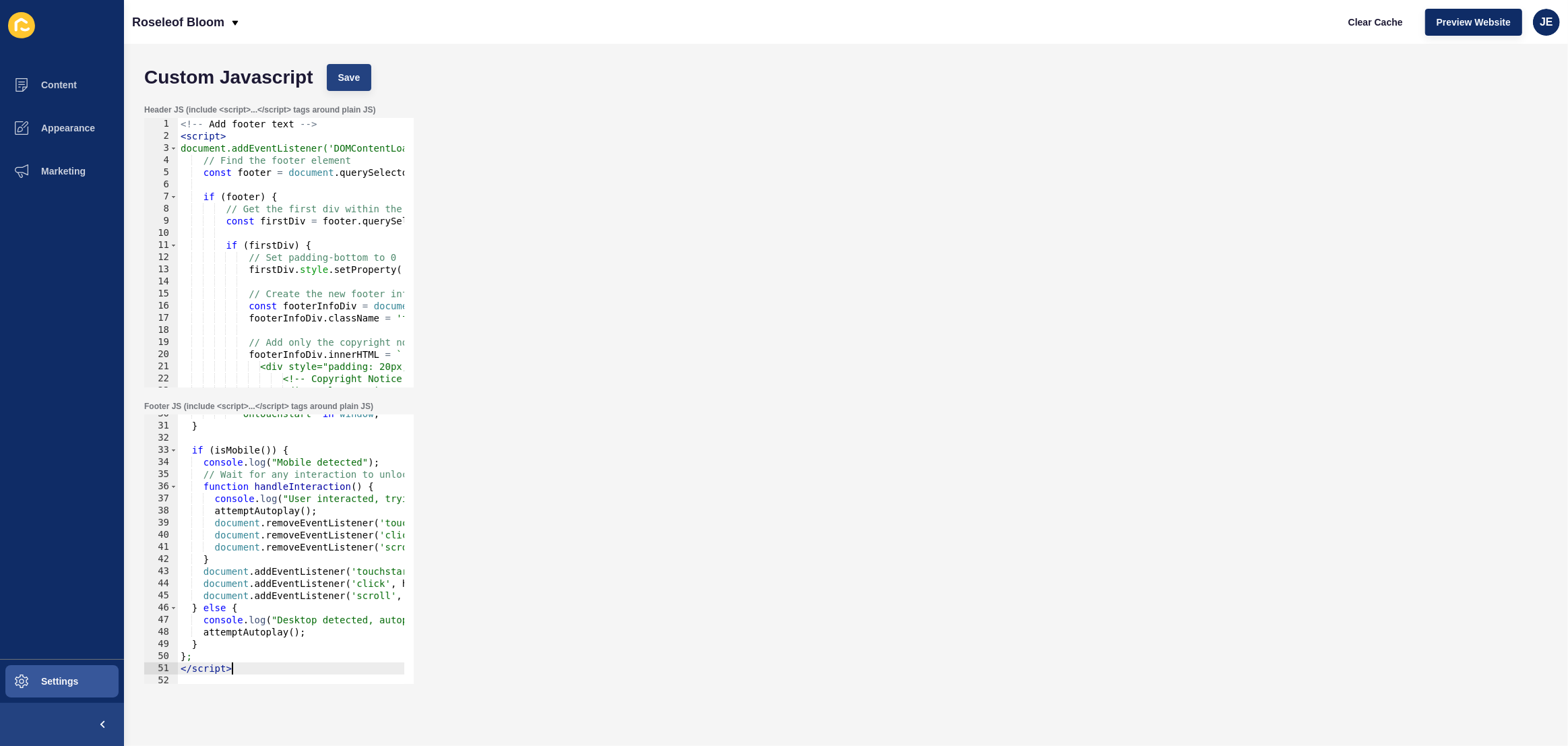
type textarea "</script>"
click at [357, 81] on span "Save" at bounding box center [350, 78] width 22 height 14
click at [1380, 18] on span "Clear Cache" at bounding box center [1375, 22] width 54 height 14
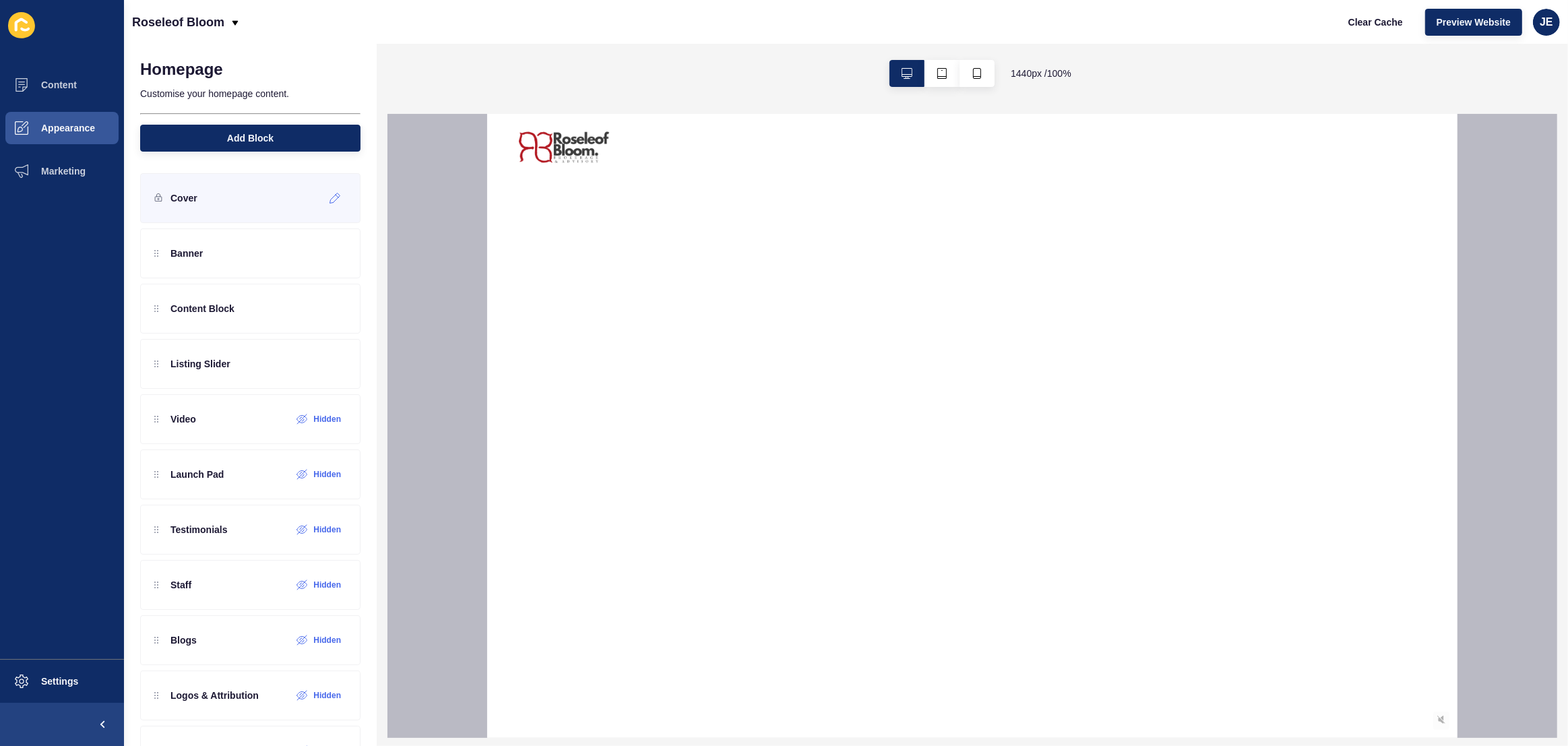
click at [254, 203] on div "Cover" at bounding box center [250, 199] width 221 height 50
click at [329, 196] on icon at bounding box center [335, 199] width 11 height 11
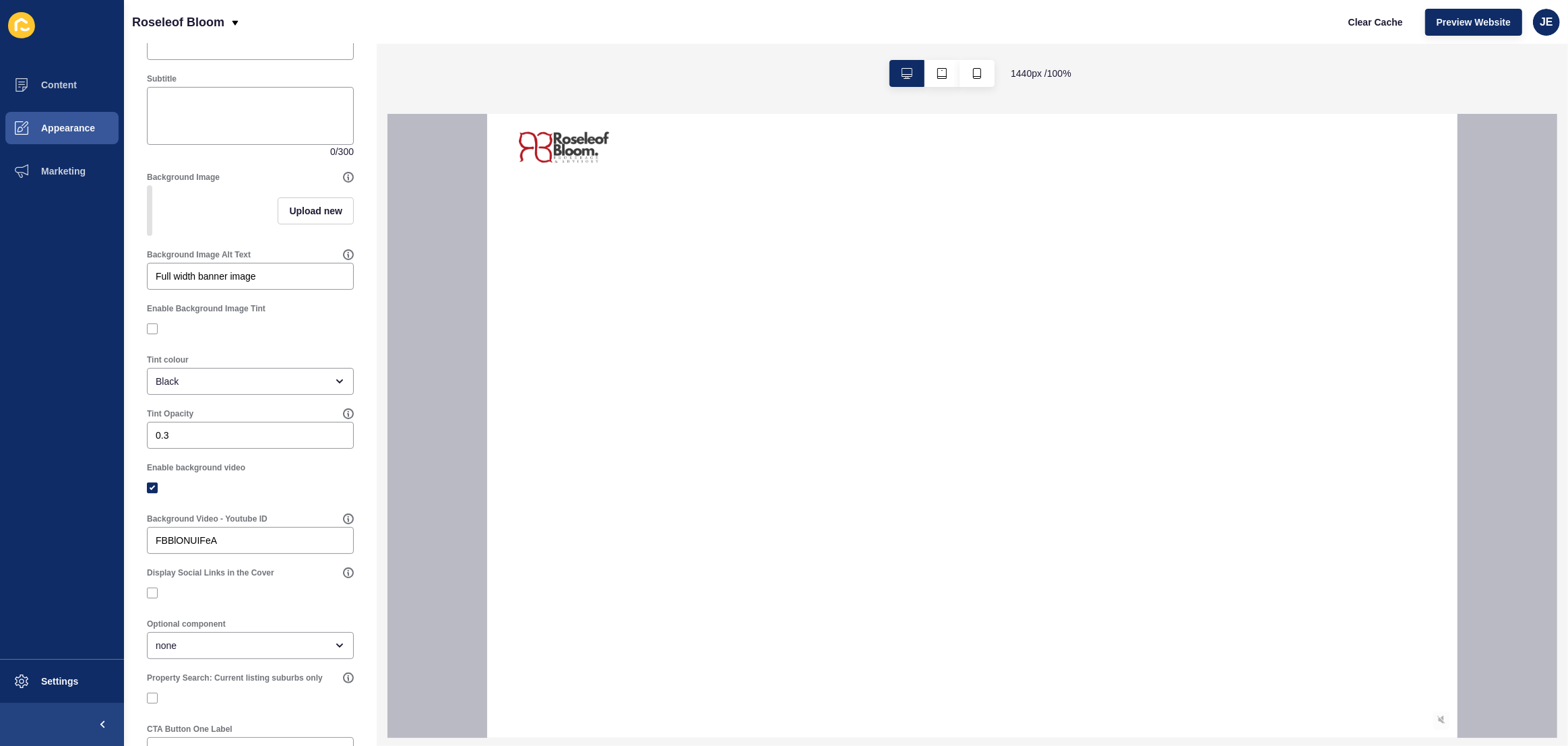
scroll to position [168, 0]
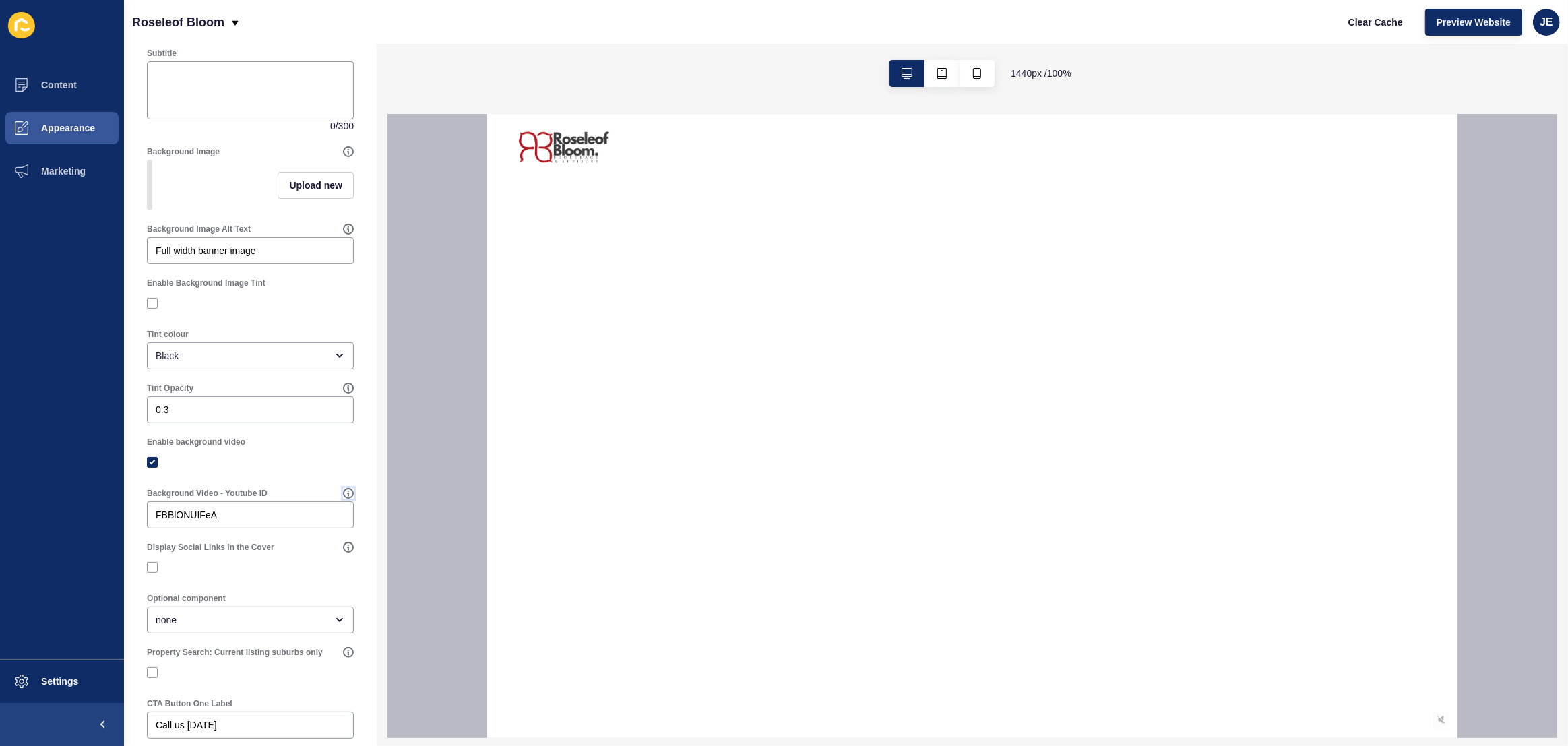
click at [343, 499] on icon at bounding box center [349, 494] width 11 height 11
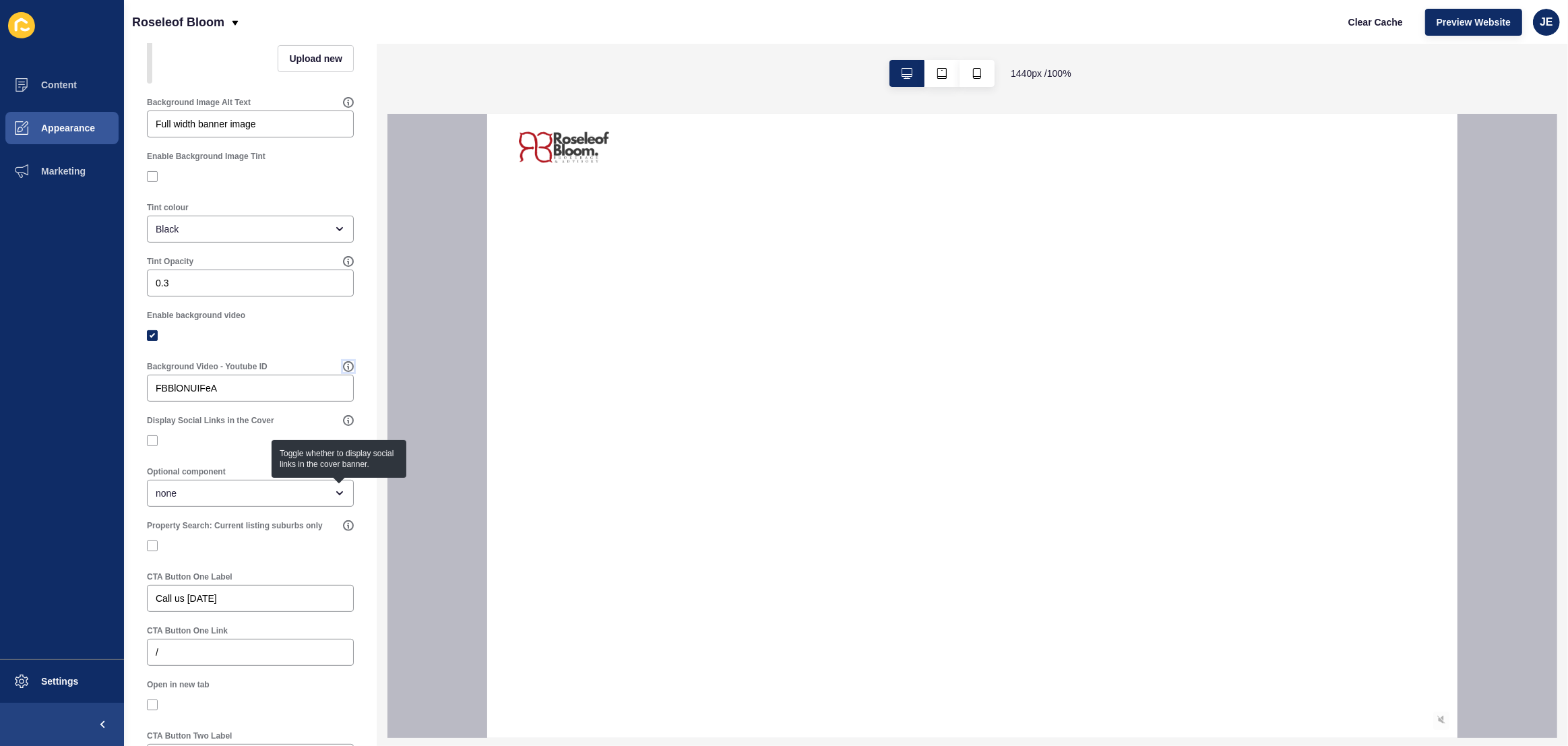
scroll to position [310, 0]
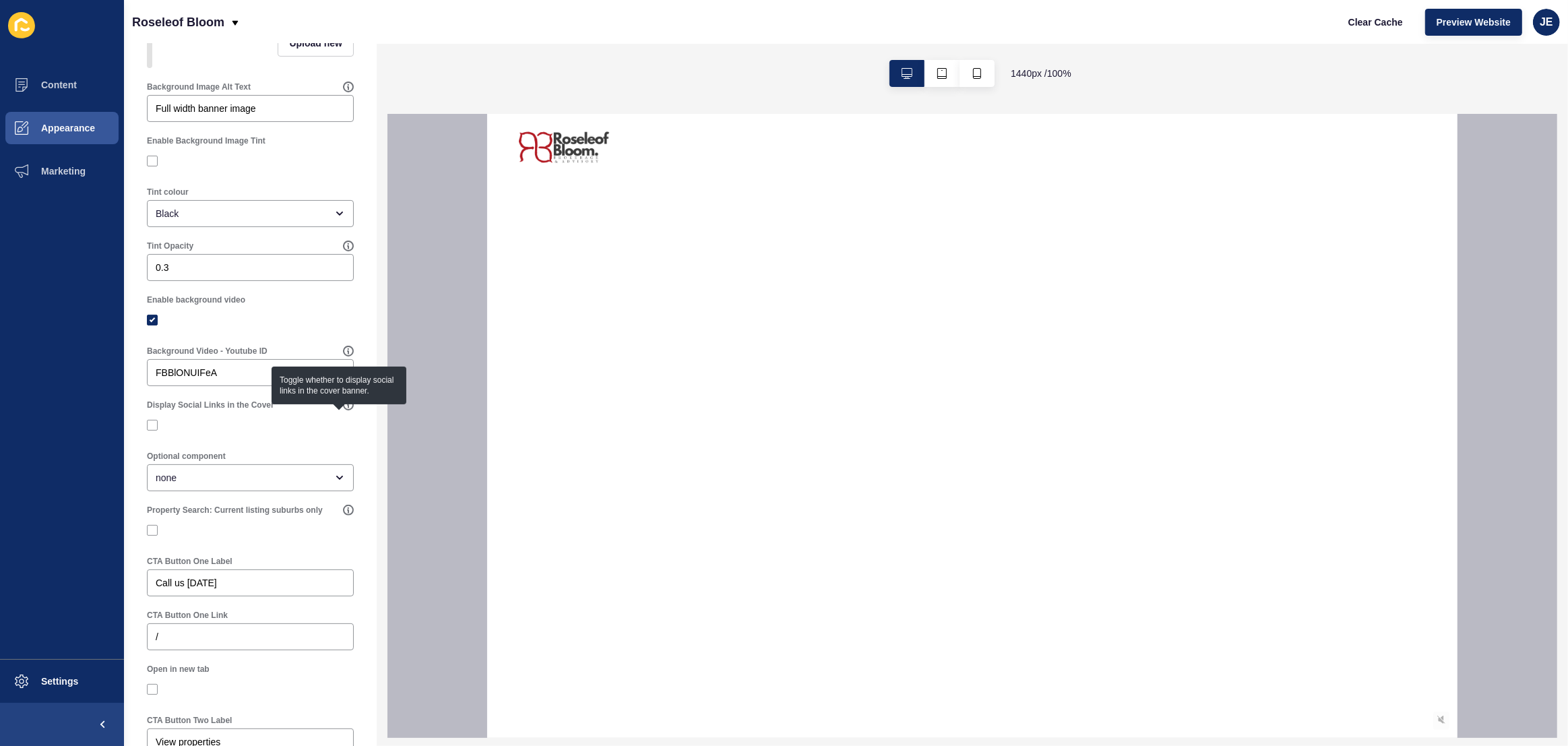
click at [293, 499] on div "Optional component none" at bounding box center [250, 471] width 221 height 54
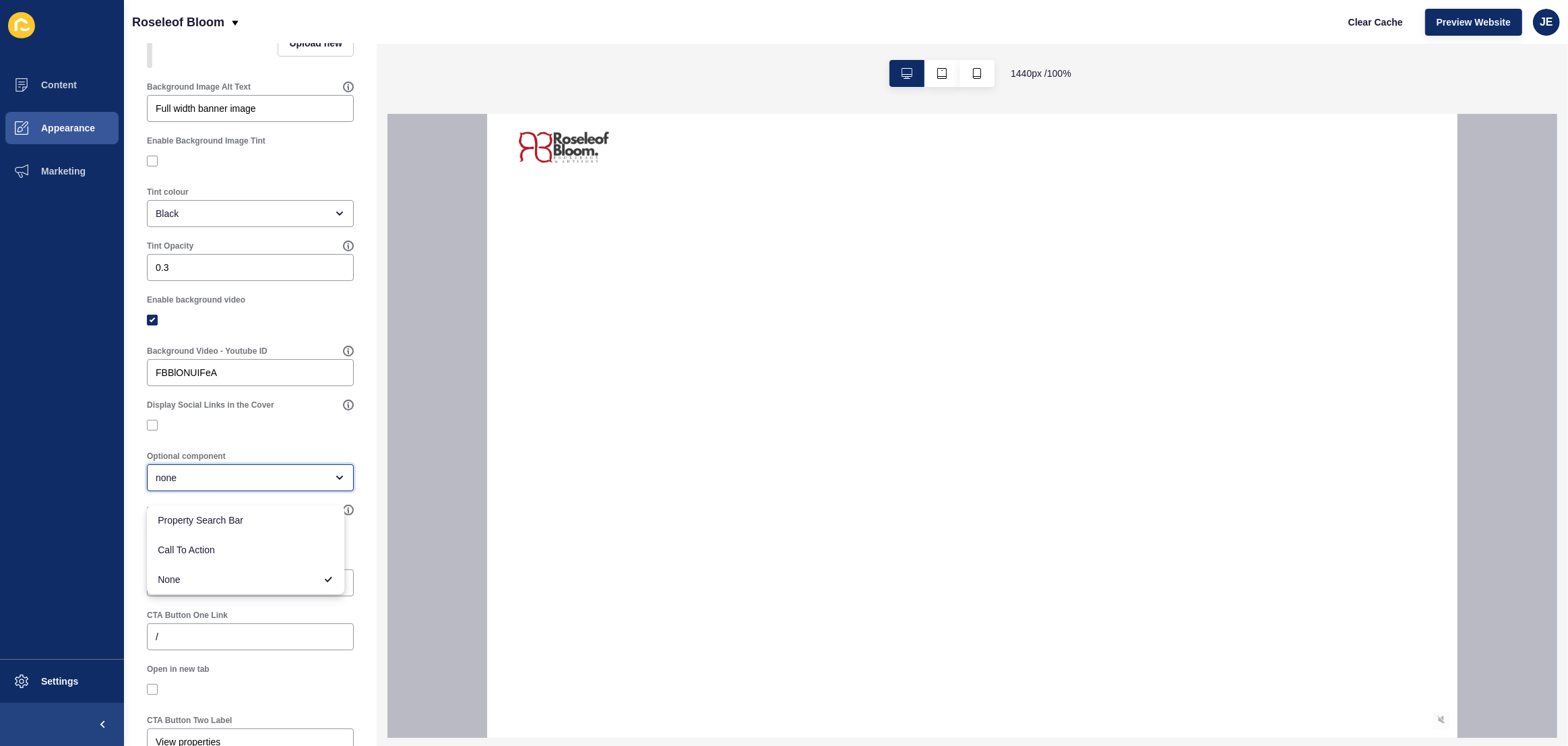
click at [290, 485] on div "none" at bounding box center [241, 477] width 171 height 14
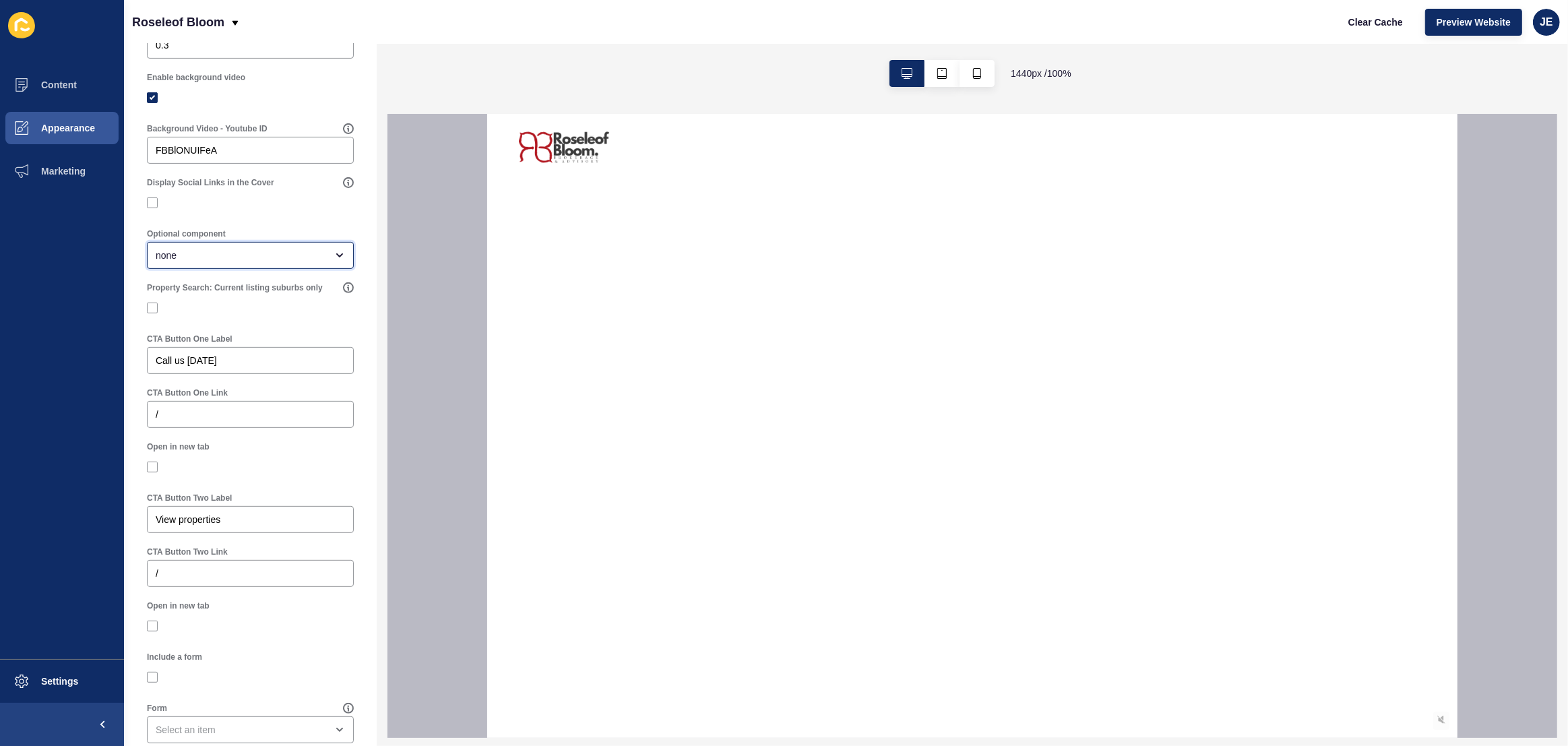
scroll to position [355, 0]
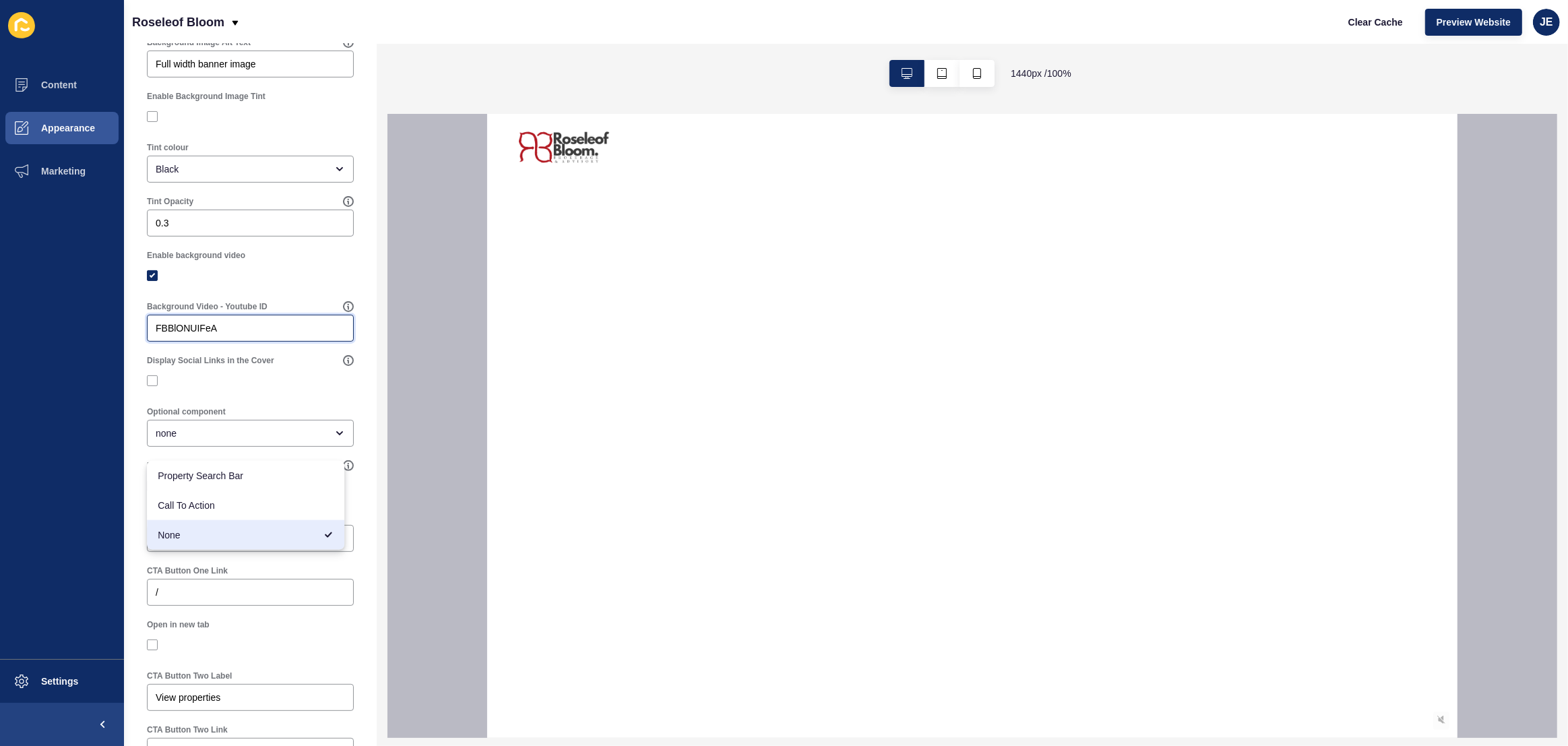
click at [263, 334] on input "FBBlONUIFeA" at bounding box center [250, 328] width 189 height 14
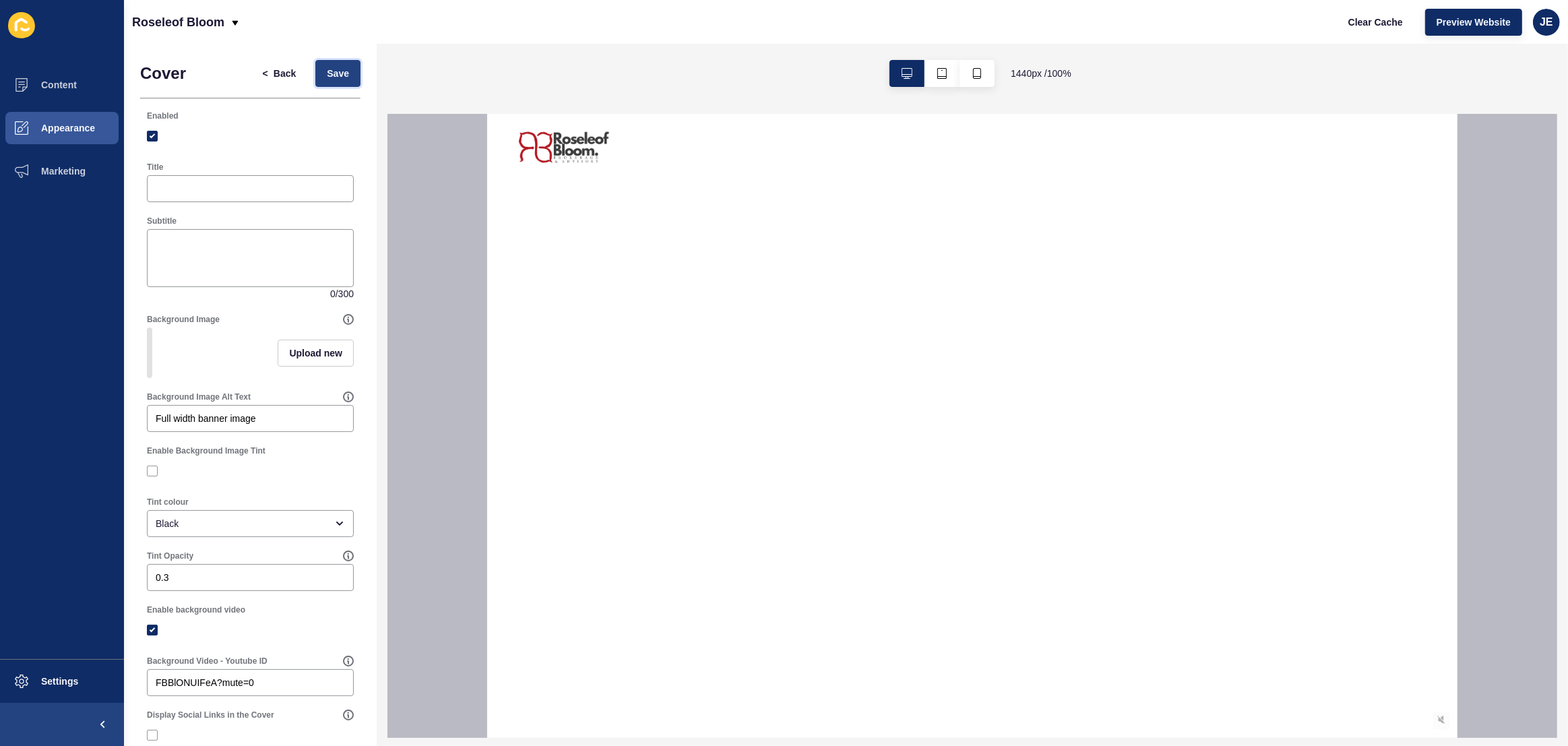
click at [321, 84] on button "Save" at bounding box center [338, 73] width 45 height 27
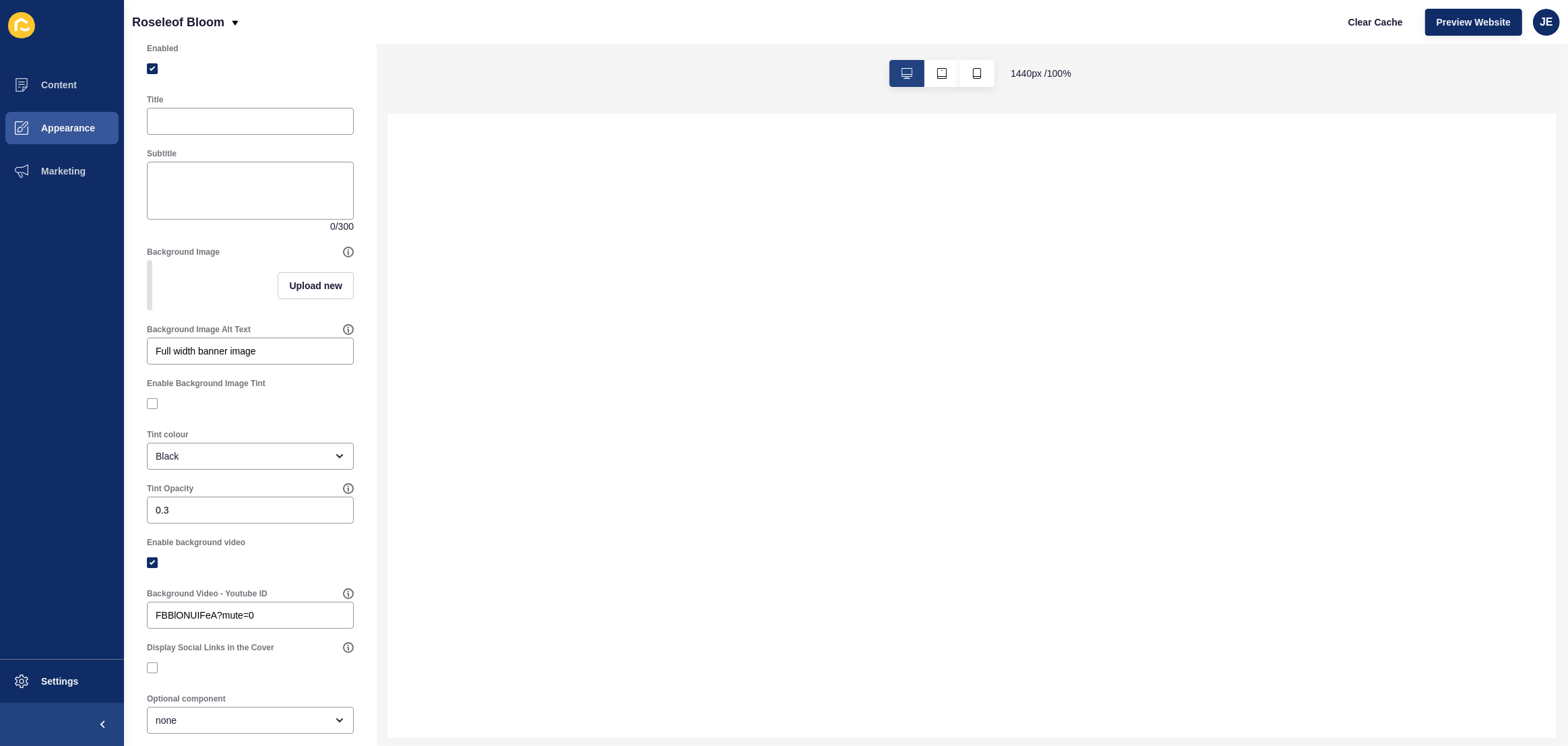
scroll to position [67, 0]
click at [1341, 22] on button "Clear Cache" at bounding box center [1376, 21] width 78 height 27
click at [1453, 23] on span "Preview Website" at bounding box center [1474, 22] width 74 height 14
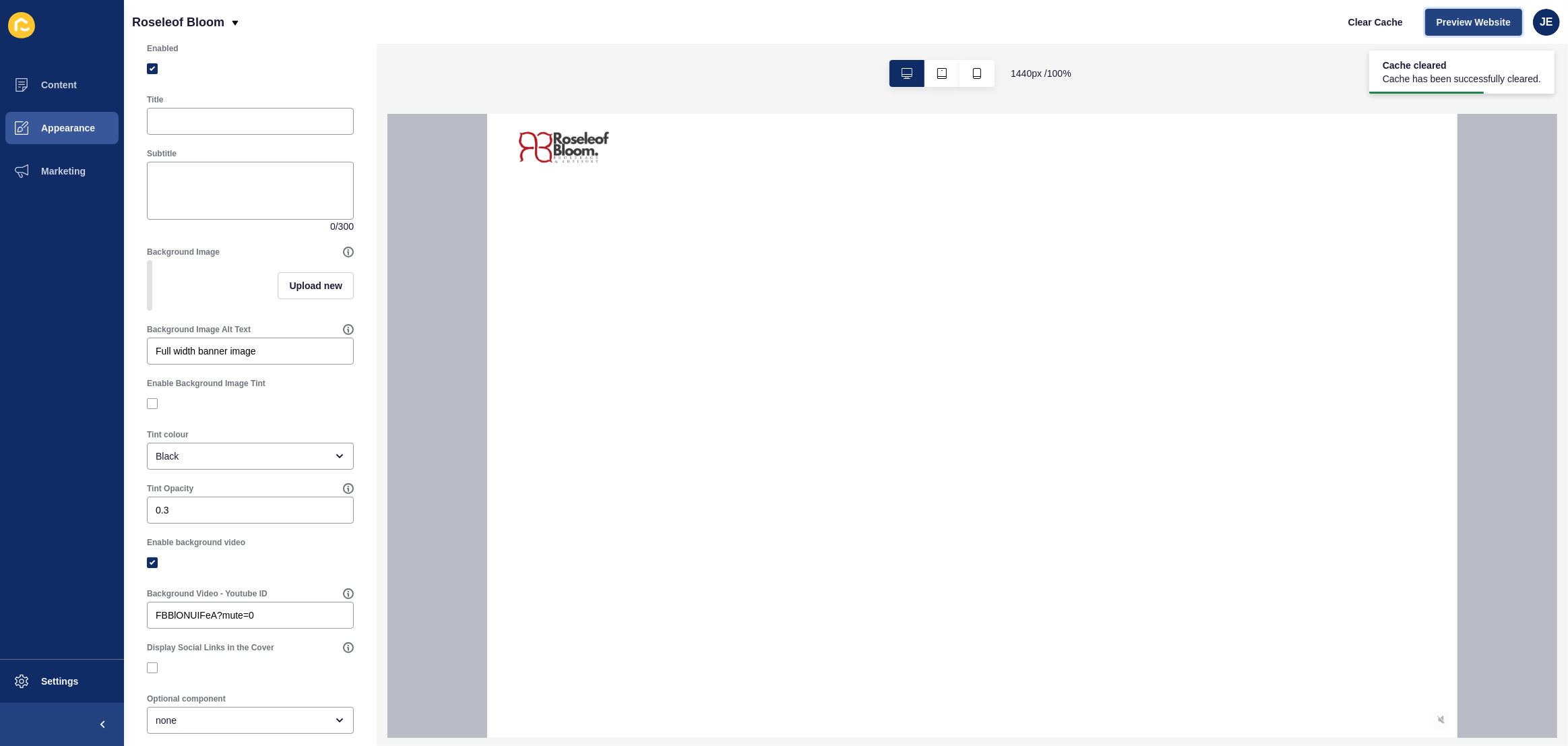
scroll to position [0, 0]
click at [260, 622] on input "FBBlONUIFeA?mute=0" at bounding box center [250, 615] width 189 height 14
click at [269, 622] on input "FBBlONUIFeA?mute=0" at bounding box center [250, 615] width 189 height 14
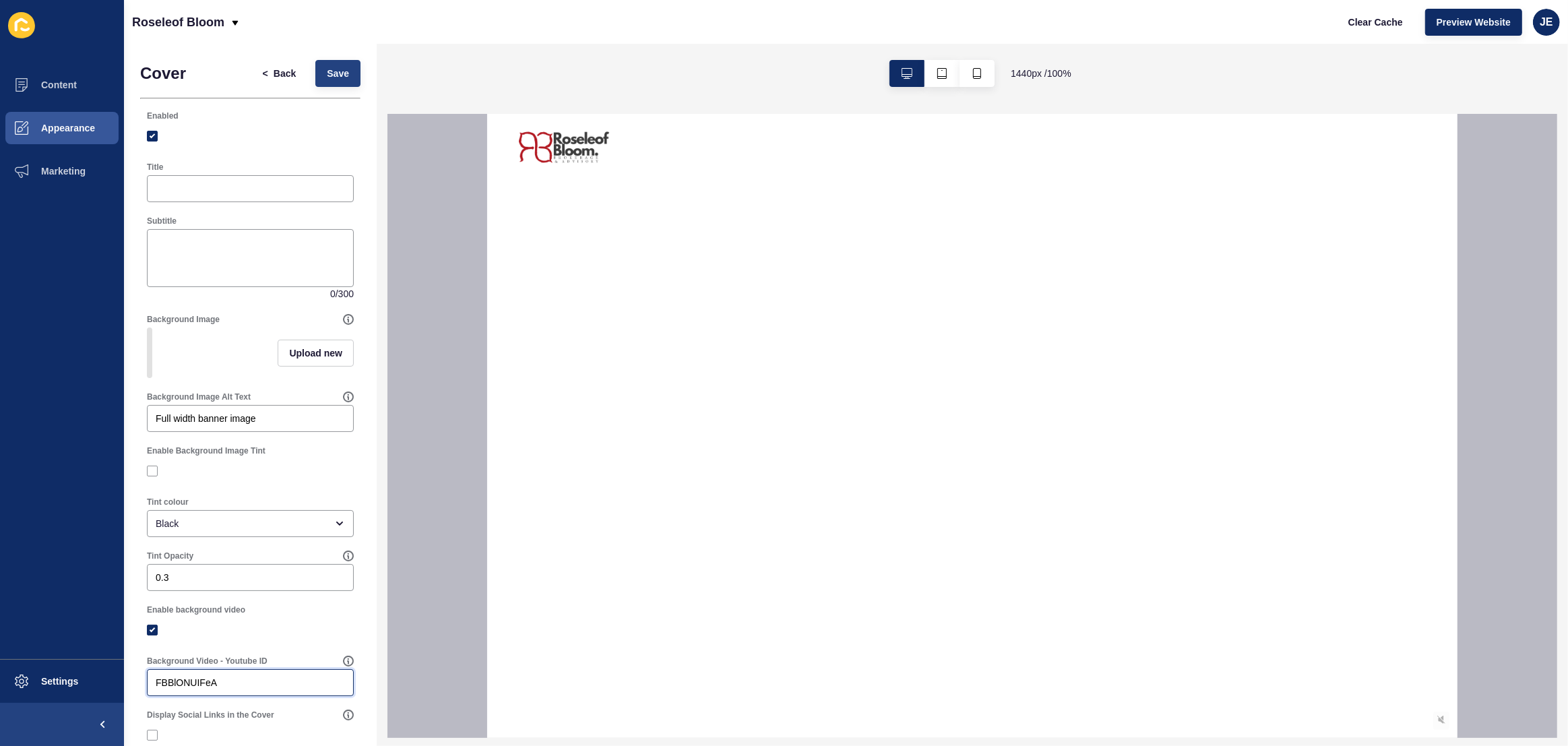
type input "FBBlONUIFeA"
click at [327, 73] on span "Save" at bounding box center [338, 73] width 22 height 14
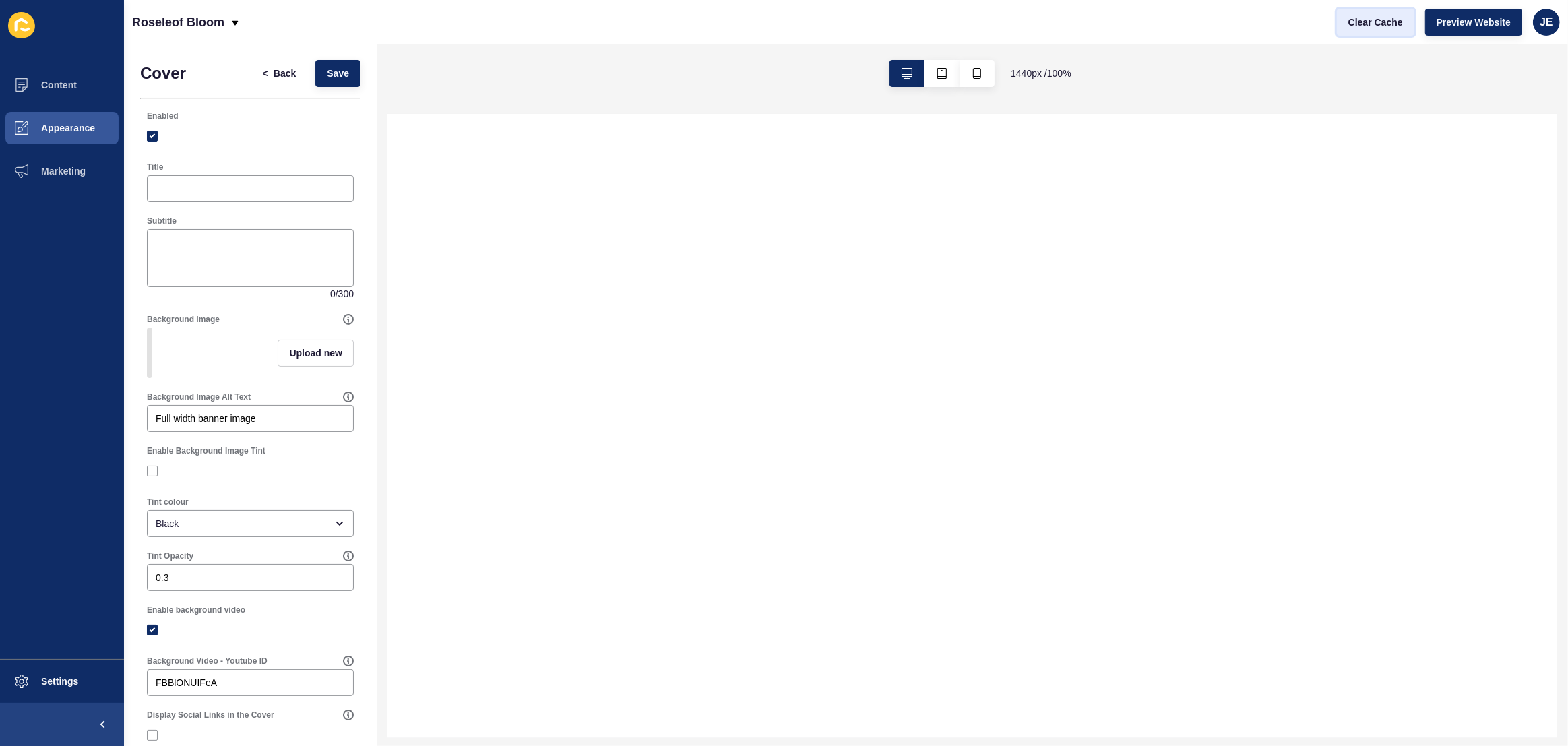
click at [1385, 23] on span "Clear Cache" at bounding box center [1375, 22] width 54 height 14
click at [1468, 18] on span "Preview Website" at bounding box center [1474, 22] width 74 height 14
